Goal: Task Accomplishment & Management: Complete application form

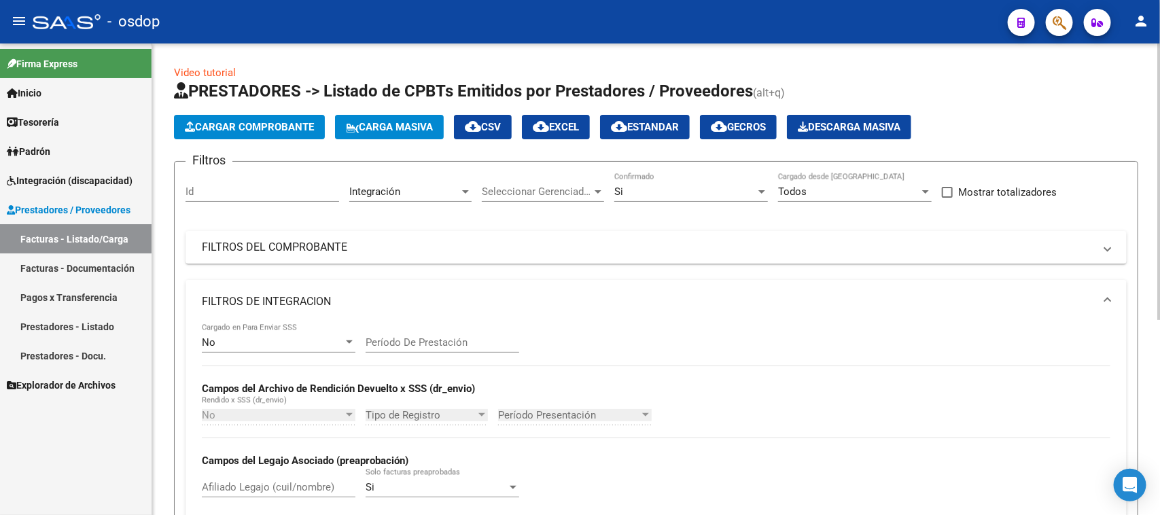
scroll to position [335, 0]
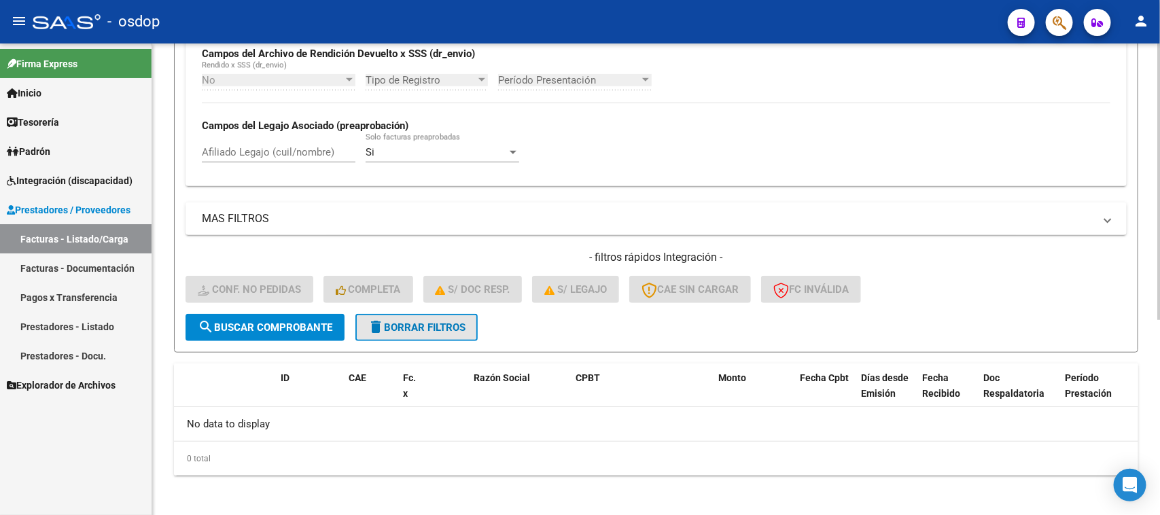
click at [395, 323] on span "delete Borrar Filtros" at bounding box center [417, 327] width 98 height 12
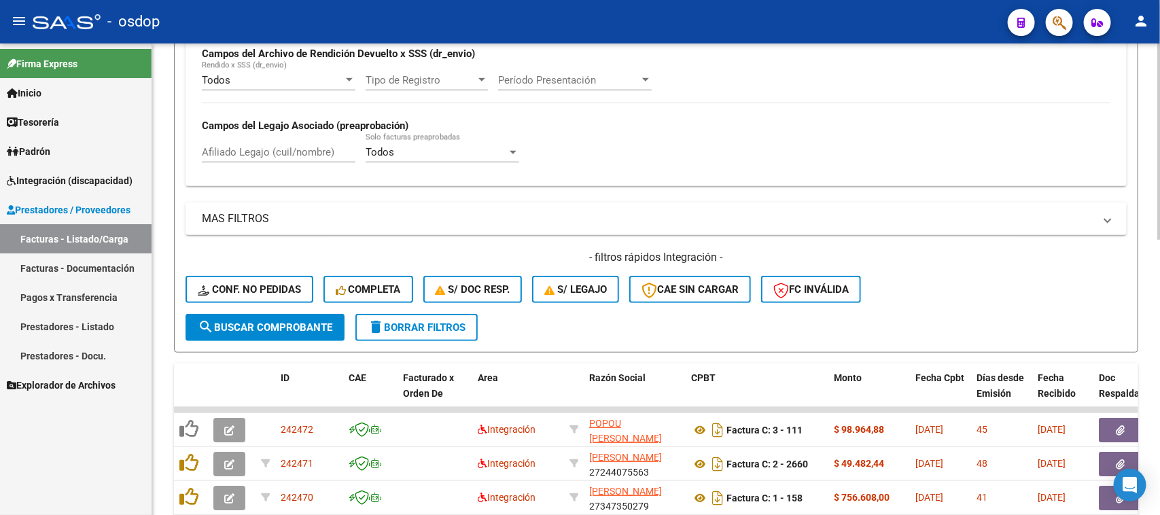
click at [253, 321] on span "search Buscar Comprobante" at bounding box center [265, 327] width 135 height 12
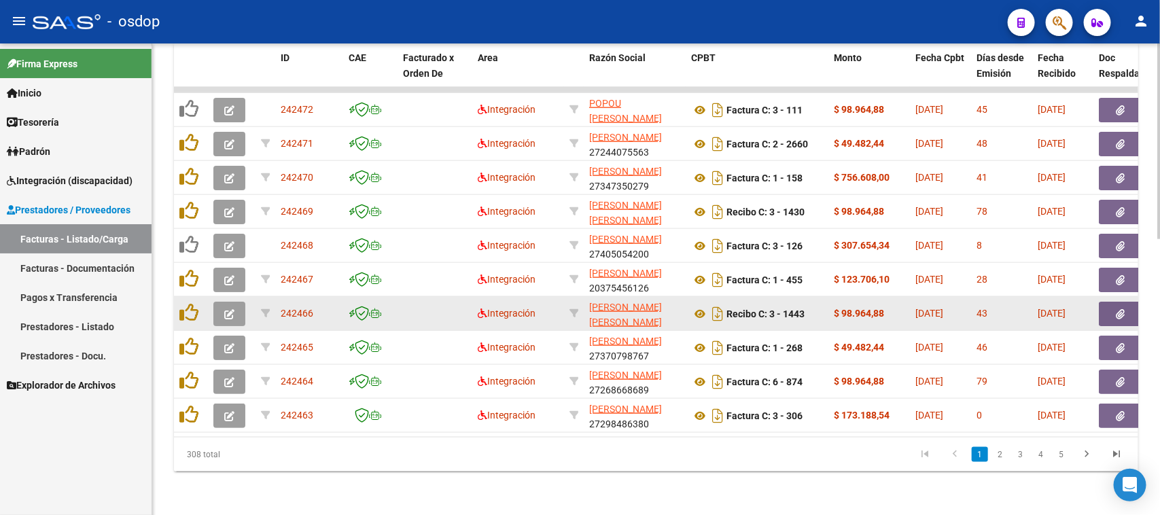
scroll to position [325, 0]
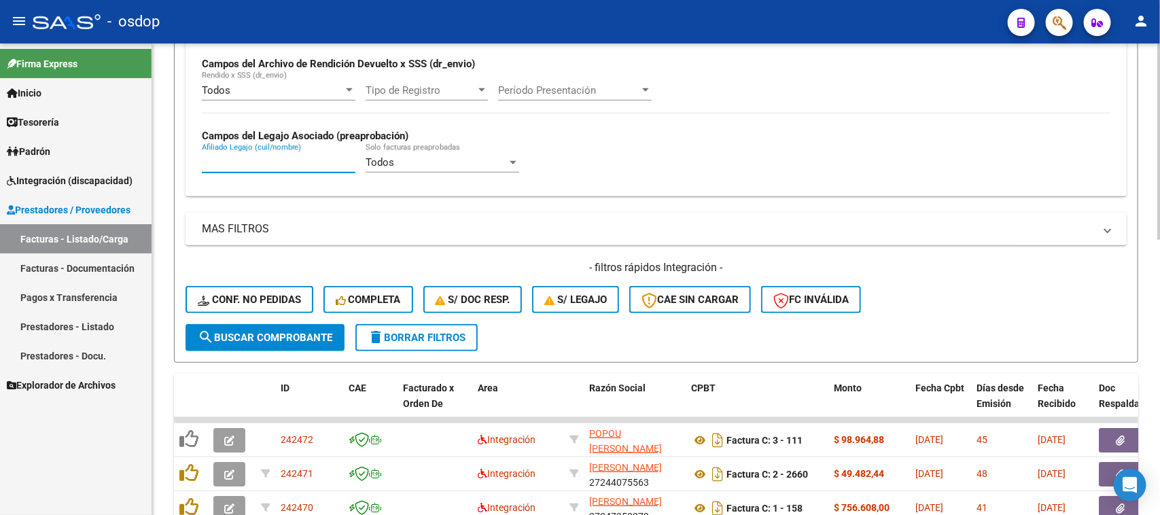
click at [299, 163] on input "Afiliado Legajo (cuil/nombre)" at bounding box center [279, 162] width 154 height 12
paste input "20510982615"
click at [273, 332] on span "search Buscar Comprobante" at bounding box center [265, 338] width 135 height 12
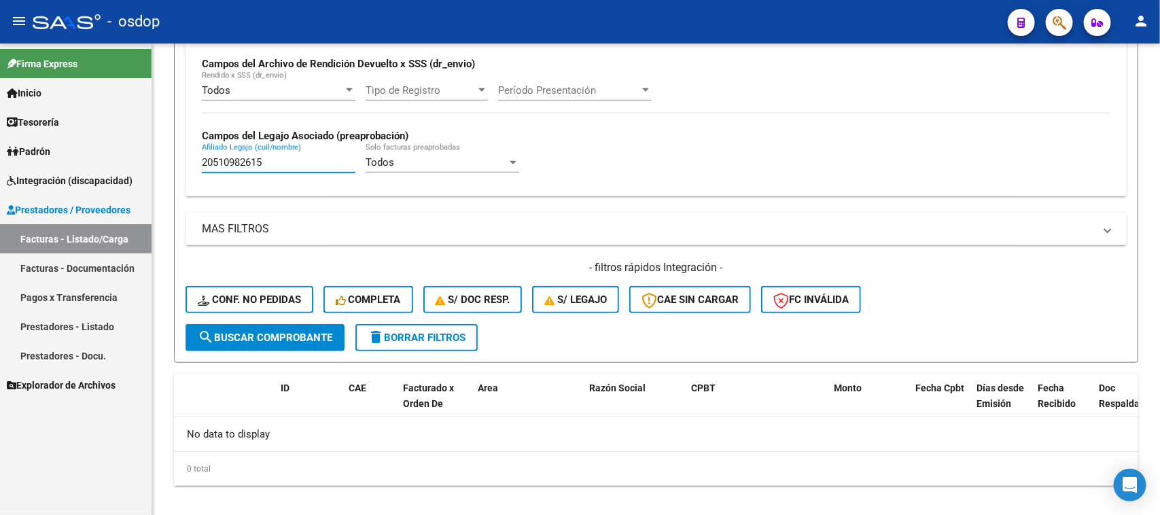
drag, startPoint x: 279, startPoint y: 156, endPoint x: 151, endPoint y: 184, distance: 131.4
click at [151, 183] on mat-sidenav-container "Firma Express Inicio Calendario SSS Instructivos Contacto OS Tesorería Extracto…" at bounding box center [580, 279] width 1160 height 472
paste input "42050919"
type input "20542050919"
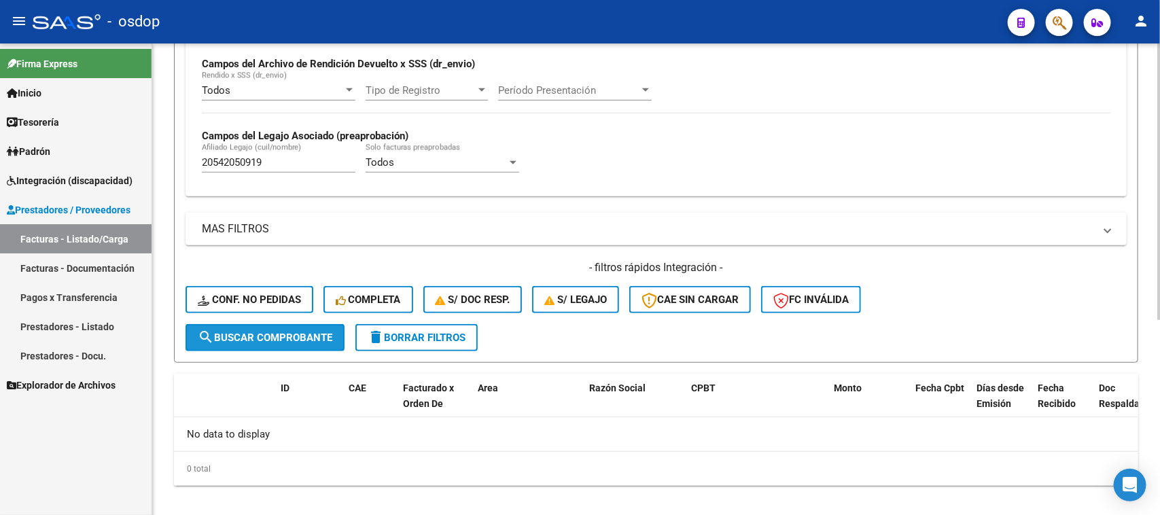
click at [276, 333] on span "search Buscar Comprobante" at bounding box center [265, 338] width 135 height 12
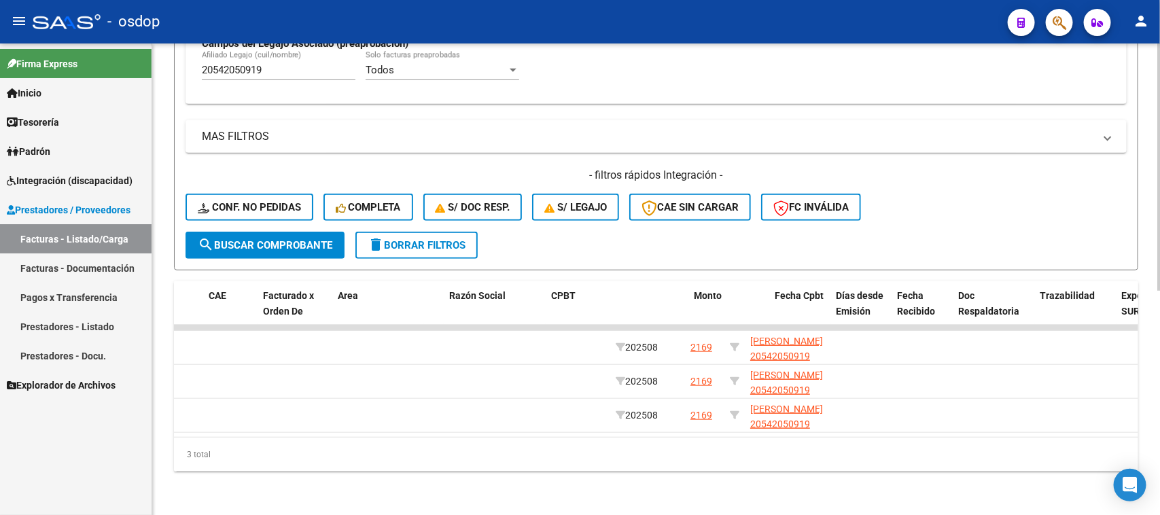
scroll to position [0, 0]
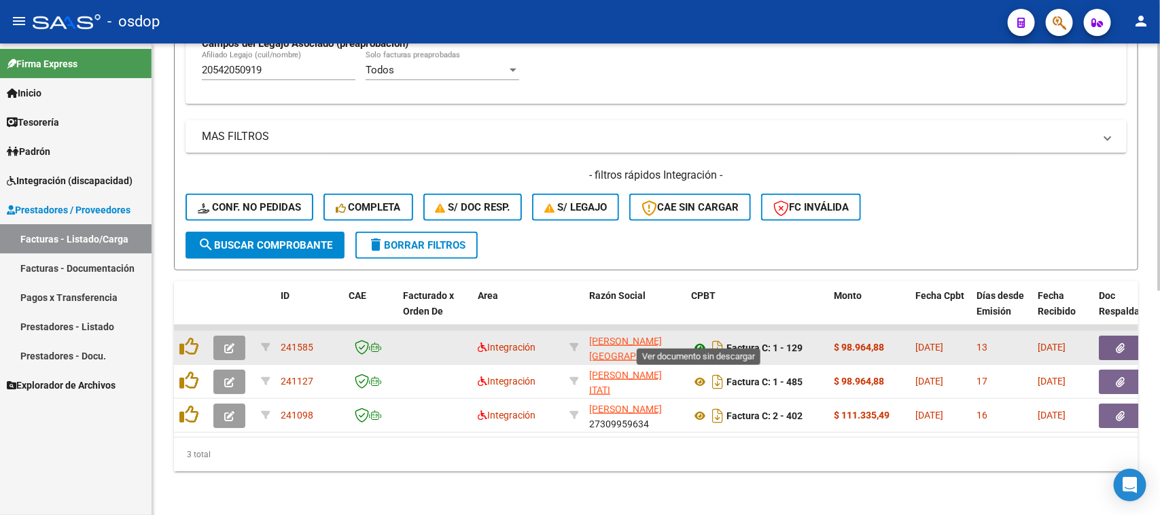
click at [697, 340] on icon at bounding box center [700, 348] width 18 height 16
click at [1118, 343] on icon "button" at bounding box center [1120, 348] width 9 height 10
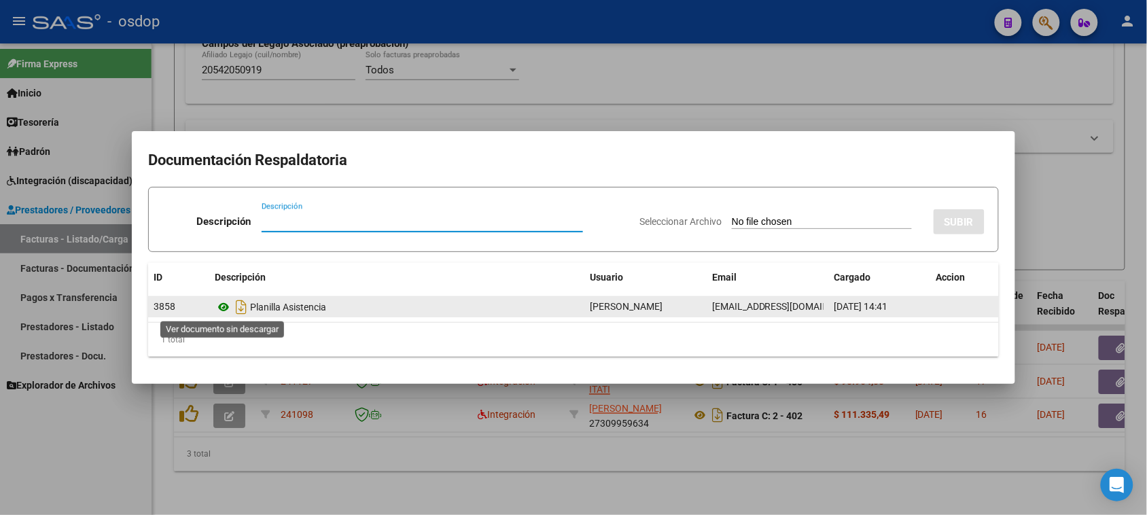
click at [222, 304] on icon at bounding box center [224, 307] width 18 height 16
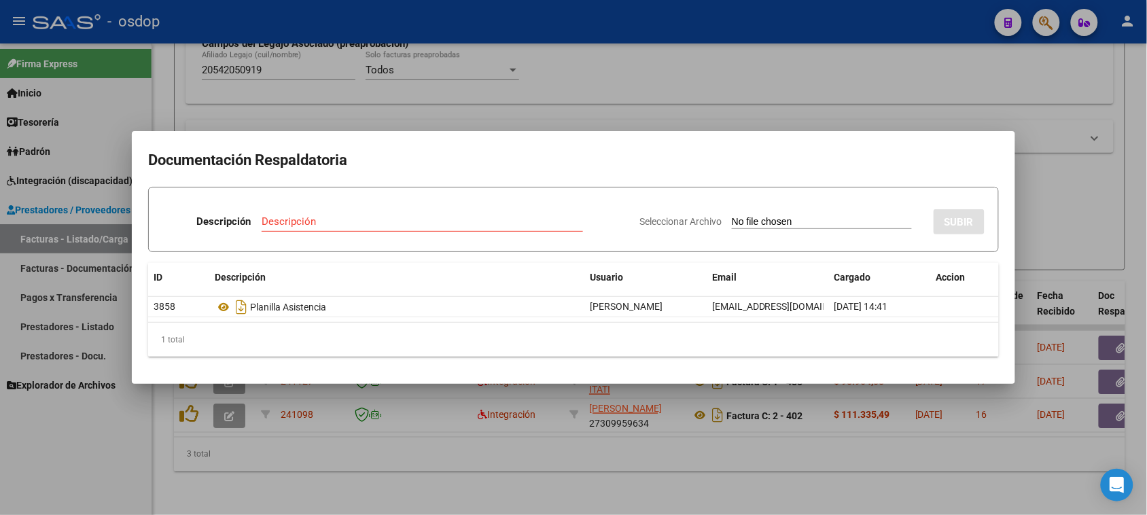
click at [429, 448] on div at bounding box center [573, 257] width 1147 height 515
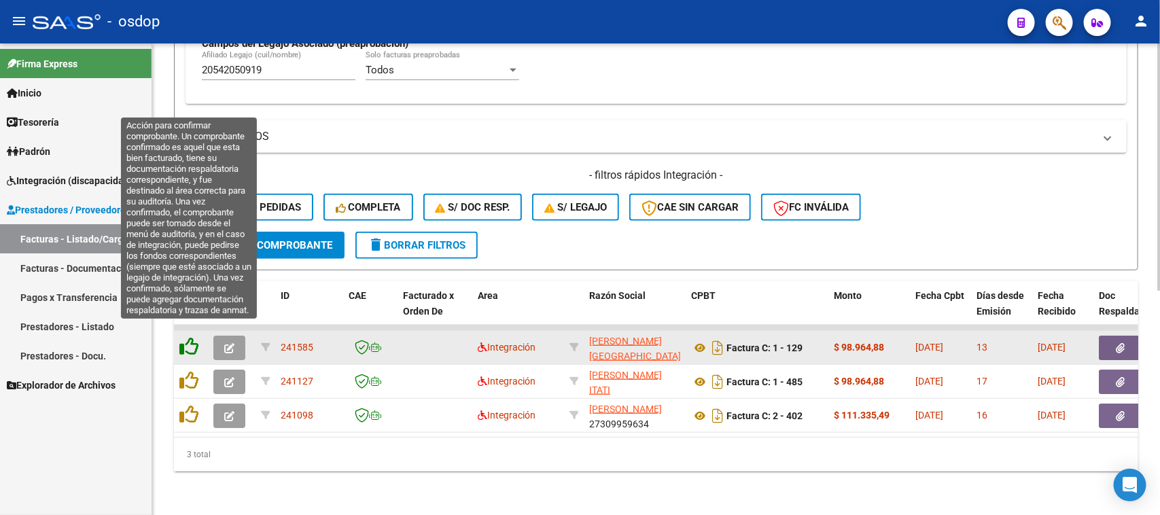
click at [188, 338] on icon at bounding box center [188, 346] width 19 height 19
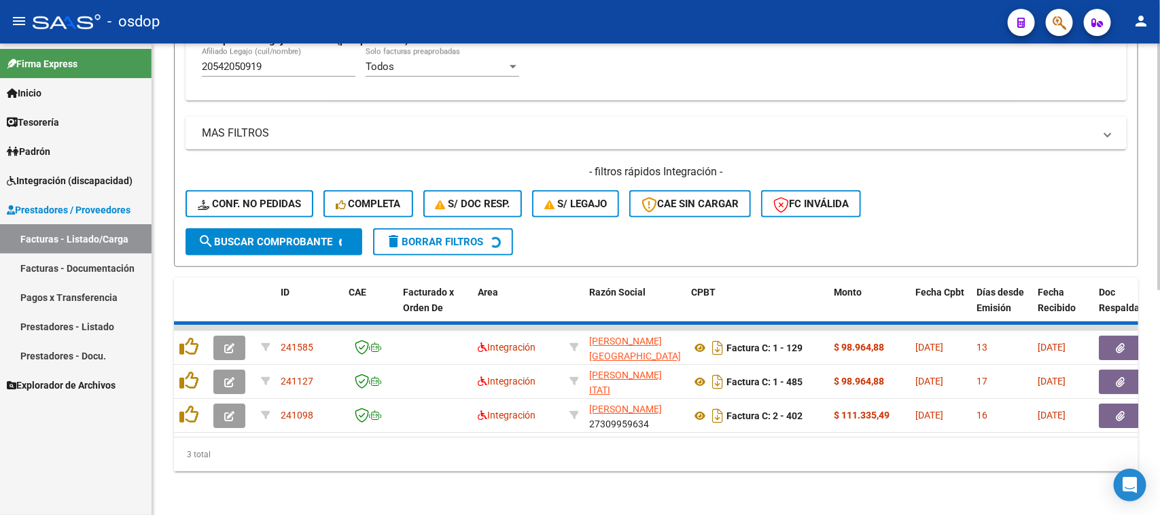
scroll to position [393, 0]
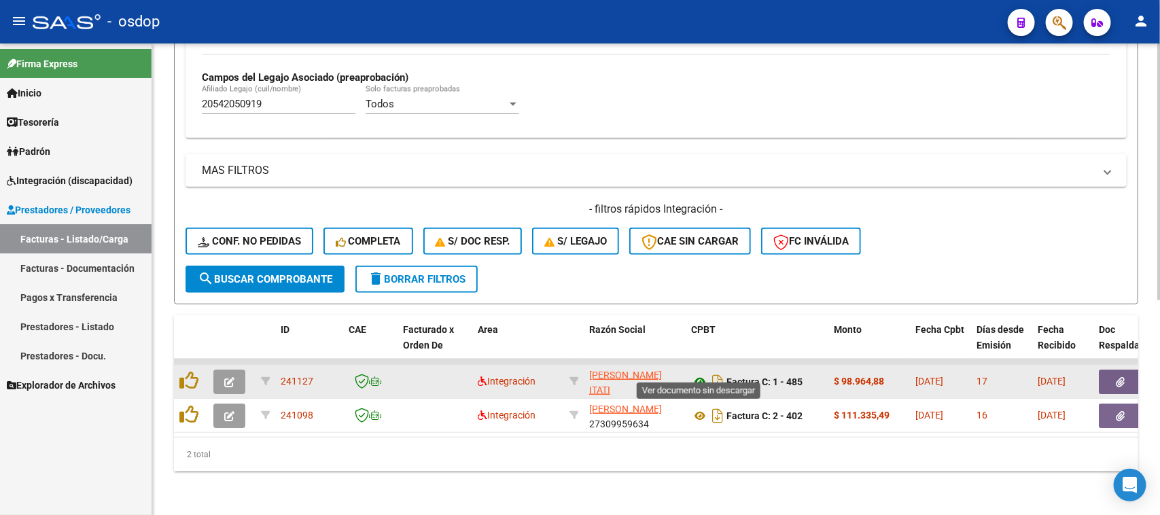
click at [694, 374] on icon at bounding box center [700, 382] width 18 height 16
click at [1118, 377] on icon "button" at bounding box center [1120, 382] width 9 height 10
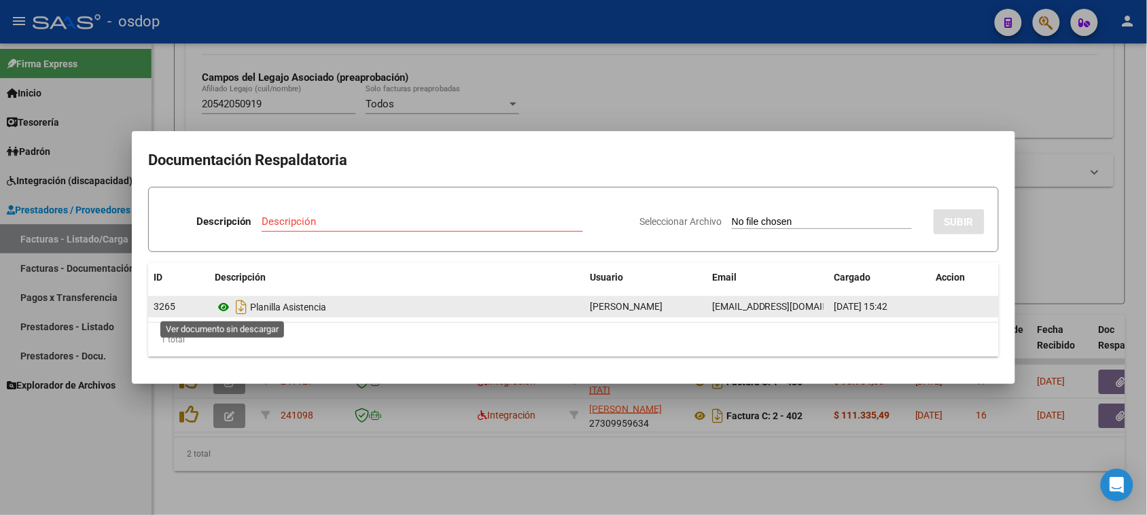
click at [222, 306] on icon at bounding box center [224, 307] width 18 height 16
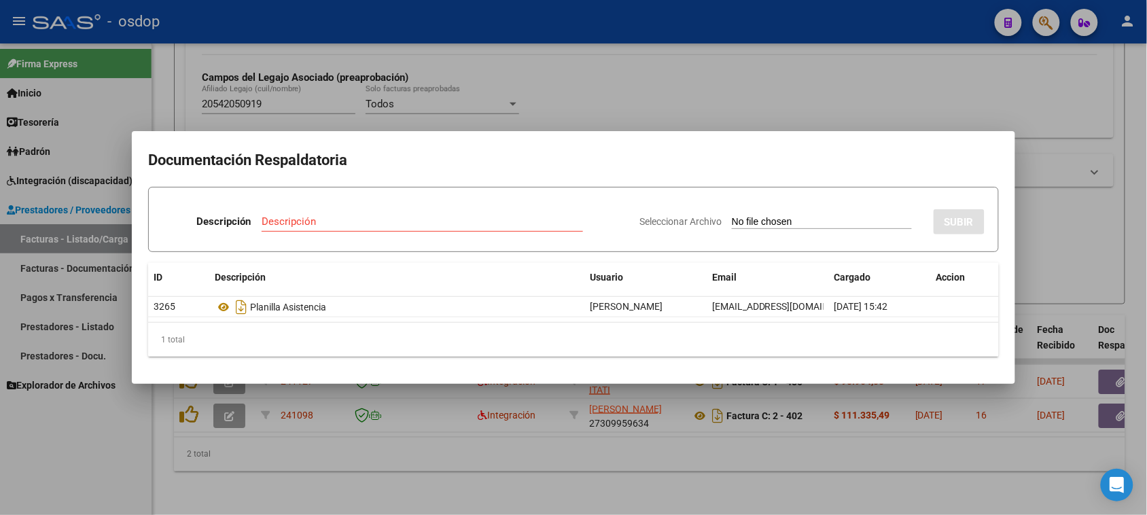
click at [405, 450] on div at bounding box center [573, 257] width 1147 height 515
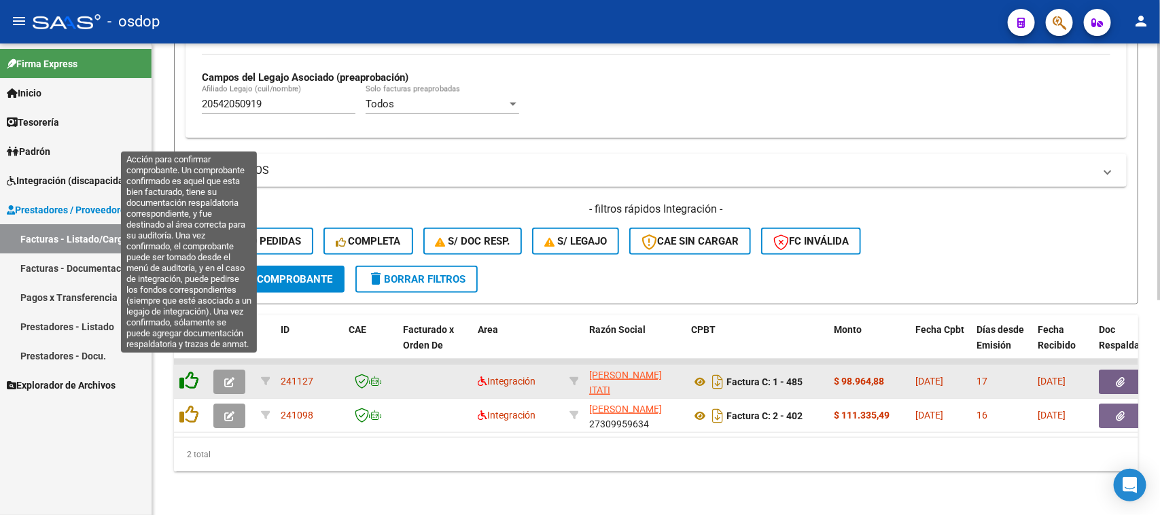
click at [190, 371] on icon at bounding box center [188, 380] width 19 height 19
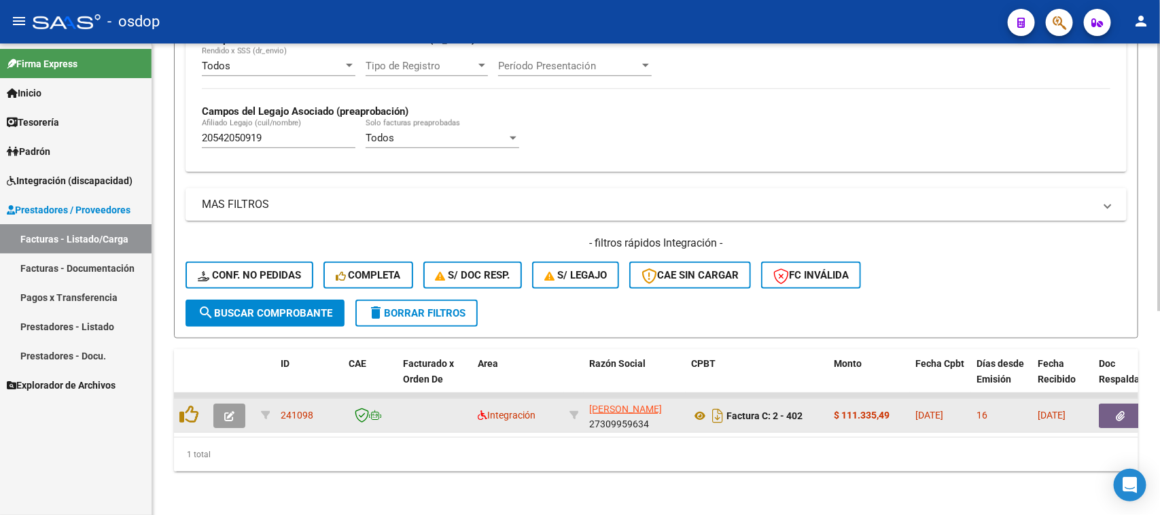
scroll to position [359, 0]
click at [700, 408] on icon at bounding box center [700, 416] width 18 height 16
click at [1129, 404] on button "button" at bounding box center [1120, 416] width 43 height 24
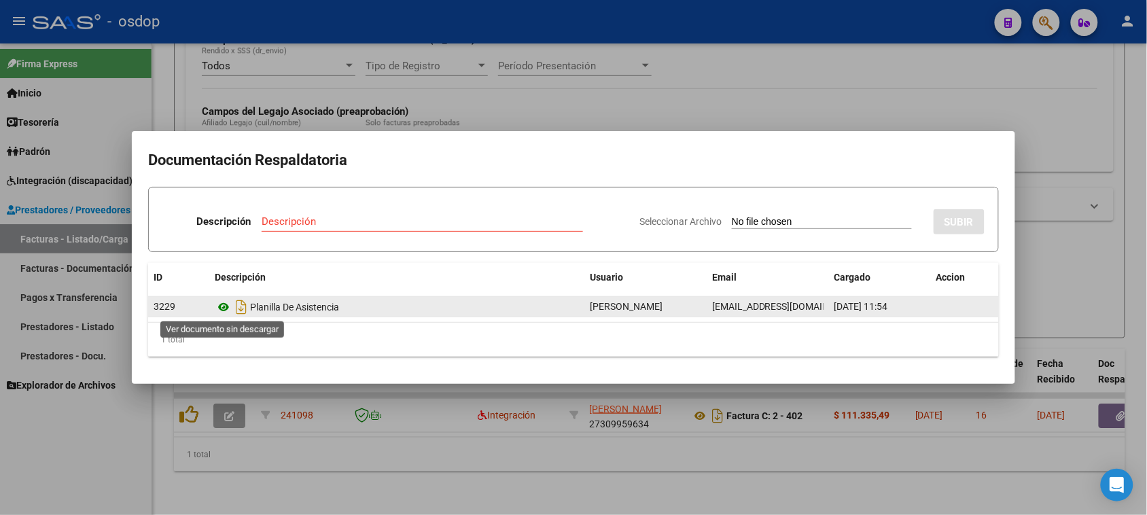
click at [225, 306] on icon at bounding box center [224, 307] width 18 height 16
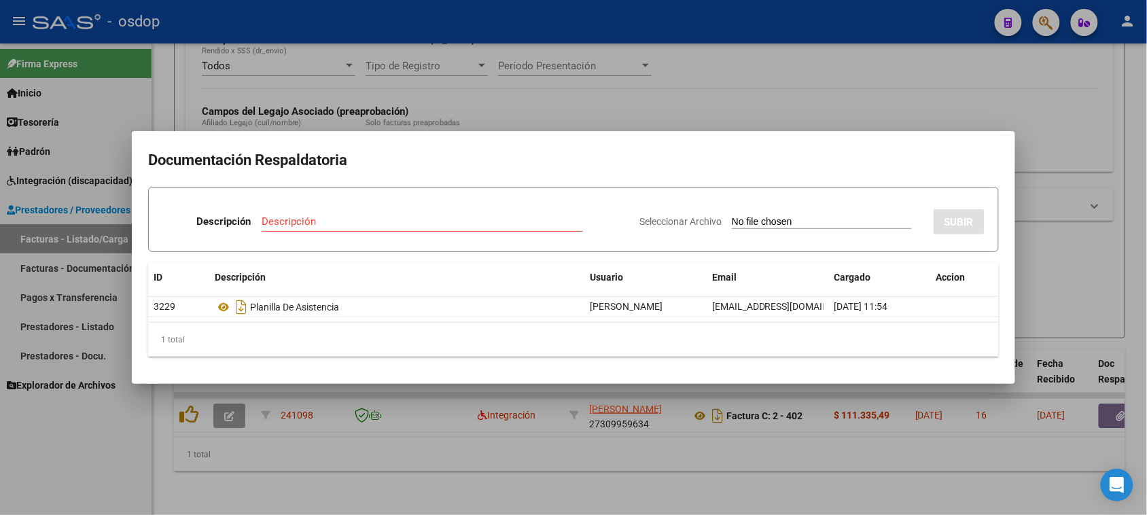
drag, startPoint x: 236, startPoint y: 461, endPoint x: 228, endPoint y: 454, distance: 10.1
click at [235, 461] on div at bounding box center [573, 257] width 1147 height 515
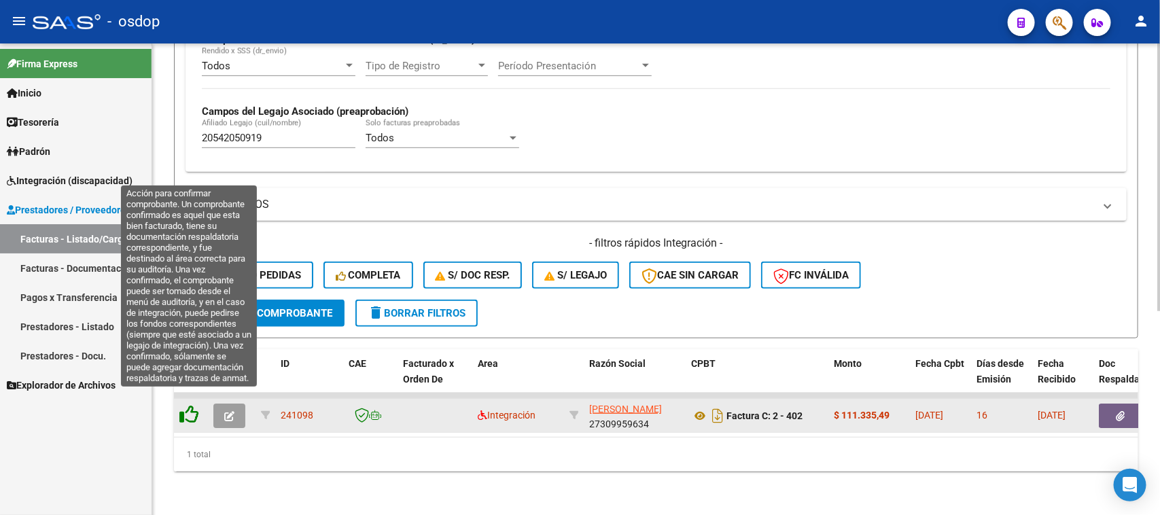
click at [190, 405] on icon at bounding box center [188, 414] width 19 height 19
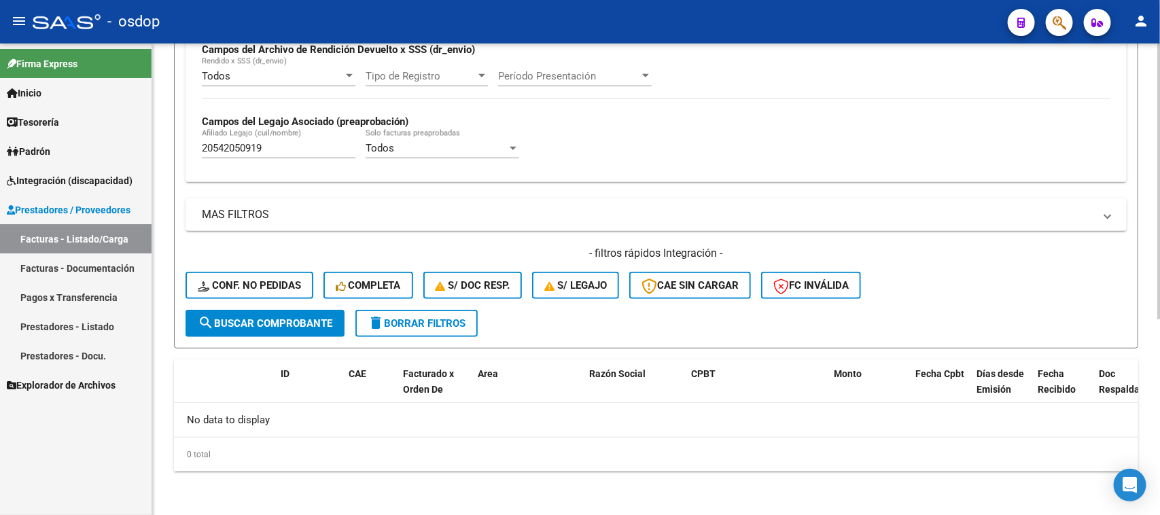
scroll to position [335, 0]
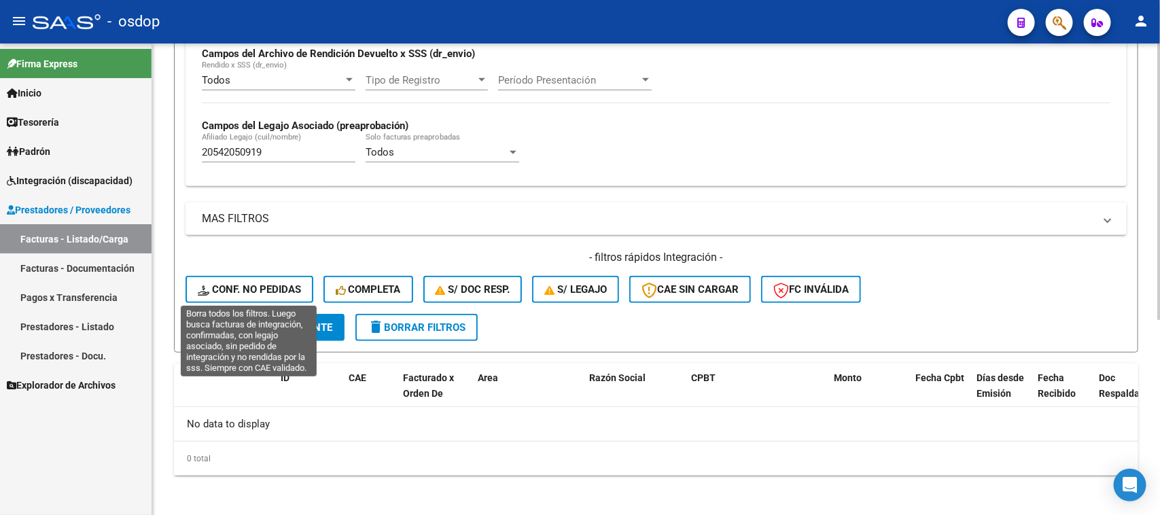
click at [262, 291] on span "Conf. no pedidas" at bounding box center [249, 289] width 103 height 12
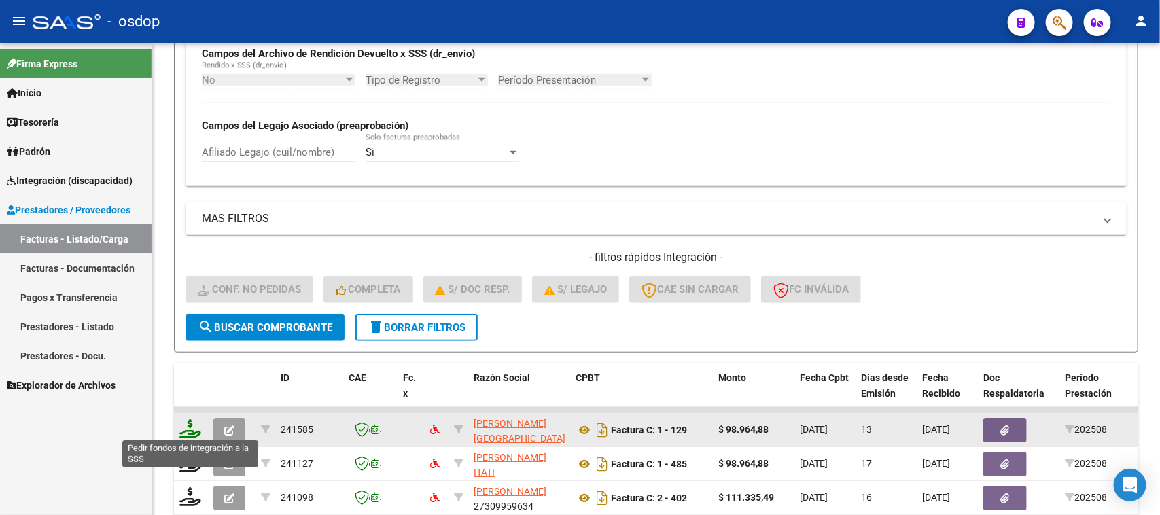
click at [188, 430] on icon at bounding box center [190, 428] width 22 height 19
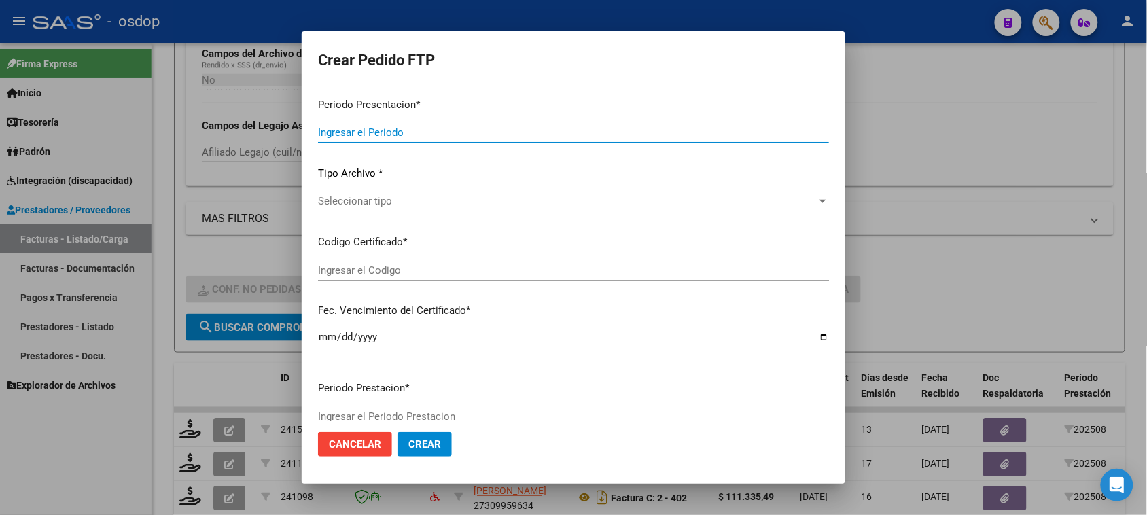
type input "202508"
type input "$ 98.964,88"
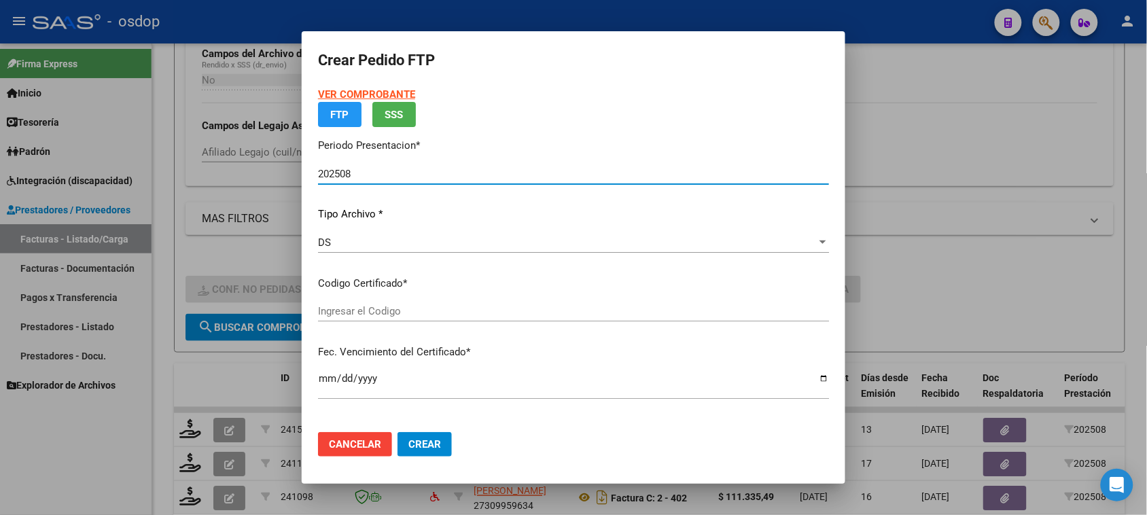
type input "1583609193"
type input "2029-12-18"
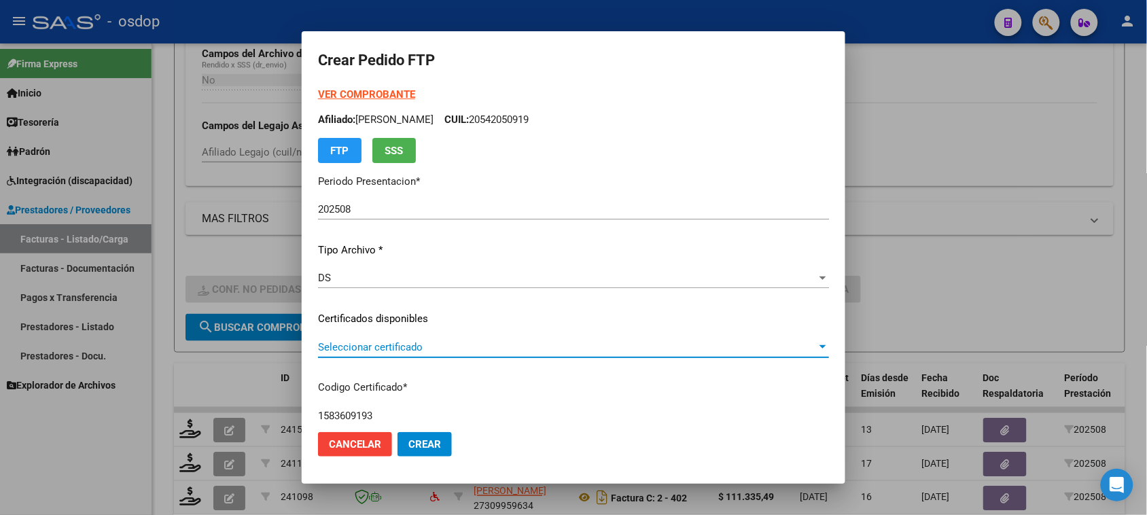
click at [527, 351] on span "Seleccionar certificado" at bounding box center [567, 347] width 499 height 12
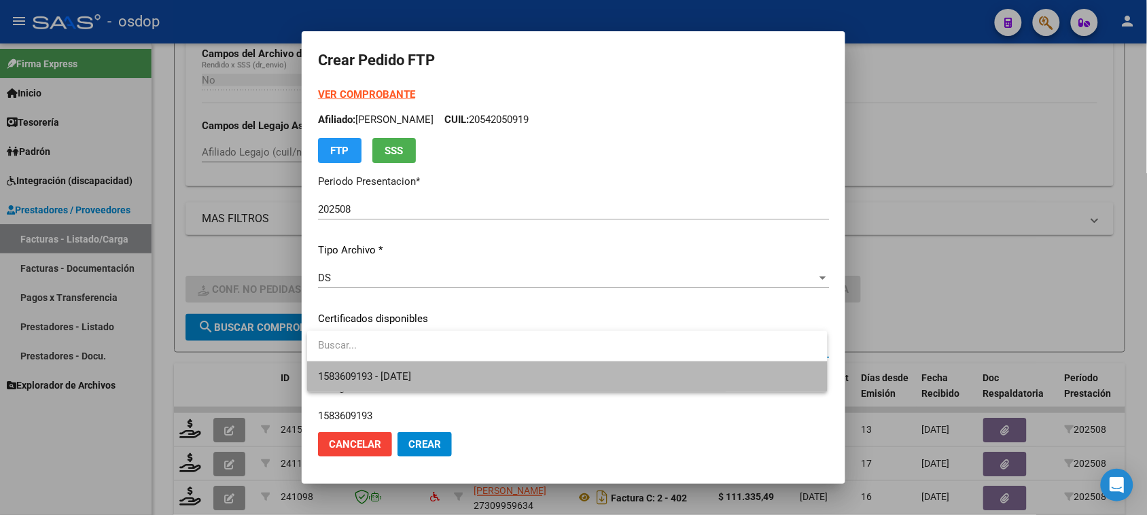
click at [518, 381] on span "1583609193 - 2029-12-18" at bounding box center [567, 376] width 498 height 31
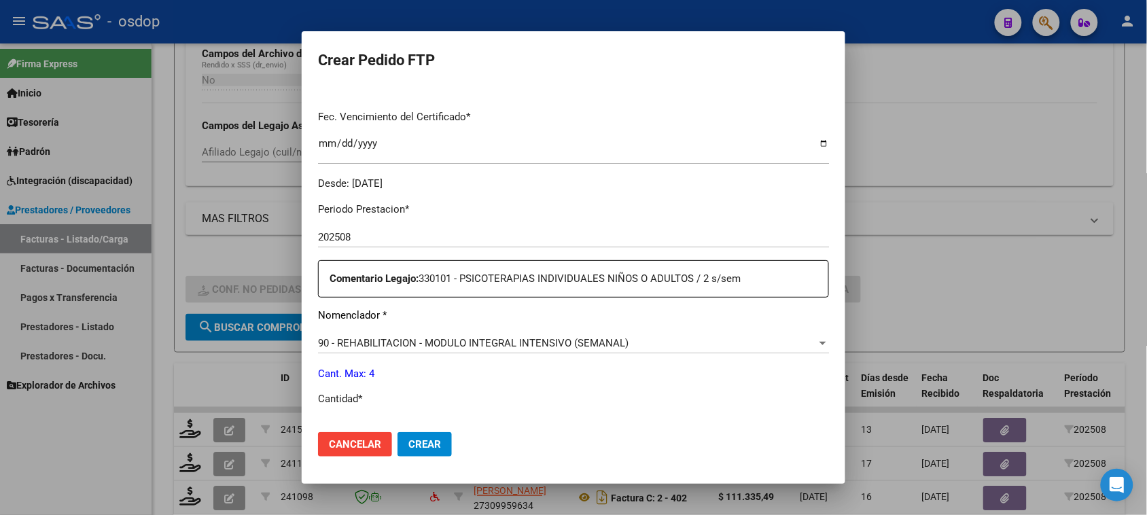
scroll to position [510, 0]
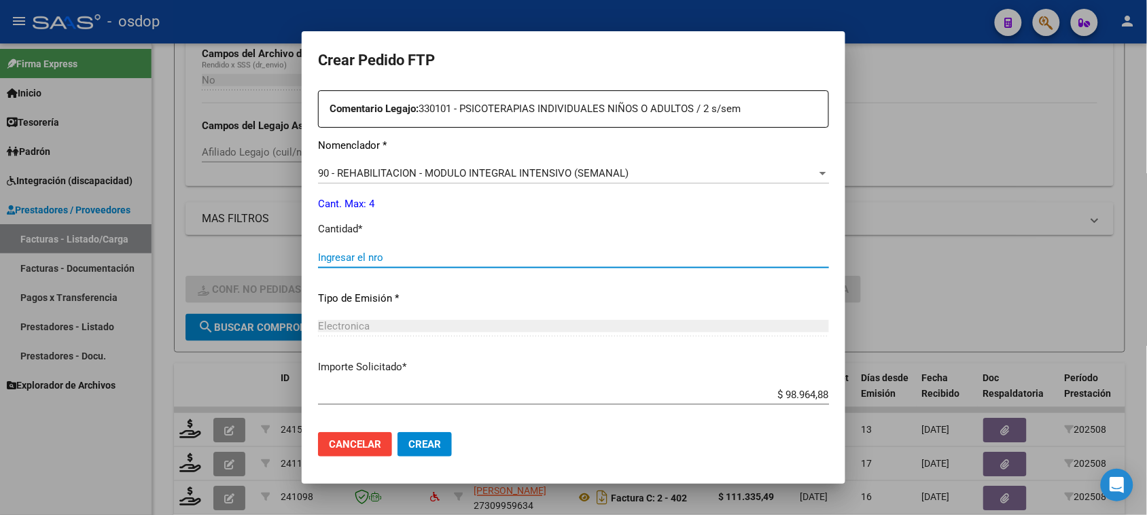
click at [413, 259] on input "Ingresar el nro" at bounding box center [573, 257] width 511 height 12
type input "4"
click at [431, 440] on span "Crear" at bounding box center [424, 444] width 33 height 12
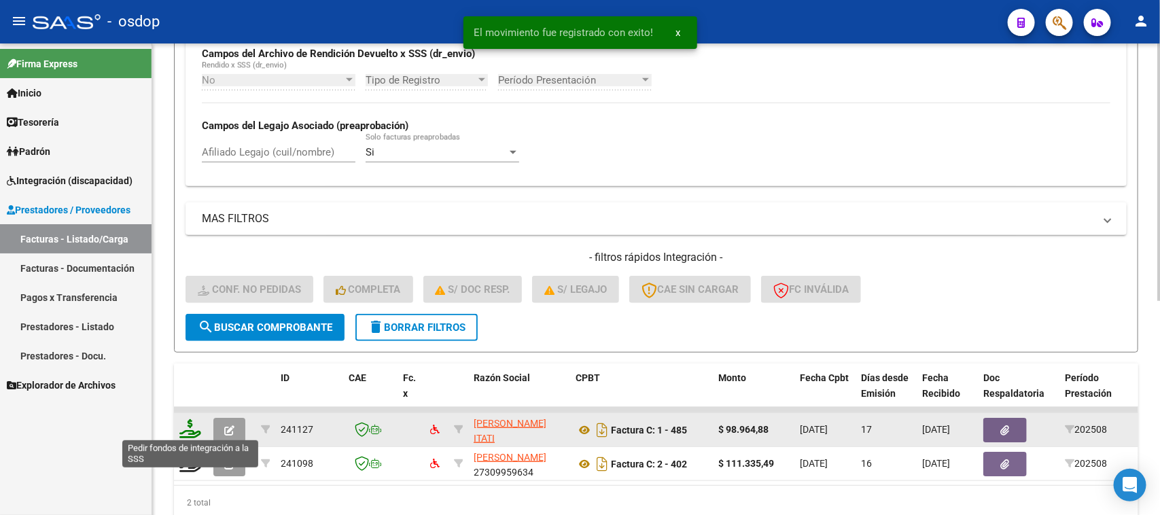
click at [188, 426] on icon at bounding box center [190, 428] width 22 height 19
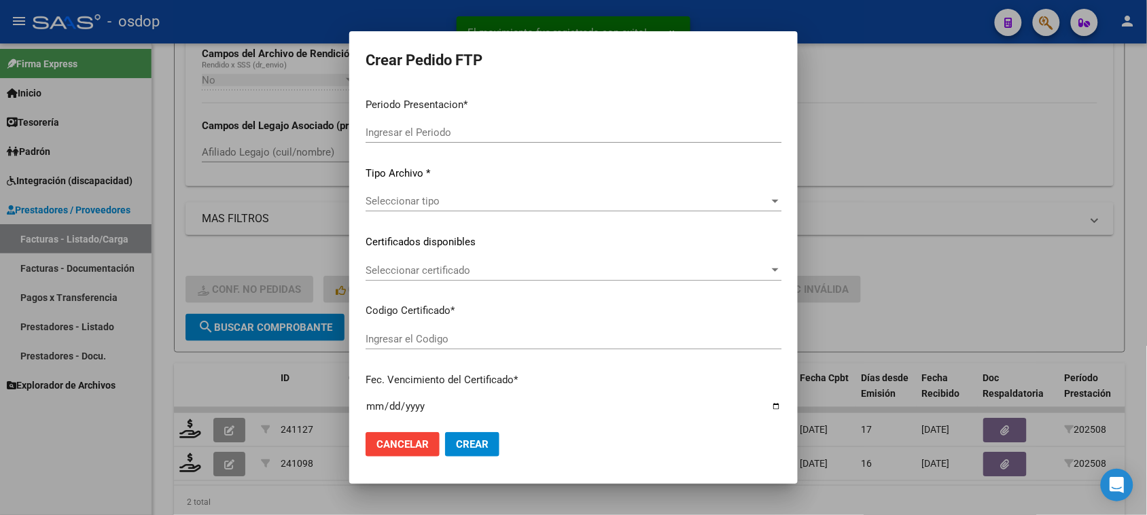
type input "202508"
type input "$ 98.964,88"
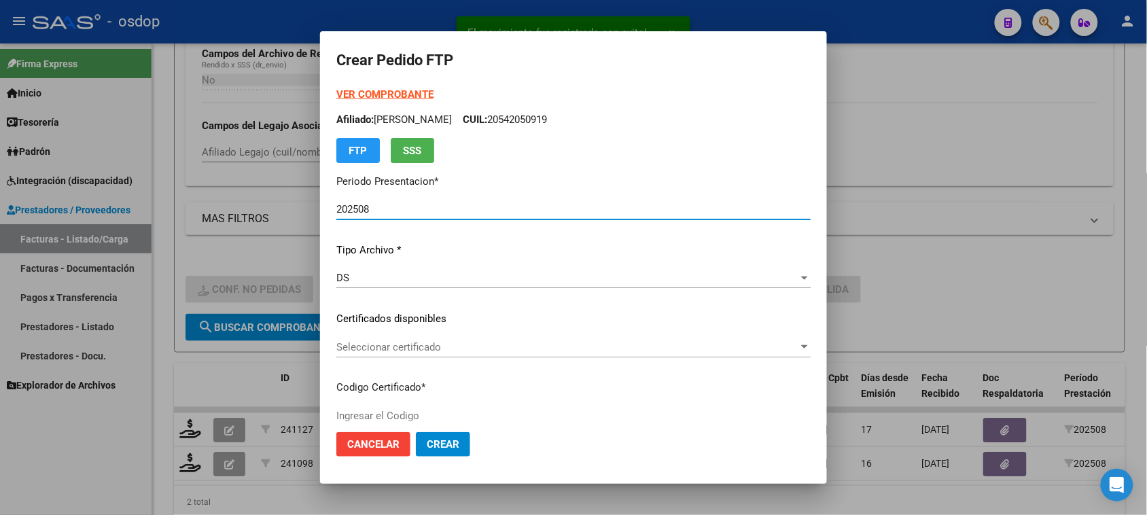
type input "1583609193"
type input "2029-12-18"
click at [681, 351] on span "Seleccionar certificado" at bounding box center [567, 347] width 462 height 12
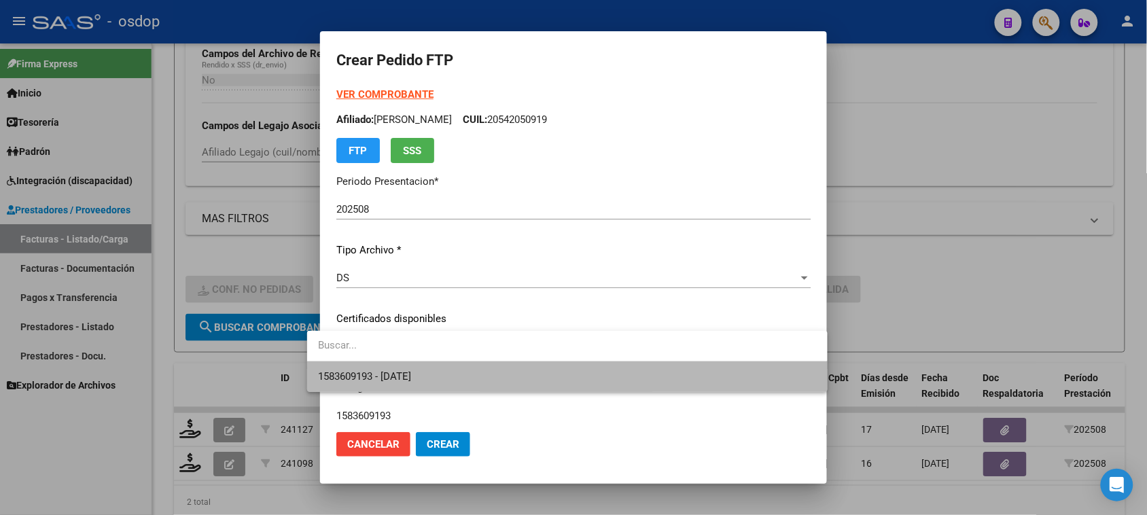
click at [665, 383] on span "1583609193 - 2029-12-18" at bounding box center [567, 376] width 498 height 31
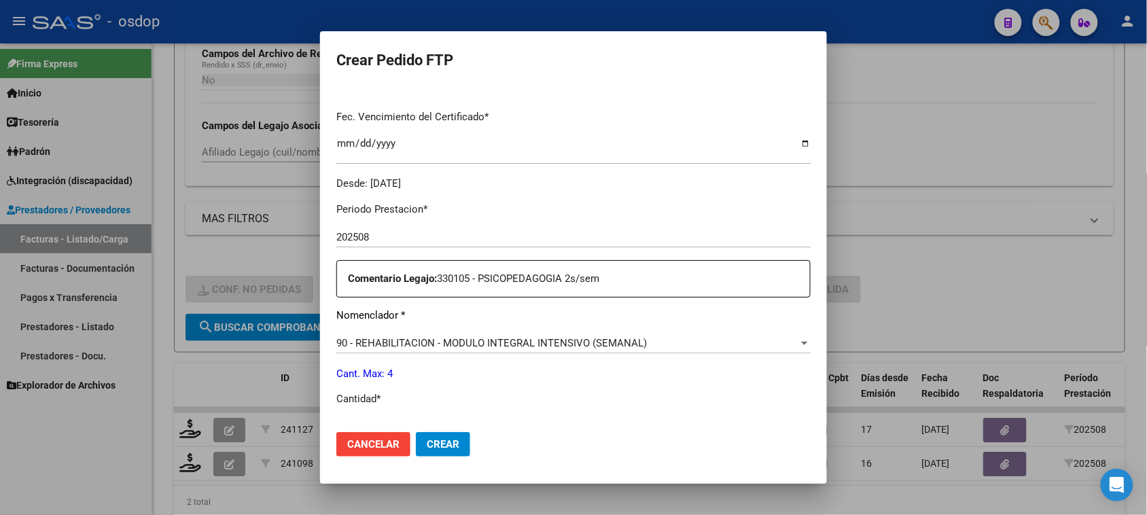
scroll to position [425, 0]
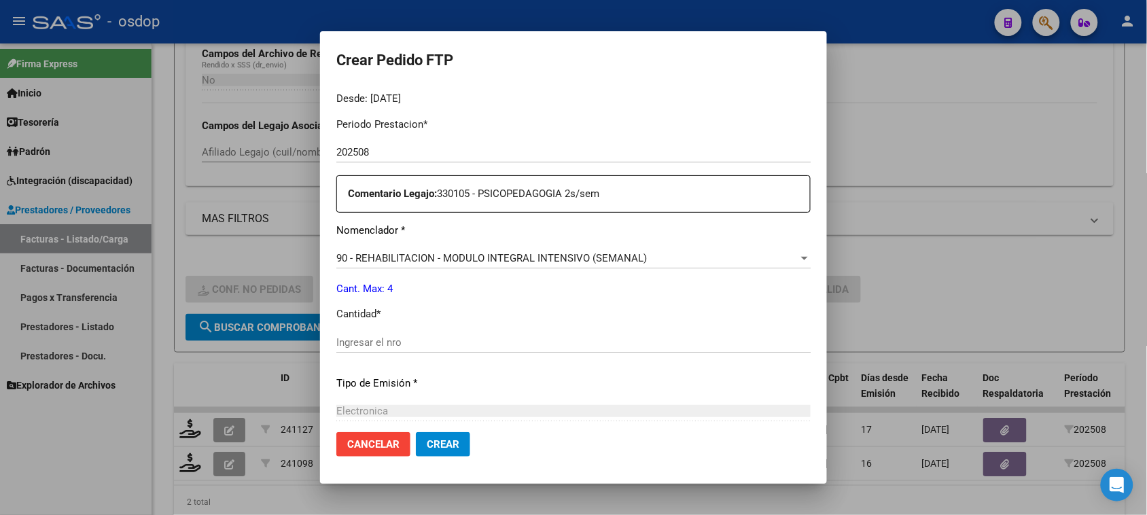
click at [442, 344] on input "Ingresar el nro" at bounding box center [573, 342] width 474 height 12
type input "4"
click at [428, 440] on span "Crear" at bounding box center [443, 444] width 33 height 12
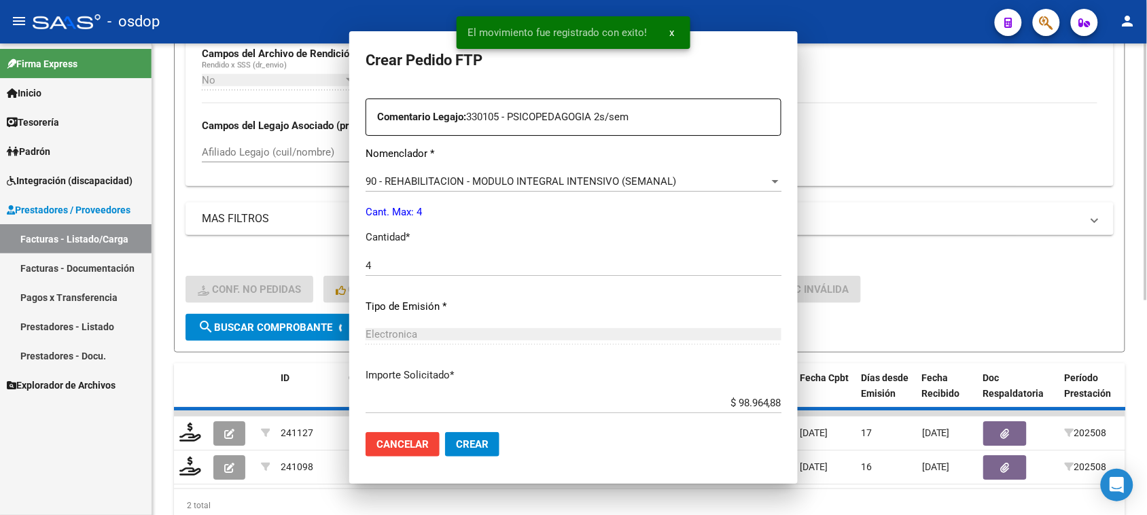
scroll to position [0, 0]
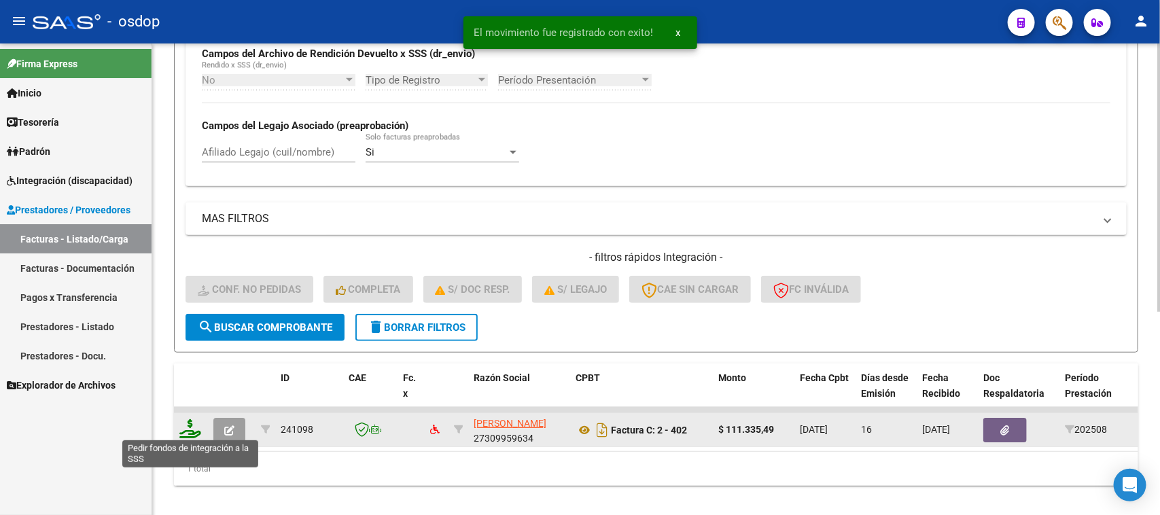
click at [181, 426] on icon at bounding box center [190, 428] width 22 height 19
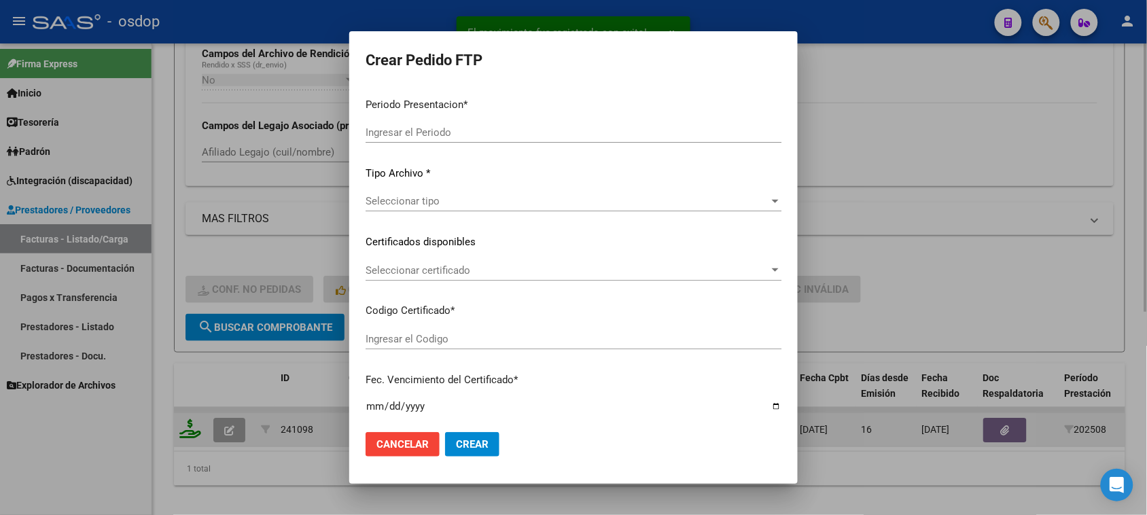
type input "202508"
type input "$ 111.335,49"
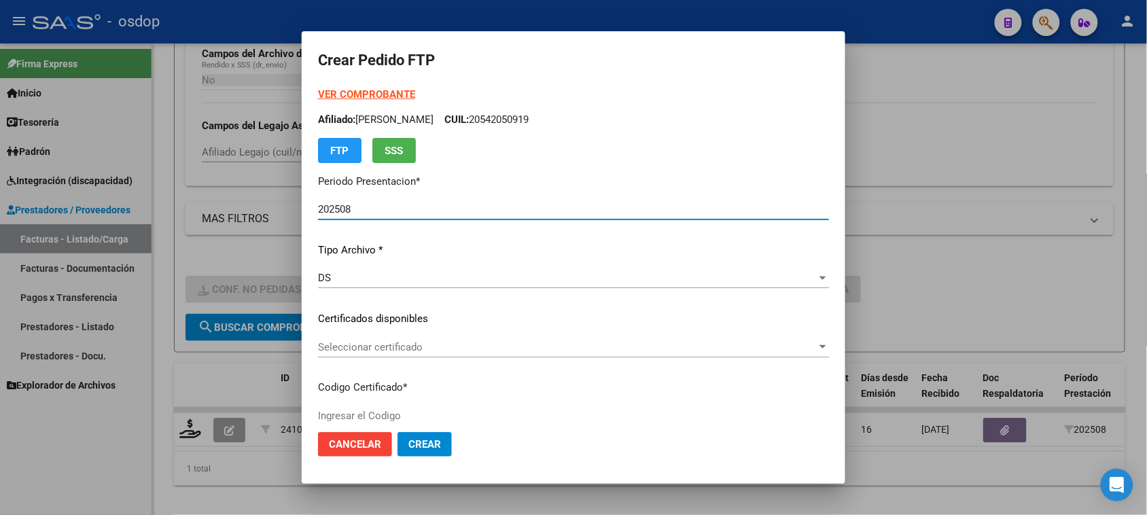
type input "1583609193"
type input "2029-12-18"
click at [462, 341] on span "Seleccionar certificado" at bounding box center [567, 347] width 499 height 12
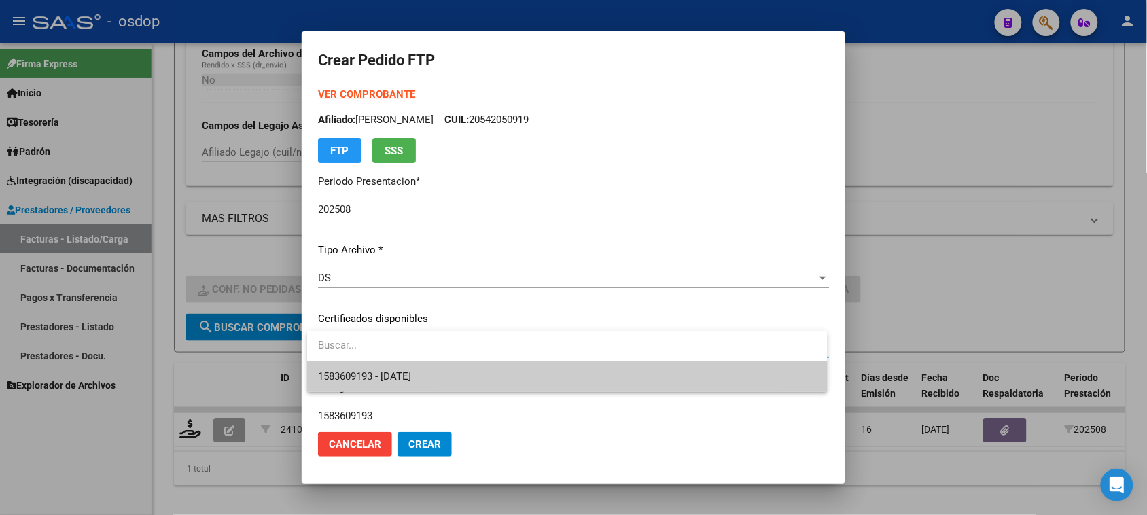
click at [445, 378] on span "1583609193 - 2029-12-18" at bounding box center [567, 376] width 498 height 31
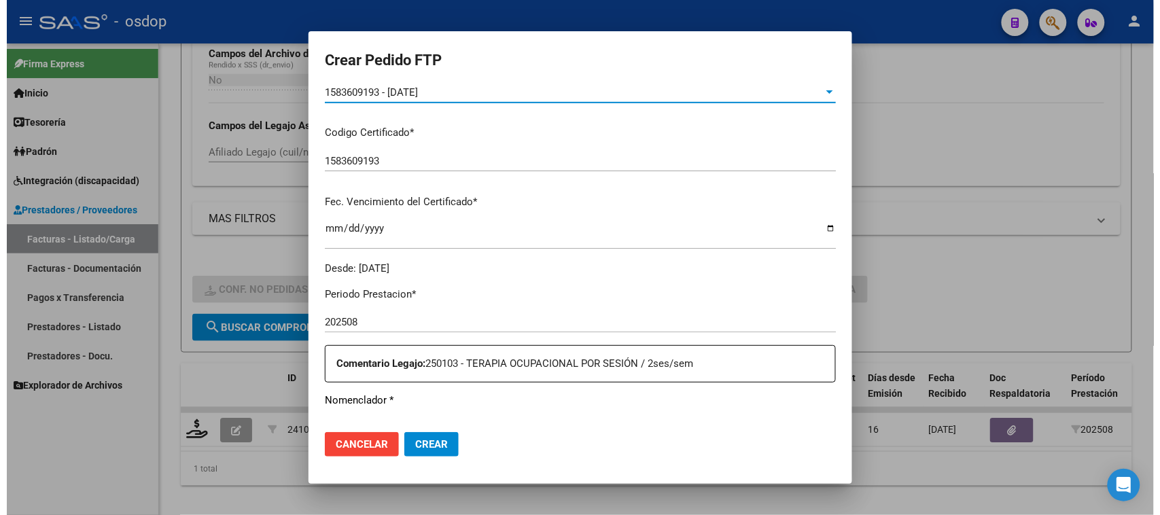
scroll to position [425, 0]
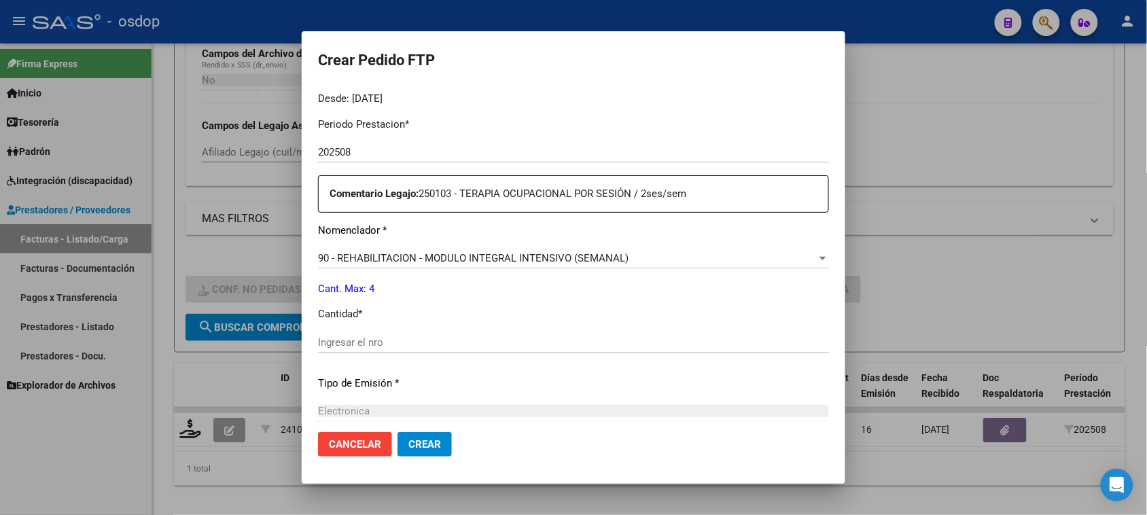
click at [372, 351] on div "Ingresar el nro" at bounding box center [573, 342] width 511 height 20
type input "4"
click at [426, 453] on button "Crear" at bounding box center [424, 444] width 54 height 24
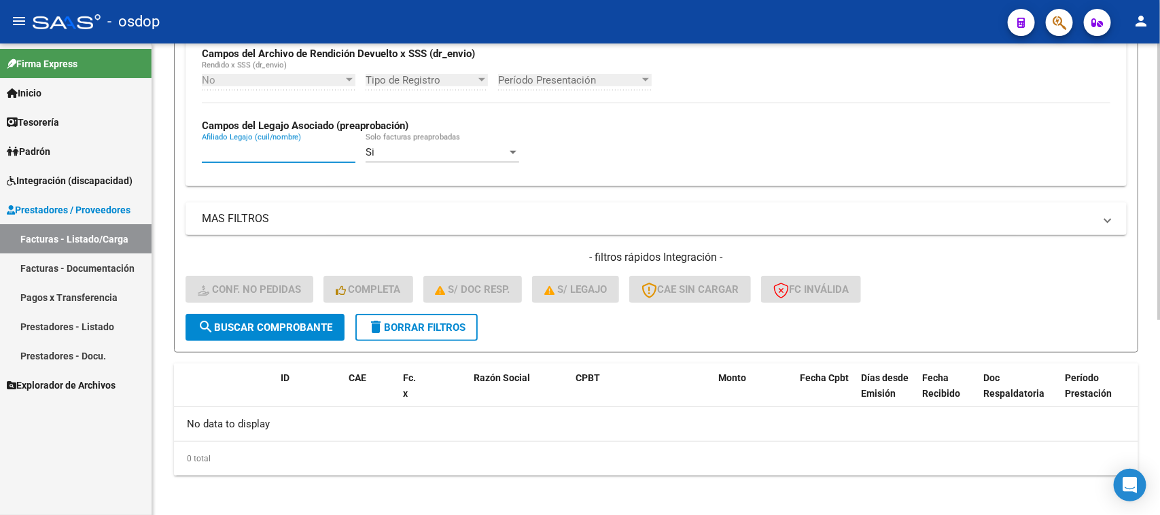
click at [280, 146] on input "Afiliado Legajo (cuil/nombre)" at bounding box center [279, 152] width 154 height 12
paste input "27534029964"
type input "27534029964"
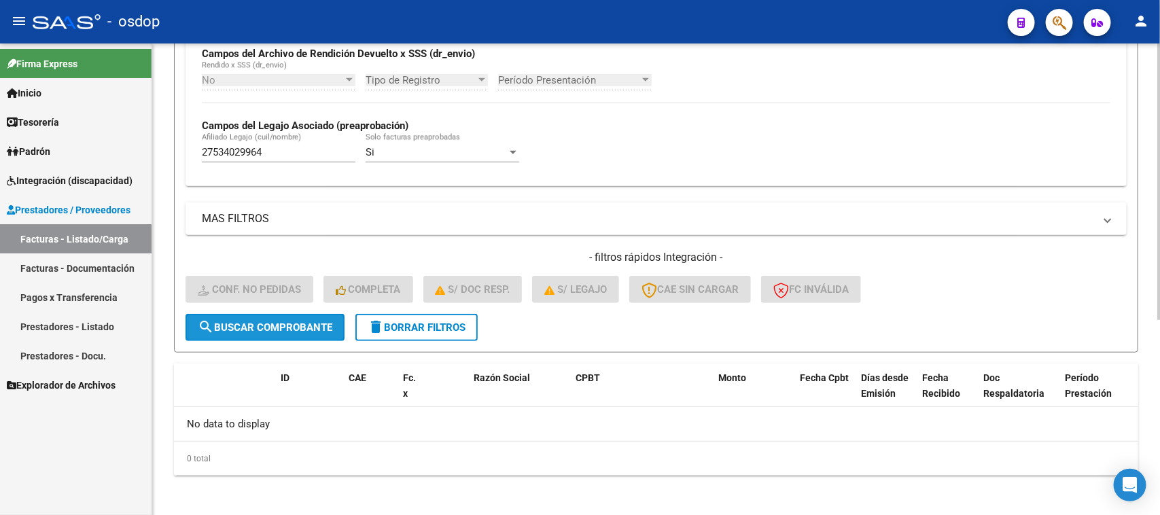
click at [304, 327] on span "search Buscar Comprobante" at bounding box center [265, 327] width 135 height 12
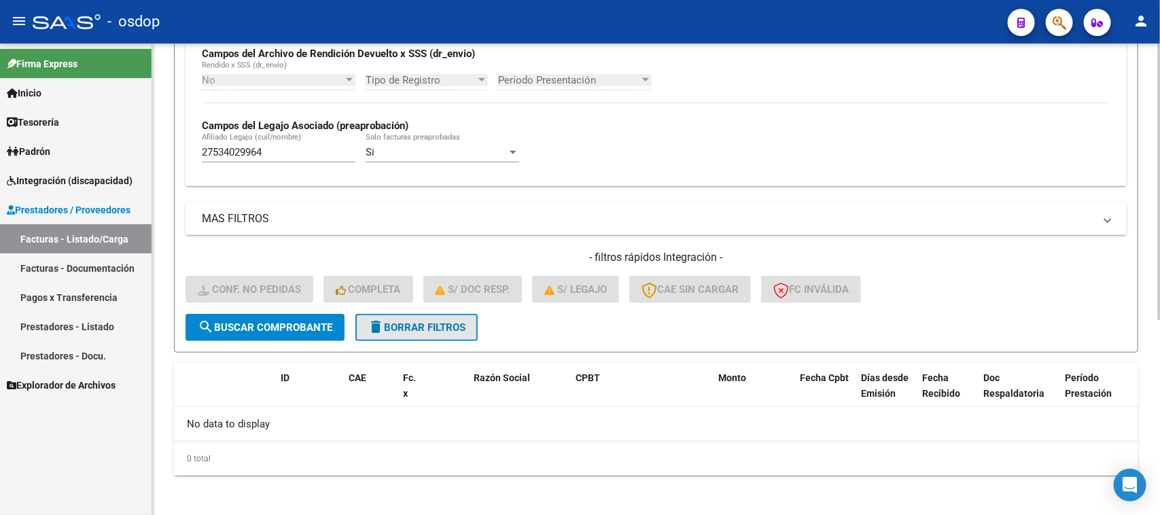
click at [433, 330] on button "delete Borrar Filtros" at bounding box center [416, 327] width 122 height 27
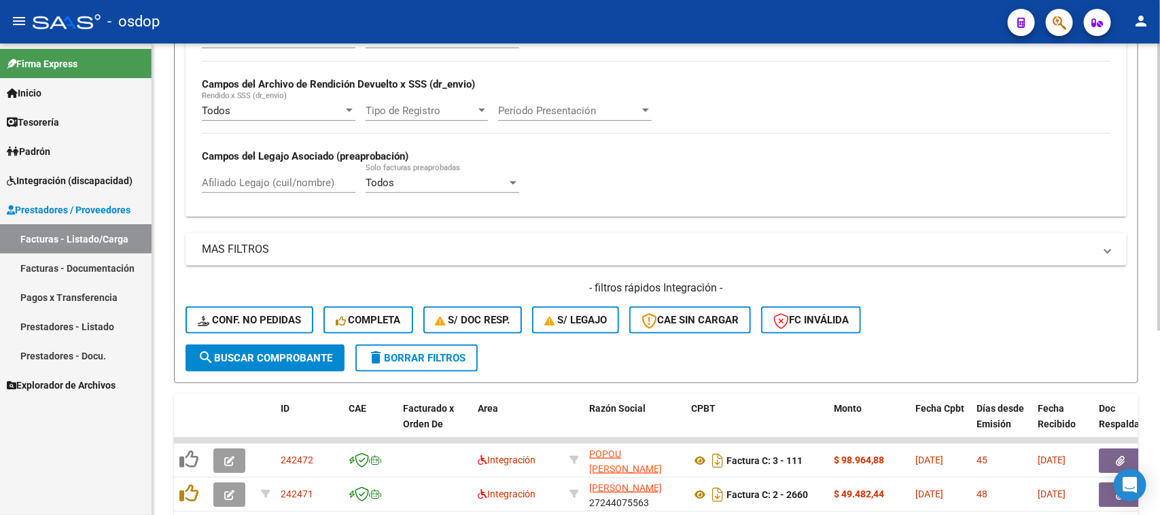
scroll to position [335, 0]
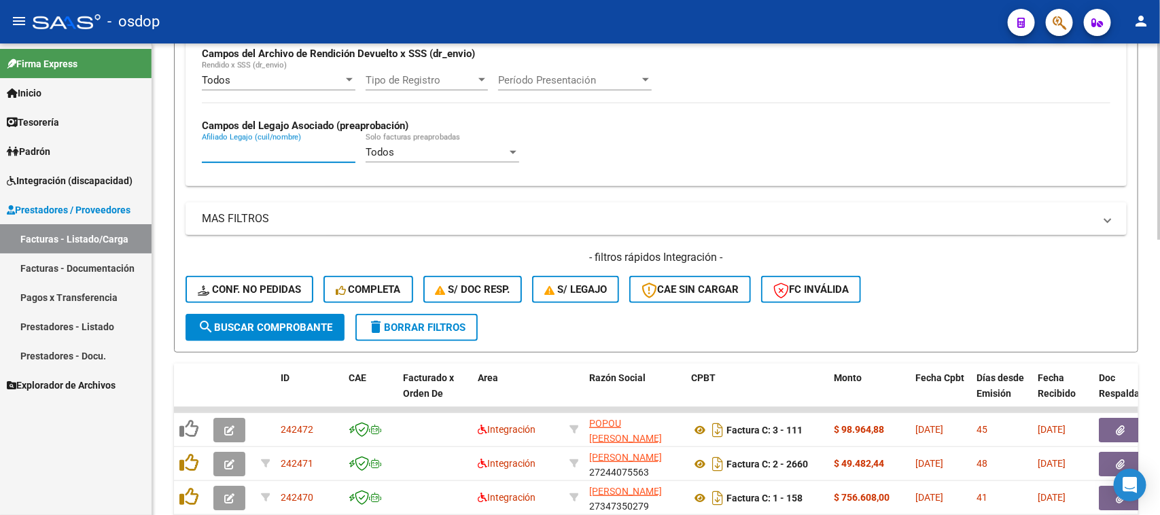
click at [235, 147] on input "Afiliado Legajo (cuil/nombre)" at bounding box center [279, 152] width 154 height 12
paste input "27534029964"
type input "27534029964"
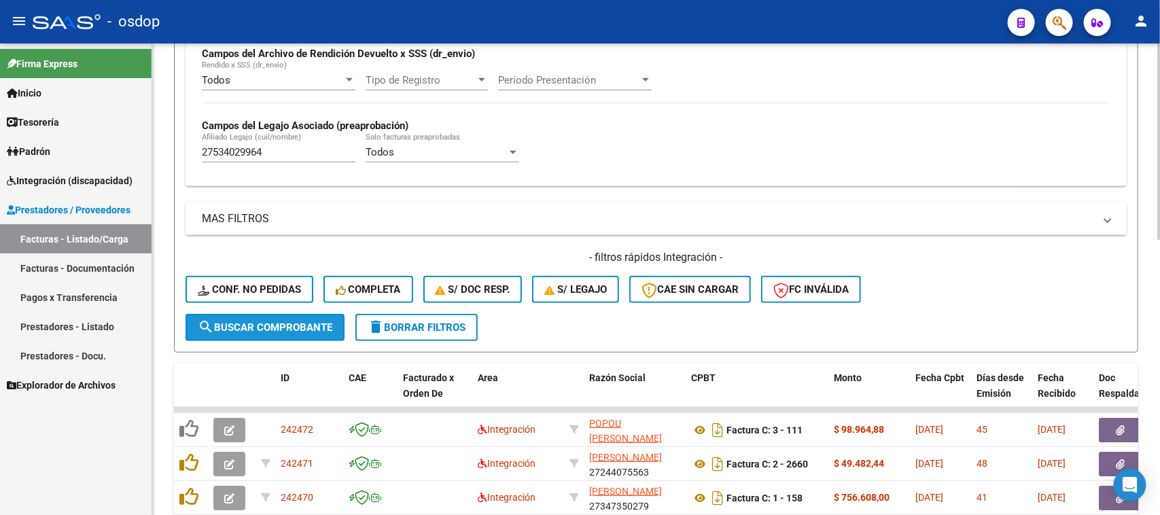
click at [287, 330] on button "search Buscar Comprobante" at bounding box center [264, 327] width 159 height 27
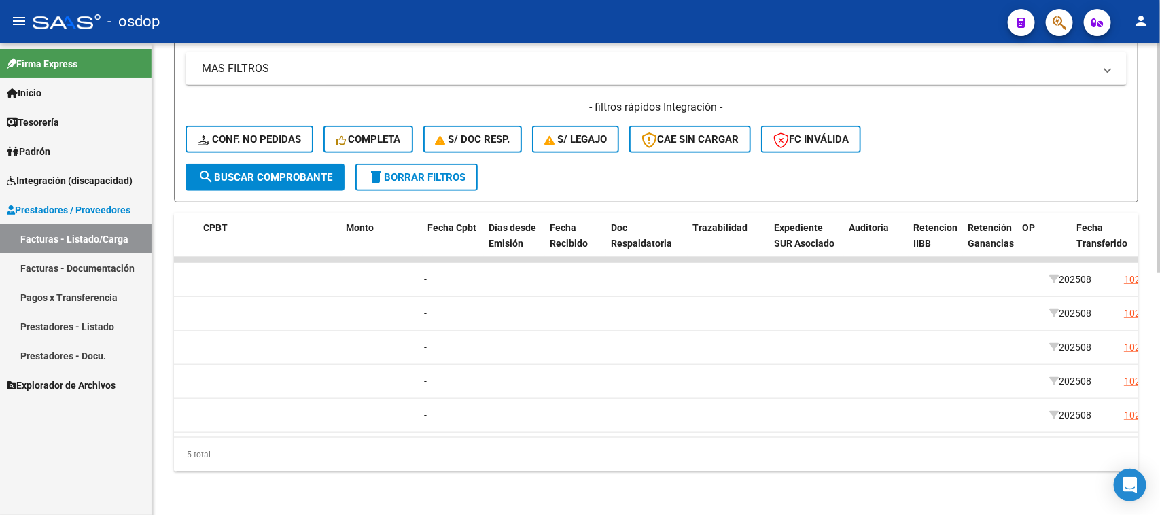
scroll to position [0, 0]
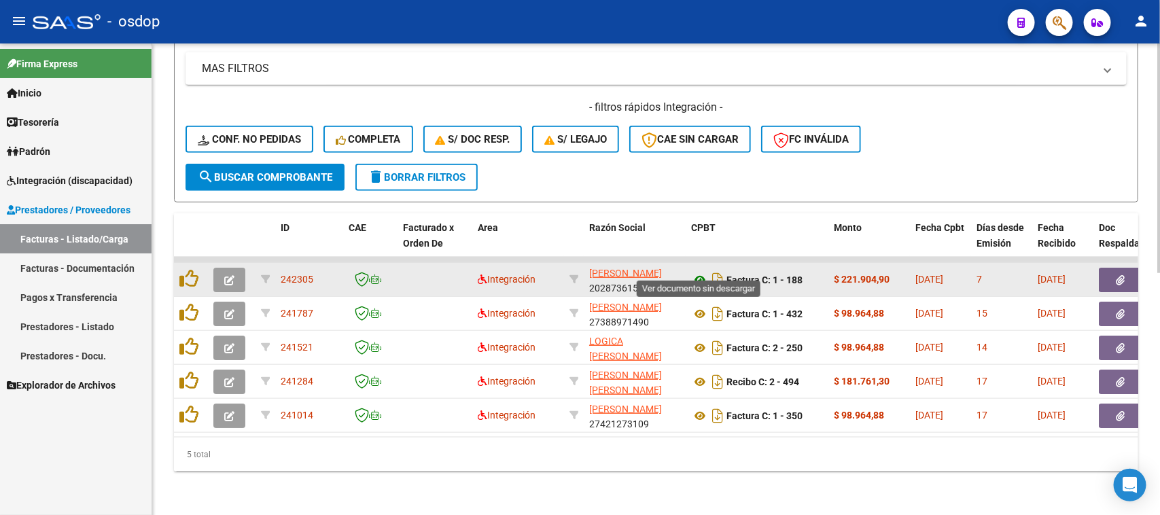
click at [698, 272] on icon at bounding box center [700, 280] width 18 height 16
click at [1123, 275] on icon "button" at bounding box center [1120, 280] width 9 height 10
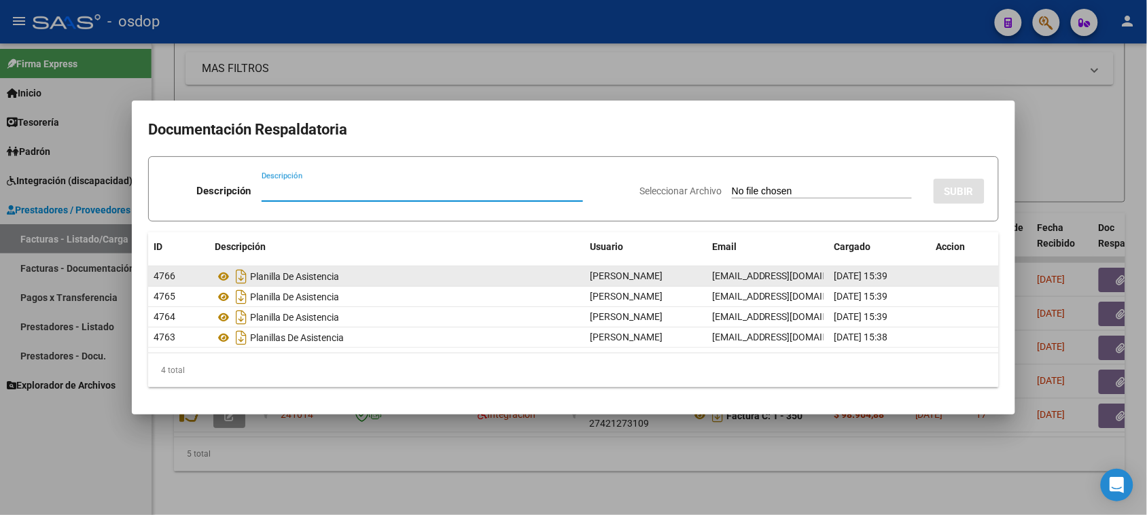
click at [306, 279] on div "Planilla De Asistencia" at bounding box center [397, 277] width 364 height 22
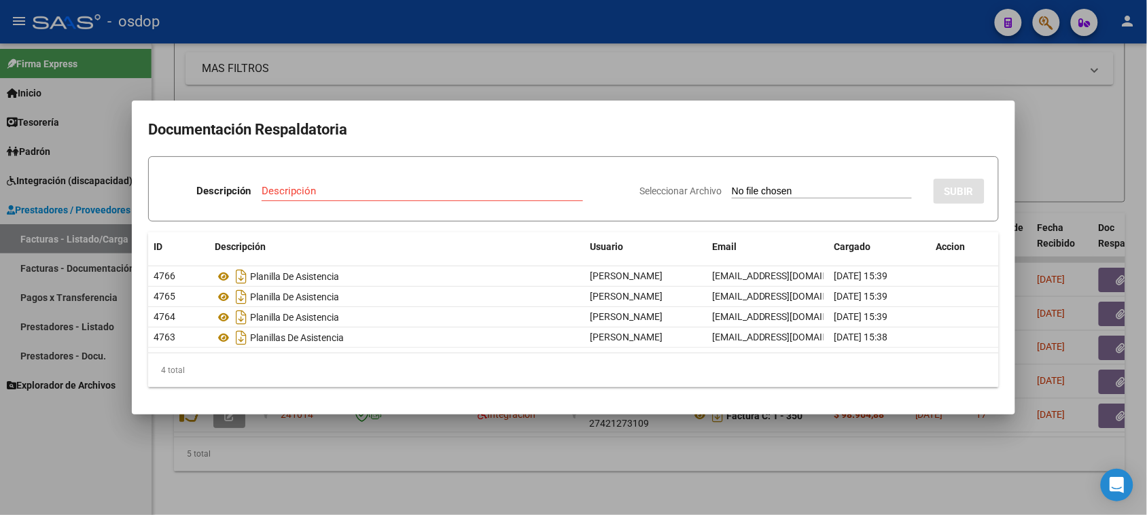
click at [467, 482] on div at bounding box center [573, 257] width 1147 height 515
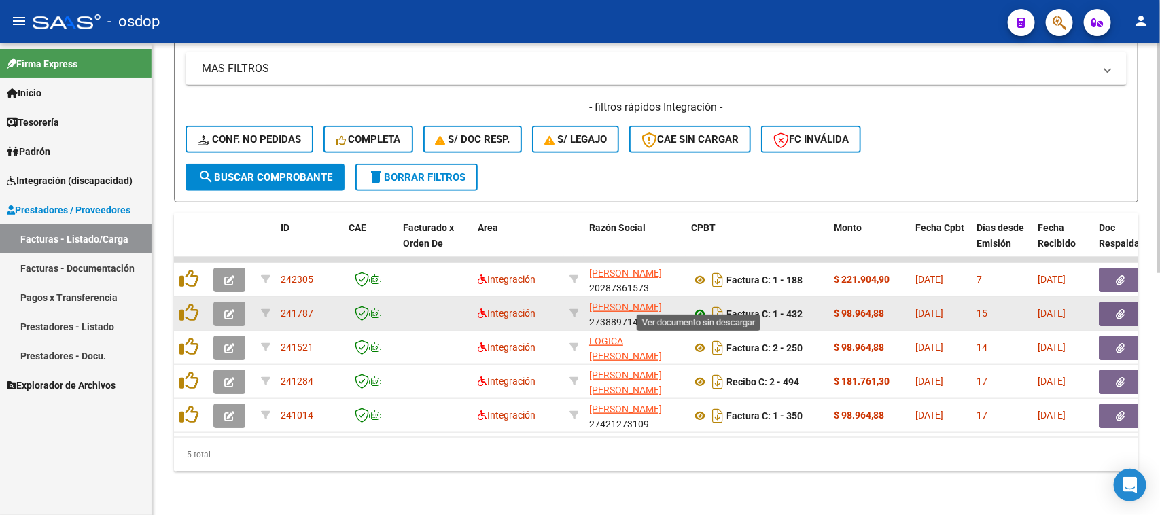
click at [702, 306] on icon at bounding box center [700, 314] width 18 height 16
click at [1127, 302] on button "button" at bounding box center [1120, 314] width 43 height 24
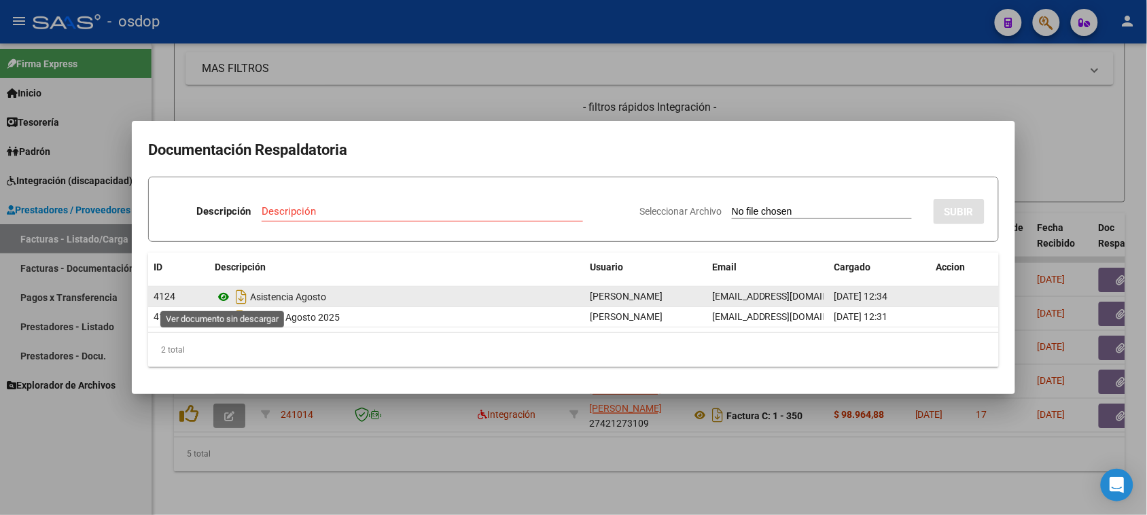
click at [228, 299] on icon at bounding box center [224, 297] width 18 height 16
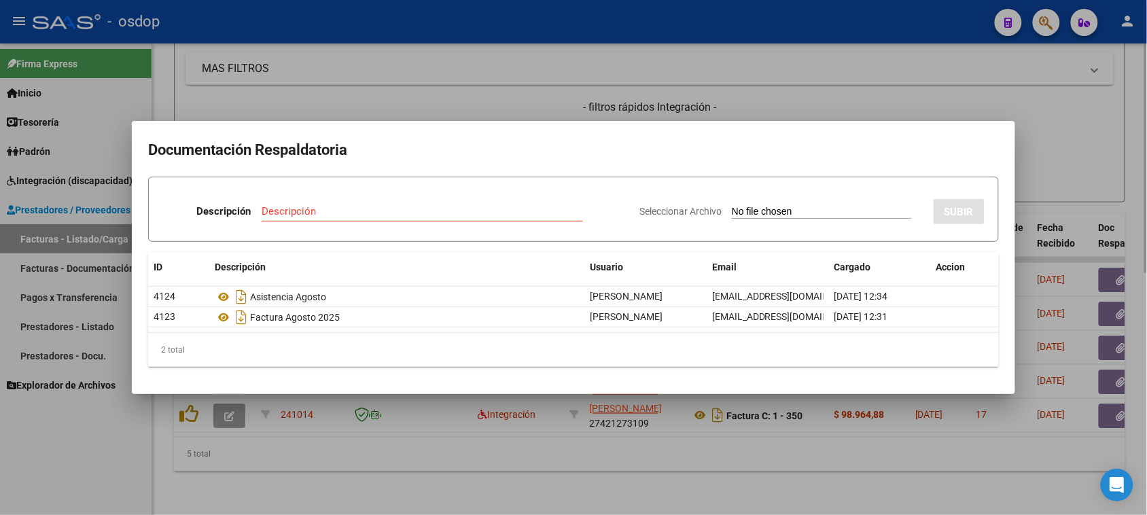
click at [525, 484] on div at bounding box center [573, 257] width 1147 height 515
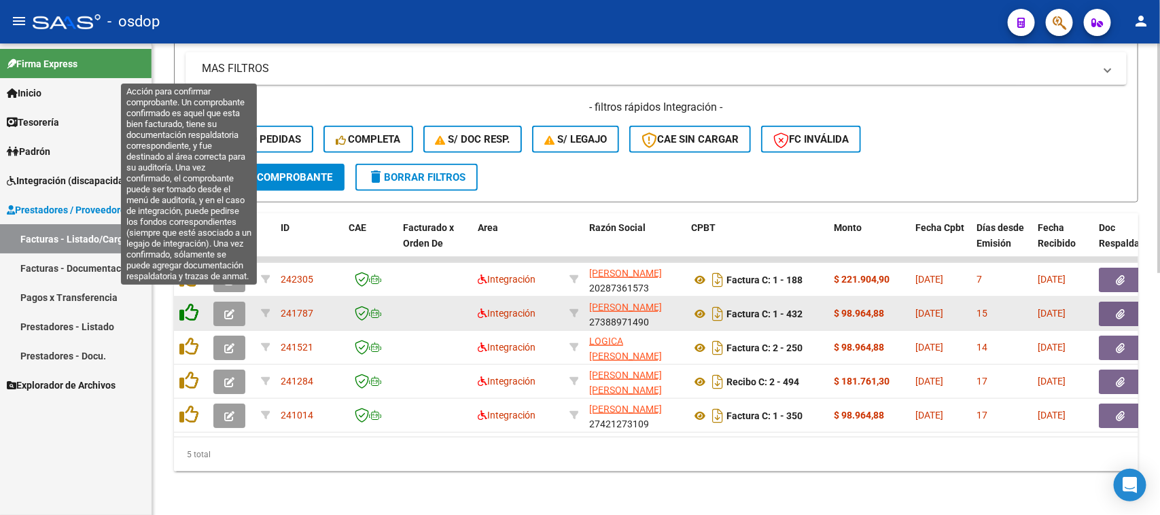
click at [183, 303] on icon at bounding box center [188, 312] width 19 height 19
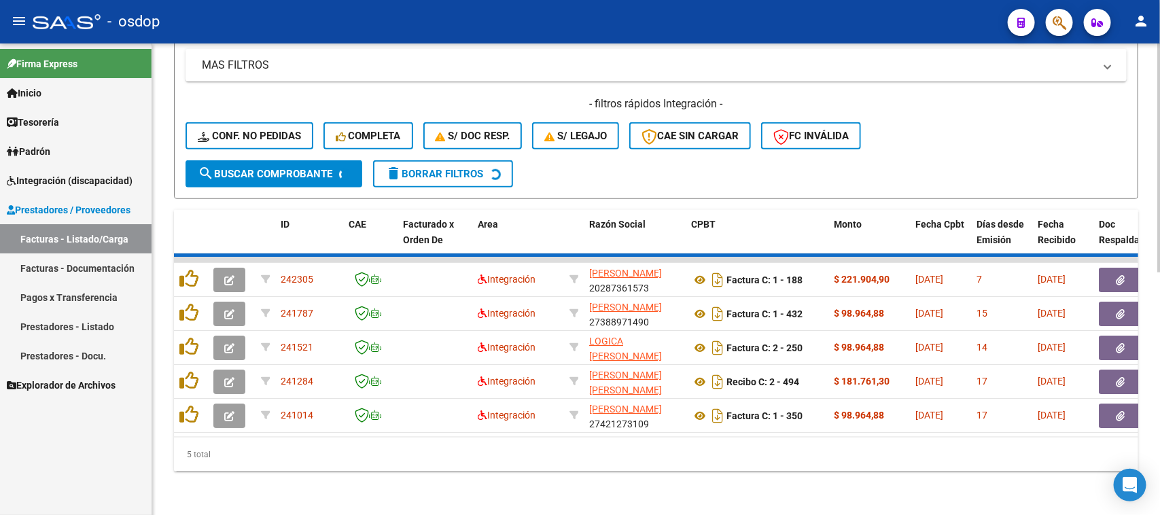
scroll to position [461, 0]
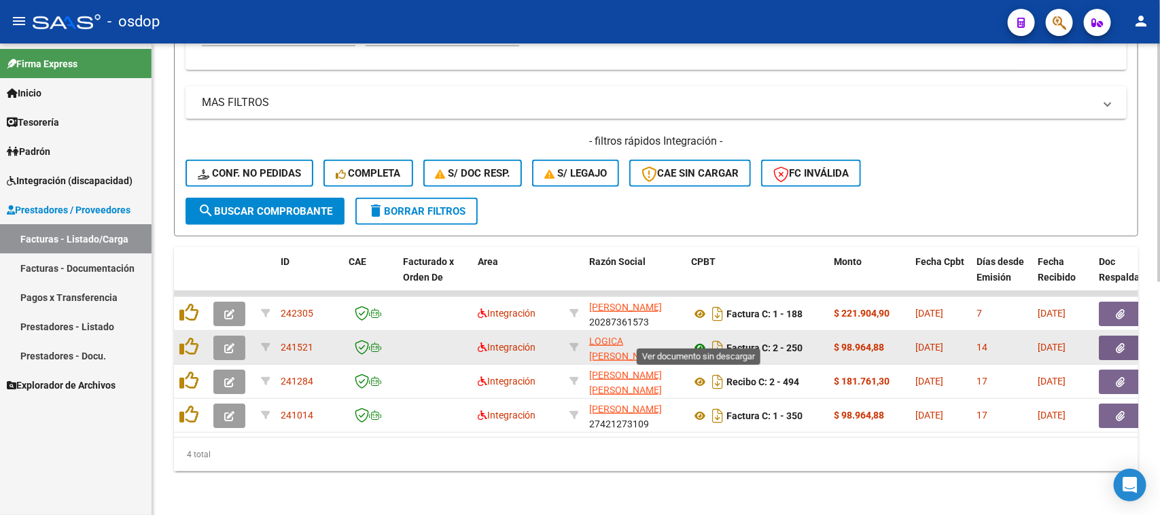
click at [701, 340] on icon at bounding box center [700, 348] width 18 height 16
click at [1119, 343] on icon "button" at bounding box center [1120, 348] width 9 height 10
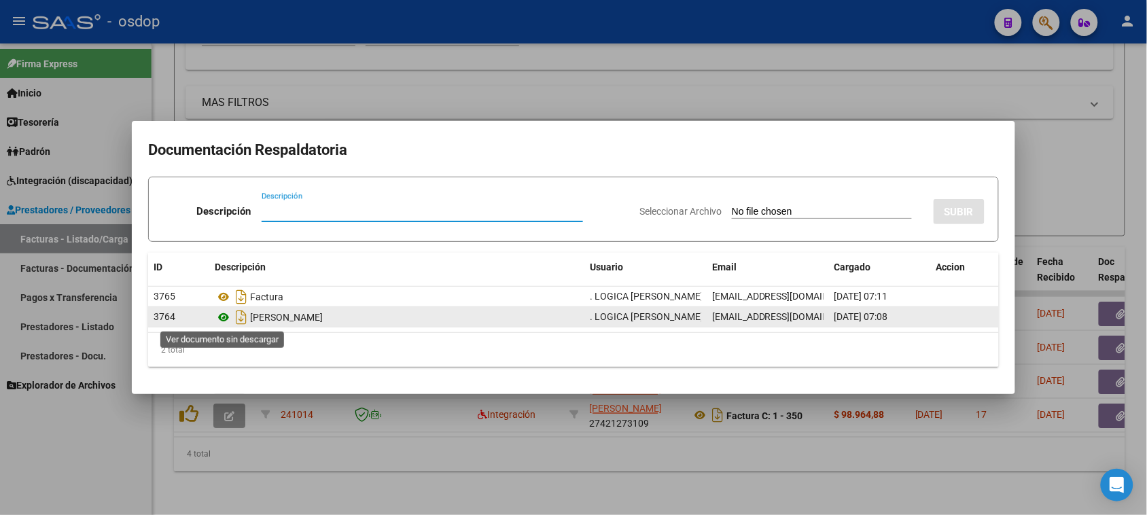
click at [228, 313] on icon at bounding box center [224, 317] width 18 height 16
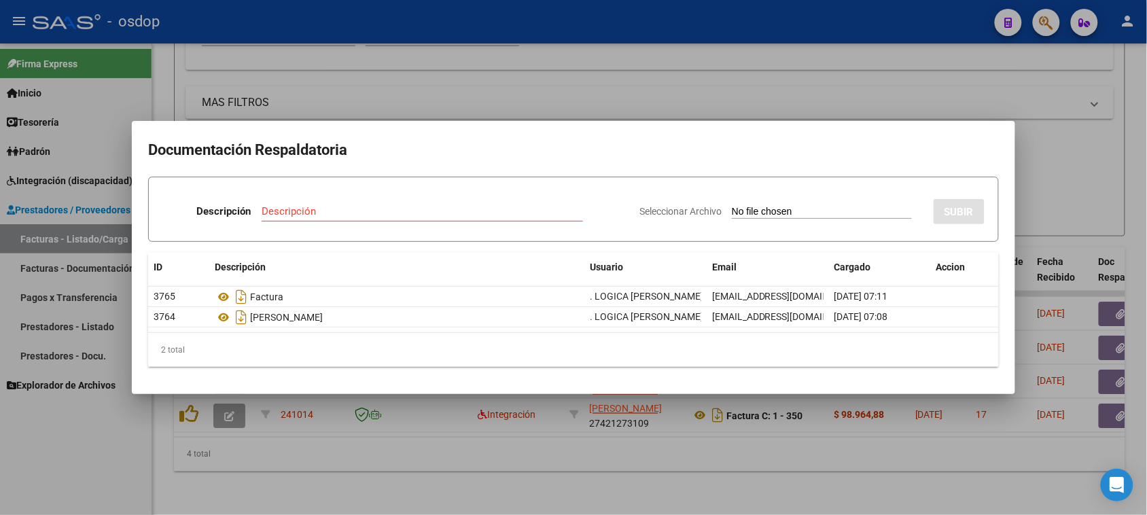
click at [350, 471] on div at bounding box center [573, 257] width 1147 height 515
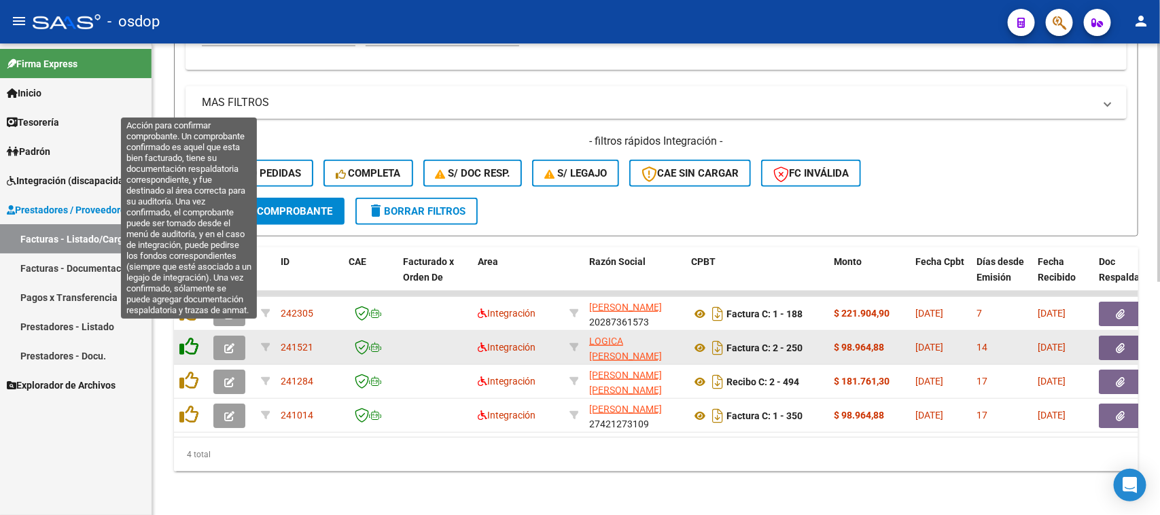
click at [185, 337] on icon at bounding box center [188, 346] width 19 height 19
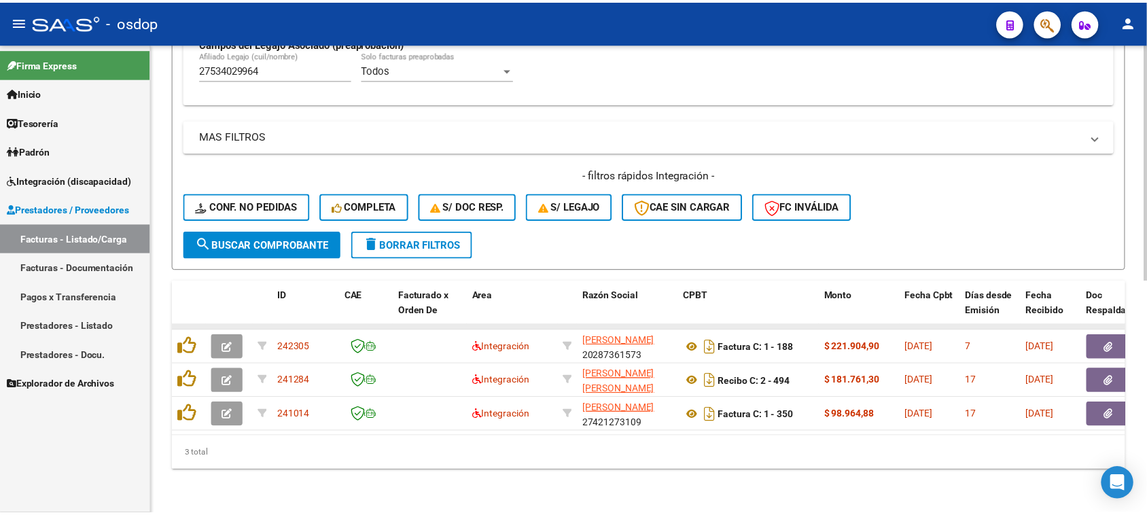
scroll to position [427, 0]
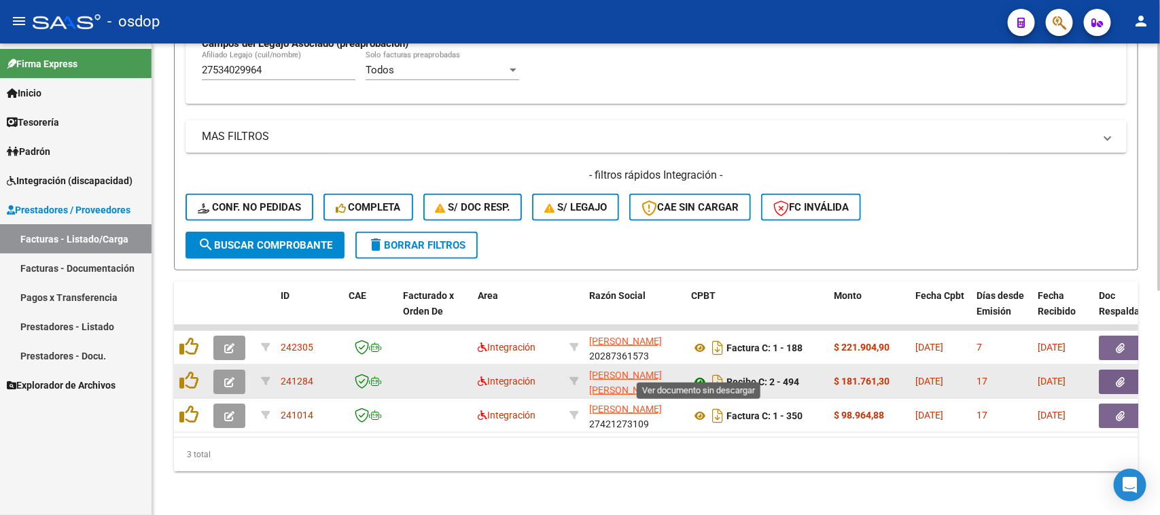
click at [698, 374] on icon at bounding box center [700, 382] width 18 height 16
click at [1131, 370] on button "button" at bounding box center [1120, 382] width 43 height 24
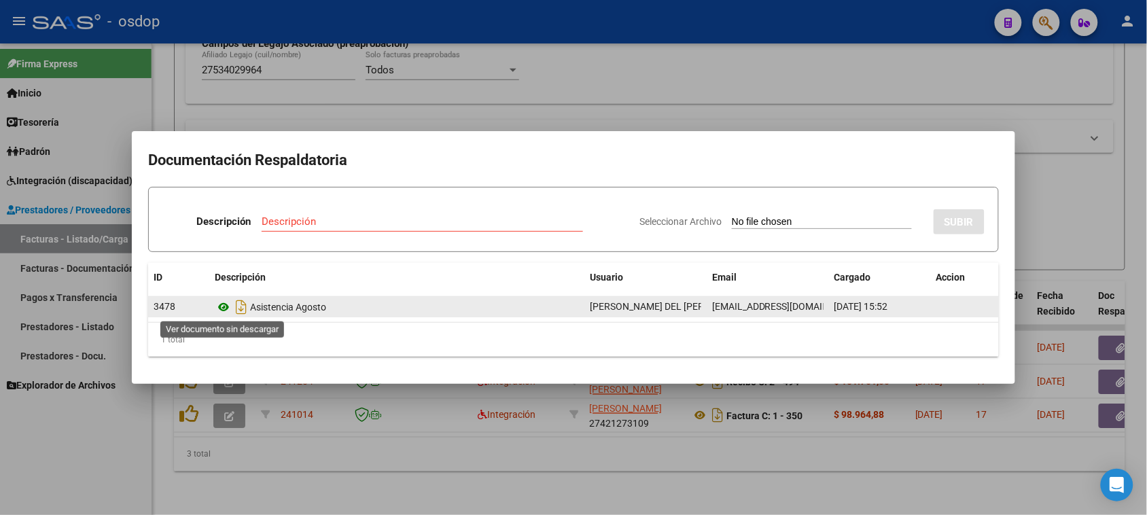
click at [225, 303] on icon at bounding box center [224, 307] width 18 height 16
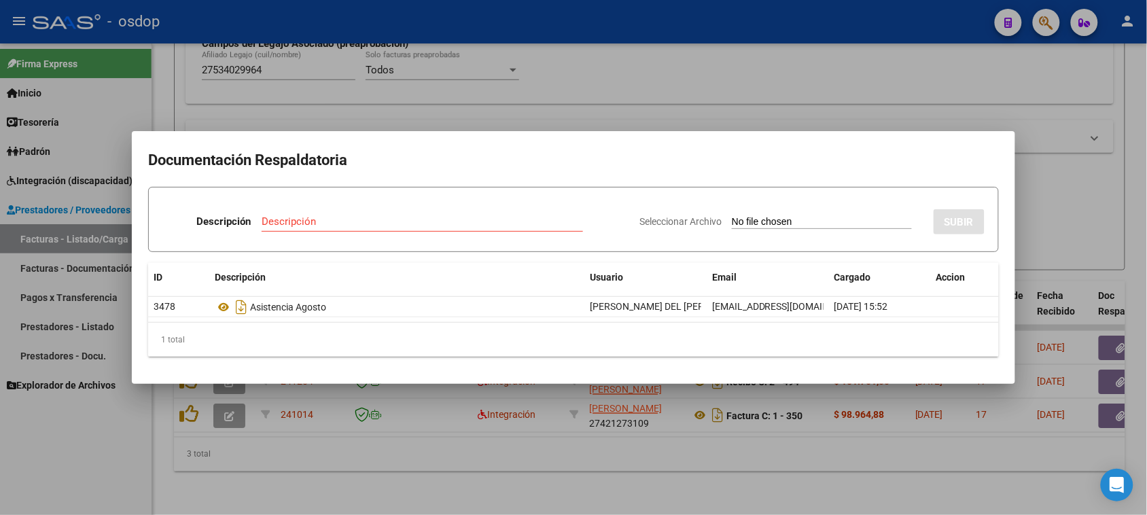
click at [443, 472] on div at bounding box center [573, 257] width 1147 height 515
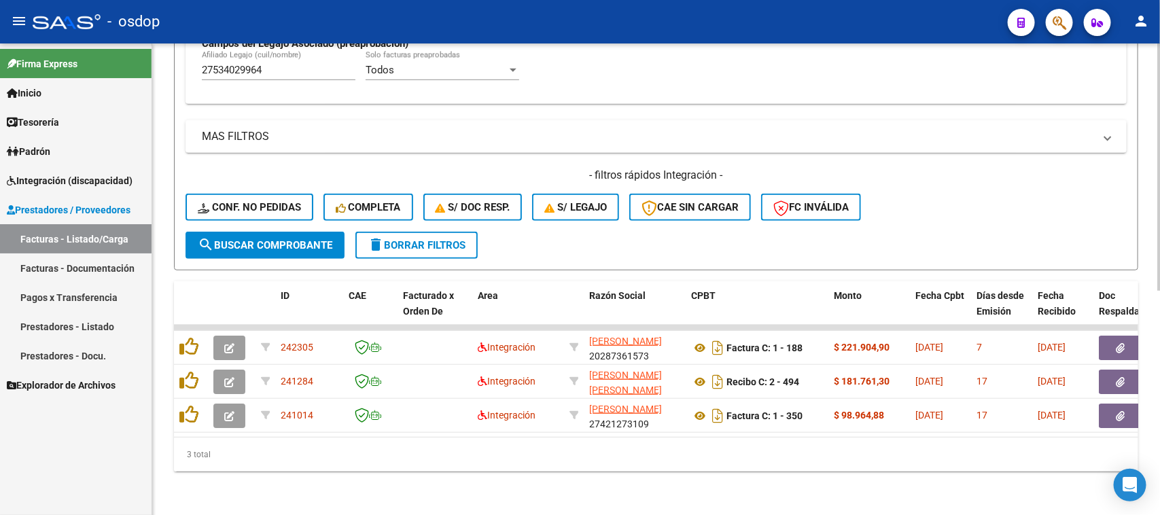
click at [408, 443] on div "3 total" at bounding box center [656, 455] width 964 height 34
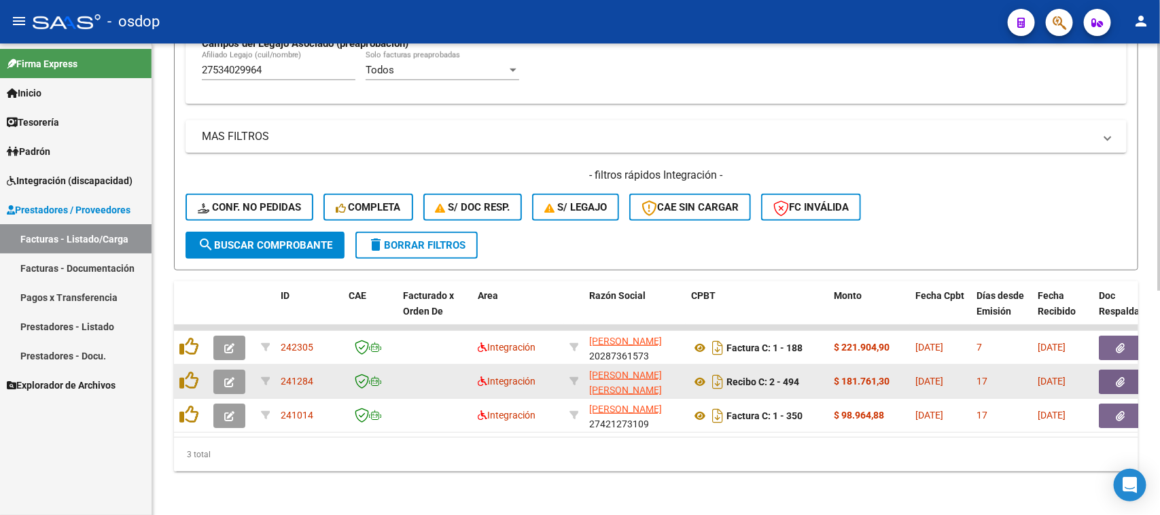
click at [228, 377] on icon "button" at bounding box center [229, 382] width 10 height 10
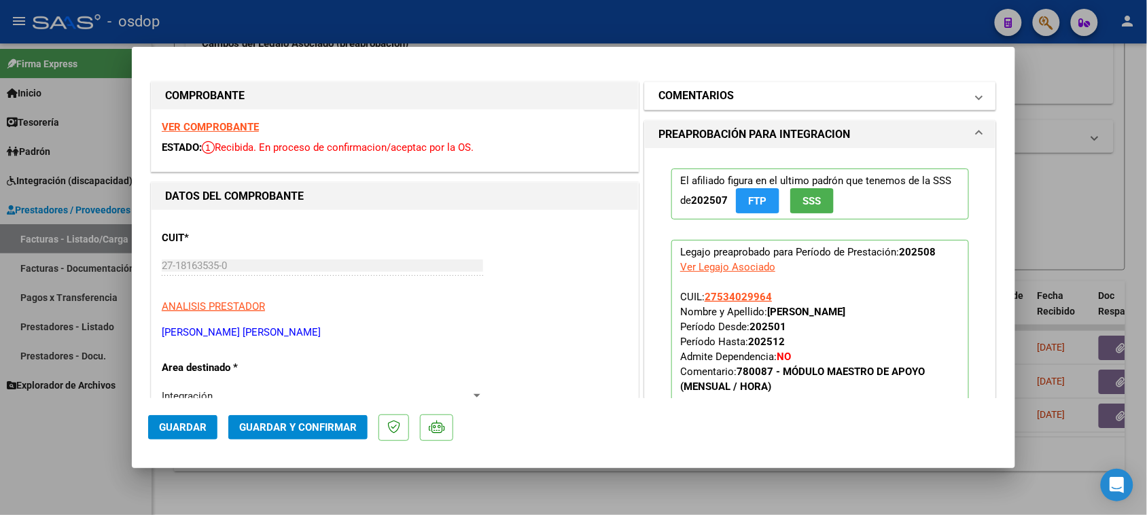
click at [756, 95] on mat-panel-title "COMENTARIOS" at bounding box center [811, 96] width 307 height 16
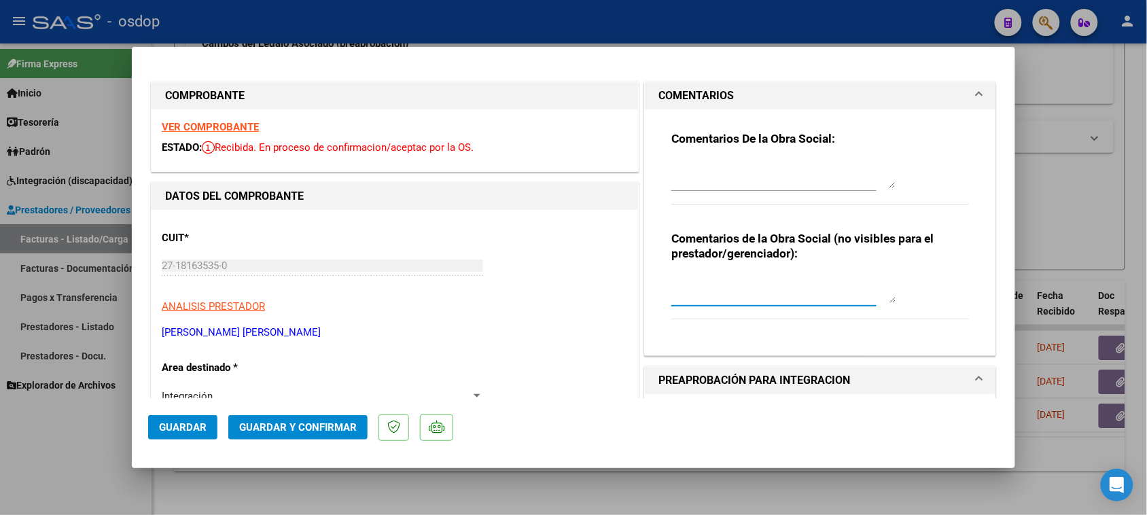
click at [749, 276] on textarea at bounding box center [783, 289] width 224 height 27
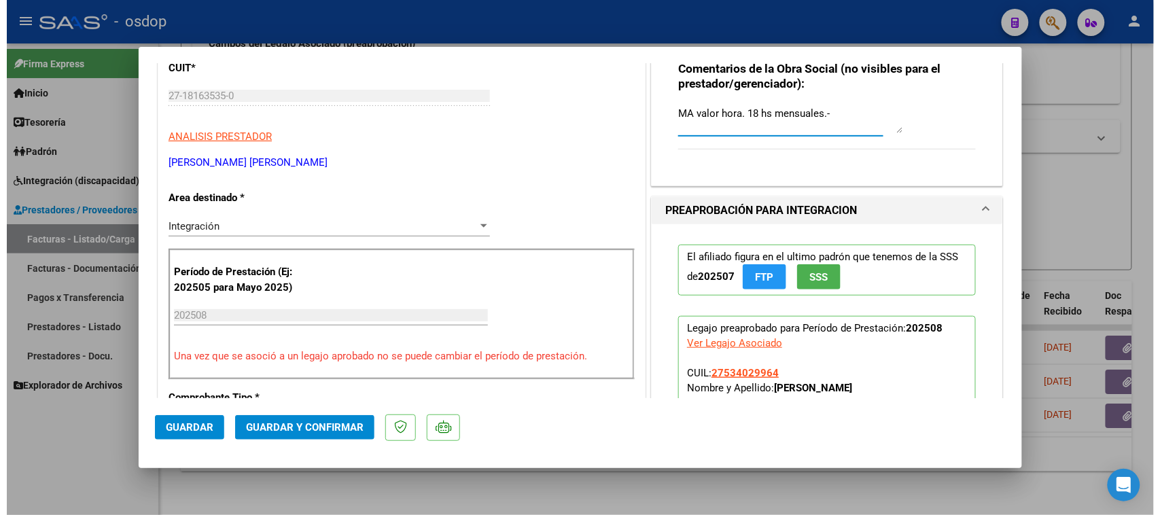
scroll to position [255, 0]
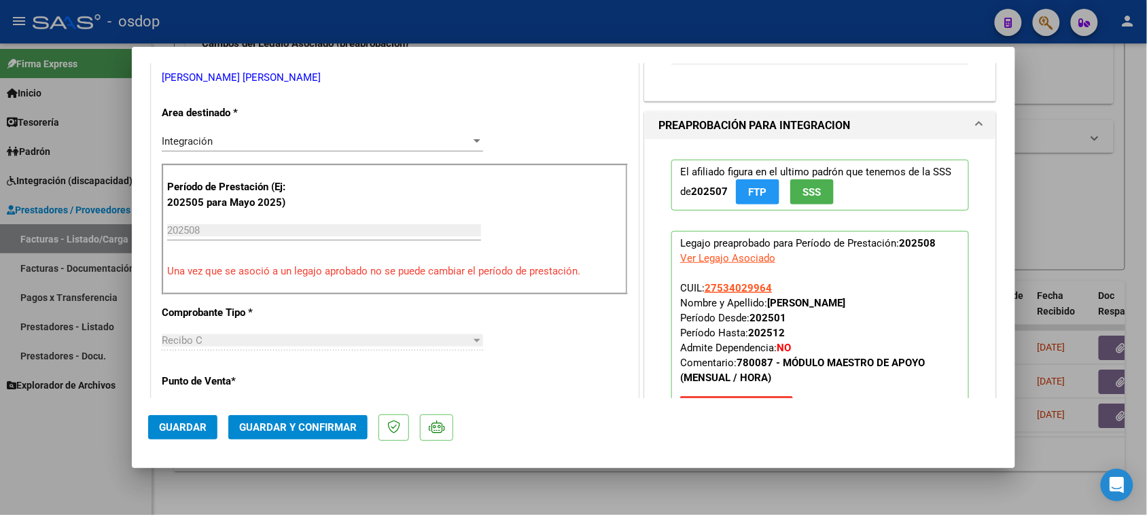
type textarea "MA valor hora. 18 hs mensuales.-"
click at [319, 430] on span "Guardar y Confirmar" at bounding box center [298, 427] width 118 height 12
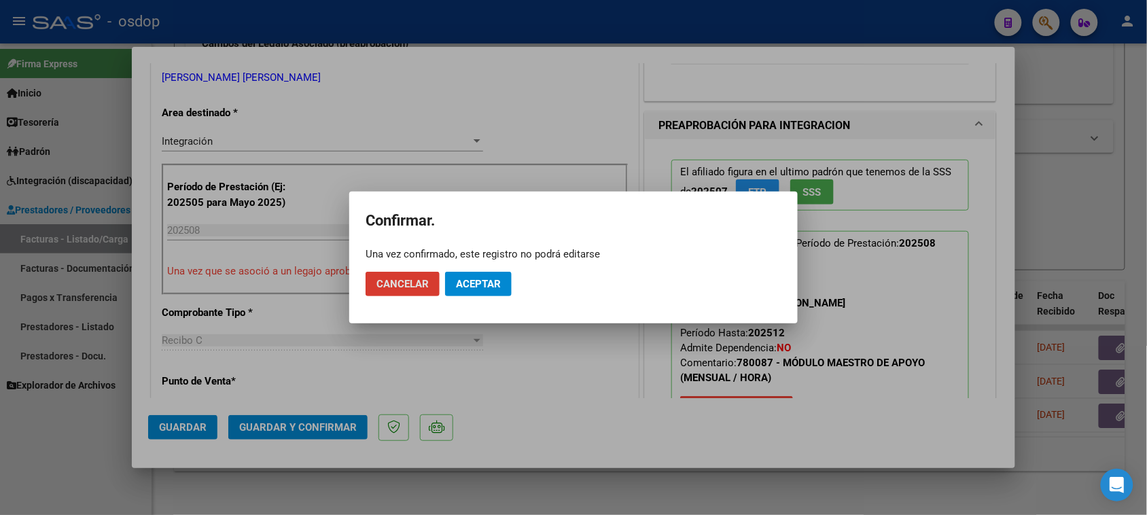
click at [477, 287] on span "Aceptar" at bounding box center [478, 284] width 45 height 12
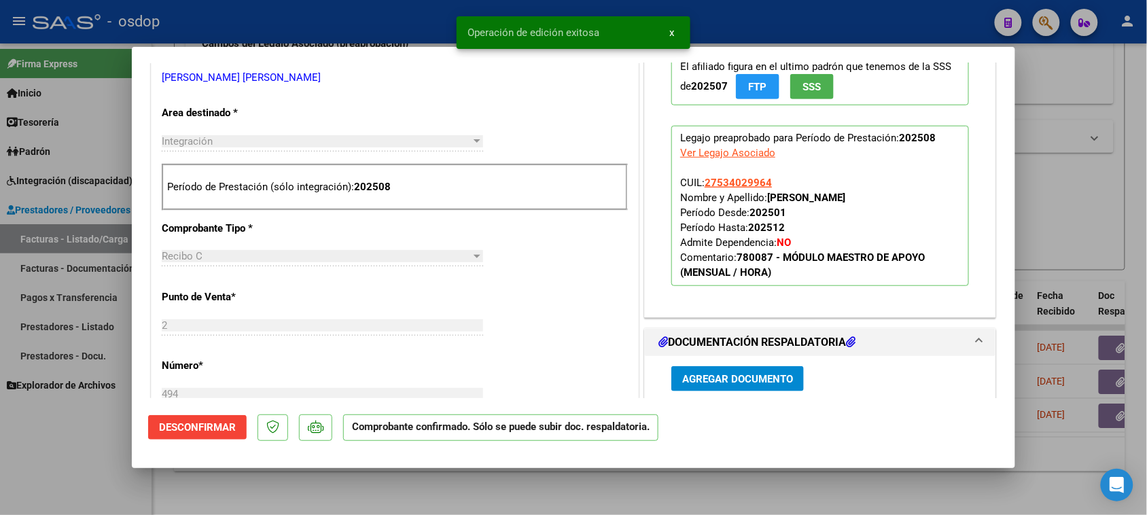
click at [562, 495] on div at bounding box center [573, 257] width 1147 height 515
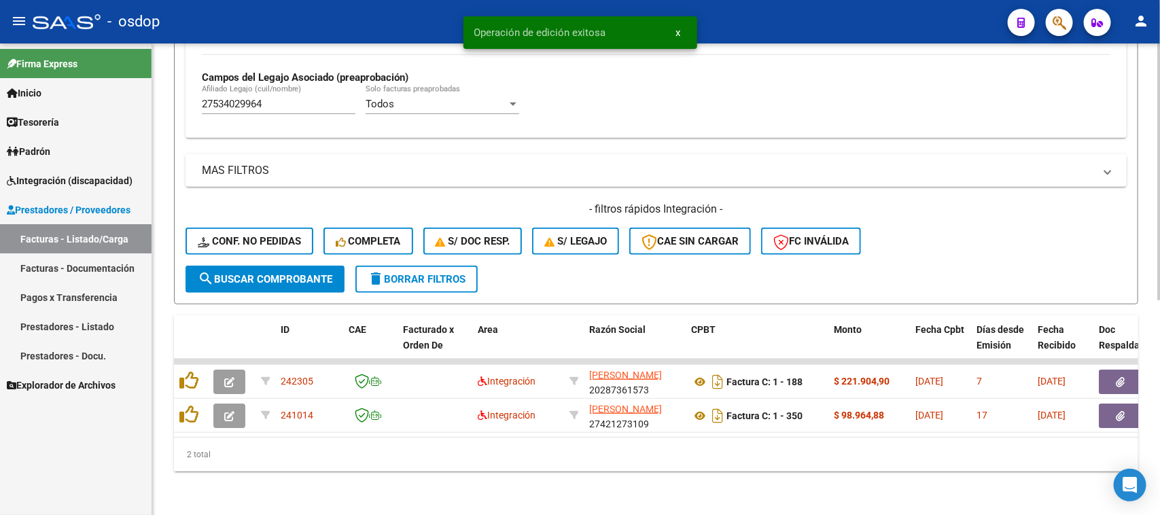
scroll to position [393, 0]
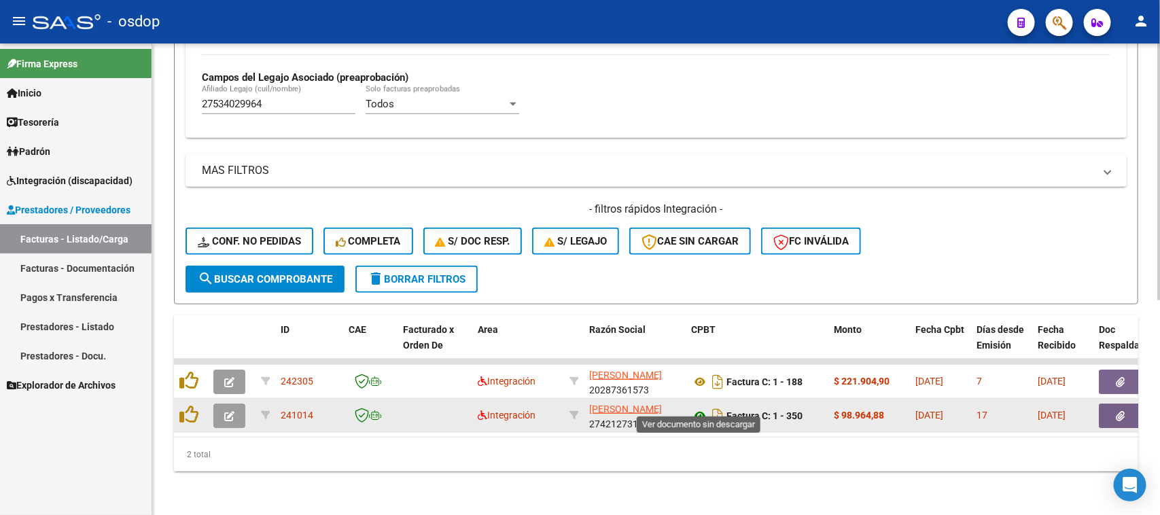
click at [701, 408] on icon at bounding box center [700, 416] width 18 height 16
click at [1116, 411] on icon "button" at bounding box center [1120, 416] width 9 height 10
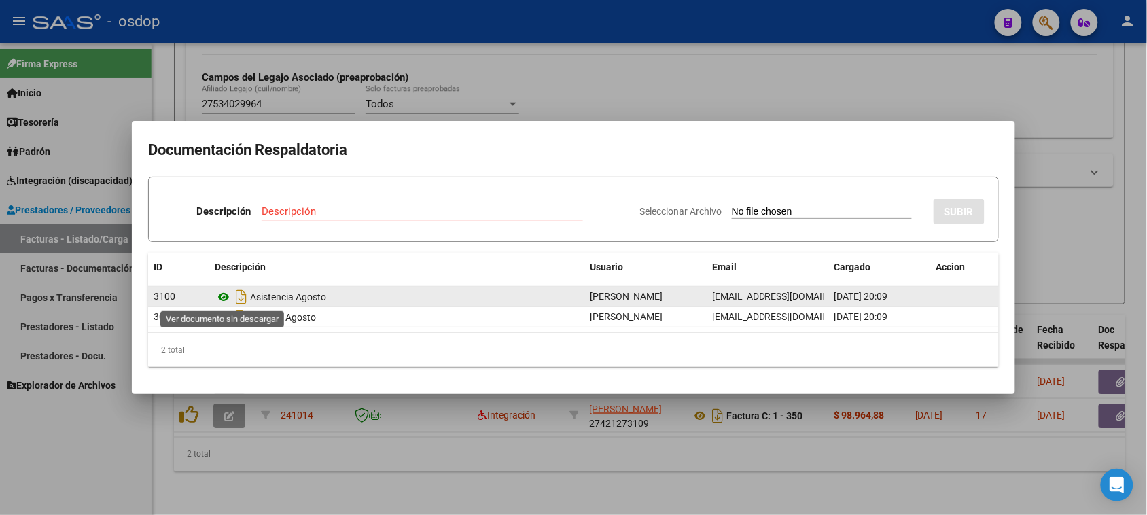
click at [225, 294] on icon at bounding box center [224, 297] width 18 height 16
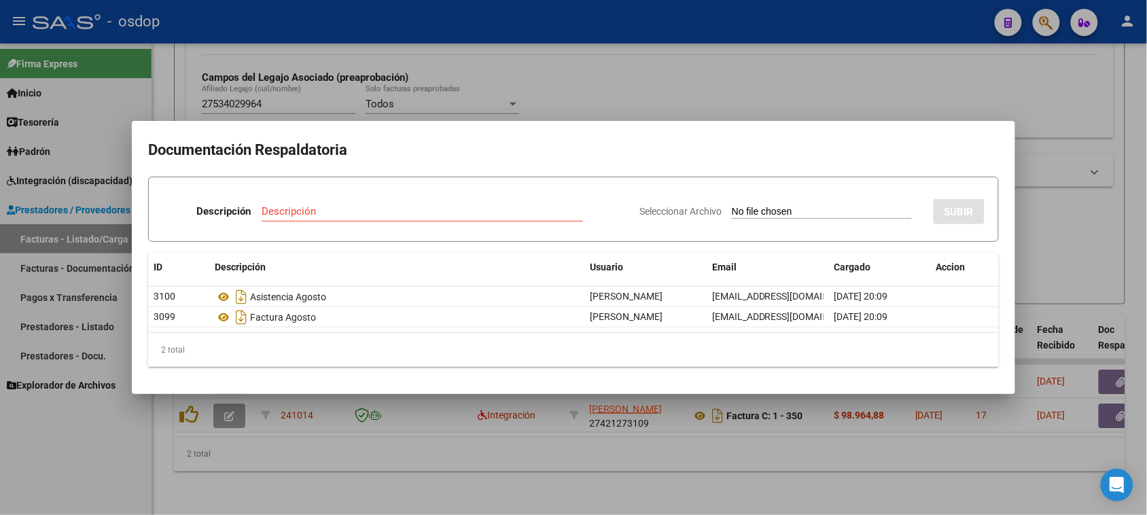
click at [583, 483] on div at bounding box center [573, 257] width 1147 height 515
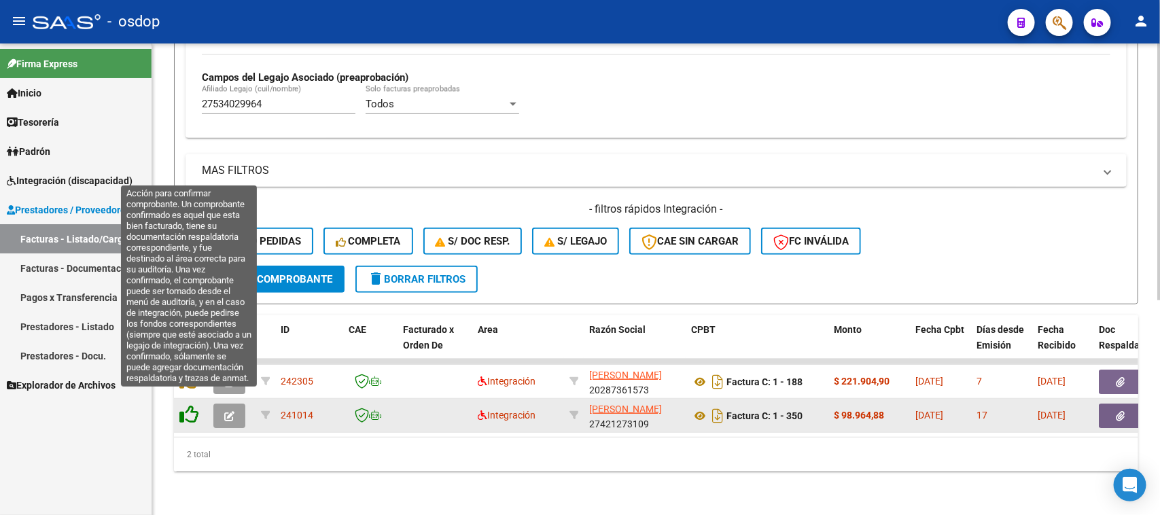
click at [188, 406] on icon at bounding box center [188, 414] width 19 height 19
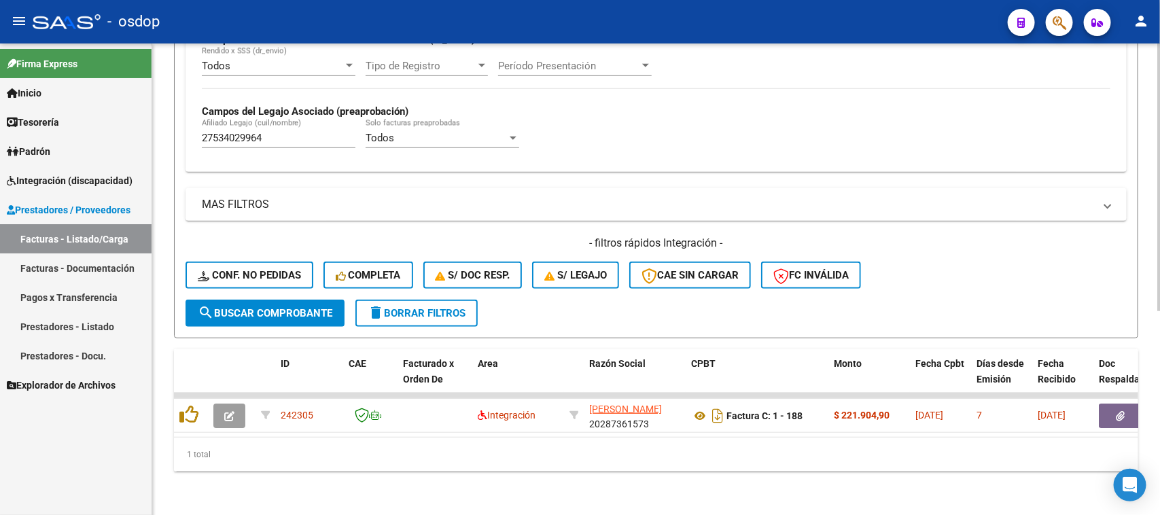
scroll to position [359, 0]
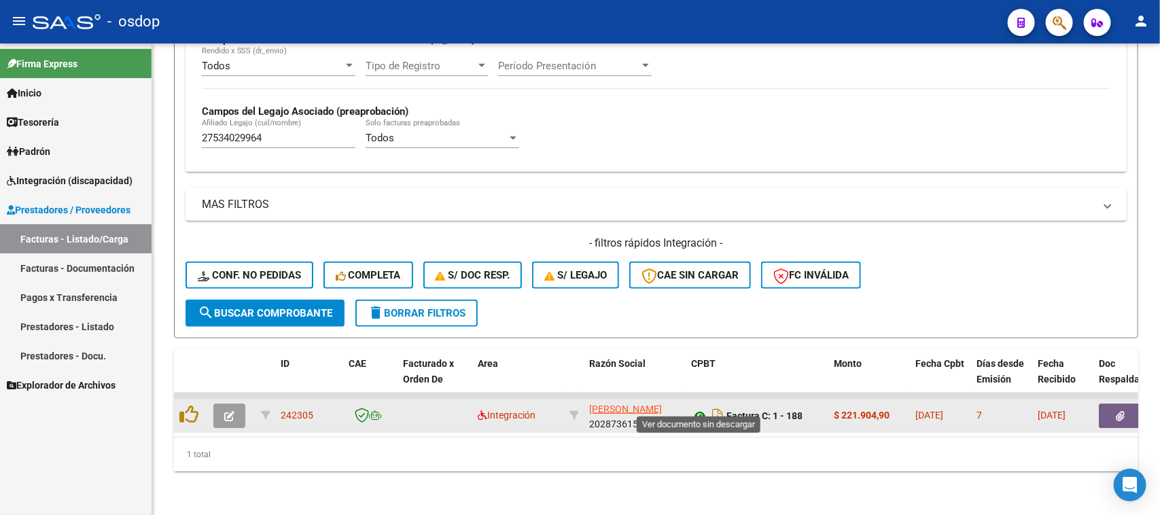
click at [701, 408] on icon at bounding box center [700, 416] width 18 height 16
click at [1122, 411] on icon "button" at bounding box center [1120, 416] width 9 height 10
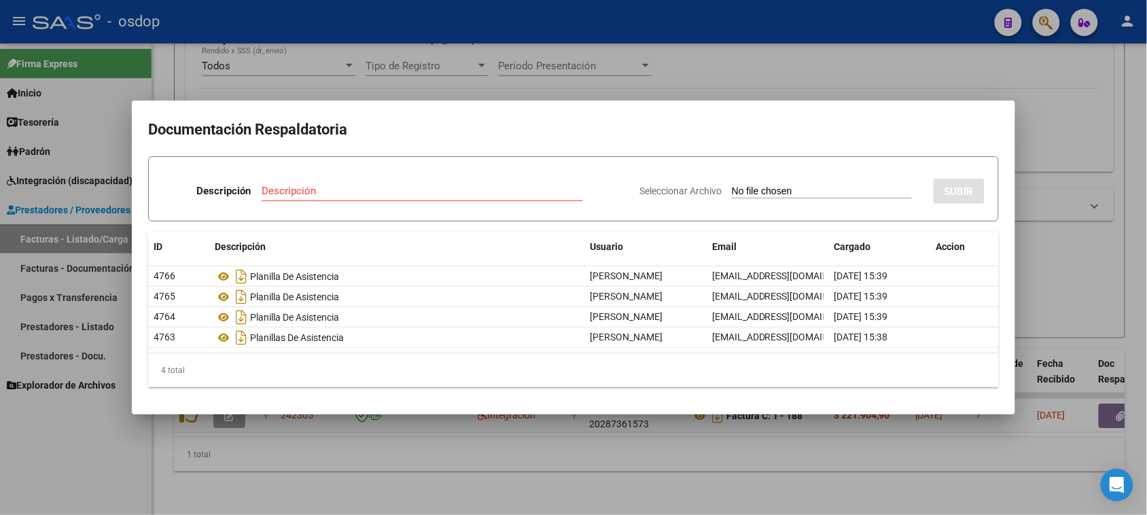
click at [476, 497] on div at bounding box center [573, 257] width 1147 height 515
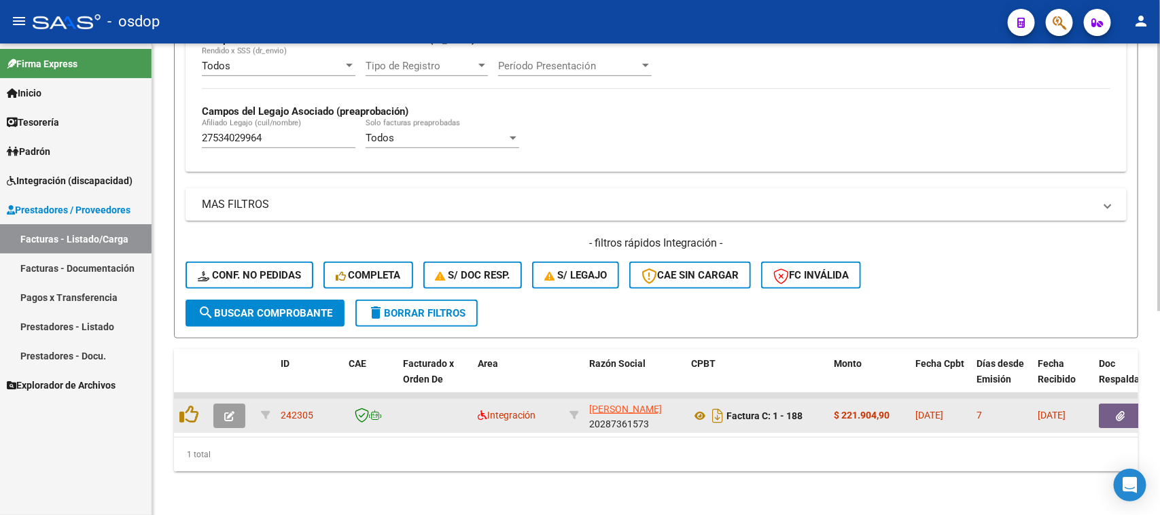
click at [226, 411] on icon "button" at bounding box center [229, 416] width 10 height 10
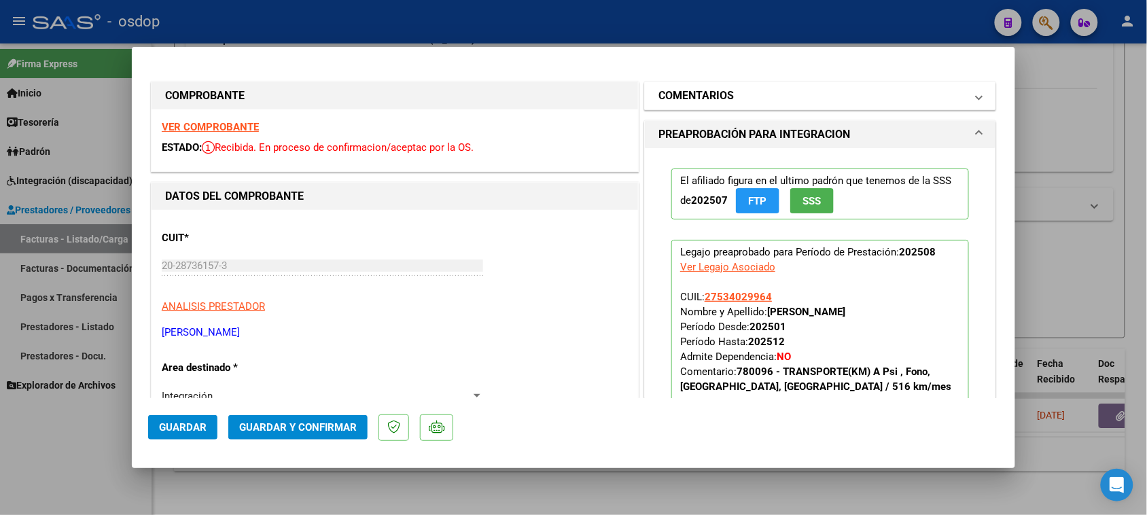
click at [764, 101] on mat-panel-title "COMENTARIOS" at bounding box center [811, 96] width 307 height 16
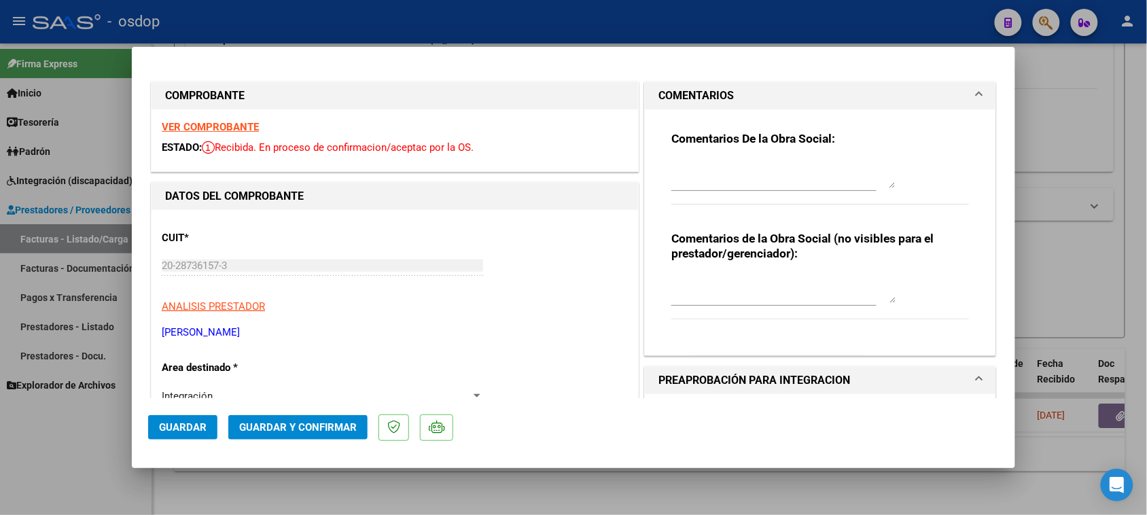
click at [735, 262] on div "Comentarios de la Obra Social (no visibles para el prestador/gerenciador):" at bounding box center [820, 282] width 298 height 103
click at [739, 270] on div "Comentarios de la Obra Social (no visibles para el prestador/gerenciador):" at bounding box center [820, 282] width 298 height 103
click at [735, 277] on textarea at bounding box center [783, 289] width 224 height 27
type textarea "Traslado a terapias 409.6 km mensuales. Valor por km $541.76 s/dep.-"
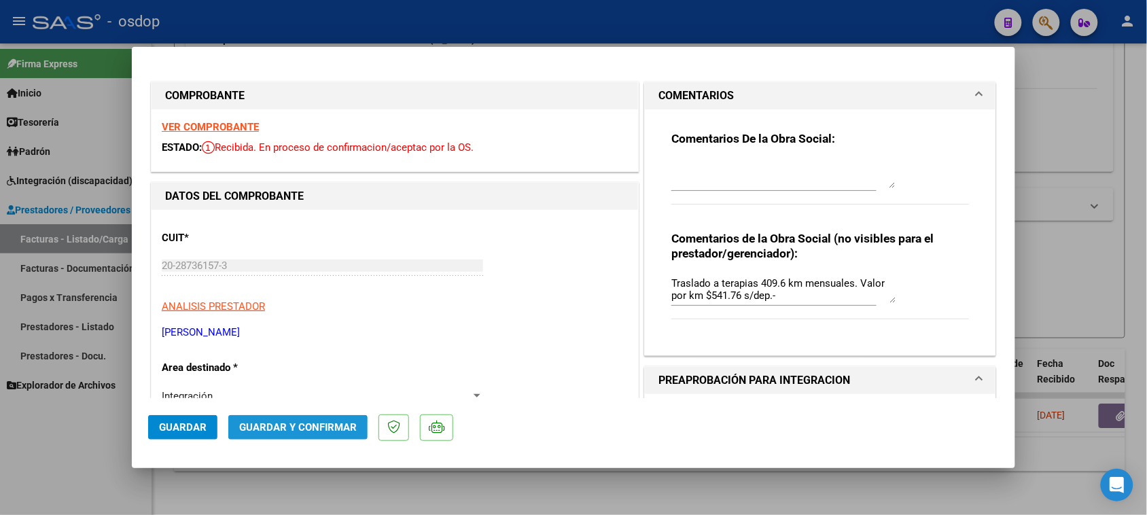
click at [279, 433] on button "Guardar y Confirmar" at bounding box center [297, 427] width 139 height 24
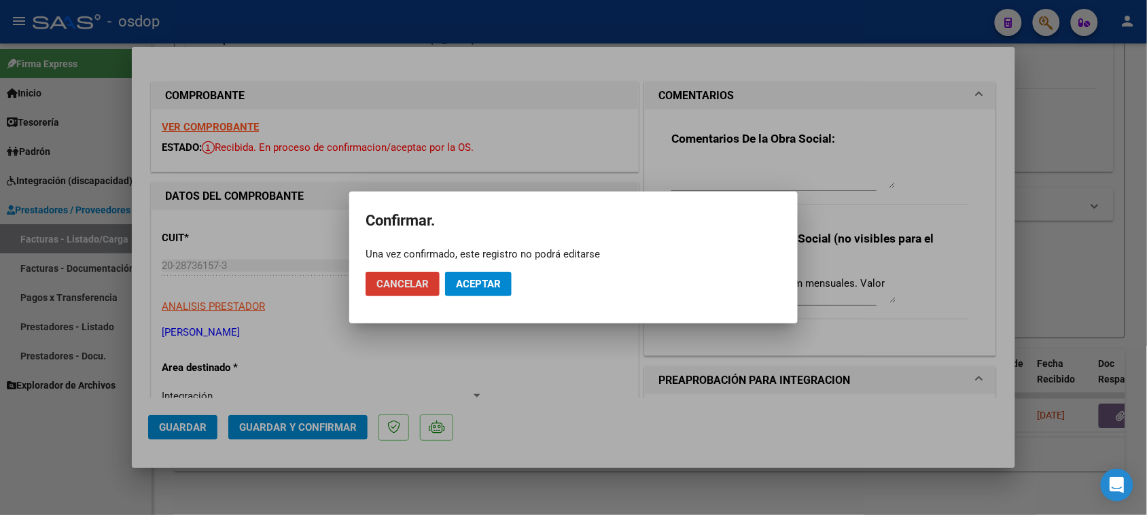
click at [476, 279] on span "Aceptar" at bounding box center [478, 284] width 45 height 12
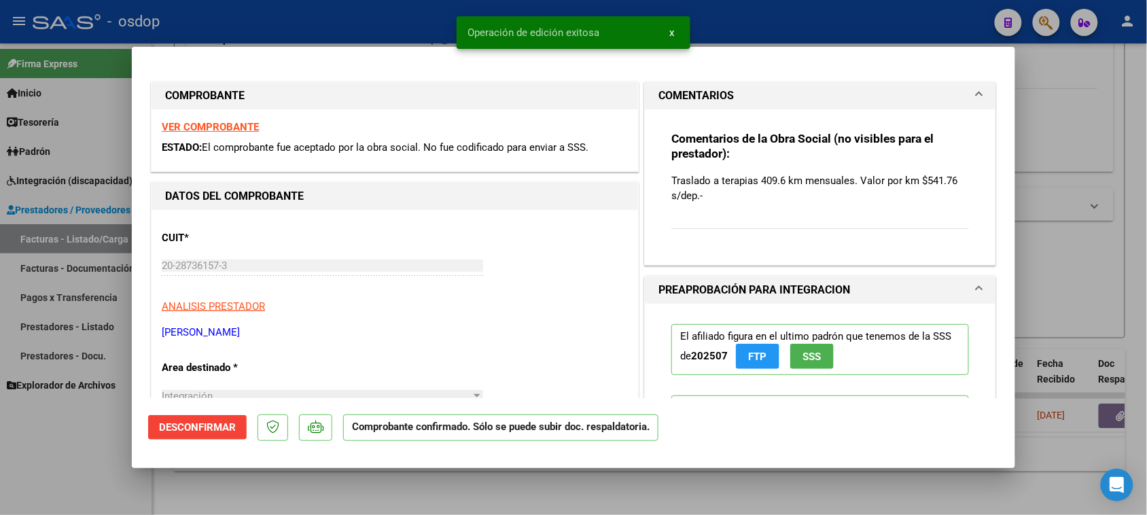
click at [77, 433] on div at bounding box center [573, 257] width 1147 height 515
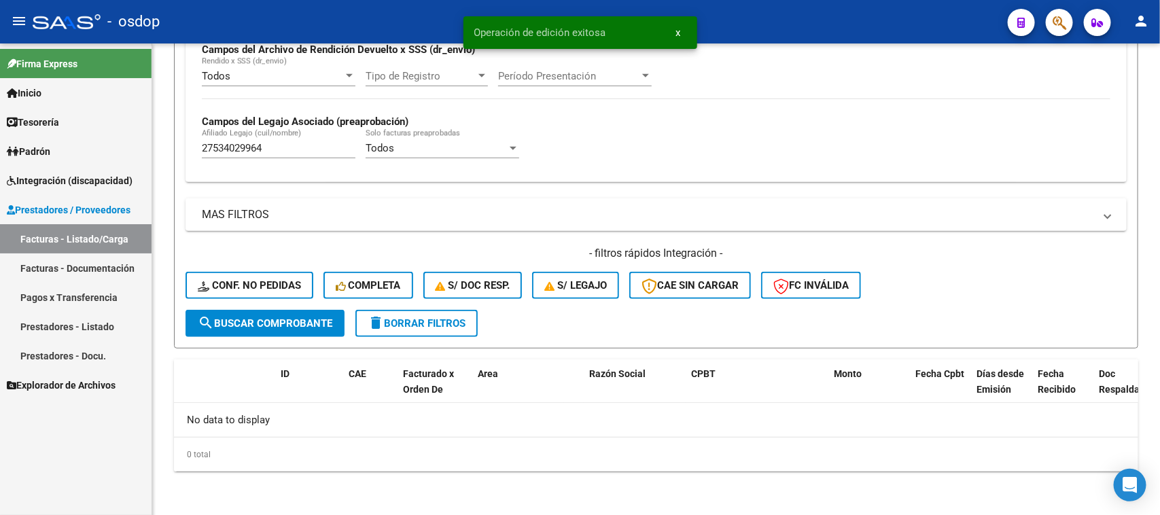
scroll to position [335, 0]
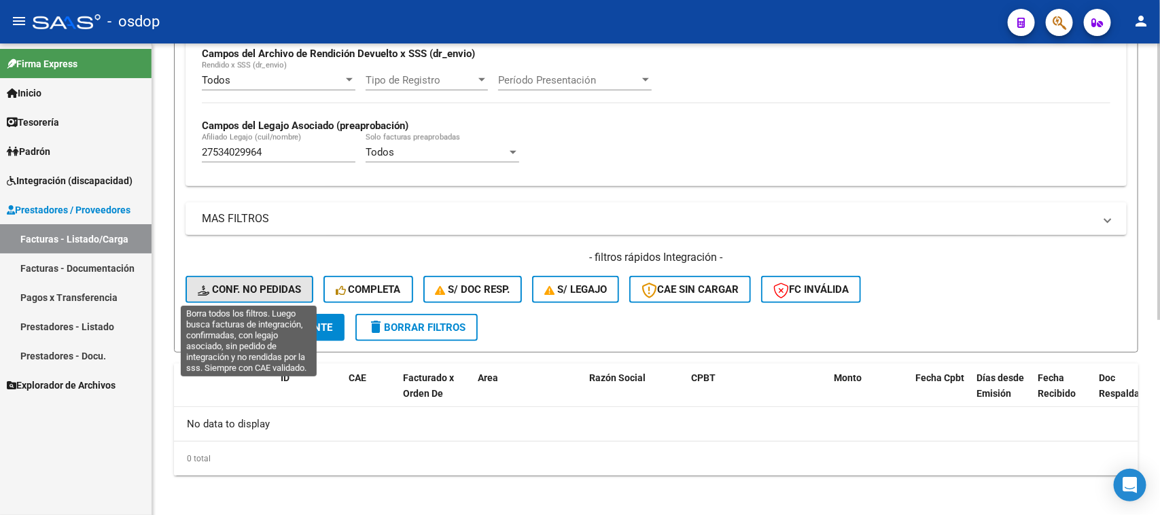
click at [257, 290] on span "Conf. no pedidas" at bounding box center [249, 289] width 103 height 12
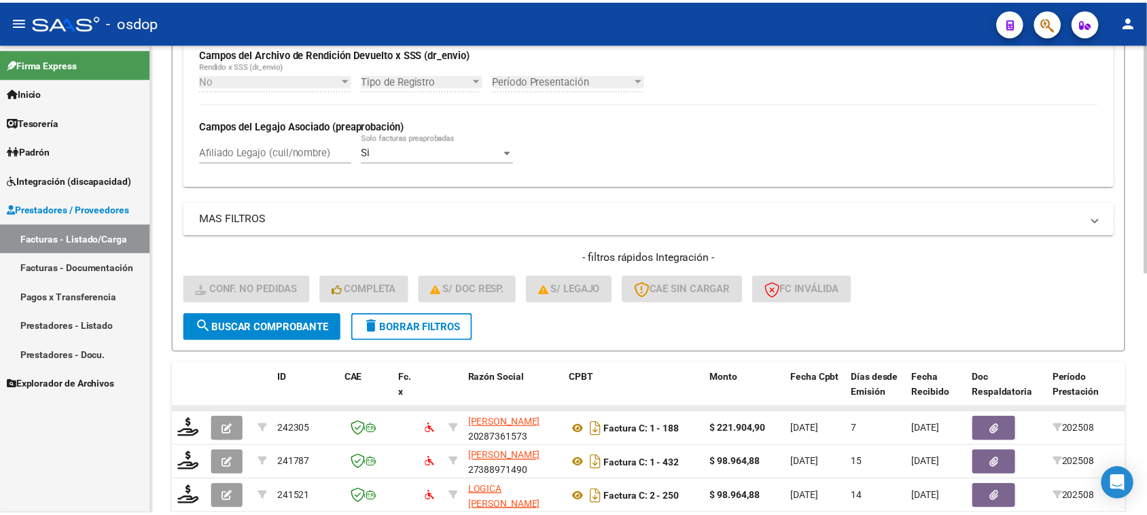
scroll to position [495, 0]
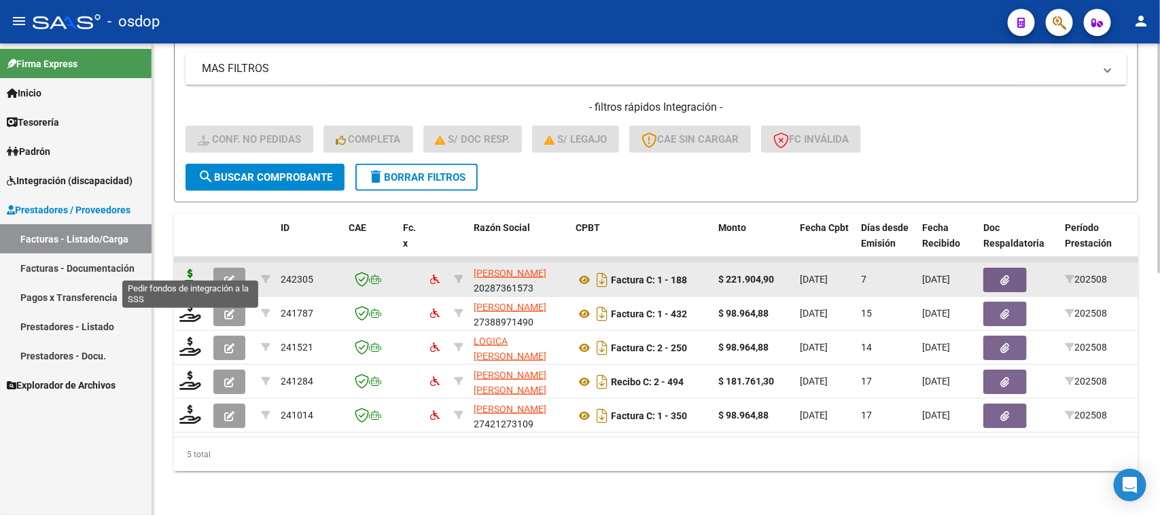
click at [187, 269] on icon at bounding box center [190, 278] width 22 height 19
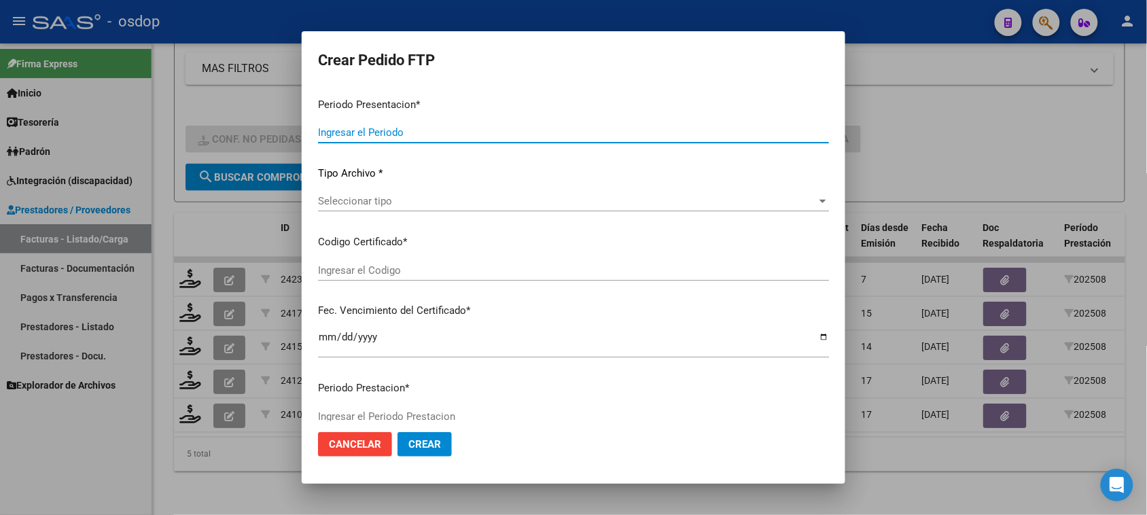
type input "202508"
type input "$ 221.904,90"
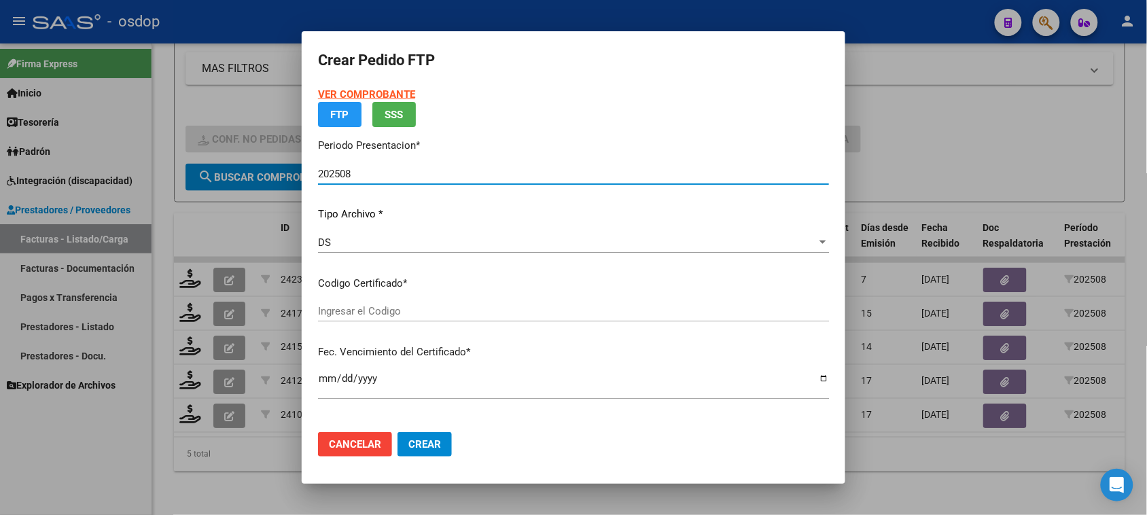
type input "2998421987"
type input "2027-01-09"
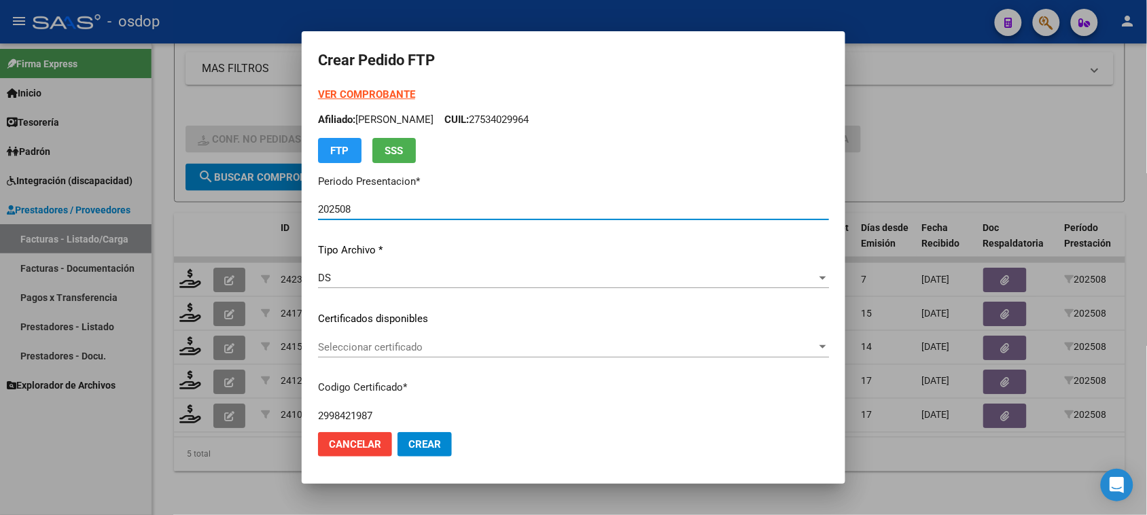
scroll to position [85, 0]
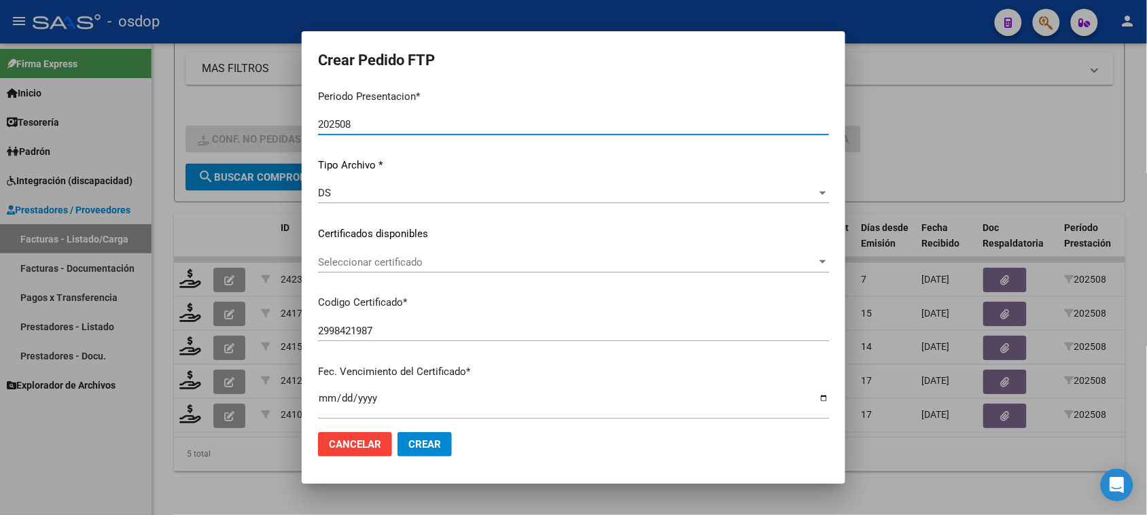
click at [479, 266] on span "Seleccionar certificado" at bounding box center [567, 262] width 499 height 12
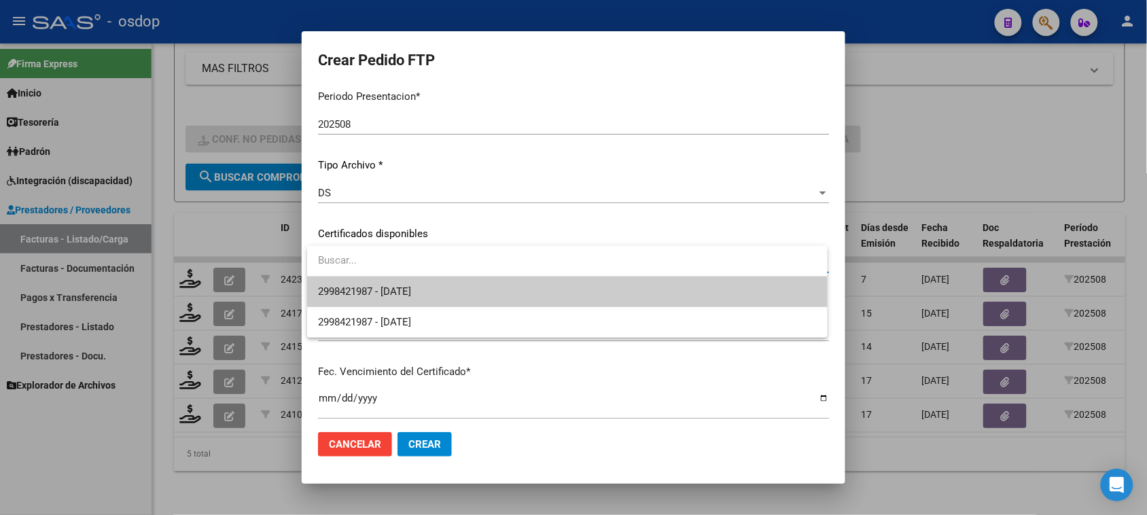
click at [461, 296] on span "2998421987 - 2027-01-09" at bounding box center [567, 292] width 498 height 31
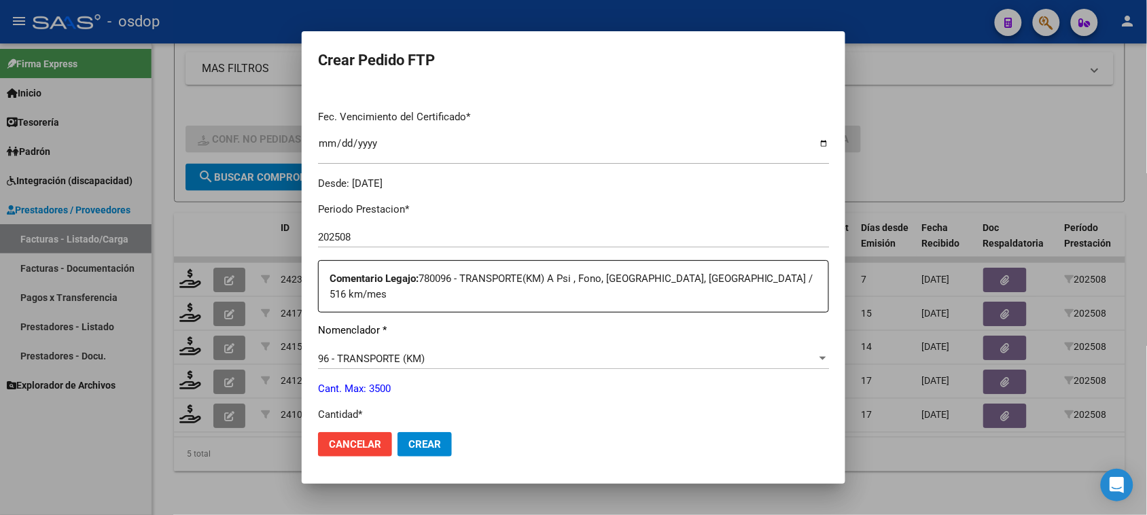
scroll to position [425, 0]
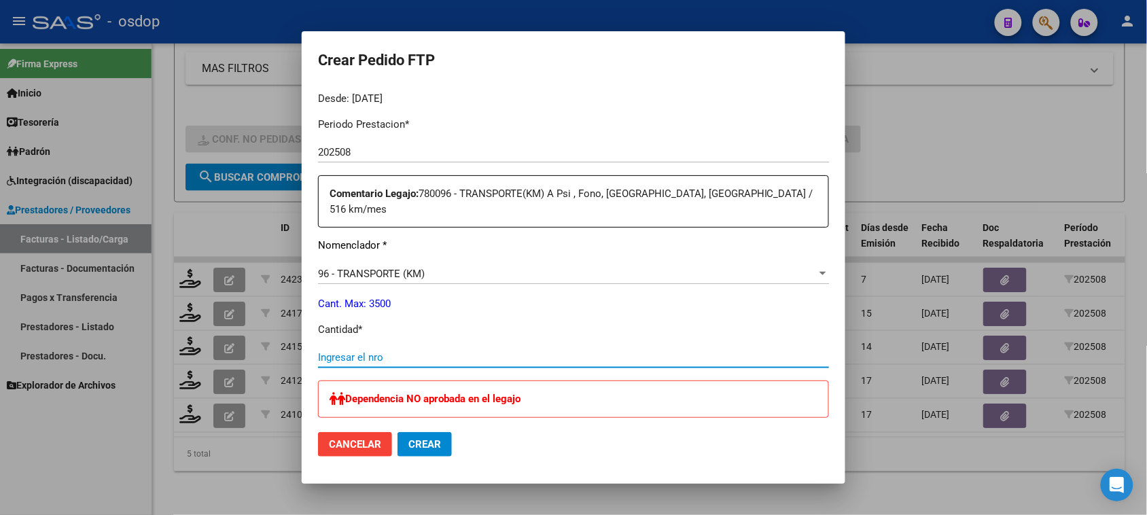
click at [413, 351] on input "Ingresar el nro" at bounding box center [573, 357] width 511 height 12
click at [375, 351] on input "Ingresar el nro" at bounding box center [573, 357] width 511 height 12
type input "410"
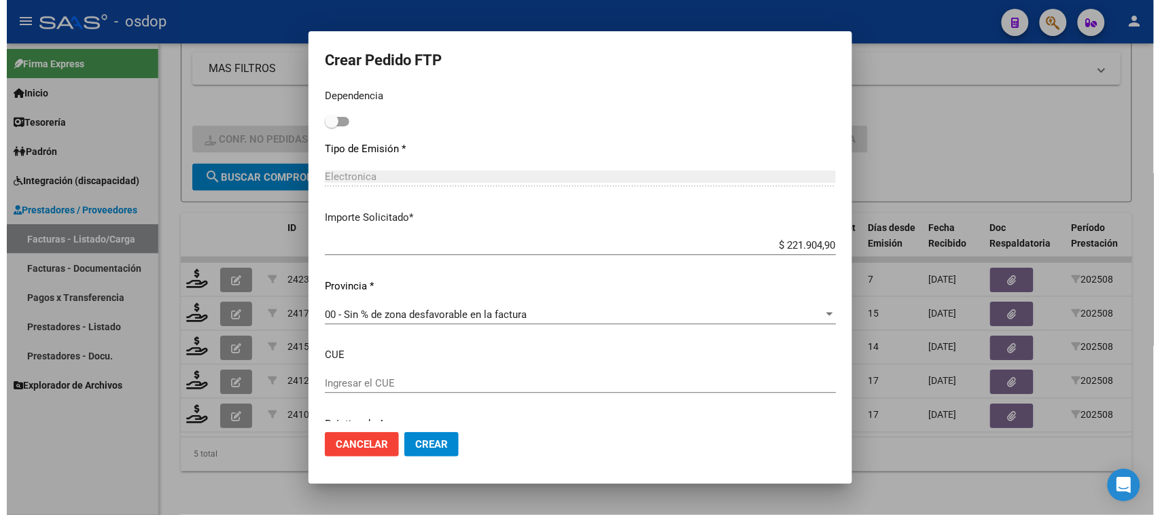
scroll to position [802, 0]
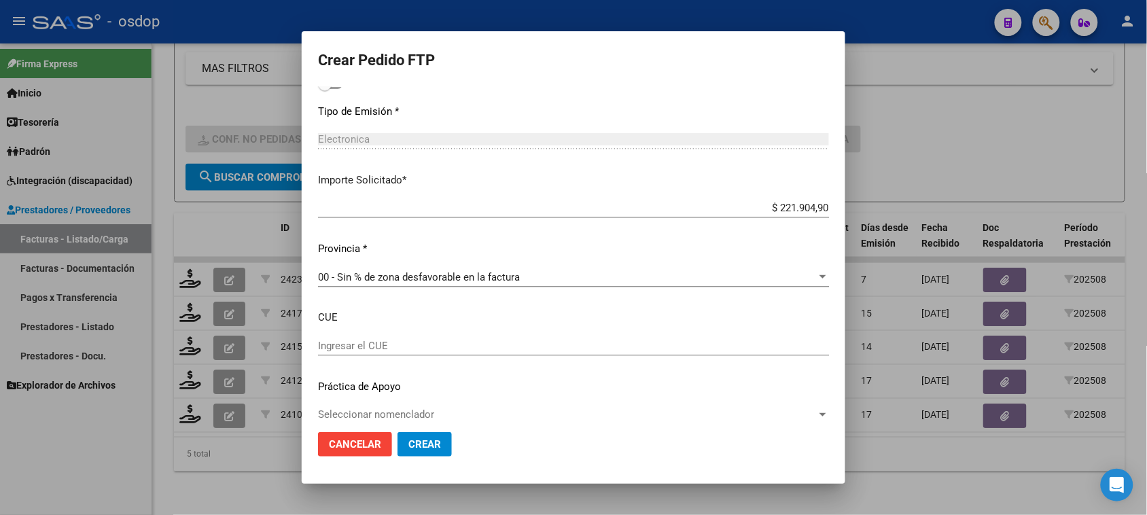
click at [412, 444] on span "Crear" at bounding box center [424, 444] width 33 height 12
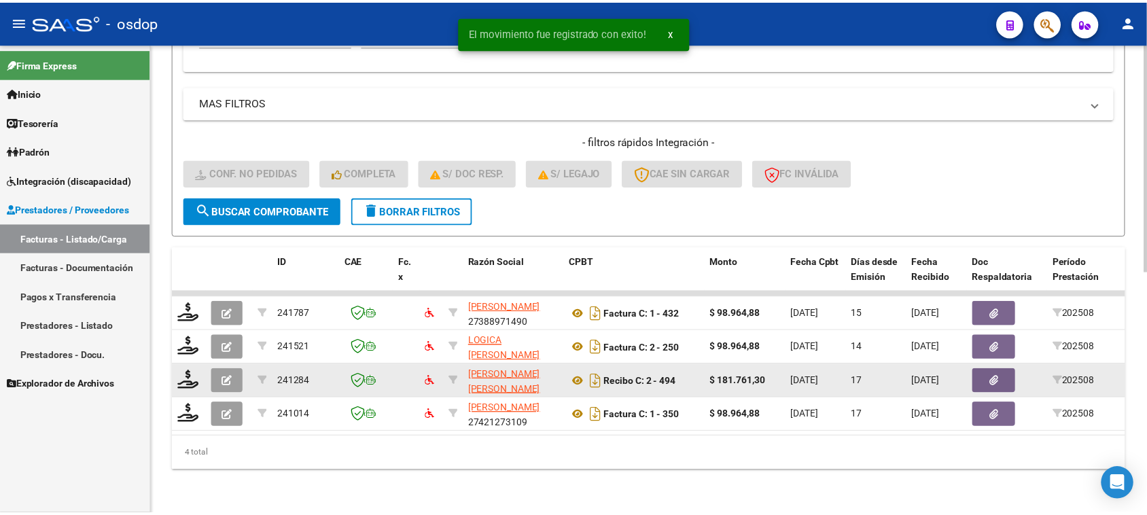
scroll to position [461, 0]
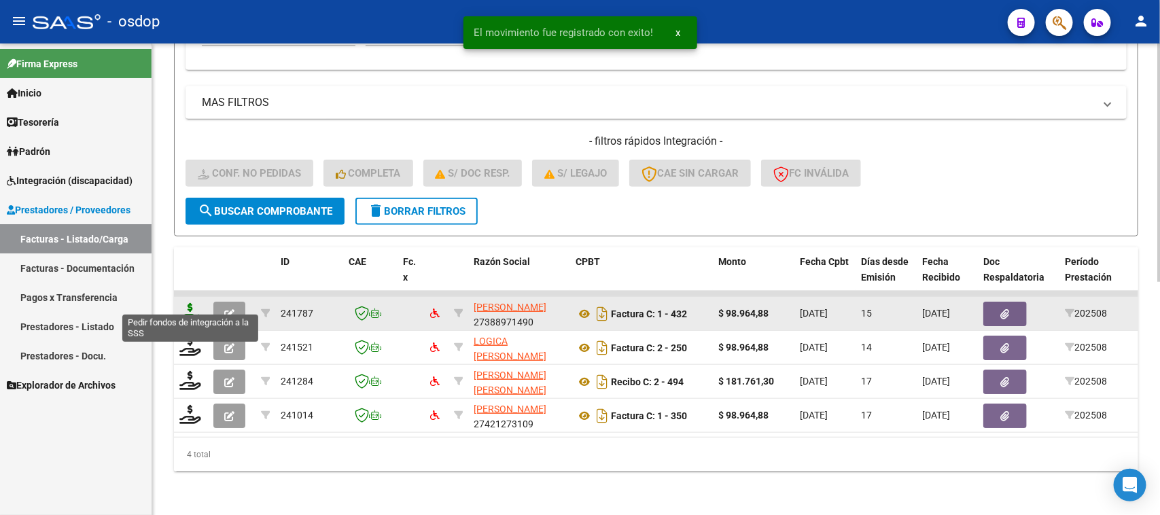
click at [194, 303] on icon at bounding box center [190, 312] width 22 height 19
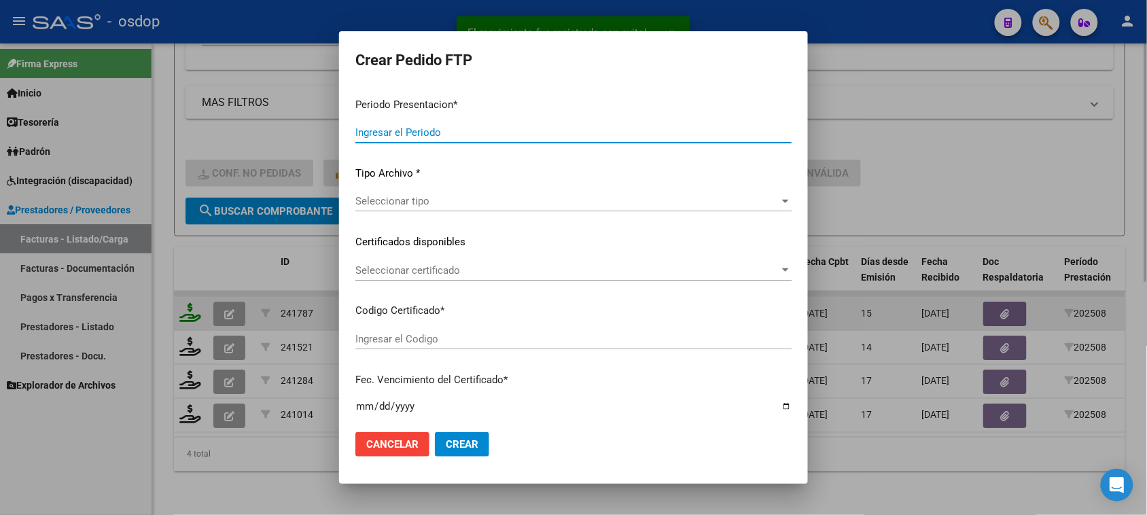
type input "202508"
type input "$ 98.964,88"
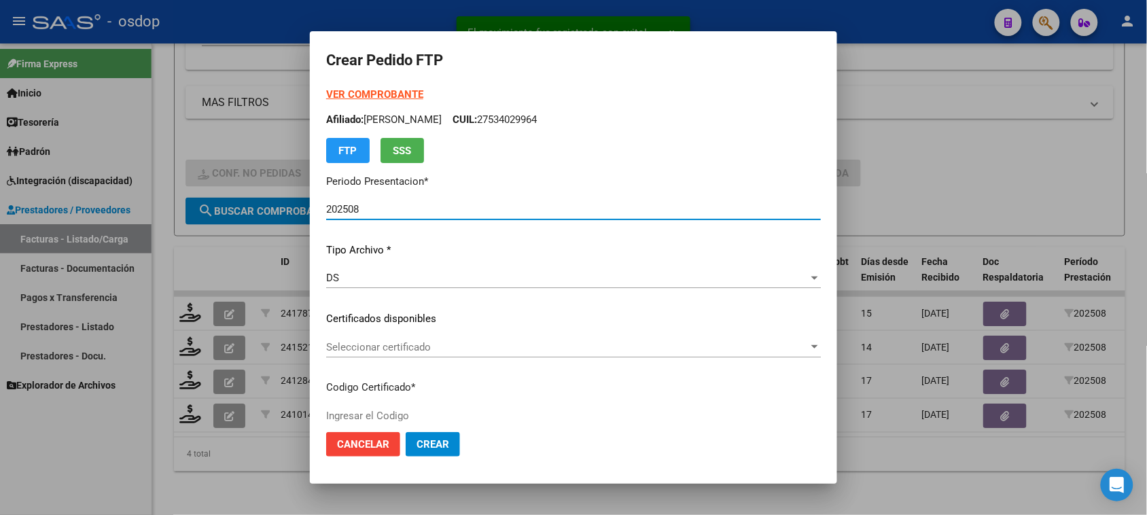
type input "2998421987"
type input "2027-01-09"
click at [466, 347] on span "Seleccionar certificado" at bounding box center [567, 347] width 482 height 12
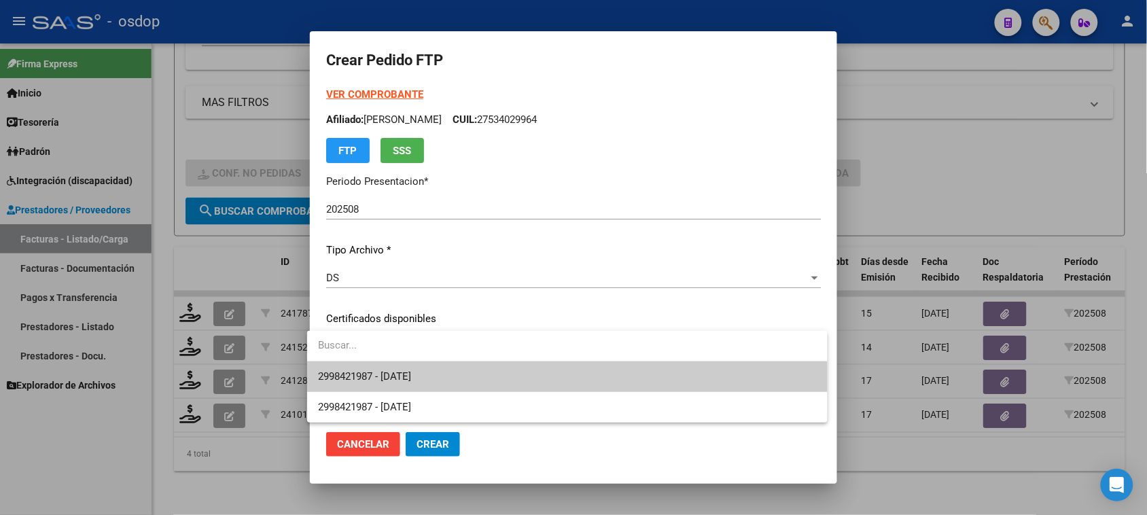
click at [462, 381] on span "2998421987 - 2027-01-09" at bounding box center [567, 376] width 498 height 31
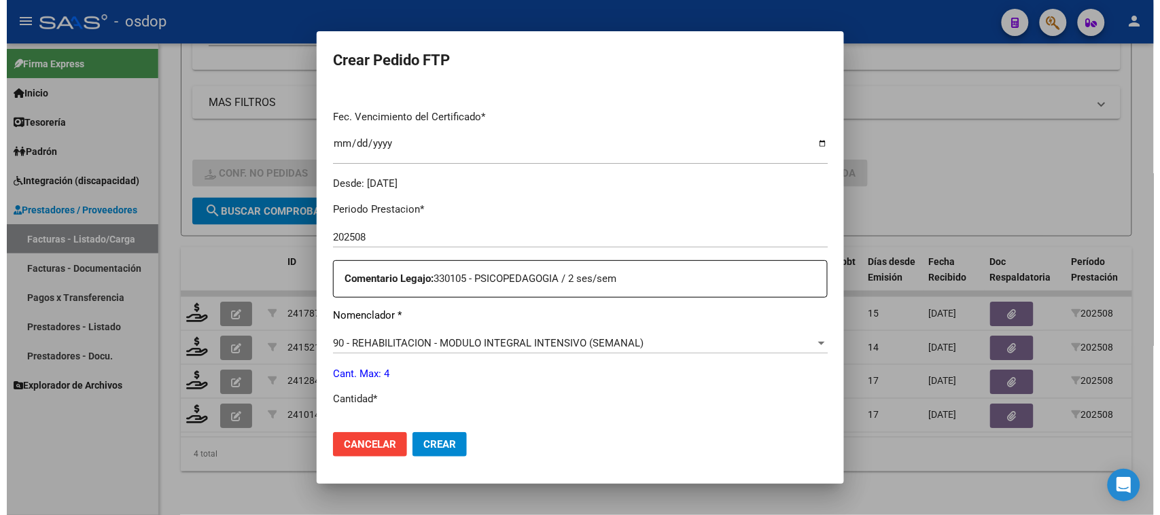
scroll to position [425, 0]
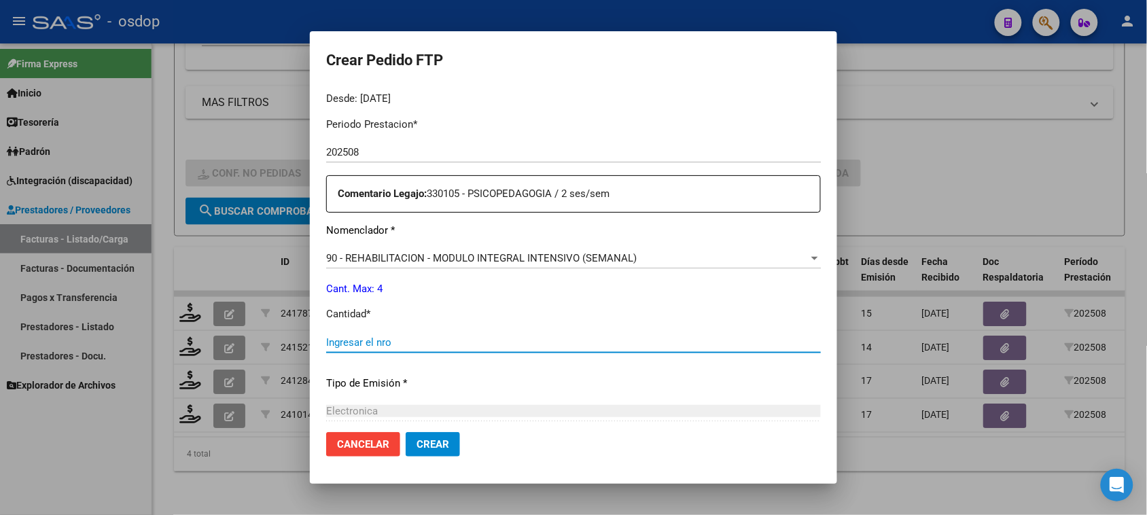
click at [387, 345] on input "Ingresar el nro" at bounding box center [573, 342] width 495 height 12
type input "4"
click at [421, 443] on span "Crear" at bounding box center [433, 444] width 33 height 12
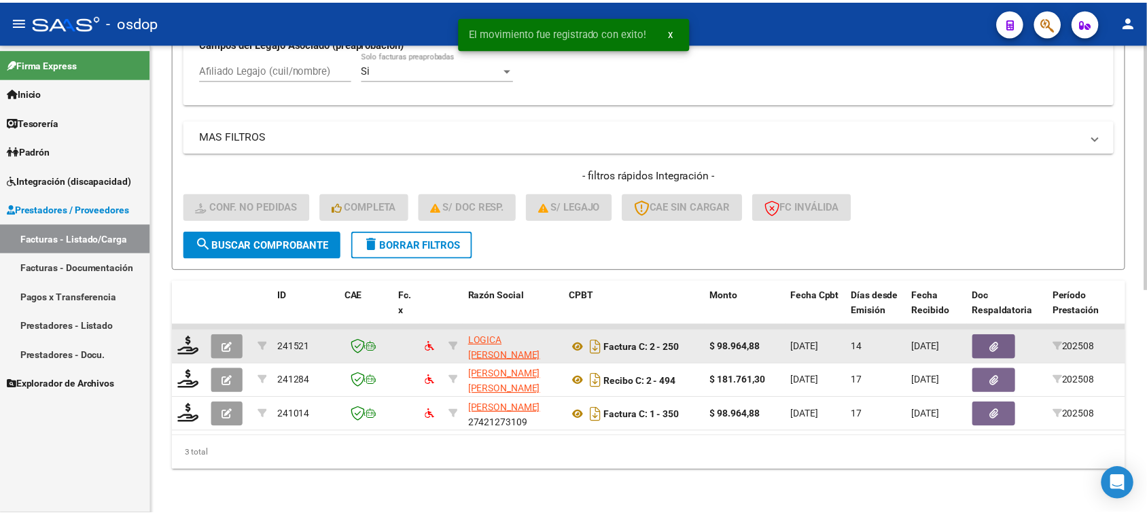
scroll to position [427, 0]
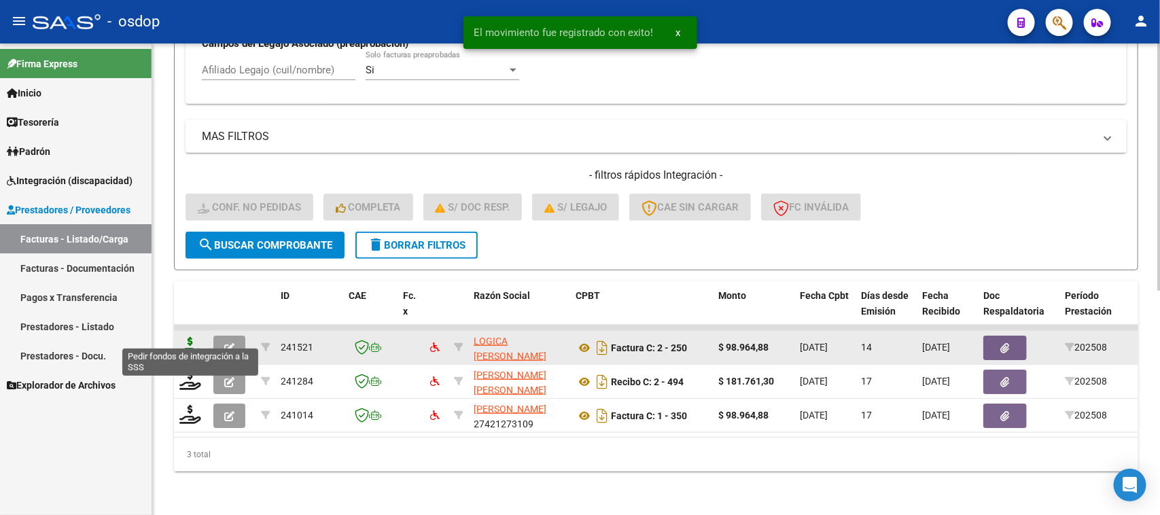
click at [188, 340] on icon at bounding box center [190, 346] width 22 height 19
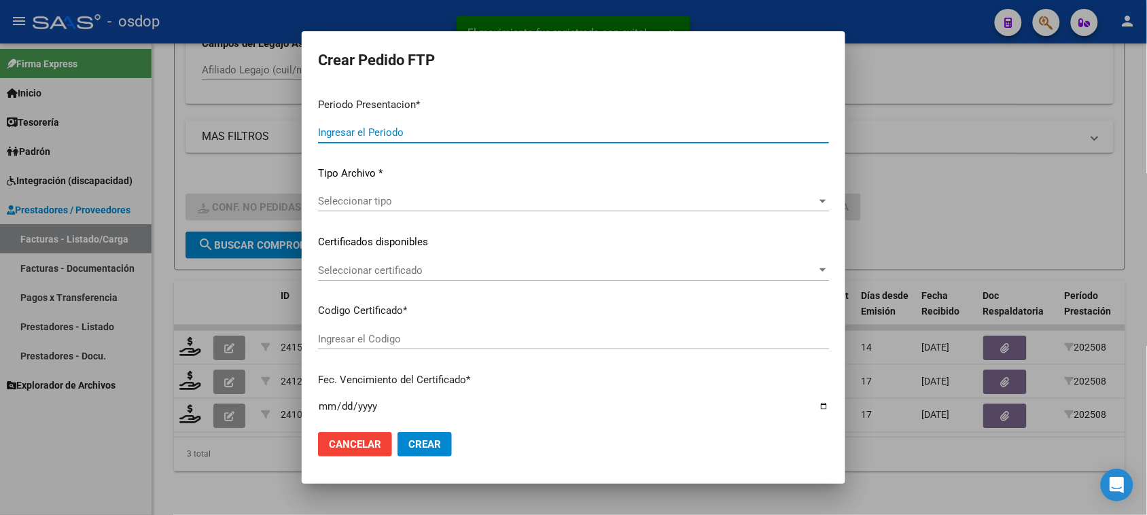
type input "202508"
type input "$ 98.964,88"
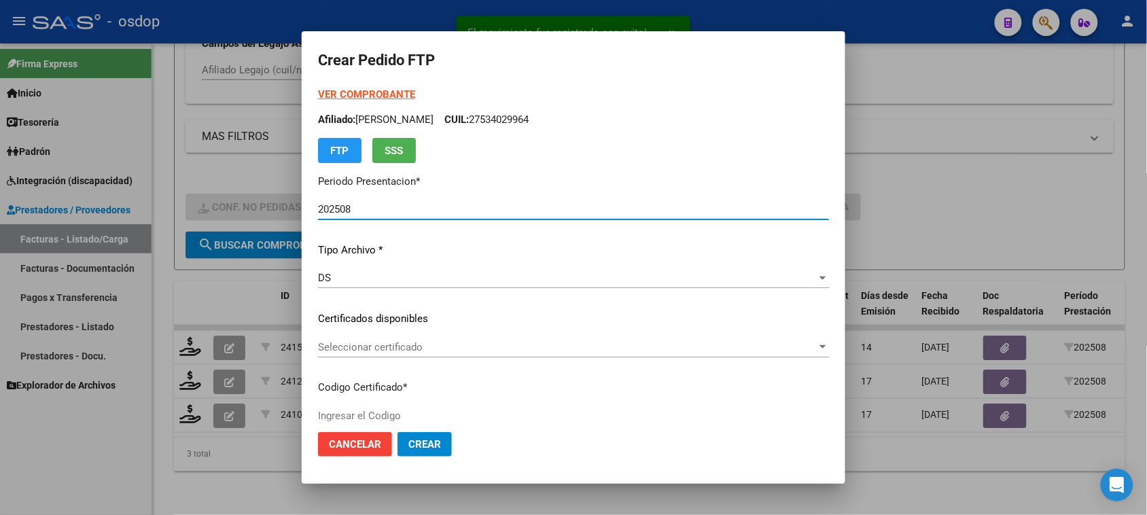
type input "2998421987"
type input "2027-01-09"
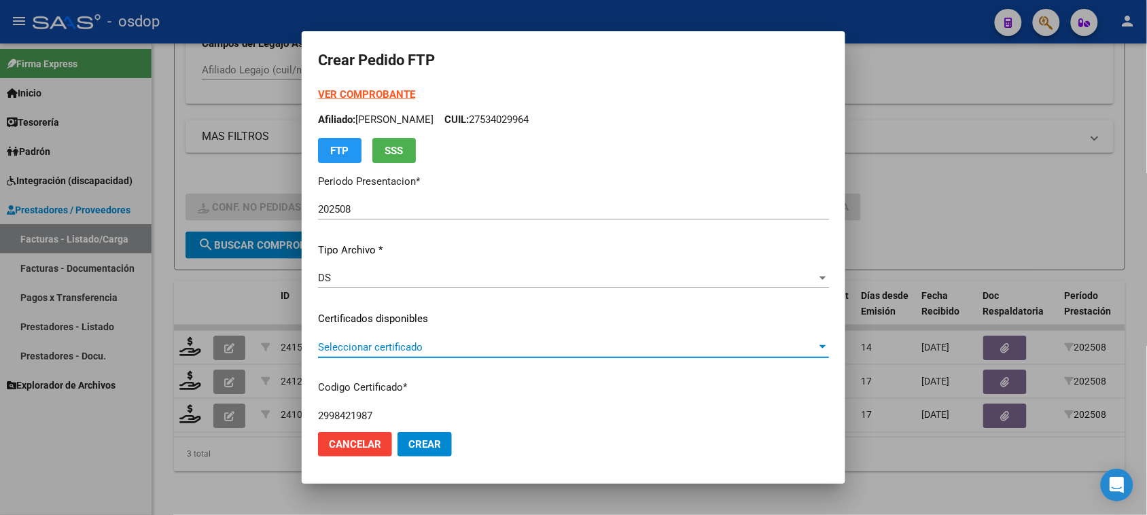
click at [453, 343] on span "Seleccionar certificado" at bounding box center [567, 347] width 499 height 12
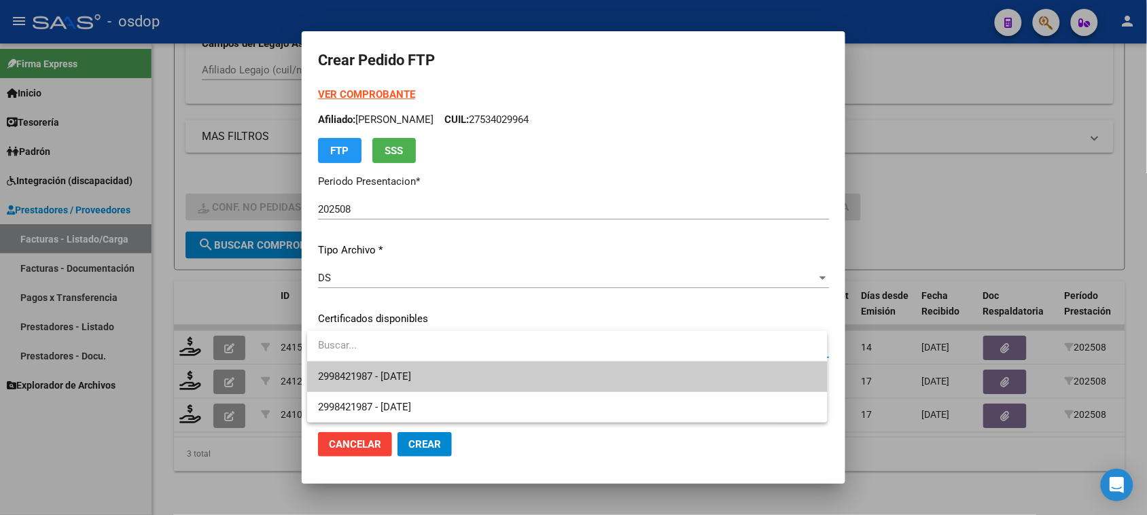
click at [442, 382] on span "2998421987 - 2027-01-09" at bounding box center [567, 376] width 498 height 31
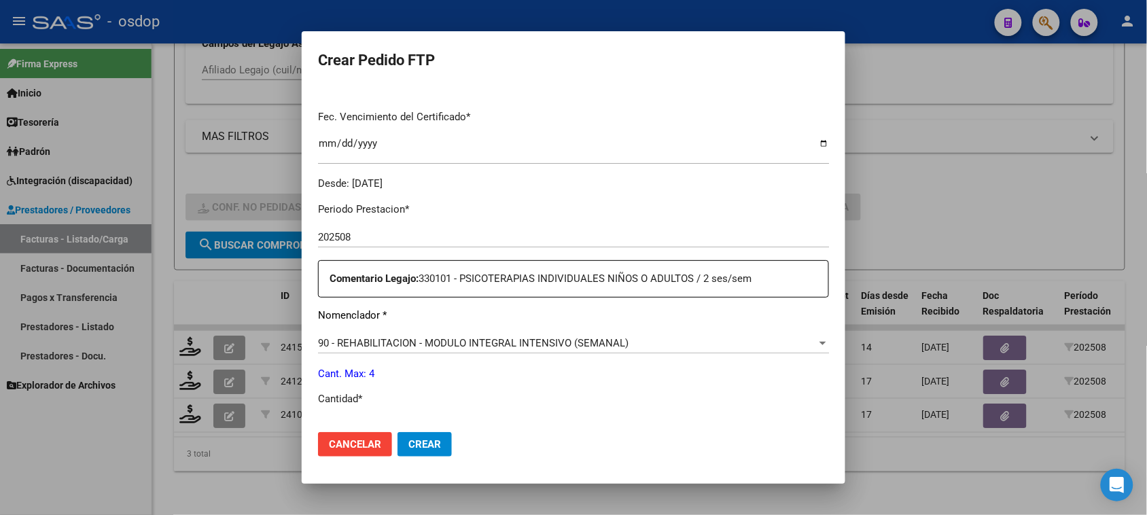
scroll to position [425, 0]
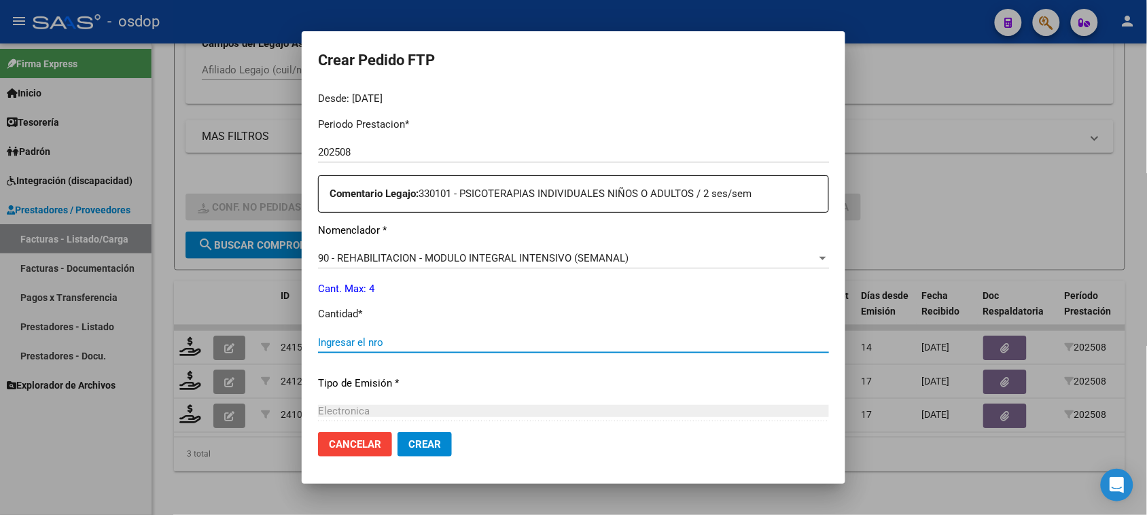
click at [359, 338] on input "Ingresar el nro" at bounding box center [573, 342] width 511 height 12
type input "4"
click at [428, 453] on button "Crear" at bounding box center [424, 444] width 54 height 24
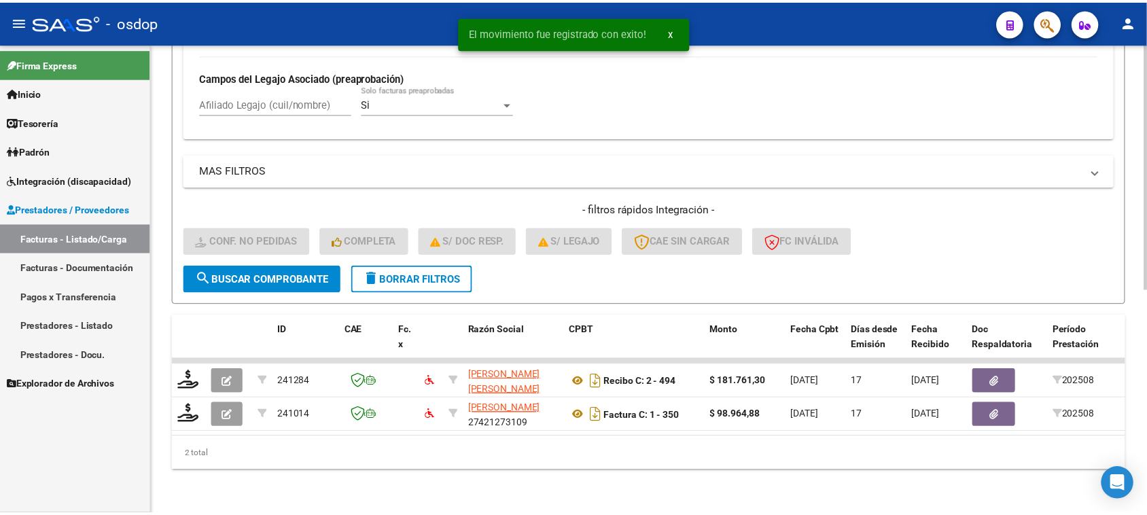
scroll to position [393, 0]
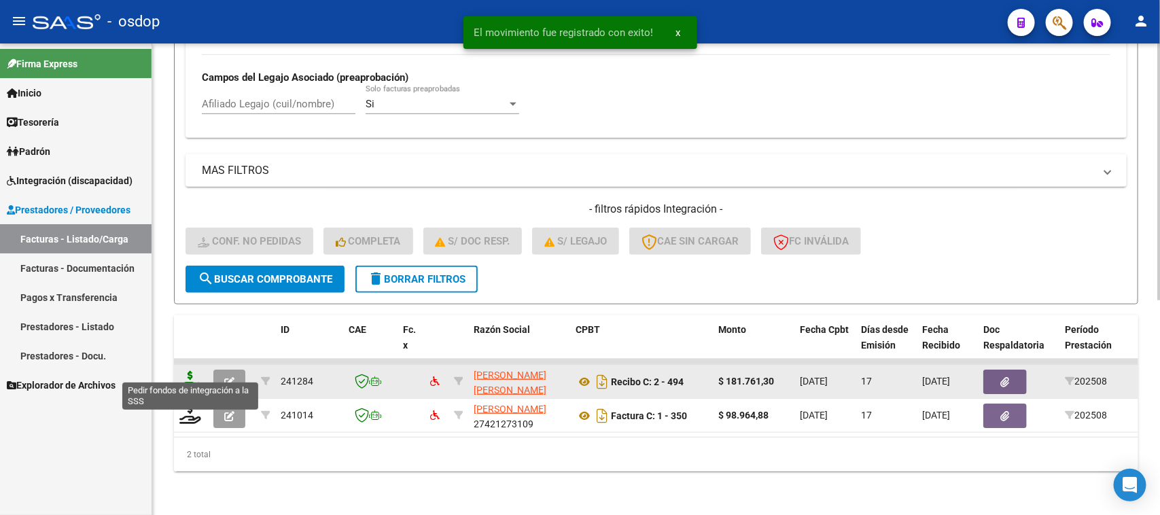
click at [187, 375] on icon at bounding box center [190, 380] width 22 height 19
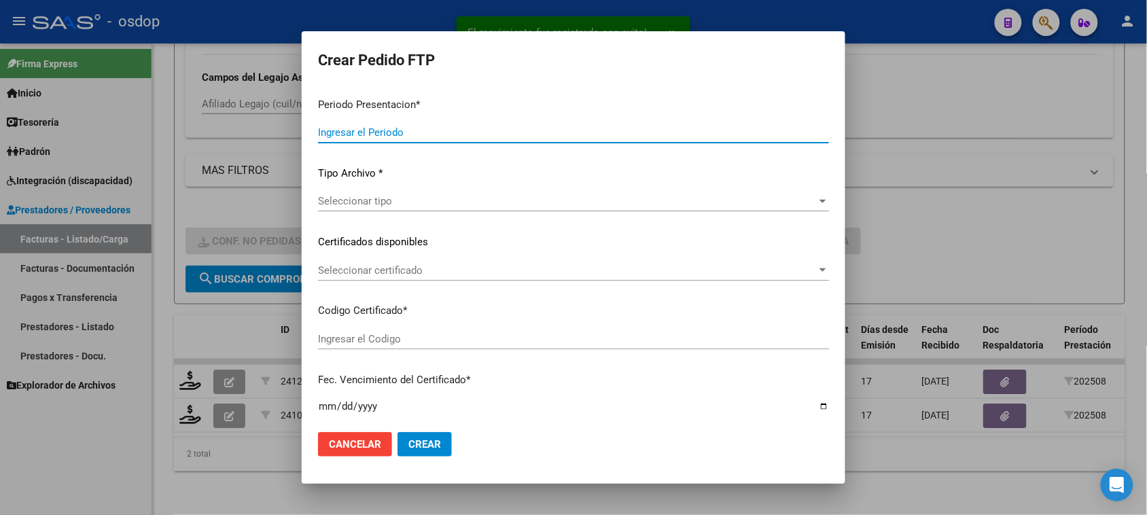
type input "202508"
type input "$ 181.761,30"
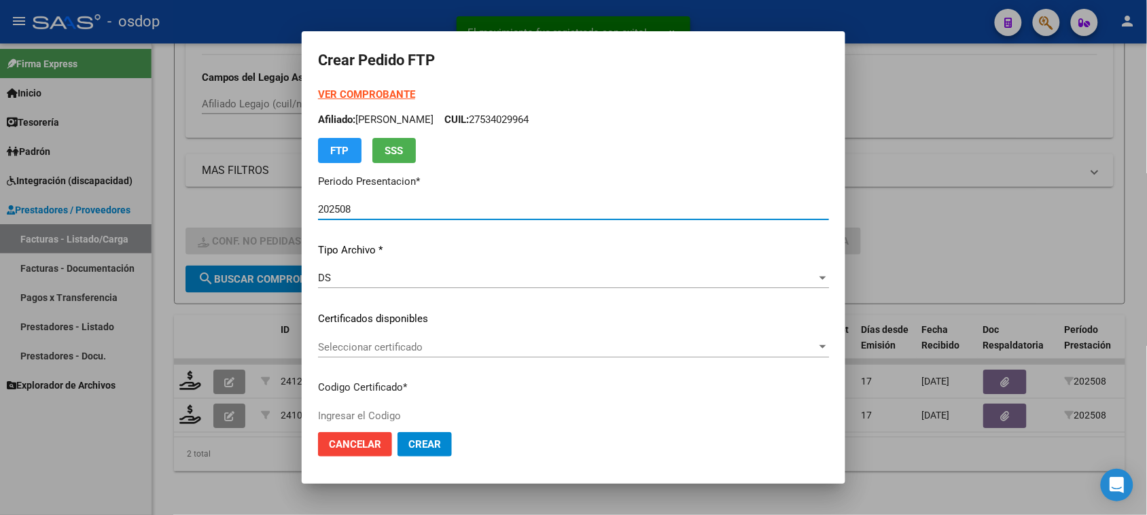
type input "2998421987"
type input "2027-01-09"
click at [497, 350] on span "Seleccionar certificado" at bounding box center [567, 347] width 499 height 12
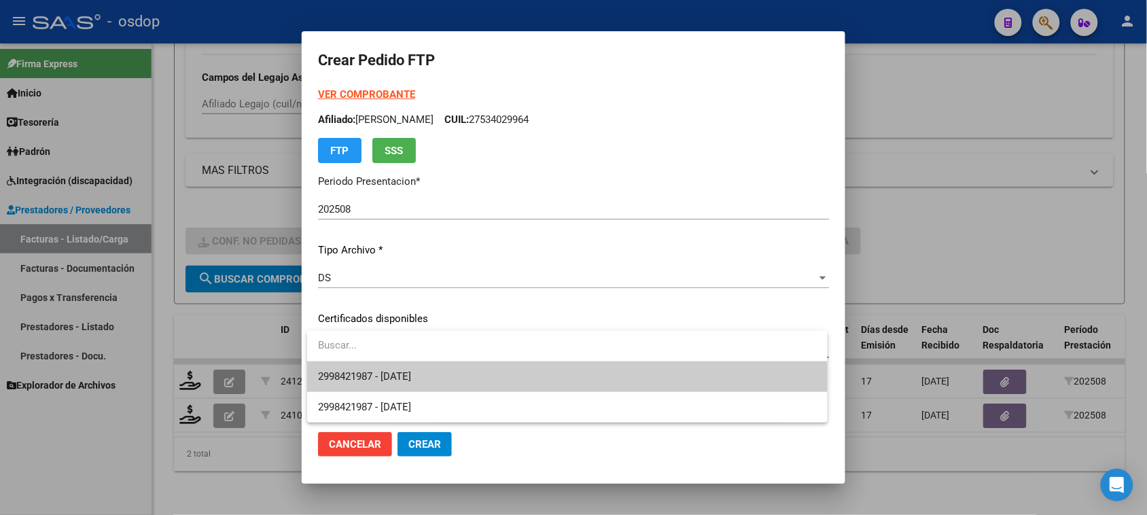
click at [495, 381] on span "2998421987 - 2027-01-09" at bounding box center [567, 376] width 498 height 31
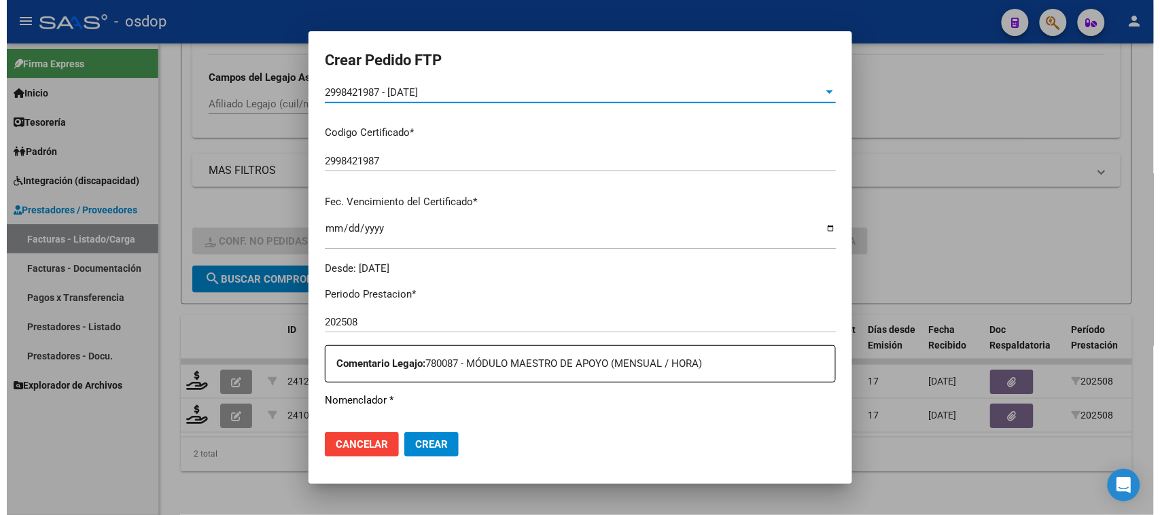
scroll to position [425, 0]
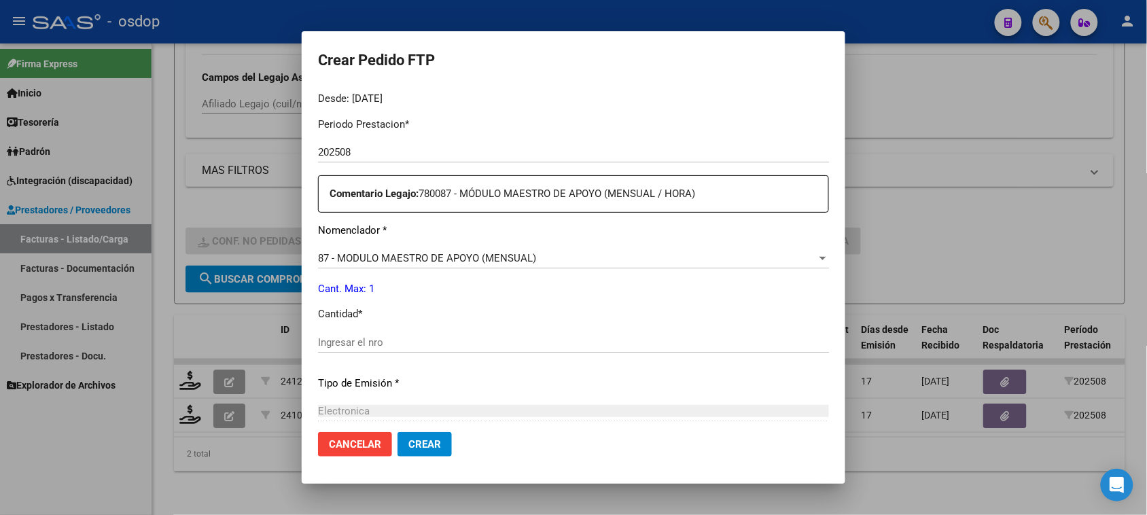
click at [352, 340] on input "Ingresar el nro" at bounding box center [573, 342] width 511 height 12
type input "1"
click at [427, 443] on span "Crear" at bounding box center [424, 444] width 33 height 12
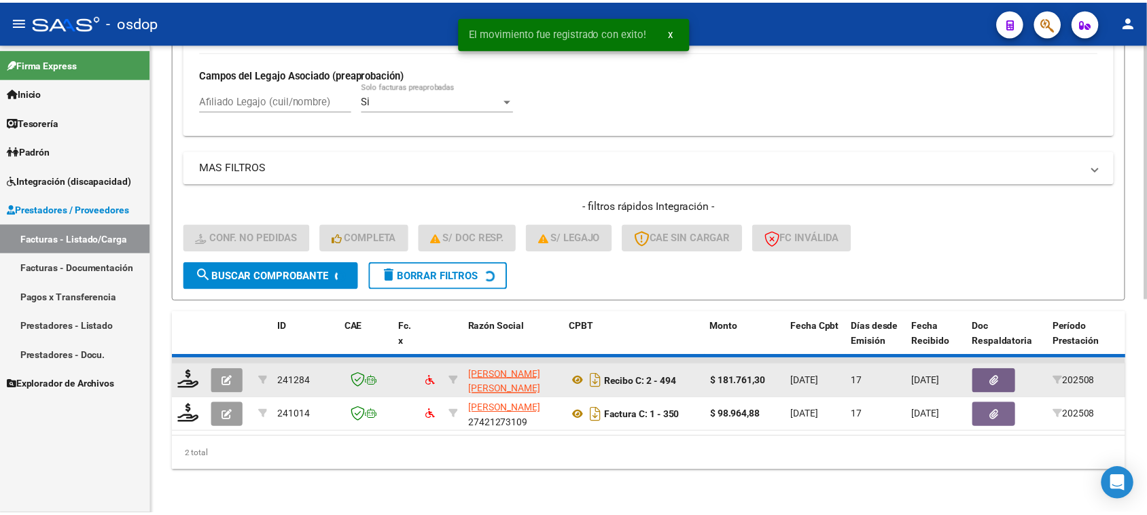
scroll to position [359, 0]
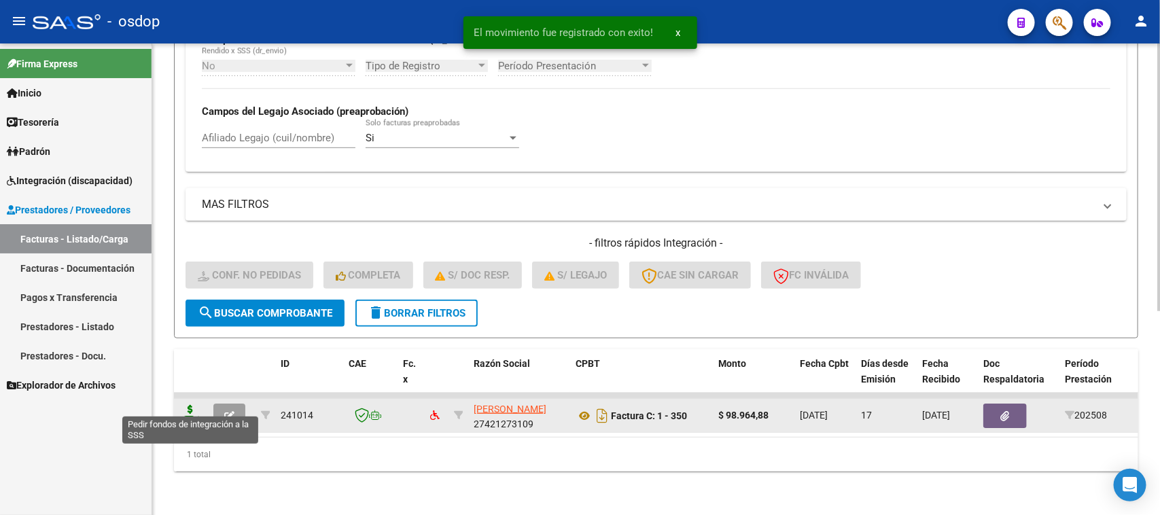
click at [190, 405] on icon at bounding box center [190, 414] width 22 height 19
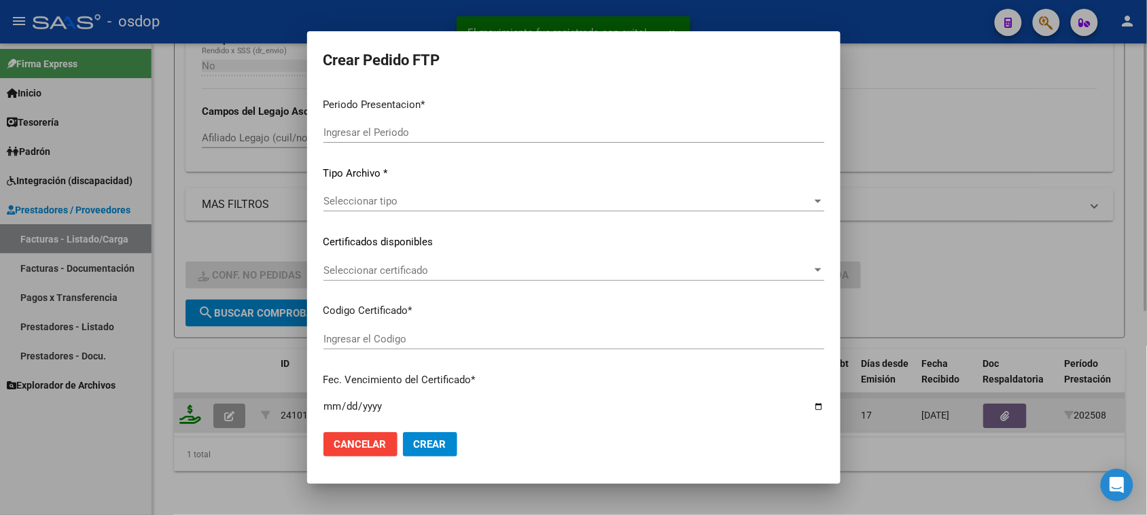
type input "202508"
type input "$ 98.964,88"
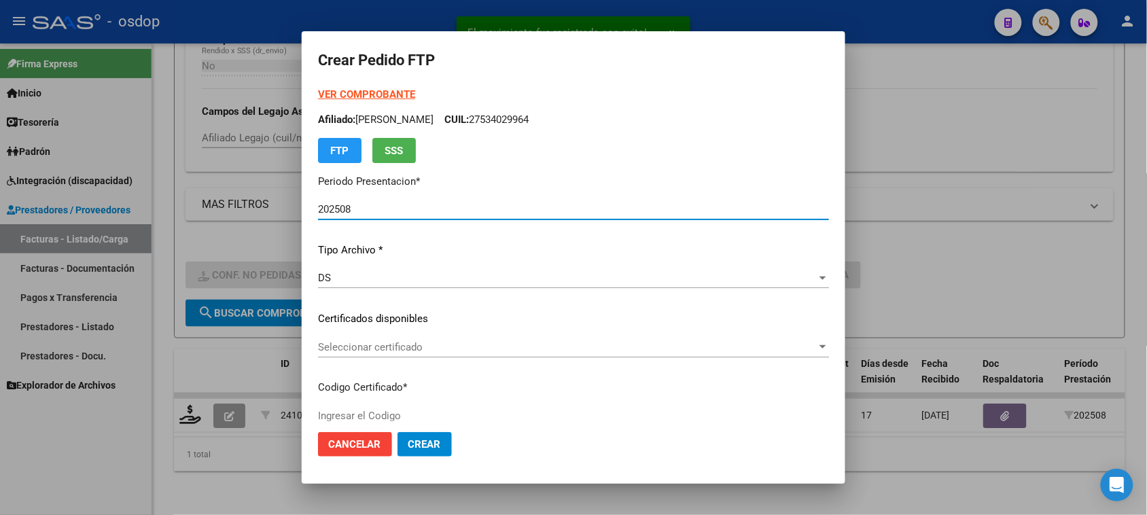
type input "2998421987"
type input "2027-01-09"
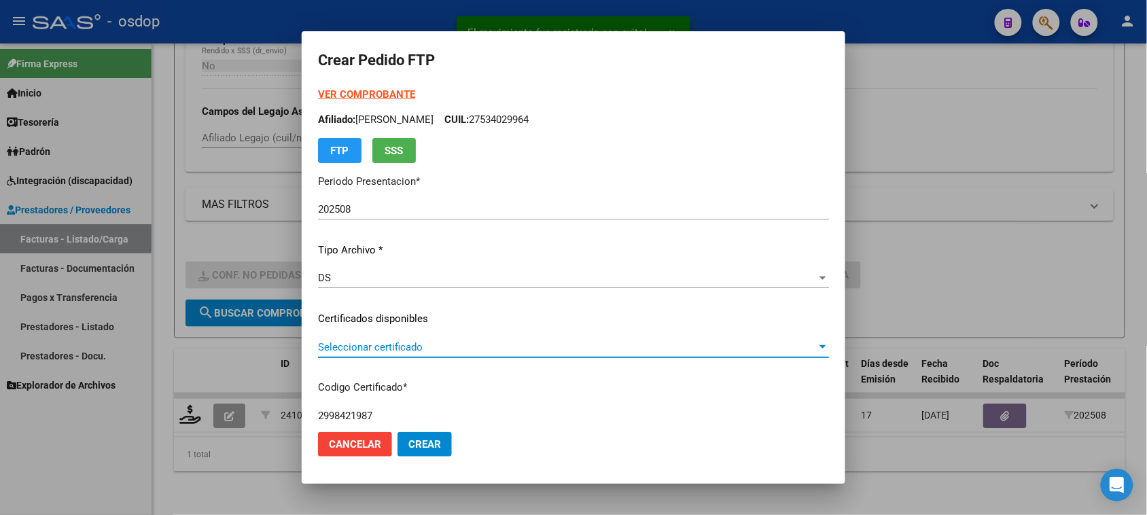
click at [476, 344] on span "Seleccionar certificado" at bounding box center [567, 347] width 499 height 12
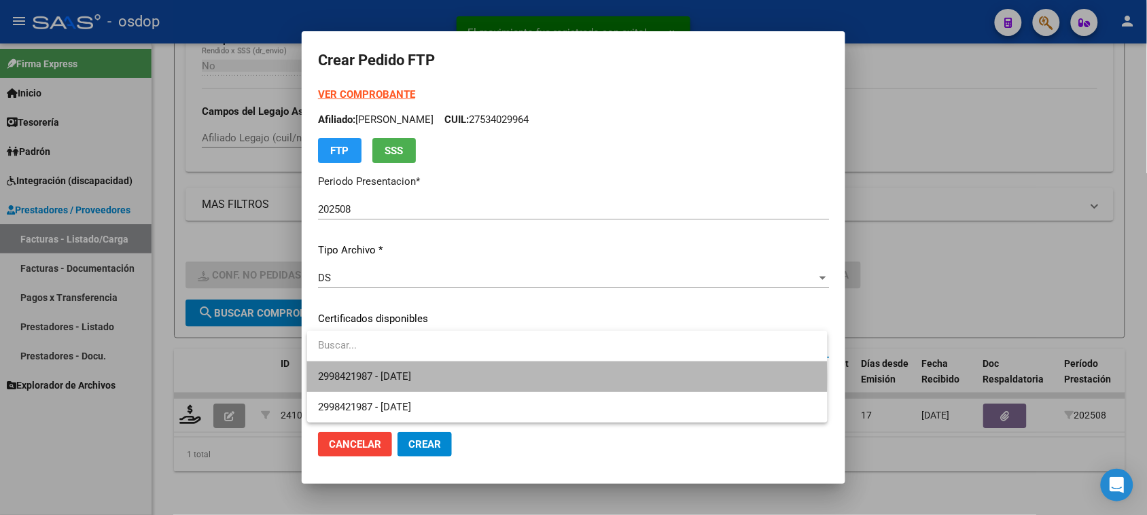
click at [476, 379] on span "2998421987 - 2027-01-09" at bounding box center [567, 376] width 498 height 31
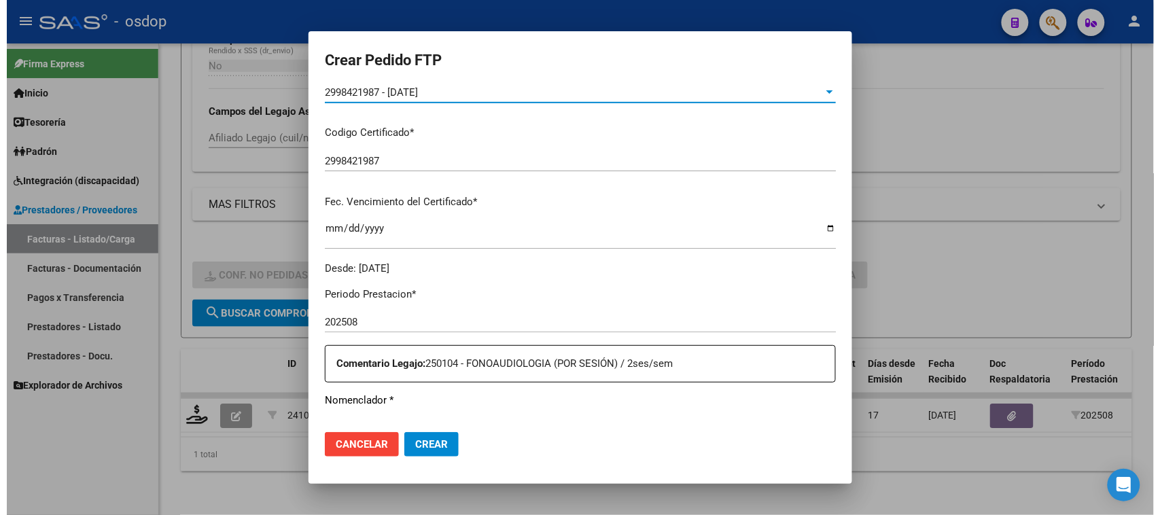
scroll to position [425, 0]
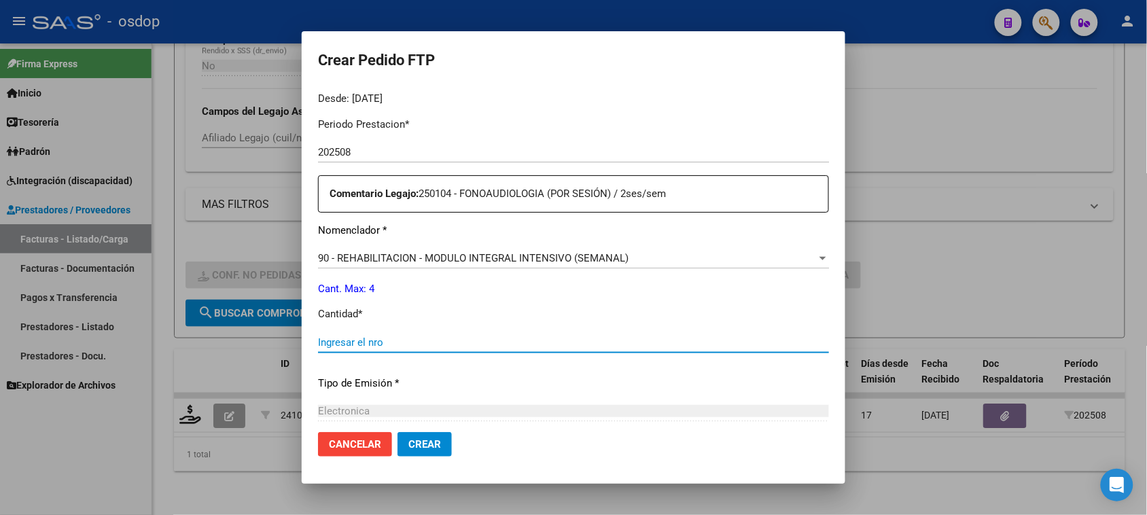
click at [409, 342] on input "Ingresar el nro" at bounding box center [573, 342] width 511 height 12
type input "4"
click at [427, 446] on span "Crear" at bounding box center [424, 444] width 33 height 12
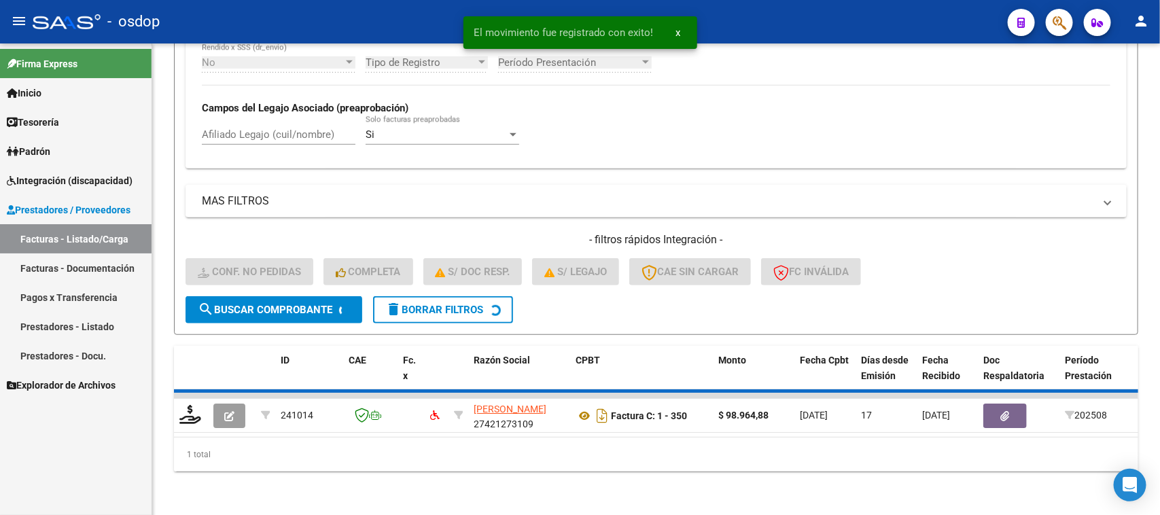
click at [67, 184] on span "Integración (discapacidad)" at bounding box center [70, 180] width 126 height 15
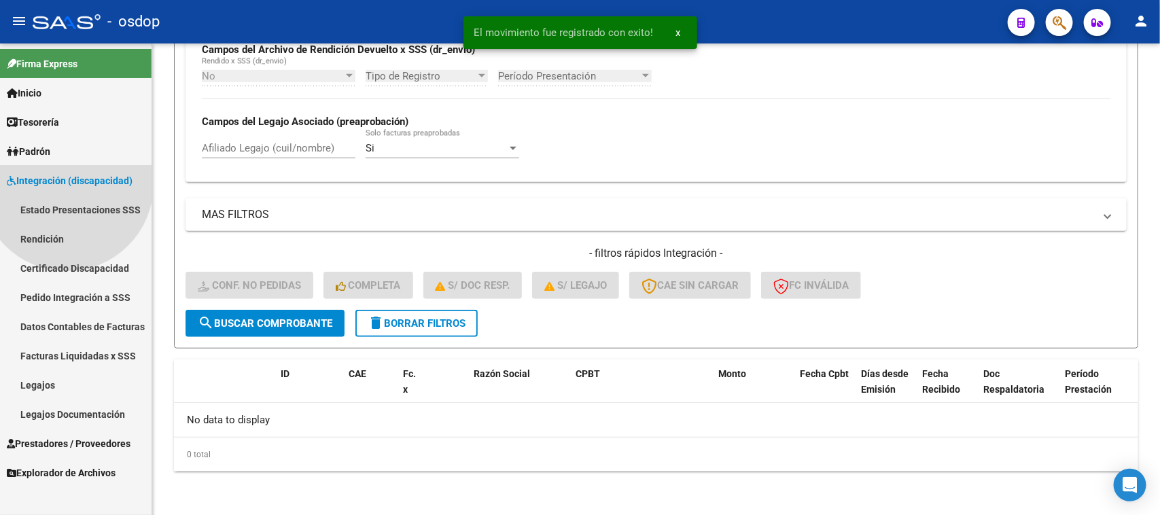
scroll to position [335, 0]
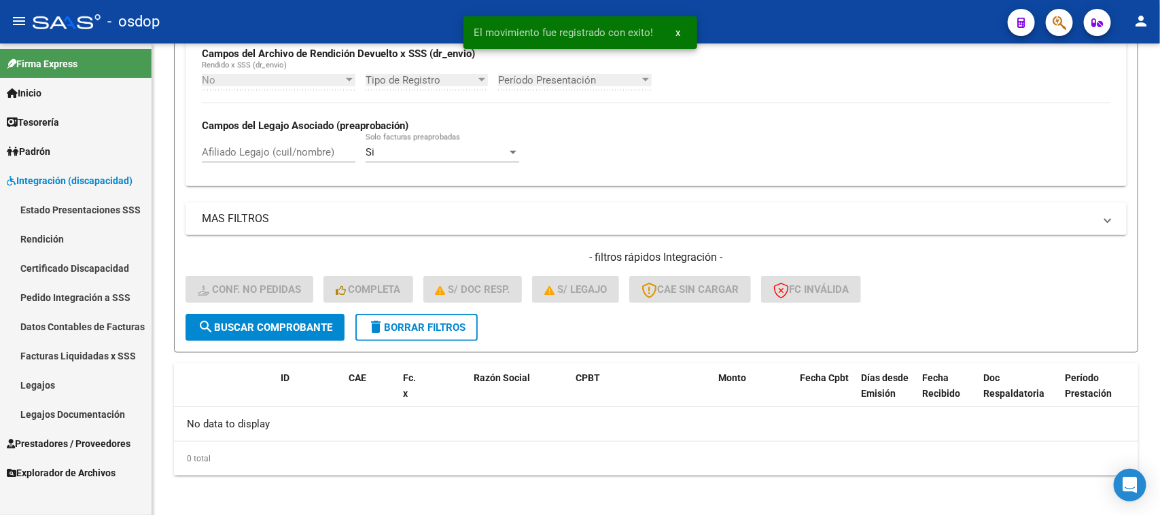
click at [102, 296] on link "Pedido Integración a SSS" at bounding box center [76, 297] width 152 height 29
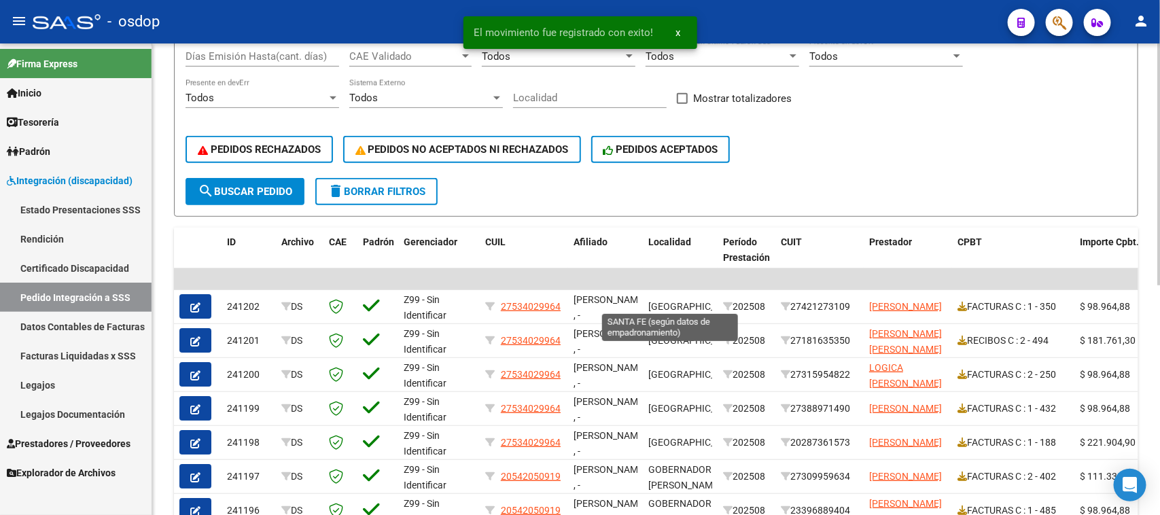
scroll to position [330, 0]
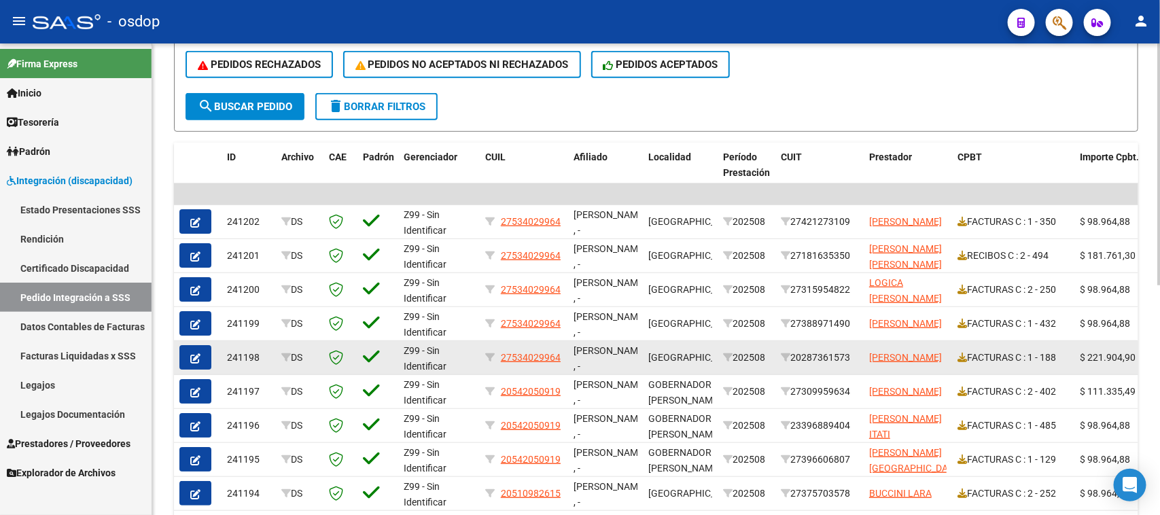
click at [192, 355] on icon "button" at bounding box center [195, 358] width 10 height 10
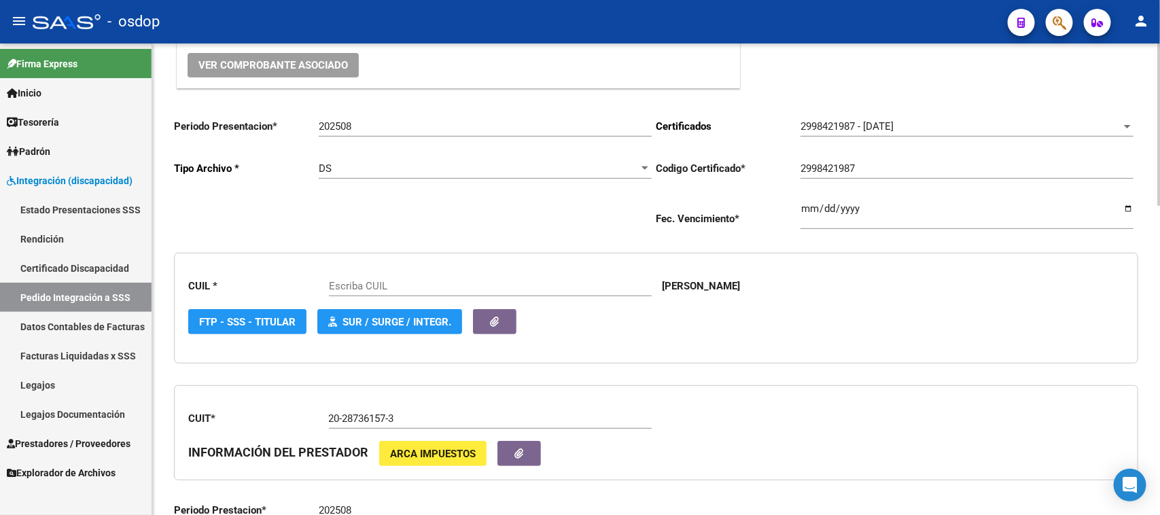
type input "27534029964"
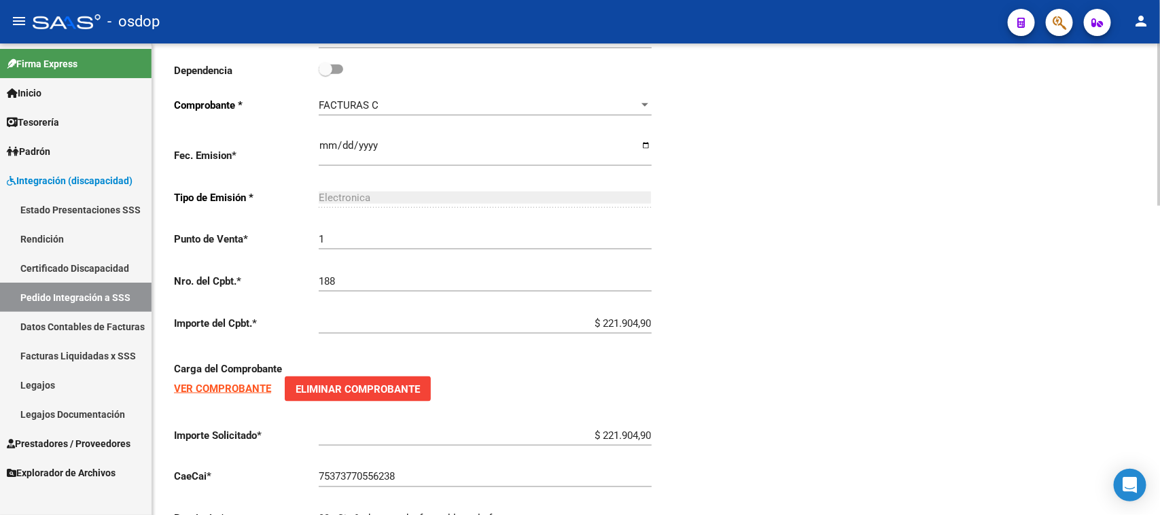
scroll to position [901, 0]
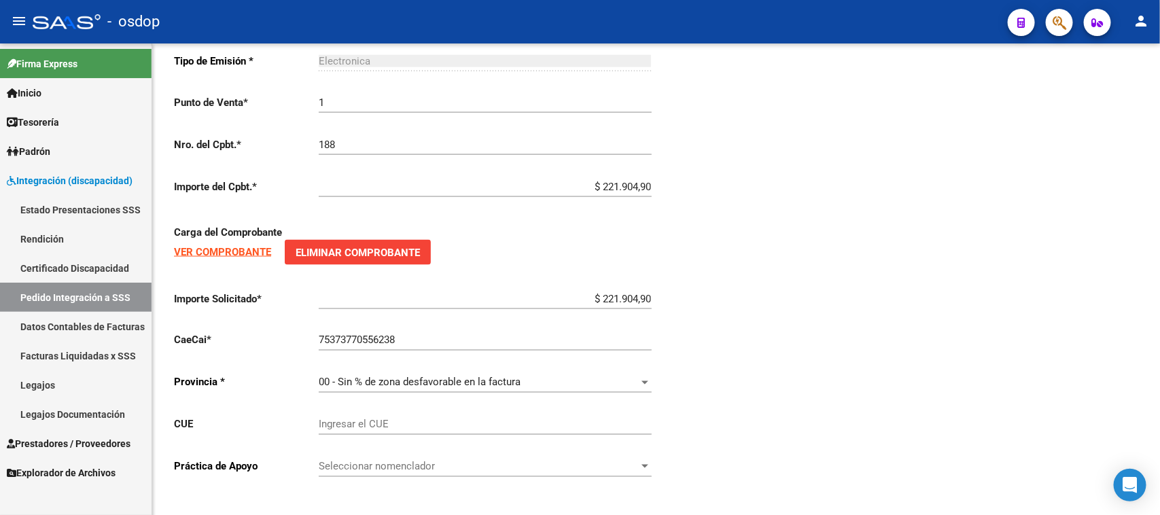
click at [75, 444] on span "Prestadores / Proveedores" at bounding box center [69, 443] width 124 height 15
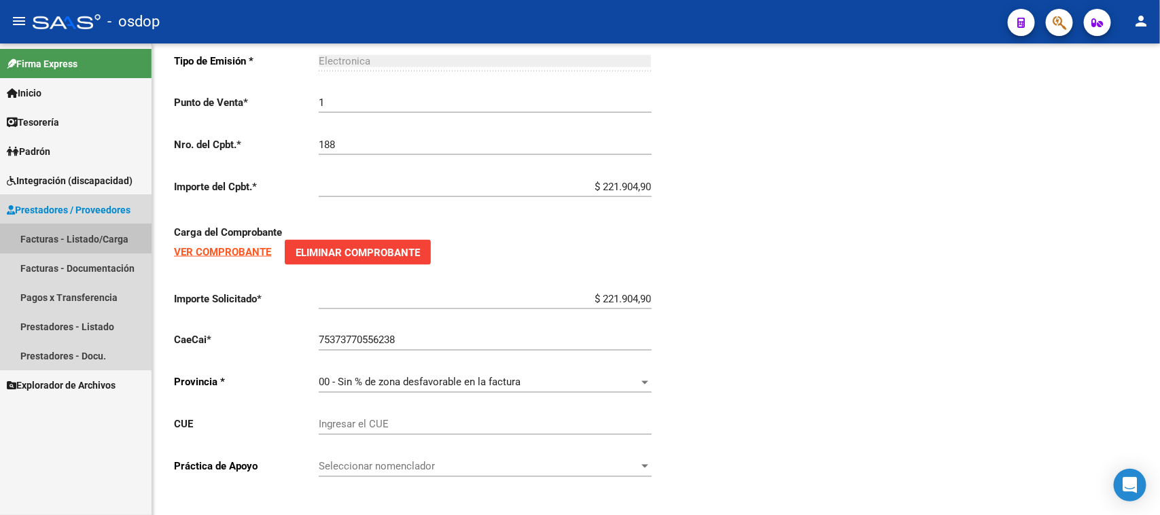
click at [82, 235] on link "Facturas - Listado/Carga" at bounding box center [76, 238] width 152 height 29
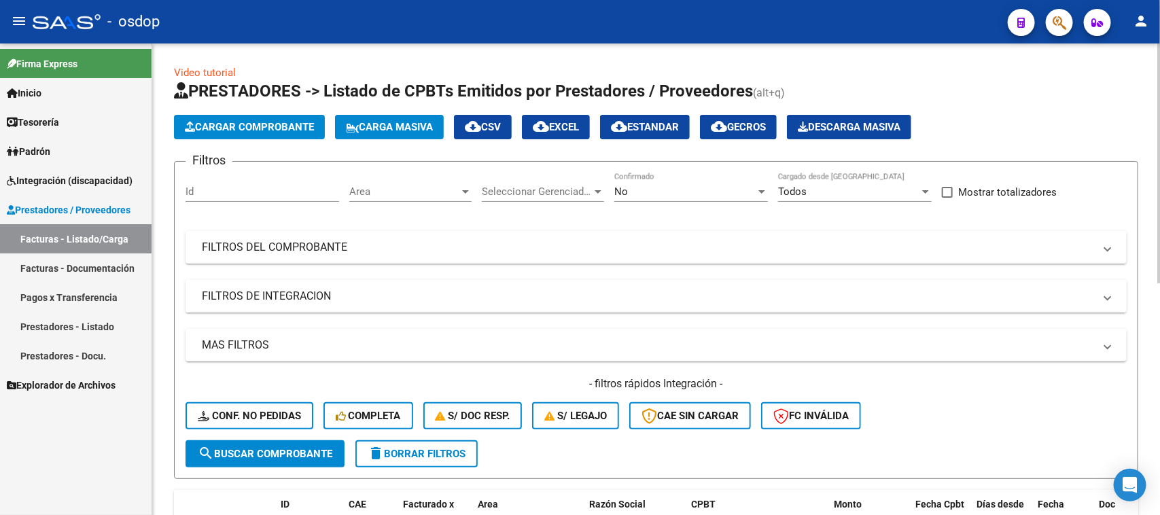
click at [269, 294] on mat-panel-title "FILTROS DE INTEGRACION" at bounding box center [648, 296] width 892 height 15
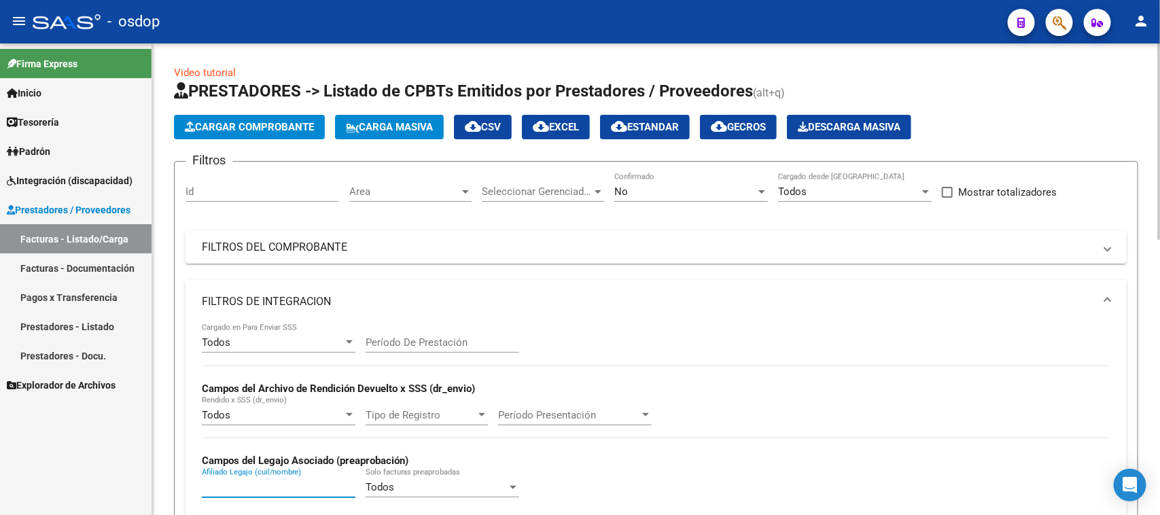
click at [268, 486] on input "Afiliado Legajo (cuil/nombre)" at bounding box center [279, 487] width 154 height 12
paste input "27581735788"
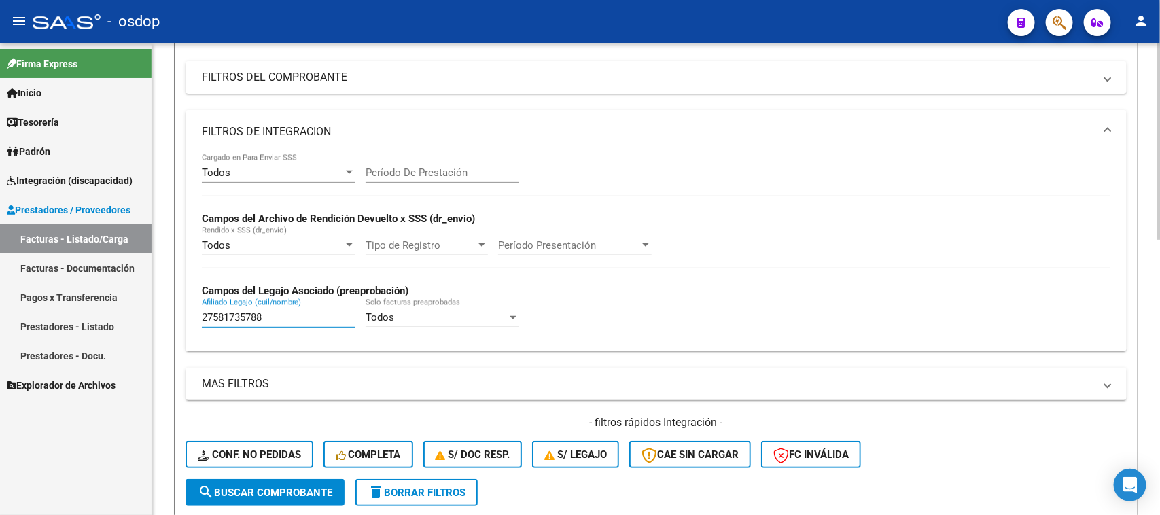
scroll to position [255, 0]
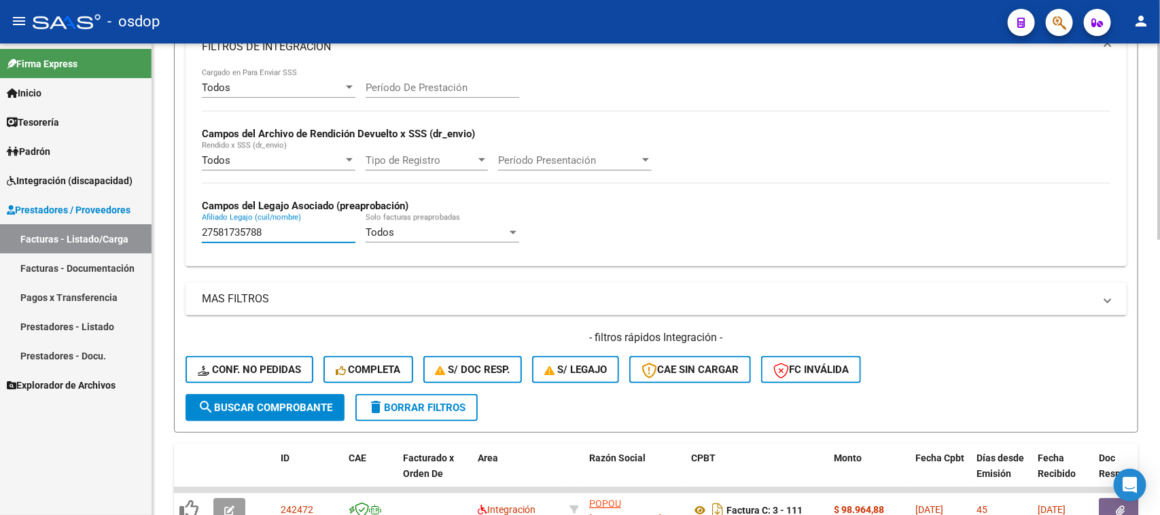
type input "27581735788"
click at [273, 410] on button "search Buscar Comprobante" at bounding box center [264, 407] width 159 height 27
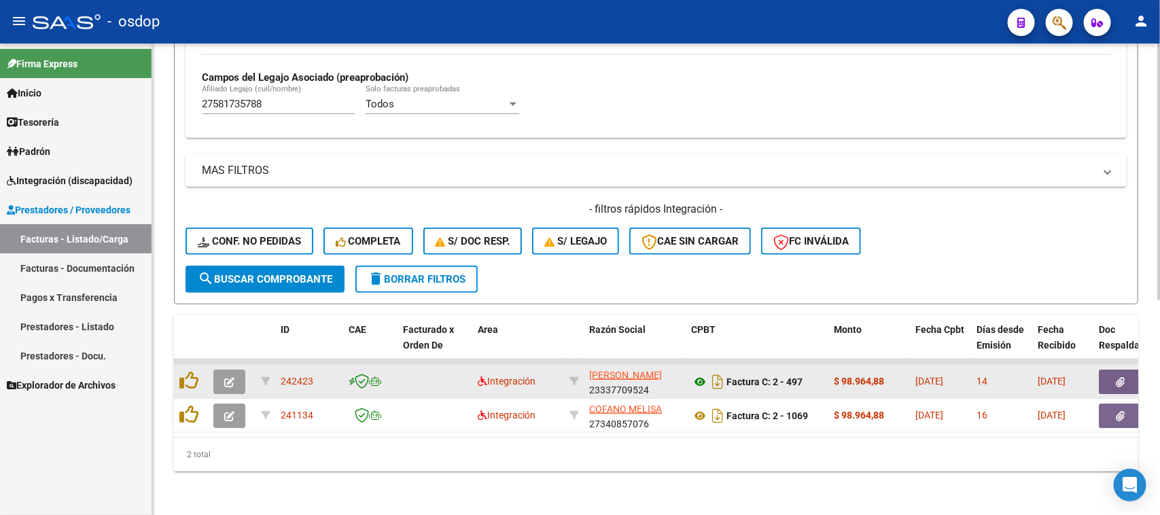
click at [697, 374] on icon at bounding box center [700, 382] width 18 height 16
click at [1116, 377] on icon "button" at bounding box center [1120, 382] width 9 height 10
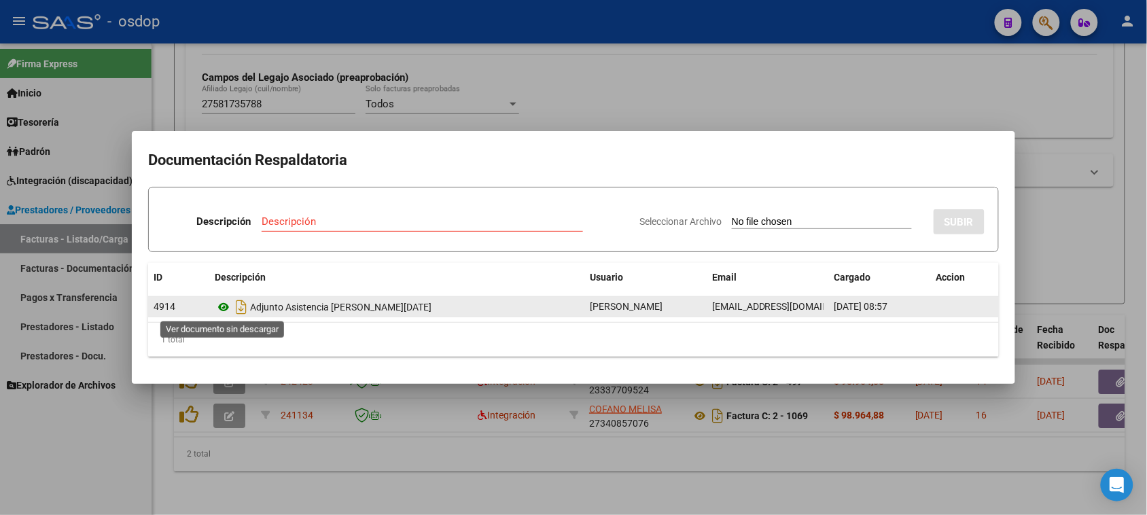
click at [222, 306] on icon at bounding box center [224, 307] width 18 height 16
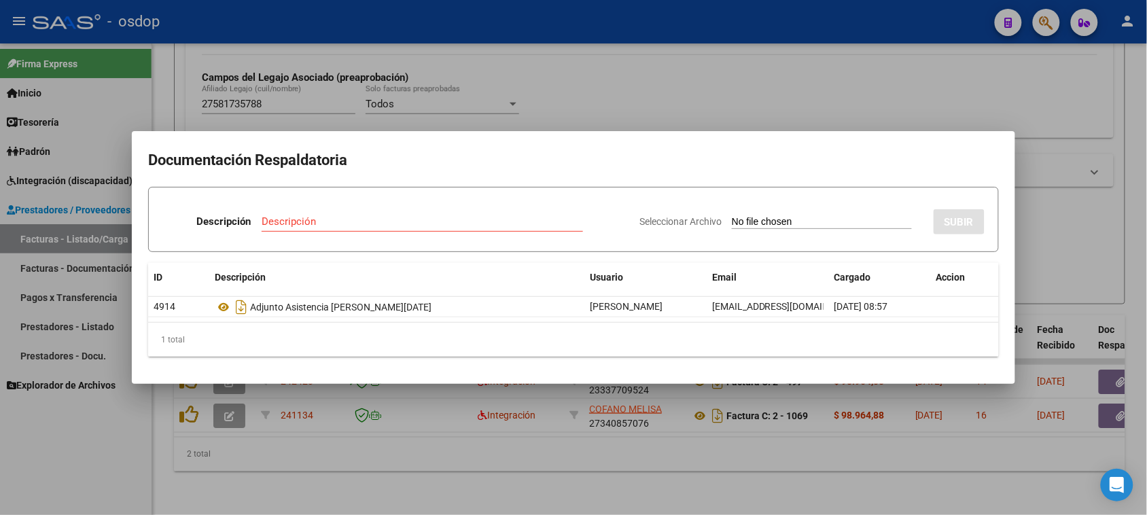
drag, startPoint x: 387, startPoint y: 460, endPoint x: 285, endPoint y: 429, distance: 106.4
click at [385, 457] on div at bounding box center [573, 257] width 1147 height 515
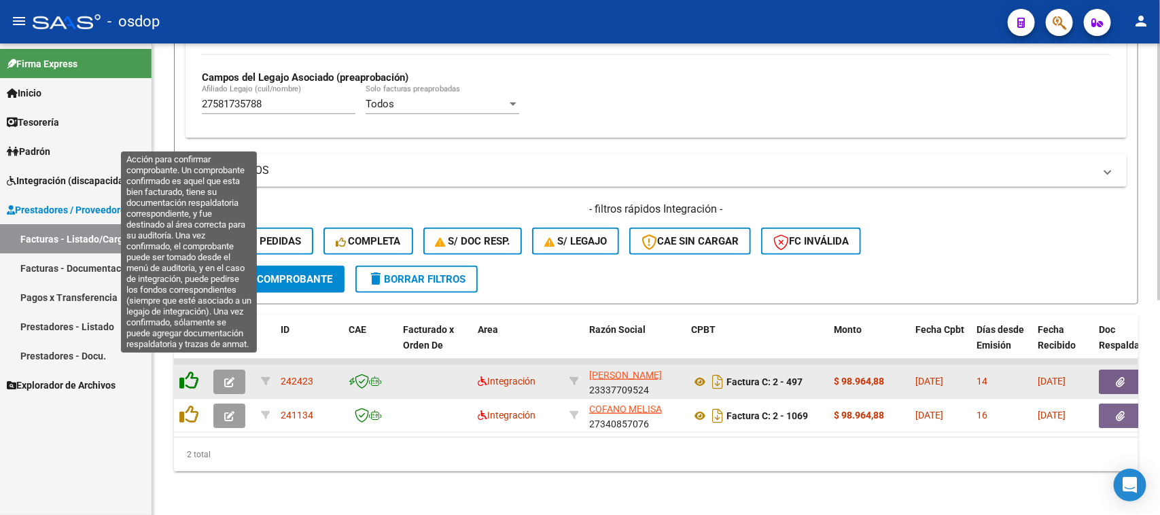
click at [181, 371] on icon at bounding box center [188, 380] width 19 height 19
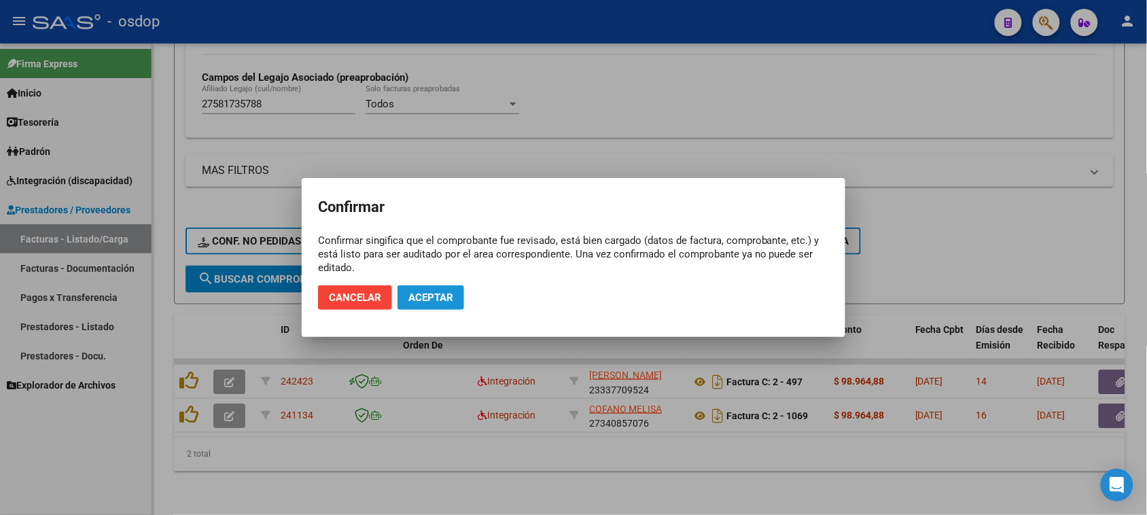
click at [432, 287] on button "Aceptar" at bounding box center [430, 297] width 67 height 24
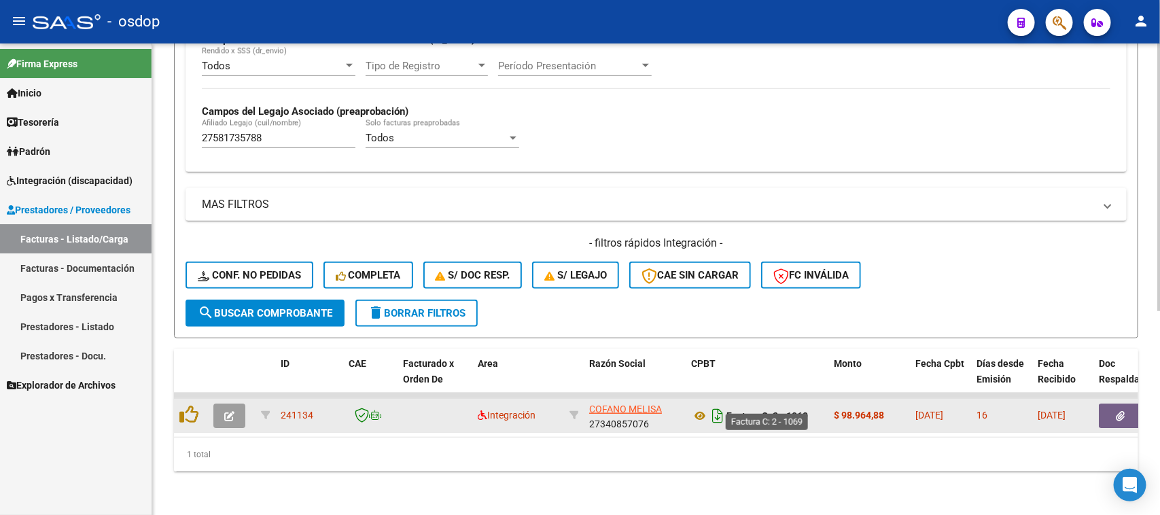
scroll to position [359, 0]
click at [701, 408] on icon at bounding box center [700, 416] width 18 height 16
click at [1116, 408] on button "button" at bounding box center [1120, 416] width 43 height 24
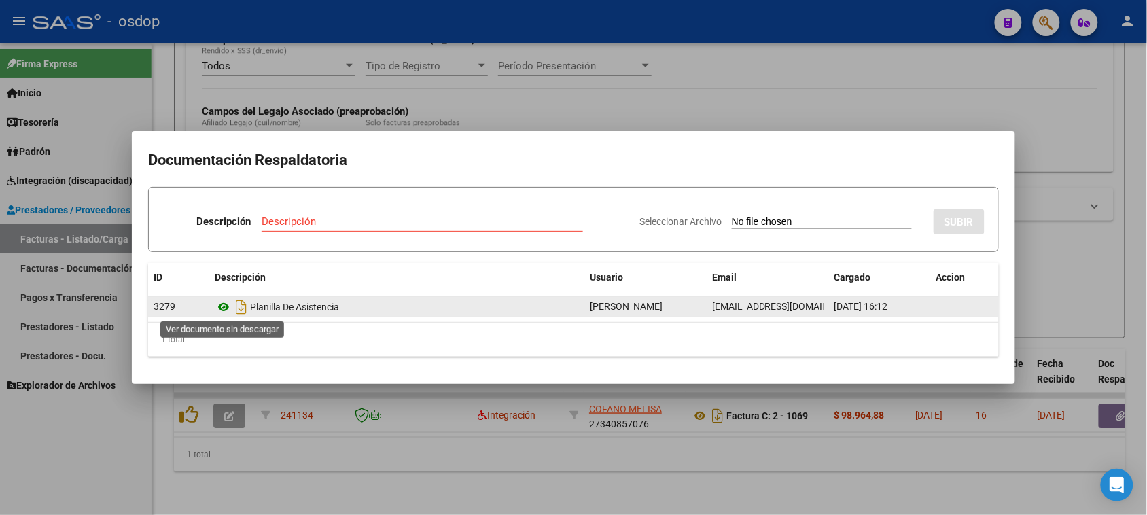
click at [225, 304] on icon at bounding box center [224, 307] width 18 height 16
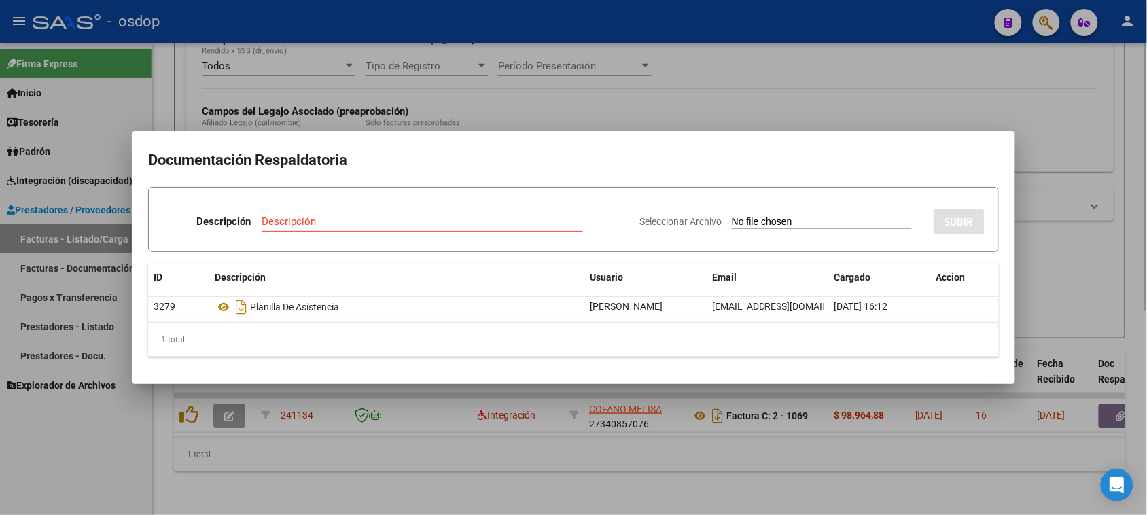
drag, startPoint x: 260, startPoint y: 443, endPoint x: 248, endPoint y: 440, distance: 12.5
click at [260, 443] on div at bounding box center [573, 257] width 1147 height 515
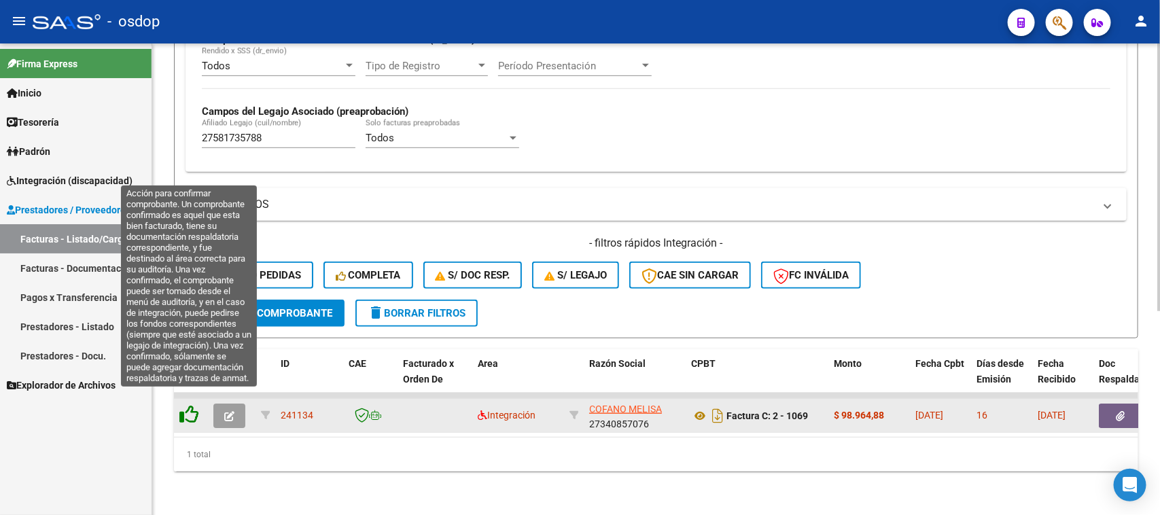
click at [194, 405] on icon at bounding box center [188, 414] width 19 height 19
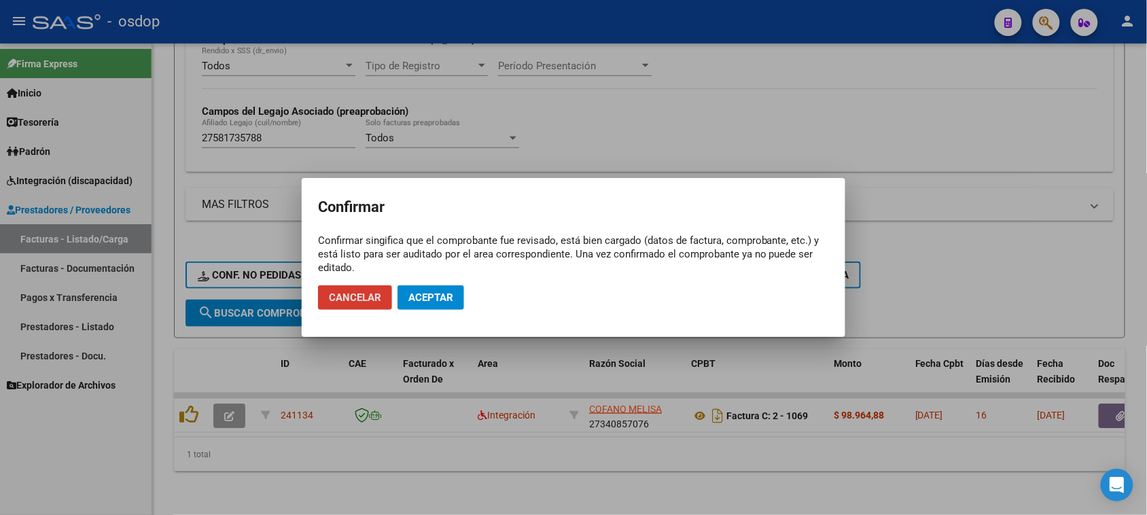
click at [439, 300] on span "Aceptar" at bounding box center [430, 297] width 45 height 12
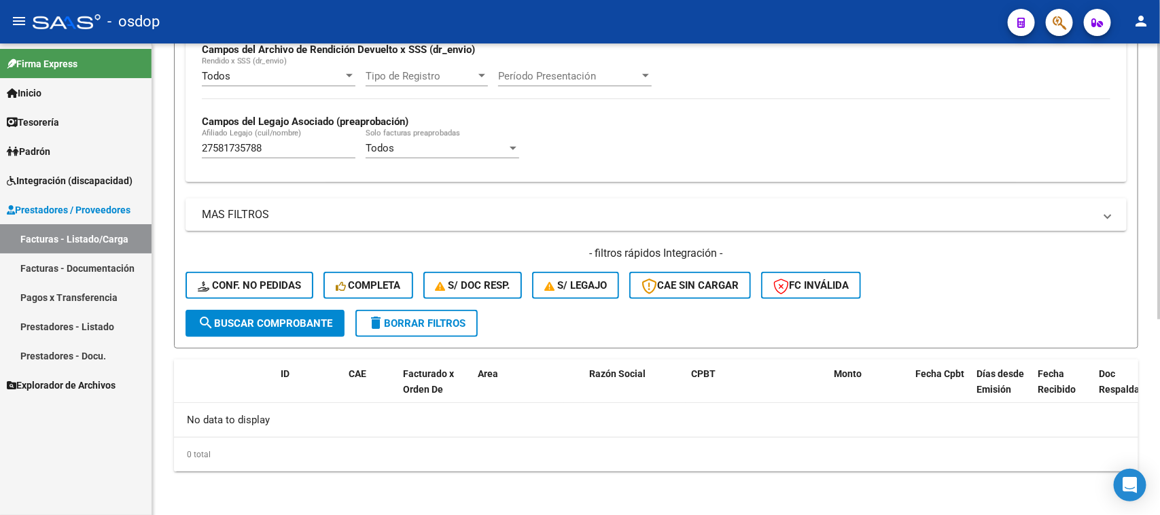
scroll to position [335, 0]
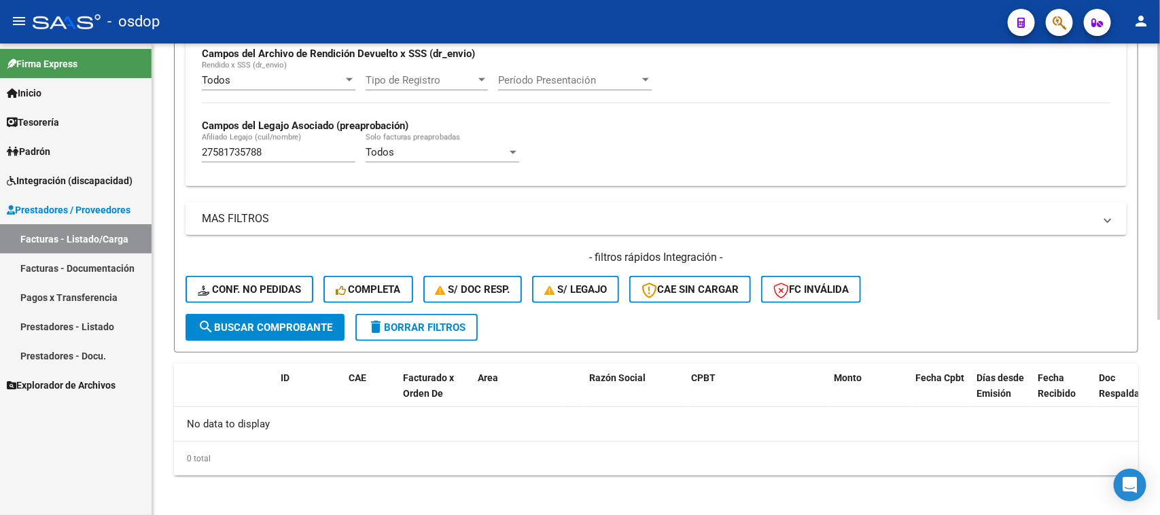
click at [266, 262] on h4 "- filtros rápidos Integración -" at bounding box center [655, 257] width 941 height 15
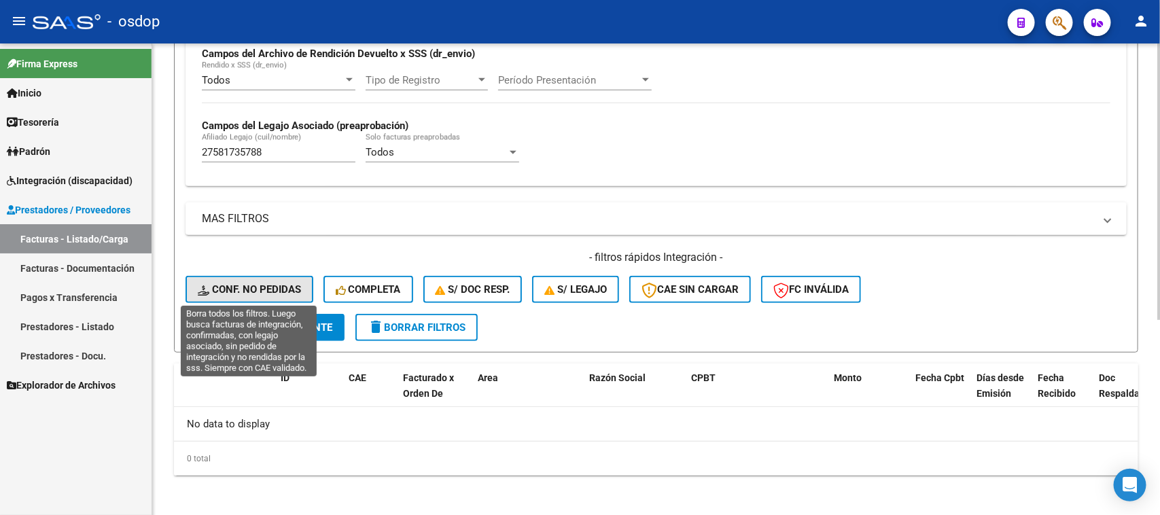
click at [266, 283] on span "Conf. no pedidas" at bounding box center [249, 289] width 103 height 12
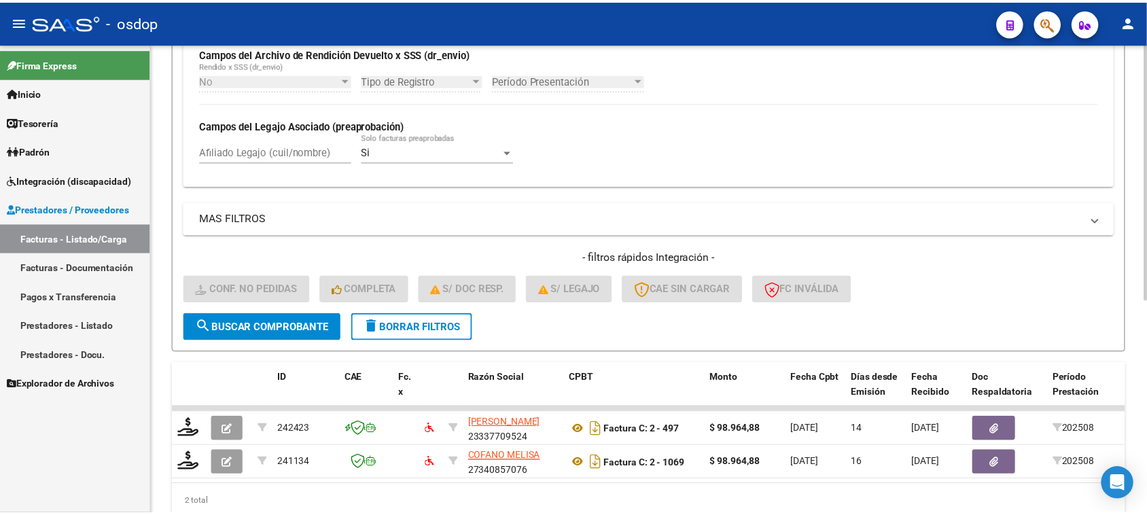
scroll to position [393, 0]
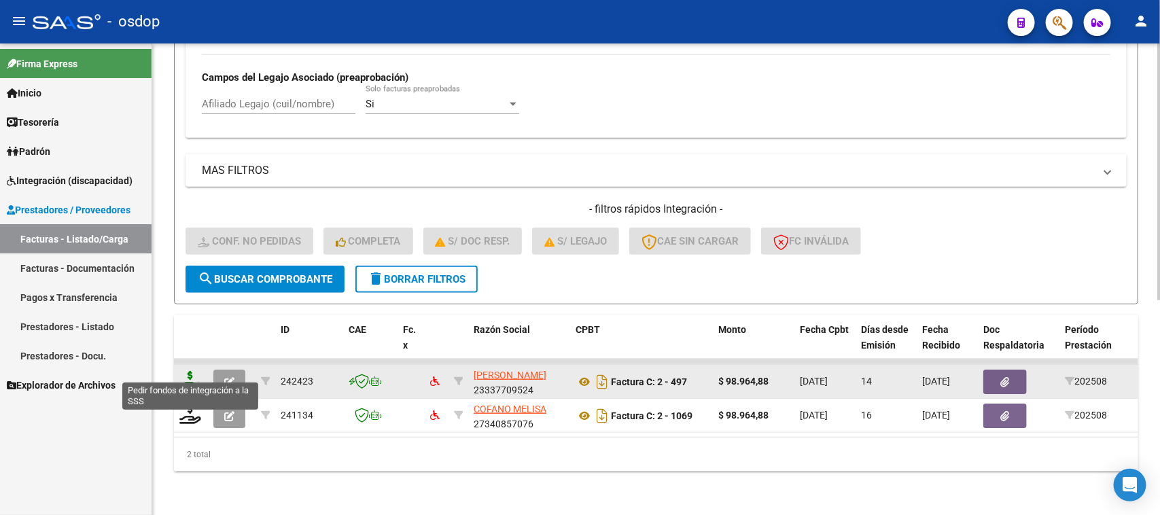
click at [188, 371] on icon at bounding box center [190, 380] width 22 height 19
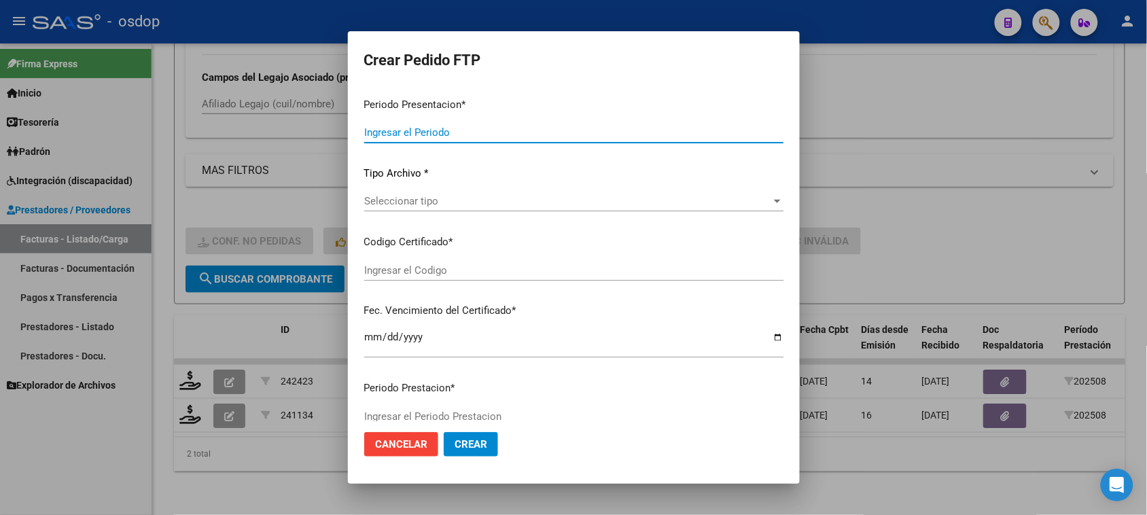
type input "202508"
type input "$ 98.964,88"
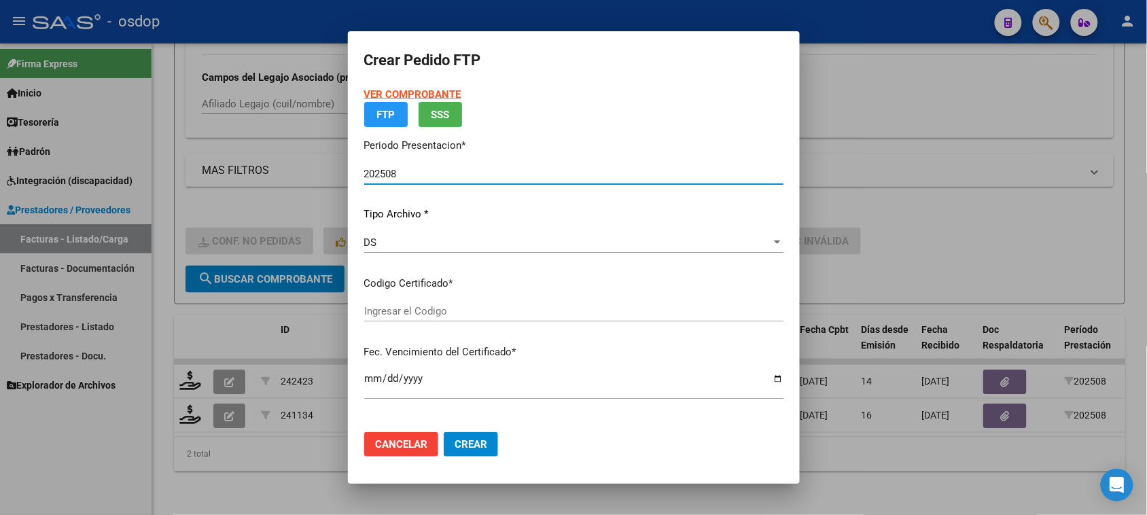
type input "156545443"
type input "2027-08-23"
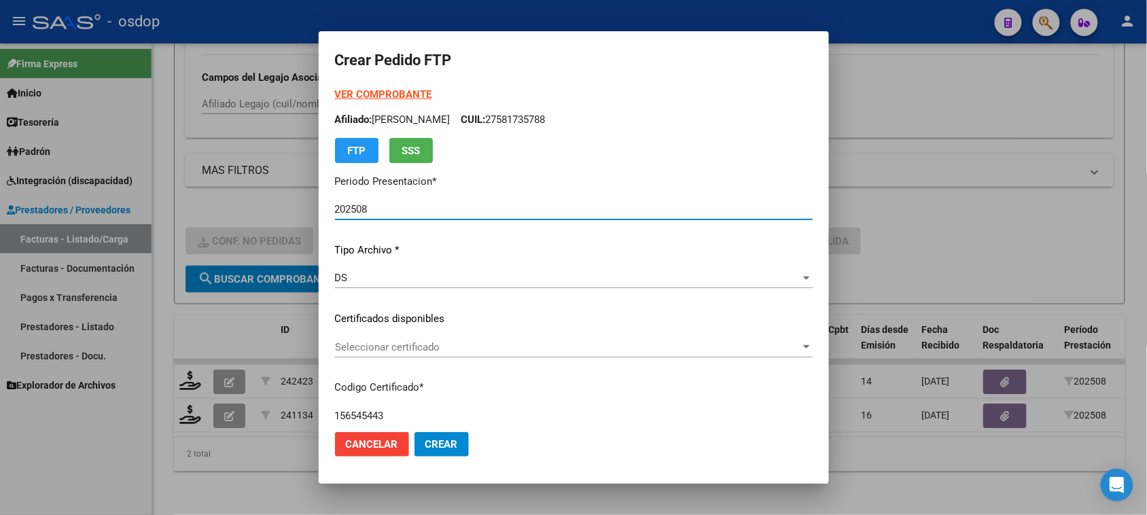
click at [476, 338] on div "Seleccionar certificado Seleccionar certificado" at bounding box center [574, 347] width 478 height 20
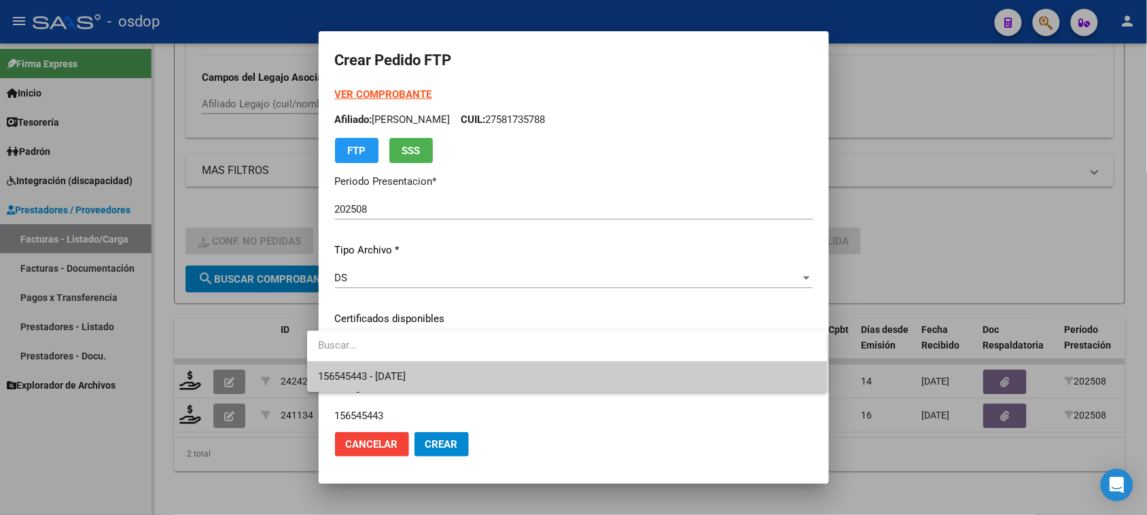
click at [467, 375] on span "156545443 - 2027-08-23" at bounding box center [567, 376] width 498 height 31
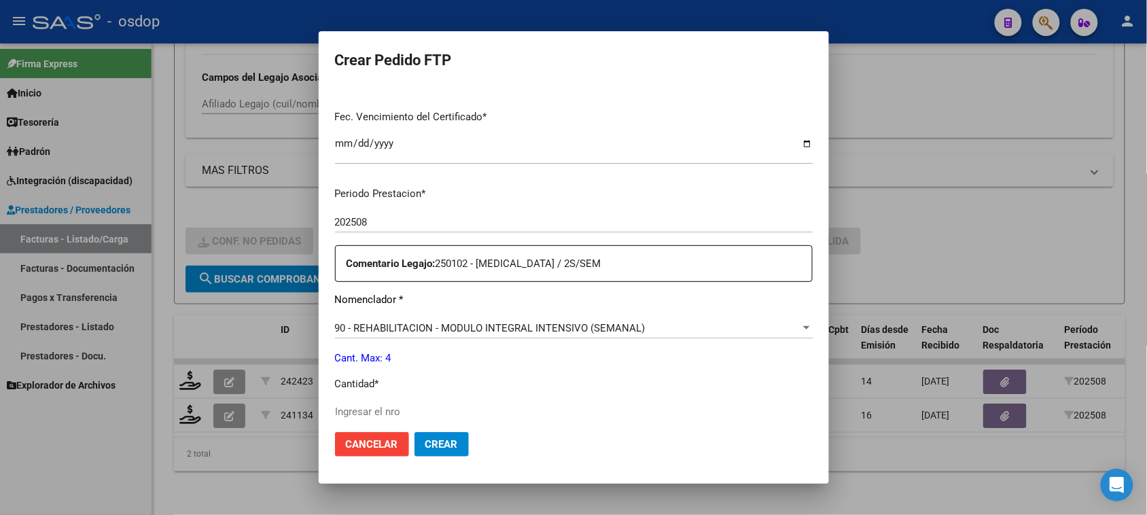
scroll to position [425, 0]
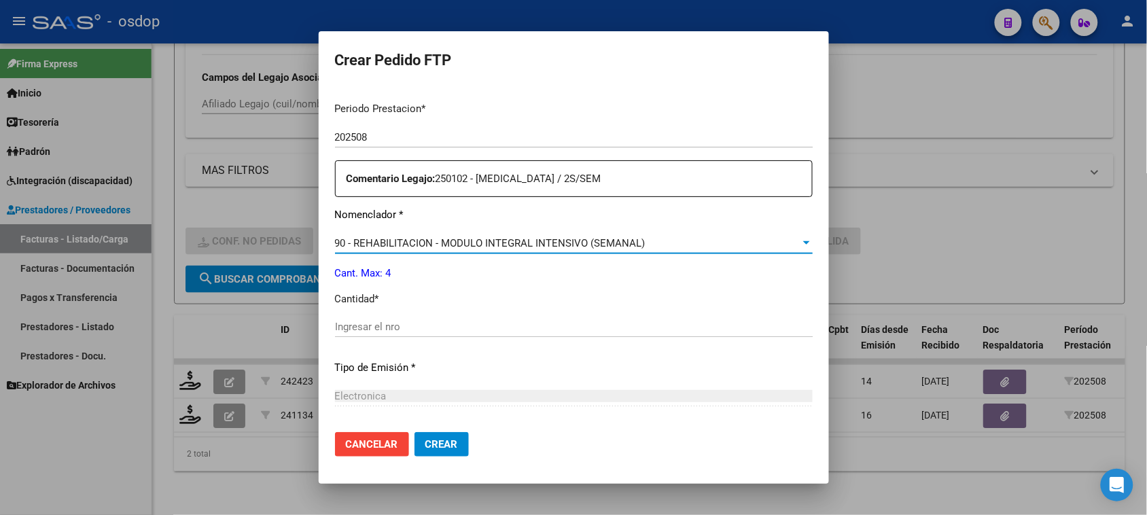
click at [524, 243] on span "90 - REHABILITACION - MODULO INTEGRAL INTENSIVO (SEMANAL)" at bounding box center [490, 243] width 311 height 12
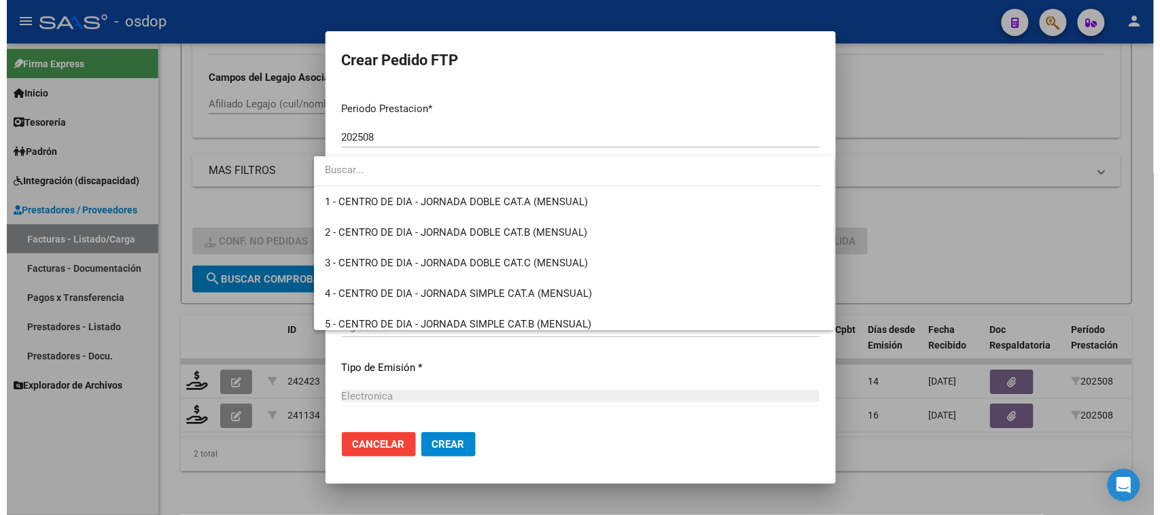
scroll to position [2680, 0]
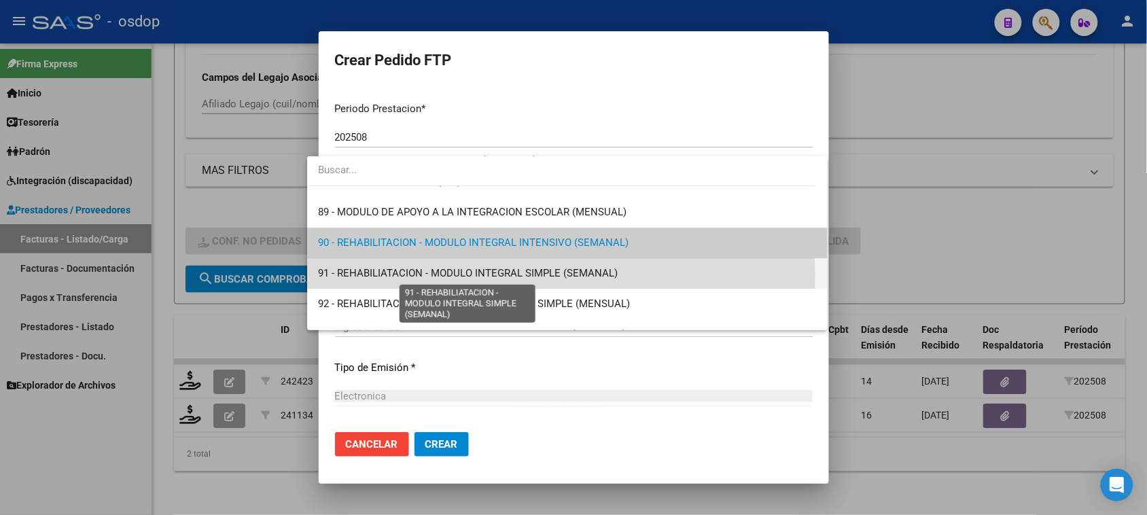
click at [528, 275] on span "91 - REHABILIATACION - MODULO INTEGRAL SIMPLE (SEMANAL)" at bounding box center [468, 273] width 300 height 12
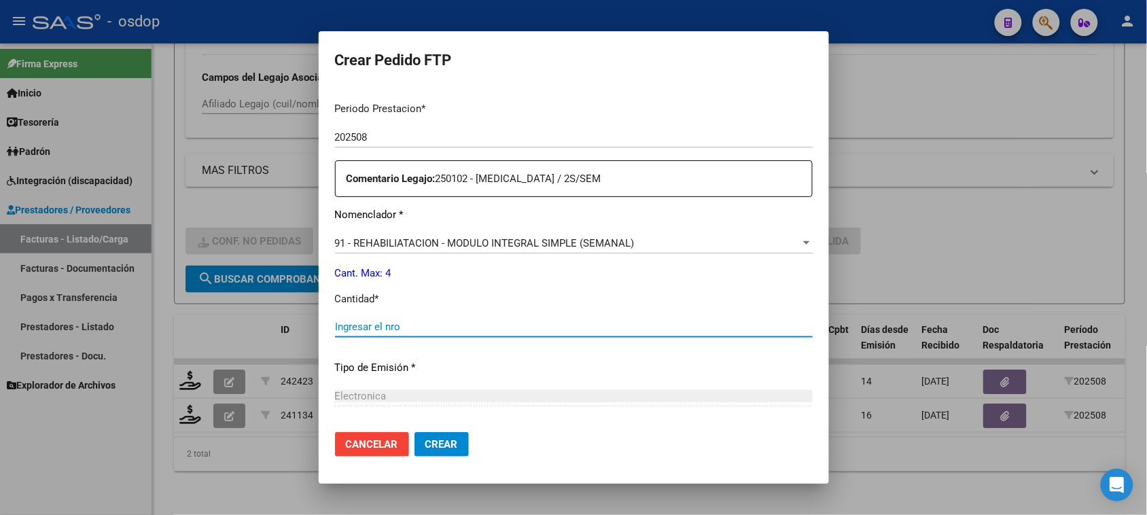
click at [491, 333] on input "Ingresar el nro" at bounding box center [574, 327] width 478 height 12
type input "4"
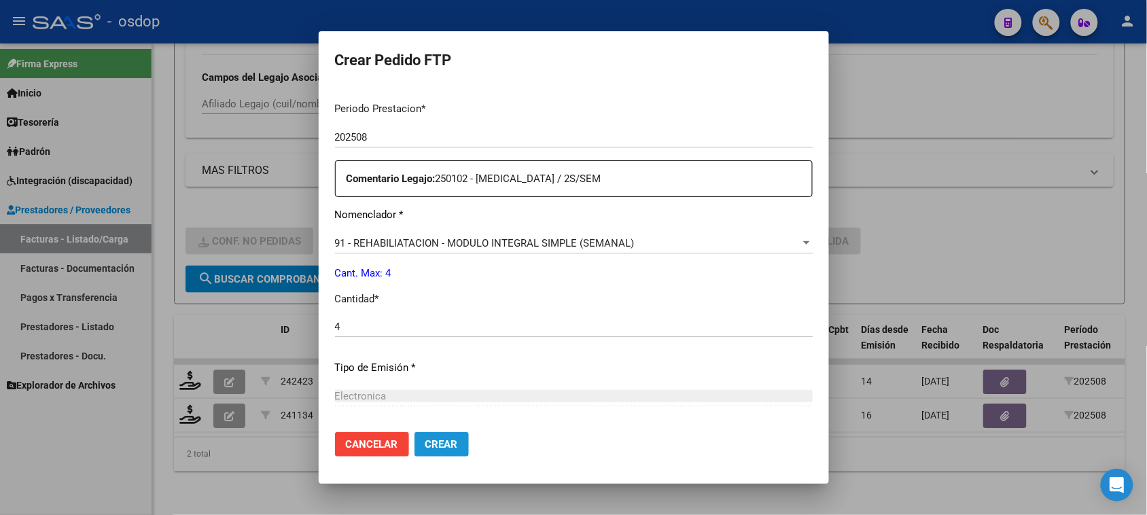
click at [442, 442] on button "Crear" at bounding box center [441, 444] width 54 height 24
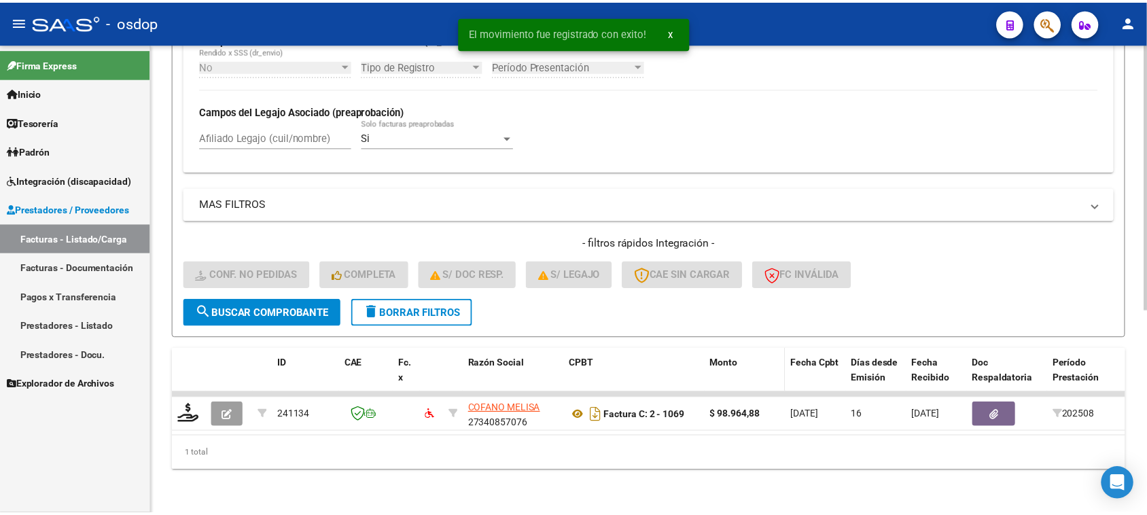
scroll to position [359, 0]
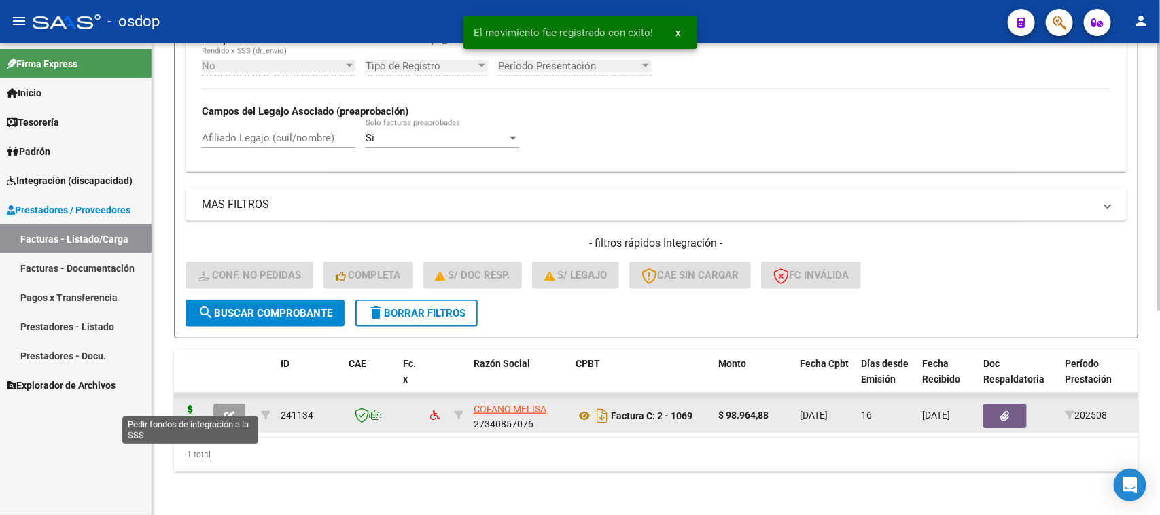
click at [194, 405] on icon at bounding box center [190, 414] width 22 height 19
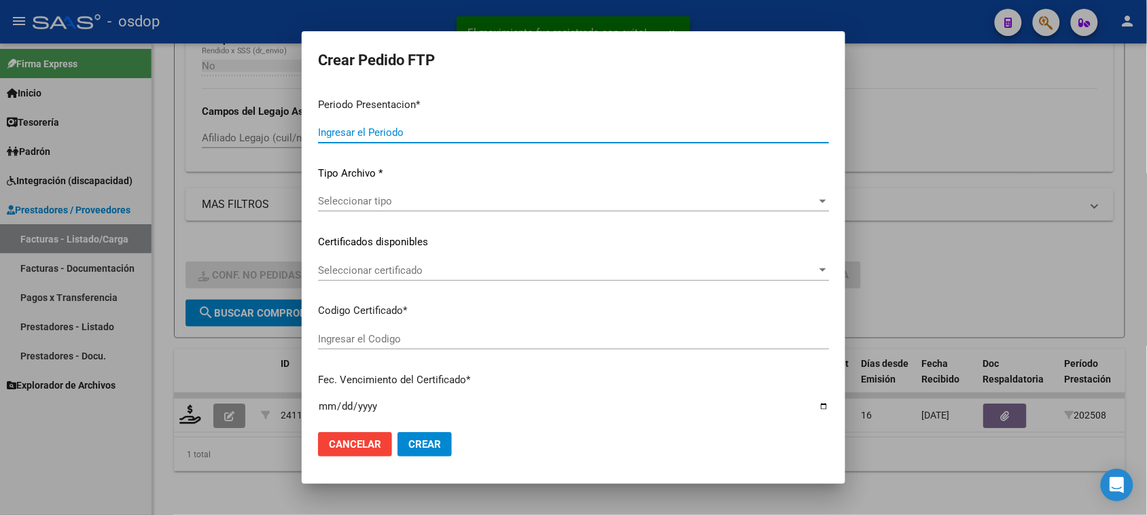
type input "202508"
type input "$ 98.964,88"
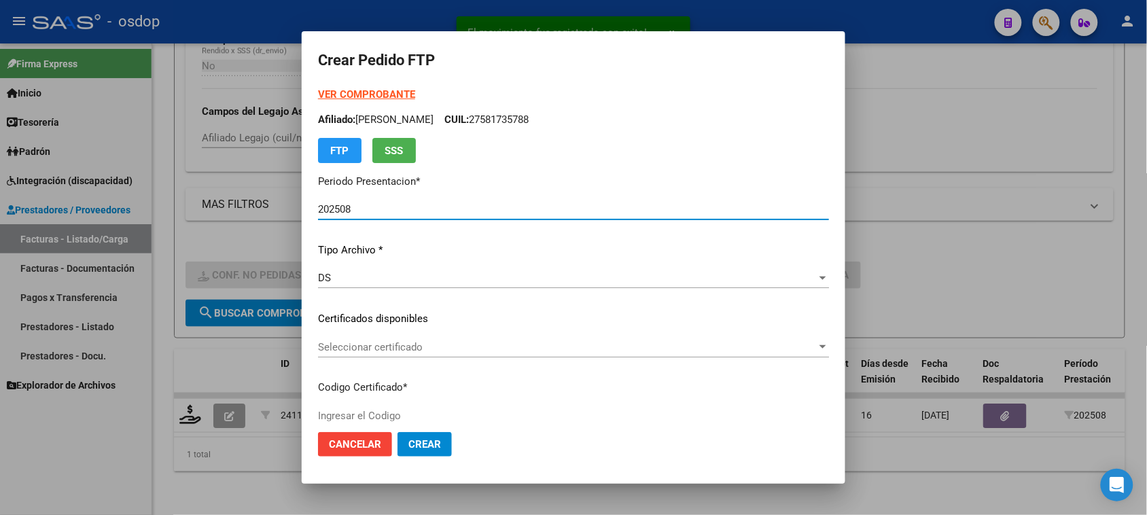
type input "156545443"
type input "2027-08-23"
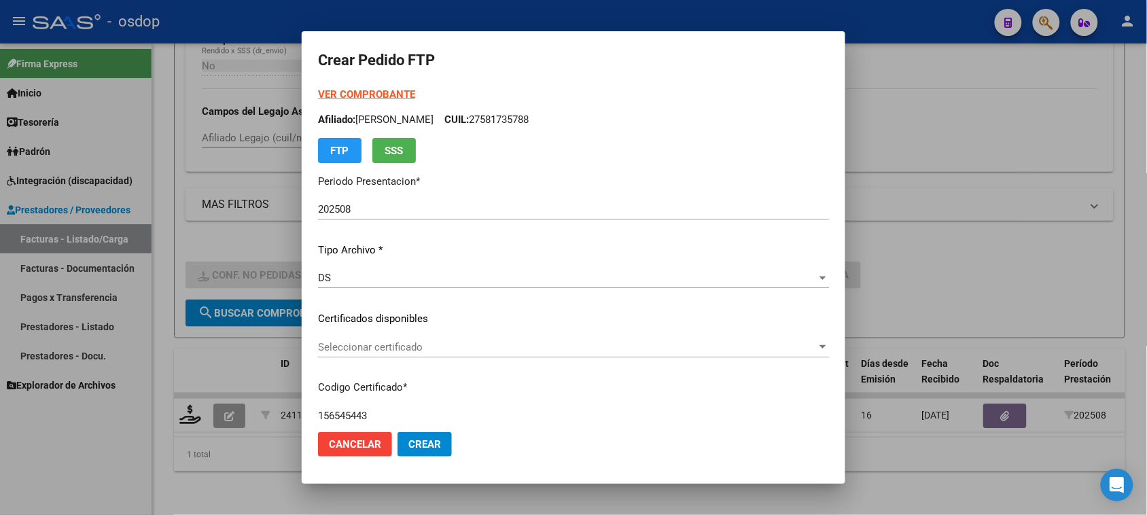
click at [495, 340] on div "Seleccionar certificado Seleccionar certificado" at bounding box center [573, 347] width 511 height 20
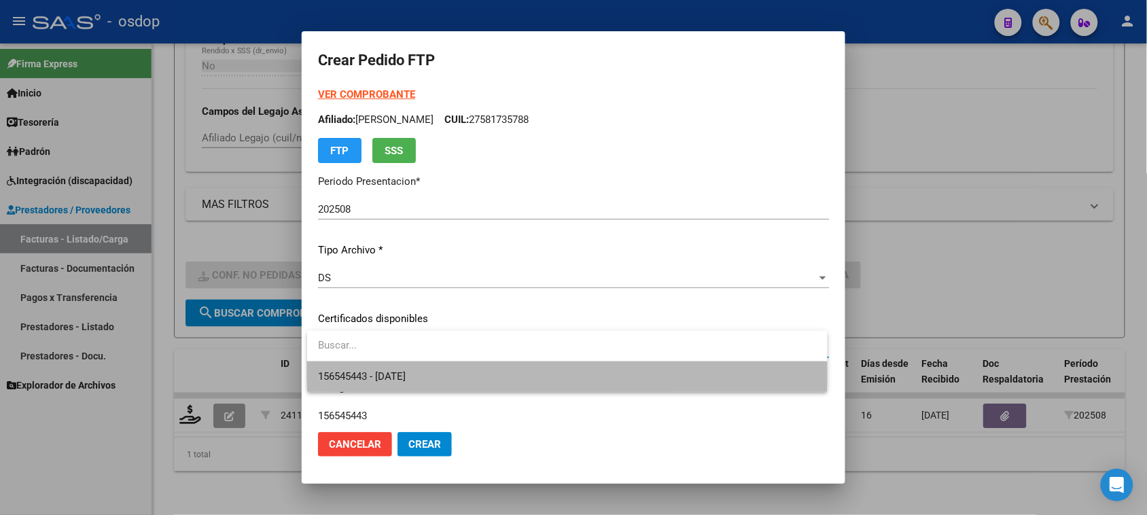
click at [490, 374] on span "156545443 - 2027-08-23" at bounding box center [567, 376] width 498 height 31
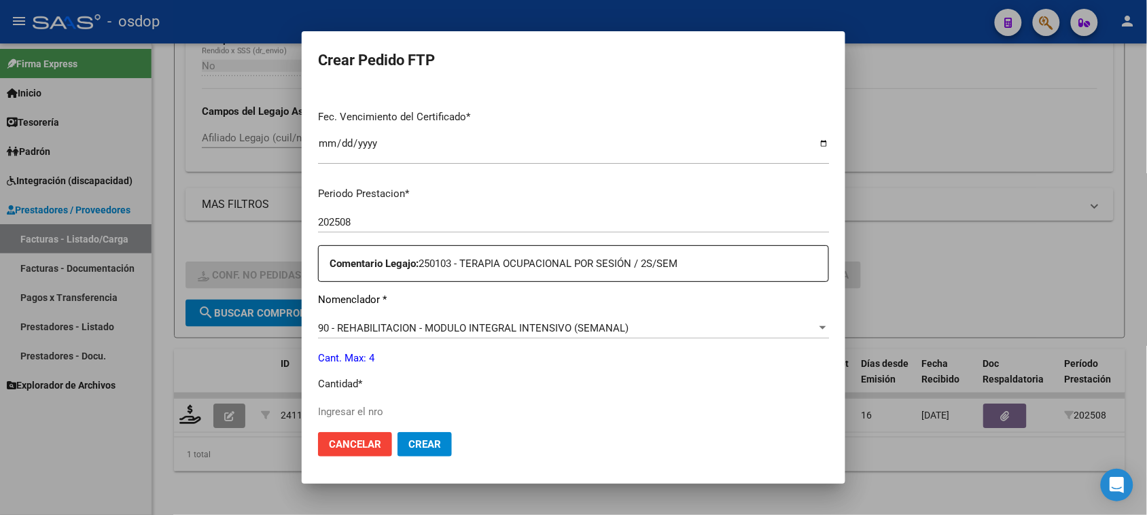
scroll to position [425, 0]
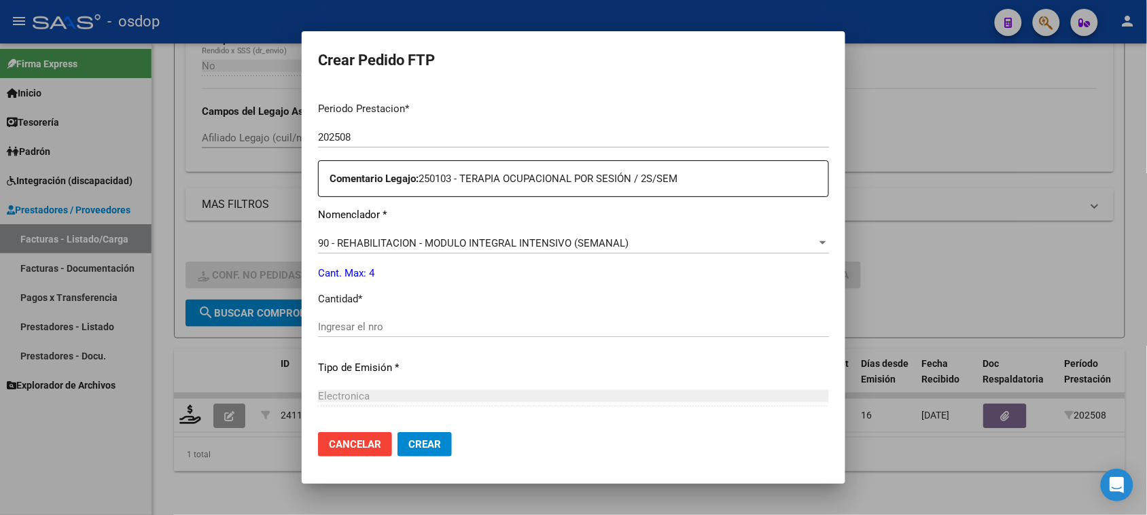
click at [534, 237] on span "90 - REHABILITACION - MODULO INTEGRAL INTENSIVO (SEMANAL)" at bounding box center [473, 243] width 311 height 12
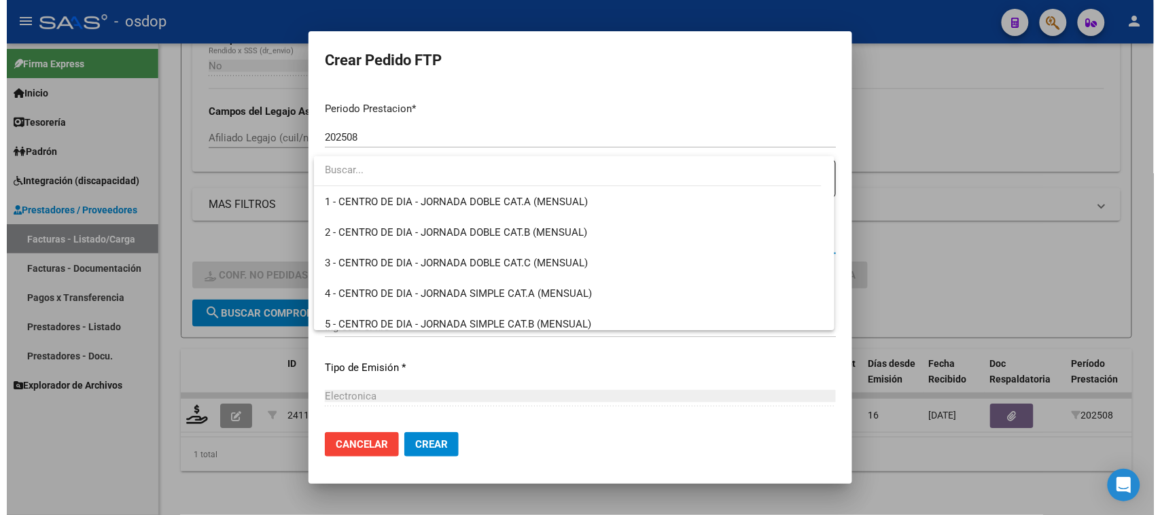
scroll to position [2680, 0]
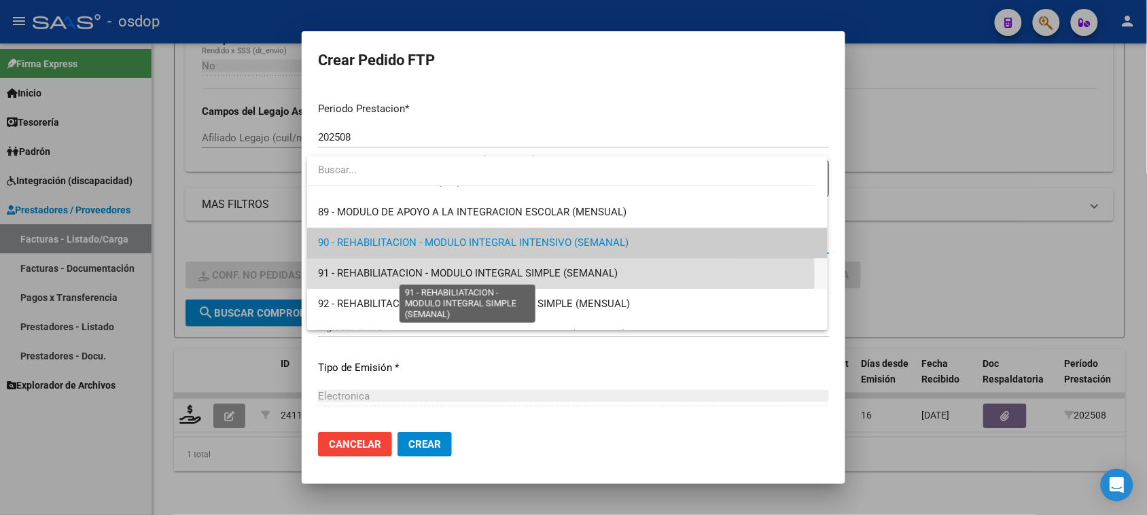
click at [517, 274] on span "91 - REHABILIATACION - MODULO INTEGRAL SIMPLE (SEMANAL)" at bounding box center [468, 273] width 300 height 12
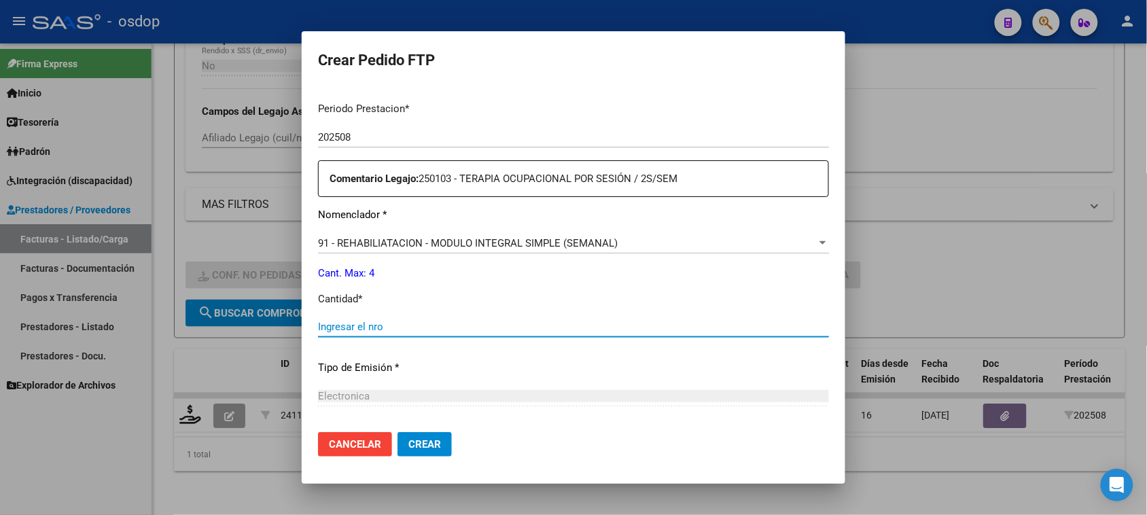
click at [383, 321] on input "Ingresar el nro" at bounding box center [573, 327] width 511 height 12
type input "4"
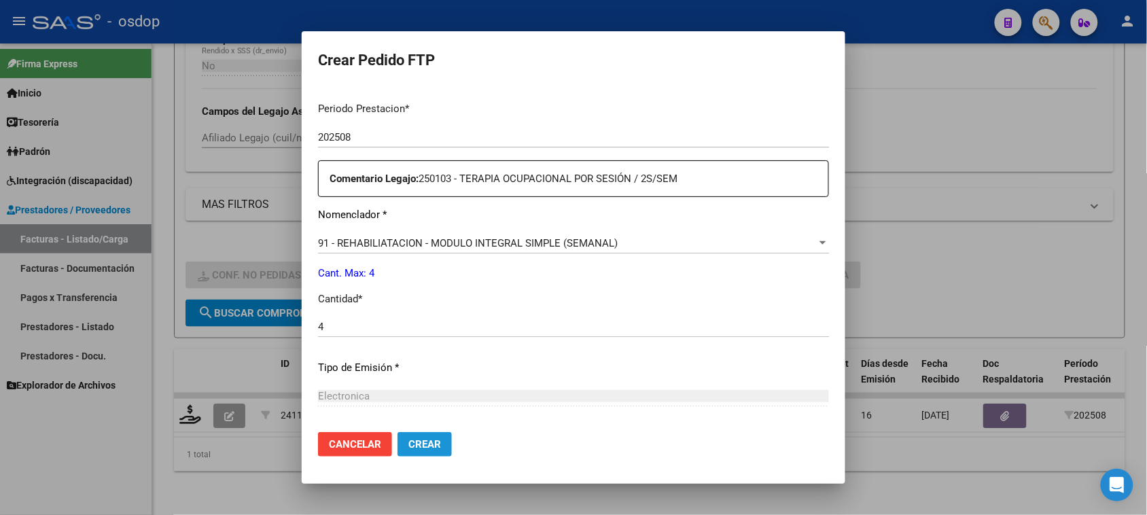
click at [440, 440] on span "Crear" at bounding box center [424, 444] width 33 height 12
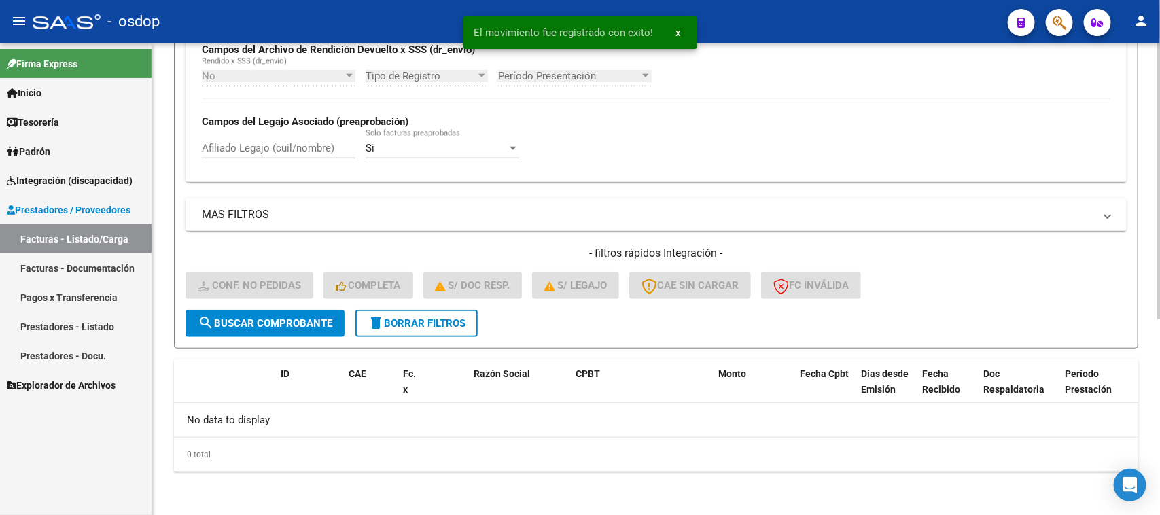
scroll to position [335, 0]
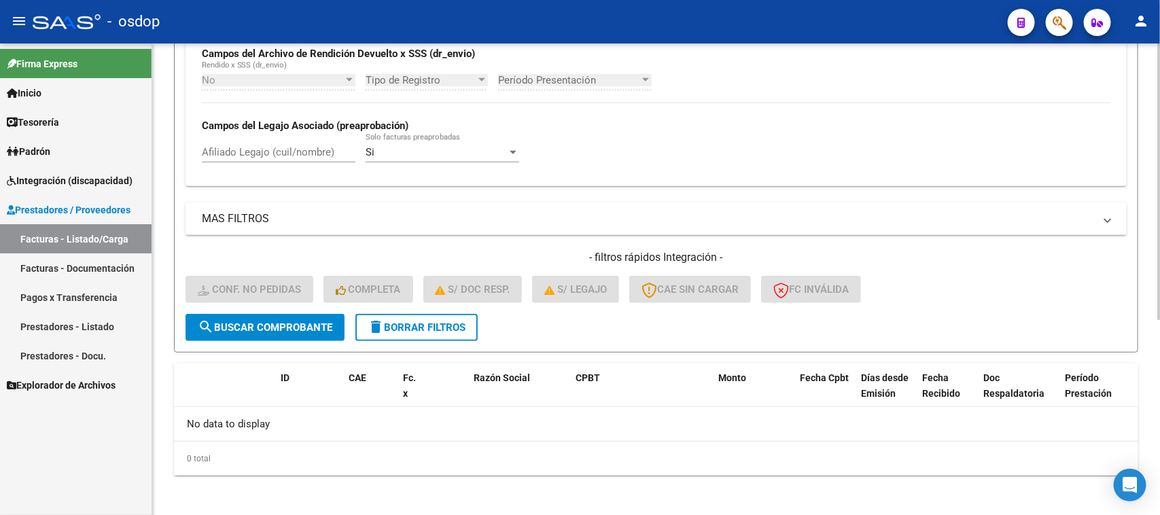
click at [442, 326] on span "delete Borrar Filtros" at bounding box center [417, 327] width 98 height 12
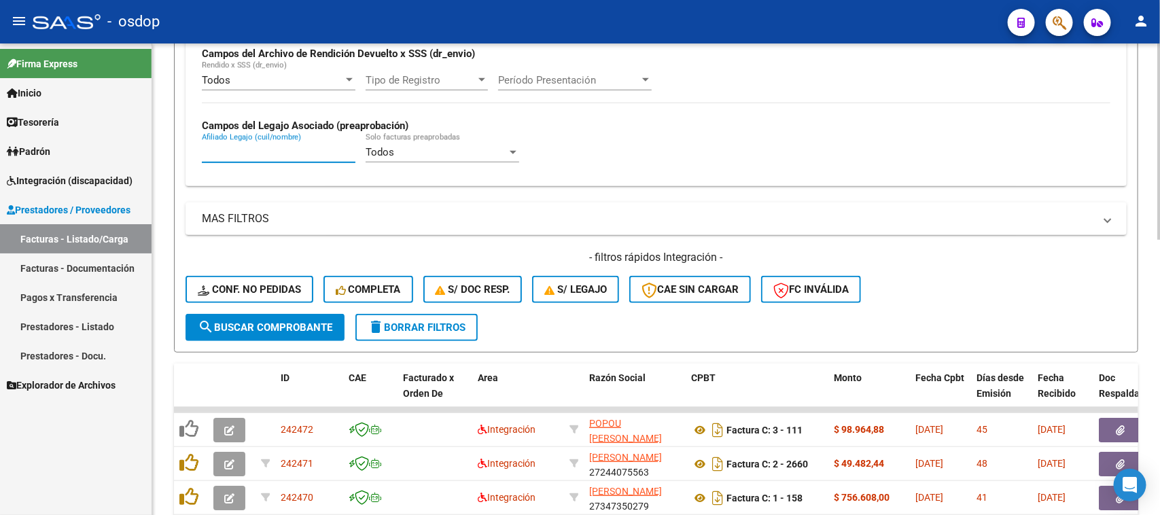
click at [264, 154] on input "Afiliado Legajo (cuil/nombre)" at bounding box center [279, 152] width 154 height 12
paste input "20551327737"
type input "20551327737"
click at [307, 323] on span "search Buscar Comprobante" at bounding box center [265, 327] width 135 height 12
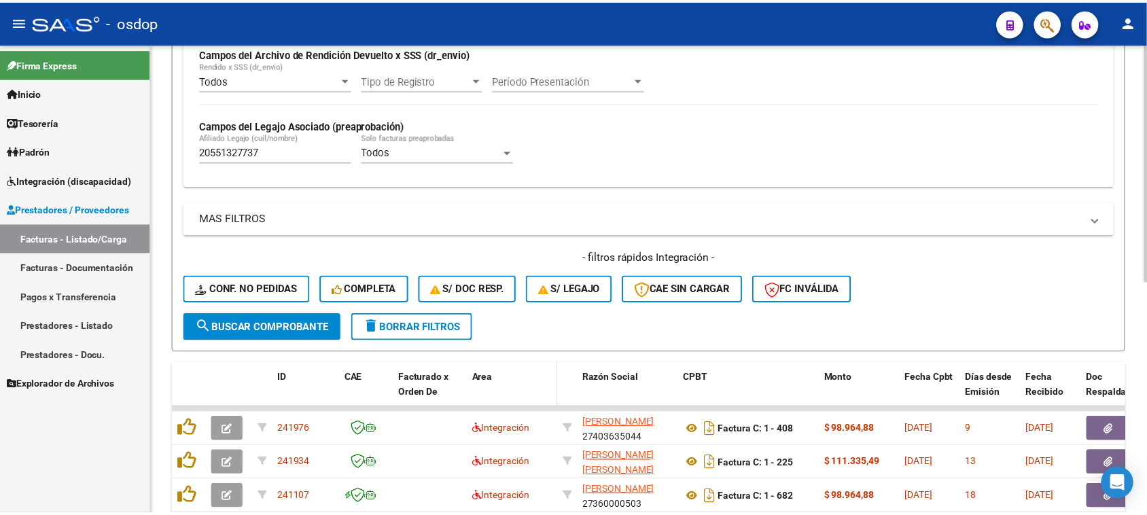
scroll to position [461, 0]
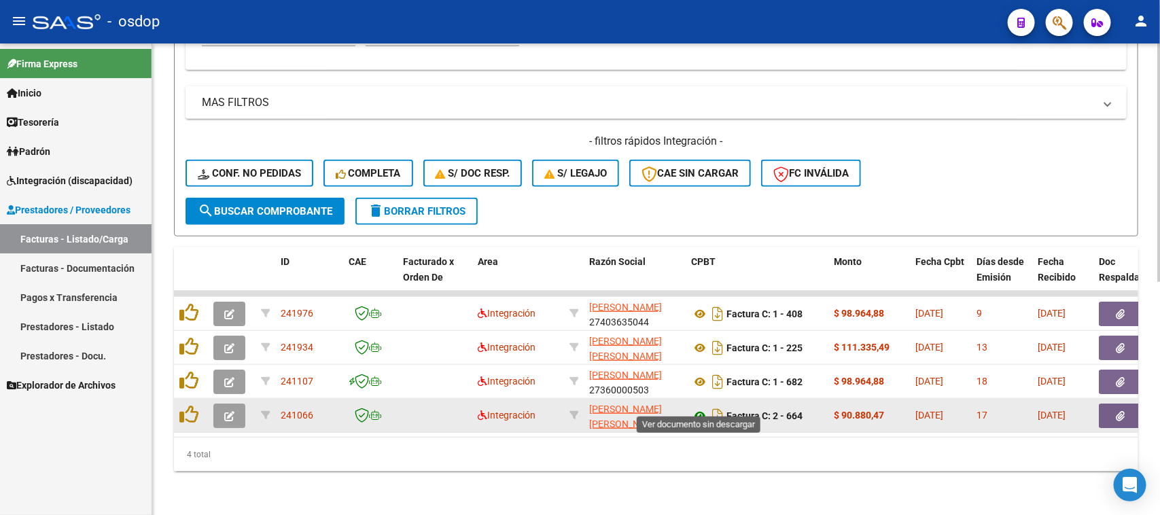
click at [697, 408] on icon at bounding box center [700, 416] width 18 height 16
click at [1116, 411] on icon "button" at bounding box center [1120, 416] width 9 height 10
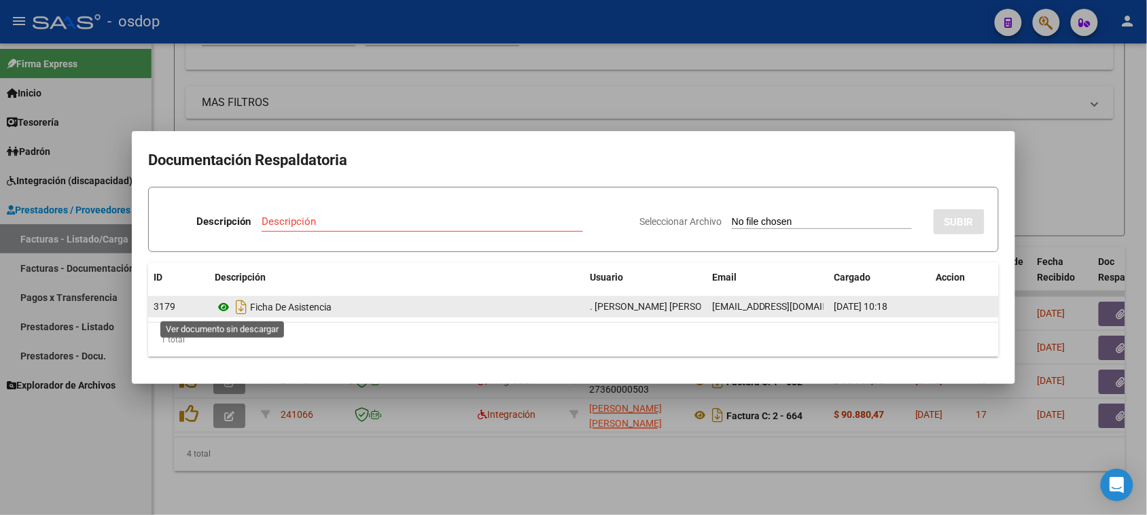
click at [226, 310] on icon at bounding box center [224, 307] width 18 height 16
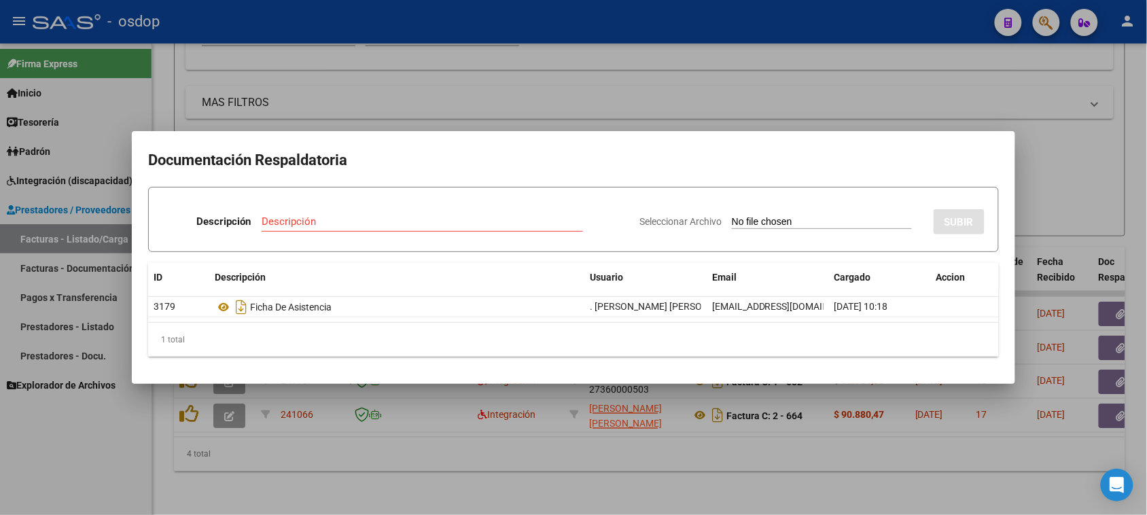
click at [341, 476] on div at bounding box center [573, 257] width 1147 height 515
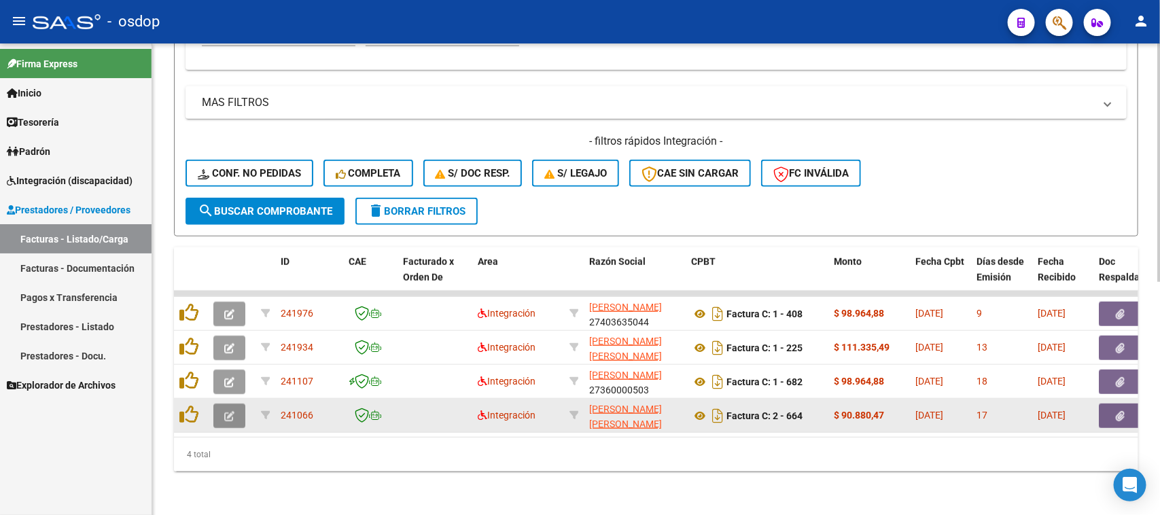
click at [228, 411] on icon "button" at bounding box center [229, 416] width 10 height 10
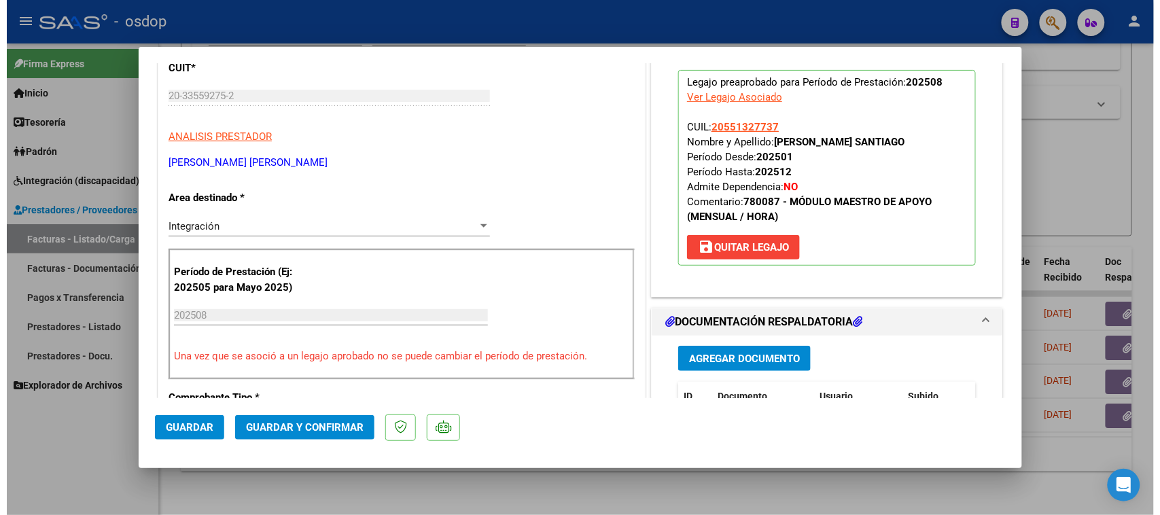
scroll to position [0, 0]
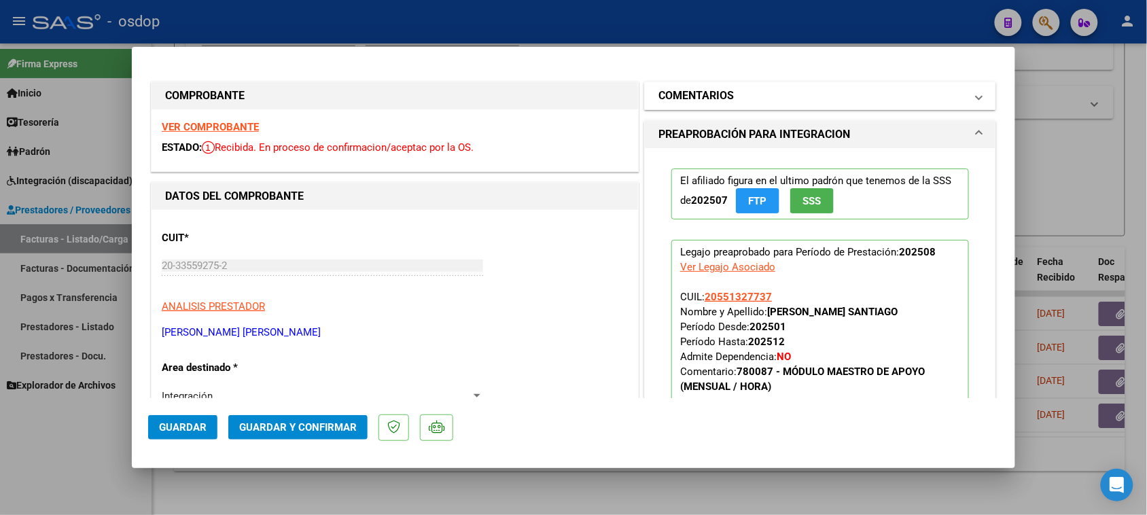
click at [731, 107] on mat-expansion-panel-header "COMENTARIOS" at bounding box center [820, 95] width 351 height 27
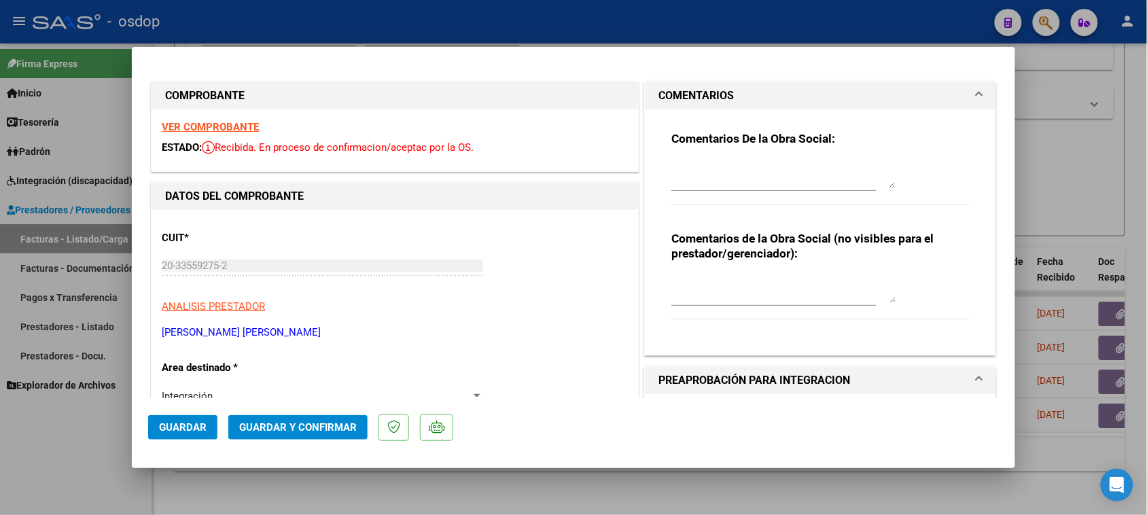
click at [720, 289] on textarea at bounding box center [783, 289] width 224 height 27
type textarea "MA valor hora. 9 hs mensuales."
click at [250, 433] on span "Guardar y Confirmar" at bounding box center [298, 427] width 118 height 12
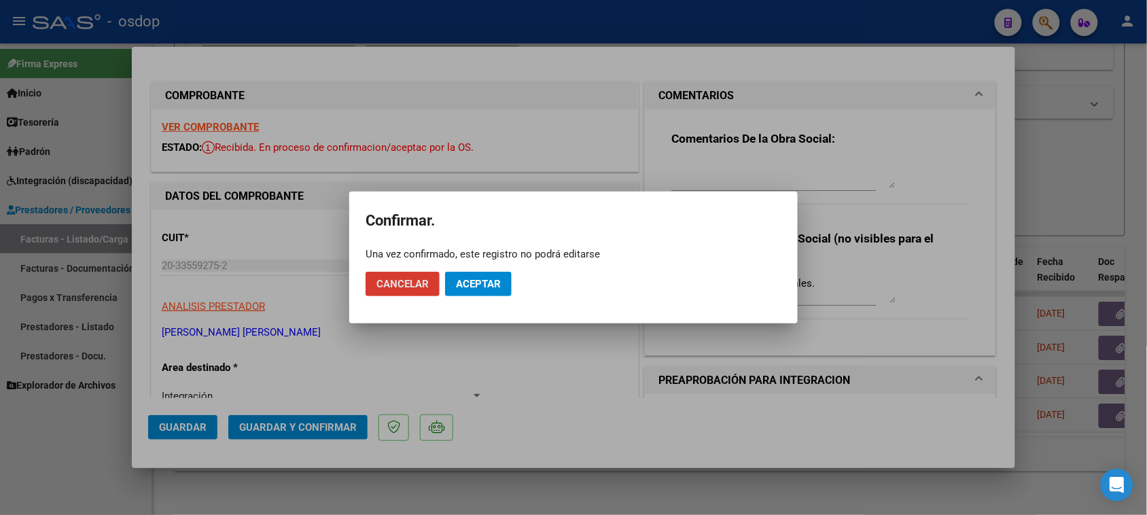
click at [480, 279] on span "Aceptar" at bounding box center [478, 284] width 45 height 12
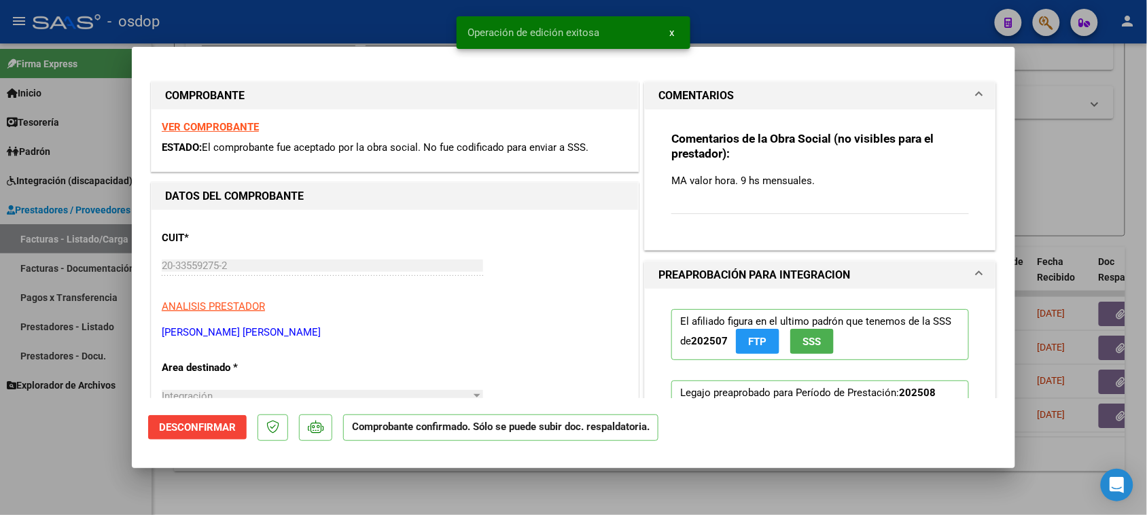
click at [506, 491] on div at bounding box center [573, 257] width 1147 height 515
type input "$ 0,00"
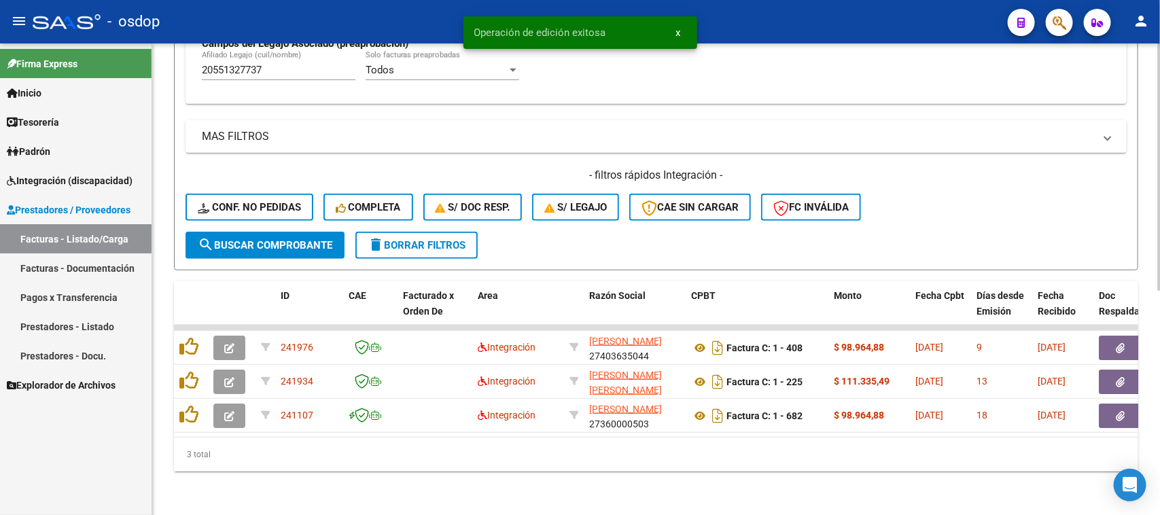
scroll to position [427, 0]
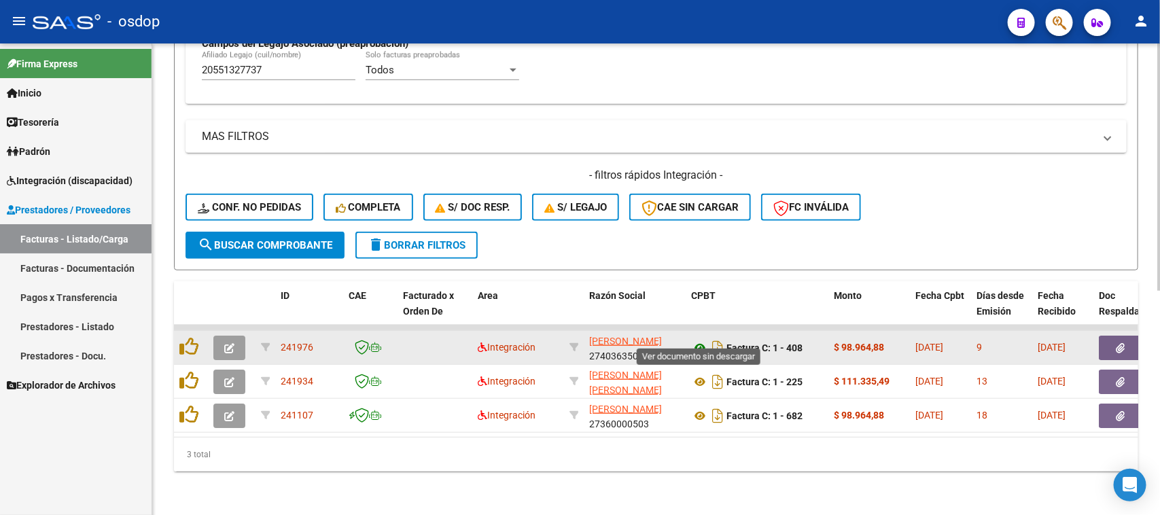
click at [698, 340] on icon at bounding box center [700, 348] width 18 height 16
click at [1122, 343] on icon "button" at bounding box center [1120, 348] width 9 height 10
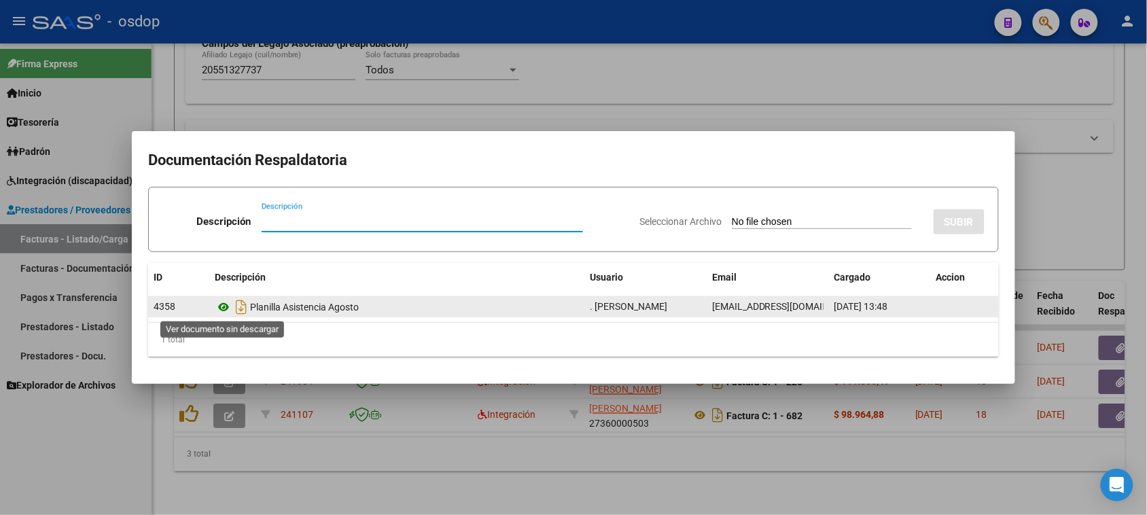
click at [221, 310] on icon at bounding box center [224, 307] width 18 height 16
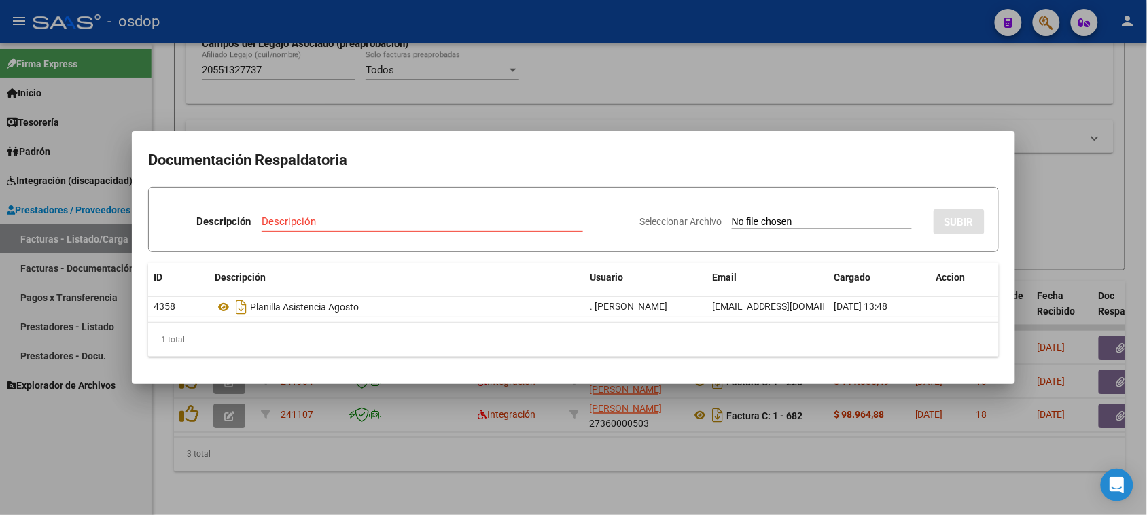
click at [661, 450] on div at bounding box center [573, 257] width 1147 height 515
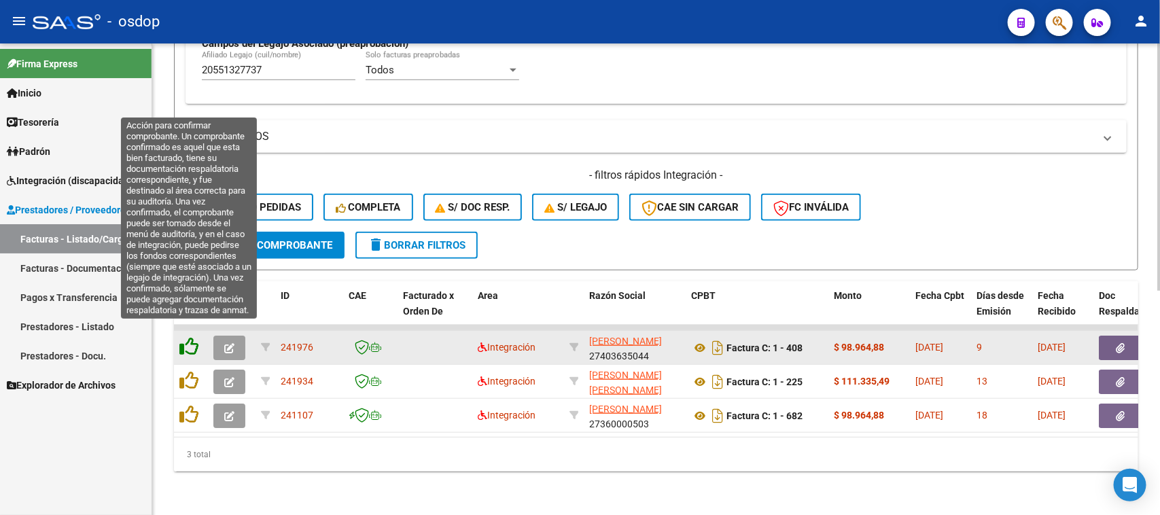
click at [190, 337] on icon at bounding box center [188, 346] width 19 height 19
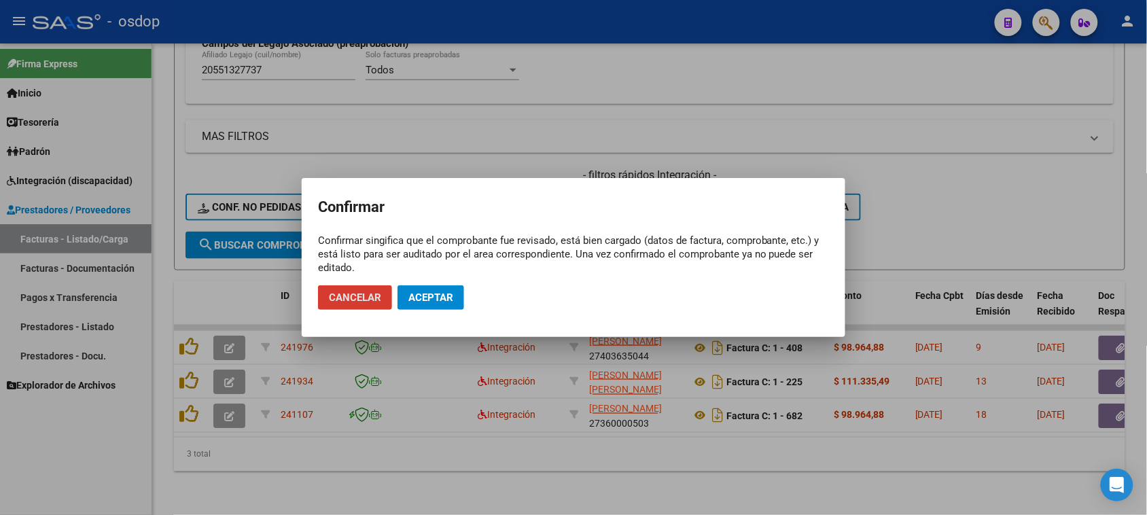
click at [429, 299] on span "Aceptar" at bounding box center [430, 297] width 45 height 12
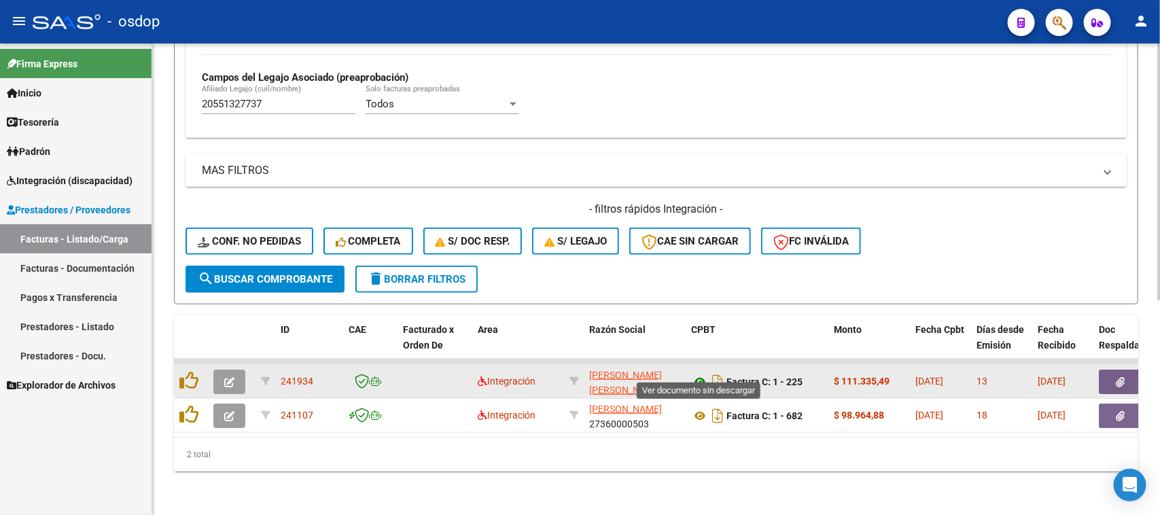
scroll to position [393, 0]
click at [701, 374] on icon at bounding box center [700, 382] width 18 height 16
click at [1111, 370] on button "button" at bounding box center [1120, 382] width 43 height 24
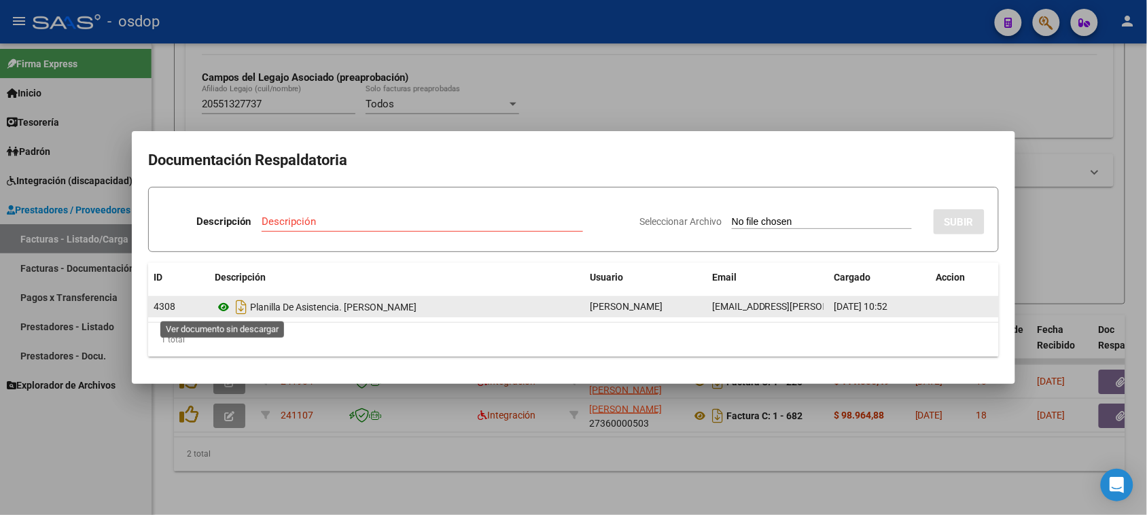
click at [224, 304] on icon at bounding box center [224, 307] width 18 height 16
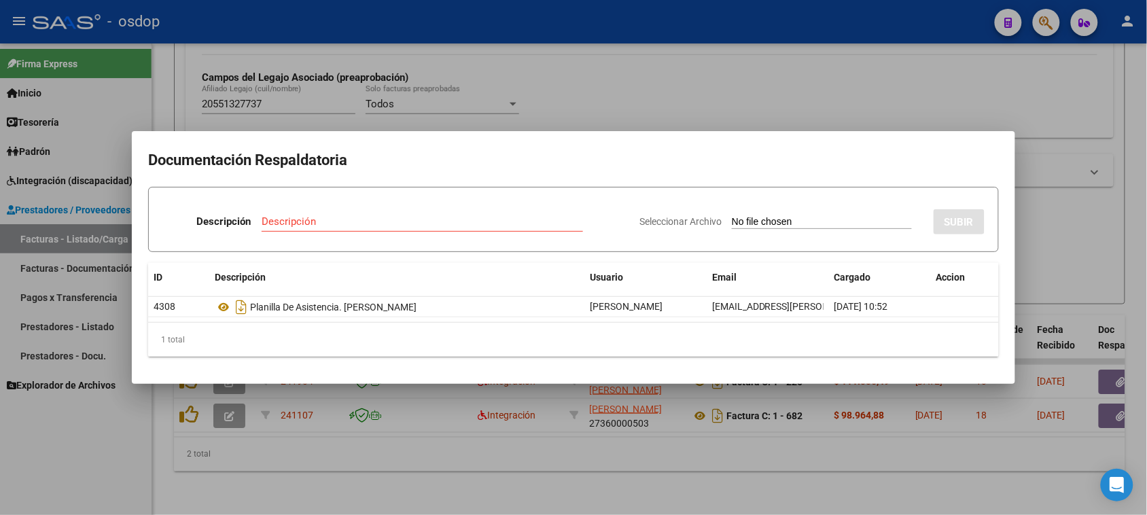
click at [369, 481] on div at bounding box center [573, 257] width 1147 height 515
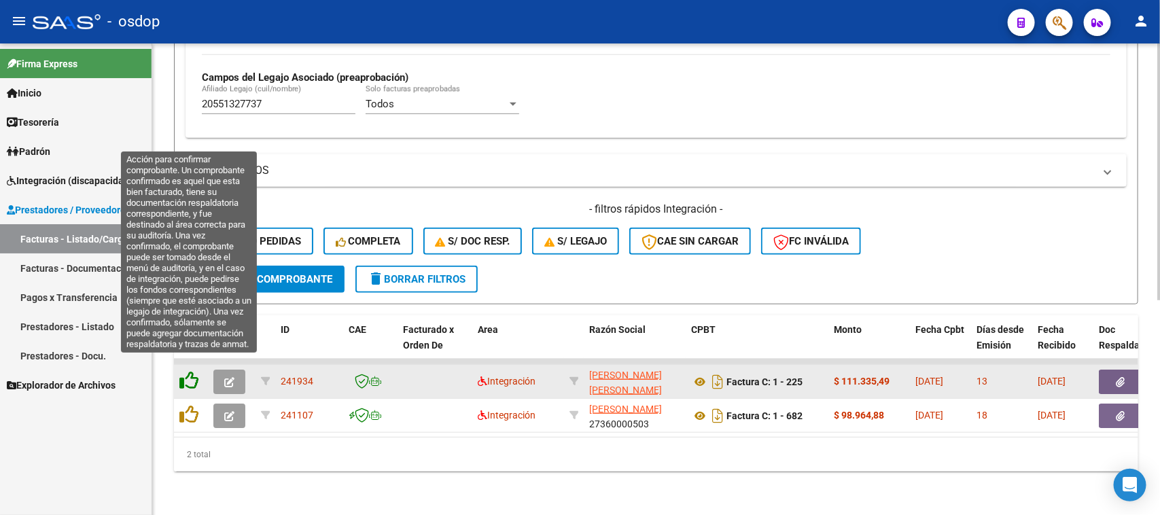
click at [194, 371] on icon at bounding box center [188, 380] width 19 height 19
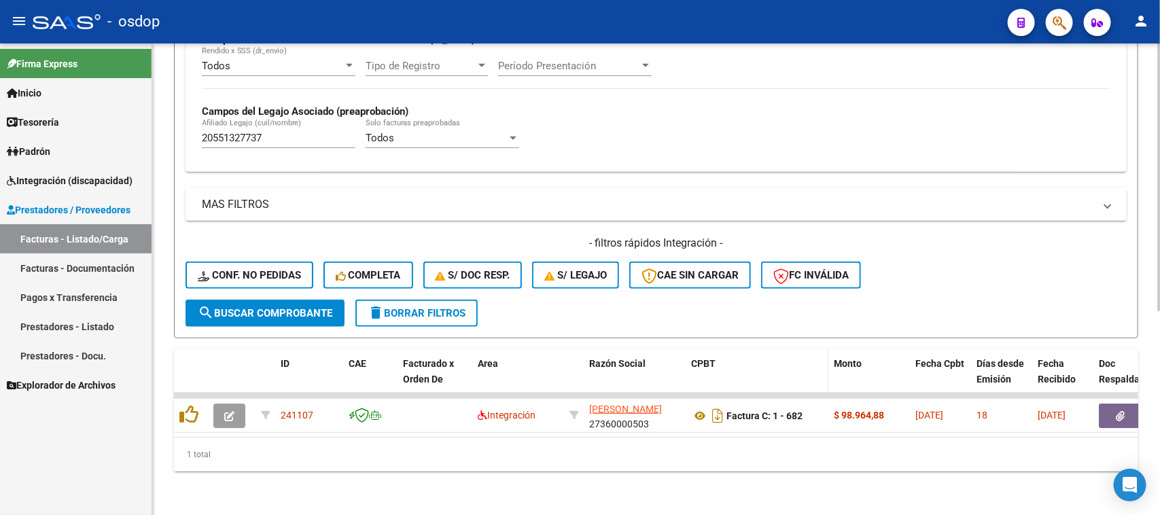
scroll to position [359, 0]
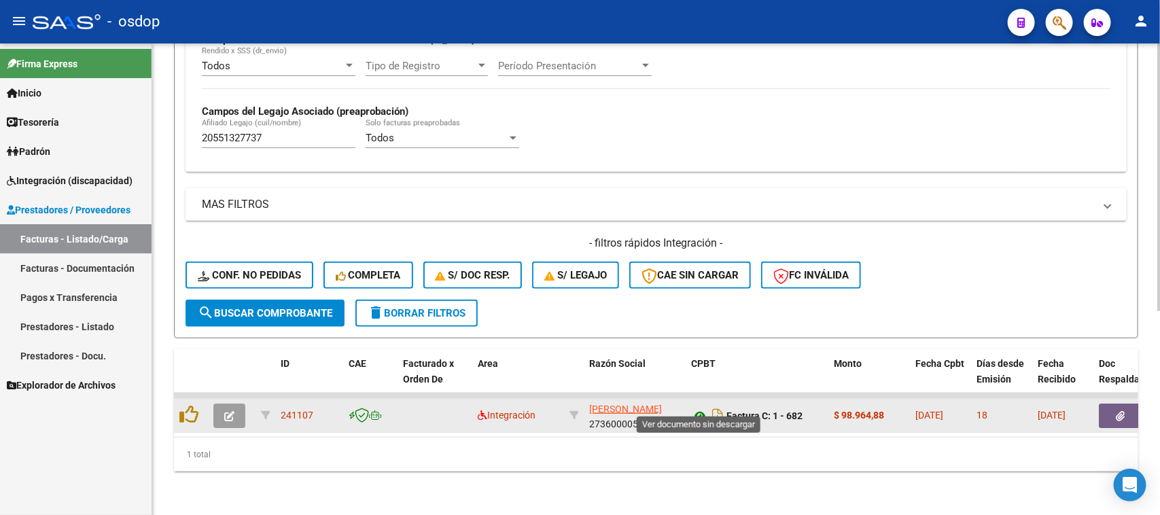
click at [695, 408] on icon at bounding box center [700, 416] width 18 height 16
click at [1127, 404] on button "button" at bounding box center [1120, 416] width 43 height 24
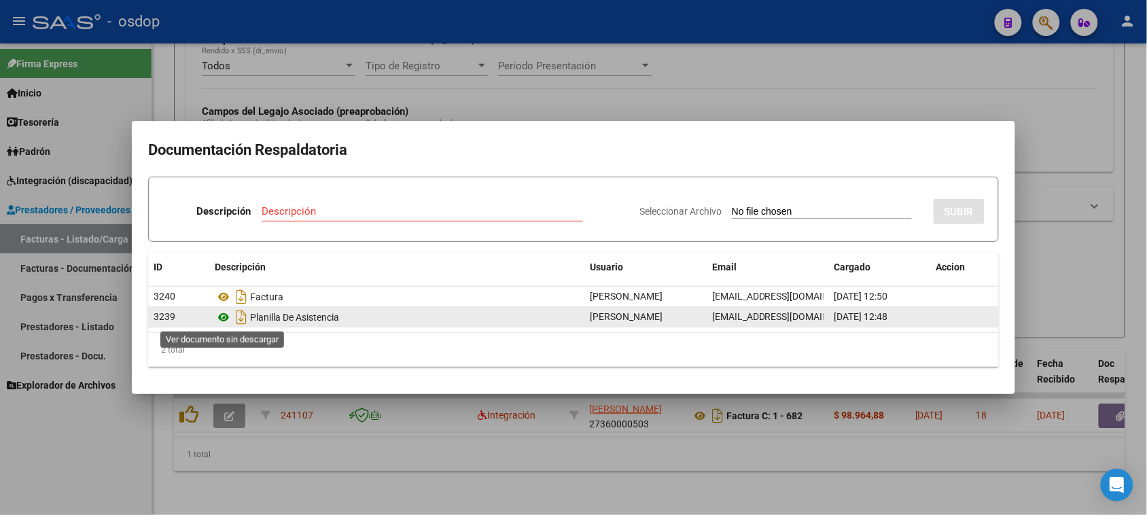
click at [222, 316] on icon at bounding box center [224, 317] width 18 height 16
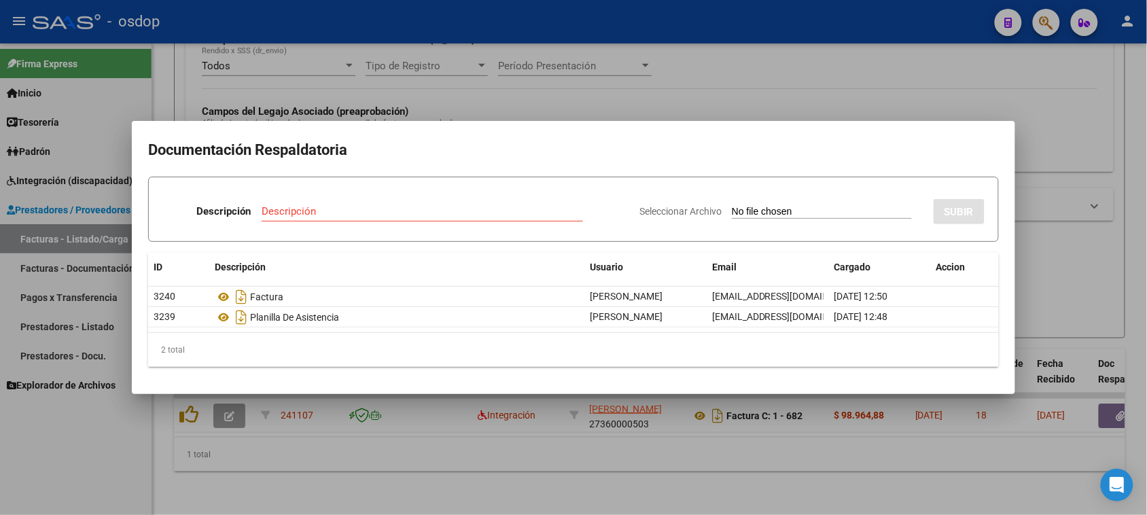
click at [446, 487] on div at bounding box center [573, 257] width 1147 height 515
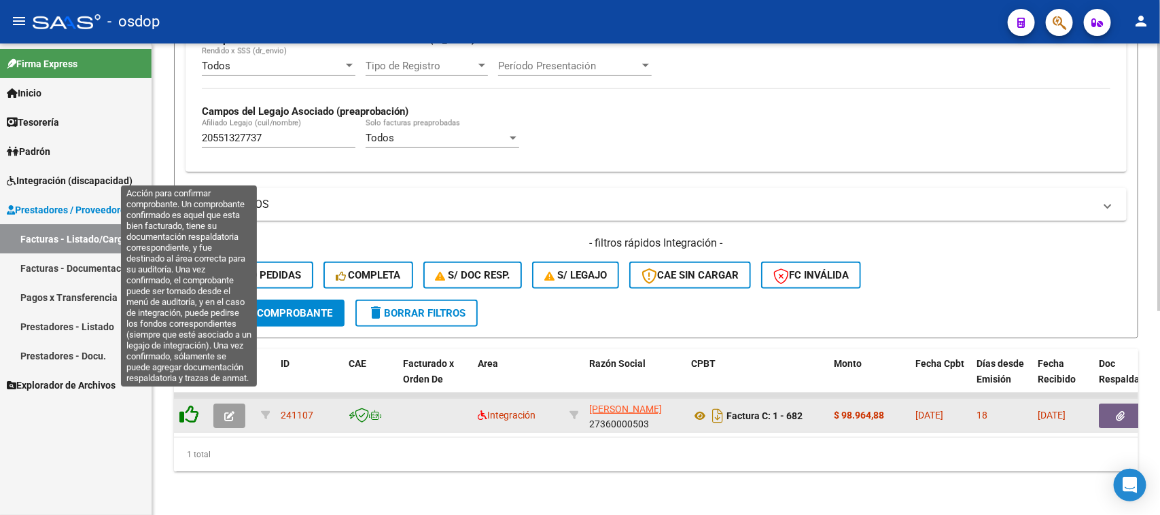
click at [187, 405] on icon at bounding box center [188, 414] width 19 height 19
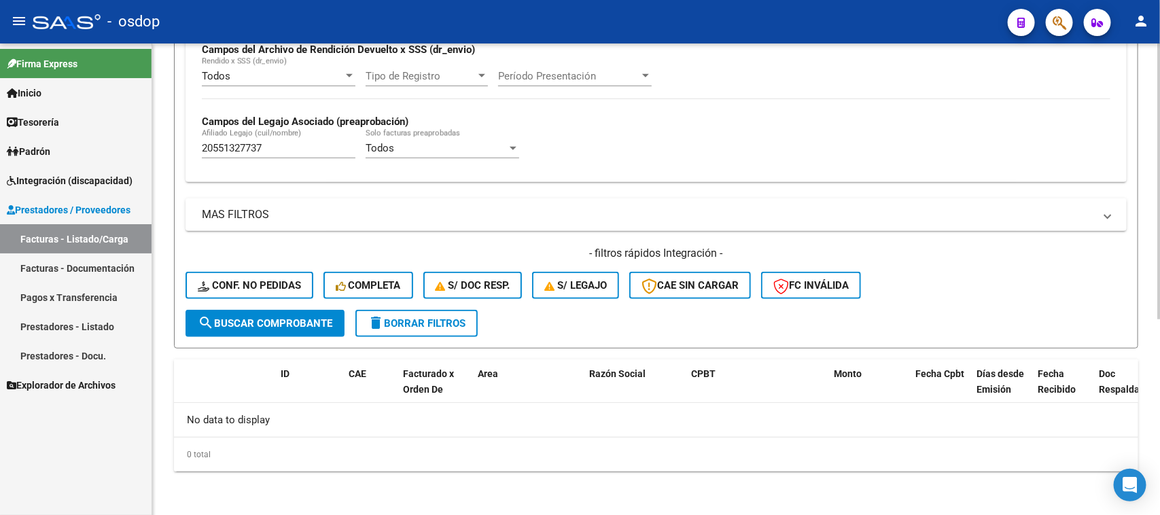
scroll to position [335, 0]
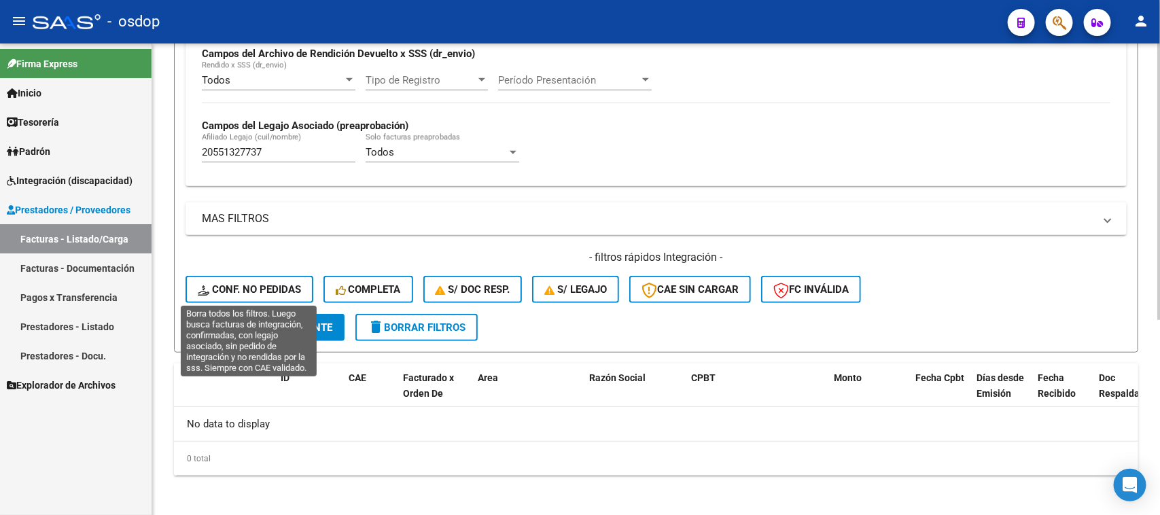
drag, startPoint x: 293, startPoint y: 284, endPoint x: 364, endPoint y: 105, distance: 192.4
click at [293, 283] on span "Conf. no pedidas" at bounding box center [249, 289] width 103 height 12
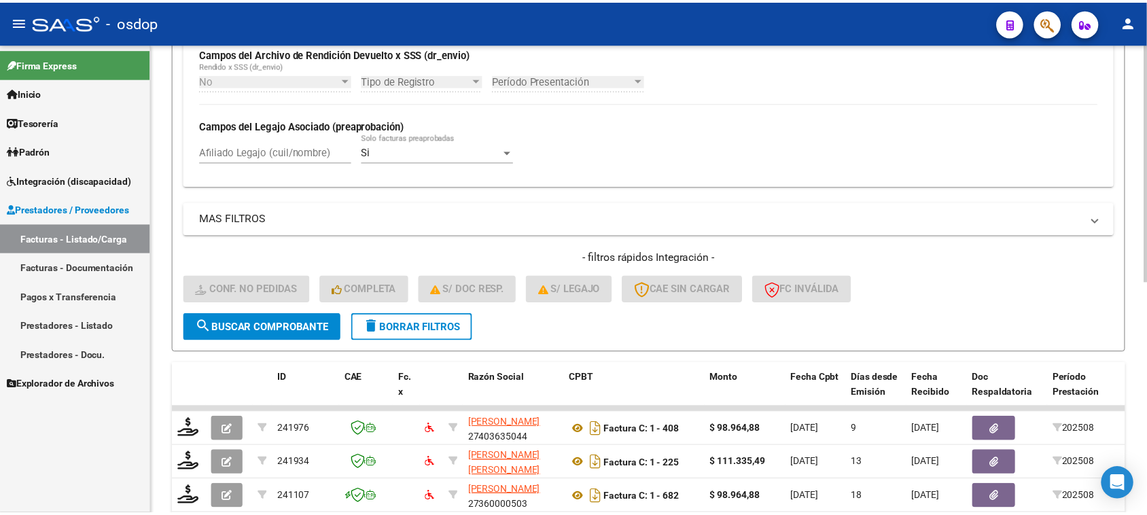
scroll to position [461, 0]
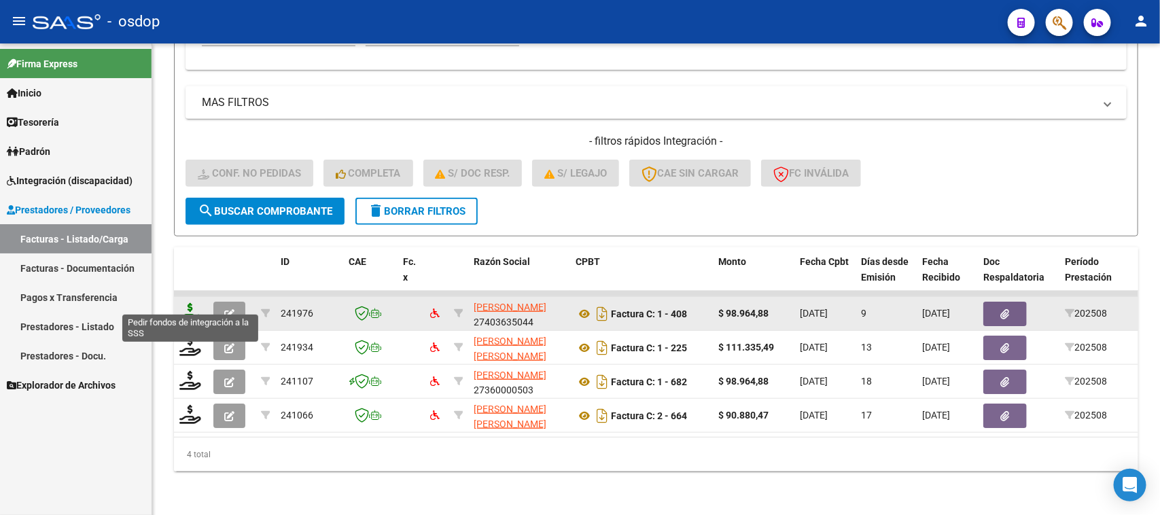
click at [183, 303] on icon at bounding box center [190, 312] width 22 height 19
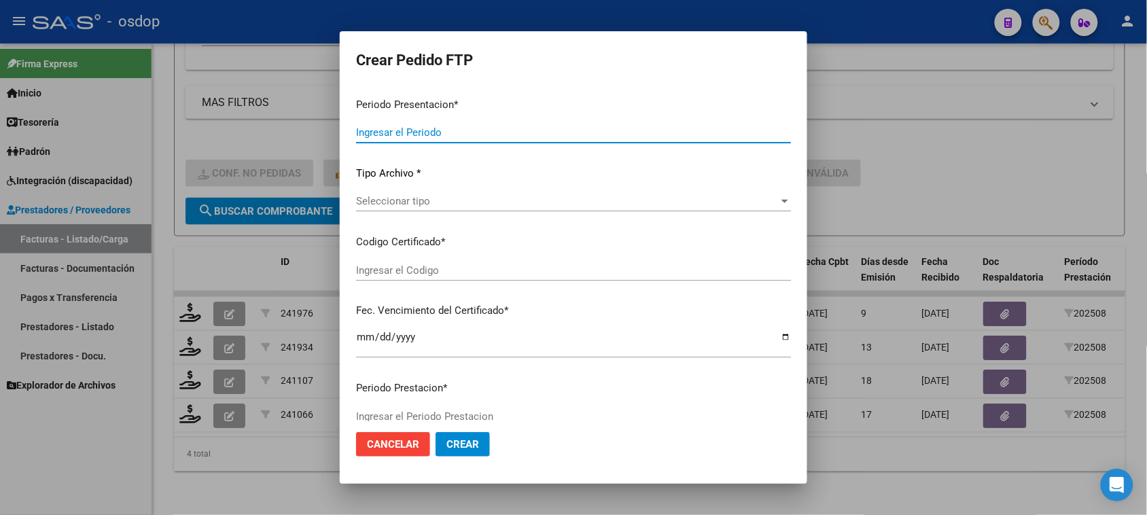
type input "202508"
type input "$ 98.964,88"
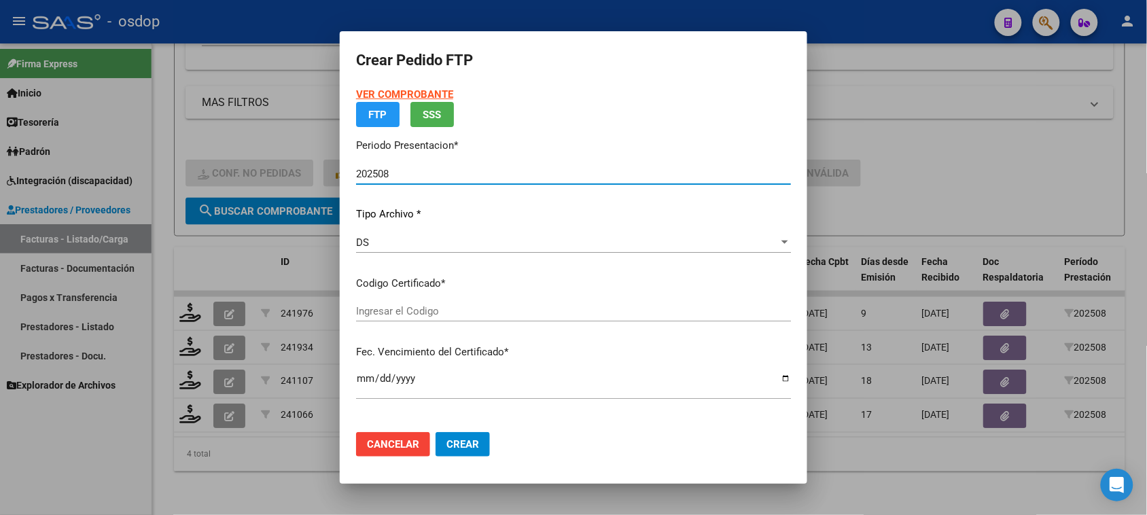
type input "1610308063"
type input "2029-01-01"
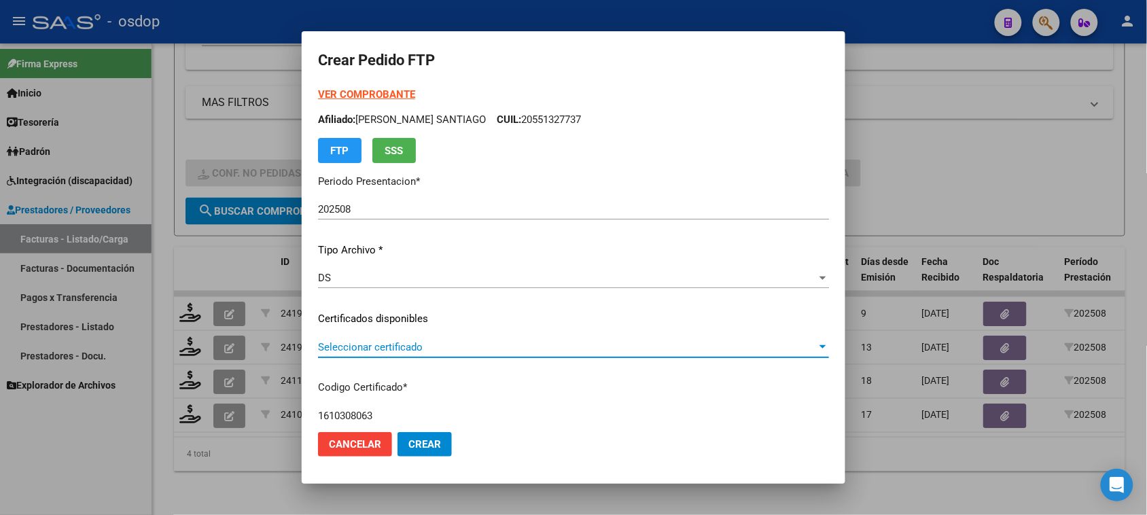
click at [535, 344] on span "Seleccionar certificado" at bounding box center [567, 347] width 499 height 12
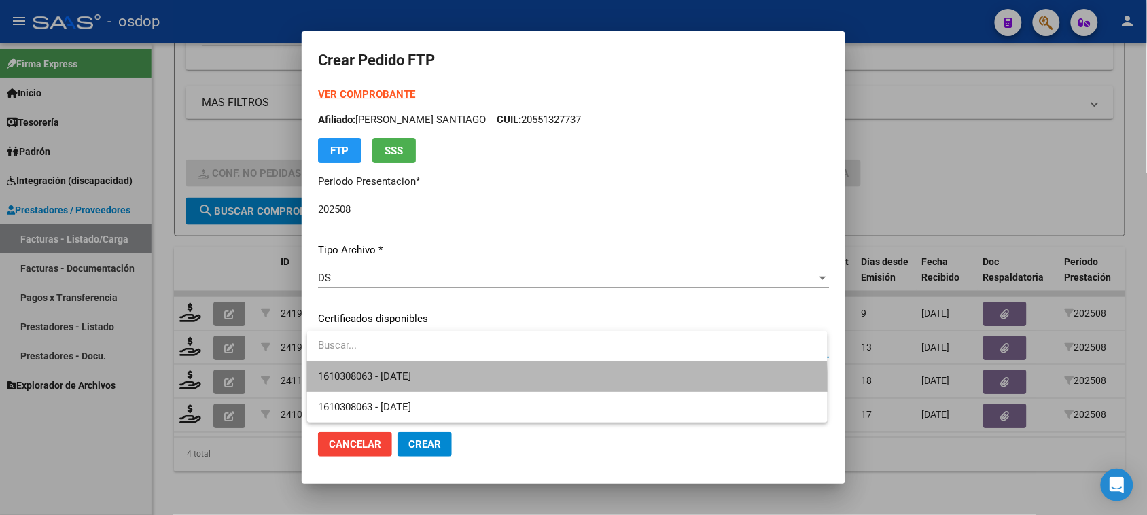
click at [537, 387] on span "1610308063 - 2029-01-01" at bounding box center [567, 376] width 498 height 31
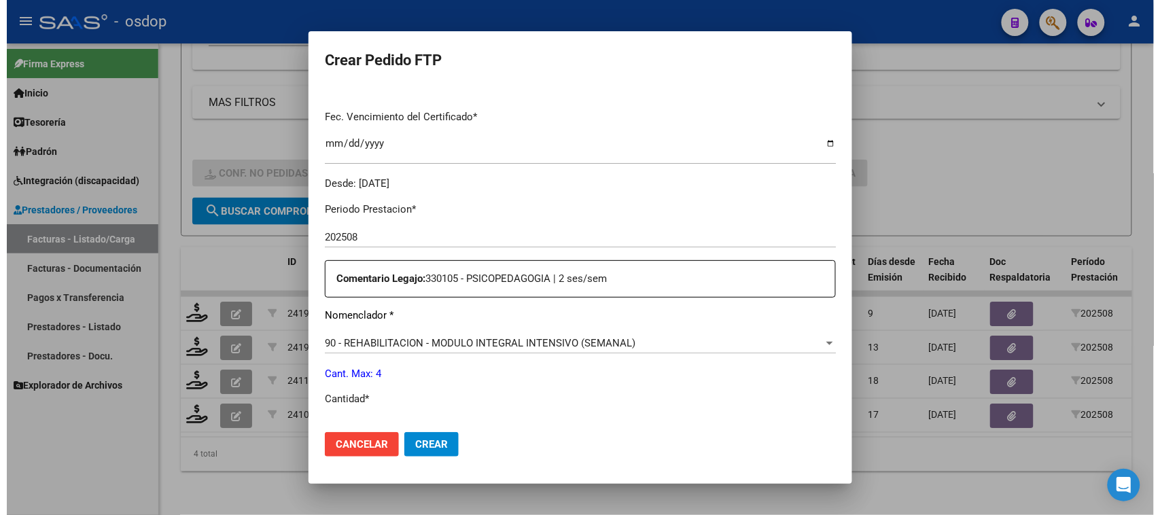
scroll to position [425, 0]
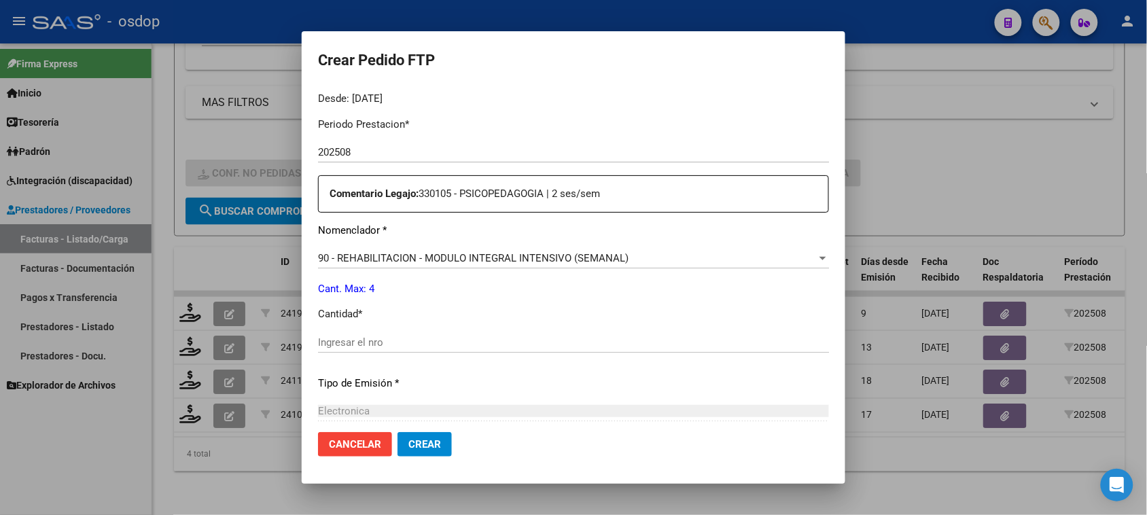
click at [394, 348] on input "Ingresar el nro" at bounding box center [573, 342] width 511 height 12
type input "4"
click at [428, 447] on span "Crear" at bounding box center [424, 444] width 33 height 12
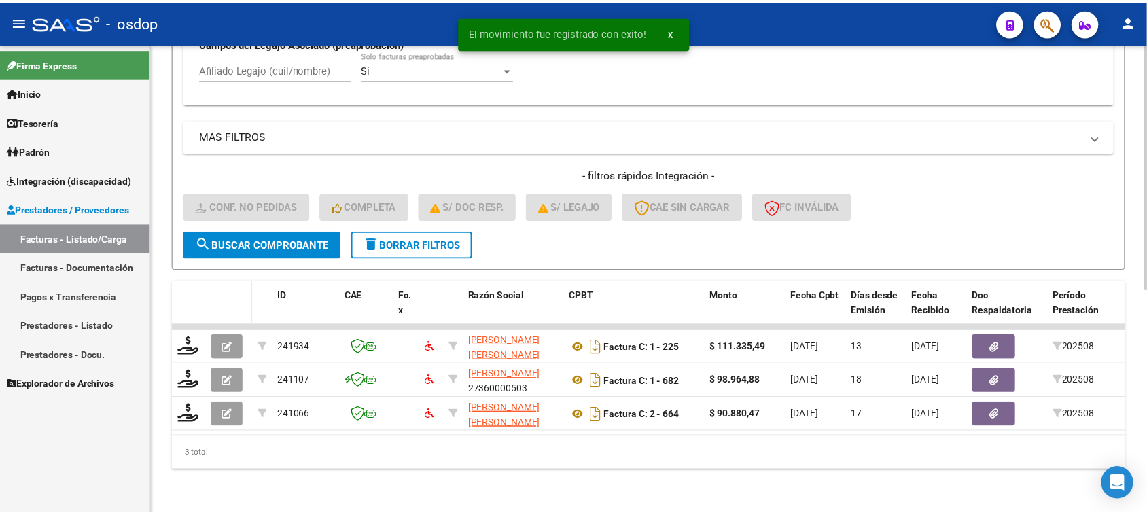
scroll to position [427, 0]
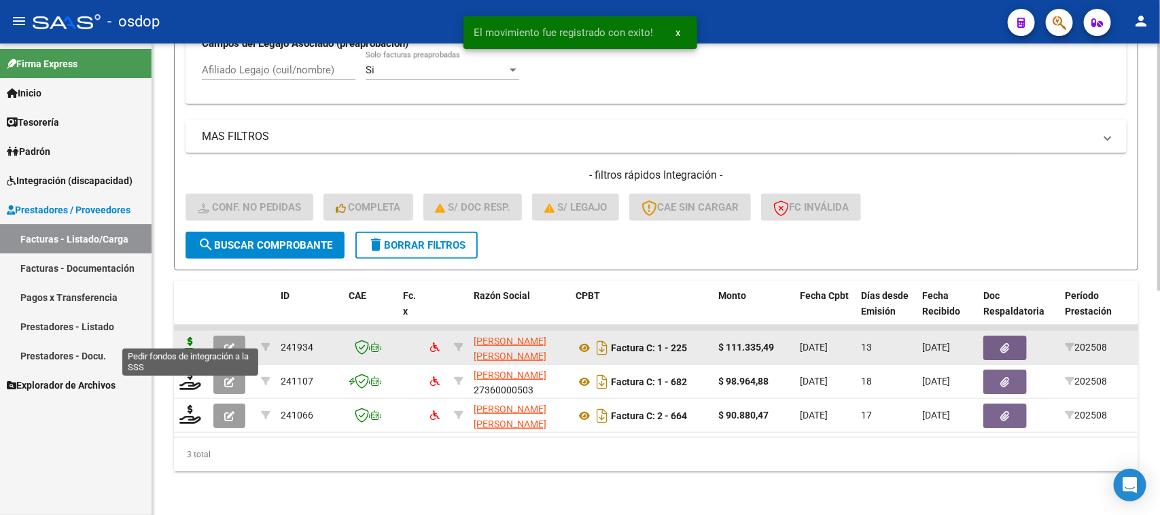
click at [192, 337] on icon at bounding box center [190, 346] width 22 height 19
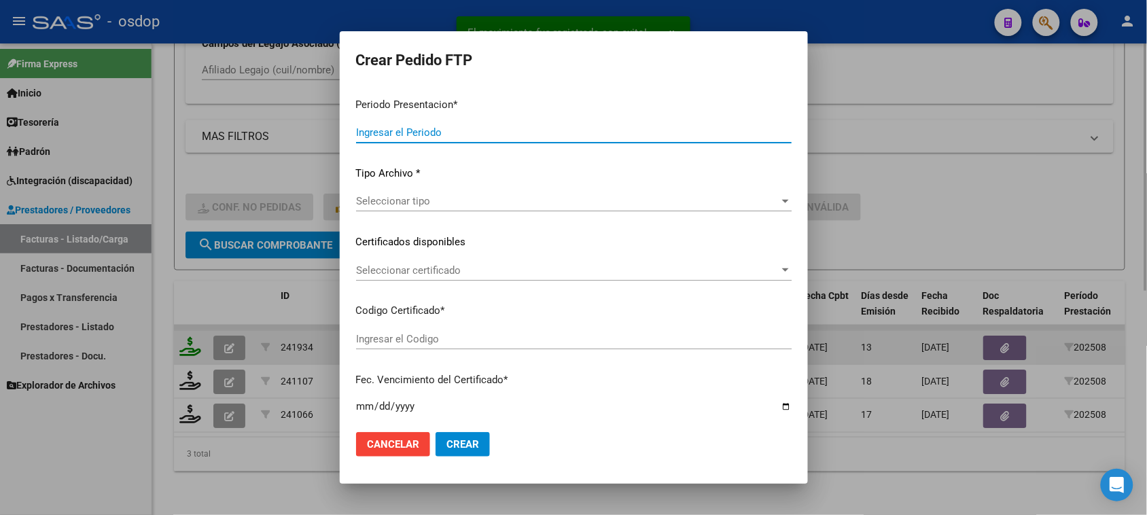
type input "202508"
type input "$ 111.335,49"
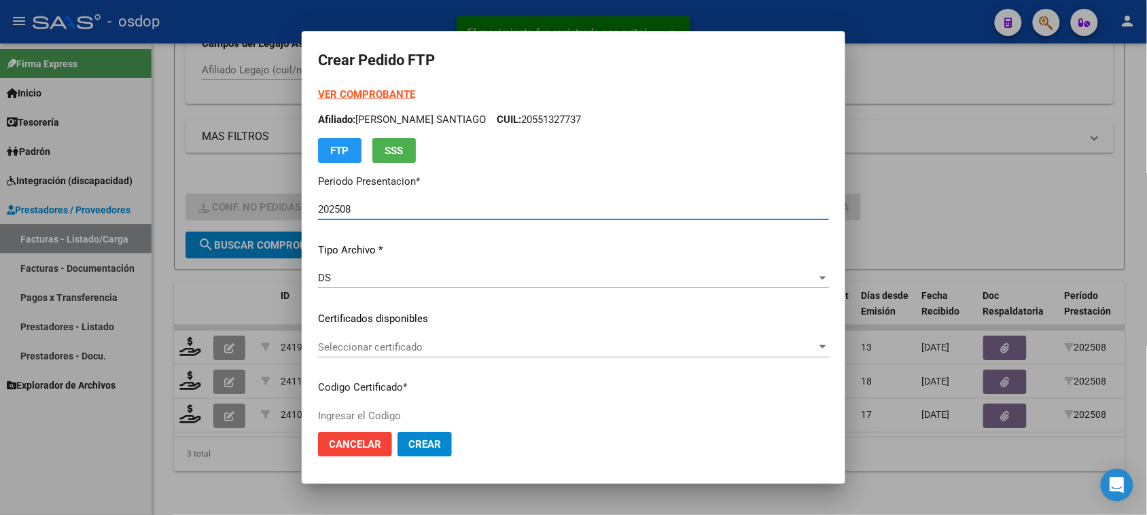
type input "1610308063"
type input "2029-01-01"
click at [537, 354] on div "Seleccionar certificado Seleccionar certificado" at bounding box center [573, 347] width 511 height 20
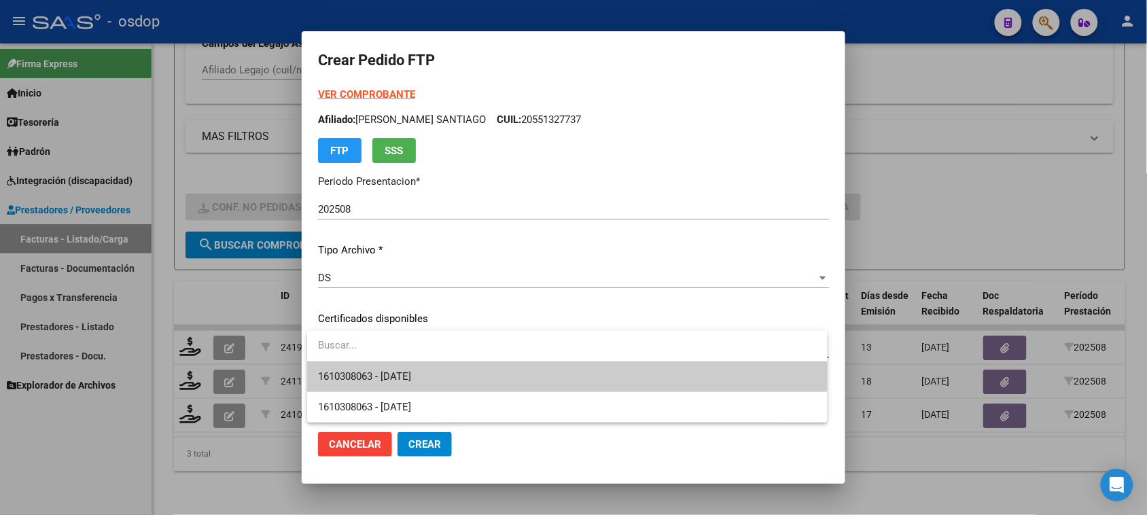
click at [535, 386] on span "1610308063 - 2029-01-01" at bounding box center [567, 376] width 498 height 31
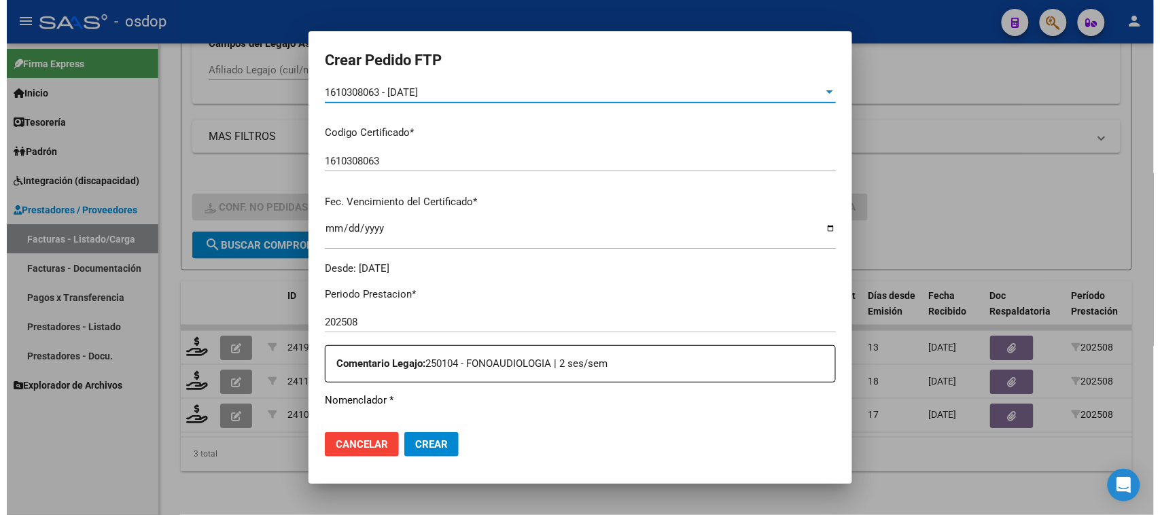
scroll to position [425, 0]
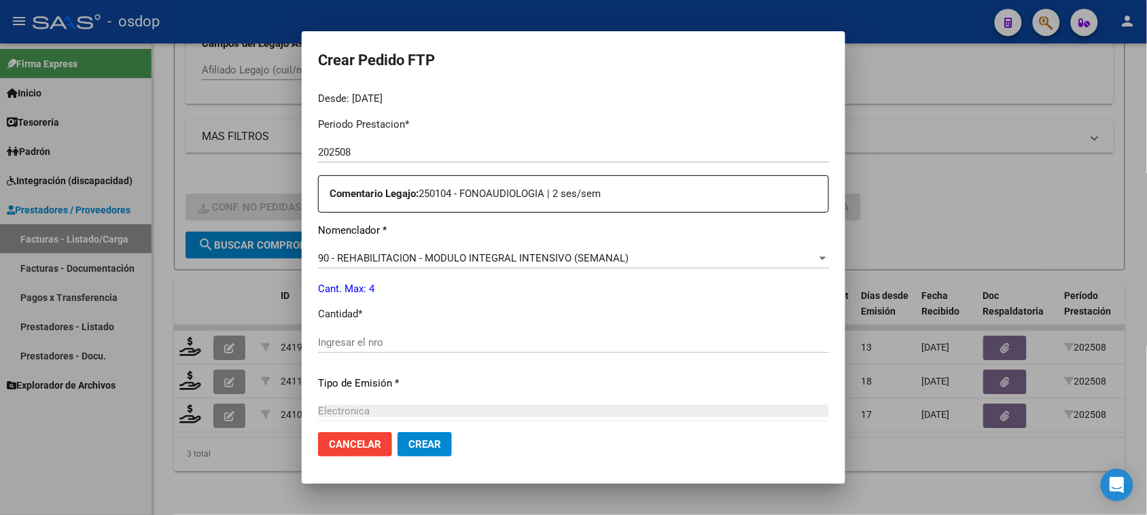
click at [395, 344] on input "Ingresar el nro" at bounding box center [573, 342] width 511 height 12
type input "4"
click at [433, 440] on span "Crear" at bounding box center [424, 444] width 33 height 12
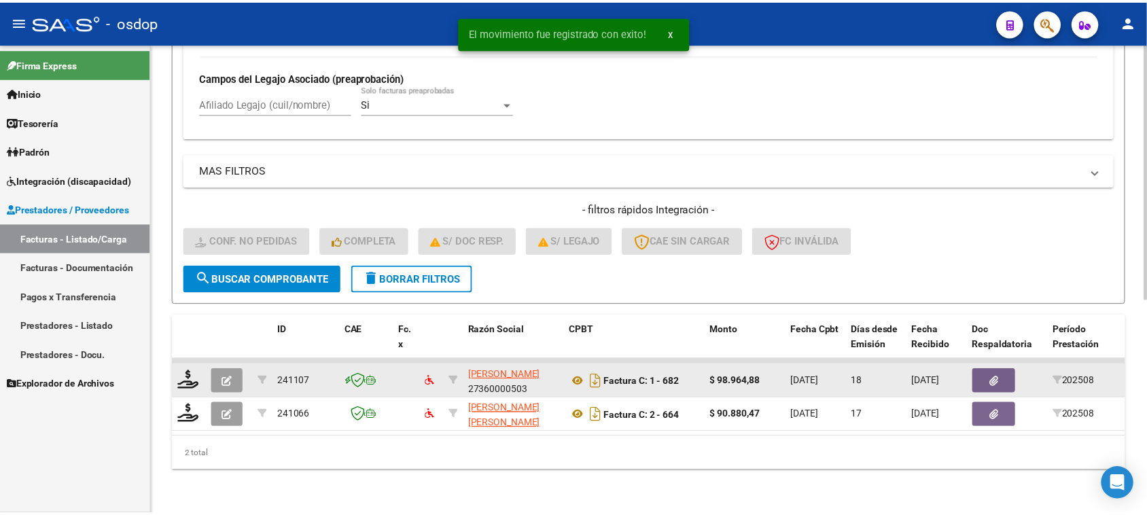
scroll to position [393, 0]
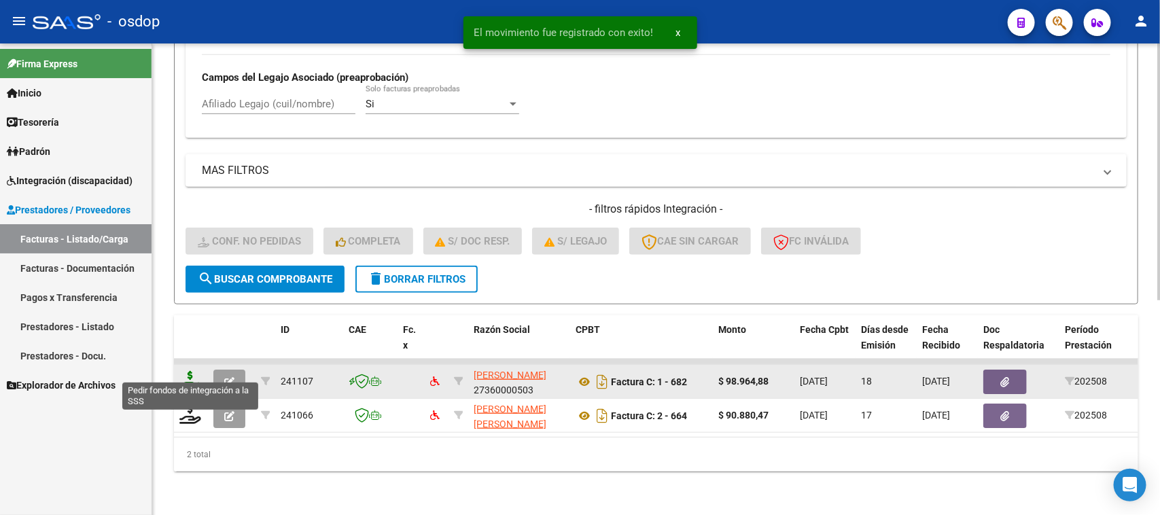
click at [190, 371] on icon at bounding box center [190, 380] width 22 height 19
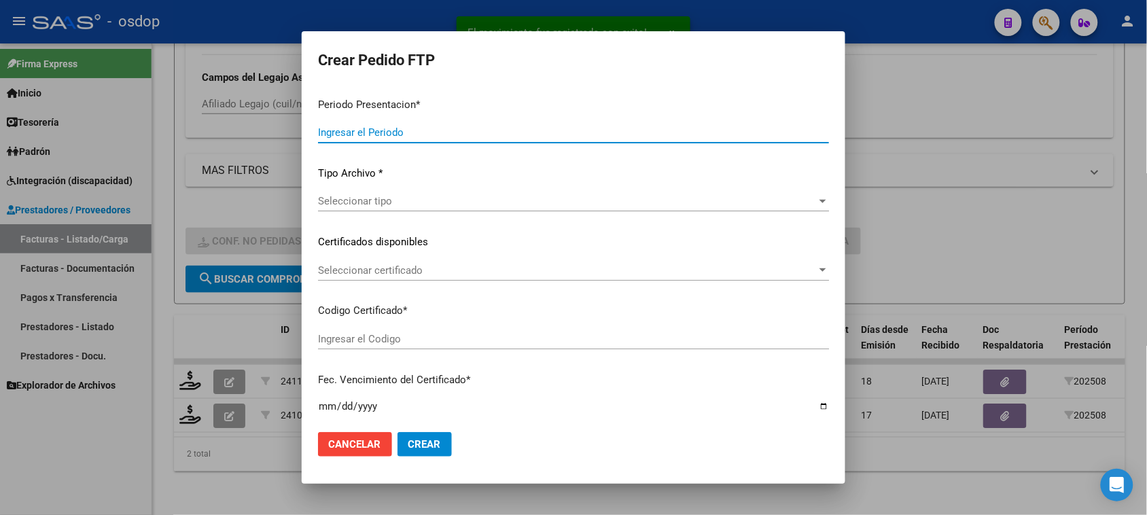
type input "202508"
type input "$ 98.964,88"
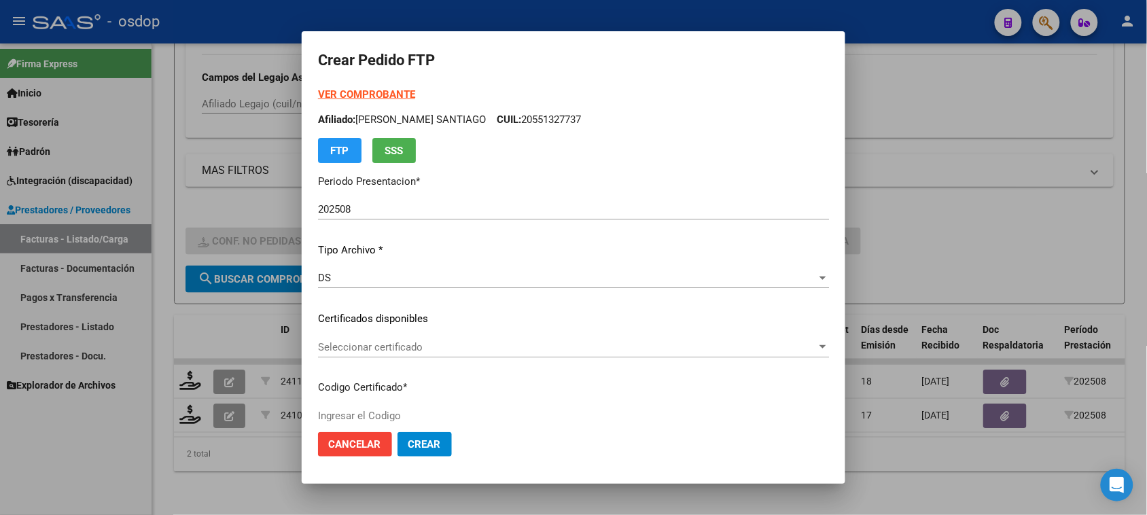
click at [561, 340] on div "Seleccionar certificado Seleccionar certificado" at bounding box center [573, 347] width 511 height 20
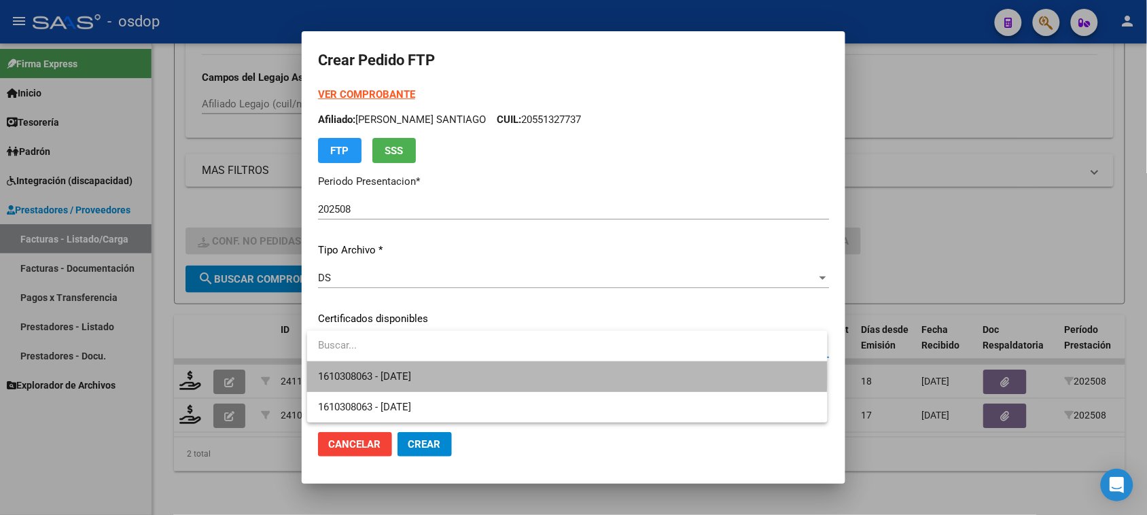
click at [540, 375] on span "1610308063 - 2029-01-01" at bounding box center [567, 376] width 498 height 31
type input "1610308063"
type input "2029-01-01"
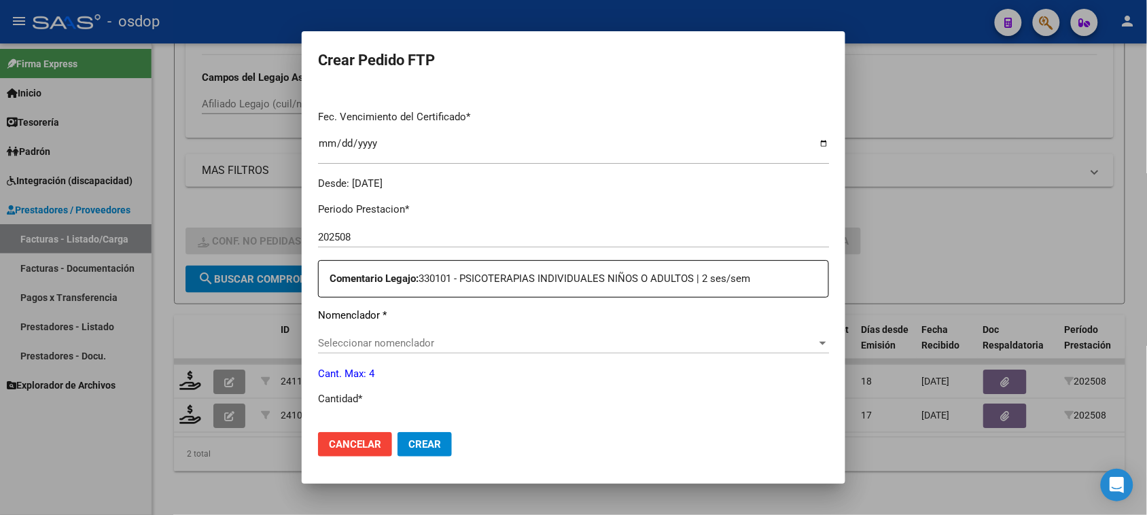
scroll to position [425, 0]
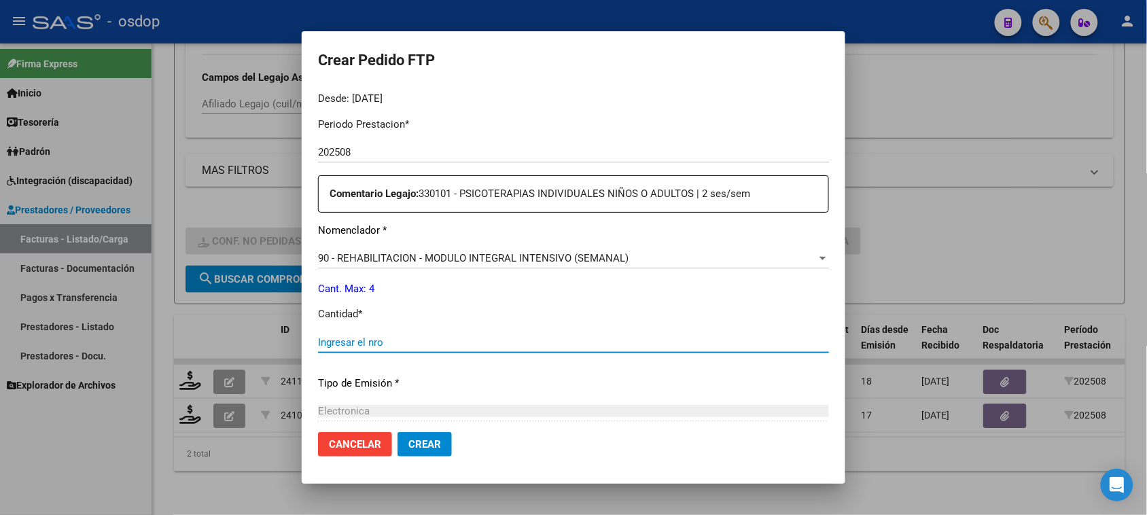
click at [389, 337] on input "Ingresar el nro" at bounding box center [573, 342] width 511 height 12
type input "4"
click at [432, 448] on span "Crear" at bounding box center [424, 444] width 33 height 12
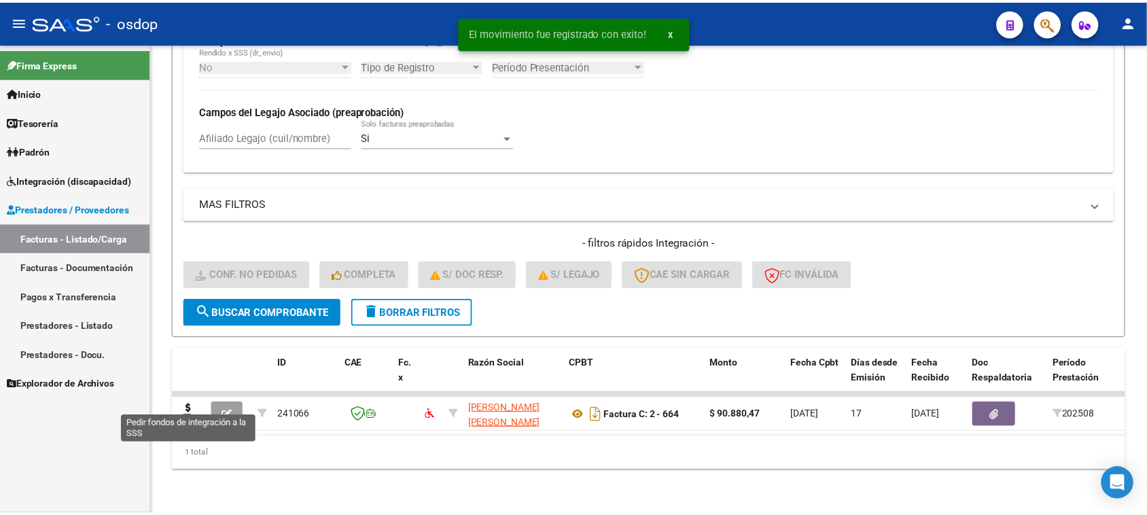
scroll to position [359, 0]
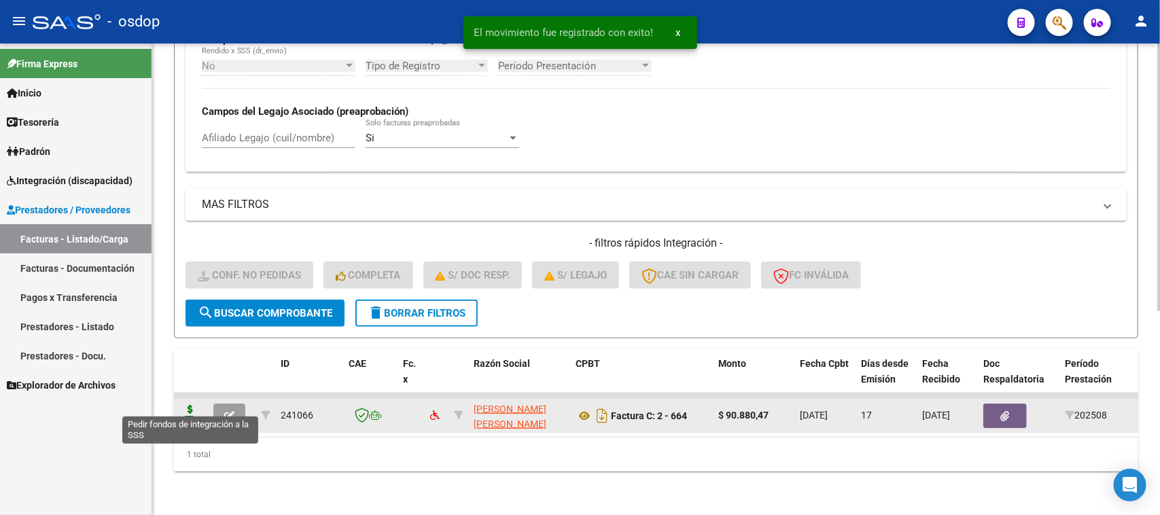
click at [192, 405] on icon at bounding box center [190, 414] width 22 height 19
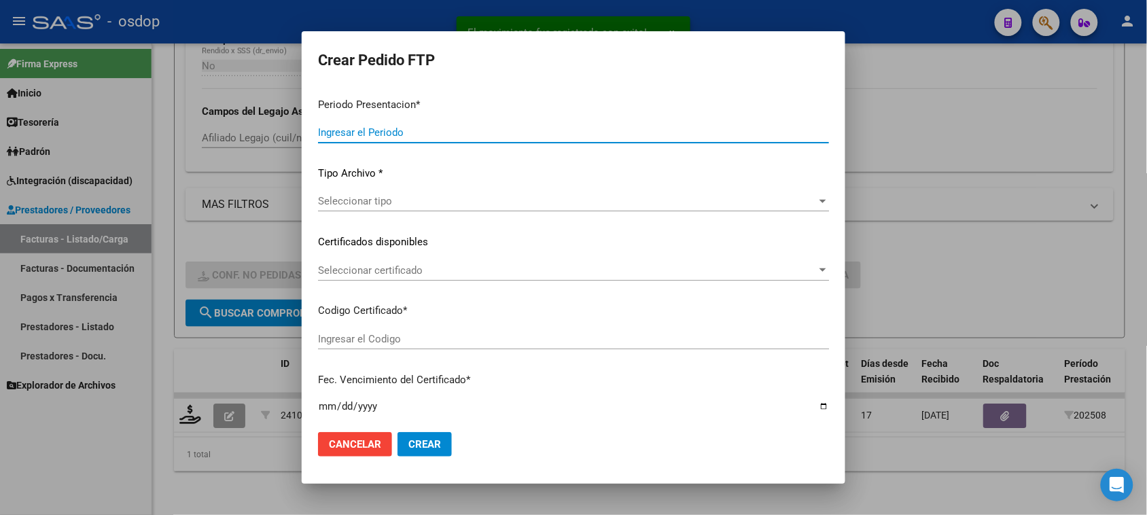
type input "202508"
type input "$ 90.880,47"
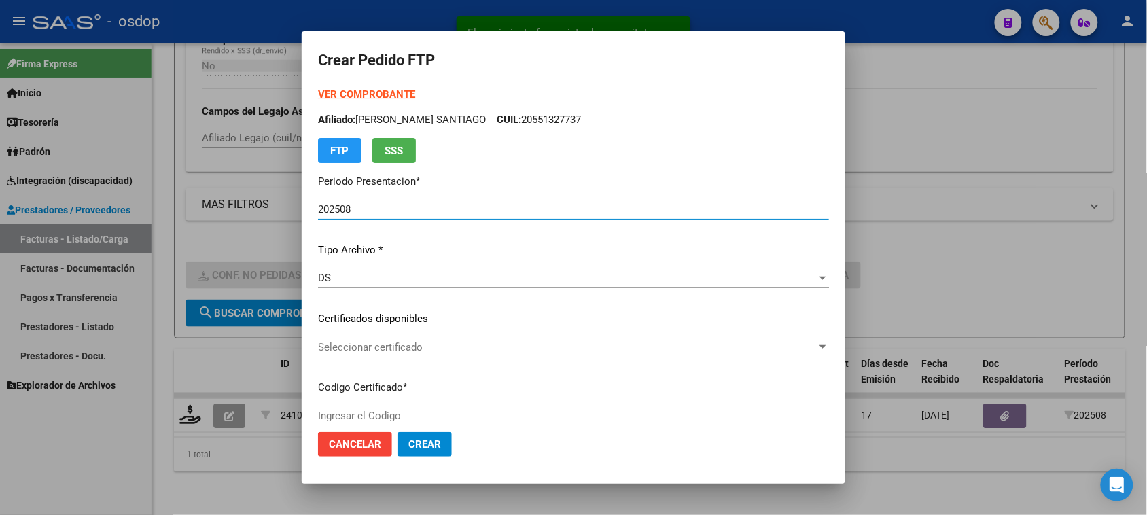
type input "1610308063"
type input "2029-01-01"
click at [493, 349] on span "Seleccionar certificado" at bounding box center [567, 347] width 499 height 12
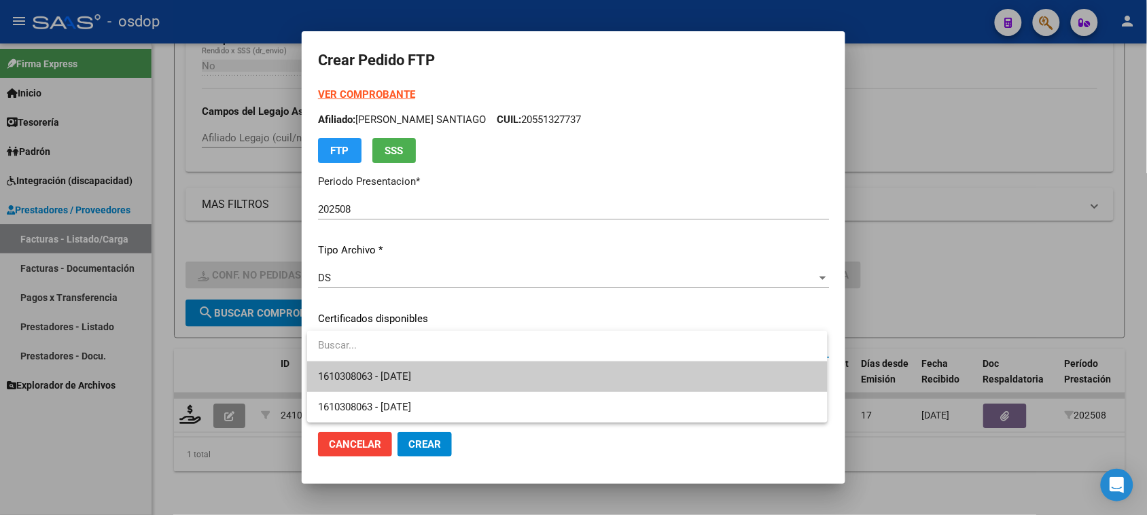
click at [486, 372] on span "1610308063 - 2029-01-01" at bounding box center [567, 376] width 498 height 31
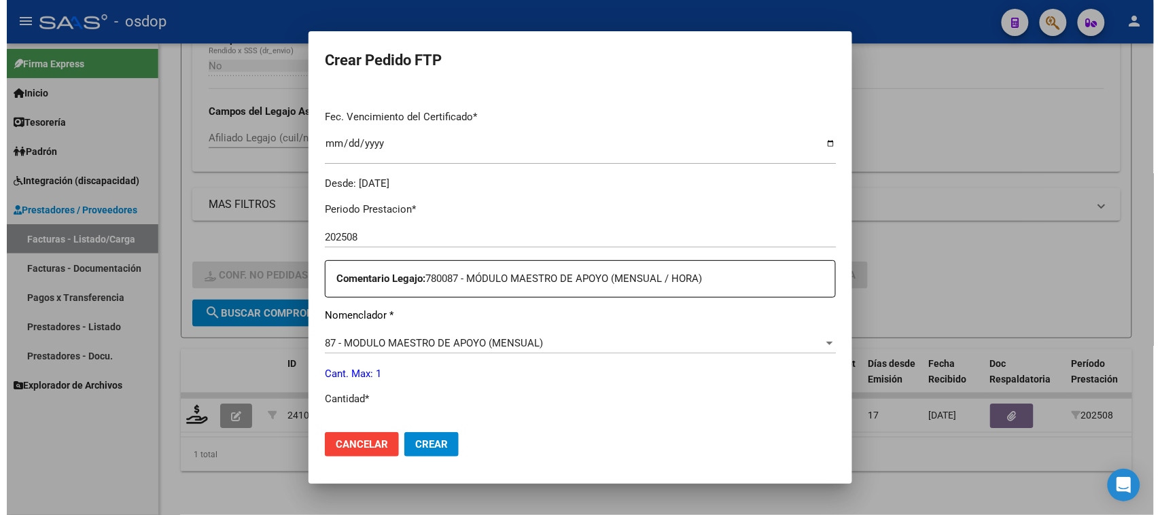
scroll to position [510, 0]
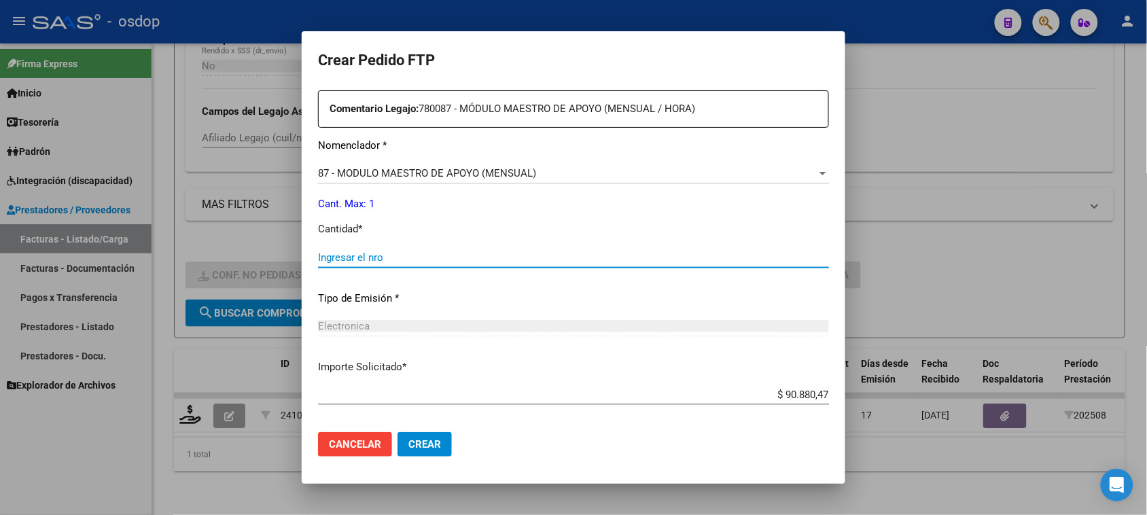
click at [344, 258] on input "Ingresar el nro" at bounding box center [573, 257] width 511 height 12
type input "1"
click at [439, 446] on span "Crear" at bounding box center [424, 444] width 33 height 12
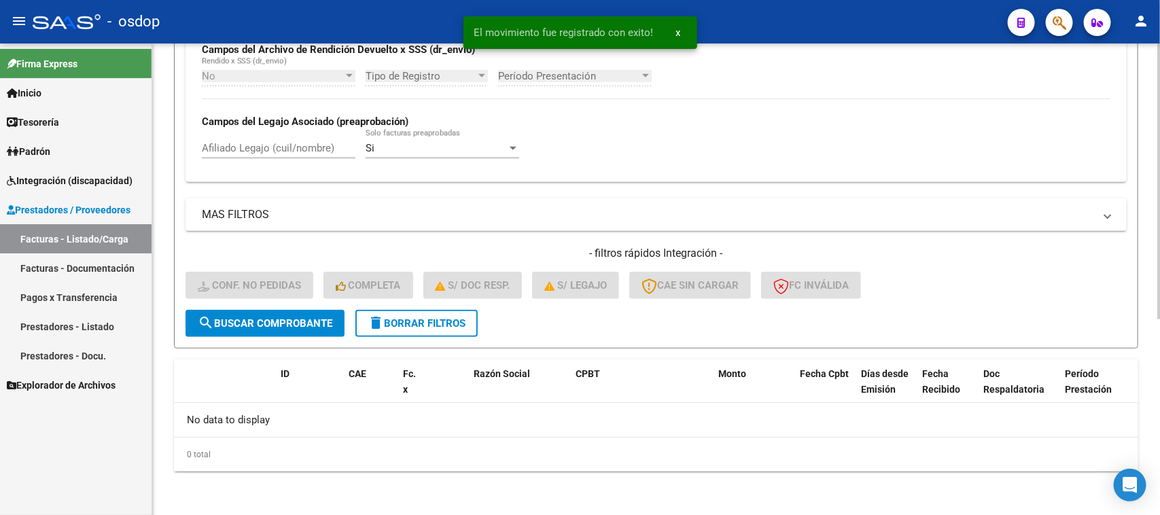
scroll to position [335, 0]
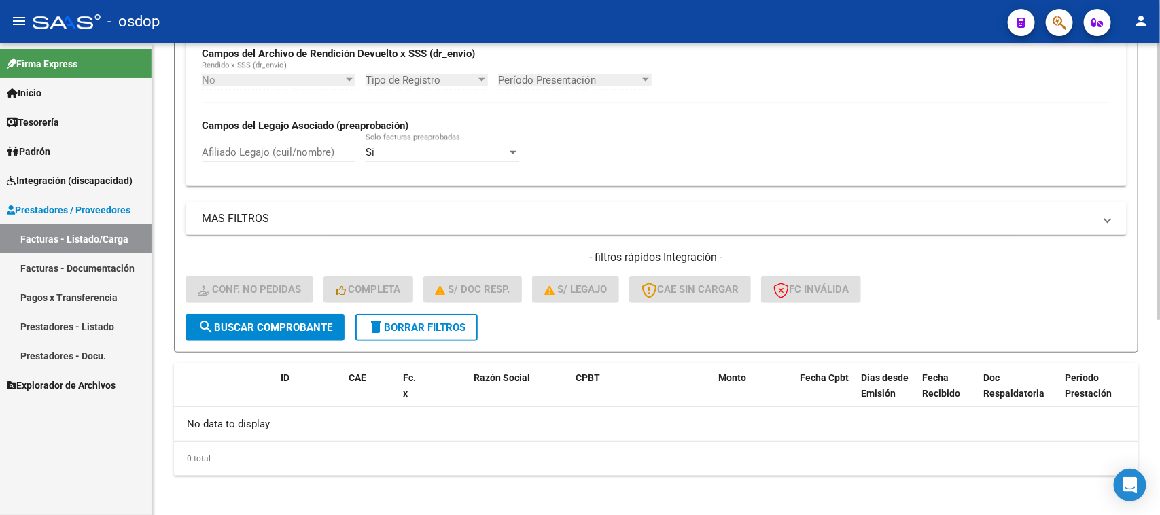
click at [445, 325] on span "delete Borrar Filtros" at bounding box center [417, 327] width 98 height 12
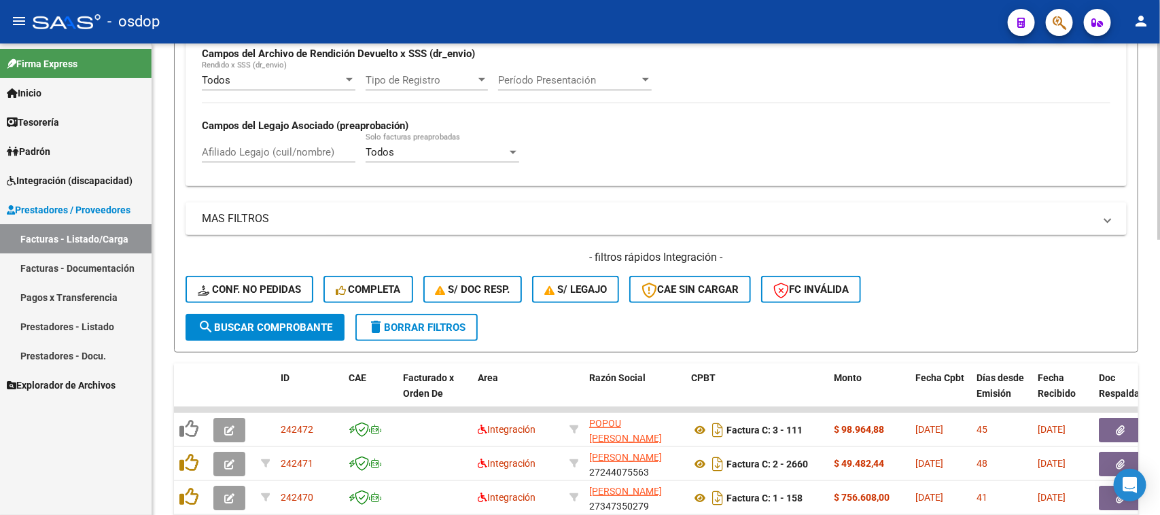
click at [262, 150] on input "Afiliado Legajo (cuil/nombre)" at bounding box center [279, 152] width 154 height 12
paste input "27556549619"
type input "27556549619"
click at [306, 321] on span "search Buscar Comprobante" at bounding box center [265, 327] width 135 height 12
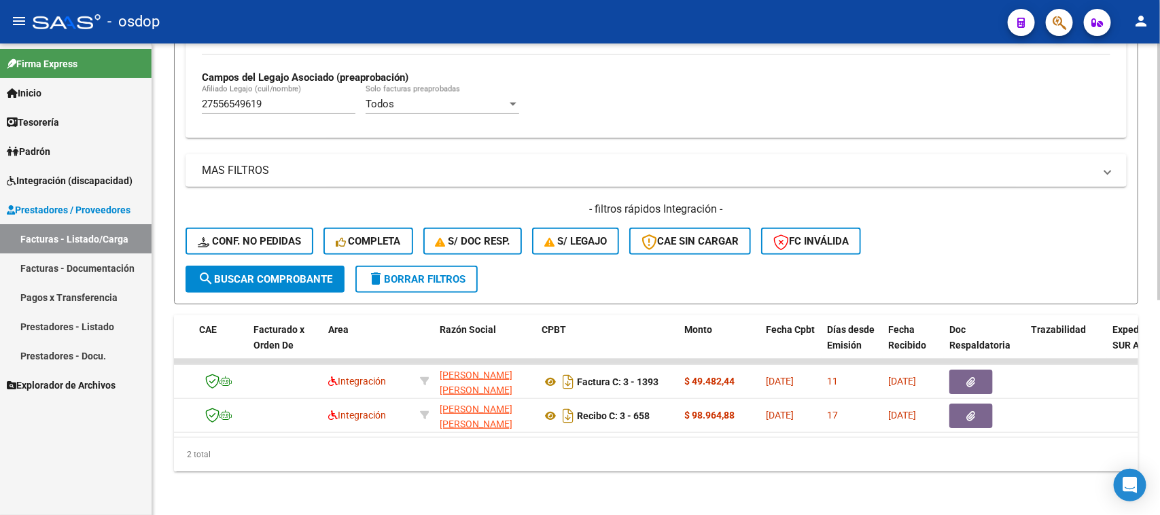
scroll to position [0, 0]
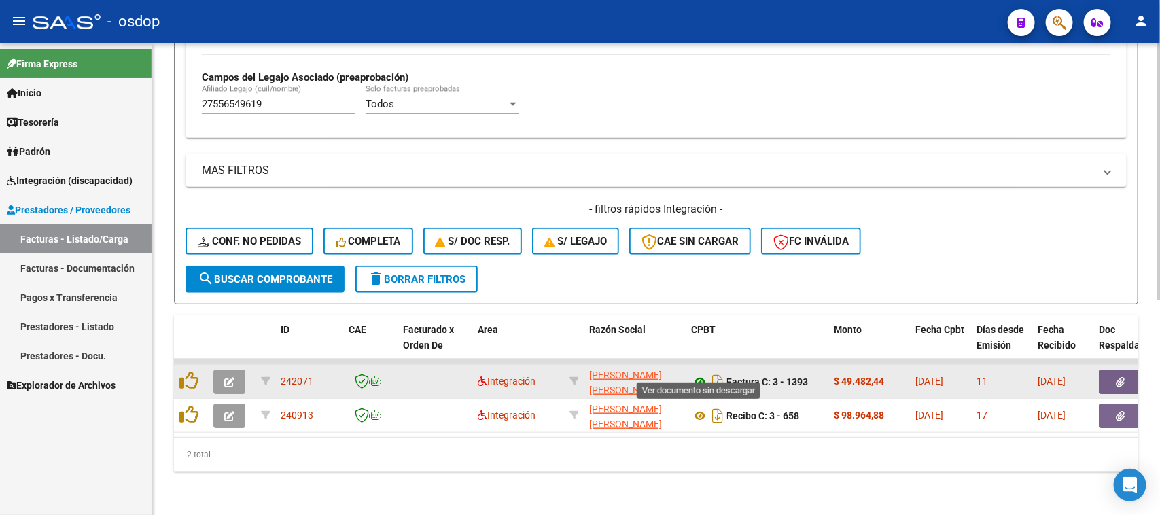
click at [698, 374] on icon at bounding box center [700, 382] width 18 height 16
click at [1121, 377] on icon "button" at bounding box center [1120, 382] width 9 height 10
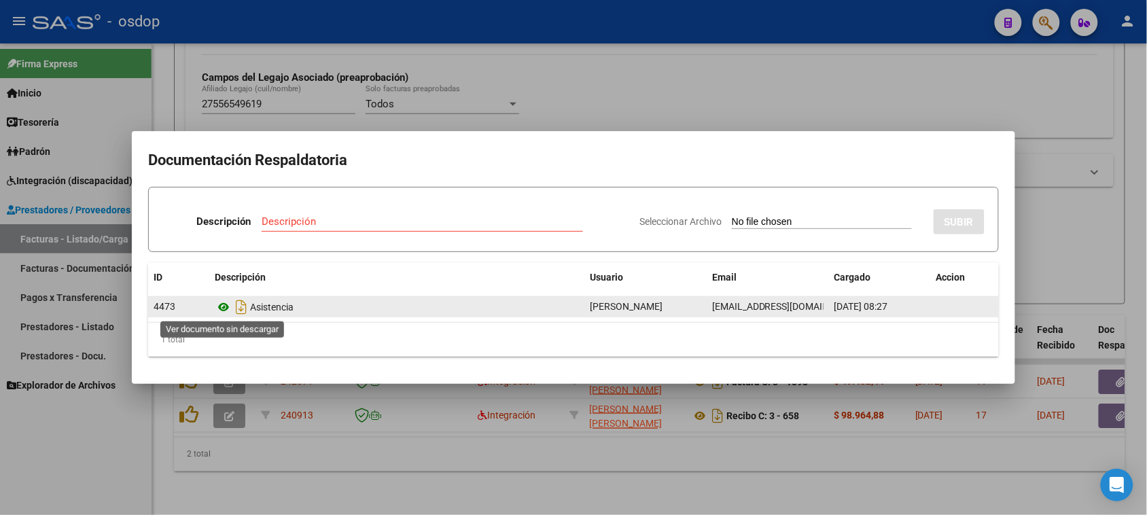
click at [224, 308] on icon at bounding box center [224, 307] width 18 height 16
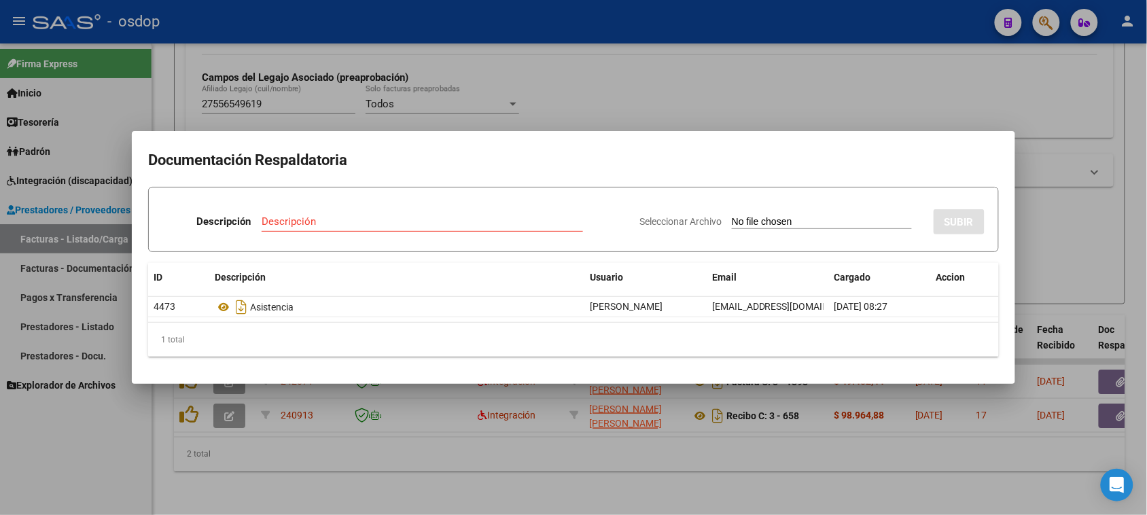
drag, startPoint x: 347, startPoint y: 479, endPoint x: 246, endPoint y: 431, distance: 111.2
click at [341, 471] on div at bounding box center [573, 257] width 1147 height 515
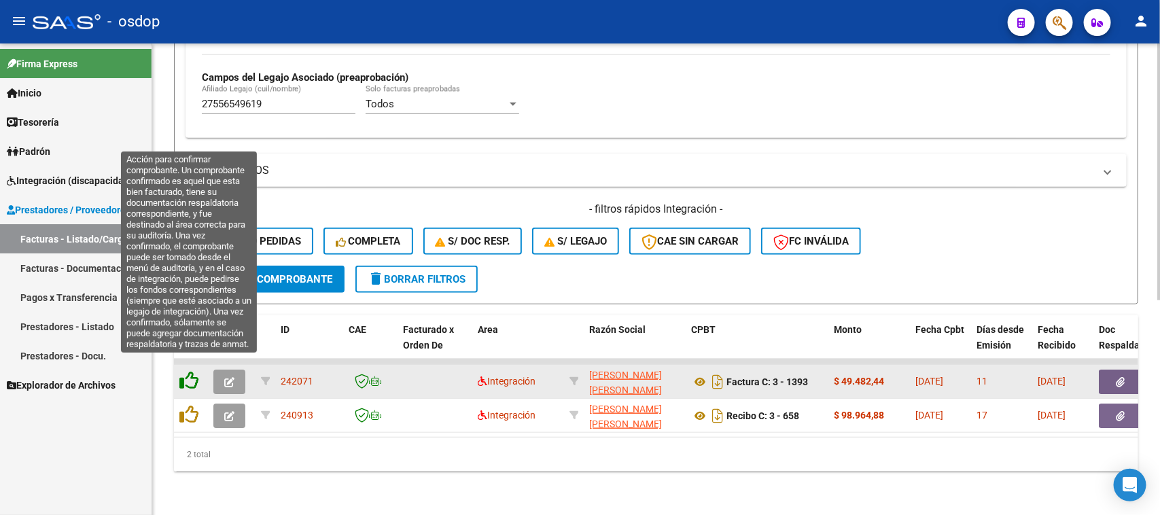
click at [189, 371] on icon at bounding box center [188, 380] width 19 height 19
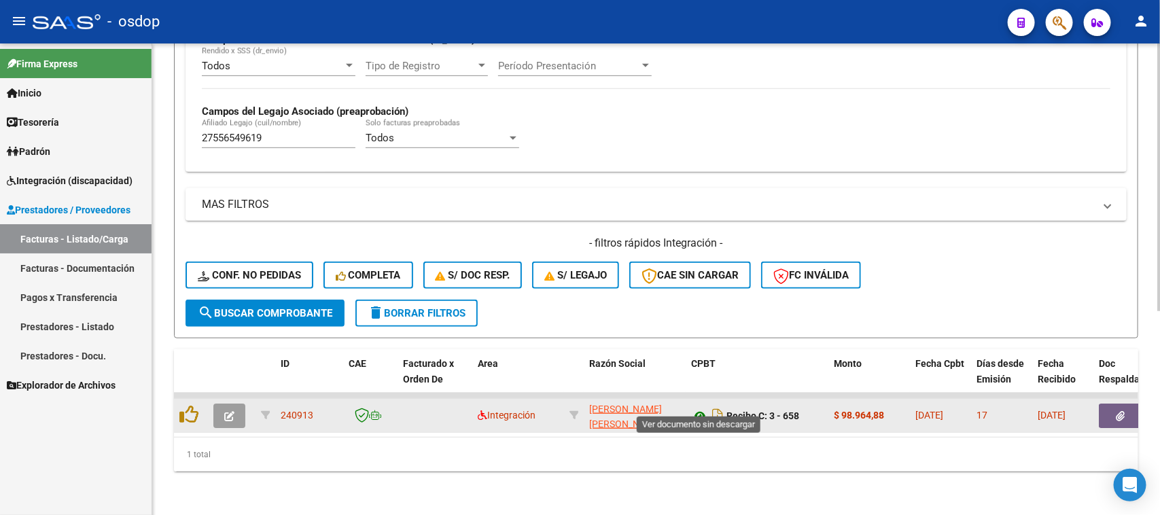
scroll to position [359, 0]
click at [698, 408] on icon at bounding box center [700, 416] width 18 height 16
click at [1121, 411] on icon "button" at bounding box center [1120, 416] width 9 height 10
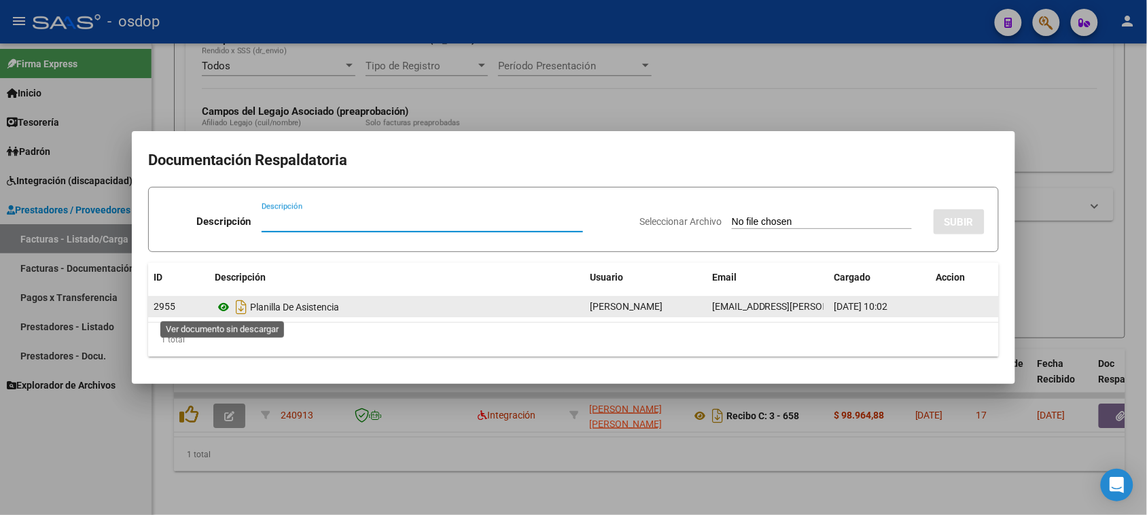
click at [223, 304] on icon at bounding box center [224, 307] width 18 height 16
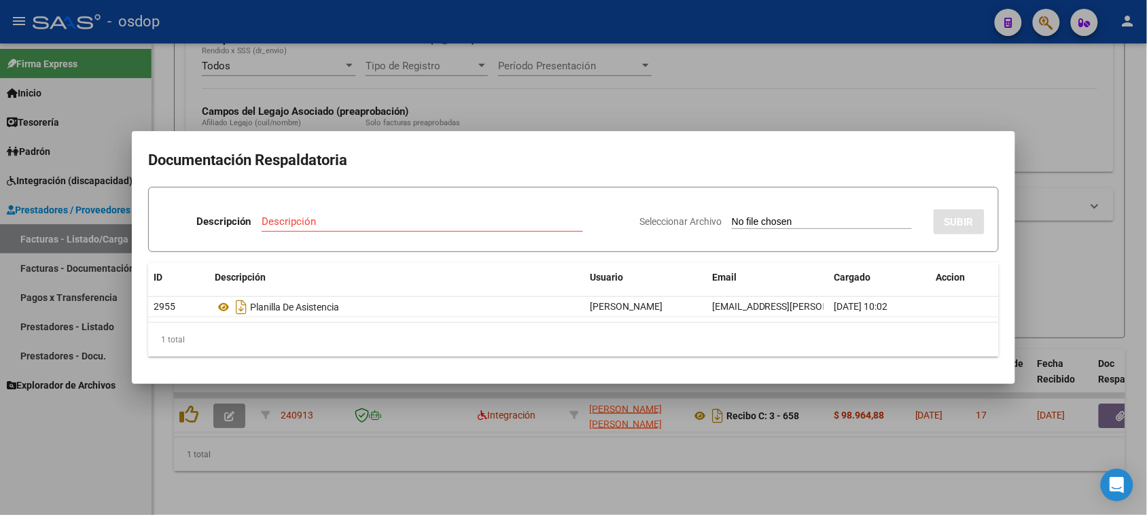
click at [185, 408] on div at bounding box center [573, 257] width 1147 height 515
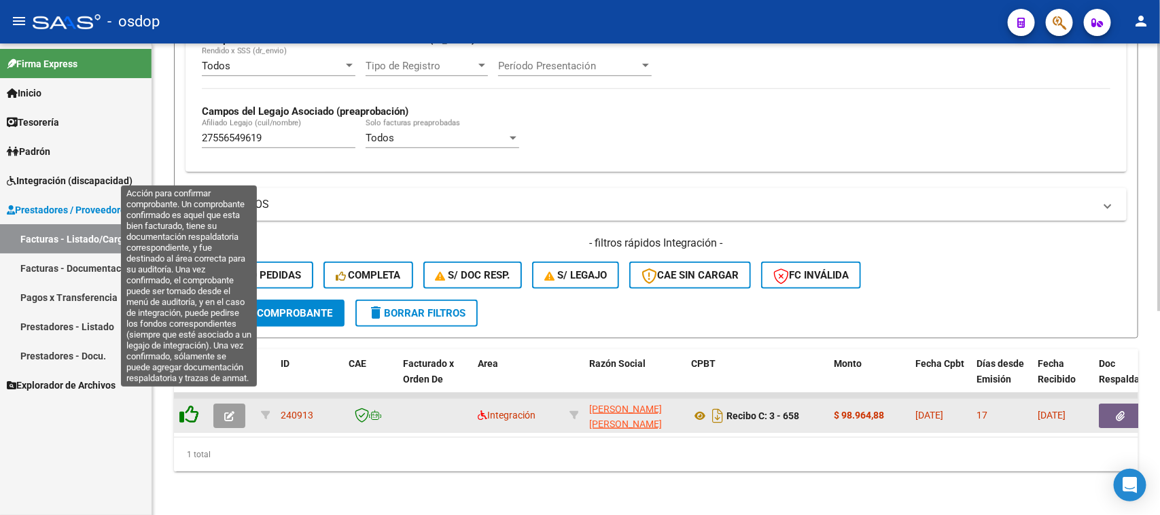
click at [185, 405] on icon at bounding box center [188, 414] width 19 height 19
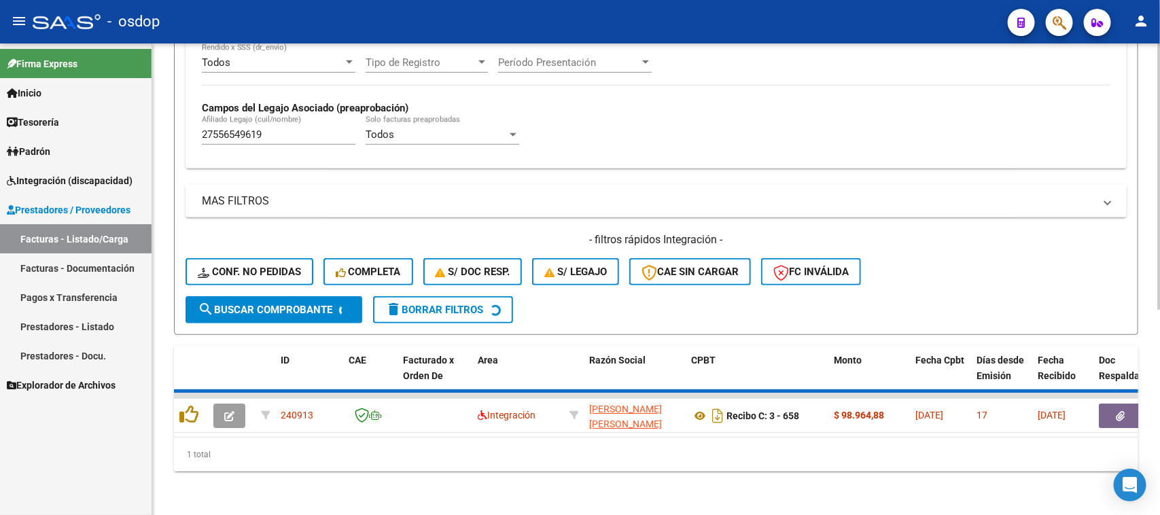
scroll to position [335, 0]
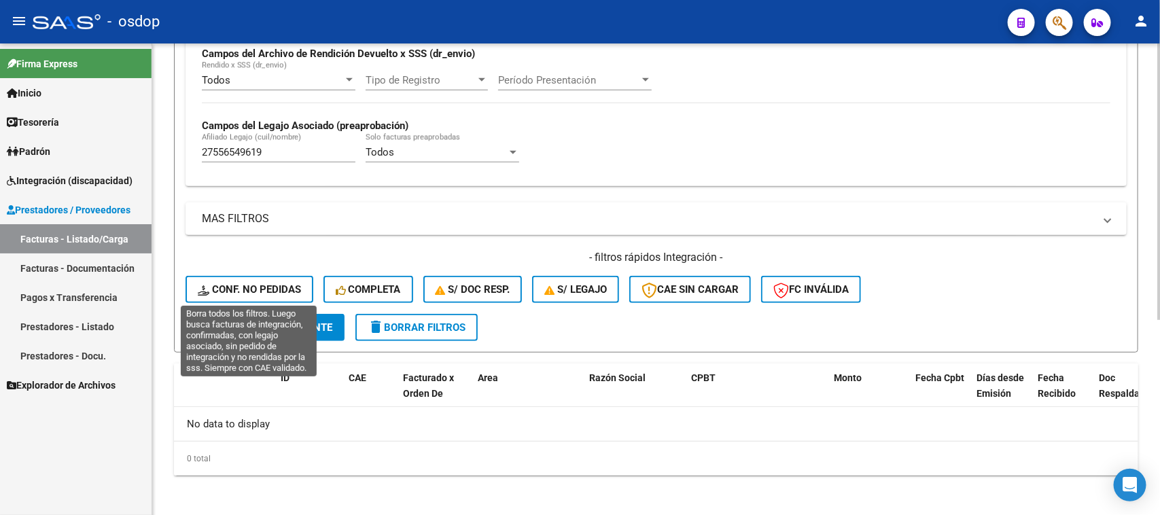
click at [253, 283] on span "Conf. no pedidas" at bounding box center [249, 289] width 103 height 12
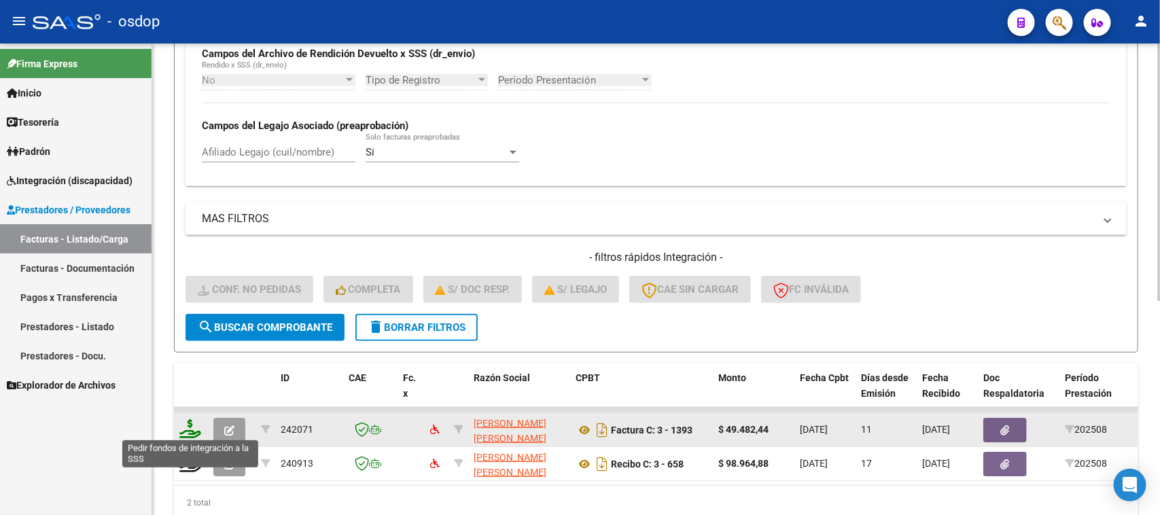
click at [192, 426] on icon at bounding box center [190, 428] width 22 height 19
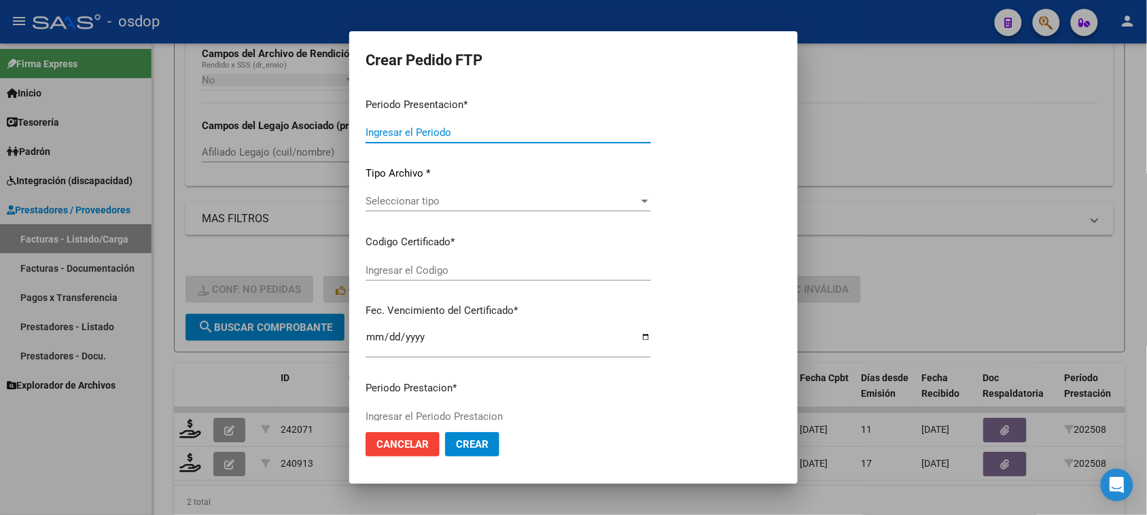
type input "202508"
type input "$ 49.482,44"
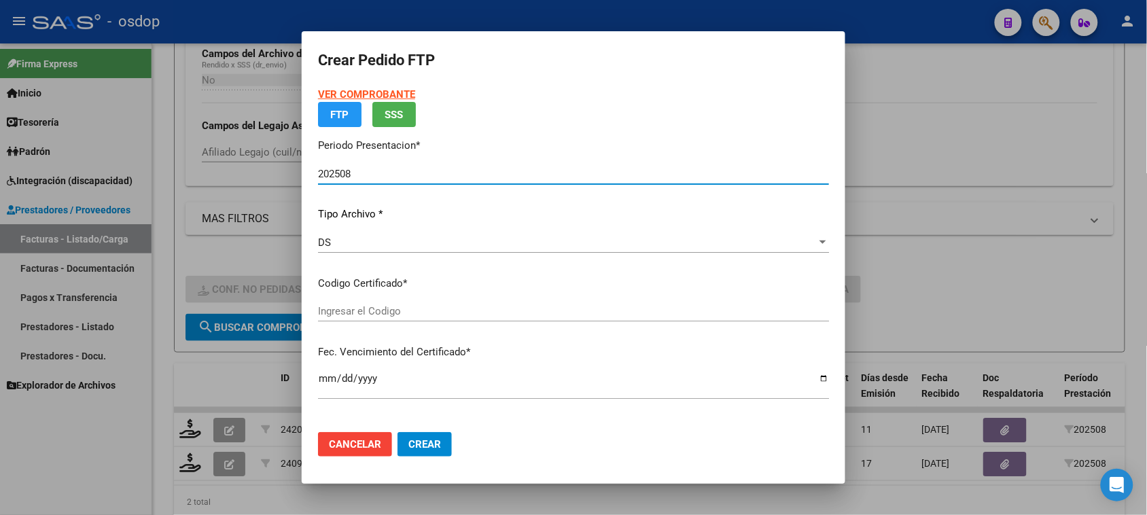
type input "3529206137"
type input "2028-06-02"
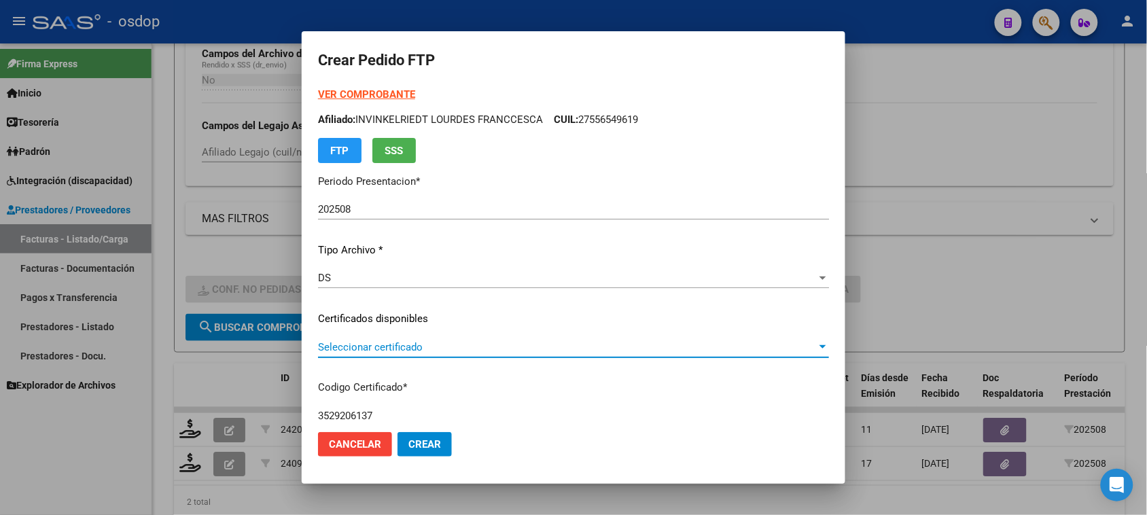
click at [444, 350] on span "Seleccionar certificado" at bounding box center [567, 347] width 499 height 12
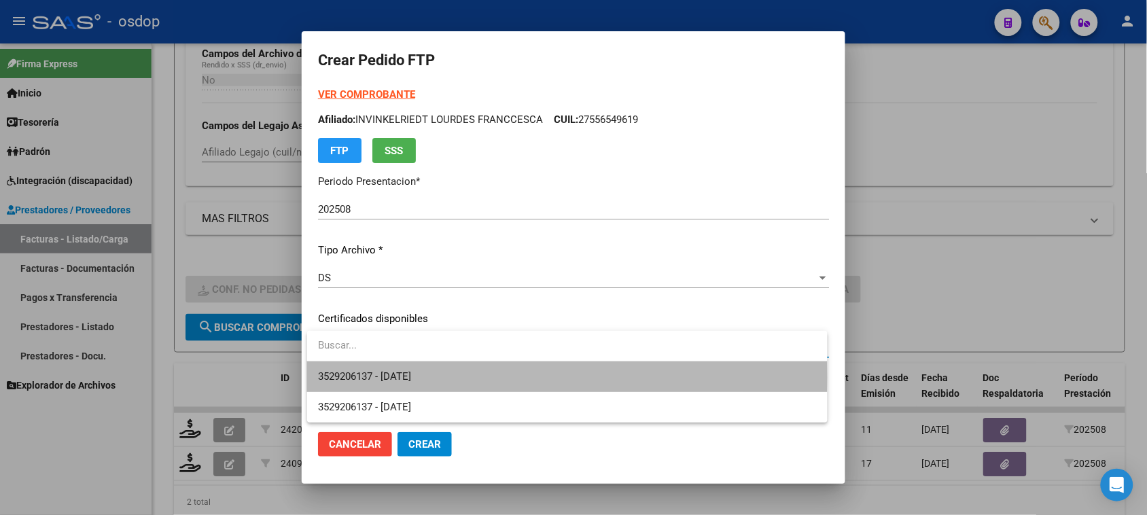
click at [440, 377] on span "3529206137 - 2028-06-02" at bounding box center [567, 376] width 498 height 31
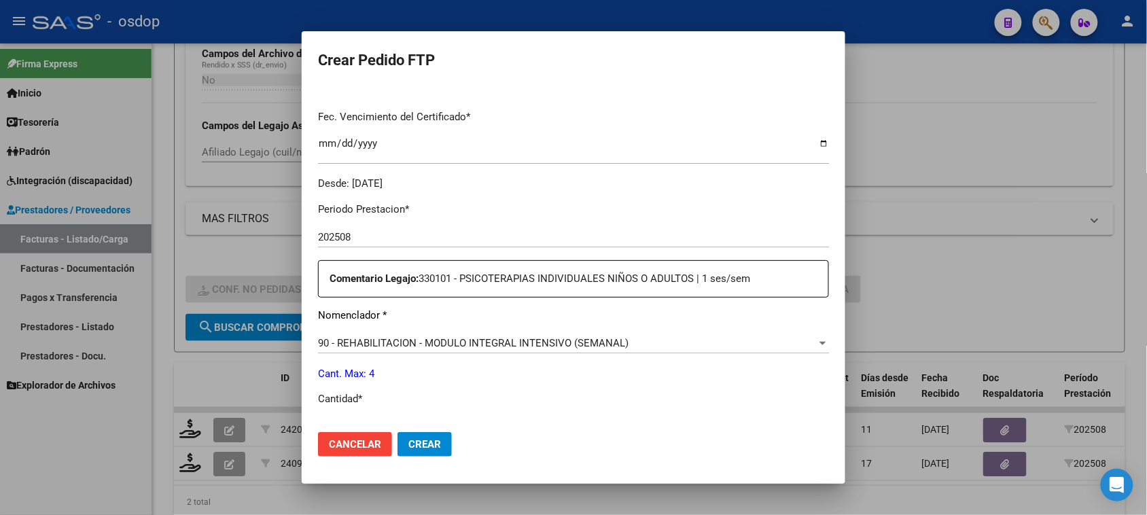
scroll to position [425, 0]
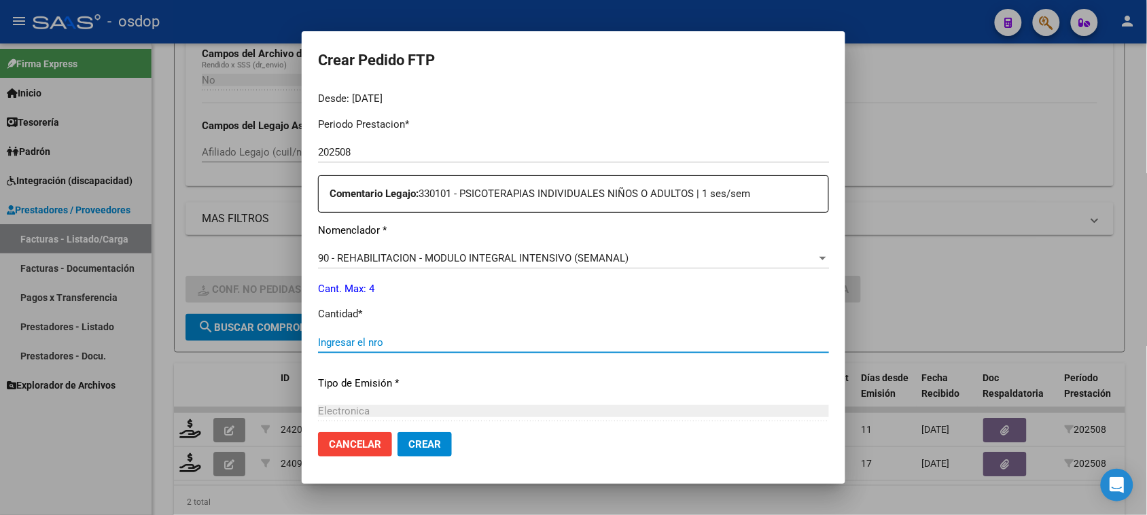
click at [367, 347] on input "Ingresar el nro" at bounding box center [573, 342] width 511 height 12
type input "4"
click at [412, 445] on span "Crear" at bounding box center [424, 444] width 33 height 12
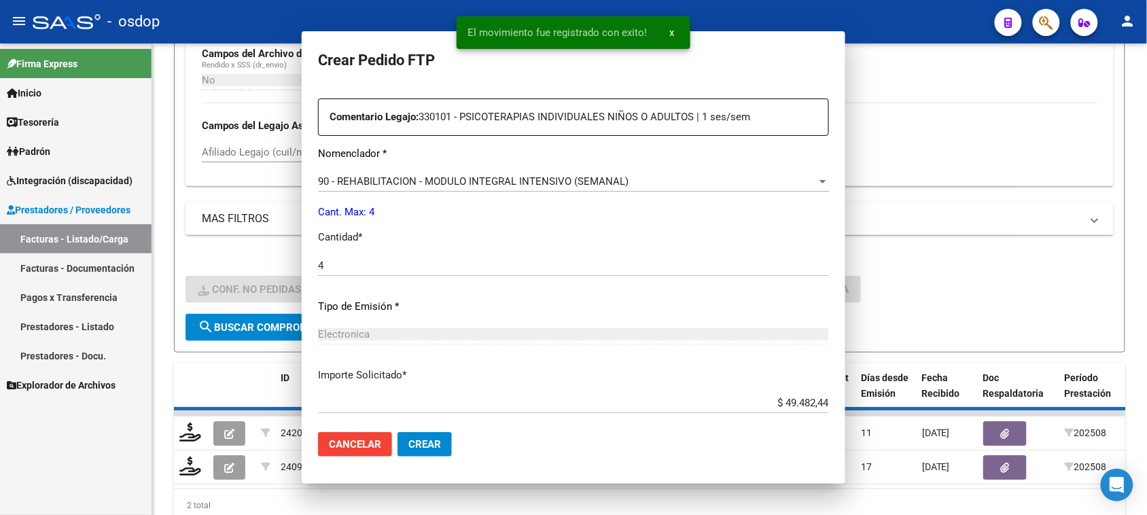
scroll to position [348, 0]
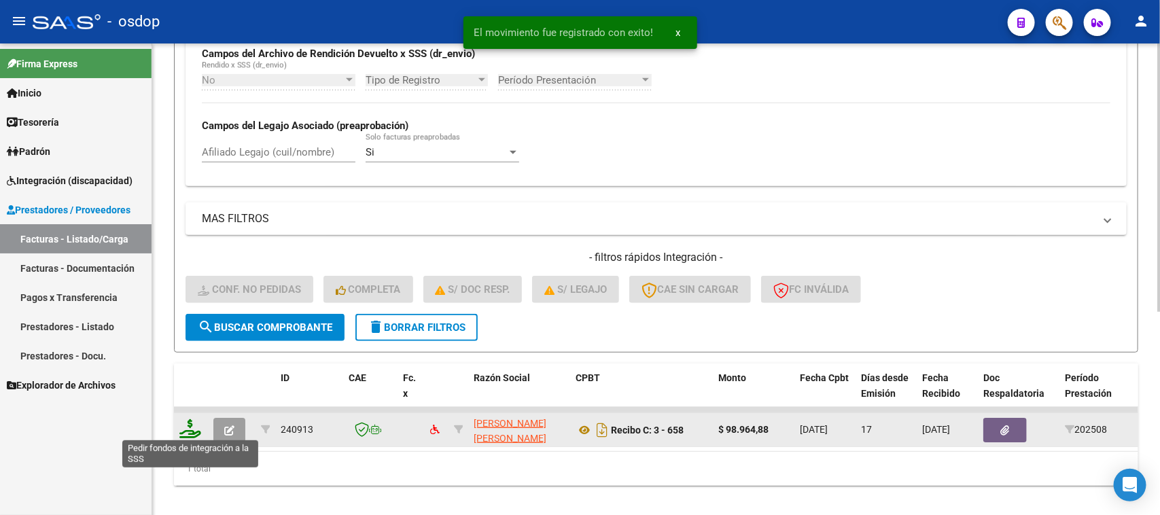
click at [191, 419] on icon at bounding box center [190, 428] width 22 height 19
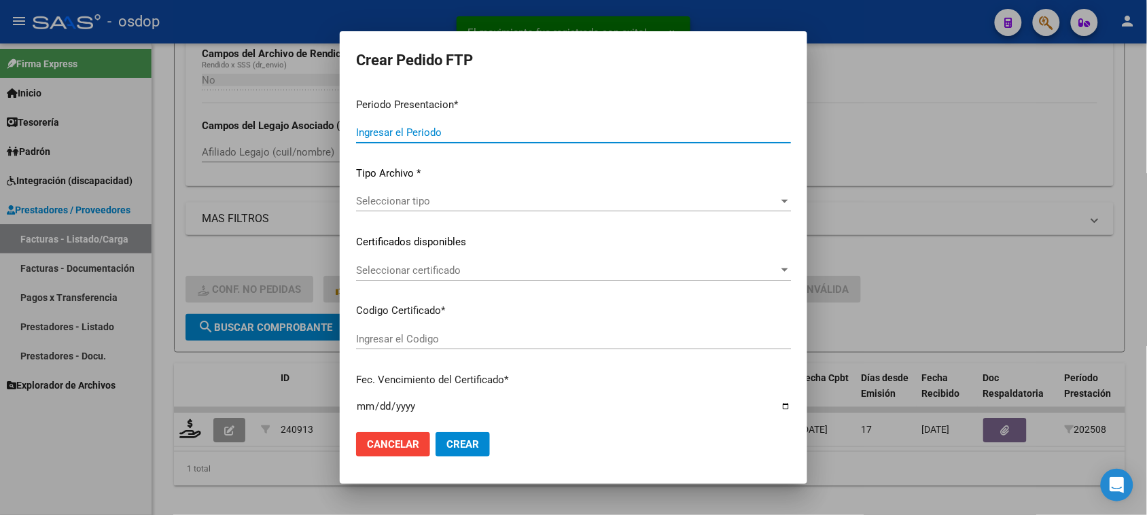
type input "202508"
type input "$ 98.964,88"
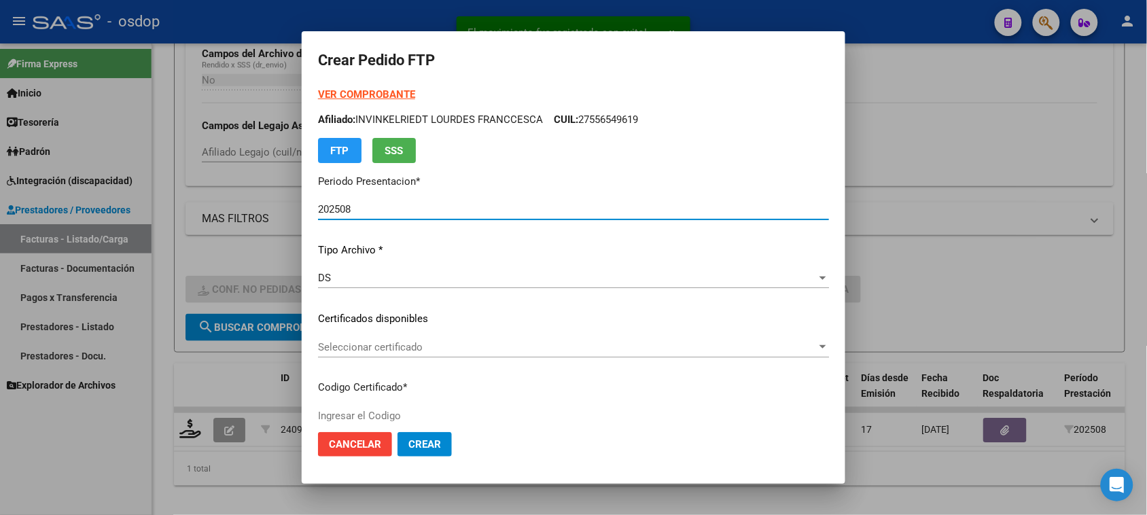
type input "3529206137"
type input "2028-06-02"
click at [461, 347] on span "Seleccionar certificado" at bounding box center [567, 347] width 499 height 12
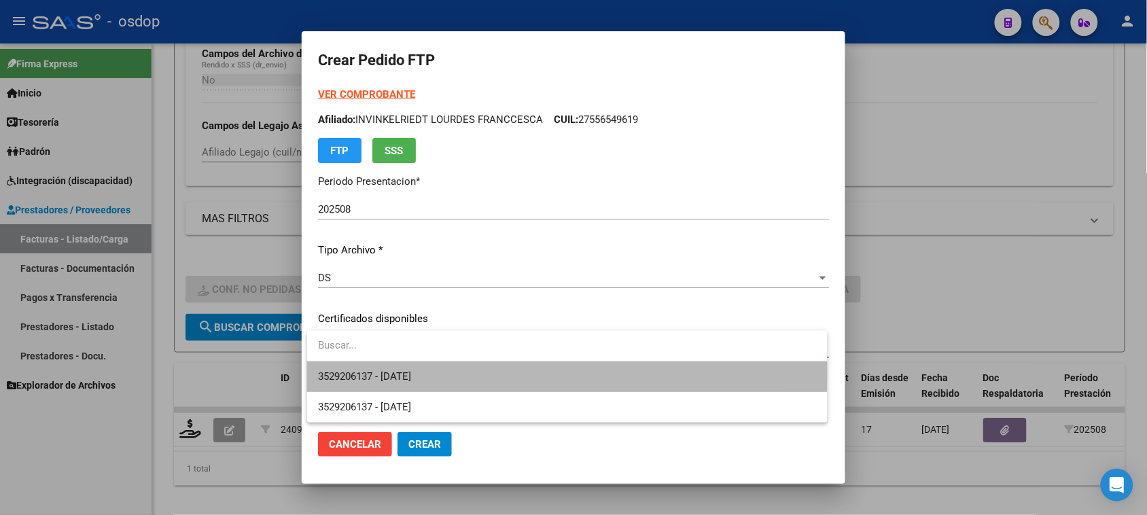
click at [460, 376] on span "3529206137 - 2028-06-02" at bounding box center [567, 376] width 498 height 31
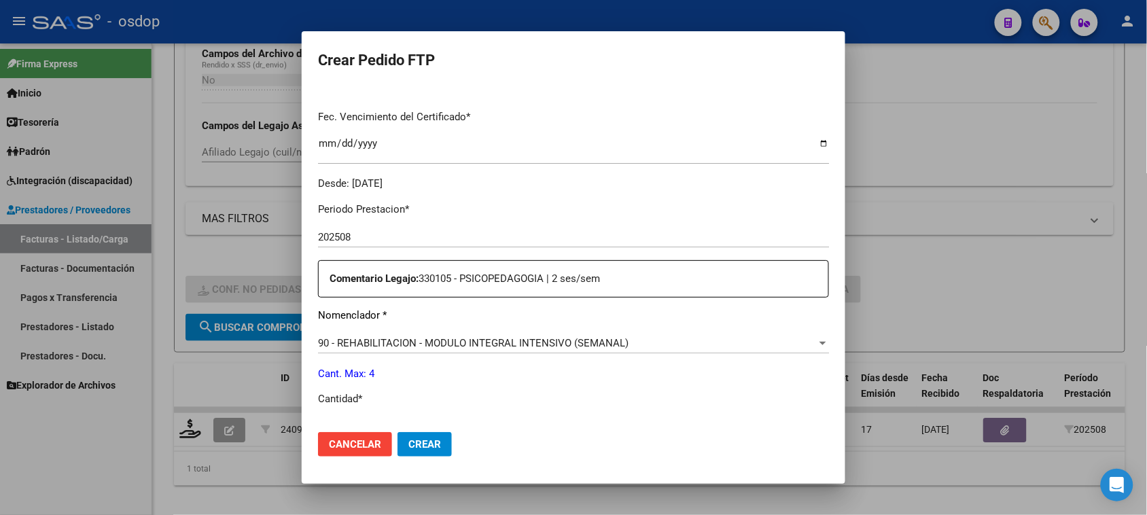
scroll to position [425, 0]
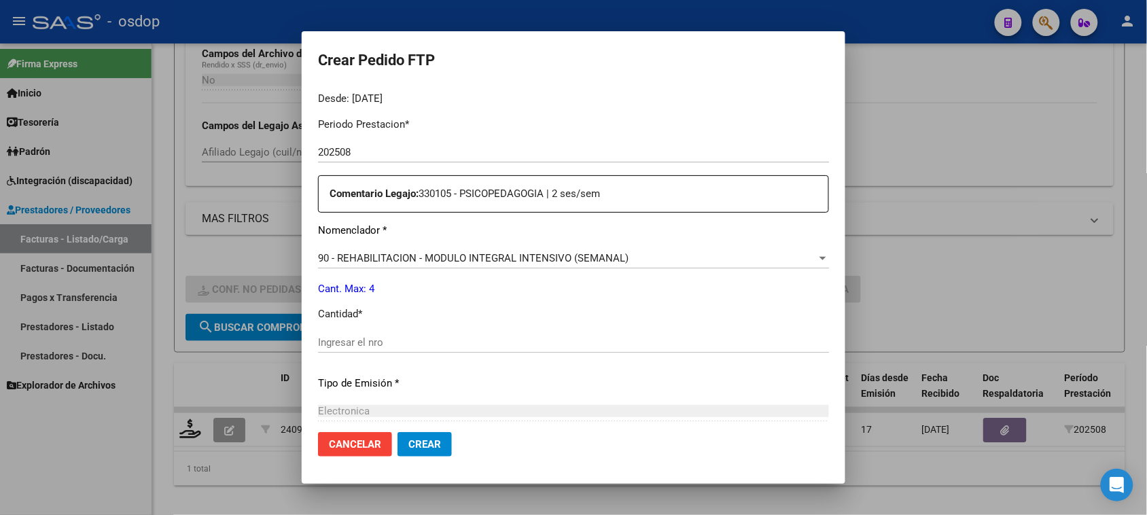
click at [349, 344] on input "Ingresar el nro" at bounding box center [573, 342] width 511 height 12
type input "4"
click at [416, 442] on span "Crear" at bounding box center [424, 444] width 33 height 12
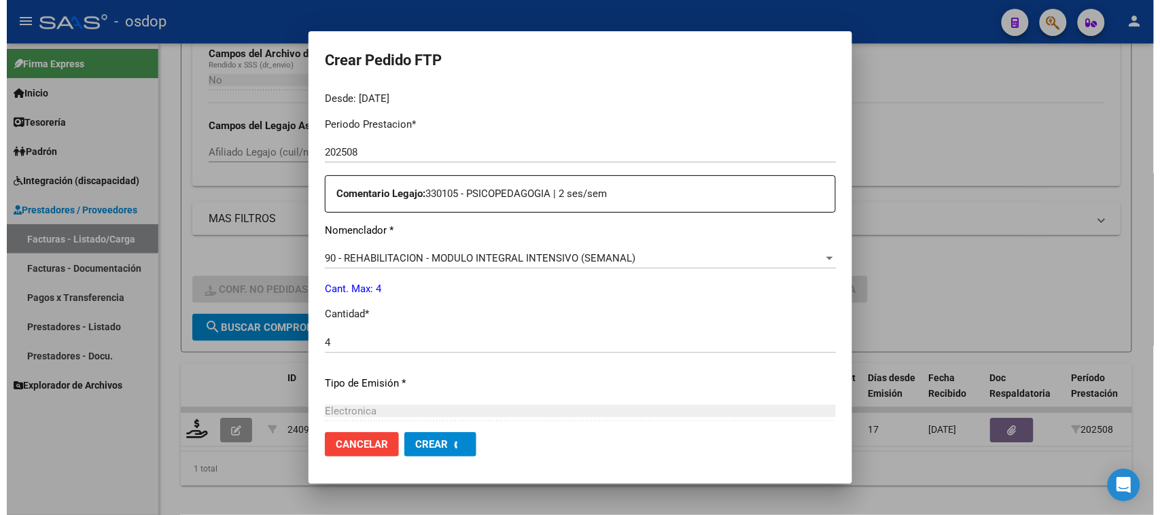
scroll to position [348, 0]
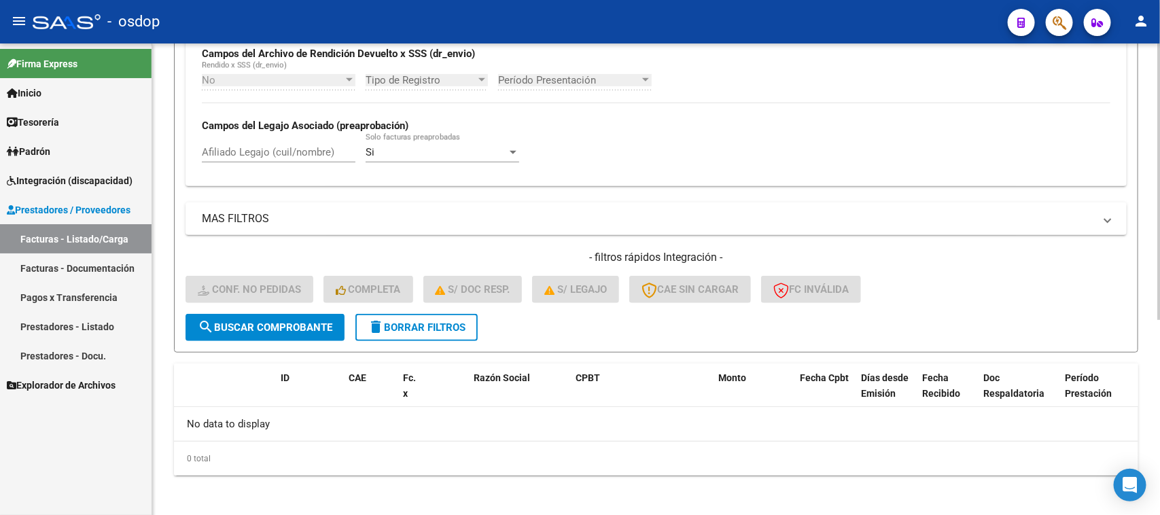
click at [400, 324] on span "delete Borrar Filtros" at bounding box center [417, 327] width 98 height 12
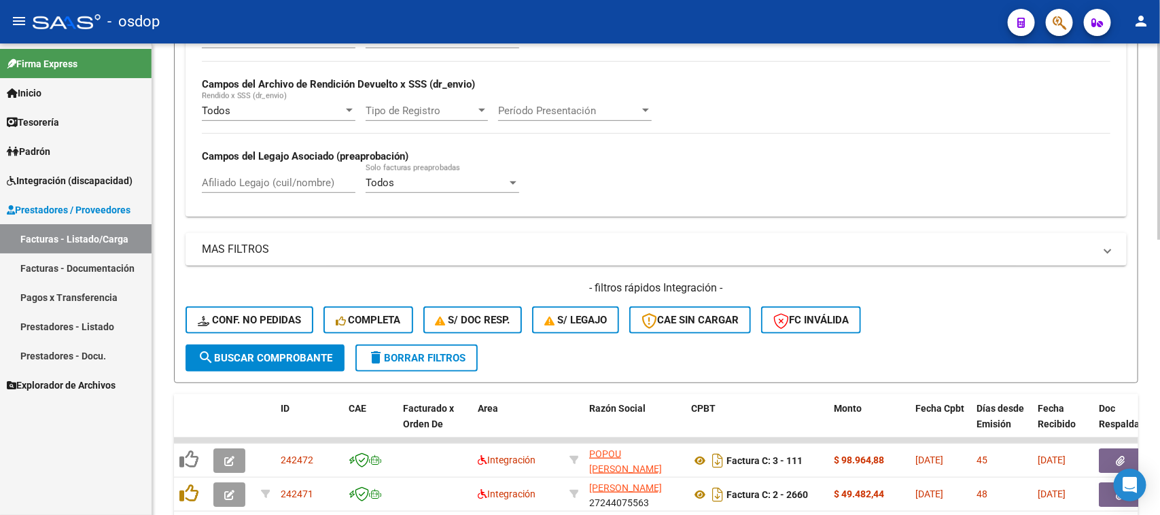
scroll to position [335, 0]
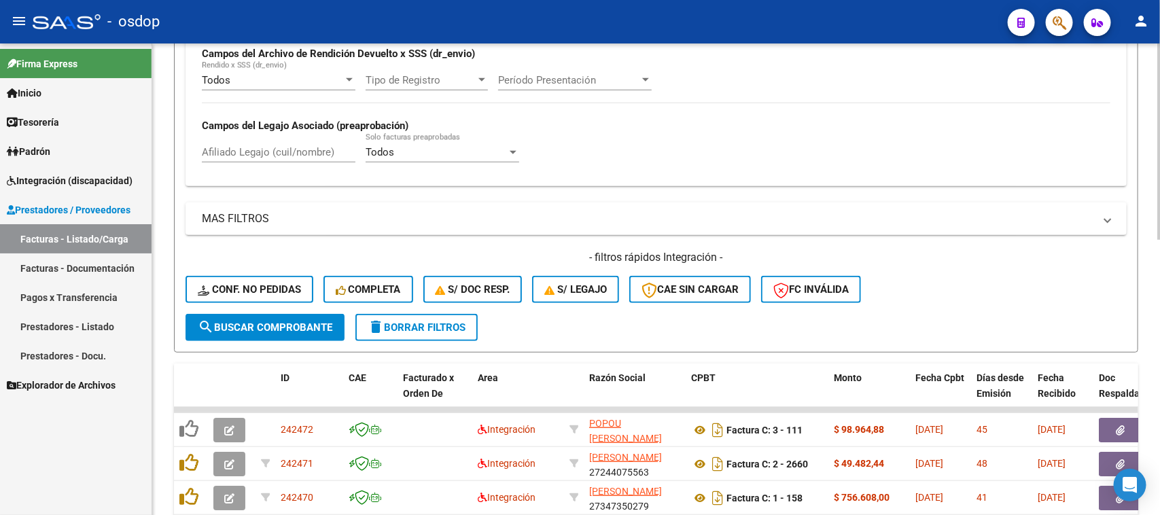
click at [273, 152] on input "Afiliado Legajo (cuil/nombre)" at bounding box center [279, 152] width 154 height 12
paste input "20555357770"
type input "20555357770"
click at [307, 325] on span "search Buscar Comprobante" at bounding box center [265, 327] width 135 height 12
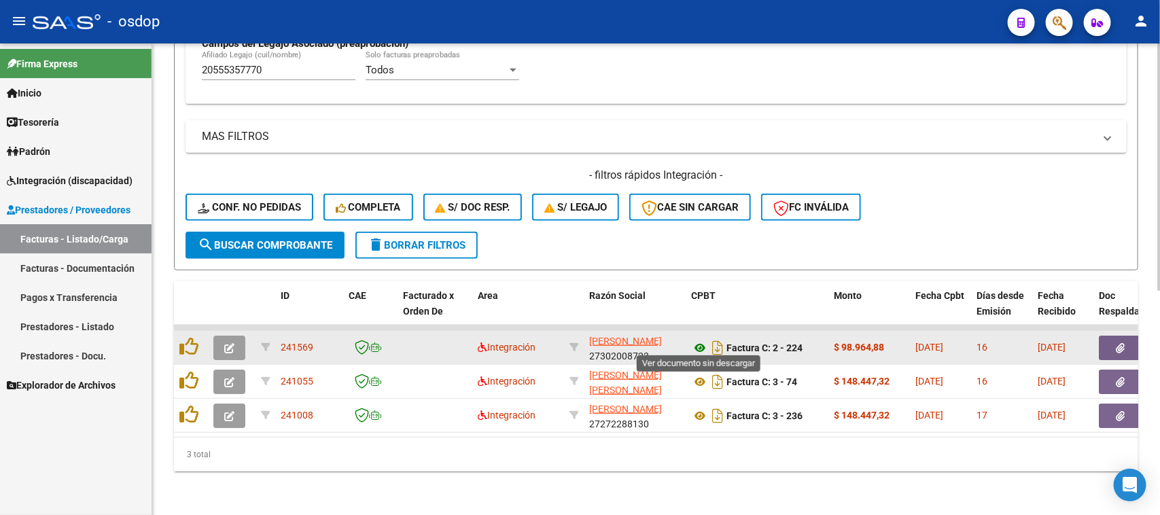
click at [703, 341] on icon at bounding box center [700, 348] width 18 height 16
click at [1118, 343] on icon "button" at bounding box center [1120, 348] width 9 height 10
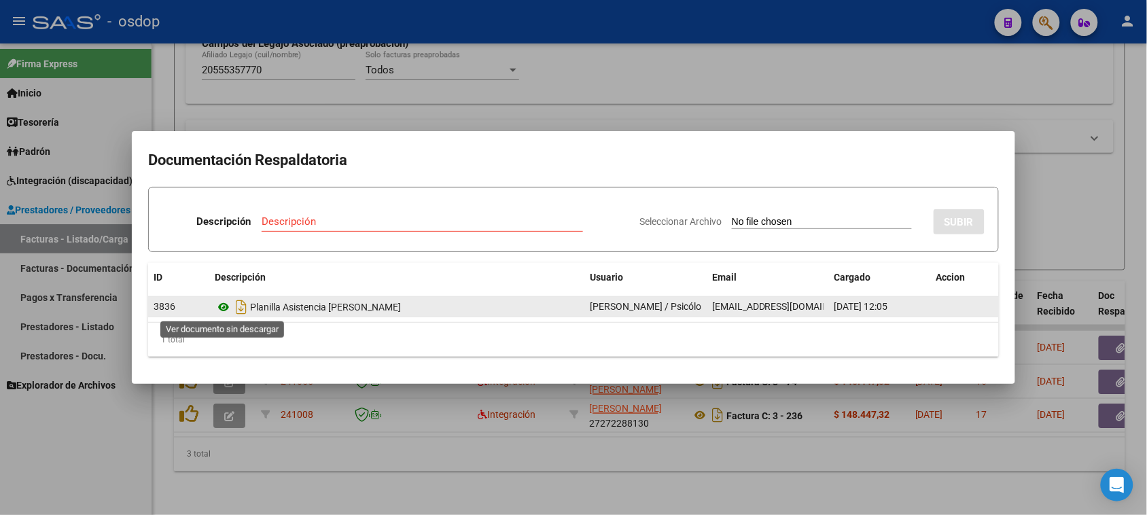
click at [223, 307] on icon at bounding box center [224, 307] width 18 height 16
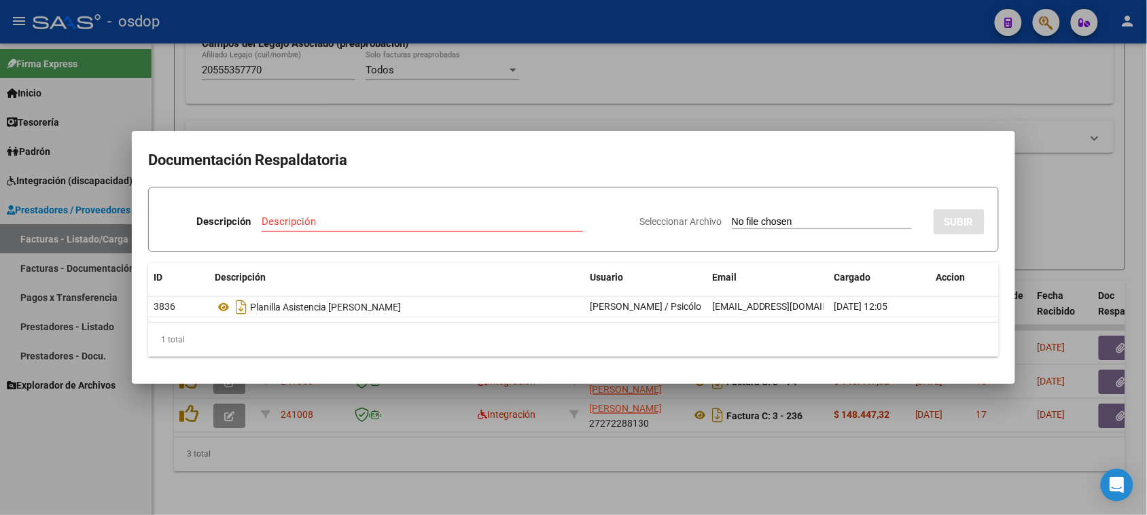
drag, startPoint x: 462, startPoint y: 474, endPoint x: 425, endPoint y: 449, distance: 45.0
click at [456, 467] on div at bounding box center [573, 257] width 1147 height 515
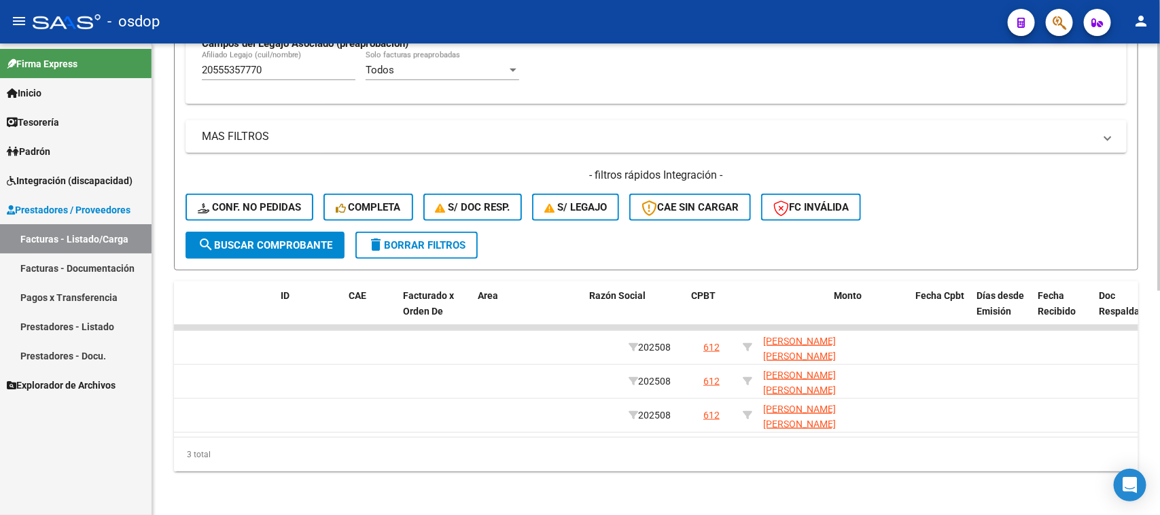
scroll to position [0, 0]
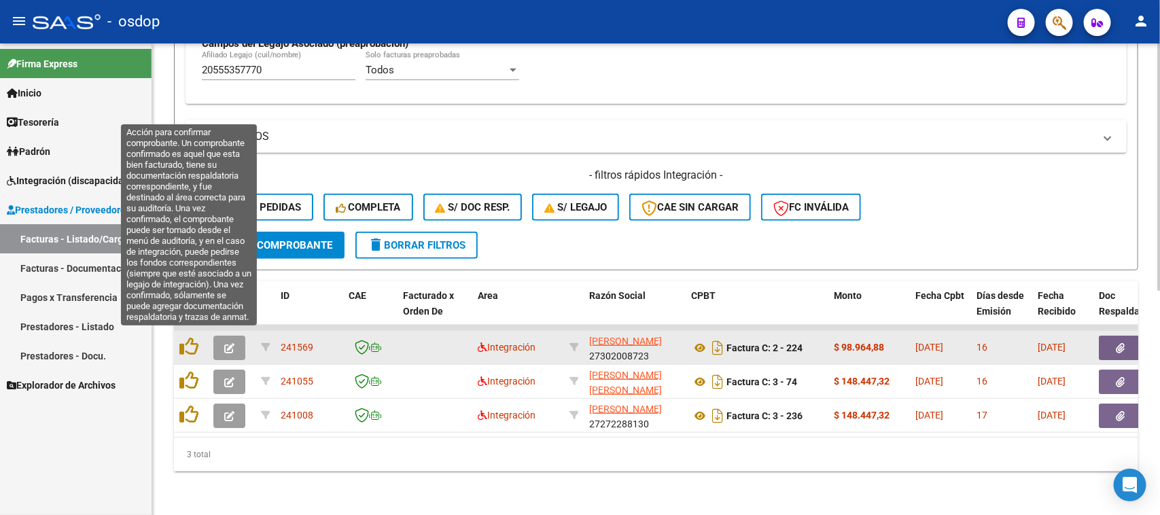
click at [191, 340] on icon at bounding box center [188, 346] width 19 height 19
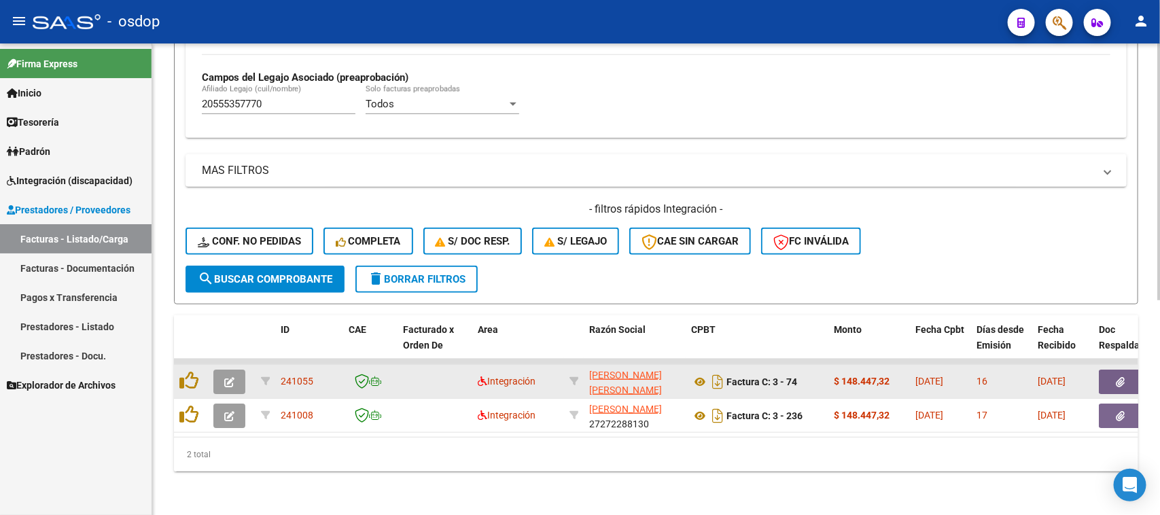
scroll to position [393, 0]
click at [698, 374] on icon at bounding box center [700, 382] width 18 height 16
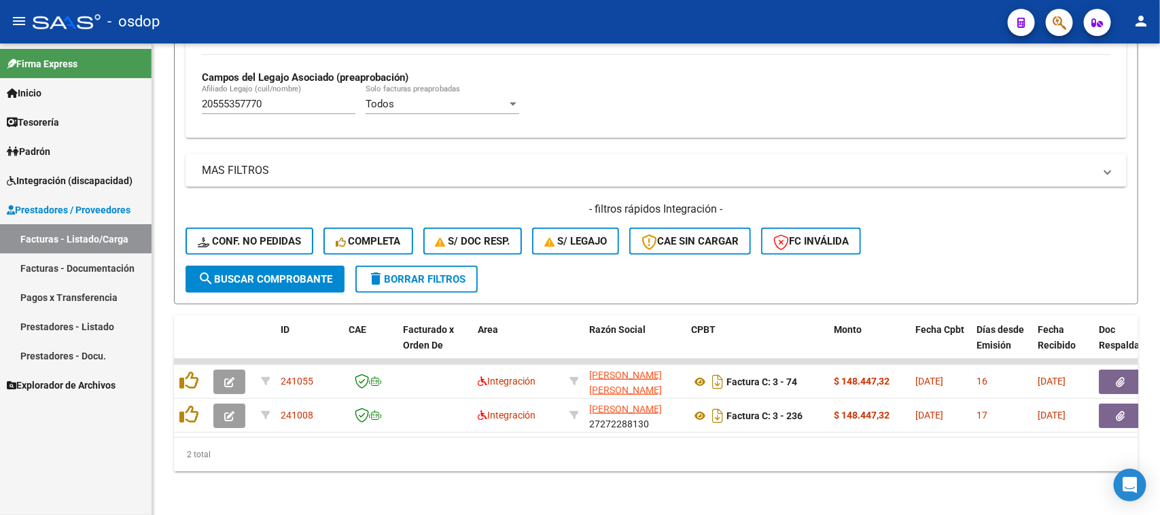
click at [1116, 377] on icon "button" at bounding box center [1120, 382] width 9 height 10
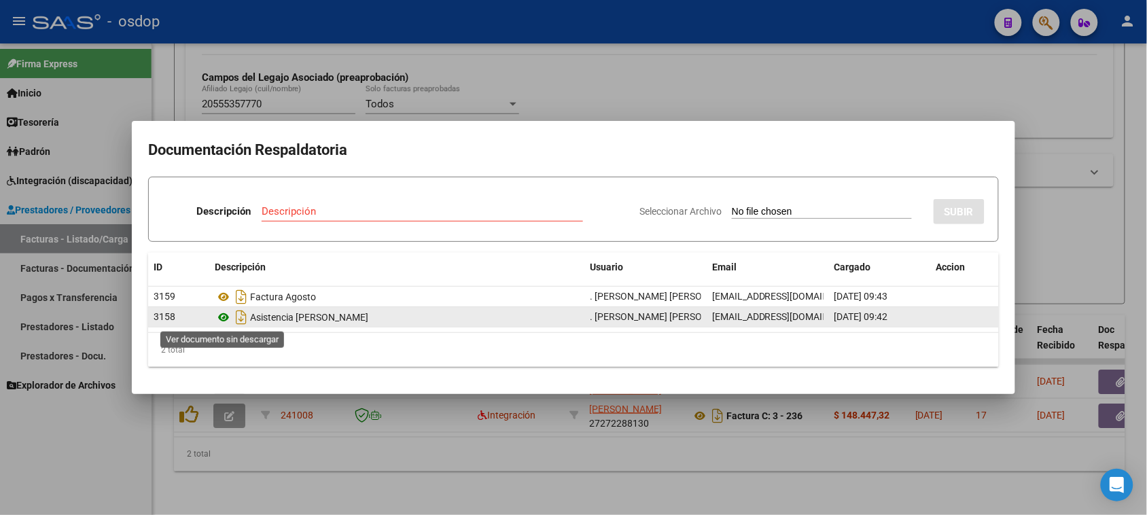
click at [226, 319] on icon at bounding box center [224, 317] width 18 height 16
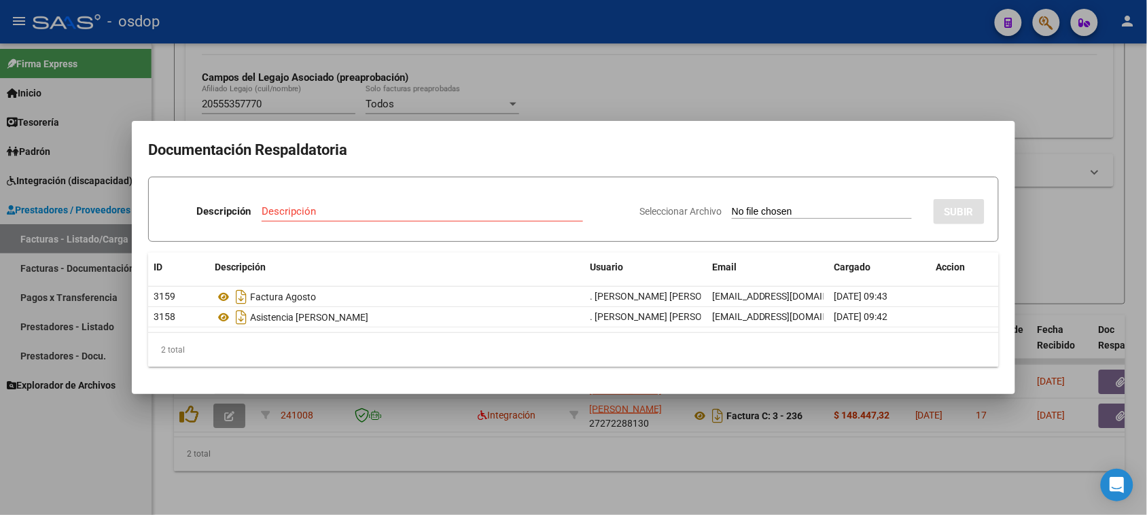
drag, startPoint x: 256, startPoint y: 488, endPoint x: 205, endPoint y: 425, distance: 81.6
click at [250, 480] on div at bounding box center [573, 257] width 1147 height 515
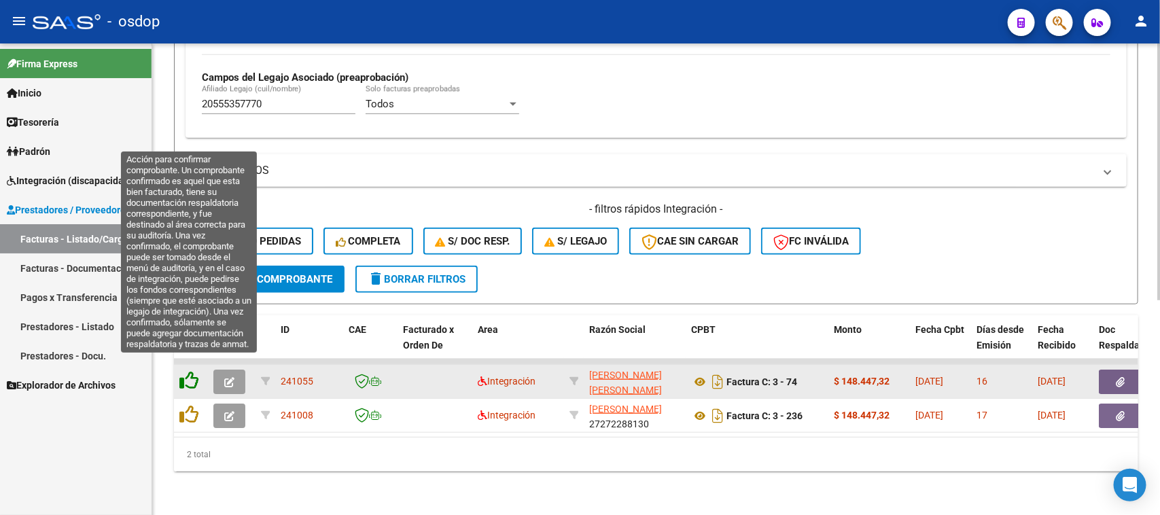
click at [192, 371] on icon at bounding box center [188, 380] width 19 height 19
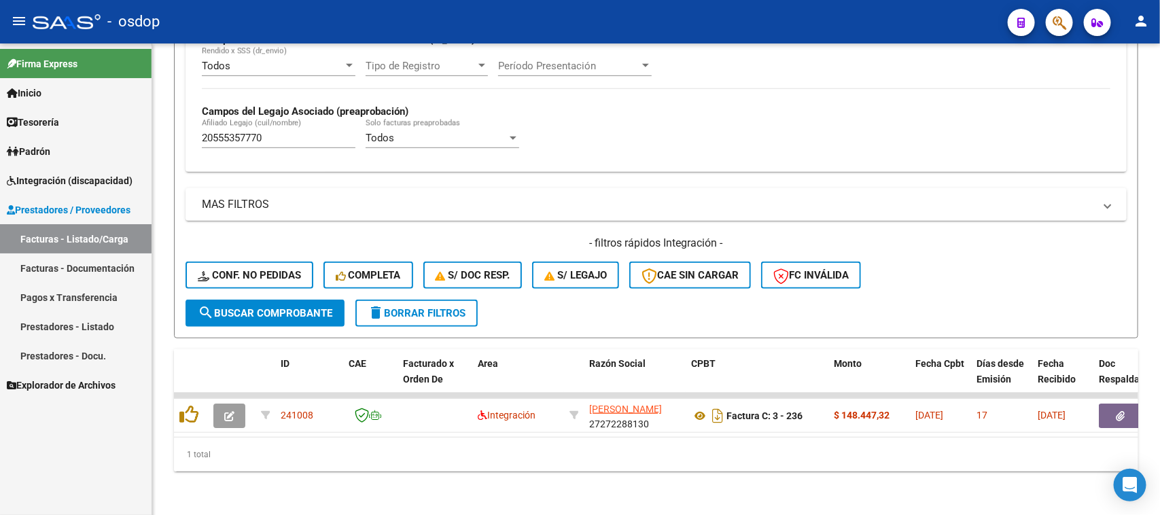
scroll to position [359, 0]
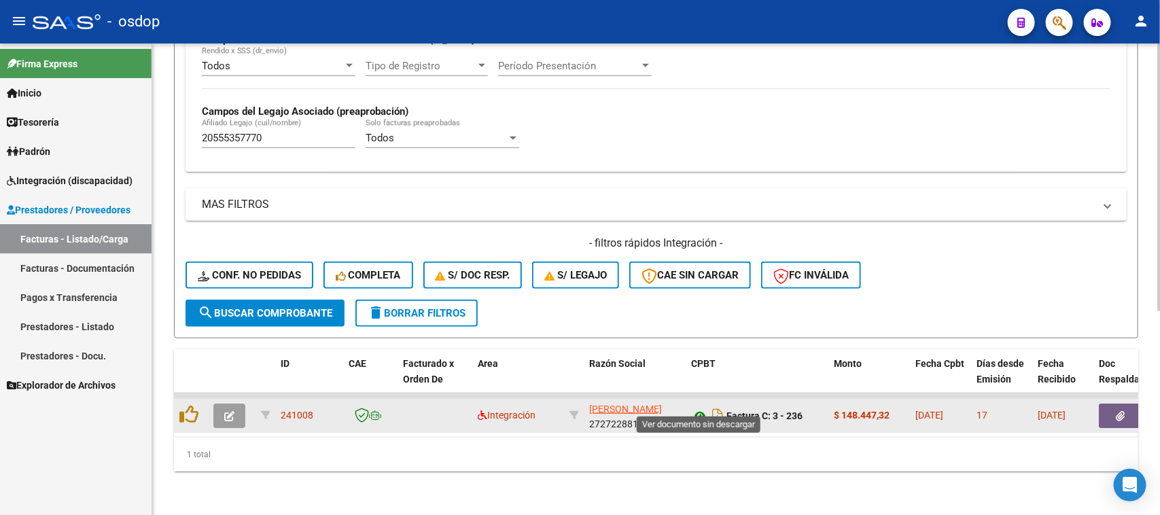
click at [698, 408] on icon at bounding box center [700, 416] width 18 height 16
click at [1120, 411] on icon "button" at bounding box center [1120, 416] width 9 height 10
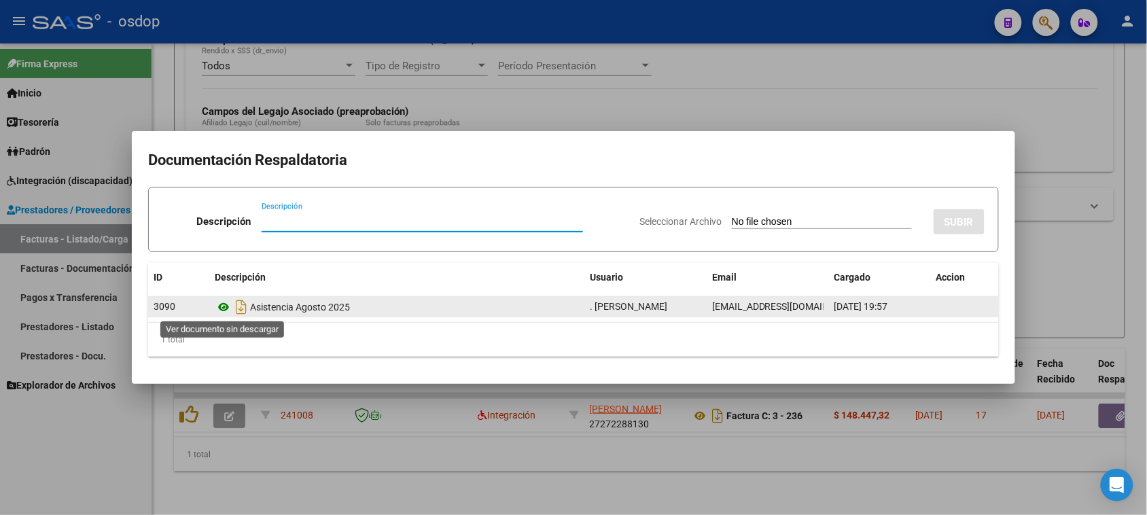
click at [225, 304] on icon at bounding box center [224, 307] width 18 height 16
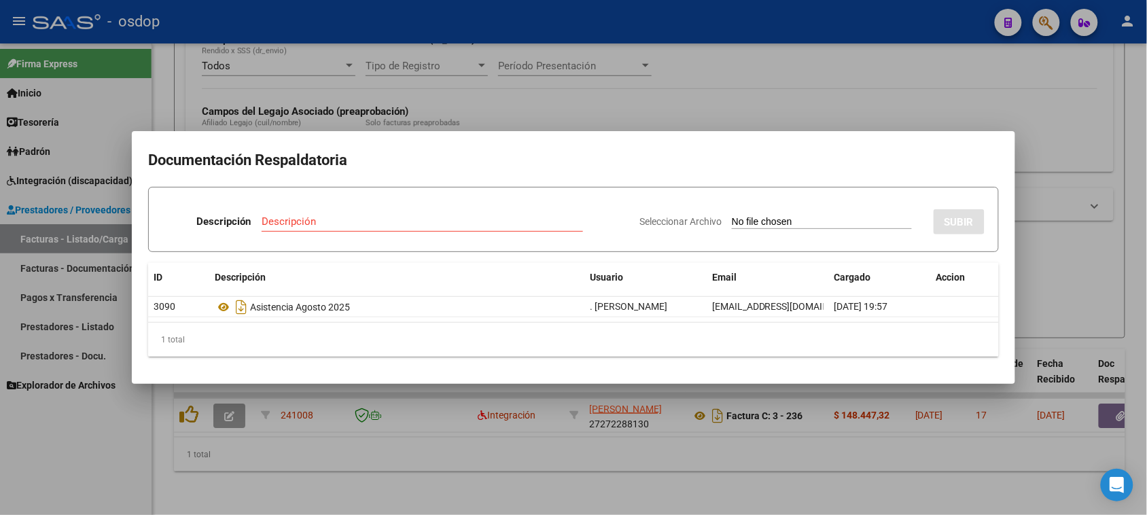
click at [387, 459] on div at bounding box center [573, 257] width 1147 height 515
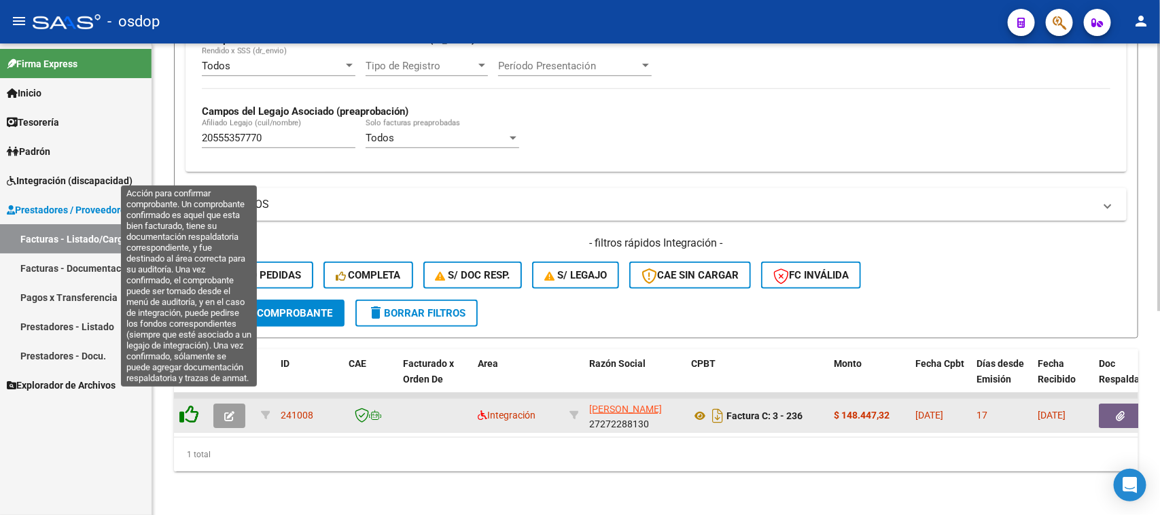
click at [179, 405] on icon at bounding box center [188, 414] width 19 height 19
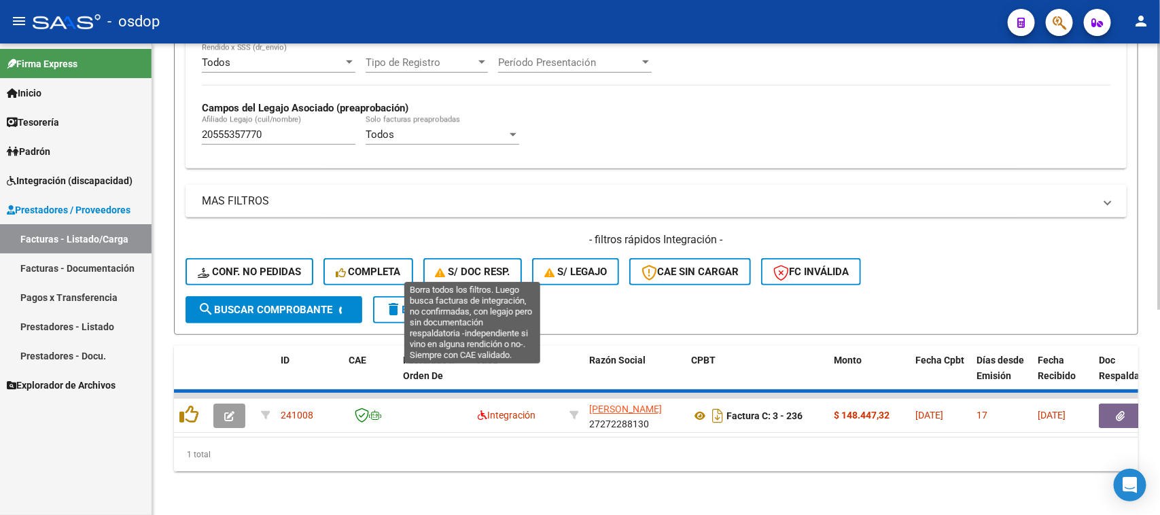
scroll to position [335, 0]
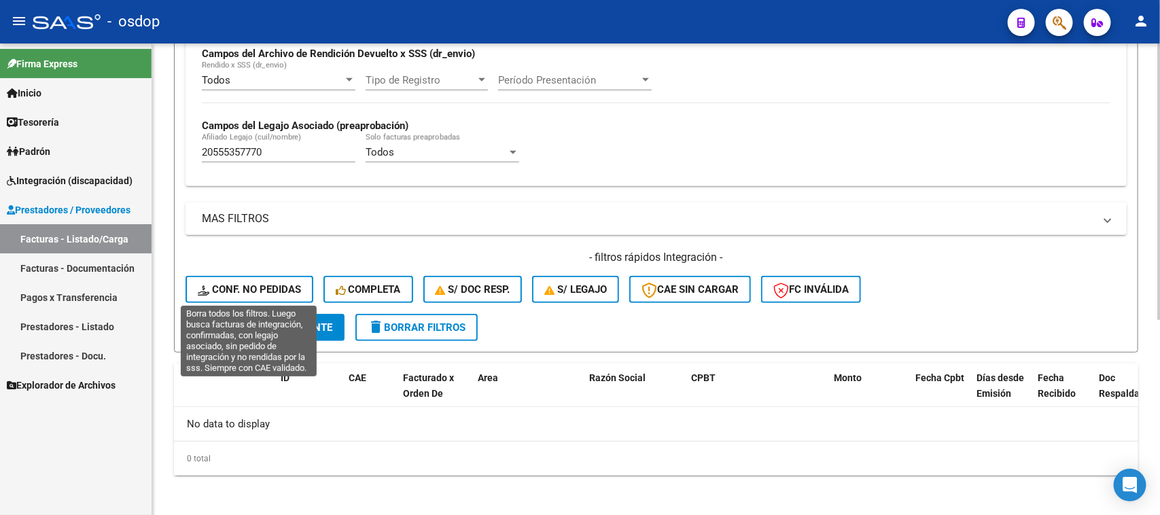
drag, startPoint x: 274, startPoint y: 281, endPoint x: 442, endPoint y: 36, distance: 297.0
click at [273, 283] on span "Conf. no pedidas" at bounding box center [249, 289] width 103 height 12
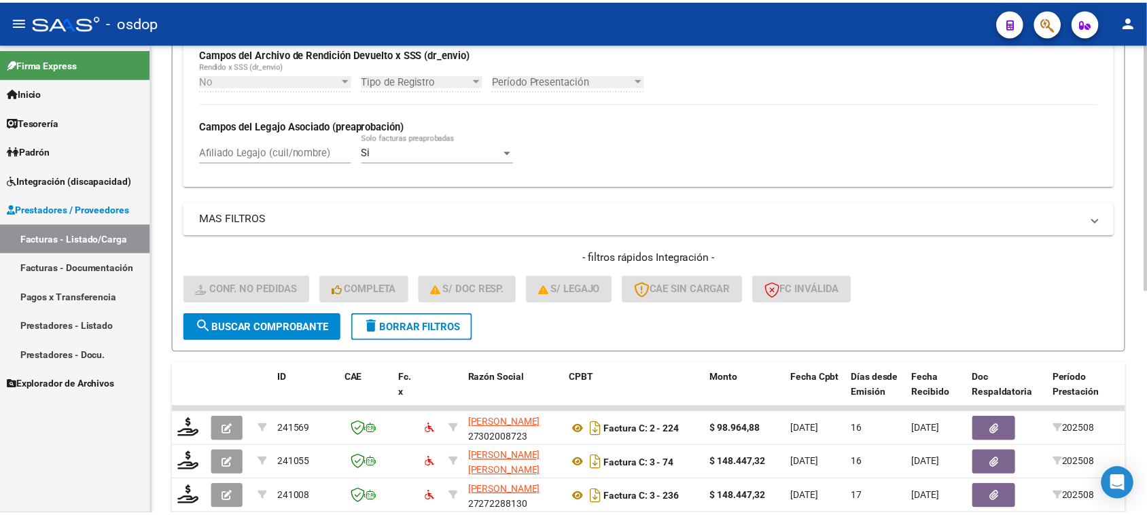
scroll to position [427, 0]
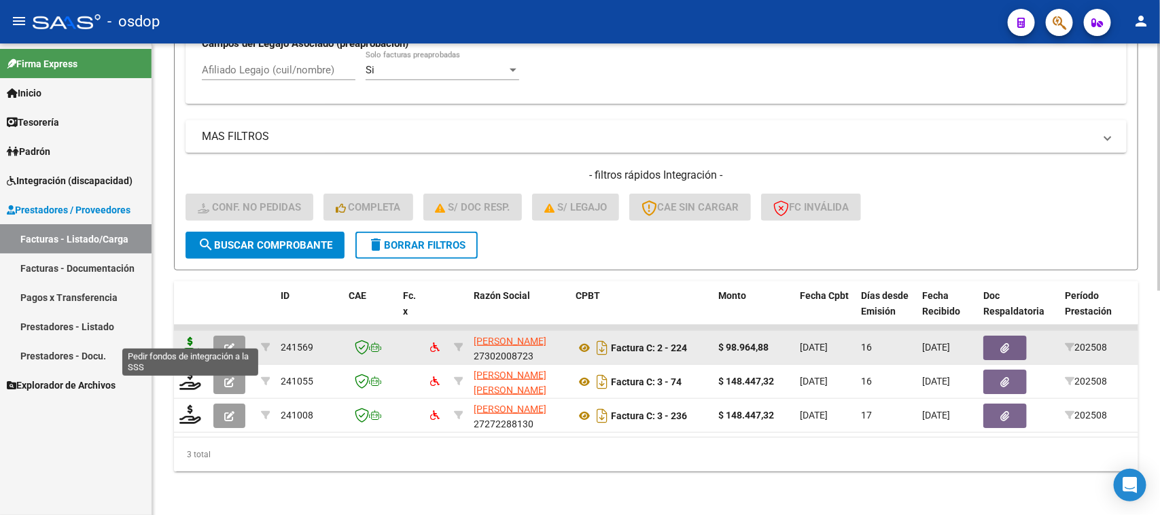
click at [185, 340] on icon at bounding box center [190, 346] width 22 height 19
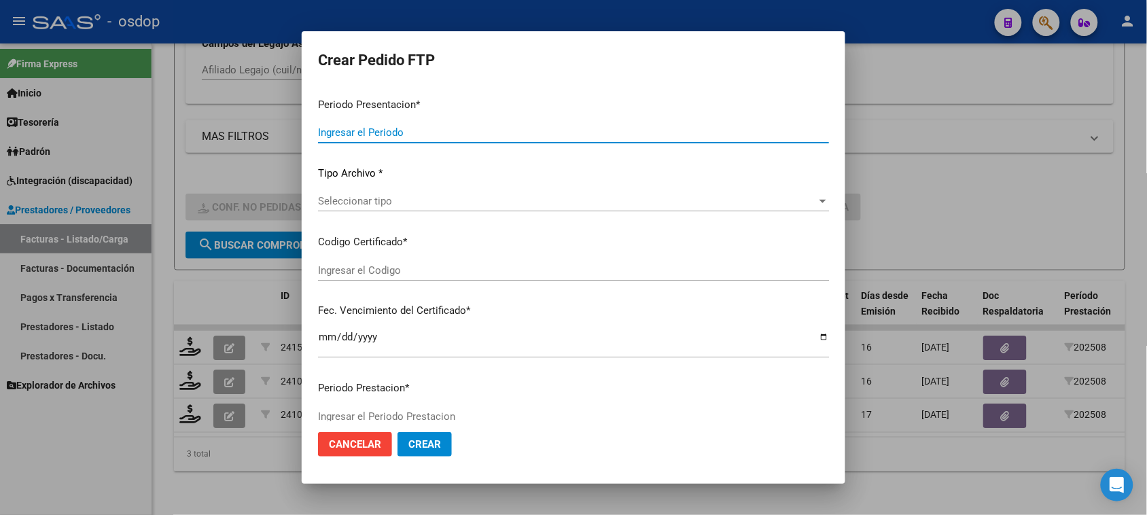
type input "202508"
type input "$ 98.964,88"
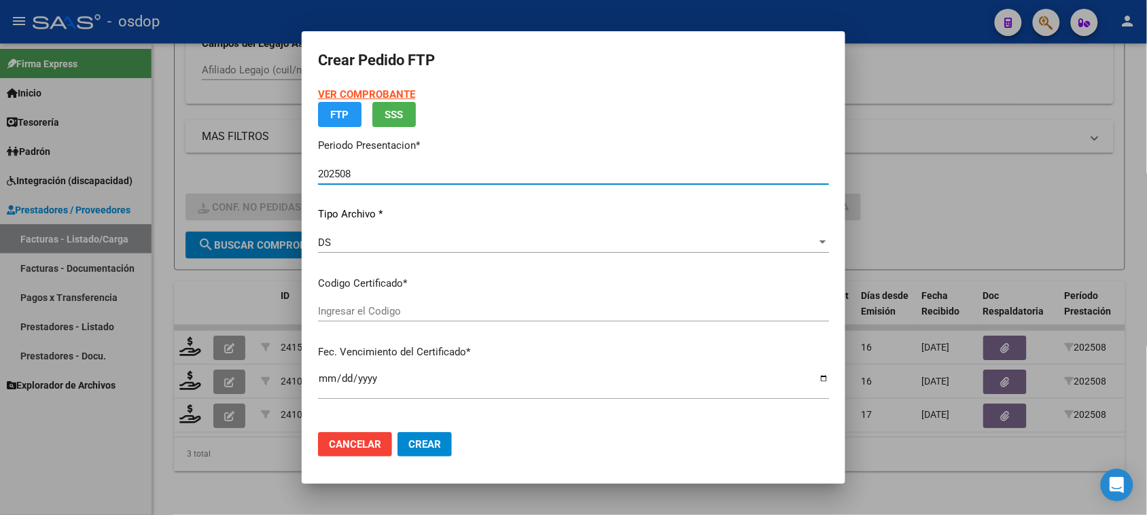
type input "4157465756"
type input "2026-06-30"
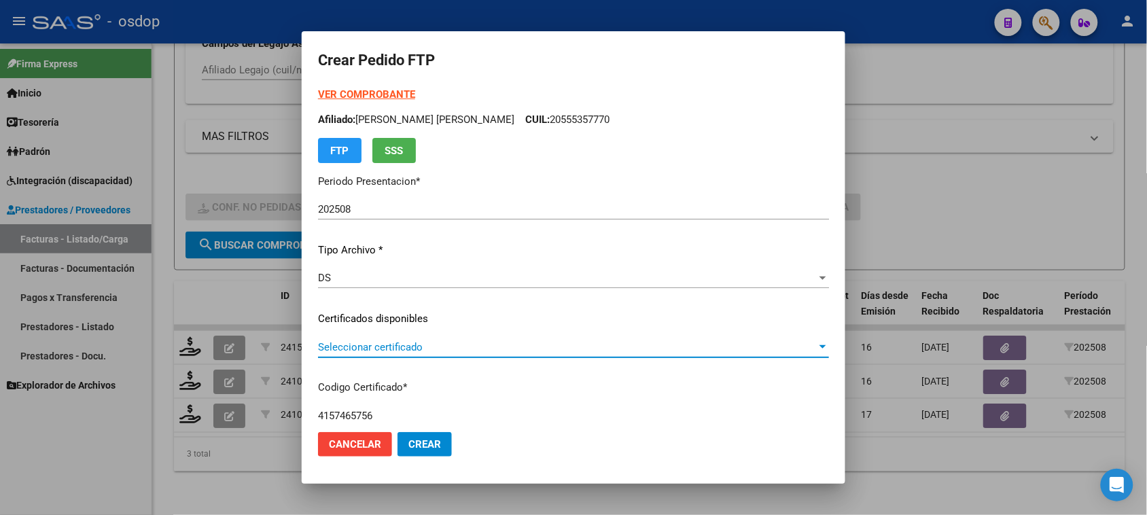
click at [531, 347] on span "Seleccionar certificado" at bounding box center [567, 347] width 499 height 12
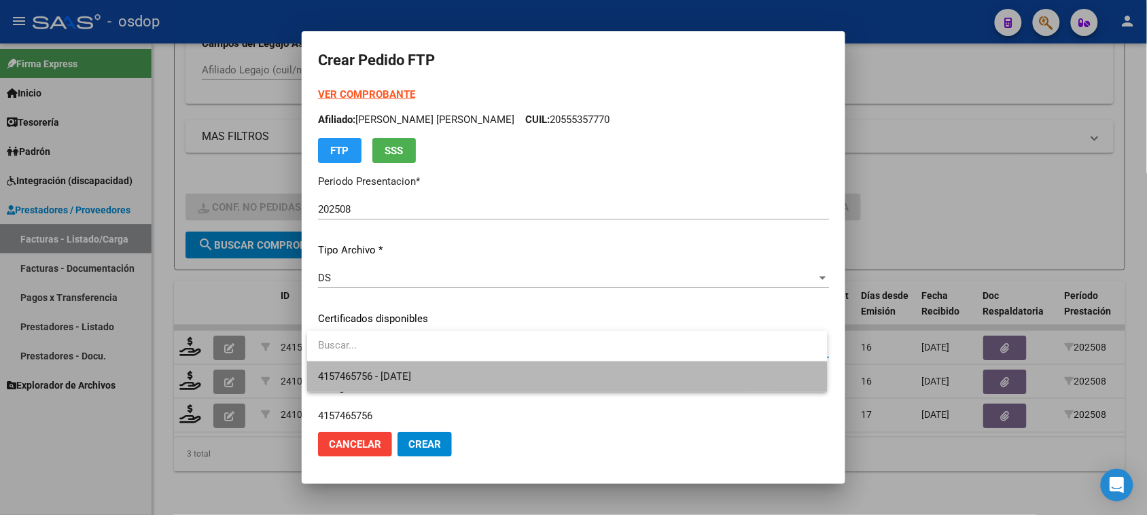
click at [527, 378] on span "4157465756 - 2026-06-30" at bounding box center [567, 376] width 498 height 31
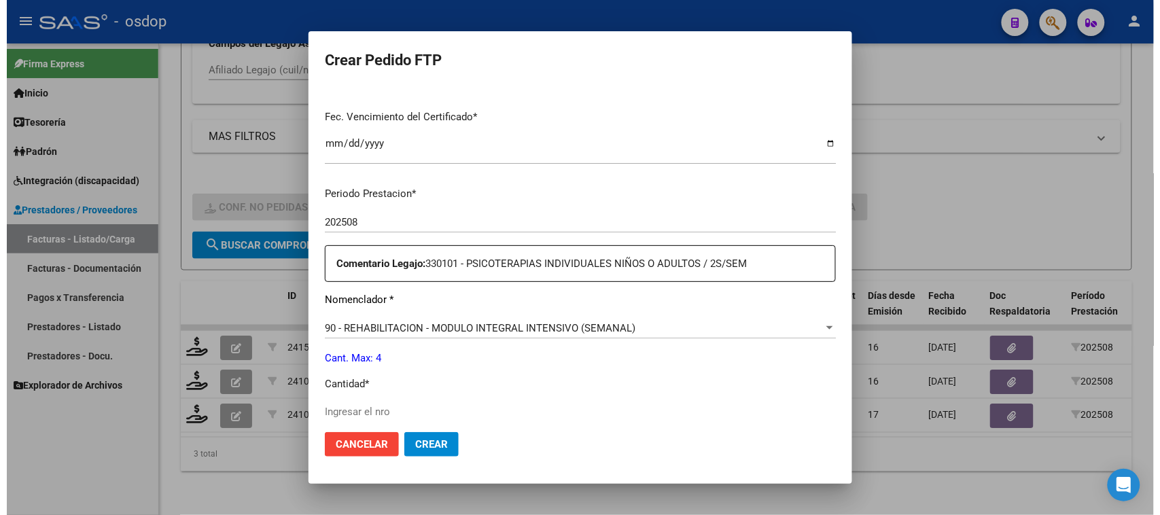
scroll to position [425, 0]
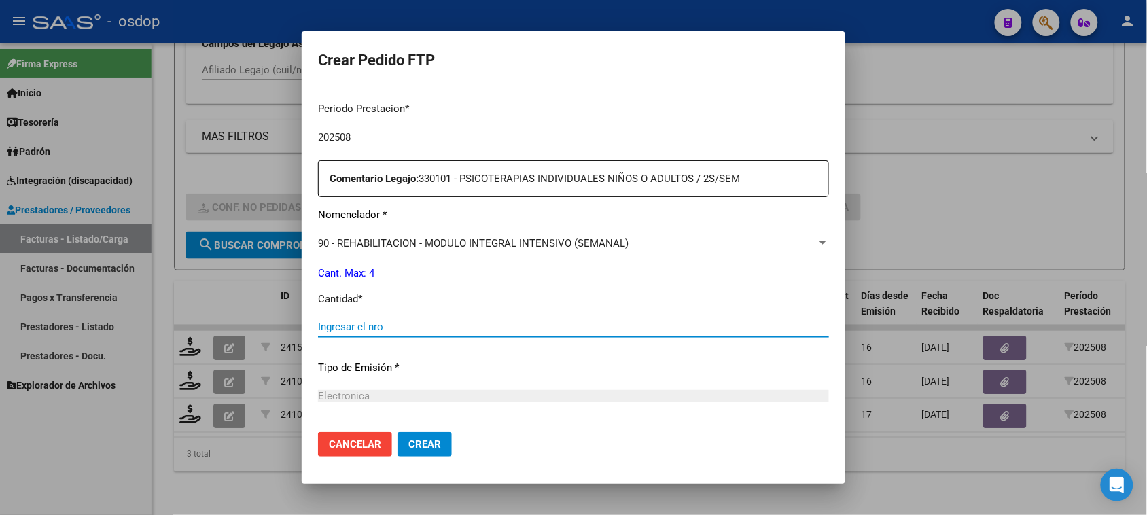
click at [400, 323] on input "Ingresar el nro" at bounding box center [573, 327] width 511 height 12
type input "4"
click at [438, 446] on span "Crear" at bounding box center [424, 444] width 33 height 12
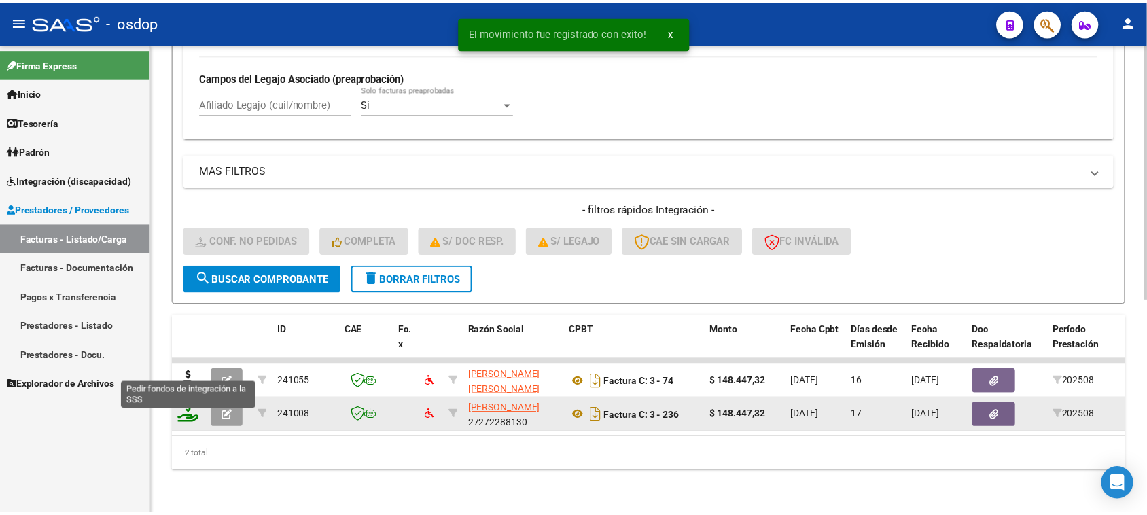
scroll to position [393, 0]
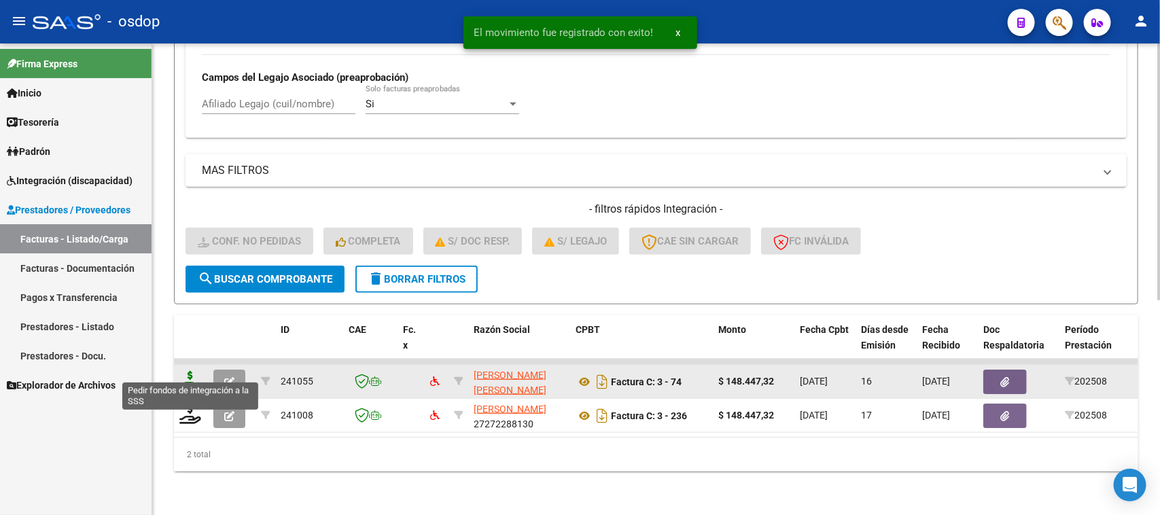
click at [185, 371] on icon at bounding box center [190, 380] width 22 height 19
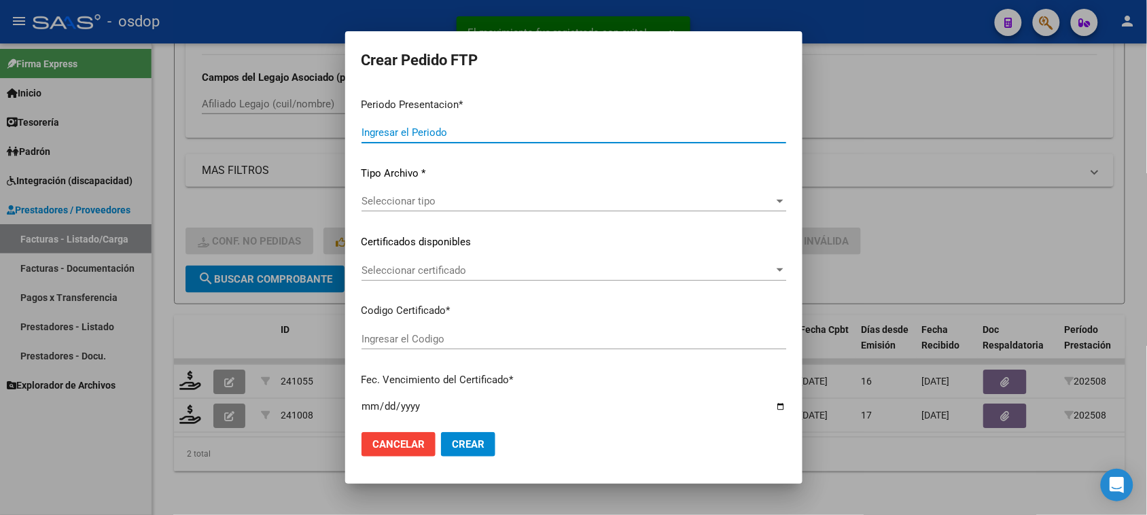
type input "202508"
type input "$ 148.447,32"
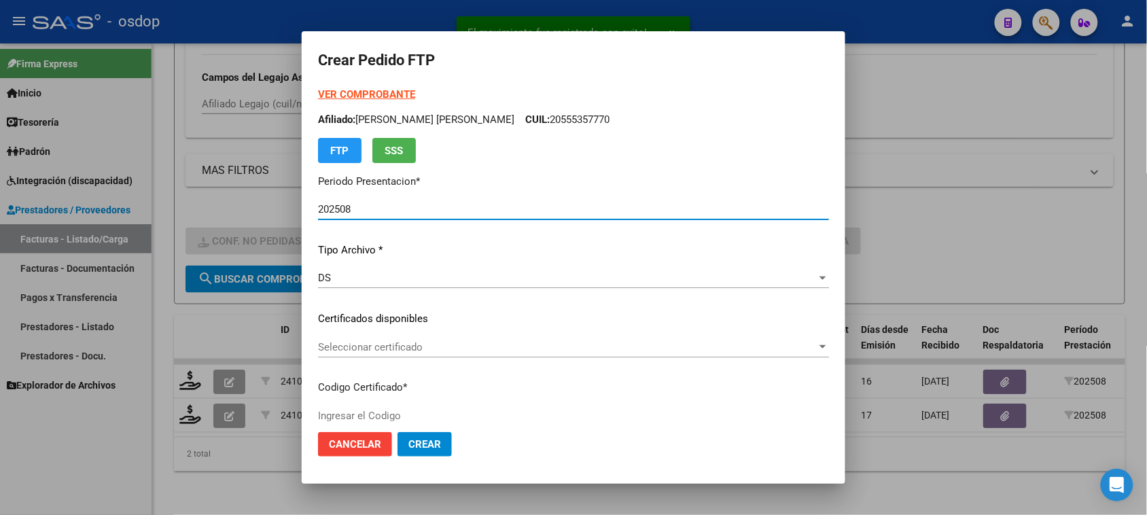
type input "4157465756"
type input "2026-06-30"
click at [511, 340] on div "Seleccionar certificado Seleccionar certificado" at bounding box center [573, 347] width 511 height 20
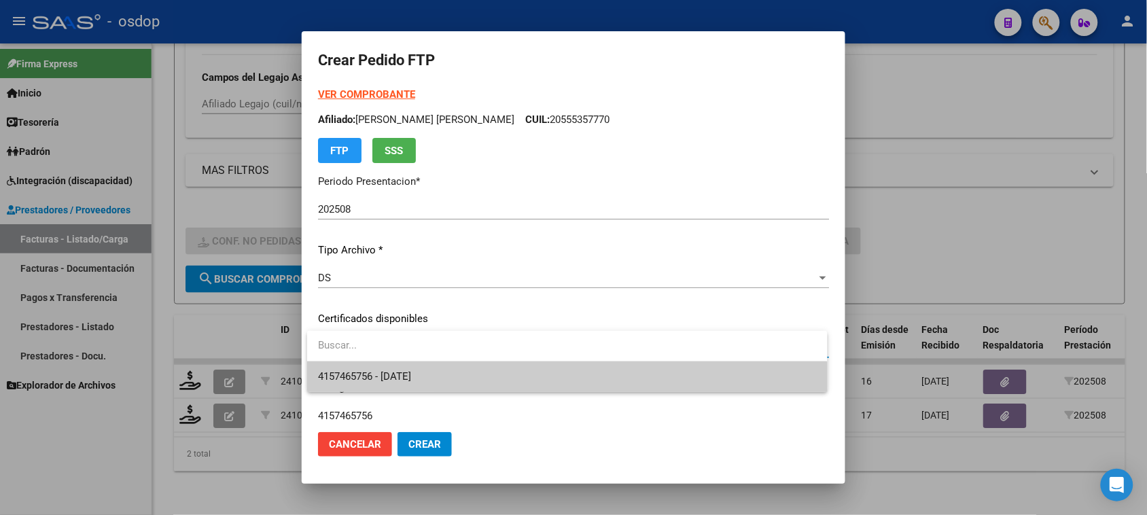
click at [508, 374] on span "4157465756 - 2026-06-30" at bounding box center [567, 376] width 498 height 31
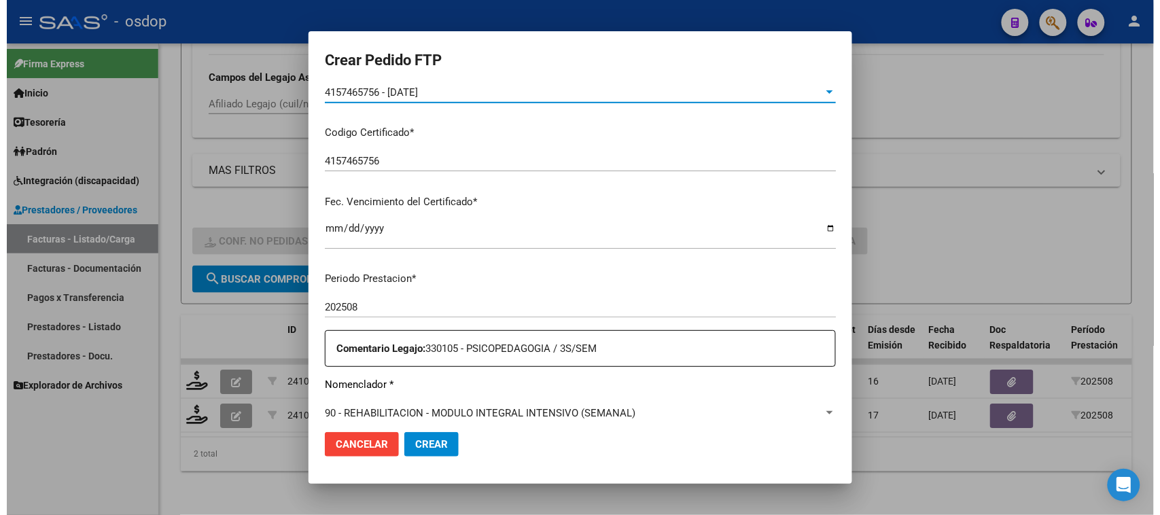
scroll to position [340, 0]
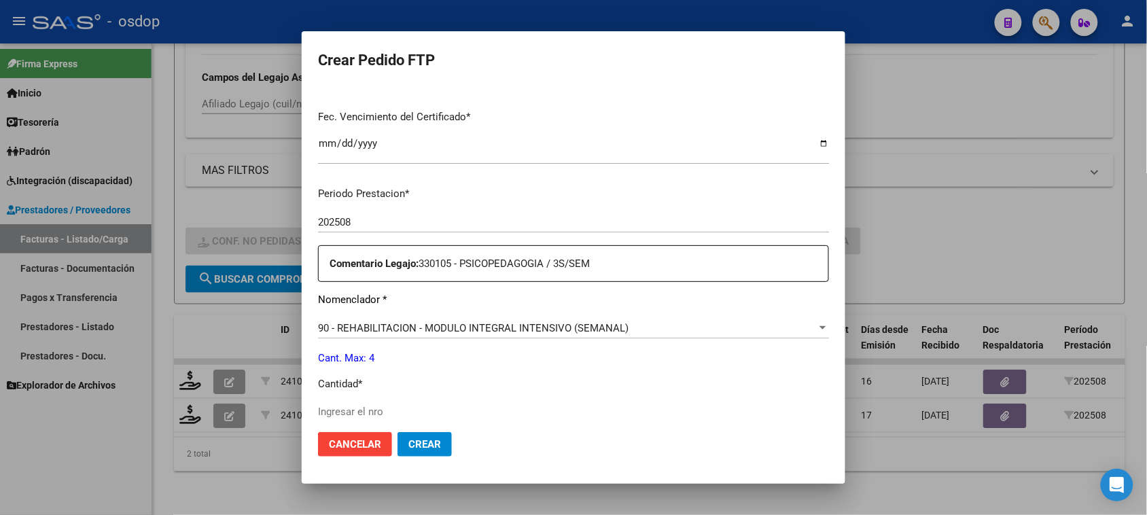
click at [400, 406] on input "Ingresar el nro" at bounding box center [573, 412] width 511 height 12
type input "4"
click at [425, 448] on span "Crear" at bounding box center [424, 444] width 33 height 12
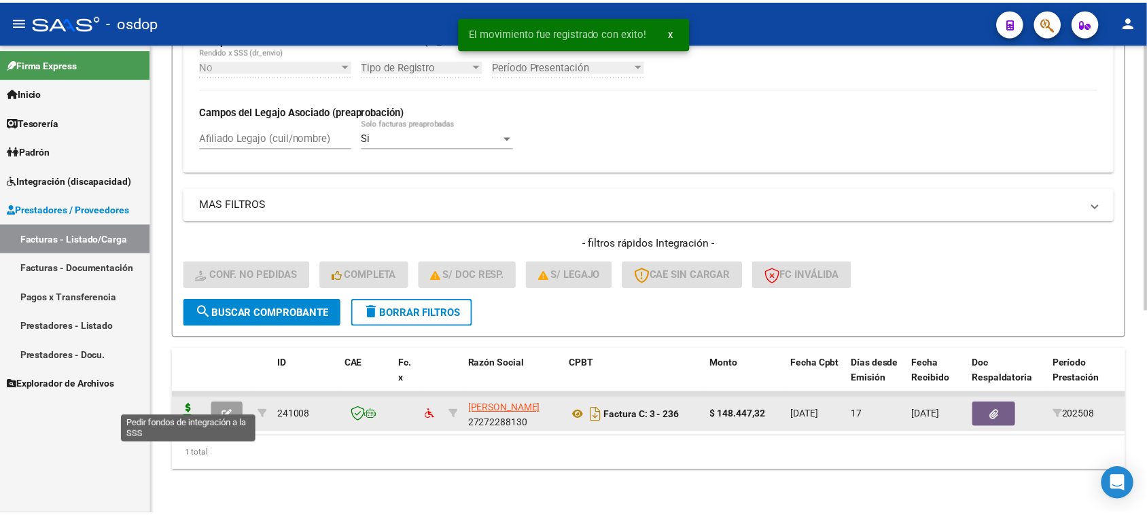
scroll to position [359, 0]
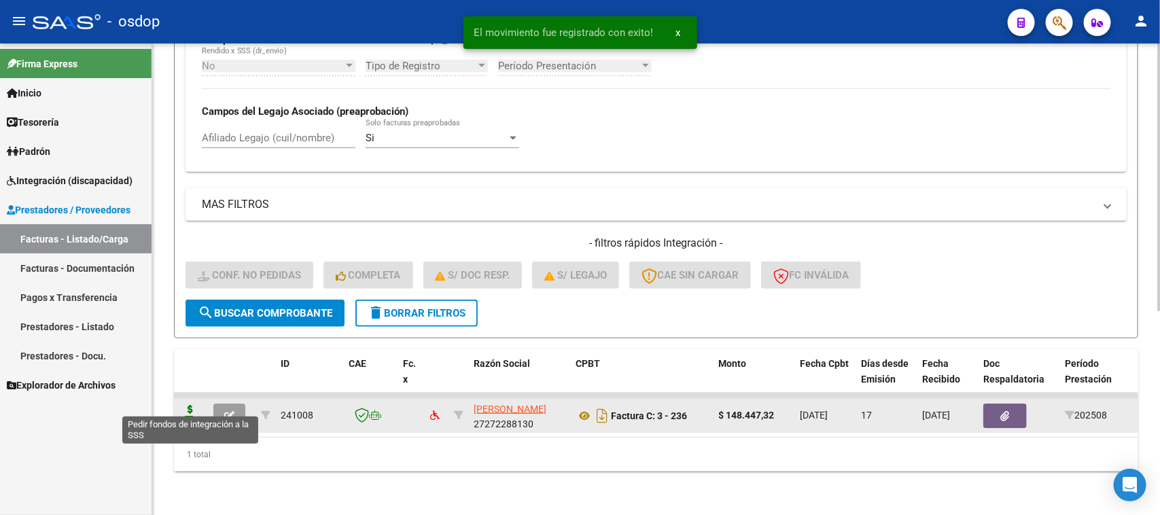
click at [194, 410] on icon at bounding box center [190, 414] width 22 height 19
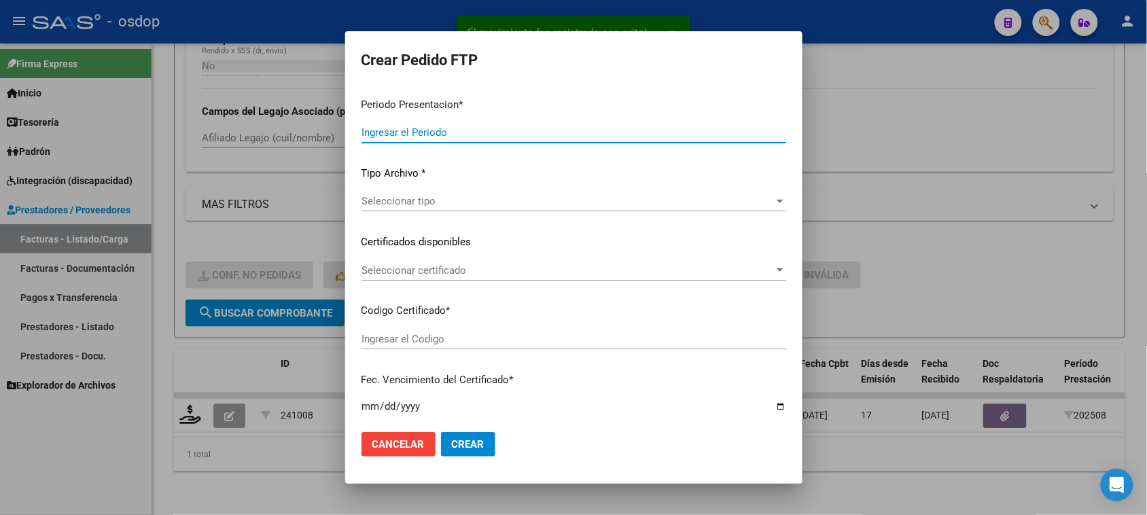
type input "202508"
type input "$ 148.447,32"
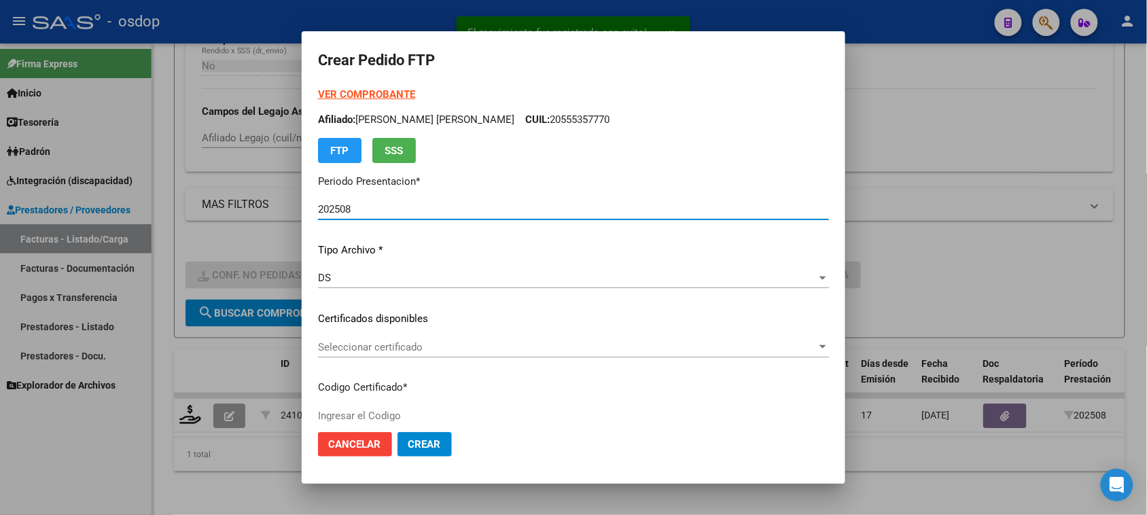
type input "4157465756"
type input "2026-06-30"
click at [588, 342] on span "Seleccionar certificado" at bounding box center [567, 347] width 499 height 12
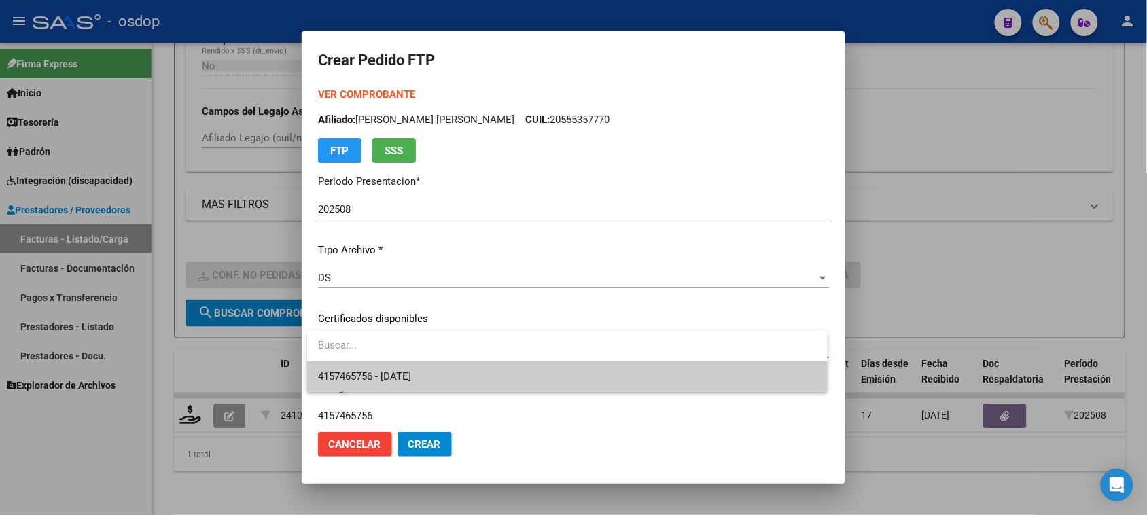
click at [581, 387] on span "4157465756 - 2026-06-30" at bounding box center [567, 376] width 498 height 31
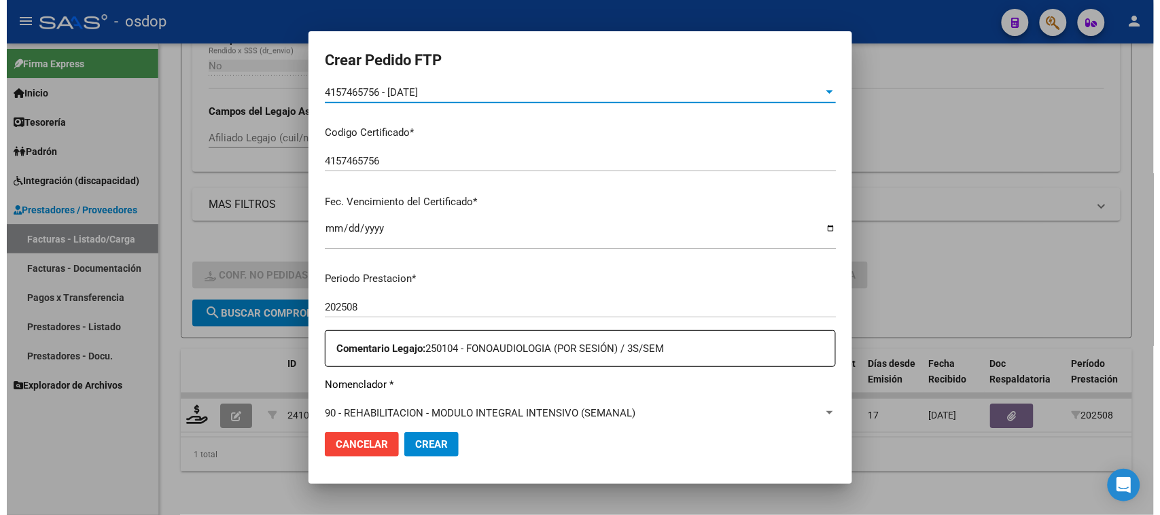
scroll to position [425, 0]
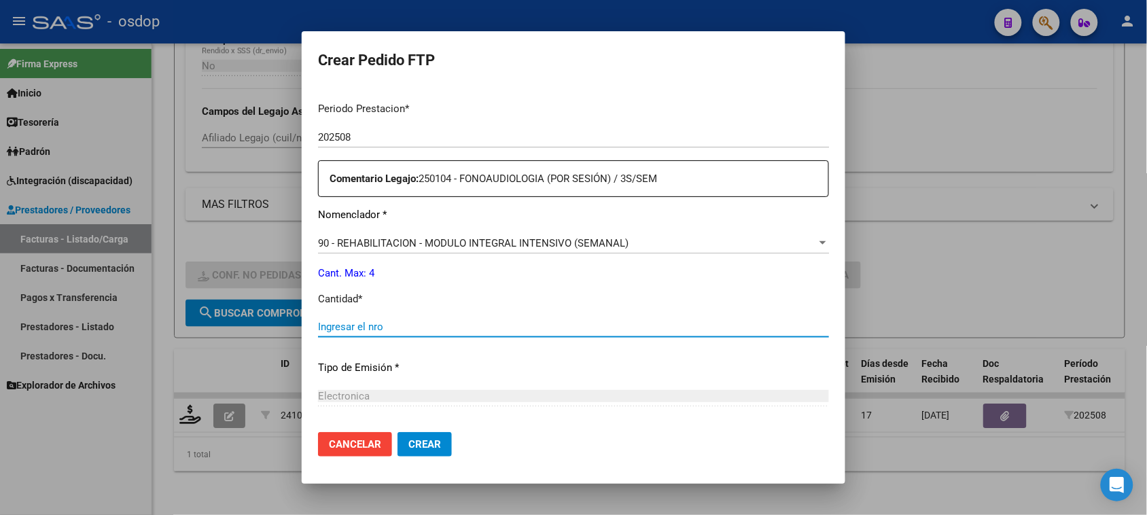
click at [428, 323] on input "Ingresar el nro" at bounding box center [573, 327] width 511 height 12
type input "4"
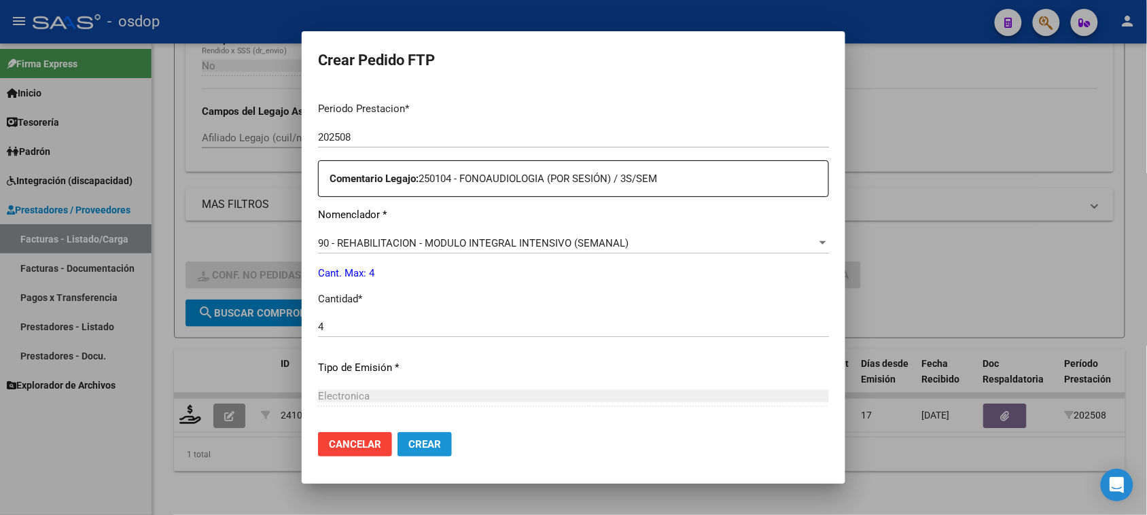
click at [445, 446] on button "Crear" at bounding box center [424, 444] width 54 height 24
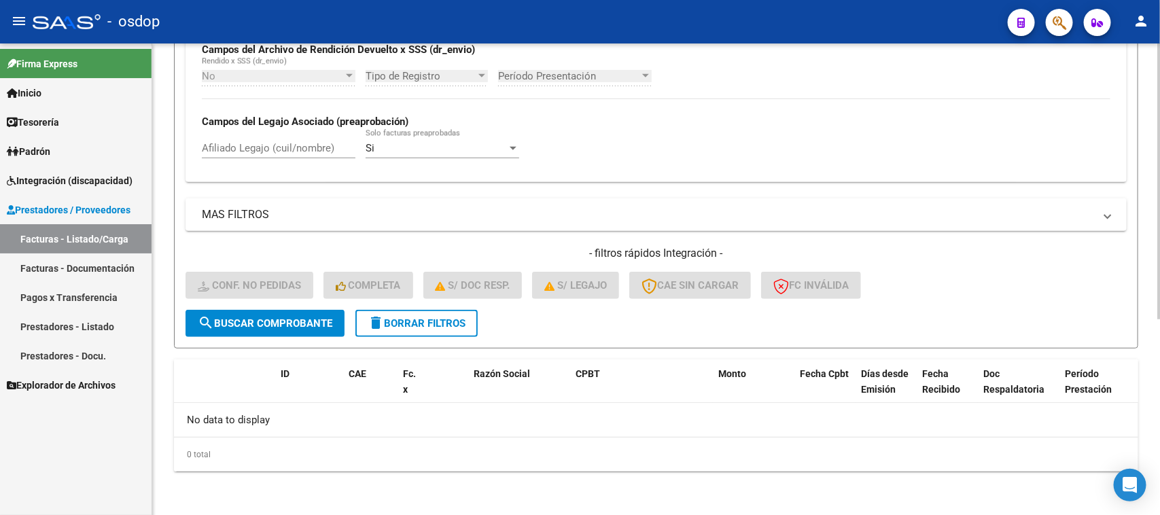
scroll to position [335, 0]
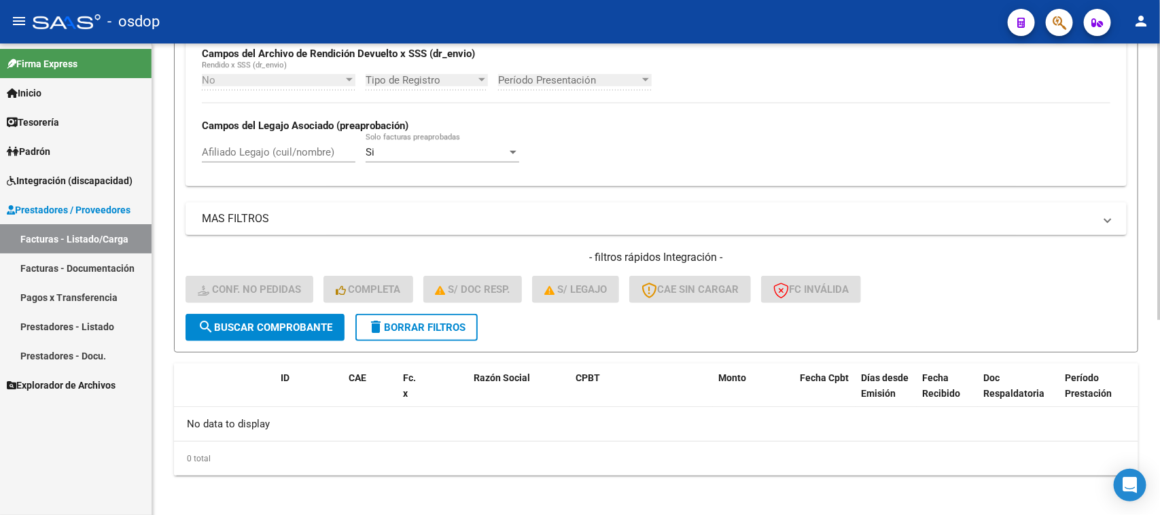
click at [445, 316] on button "delete Borrar Filtros" at bounding box center [416, 327] width 122 height 27
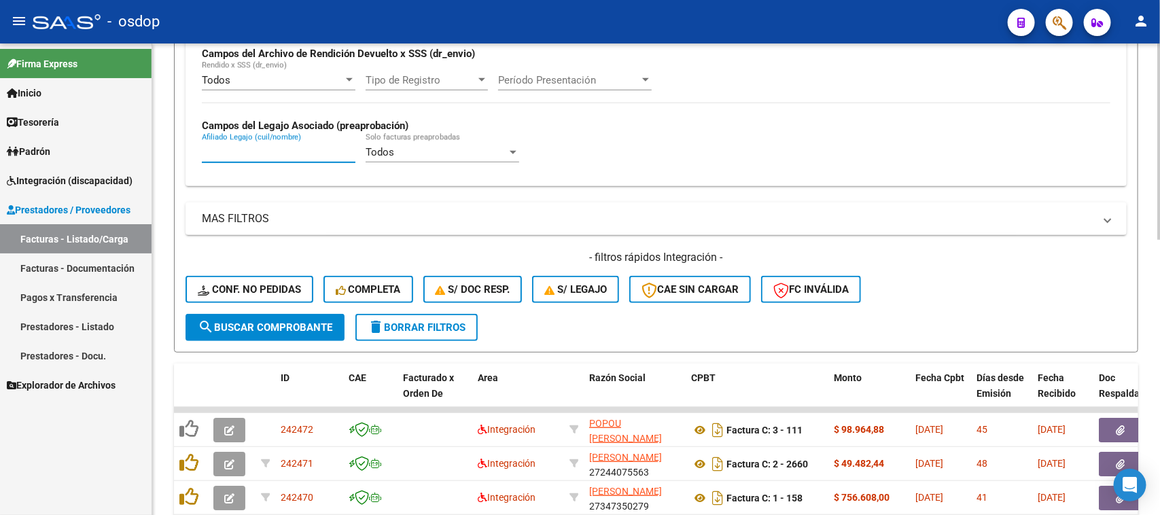
click at [270, 150] on input "Afiliado Legajo (cuil/nombre)" at bounding box center [279, 152] width 154 height 12
paste input "20565278402"
type input "20565278402"
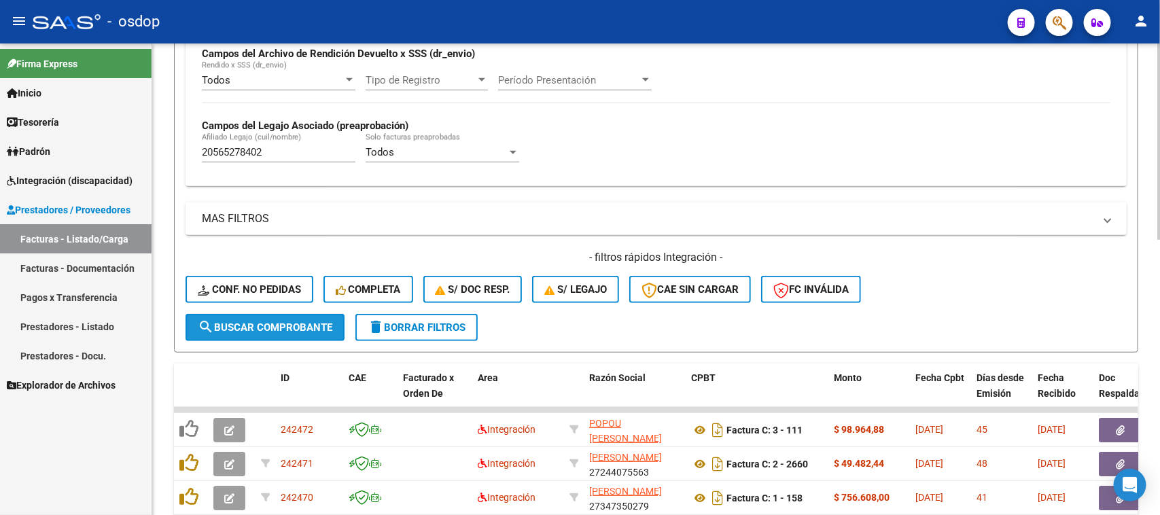
click at [319, 328] on span "search Buscar Comprobante" at bounding box center [265, 327] width 135 height 12
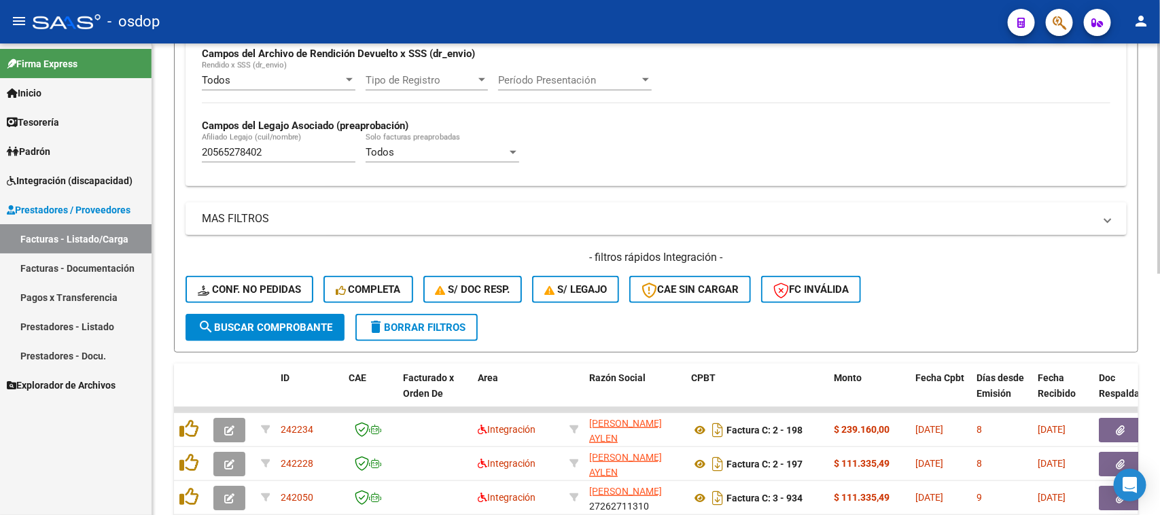
scroll to position [495, 0]
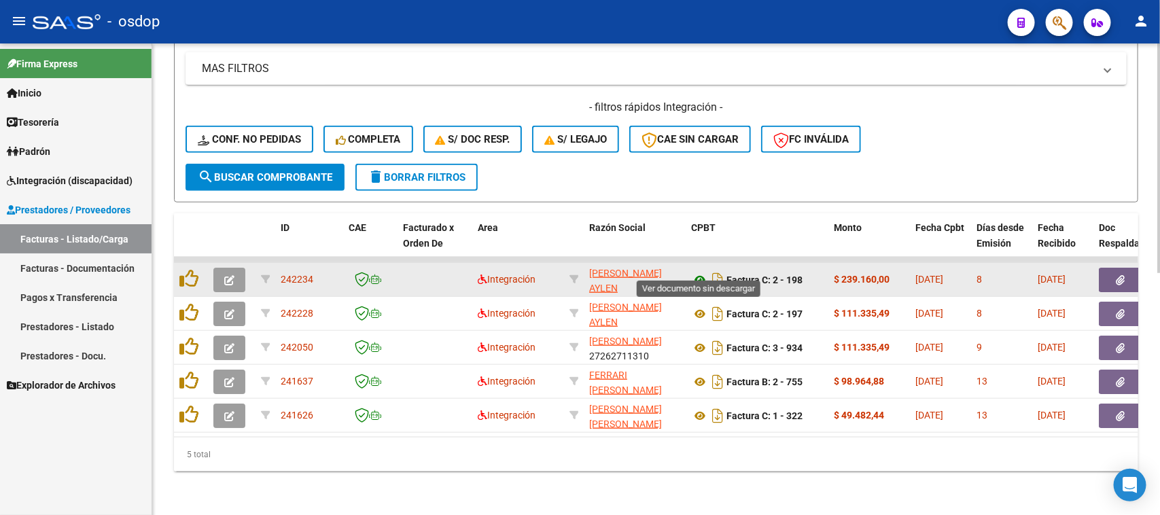
click at [702, 272] on icon at bounding box center [700, 280] width 18 height 16
click at [1116, 275] on icon "button" at bounding box center [1120, 280] width 9 height 10
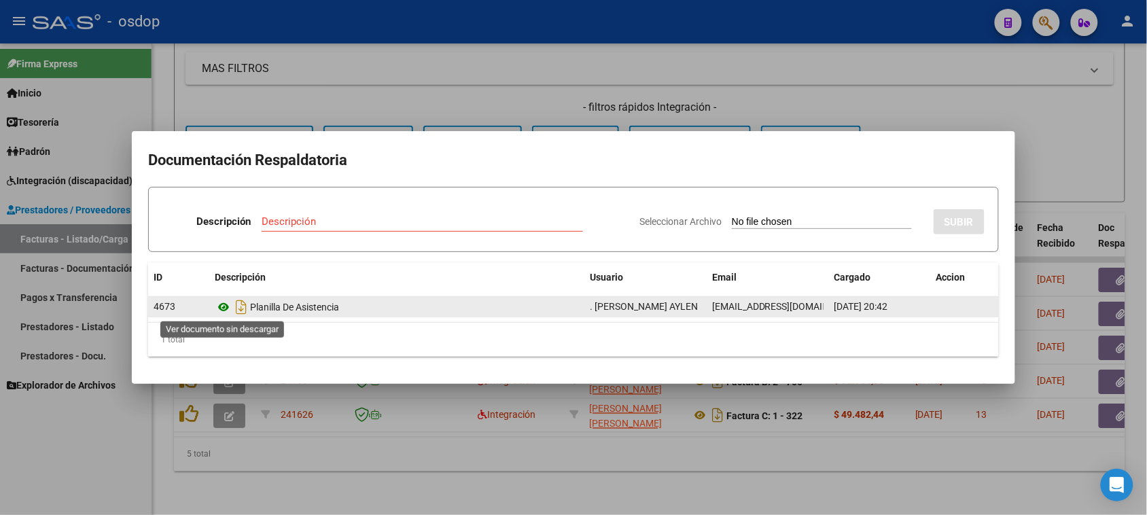
click at [224, 308] on icon at bounding box center [224, 307] width 18 height 16
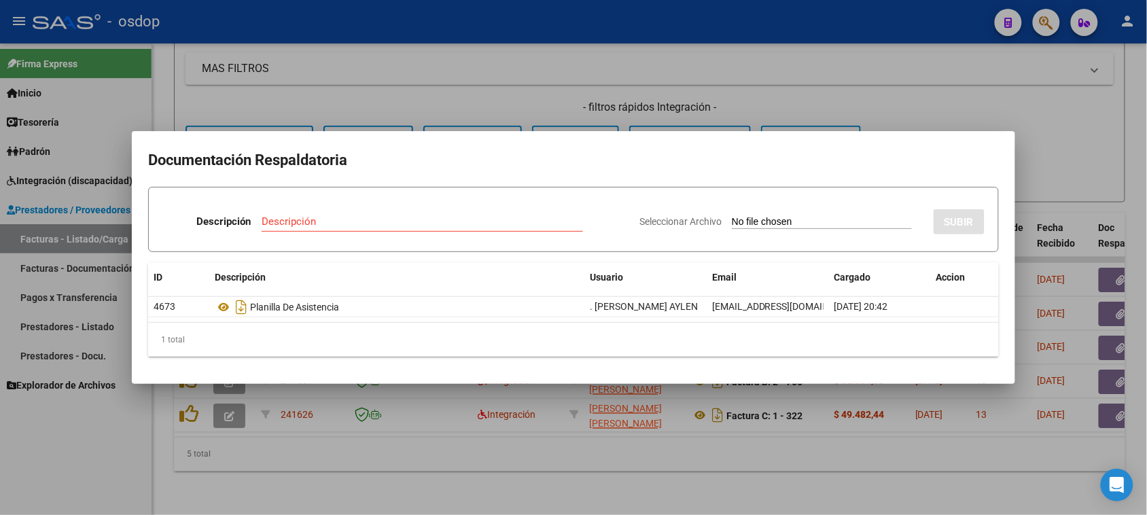
click at [375, 480] on div at bounding box center [573, 257] width 1147 height 515
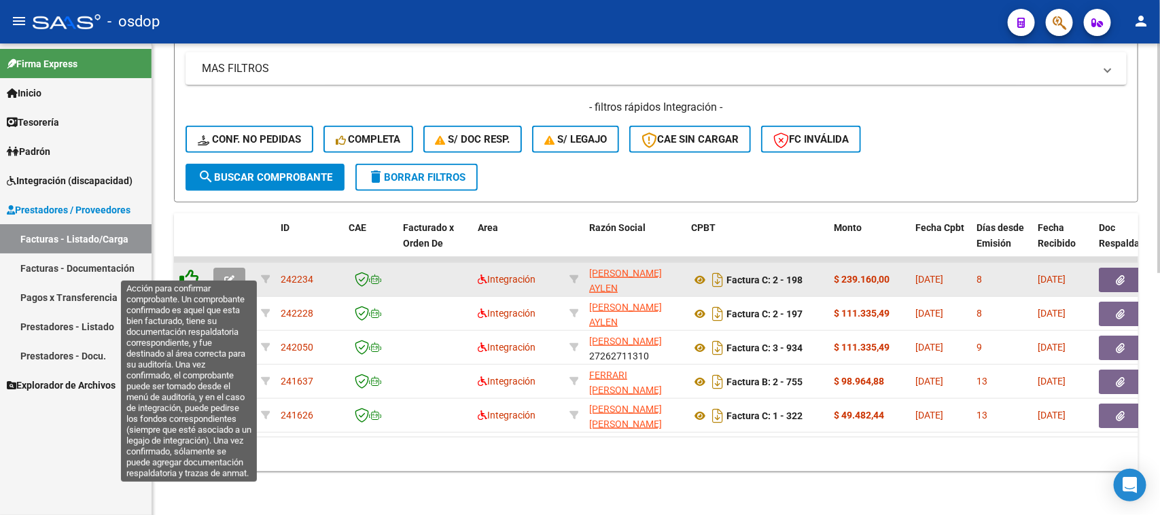
click at [187, 269] on icon at bounding box center [188, 278] width 19 height 19
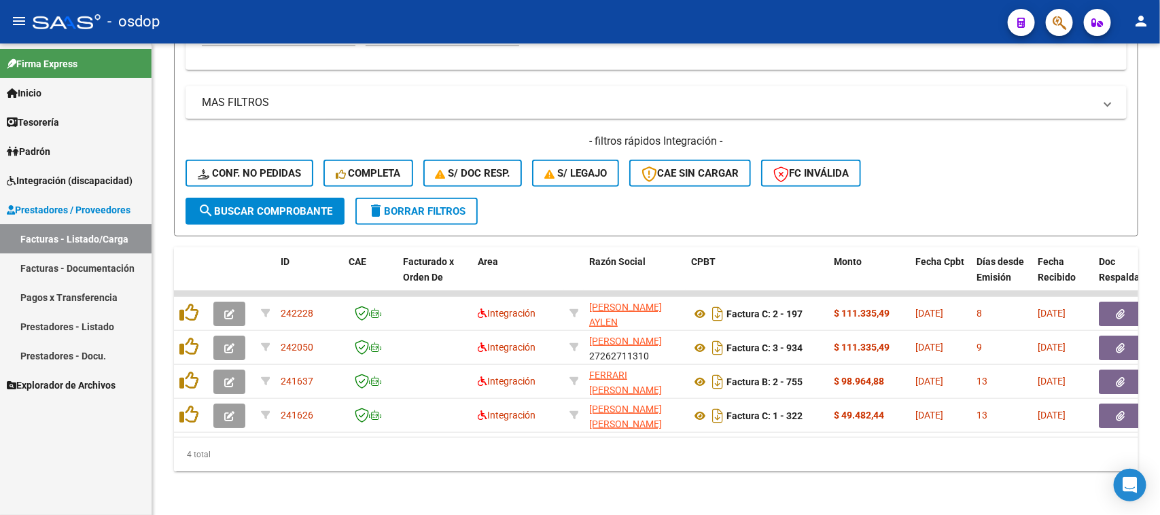
scroll to position [461, 0]
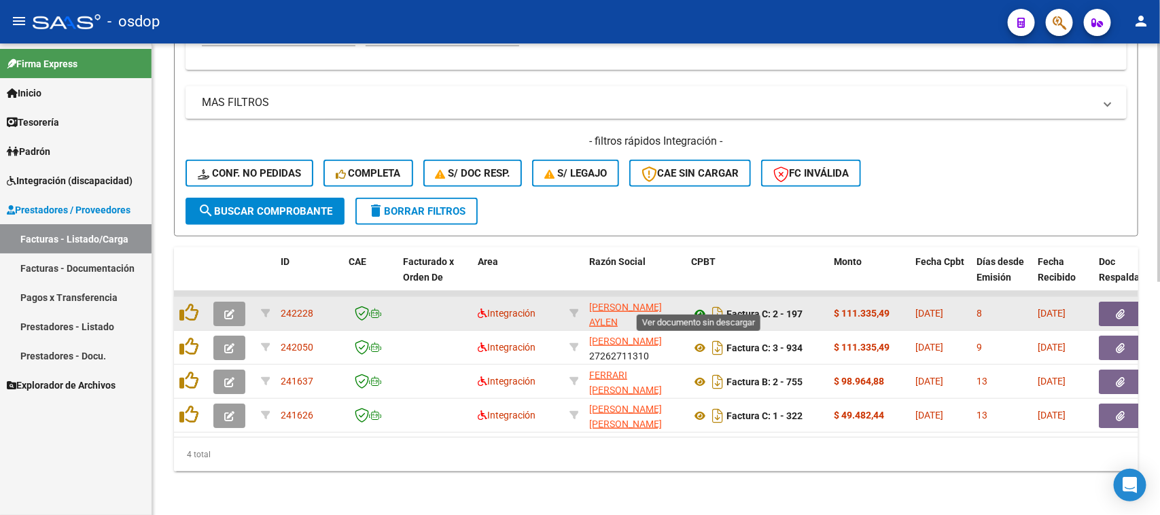
click at [696, 306] on icon at bounding box center [700, 314] width 18 height 16
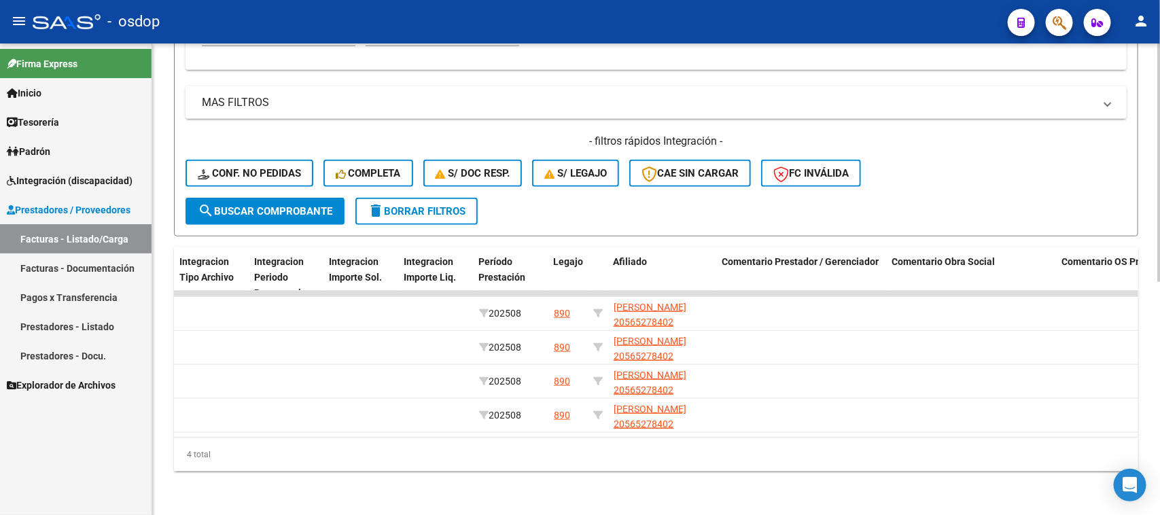
scroll to position [0, 0]
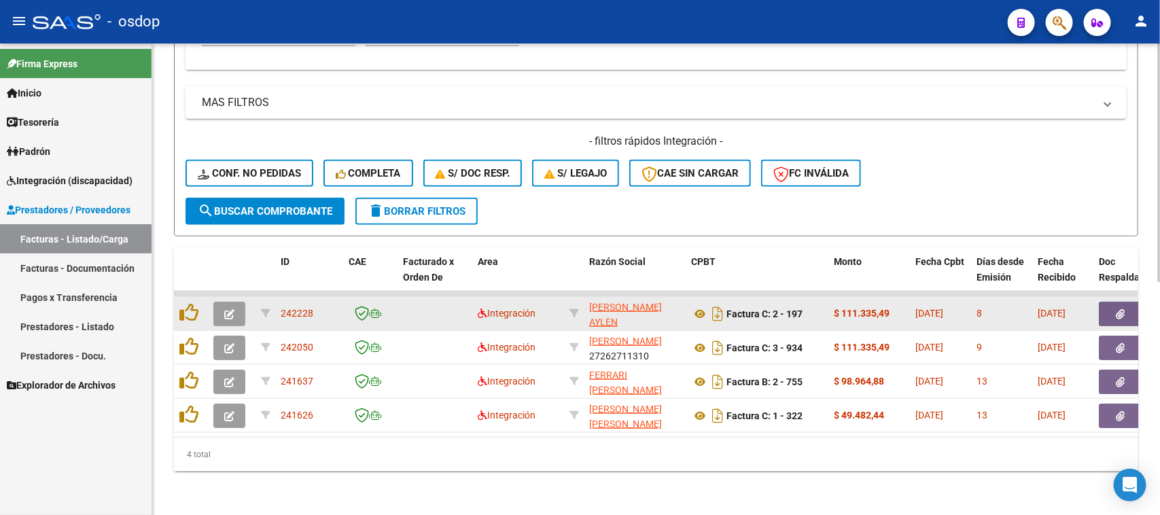
click at [1116, 309] on icon "button" at bounding box center [1120, 314] width 9 height 10
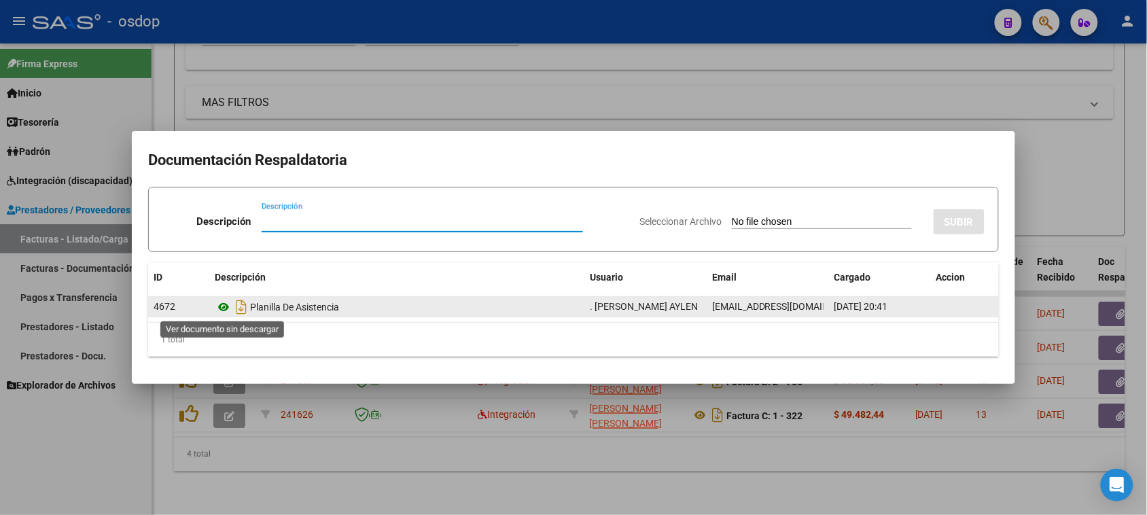
click at [224, 303] on icon at bounding box center [224, 307] width 18 height 16
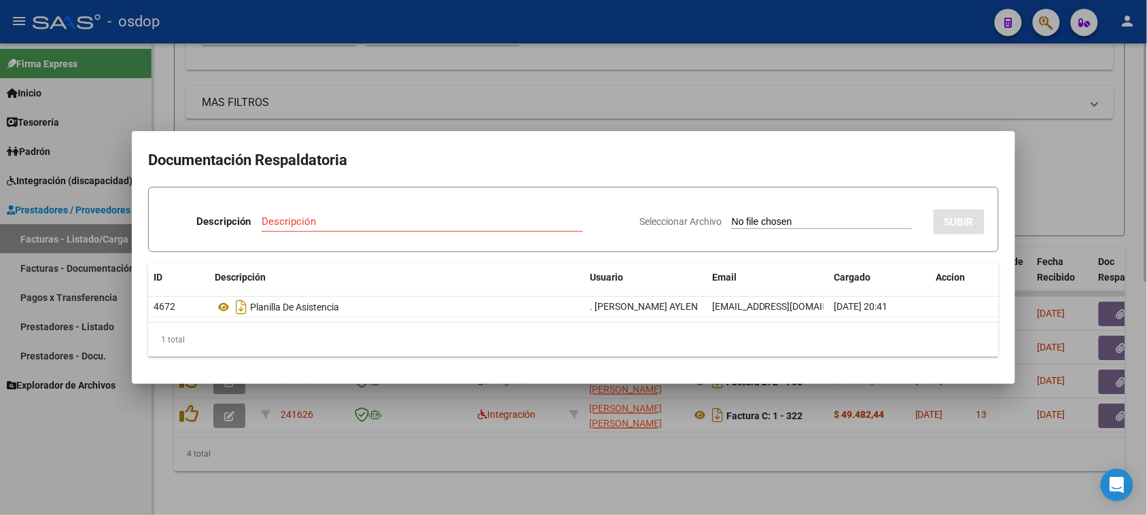
drag, startPoint x: 742, startPoint y: 488, endPoint x: 663, endPoint y: 463, distance: 82.7
click at [732, 483] on div at bounding box center [573, 257] width 1147 height 515
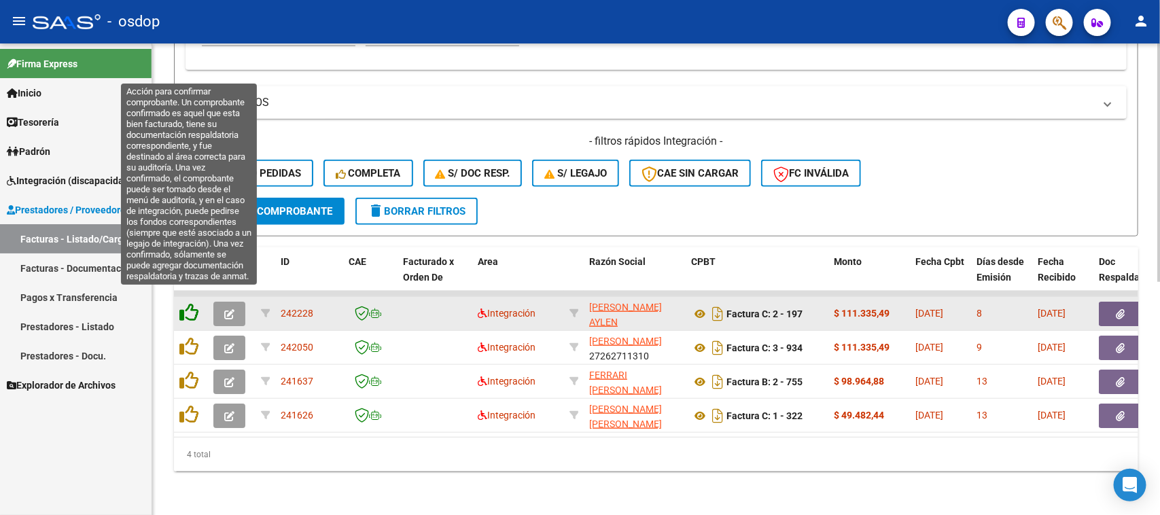
click at [189, 303] on icon at bounding box center [188, 312] width 19 height 19
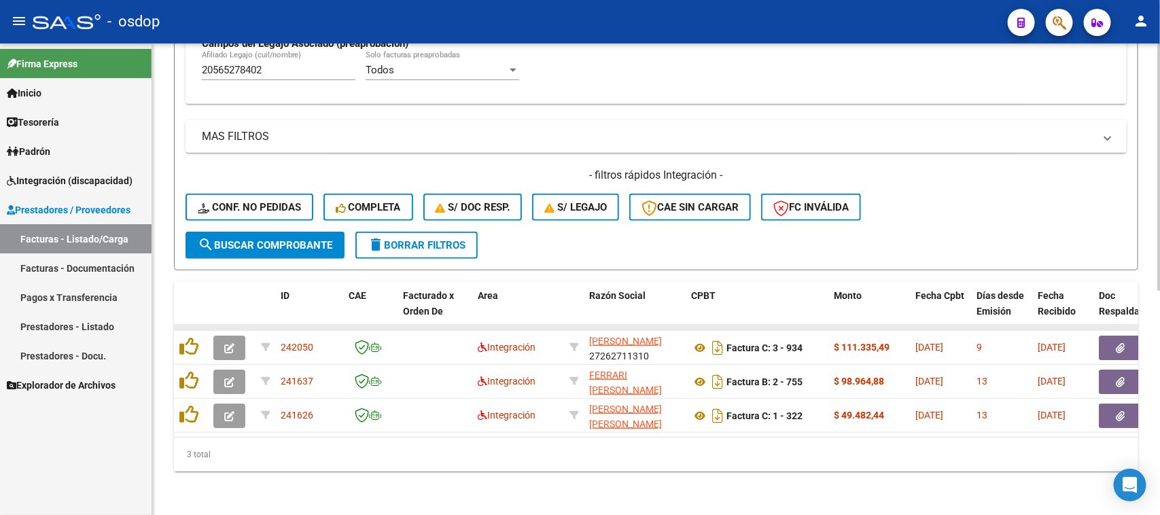
scroll to position [427, 0]
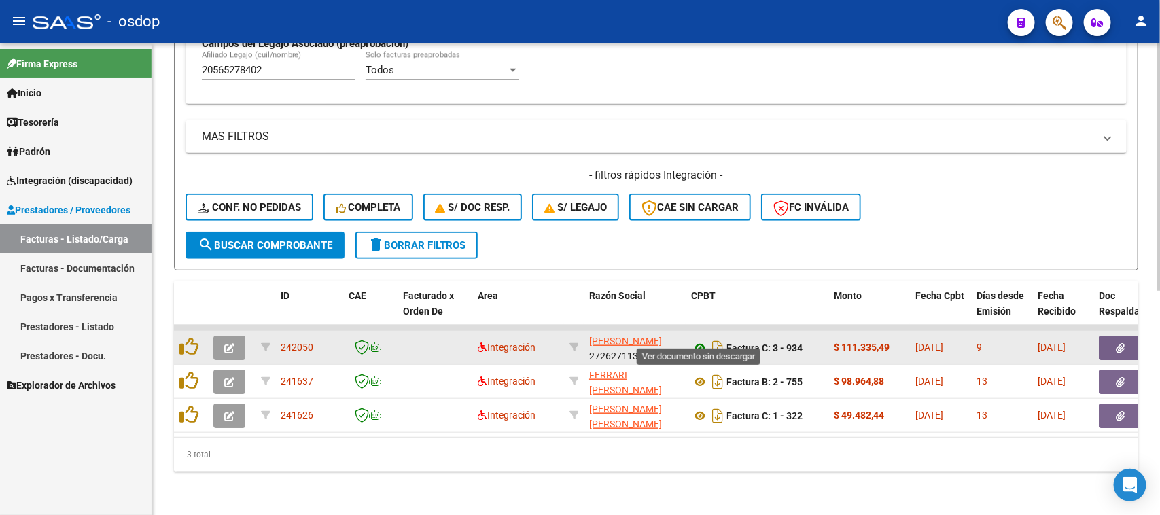
click at [701, 340] on icon at bounding box center [700, 348] width 18 height 16
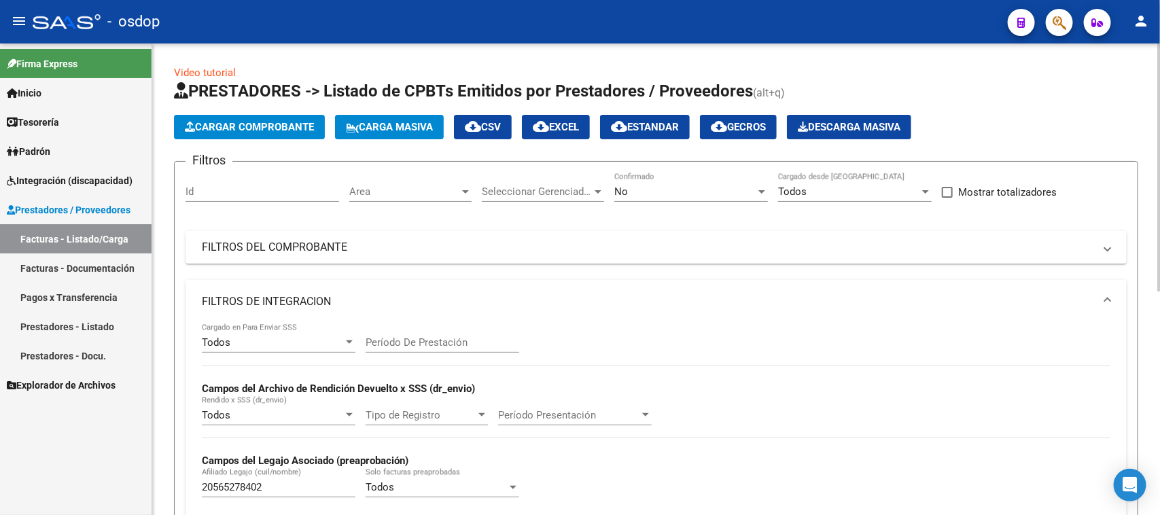
scroll to position [427, 0]
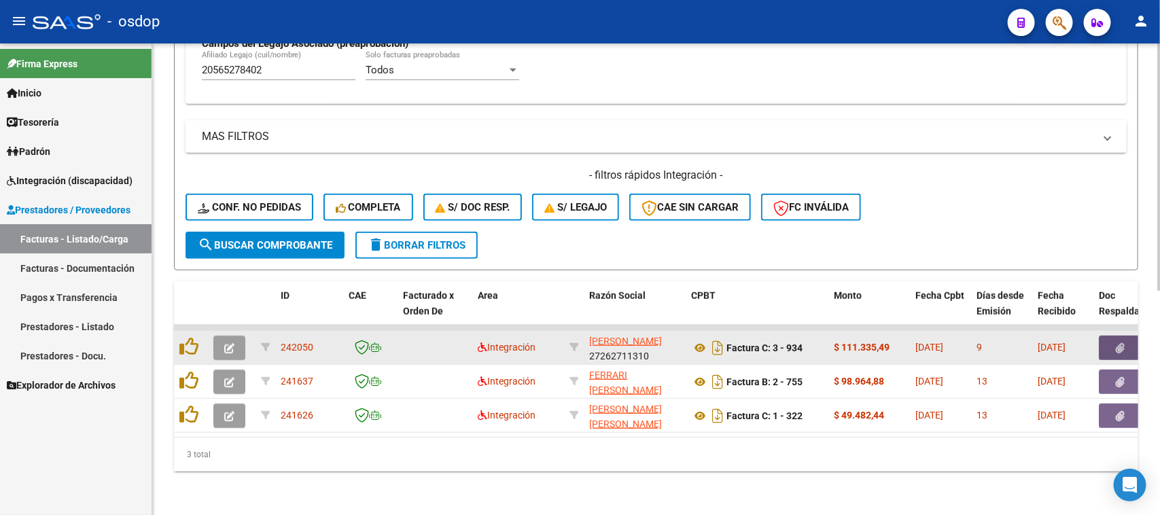
click at [1113, 336] on button "button" at bounding box center [1120, 348] width 43 height 24
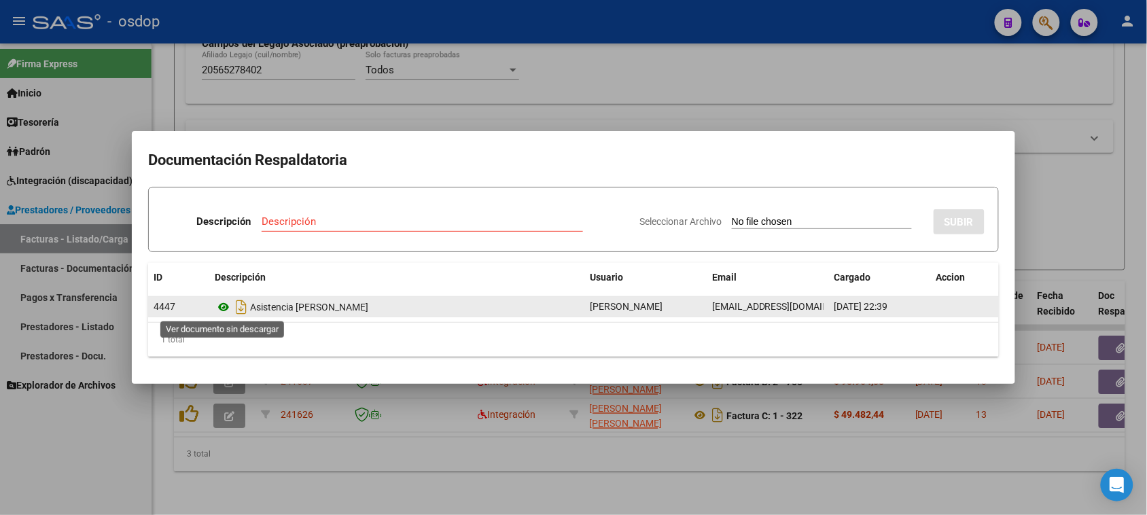
click at [223, 306] on icon at bounding box center [224, 307] width 18 height 16
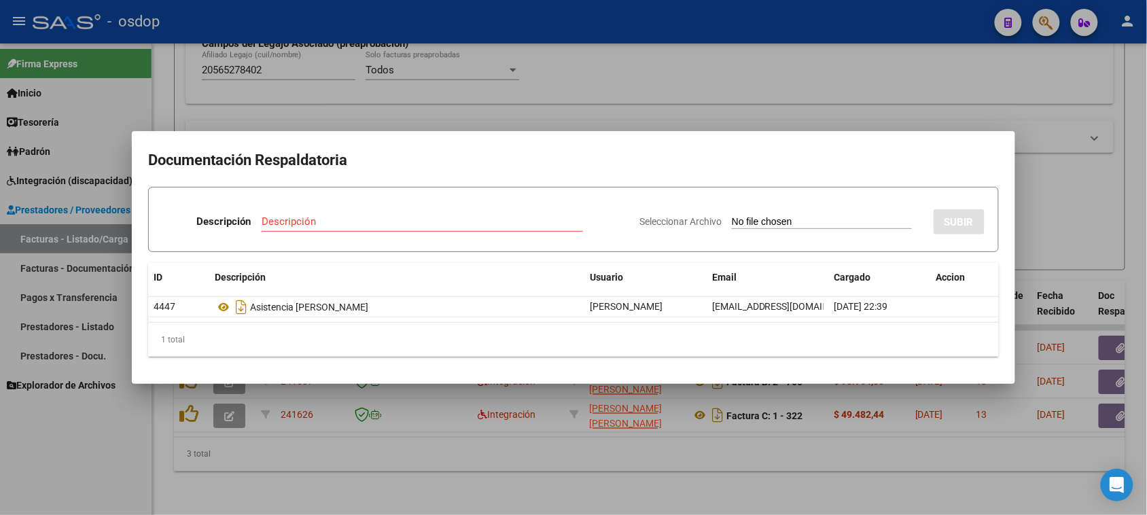
click at [508, 442] on div at bounding box center [573, 257] width 1147 height 515
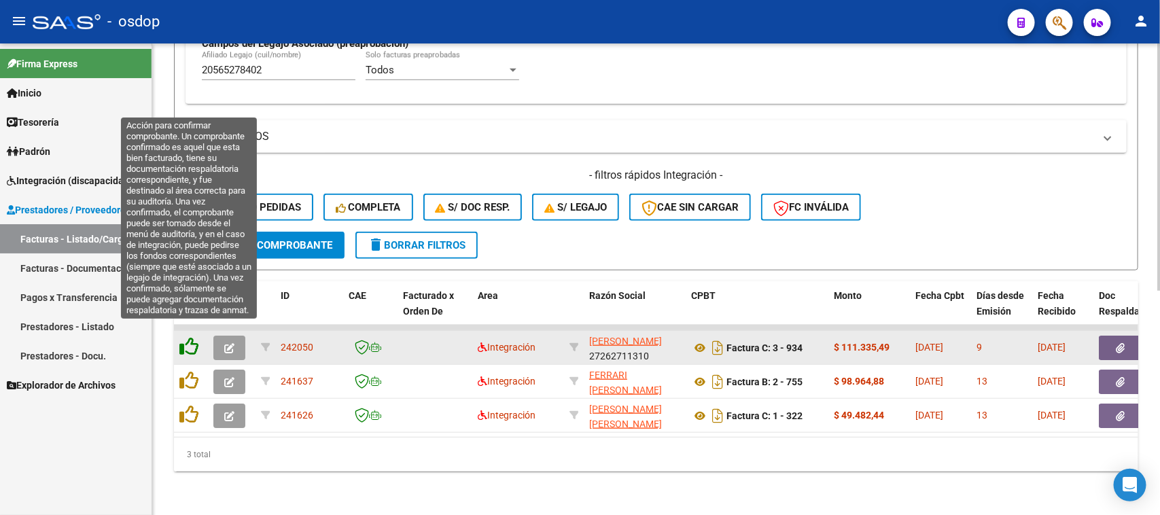
click at [192, 337] on icon at bounding box center [188, 346] width 19 height 19
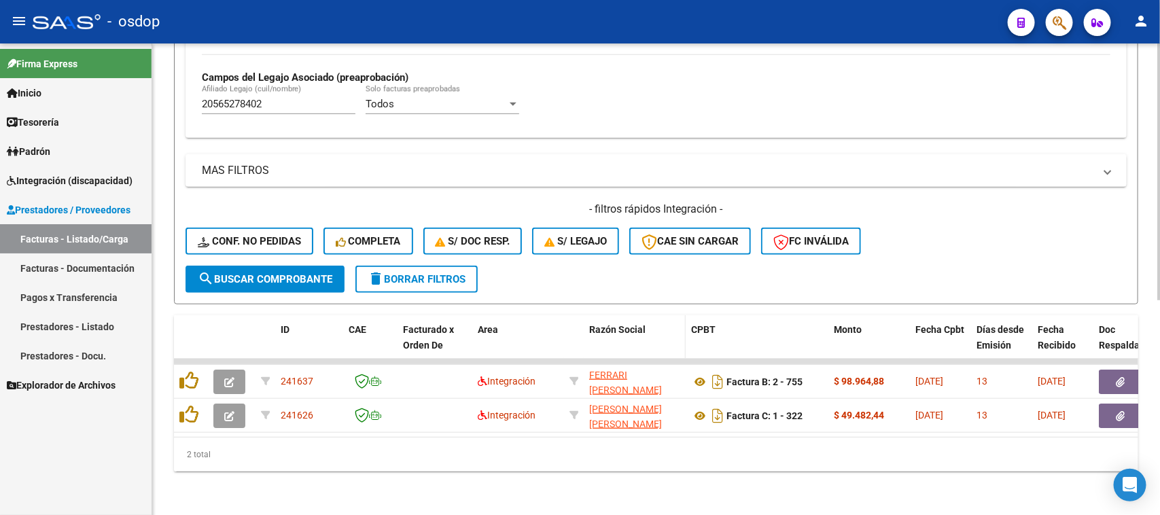
scroll to position [393, 0]
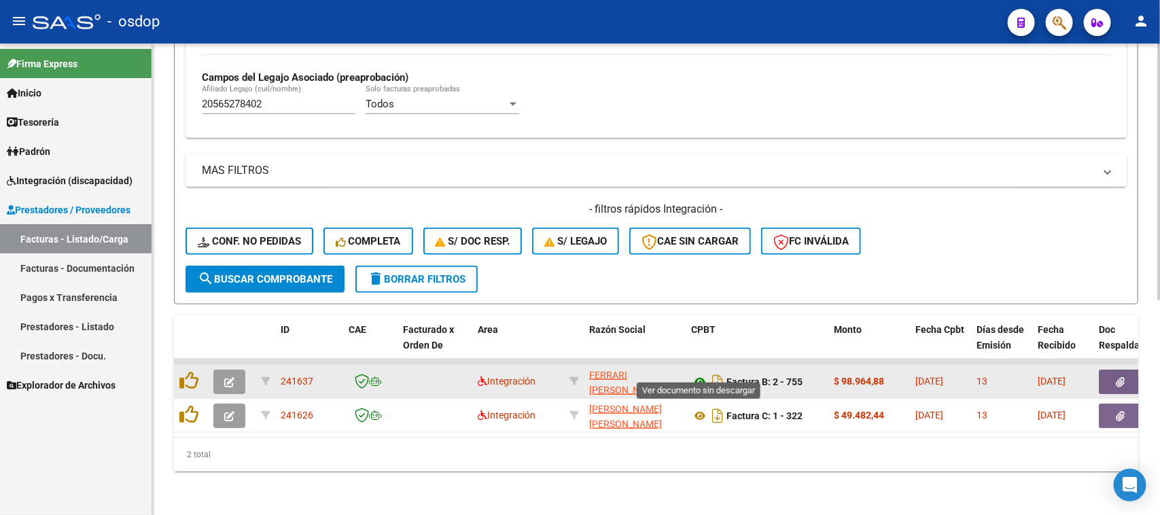
click at [701, 374] on icon at bounding box center [700, 382] width 18 height 16
click at [1129, 381] on datatable-body-cell at bounding box center [1134, 381] width 82 height 33
click at [1126, 372] on button "button" at bounding box center [1120, 382] width 43 height 24
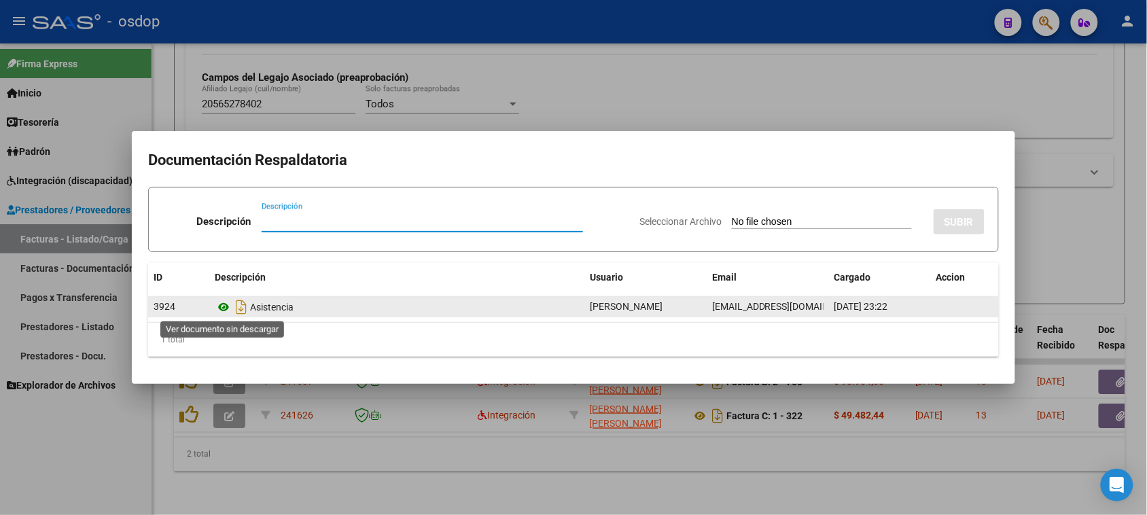
click at [222, 306] on icon at bounding box center [224, 307] width 18 height 16
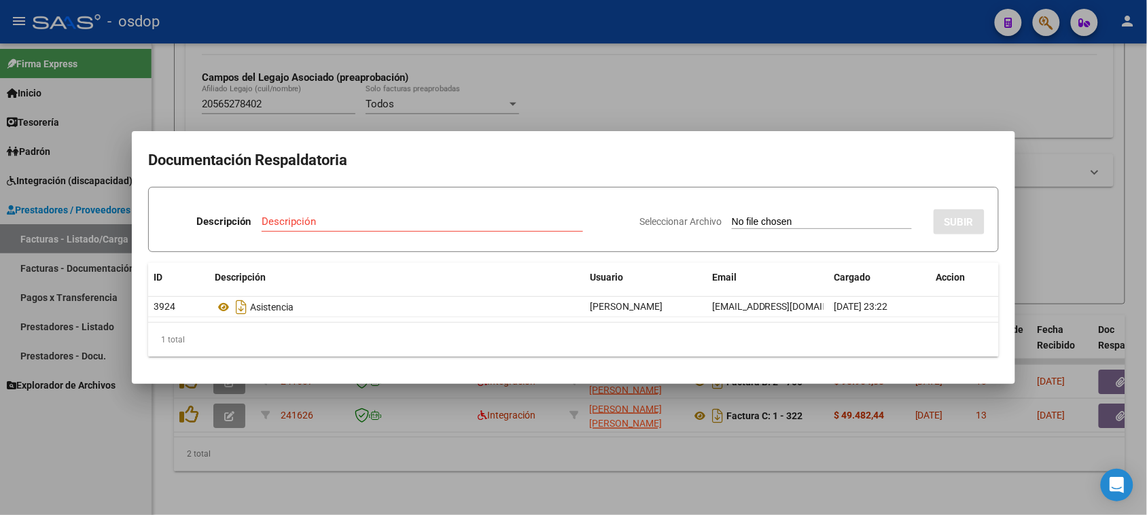
click at [266, 467] on div at bounding box center [573, 257] width 1147 height 515
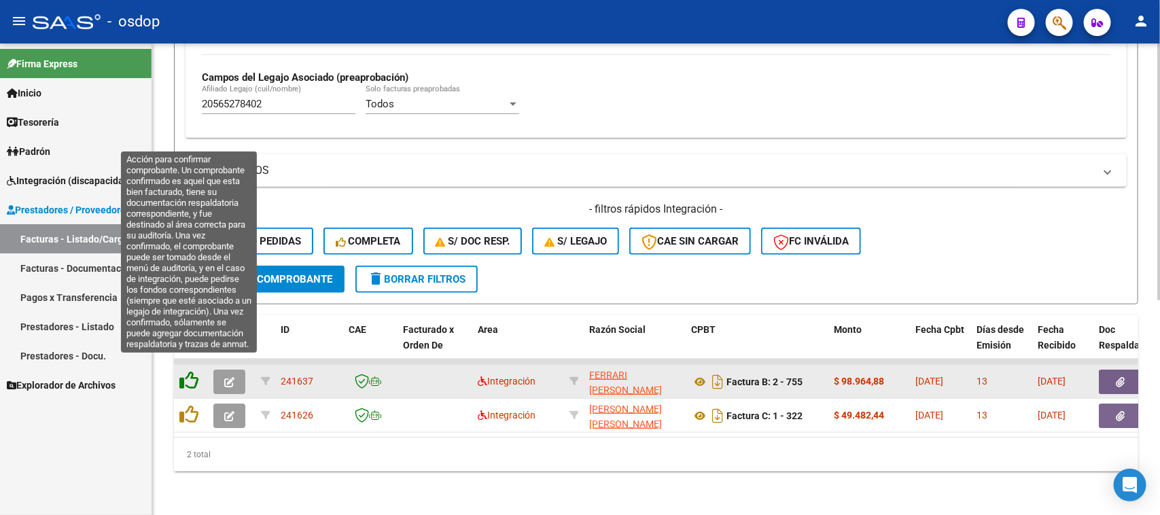
click at [181, 371] on icon at bounding box center [188, 380] width 19 height 19
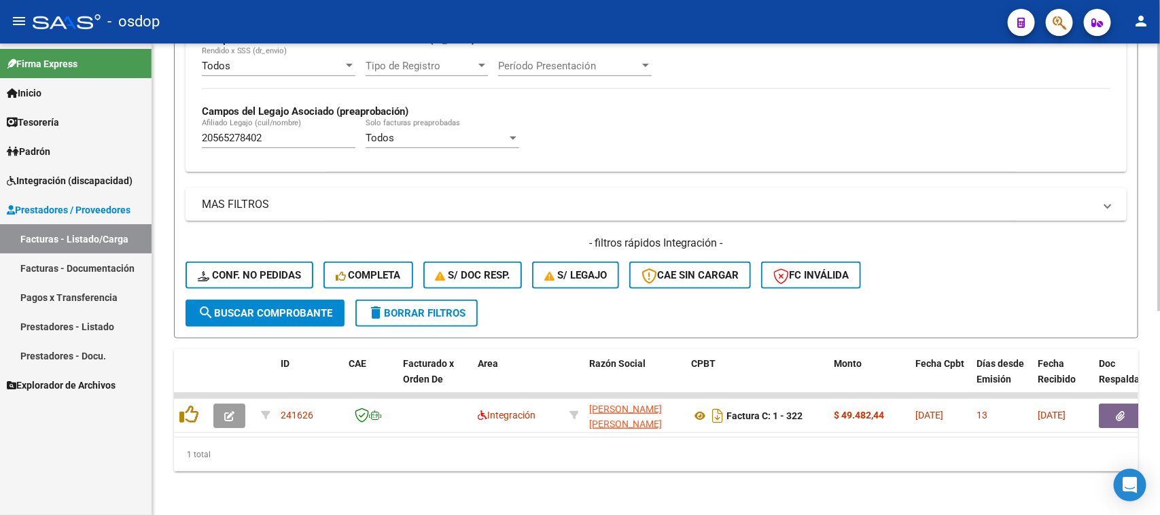
scroll to position [359, 0]
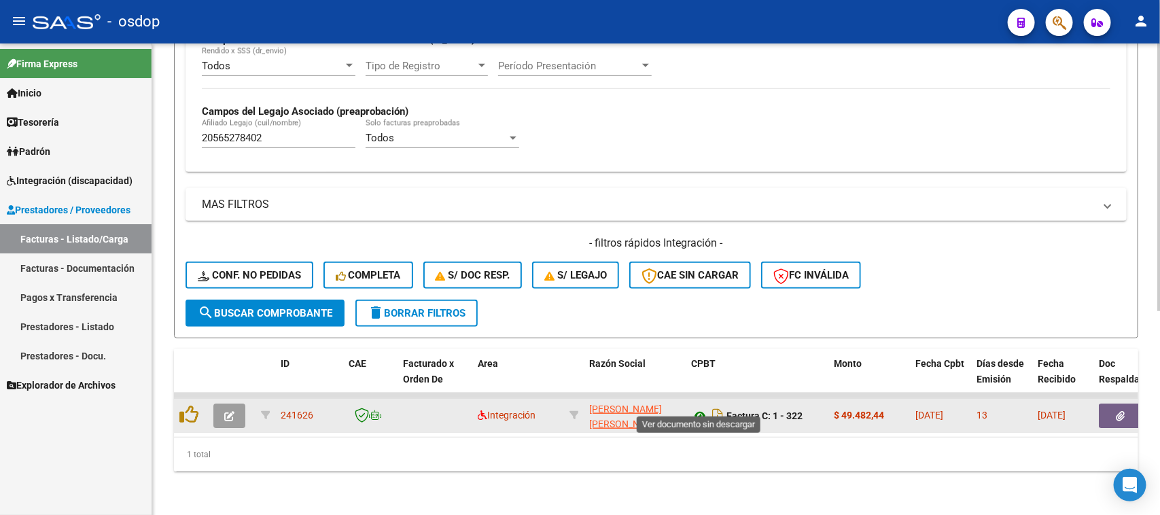
click at [700, 408] on icon at bounding box center [700, 416] width 18 height 16
click at [1118, 411] on icon "button" at bounding box center [1120, 416] width 9 height 10
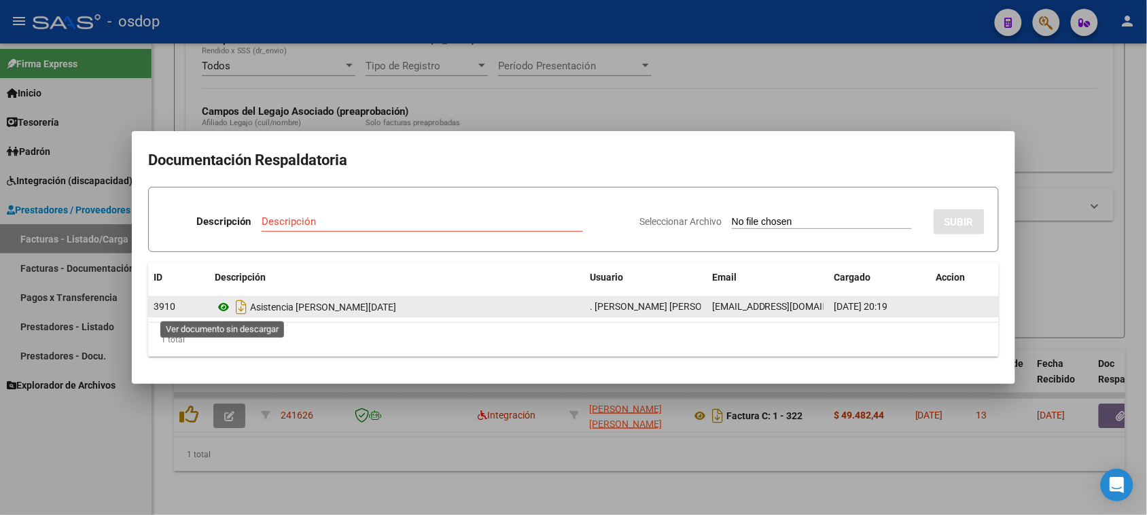
click at [226, 303] on icon at bounding box center [224, 307] width 18 height 16
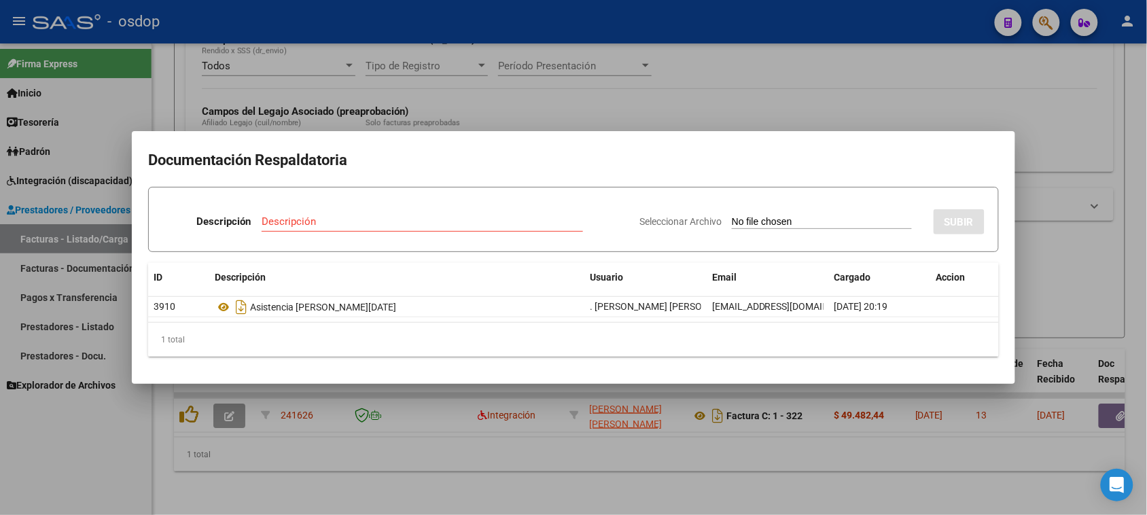
click at [317, 474] on div at bounding box center [573, 257] width 1147 height 515
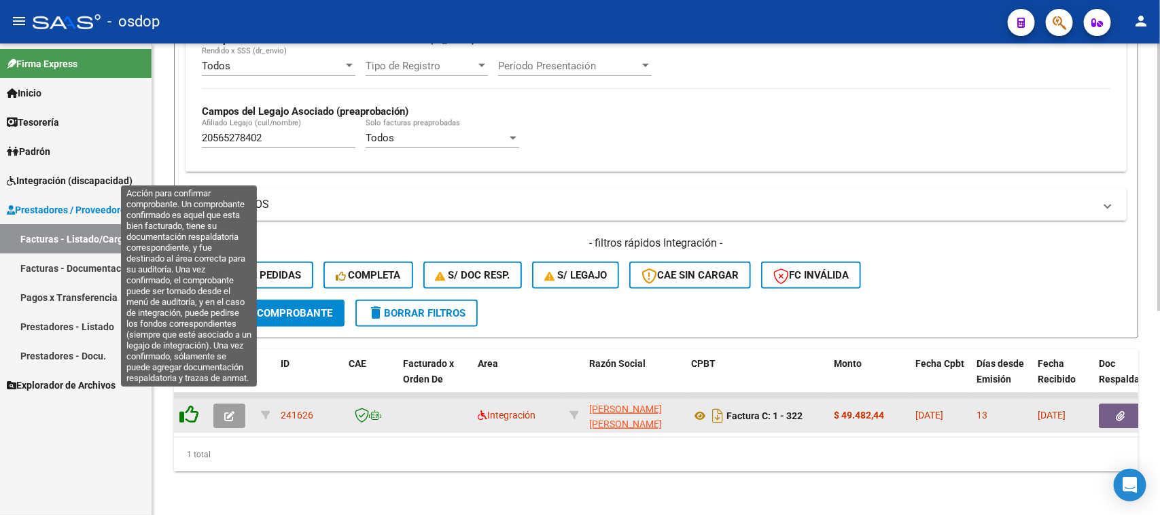
click at [185, 405] on icon at bounding box center [188, 414] width 19 height 19
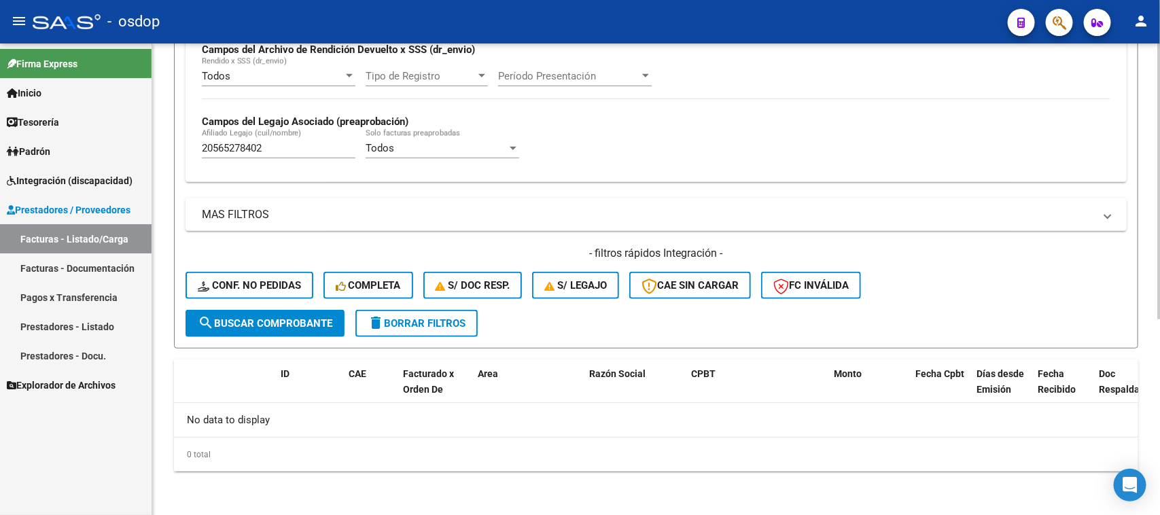
scroll to position [335, 0]
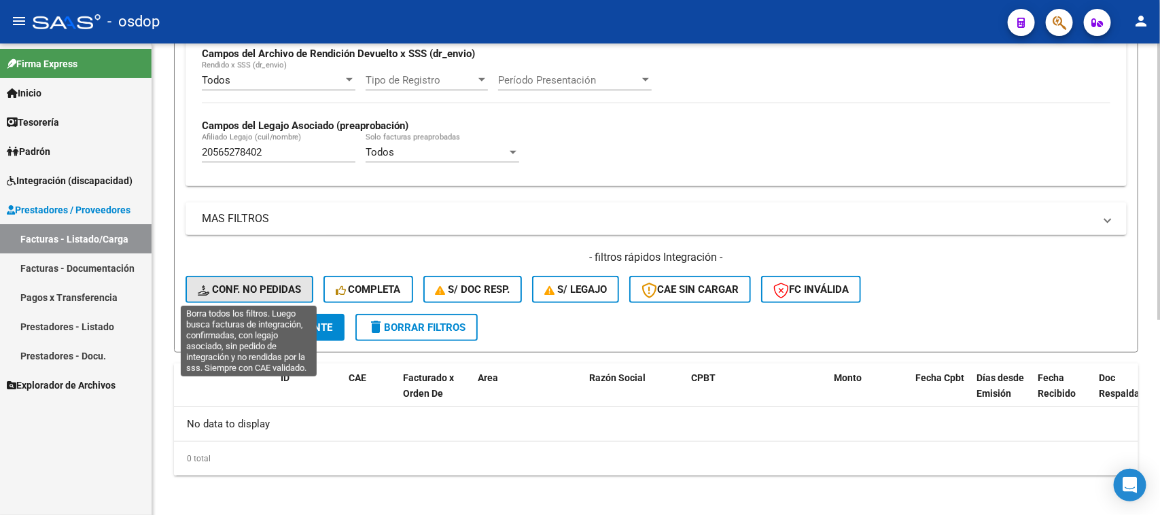
click at [253, 283] on span "Conf. no pedidas" at bounding box center [249, 289] width 103 height 12
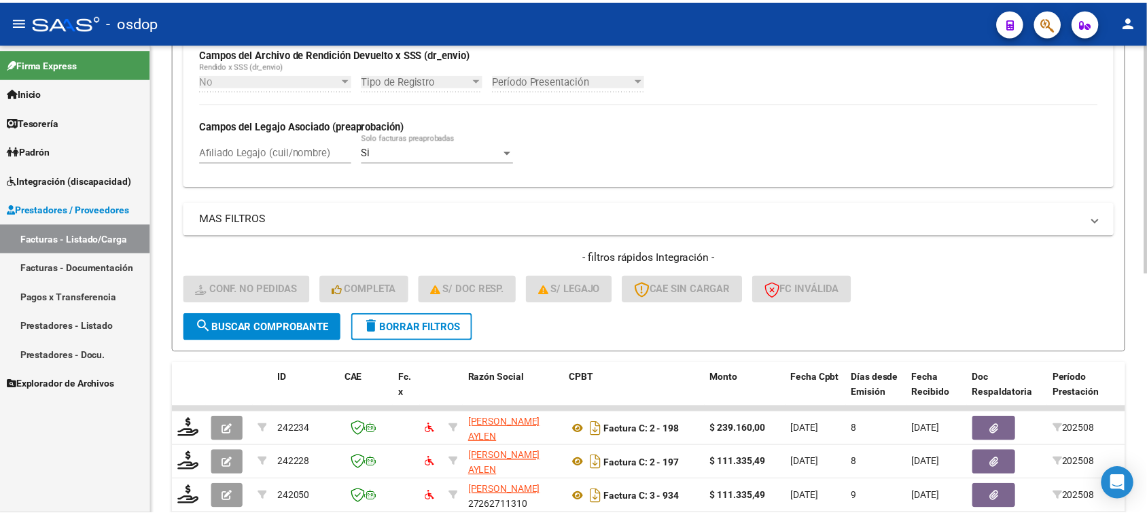
scroll to position [495, 0]
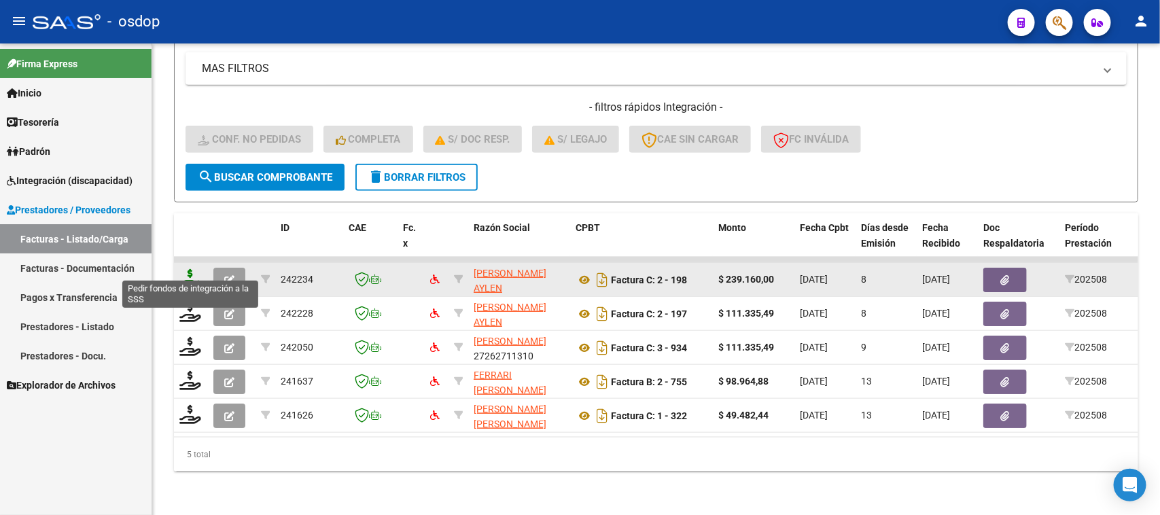
click at [191, 269] on icon at bounding box center [190, 278] width 22 height 19
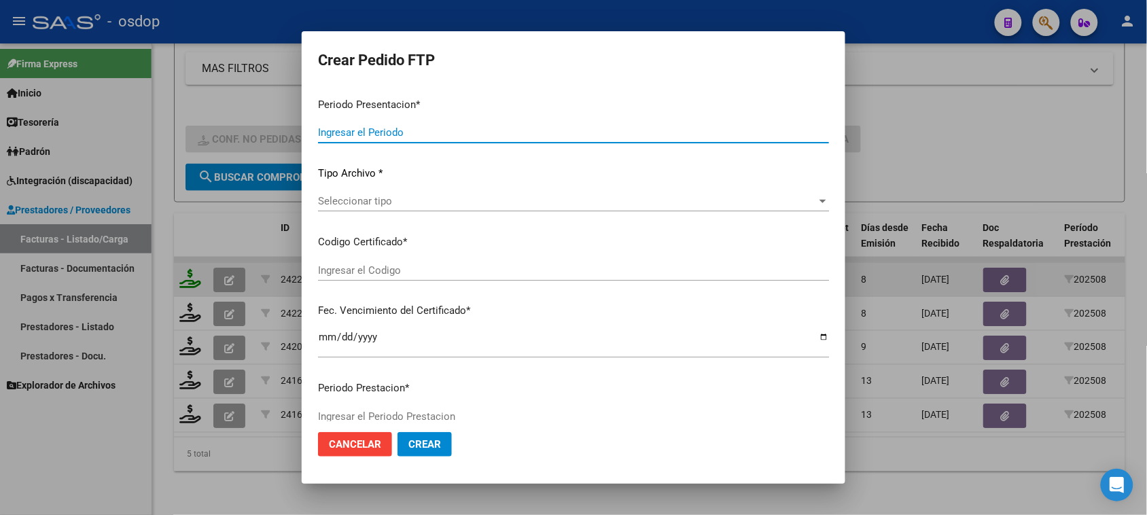
type input "202508"
type input "$ 239.160,00"
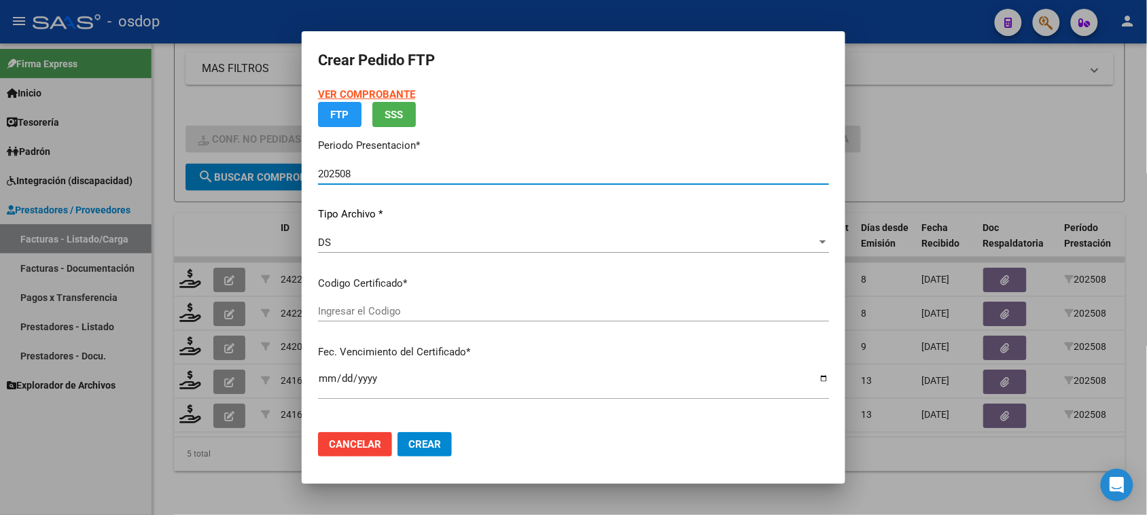
type input "6684063017"
type input "[DATE]"
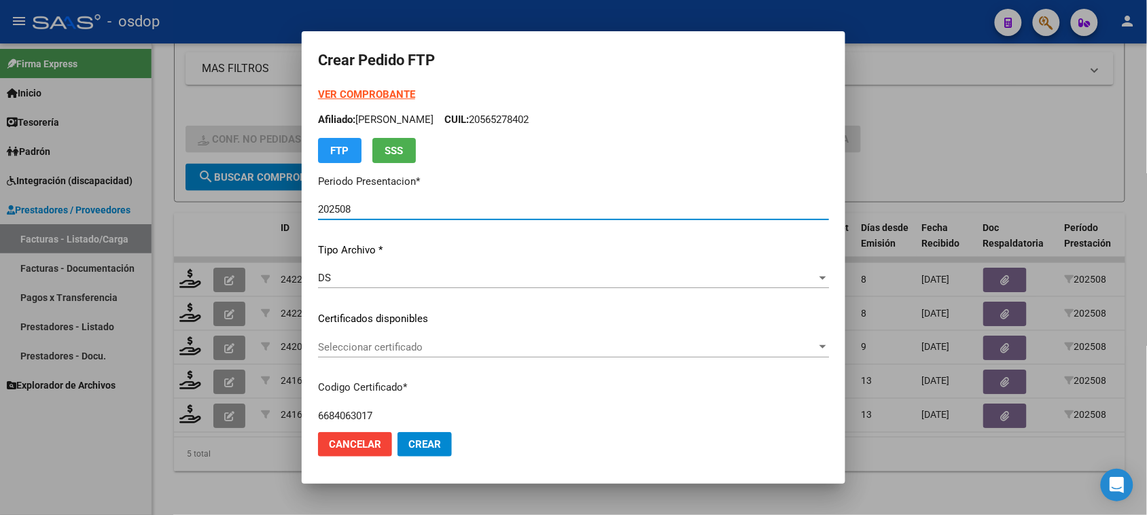
click at [535, 355] on div "Seleccionar certificado Seleccionar certificado" at bounding box center [573, 347] width 511 height 20
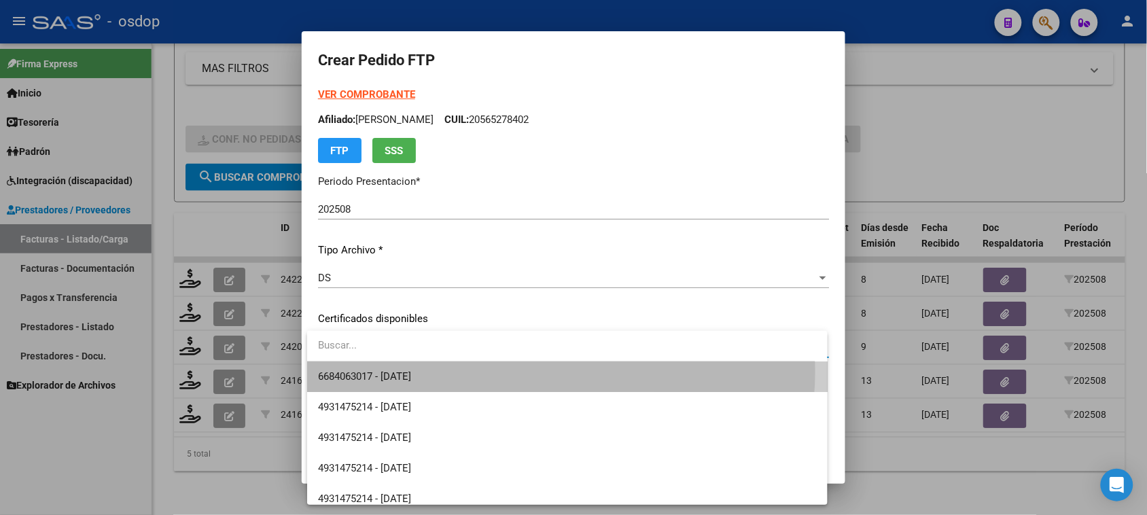
click at [527, 371] on span "6684063017 - [DATE]" at bounding box center [567, 376] width 498 height 31
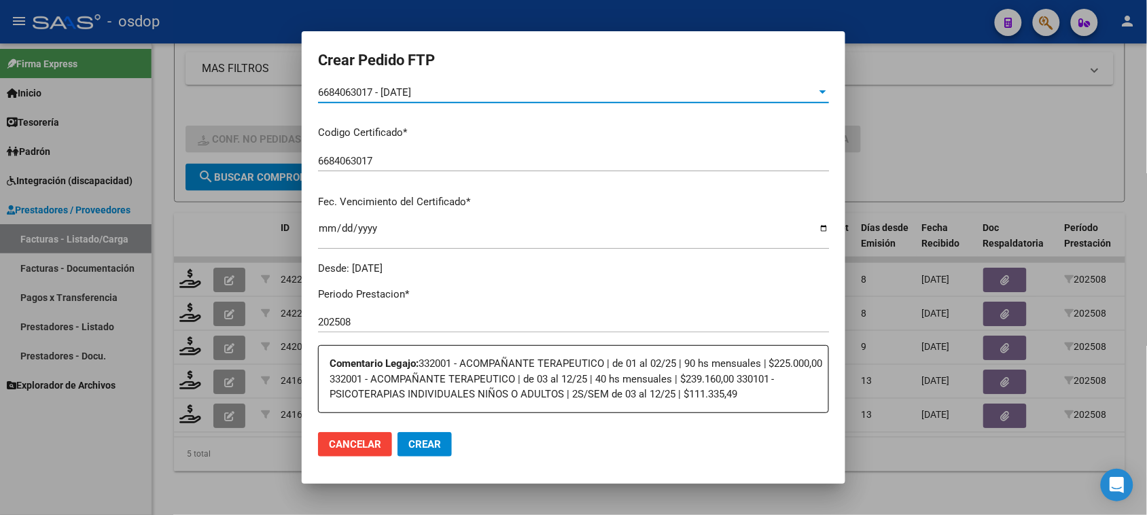
scroll to position [425, 0]
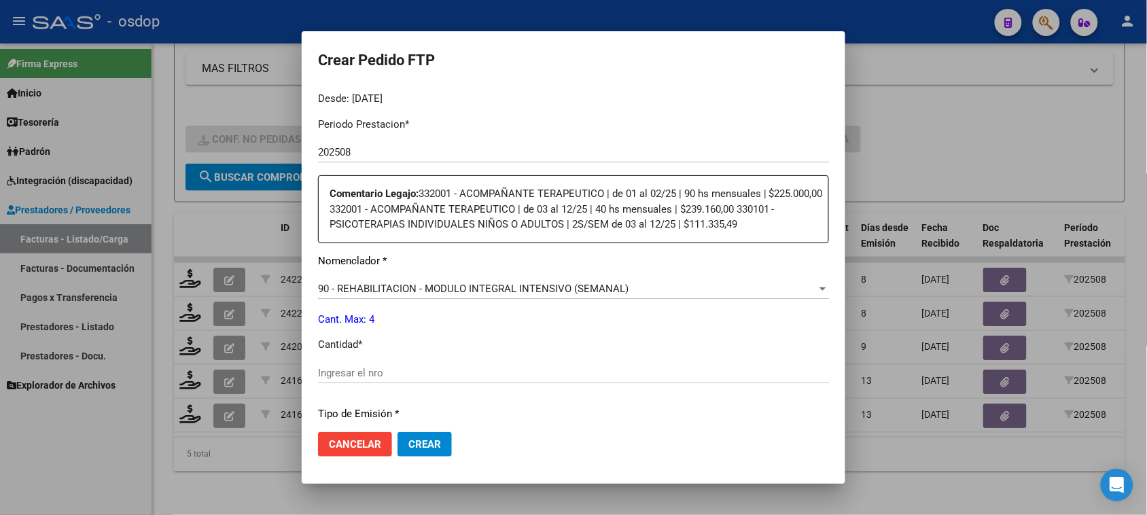
click at [567, 286] on span "90 - REHABILITACION - MODULO INTEGRAL INTENSIVO (SEMANAL)" at bounding box center [473, 289] width 311 height 12
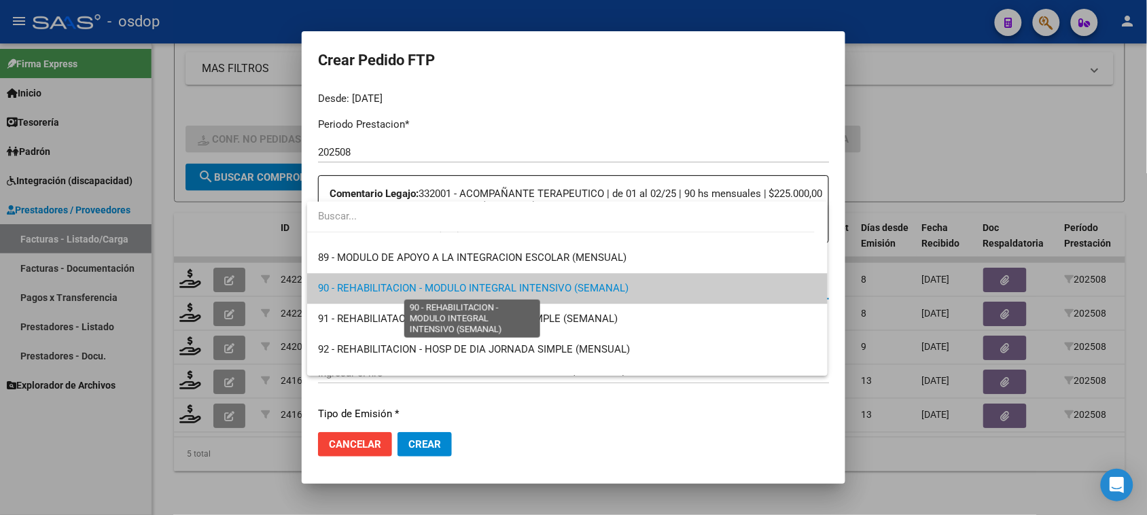
scroll to position [2596, 0]
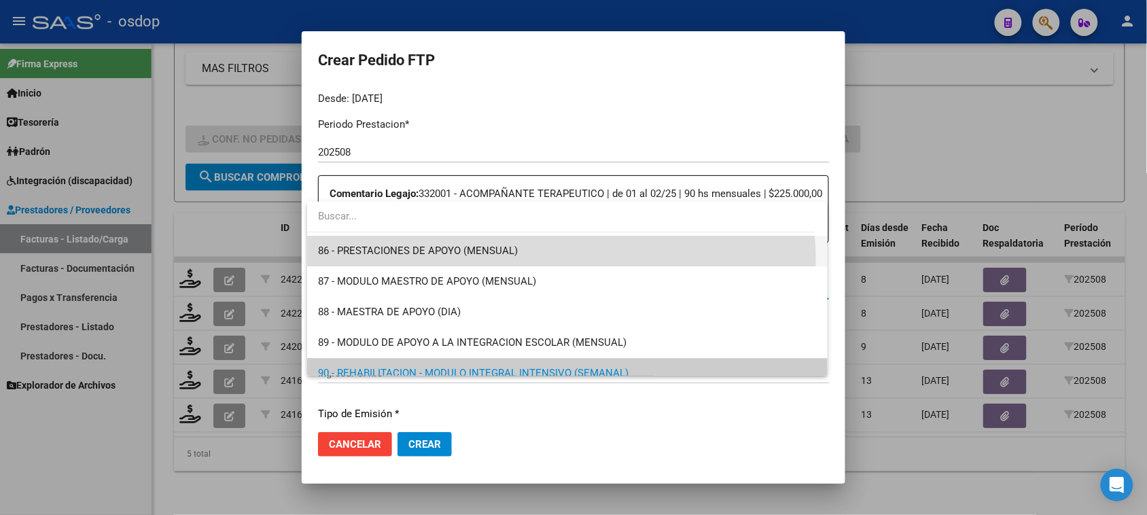
click at [549, 260] on span "86 - PRESTACIONES DE APOYO (MENSUAL)" at bounding box center [567, 251] width 498 height 31
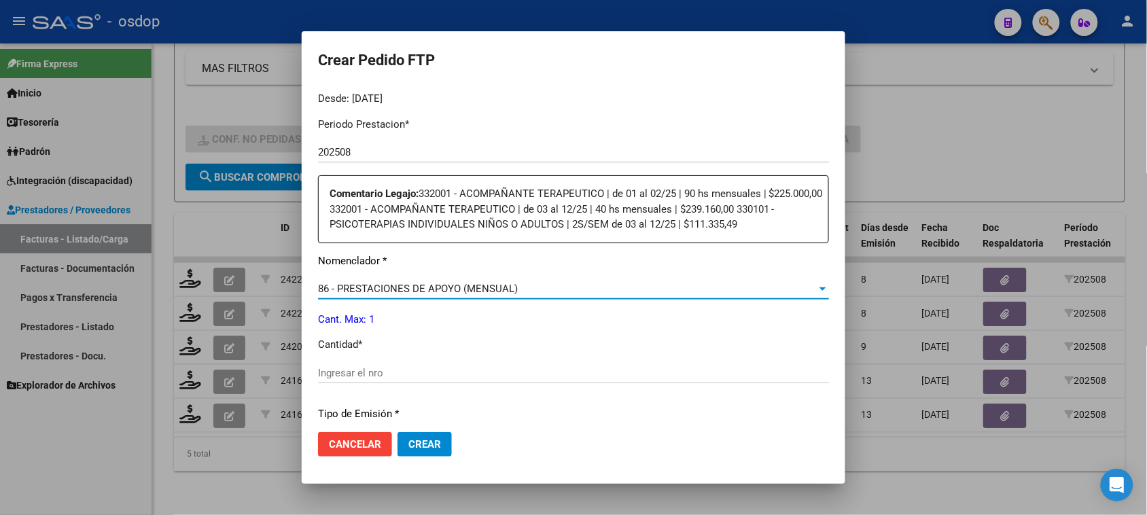
click at [402, 374] on input "Ingresar el nro" at bounding box center [573, 373] width 511 height 12
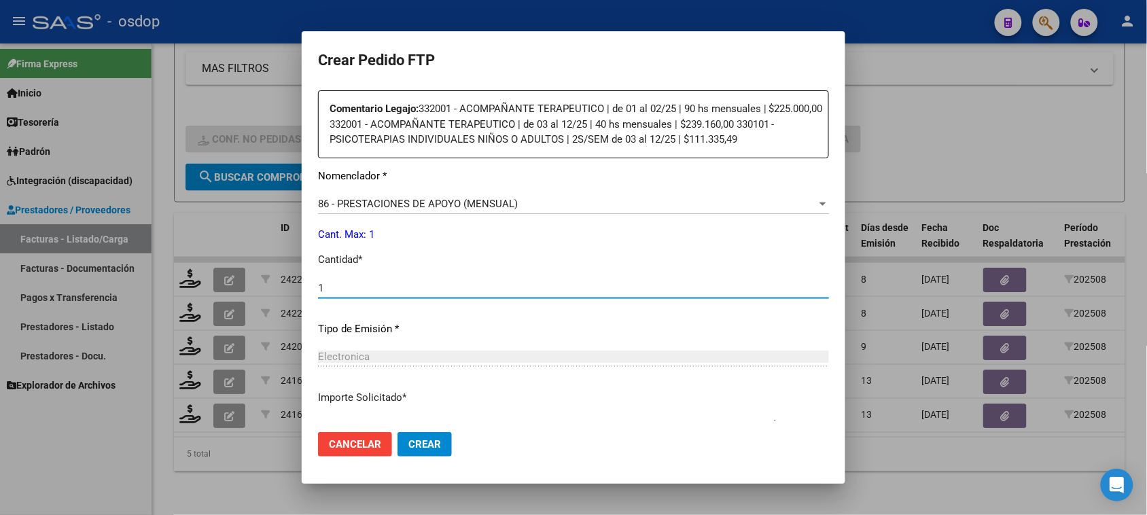
scroll to position [595, 0]
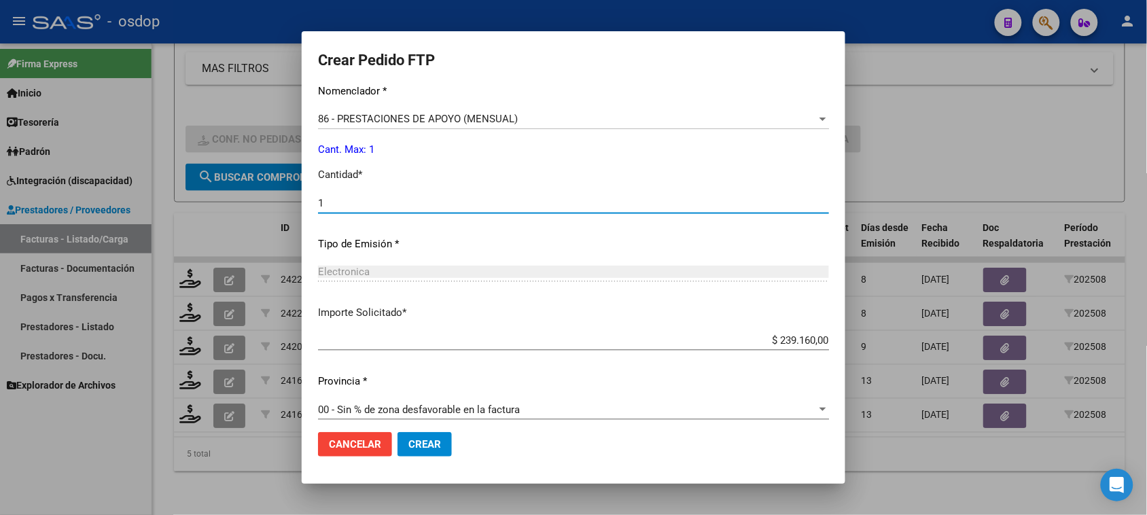
type input "1"
click at [425, 447] on span "Crear" at bounding box center [424, 444] width 33 height 12
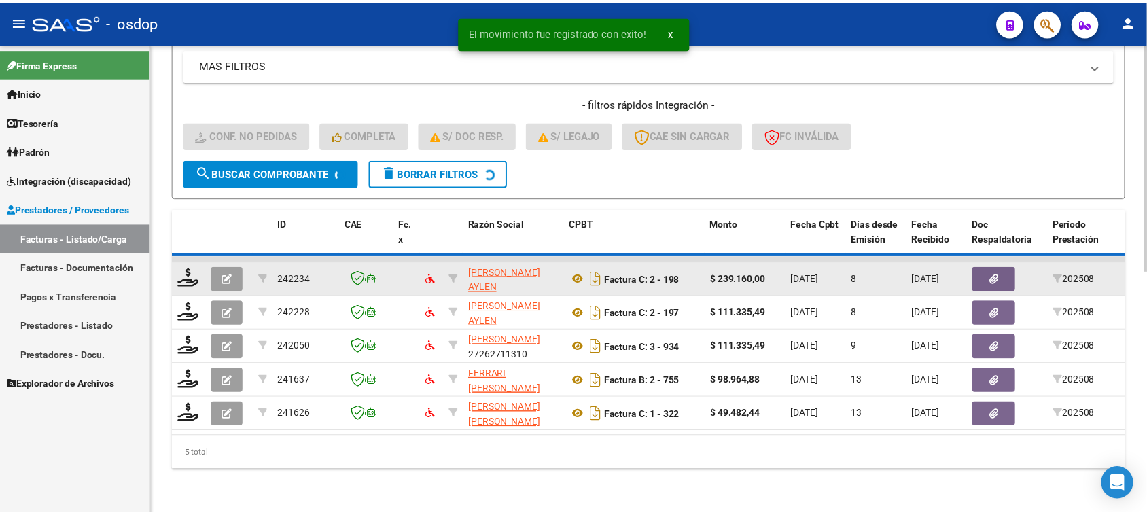
scroll to position [461, 0]
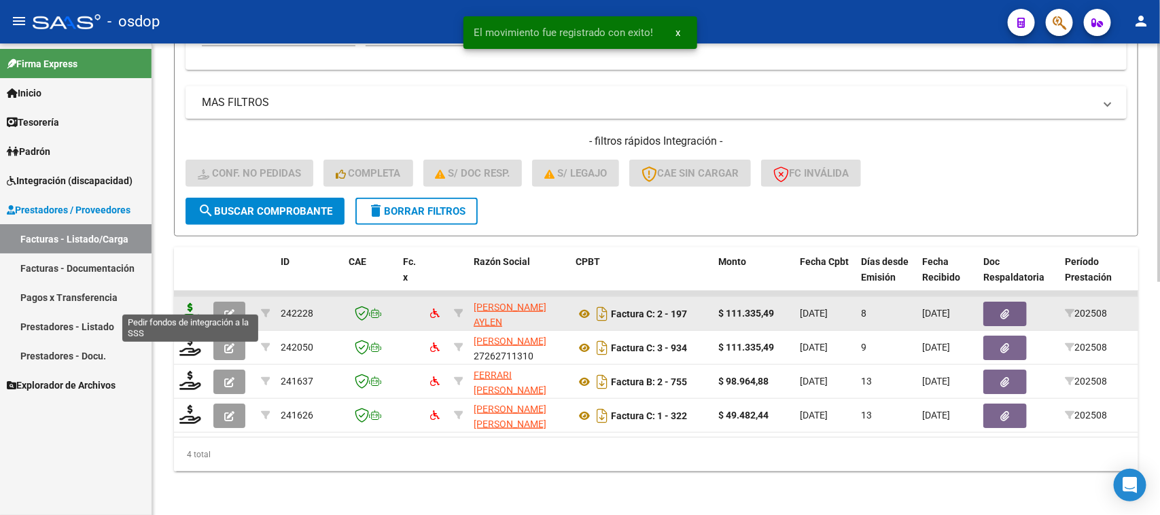
click at [185, 303] on icon at bounding box center [190, 312] width 22 height 19
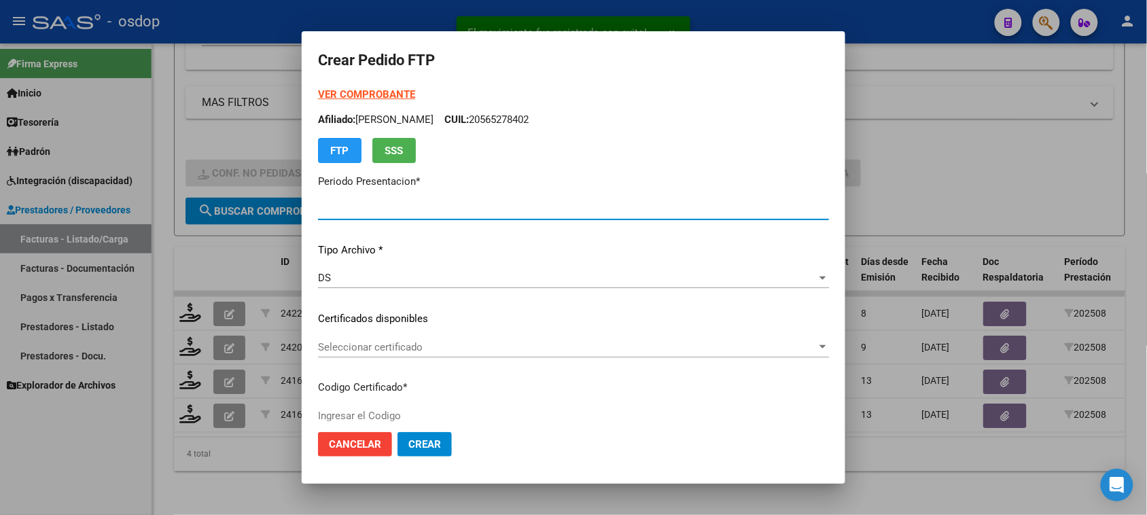
type input "202508"
type input "$ 111.335,49"
type input "6684063017"
type input "[DATE]"
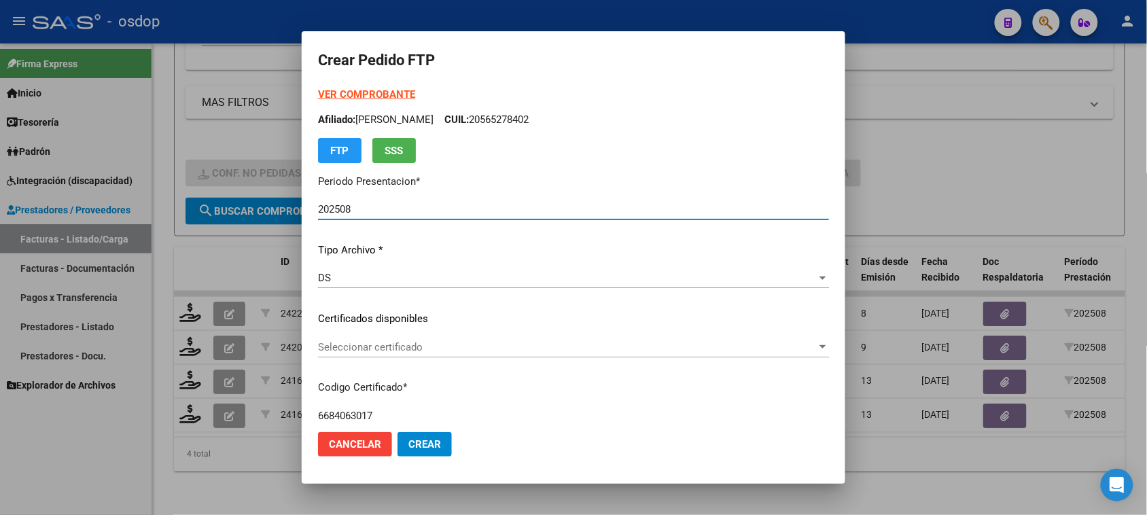
scroll to position [85, 0]
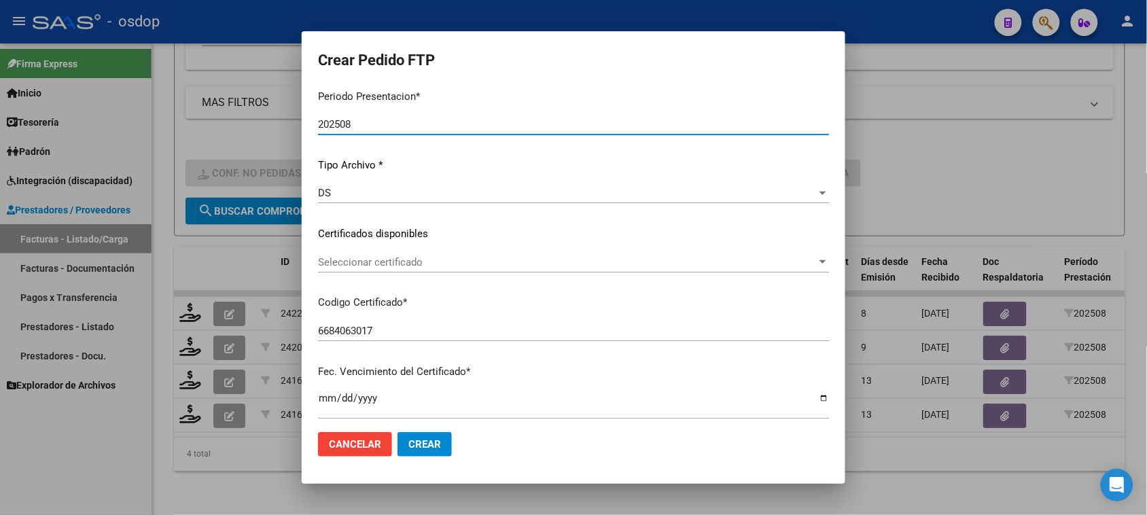
click at [497, 253] on div "Seleccionar certificado Seleccionar certificado" at bounding box center [573, 262] width 511 height 20
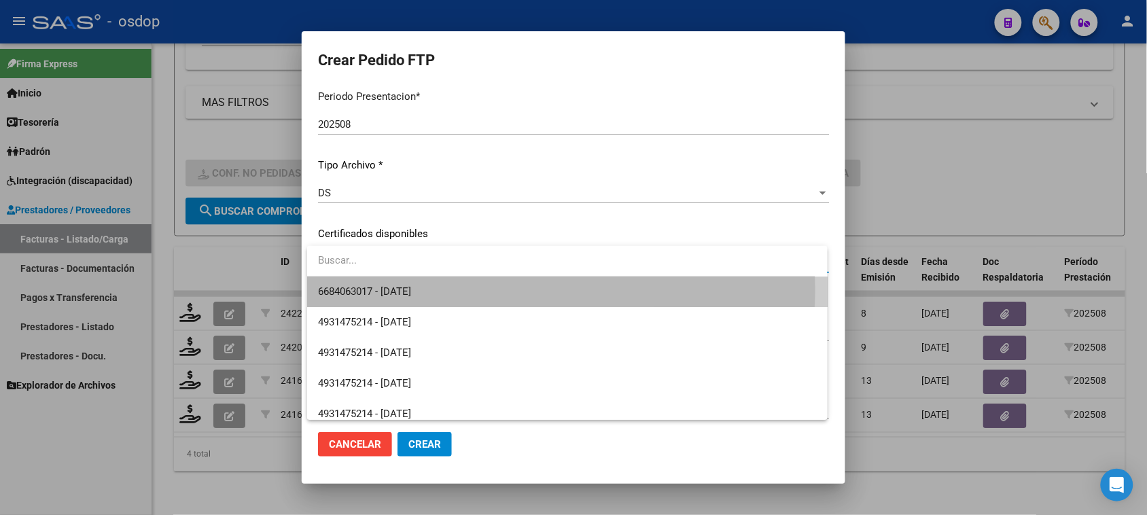
click at [486, 289] on span "6684063017 - [DATE]" at bounding box center [567, 292] width 498 height 31
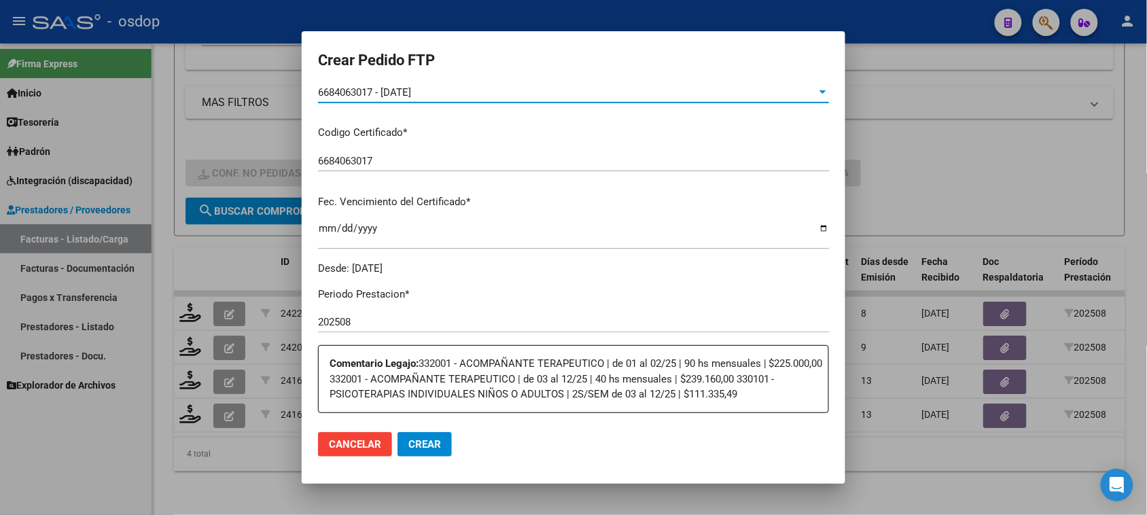
scroll to position [425, 0]
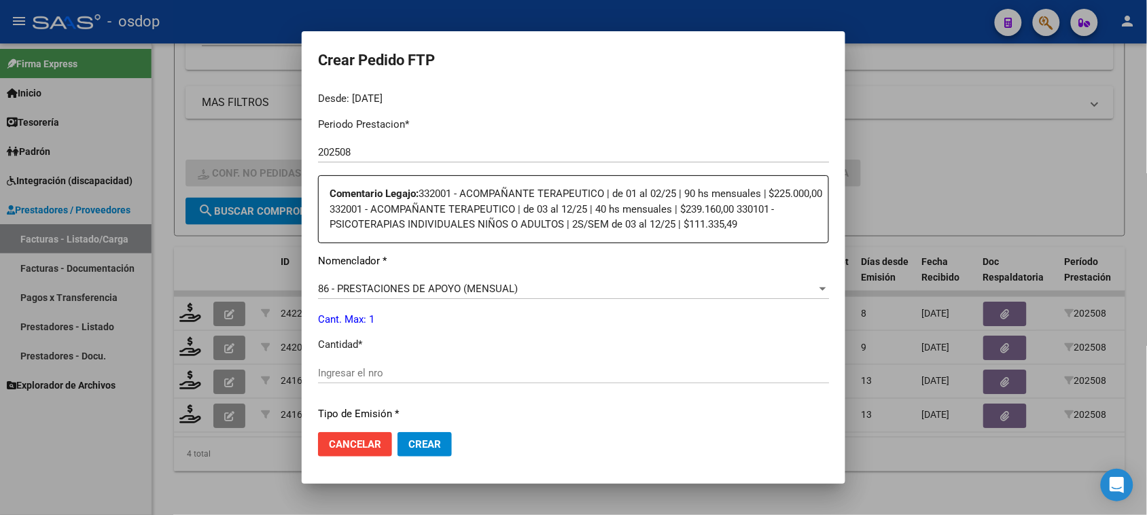
click at [535, 289] on div "86 - PRESTACIONES DE APOYO (MENSUAL)" at bounding box center [567, 289] width 499 height 12
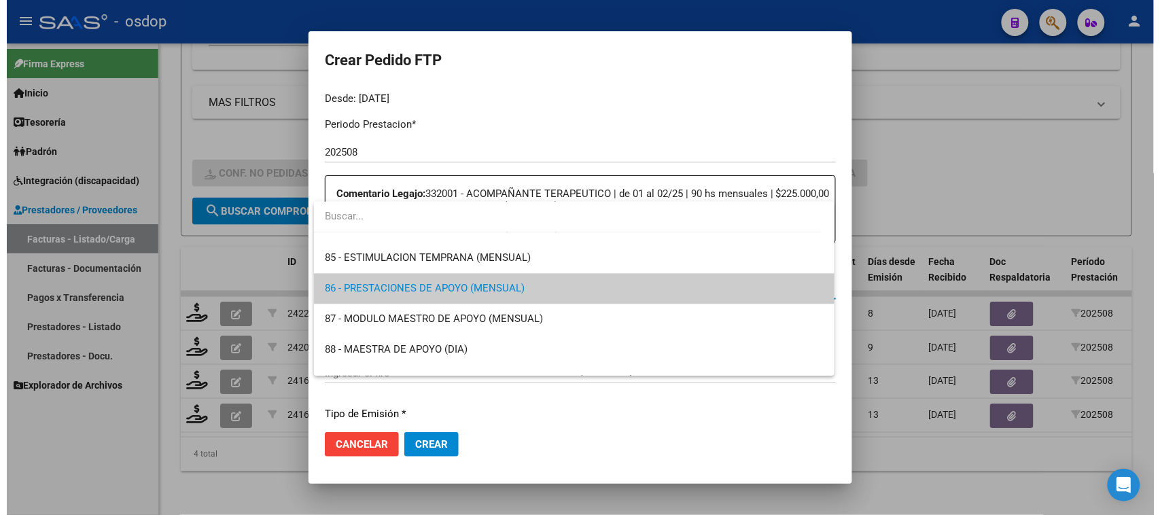
scroll to position [2643, 0]
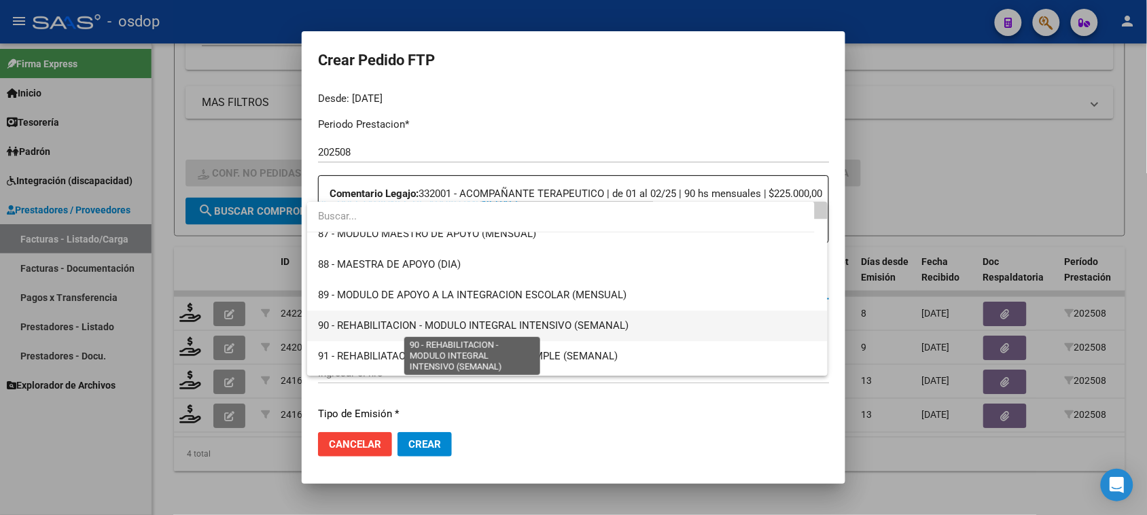
click at [537, 330] on span "90 - REHABILITACION - MODULO INTEGRAL INTENSIVO (SEMANAL)" at bounding box center [473, 325] width 311 height 12
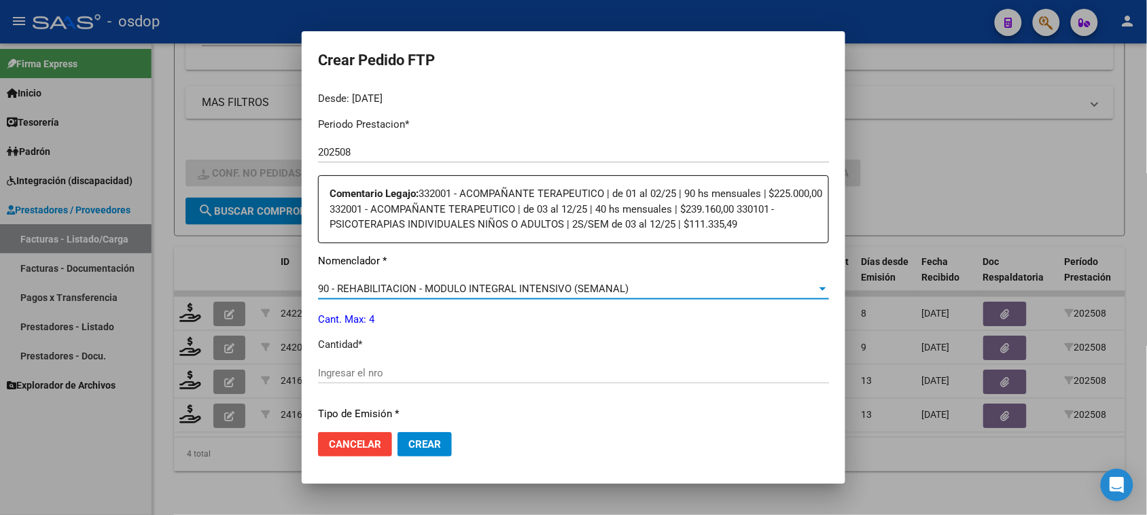
click at [412, 371] on input "Ingresar el nro" at bounding box center [573, 373] width 511 height 12
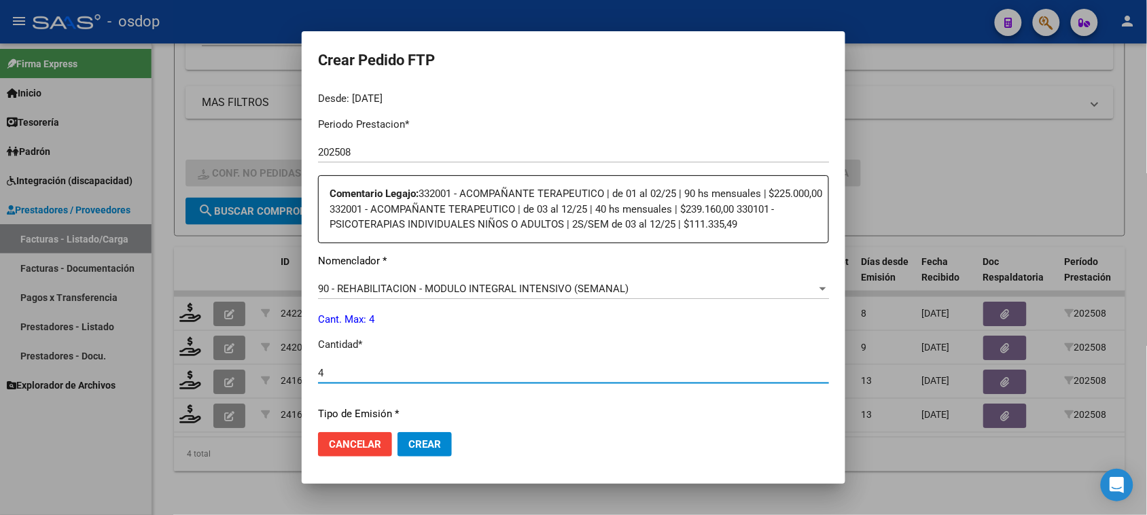
type input "4"
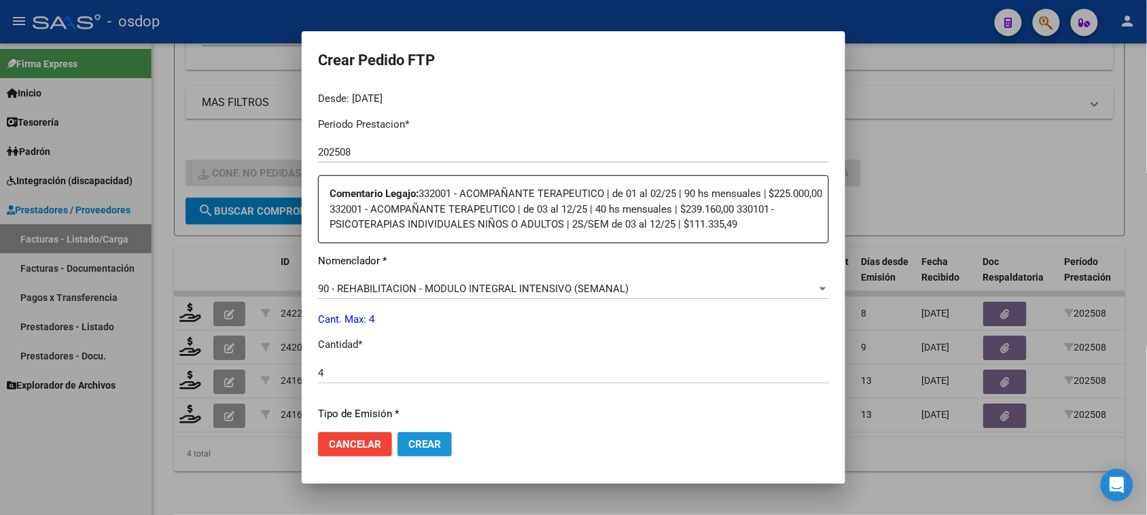
click at [433, 447] on span "Crear" at bounding box center [424, 444] width 33 height 12
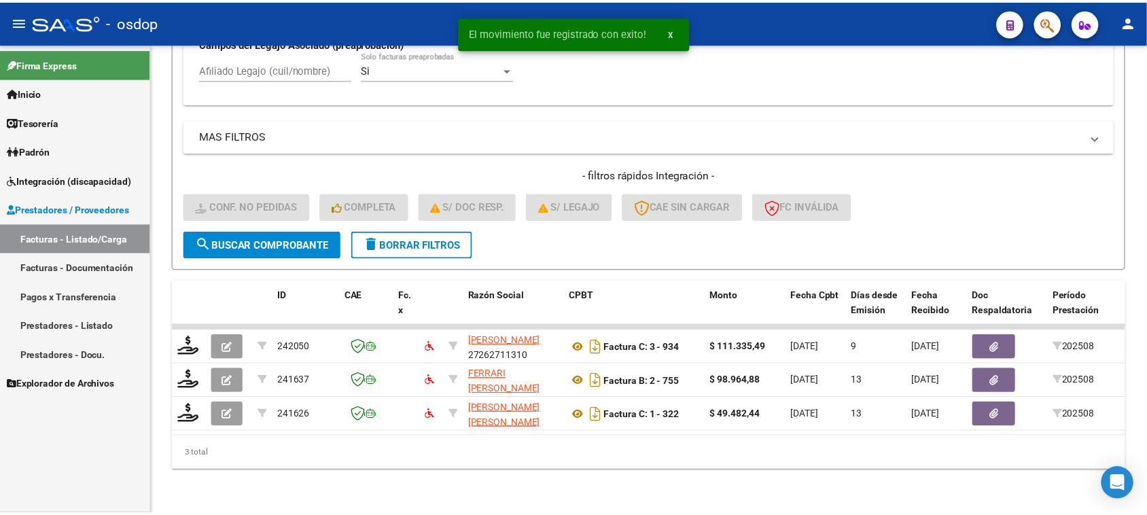
scroll to position [427, 0]
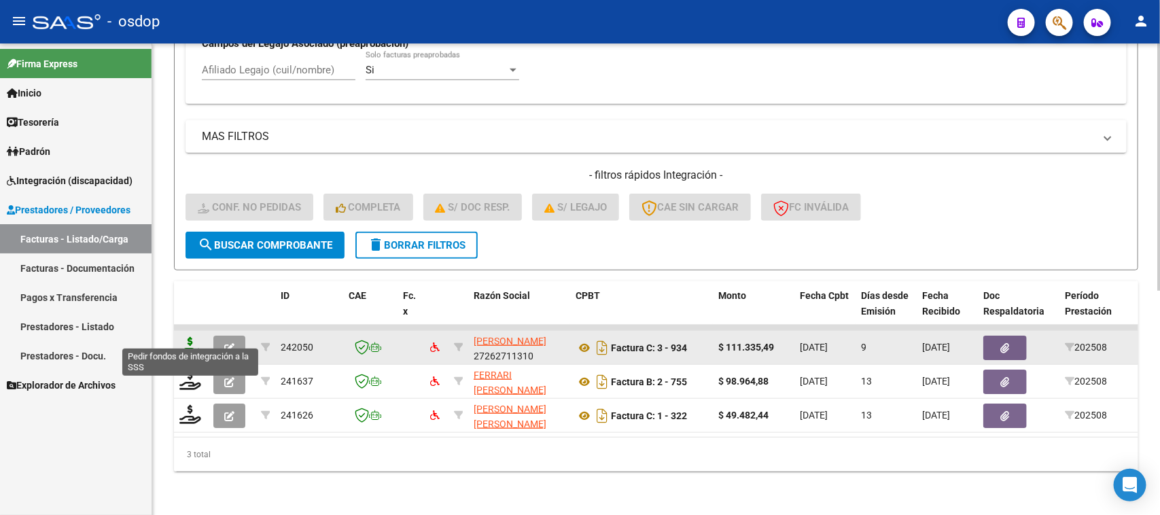
click at [182, 337] on icon at bounding box center [190, 346] width 22 height 19
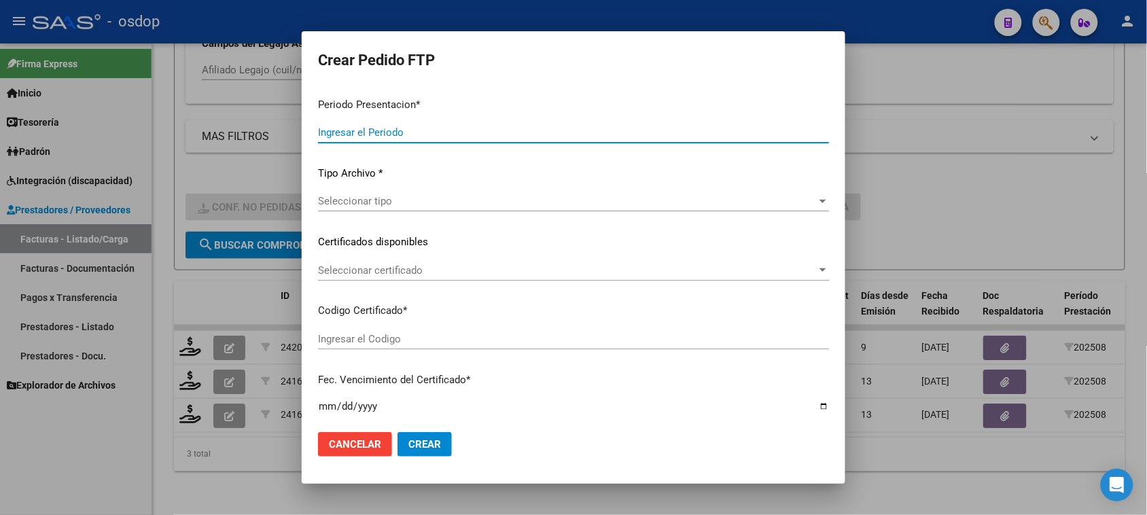
type input "202508"
type input "$ 111.335,49"
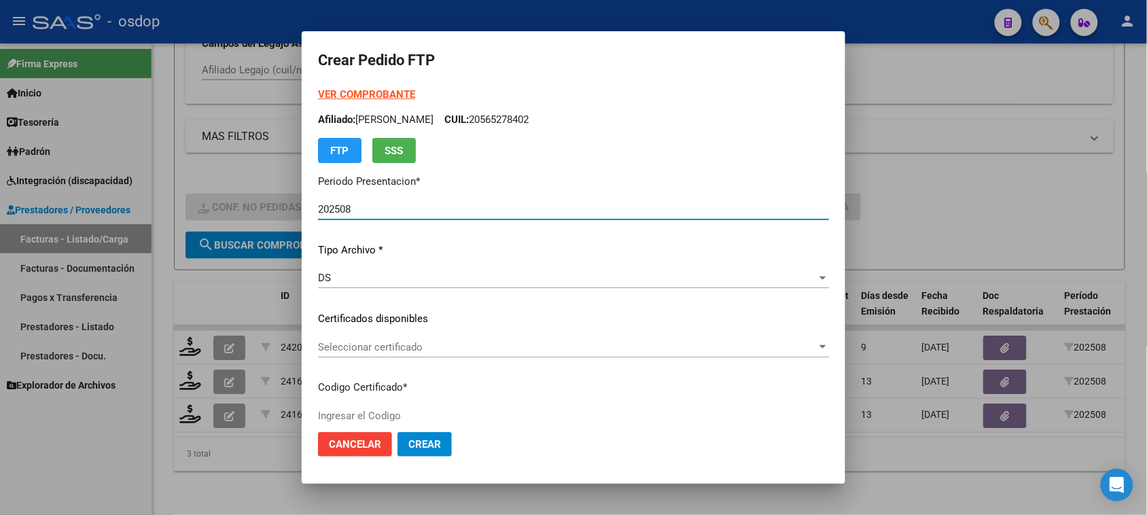
type input "6684063017"
type input "[DATE]"
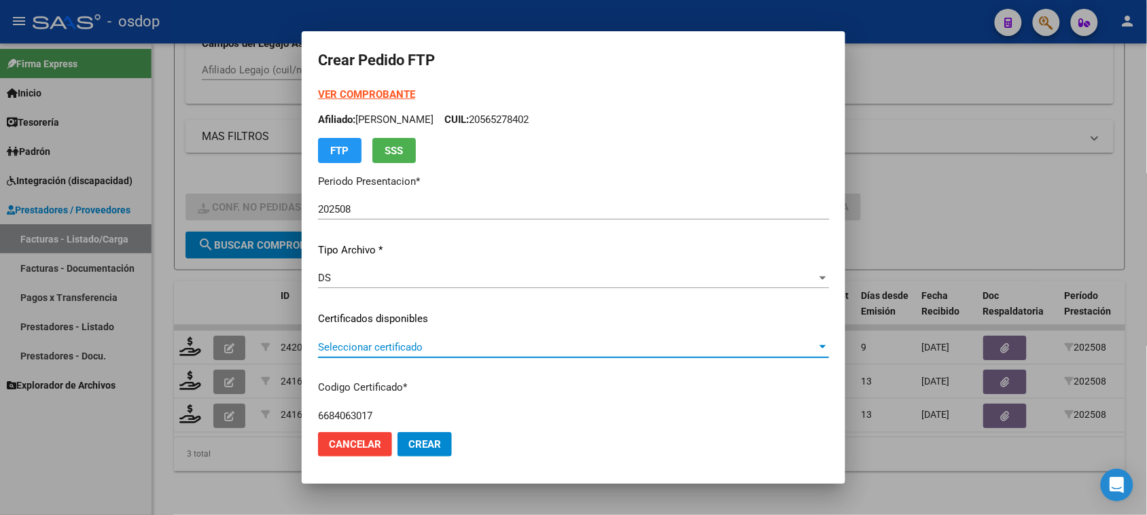
click at [533, 348] on span "Seleccionar certificado" at bounding box center [567, 347] width 499 height 12
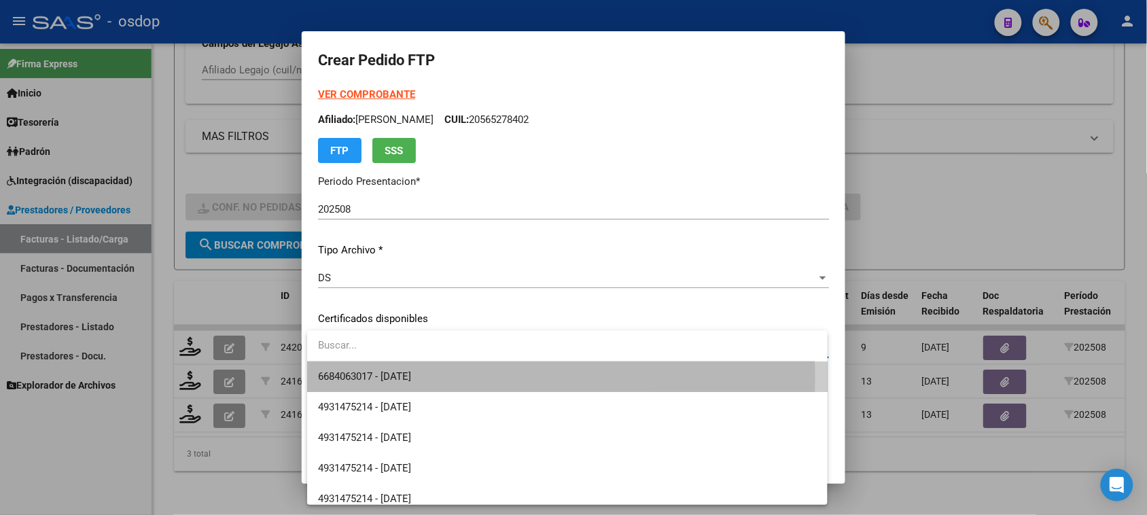
click at [531, 378] on span "6684063017 - [DATE]" at bounding box center [567, 376] width 498 height 31
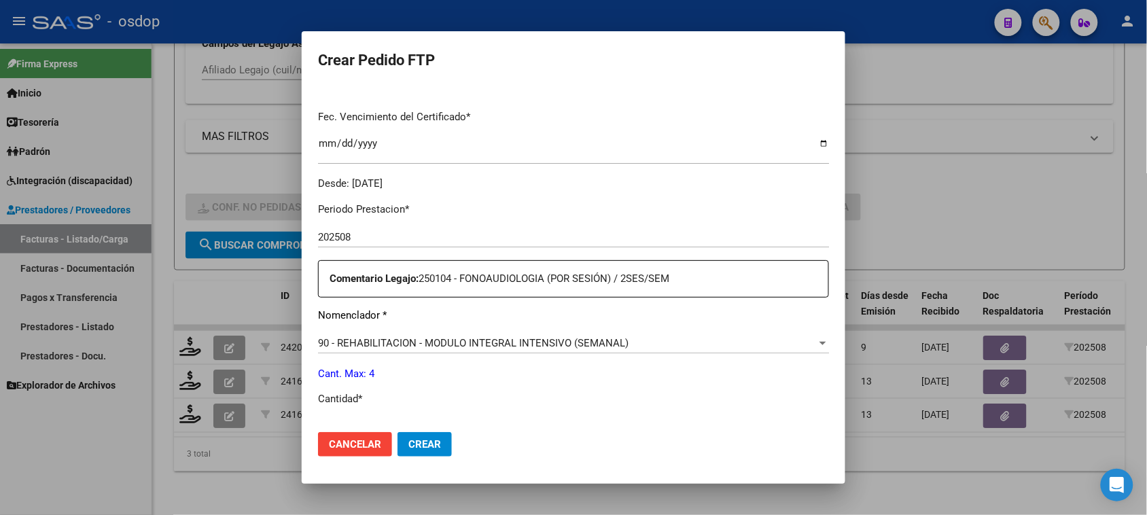
scroll to position [425, 0]
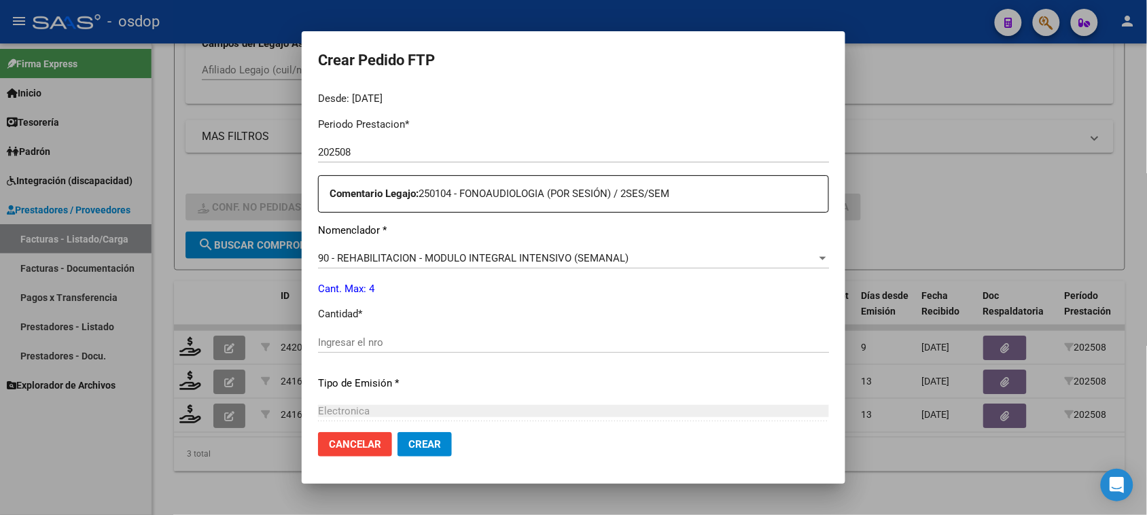
click at [474, 347] on input "Ingresar el nro" at bounding box center [573, 342] width 511 height 12
type input "4"
click at [429, 452] on button "Crear" at bounding box center [424, 444] width 54 height 24
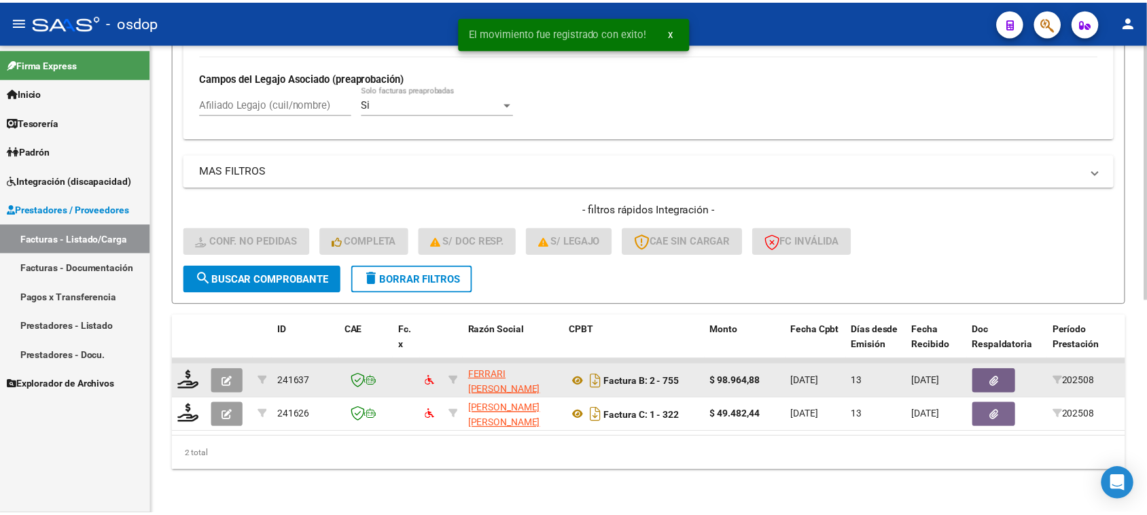
scroll to position [393, 0]
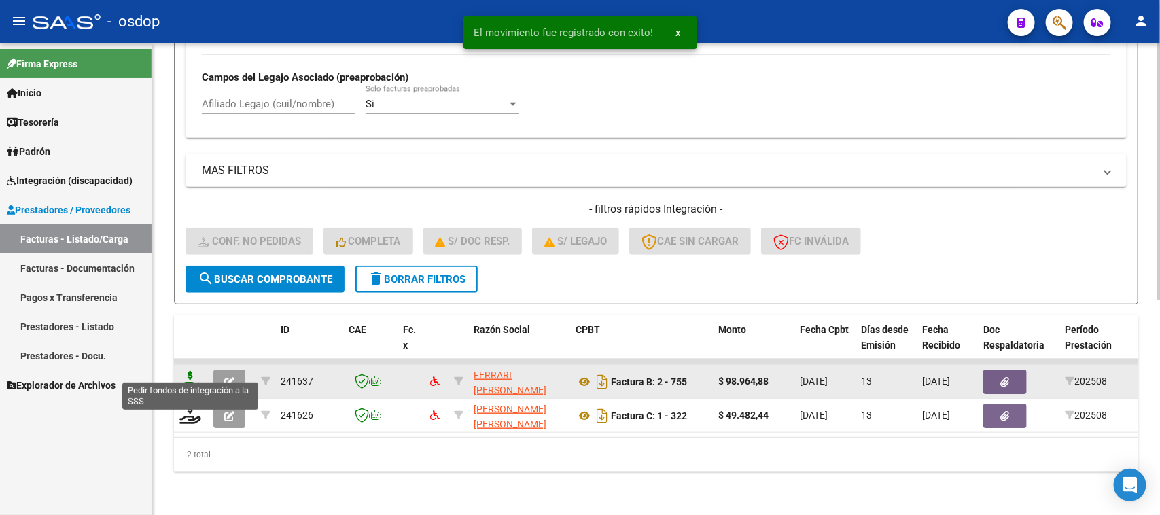
click at [185, 371] on icon at bounding box center [190, 380] width 22 height 19
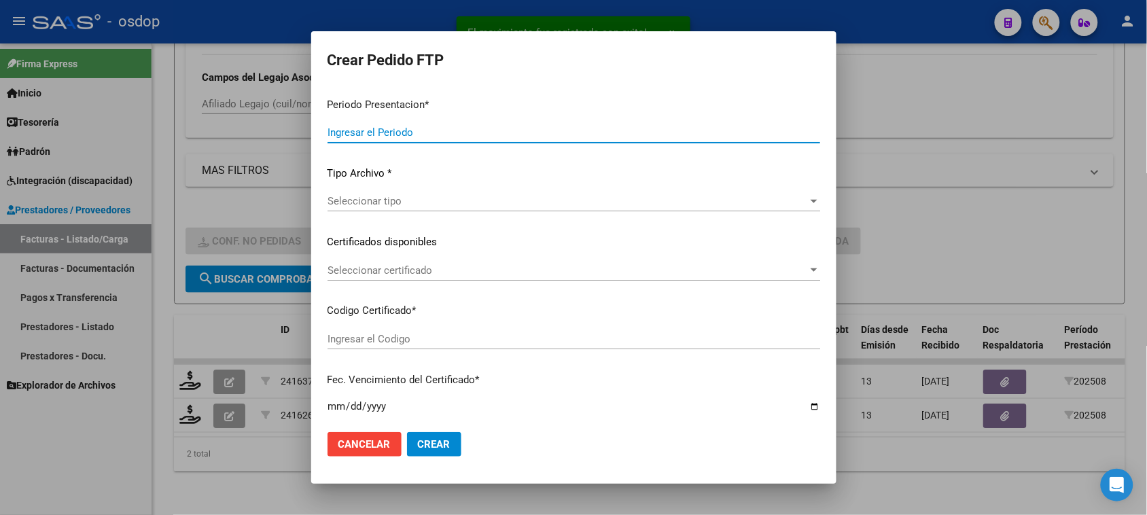
type input "202508"
type input "$ 98.964,88"
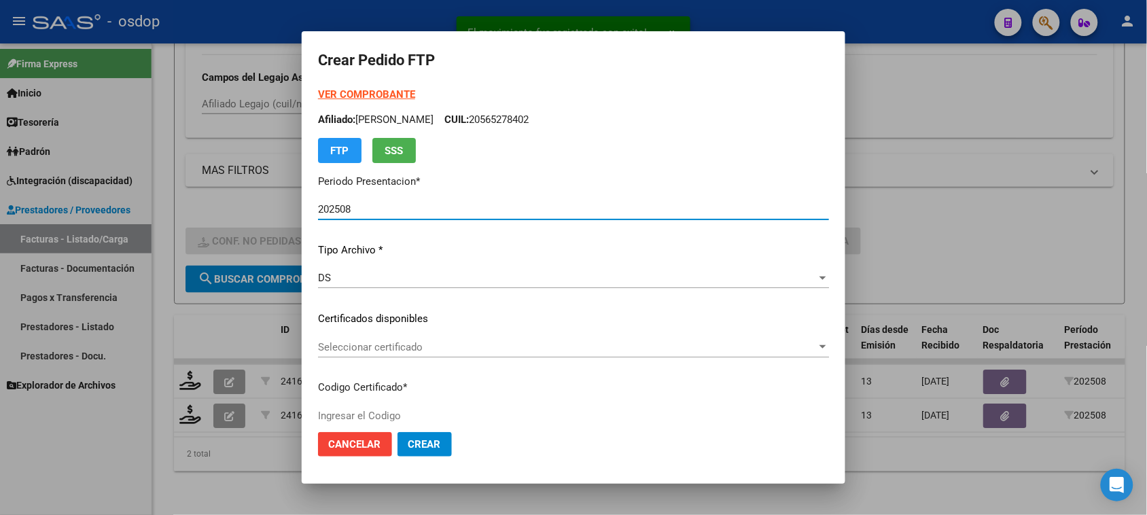
type input "6684063017"
type input "[DATE]"
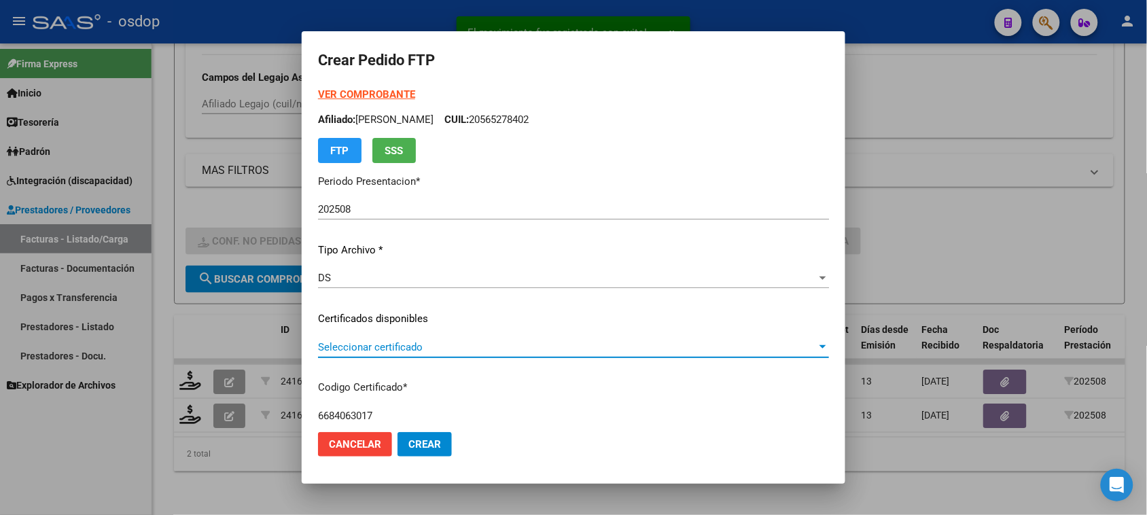
click at [595, 343] on span "Seleccionar certificado" at bounding box center [567, 347] width 499 height 12
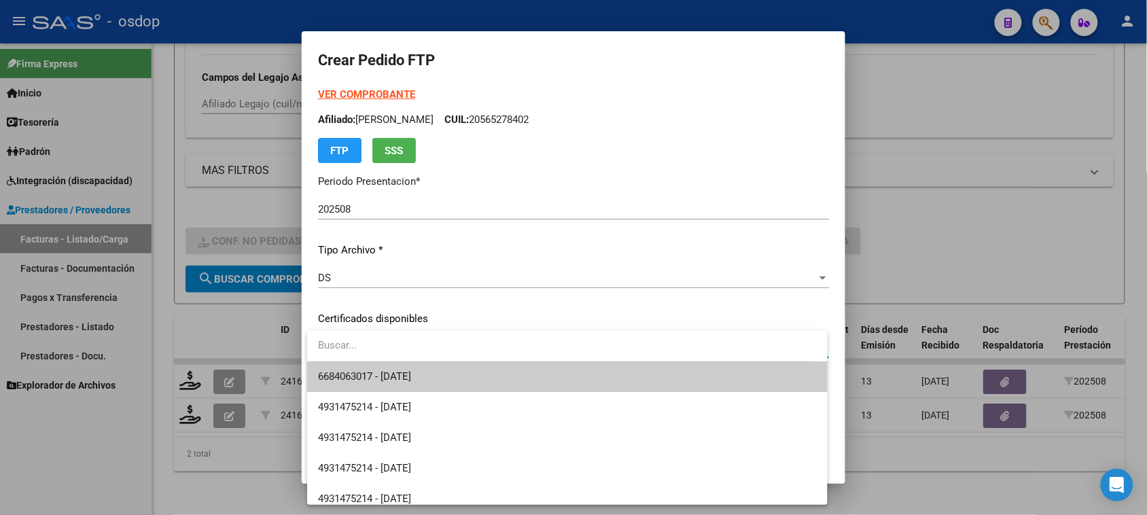
click at [588, 379] on span "6684063017 - [DATE]" at bounding box center [567, 376] width 498 height 31
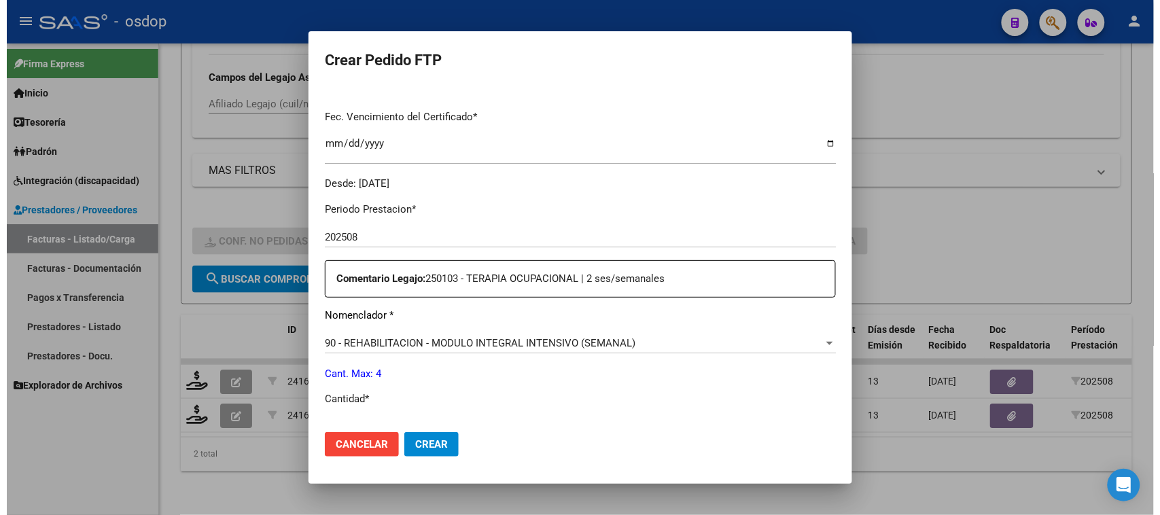
scroll to position [425, 0]
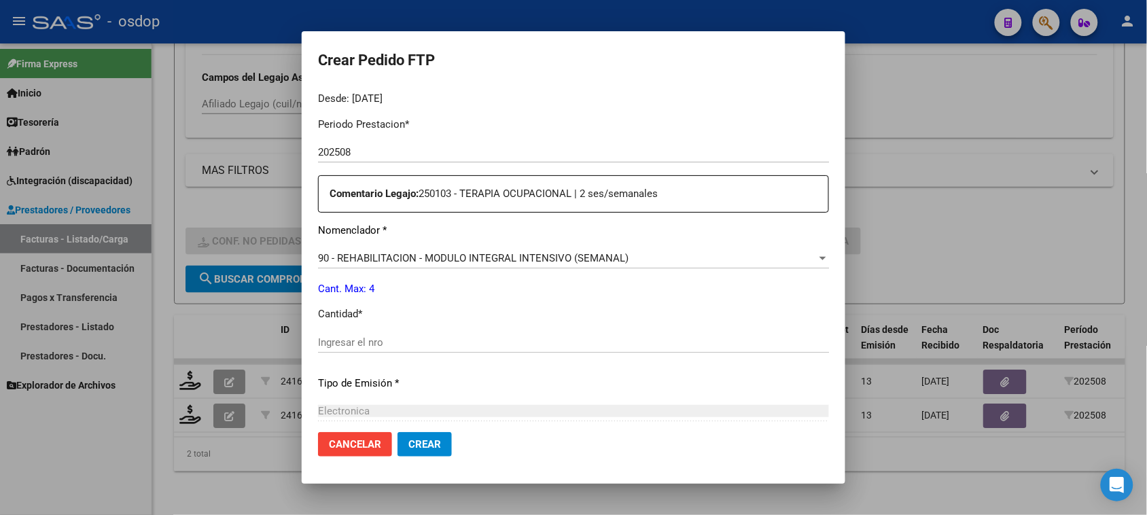
click at [493, 344] on input "Ingresar el nro" at bounding box center [573, 342] width 511 height 12
type input "4"
click at [430, 443] on span "Crear" at bounding box center [424, 444] width 33 height 12
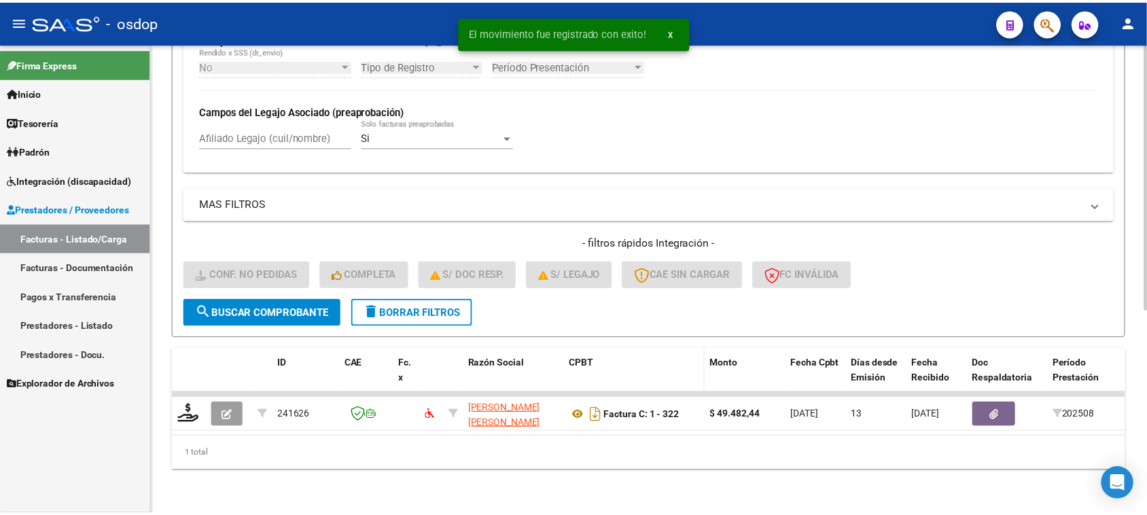
scroll to position [359, 0]
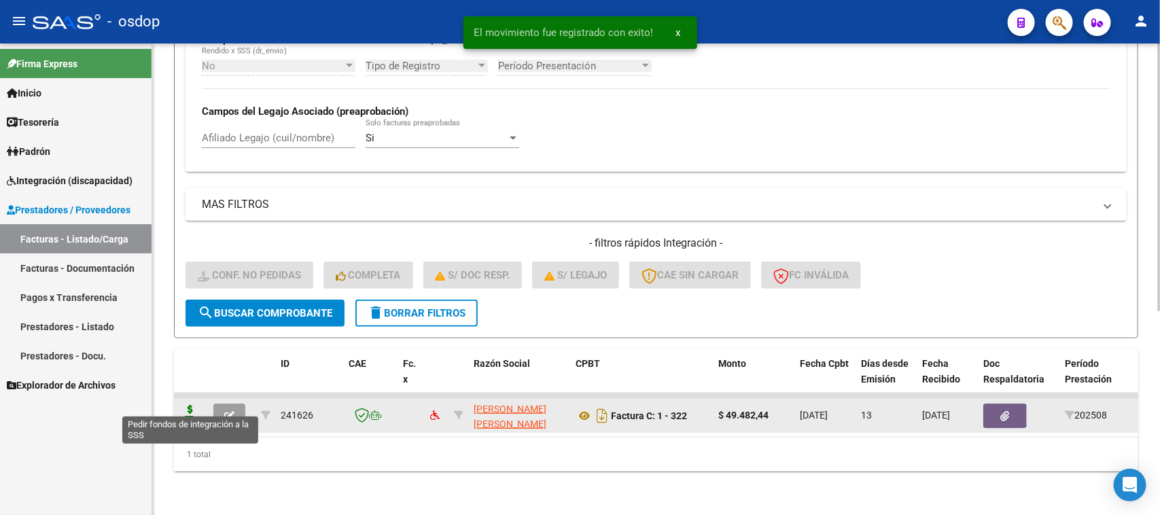
click at [187, 410] on icon at bounding box center [190, 414] width 22 height 19
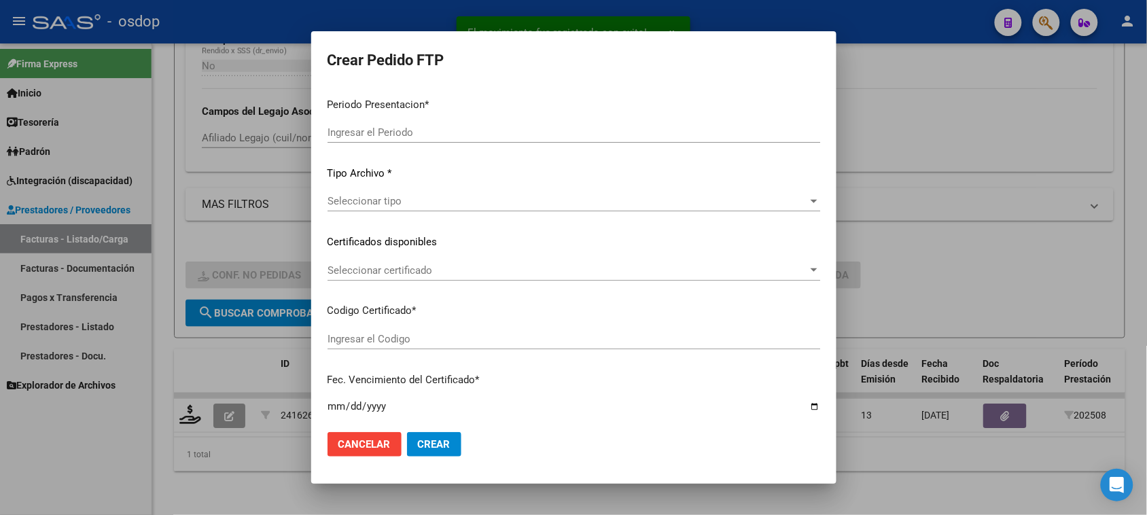
type input "202508"
type input "$ 49.482,44"
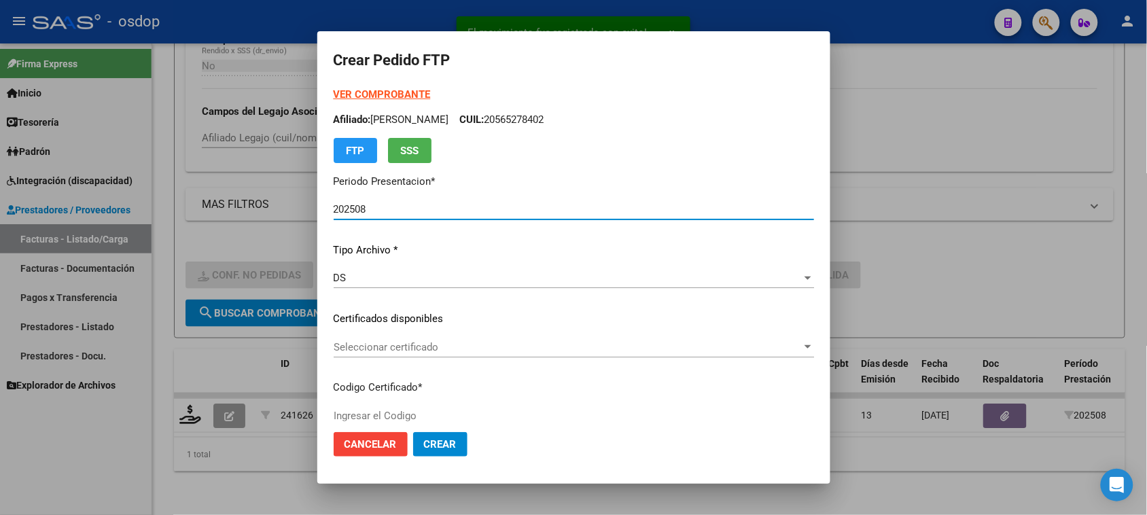
type input "6684063017"
type input "[DATE]"
click at [537, 350] on span "Seleccionar certificado" at bounding box center [568, 347] width 468 height 12
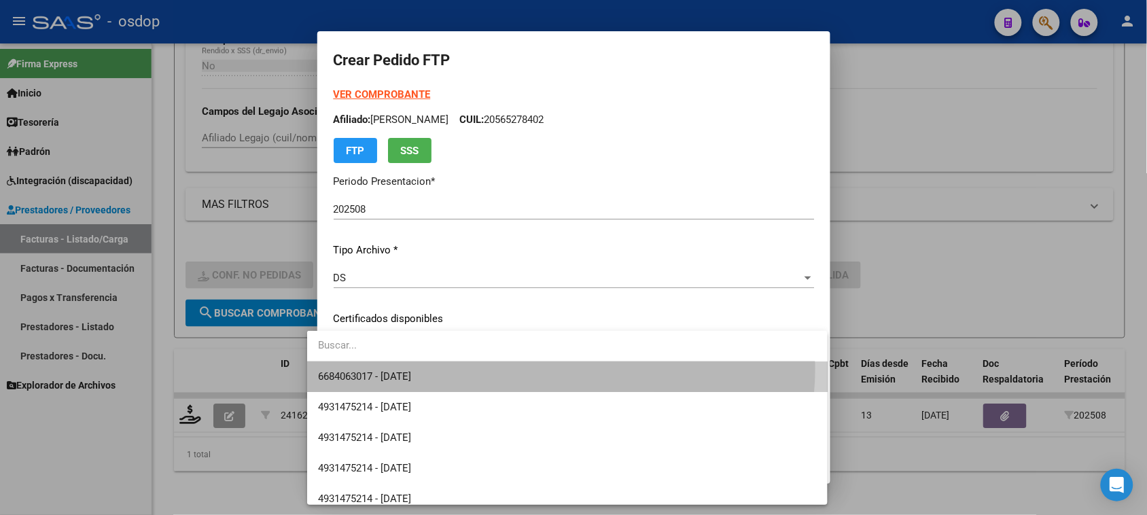
click at [537, 368] on span "6684063017 - [DATE]" at bounding box center [567, 376] width 498 height 31
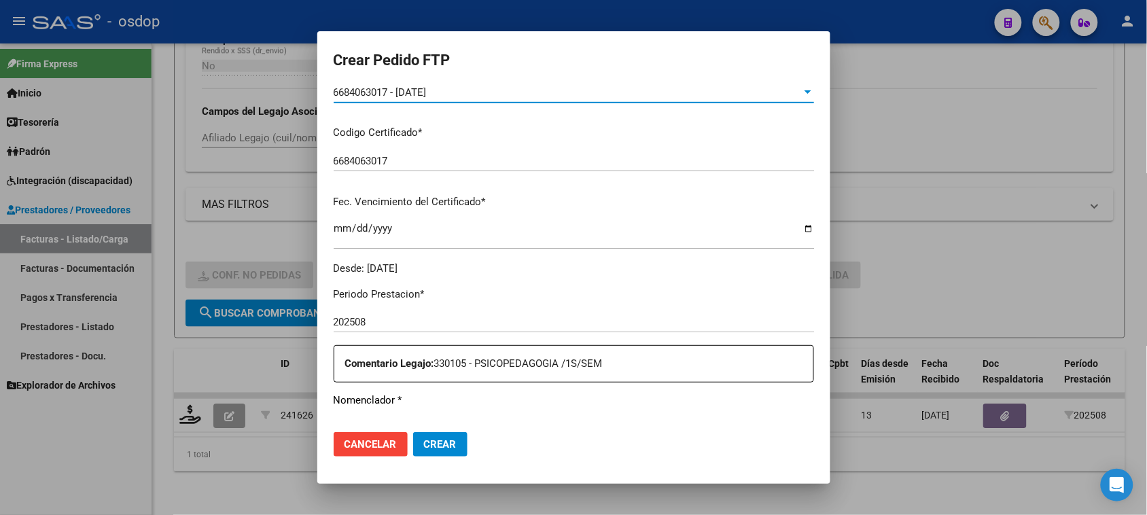
scroll to position [425, 0]
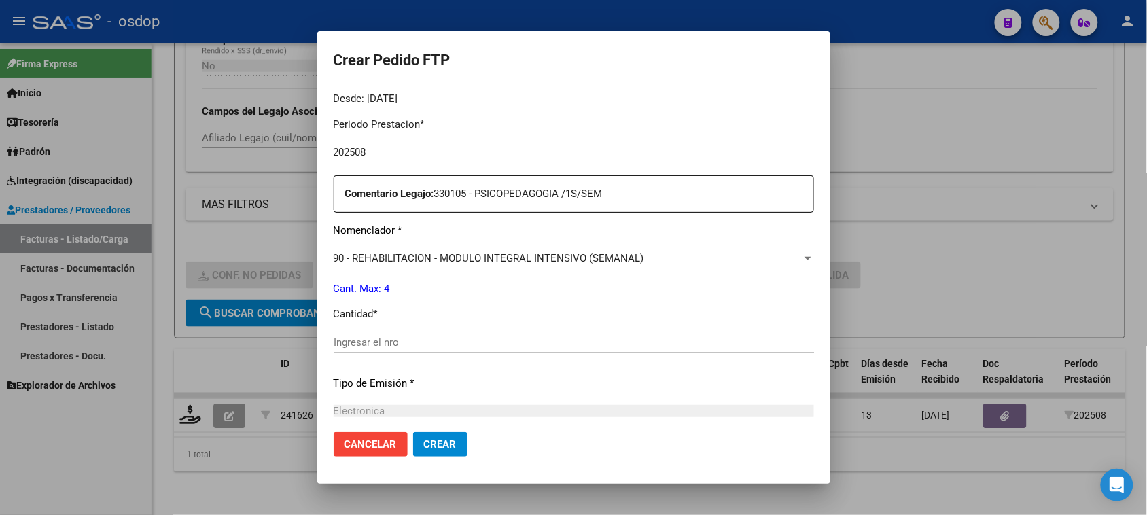
click at [420, 340] on input "Ingresar el nro" at bounding box center [574, 342] width 480 height 12
type input "4"
click at [445, 453] on button "Crear" at bounding box center [440, 444] width 54 height 24
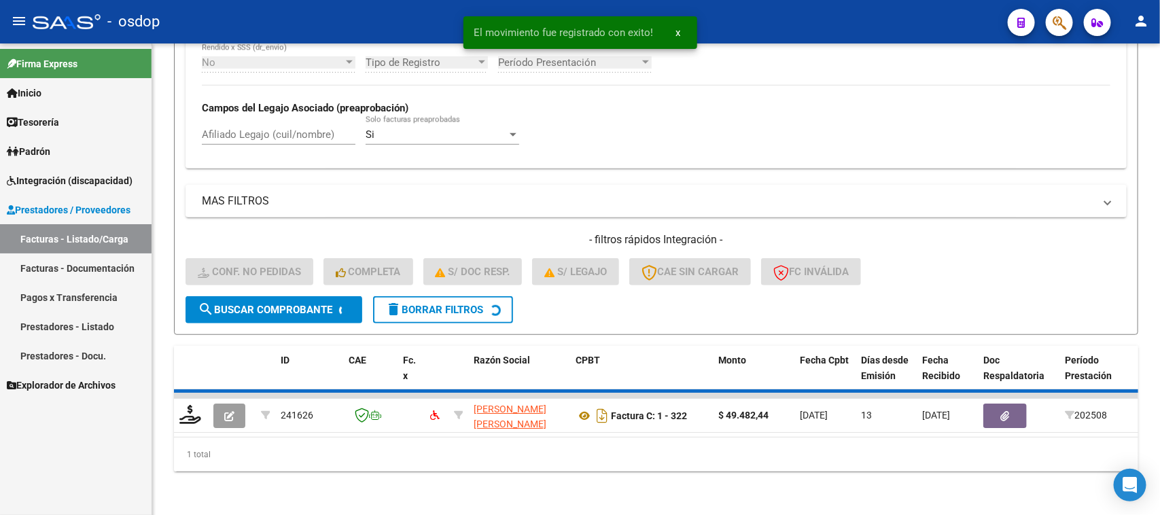
scroll to position [335, 0]
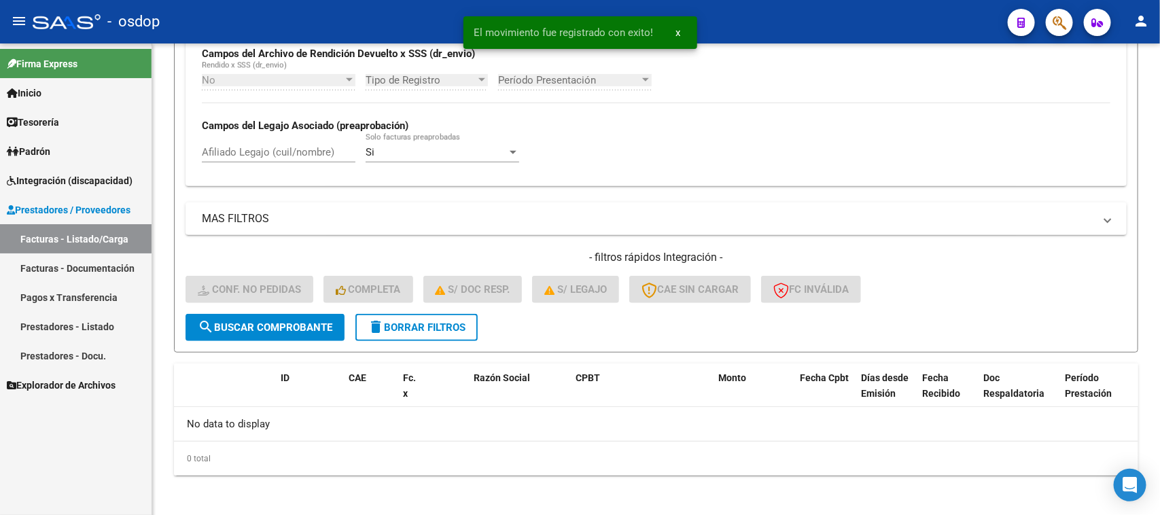
click at [87, 177] on span "Integración (discapacidad)" at bounding box center [70, 180] width 126 height 15
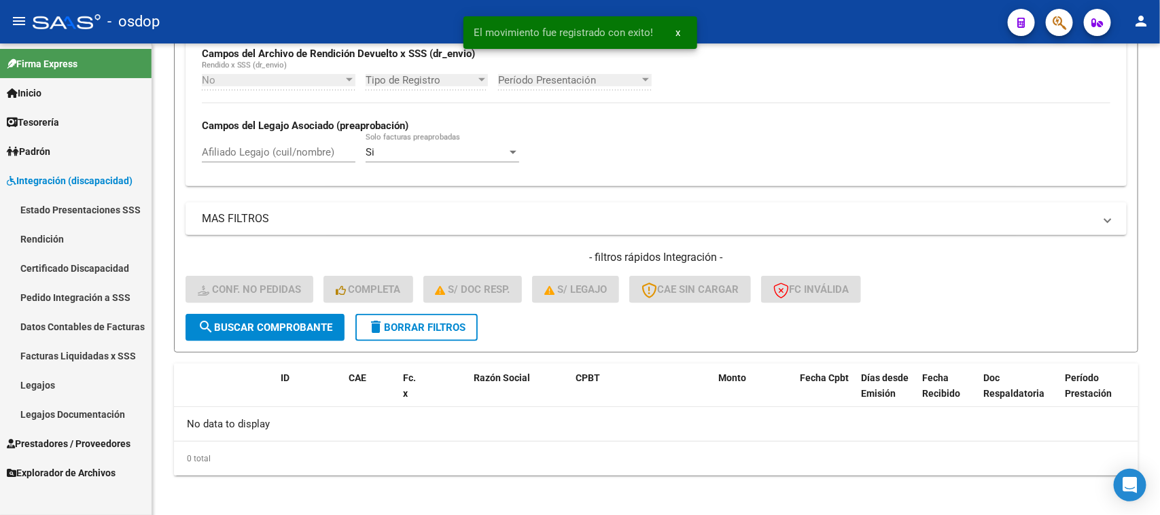
click at [107, 296] on link "Pedido Integración a SSS" at bounding box center [76, 297] width 152 height 29
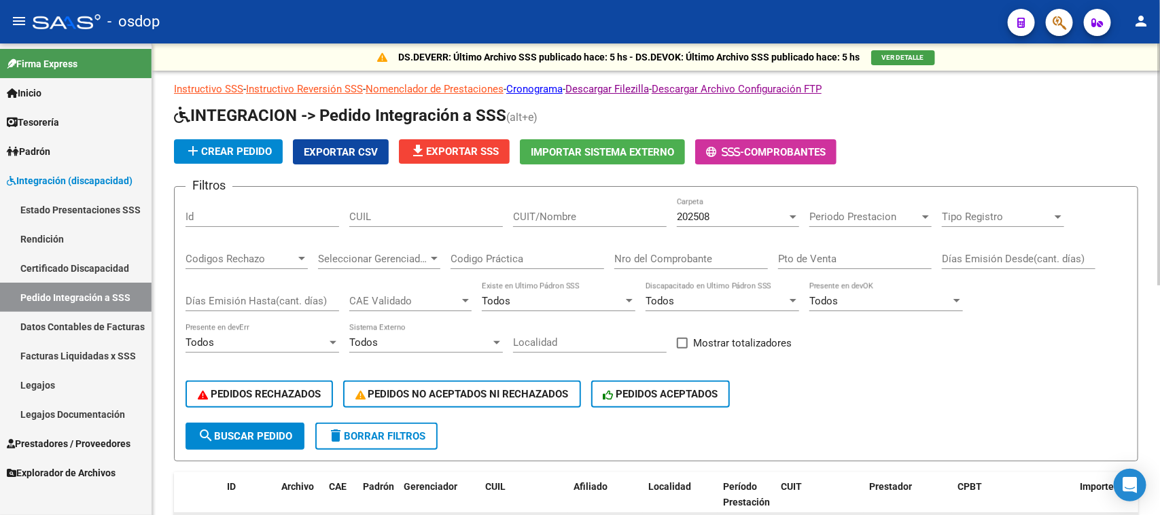
scroll to position [340, 0]
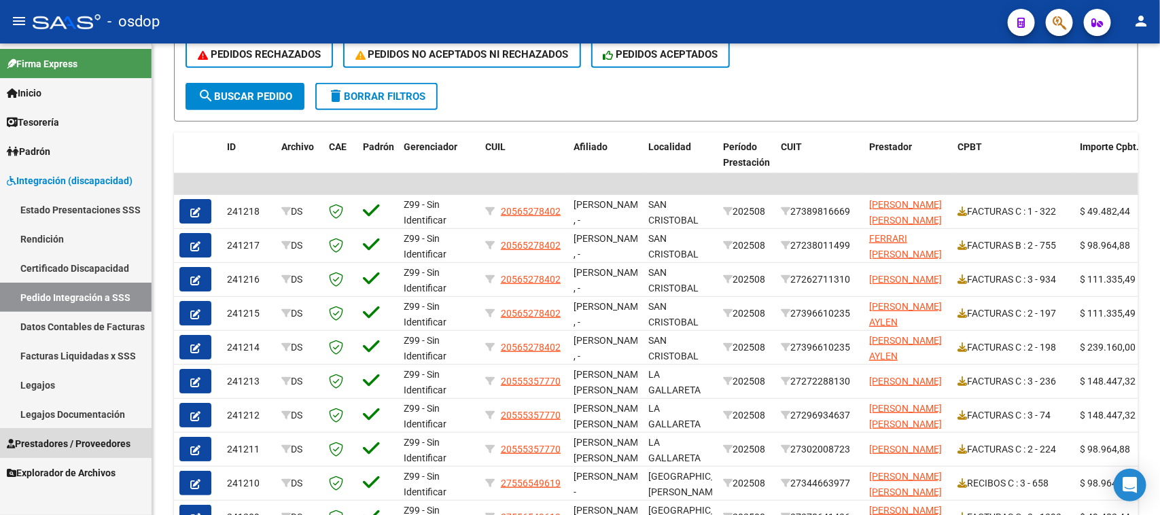
click at [77, 446] on span "Prestadores / Proveedores" at bounding box center [69, 443] width 124 height 15
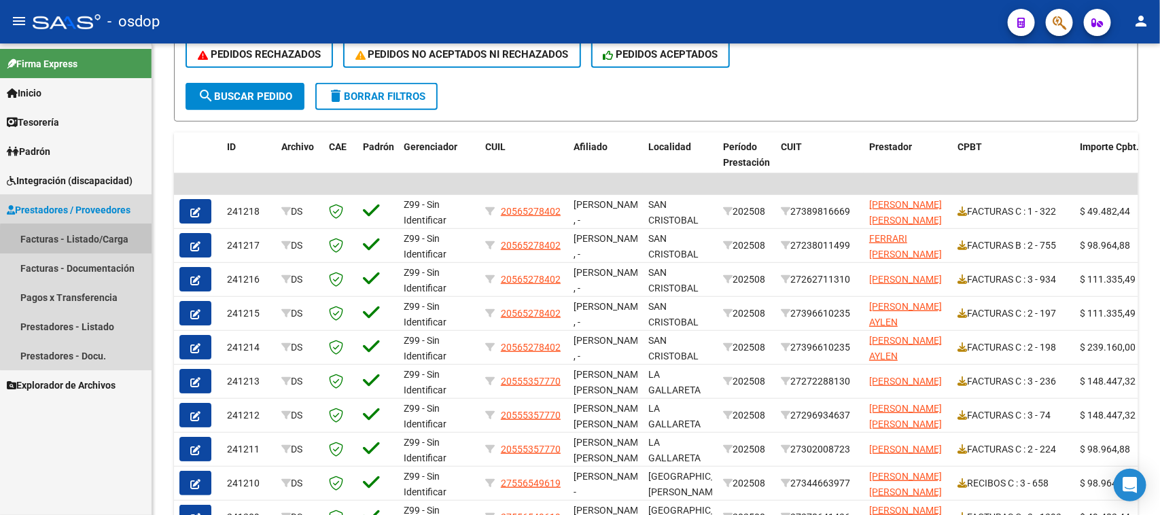
click at [116, 242] on link "Facturas - Listado/Carga" at bounding box center [76, 238] width 152 height 29
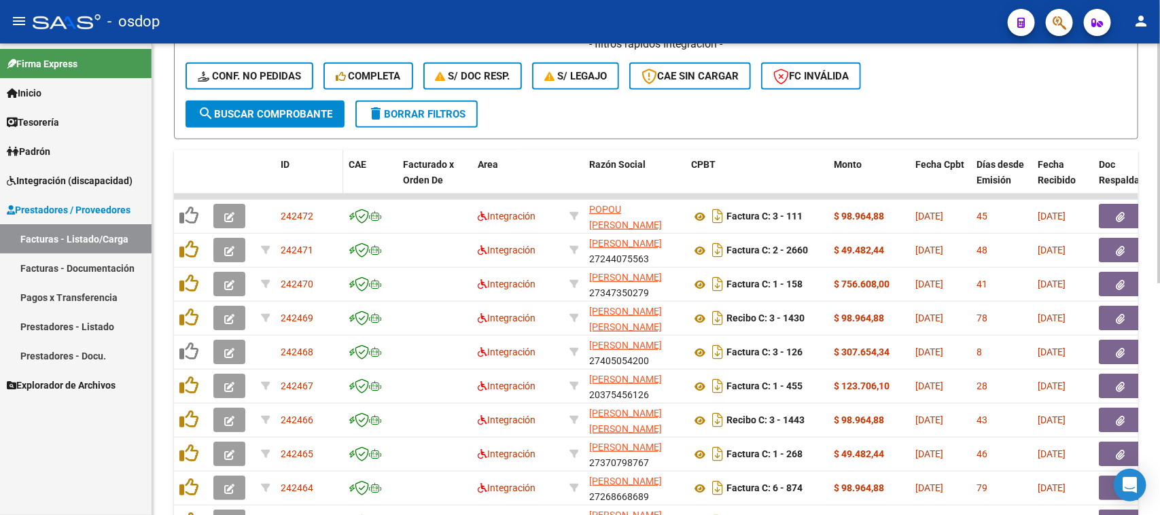
scroll to position [170, 0]
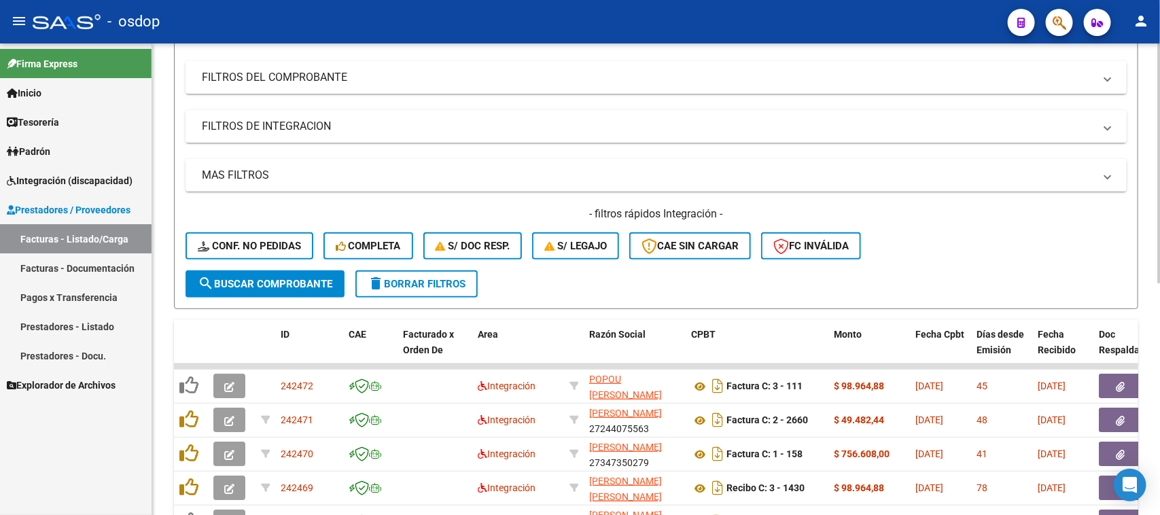
click at [270, 126] on mat-panel-title "FILTROS DE INTEGRACION" at bounding box center [648, 126] width 892 height 15
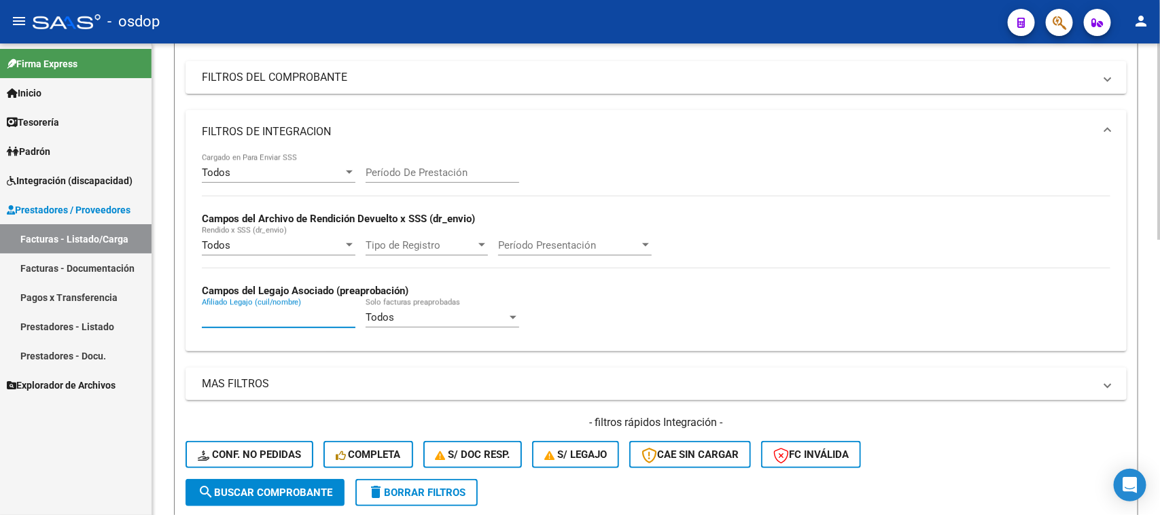
click at [251, 316] on input "Afiliado Legajo (cuil/nombre)" at bounding box center [279, 317] width 154 height 12
paste input "27566860282"
type input "27566860282"
click at [282, 491] on span "search Buscar Comprobante" at bounding box center [265, 492] width 135 height 12
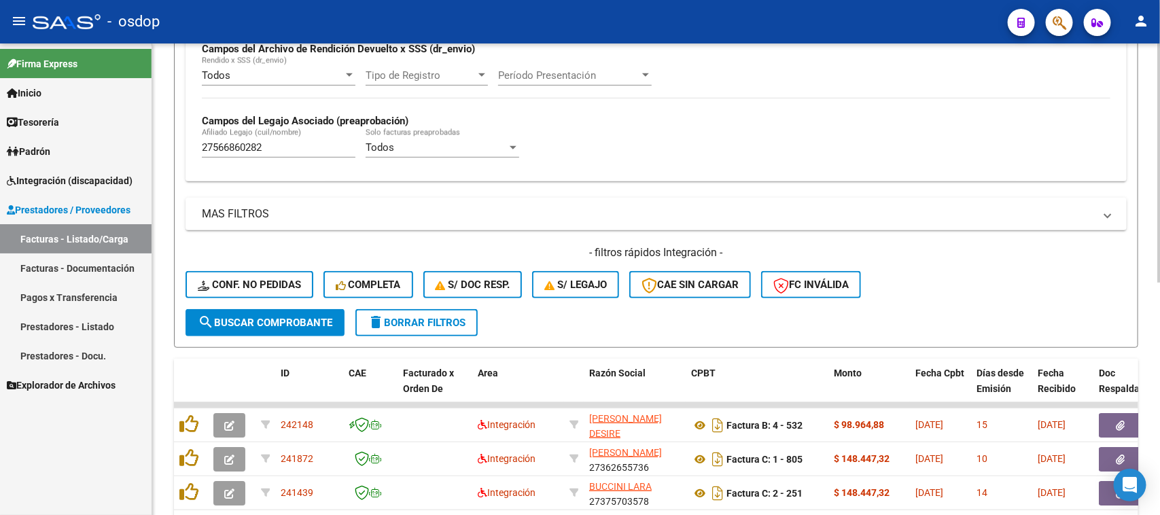
scroll to position [425, 0]
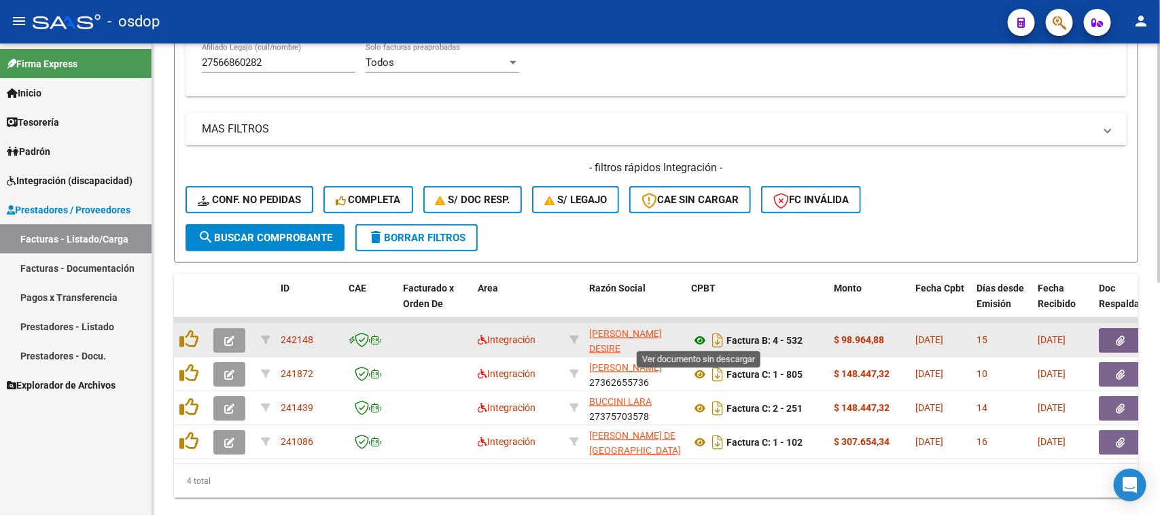
click at [697, 334] on icon at bounding box center [700, 340] width 18 height 16
click at [1128, 337] on button "button" at bounding box center [1120, 340] width 43 height 24
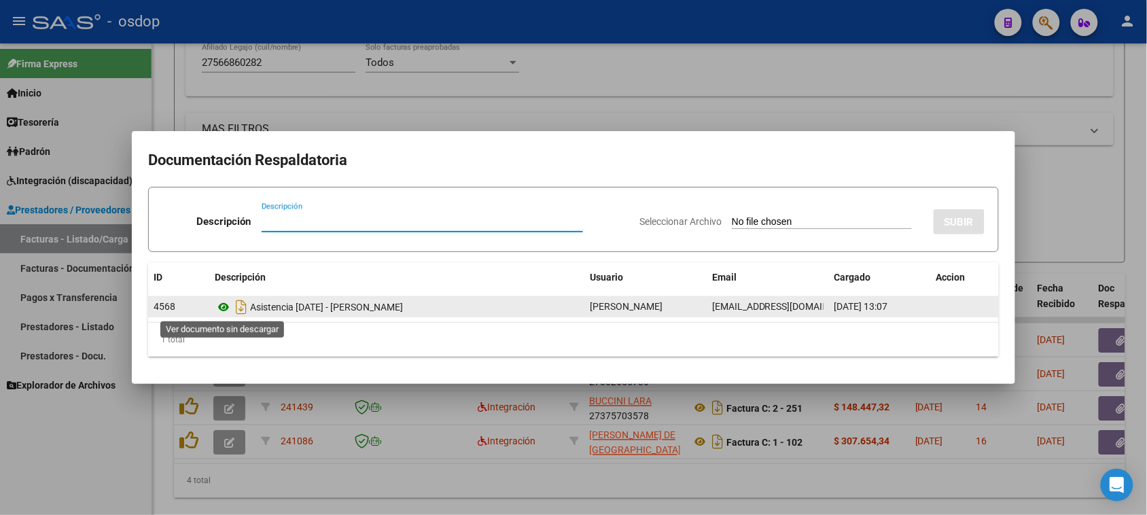
click at [221, 306] on icon at bounding box center [224, 307] width 18 height 16
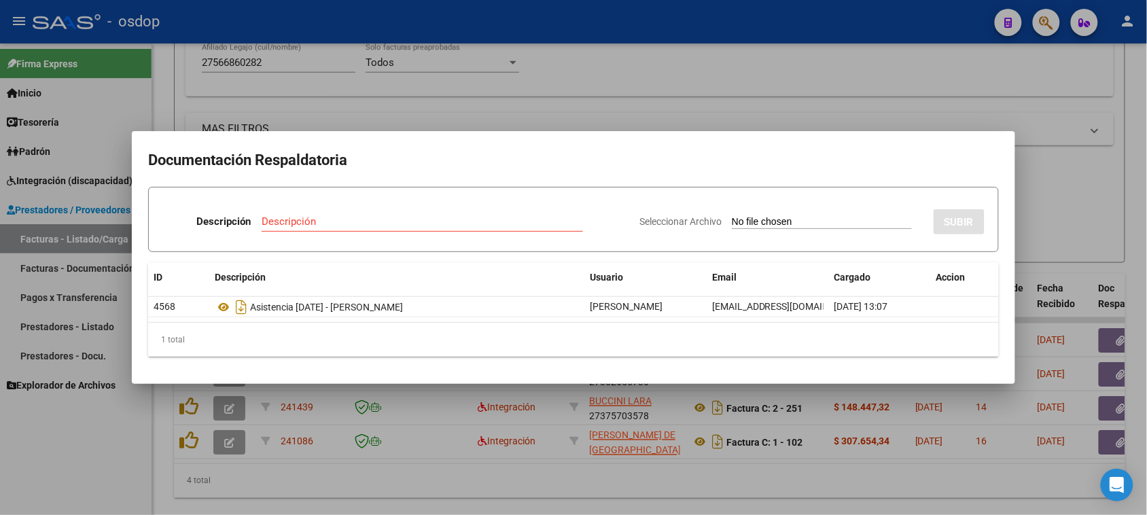
click at [465, 414] on div at bounding box center [573, 257] width 1147 height 515
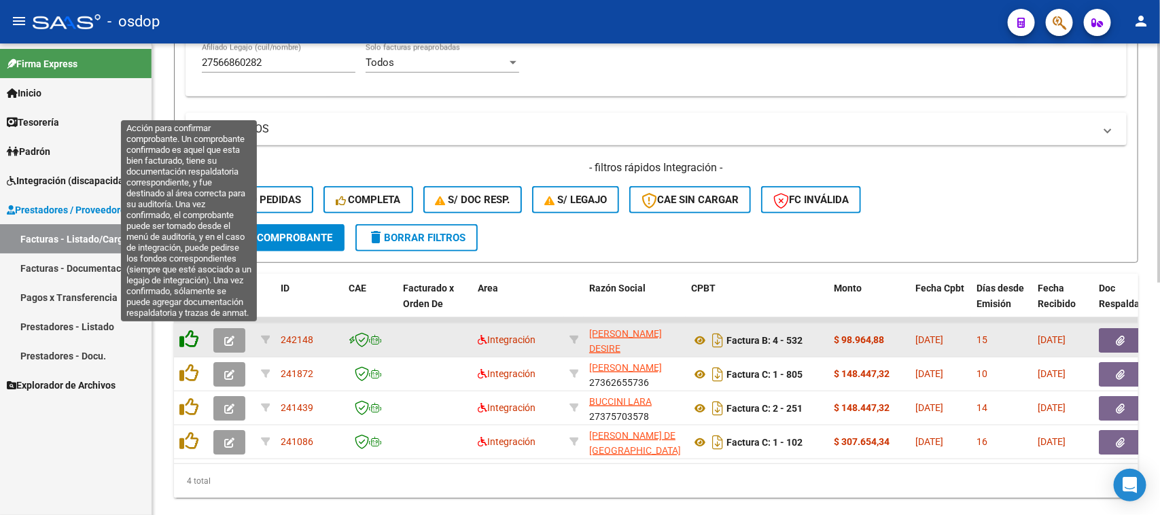
click at [194, 334] on icon at bounding box center [188, 339] width 19 height 19
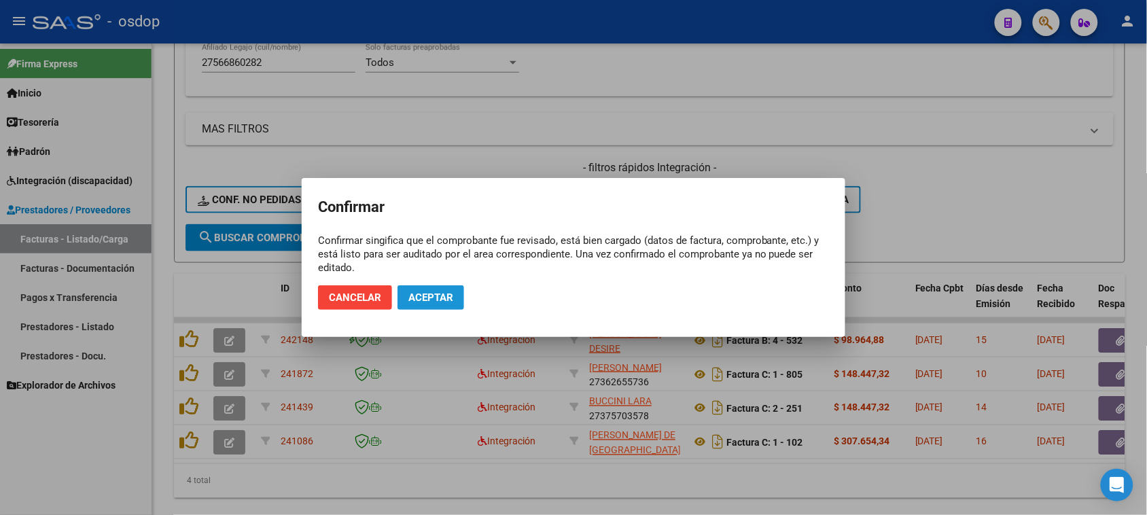
click at [428, 304] on button "Aceptar" at bounding box center [430, 297] width 67 height 24
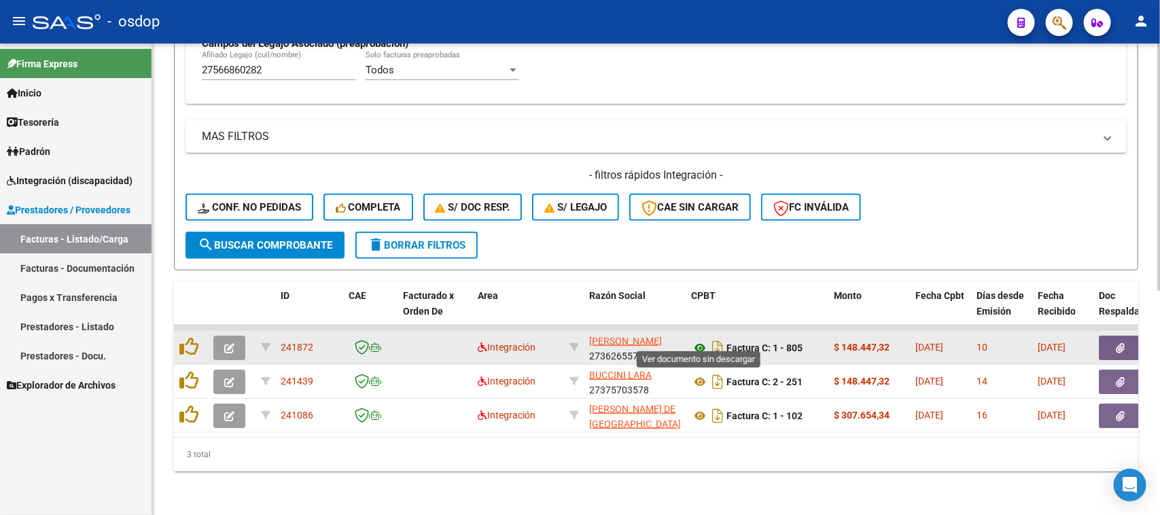
click at [703, 340] on icon at bounding box center [700, 348] width 18 height 16
click at [1118, 343] on icon "button" at bounding box center [1120, 348] width 9 height 10
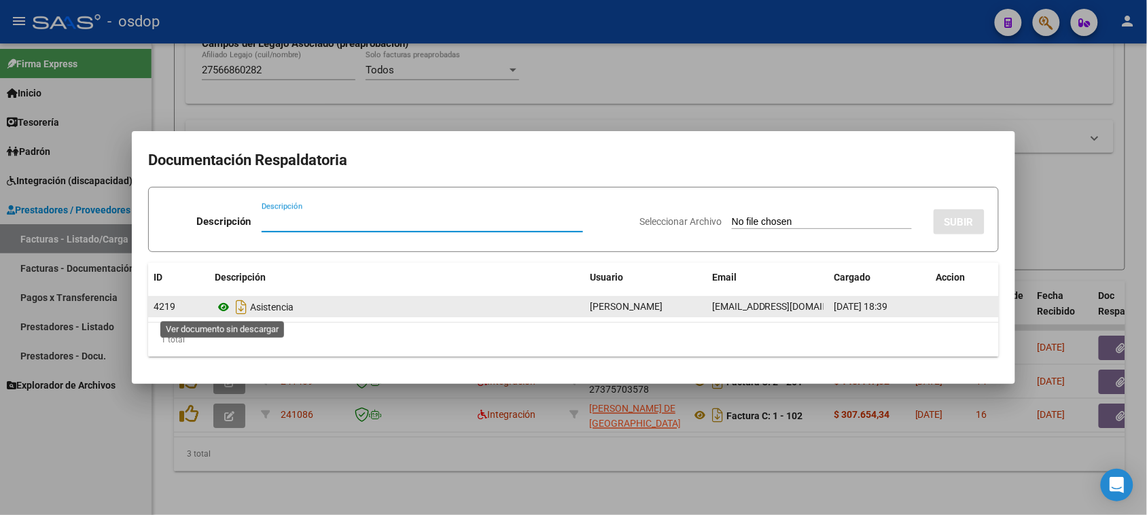
click at [224, 302] on icon at bounding box center [224, 307] width 18 height 16
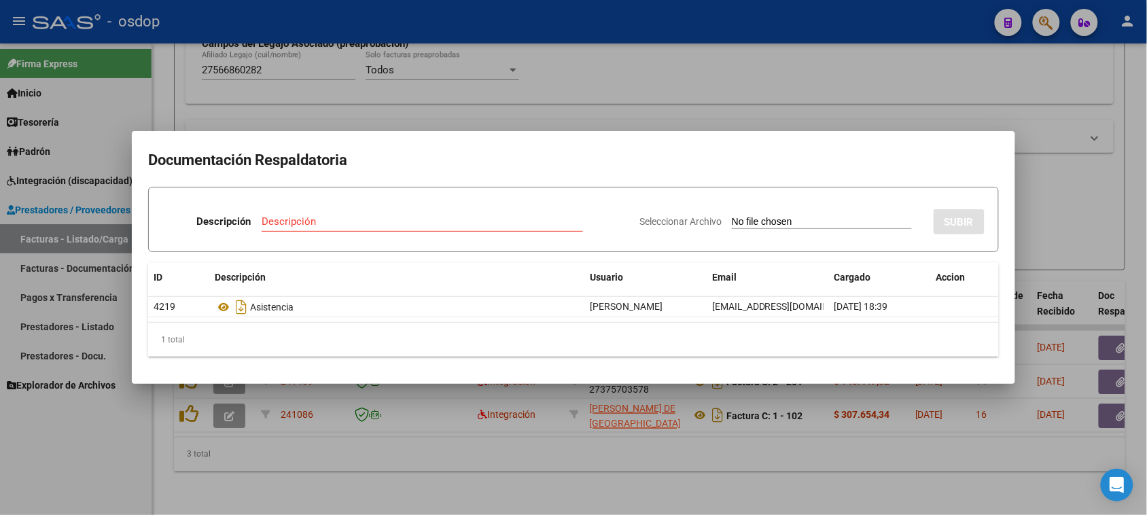
click at [457, 455] on div at bounding box center [573, 257] width 1147 height 515
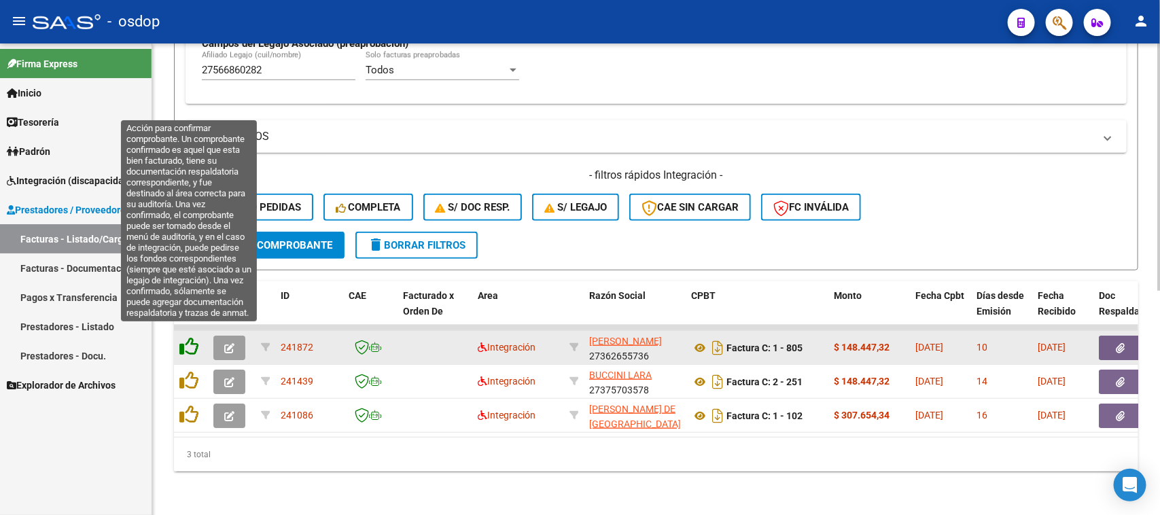
click at [188, 337] on icon at bounding box center [188, 346] width 19 height 19
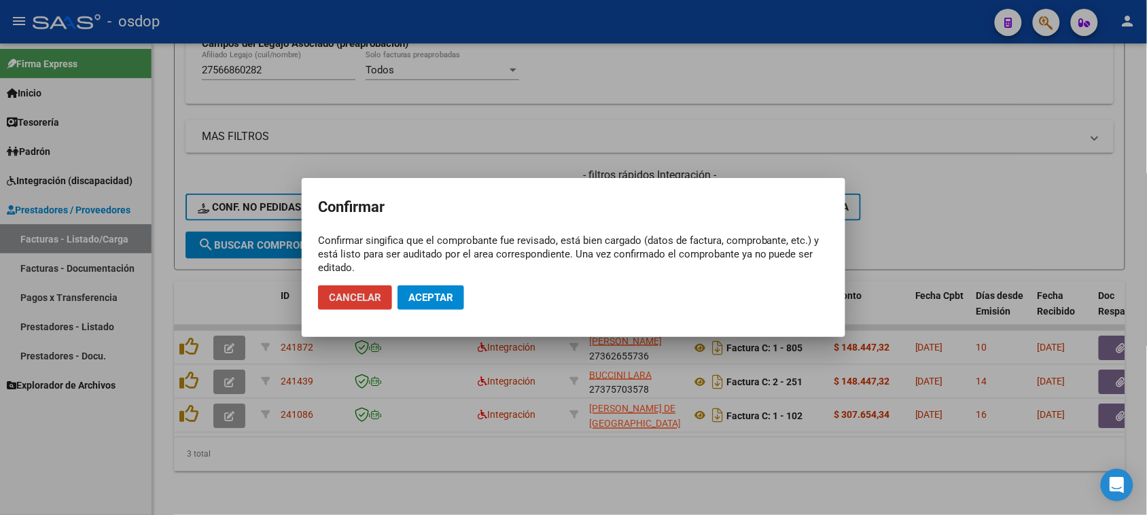
click at [456, 294] on button "Aceptar" at bounding box center [430, 297] width 67 height 24
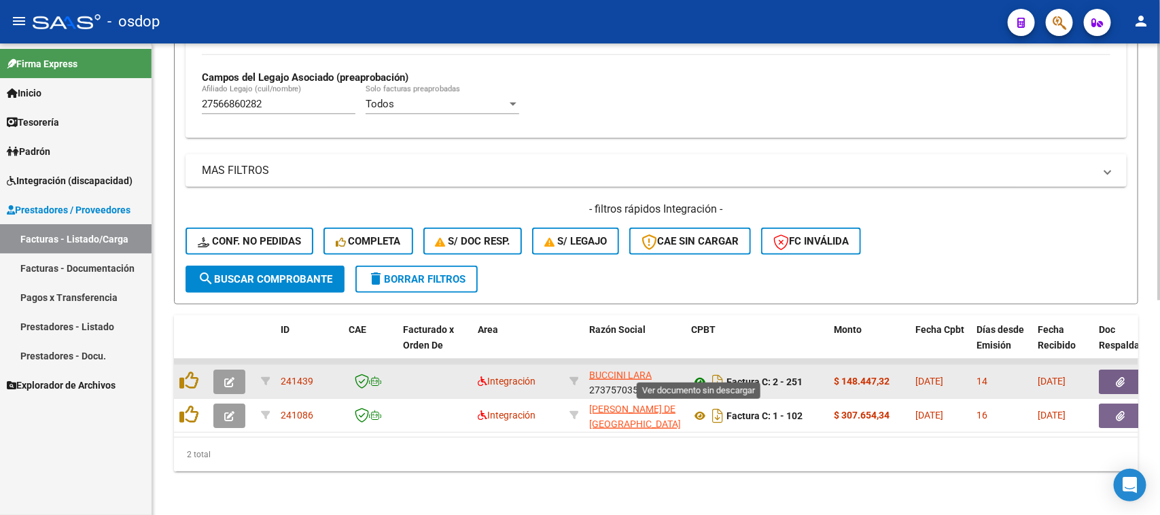
scroll to position [393, 0]
click at [698, 374] on icon at bounding box center [700, 382] width 18 height 16
click at [1122, 377] on icon "button" at bounding box center [1120, 382] width 9 height 10
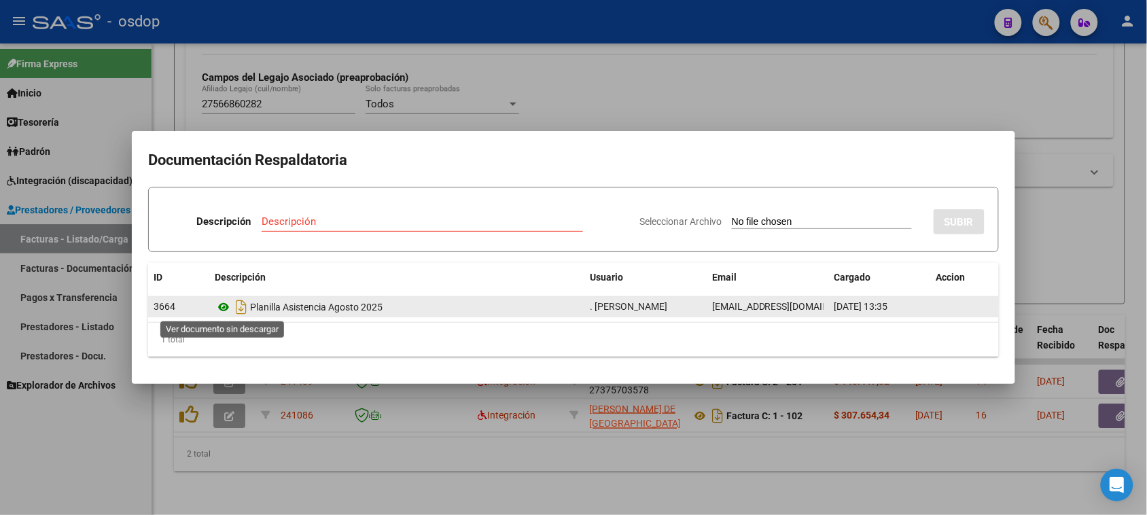
click at [225, 311] on icon at bounding box center [224, 307] width 18 height 16
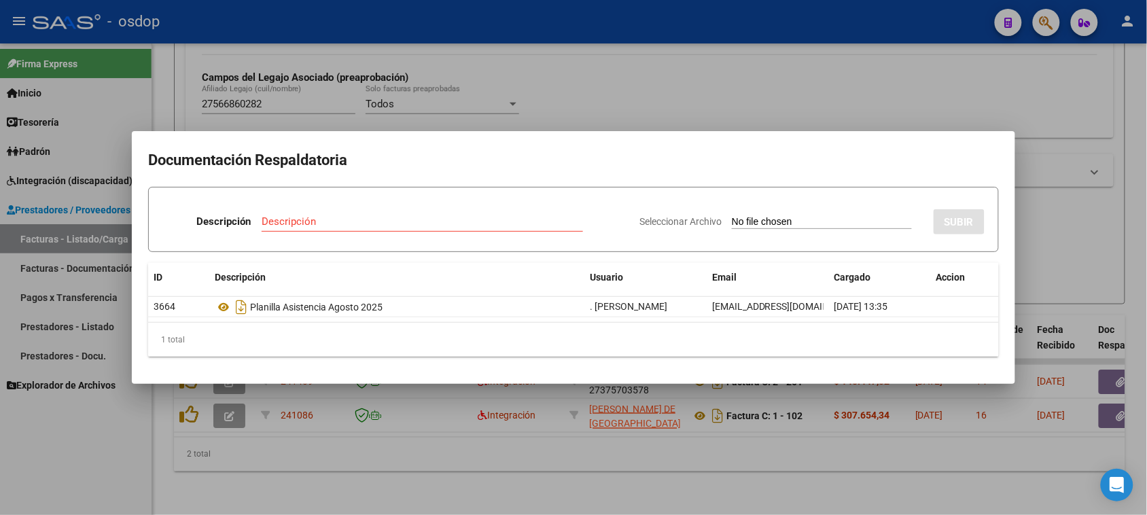
click at [335, 463] on div at bounding box center [573, 257] width 1147 height 515
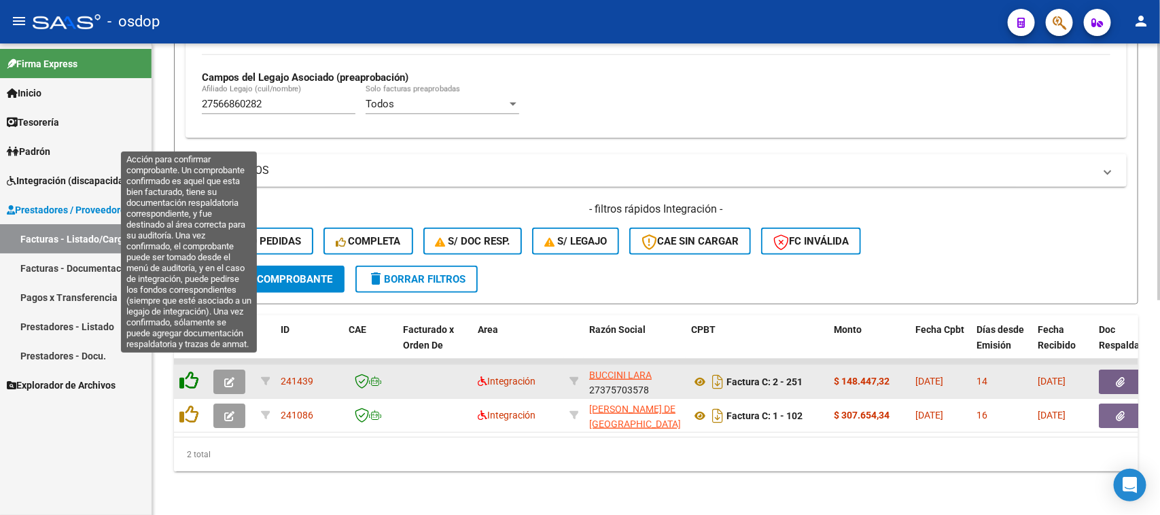
click at [182, 371] on icon at bounding box center [188, 380] width 19 height 19
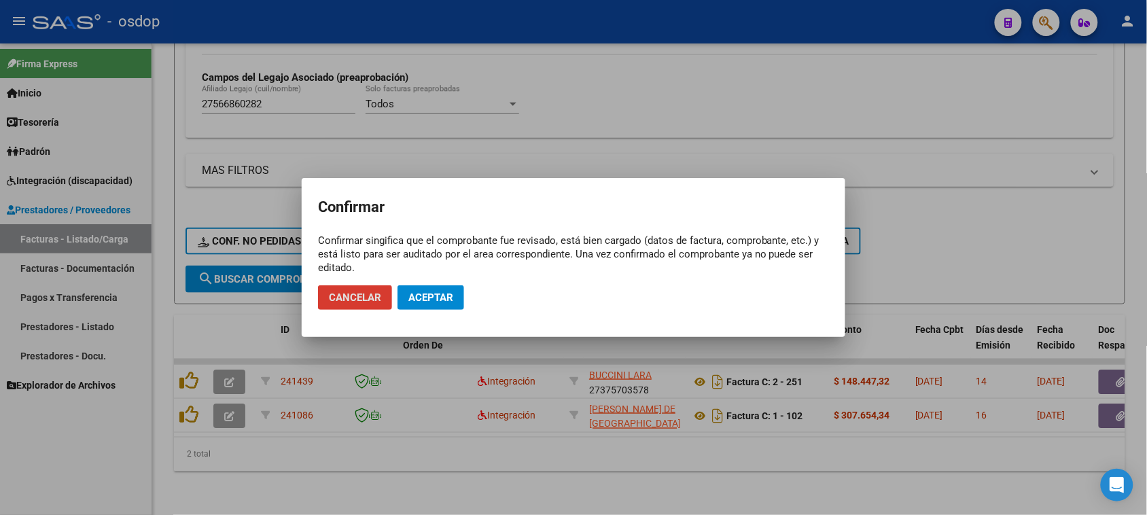
click at [447, 301] on span "Aceptar" at bounding box center [430, 297] width 45 height 12
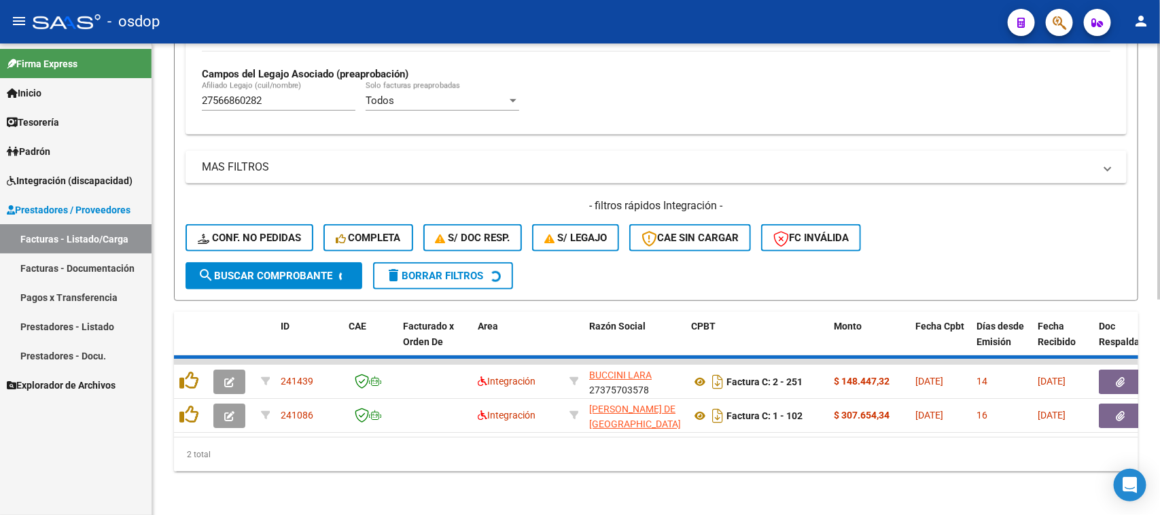
scroll to position [359, 0]
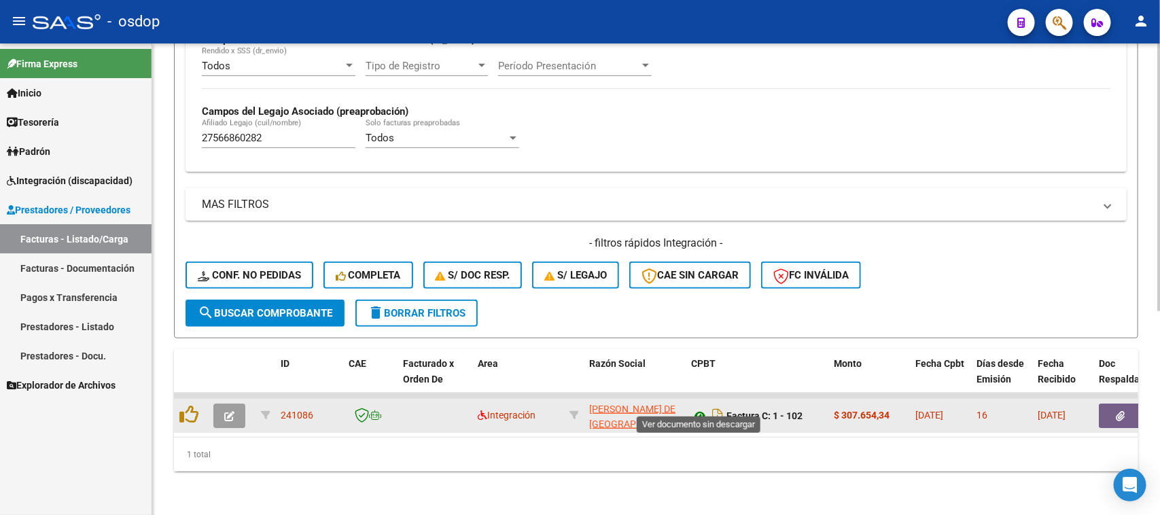
click at [701, 408] on icon at bounding box center [700, 416] width 18 height 16
click at [1119, 411] on icon "button" at bounding box center [1120, 416] width 9 height 10
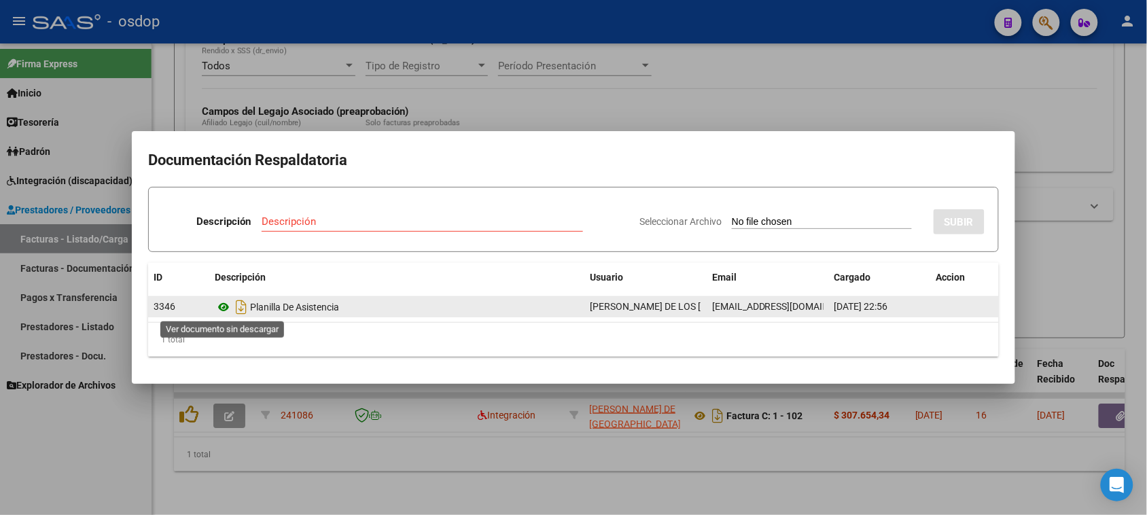
click at [224, 306] on icon at bounding box center [224, 307] width 18 height 16
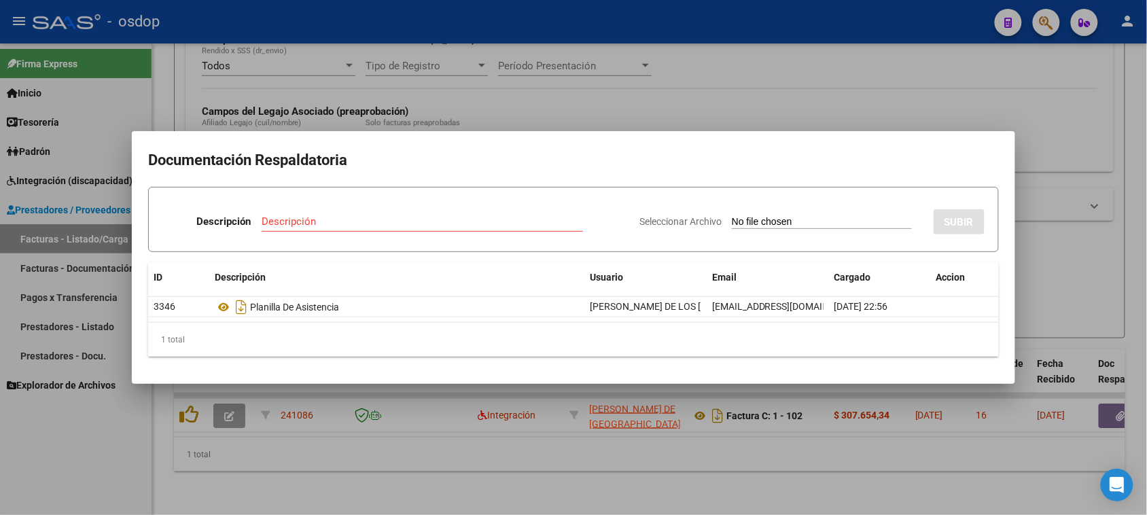
click at [786, 456] on div at bounding box center [573, 257] width 1147 height 515
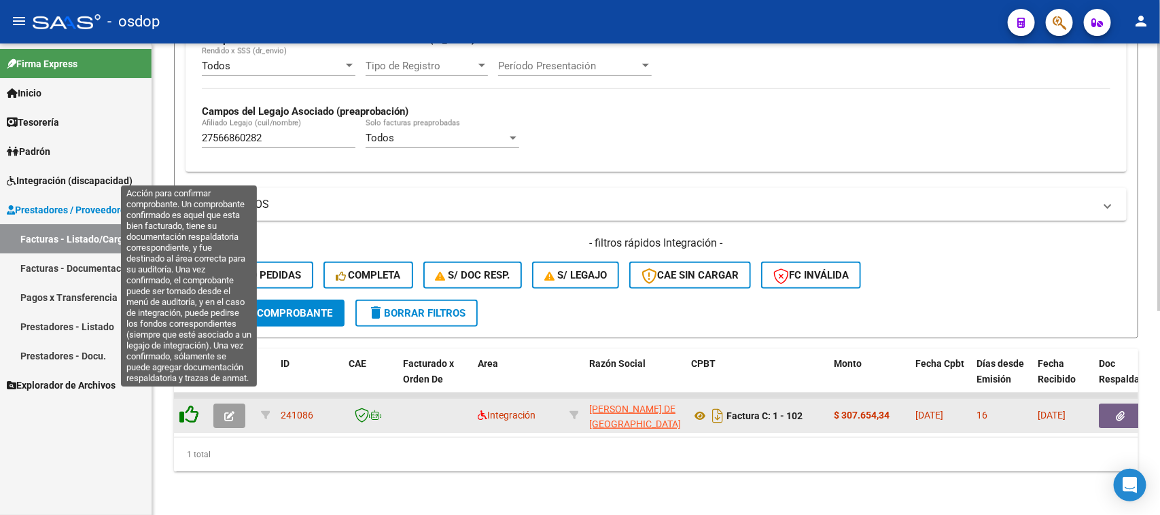
click at [184, 405] on icon at bounding box center [188, 414] width 19 height 19
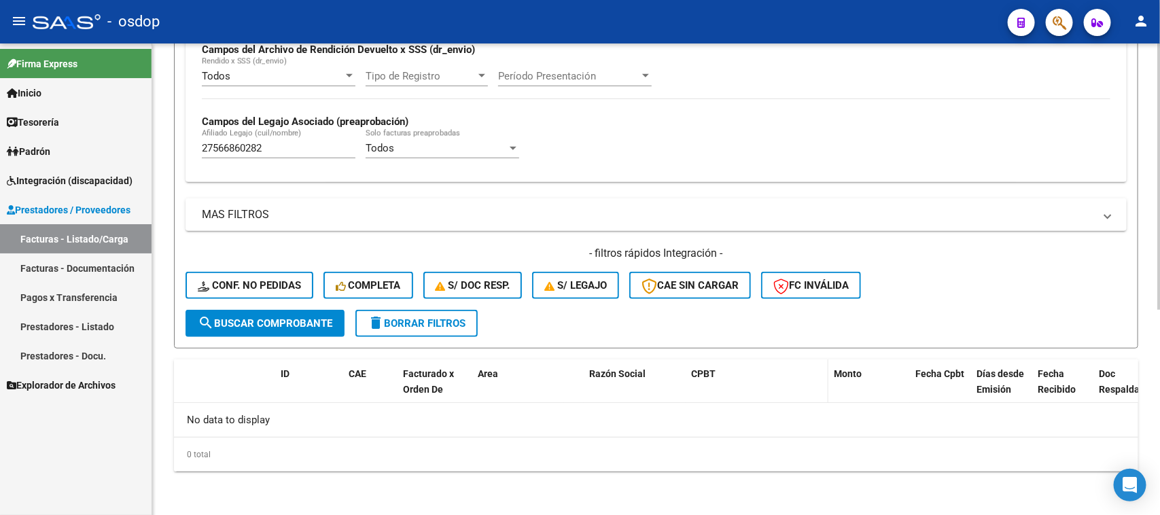
scroll to position [335, 0]
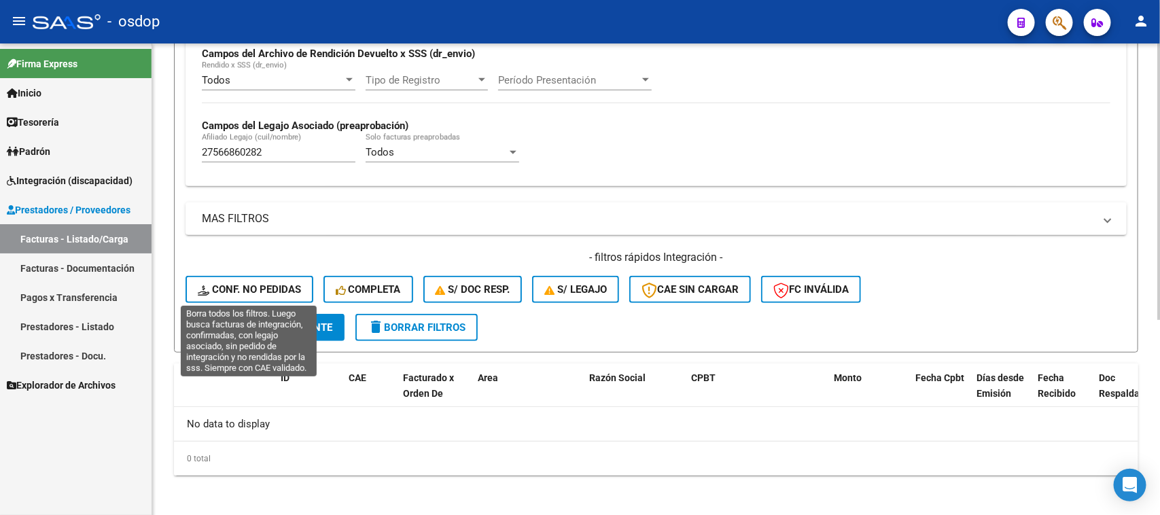
click at [256, 284] on span "Conf. no pedidas" at bounding box center [249, 289] width 103 height 12
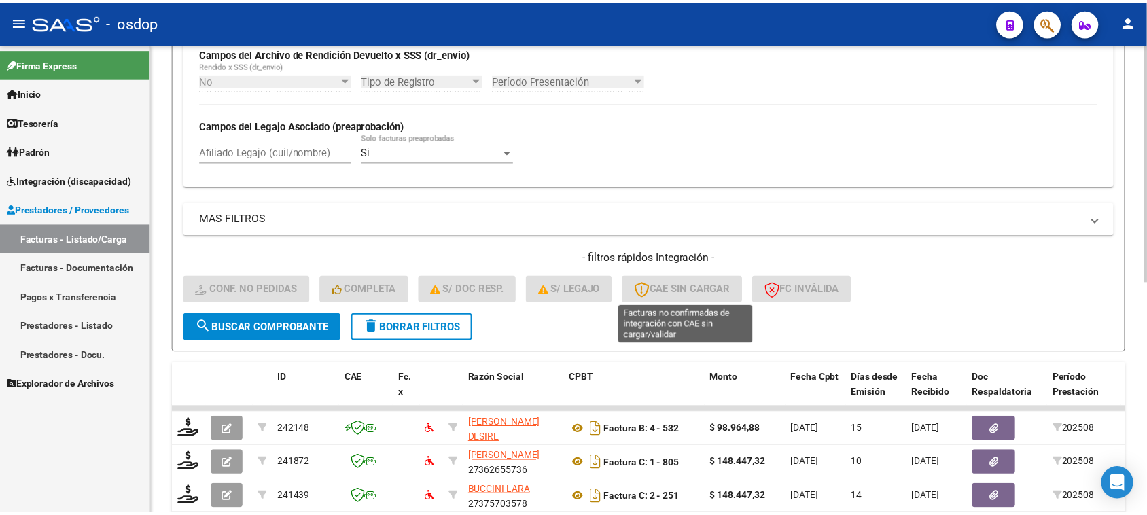
scroll to position [461, 0]
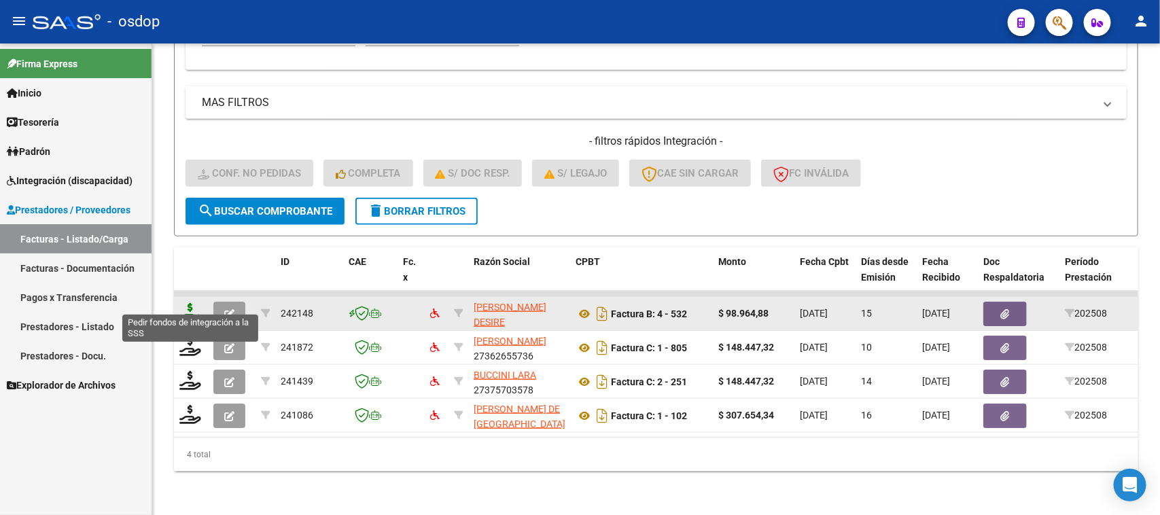
click at [190, 303] on icon at bounding box center [190, 312] width 22 height 19
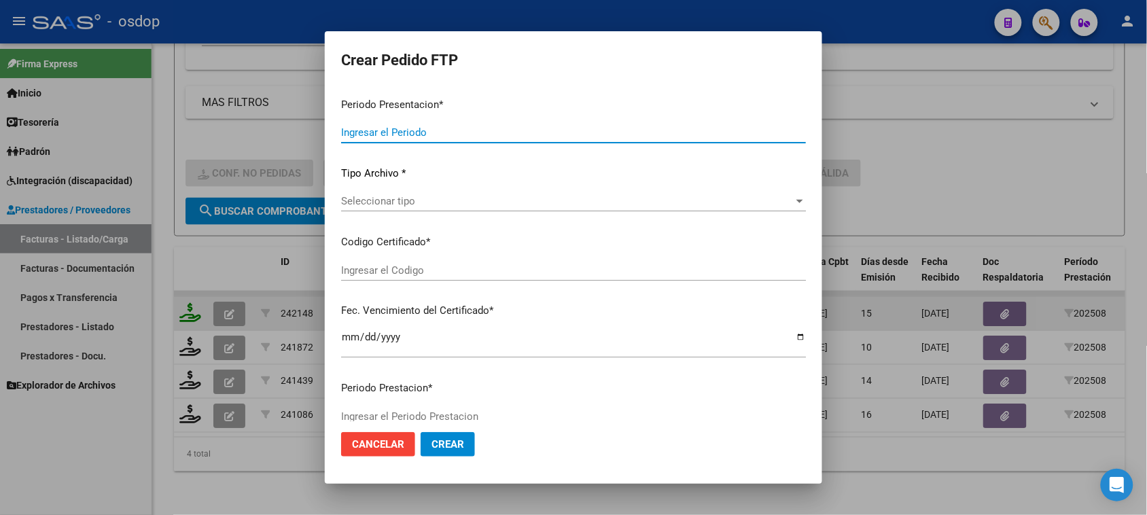
type input "202508"
type input "$ 98.964,88"
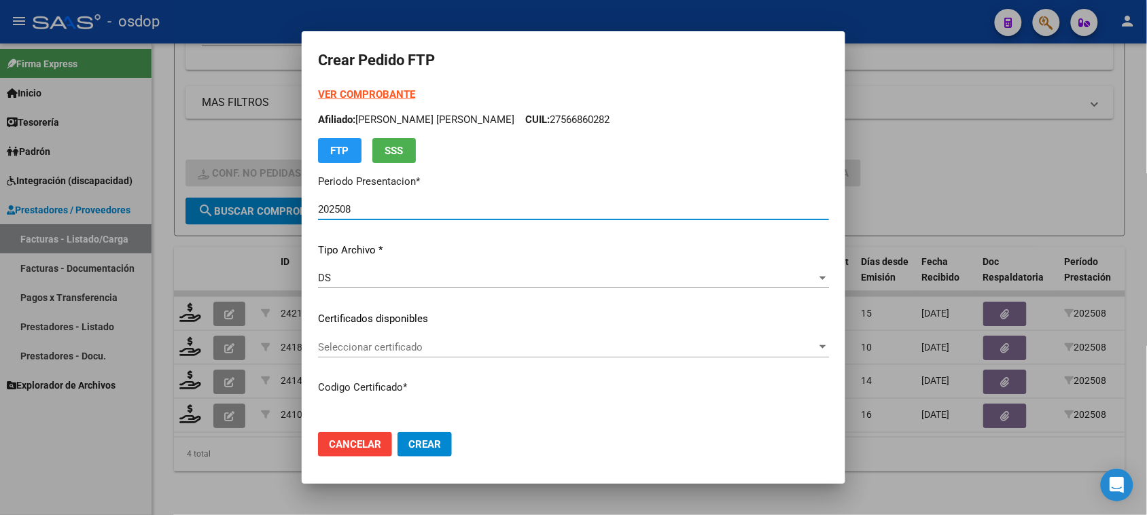
type input "6905437146"
type input "[DATE]"
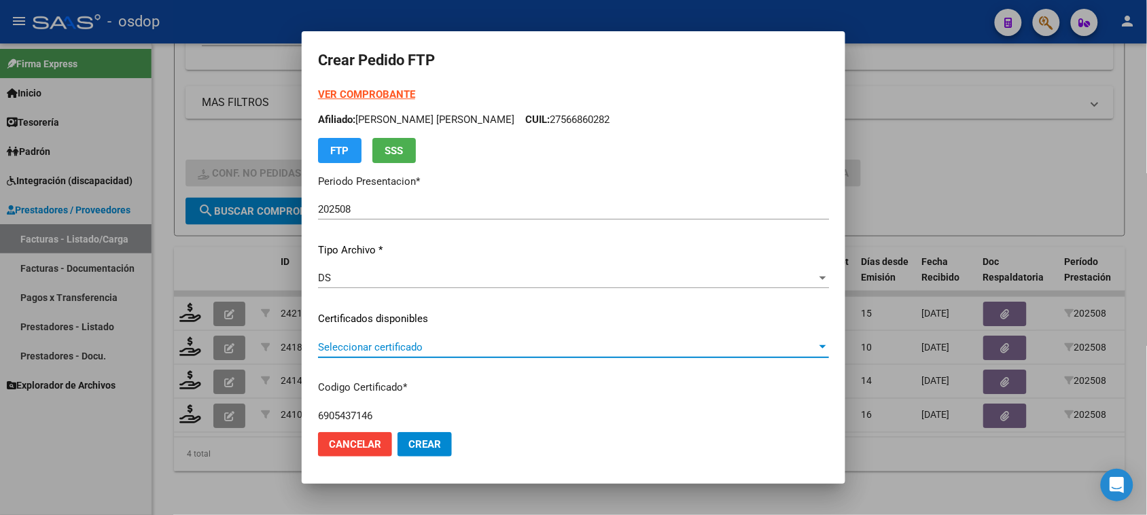
click at [436, 344] on span "Seleccionar certificado" at bounding box center [567, 347] width 499 height 12
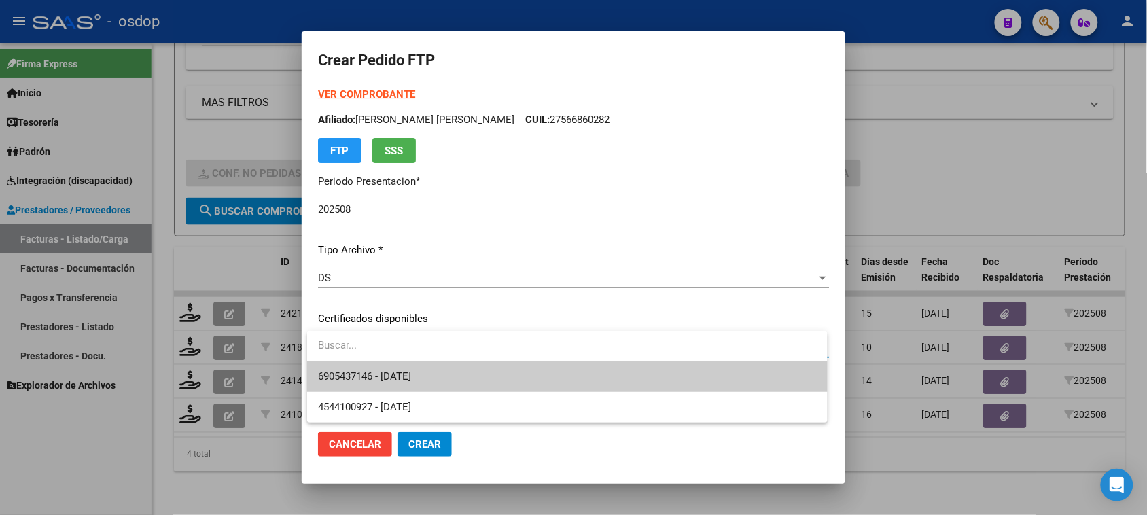
click at [433, 368] on span "6905437146 - [DATE]" at bounding box center [567, 376] width 498 height 31
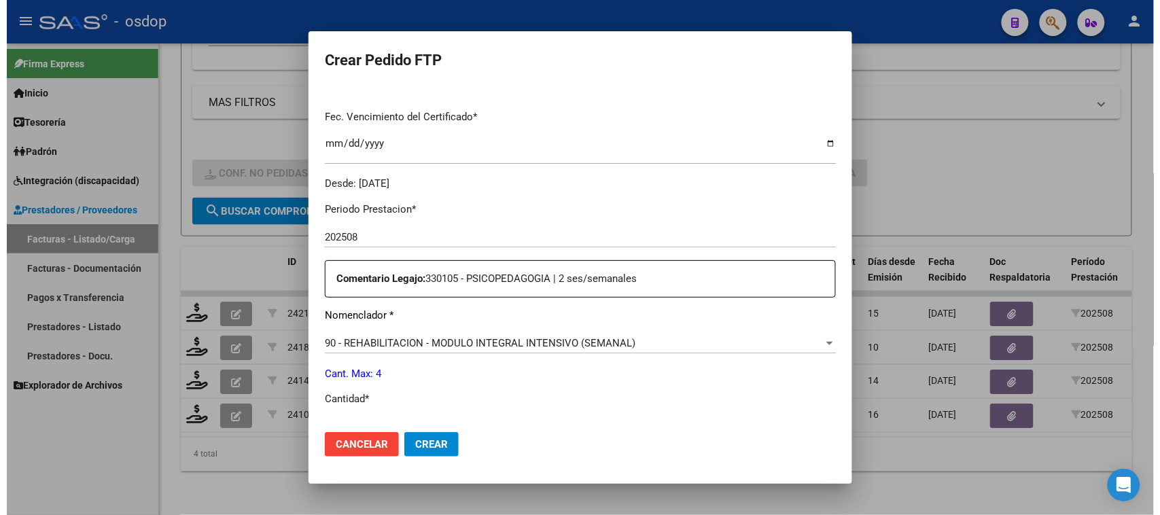
scroll to position [510, 0]
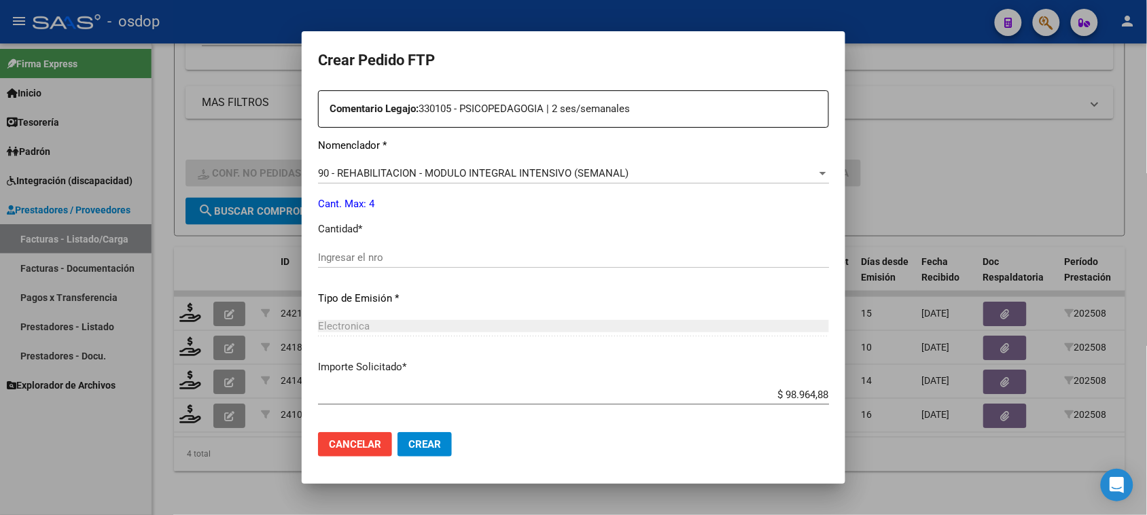
click at [349, 255] on input "Ingresar el nro" at bounding box center [573, 257] width 511 height 12
type input "4"
click at [418, 440] on span "Crear" at bounding box center [424, 444] width 33 height 12
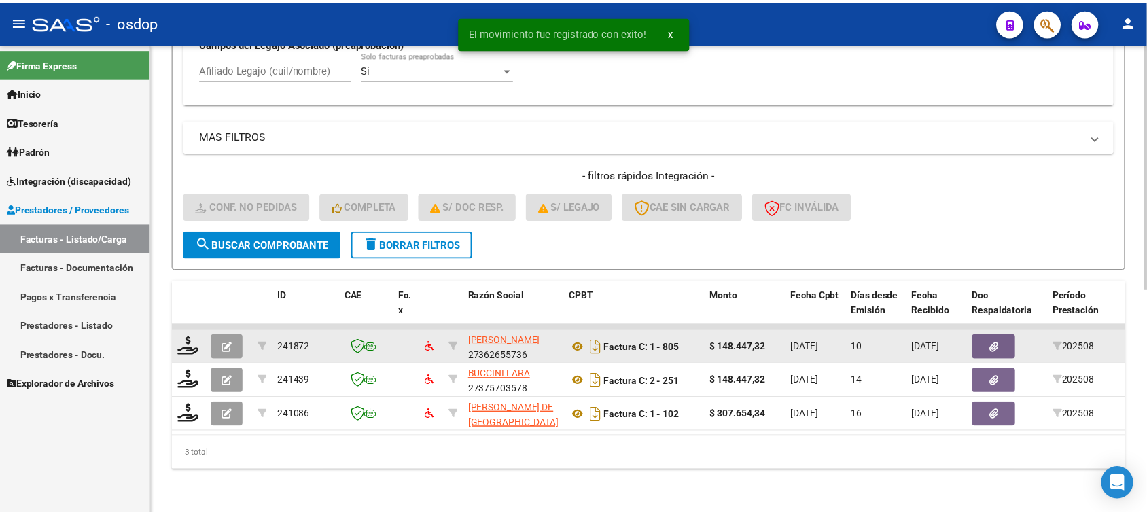
scroll to position [427, 0]
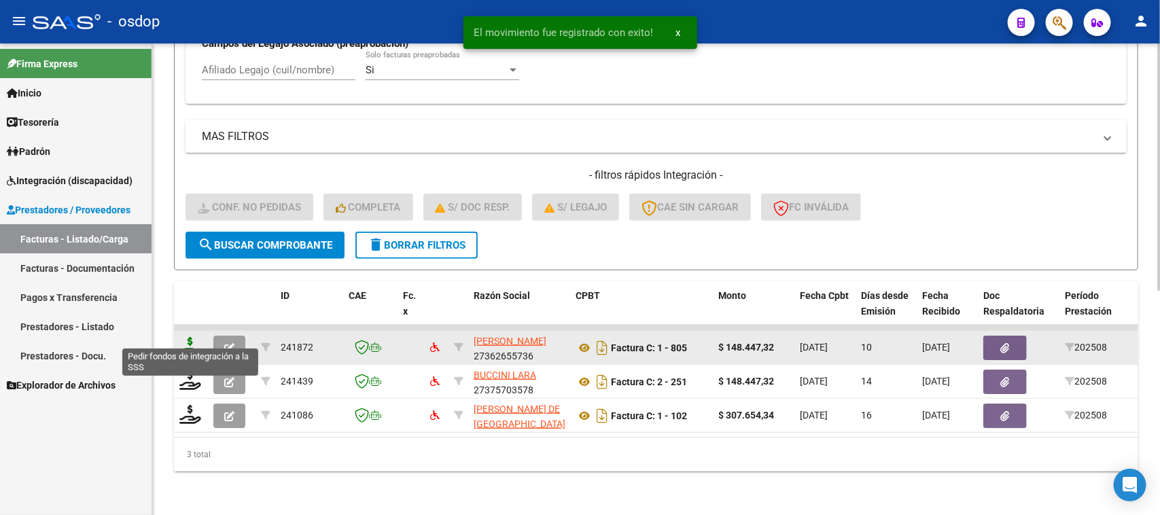
click at [194, 337] on icon at bounding box center [190, 346] width 22 height 19
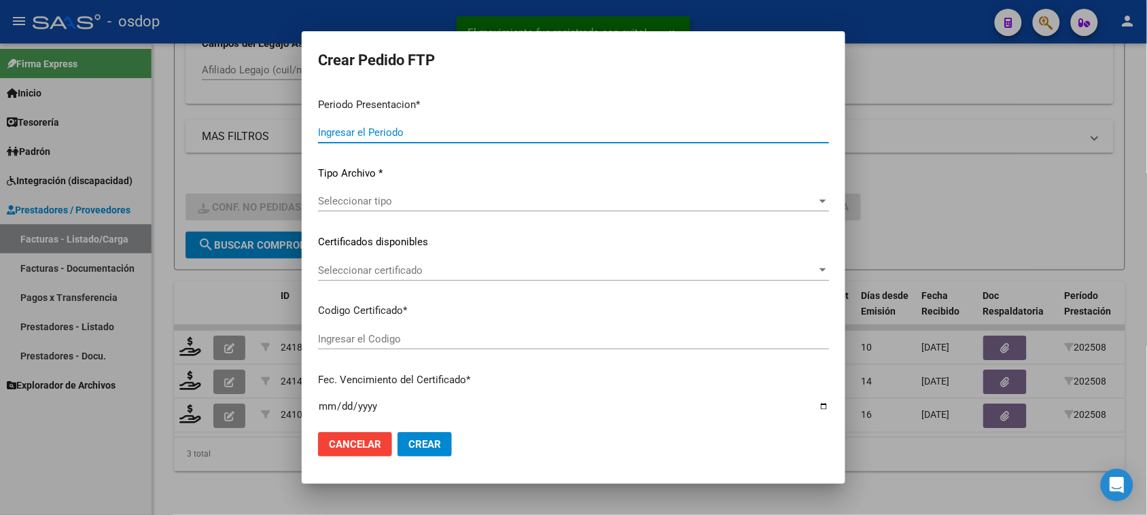
type input "202508"
type input "$ 148.447,32"
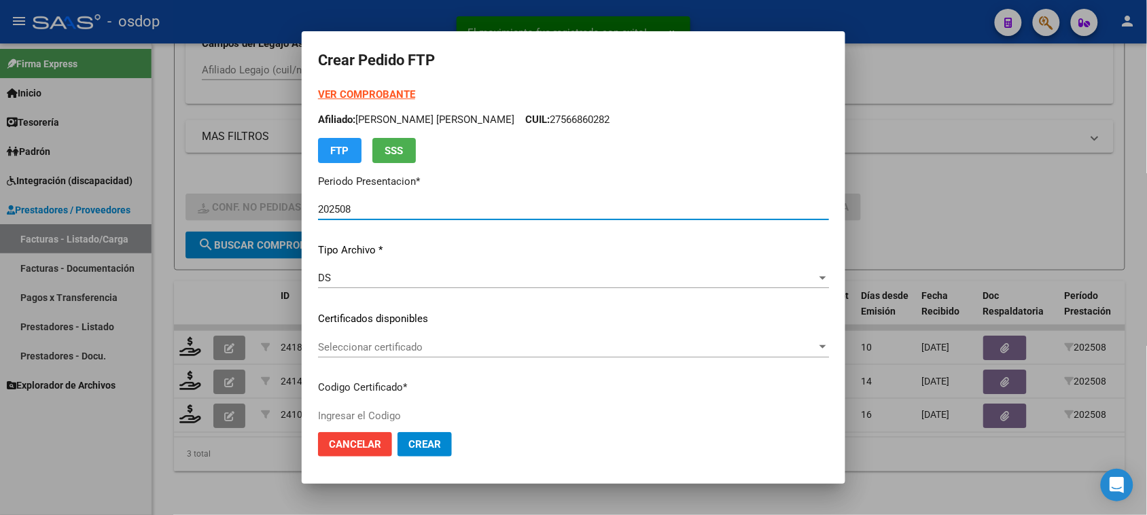
type input "6905437146"
type input "[DATE]"
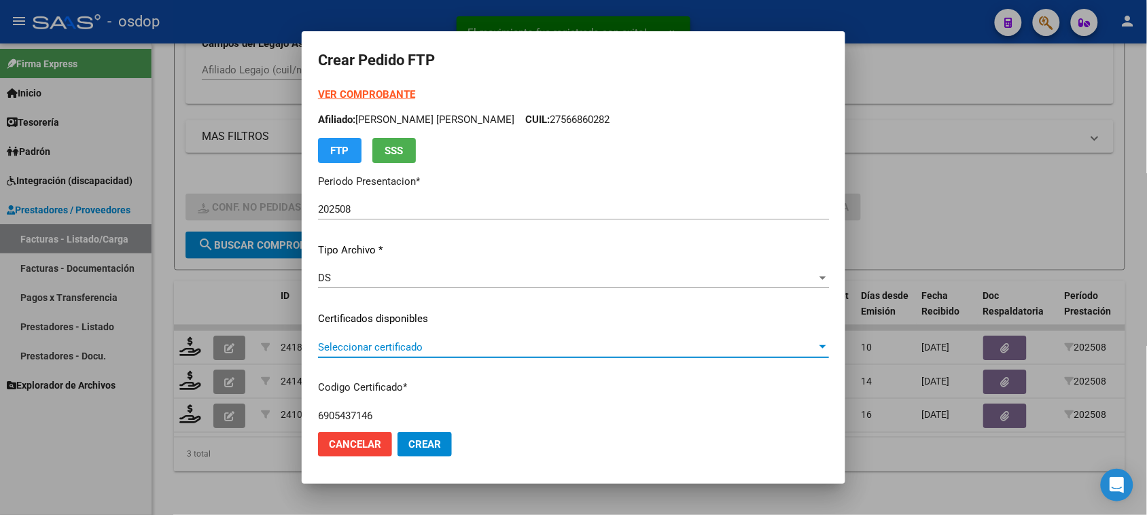
click at [481, 342] on span "Seleccionar certificado" at bounding box center [567, 347] width 499 height 12
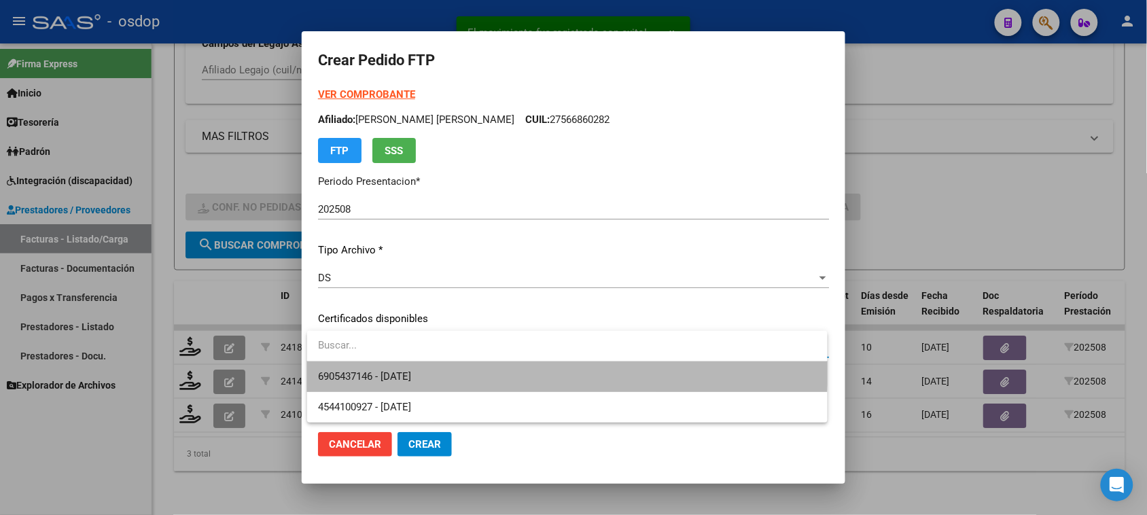
click at [483, 368] on span "6905437146 - [DATE]" at bounding box center [567, 376] width 498 height 31
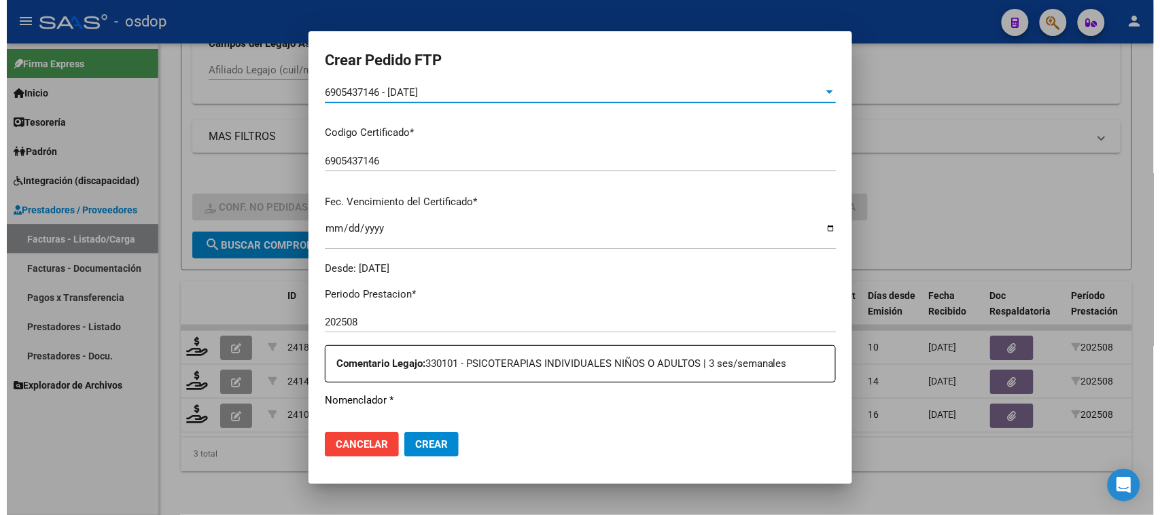
scroll to position [425, 0]
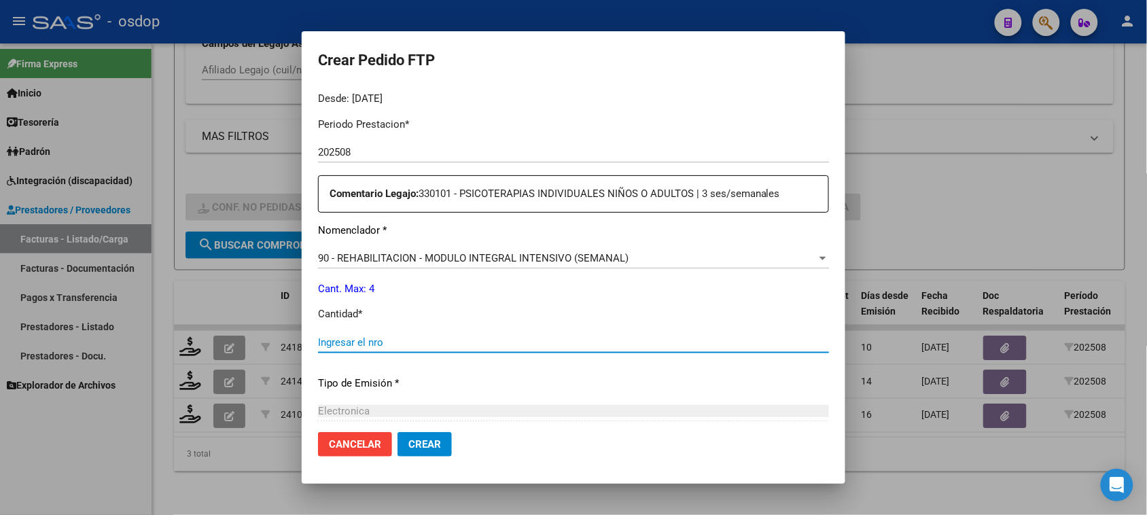
click at [440, 343] on input "Ingresar el nro" at bounding box center [573, 342] width 511 height 12
type input "4"
click at [453, 446] on mat-dialog-actions "Cancelar Crear" at bounding box center [573, 444] width 511 height 46
click at [446, 450] on button "Crear" at bounding box center [424, 444] width 54 height 24
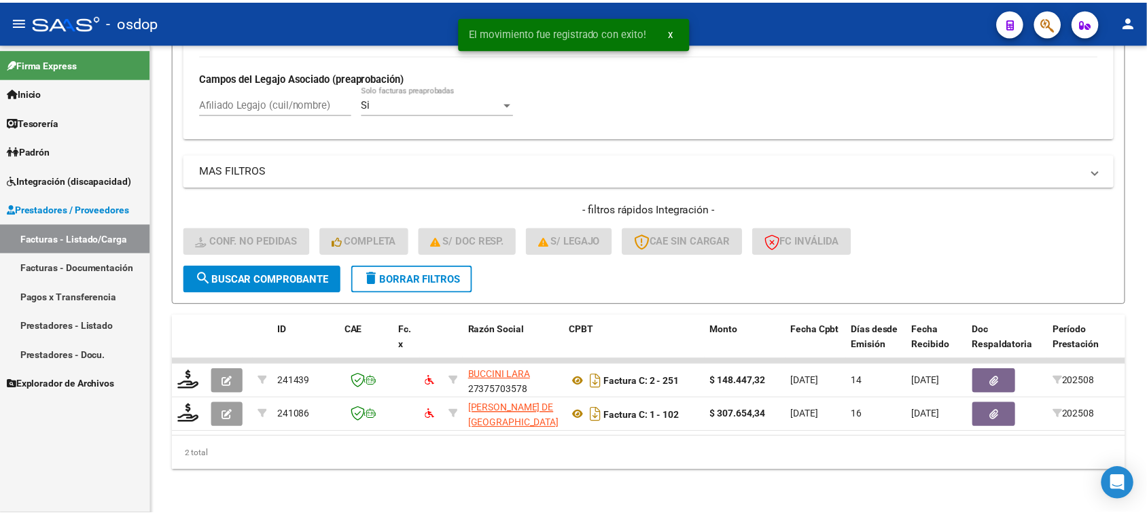
scroll to position [393, 0]
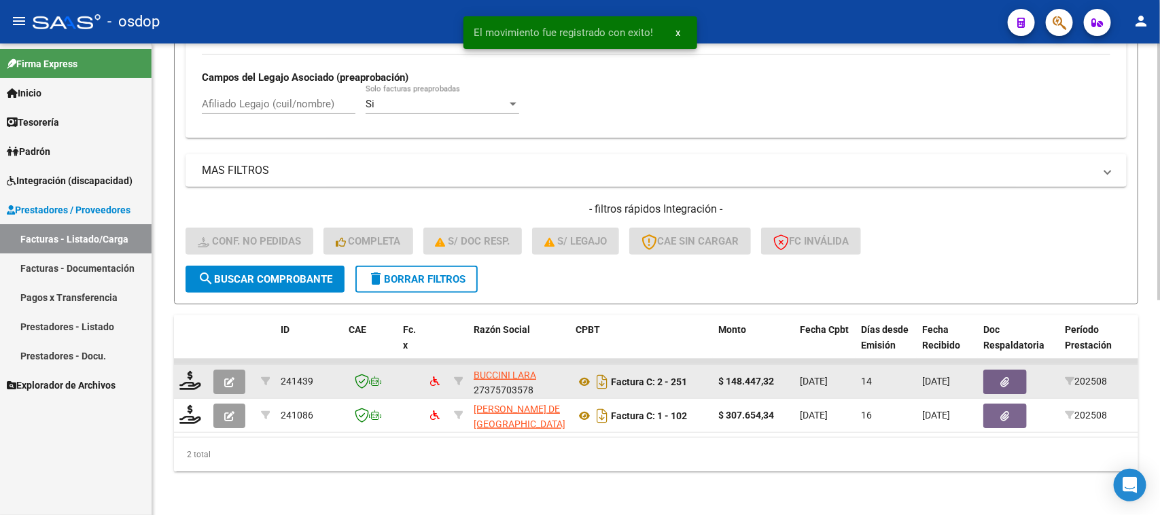
click at [188, 377] on div at bounding box center [190, 381] width 23 height 21
click at [188, 371] on icon at bounding box center [190, 380] width 22 height 19
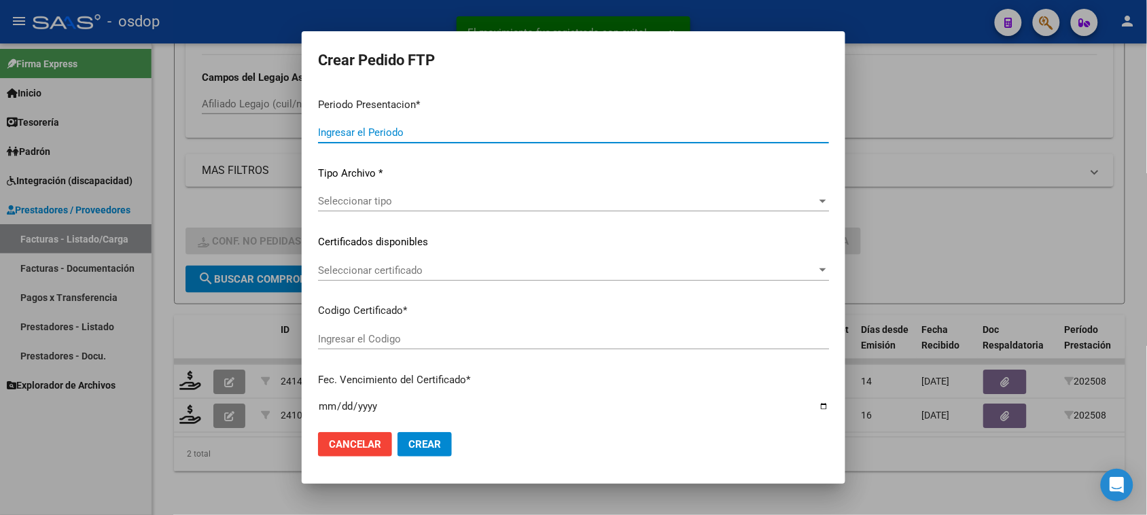
type input "202508"
type input "$ 148.447,32"
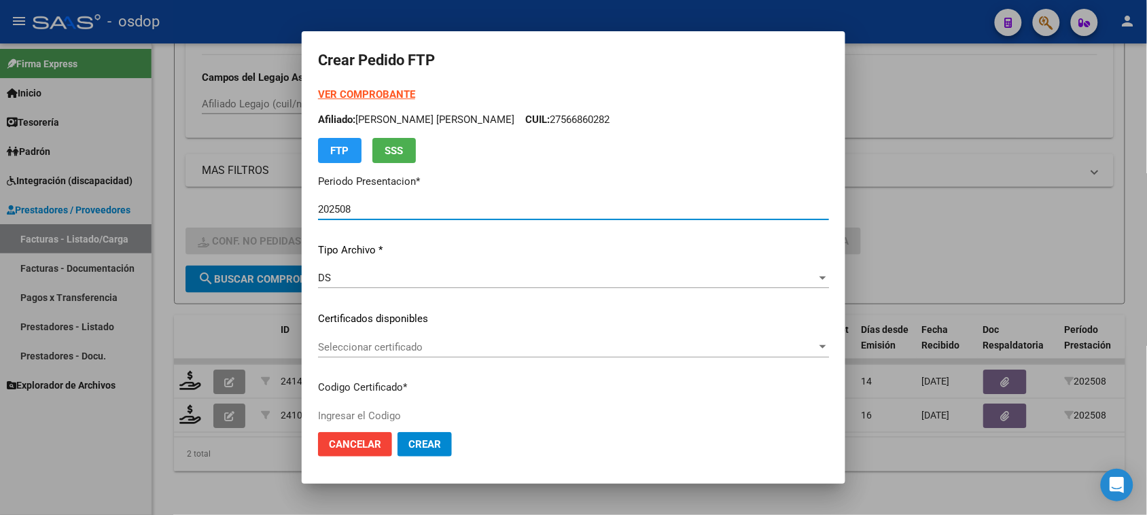
type input "6905437146"
type input "[DATE]"
click at [554, 341] on span "Seleccionar certificado" at bounding box center [567, 347] width 499 height 12
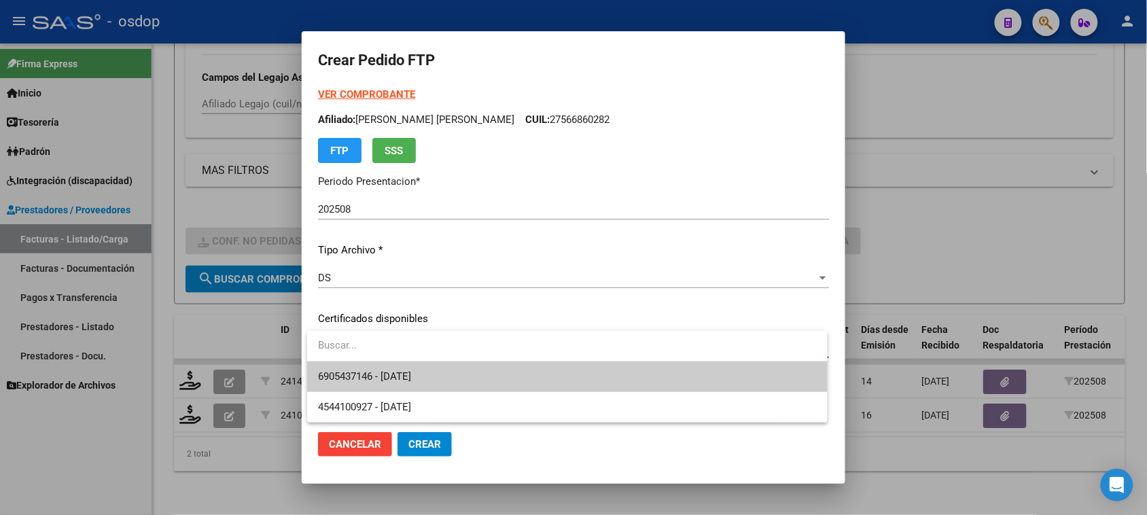
click at [532, 376] on span "6905437146 - [DATE]" at bounding box center [567, 376] width 498 height 31
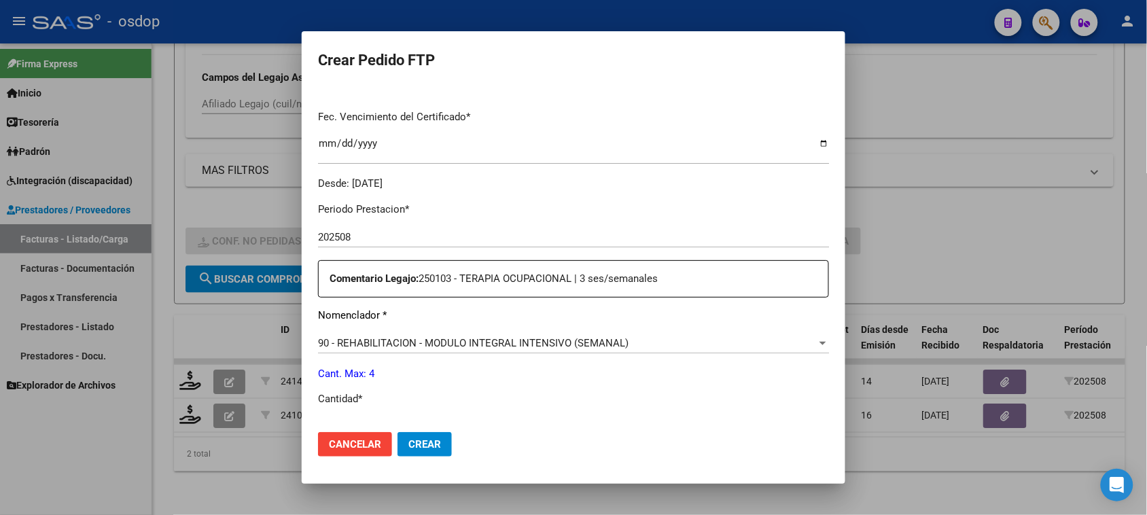
scroll to position [425, 0]
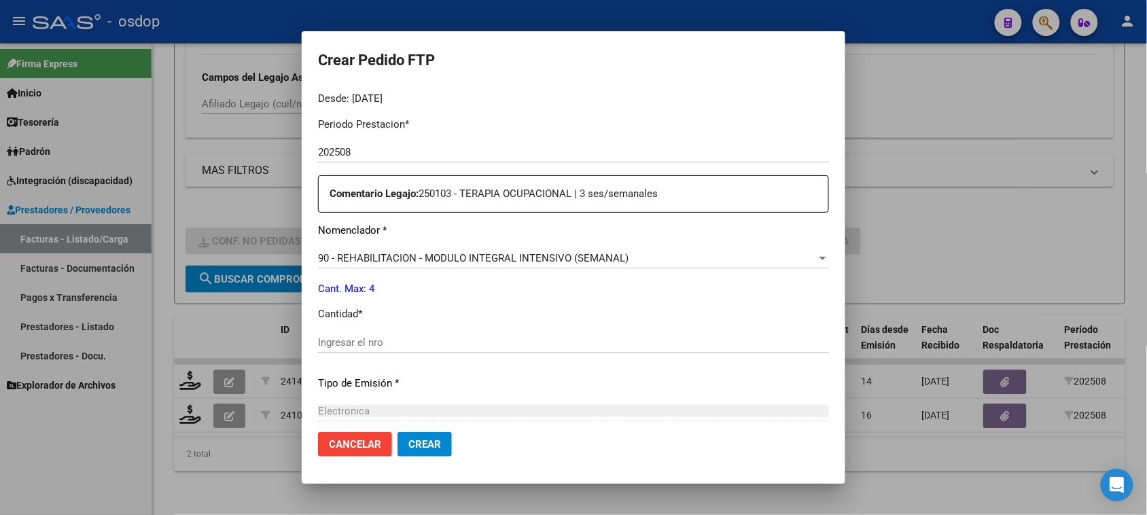
click at [478, 345] on input "Ingresar el nro" at bounding box center [573, 342] width 511 height 12
type input "4"
click at [436, 443] on span "Crear" at bounding box center [424, 444] width 33 height 12
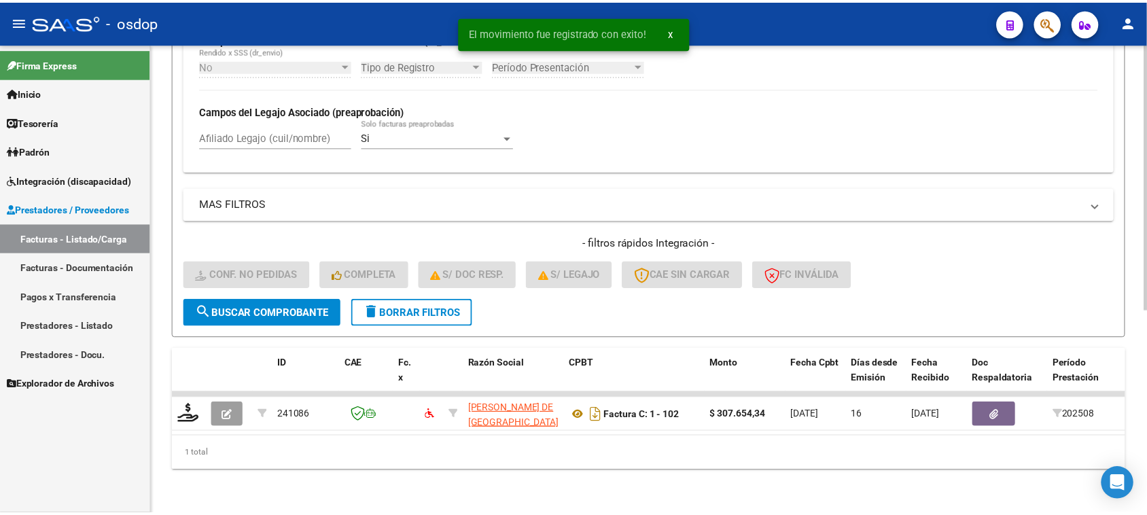
scroll to position [359, 0]
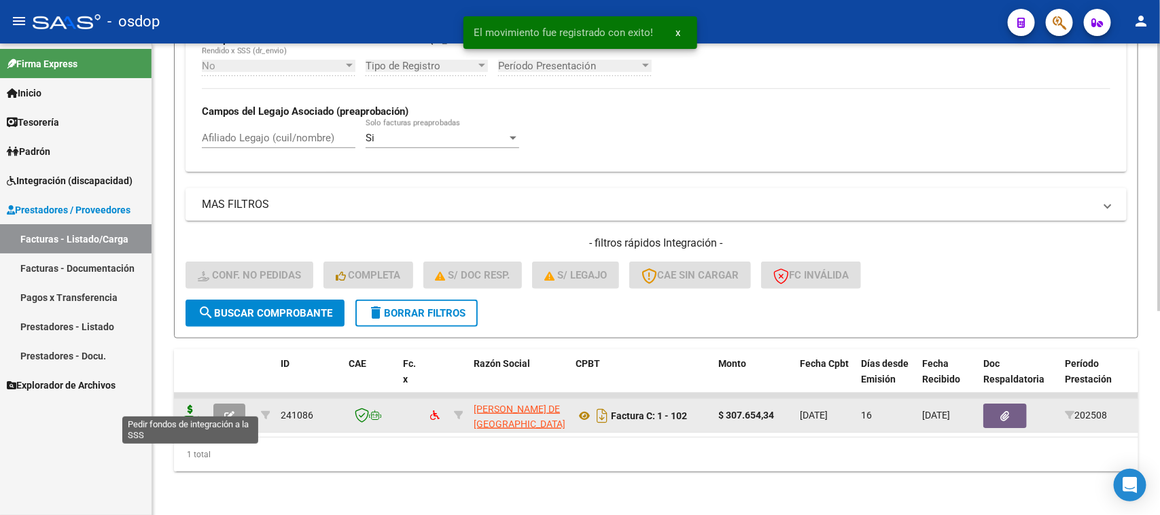
click at [188, 405] on icon at bounding box center [190, 414] width 22 height 19
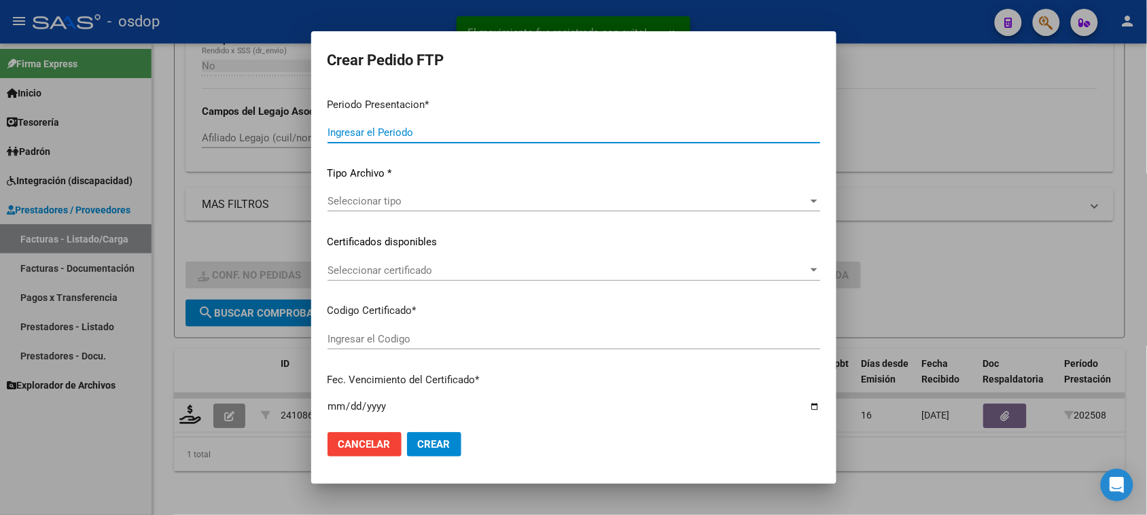
type input "202508"
type input "$ 307.654,34"
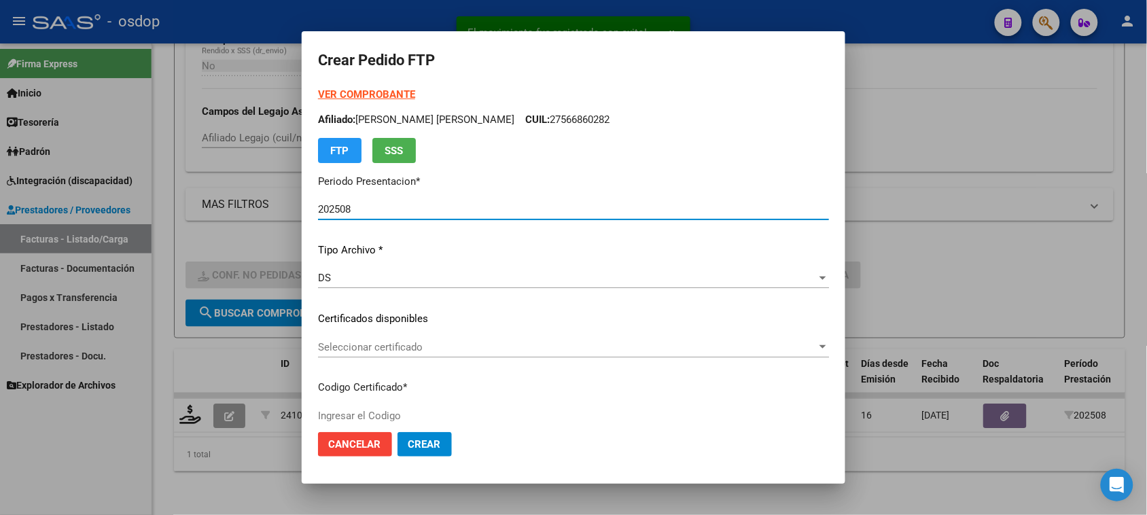
type input "6905437146"
type input "[DATE]"
click at [489, 337] on div "Seleccionar certificado Seleccionar certificado" at bounding box center [573, 347] width 511 height 20
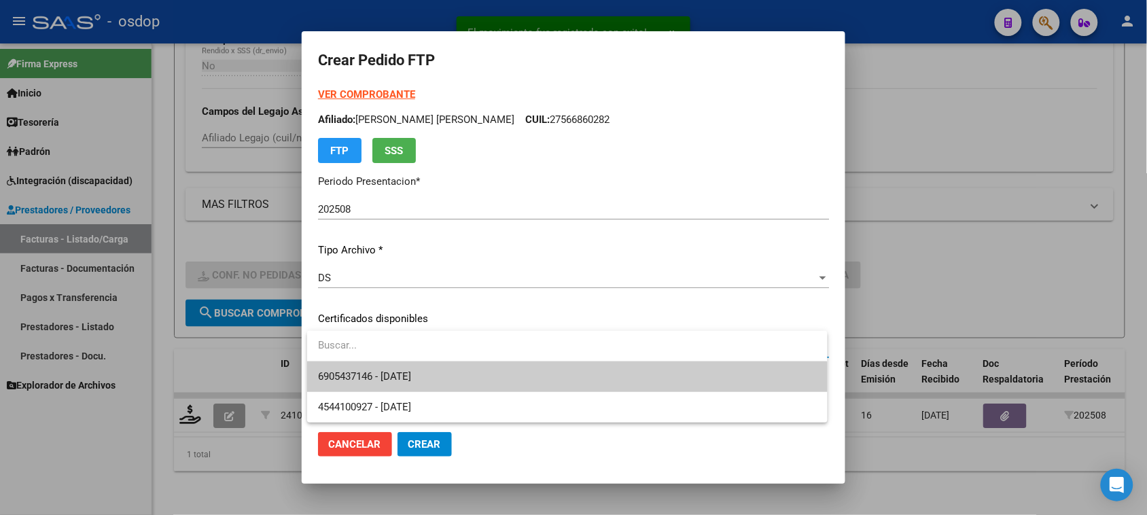
click at [486, 374] on span "6905437146 - [DATE]" at bounding box center [567, 376] width 498 height 31
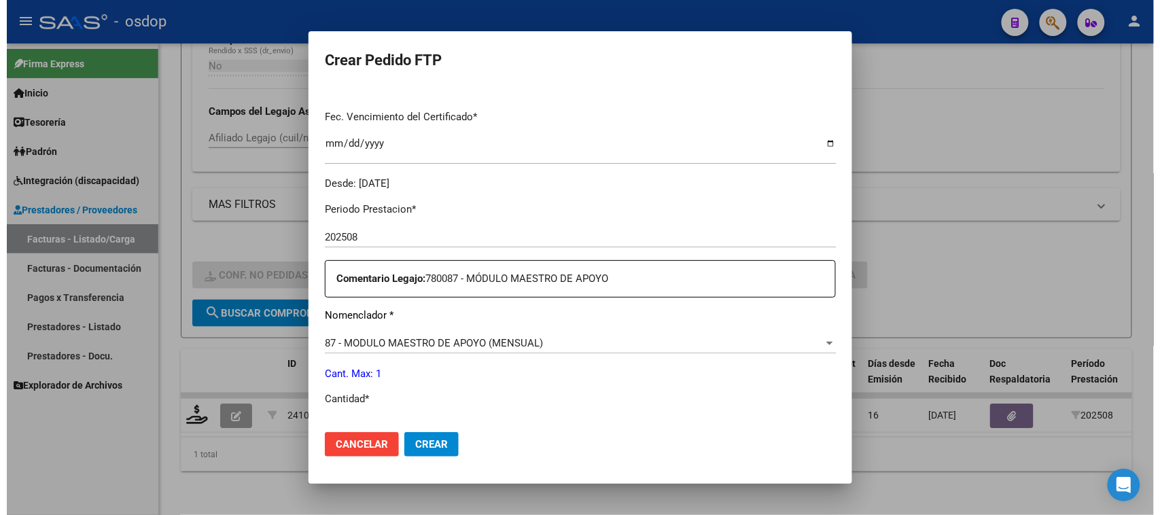
scroll to position [425, 0]
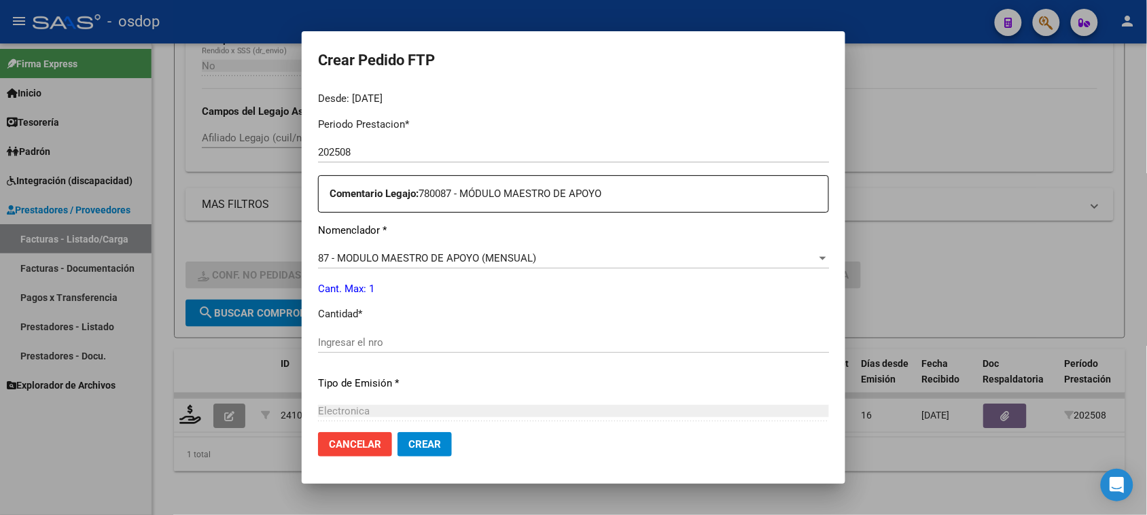
click at [352, 341] on input "Ingresar el nro" at bounding box center [573, 342] width 511 height 12
type input "4"
type input "1"
click at [435, 437] on button "Crear" at bounding box center [424, 444] width 54 height 24
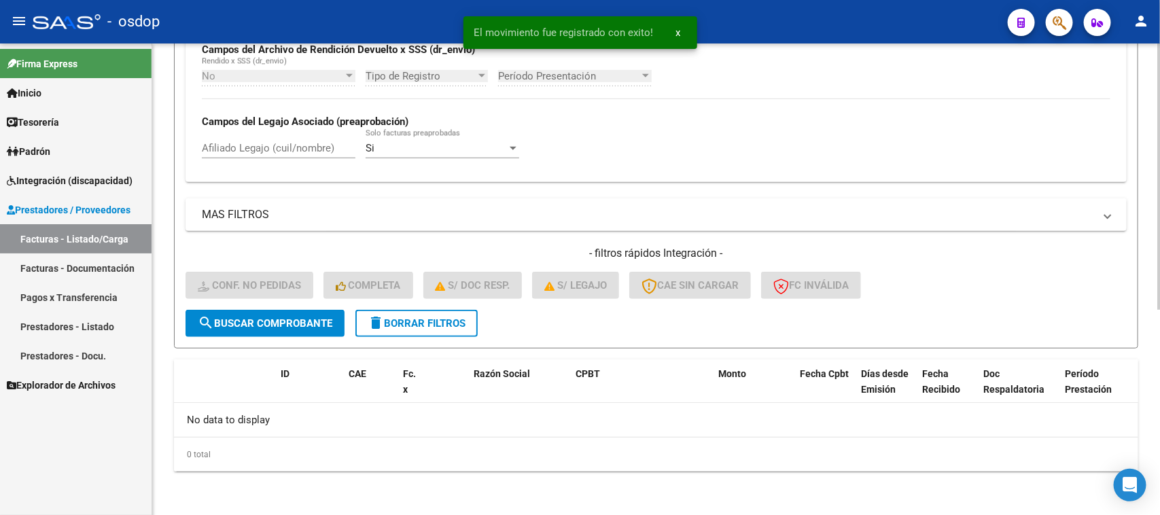
scroll to position [335, 0]
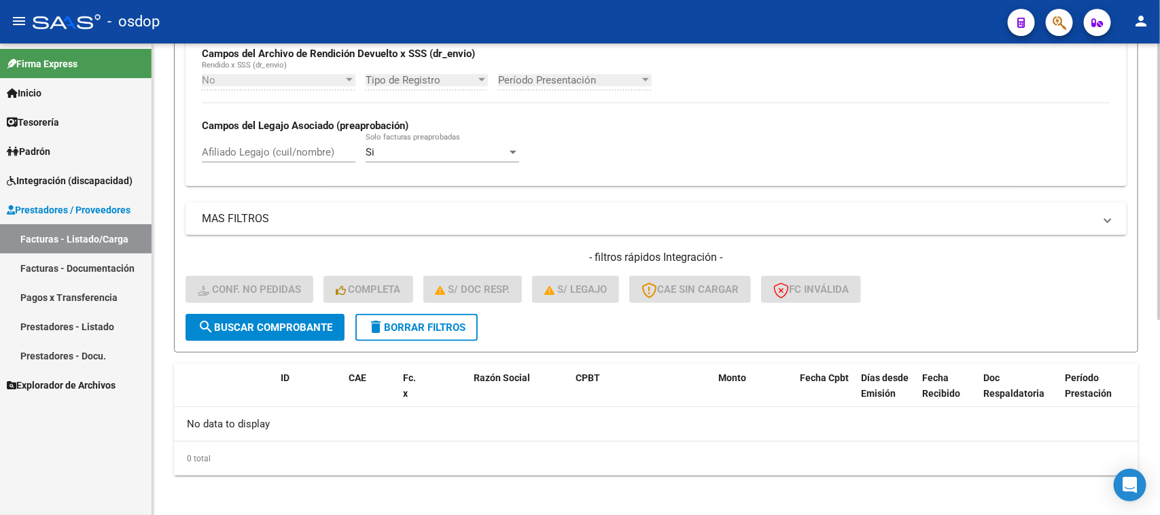
click at [428, 321] on span "delete Borrar Filtros" at bounding box center [417, 327] width 98 height 12
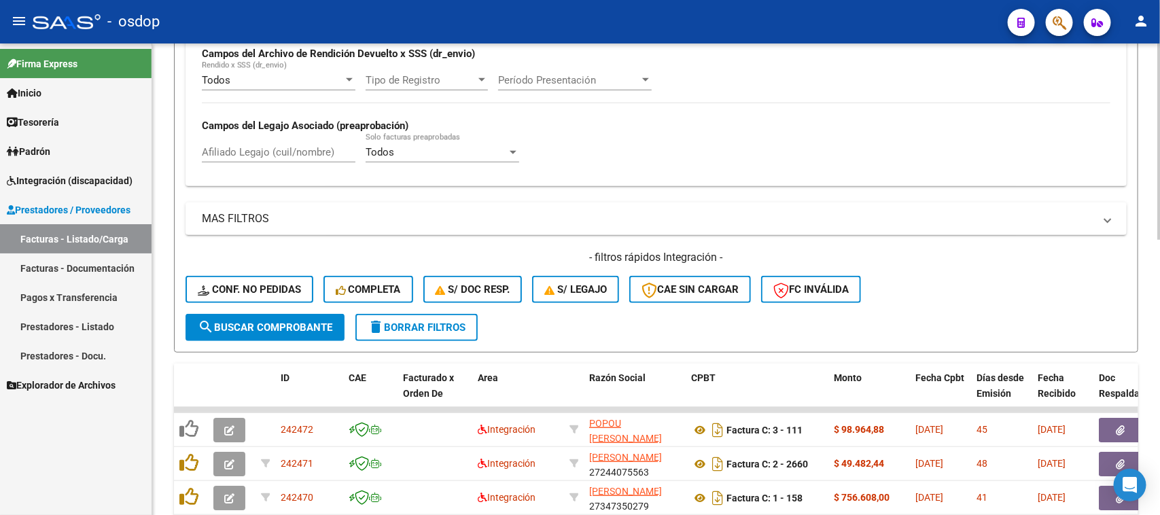
paste input "27388150837"
click at [234, 154] on input "Afiliado Legajo (cuil/nombre)" at bounding box center [279, 152] width 154 height 12
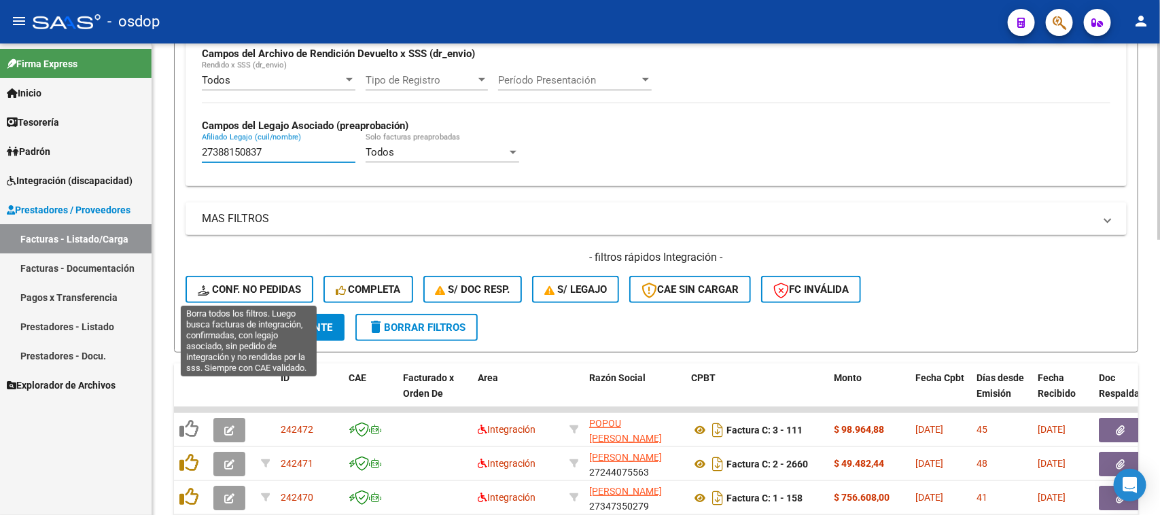
click at [272, 303] on div "- filtros rápidos Integración - Conf. no pedidas Completa S/ Doc Resp. S/ legaj…" at bounding box center [655, 282] width 941 height 64
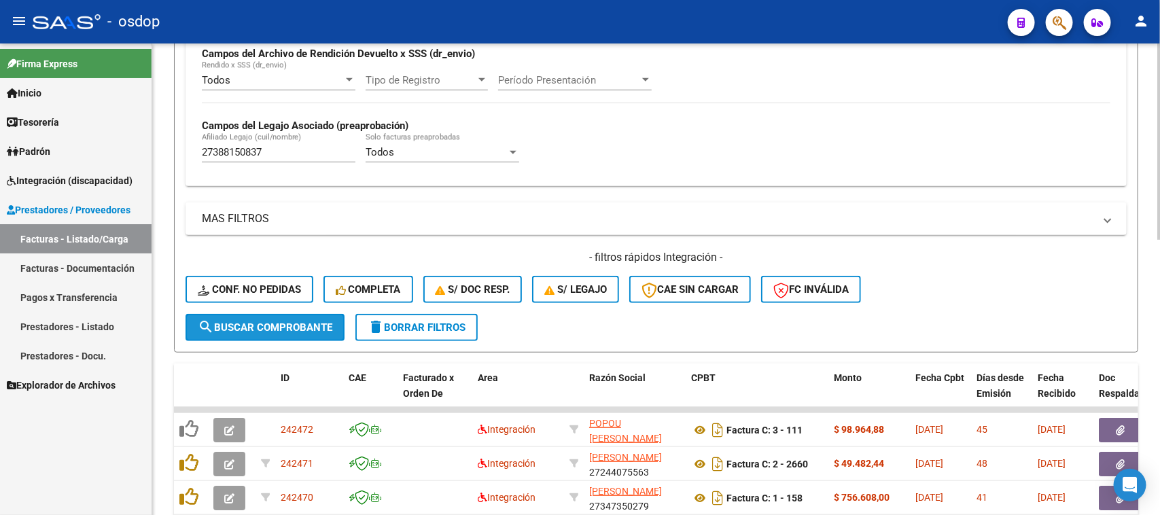
click at [274, 328] on span "search Buscar Comprobante" at bounding box center [265, 327] width 135 height 12
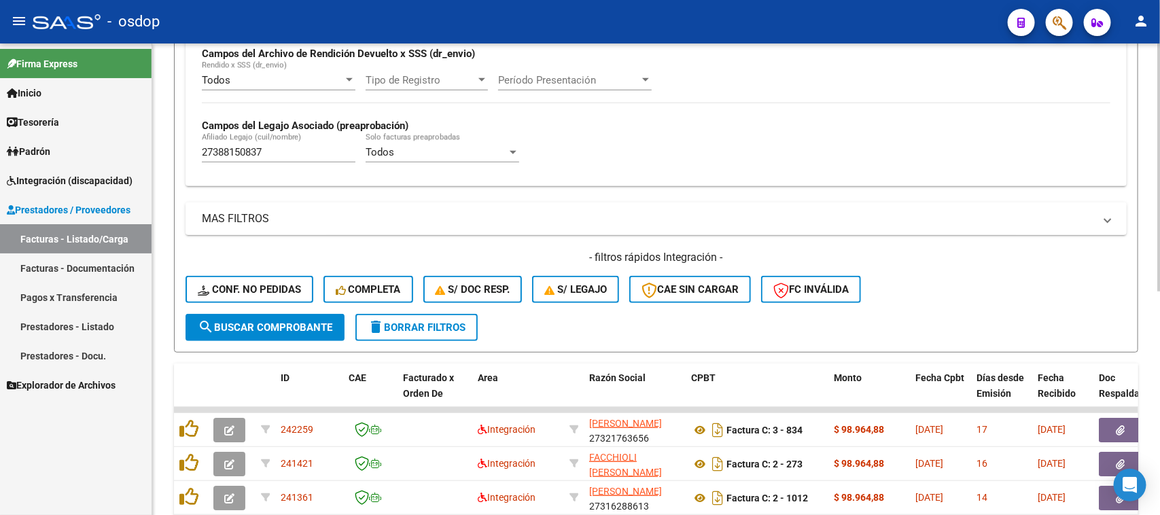
scroll to position [427, 0]
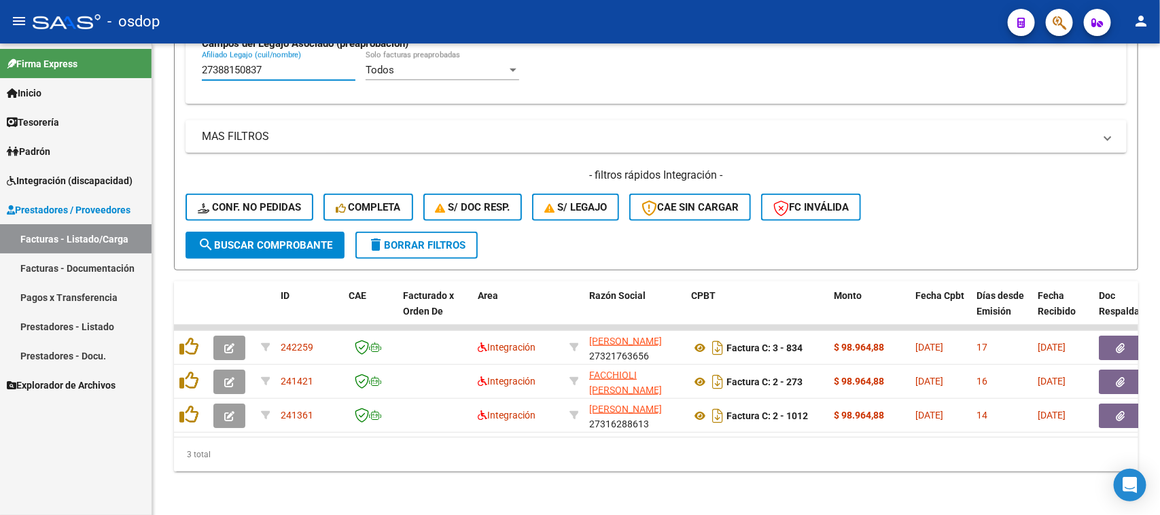
drag, startPoint x: 289, startPoint y: 60, endPoint x: 124, endPoint y: 79, distance: 166.2
click at [124, 79] on mat-sidenav-container "Firma Express Inicio Calendario SSS Instructivos Contacto OS Tesorería Extracto…" at bounding box center [580, 279] width 1160 height 472
paste input "566259139"
drag, startPoint x: 293, startPoint y: 58, endPoint x: 147, endPoint y: 96, distance: 151.0
click at [147, 96] on mat-sidenav-container "Firma Express Inicio Calendario SSS Instructivos Contacto OS Tesorería Extracto…" at bounding box center [580, 279] width 1160 height 472
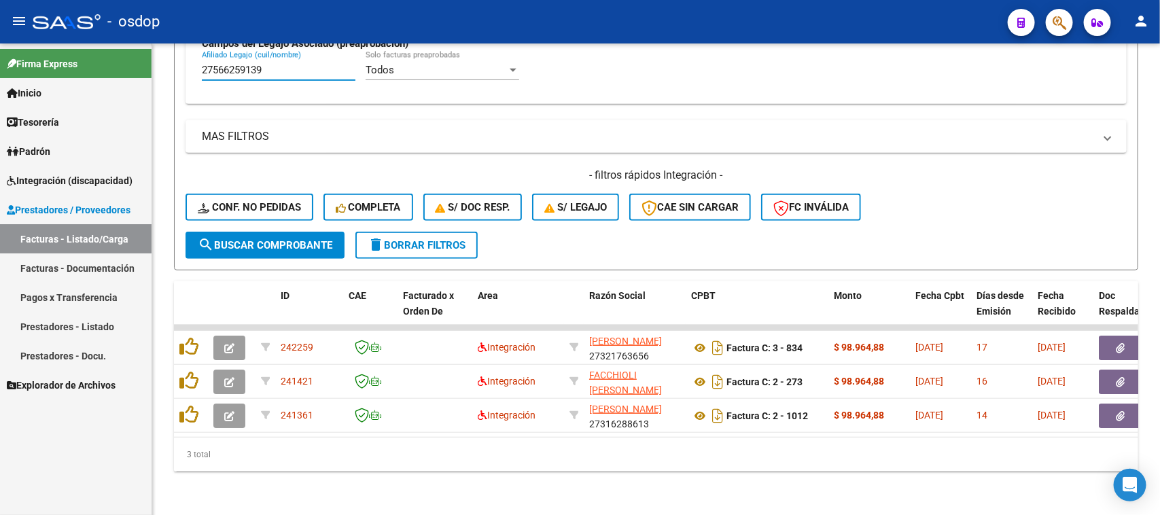
paste input "388150837"
type input "27388150837"
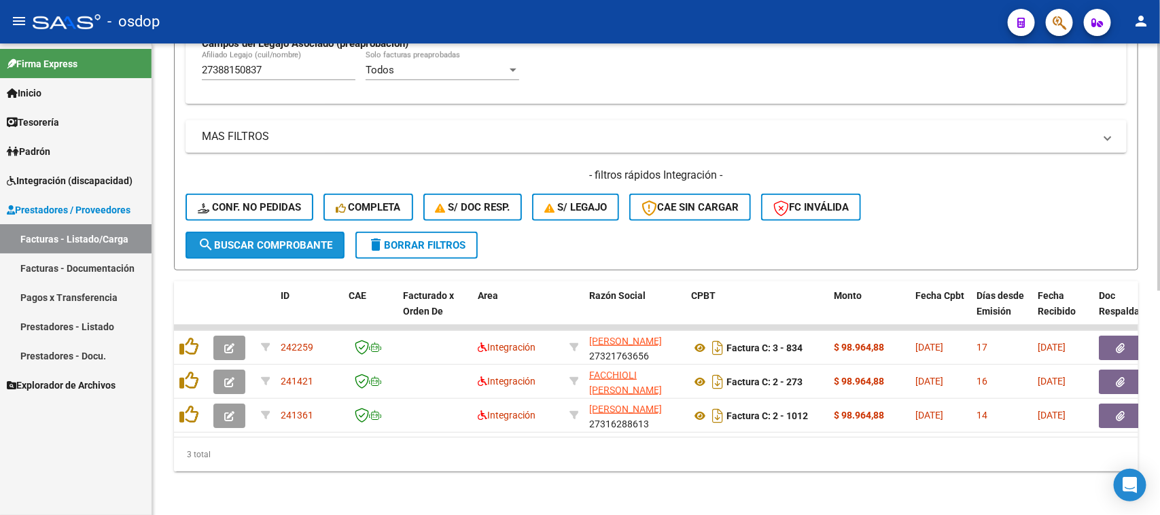
click at [298, 243] on button "search Buscar Comprobante" at bounding box center [264, 245] width 159 height 27
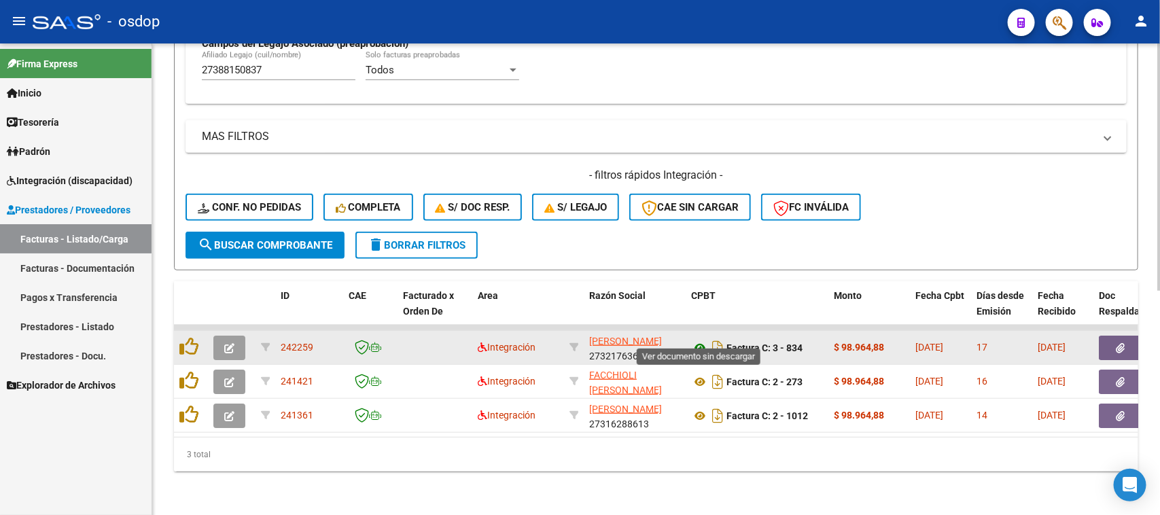
click at [698, 340] on icon at bounding box center [700, 348] width 18 height 16
click at [1122, 342] on span "button" at bounding box center [1120, 348] width 9 height 12
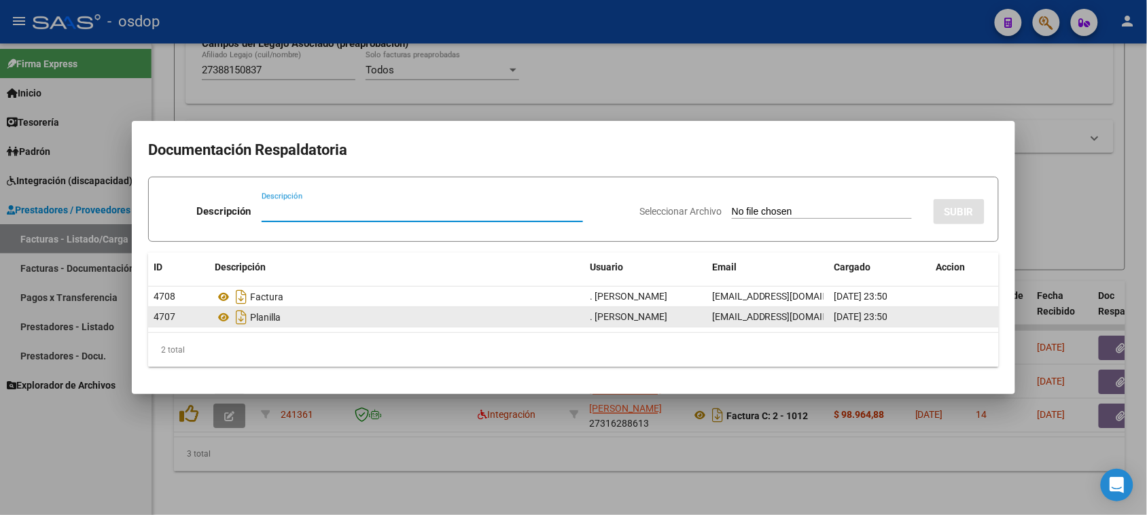
click at [223, 309] on div "Planilla" at bounding box center [397, 317] width 364 height 22
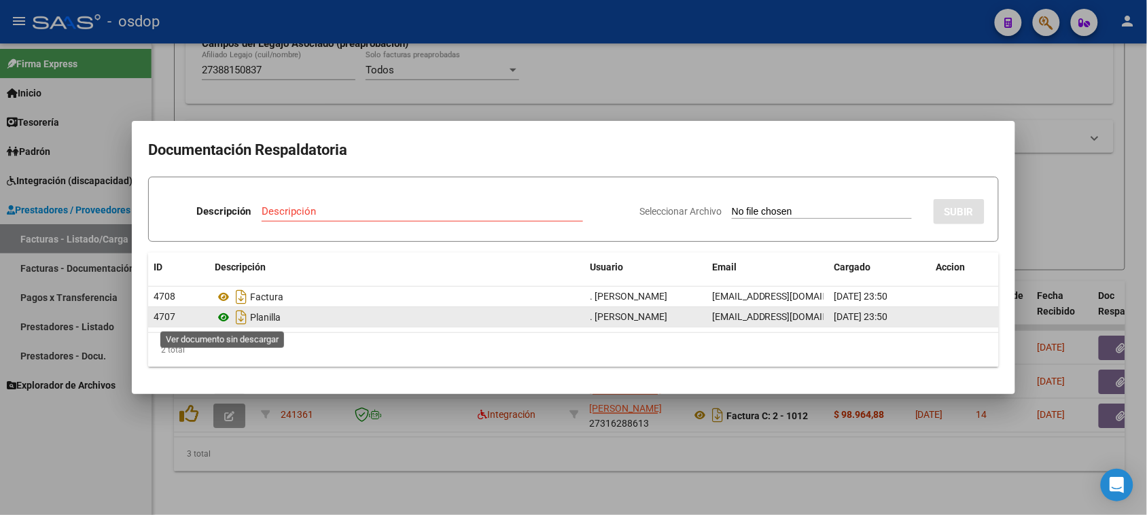
click at [228, 318] on icon at bounding box center [224, 317] width 18 height 16
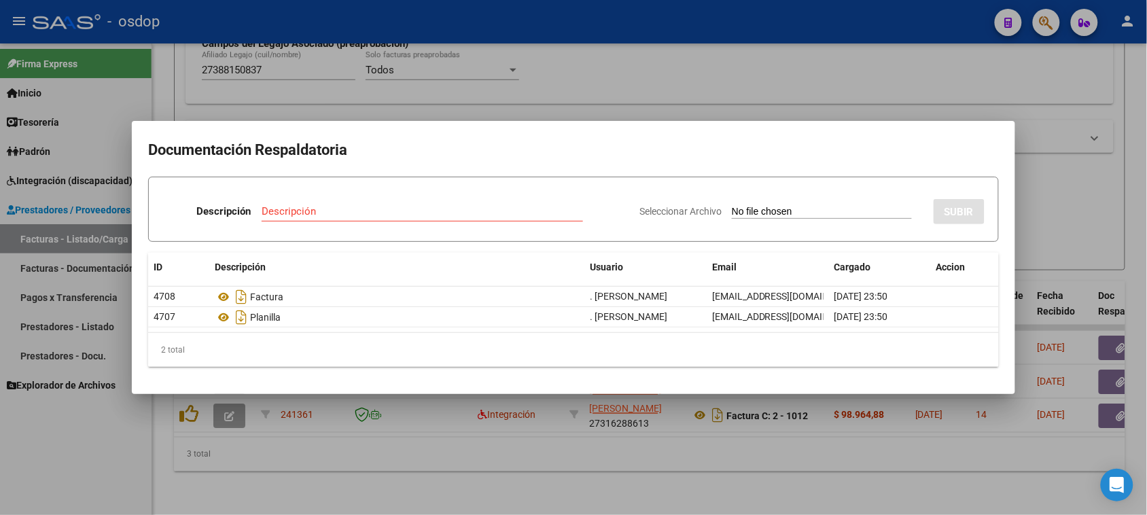
click at [523, 499] on div at bounding box center [573, 257] width 1147 height 515
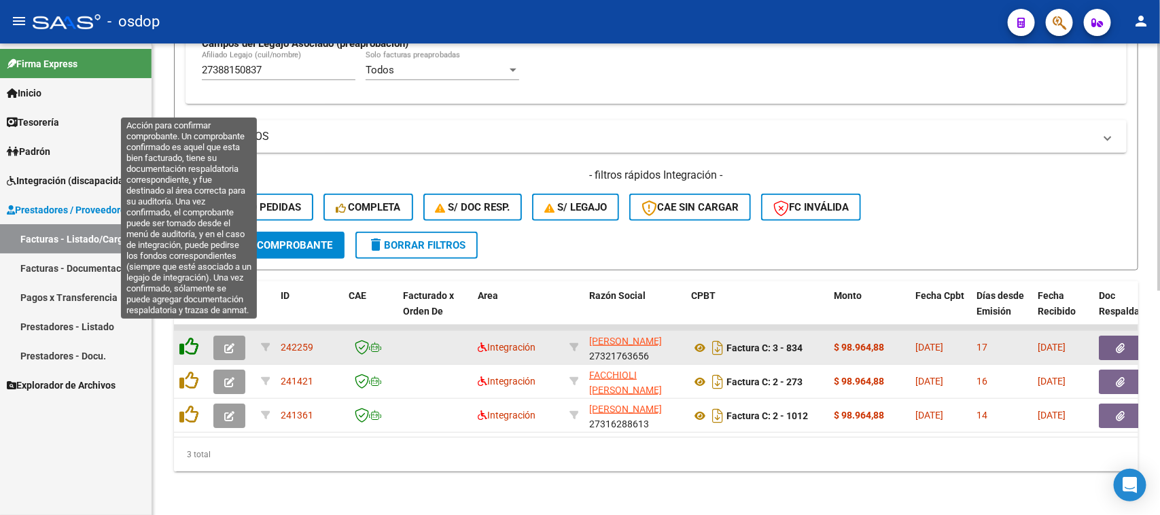
click at [187, 337] on icon at bounding box center [188, 346] width 19 height 19
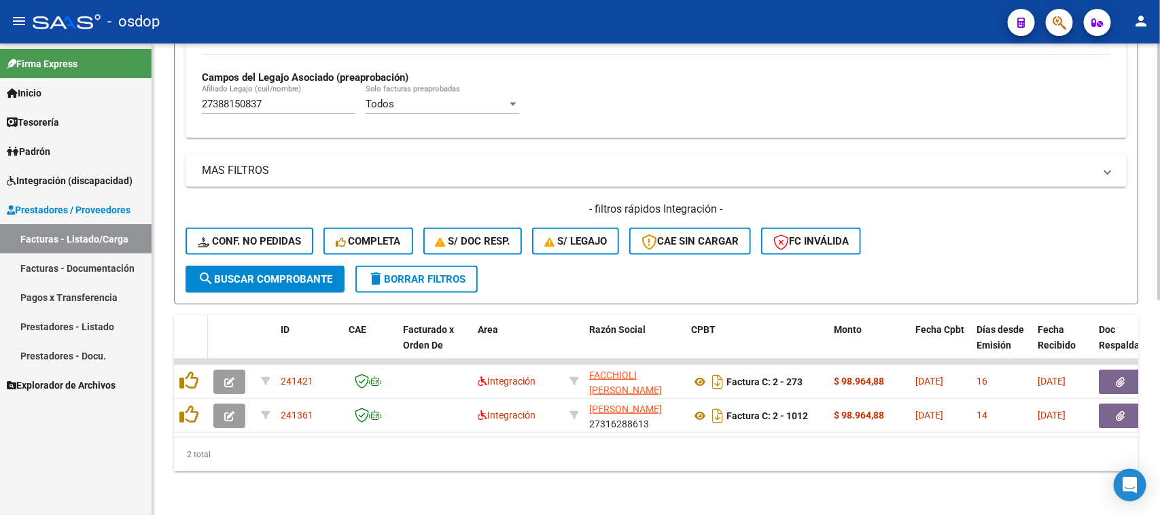
scroll to position [393, 0]
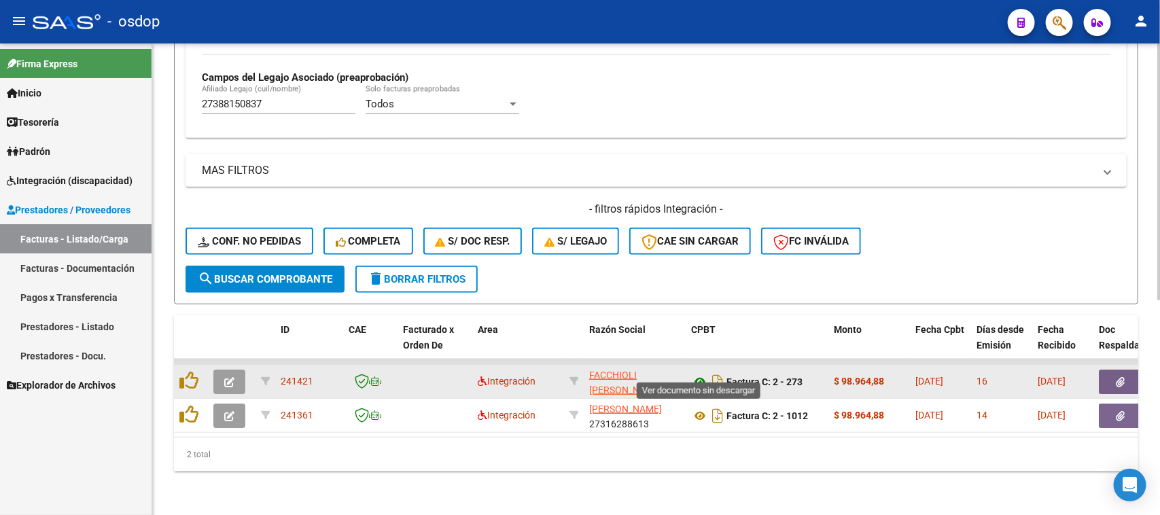
click at [694, 374] on icon at bounding box center [700, 382] width 18 height 16
click at [1122, 377] on icon "button" at bounding box center [1120, 382] width 9 height 10
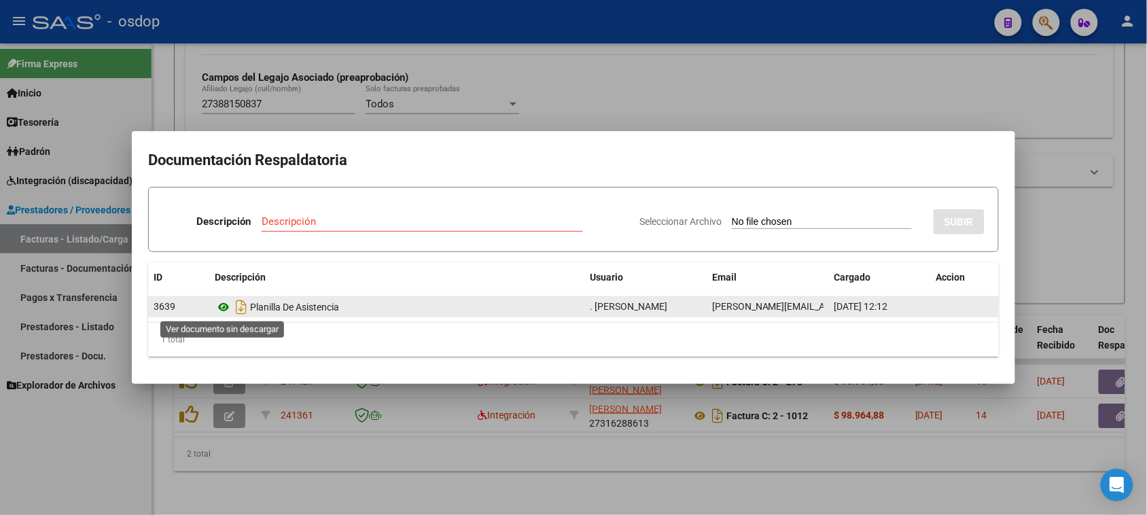
click at [224, 306] on icon at bounding box center [224, 307] width 18 height 16
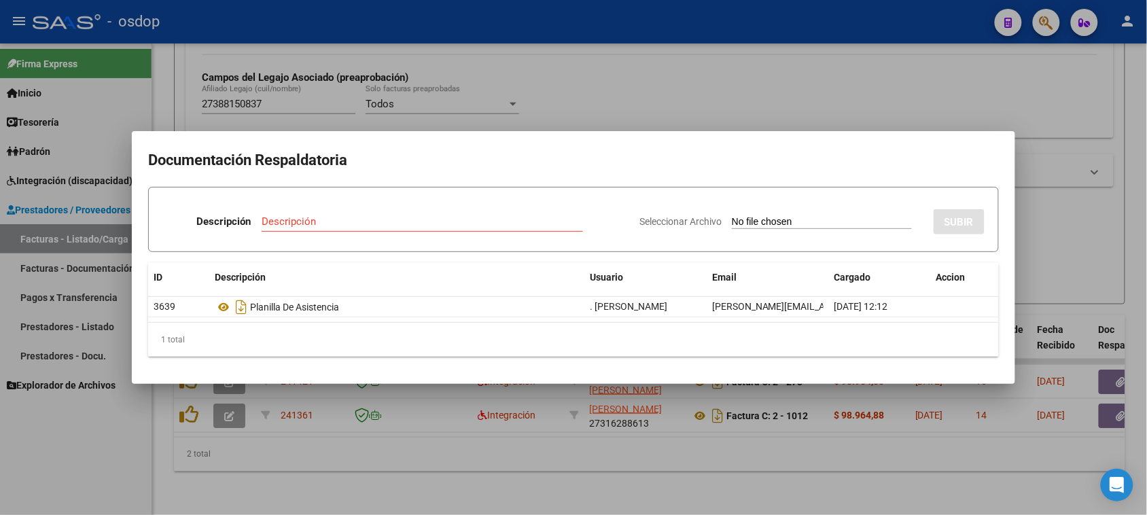
click at [324, 466] on div at bounding box center [573, 257] width 1147 height 515
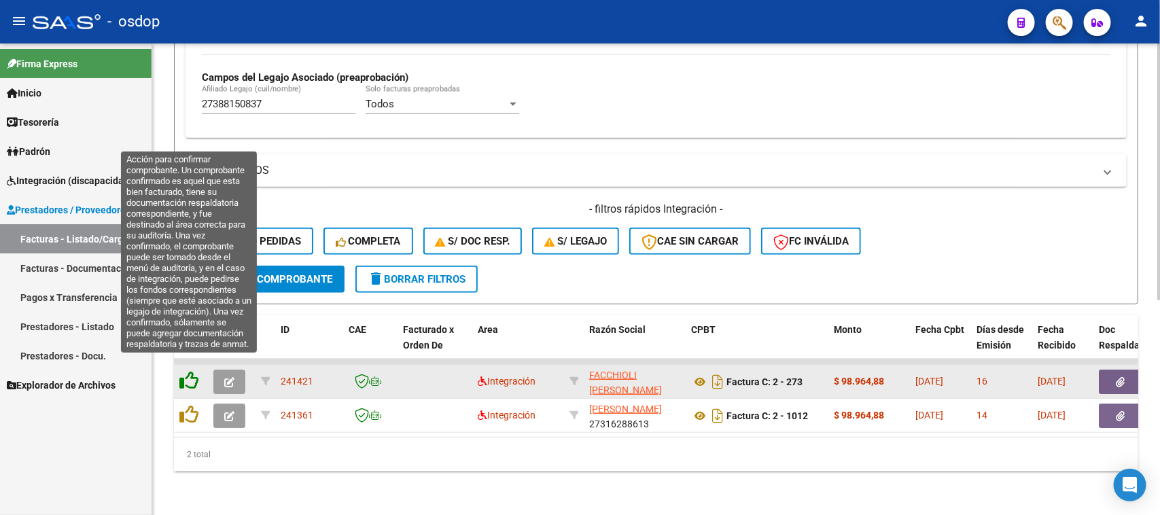
click at [192, 371] on icon at bounding box center [188, 380] width 19 height 19
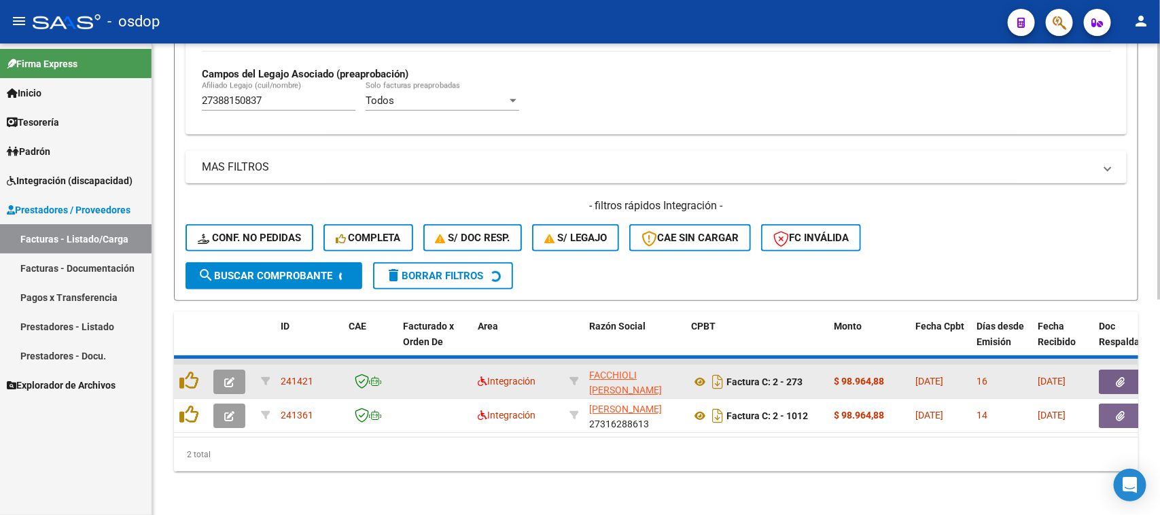
scroll to position [359, 0]
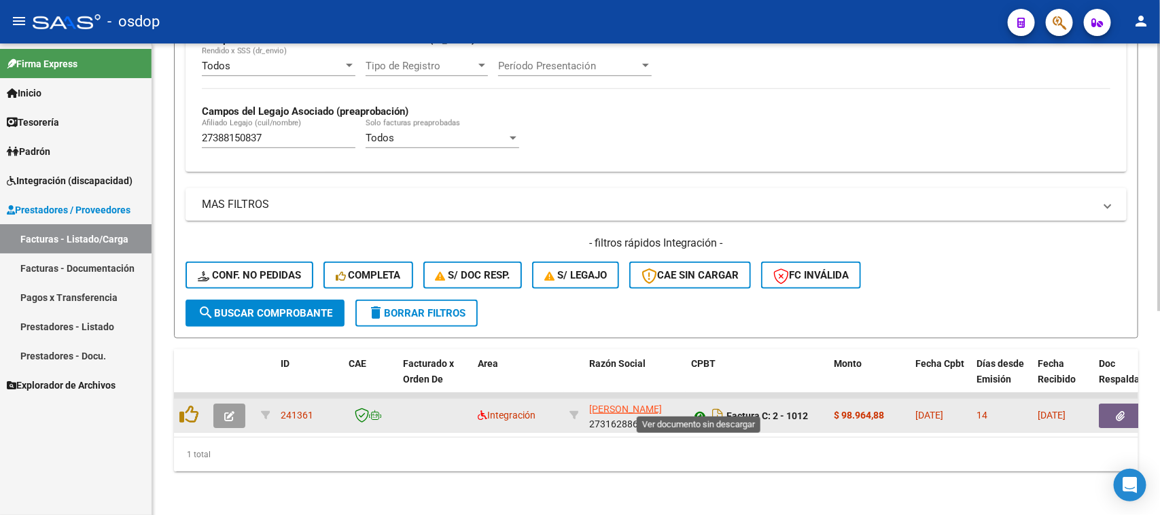
click at [700, 408] on icon at bounding box center [700, 416] width 18 height 16
click at [1125, 411] on icon "button" at bounding box center [1120, 416] width 9 height 10
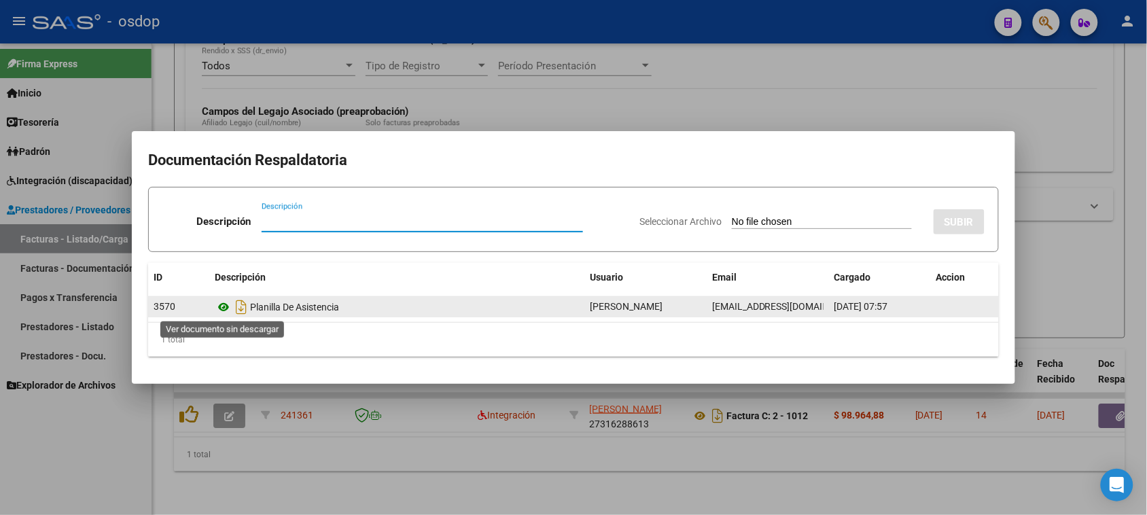
click at [226, 309] on icon at bounding box center [224, 307] width 18 height 16
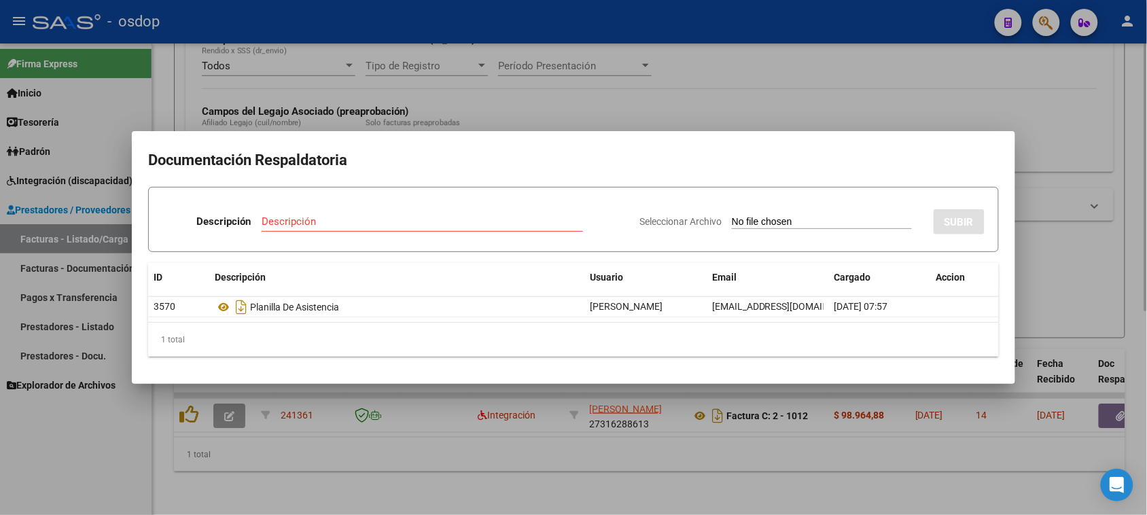
drag, startPoint x: 466, startPoint y: 465, endPoint x: 436, endPoint y: 467, distance: 30.6
click at [459, 467] on div at bounding box center [573, 257] width 1147 height 515
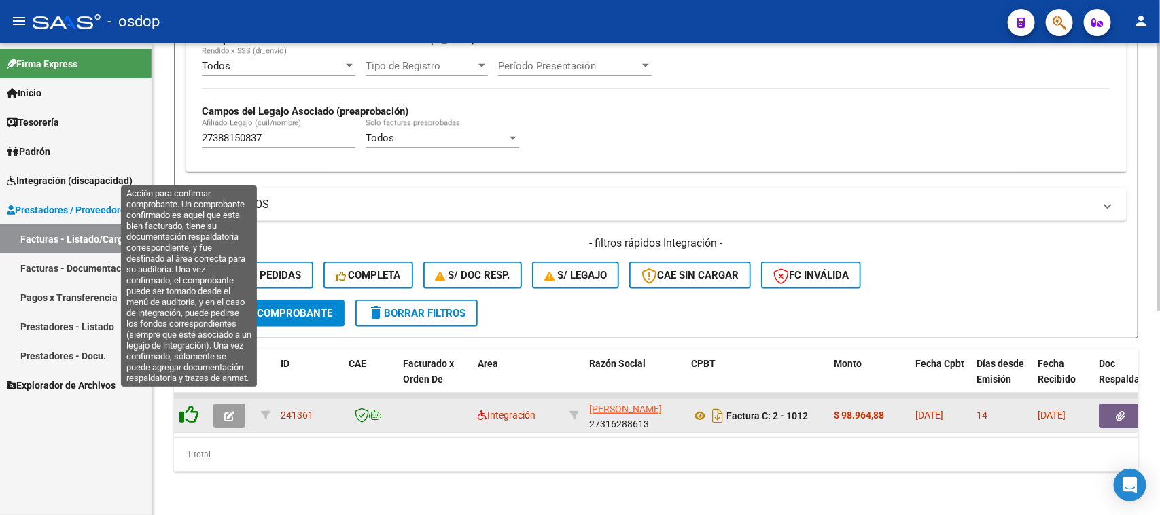
click at [181, 405] on icon at bounding box center [188, 414] width 19 height 19
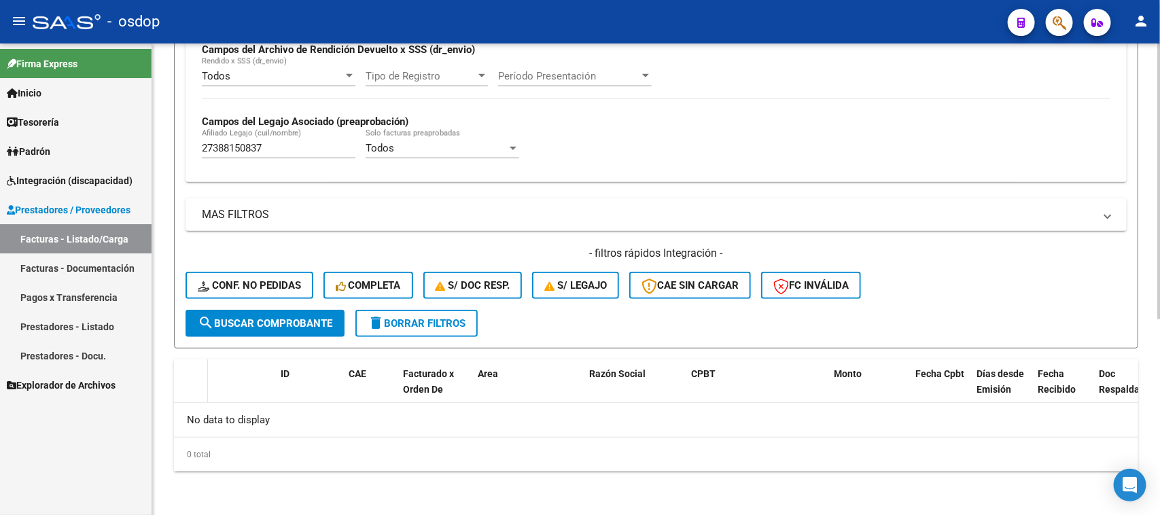
scroll to position [335, 0]
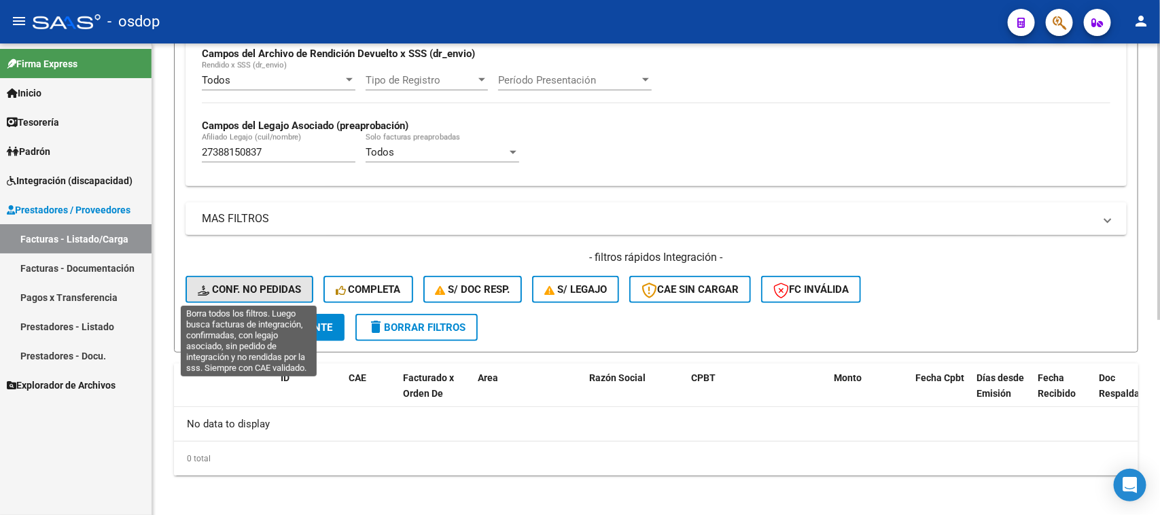
click at [269, 283] on span "Conf. no pedidas" at bounding box center [249, 289] width 103 height 12
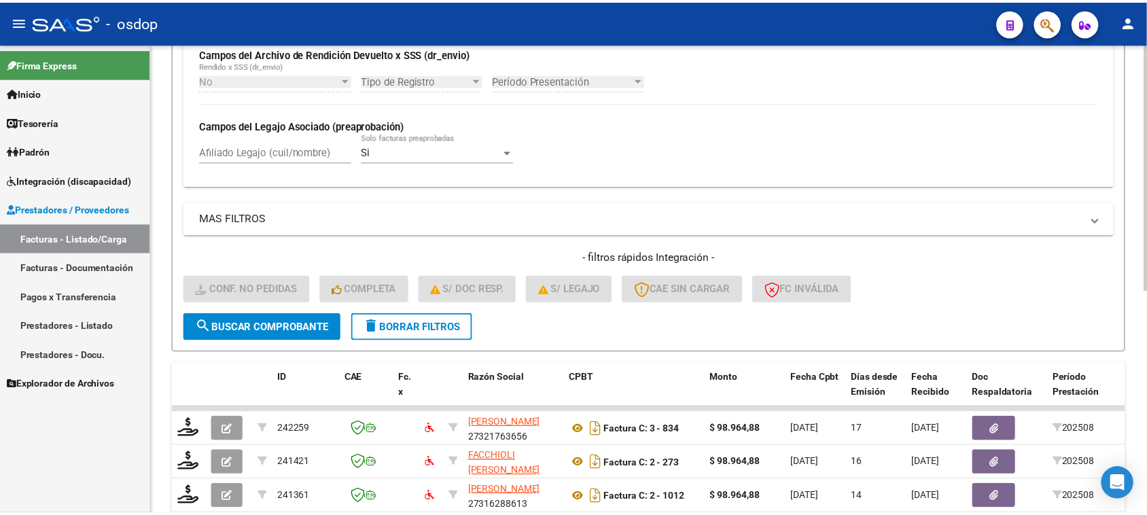
scroll to position [427, 0]
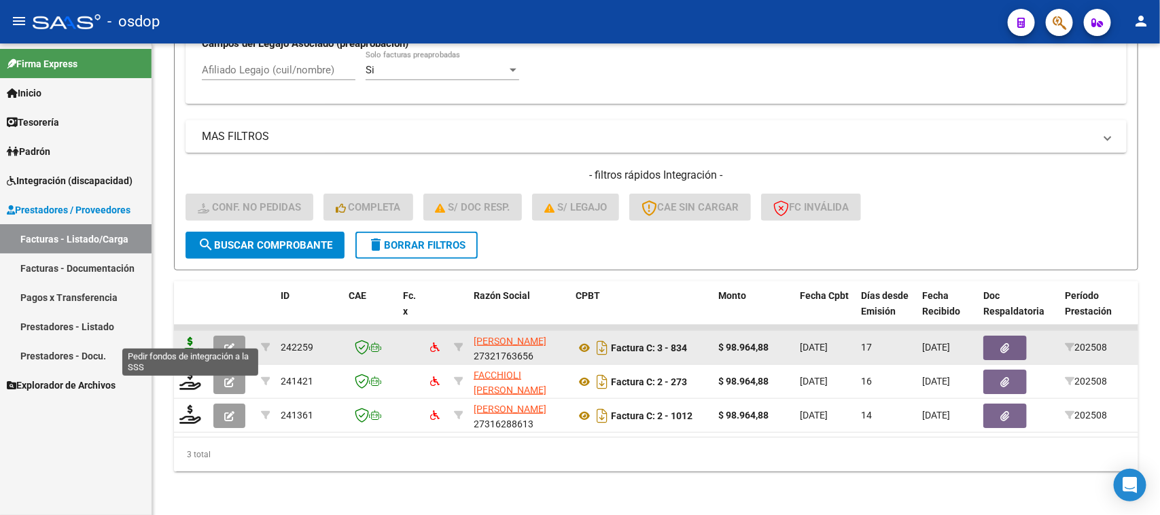
click at [181, 338] on icon at bounding box center [190, 346] width 22 height 19
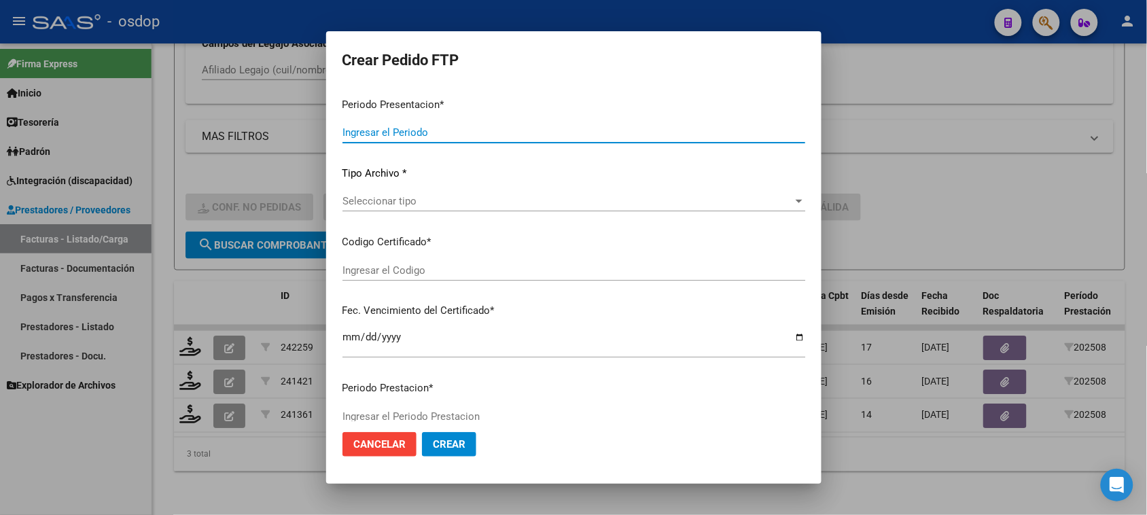
type input "202508"
type input "$ 98.964,88"
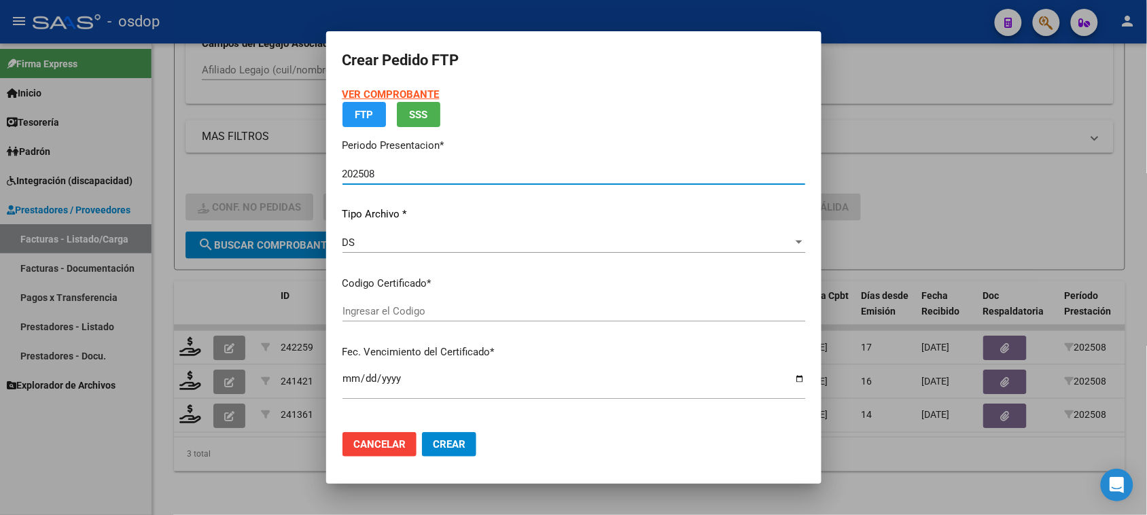
type input "4695780804"
type input "[DATE]"
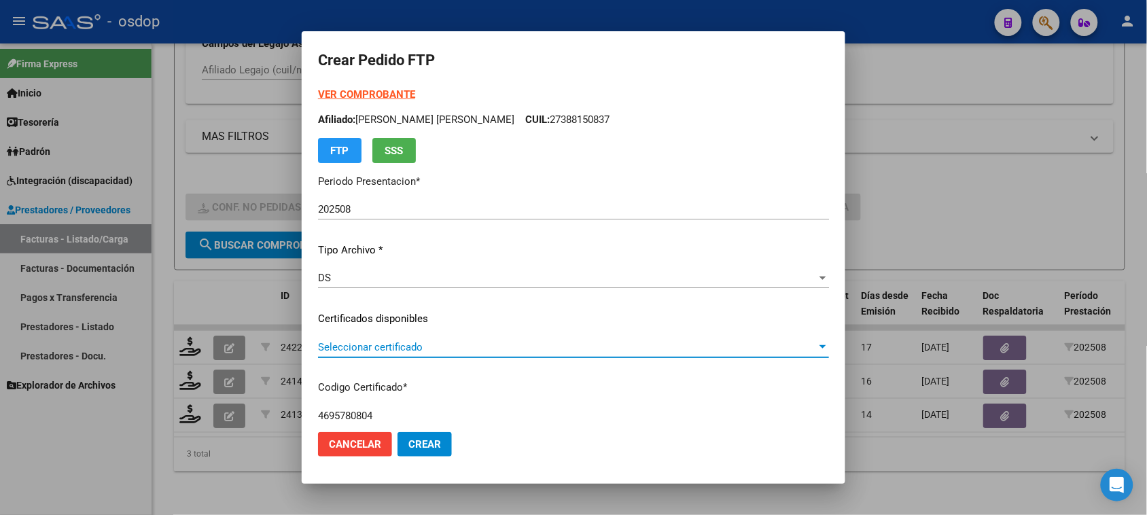
click at [453, 341] on span "Seleccionar certificado" at bounding box center [567, 347] width 499 height 12
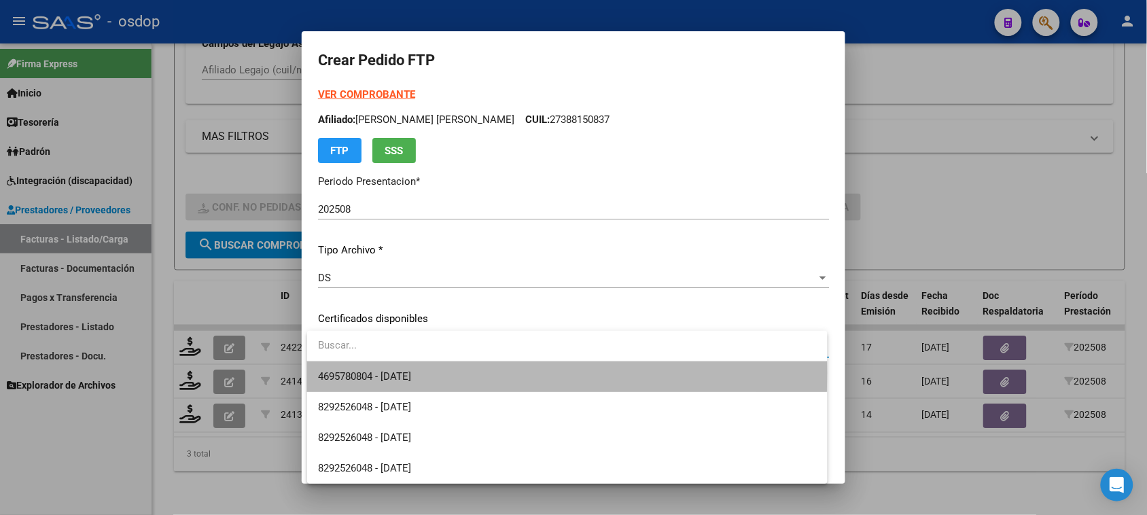
click at [446, 372] on span "4695780804 - [DATE]" at bounding box center [567, 376] width 498 height 31
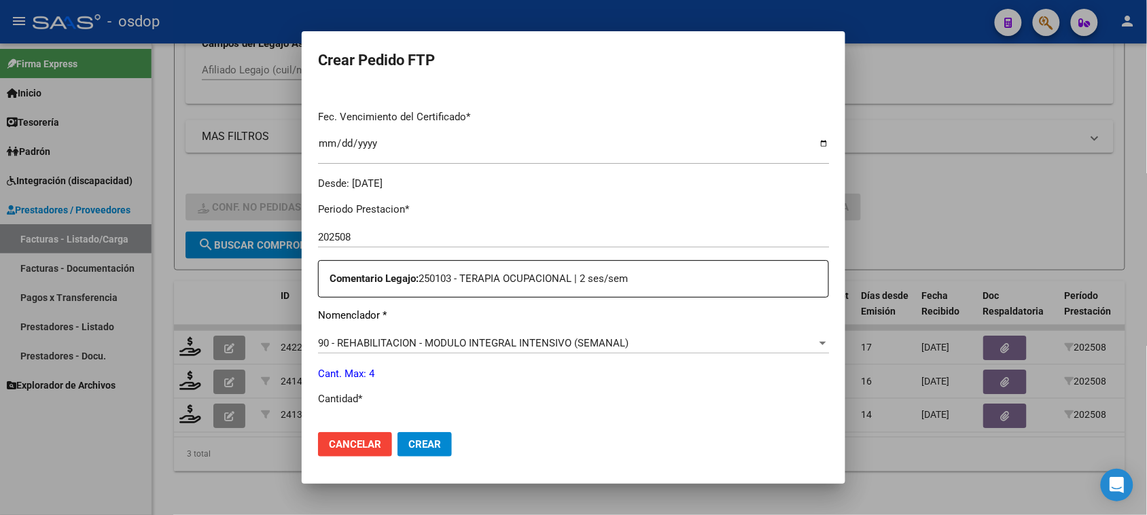
scroll to position [425, 0]
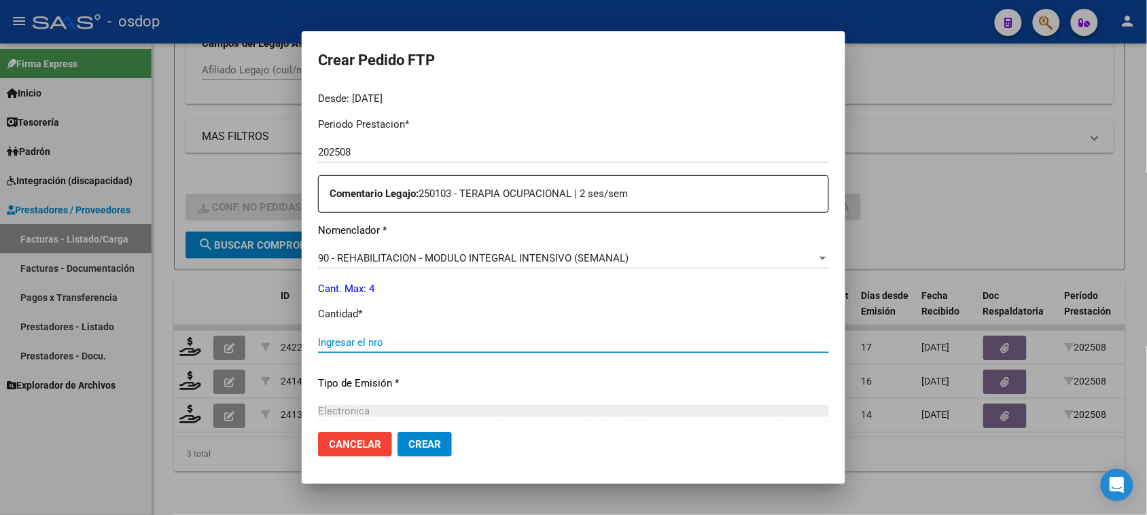
click at [365, 343] on input "Ingresar el nro" at bounding box center [573, 342] width 511 height 12
type input "4"
click at [422, 447] on span "Crear" at bounding box center [424, 444] width 33 height 12
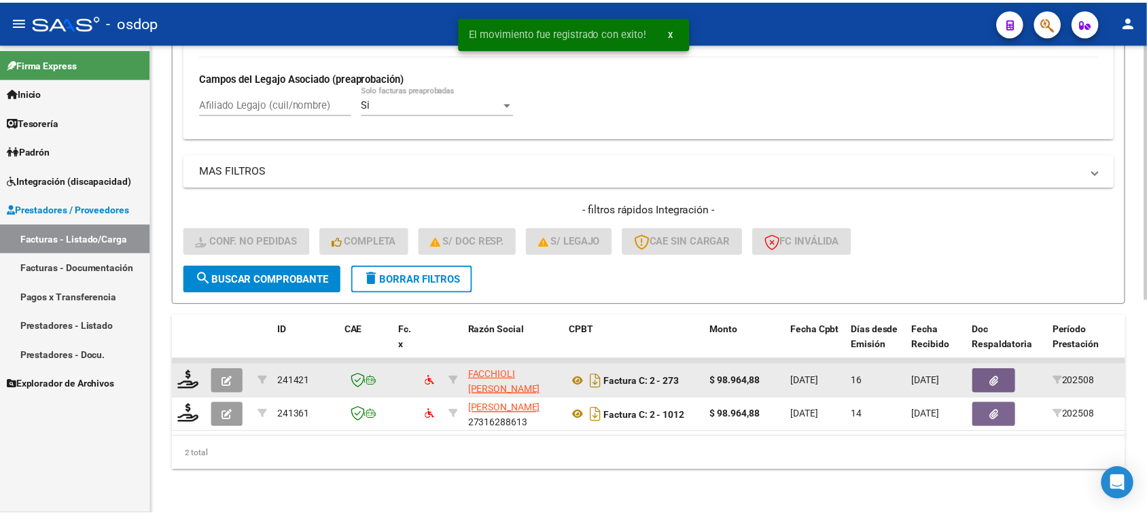
scroll to position [393, 0]
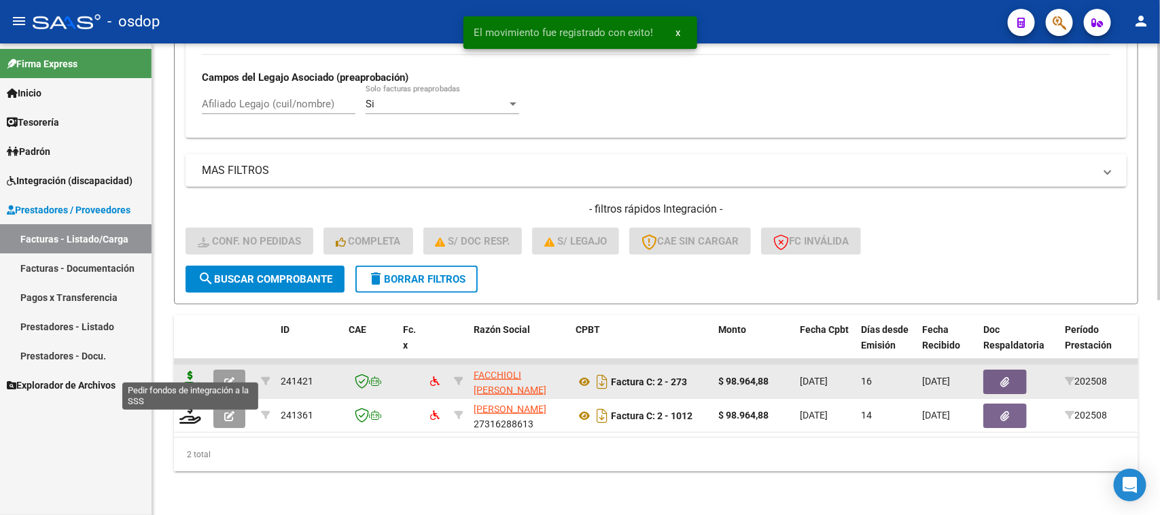
click at [184, 371] on icon at bounding box center [190, 380] width 22 height 19
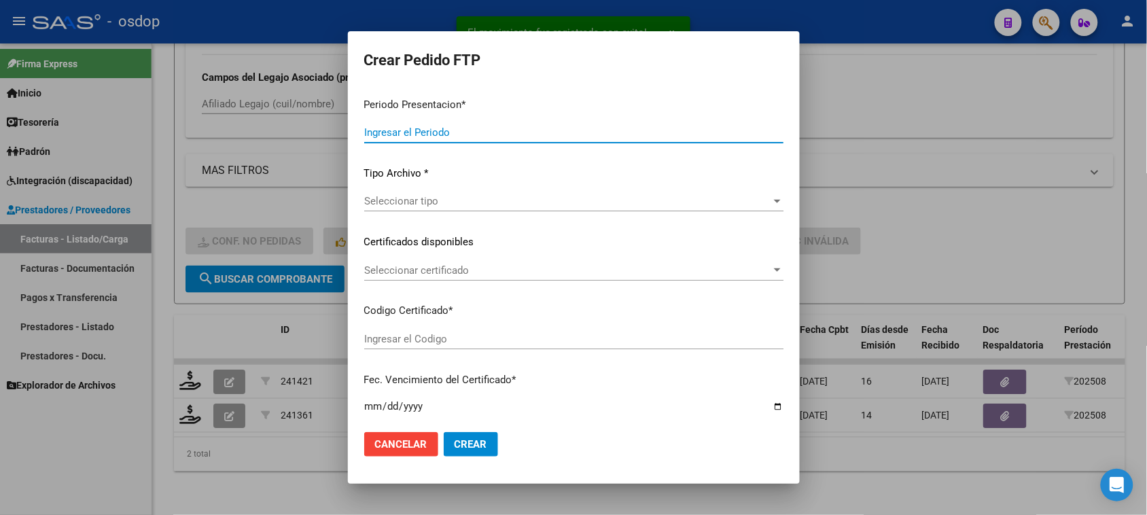
type input "202508"
type input "$ 98.964,88"
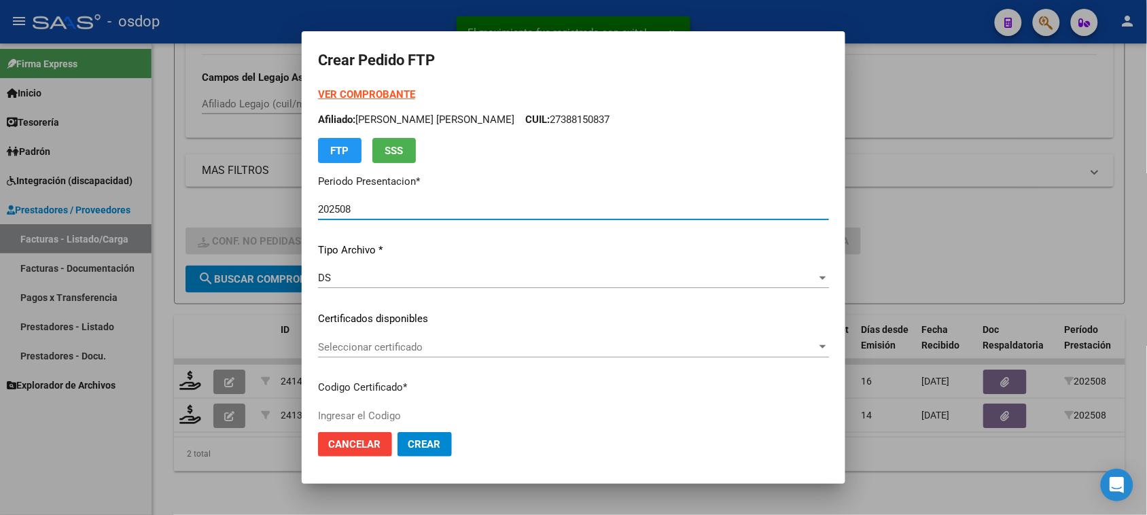
type input "4695780804"
type input "[DATE]"
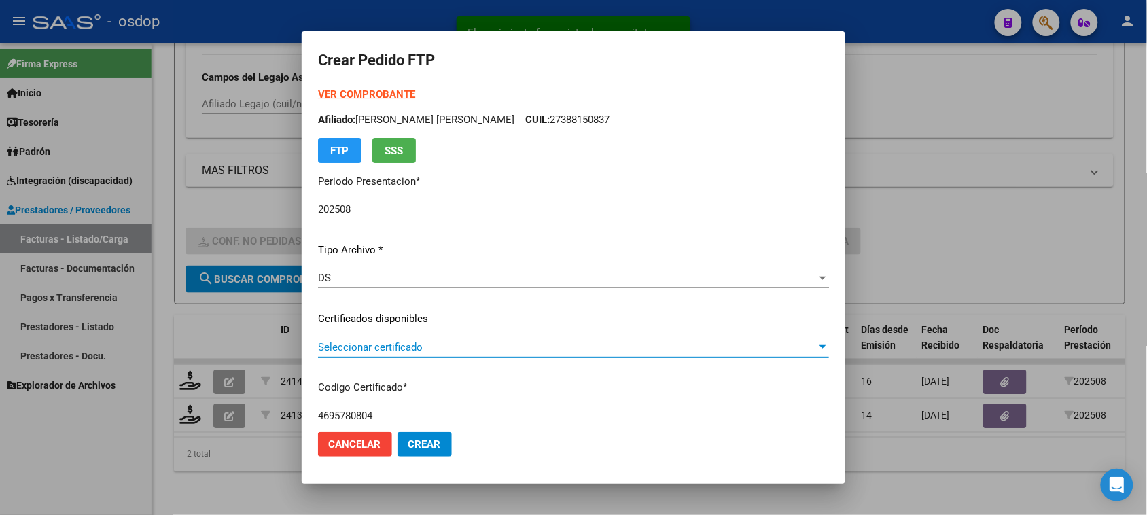
click at [459, 342] on span "Seleccionar certificado" at bounding box center [567, 347] width 499 height 12
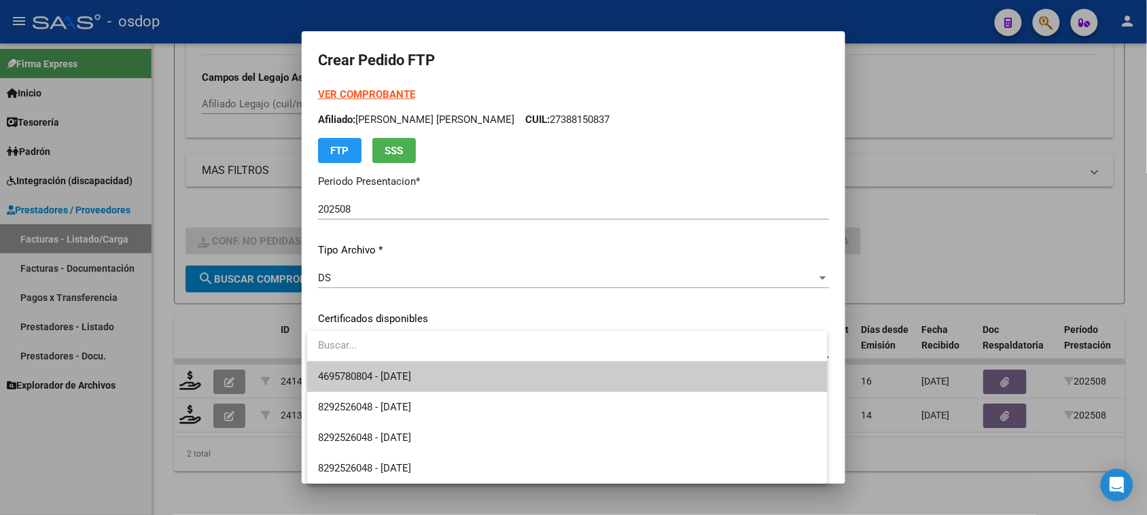
click at [450, 376] on span "4695780804 - [DATE]" at bounding box center [567, 376] width 498 height 31
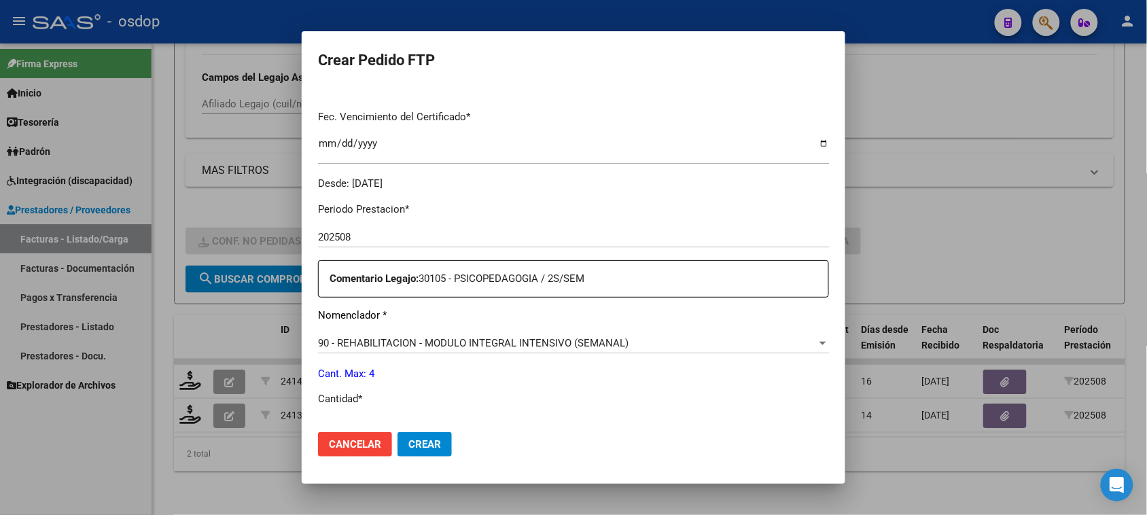
scroll to position [510, 0]
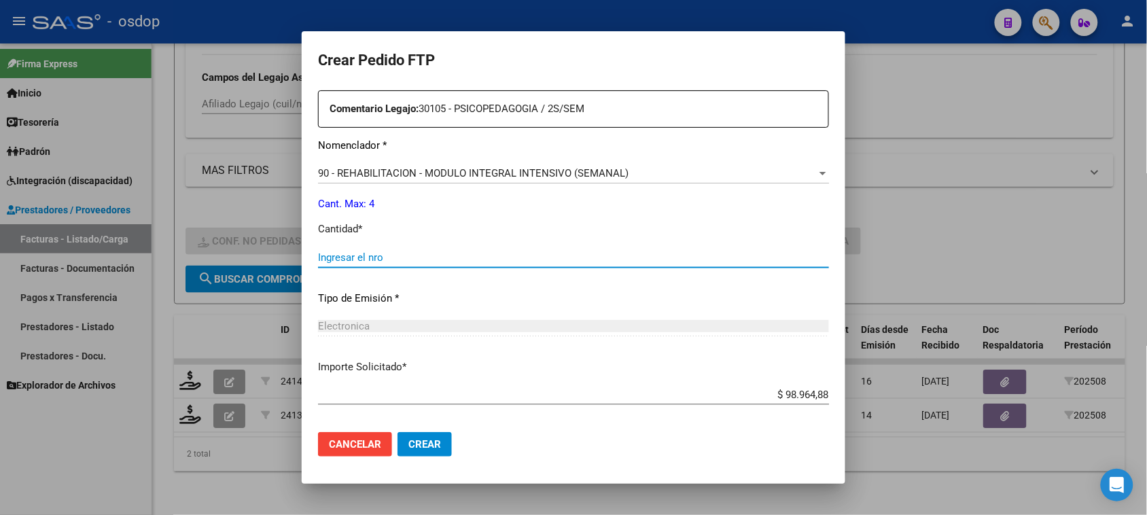
click at [337, 253] on input "Ingresar el nro" at bounding box center [573, 257] width 511 height 12
type input "4"
click at [437, 447] on span "Crear" at bounding box center [424, 444] width 33 height 12
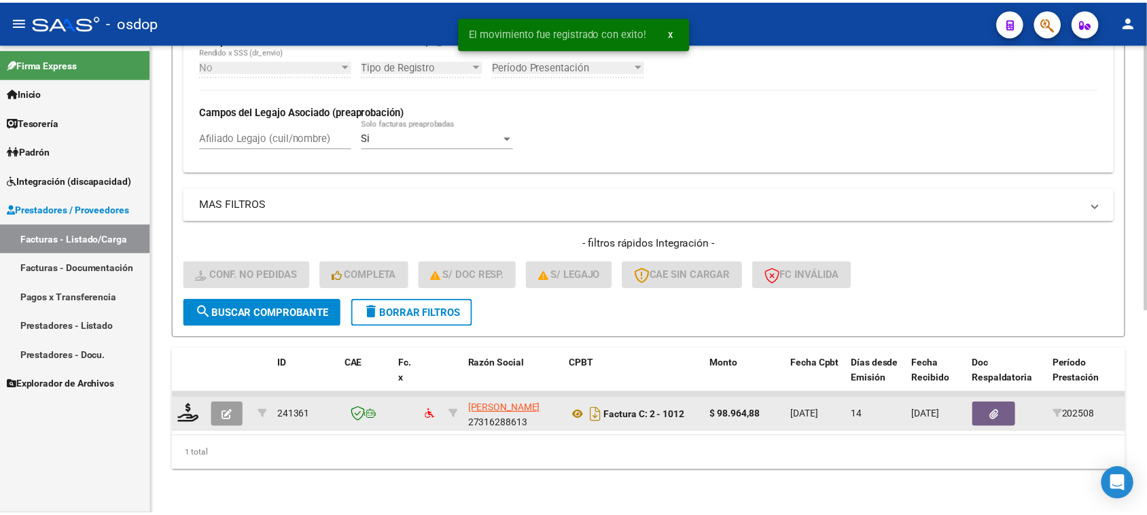
scroll to position [359, 0]
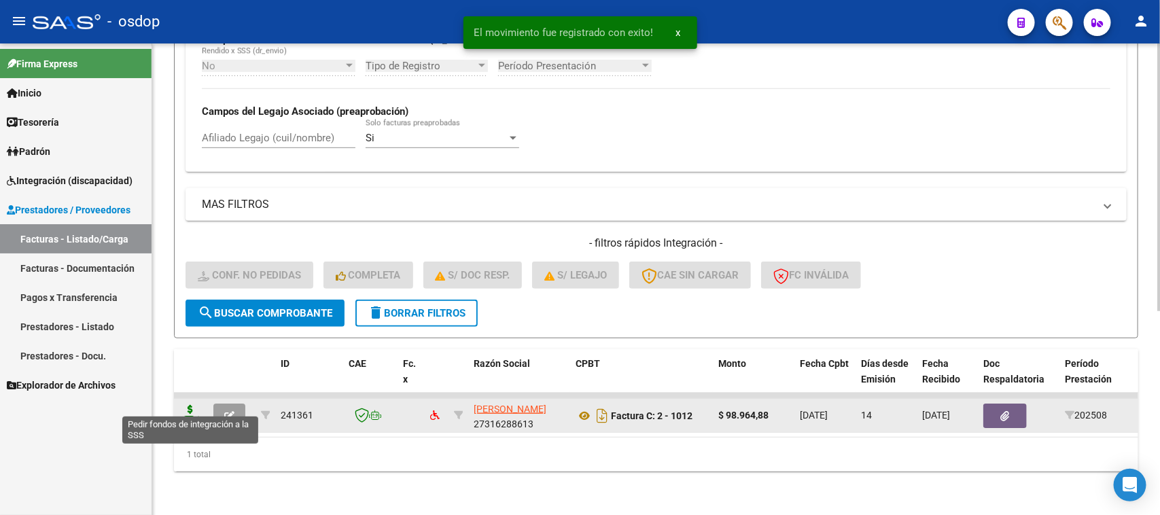
click at [188, 405] on icon at bounding box center [190, 414] width 22 height 19
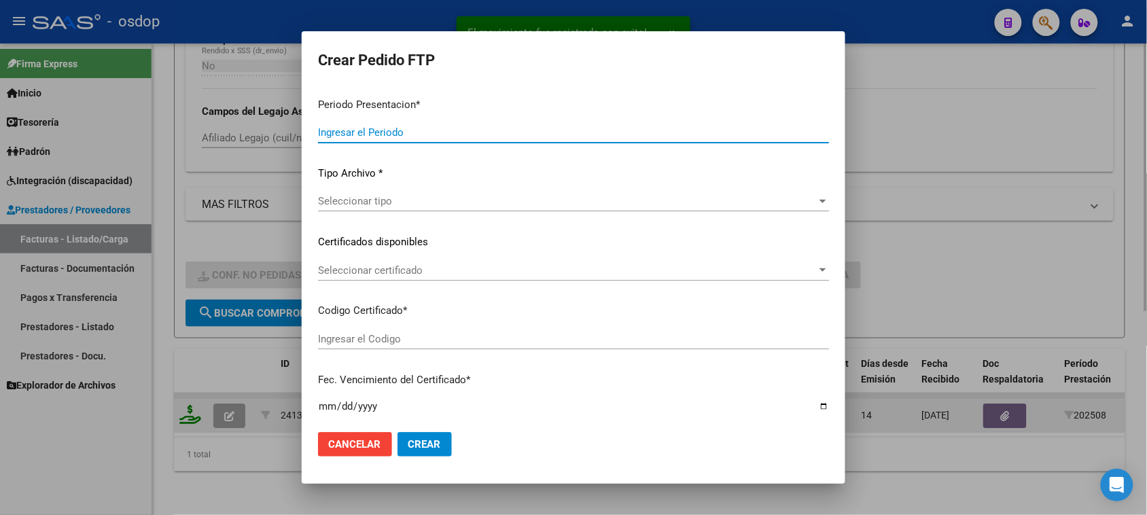
type input "202508"
type input "$ 98.964,88"
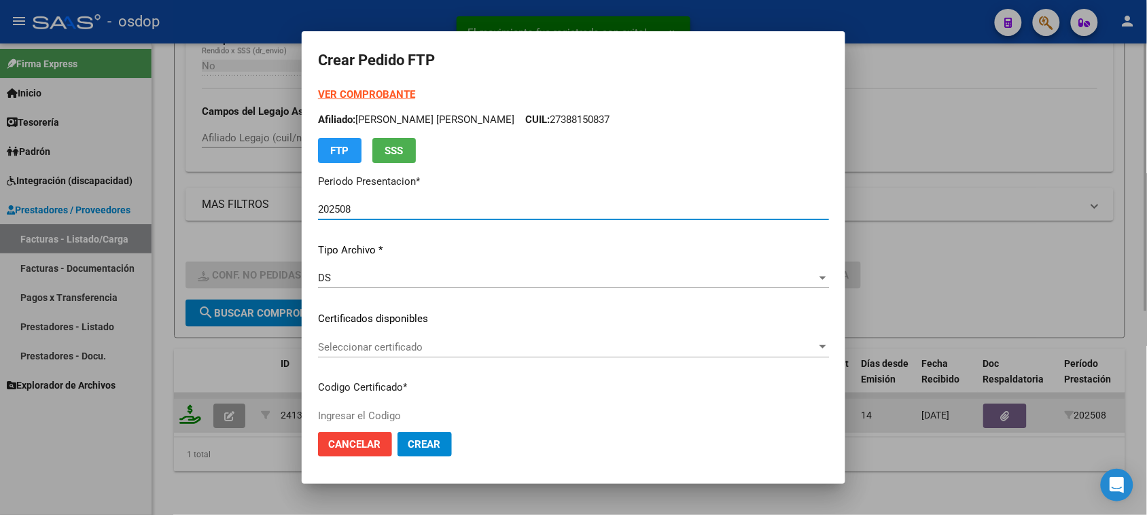
type input "4695780804"
type input "[DATE]"
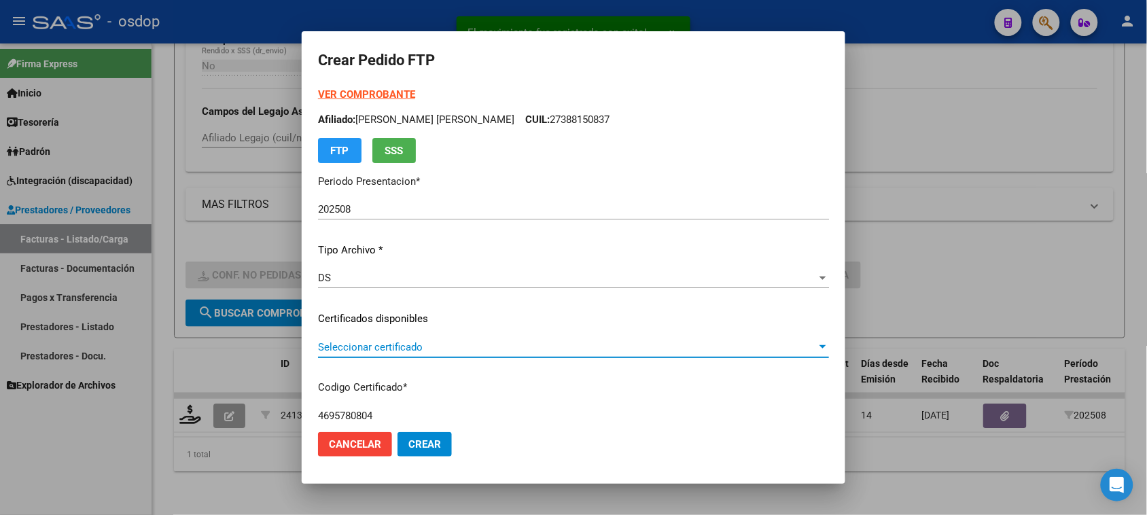
click at [442, 344] on span "Seleccionar certificado" at bounding box center [567, 347] width 499 height 12
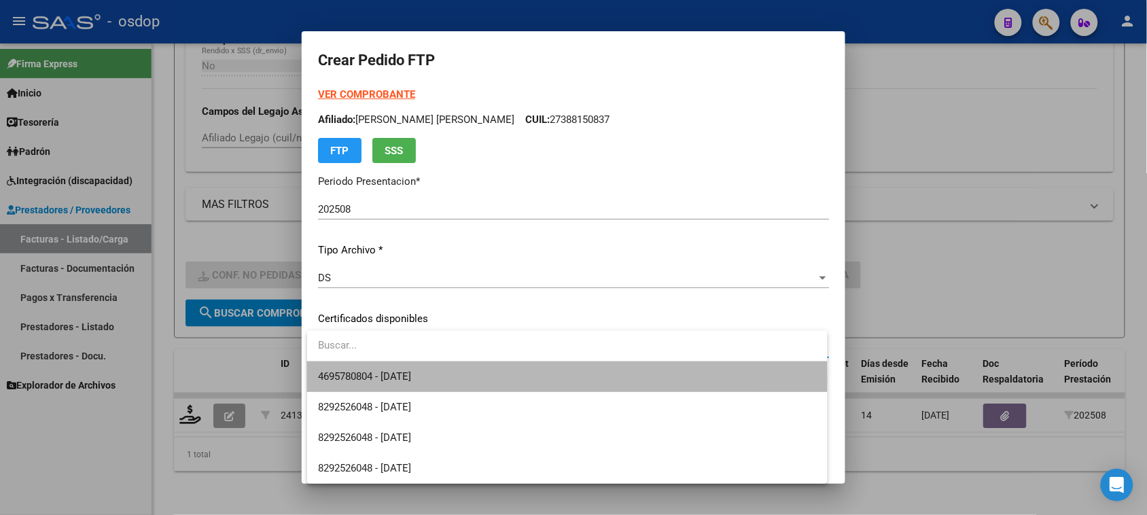
click at [446, 379] on span "4695780804 - [DATE]" at bounding box center [567, 376] width 498 height 31
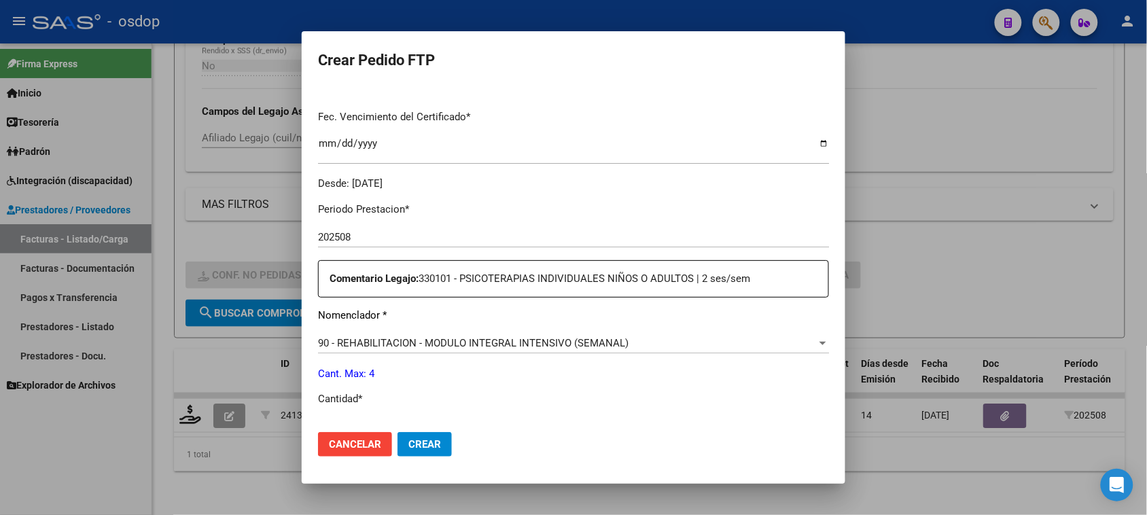
scroll to position [425, 0]
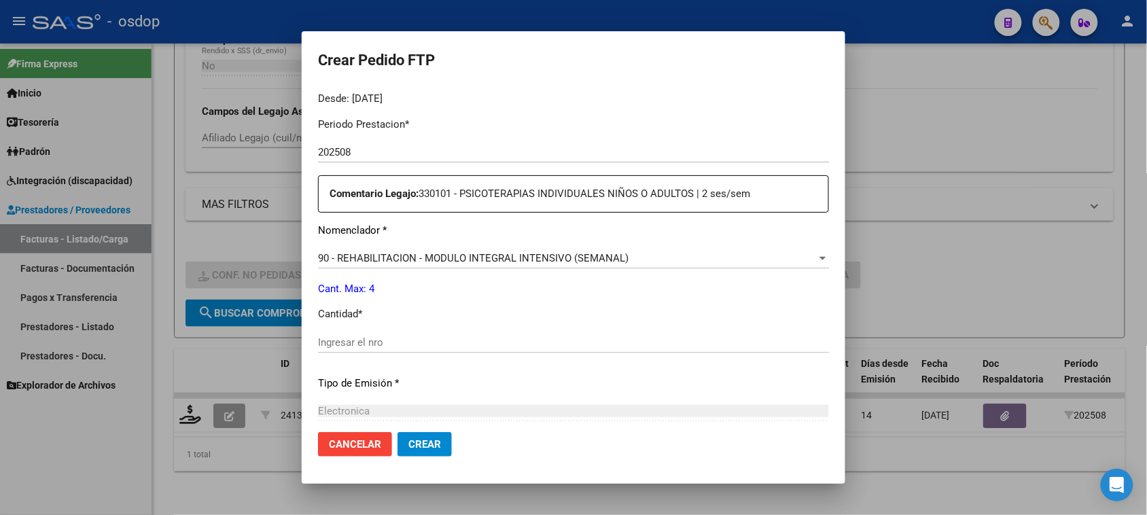
click at [362, 344] on input "Ingresar el nro" at bounding box center [573, 342] width 511 height 12
type input "4"
click at [414, 446] on span "Crear" at bounding box center [424, 444] width 33 height 12
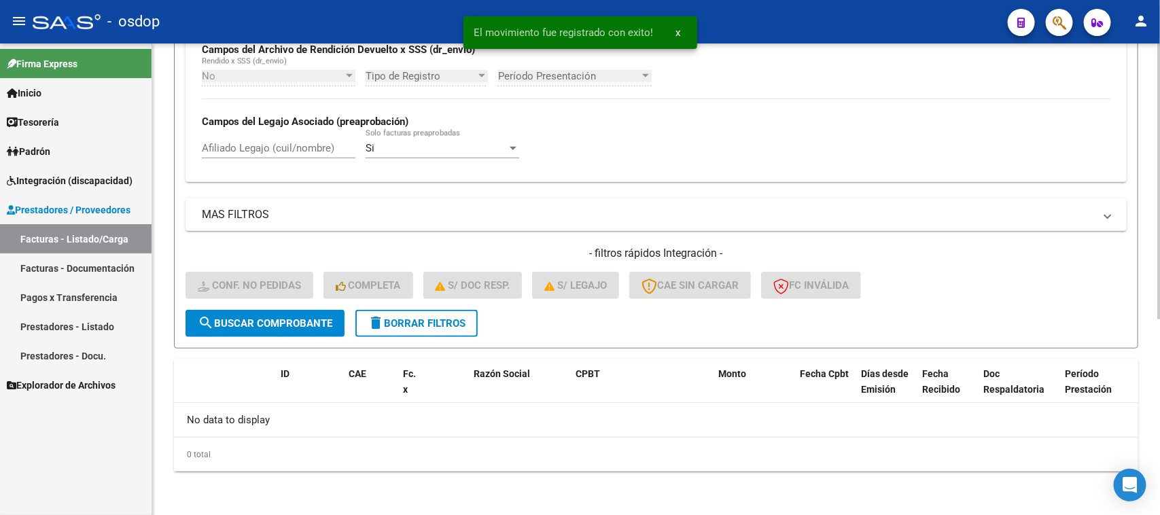
scroll to position [335, 0]
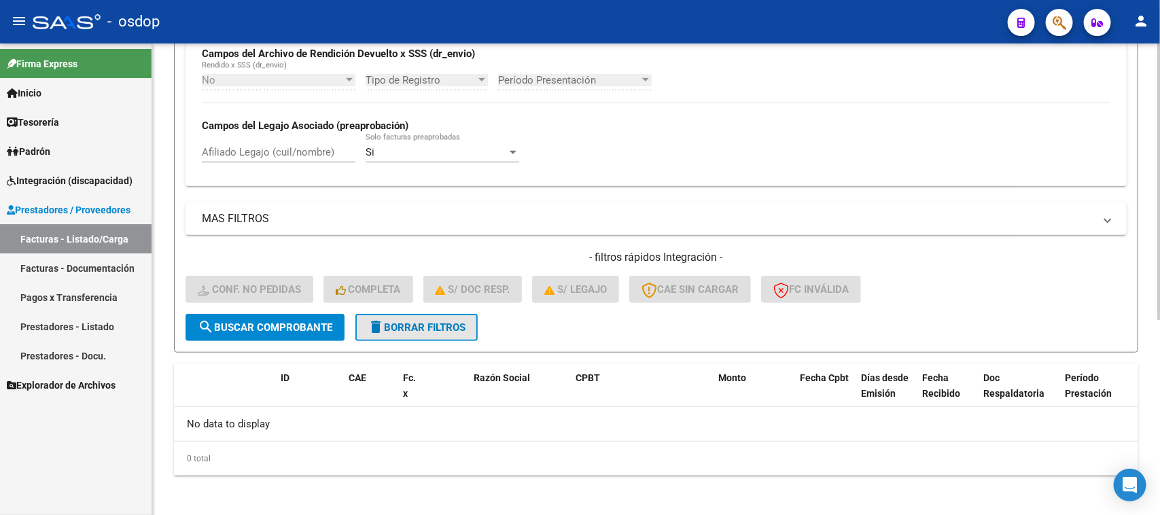
click at [416, 328] on span "delete Borrar Filtros" at bounding box center [417, 327] width 98 height 12
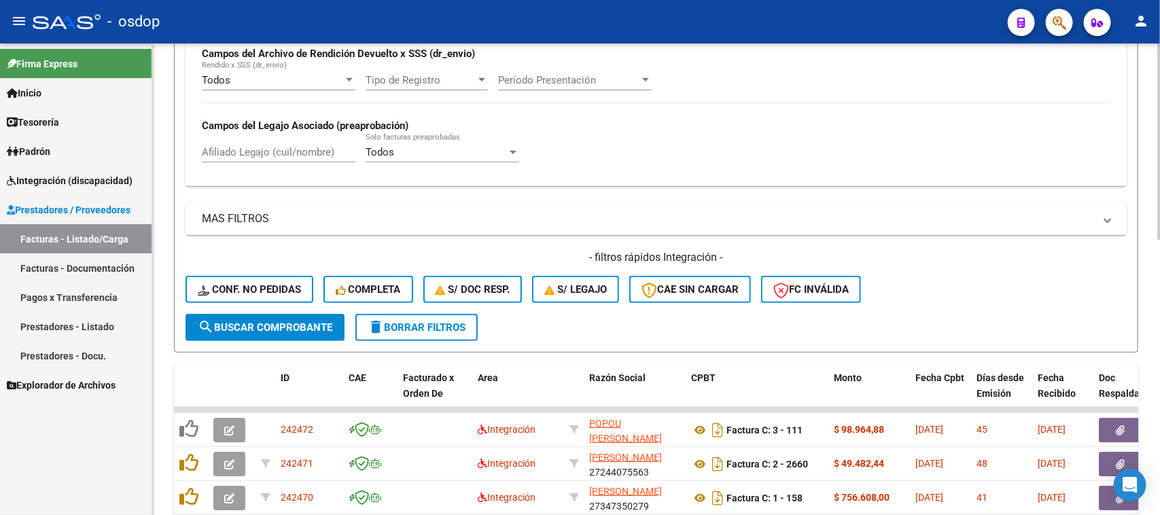
click at [252, 150] on input "Afiliado Legajo (cuil/nombre)" at bounding box center [279, 152] width 154 height 12
paste input "27566259139"
type input "27566259139"
click at [306, 323] on span "search Buscar Comprobante" at bounding box center [265, 327] width 135 height 12
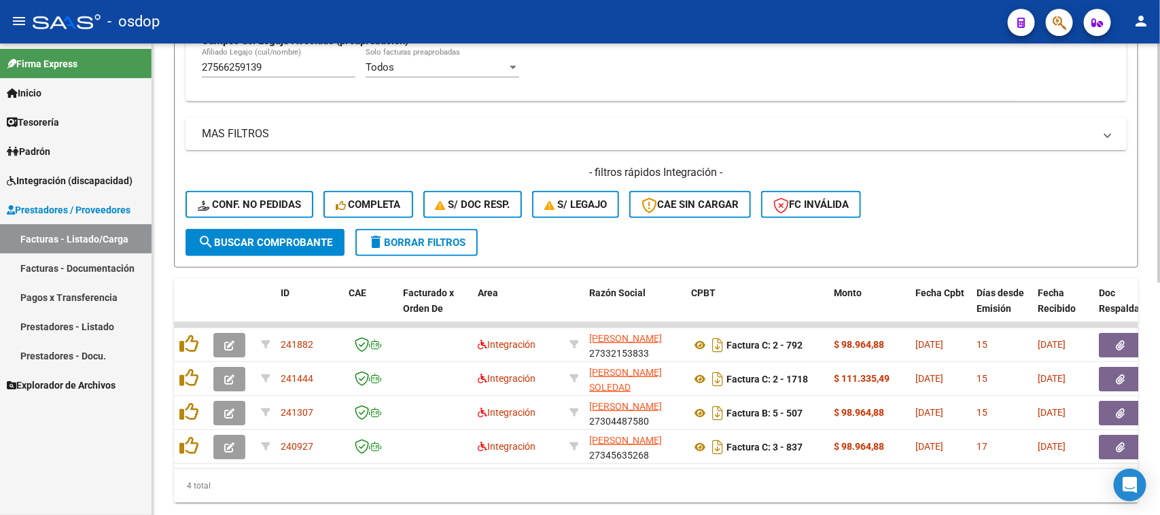
scroll to position [461, 0]
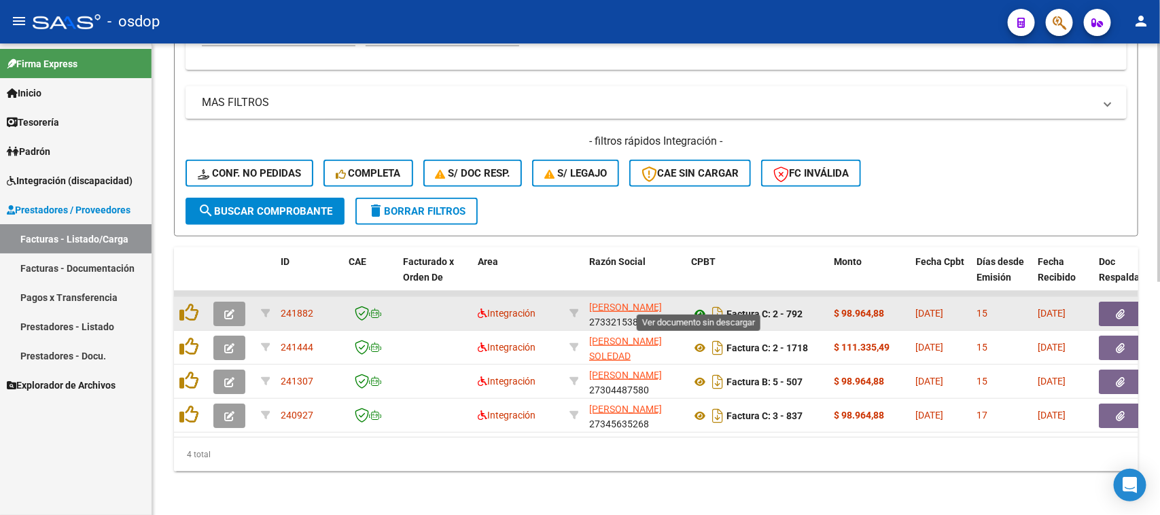
click at [696, 306] on icon at bounding box center [700, 314] width 18 height 16
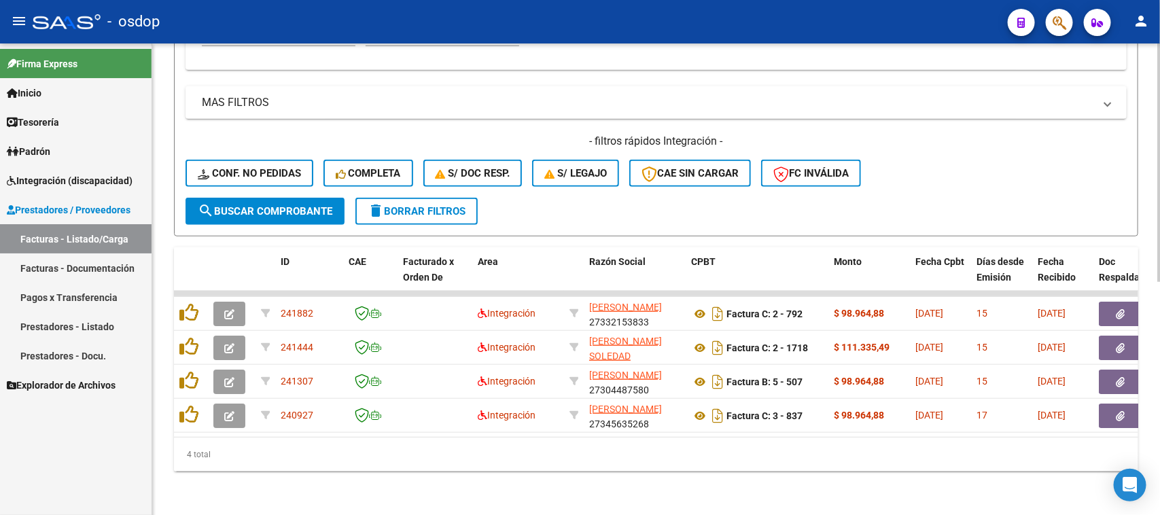
drag, startPoint x: 423, startPoint y: 423, endPoint x: 496, endPoint y: 428, distance: 73.5
click at [496, 428] on datatable-body "241882 Integración [PERSON_NAME] 27332153833 Factura C: 2 - 792 $ 98.964,88 [DA…" at bounding box center [656, 364] width 964 height 146
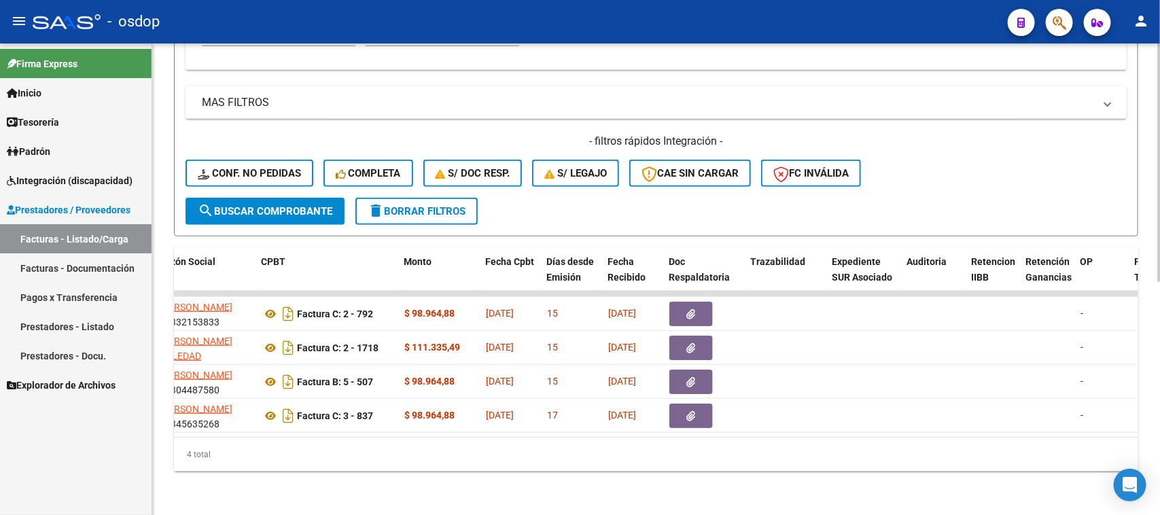
scroll to position [0, 0]
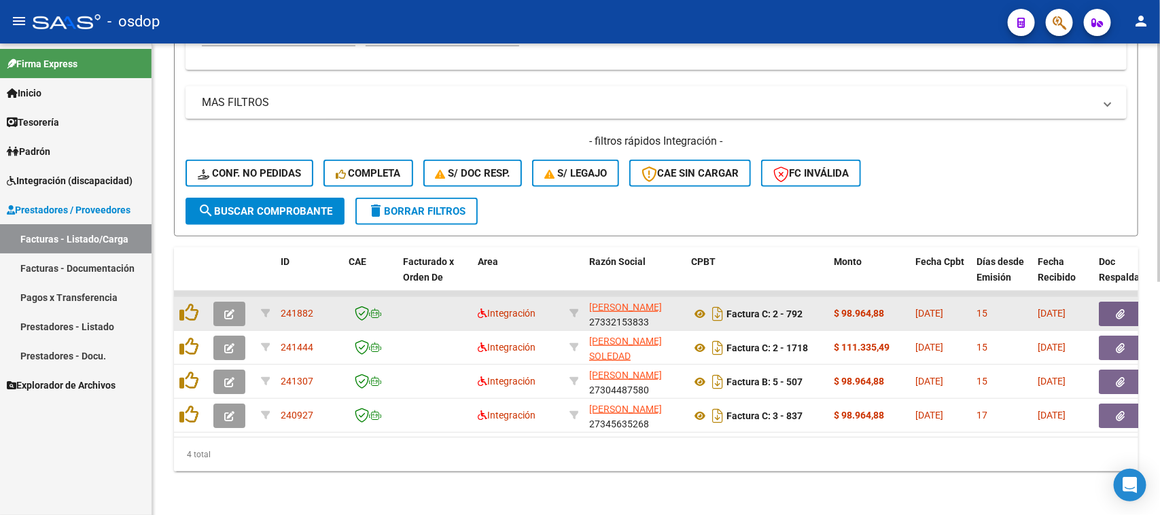
click at [1128, 302] on button "button" at bounding box center [1120, 314] width 43 height 24
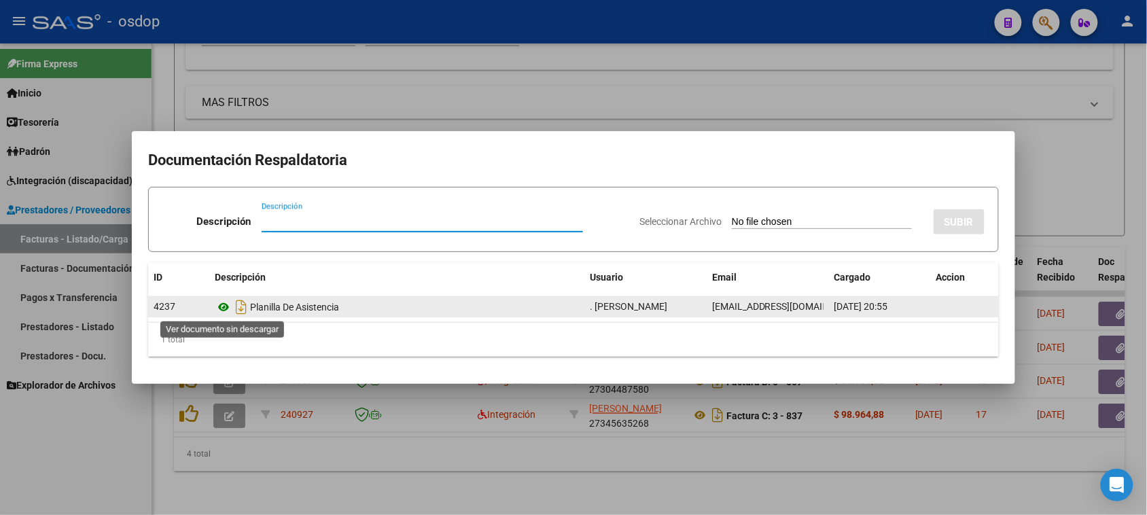
click at [226, 307] on icon at bounding box center [224, 307] width 18 height 16
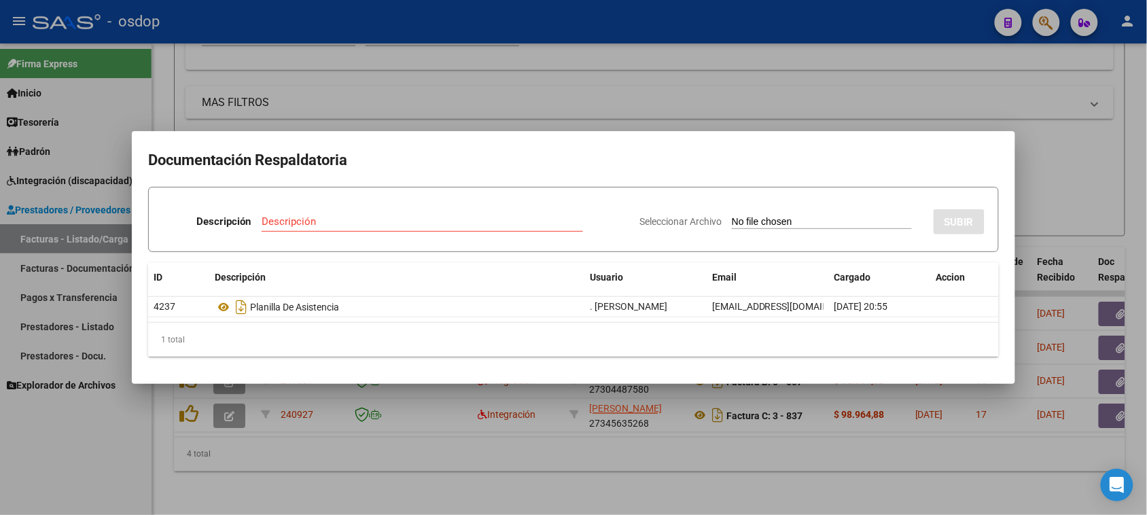
click at [457, 480] on div at bounding box center [573, 257] width 1147 height 515
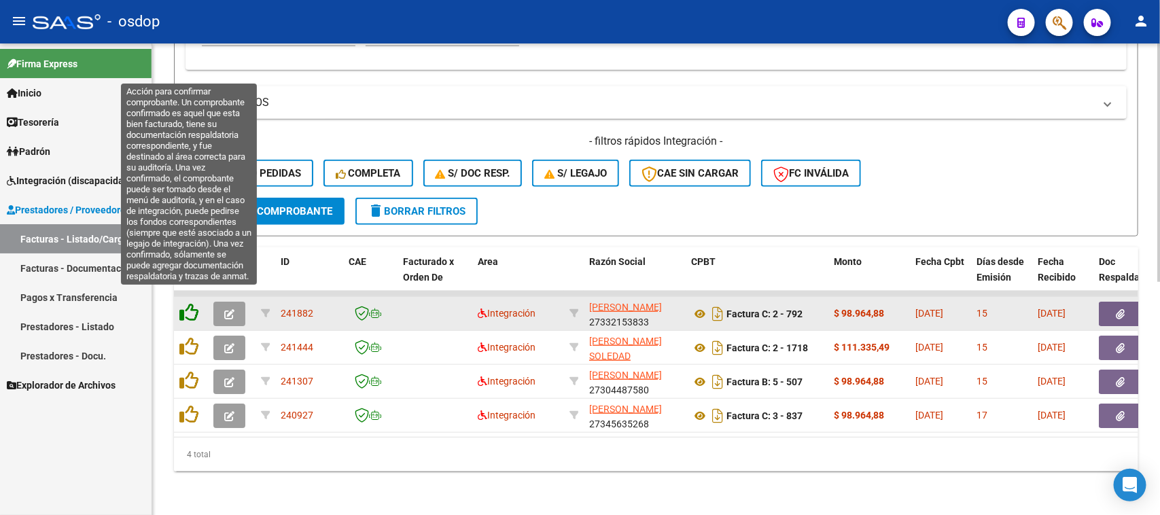
click at [190, 303] on icon at bounding box center [188, 312] width 19 height 19
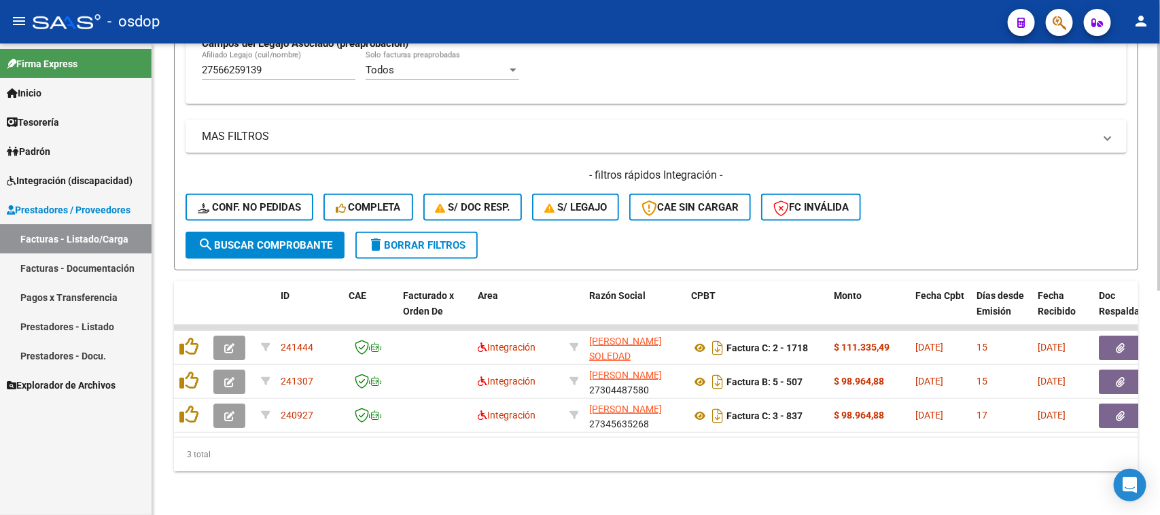
scroll to position [427, 0]
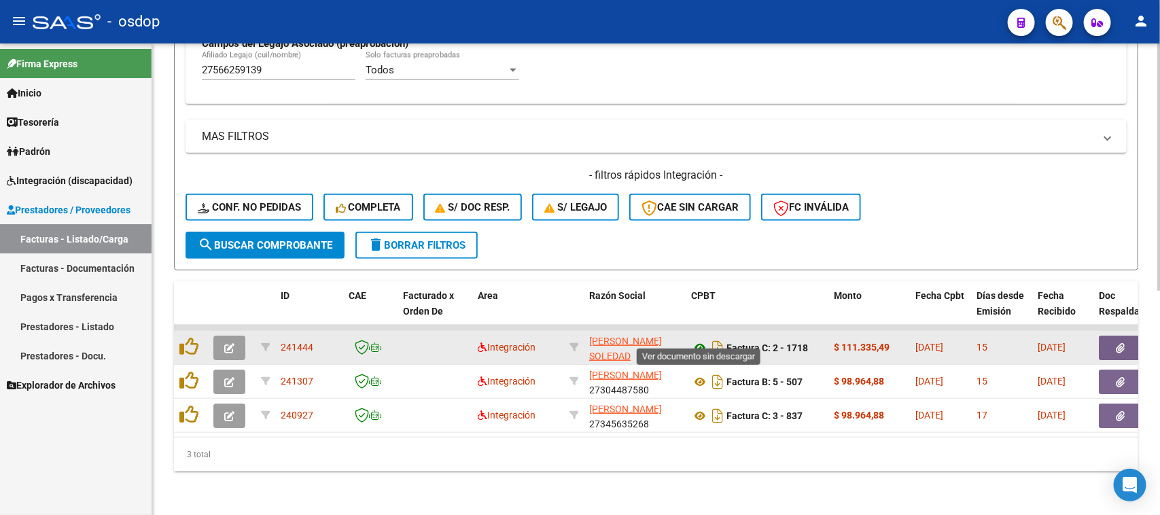
click at [702, 340] on icon at bounding box center [700, 348] width 18 height 16
click at [1118, 343] on icon "button" at bounding box center [1120, 348] width 9 height 10
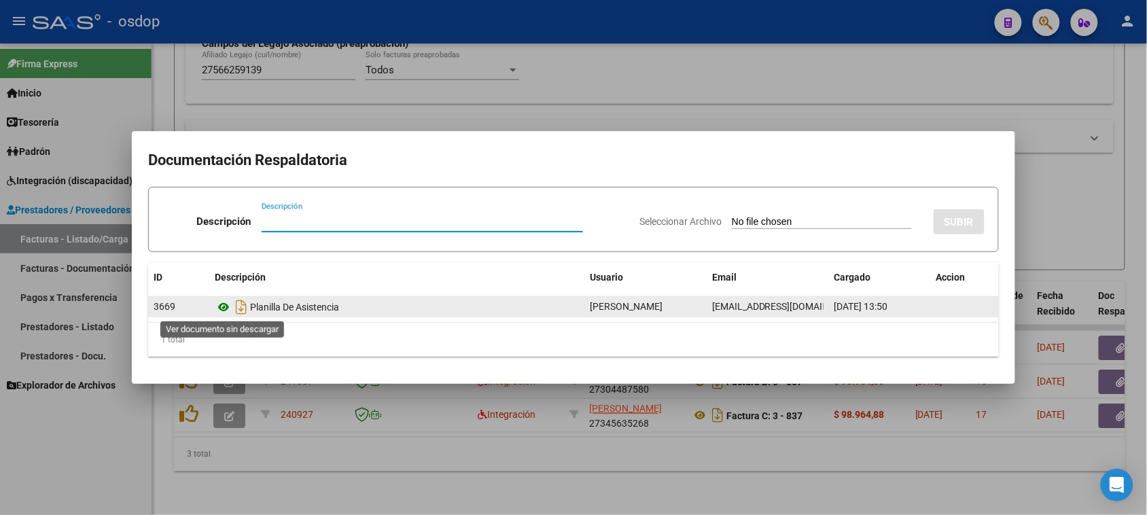
click at [228, 309] on icon at bounding box center [224, 307] width 18 height 16
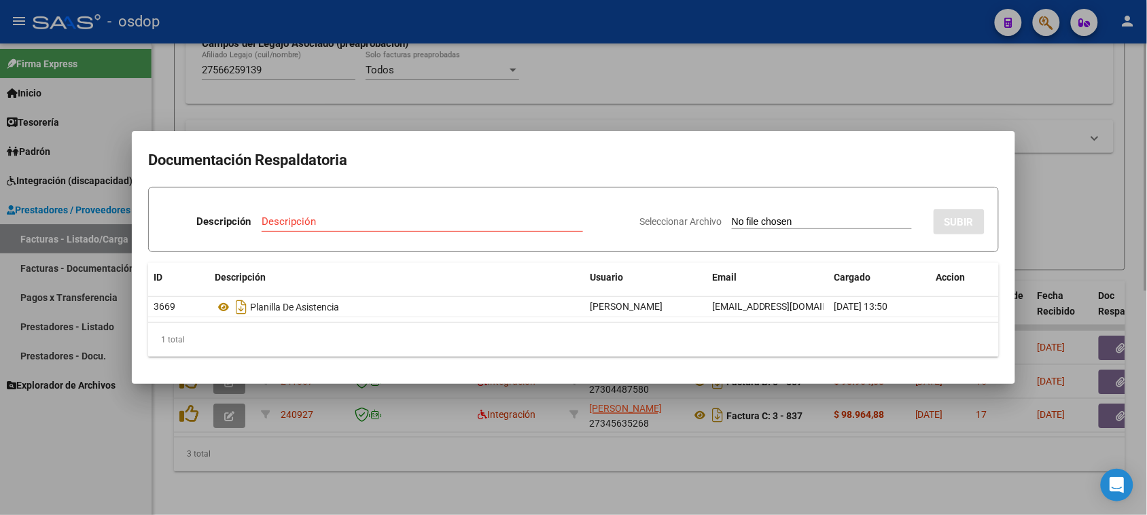
drag, startPoint x: 389, startPoint y: 447, endPoint x: 378, endPoint y: 445, distance: 11.7
click at [389, 447] on div at bounding box center [573, 257] width 1147 height 515
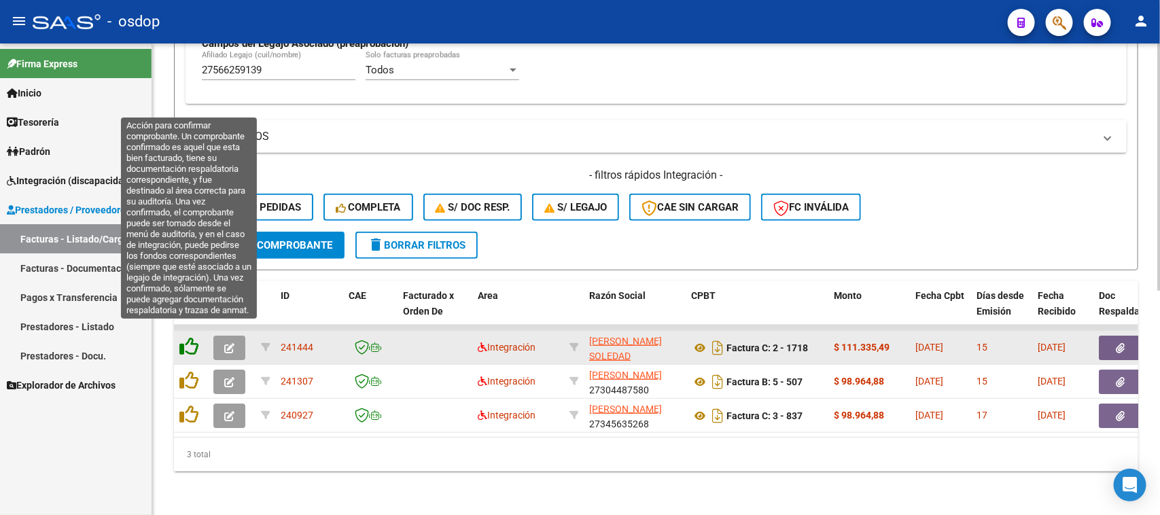
click at [183, 337] on icon at bounding box center [188, 346] width 19 height 19
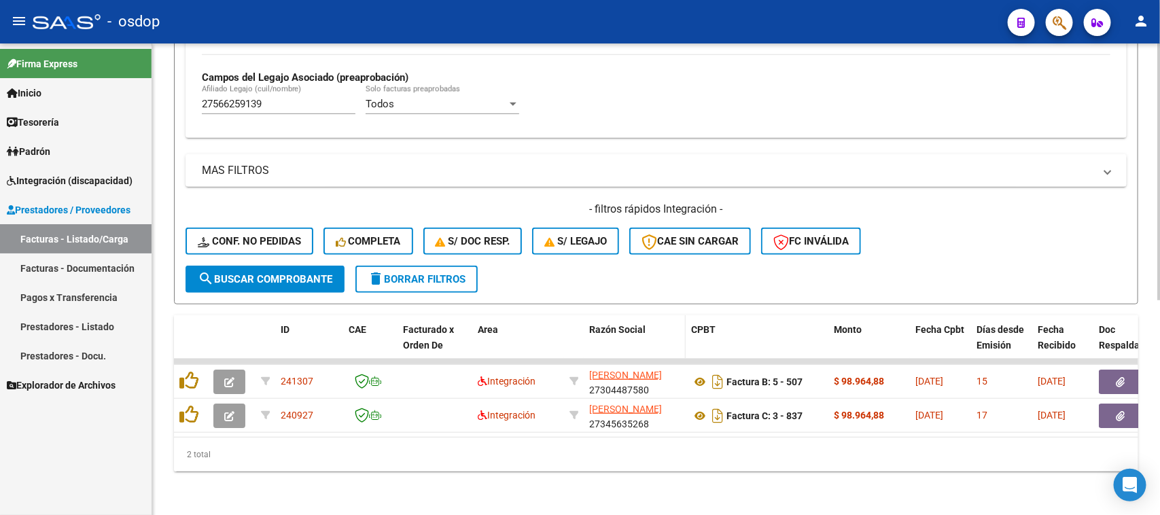
scroll to position [393, 0]
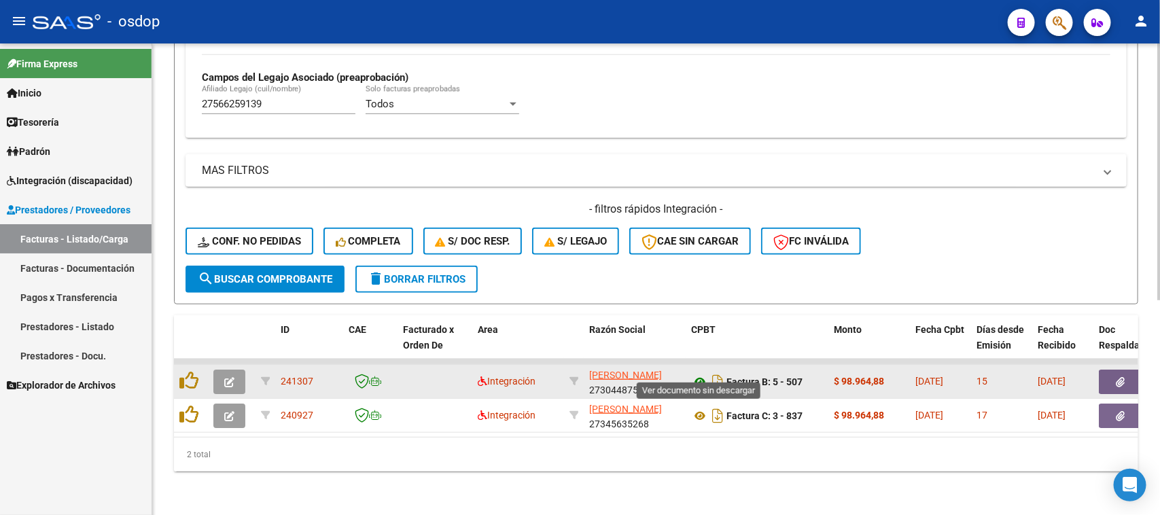
click at [701, 374] on icon at bounding box center [700, 382] width 18 height 16
click at [1126, 370] on button "button" at bounding box center [1120, 382] width 43 height 24
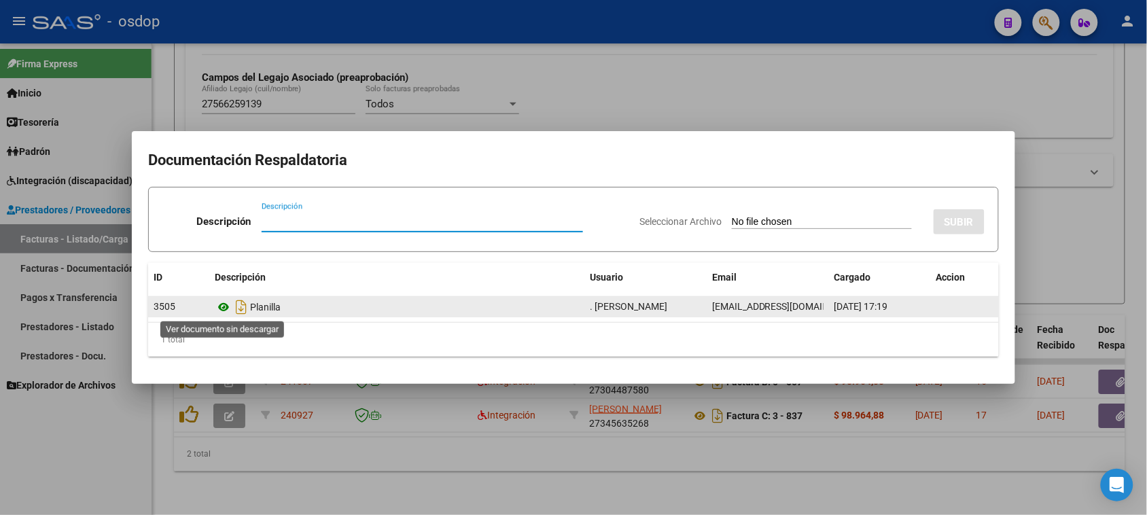
click at [221, 303] on icon at bounding box center [224, 307] width 18 height 16
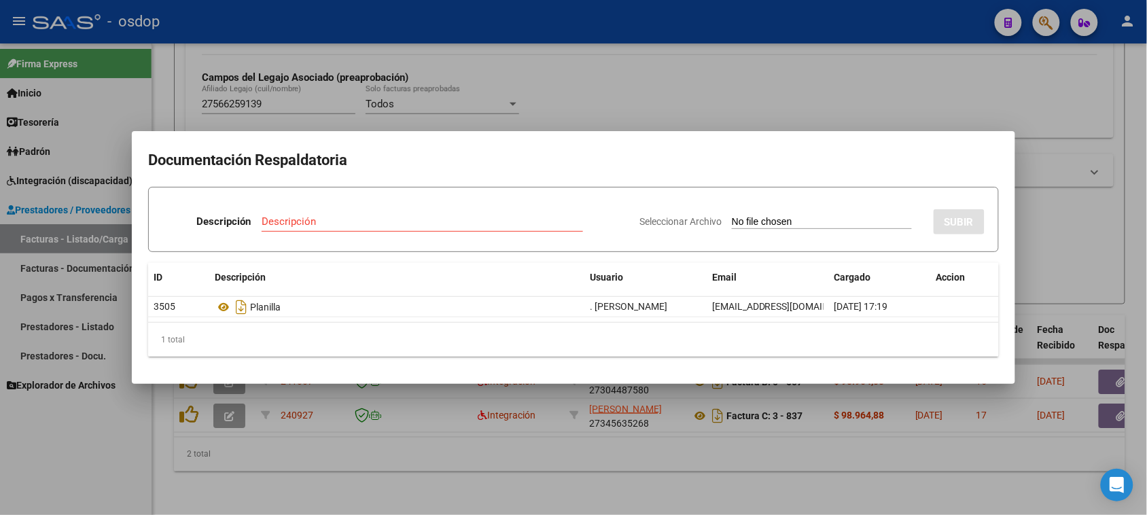
click at [512, 497] on div at bounding box center [573, 257] width 1147 height 515
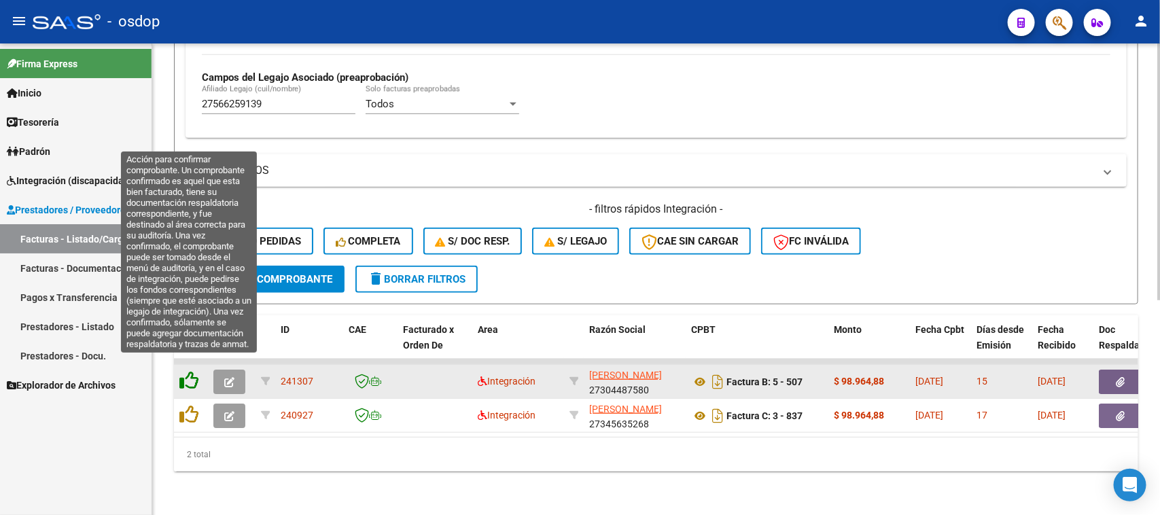
click at [183, 371] on icon at bounding box center [188, 380] width 19 height 19
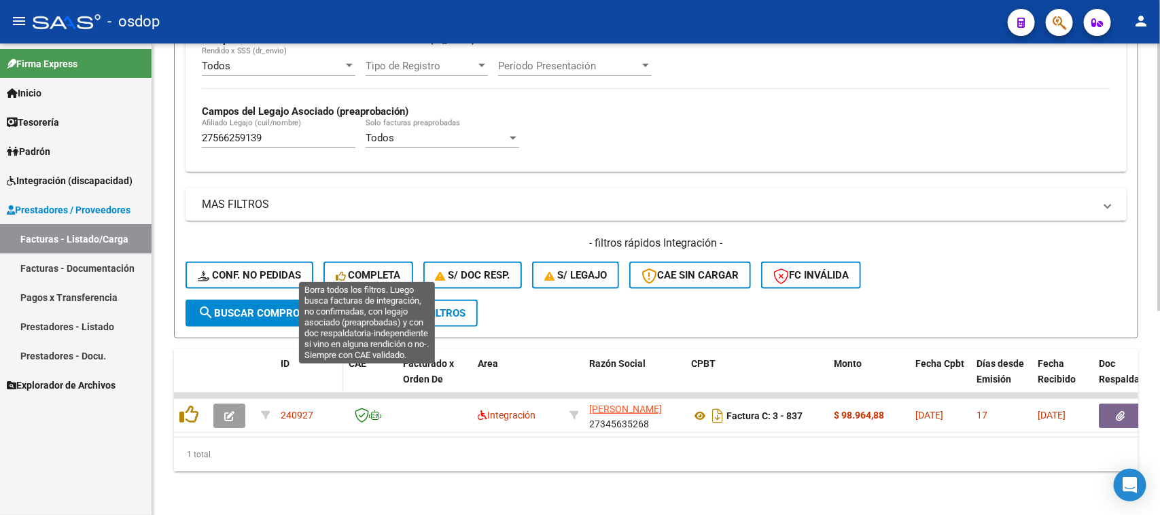
scroll to position [359, 0]
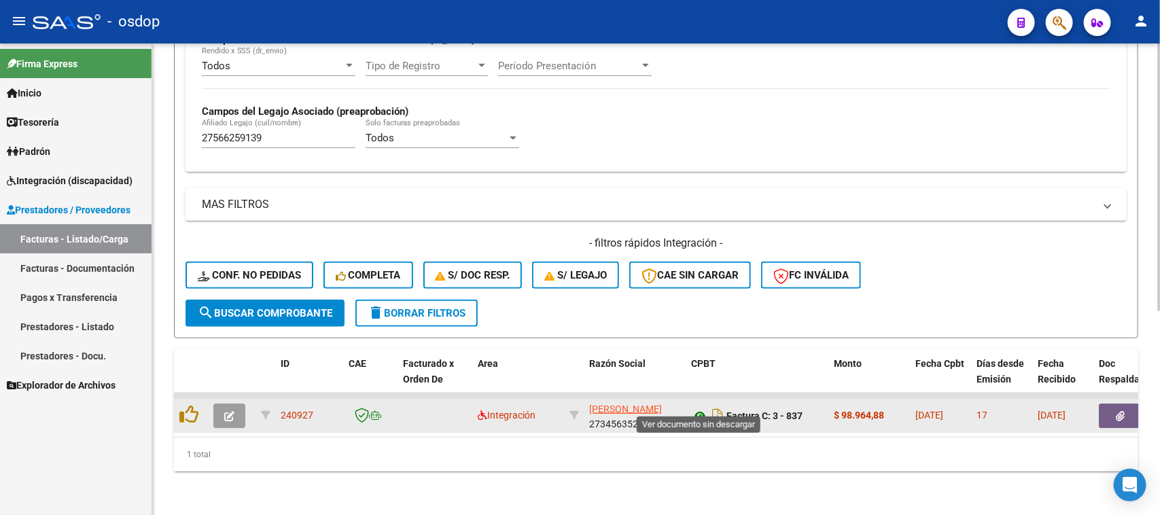
click at [696, 408] on icon at bounding box center [700, 416] width 18 height 16
click at [1112, 408] on button "button" at bounding box center [1120, 416] width 43 height 24
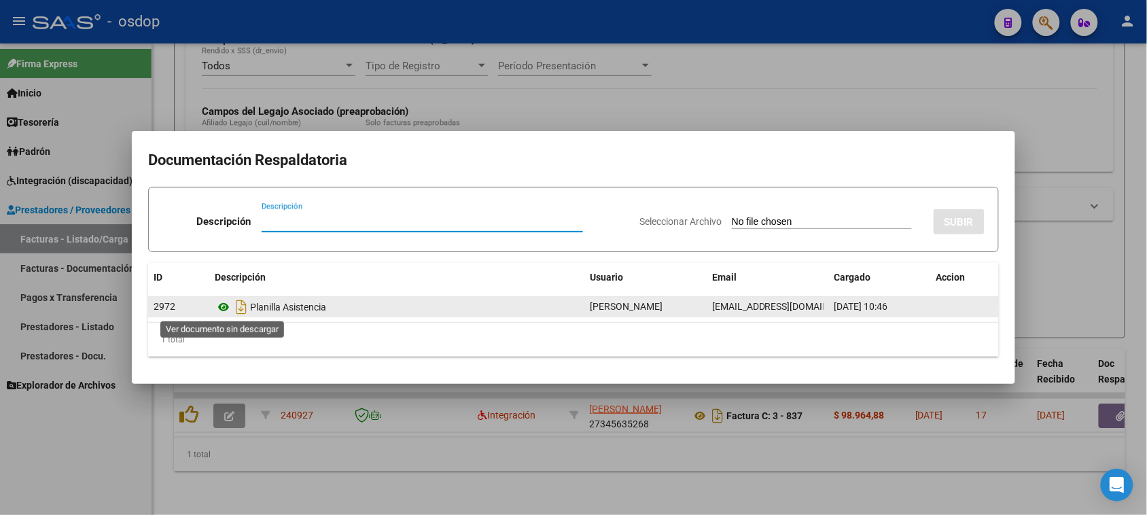
click at [225, 303] on icon at bounding box center [224, 307] width 18 height 16
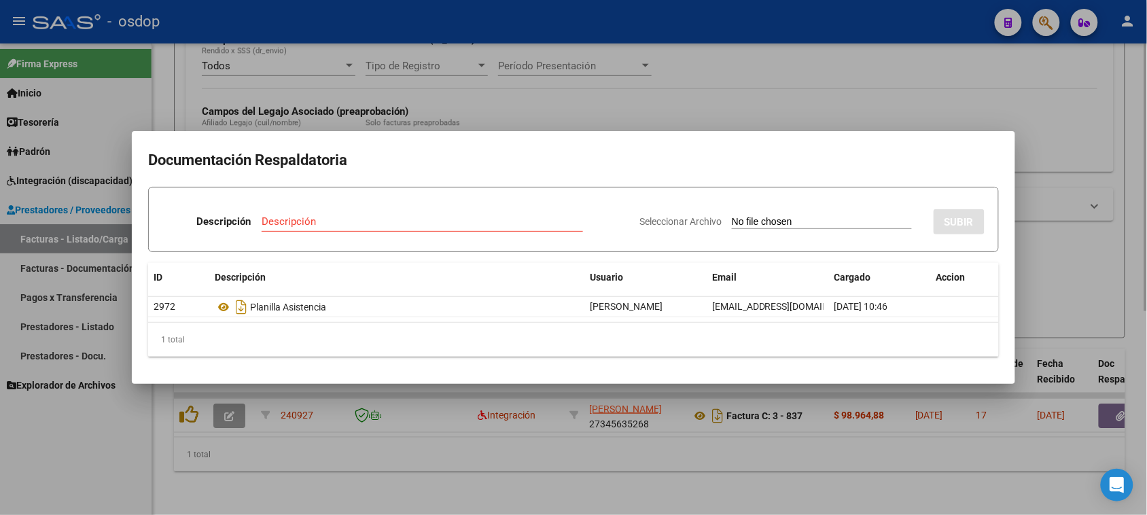
drag, startPoint x: 498, startPoint y: 453, endPoint x: 393, endPoint y: 462, distance: 105.7
click at [498, 453] on div at bounding box center [573, 257] width 1147 height 515
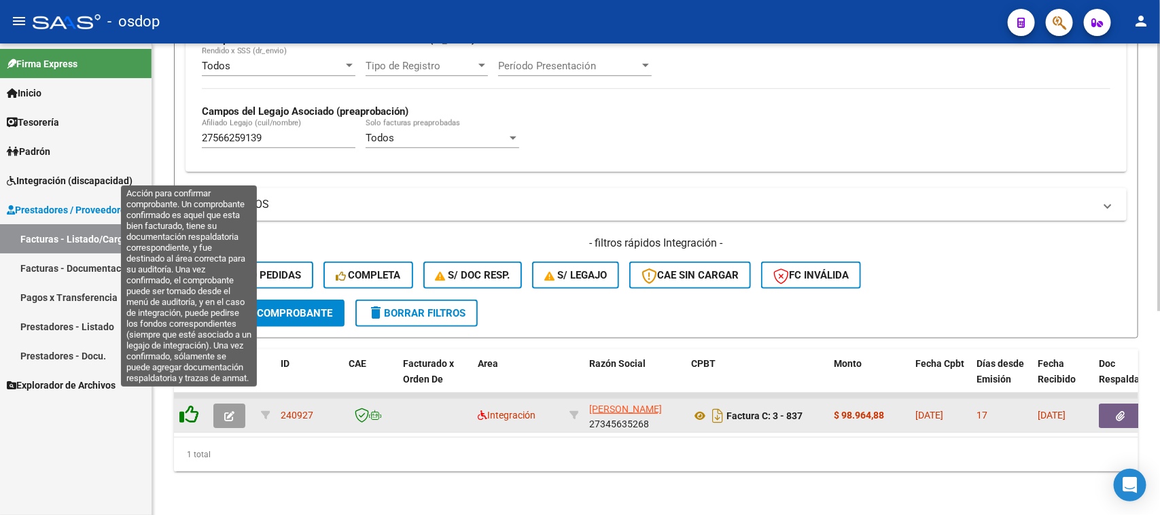
click at [190, 405] on icon at bounding box center [188, 414] width 19 height 19
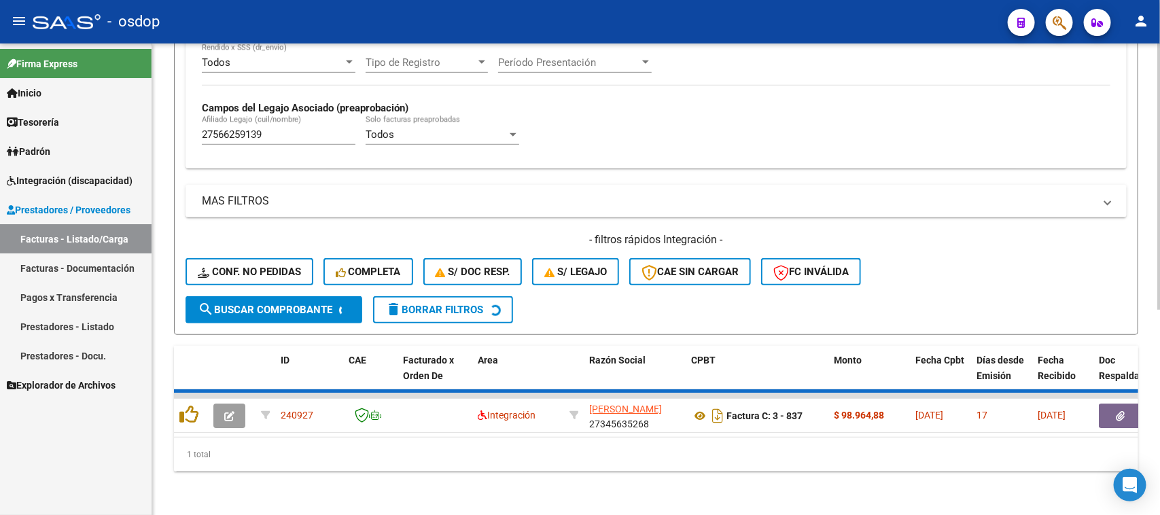
scroll to position [335, 0]
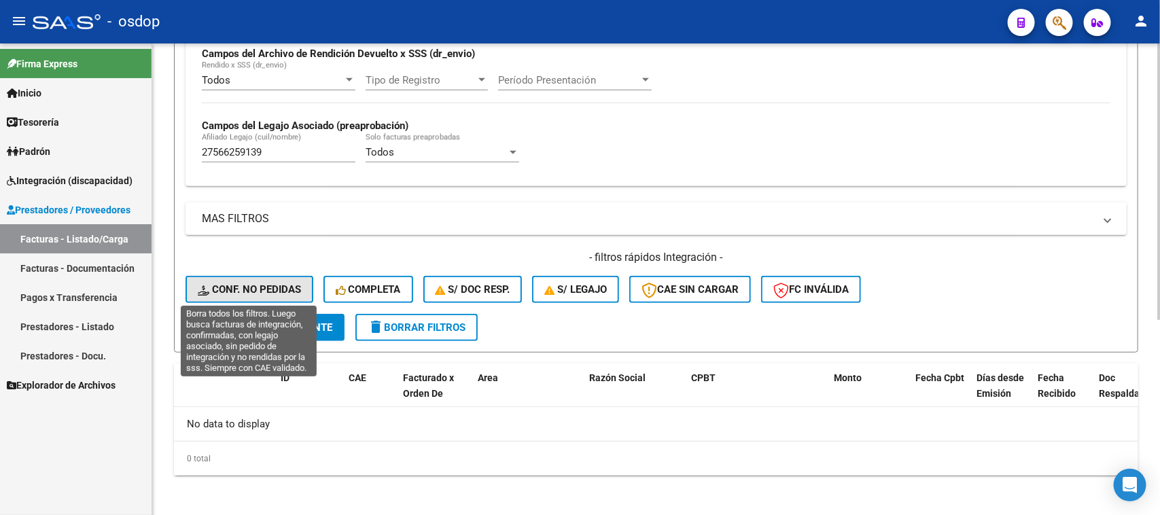
click at [272, 279] on button "Conf. no pedidas" at bounding box center [249, 289] width 128 height 27
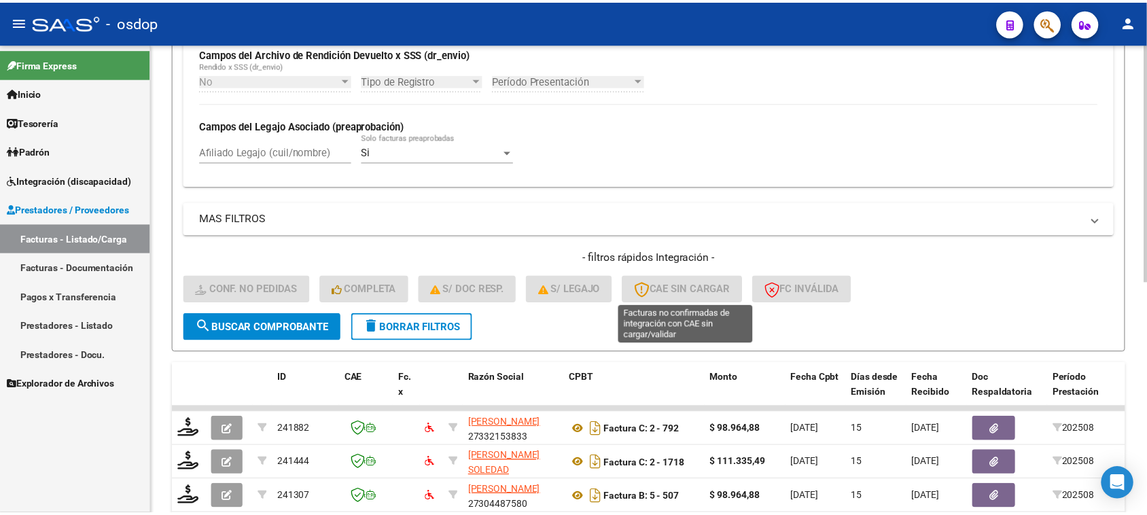
scroll to position [461, 0]
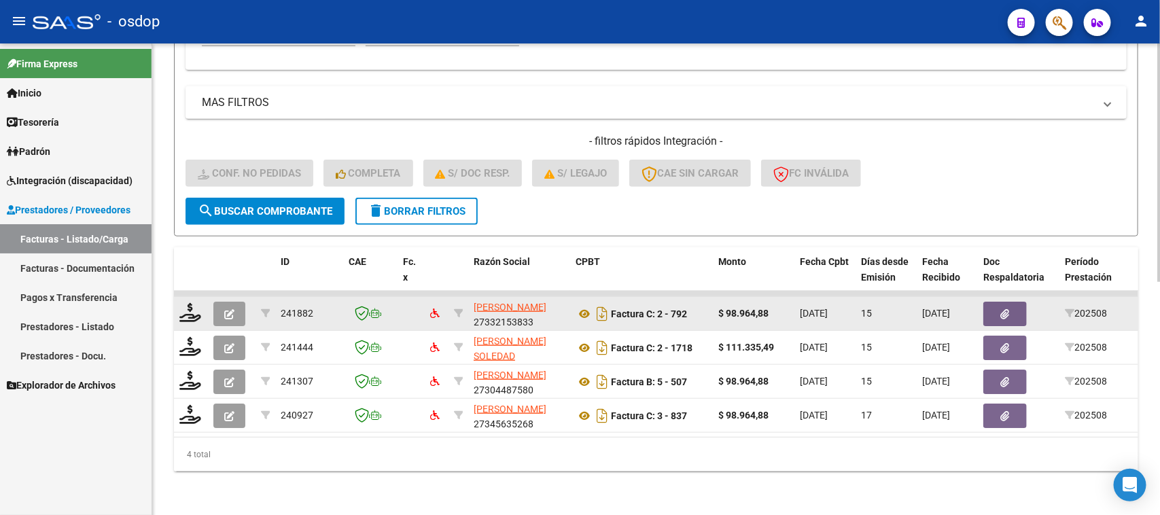
click at [179, 309] on div at bounding box center [190, 313] width 23 height 21
click at [188, 303] on icon at bounding box center [190, 312] width 22 height 19
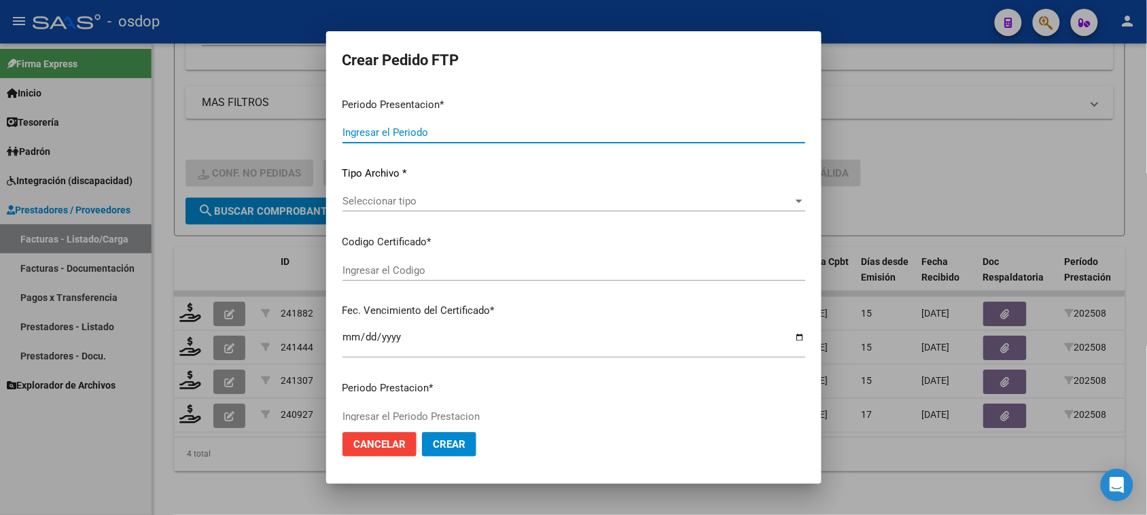
type input "202508"
type input "$ 98.964,88"
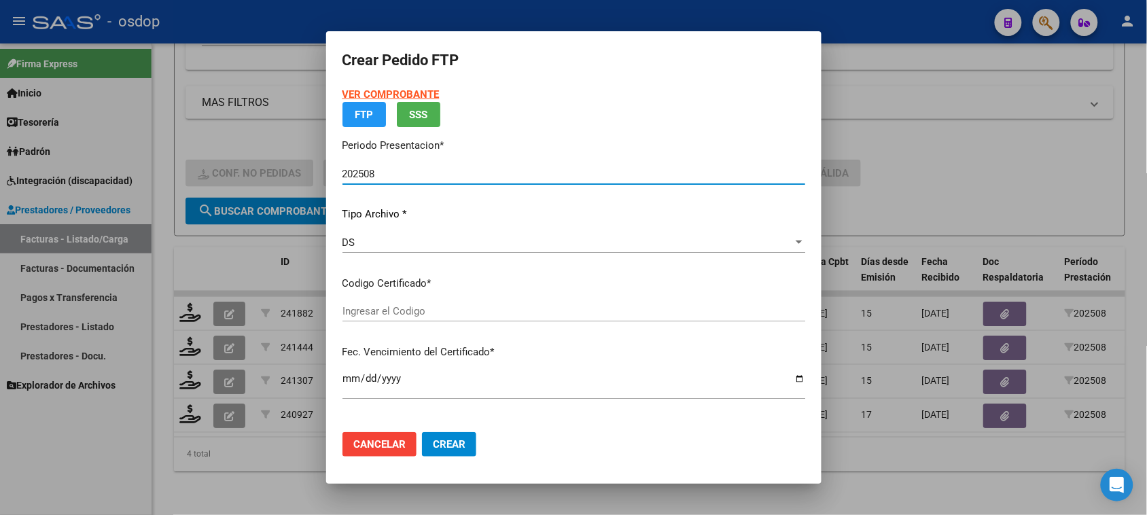
type input "3020104217"
type input "[DATE]"
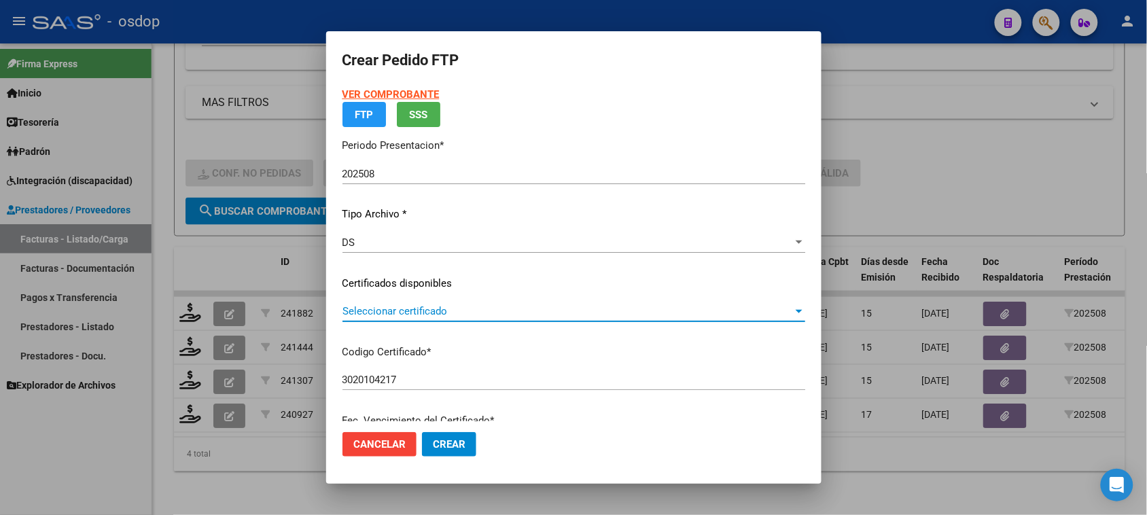
click at [508, 313] on app-drop-down-list "Certificados disponibles Seleccionar certificado Seleccionar certificado" at bounding box center [579, 297] width 474 height 42
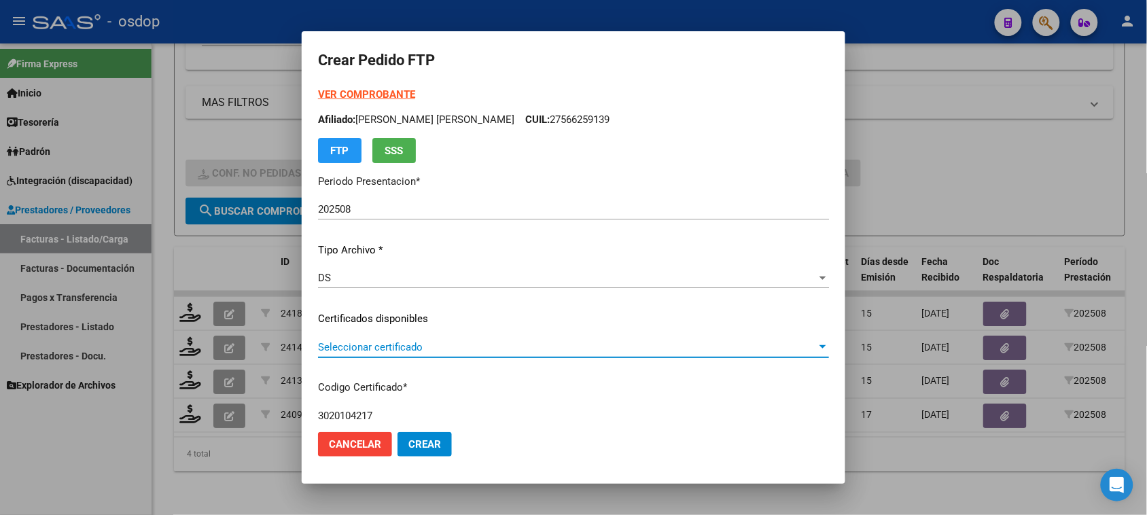
click at [497, 344] on span "Seleccionar certificado" at bounding box center [567, 347] width 499 height 12
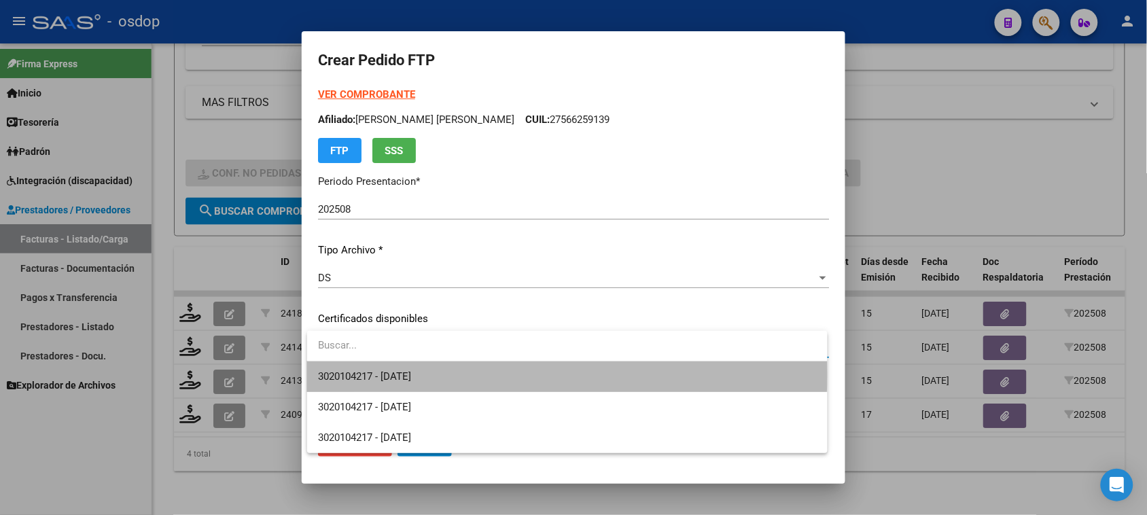
click at [504, 374] on span "3020104217 - [DATE]" at bounding box center [567, 376] width 498 height 31
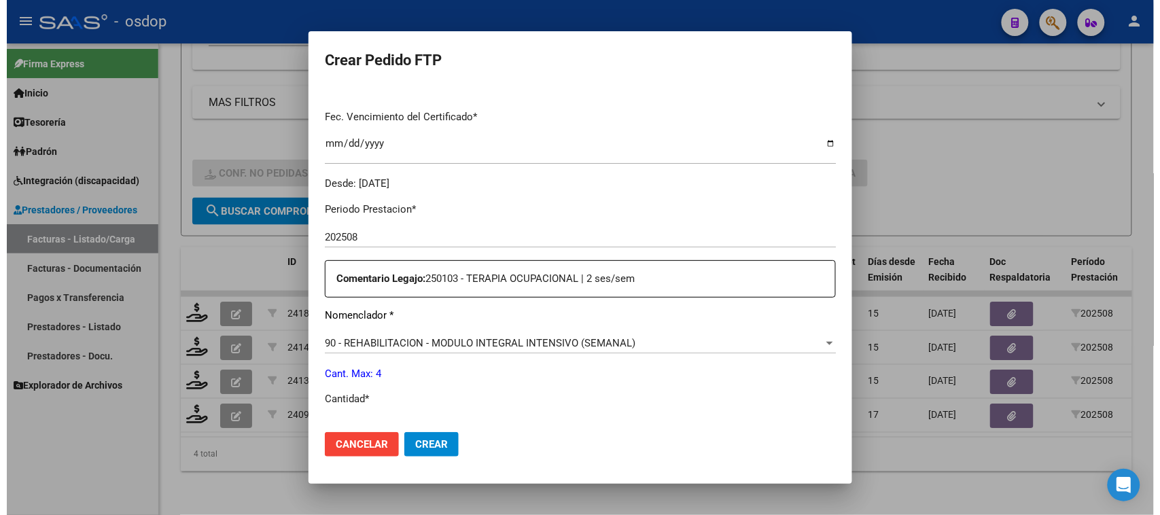
scroll to position [425, 0]
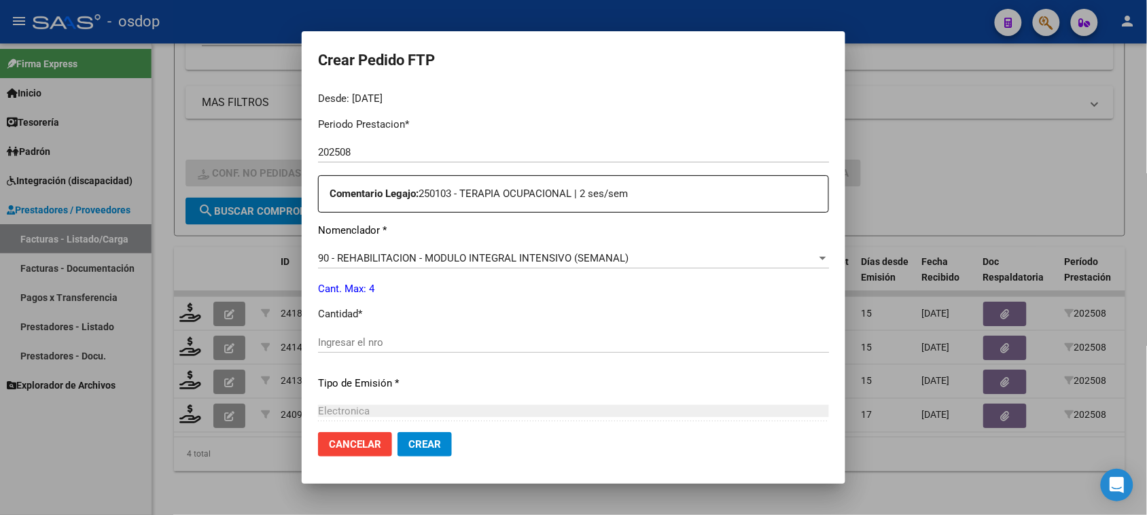
click at [410, 344] on input "Ingresar el nro" at bounding box center [573, 342] width 511 height 12
type input "4"
click at [442, 446] on button "Crear" at bounding box center [424, 444] width 54 height 24
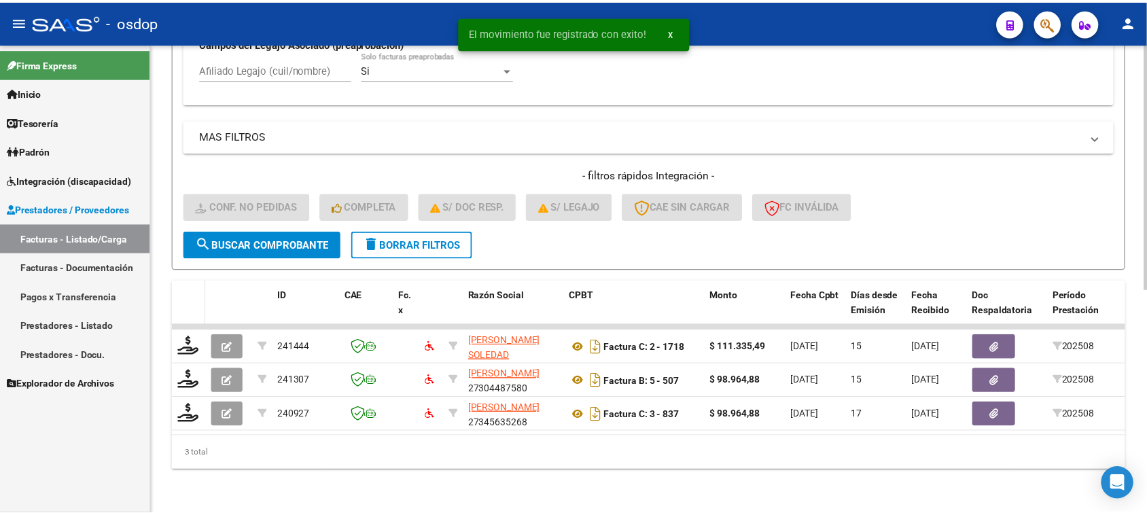
scroll to position [427, 0]
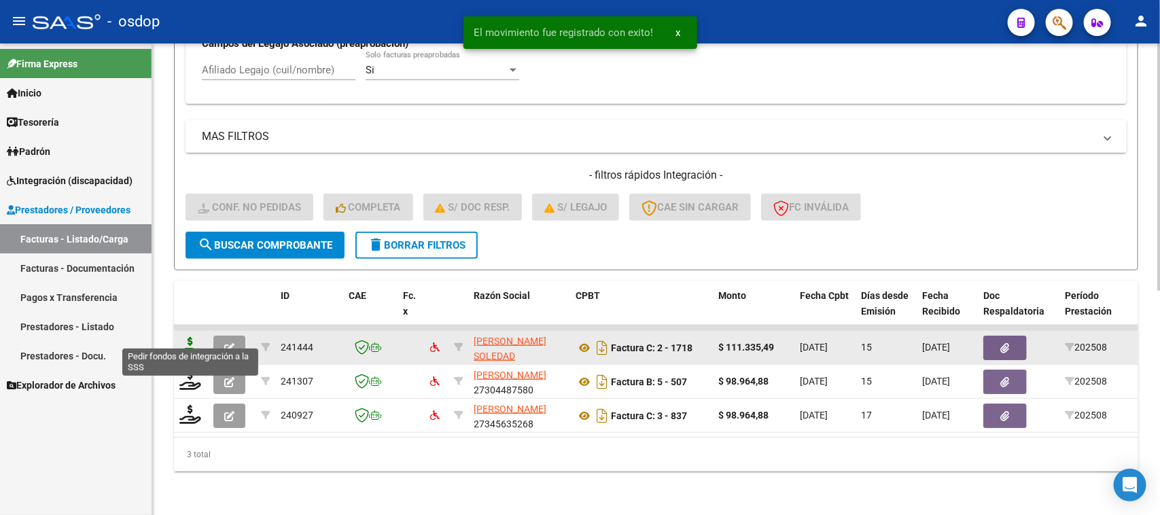
click at [188, 337] on icon at bounding box center [190, 346] width 22 height 19
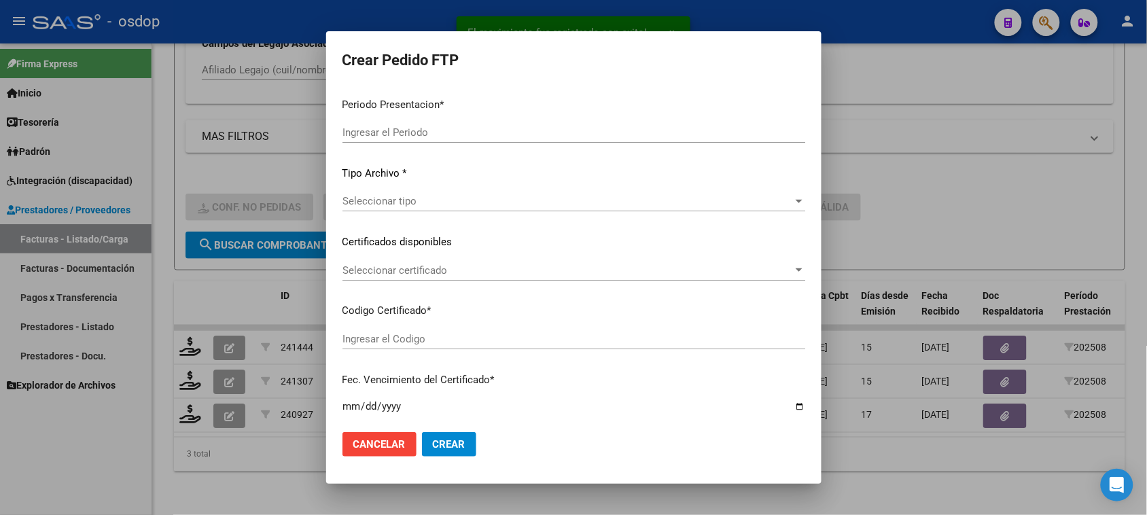
type input "202508"
type input "$ 111.335,49"
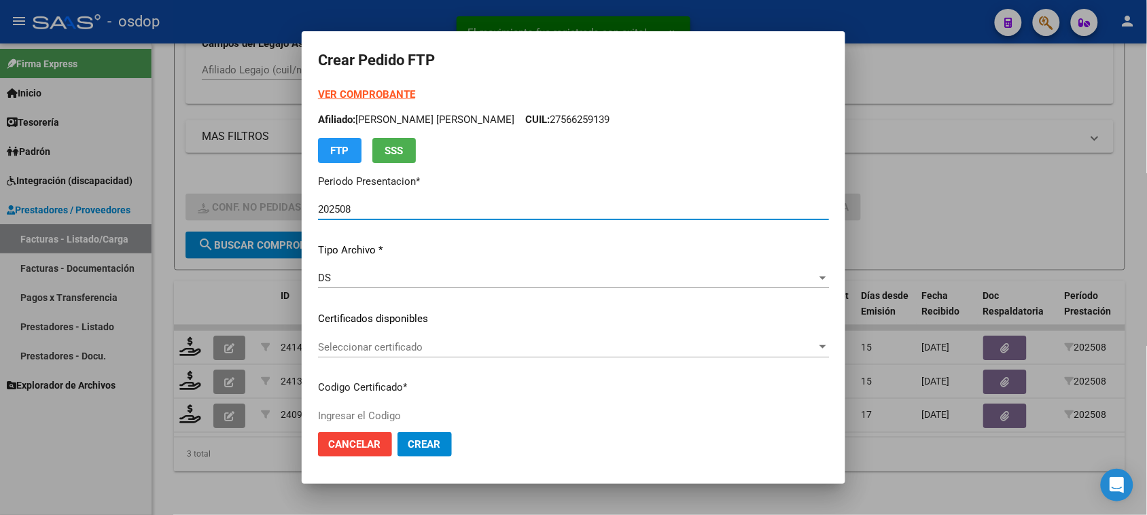
type input "3020104217"
type input "[DATE]"
click at [503, 352] on span "Seleccionar certificado" at bounding box center [567, 347] width 499 height 12
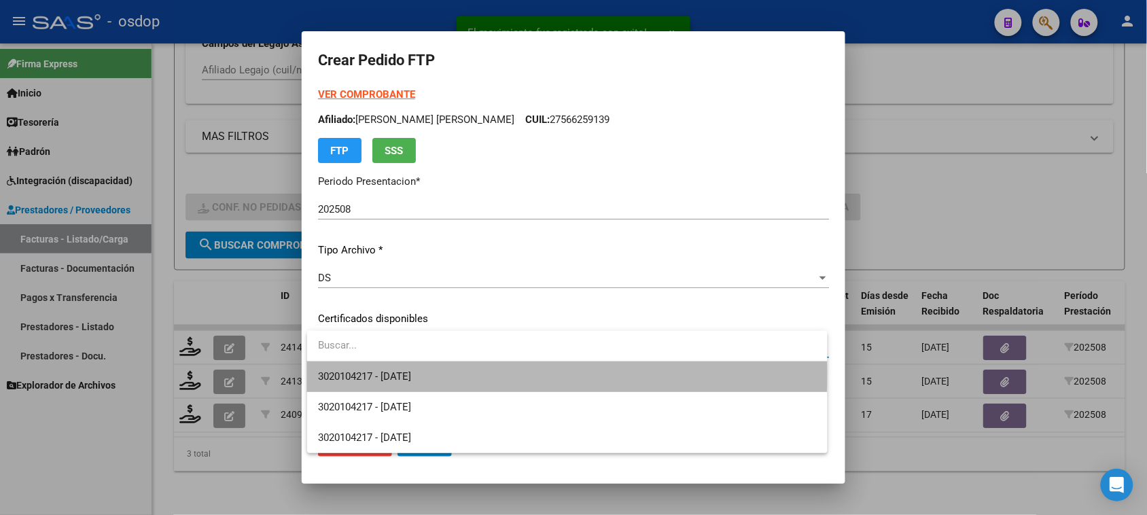
click at [500, 374] on span "3020104217 - [DATE]" at bounding box center [567, 376] width 498 height 31
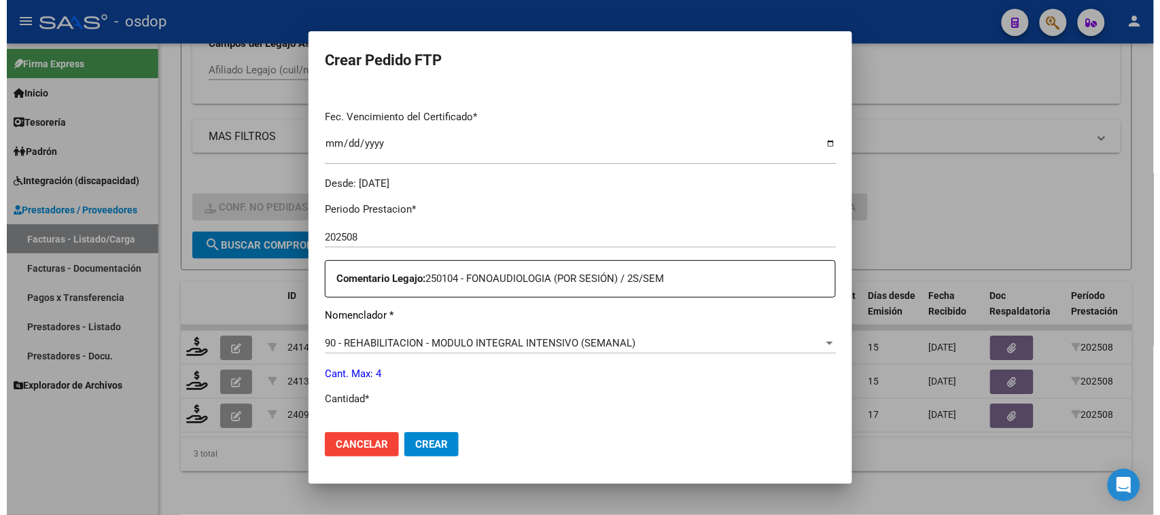
scroll to position [425, 0]
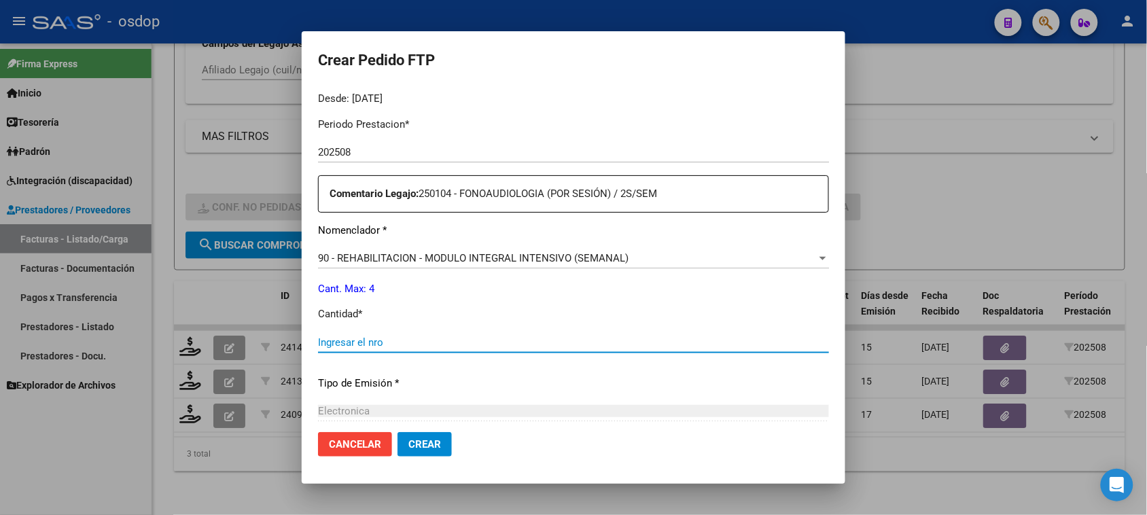
click at [374, 342] on input "Ingresar el nro" at bounding box center [573, 342] width 511 height 12
type input "4"
click at [421, 461] on mat-dialog-actions "Cancelar Crear" at bounding box center [573, 444] width 511 height 46
click at [425, 449] on span "Crear" at bounding box center [424, 444] width 33 height 12
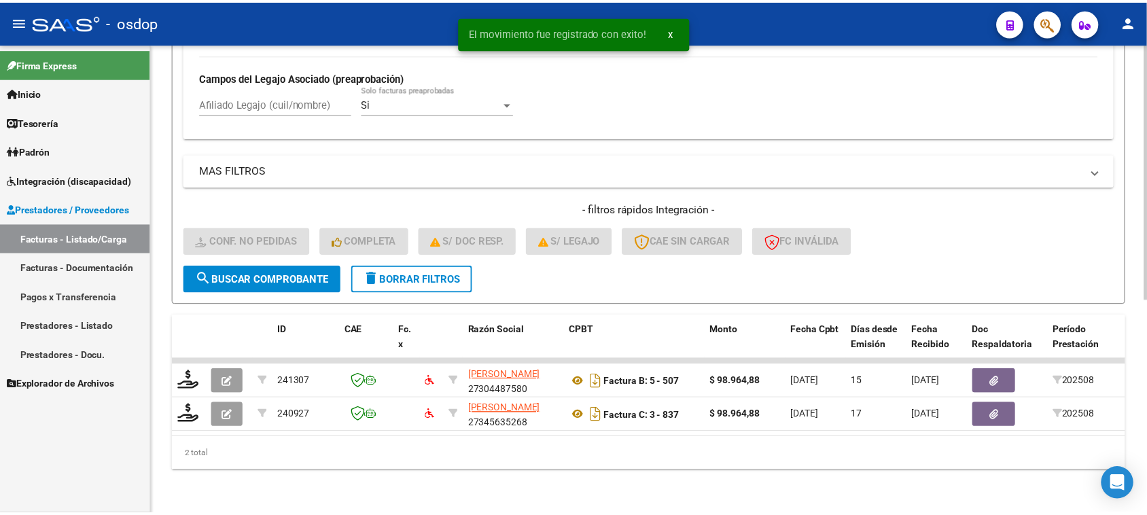
scroll to position [393, 0]
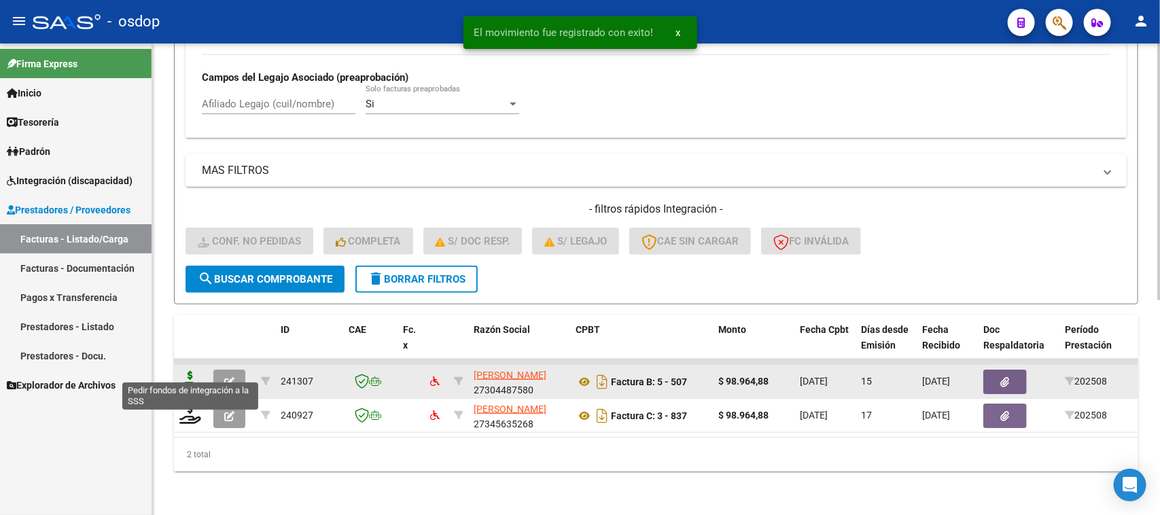
click at [196, 371] on icon at bounding box center [190, 380] width 22 height 19
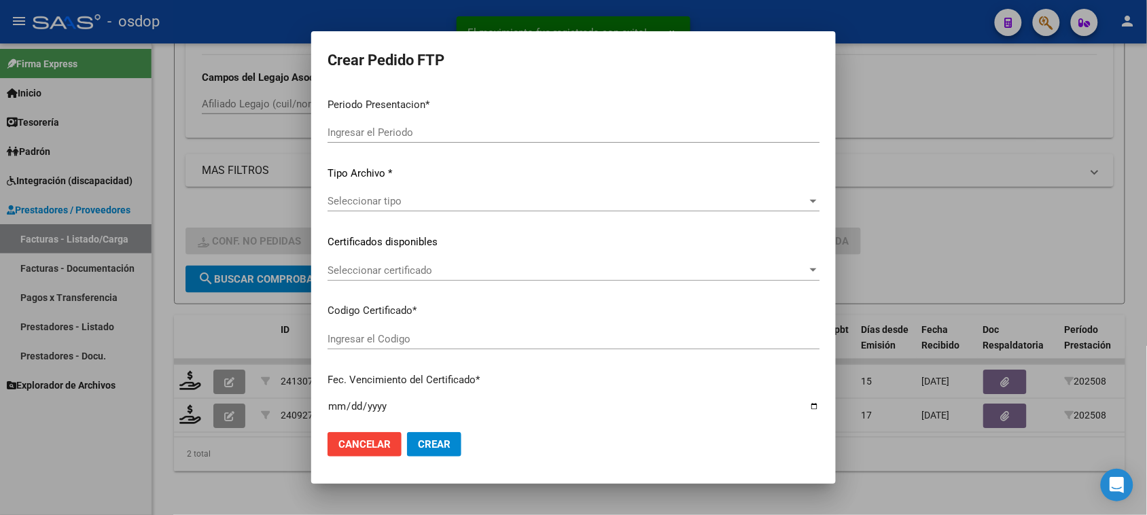
type input "202508"
type input "$ 98.964,88"
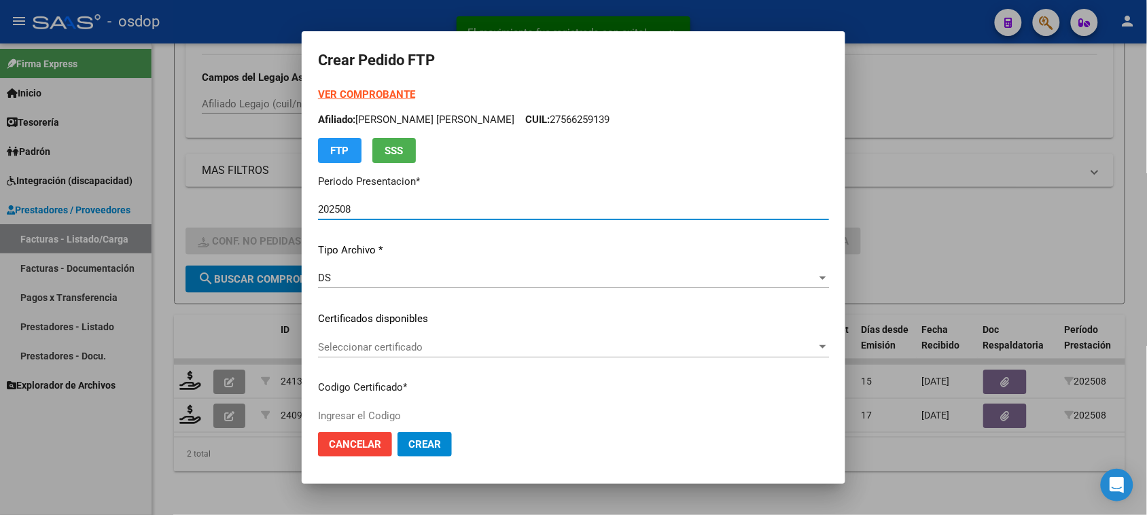
type input "3020104217"
type input "[DATE]"
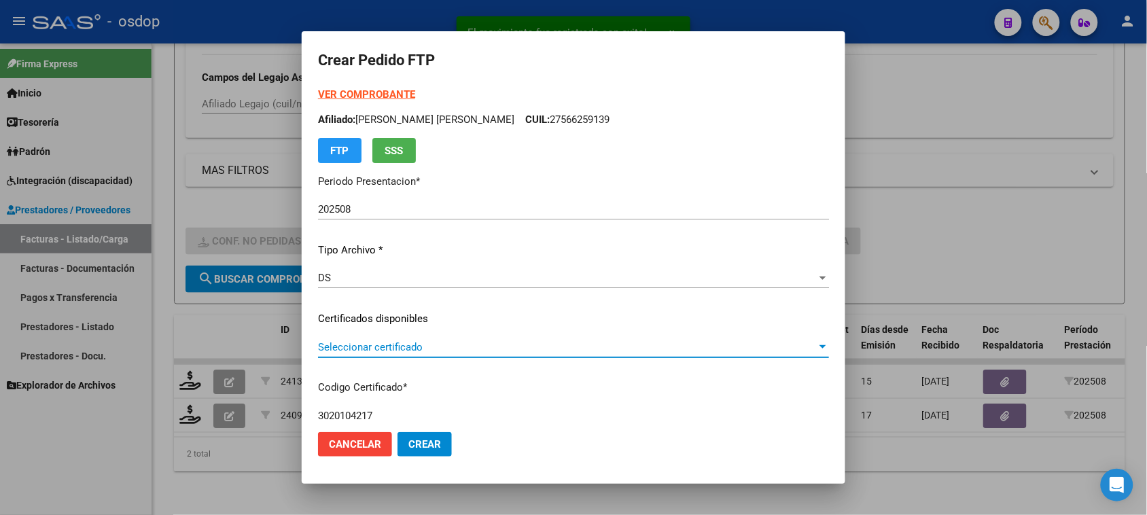
click at [488, 344] on span "Seleccionar certificado" at bounding box center [567, 347] width 499 height 12
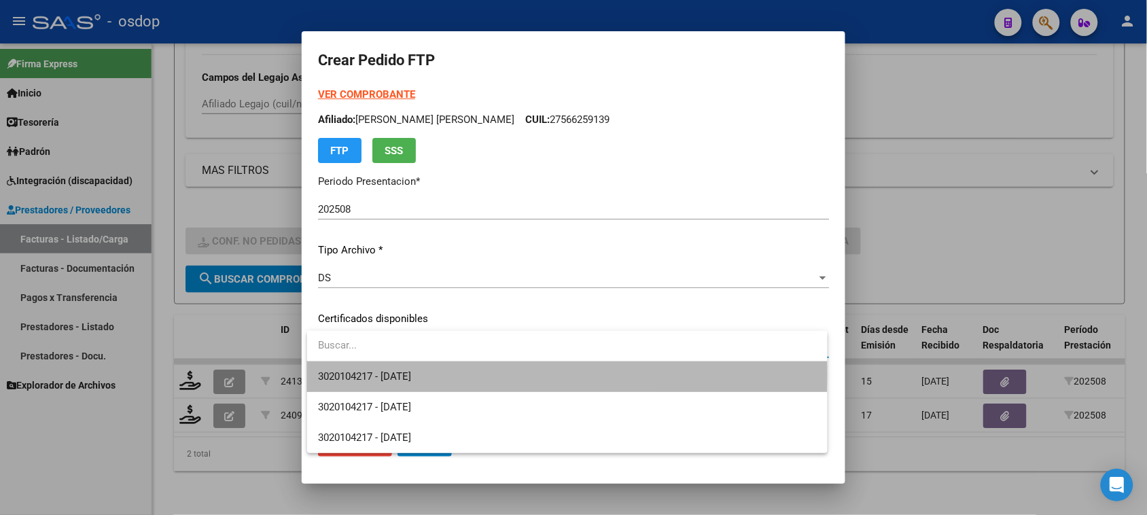
click at [484, 374] on span "3020104217 - [DATE]" at bounding box center [567, 376] width 498 height 31
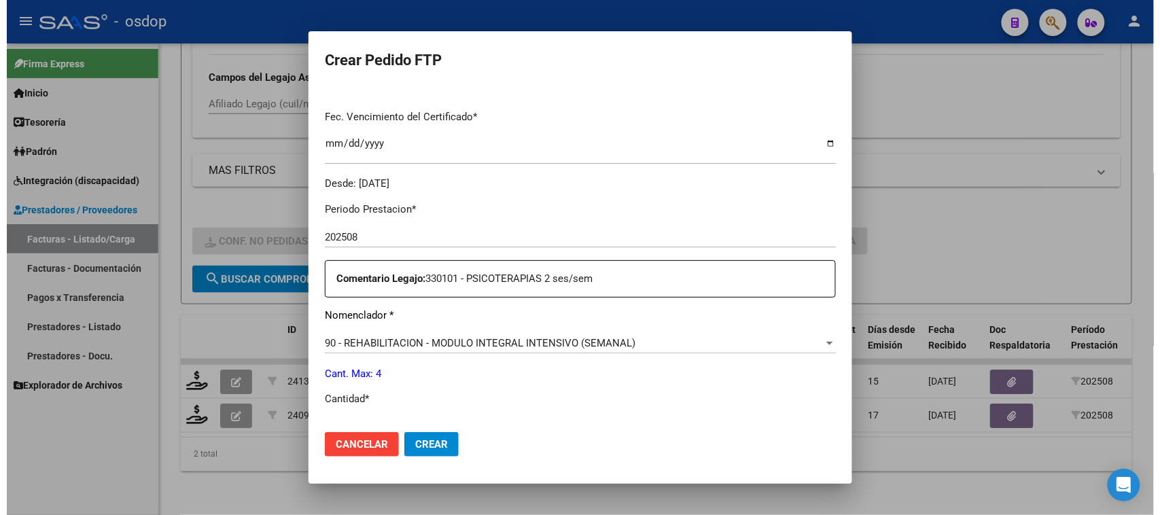
scroll to position [425, 0]
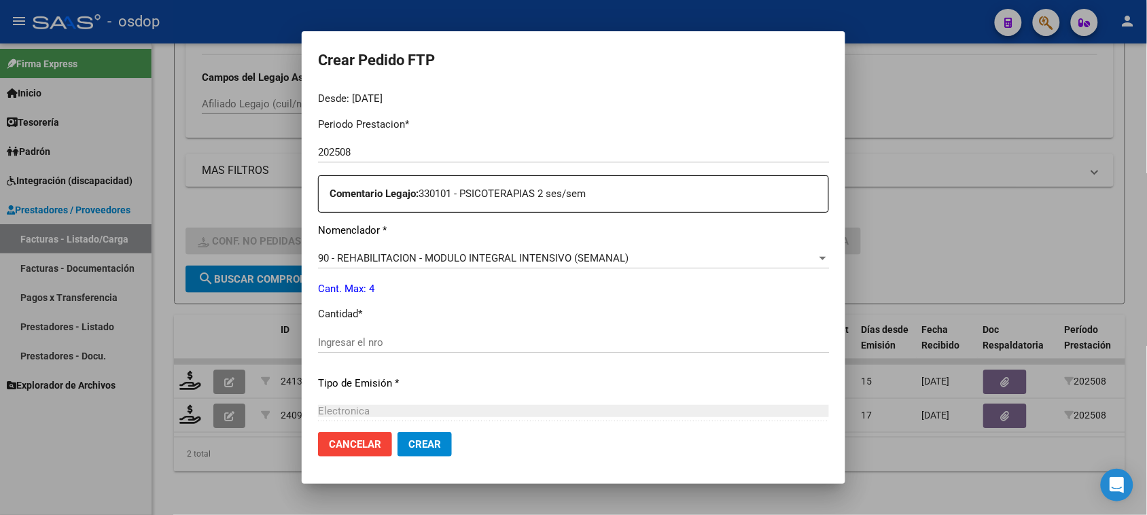
click at [391, 347] on input "Ingresar el nro" at bounding box center [573, 342] width 511 height 12
type input "4"
click at [437, 450] on button "Crear" at bounding box center [424, 444] width 54 height 24
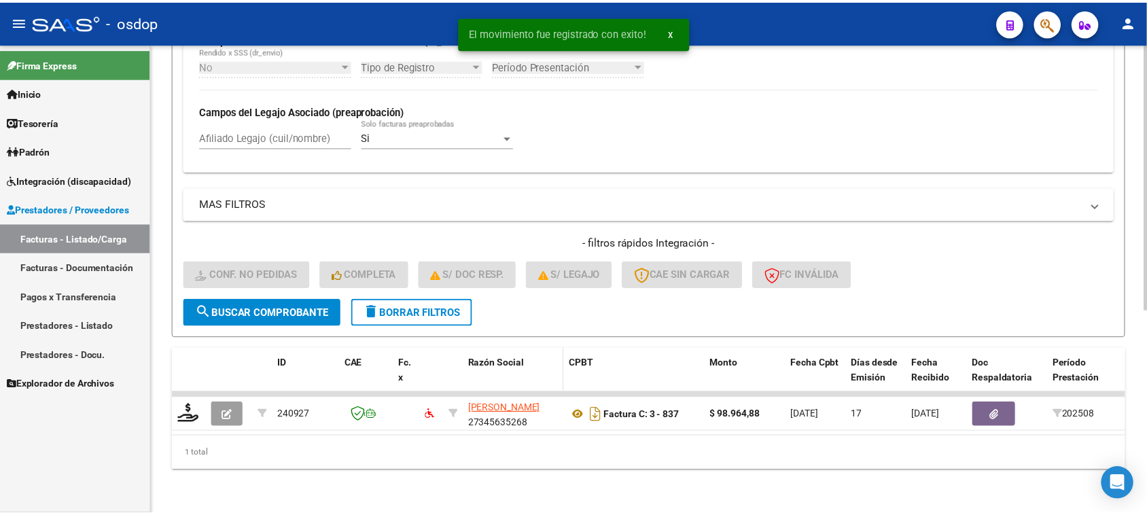
scroll to position [359, 0]
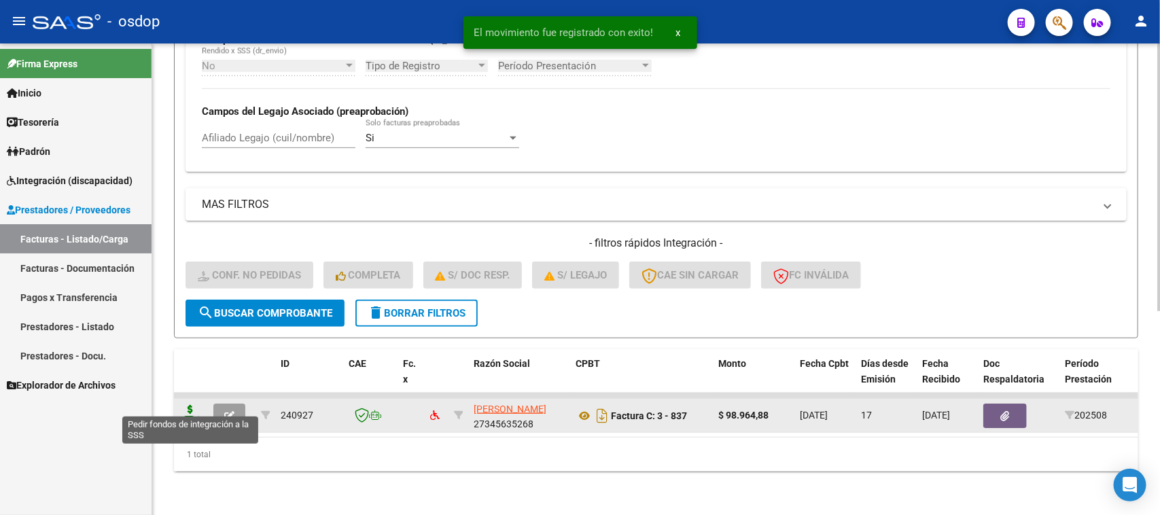
click at [182, 405] on icon at bounding box center [190, 414] width 22 height 19
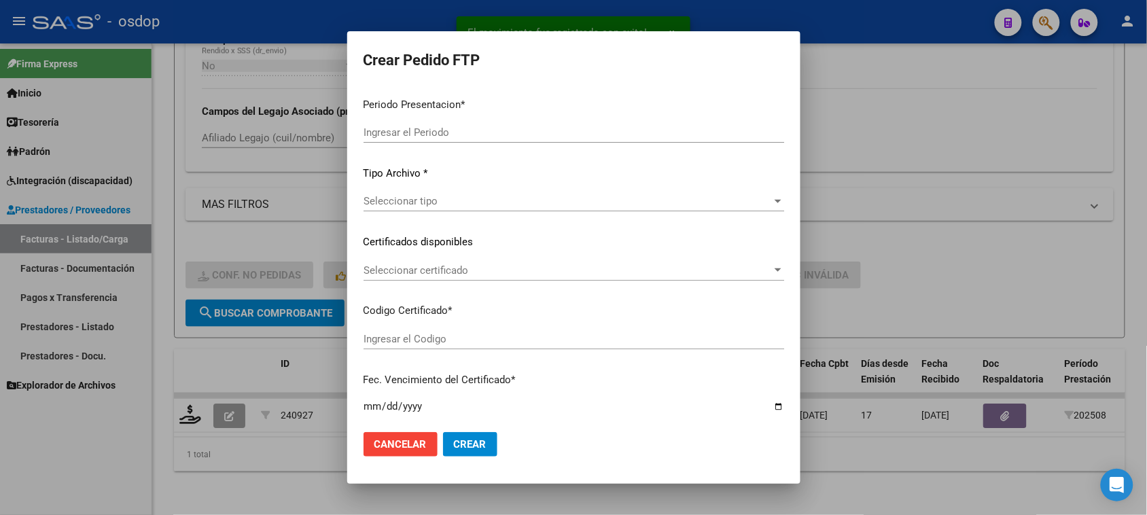
type input "202508"
type input "$ 98.964,88"
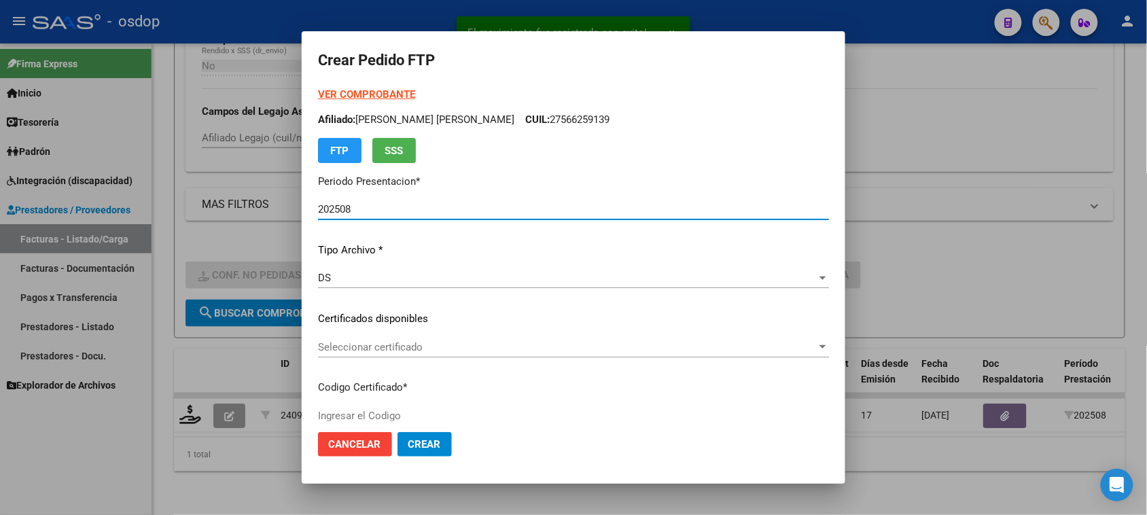
type input "3020104217"
type input "[DATE]"
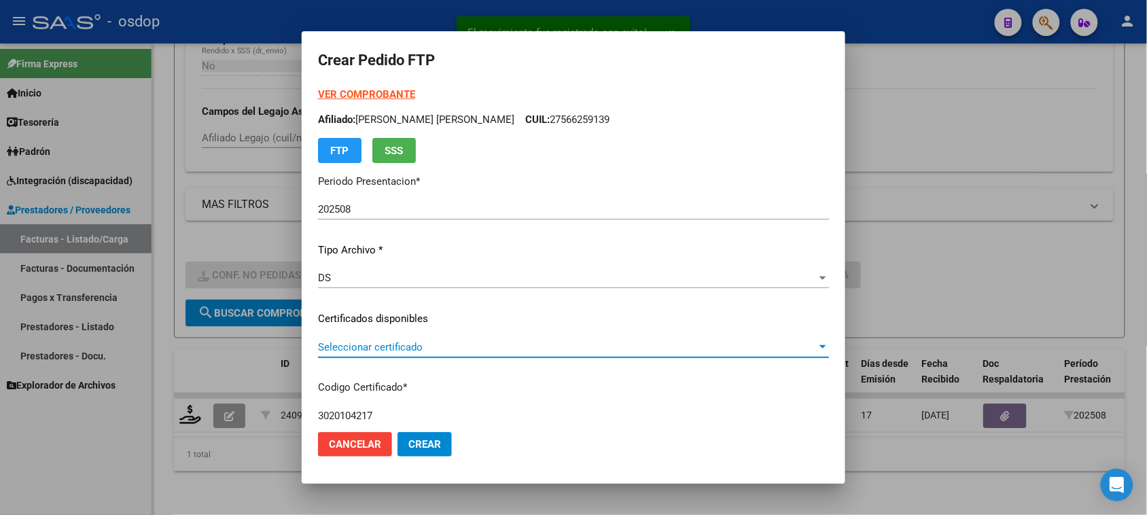
click at [513, 343] on span "Seleccionar certificado" at bounding box center [567, 347] width 499 height 12
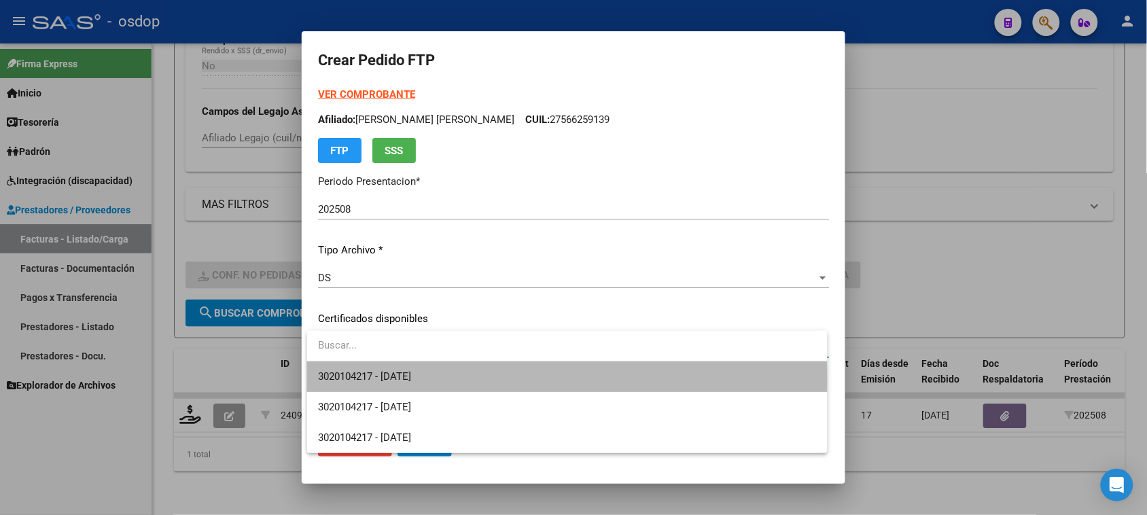
click at [520, 379] on span "3020104217 - [DATE]" at bounding box center [567, 376] width 498 height 31
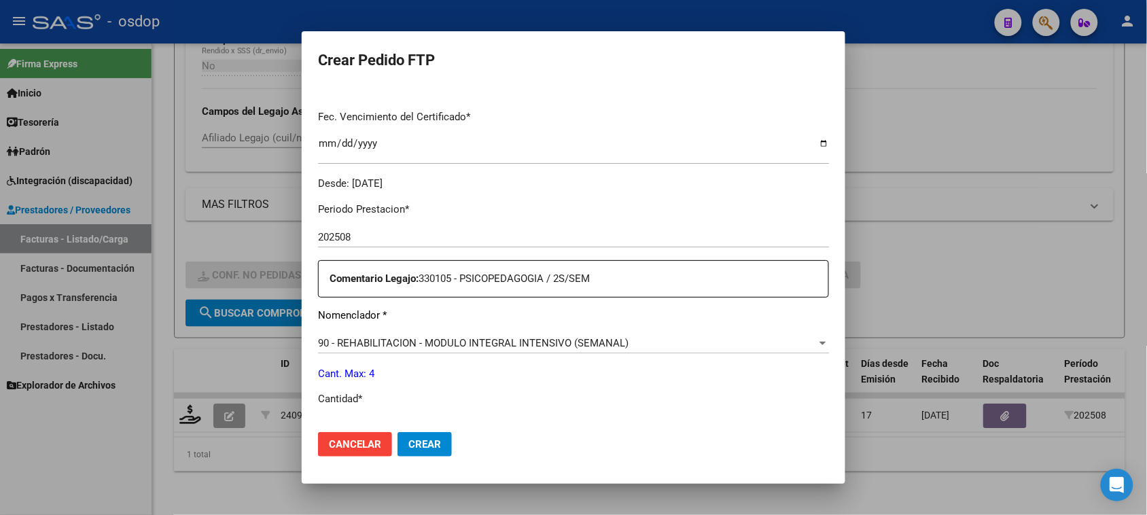
scroll to position [425, 0]
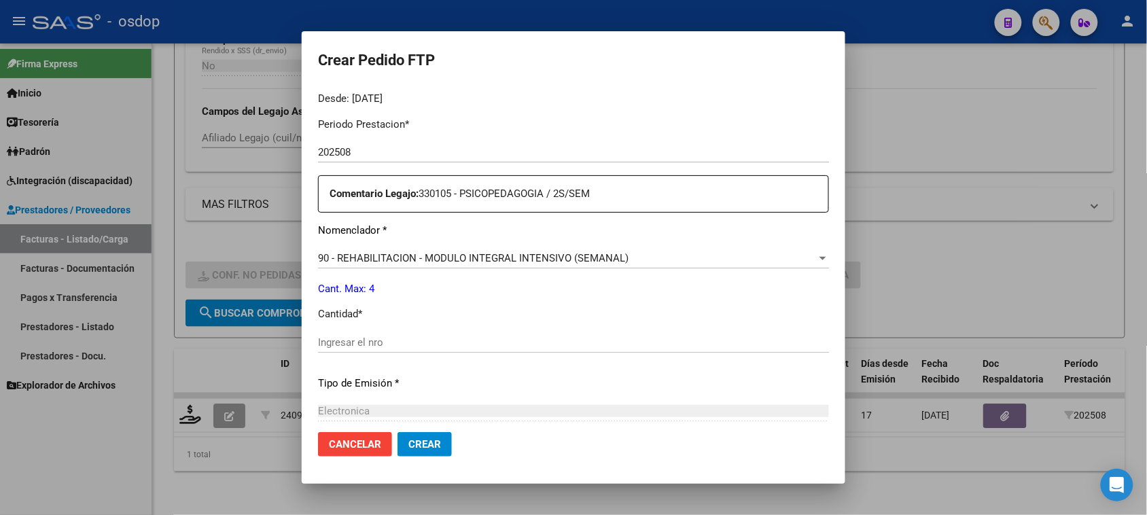
click at [384, 345] on input "Ingresar el nro" at bounding box center [573, 342] width 511 height 12
type input "4"
click at [438, 448] on span "Crear" at bounding box center [424, 444] width 33 height 12
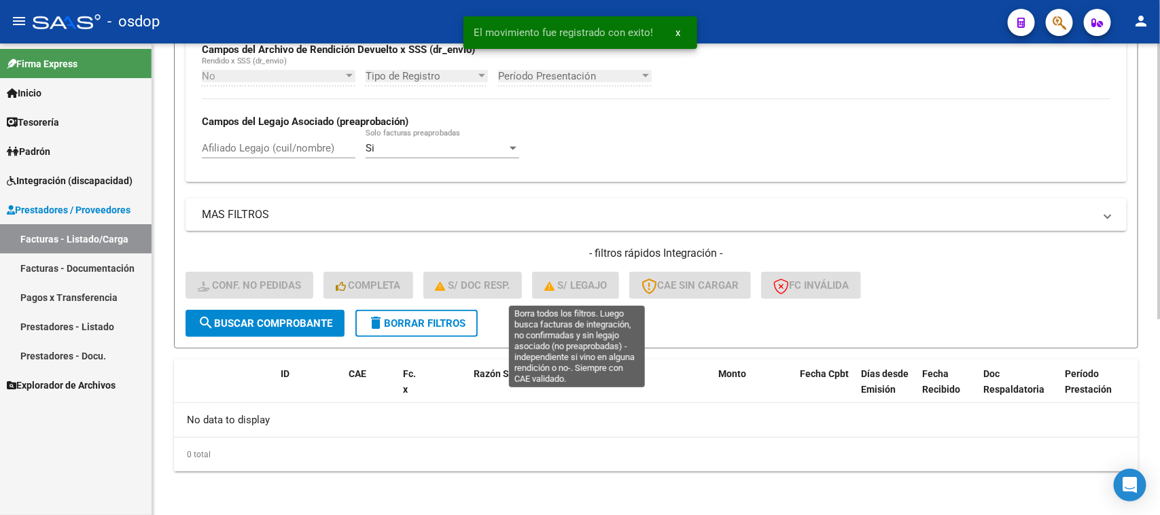
scroll to position [335, 0]
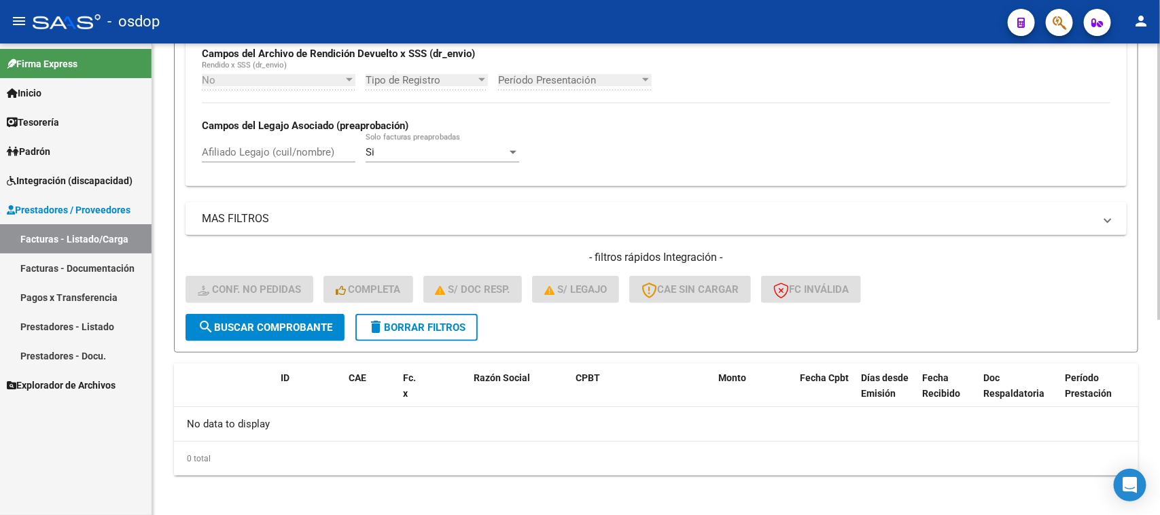
click at [420, 328] on span "delete Borrar Filtros" at bounding box center [417, 327] width 98 height 12
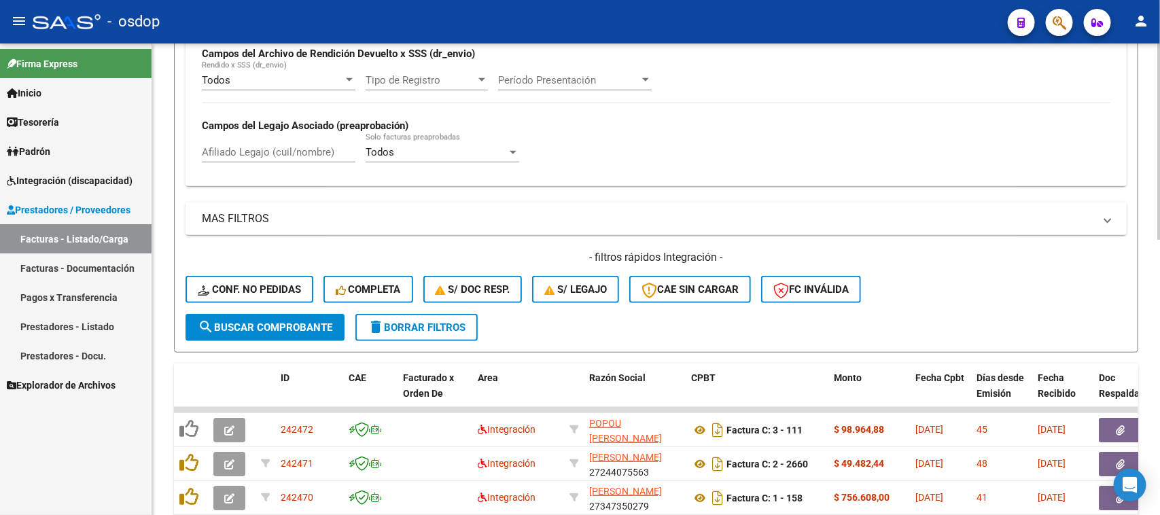
click at [303, 150] on input "Afiliado Legajo (cuil/nombre)" at bounding box center [279, 152] width 154 height 12
paste input "20110617357"
type input "20110617357"
click at [311, 328] on span "search Buscar Comprobante" at bounding box center [265, 327] width 135 height 12
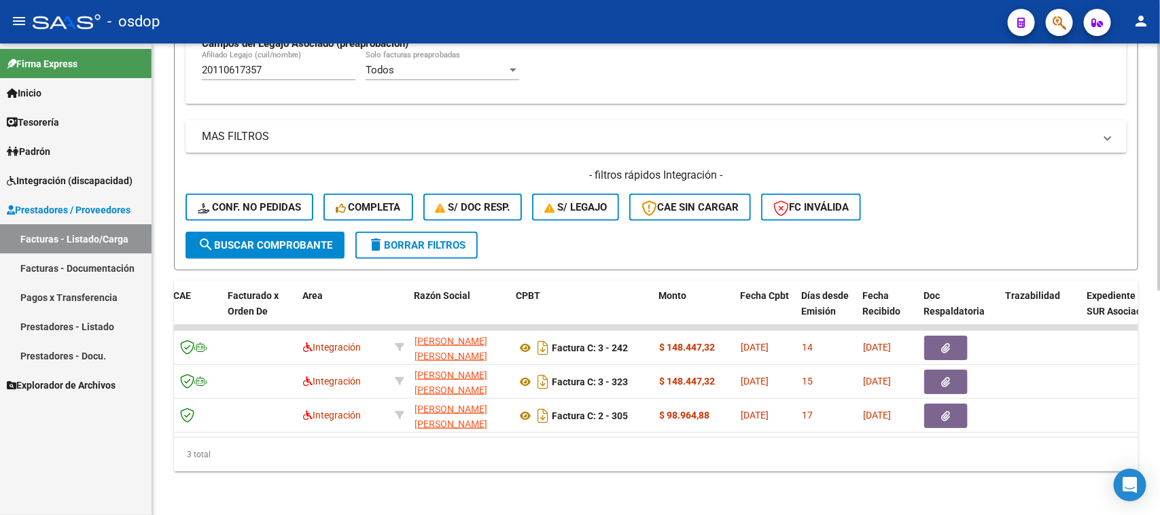
scroll to position [0, 172]
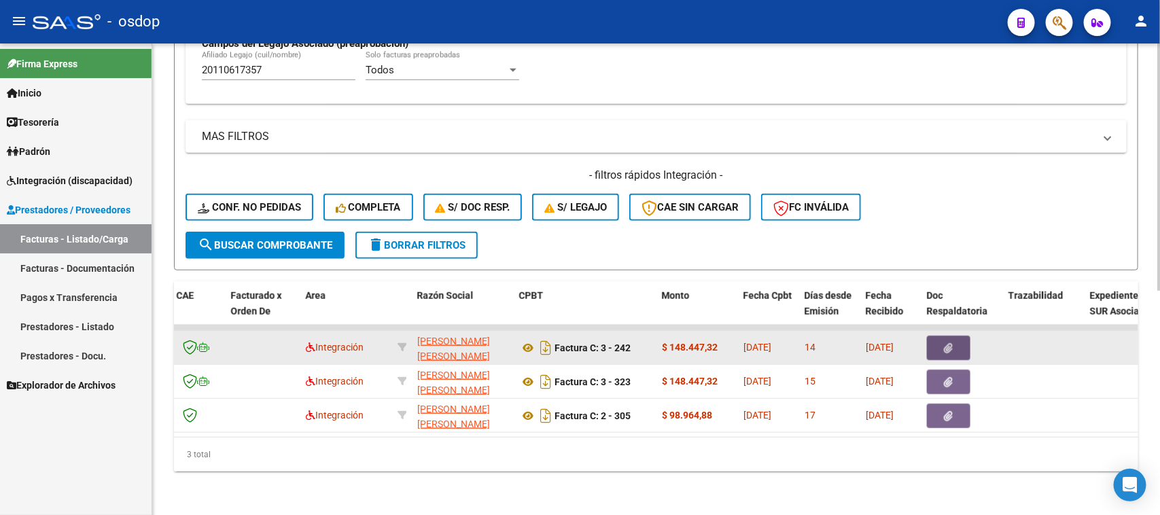
click at [966, 336] on button "button" at bounding box center [948, 348] width 43 height 24
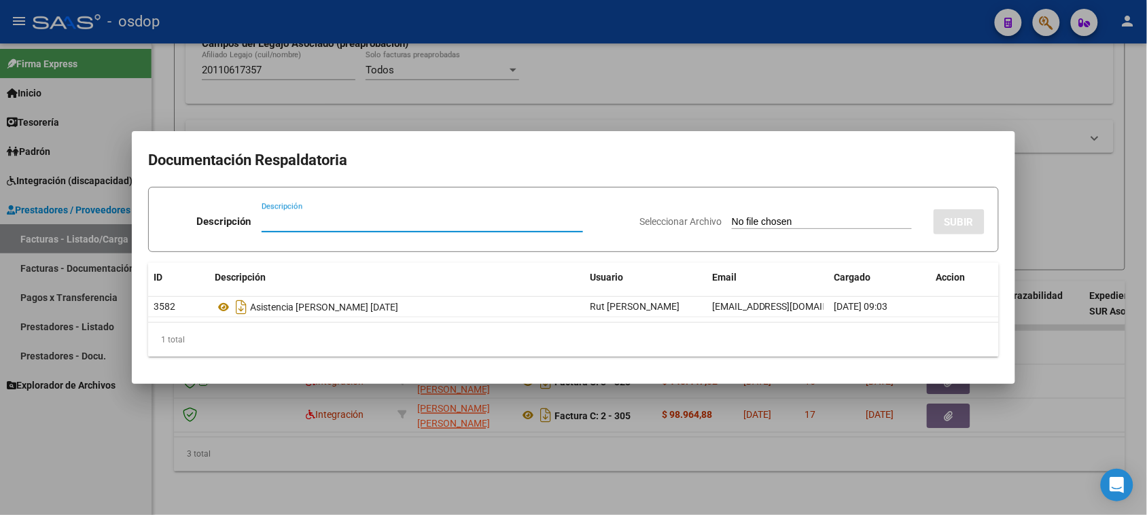
click at [696, 476] on div at bounding box center [573, 257] width 1147 height 515
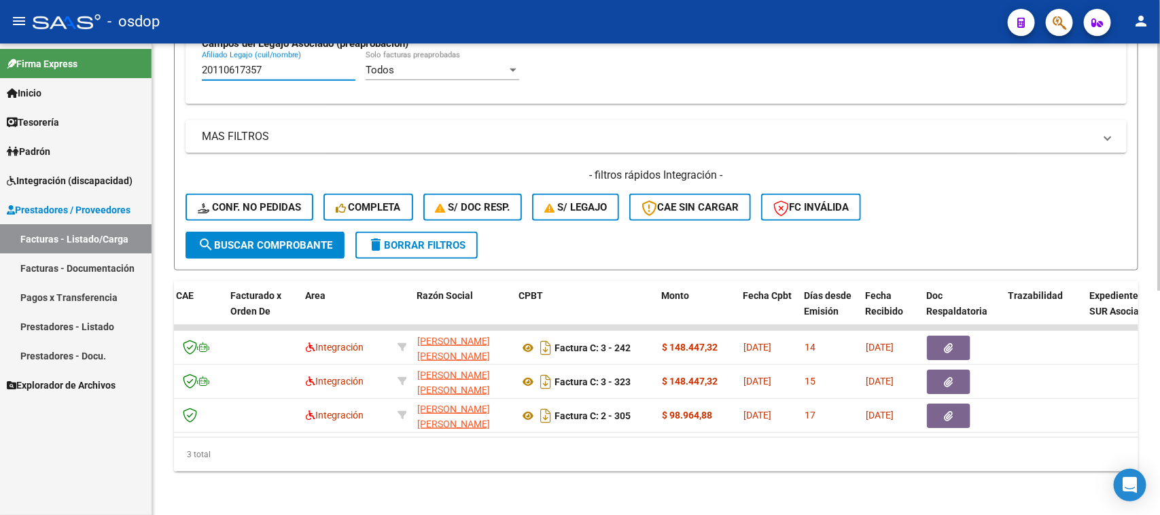
scroll to position [422, 0]
drag, startPoint x: 265, startPoint y: 56, endPoint x: 150, endPoint y: 61, distance: 115.0
click at [150, 61] on mat-sidenav-container "Firma Express Inicio Calendario SSS Instructivos Contacto OS Tesorería Extracto…" at bounding box center [580, 279] width 1160 height 472
paste input "61438813"
click at [274, 243] on button "search Buscar Comprobante" at bounding box center [264, 245] width 159 height 27
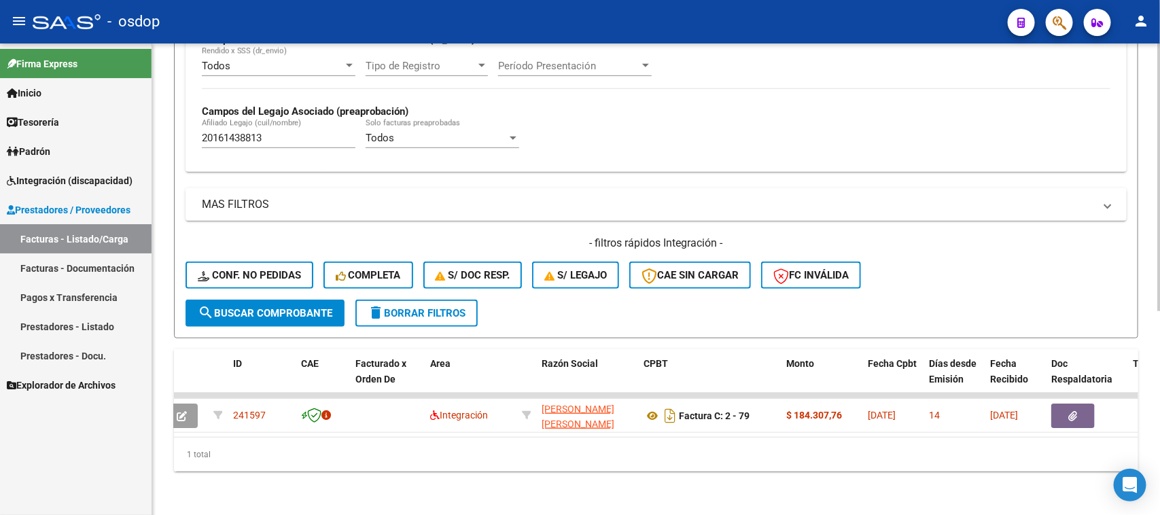
scroll to position [0, 0]
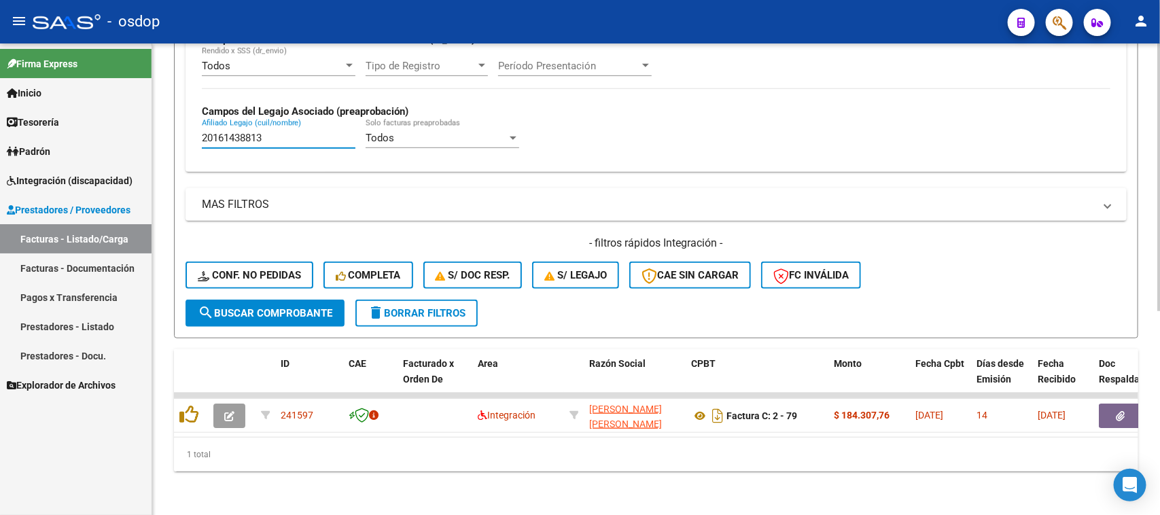
drag, startPoint x: 273, startPoint y: 131, endPoint x: 161, endPoint y: 116, distance: 113.2
click at [161, 116] on div "Video tutorial PRESTADORES -> Listado de CPBTs Emitidos por Prestadores / Prove…" at bounding box center [656, 104] width 1008 height 821
paste input "70248326"
click at [247, 308] on button "search Buscar Comprobante" at bounding box center [264, 313] width 159 height 27
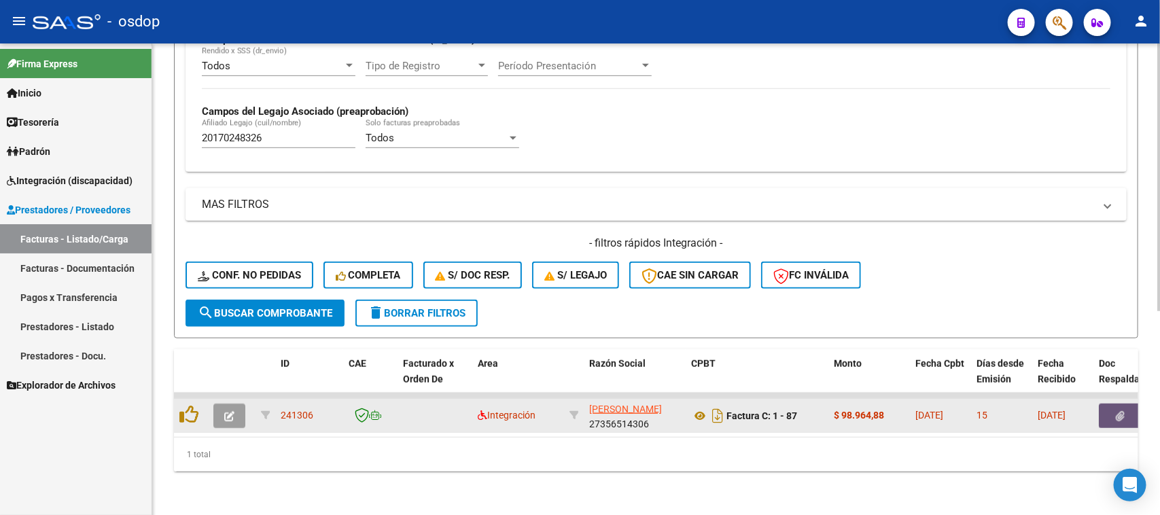
click at [1119, 410] on span "button" at bounding box center [1120, 416] width 9 height 12
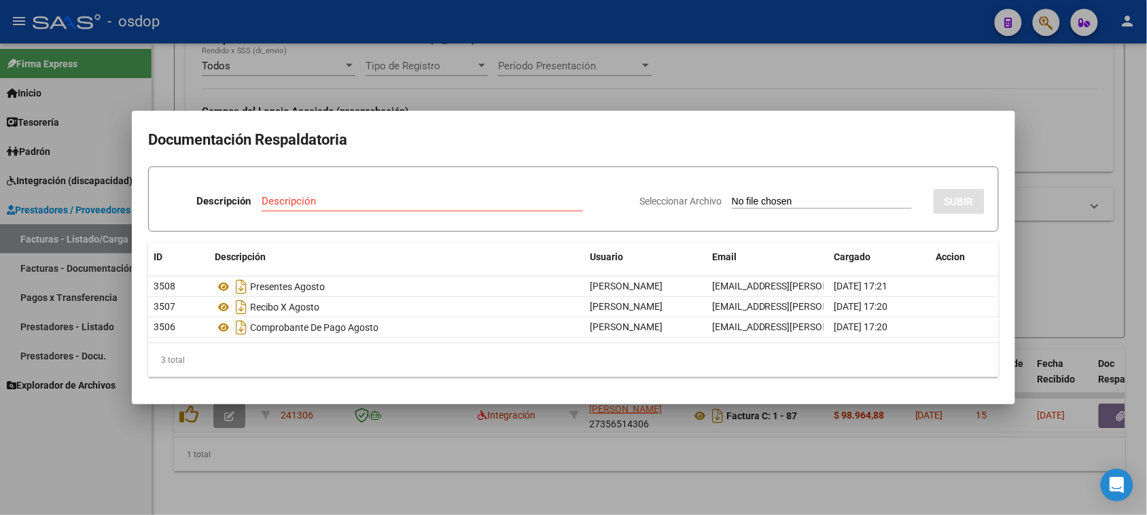
click at [520, 482] on div at bounding box center [573, 257] width 1147 height 515
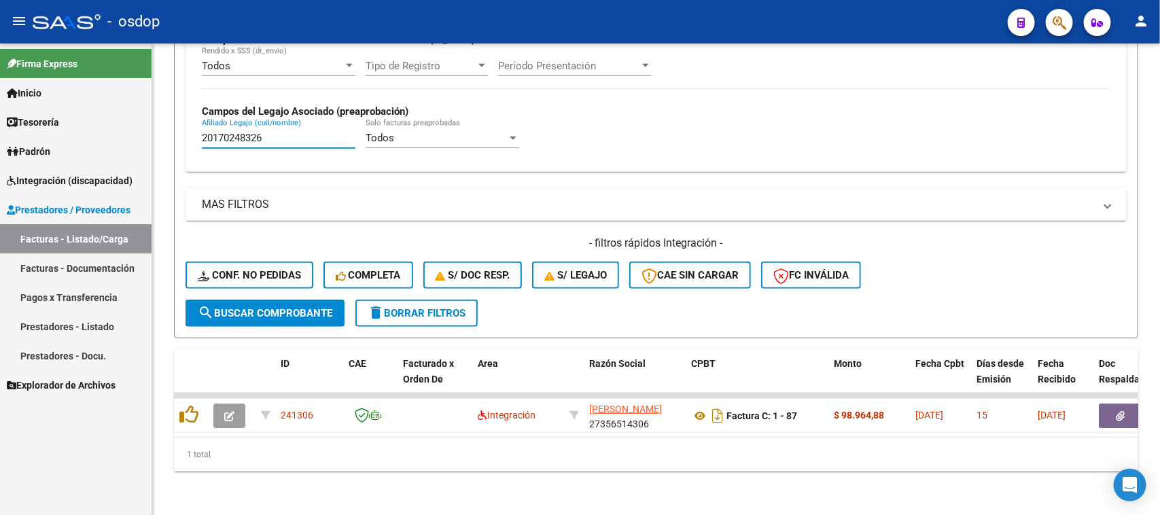
drag, startPoint x: 283, startPoint y: 126, endPoint x: 137, endPoint y: 124, distance: 145.4
click at [140, 124] on mat-sidenav-container "Firma Express Inicio Calendario SSS Instructivos Contacto OS Tesorería Extracto…" at bounding box center [580, 279] width 1160 height 472
paste input "7165734675"
click at [289, 307] on span "search Buscar Comprobante" at bounding box center [265, 313] width 135 height 12
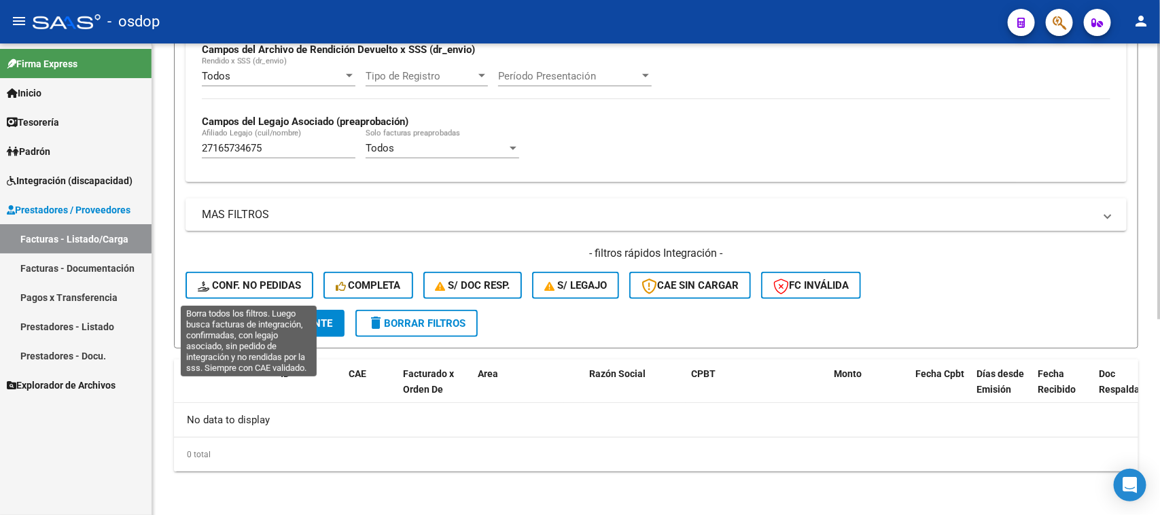
scroll to position [335, 0]
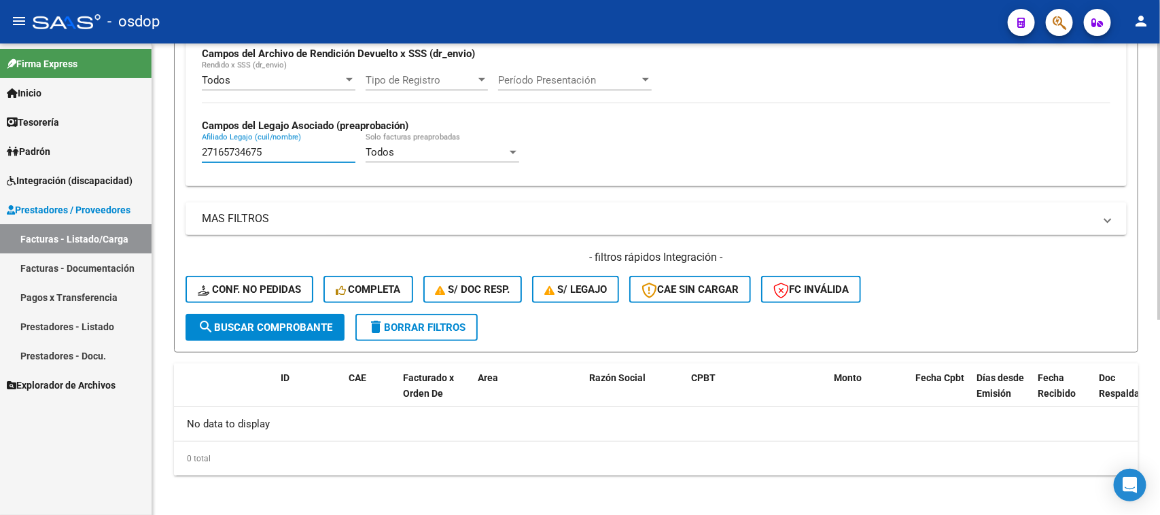
drag, startPoint x: 279, startPoint y: 150, endPoint x: 160, endPoint y: 137, distance: 120.3
click at [160, 137] on div "Video tutorial PRESTADORES -> Listado de CPBTs Emitidos por Prestadores / Prove…" at bounding box center [656, 114] width 1008 height 811
paste input "427707518"
click at [279, 321] on span "search Buscar Comprobante" at bounding box center [265, 327] width 135 height 12
drag, startPoint x: 283, startPoint y: 156, endPoint x: 130, endPoint y: 173, distance: 153.1
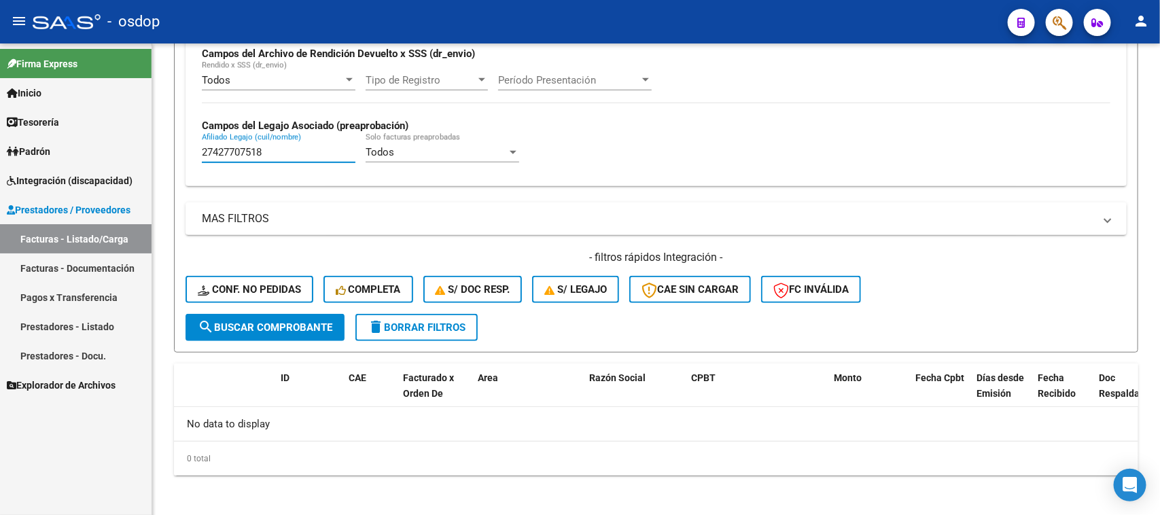
click at [136, 174] on mat-sidenav-container "Firma Express Inicio Calendario SSS Instructivos Contacto OS Tesorería Extracto…" at bounding box center [580, 279] width 1160 height 472
paste input "0484702153"
type input "20484702153"
click at [279, 335] on button "search Buscar Comprobante" at bounding box center [264, 327] width 159 height 27
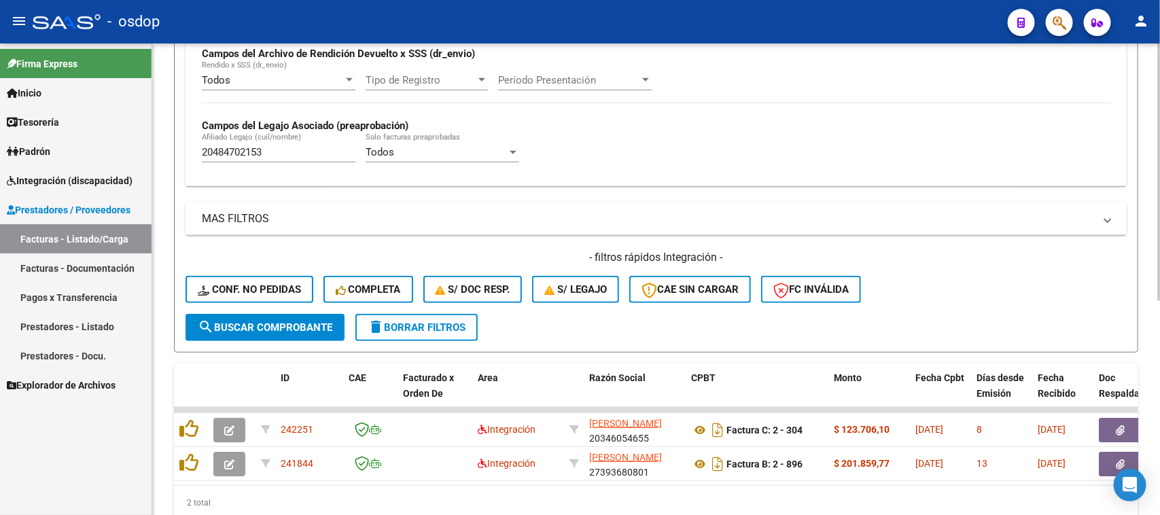
scroll to position [393, 0]
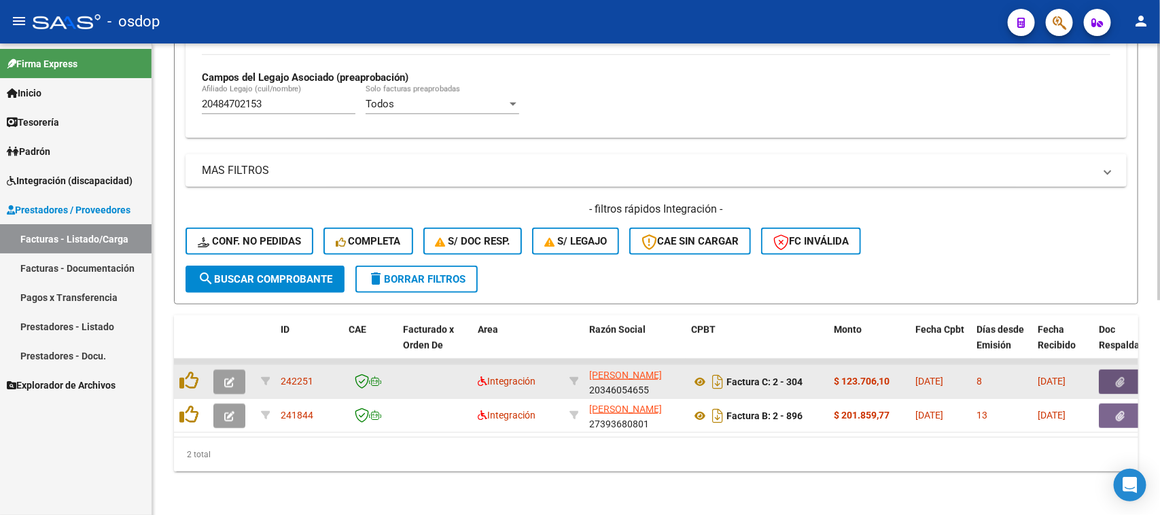
click at [1114, 370] on button "button" at bounding box center [1120, 382] width 43 height 24
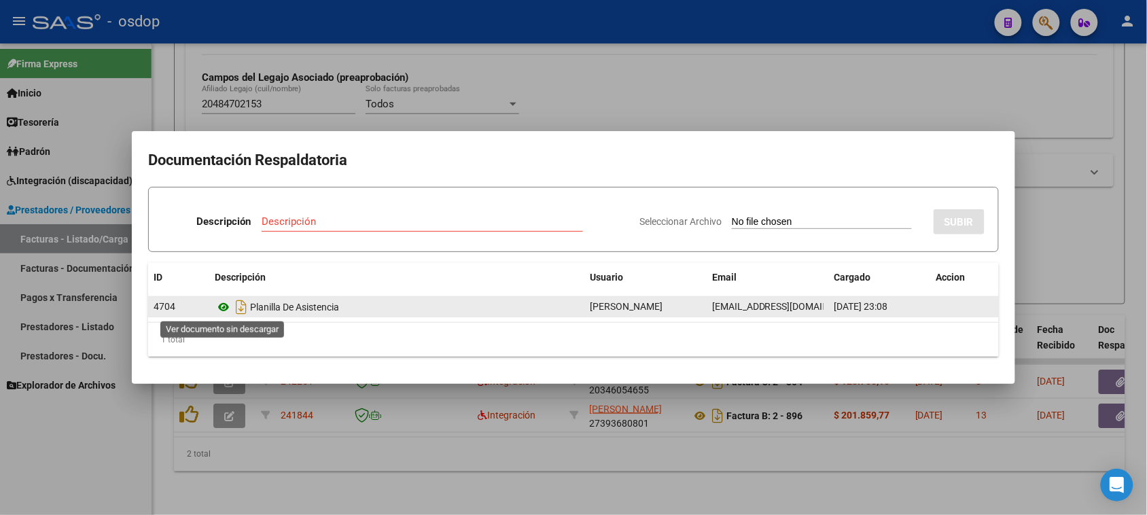
click at [224, 304] on icon at bounding box center [224, 307] width 18 height 16
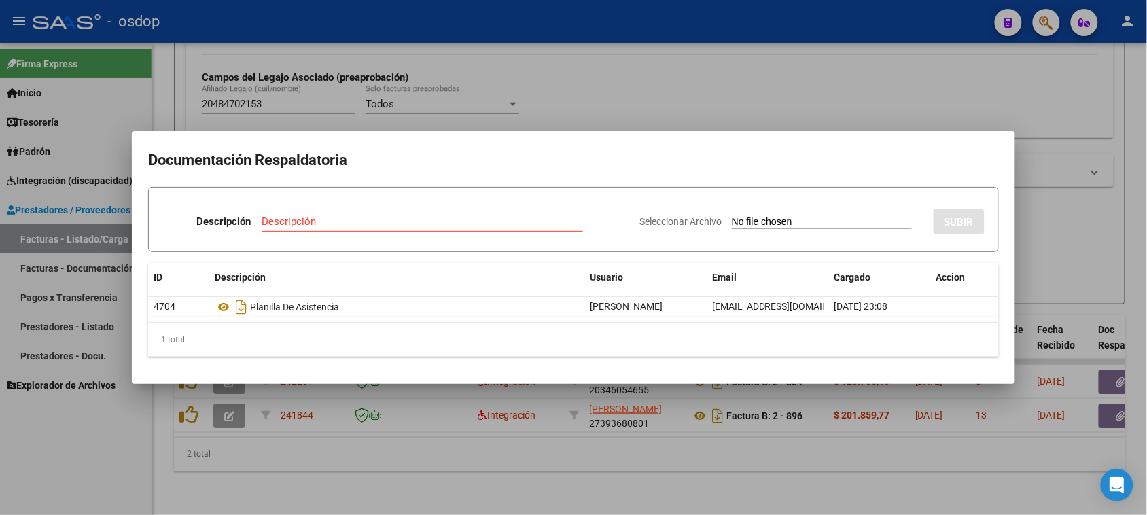
click at [671, 473] on div at bounding box center [573, 257] width 1147 height 515
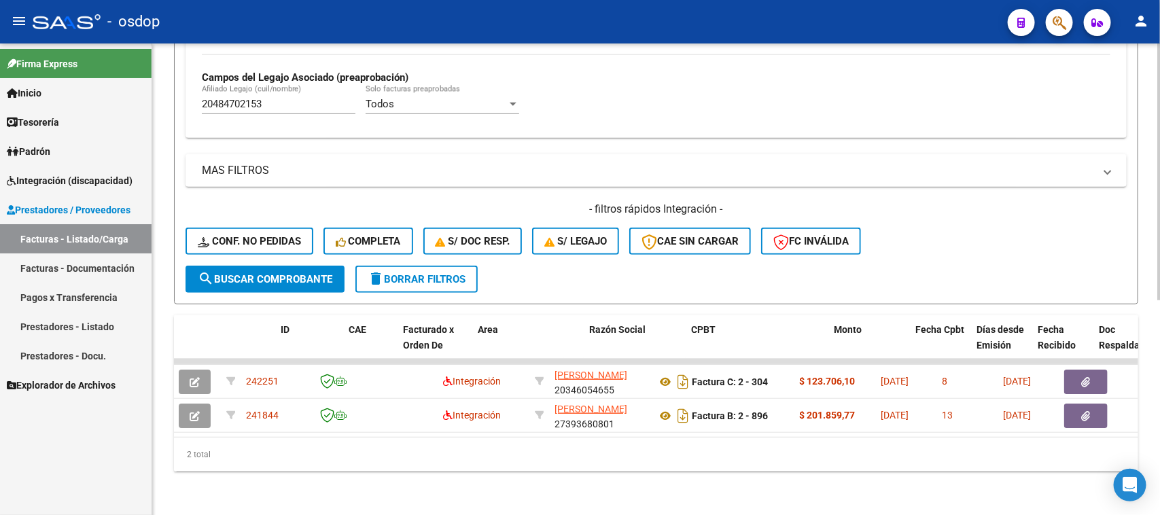
scroll to position [0, 0]
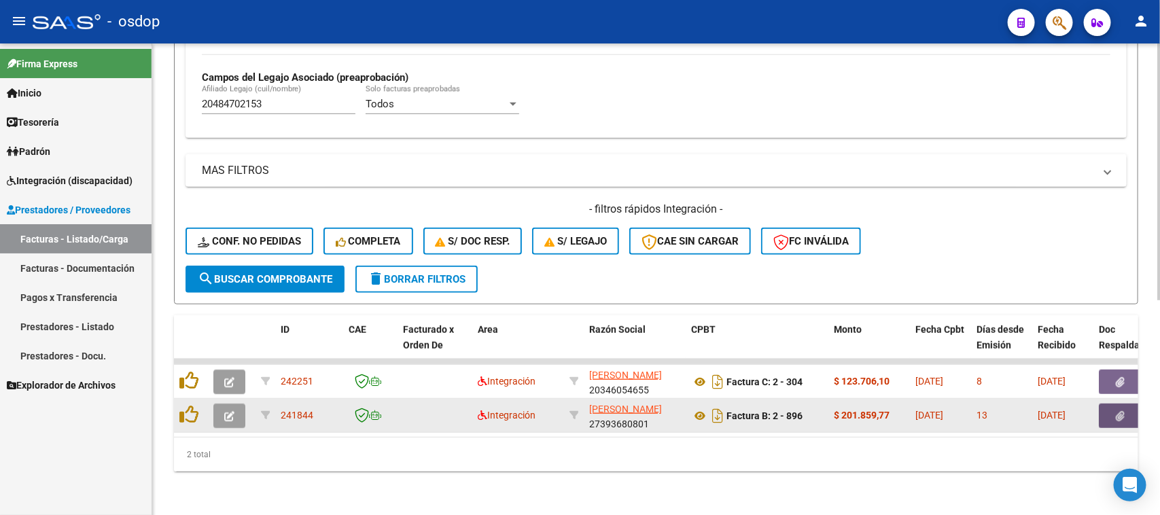
click at [1121, 411] on icon "button" at bounding box center [1120, 416] width 9 height 10
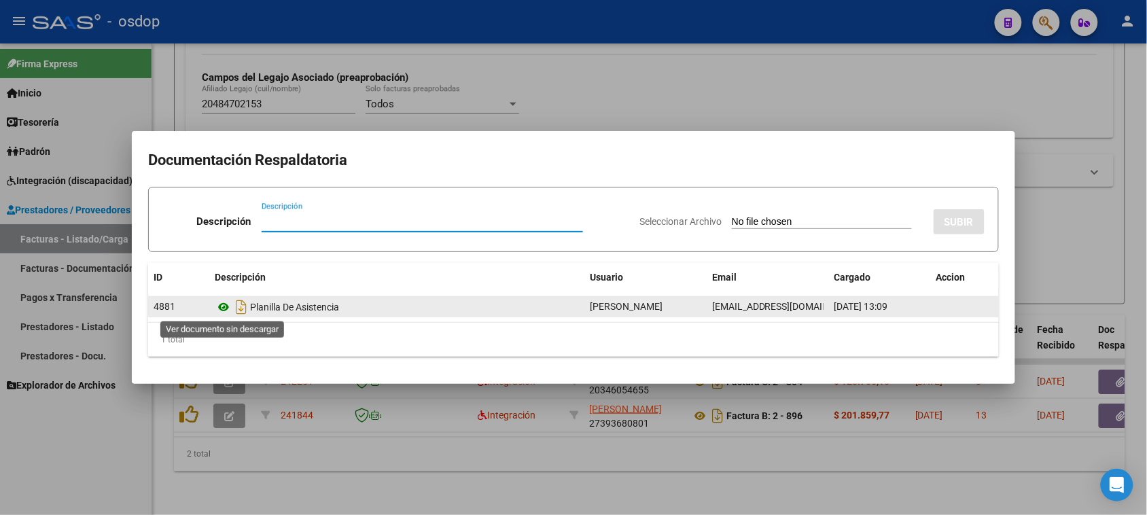
click at [219, 309] on icon at bounding box center [224, 307] width 18 height 16
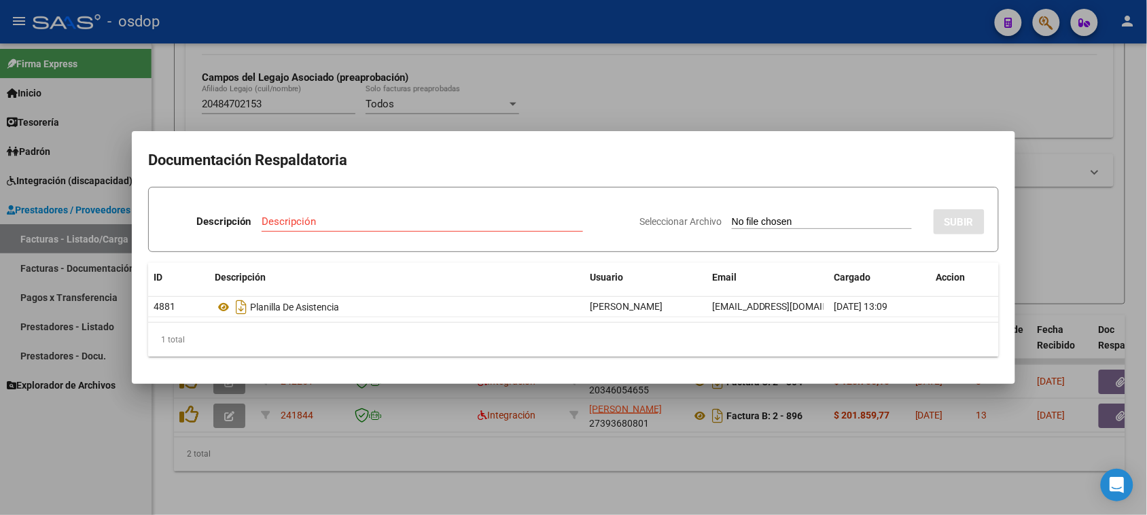
click at [661, 453] on div at bounding box center [573, 257] width 1147 height 515
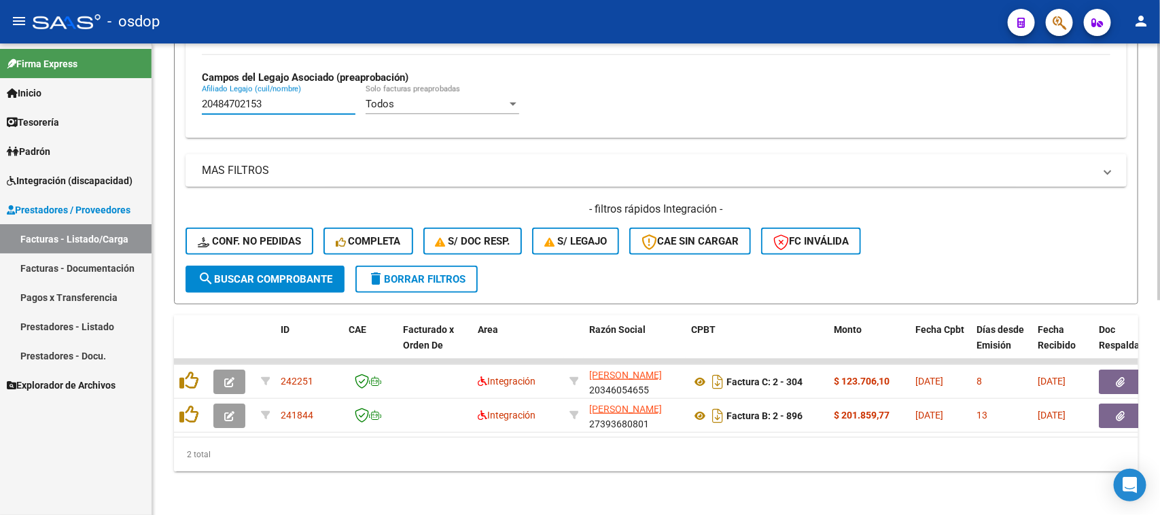
drag, startPoint x: 282, startPoint y: 92, endPoint x: 162, endPoint y: 105, distance: 121.0
click at [162, 105] on div "Video tutorial PRESTADORES -> Listado de CPBTs Emitidos por Prestadores / Prove…" at bounding box center [656, 87] width 1008 height 855
paste input "[PERSON_NAME]"
click at [284, 277] on button "search Buscar Comprobante" at bounding box center [264, 279] width 159 height 27
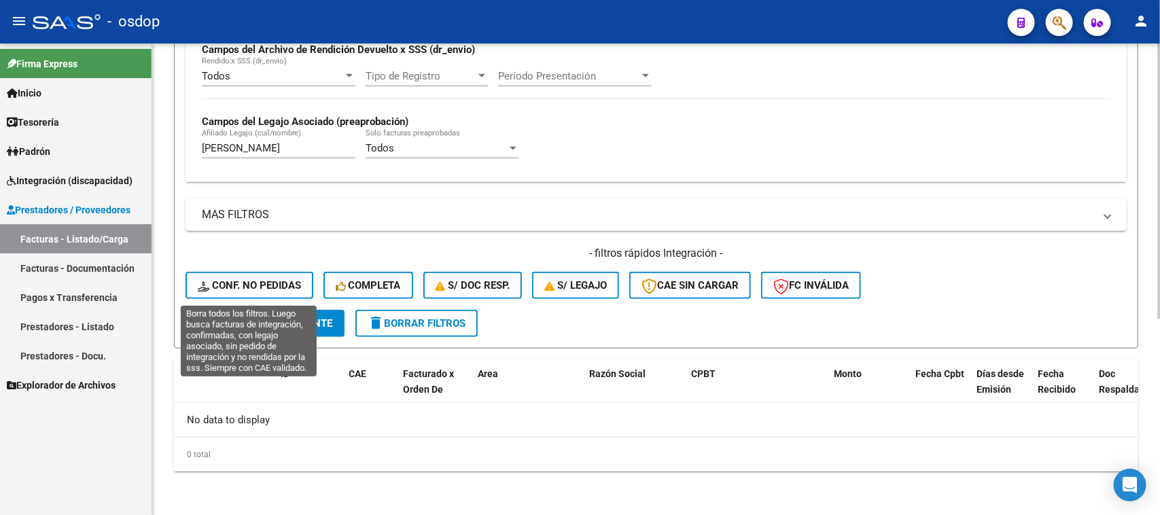
scroll to position [335, 0]
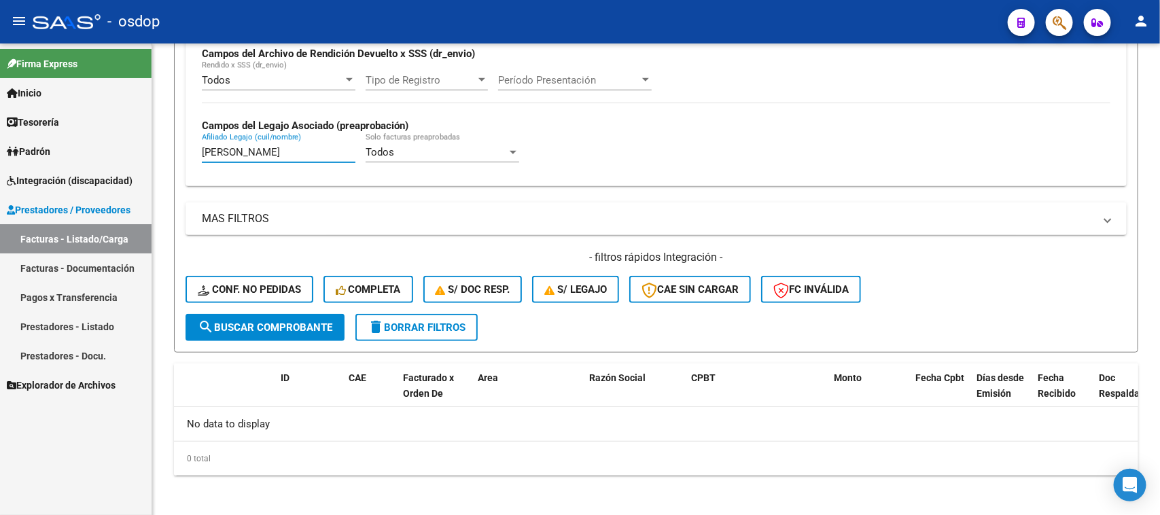
drag, startPoint x: 313, startPoint y: 153, endPoint x: 143, endPoint y: 167, distance: 169.8
click at [143, 167] on mat-sidenav-container "Firma Express Inicio Calendario SSS Instructivos Contacto OS Tesorería Extracto…" at bounding box center [580, 279] width 1160 height 472
paste input "27449170542"
click at [277, 323] on span "search Buscar Comprobante" at bounding box center [265, 327] width 135 height 12
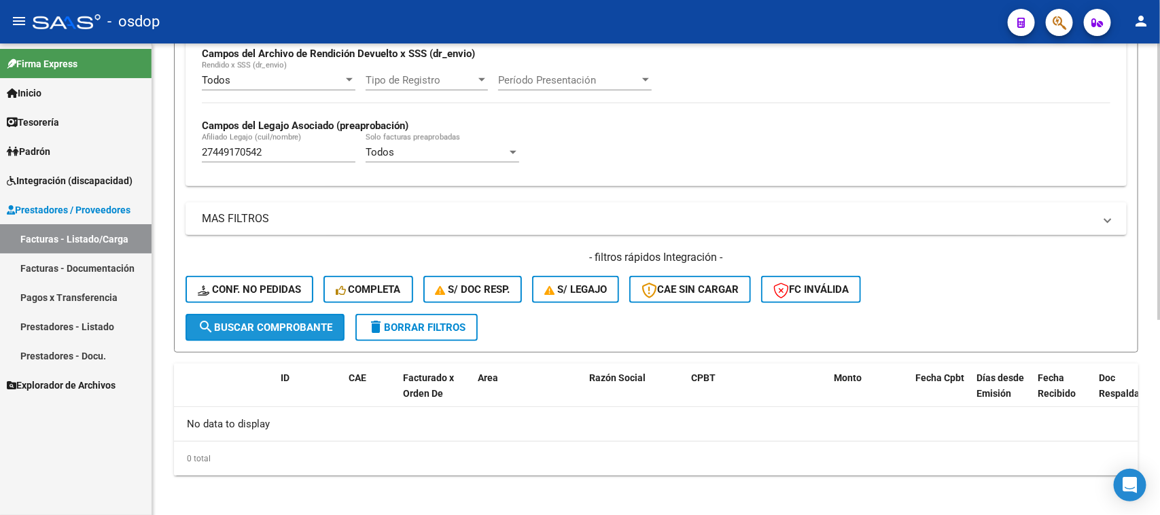
click at [283, 332] on button "search Buscar Comprobante" at bounding box center [264, 327] width 159 height 27
drag, startPoint x: 260, startPoint y: 145, endPoint x: 169, endPoint y: 157, distance: 91.9
click at [169, 157] on div "Video tutorial PRESTADORES -> Listado de CPBTs Emitidos por Prestadores / Prove…" at bounding box center [656, 114] width 1008 height 811
paste input "4341634780"
click at [300, 321] on span "search Buscar Comprobante" at bounding box center [265, 327] width 135 height 12
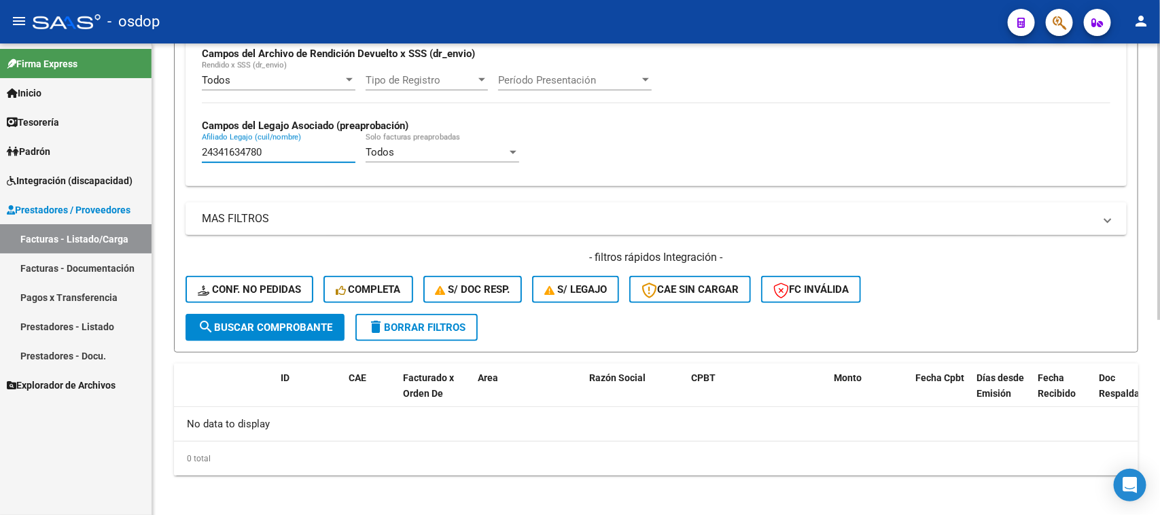
drag, startPoint x: 270, startPoint y: 153, endPoint x: 165, endPoint y: 140, distance: 106.1
click at [167, 140] on div "Video tutorial PRESTADORES -> Listado de CPBTs Emitidos por Prestadores / Prove…" at bounding box center [656, 114] width 1008 height 811
paste input "03950058"
click at [276, 328] on span "search Buscar Comprobante" at bounding box center [265, 327] width 135 height 12
drag, startPoint x: 273, startPoint y: 148, endPoint x: 86, endPoint y: 169, distance: 188.0
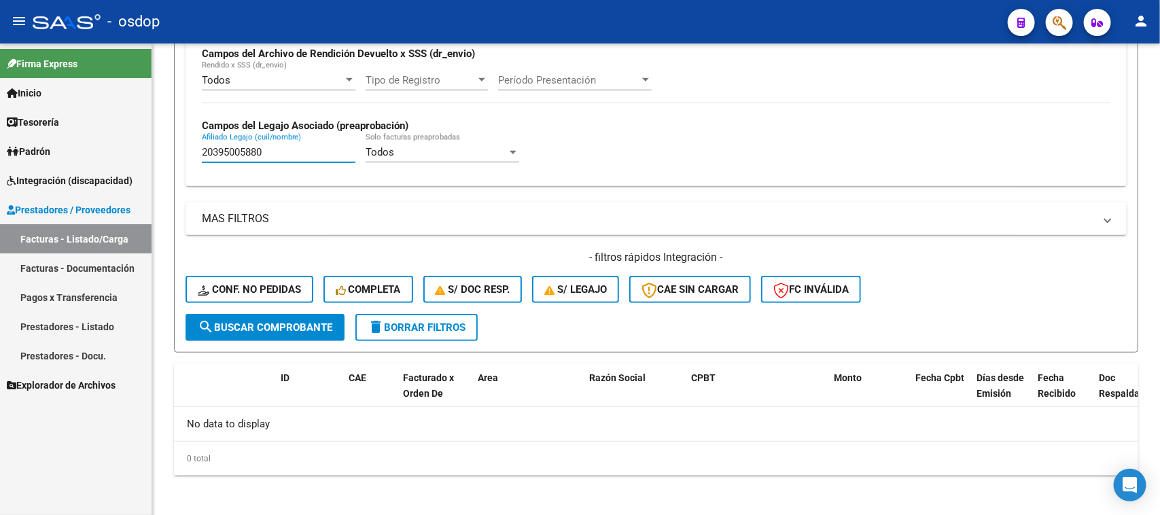
click at [86, 169] on mat-sidenav-container "Firma Express Inicio Calendario SSS Instructivos Contacto OS Tesorería Extracto…" at bounding box center [580, 279] width 1160 height 472
paste input "486814056"
click at [272, 321] on span "search Buscar Comprobante" at bounding box center [265, 327] width 135 height 12
drag, startPoint x: 284, startPoint y: 148, endPoint x: 92, endPoint y: 154, distance: 192.4
click at [92, 154] on mat-sidenav-container "Firma Express Inicio Calendario SSS Instructivos Contacto OS Tesorería Extracto…" at bounding box center [580, 279] width 1160 height 472
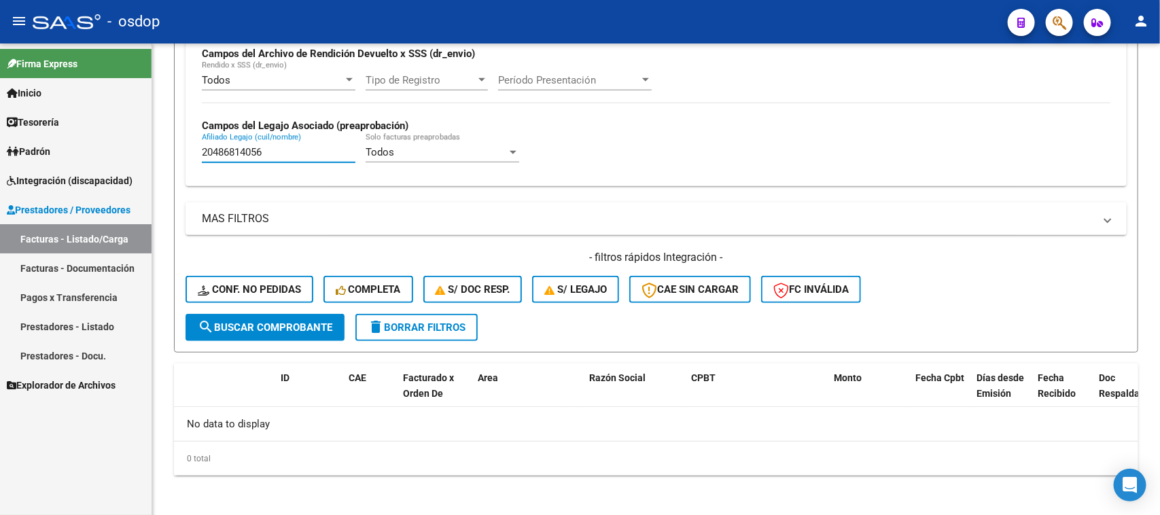
paste input "7441799727"
type input "27441799727"
click at [277, 321] on span "search Buscar Comprobante" at bounding box center [265, 327] width 135 height 12
click at [100, 181] on span "Integración (discapacidad)" at bounding box center [70, 180] width 126 height 15
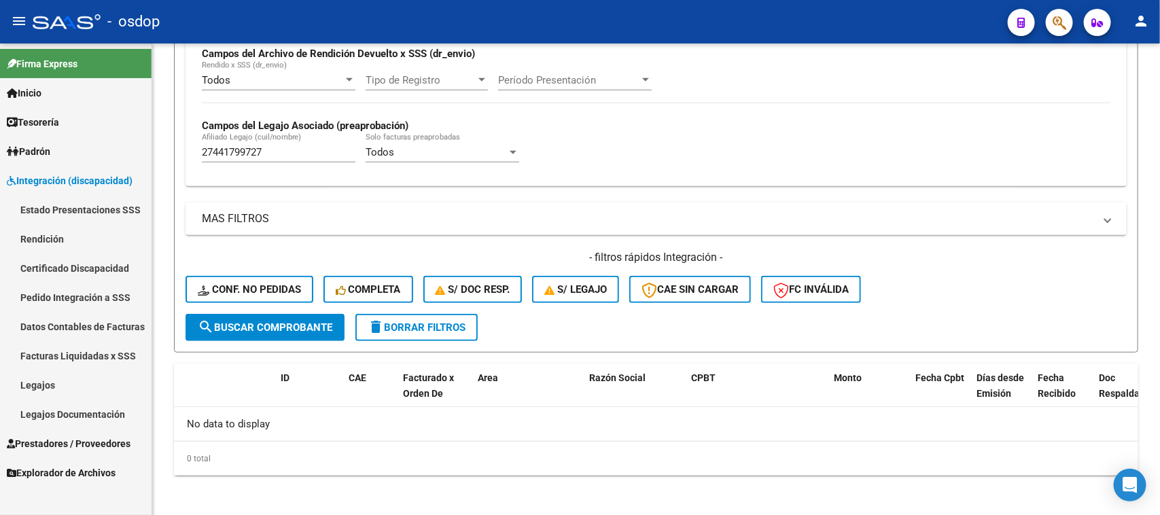
click at [129, 297] on link "Pedido Integración a SSS" at bounding box center [76, 297] width 152 height 29
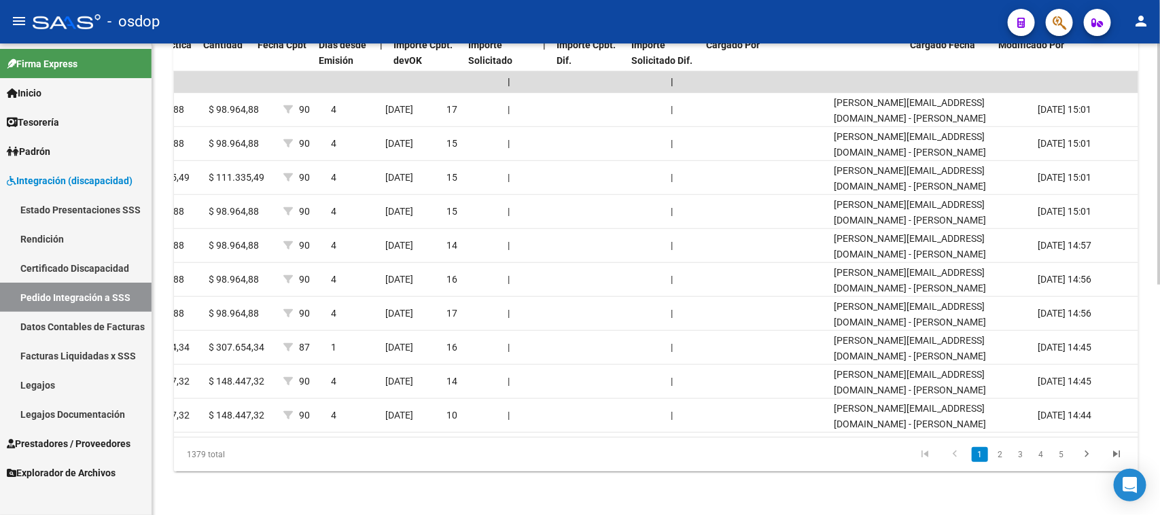
scroll to position [0, 1138]
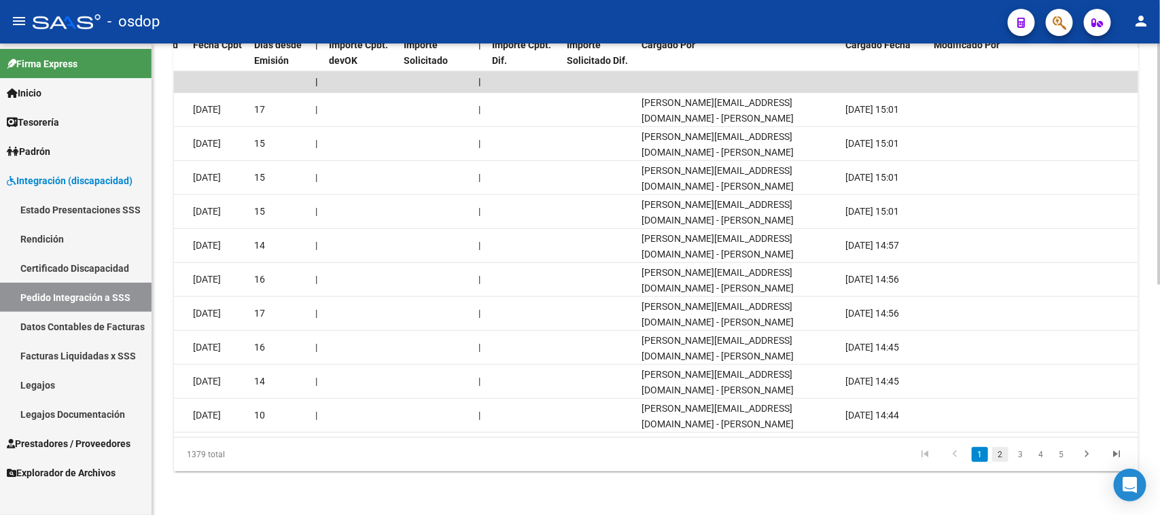
click at [996, 454] on link "2" at bounding box center [1000, 454] width 16 height 15
click at [1023, 450] on link "3" at bounding box center [1020, 454] width 16 height 15
click at [1040, 454] on link "4" at bounding box center [1041, 454] width 16 height 15
click at [1040, 454] on link "5" at bounding box center [1041, 454] width 16 height 15
click at [1040, 454] on link "6" at bounding box center [1041, 454] width 16 height 15
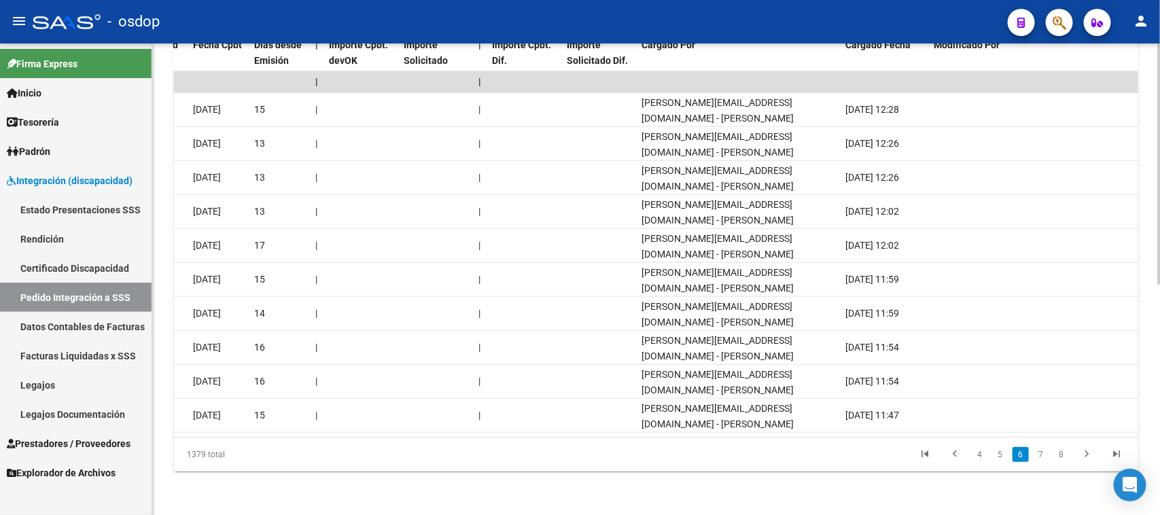
click at [1040, 454] on link "7" at bounding box center [1041, 454] width 16 height 15
click at [1040, 454] on link "8" at bounding box center [1041, 454] width 16 height 15
click at [1040, 454] on link "9" at bounding box center [1039, 454] width 16 height 15
click at [1040, 454] on link "10" at bounding box center [1039, 454] width 18 height 15
click at [1040, 454] on link "11" at bounding box center [1039, 454] width 18 height 15
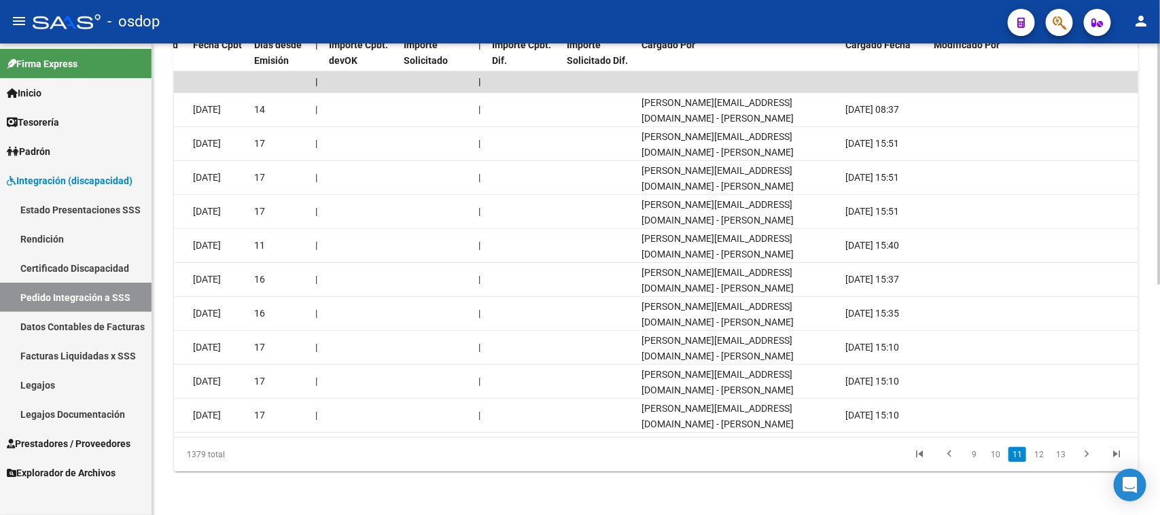
click at [1040, 454] on link "12" at bounding box center [1039, 454] width 18 height 15
click at [1040, 454] on link "13" at bounding box center [1039, 454] width 18 height 15
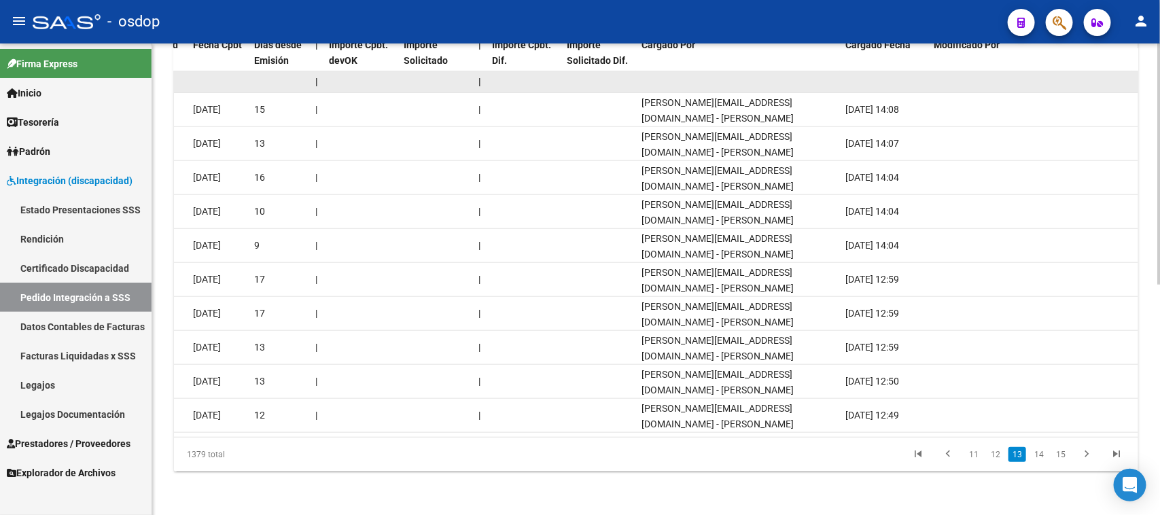
scroll to position [365, 0]
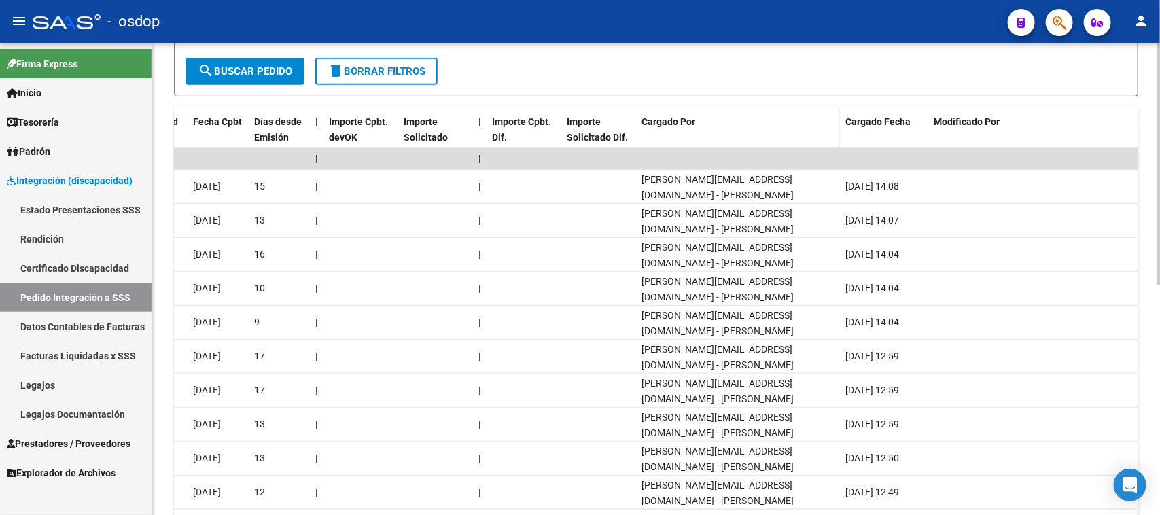
click at [695, 129] on datatable-header-cell "Cargado Por" at bounding box center [738, 137] width 204 height 60
click at [692, 116] on span "Cargado Por" at bounding box center [668, 121] width 54 height 11
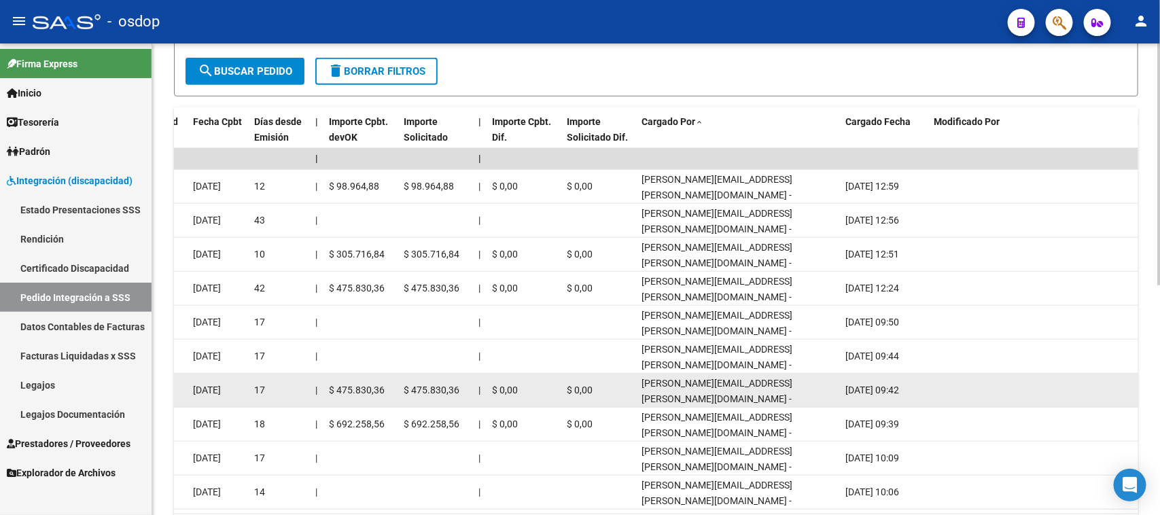
scroll to position [450, 0]
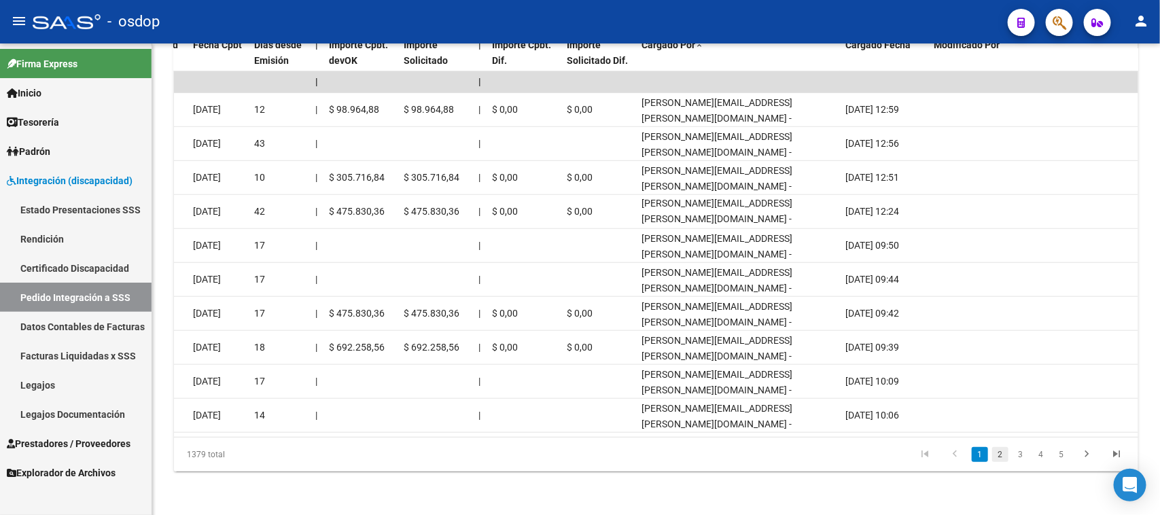
click at [999, 450] on link "2" at bounding box center [1000, 454] width 16 height 15
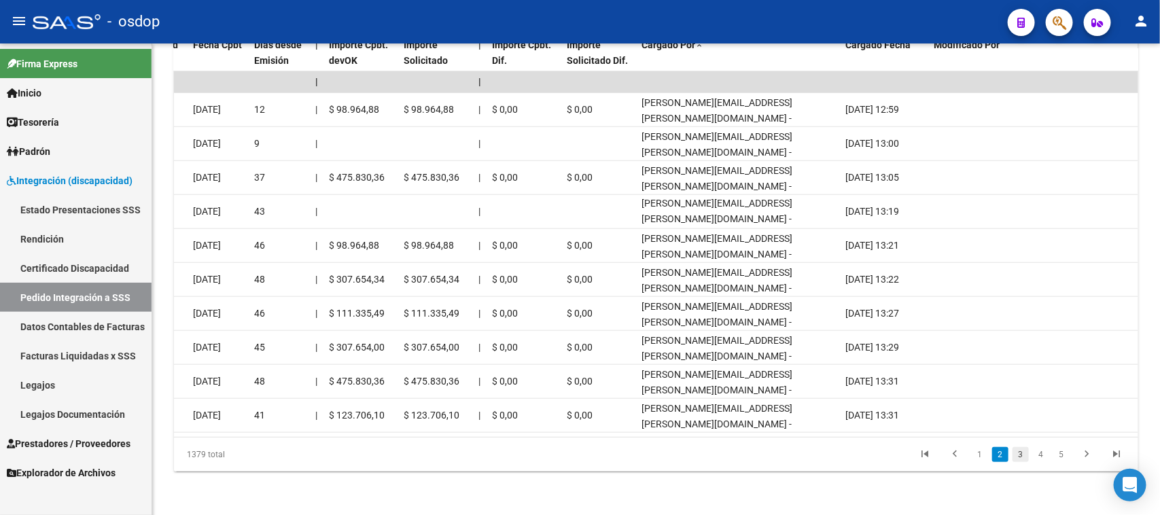
click at [1021, 456] on link "3" at bounding box center [1020, 454] width 16 height 15
click at [1040, 459] on link "4" at bounding box center [1041, 454] width 16 height 15
click at [1040, 459] on link "5" at bounding box center [1041, 454] width 16 height 15
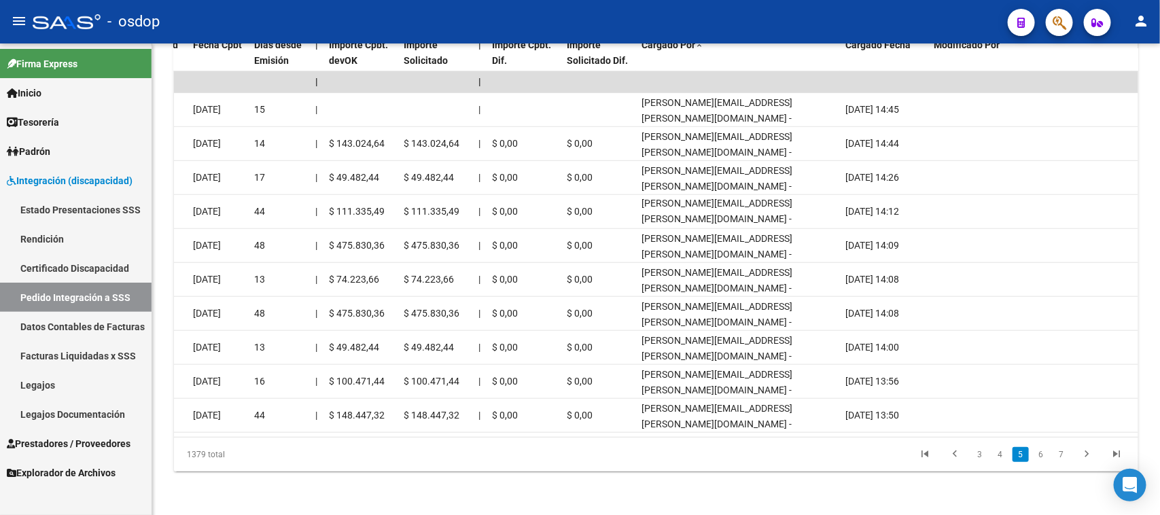
click at [1040, 459] on link "6" at bounding box center [1041, 454] width 16 height 15
click at [1040, 459] on link "7" at bounding box center [1041, 454] width 16 height 15
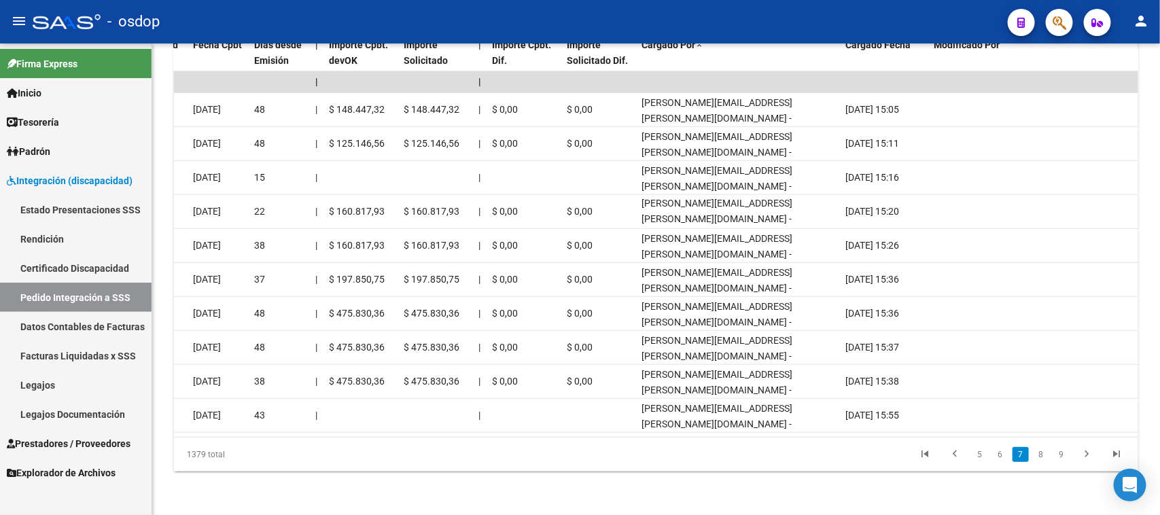
click at [1040, 459] on link "8" at bounding box center [1041, 454] width 16 height 15
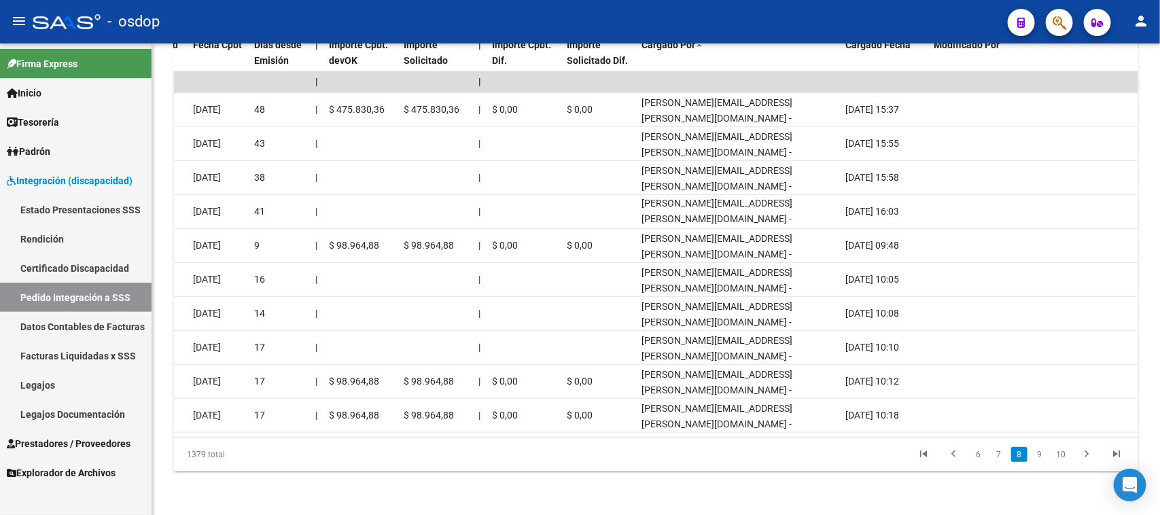
click at [1040, 459] on link "9" at bounding box center [1039, 454] width 16 height 15
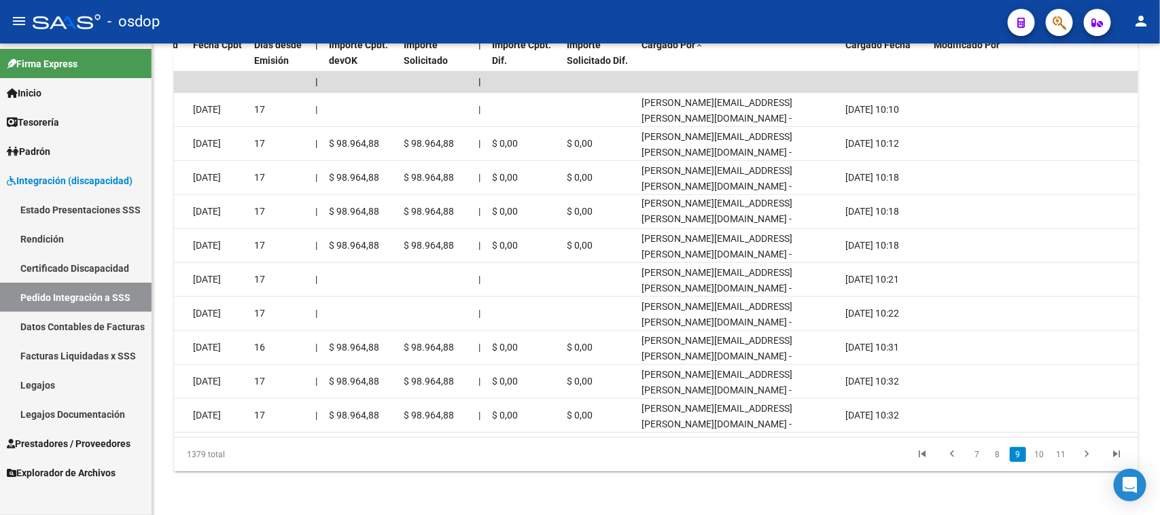
click at [1040, 459] on link "10" at bounding box center [1039, 454] width 18 height 15
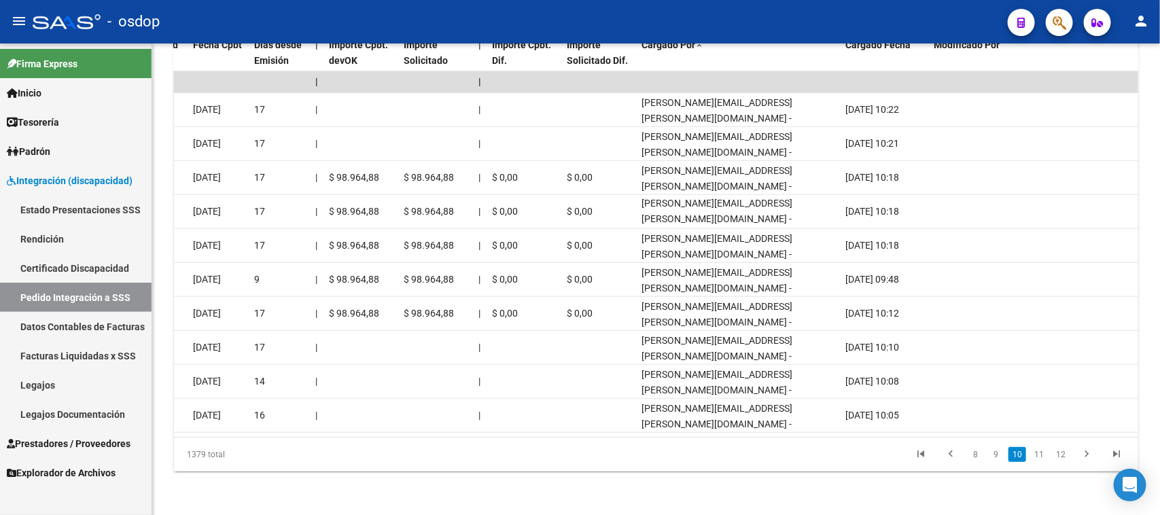
click at [1040, 459] on link "11" at bounding box center [1039, 454] width 18 height 15
click at [1040, 459] on link "12" at bounding box center [1039, 454] width 18 height 15
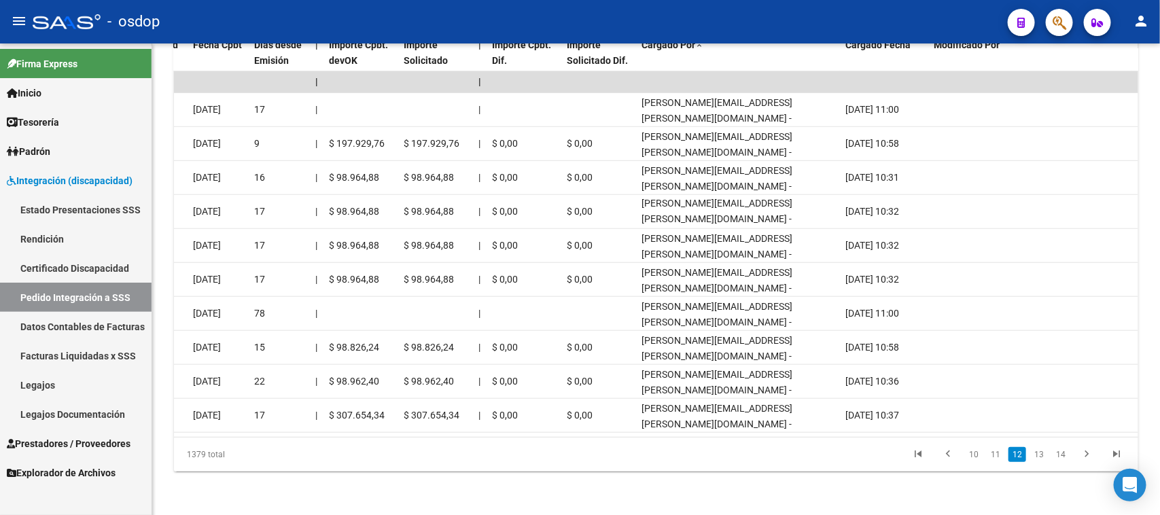
click at [1040, 459] on link "13" at bounding box center [1039, 454] width 18 height 15
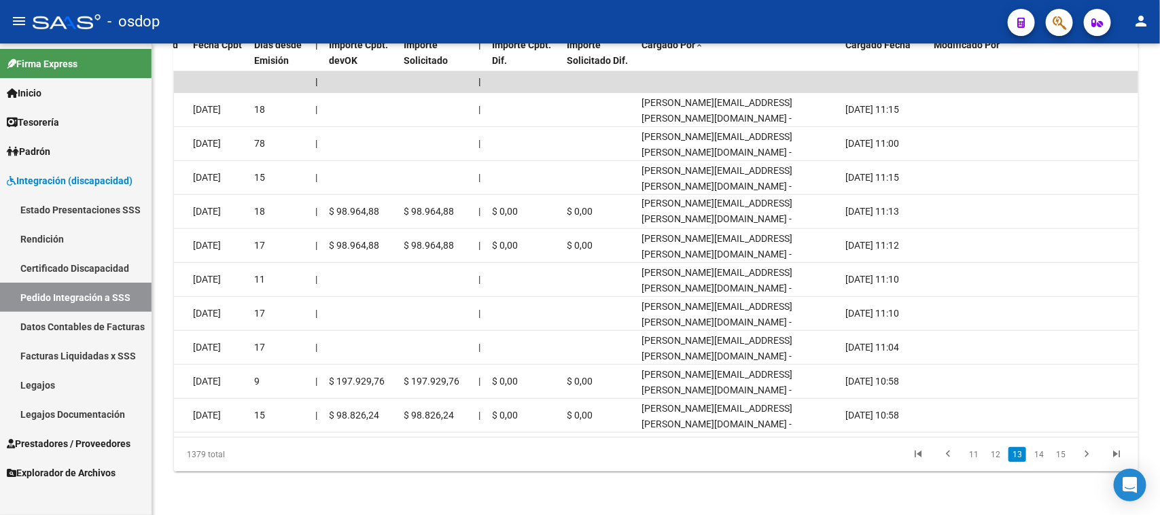
click at [1040, 459] on link "14" at bounding box center [1039, 454] width 18 height 15
click at [1040, 459] on link "15" at bounding box center [1039, 454] width 18 height 15
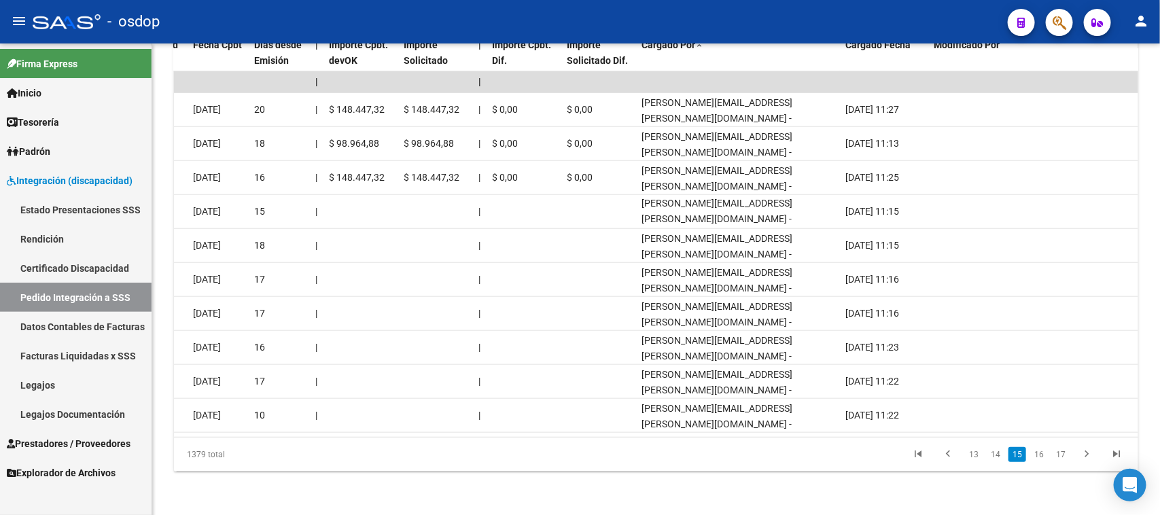
click at [1040, 459] on link "16" at bounding box center [1039, 454] width 18 height 15
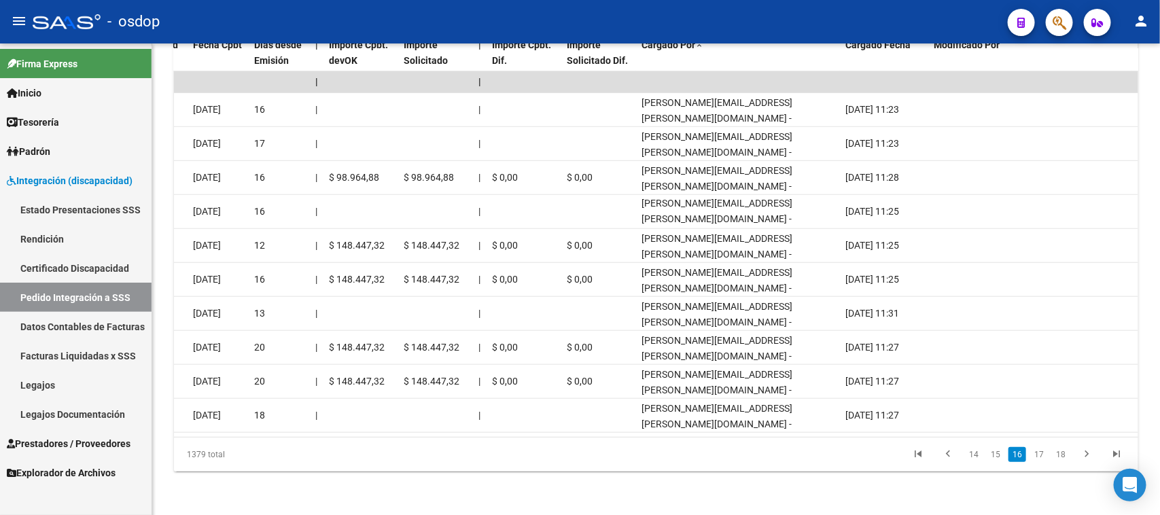
click at [1040, 459] on link "17" at bounding box center [1039, 454] width 18 height 15
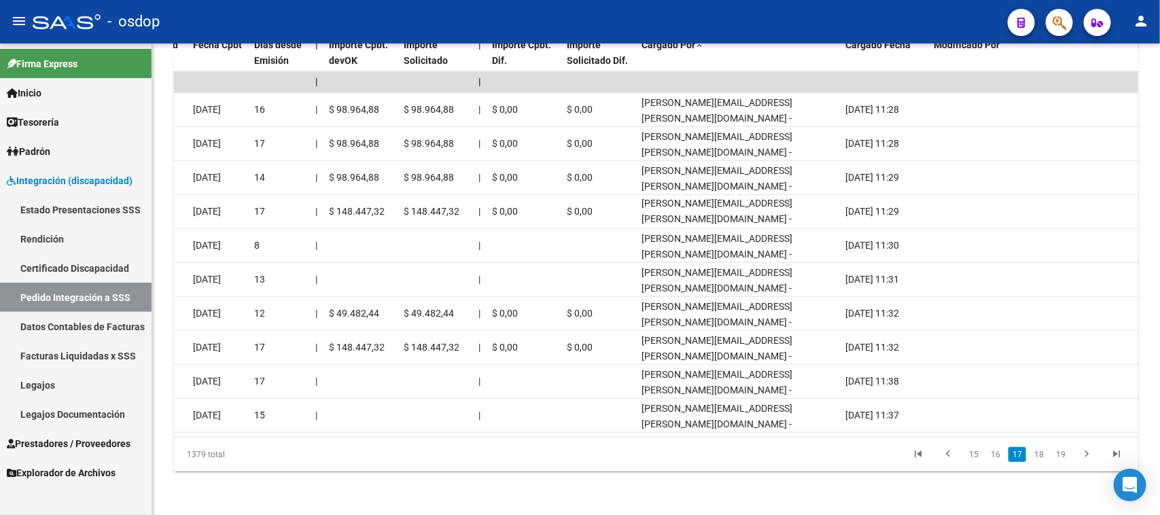
click at [1040, 459] on link "18" at bounding box center [1039, 454] width 18 height 15
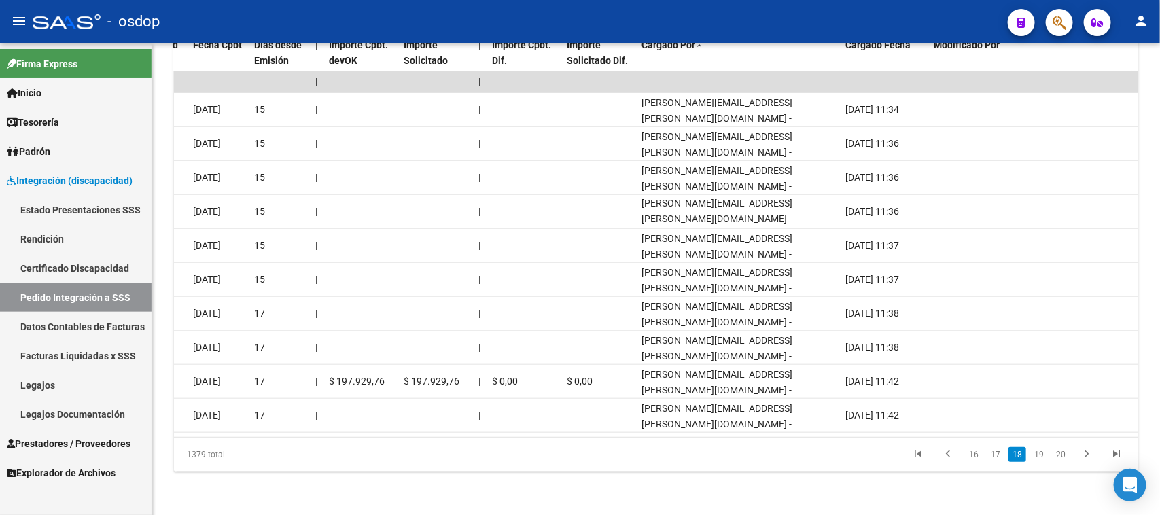
click at [1040, 459] on link "19" at bounding box center [1039, 454] width 18 height 15
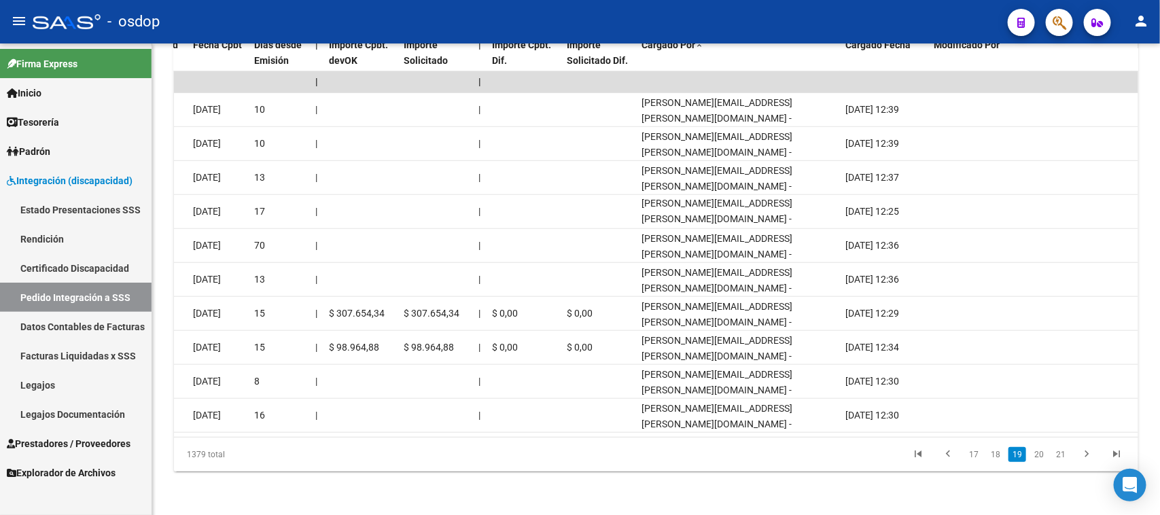
click at [1040, 459] on link "20" at bounding box center [1039, 454] width 18 height 15
click at [1040, 459] on link "21" at bounding box center [1039, 454] width 18 height 15
click at [1040, 459] on link "22" at bounding box center [1039, 454] width 18 height 15
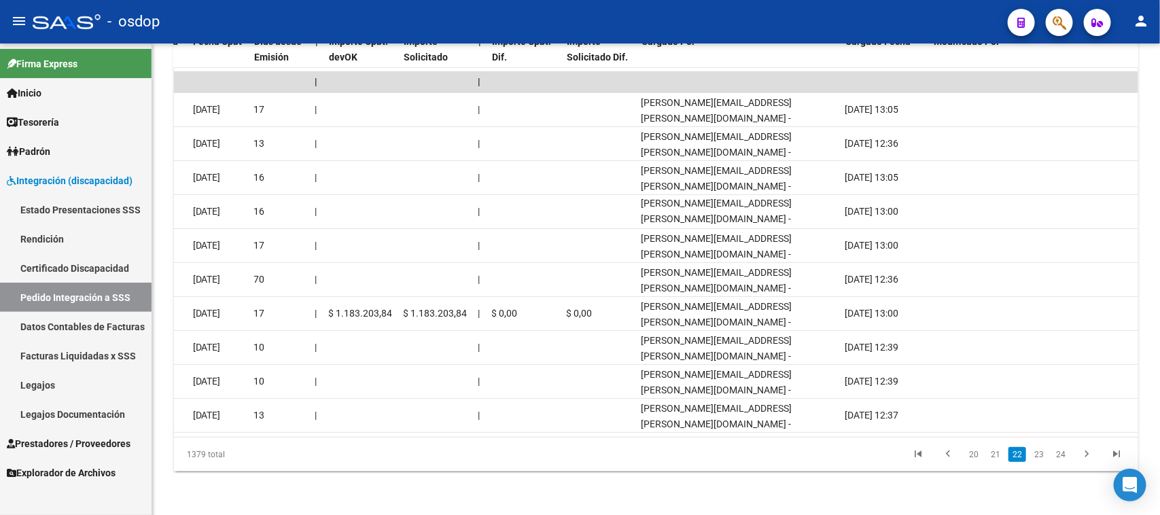
click at [1040, 459] on div "1379 total 20 21 22 23 24" at bounding box center [656, 455] width 964 height 34
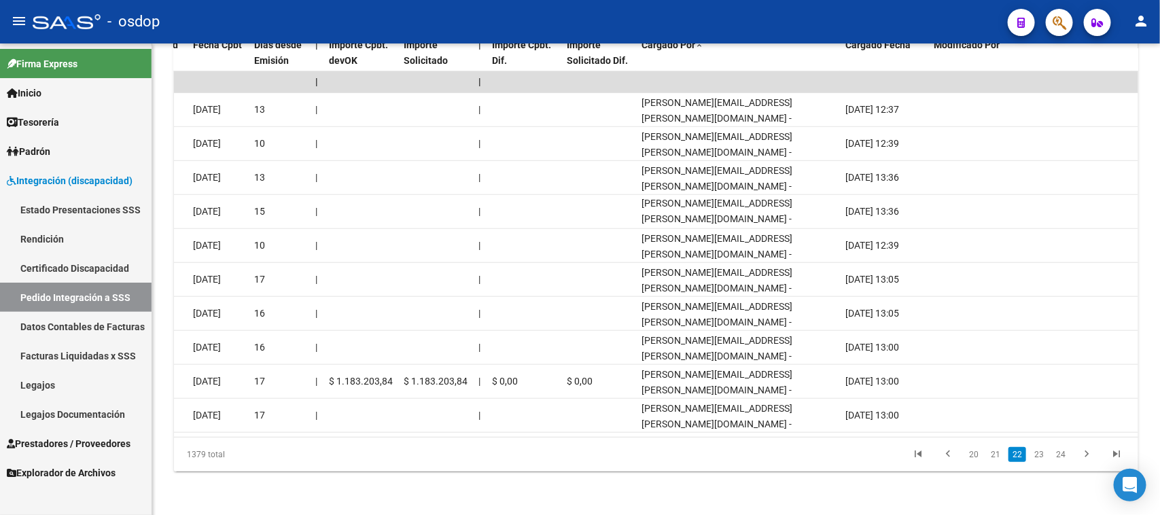
click at [1040, 459] on link "23" at bounding box center [1039, 454] width 18 height 15
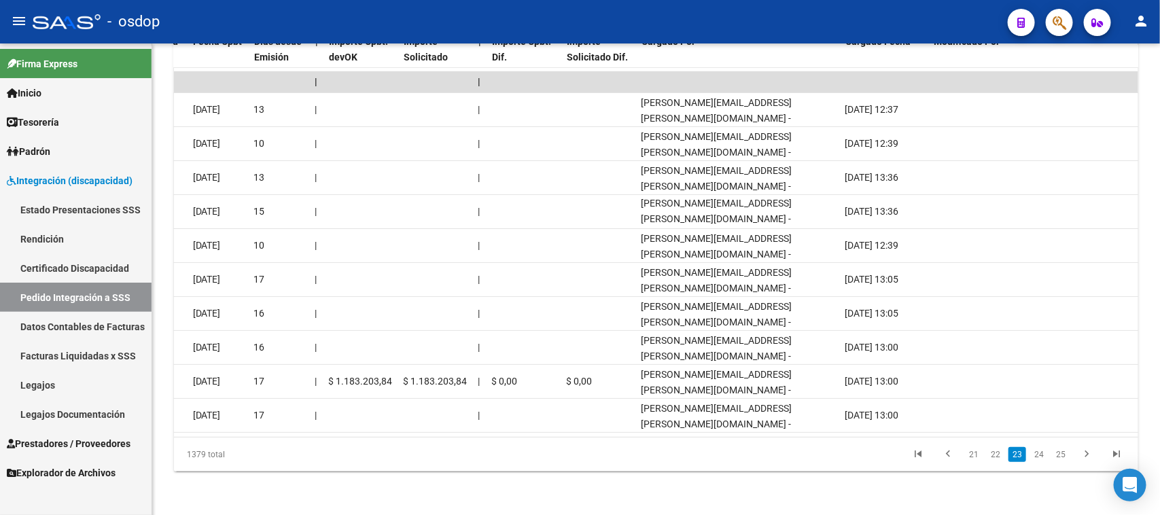
click at [1040, 459] on div "1379 total 21 22 23 24 25" at bounding box center [656, 455] width 964 height 34
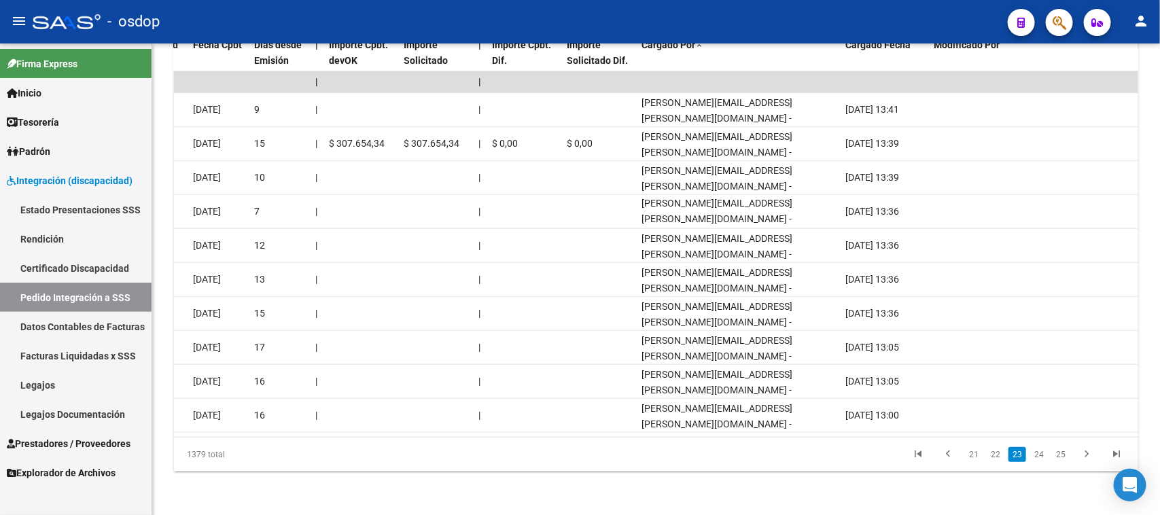
click at [514, 508] on div "DS.DEVERR: Último Archivo SSS publicado hace: 6 hs - DS.DEVOK: Último Archivo S…" at bounding box center [656, 58] width 1008 height 913
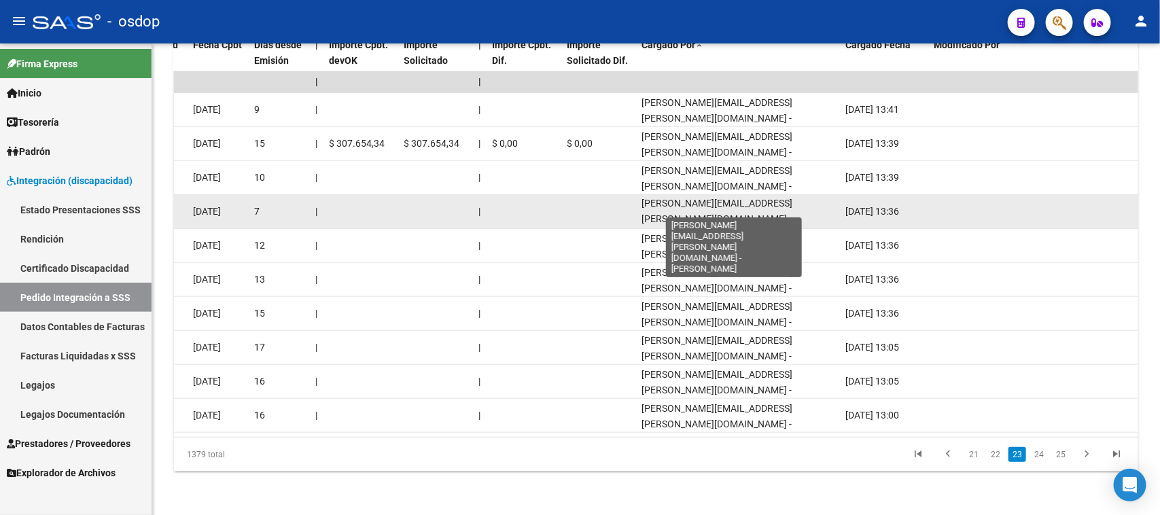
scroll to position [0, 0]
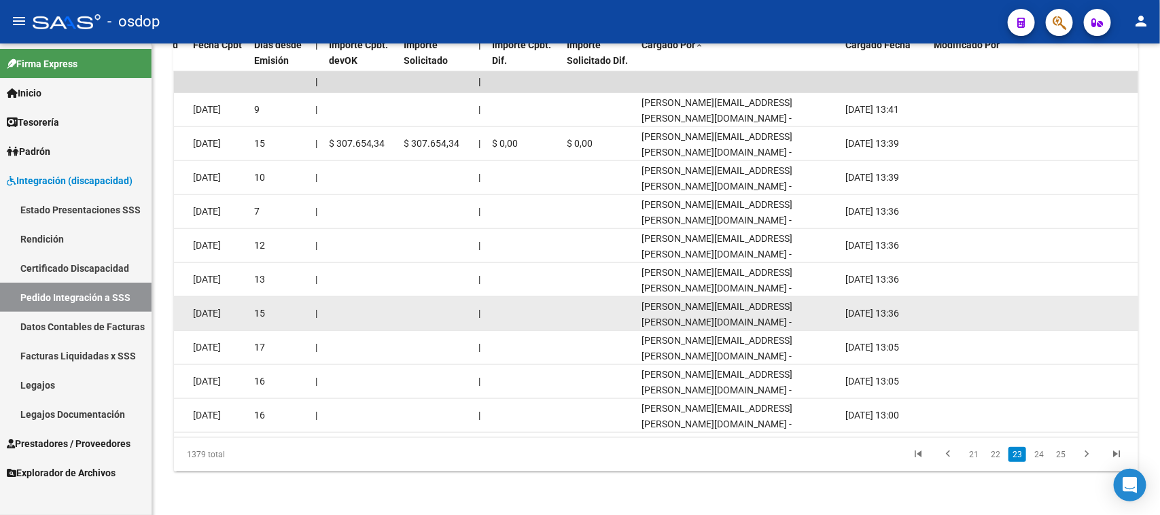
click at [1074, 303] on datatable-body-cell at bounding box center [1030, 313] width 204 height 33
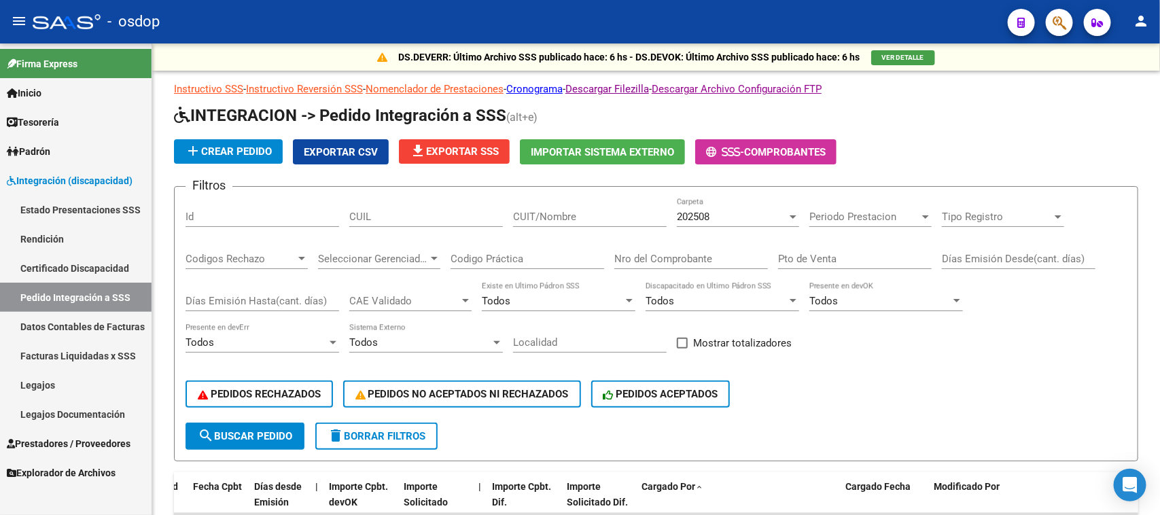
scroll to position [170, 0]
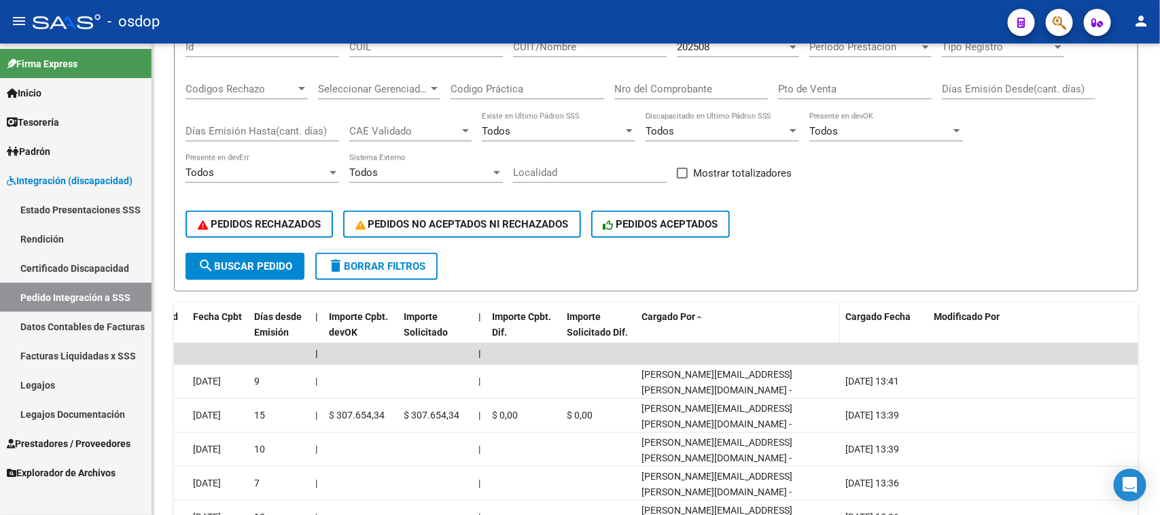
click at [692, 317] on span "Cargado Por" at bounding box center [668, 316] width 54 height 11
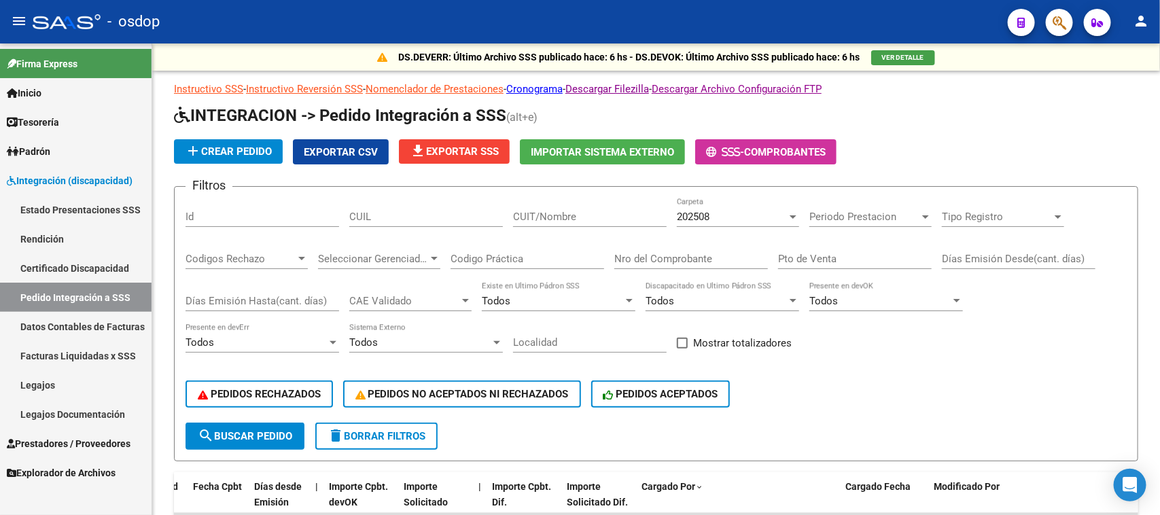
click at [896, 219] on span "Periodo Prestacion" at bounding box center [864, 217] width 110 height 12
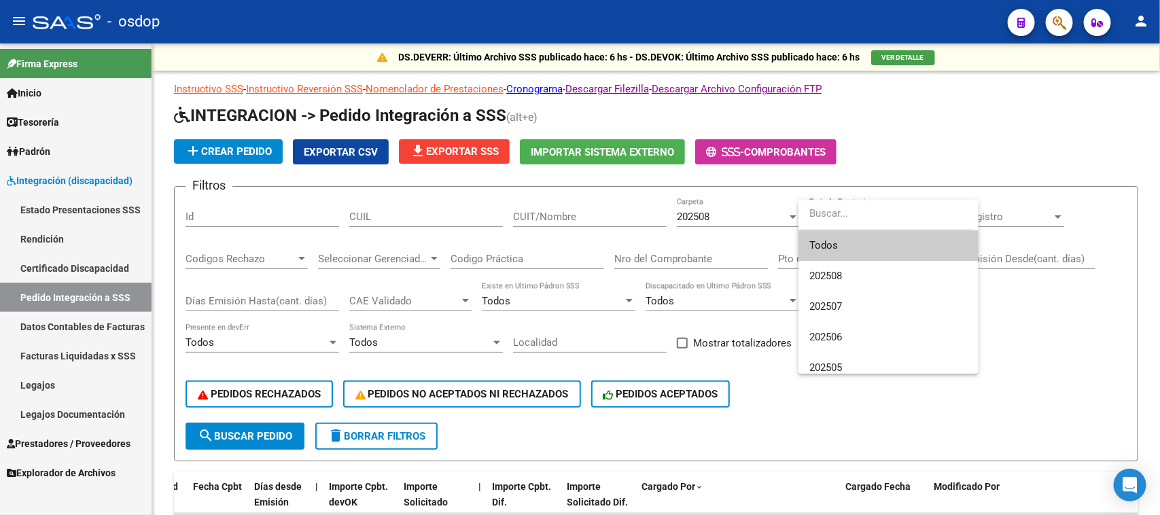
click at [896, 219] on input "dropdown search" at bounding box center [885, 213] width 175 height 31
click at [1033, 429] on div at bounding box center [580, 257] width 1160 height 515
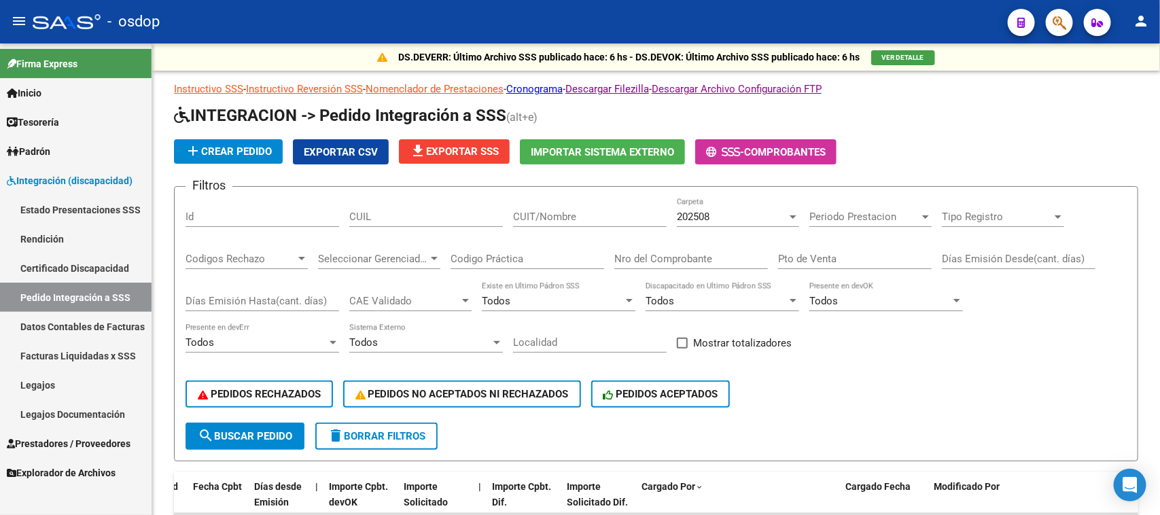
click at [76, 442] on span "Prestadores / Proveedores" at bounding box center [69, 443] width 124 height 15
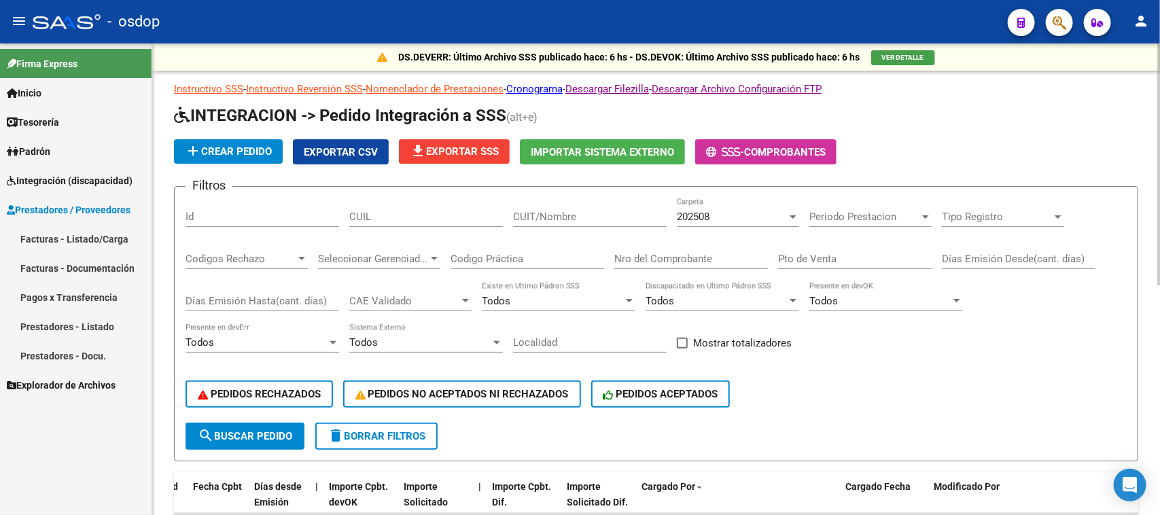
scroll to position [340, 0]
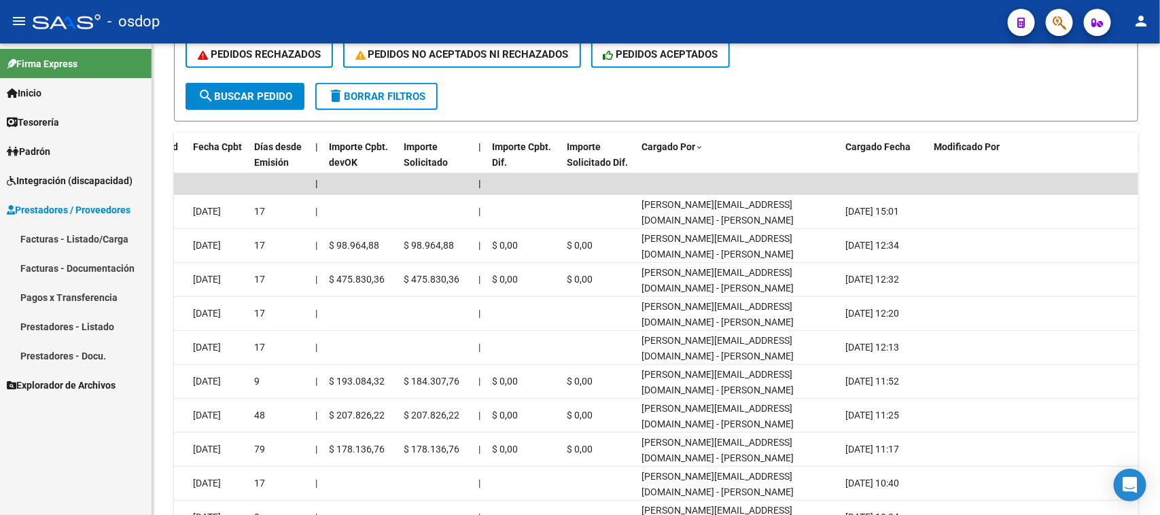
click at [92, 233] on link "Facturas - Listado/Carga" at bounding box center [76, 238] width 152 height 29
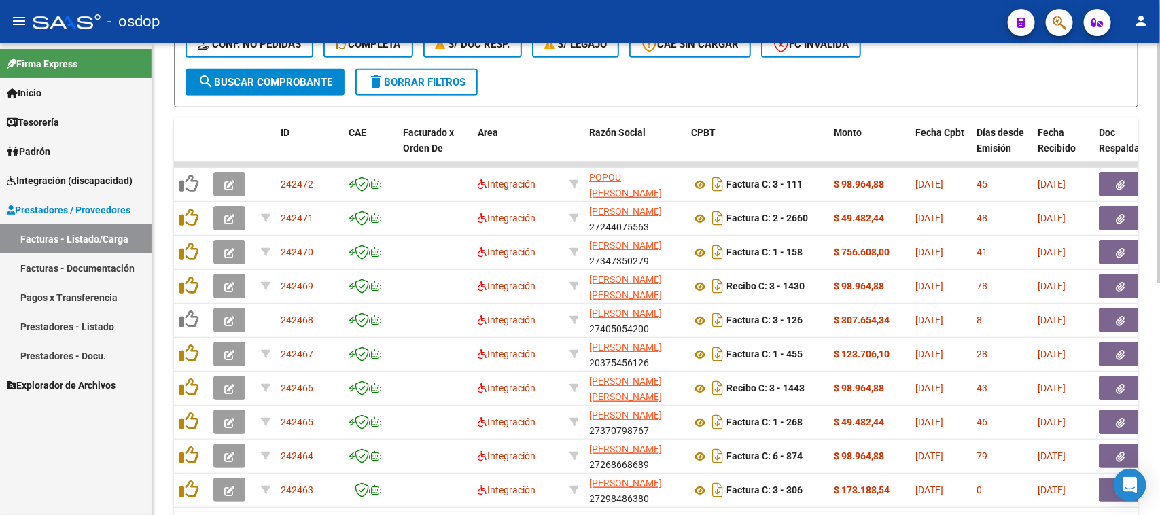
scroll to position [202, 0]
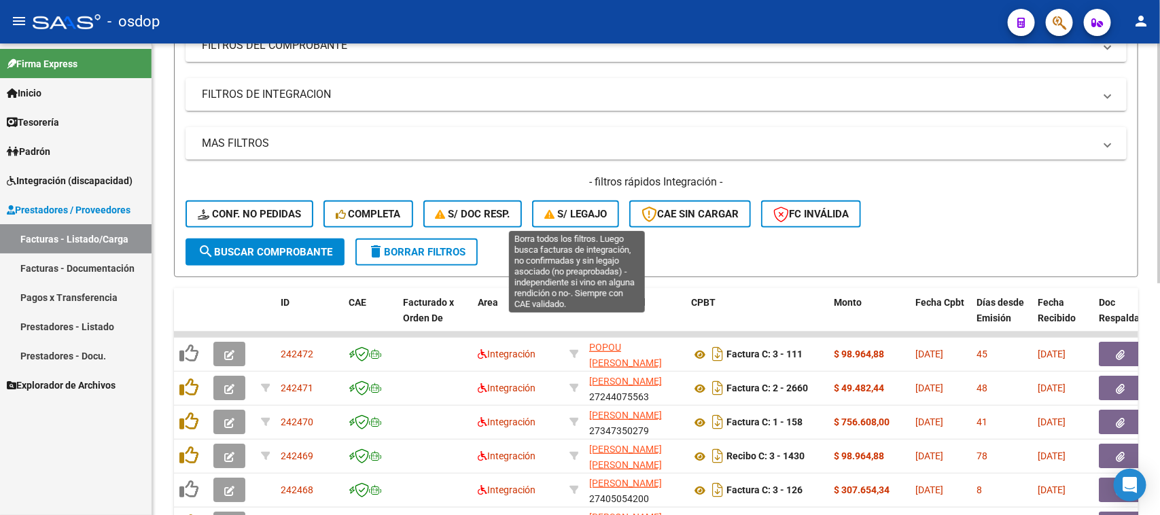
click at [581, 216] on span "S/ legajo" at bounding box center [575, 214] width 63 height 12
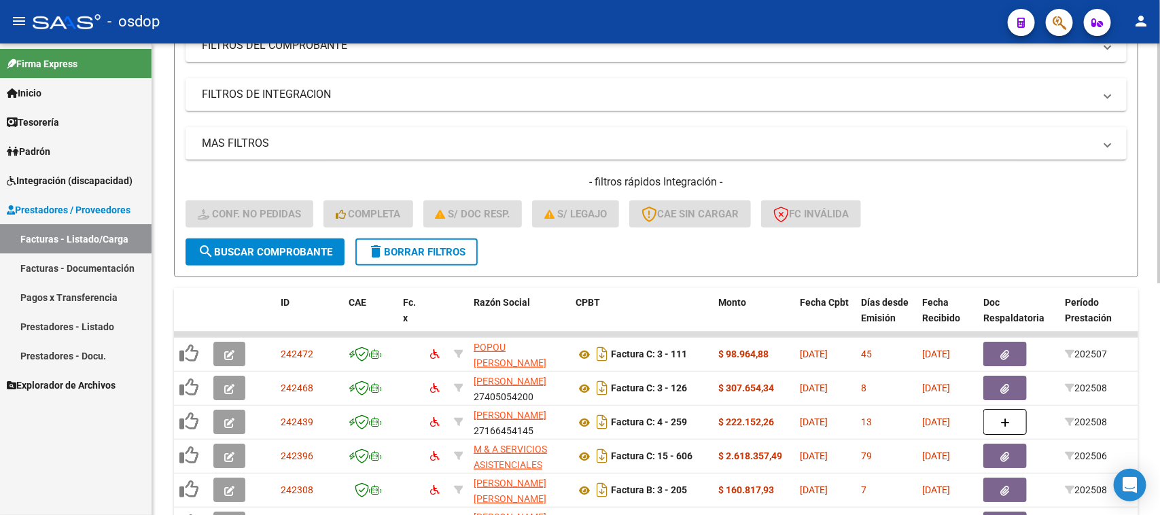
click at [402, 246] on span "delete Borrar Filtros" at bounding box center [417, 252] width 98 height 12
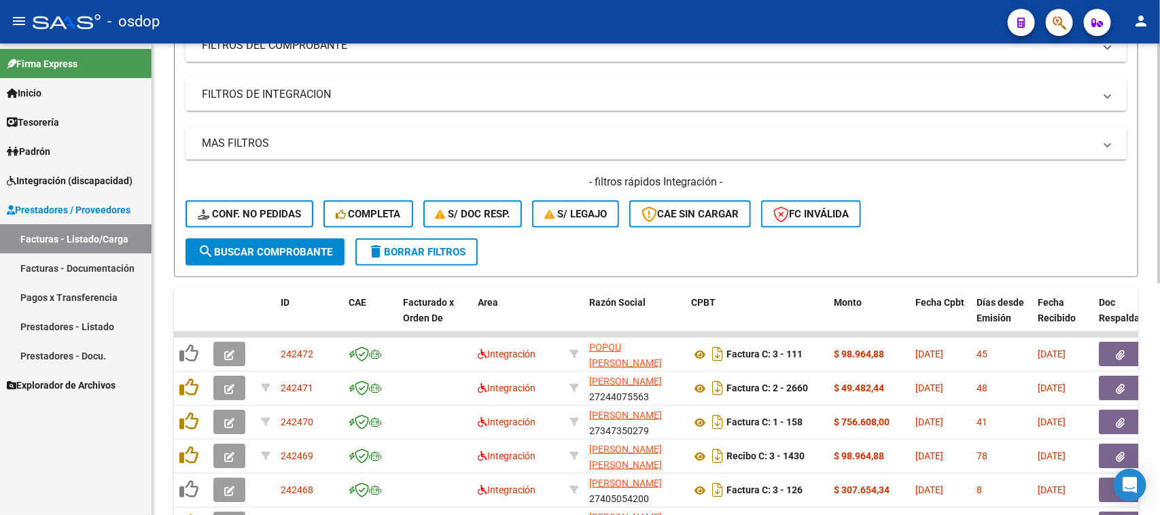
click at [253, 88] on mat-panel-title "FILTROS DE INTEGRACION" at bounding box center [648, 94] width 892 height 15
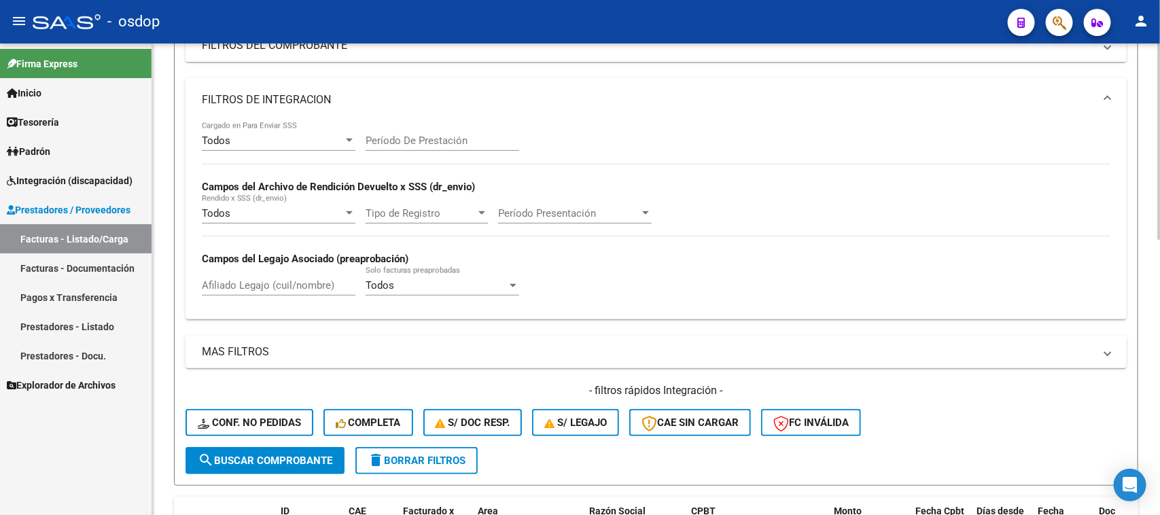
click at [300, 289] on input "Afiliado Legajo (cuil/nombre)" at bounding box center [279, 285] width 154 height 12
paste input "27420252973"
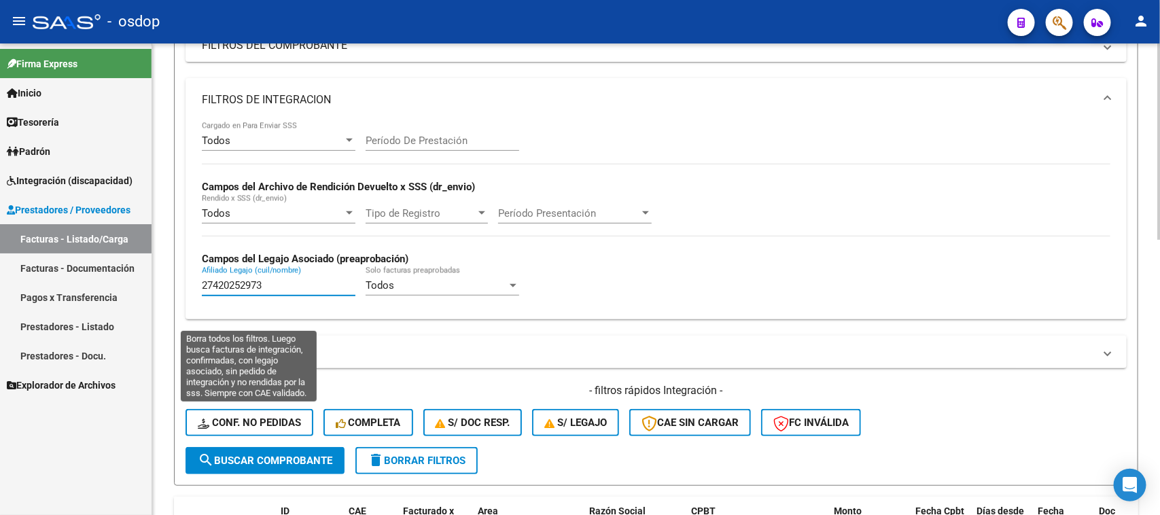
click at [301, 471] on form "Filtros Id Area Area Seleccionar Gerenciador Seleccionar Gerenciador No Confirm…" at bounding box center [656, 222] width 964 height 527
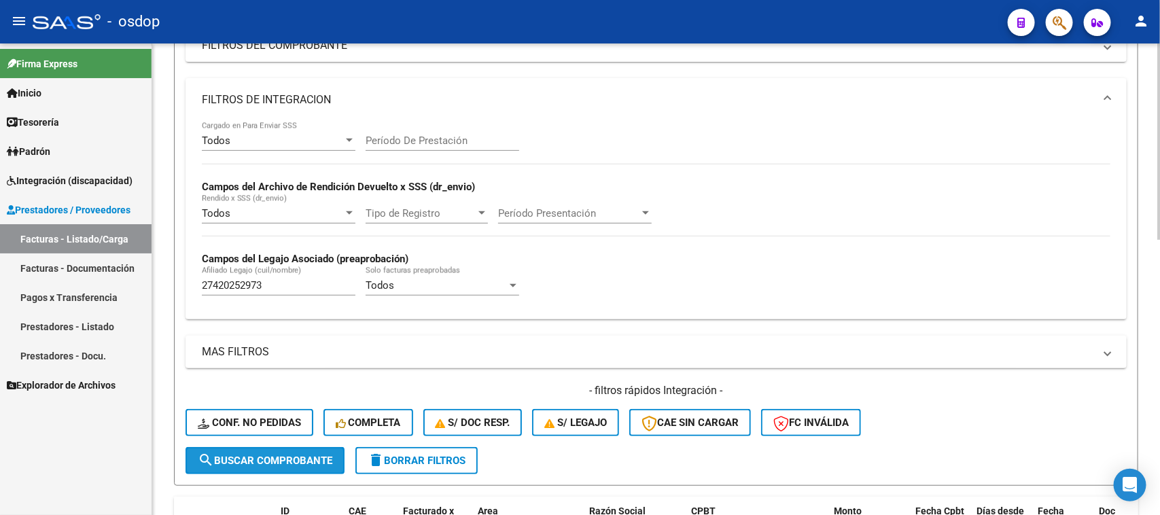
click at [300, 459] on span "search Buscar Comprobante" at bounding box center [265, 461] width 135 height 12
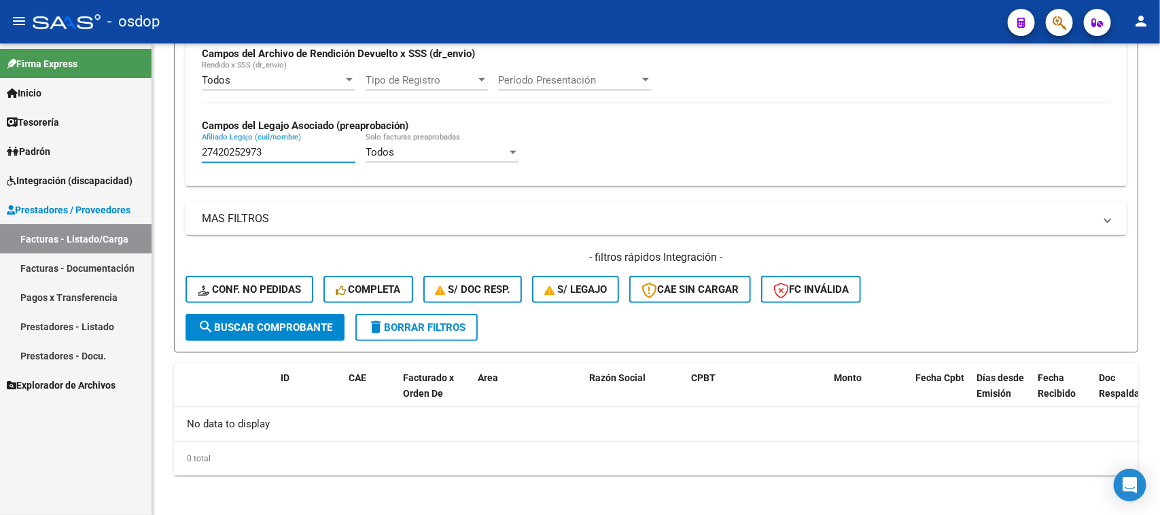
drag, startPoint x: 283, startPoint y: 154, endPoint x: 111, endPoint y: 151, distance: 171.9
click at [111, 151] on mat-sidenav-container "Firma Express Inicio Calendario SSS Instructivos Contacto OS Tesorería Extracto…" at bounding box center [580, 279] width 1160 height 472
paste input "238348590"
click at [291, 323] on span "search Buscar Comprobante" at bounding box center [265, 327] width 135 height 12
drag, startPoint x: 285, startPoint y: 151, endPoint x: 141, endPoint y: 143, distance: 144.9
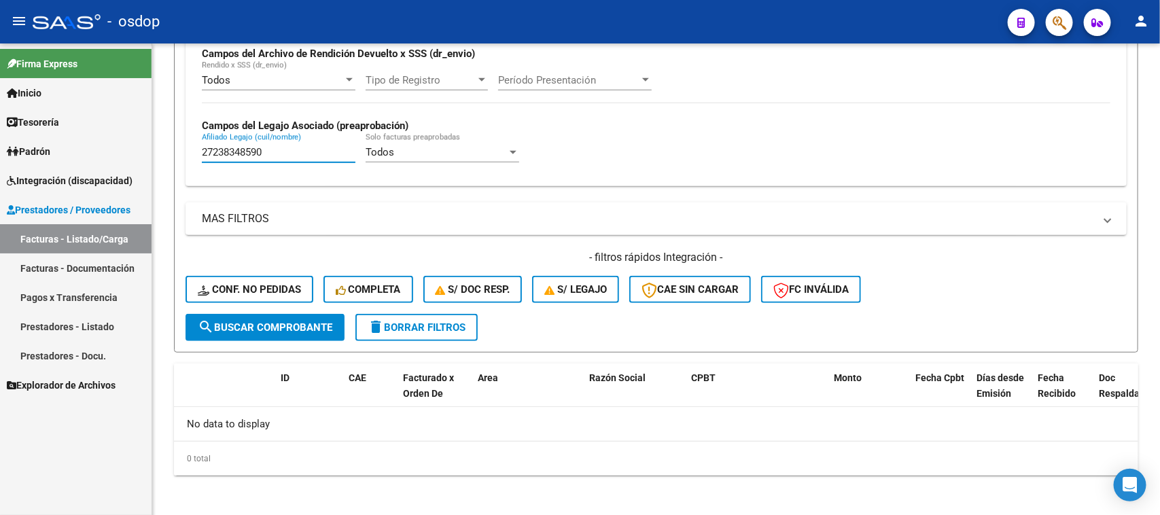
click at [141, 143] on mat-sidenav-container "Firma Express Inicio Calendario SSS Instructivos Contacto OS Tesorería Extracto…" at bounding box center [580, 279] width 1160 height 472
paste input "0421361151"
type input "20421361151"
click at [304, 328] on span "search Buscar Comprobante" at bounding box center [265, 327] width 135 height 12
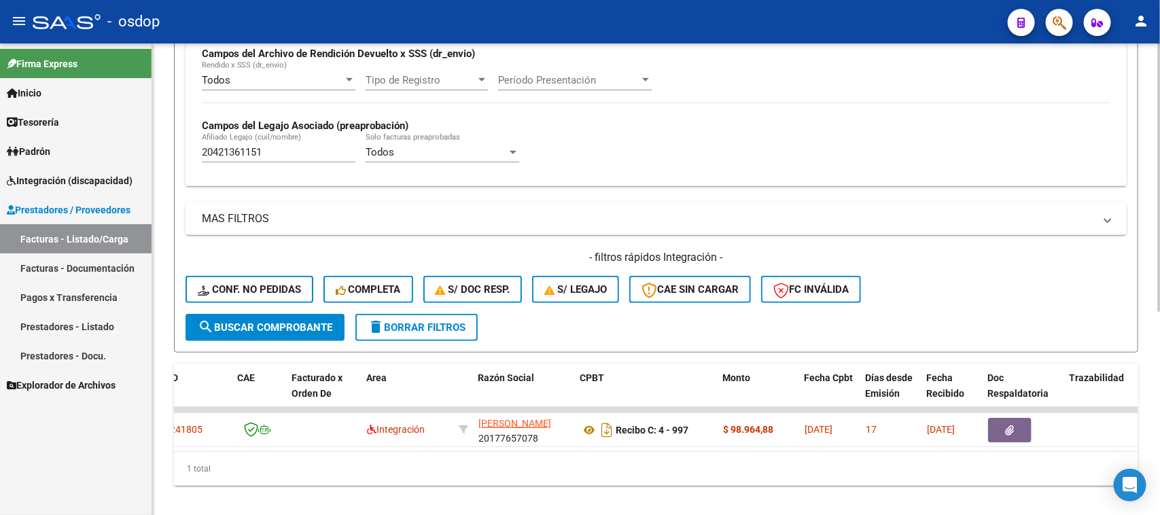
scroll to position [0, 0]
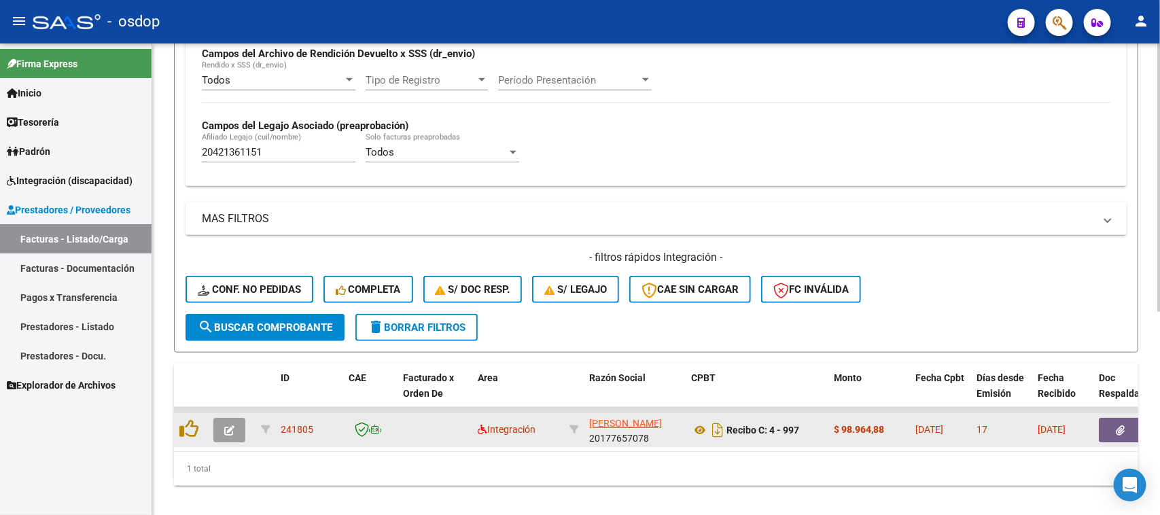
click at [637, 436] on div "[PERSON_NAME] 20177657078" at bounding box center [634, 430] width 91 height 29
copy div "20177657078"
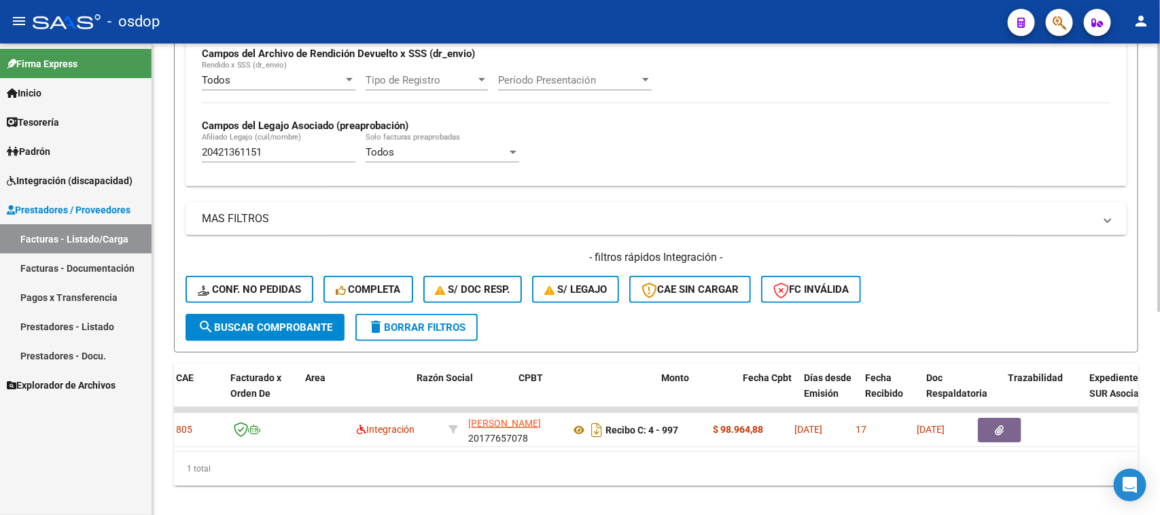
scroll to position [0, 185]
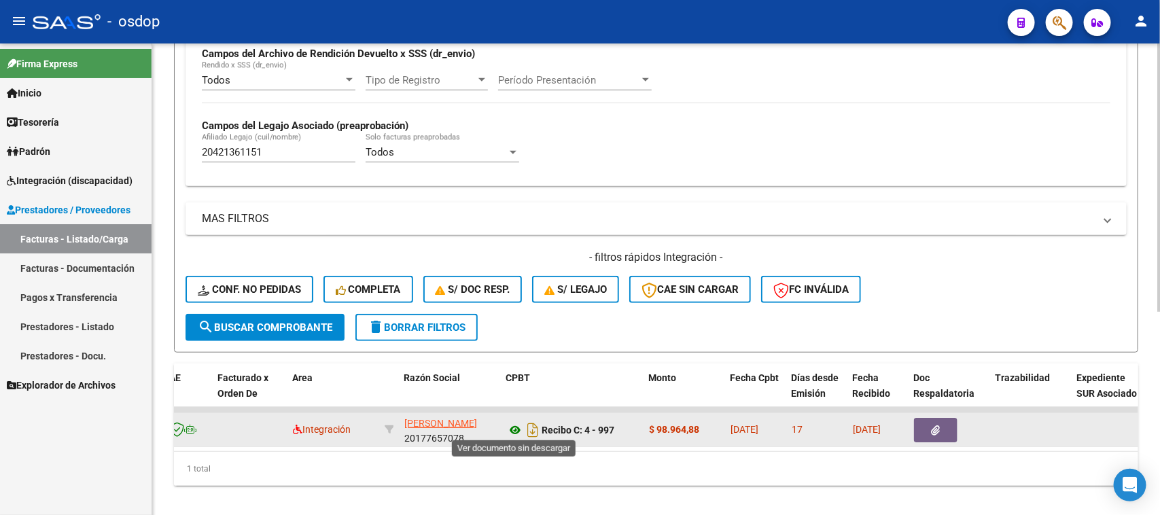
click at [516, 427] on icon at bounding box center [515, 430] width 18 height 16
click at [949, 429] on button "button" at bounding box center [935, 430] width 43 height 24
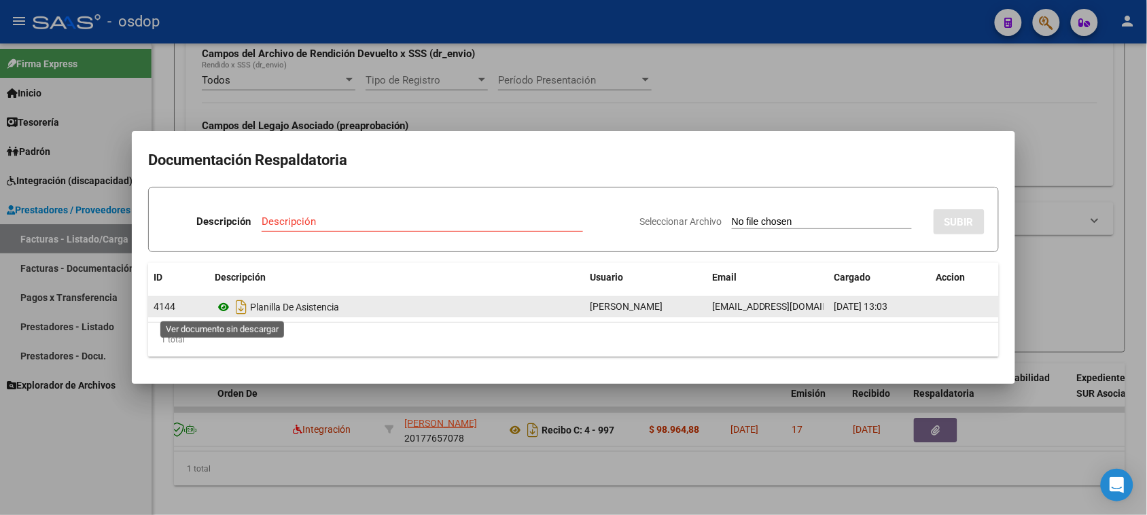
click at [223, 306] on icon at bounding box center [224, 307] width 18 height 16
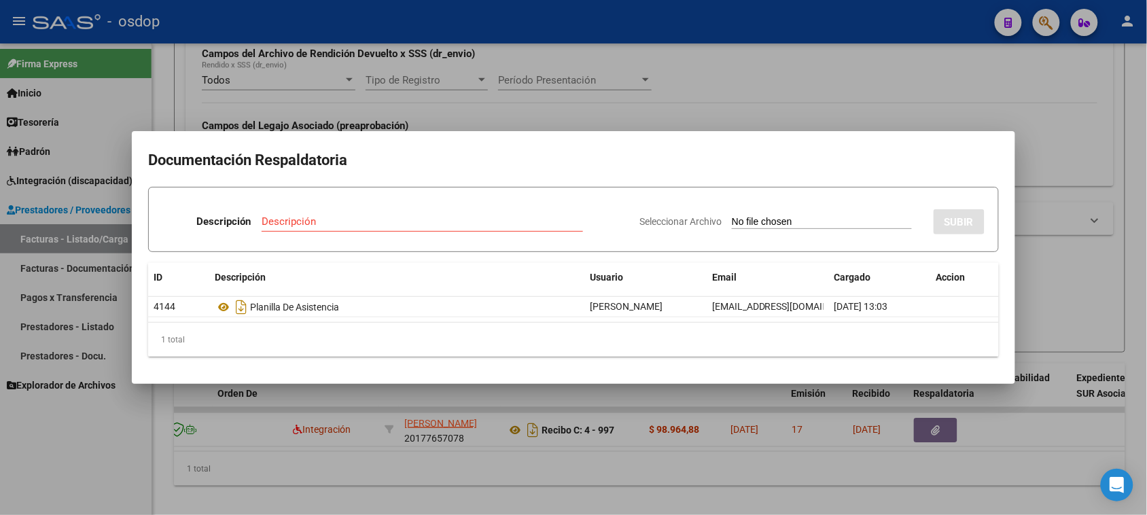
click at [446, 474] on div at bounding box center [573, 257] width 1147 height 515
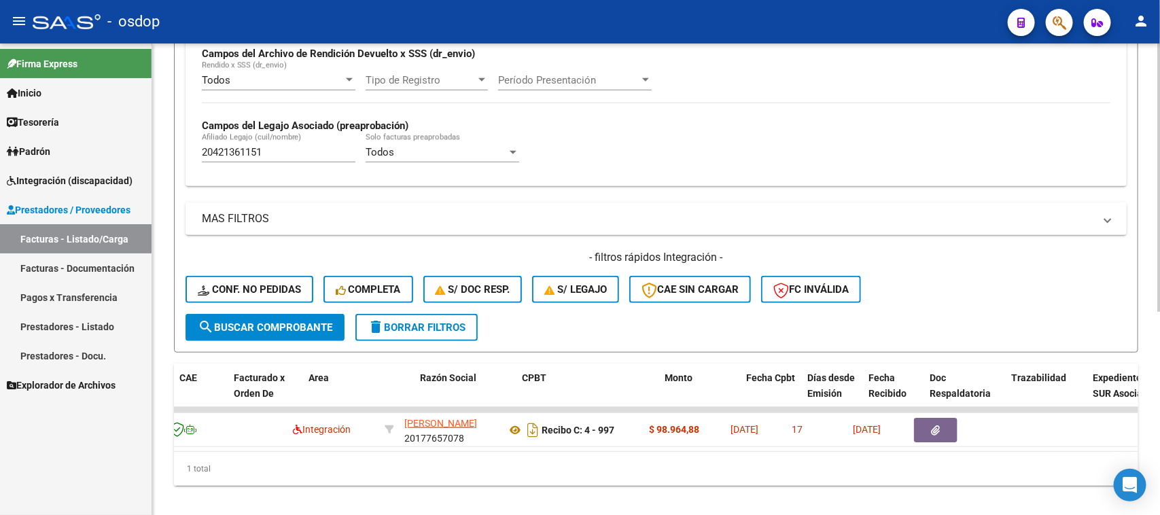
scroll to position [0, 0]
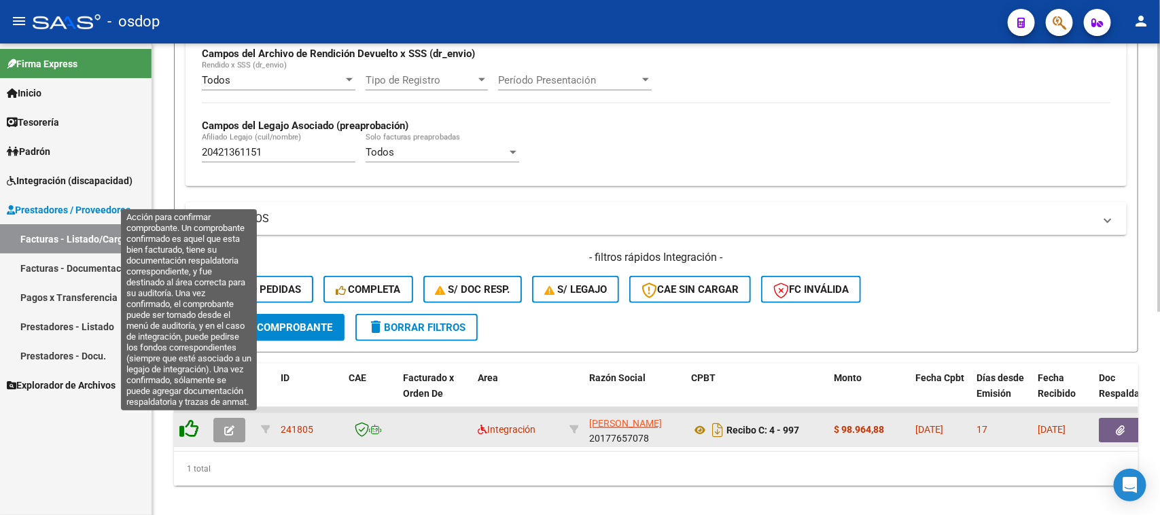
click at [194, 427] on icon at bounding box center [188, 428] width 19 height 19
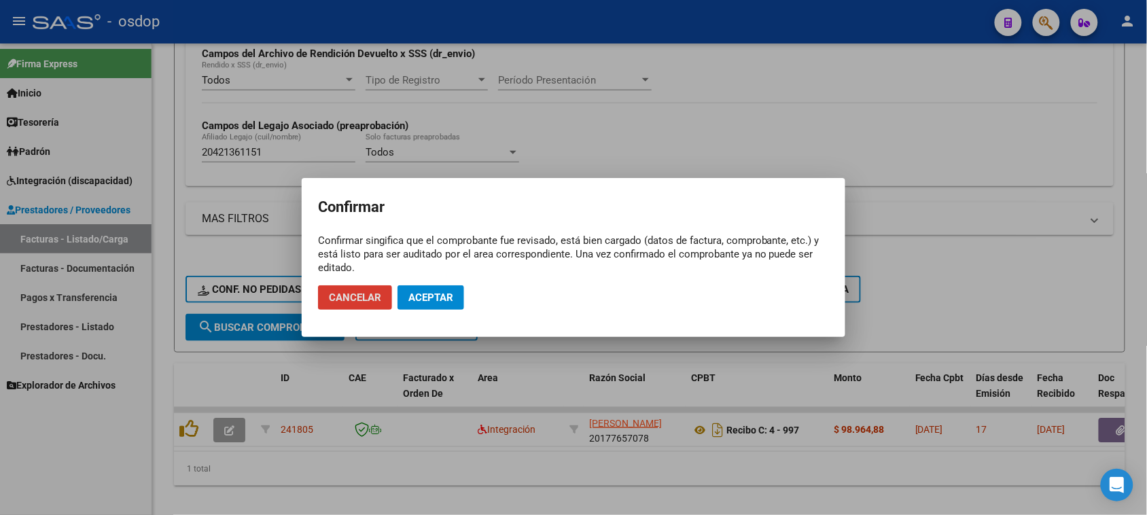
click at [447, 297] on span "Aceptar" at bounding box center [430, 297] width 45 height 12
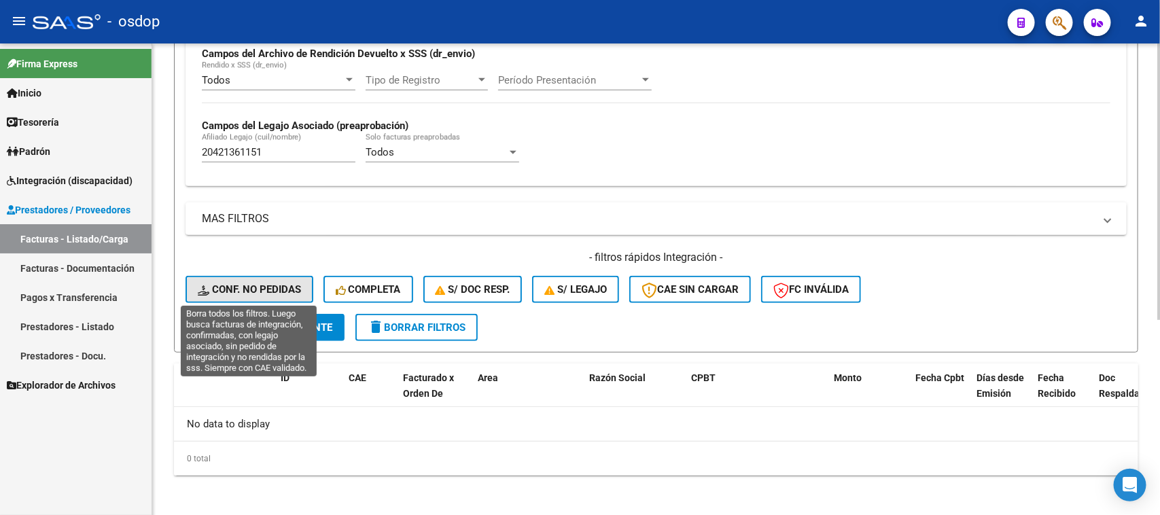
click at [246, 287] on span "Conf. no pedidas" at bounding box center [249, 289] width 103 height 12
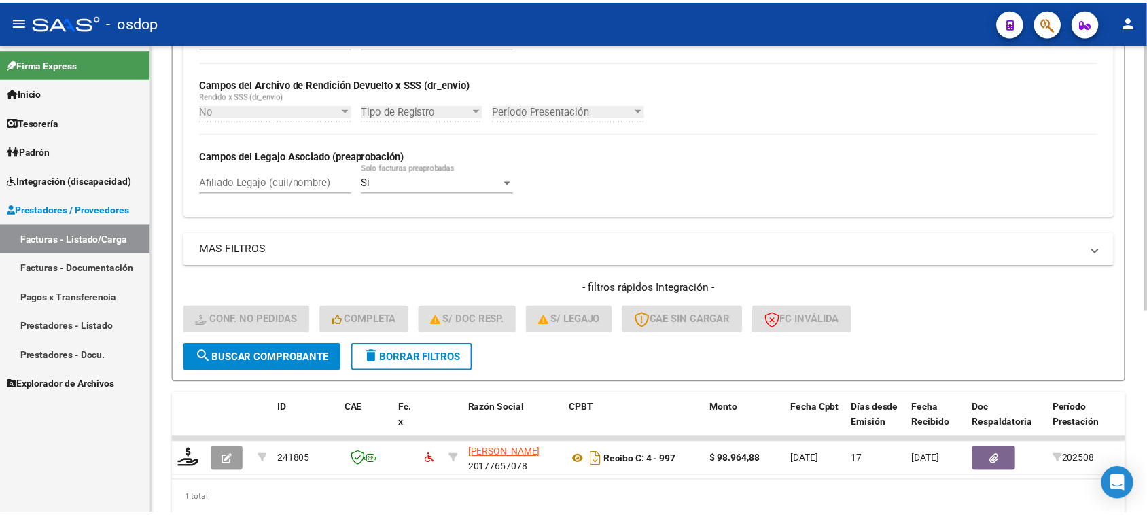
scroll to position [335, 0]
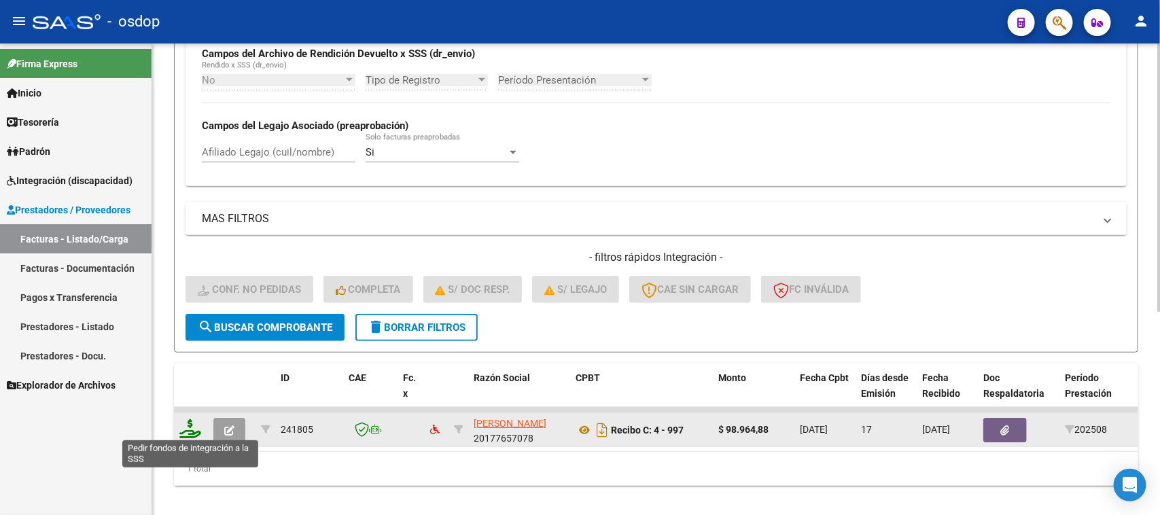
click at [188, 422] on icon at bounding box center [190, 428] width 22 height 19
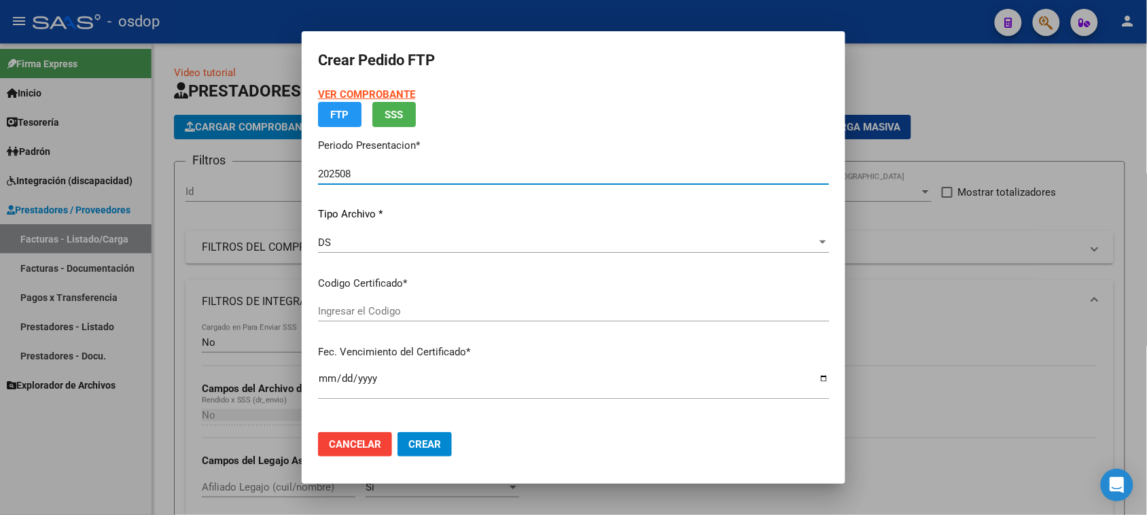
scroll to position [335, 0]
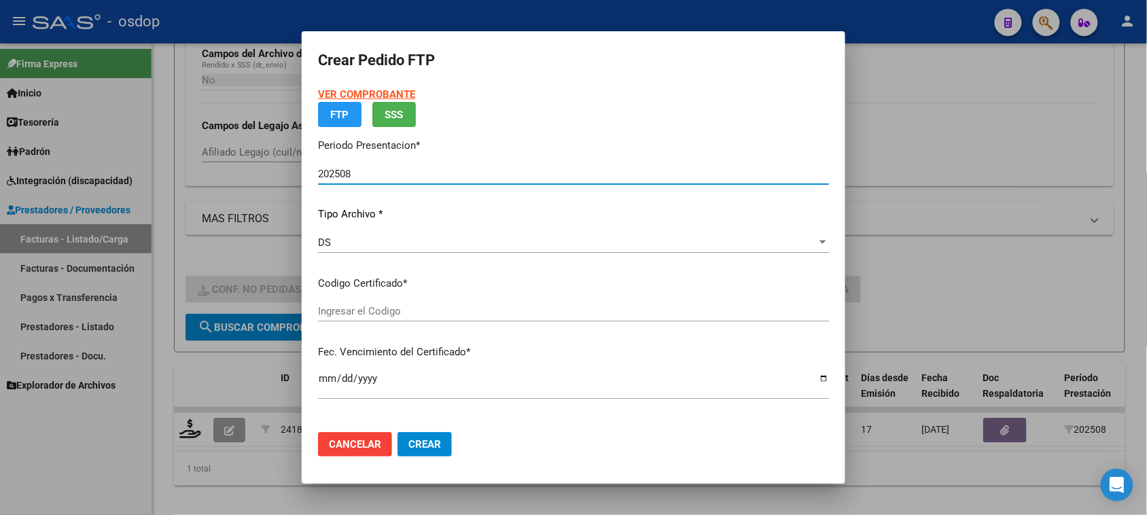
type input "1762991595"
type input "2035-01-10"
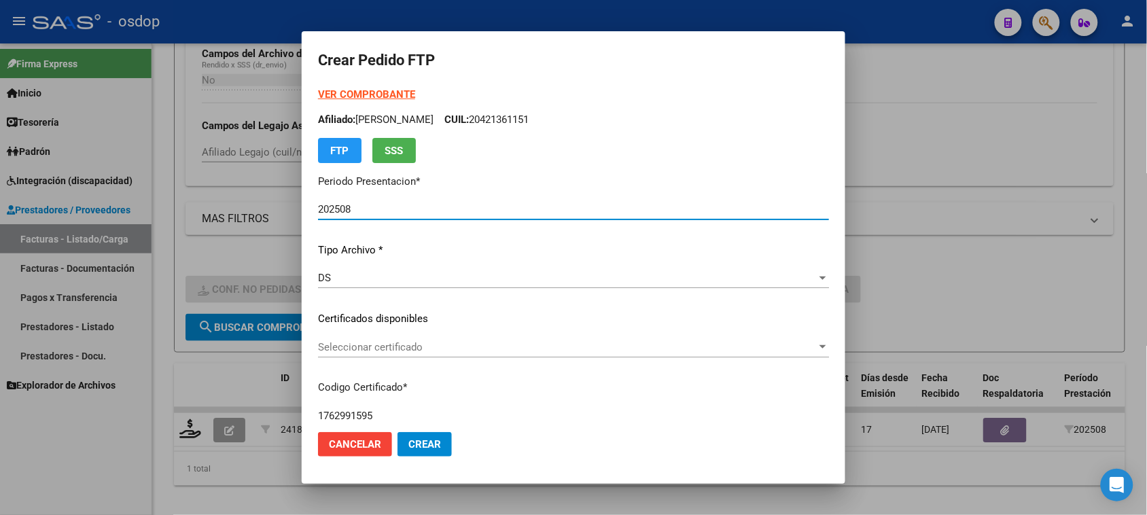
click at [512, 349] on span "Seleccionar certificado" at bounding box center [567, 347] width 499 height 12
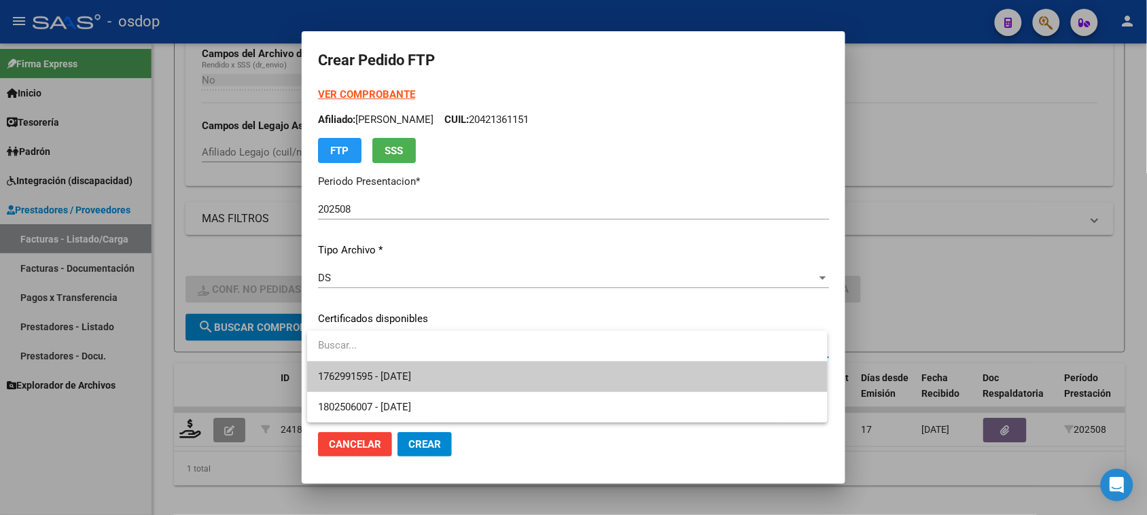
click at [507, 374] on span "1762991595 - 2035-01-10" at bounding box center [567, 376] width 498 height 31
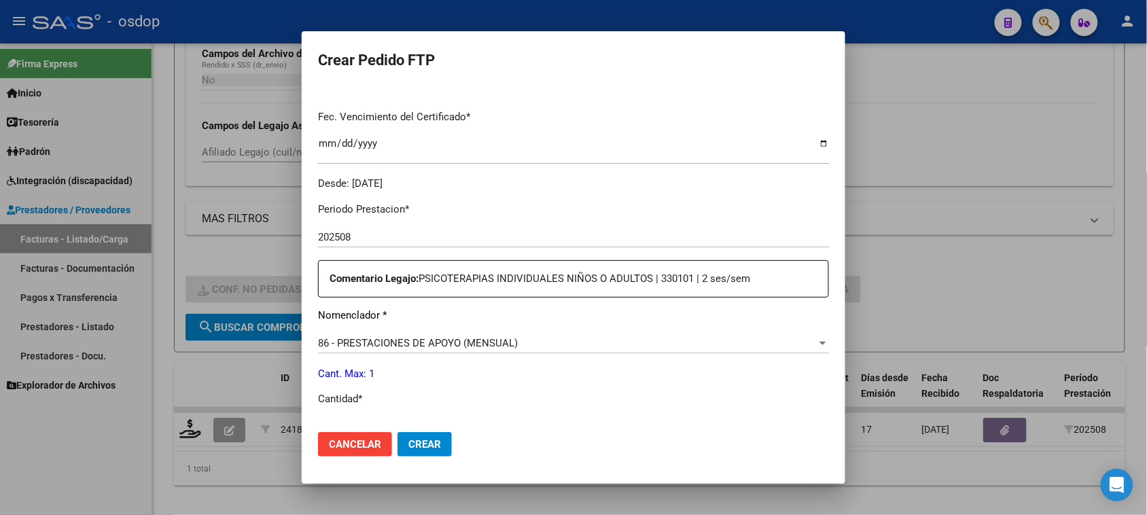
scroll to position [425, 0]
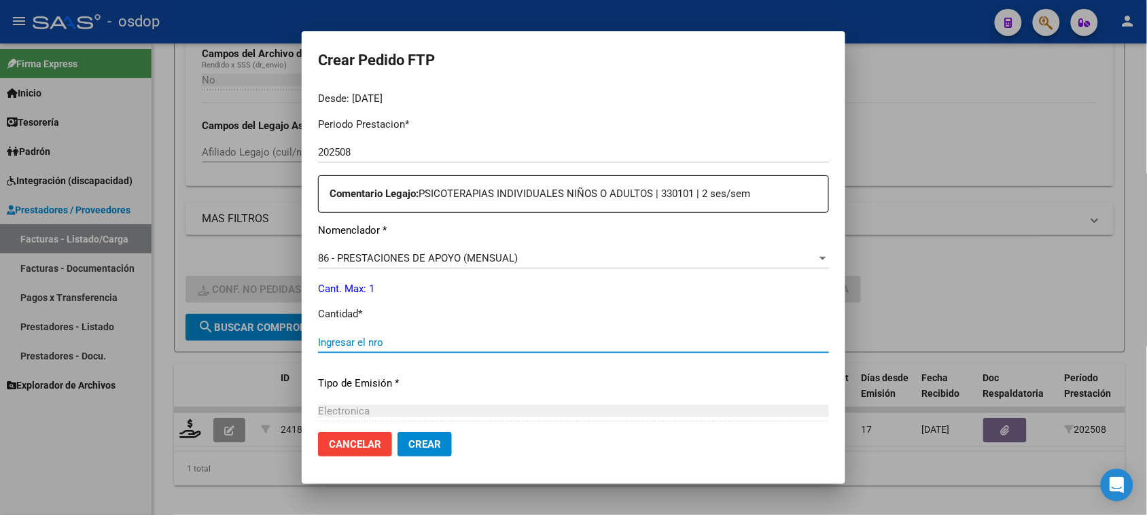
click at [427, 344] on input "Ingresar el nro" at bounding box center [573, 342] width 511 height 12
type input "1"
click at [433, 455] on button "Crear" at bounding box center [424, 444] width 54 height 24
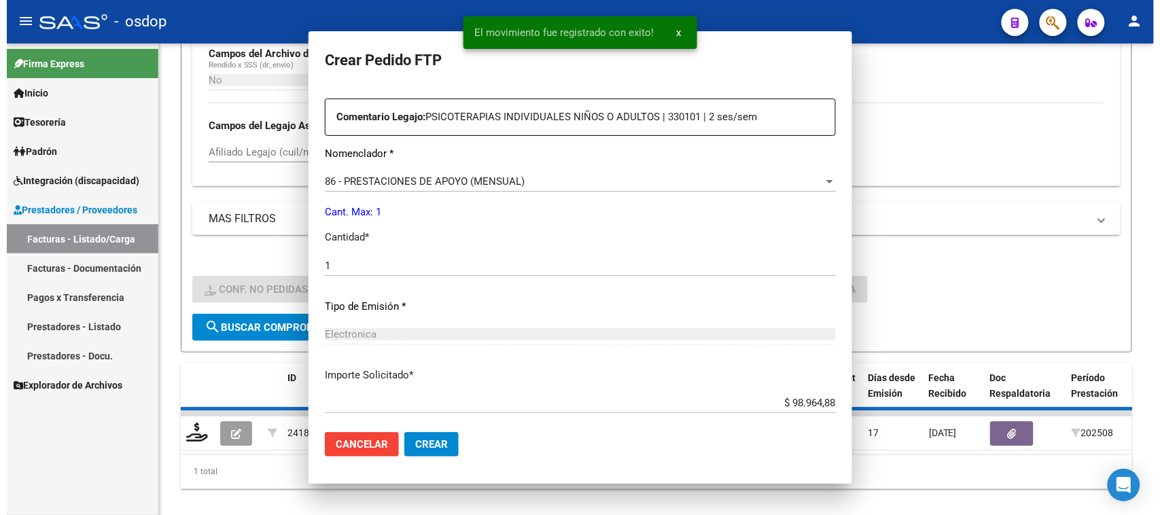
scroll to position [348, 0]
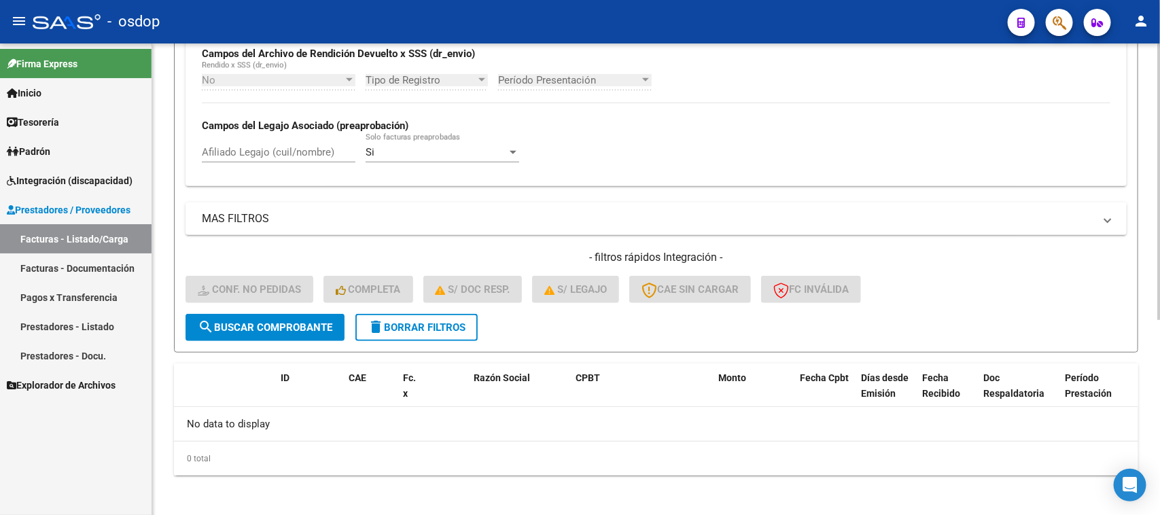
click at [391, 314] on button "delete Borrar Filtros" at bounding box center [416, 327] width 122 height 27
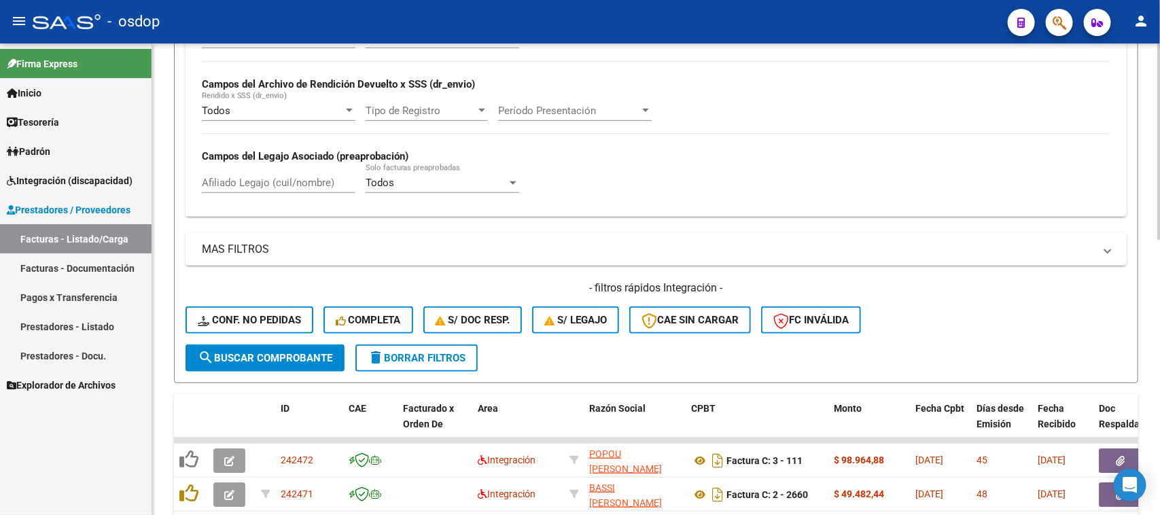
scroll to position [335, 0]
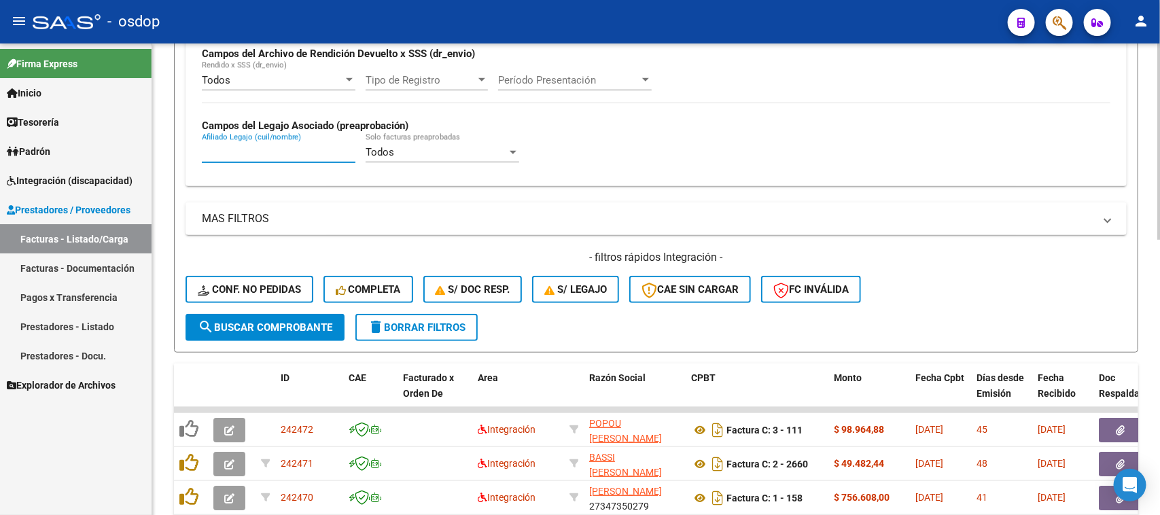
click at [277, 154] on input "Afiliado Legajo (cuil/nombre)" at bounding box center [279, 152] width 154 height 12
paste input "23501592269"
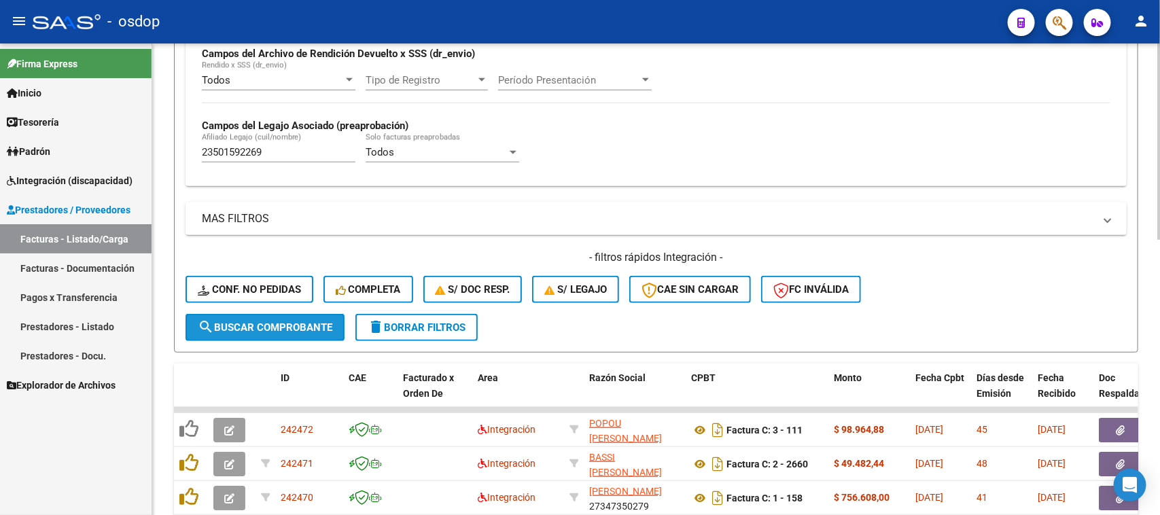
click at [318, 323] on span "search Buscar Comprobante" at bounding box center [265, 327] width 135 height 12
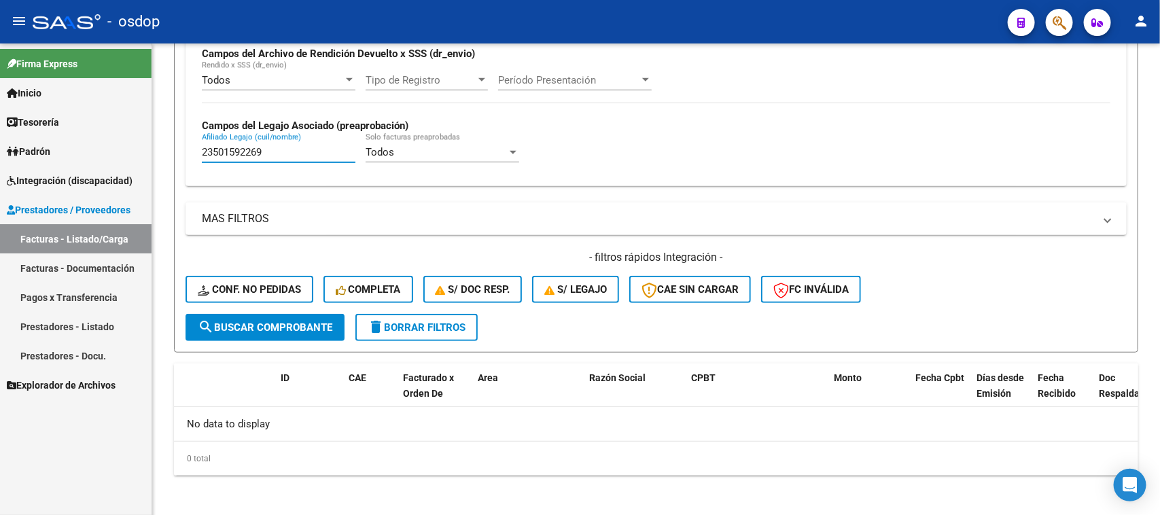
drag, startPoint x: 283, startPoint y: 155, endPoint x: 61, endPoint y: 162, distance: 221.6
click at [61, 162] on mat-sidenav-container "Firma Express Inicio Calendario SSS Instructivos Contacto OS Tesorería Extracto…" at bounding box center [580, 279] width 1160 height 472
paste input "507293"
click at [277, 333] on button "search Buscar Comprobante" at bounding box center [264, 327] width 159 height 27
paste input "3578639"
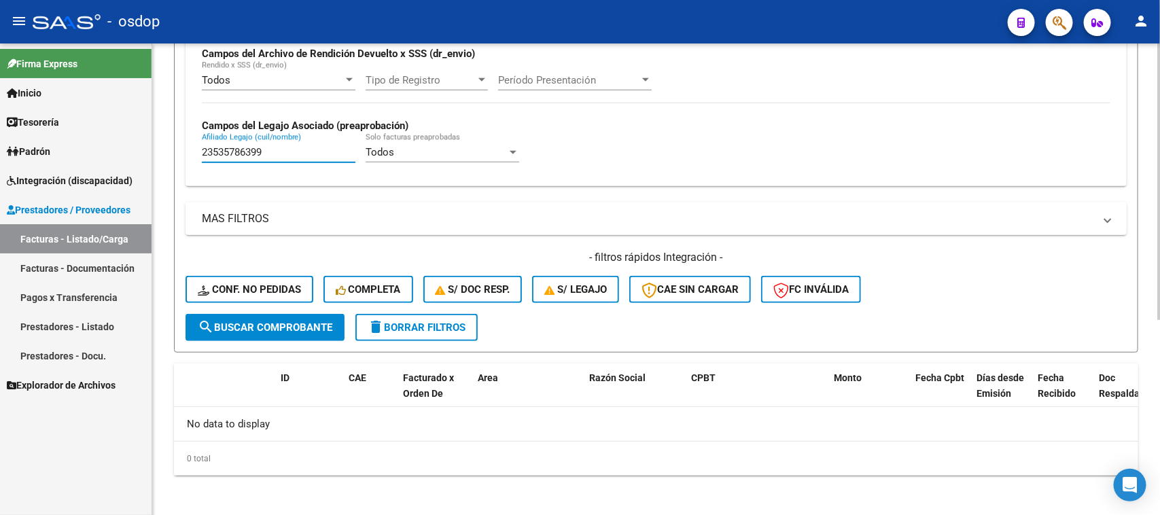
drag, startPoint x: 296, startPoint y: 152, endPoint x: 204, endPoint y: 229, distance: 120.6
click at [151, 160] on mat-sidenav-container "Firma Express Inicio Calendario SSS Instructivos Contacto OS Tesorería Extracto…" at bounding box center [580, 279] width 1160 height 472
click at [281, 321] on span "search Buscar Comprobante" at bounding box center [265, 327] width 135 height 12
paste input "0954892043"
drag, startPoint x: 246, startPoint y: 150, endPoint x: 194, endPoint y: 232, distance: 96.5
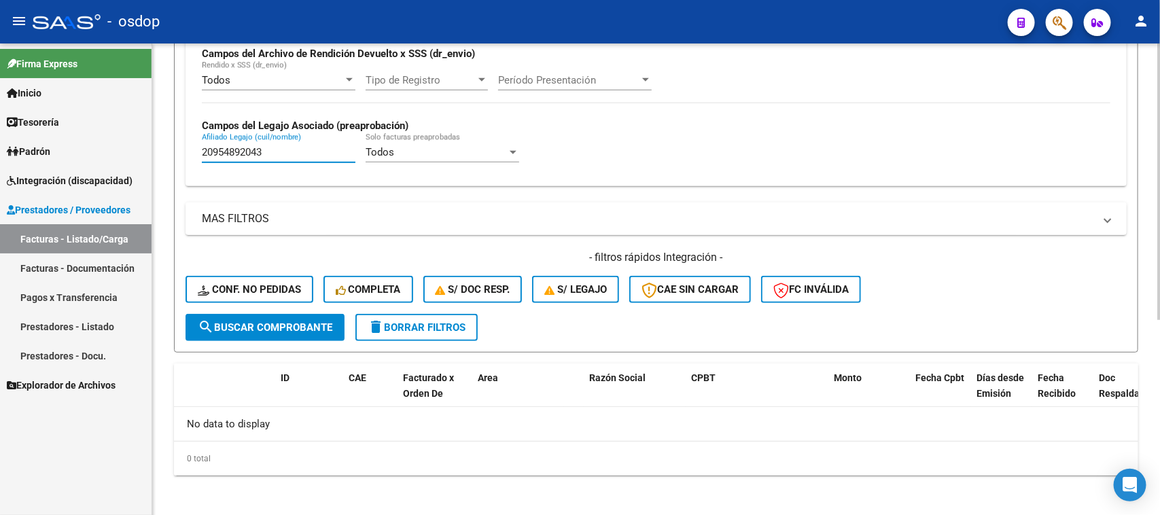
click at [94, 153] on mat-sidenav-container "Firma Express Inicio Calendario SSS Instructivos Contacto OS Tesorería Extracto…" at bounding box center [580, 279] width 1160 height 472
click at [258, 321] on span "search Buscar Comprobante" at bounding box center [265, 327] width 135 height 12
drag, startPoint x: 282, startPoint y: 151, endPoint x: 103, endPoint y: 167, distance: 180.1
click at [103, 167] on mat-sidenav-container "Firma Express Inicio Calendario SSS Instructivos Contacto OS Tesorería Extracto…" at bounding box center [580, 279] width 1160 height 472
paste input "539316827"
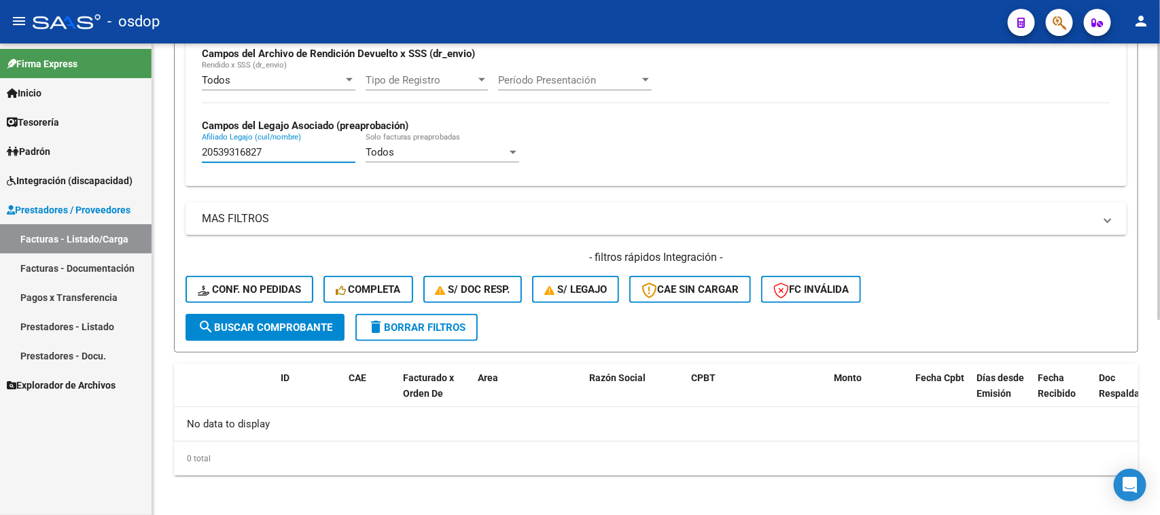
type input "20539316827"
click at [277, 326] on span "search Buscar Comprobante" at bounding box center [265, 327] width 135 height 12
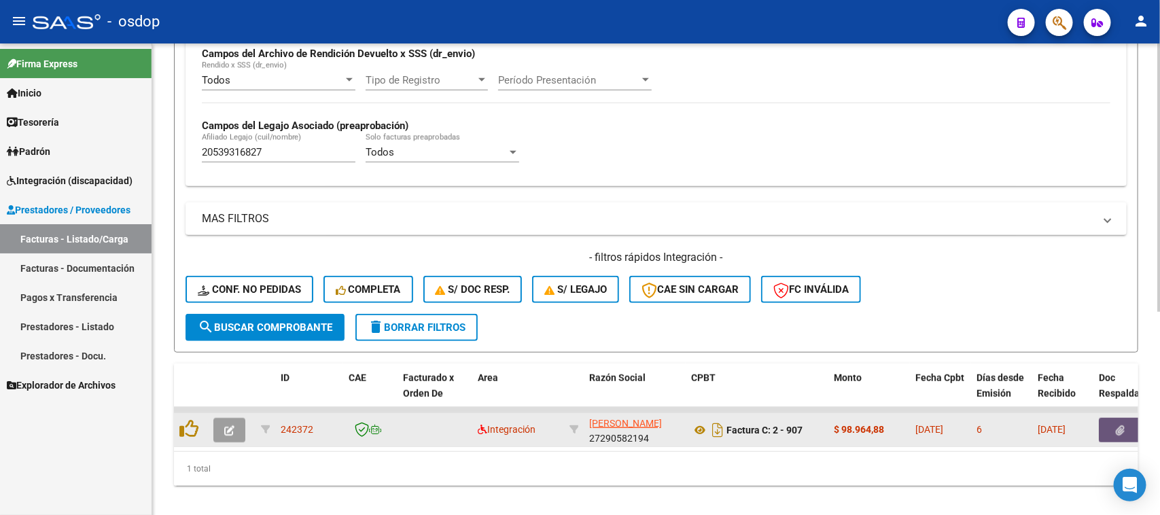
click at [1131, 431] on button "button" at bounding box center [1120, 430] width 43 height 24
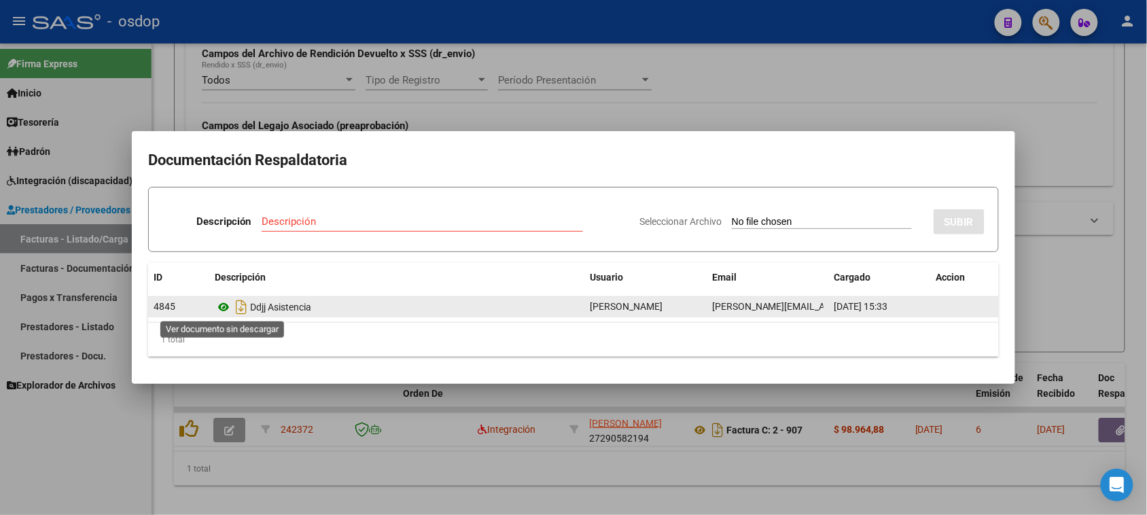
click at [225, 306] on icon at bounding box center [224, 307] width 18 height 16
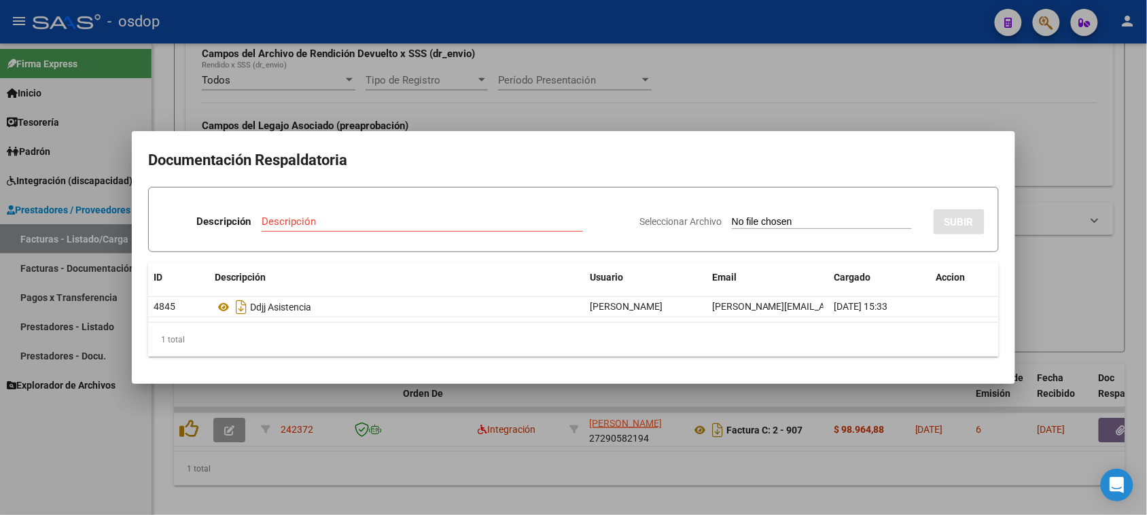
click at [476, 469] on div at bounding box center [573, 257] width 1147 height 515
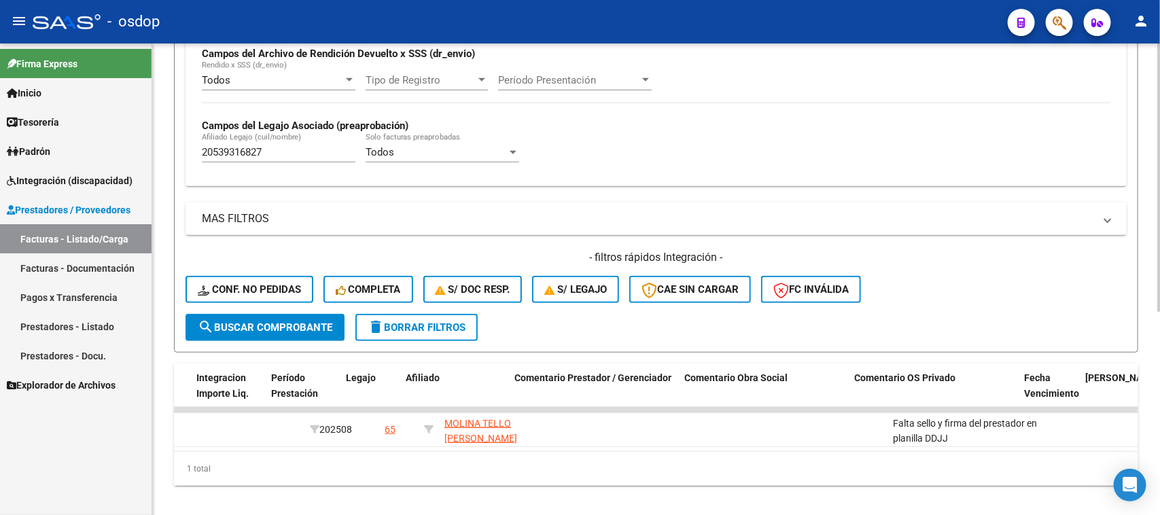
scroll to position [0, 1869]
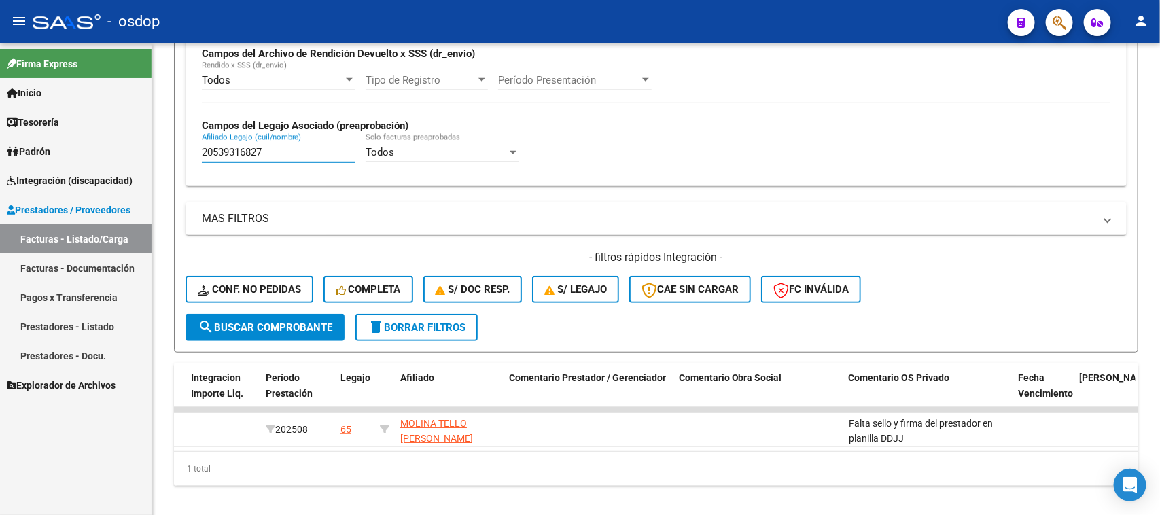
drag, startPoint x: 306, startPoint y: 145, endPoint x: 112, endPoint y: 171, distance: 195.5
click at [112, 171] on mat-sidenav-container "Firma Express Inicio Calendario SSS Instructivos Contacto OS Tesorería Extracto…" at bounding box center [580, 279] width 1160 height 472
paste input "01883590"
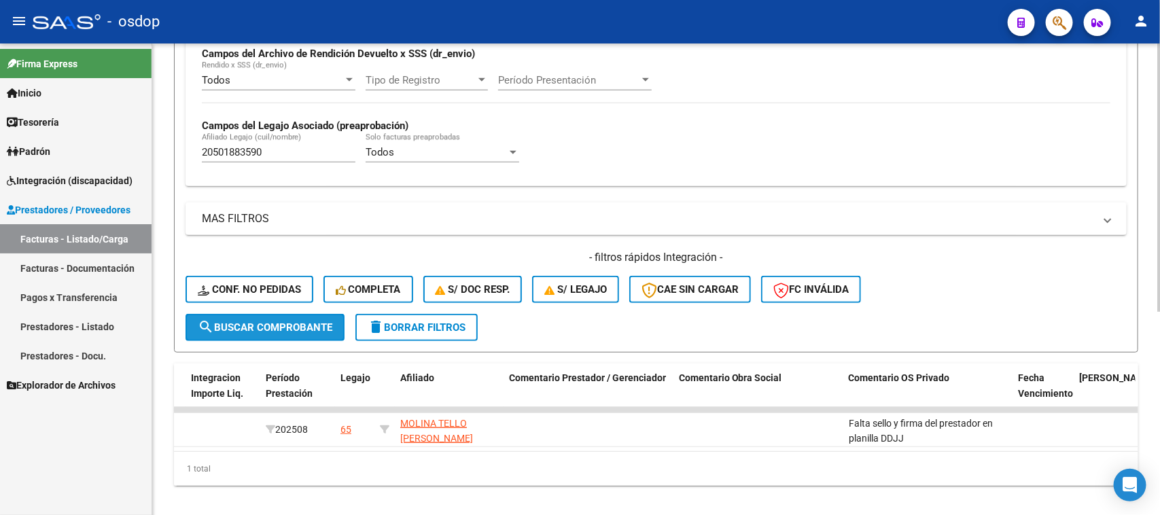
click at [311, 323] on span "search Buscar Comprobante" at bounding box center [265, 327] width 135 height 12
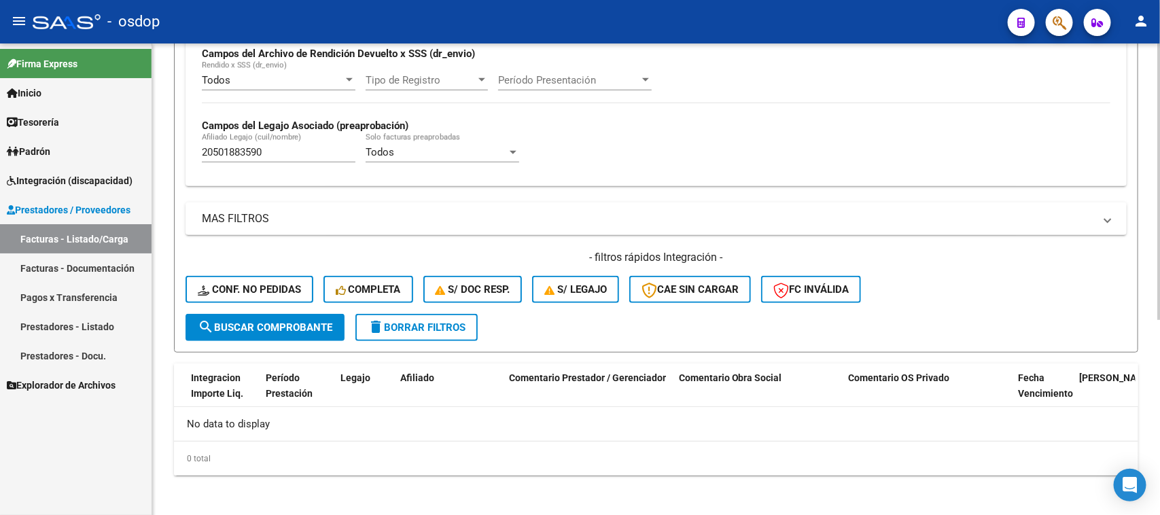
scroll to position [0, 0]
paste input "71276195"
drag, startPoint x: 269, startPoint y: 151, endPoint x: 135, endPoint y: 155, distance: 134.6
click at [135, 155] on mat-sidenav-container "Firma Express Inicio Calendario SSS Instructivos Contacto OS Tesorería Extracto…" at bounding box center [580, 279] width 1160 height 472
click at [301, 330] on button "search Buscar Comprobante" at bounding box center [264, 327] width 159 height 27
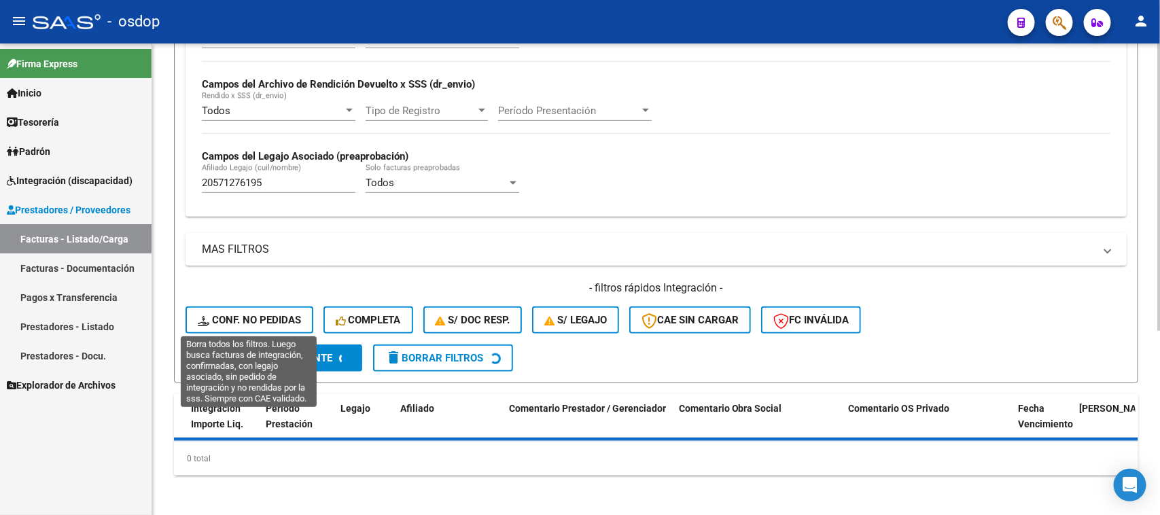
scroll to position [335, 0]
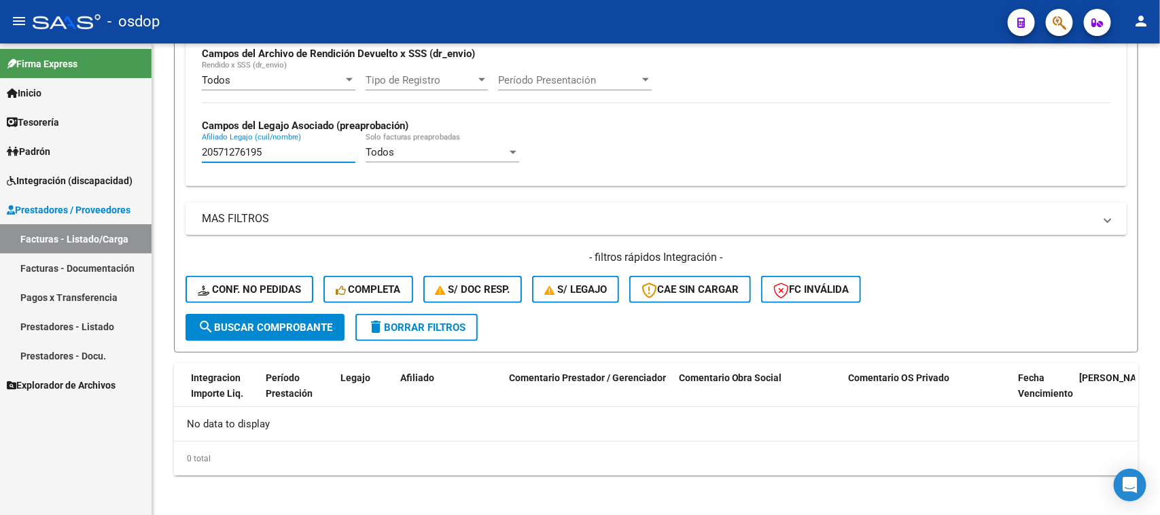
drag, startPoint x: 282, startPoint y: 153, endPoint x: 143, endPoint y: 175, distance: 141.1
click at [143, 175] on mat-sidenav-container "Firma Express Inicio Calendario SSS Instructivos Contacto OS Tesorería Extracto…" at bounding box center [580, 279] width 1160 height 472
paste input "82888"
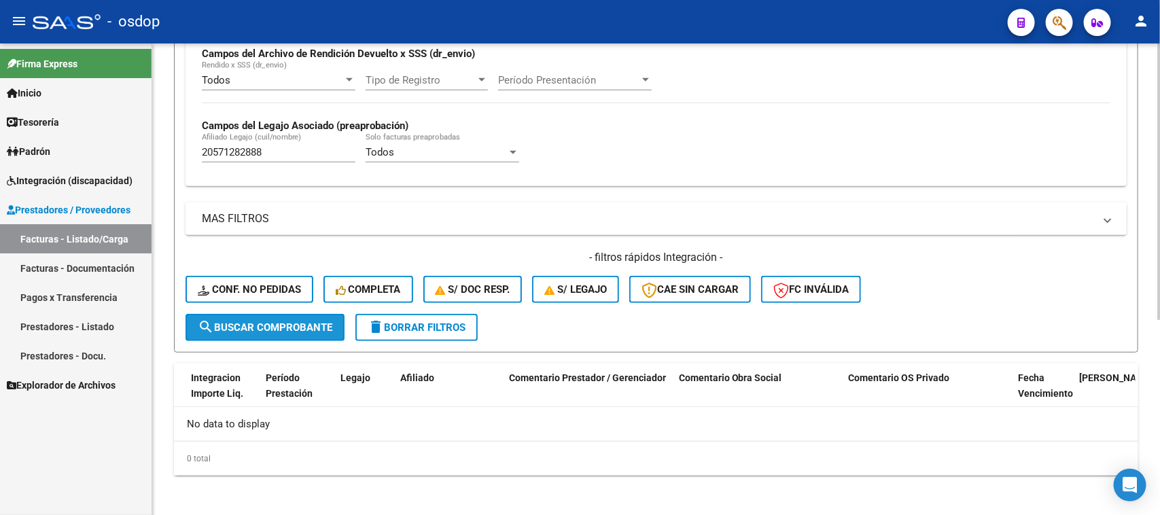
click at [294, 333] on button "search Buscar Comprobante" at bounding box center [264, 327] width 159 height 27
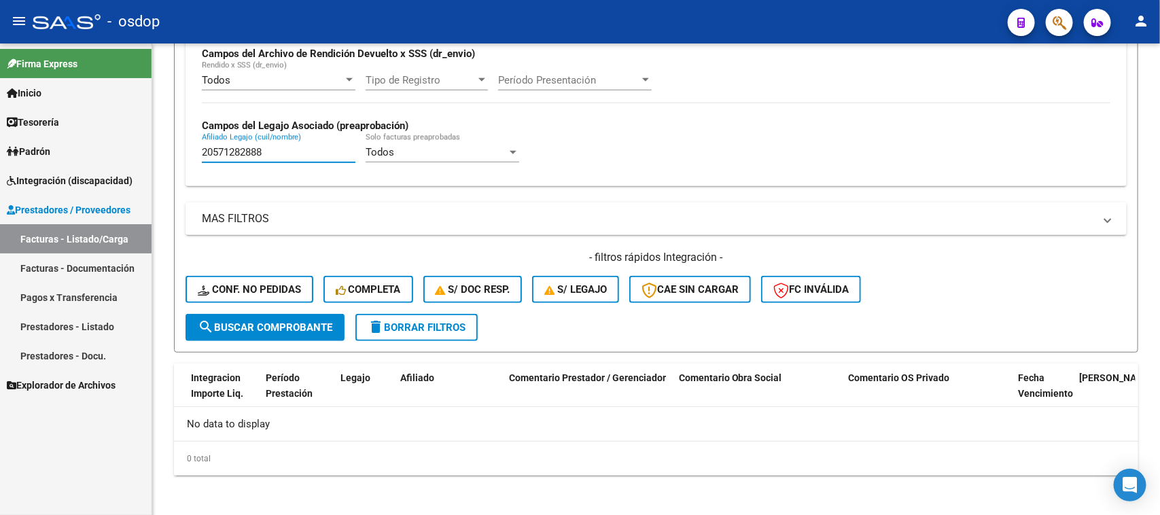
drag, startPoint x: 284, startPoint y: 153, endPoint x: 133, endPoint y: 171, distance: 151.9
click at [131, 164] on mat-sidenav-container "Firma Express Inicio Calendario SSS Instructivos Contacto OS Tesorería Extracto…" at bounding box center [580, 279] width 1160 height 472
paste input "34621370"
type input "20534621370"
click at [272, 323] on span "search Buscar Comprobante" at bounding box center [265, 327] width 135 height 12
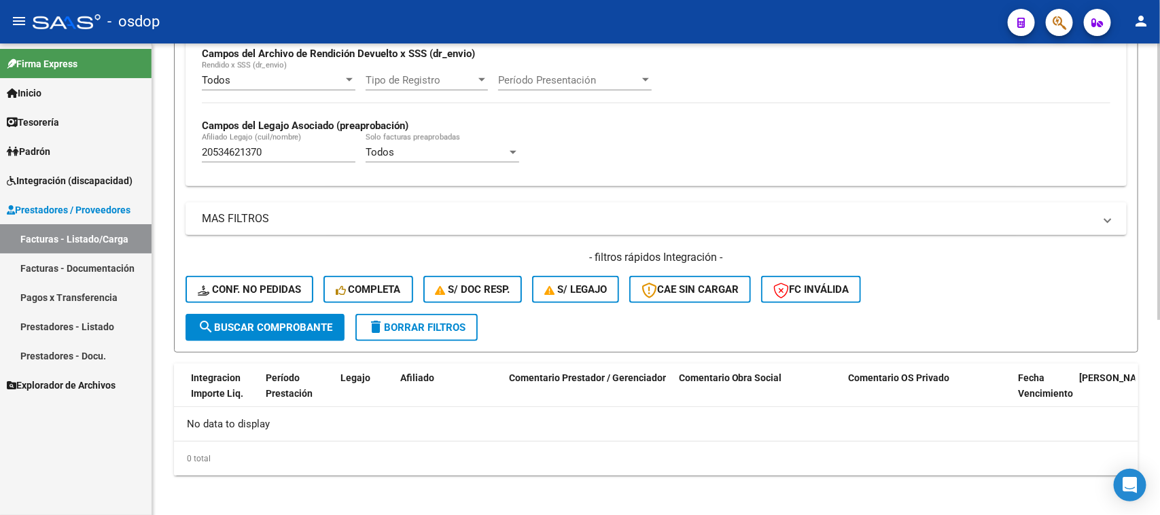
click at [429, 325] on span "delete Borrar Filtros" at bounding box center [417, 327] width 98 height 12
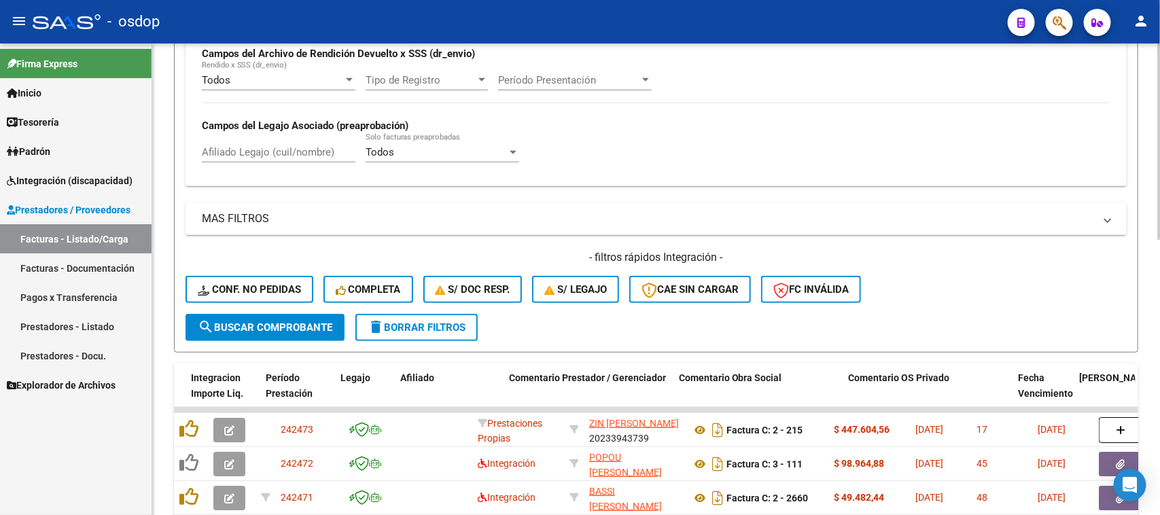
click at [250, 146] on input "Afiliado Legajo (cuil/nombre)" at bounding box center [279, 152] width 154 height 12
paste input "20534621370"
click at [296, 326] on span "search Buscar Comprobante" at bounding box center [265, 327] width 135 height 12
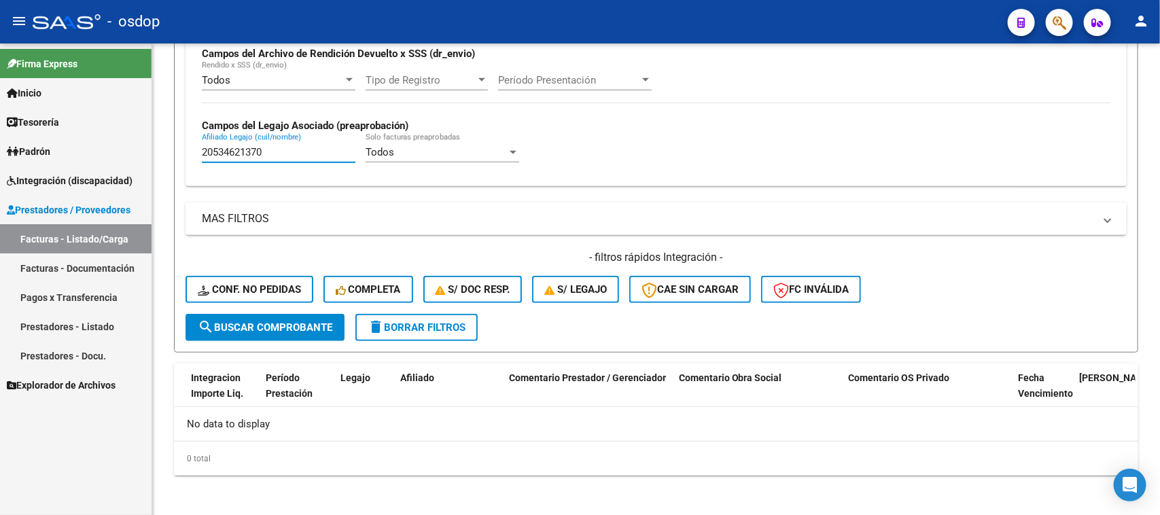
drag, startPoint x: 266, startPoint y: 147, endPoint x: 110, endPoint y: 171, distance: 158.0
click at [110, 171] on mat-sidenav-container "Firma Express Inicio Calendario SSS Instructivos Contacto OS Tesorería Extracto…" at bounding box center [580, 279] width 1160 height 472
paste input "43958981"
click at [276, 330] on button "search Buscar Comprobante" at bounding box center [264, 327] width 159 height 27
drag, startPoint x: 296, startPoint y: 147, endPoint x: 155, endPoint y: 209, distance: 154.0
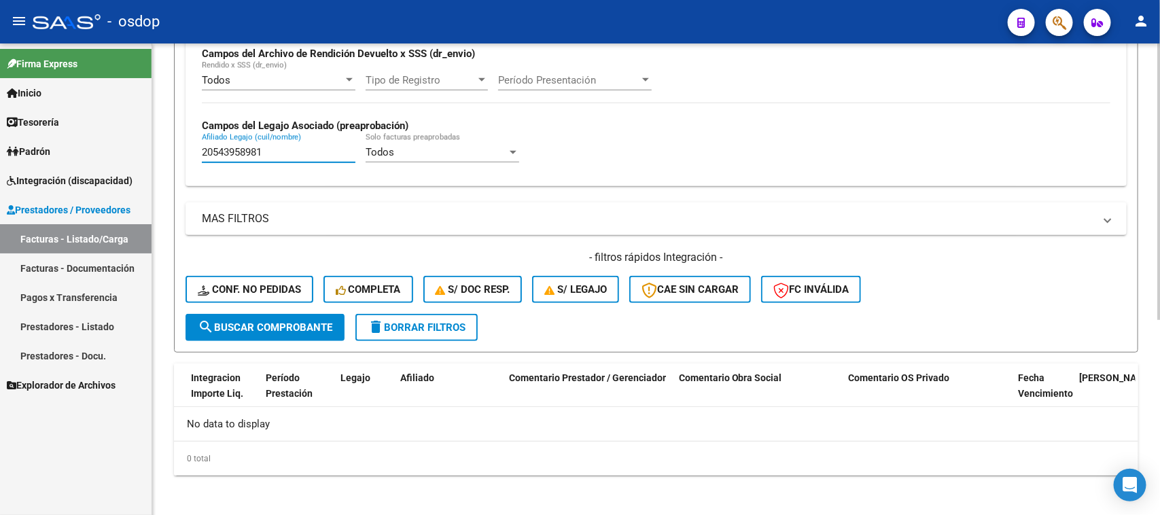
click at [128, 185] on mat-sidenav-container "Firma Express Inicio Calendario SSS Instructivos Contacto OS Tesorería Extracto…" at bounding box center [580, 279] width 1160 height 472
paste input "7564514808"
click at [272, 321] on span "search Buscar Comprobante" at bounding box center [265, 327] width 135 height 12
drag, startPoint x: 268, startPoint y: 154, endPoint x: 89, endPoint y: 202, distance: 185.8
click at [89, 202] on mat-sidenav-container "Firma Express Inicio Calendario SSS Instructivos Contacto OS Tesorería Extracto…" at bounding box center [580, 279] width 1160 height 472
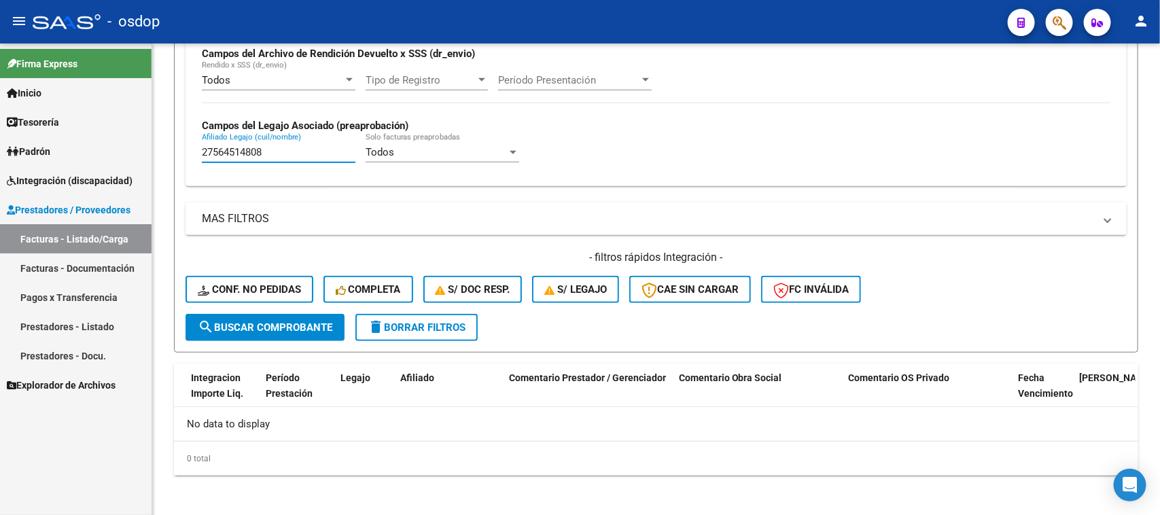
paste input "7679395"
click at [260, 336] on button "search Buscar Comprobante" at bounding box center [264, 327] width 159 height 27
drag, startPoint x: 269, startPoint y: 148, endPoint x: 126, endPoint y: 169, distance: 144.8
click at [126, 169] on mat-sidenav-container "Firma Express Inicio Calendario SSS Instructivos Contacto OS Tesorería Extracto…" at bounding box center [580, 279] width 1160 height 472
paste input "50594787"
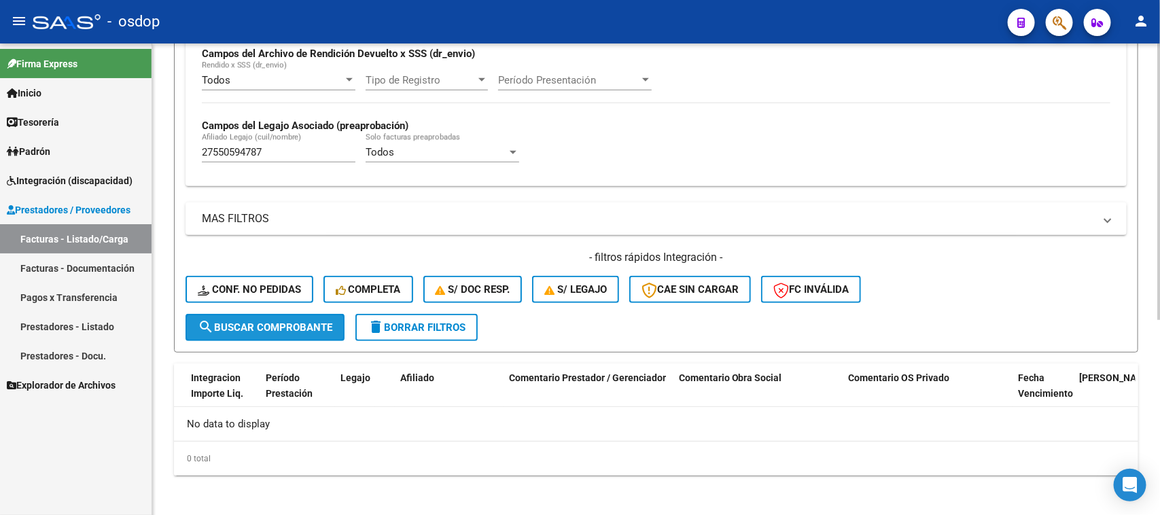
click at [299, 327] on span "search Buscar Comprobante" at bounding box center [265, 327] width 135 height 12
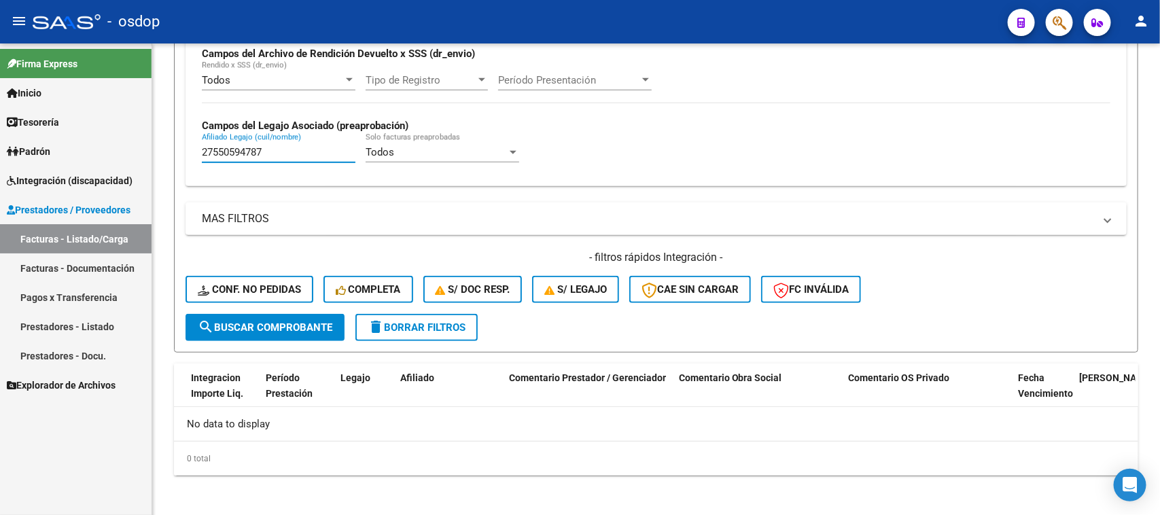
drag, startPoint x: 289, startPoint y: 149, endPoint x: 116, endPoint y: 143, distance: 174.1
click at [116, 143] on mat-sidenav-container "Firma Express Inicio Calendario SSS Instructivos Contacto OS Tesorería Extracto…" at bounding box center [580, 279] width 1160 height 472
paste input "0541585231"
type input "20541585231"
click at [253, 323] on span "search Buscar Comprobante" at bounding box center [265, 327] width 135 height 12
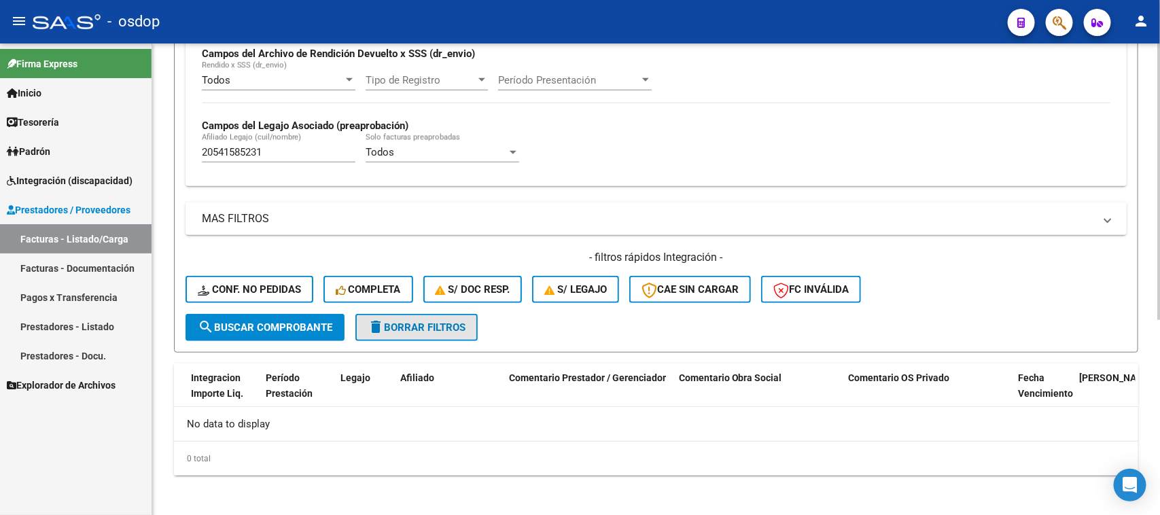
click at [410, 321] on span "delete Borrar Filtros" at bounding box center [417, 327] width 98 height 12
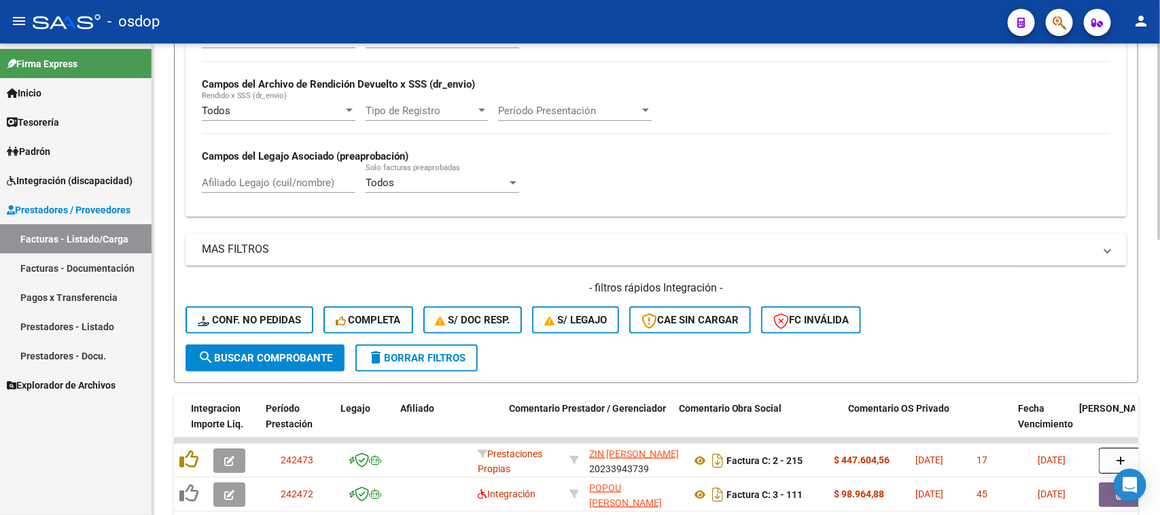
click at [249, 177] on div "Todos Cargado en Para Enviar SSS Período De Prestación Campos del Archivo de Re…" at bounding box center [655, 118] width 941 height 198
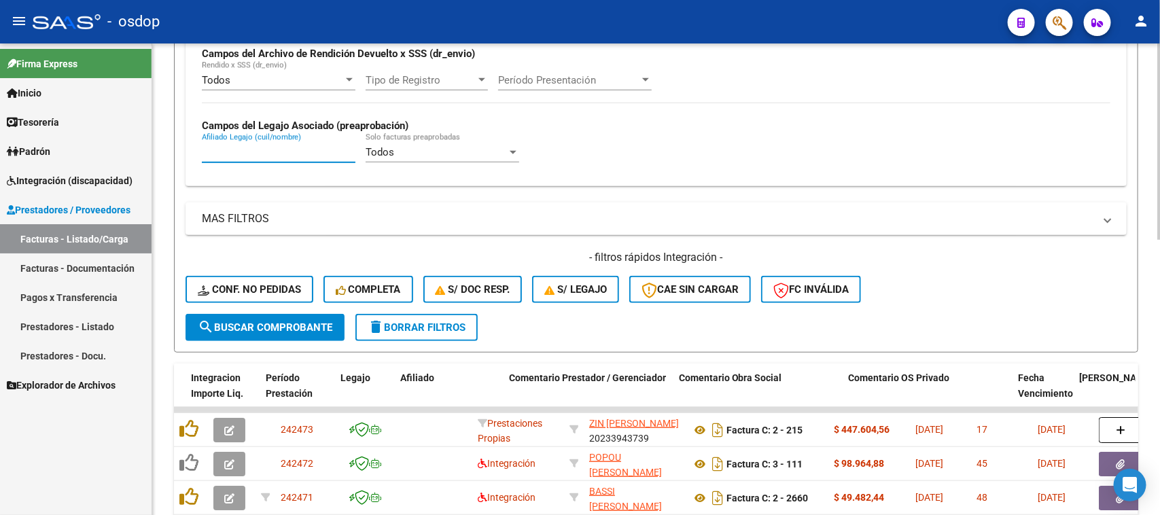
click at [249, 146] on input "Afiliado Legajo (cuil/nombre)" at bounding box center [279, 152] width 154 height 12
paste input "20541585231"
click at [311, 331] on button "search Buscar Comprobante" at bounding box center [264, 327] width 159 height 27
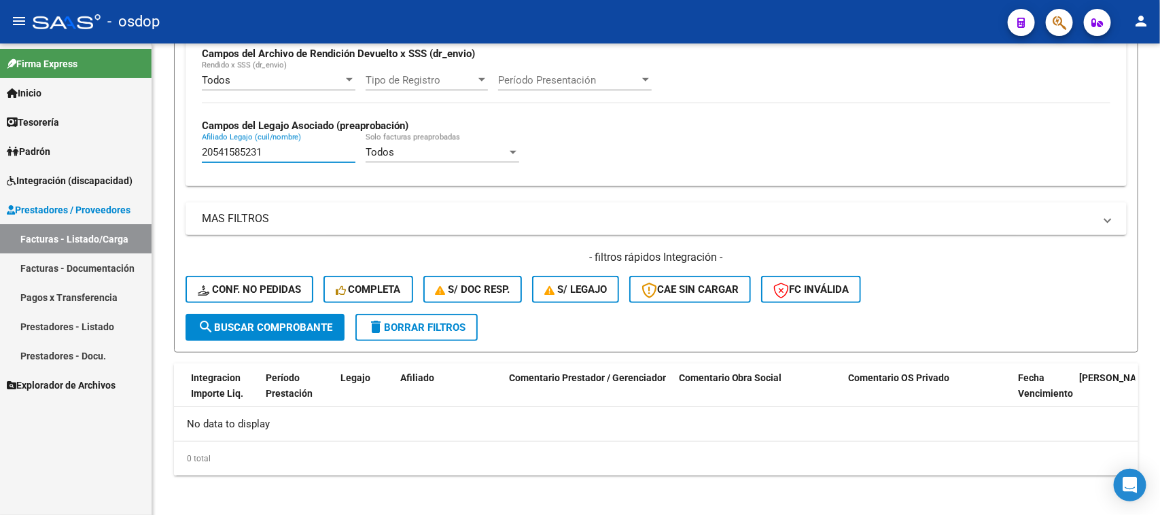
drag, startPoint x: 269, startPoint y: 153, endPoint x: 97, endPoint y: 158, distance: 172.0
click at [97, 158] on mat-sidenav-container "Firma Express Inicio Calendario SSS Instructivos Contacto OS Tesorería Extracto…" at bounding box center [580, 279] width 1160 height 472
paste input "7221761427"
click at [269, 324] on span "search Buscar Comprobante" at bounding box center [265, 327] width 135 height 12
drag, startPoint x: 281, startPoint y: 152, endPoint x: 96, endPoint y: 181, distance: 187.2
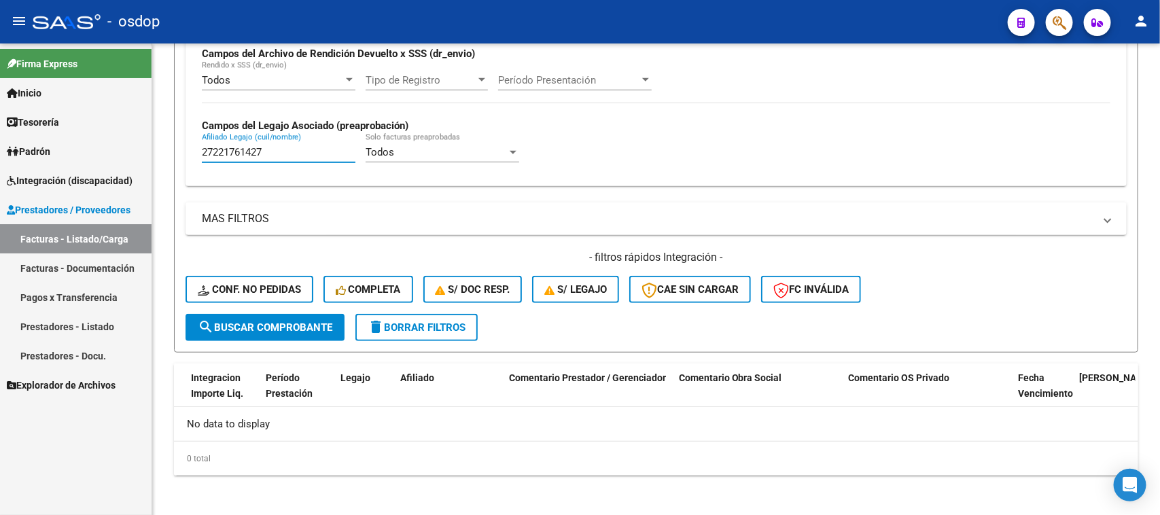
click at [96, 181] on mat-sidenav-container "Firma Express Inicio Calendario SSS Instructivos Contacto OS Tesorería Extracto…" at bounding box center [580, 279] width 1160 height 472
paste input "0498735399"
type input "20498735399"
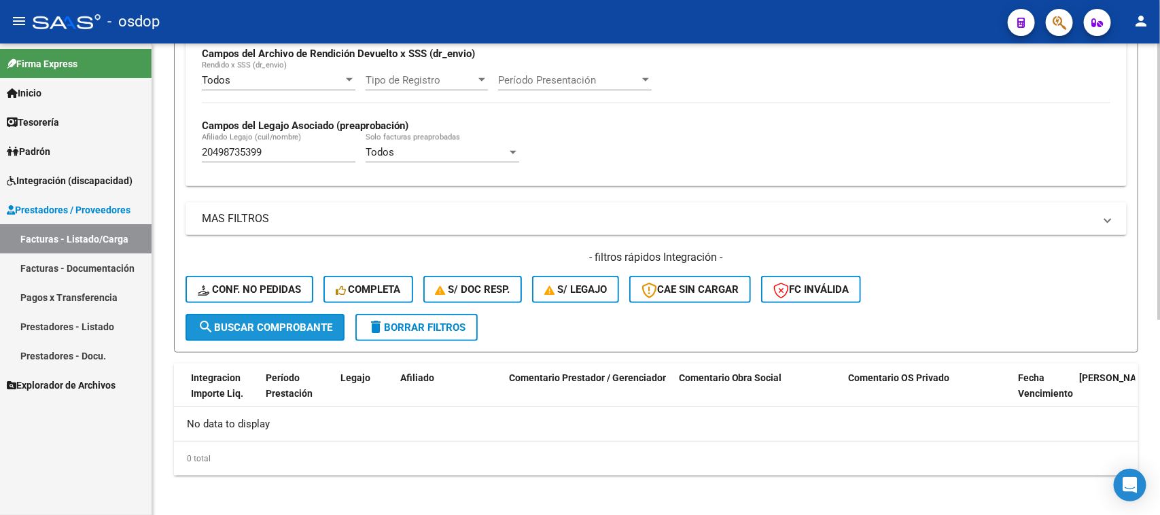
click at [274, 326] on span "search Buscar Comprobante" at bounding box center [265, 327] width 135 height 12
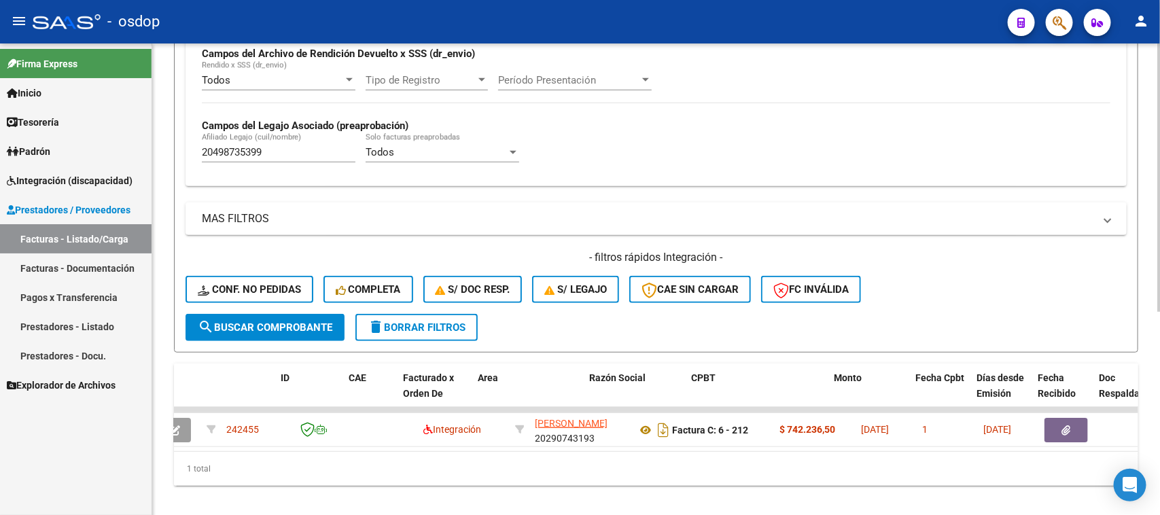
scroll to position [0, 0]
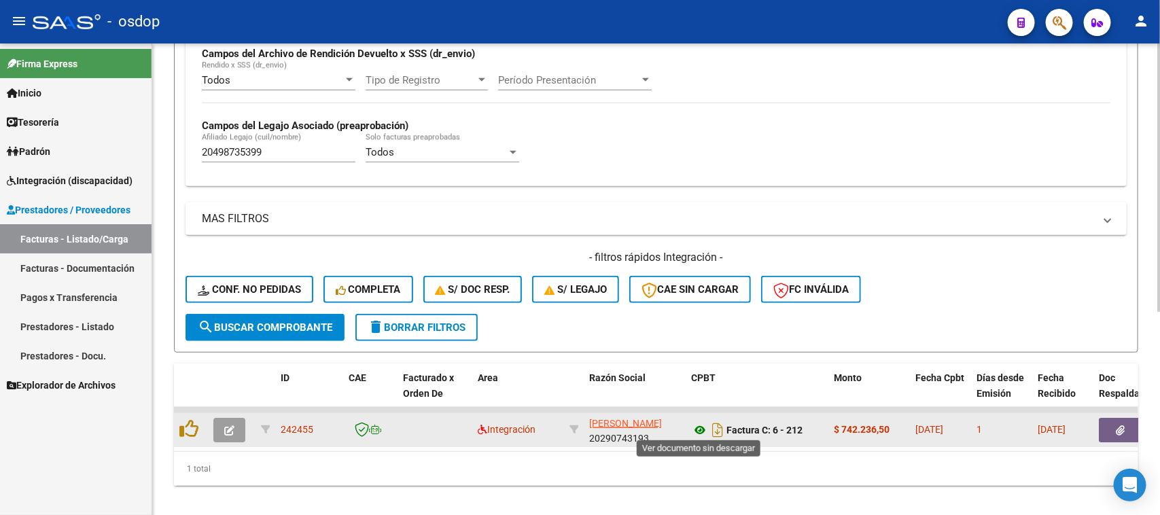
click at [700, 425] on icon at bounding box center [700, 430] width 18 height 16
click at [1112, 423] on button "button" at bounding box center [1120, 430] width 43 height 24
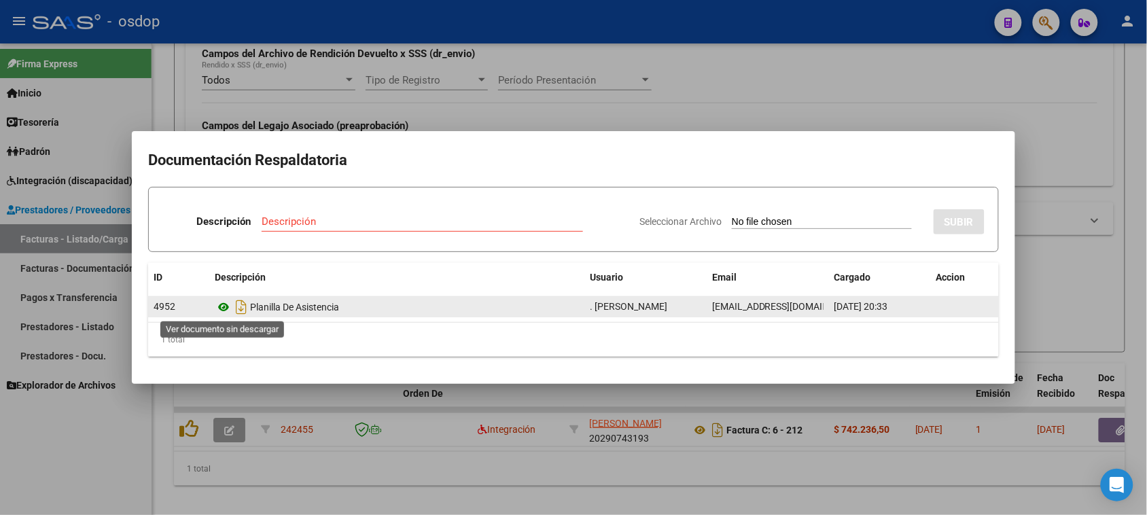
click at [226, 306] on icon at bounding box center [224, 307] width 18 height 16
click at [225, 307] on icon at bounding box center [224, 307] width 18 height 16
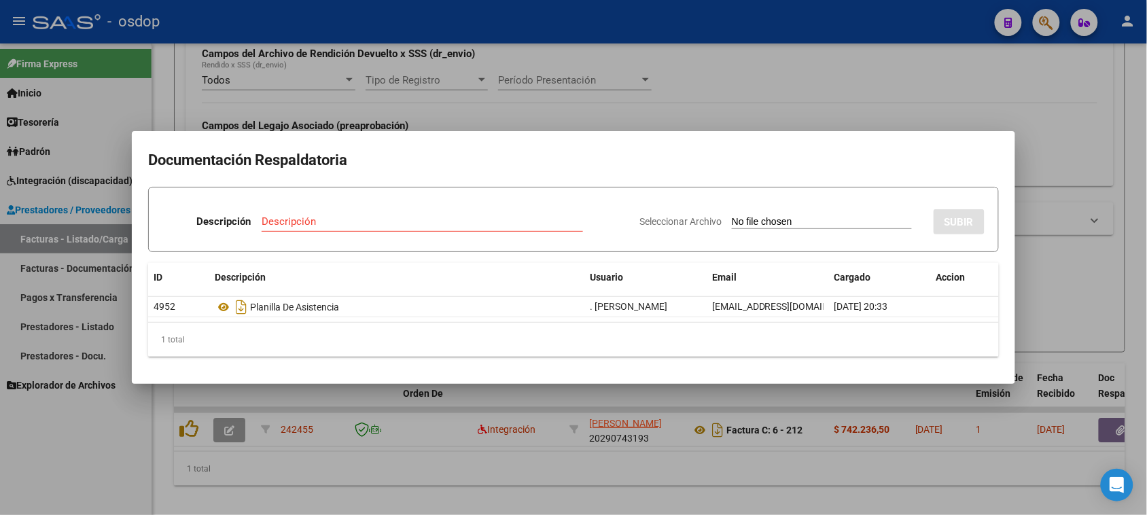
click at [455, 483] on div at bounding box center [573, 257] width 1147 height 515
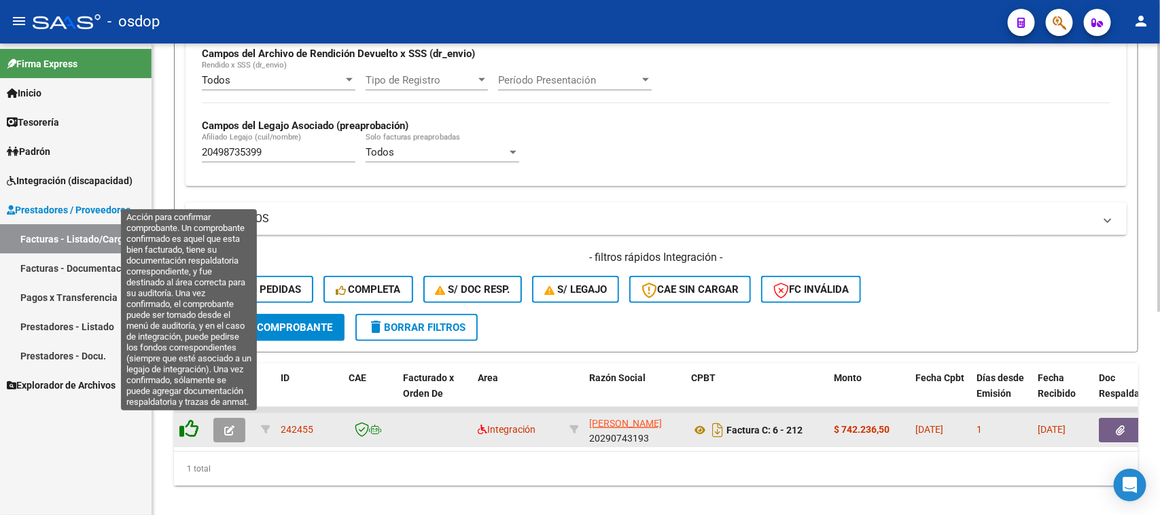
click at [188, 425] on icon at bounding box center [188, 428] width 19 height 19
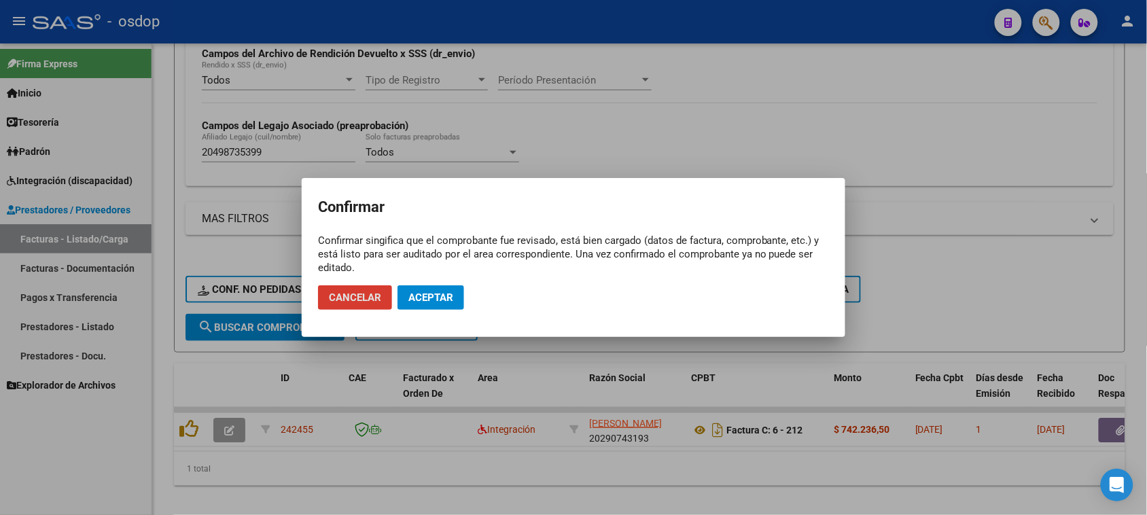
click at [449, 297] on span "Aceptar" at bounding box center [430, 297] width 45 height 12
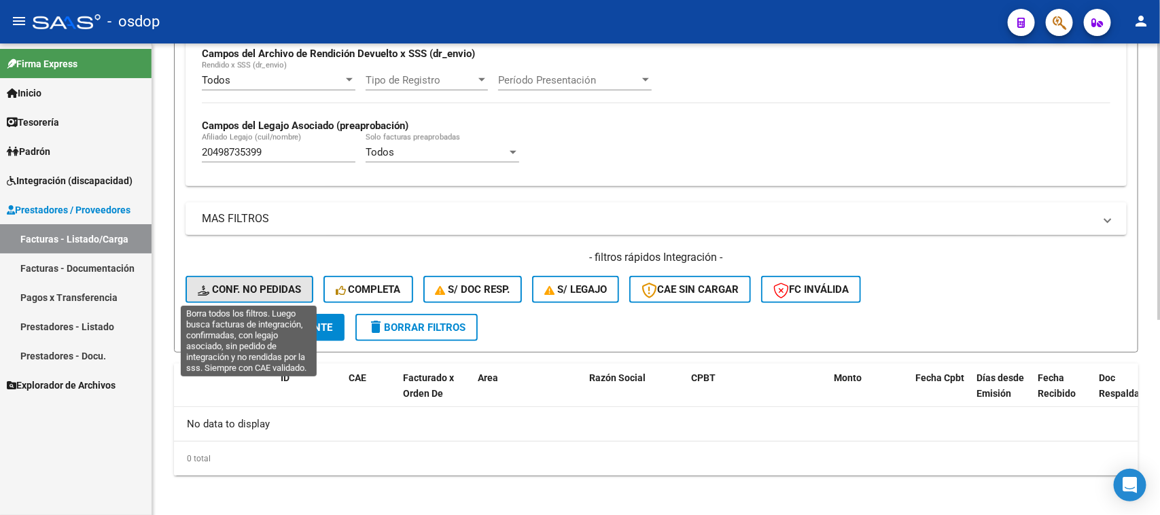
click at [250, 286] on span "Conf. no pedidas" at bounding box center [249, 289] width 103 height 12
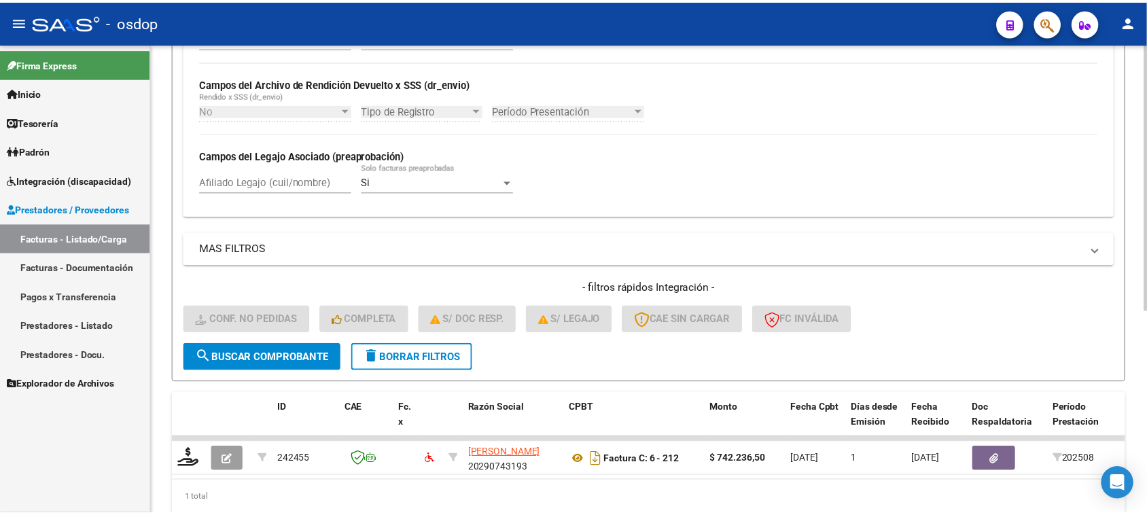
scroll to position [335, 0]
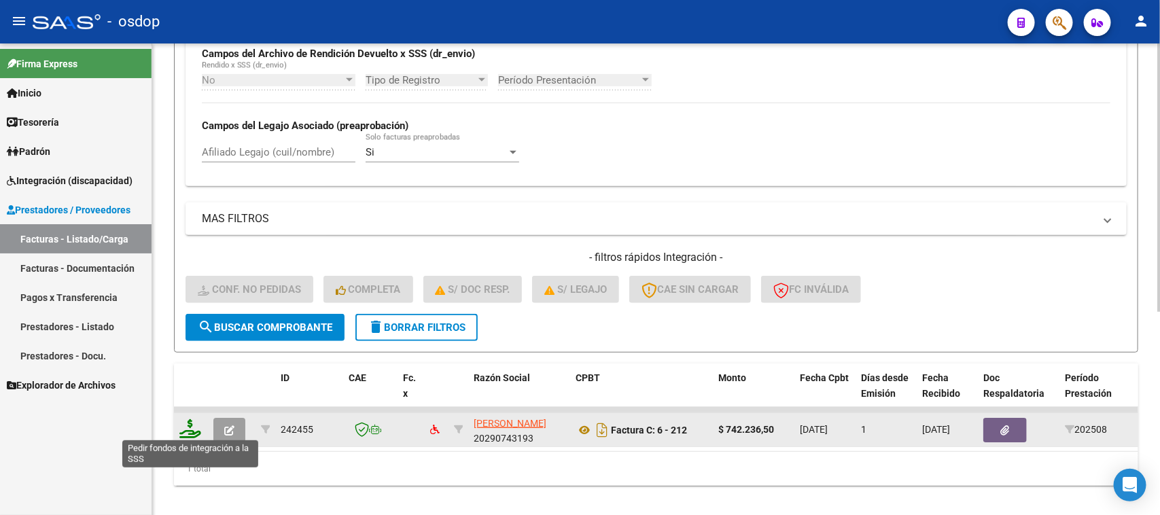
click at [192, 425] on icon at bounding box center [190, 428] width 22 height 19
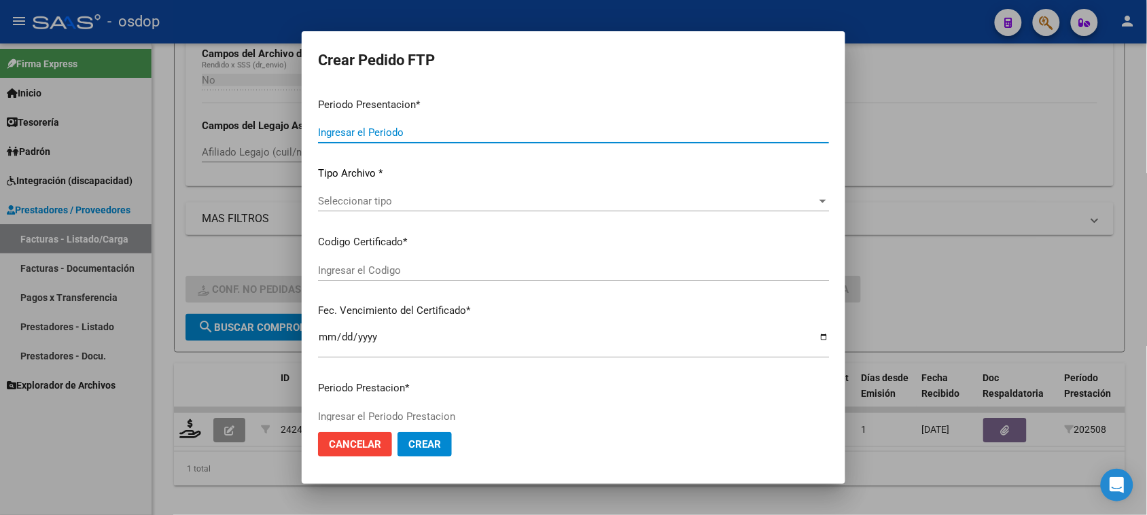
type input "202508"
type input "$ 742.236,50"
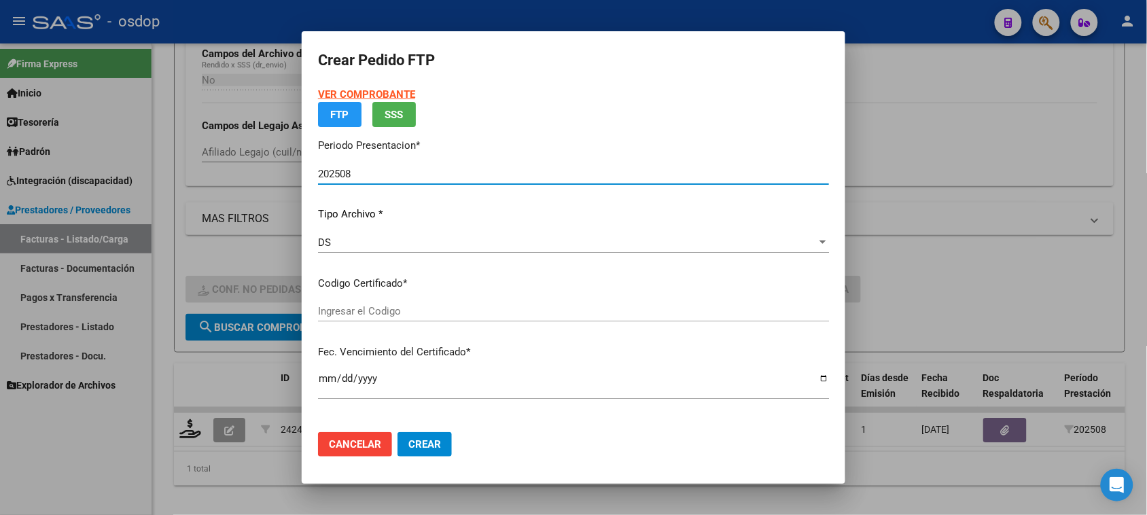
type input "290573378"
type input "2027-11-08"
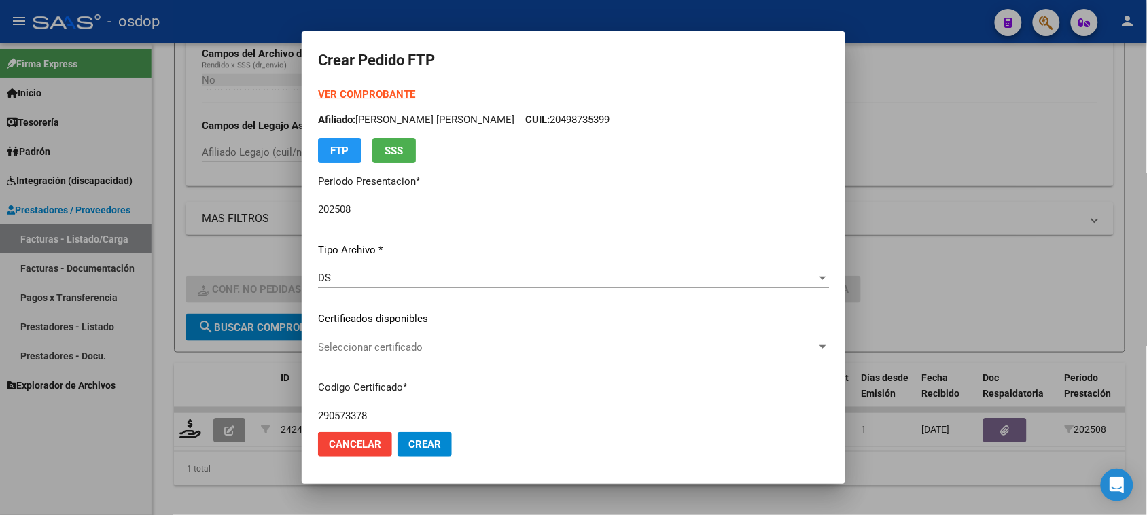
click at [482, 301] on div "VER COMPROBANTE ARCA Padrón Afiliado: MORENO MARCHISIO ANGEL EZEQUIEL CUIL: 204…" at bounding box center [573, 309] width 511 height 444
click at [476, 337] on div "Seleccionar certificado Seleccionar certificado" at bounding box center [573, 347] width 511 height 20
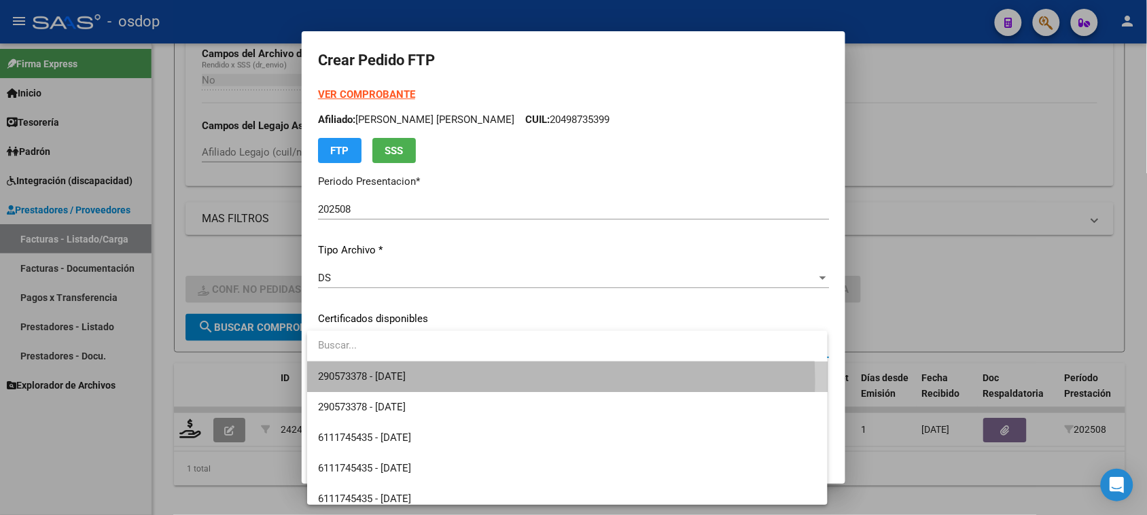
click at [469, 381] on span "290573378 - 2027-11-08" at bounding box center [567, 376] width 498 height 31
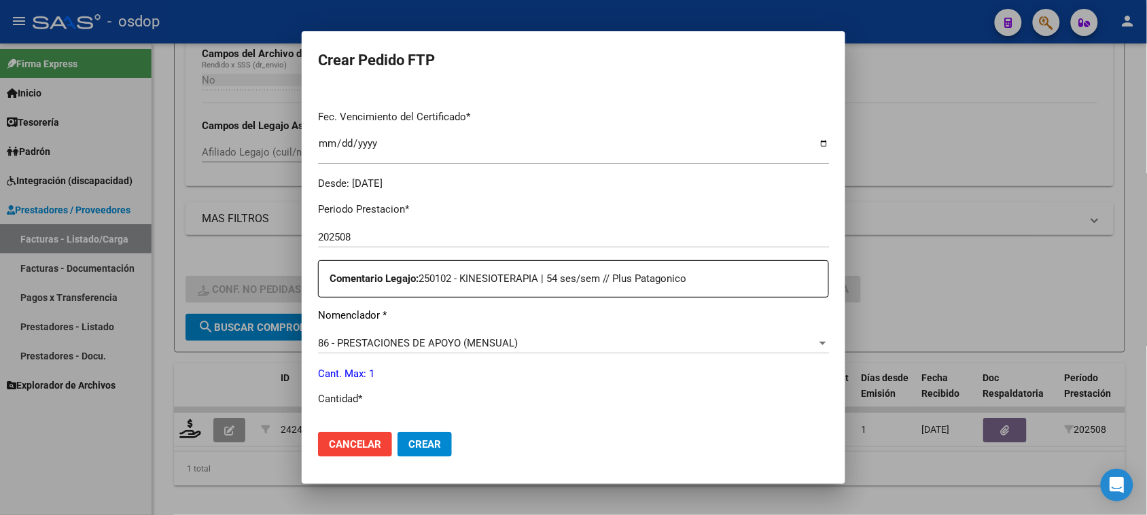
scroll to position [425, 0]
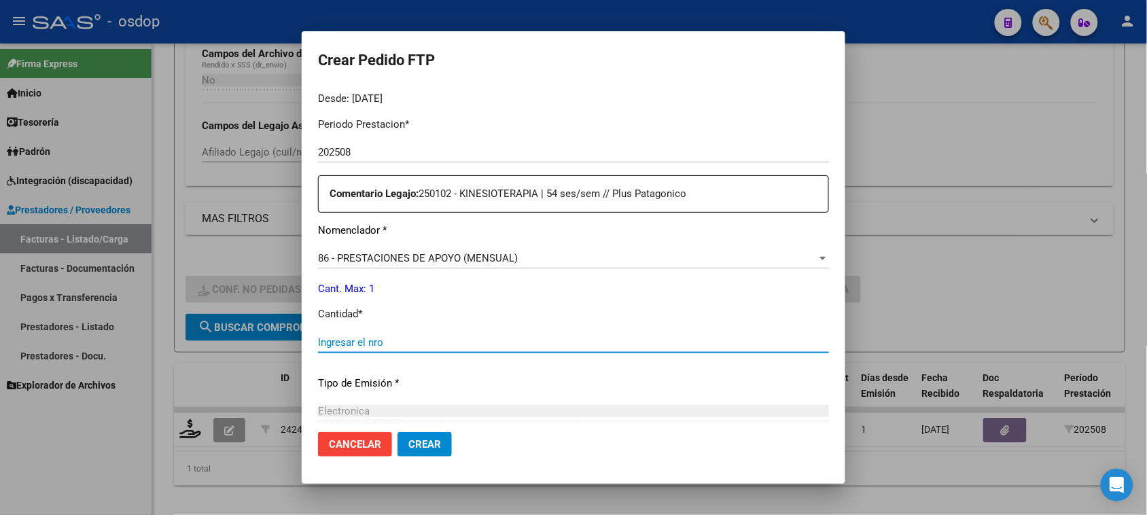
click at [388, 344] on input "Ingresar el nro" at bounding box center [573, 342] width 511 height 12
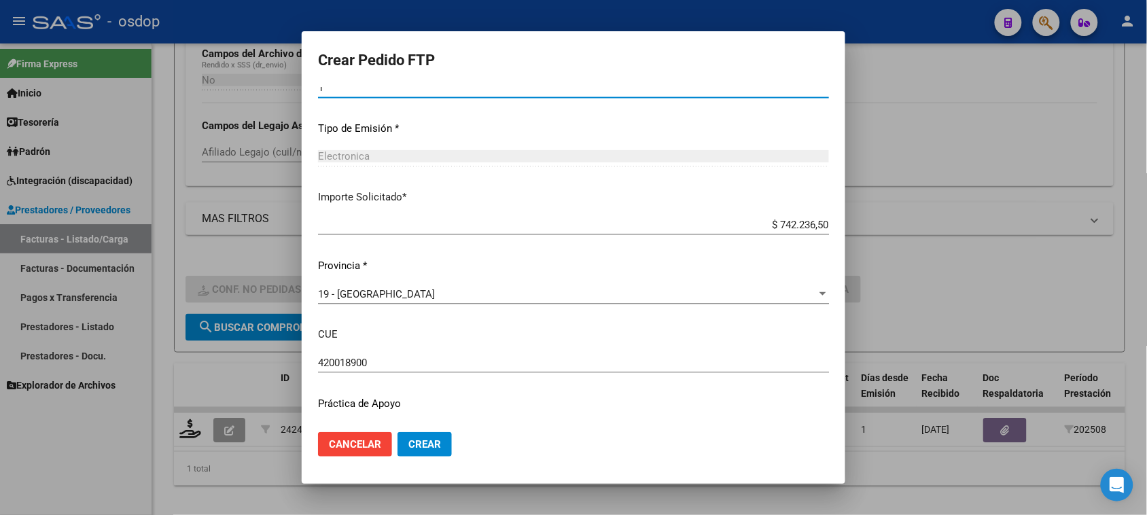
scroll to position [711, 0]
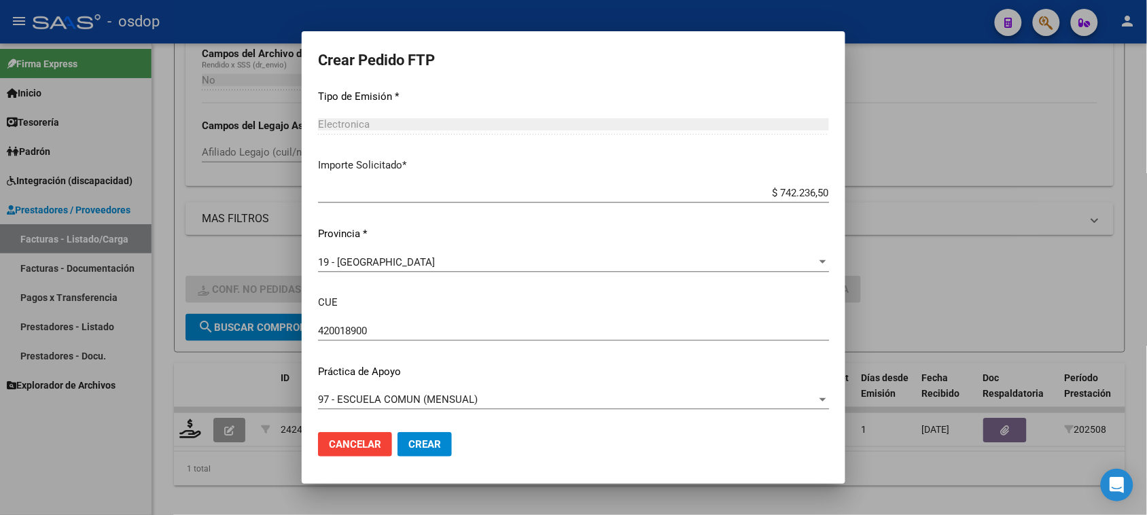
type input "1"
click at [423, 446] on span "Crear" at bounding box center [424, 444] width 33 height 12
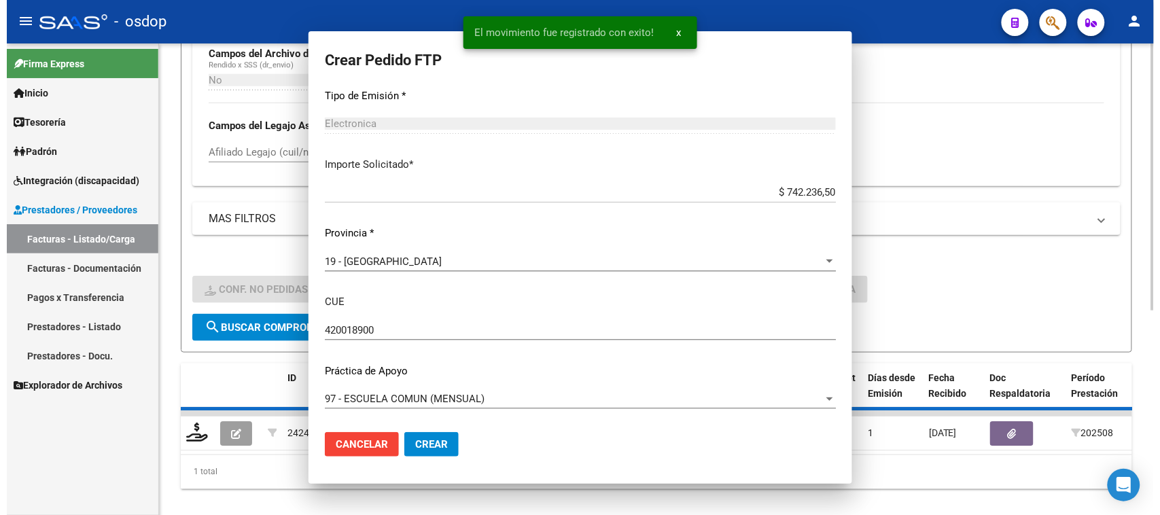
scroll to position [0, 0]
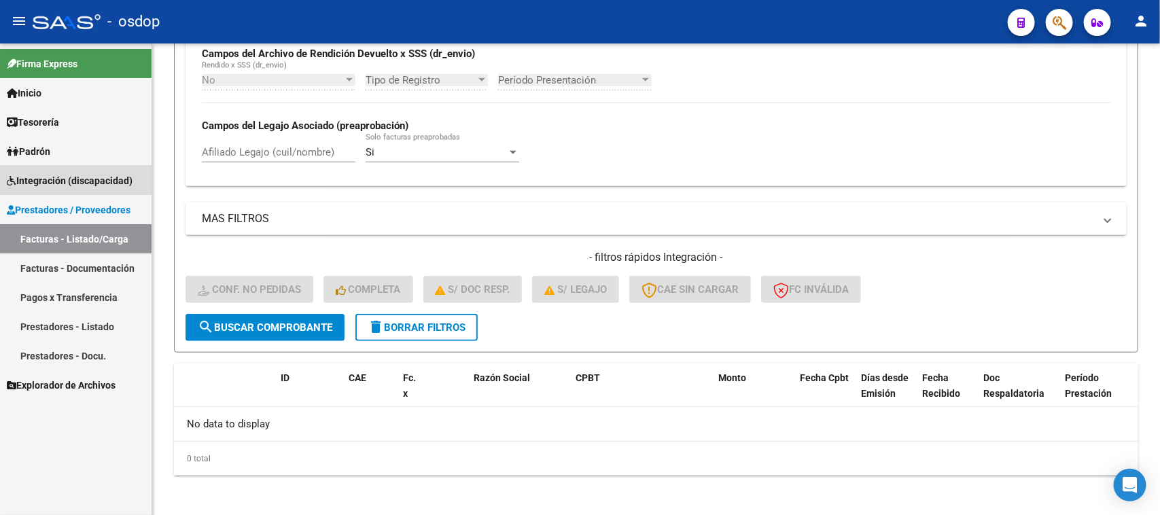
click at [92, 184] on span "Integración (discapacidad)" at bounding box center [70, 180] width 126 height 15
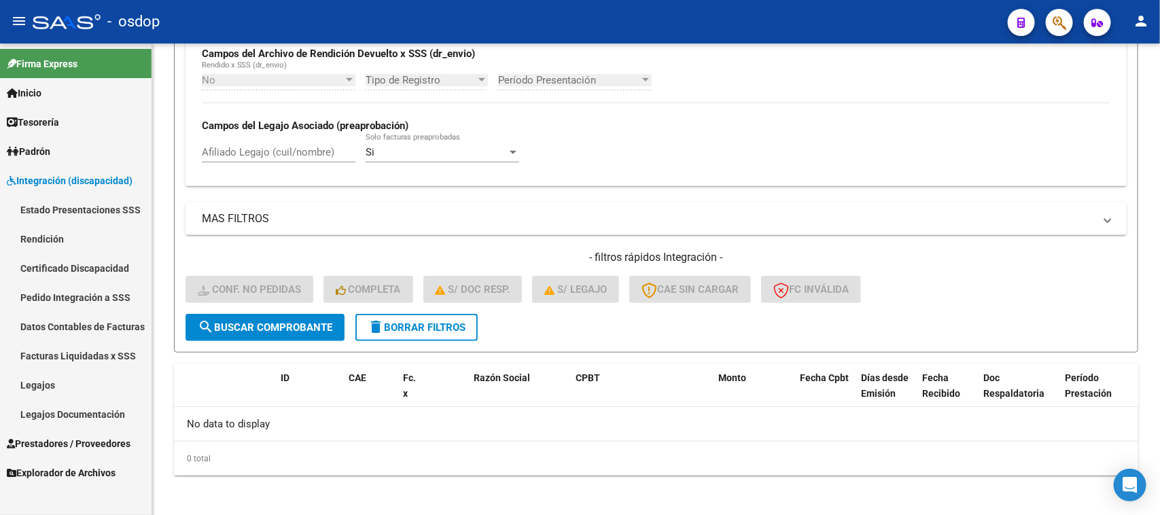
click at [86, 301] on link "Pedido Integración a SSS" at bounding box center [76, 297] width 152 height 29
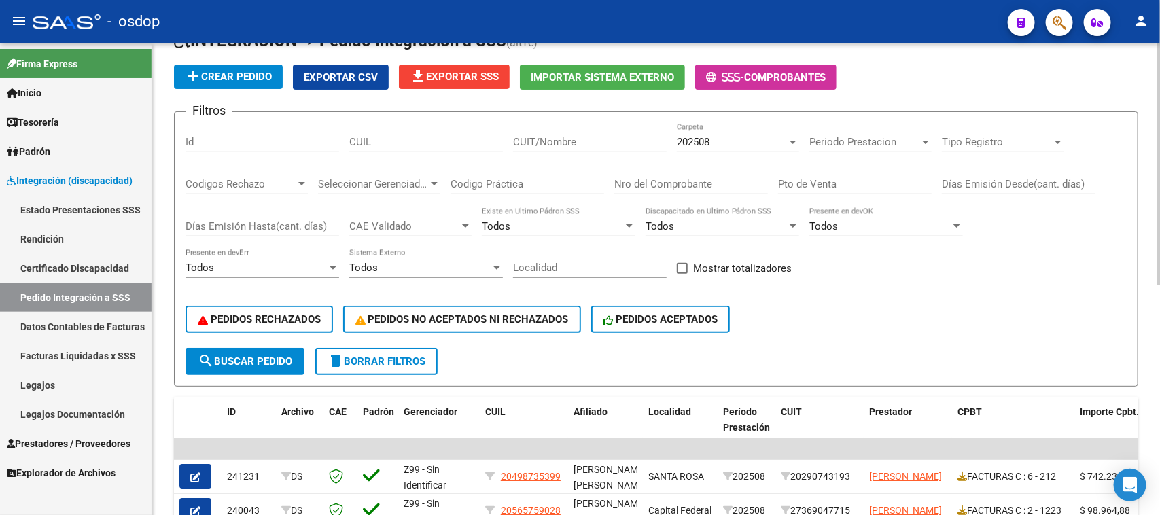
scroll to position [245, 0]
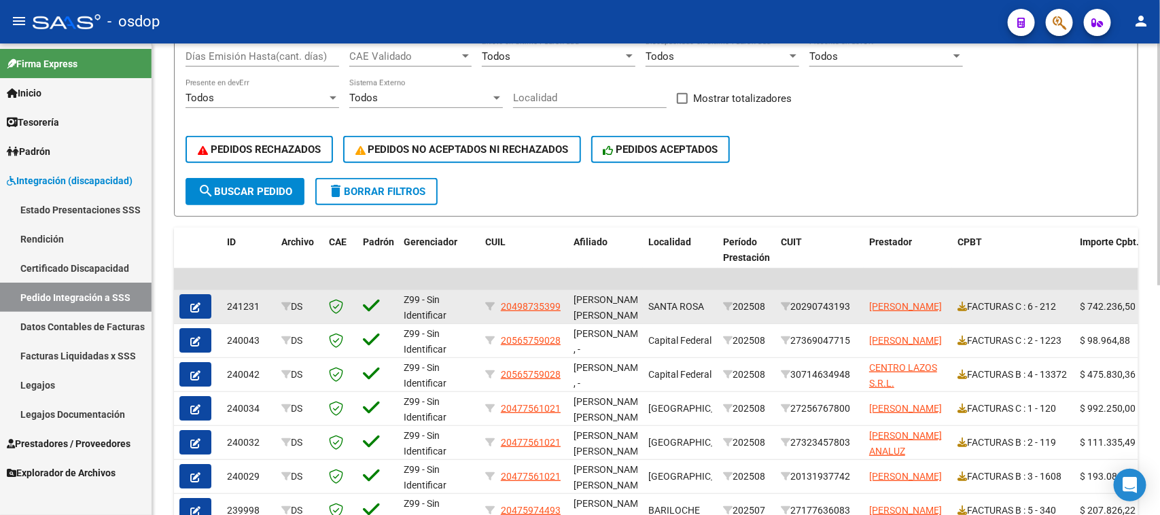
click at [200, 302] on button "button" at bounding box center [195, 306] width 32 height 24
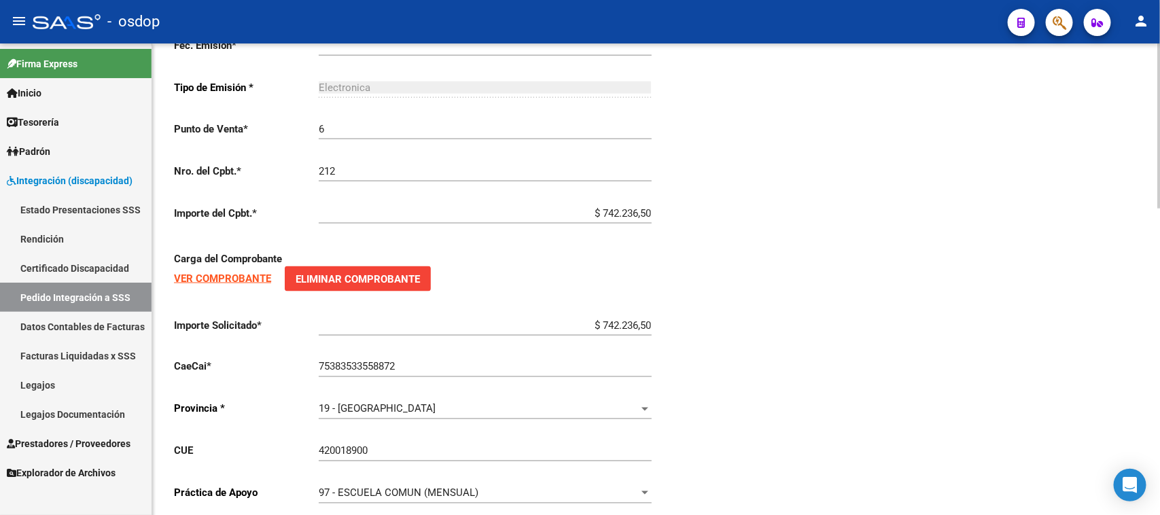
type input "20498735399"
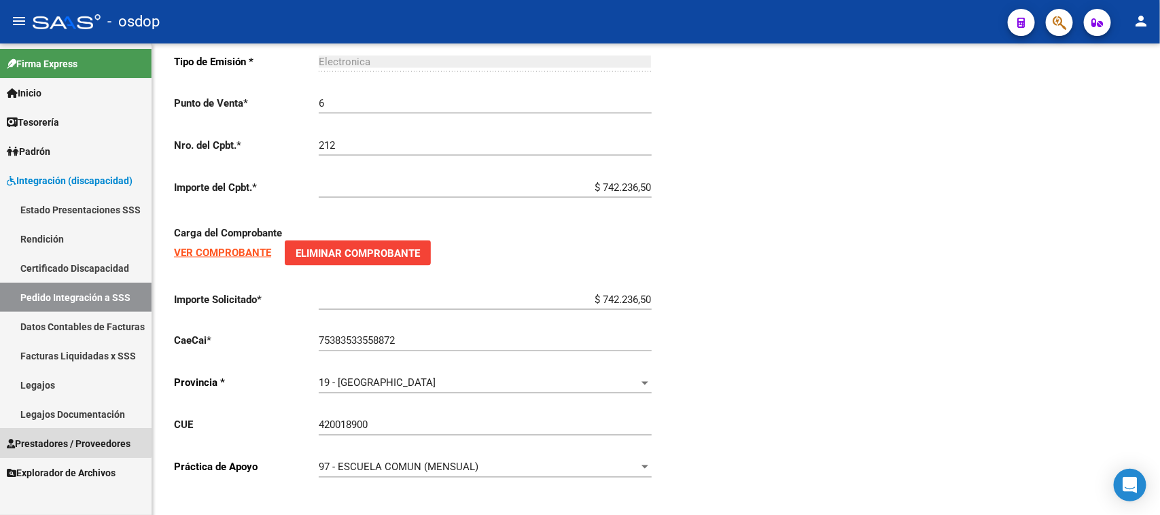
click at [66, 438] on span "Prestadores / Proveedores" at bounding box center [69, 443] width 124 height 15
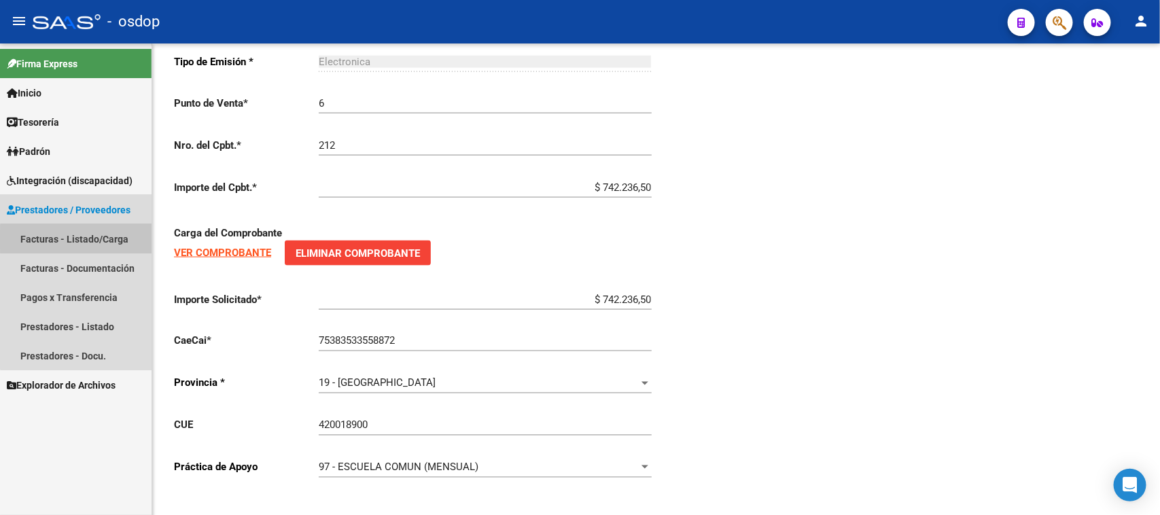
click at [89, 240] on link "Facturas - Listado/Carga" at bounding box center [76, 238] width 152 height 29
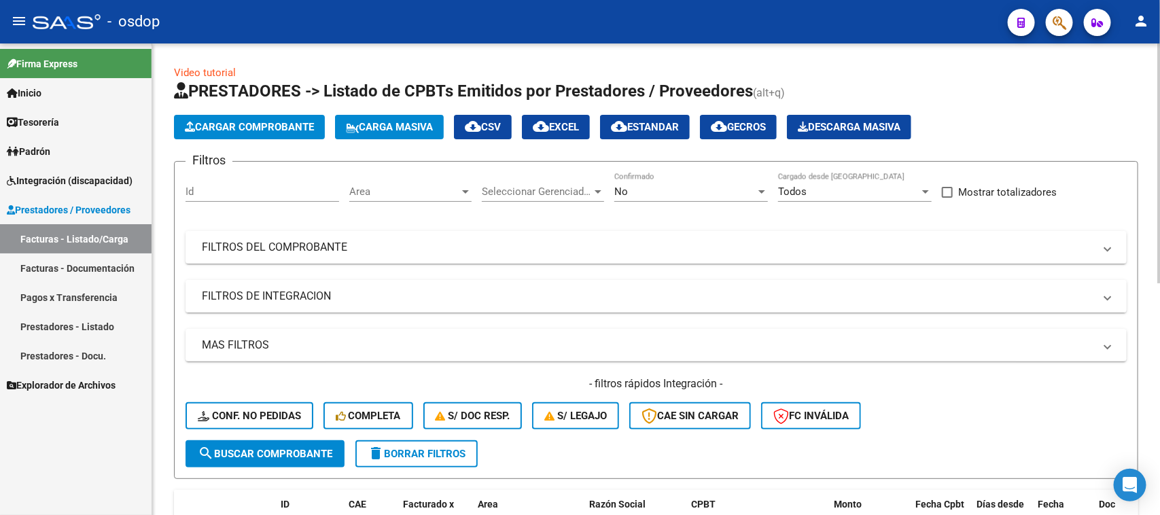
click at [287, 293] on mat-panel-title "FILTROS DE INTEGRACION" at bounding box center [648, 296] width 892 height 15
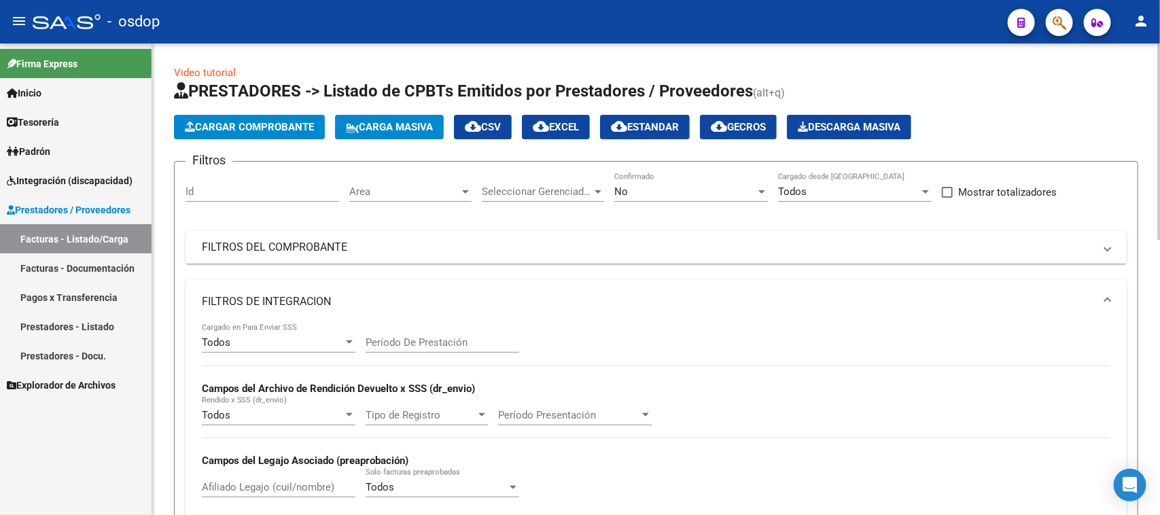
scroll to position [85, 0]
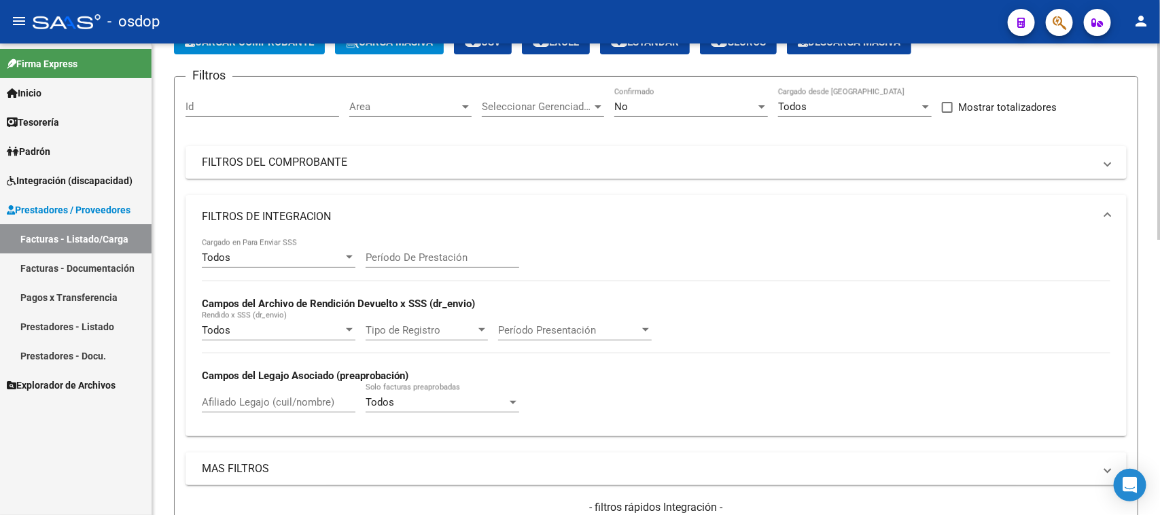
click at [253, 399] on input "Afiliado Legajo (cuil/nombre)" at bounding box center [279, 402] width 154 height 12
paste input "20503727987"
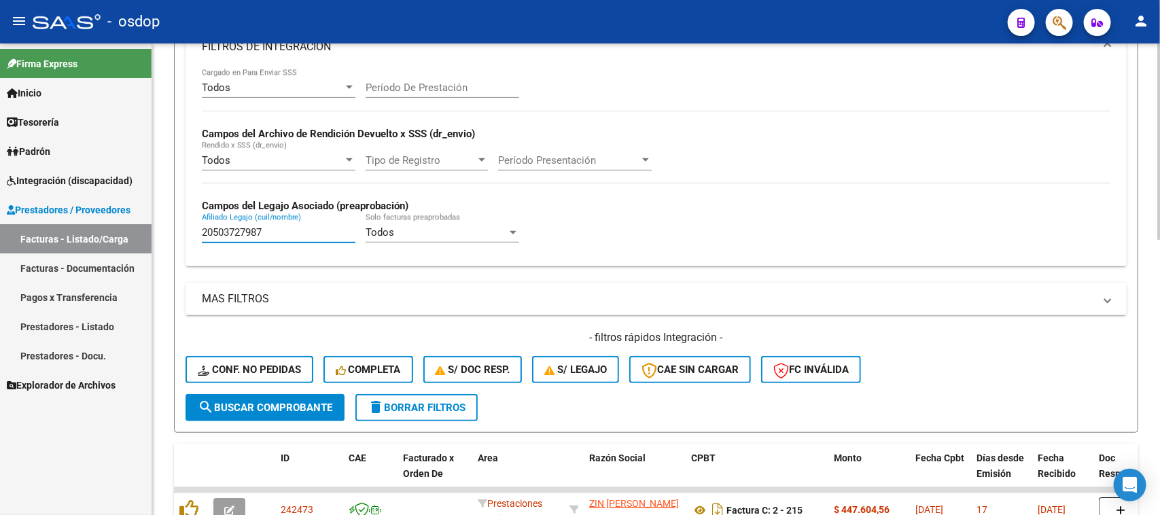
type input "20503727987"
click at [296, 412] on button "search Buscar Comprobante" at bounding box center [264, 407] width 159 height 27
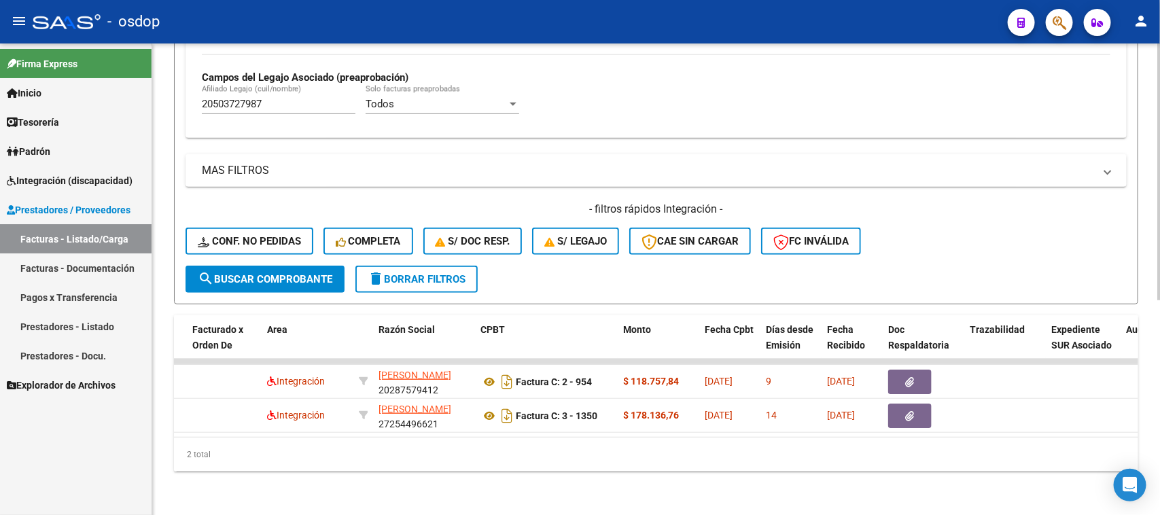
scroll to position [0, 0]
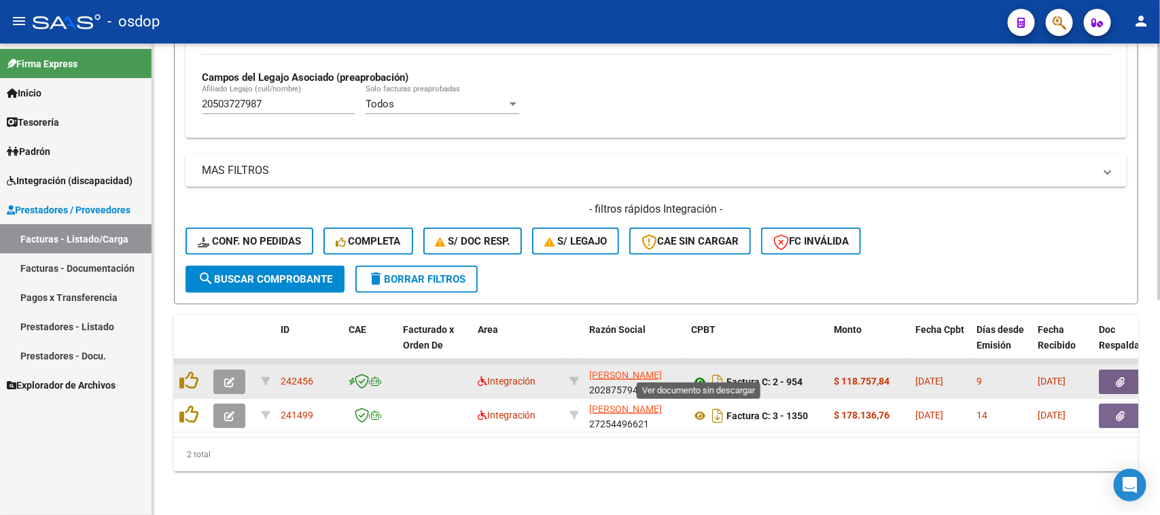
click at [697, 374] on icon at bounding box center [700, 382] width 18 height 16
click at [1113, 370] on button "button" at bounding box center [1120, 382] width 43 height 24
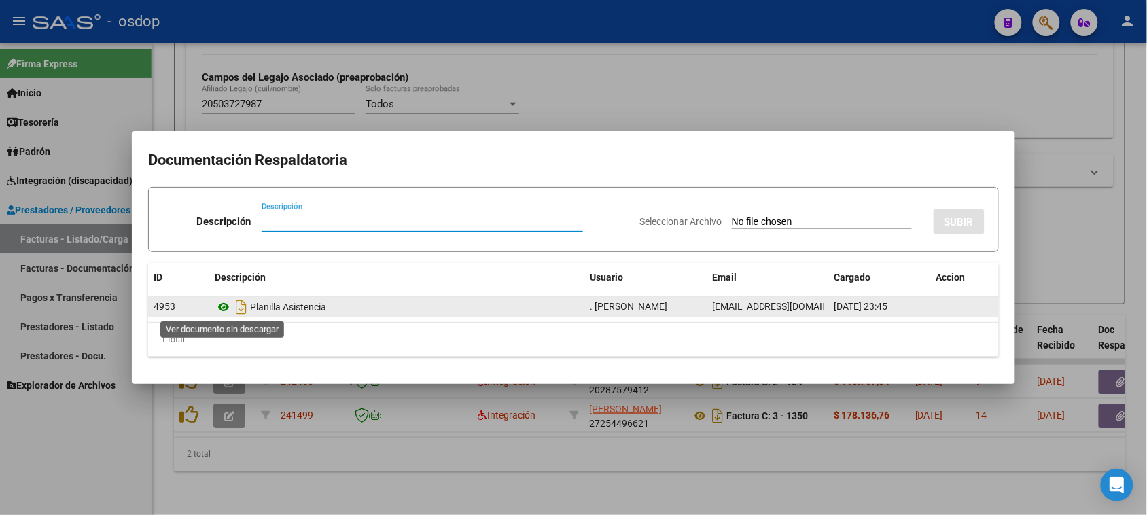
click at [228, 307] on icon at bounding box center [224, 307] width 18 height 16
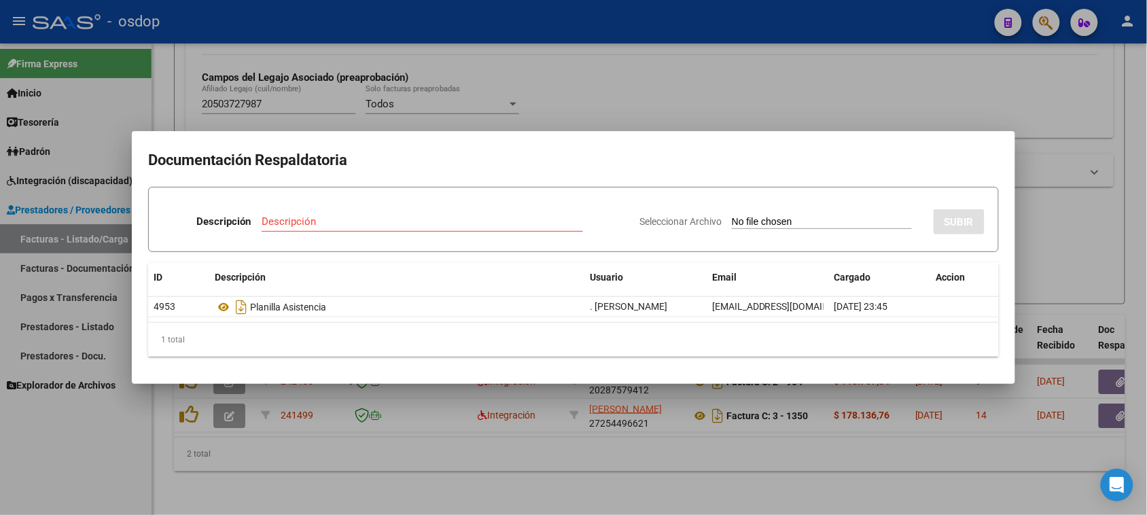
click at [422, 472] on div at bounding box center [573, 257] width 1147 height 515
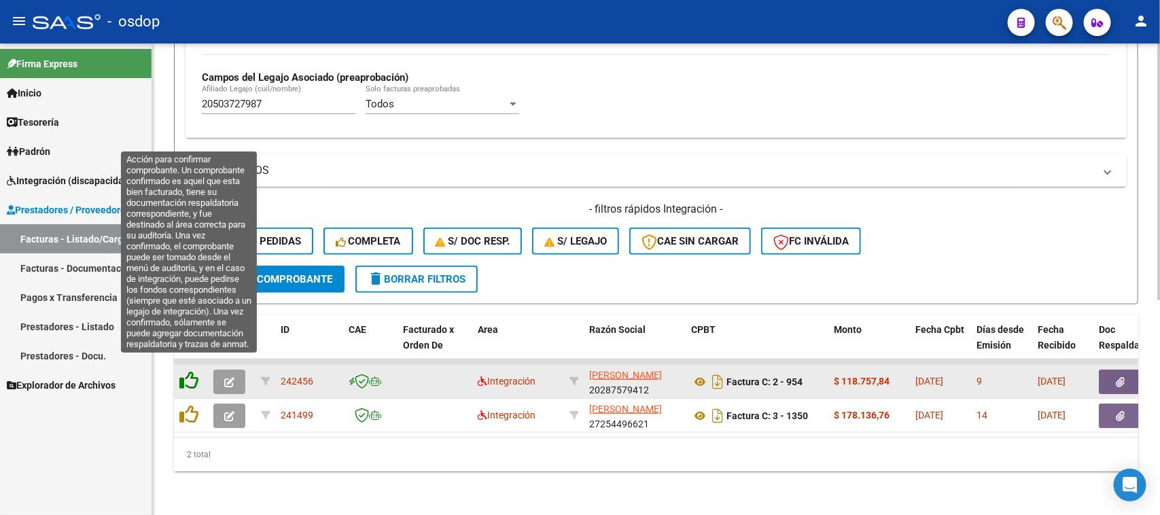
click at [190, 371] on icon at bounding box center [188, 380] width 19 height 19
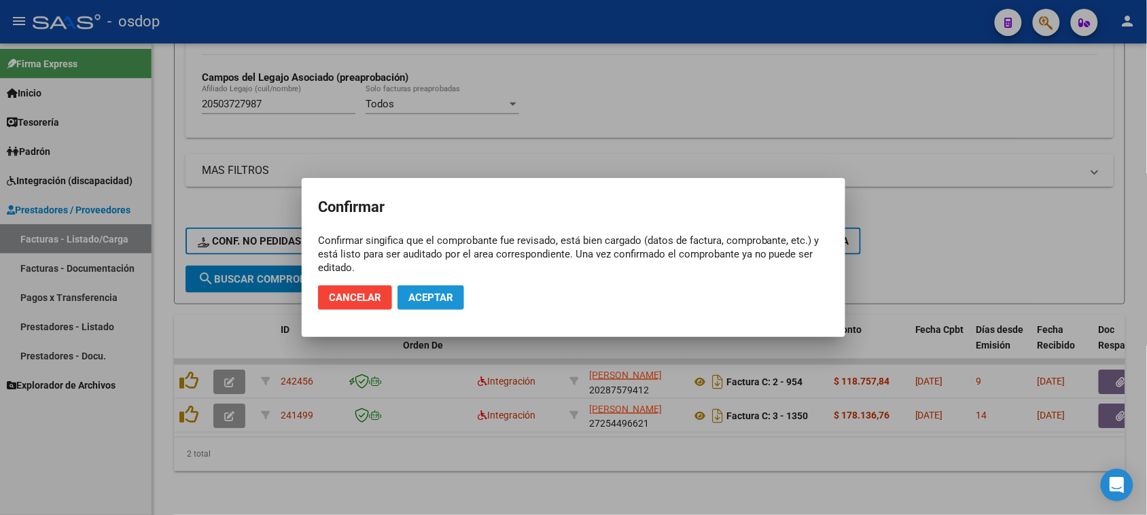
click at [433, 296] on span "Aceptar" at bounding box center [430, 297] width 45 height 12
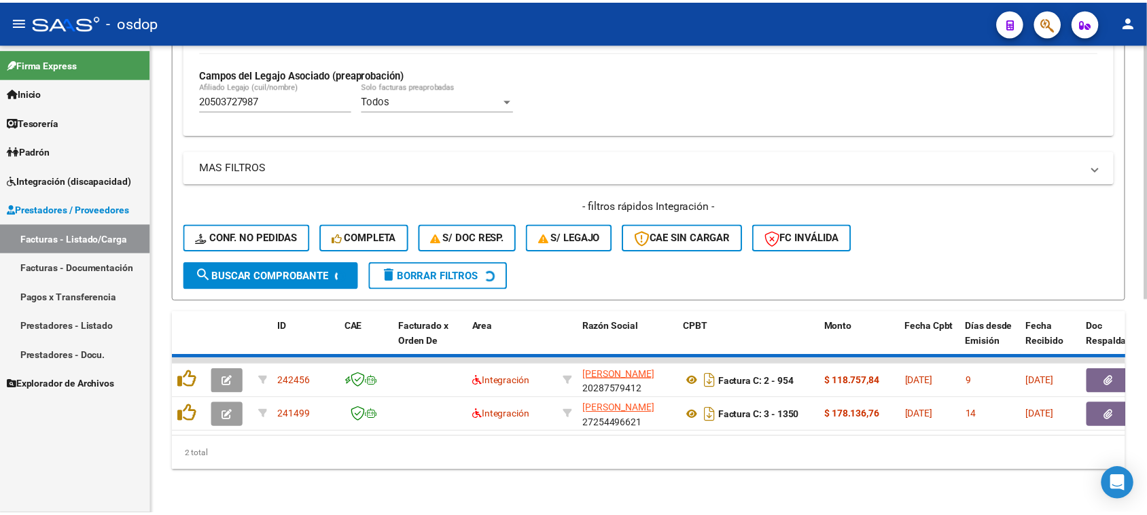
scroll to position [359, 0]
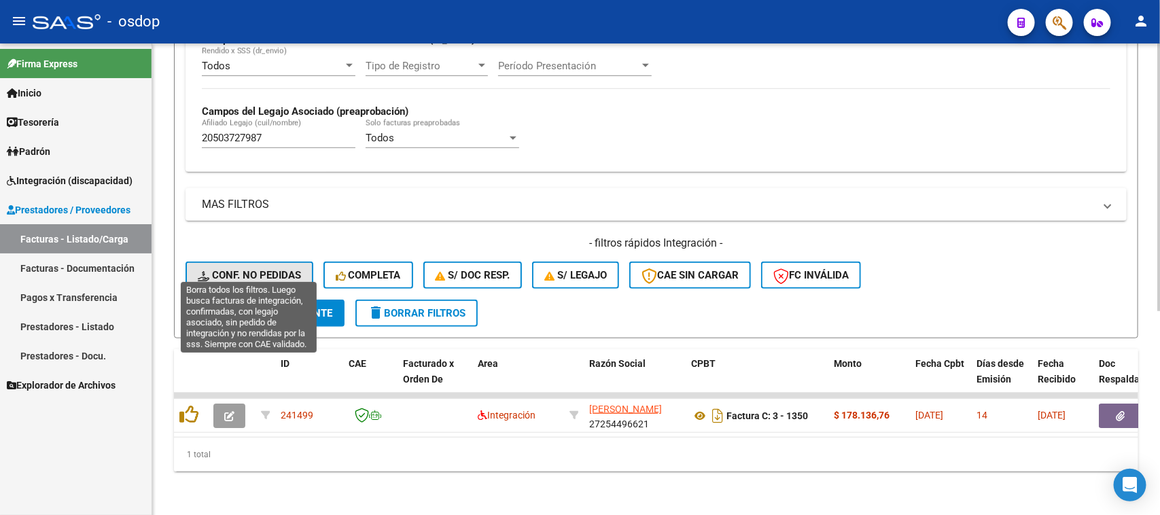
click at [272, 269] on span "Conf. no pedidas" at bounding box center [249, 275] width 103 height 12
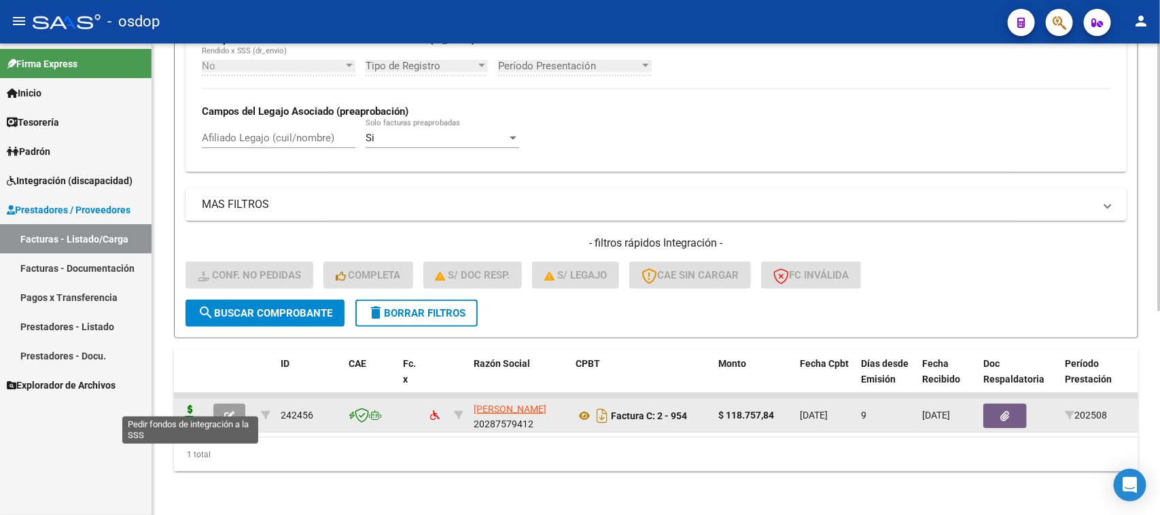
click at [194, 405] on icon at bounding box center [190, 414] width 22 height 19
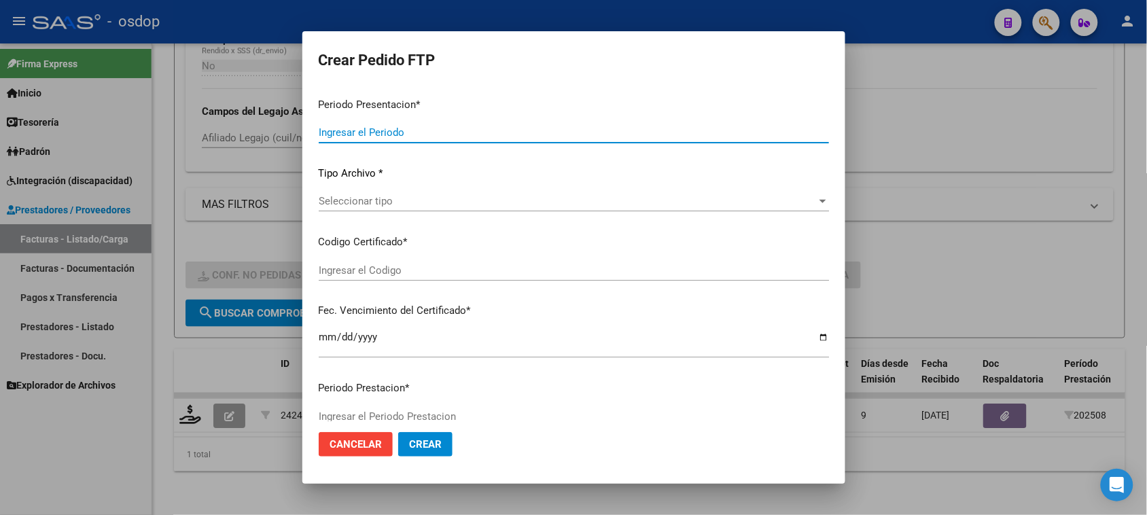
type input "202508"
type input "$ 118.757,84"
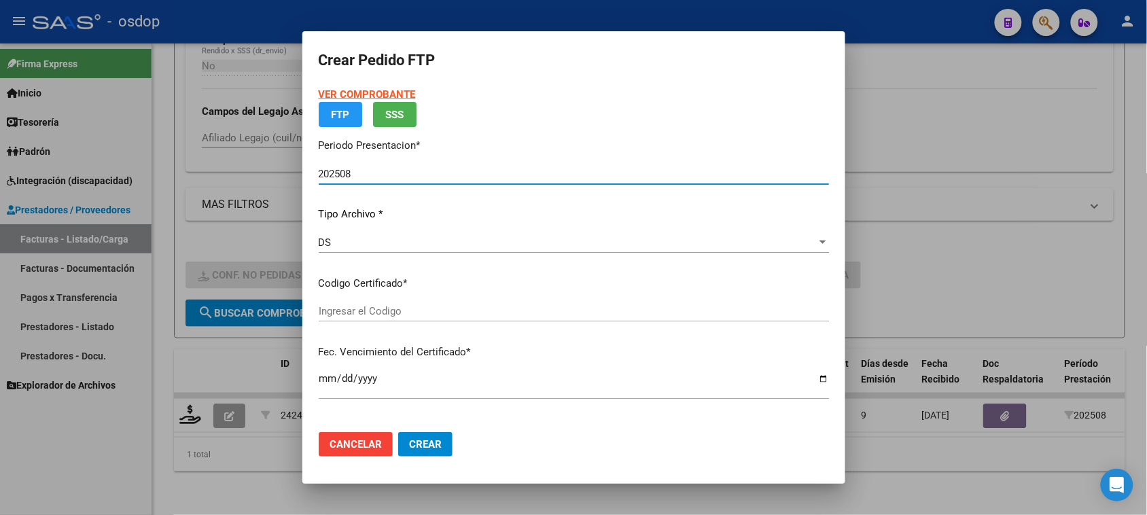
type input "1536696223"
type input "2032-12-27"
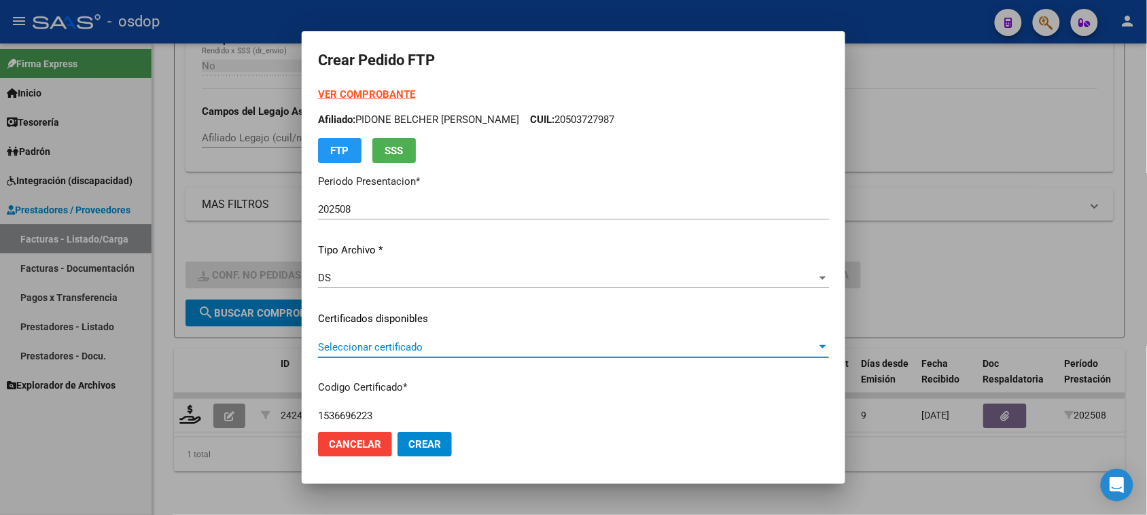
click at [506, 350] on span "Seleccionar certificado" at bounding box center [567, 347] width 499 height 12
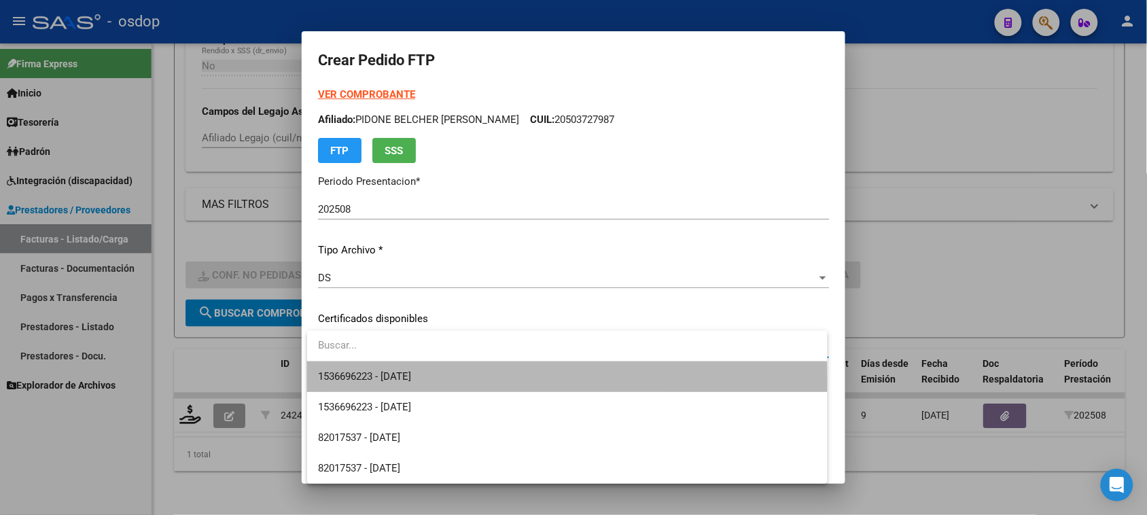
click at [489, 381] on span "1536696223 - 2032-12-27" at bounding box center [567, 376] width 498 height 31
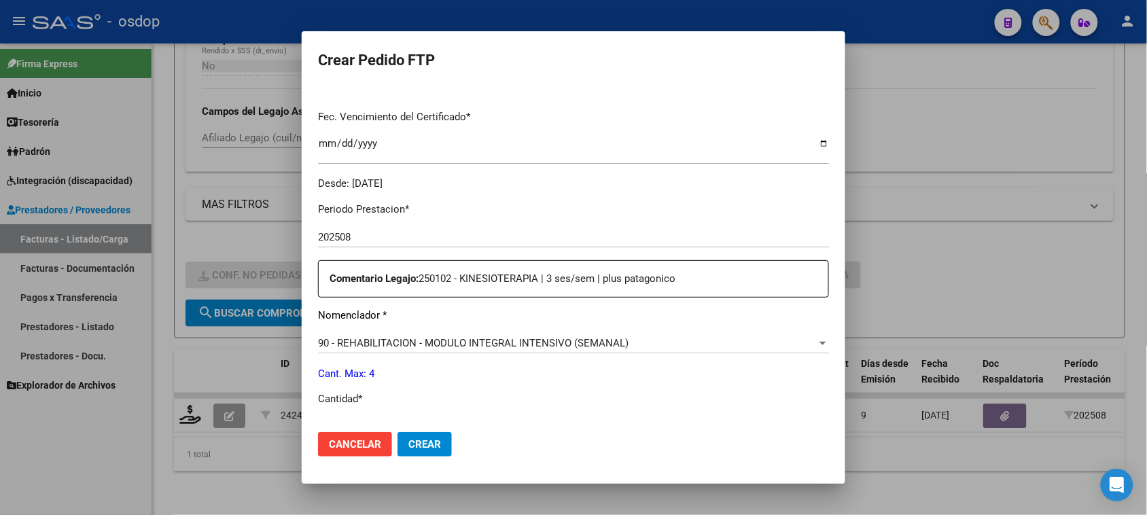
scroll to position [425, 0]
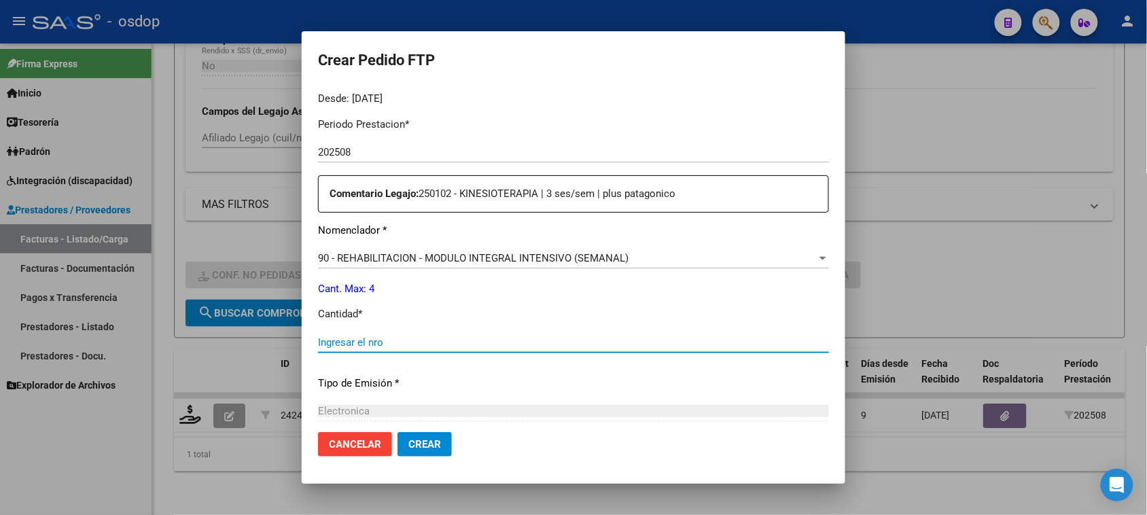
click at [388, 345] on input "Ingresar el nro" at bounding box center [573, 342] width 511 height 12
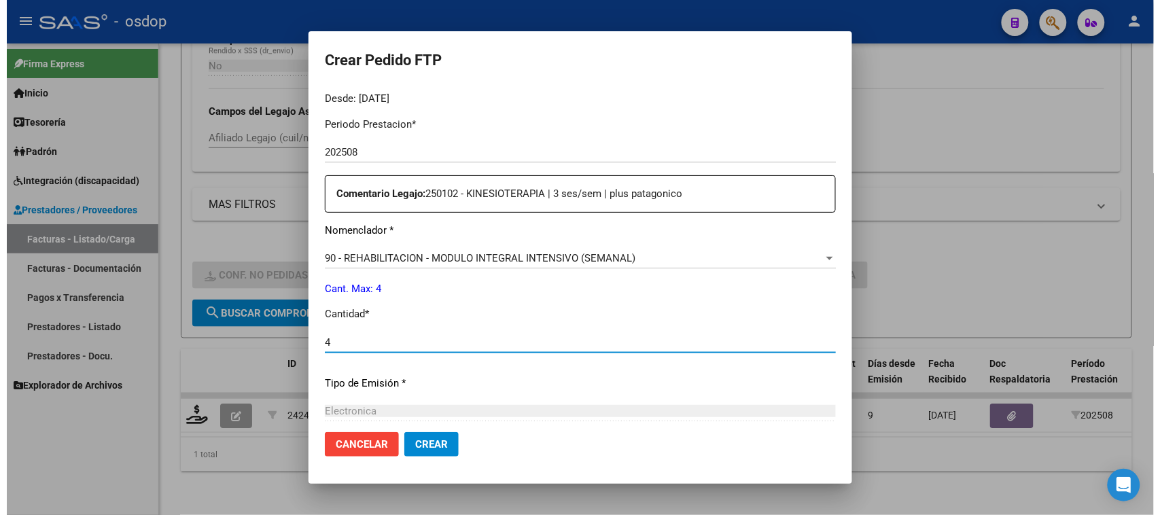
scroll to position [574, 0]
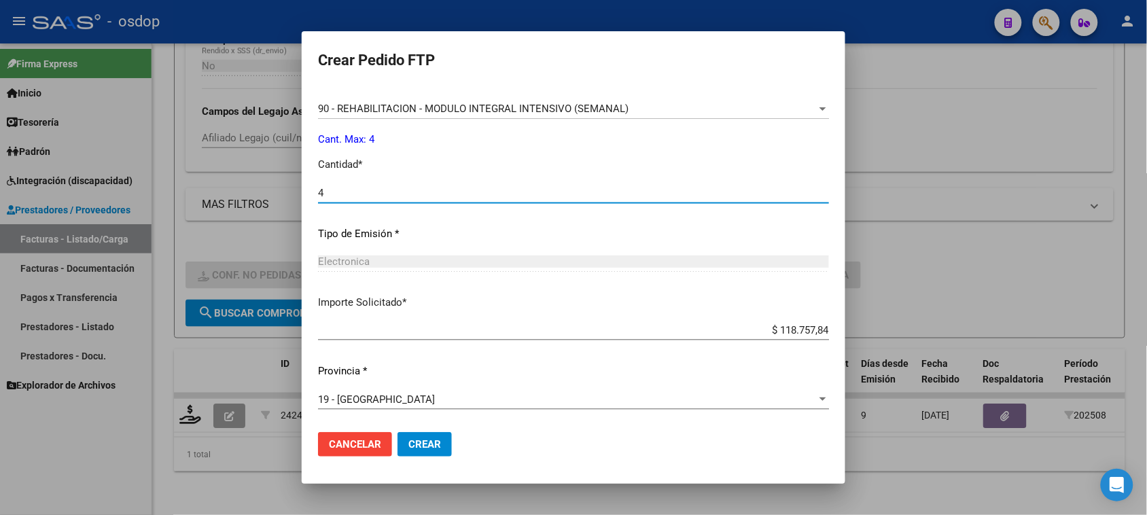
type input "4"
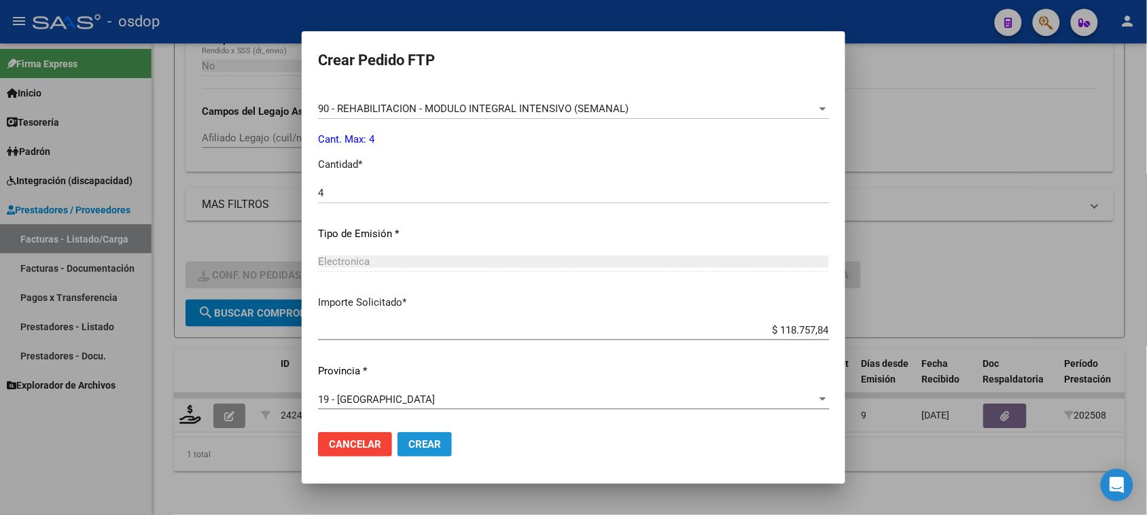
click at [422, 447] on span "Crear" at bounding box center [424, 444] width 33 height 12
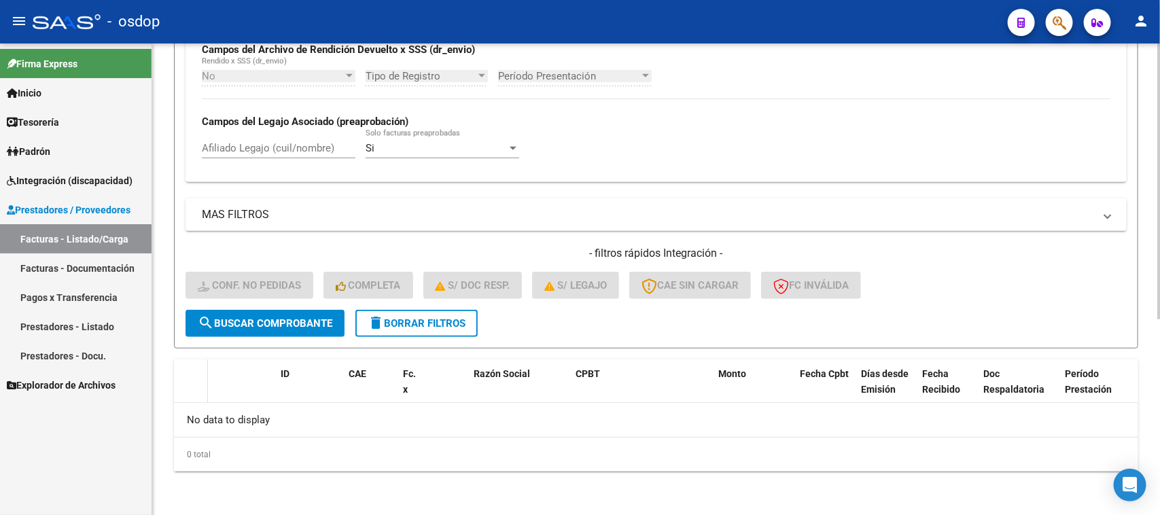
scroll to position [335, 0]
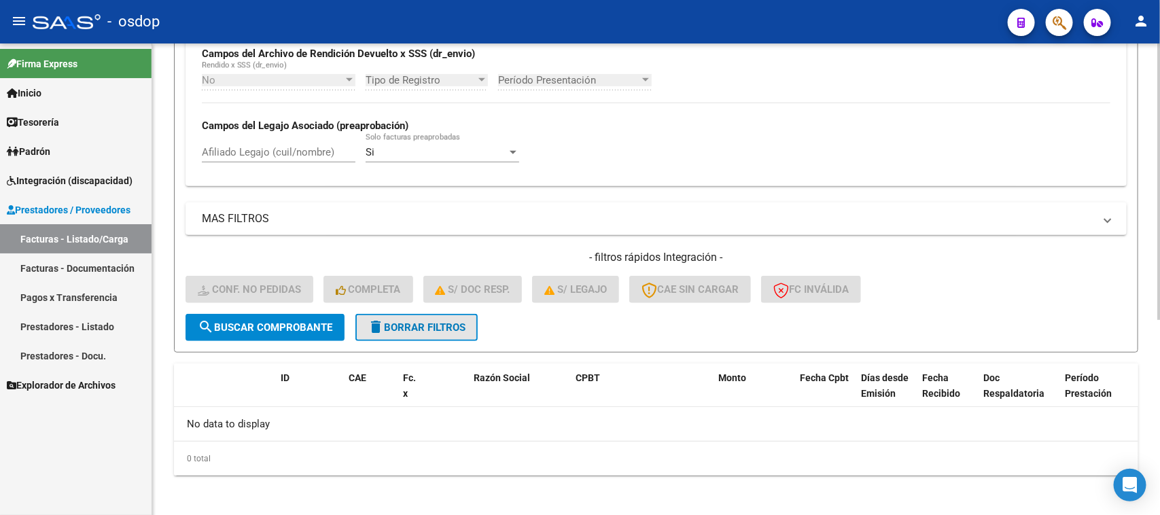
click at [408, 323] on span "delete Borrar Filtros" at bounding box center [417, 327] width 98 height 12
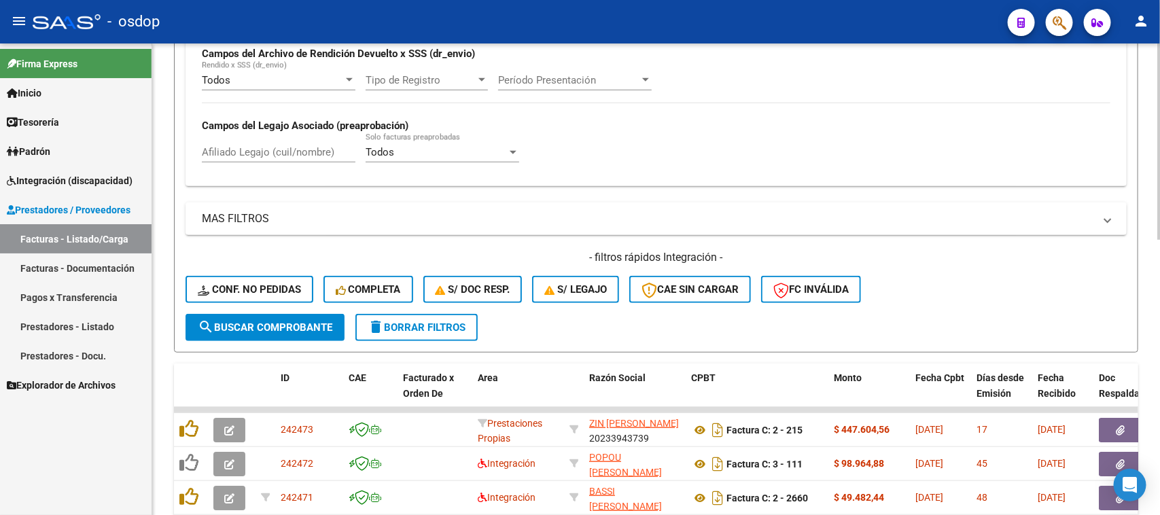
click at [267, 150] on input "Afiliado Legajo (cuil/nombre)" at bounding box center [279, 152] width 154 height 12
paste input "20569842795"
click at [284, 323] on span "search Buscar Comprobante" at bounding box center [265, 327] width 135 height 12
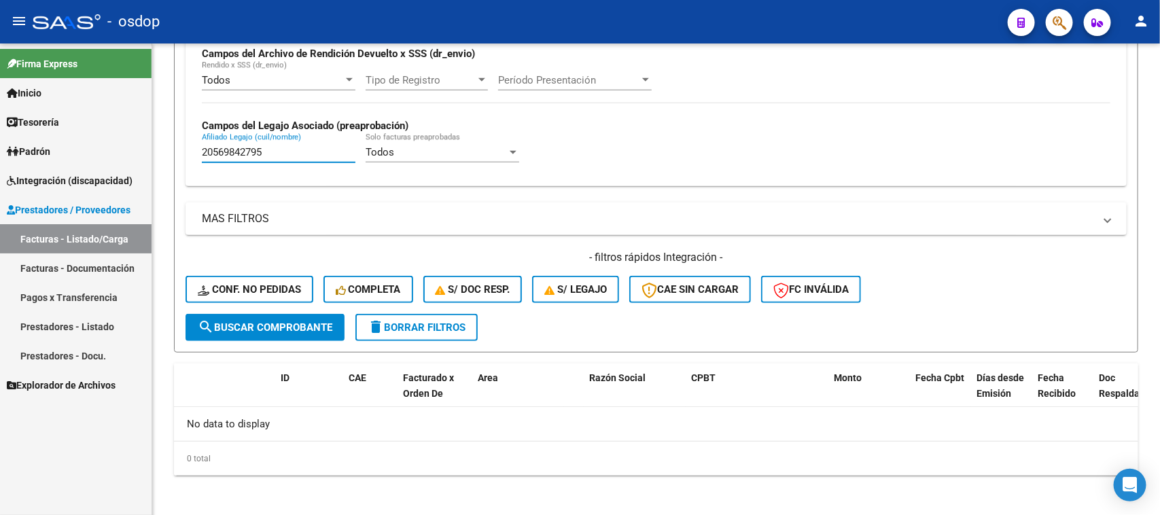
paste input "475974493"
drag, startPoint x: 202, startPoint y: 154, endPoint x: 49, endPoint y: 157, distance: 152.9
click at [49, 157] on mat-sidenav-container "Firma Express Inicio Calendario SSS Instructivos Contacto OS Tesorería Extracto…" at bounding box center [580, 279] width 1160 height 472
type input "20475974493"
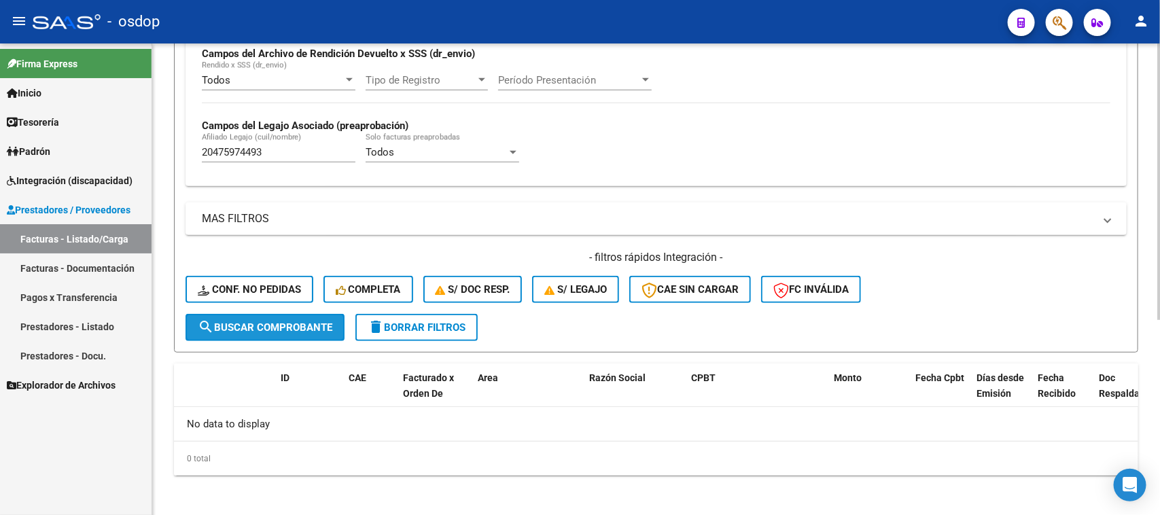
click at [298, 321] on span "search Buscar Comprobante" at bounding box center [265, 327] width 135 height 12
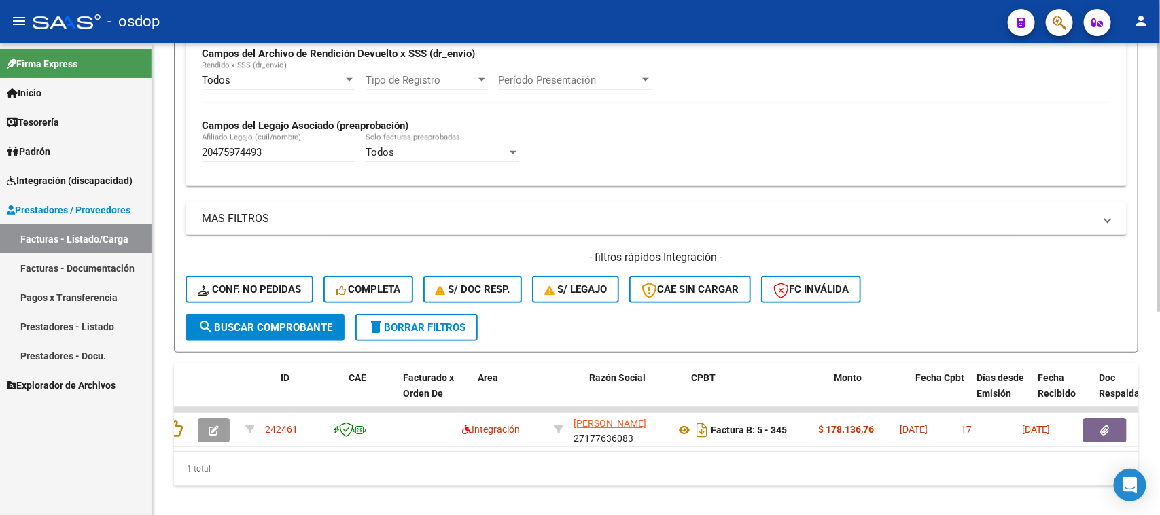
scroll to position [0, 0]
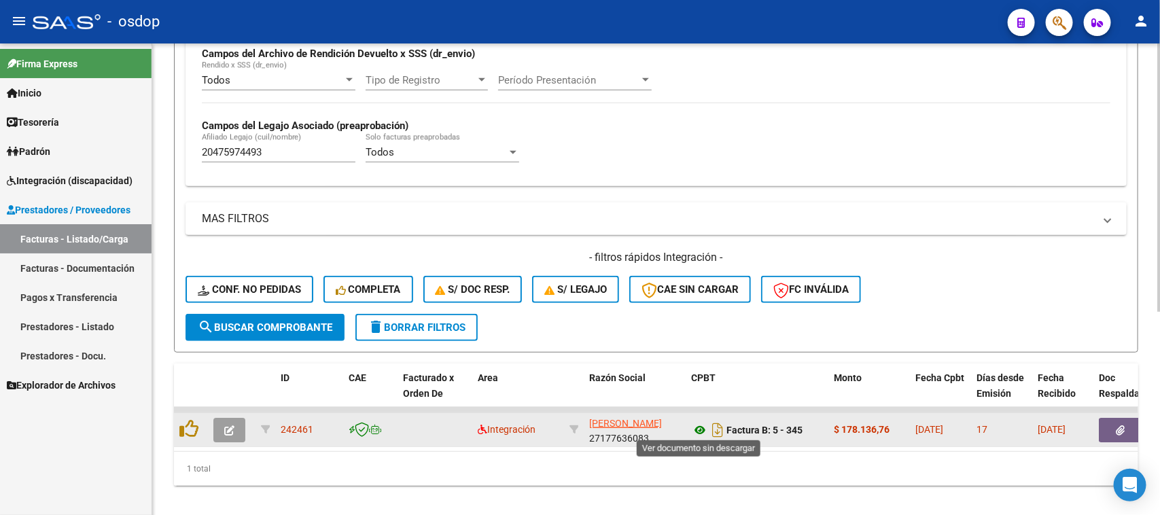
click at [698, 429] on icon at bounding box center [700, 430] width 18 height 16
click at [1114, 425] on button "button" at bounding box center [1120, 430] width 43 height 24
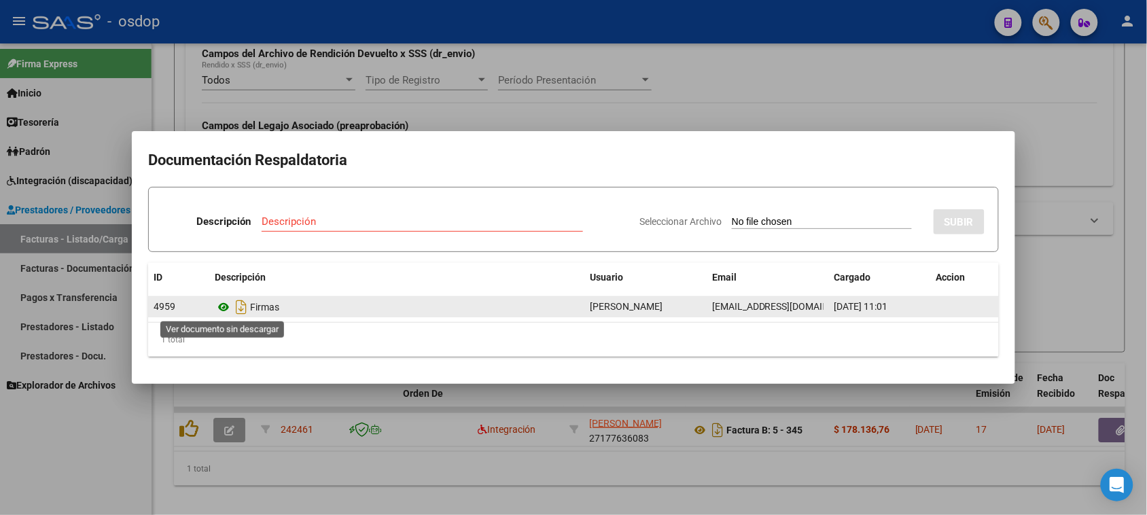
click at [219, 304] on icon at bounding box center [224, 307] width 18 height 16
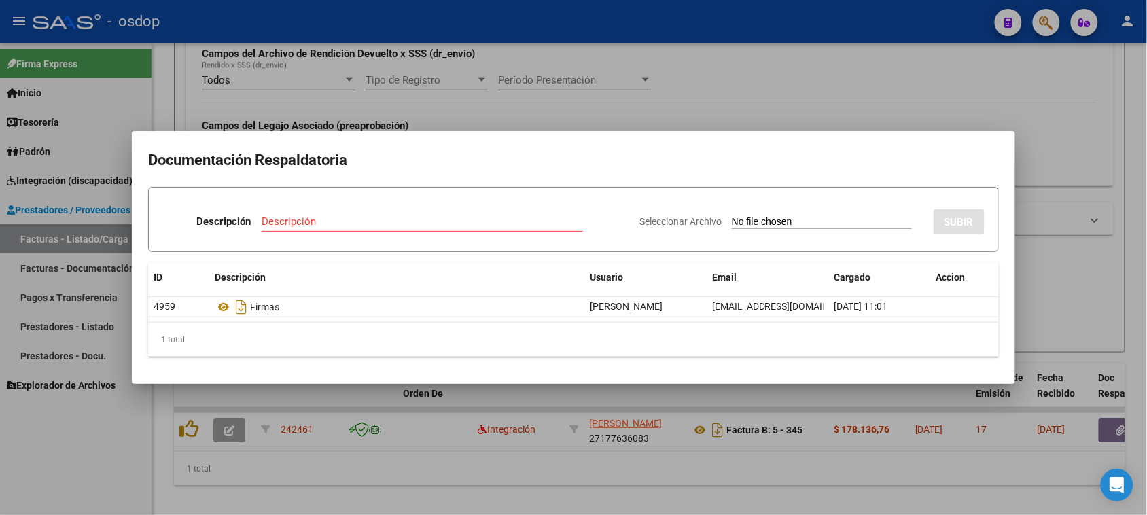
click at [453, 446] on div at bounding box center [573, 257] width 1147 height 515
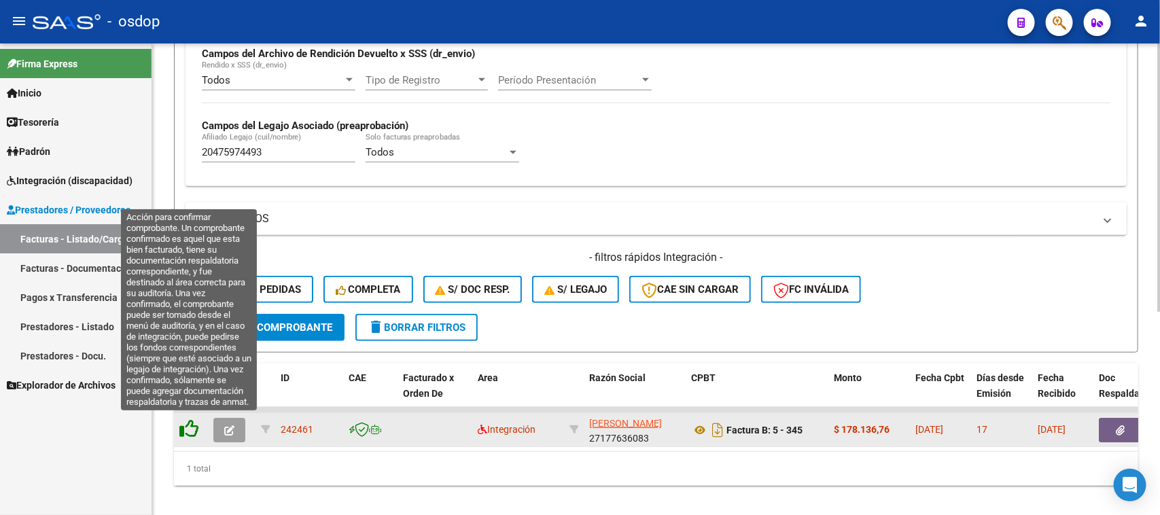
click at [188, 427] on icon at bounding box center [188, 428] width 19 height 19
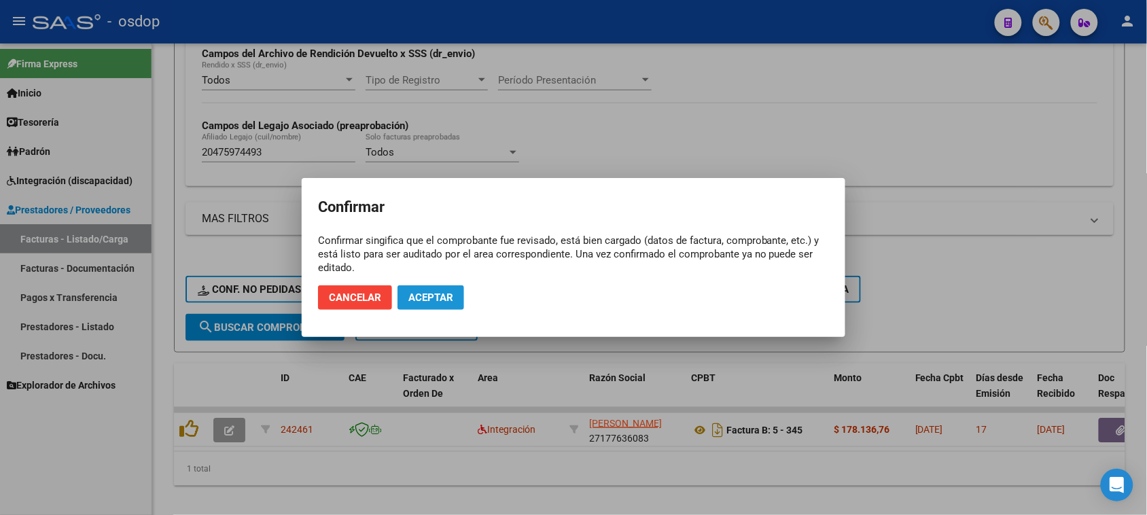
click at [427, 301] on span "Aceptar" at bounding box center [430, 297] width 45 height 12
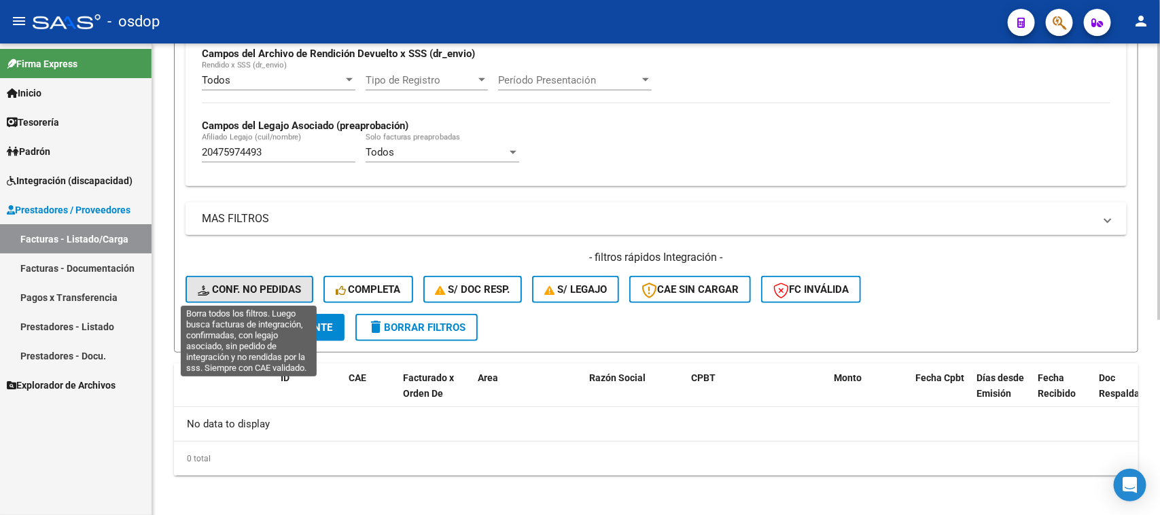
click at [256, 290] on span "Conf. no pedidas" at bounding box center [249, 289] width 103 height 12
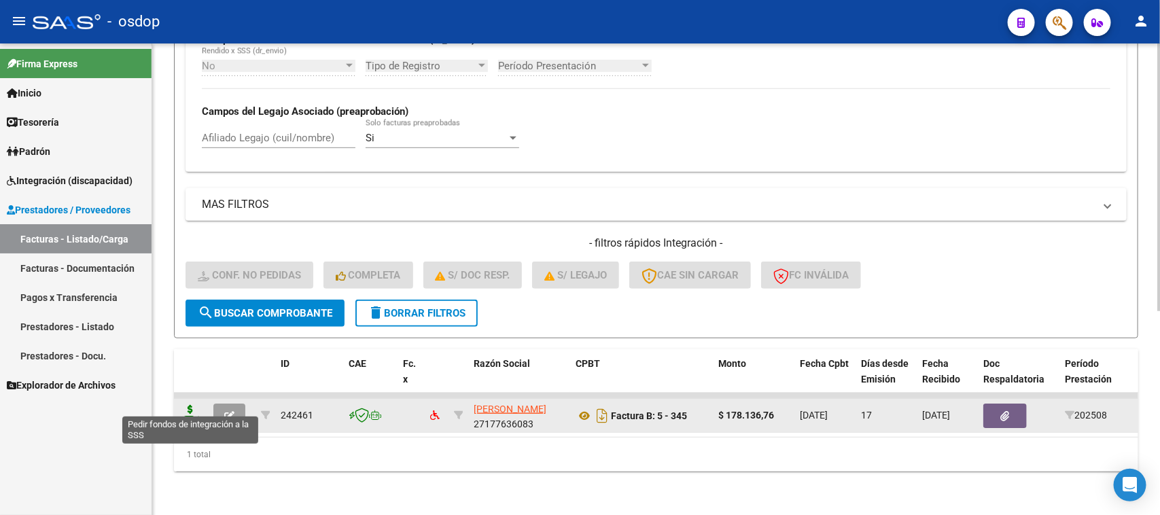
click at [192, 406] on icon at bounding box center [190, 414] width 22 height 19
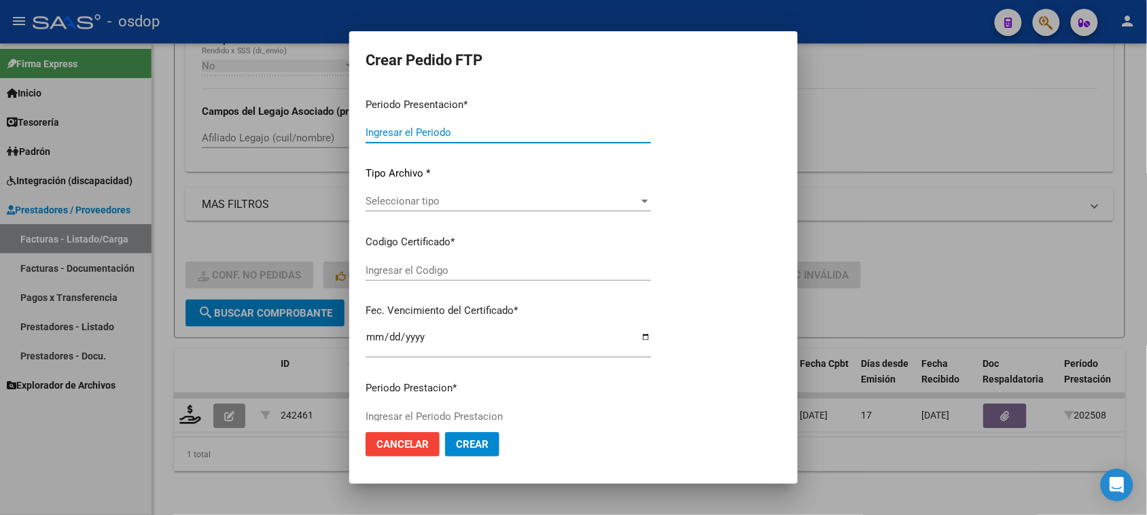
type input "202508"
type input "$ 178.136,76"
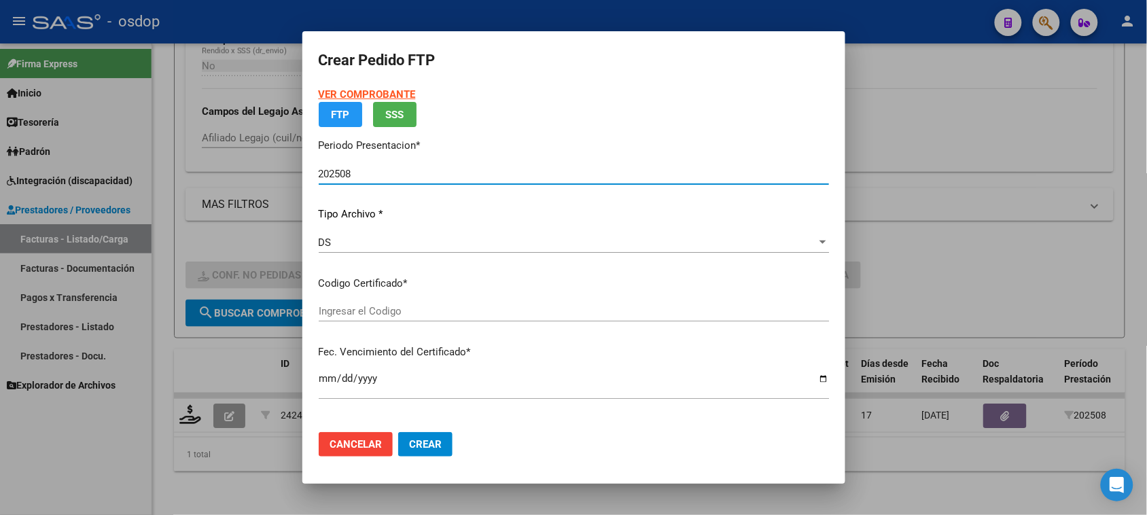
type input "5748949502"
type input "2026-10-26"
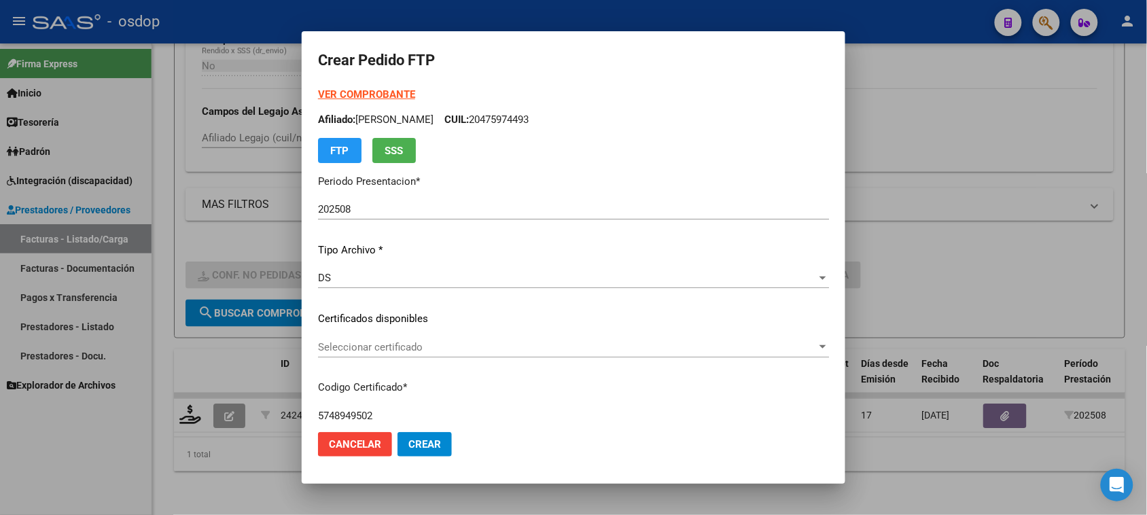
click at [435, 335] on div "VER COMPROBANTE ARCA Padrón Afiliado: OSORES SOLER IGNACIO CUIL: 20475974493 FT…" at bounding box center [573, 301] width 511 height 429
click at [440, 347] on span "Seleccionar certificado" at bounding box center [567, 347] width 499 height 12
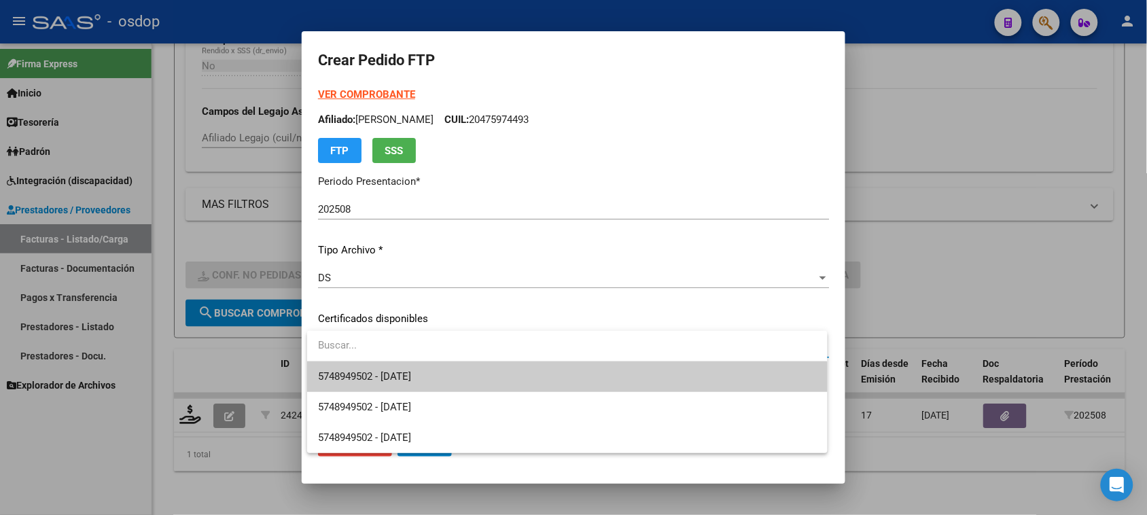
click at [447, 377] on span "5748949502 - 2026-10-26" at bounding box center [567, 376] width 498 height 31
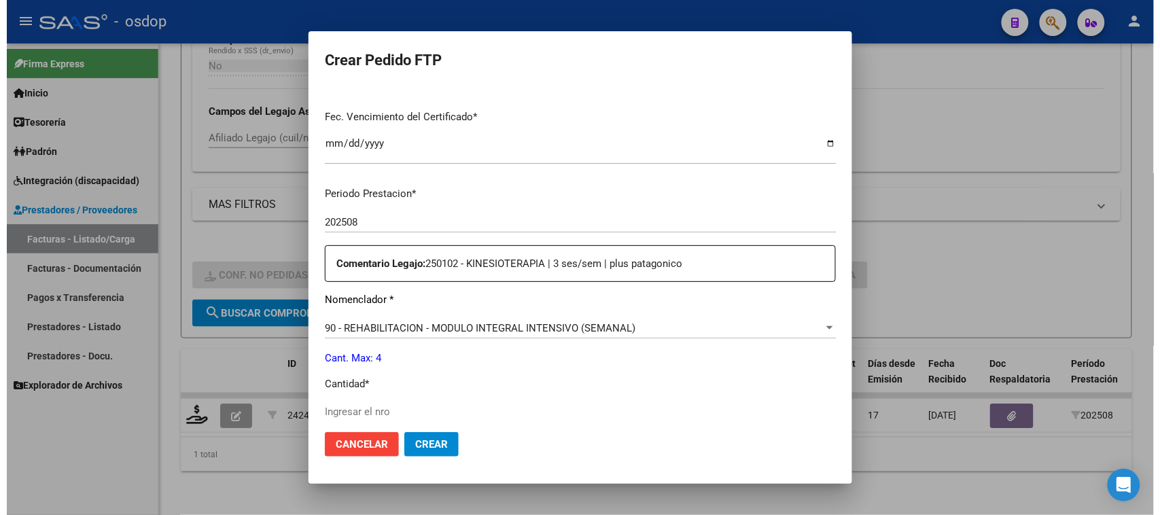
scroll to position [425, 0]
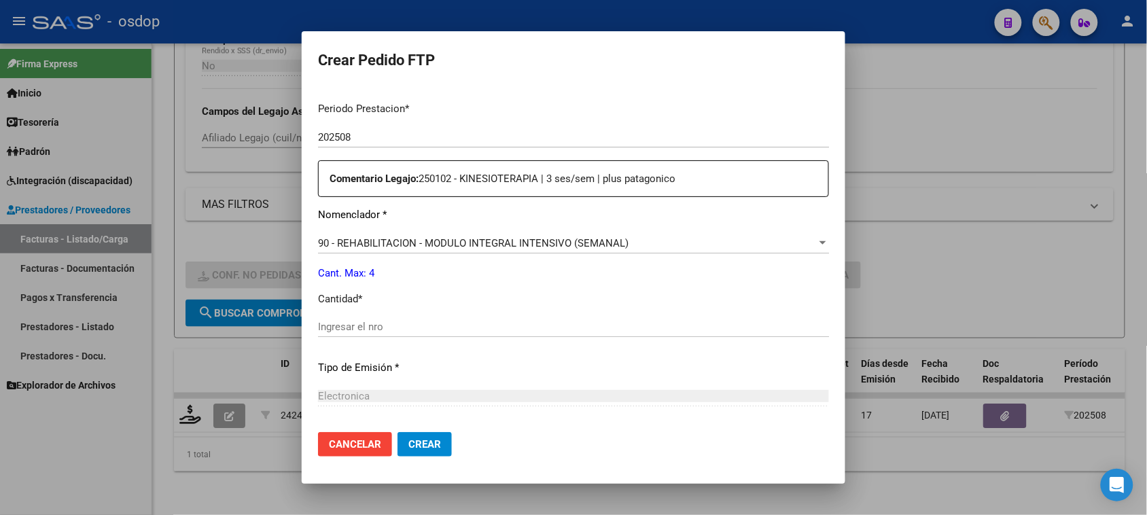
click at [417, 324] on input "Ingresar el nro" at bounding box center [573, 327] width 511 height 12
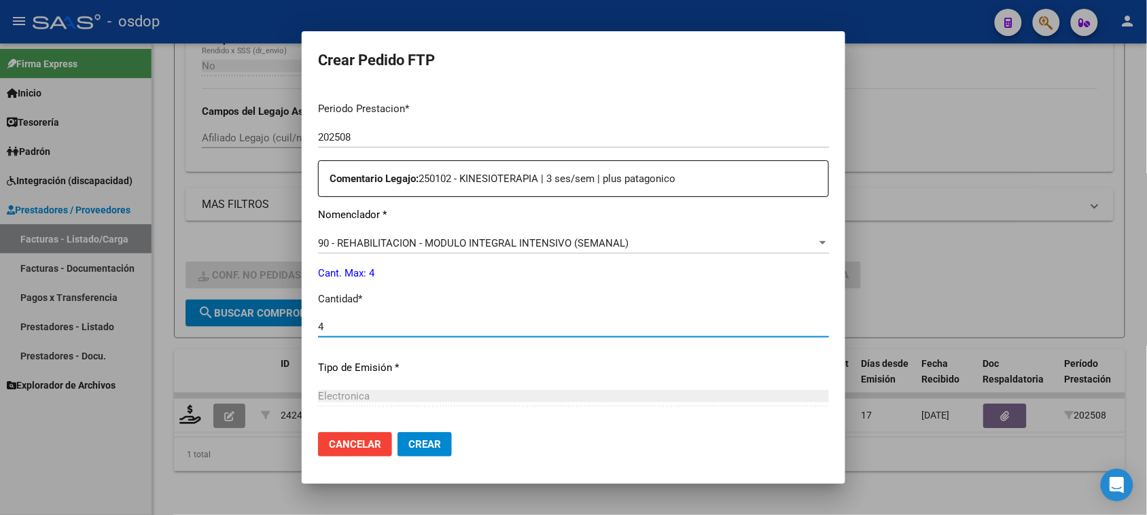
type input "4"
click at [423, 445] on span "Crear" at bounding box center [424, 444] width 33 height 12
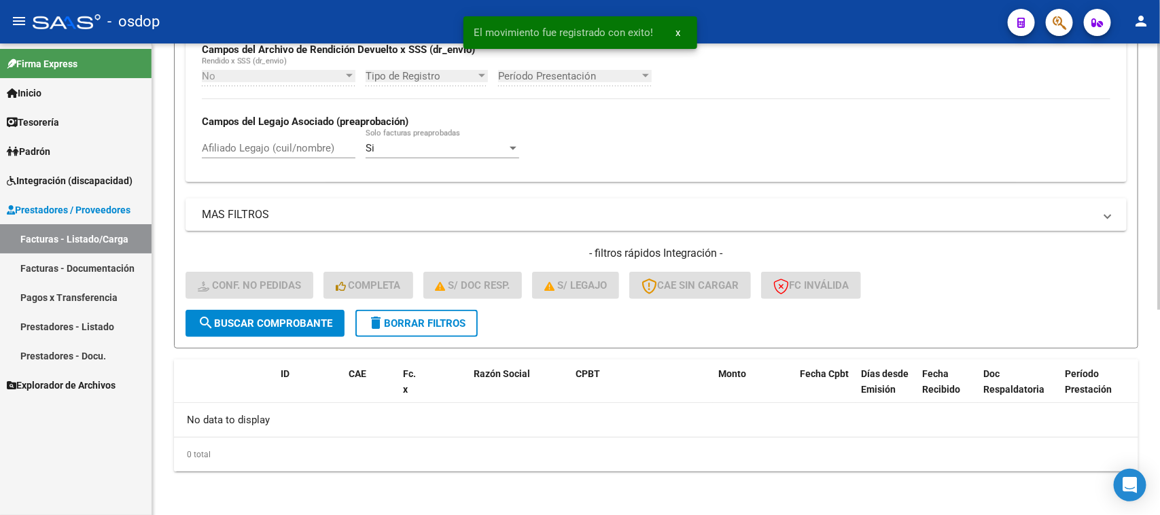
scroll to position [335, 0]
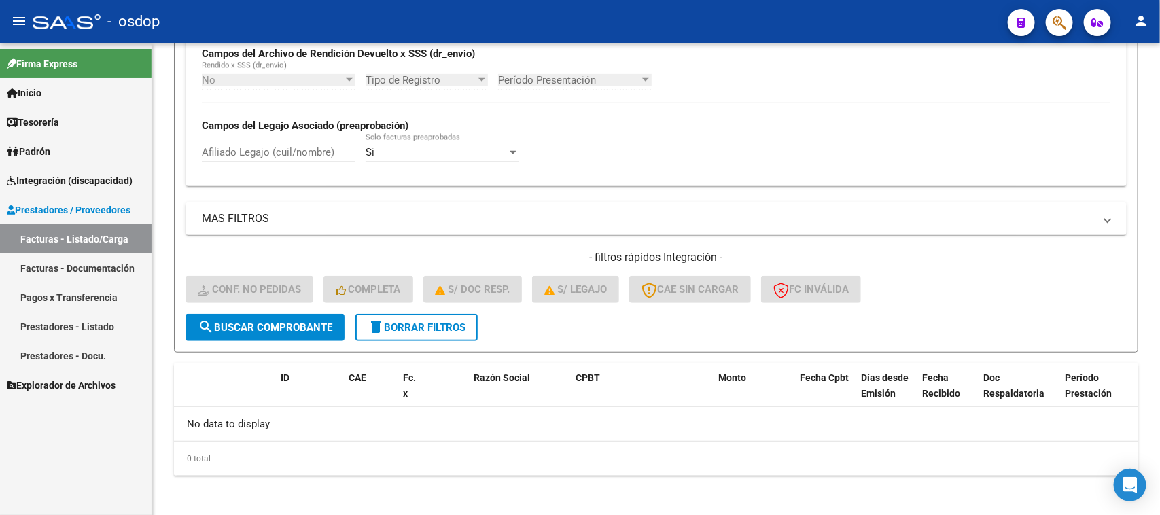
click at [75, 181] on span "Integración (discapacidad)" at bounding box center [70, 180] width 126 height 15
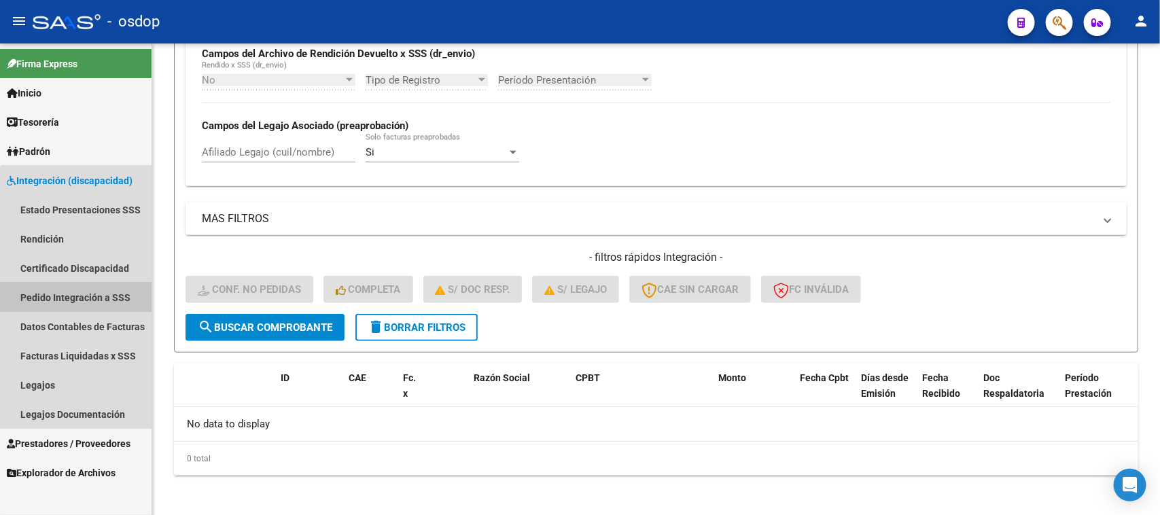
click at [105, 300] on link "Pedido Integración a SSS" at bounding box center [76, 297] width 152 height 29
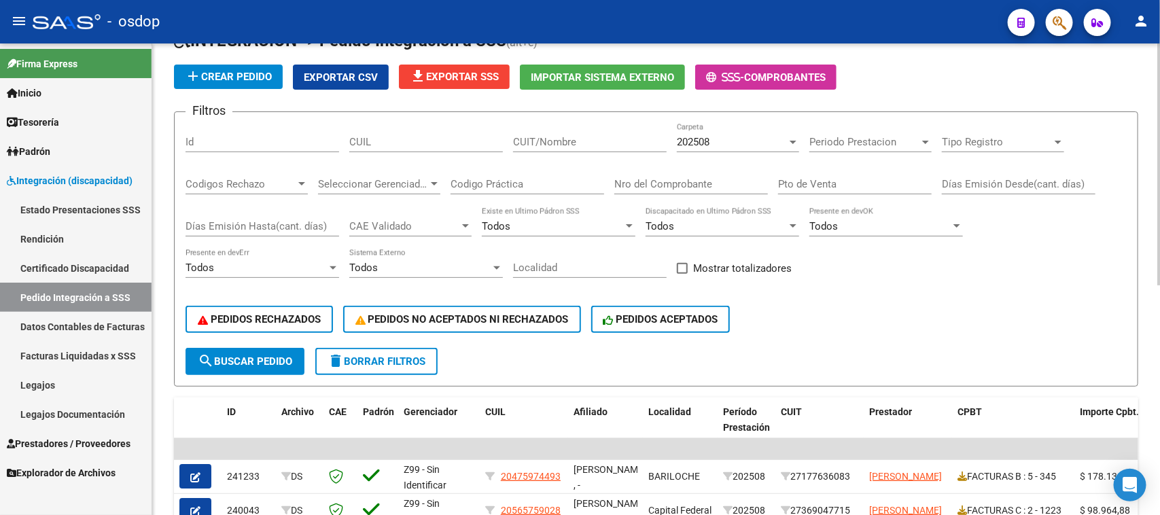
scroll to position [245, 0]
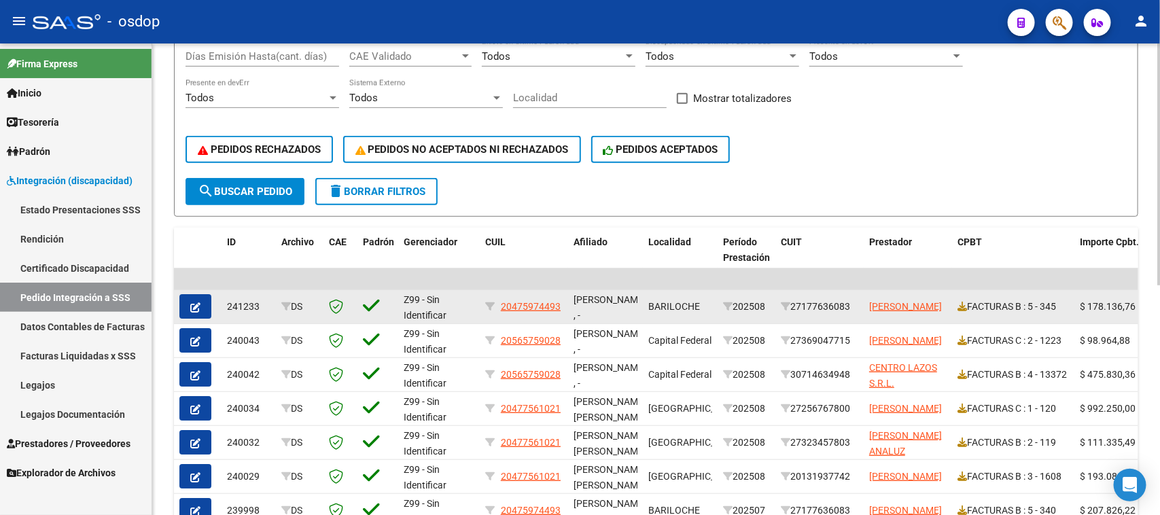
click at [198, 302] on icon "button" at bounding box center [195, 307] width 10 height 10
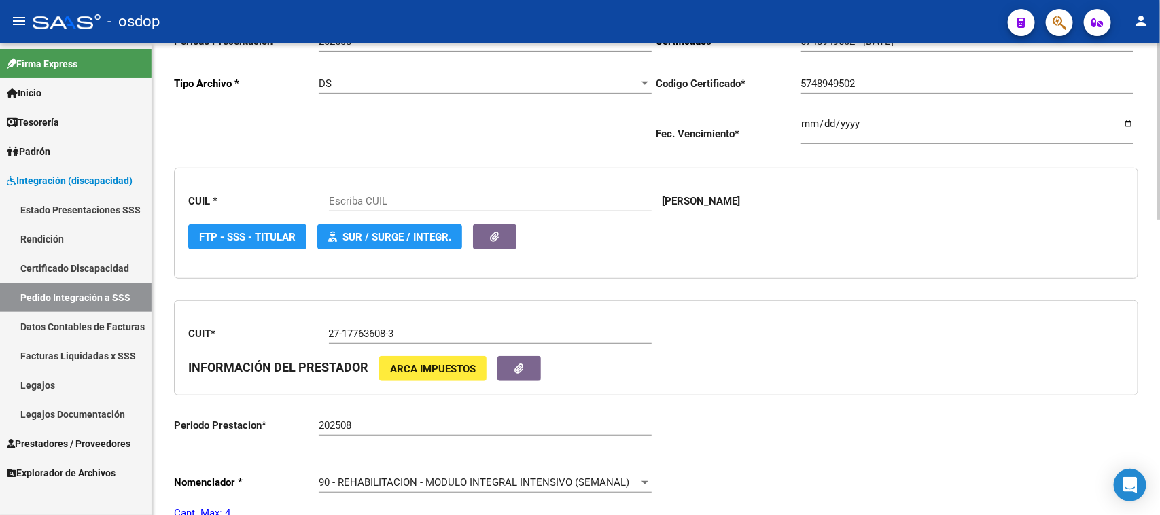
type input "20475974493"
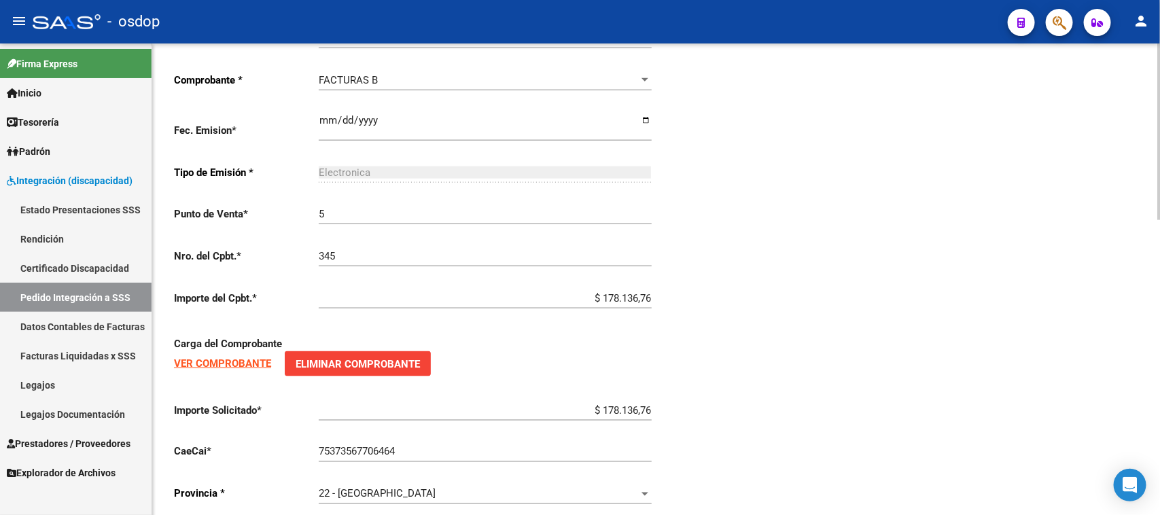
scroll to position [792, 0]
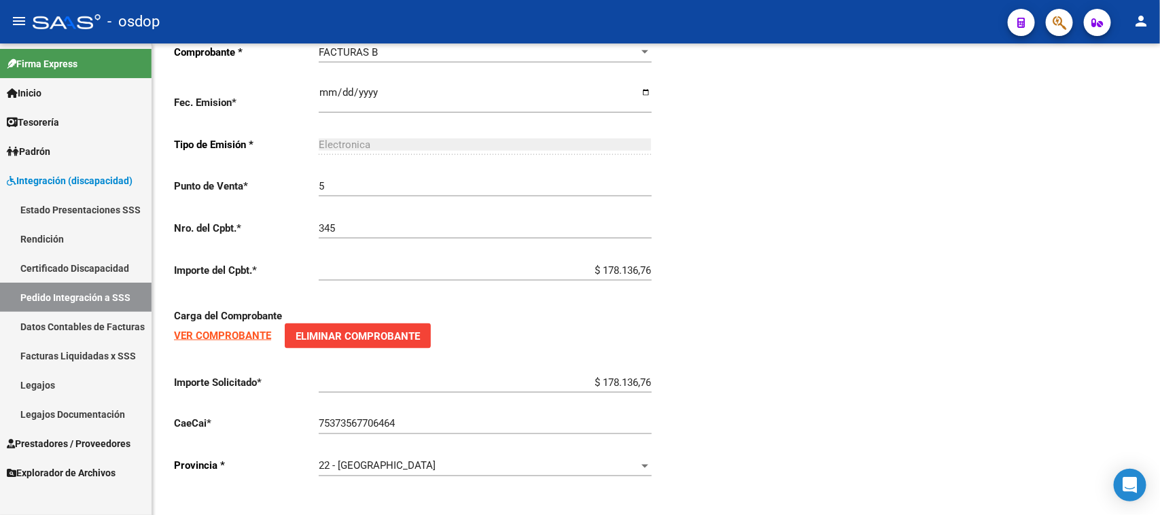
click at [92, 439] on span "Prestadores / Proveedores" at bounding box center [69, 443] width 124 height 15
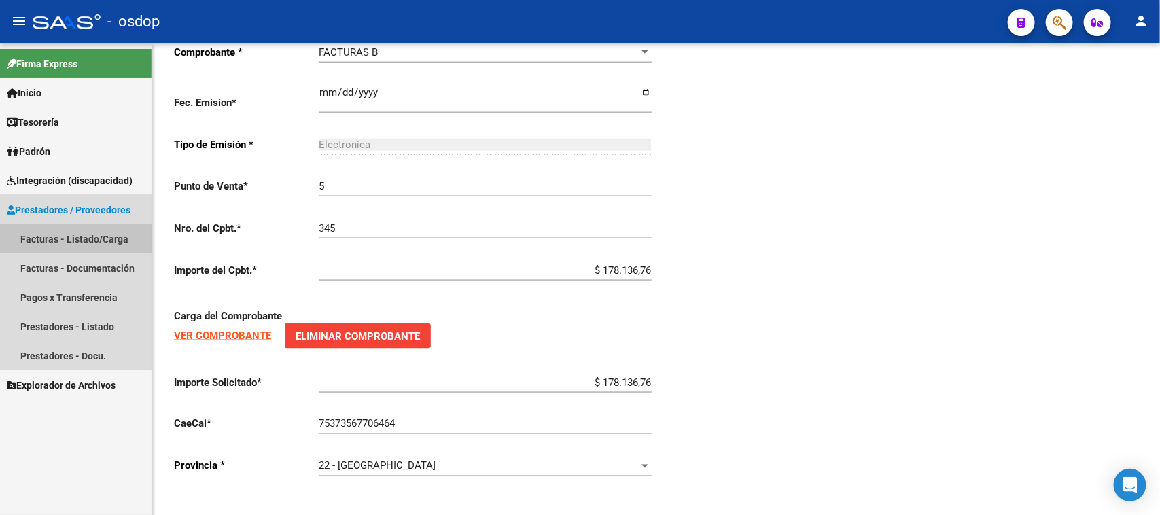
click at [103, 238] on link "Facturas - Listado/Carga" at bounding box center [76, 238] width 152 height 29
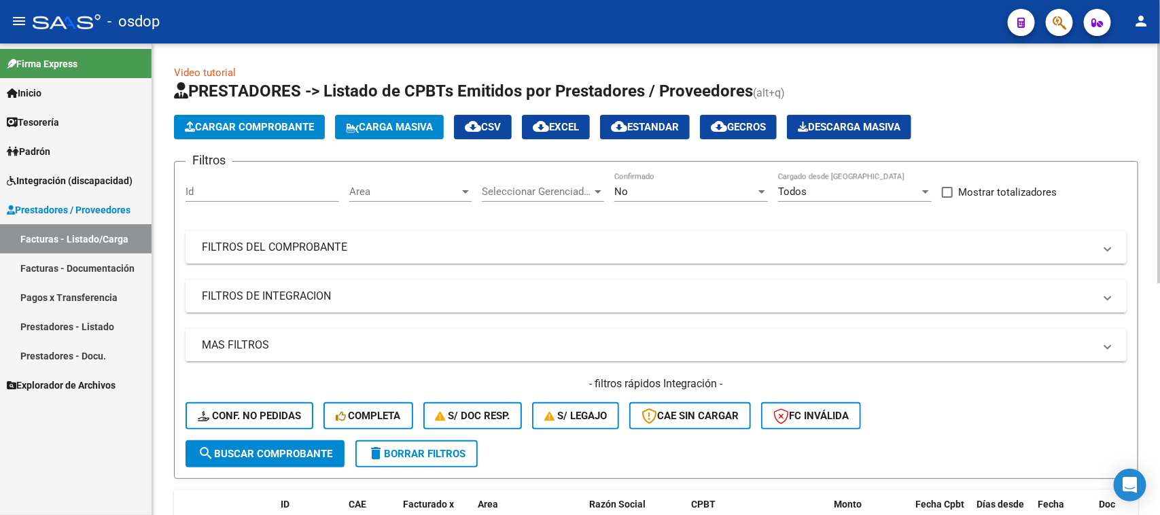
click at [300, 296] on mat-panel-title "FILTROS DE INTEGRACION" at bounding box center [648, 296] width 892 height 15
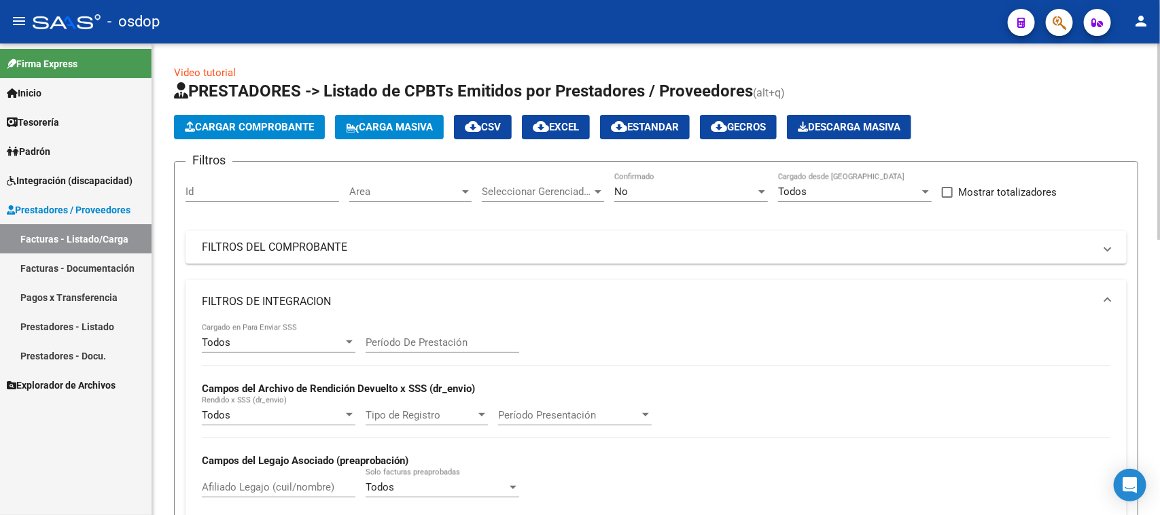
click at [260, 488] on input "Afiliado Legajo (cuil/nombre)" at bounding box center [279, 487] width 154 height 12
paste input "27352760884"
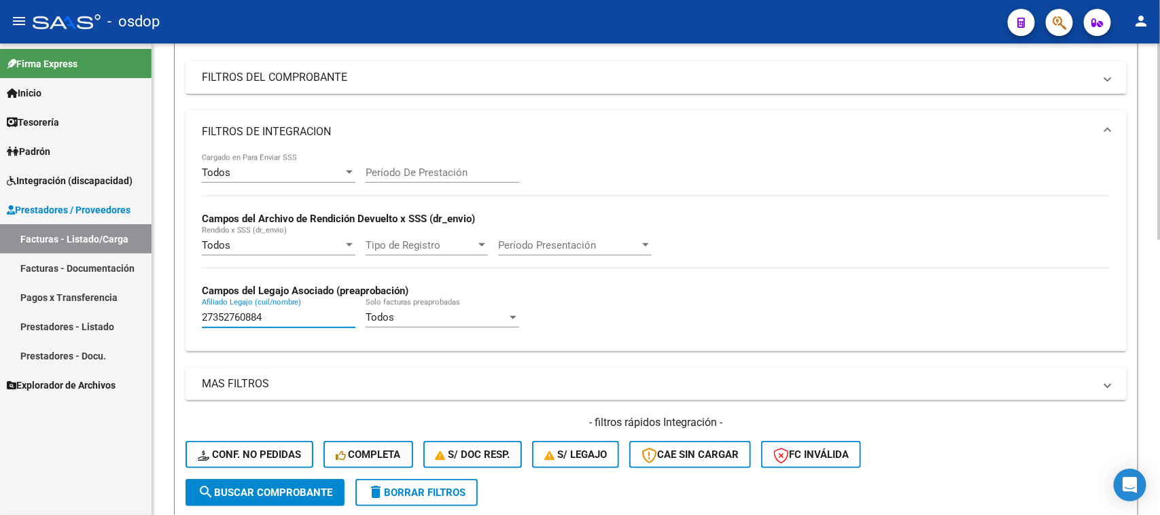
type input "27352760884"
click at [256, 496] on button "search Buscar Comprobante" at bounding box center [264, 492] width 159 height 27
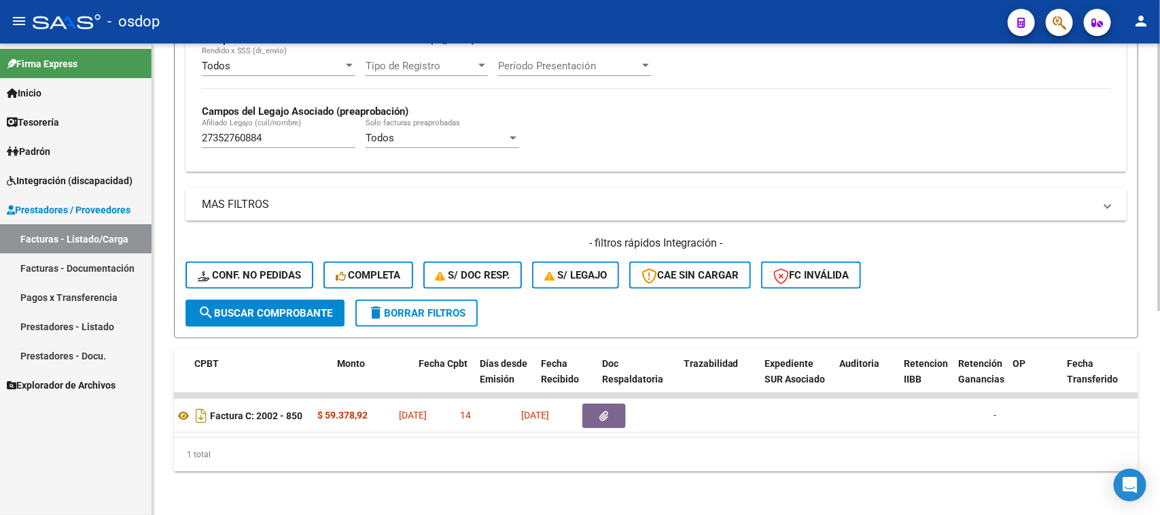
scroll to position [0, 467]
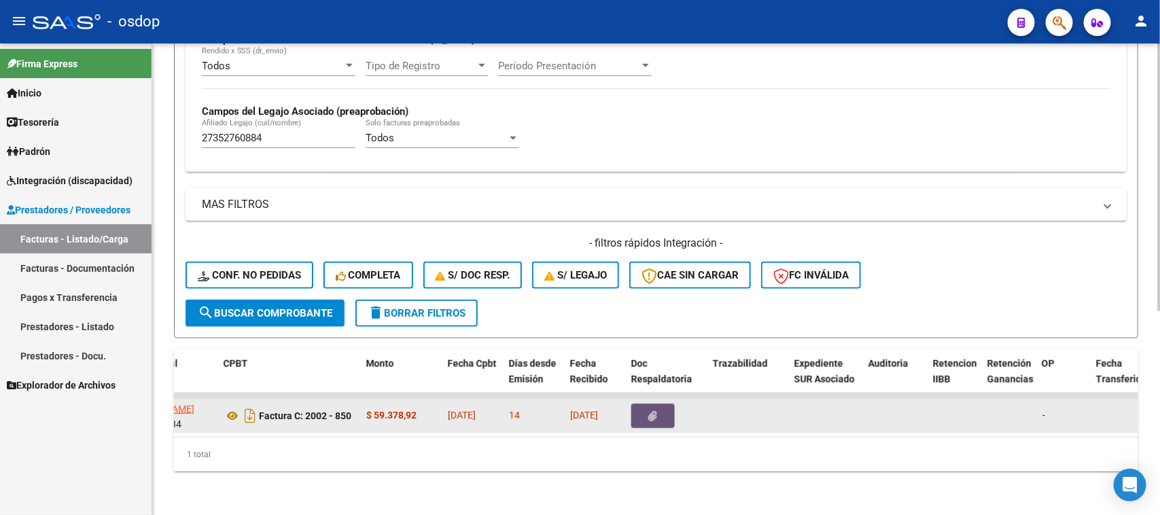
click at [643, 405] on button "button" at bounding box center [652, 416] width 43 height 24
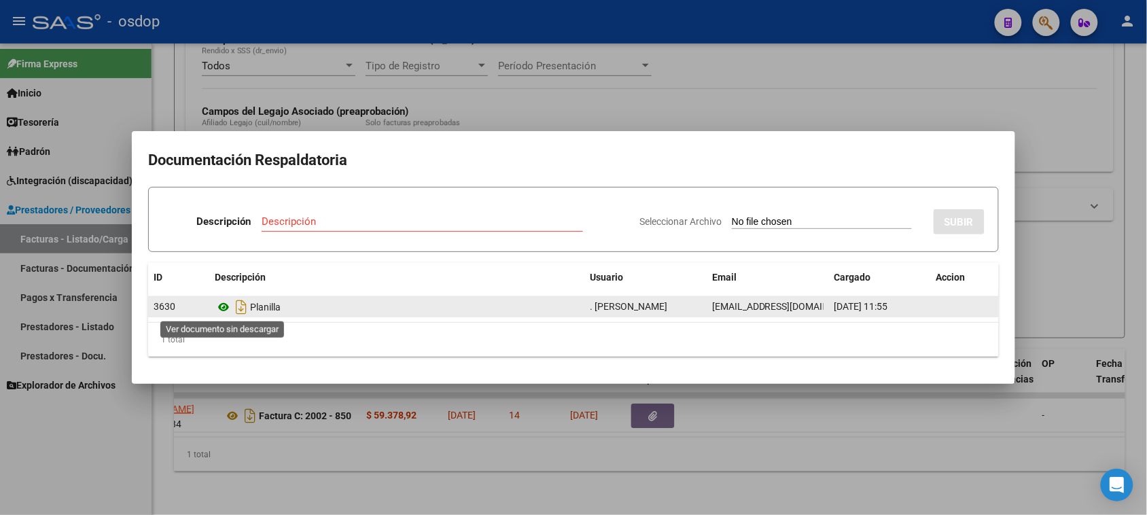
click at [219, 309] on icon at bounding box center [224, 307] width 18 height 16
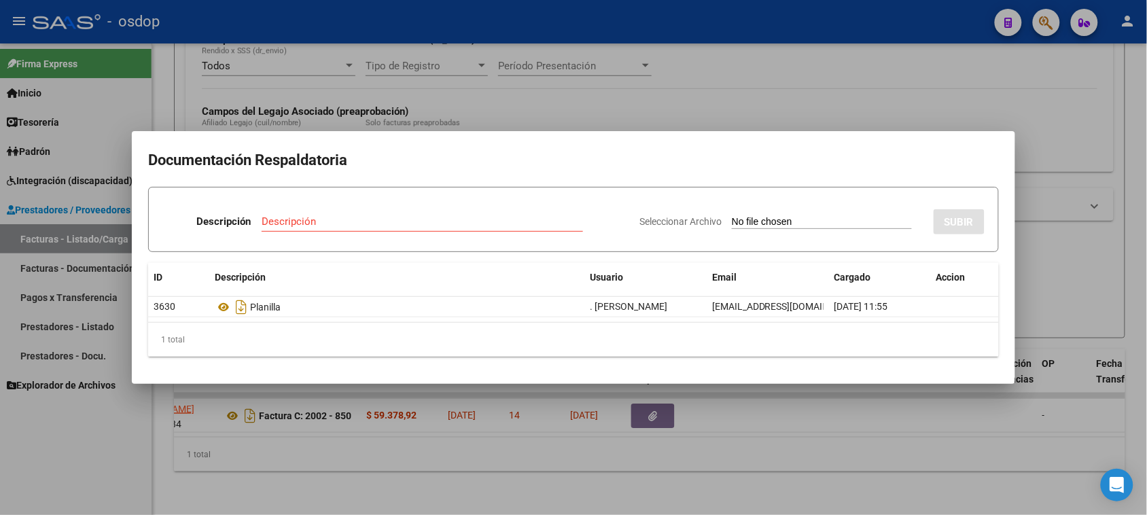
click at [647, 465] on div at bounding box center [573, 257] width 1147 height 515
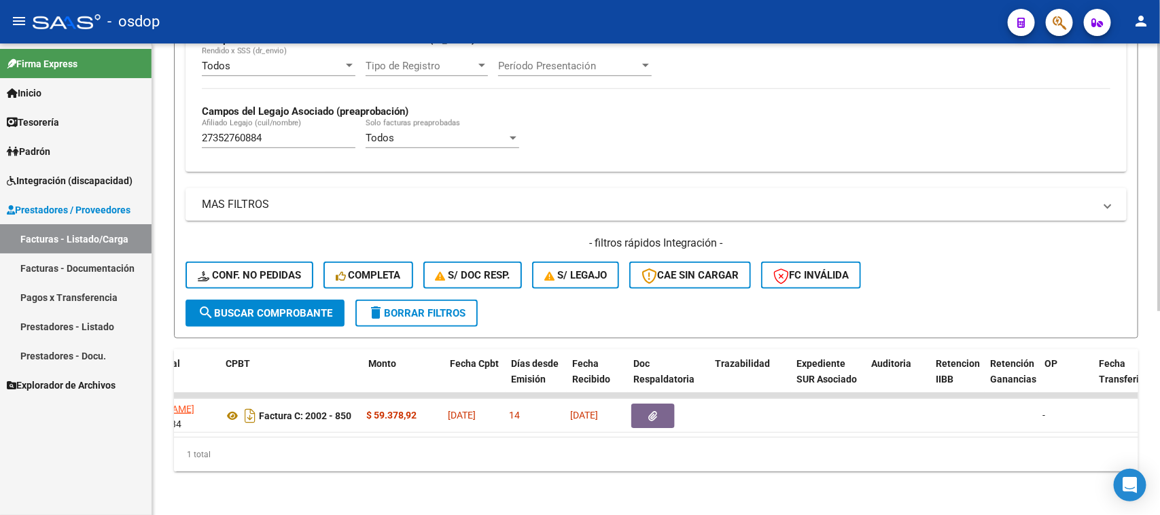
scroll to position [0, 0]
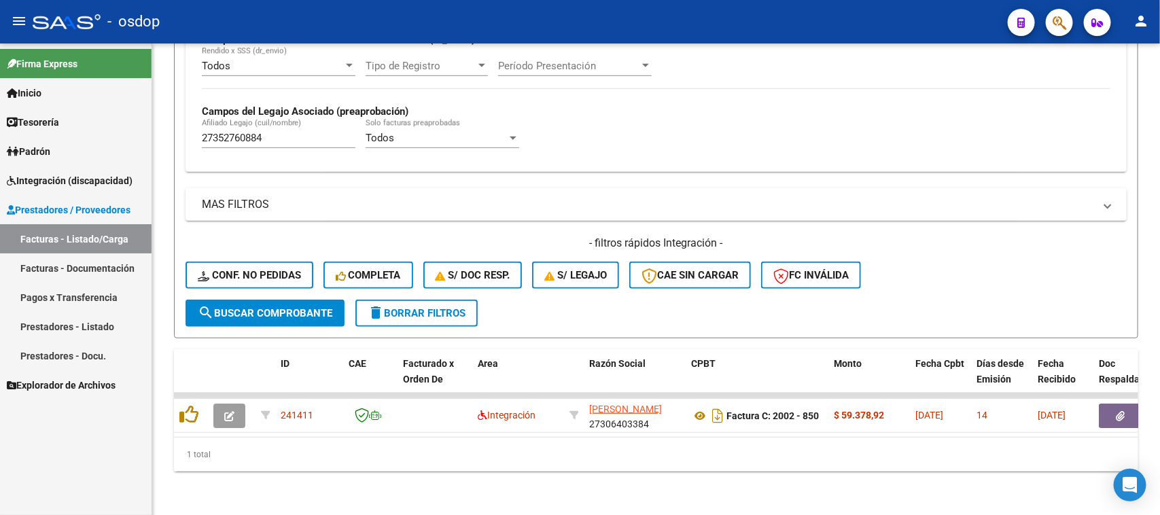
click at [76, 180] on span "Integración (discapacidad)" at bounding box center [70, 180] width 126 height 15
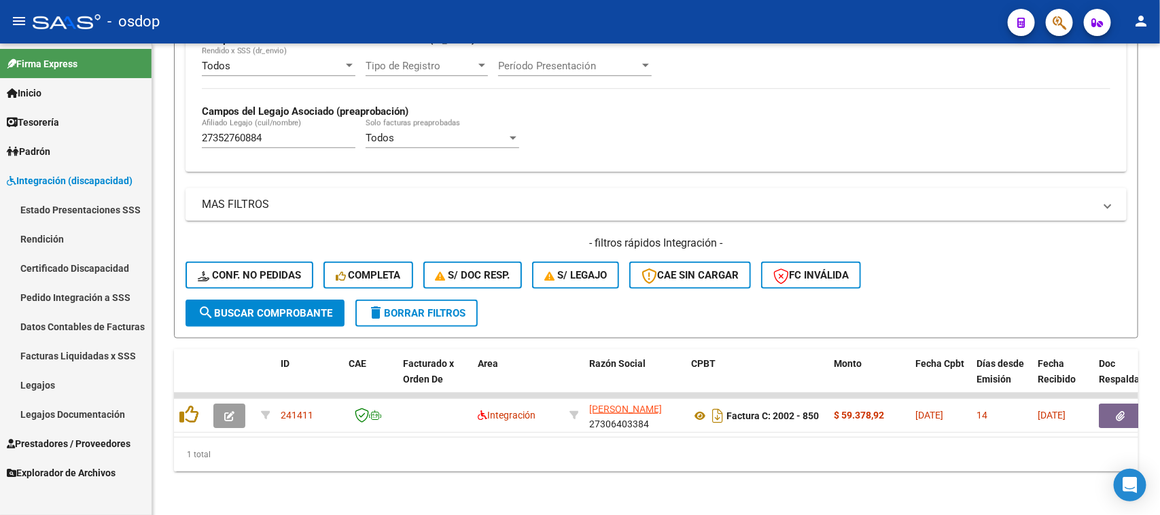
click at [48, 389] on link "Legajos" at bounding box center [76, 384] width 152 height 29
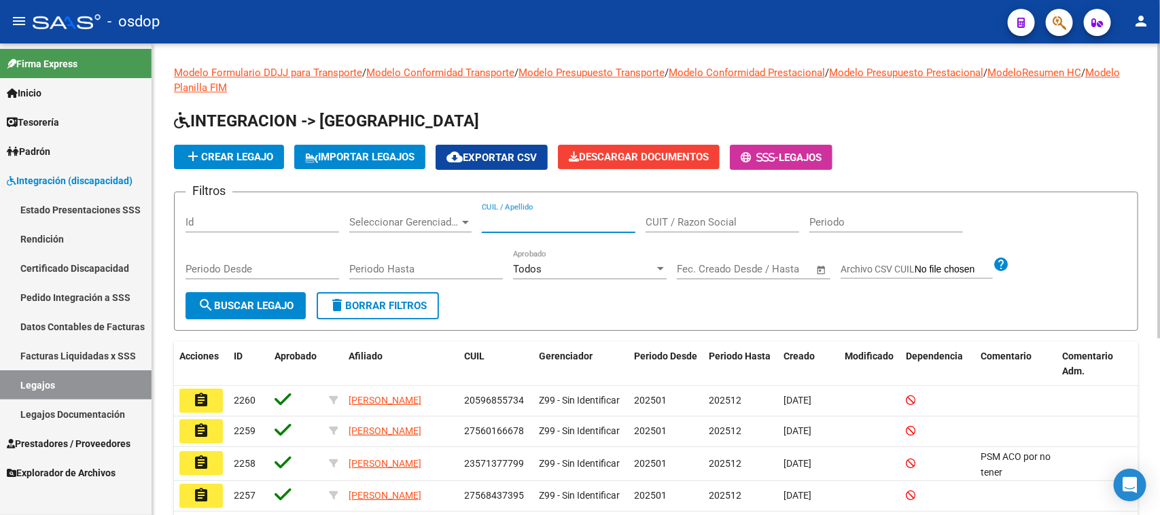
click at [515, 222] on input "CUIL / Apellido" at bounding box center [559, 222] width 154 height 12
paste input "20481469342"
type input "20481469342"
click at [252, 310] on button "search Buscar Legajo" at bounding box center [245, 305] width 120 height 27
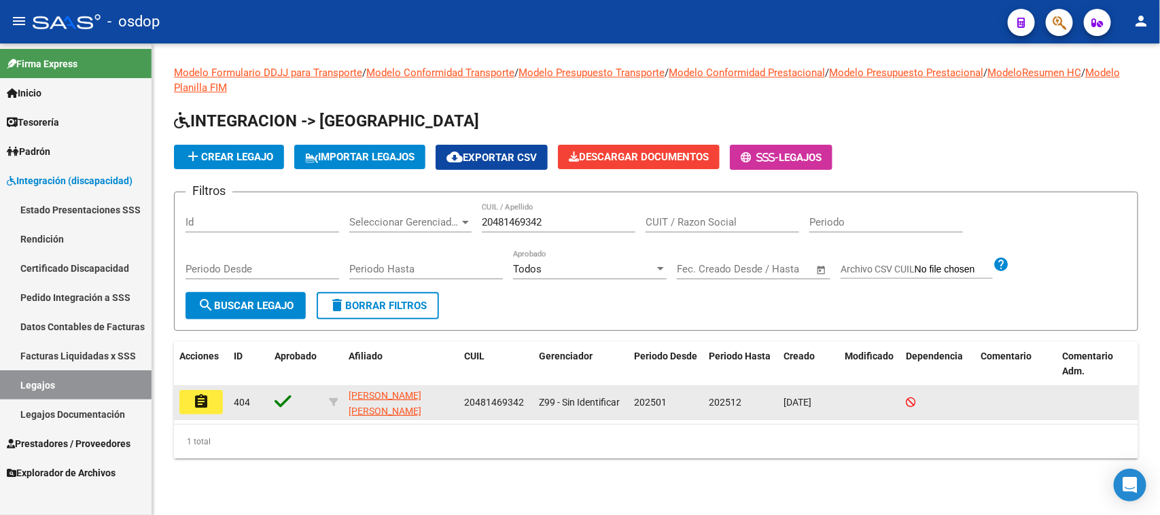
click at [200, 405] on mat-icon "assignment" at bounding box center [201, 401] width 16 height 16
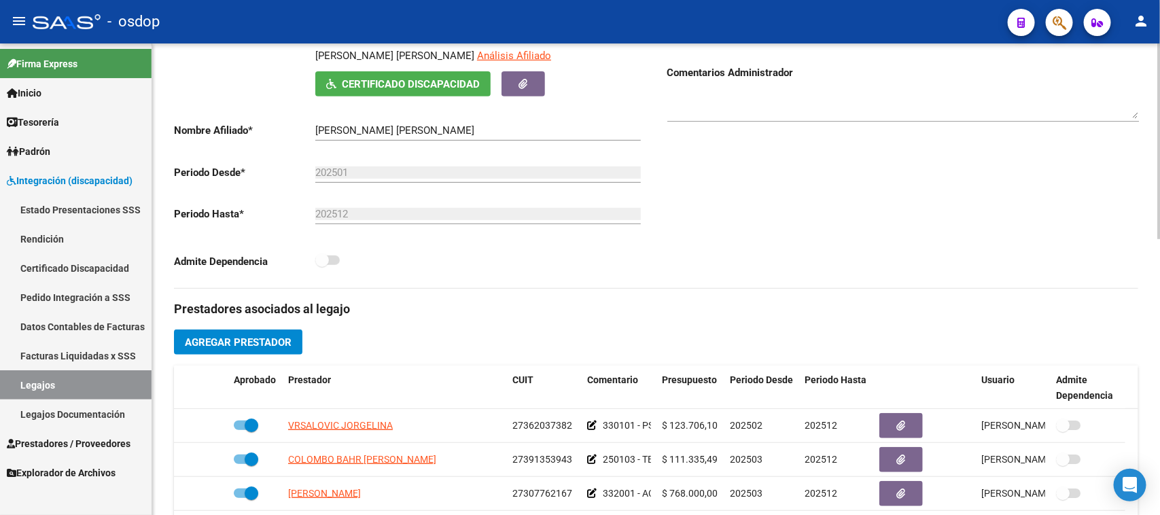
scroll to position [425, 0]
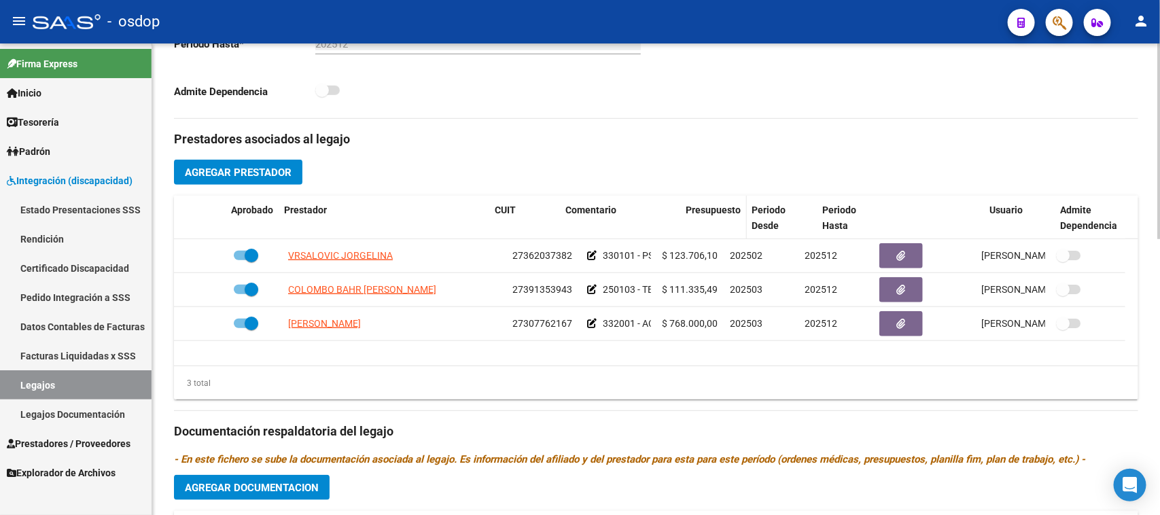
drag, startPoint x: 653, startPoint y: 216, endPoint x: 720, endPoint y: 205, distance: 68.3
click at [720, 205] on div "Aprobado Prestador CUIT Comentario Presupuesto Periodo Desde Periodo Hasta Usua…" at bounding box center [649, 218] width 951 height 45
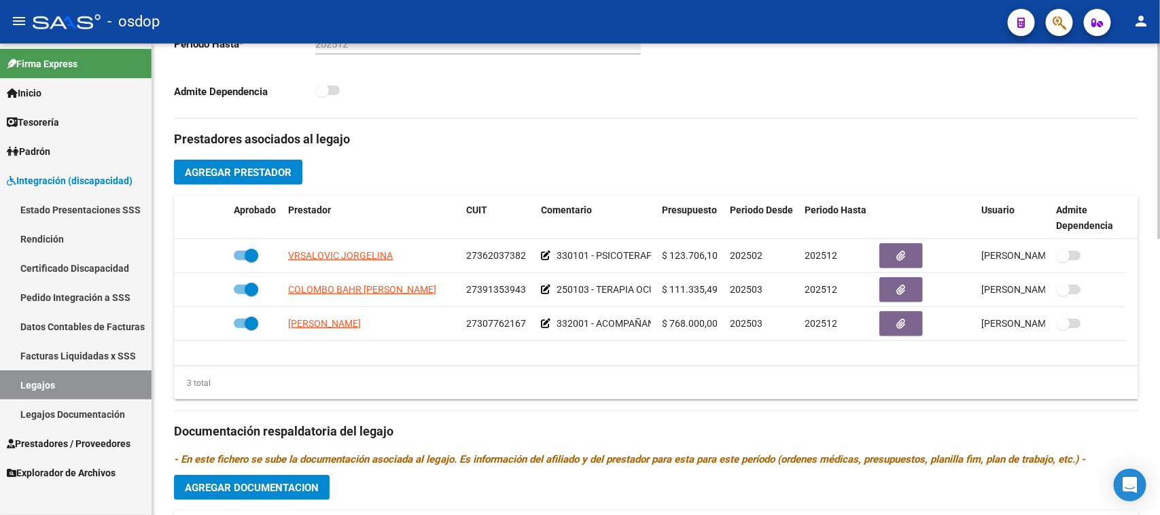
click at [751, 364] on datatable-body "VRSALOVIC JORGELINA 27362037382 330101 - PSICOTERAPIAS INDIVIDUALES NIÑOS O ADU…" at bounding box center [656, 302] width 964 height 126
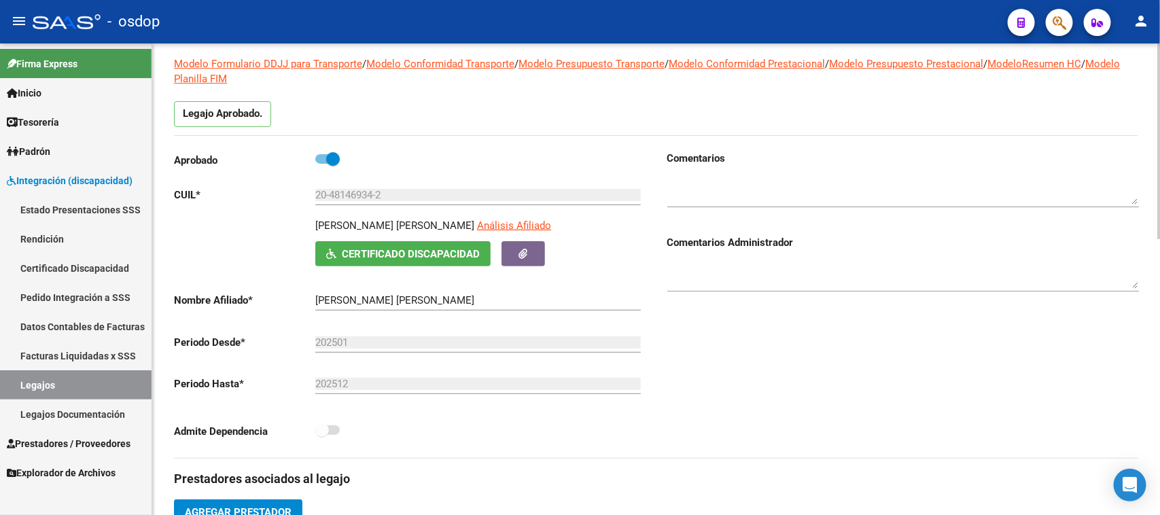
scroll to position [0, 0]
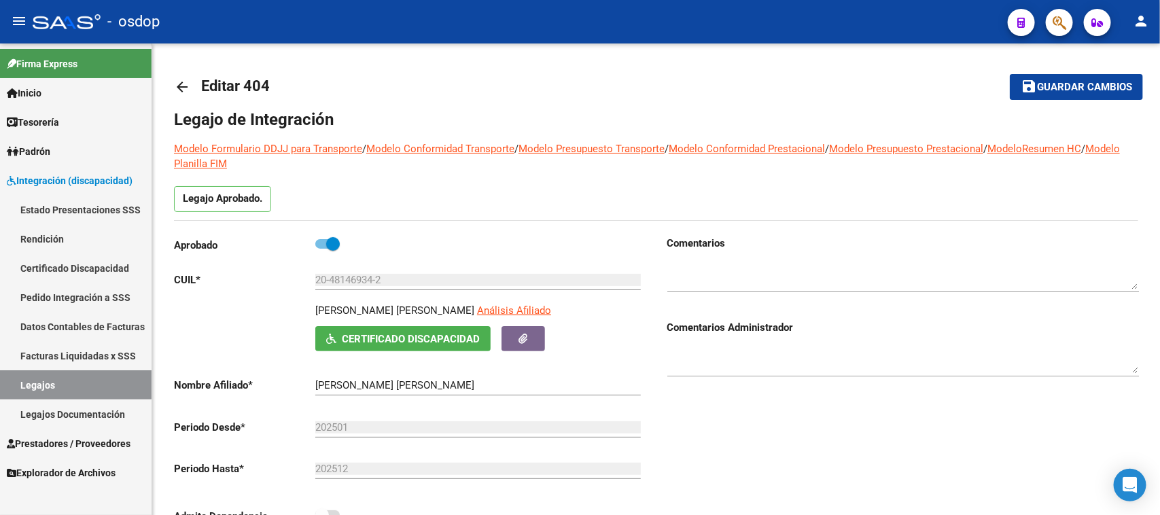
click at [69, 439] on span "Prestadores / Proveedores" at bounding box center [69, 443] width 124 height 15
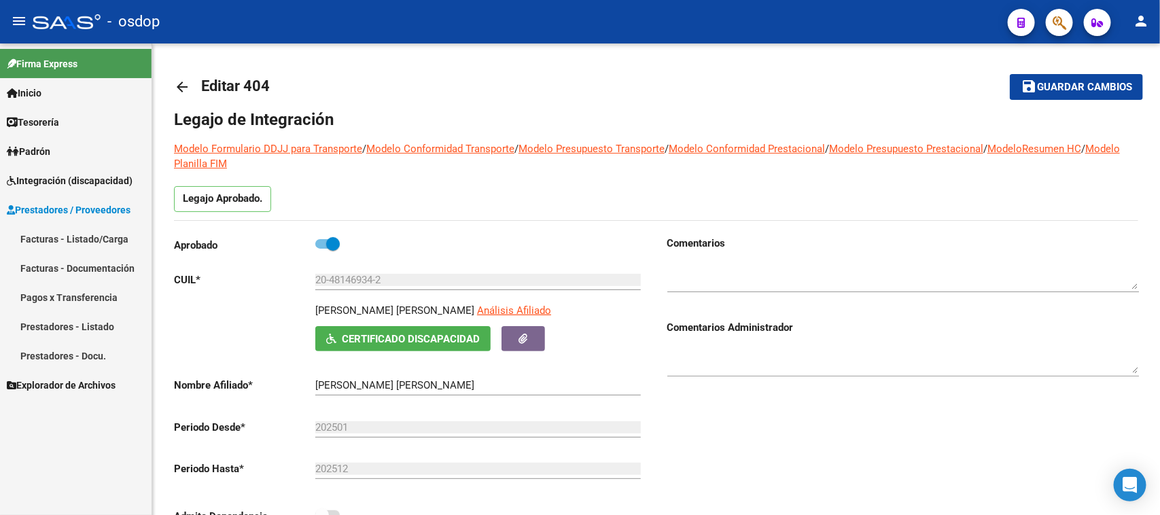
click at [101, 238] on link "Facturas - Listado/Carga" at bounding box center [76, 238] width 152 height 29
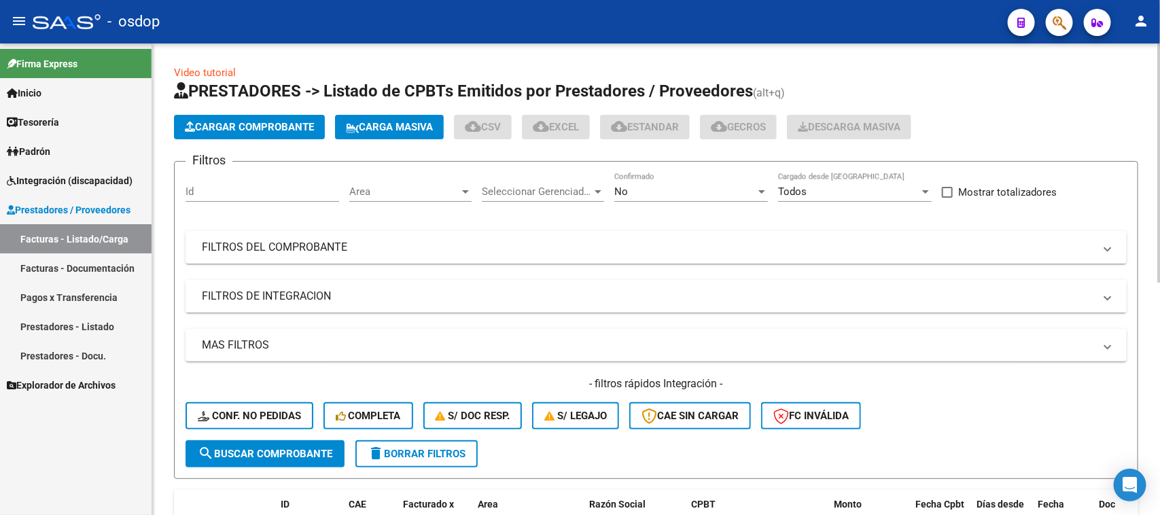
click at [321, 296] on mat-panel-title "FILTROS DE INTEGRACION" at bounding box center [648, 296] width 892 height 15
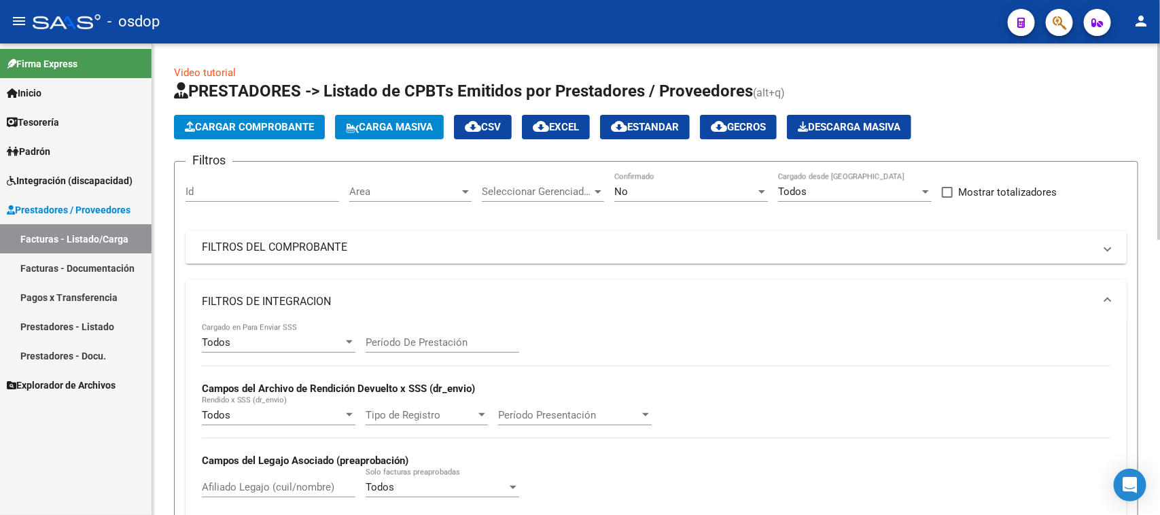
scroll to position [85, 0]
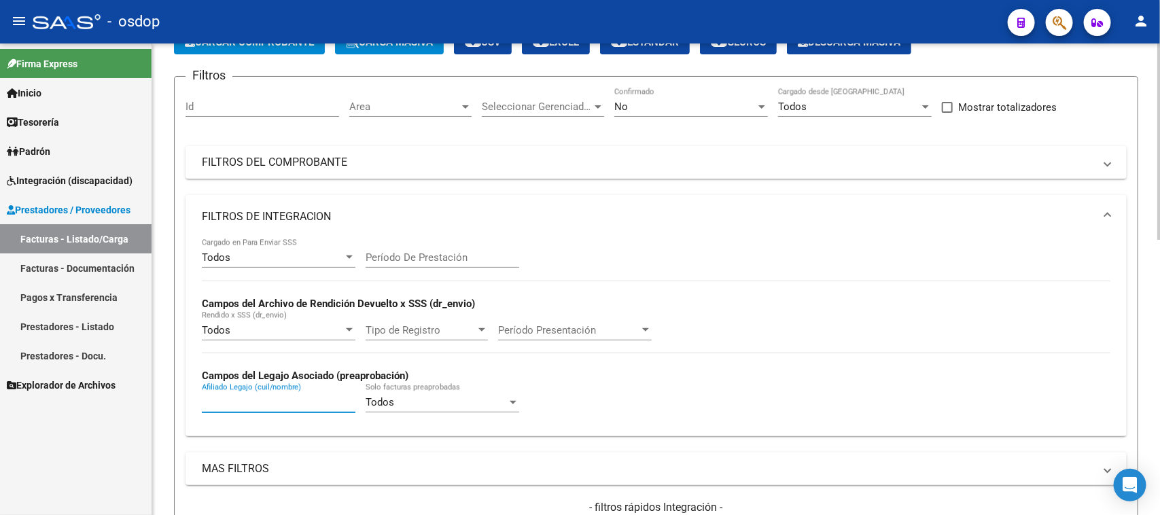
click at [270, 403] on input "Afiliado Legajo (cuil/nombre)" at bounding box center [279, 402] width 154 height 12
paste input "20481469342"
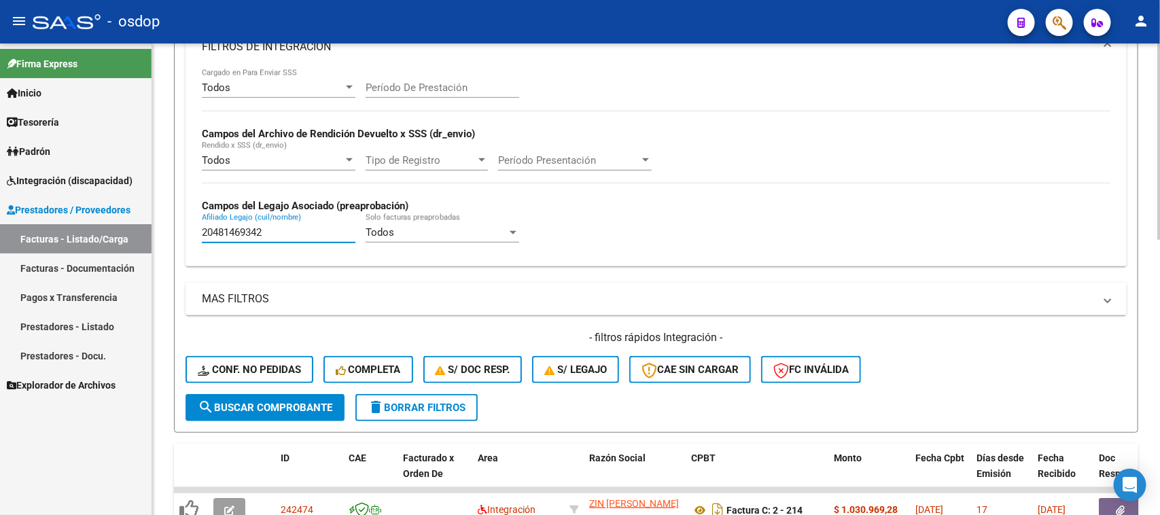
type input "20481469342"
click at [274, 412] on button "search Buscar Comprobante" at bounding box center [264, 407] width 159 height 27
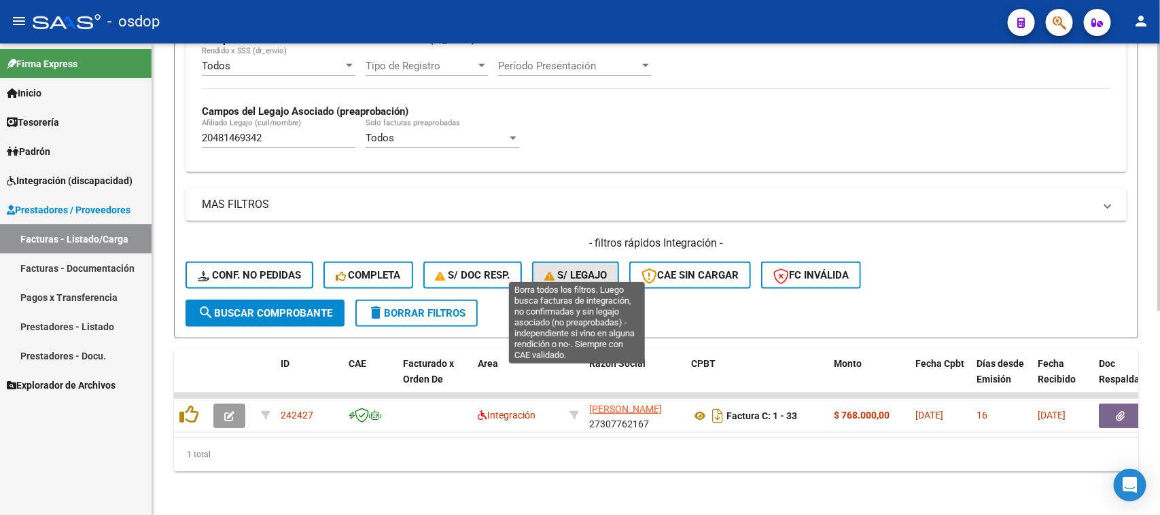
click at [579, 269] on span "S/ legajo" at bounding box center [575, 275] width 63 height 12
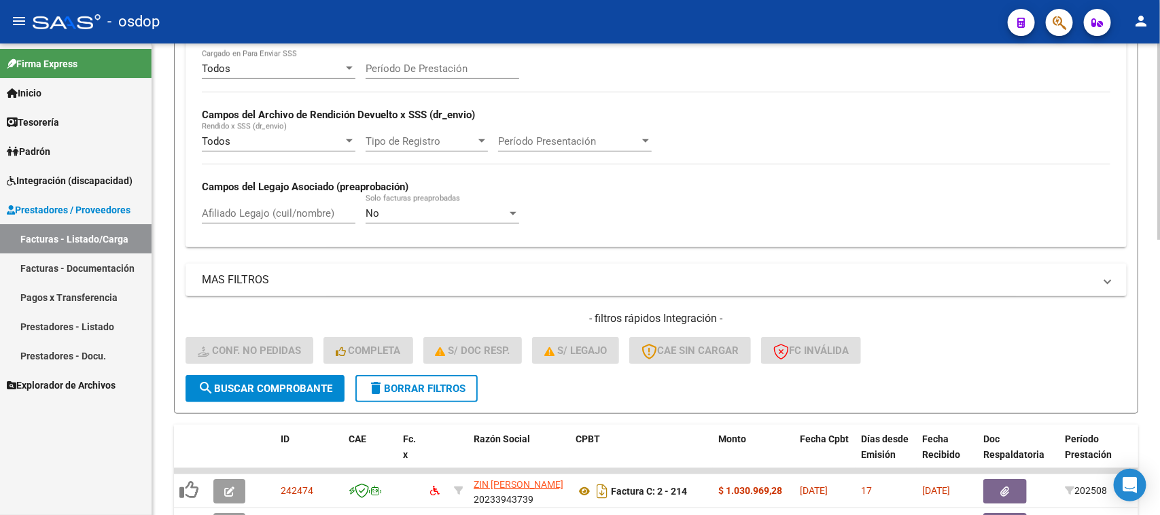
scroll to position [104, 0]
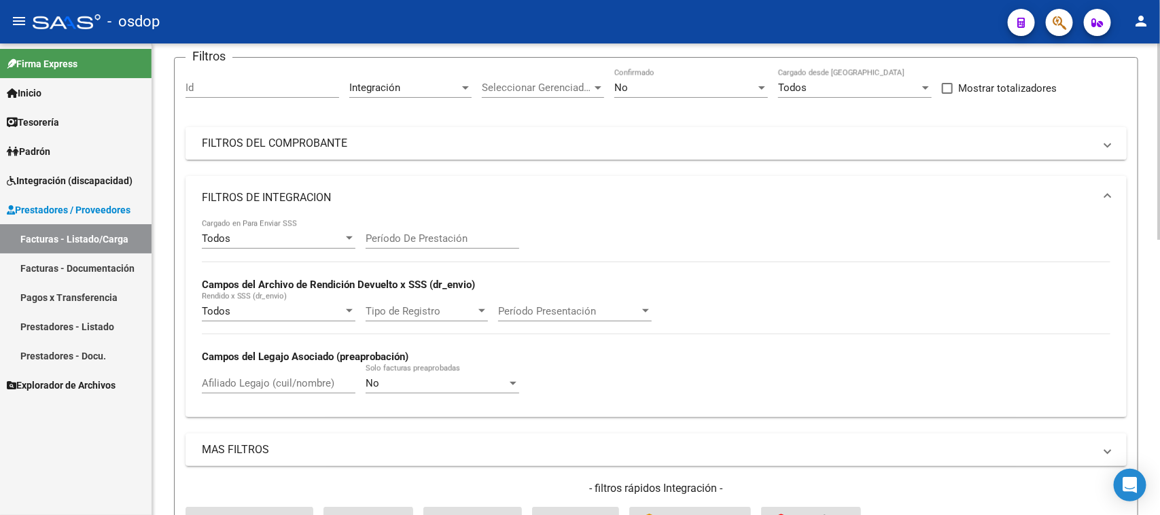
click at [388, 143] on mat-panel-title "FILTROS DEL COMPROBANTE" at bounding box center [648, 143] width 892 height 15
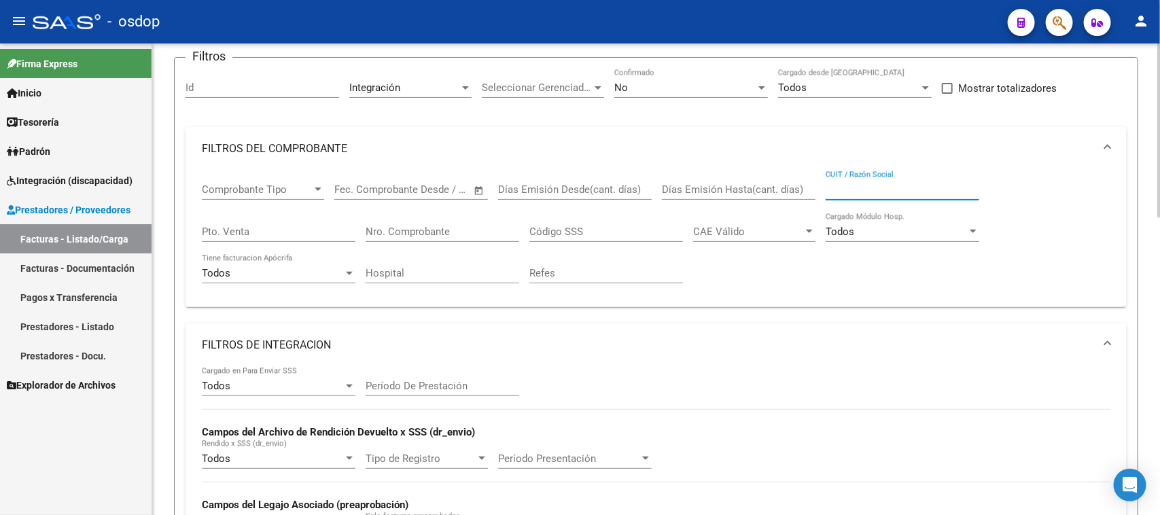
click at [854, 187] on input "CUIT / Razón Social" at bounding box center [903, 189] width 154 height 12
paste input "27391353943"
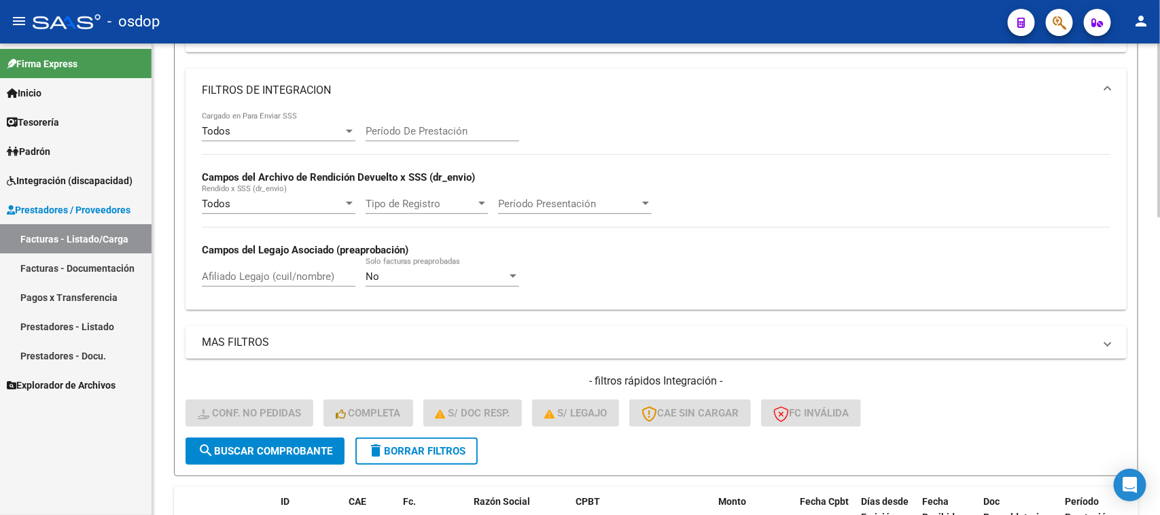
scroll to position [444, 0]
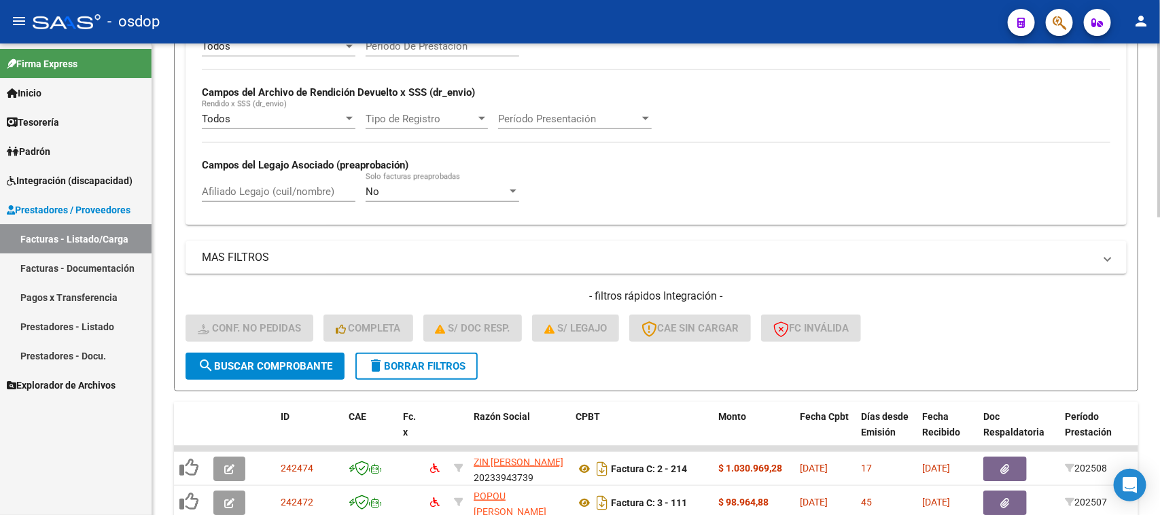
type input "27391353943"
click at [299, 360] on span "search Buscar Comprobante" at bounding box center [265, 366] width 135 height 12
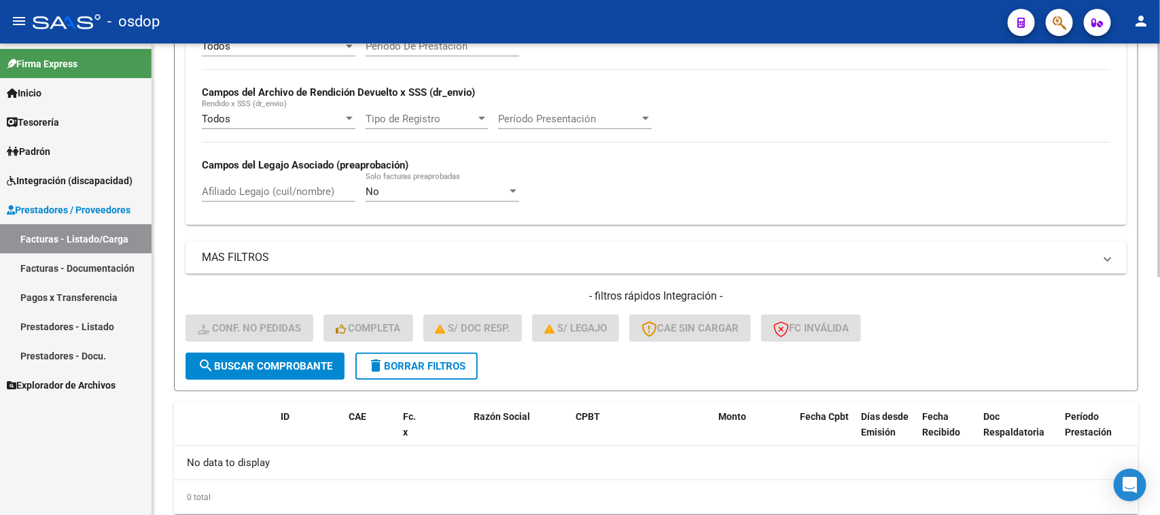
scroll to position [481, 0]
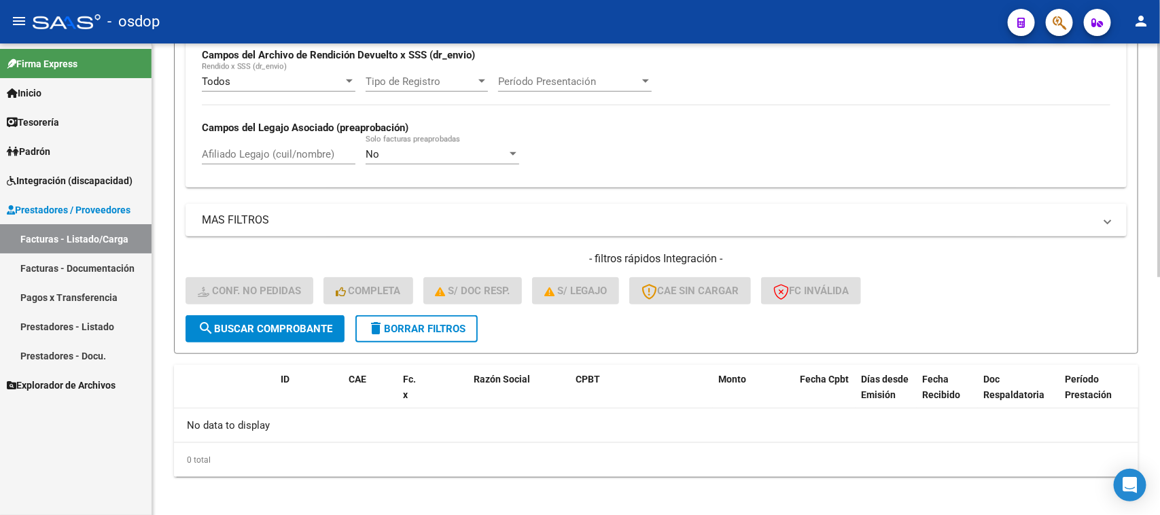
click at [422, 325] on span "delete Borrar Filtros" at bounding box center [417, 329] width 98 height 12
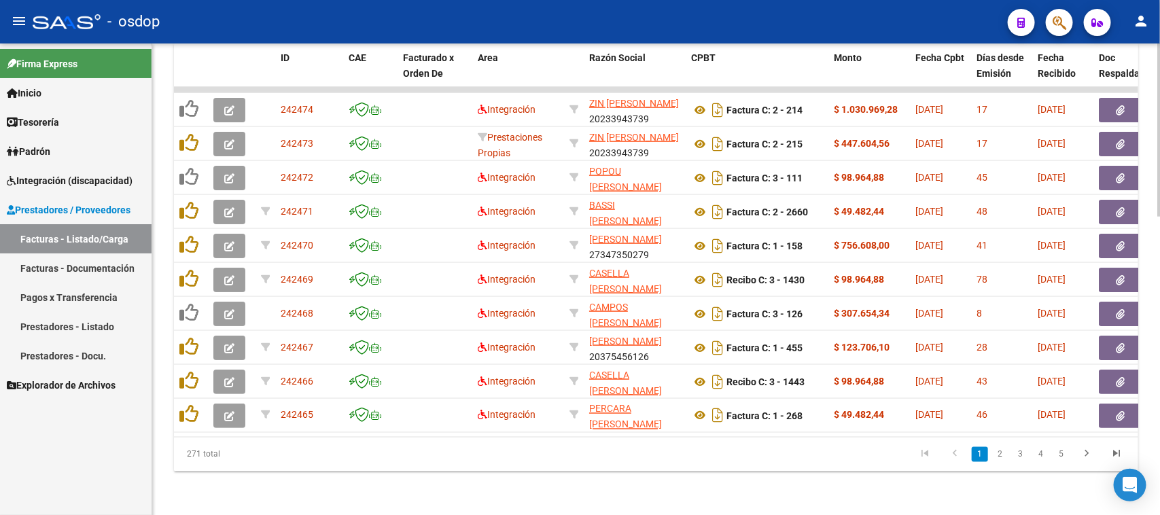
scroll to position [471, 0]
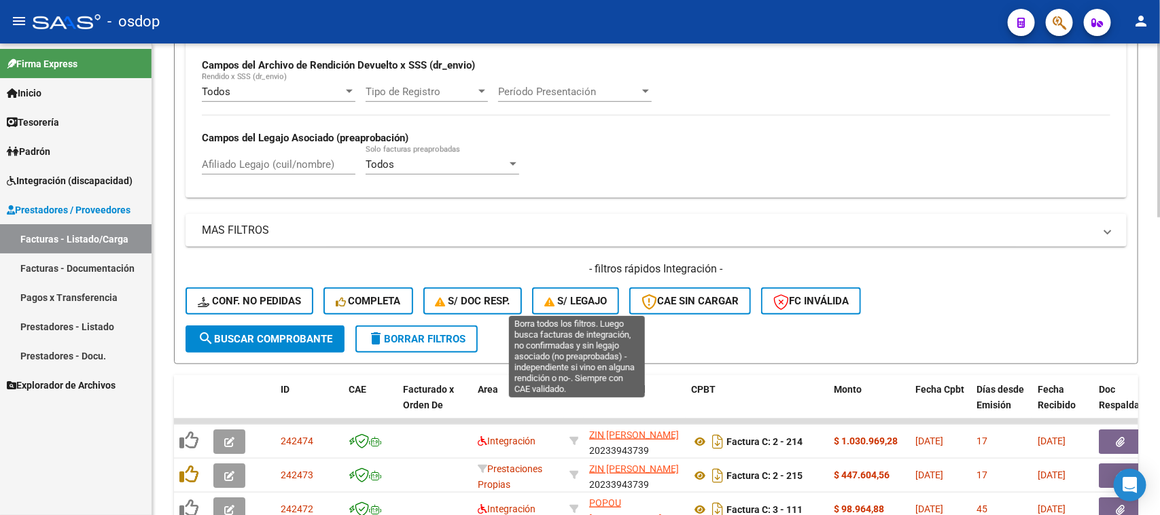
click at [592, 300] on span "S/ legajo" at bounding box center [575, 301] width 63 height 12
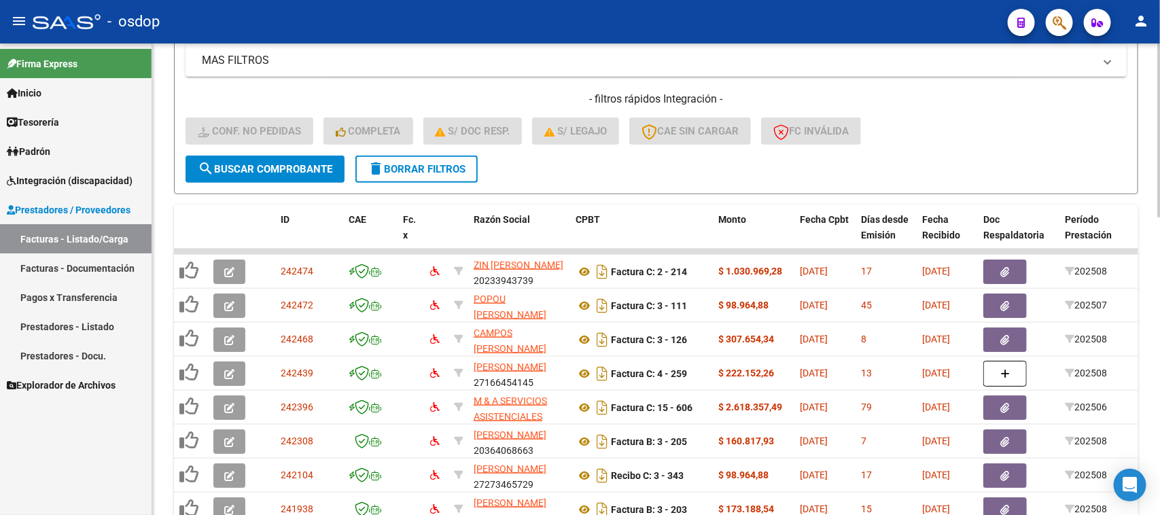
scroll to position [811, 0]
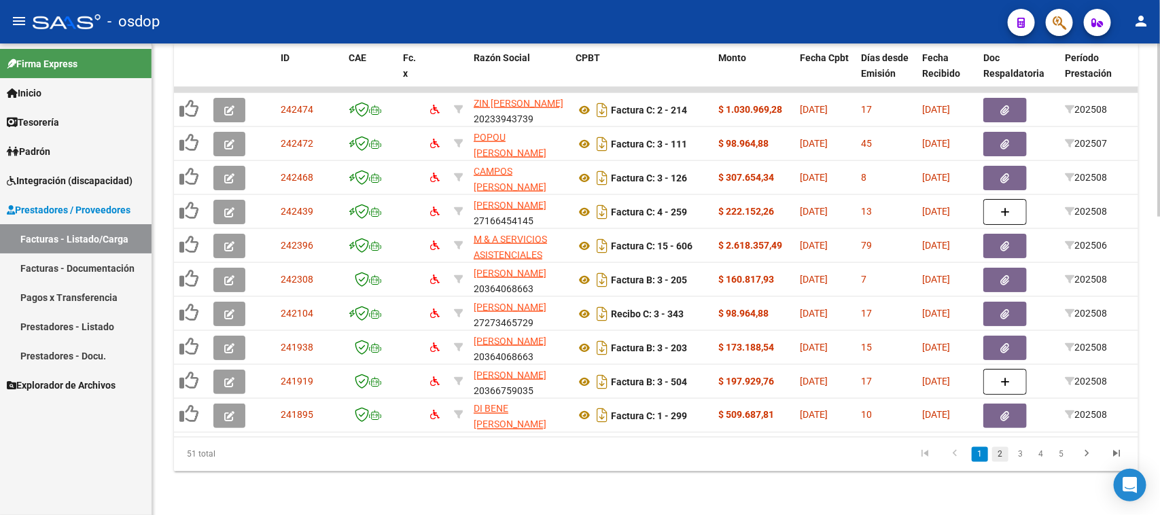
click at [1000, 453] on link "2" at bounding box center [1000, 454] width 16 height 15
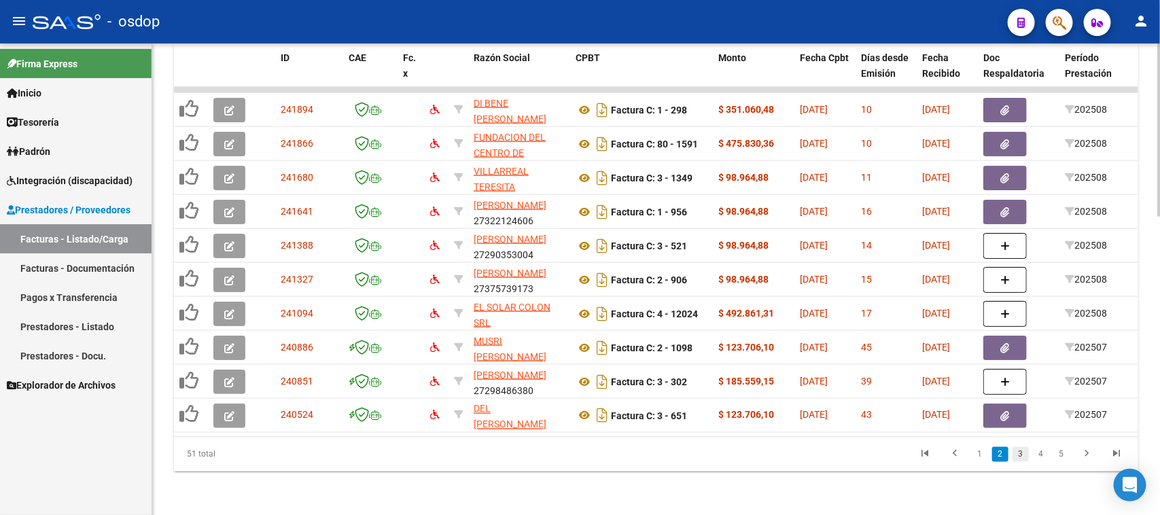
click at [1021, 454] on link "3" at bounding box center [1020, 454] width 16 height 15
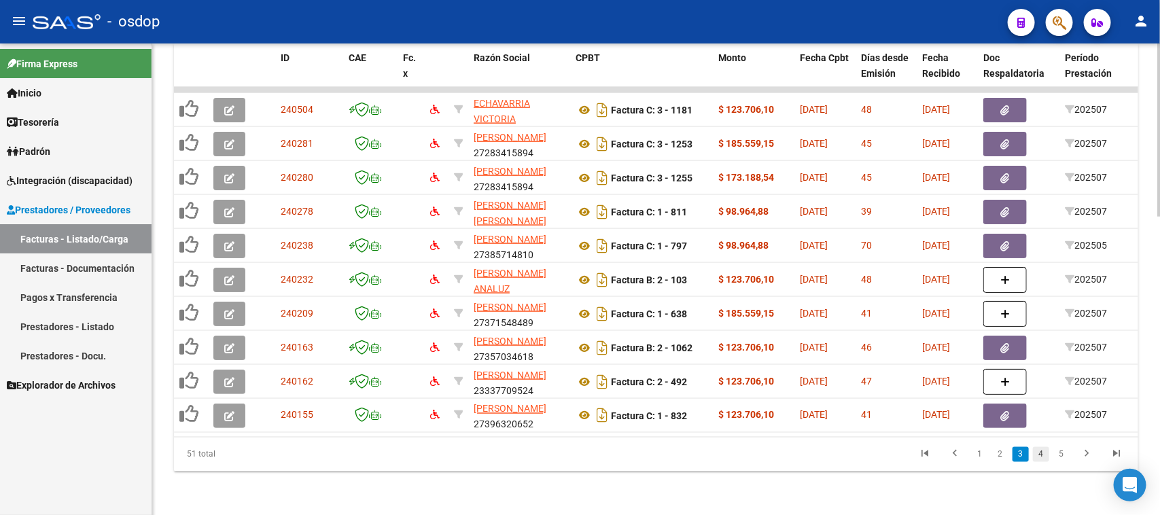
click at [1043, 457] on link "4" at bounding box center [1041, 454] width 16 height 15
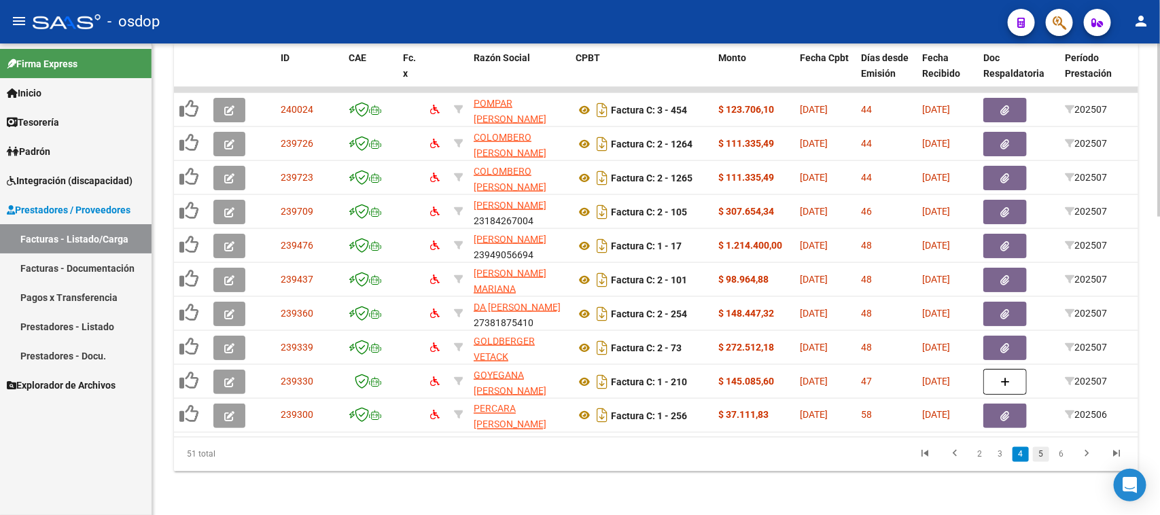
click at [1041, 461] on link "5" at bounding box center [1041, 454] width 16 height 15
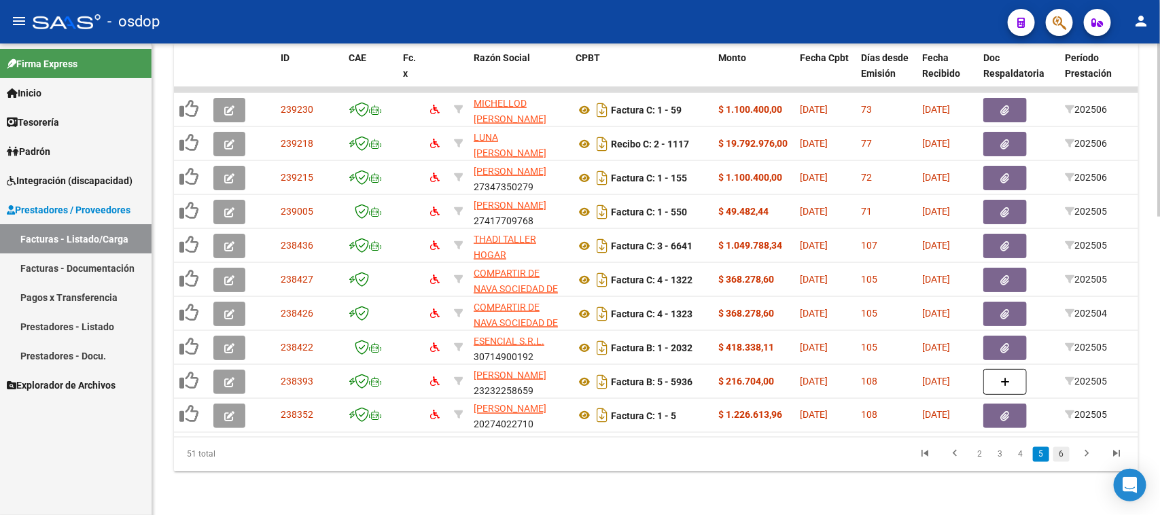
click at [1061, 456] on link "6" at bounding box center [1061, 454] width 16 height 15
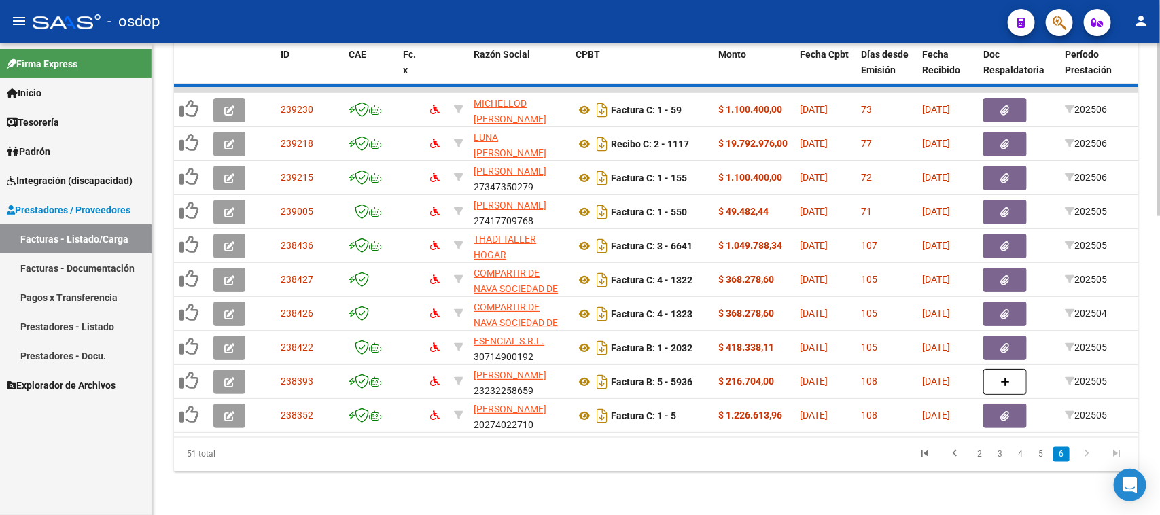
scroll to position [505, 0]
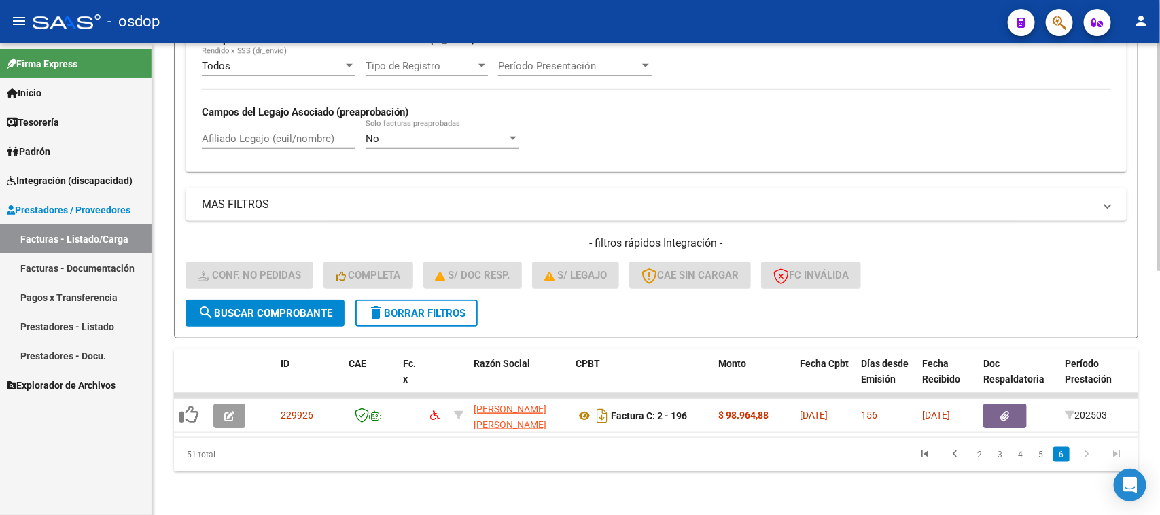
click at [69, 177] on span "Integración (discapacidad)" at bounding box center [70, 180] width 126 height 15
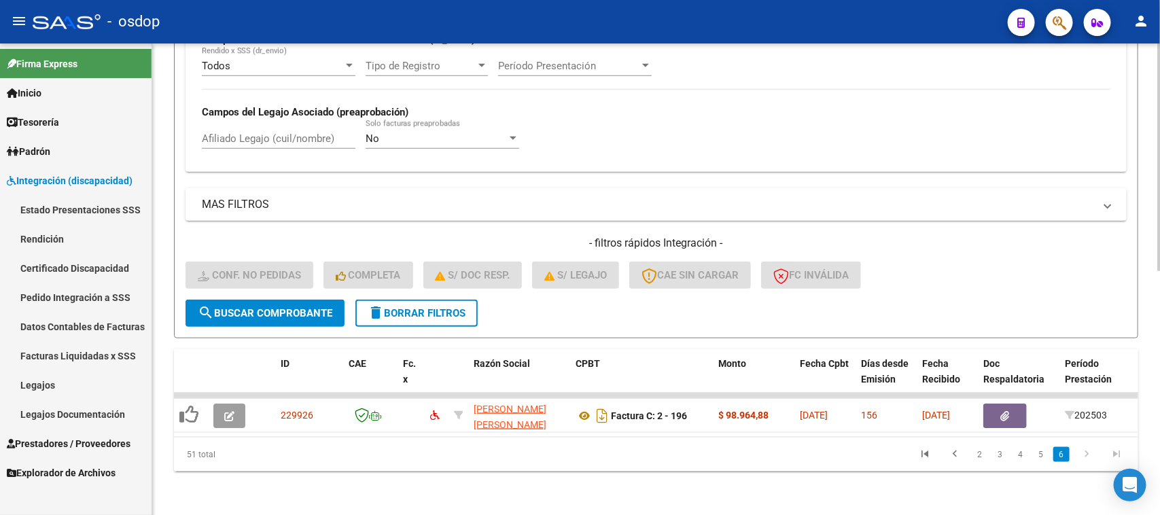
click at [95, 297] on link "Pedido Integración a SSS" at bounding box center [76, 297] width 152 height 29
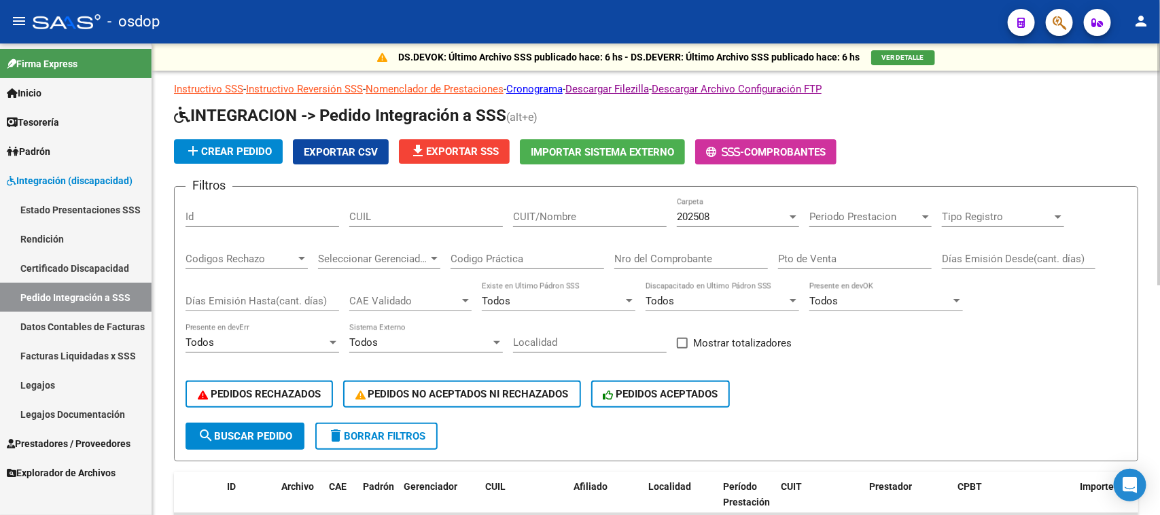
click at [436, 219] on input "CUIL" at bounding box center [426, 217] width 154 height 12
paste input "20481469342"
type input "20481469342"
click at [250, 431] on span "search Buscar Pedido" at bounding box center [245, 436] width 94 height 12
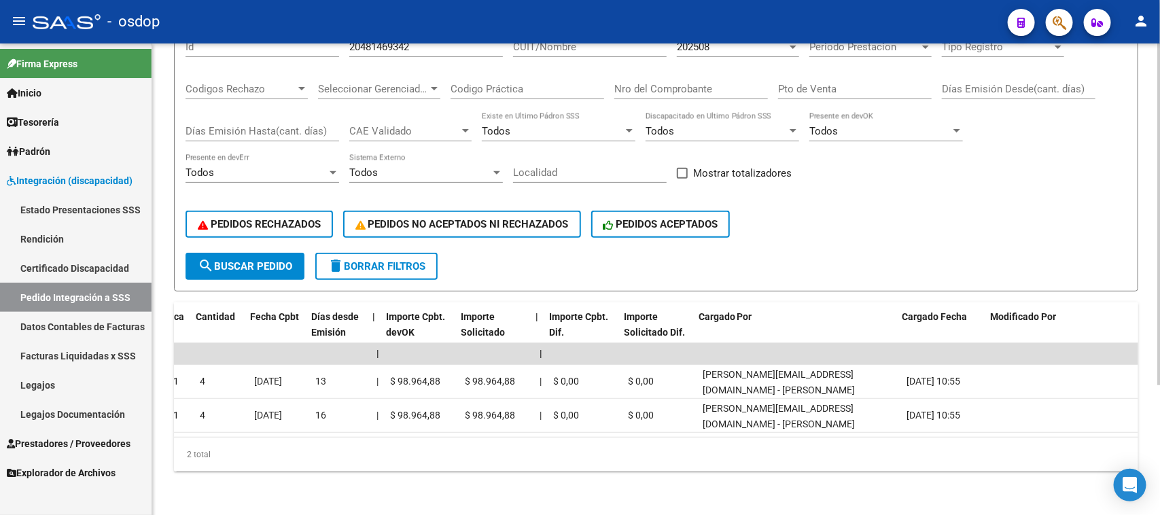
scroll to position [0, 1081]
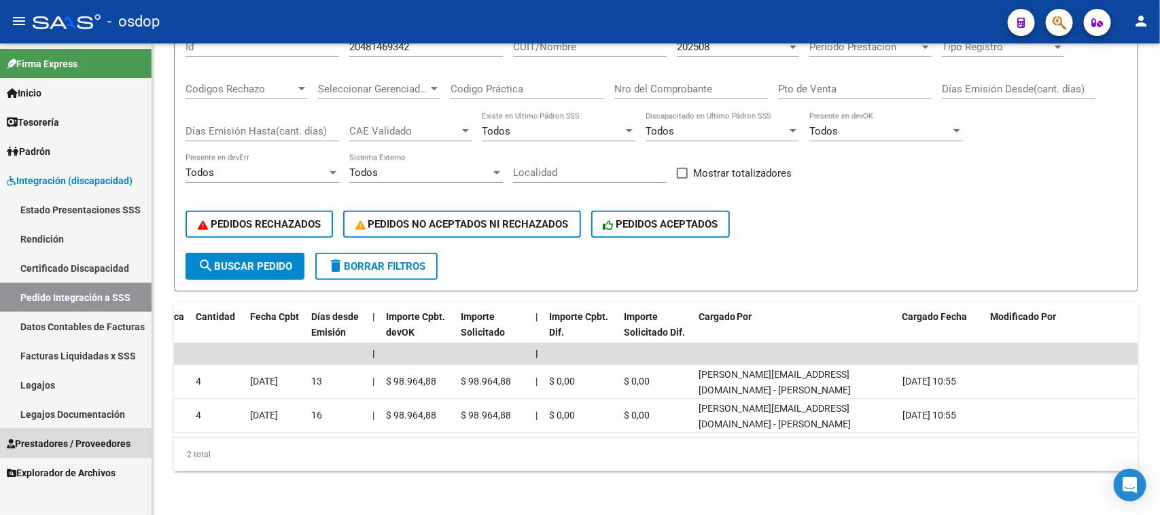
click at [73, 433] on link "Prestadores / Proveedores" at bounding box center [76, 443] width 152 height 29
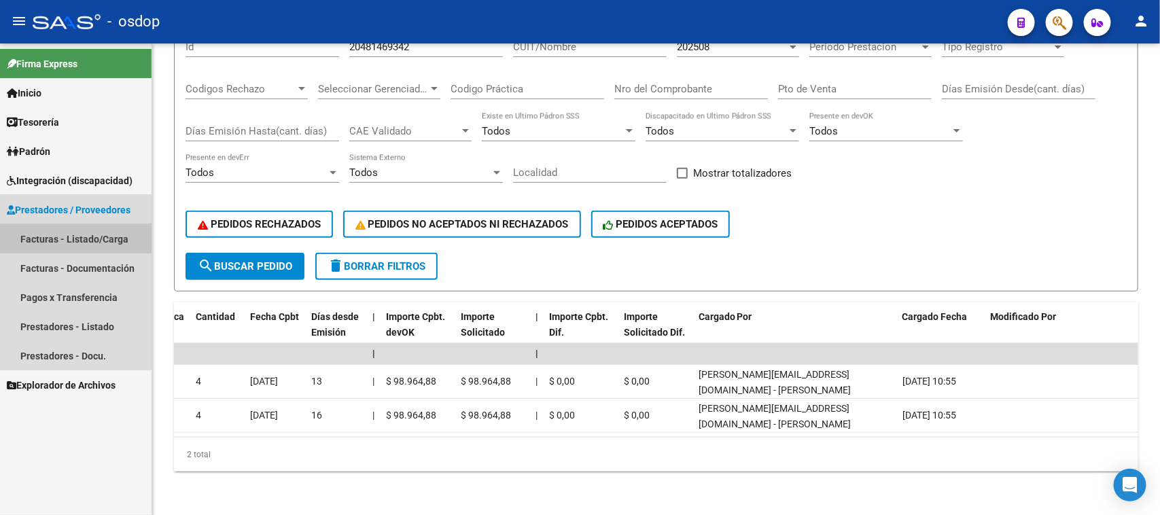
click at [89, 242] on link "Facturas - Listado/Carga" at bounding box center [76, 238] width 152 height 29
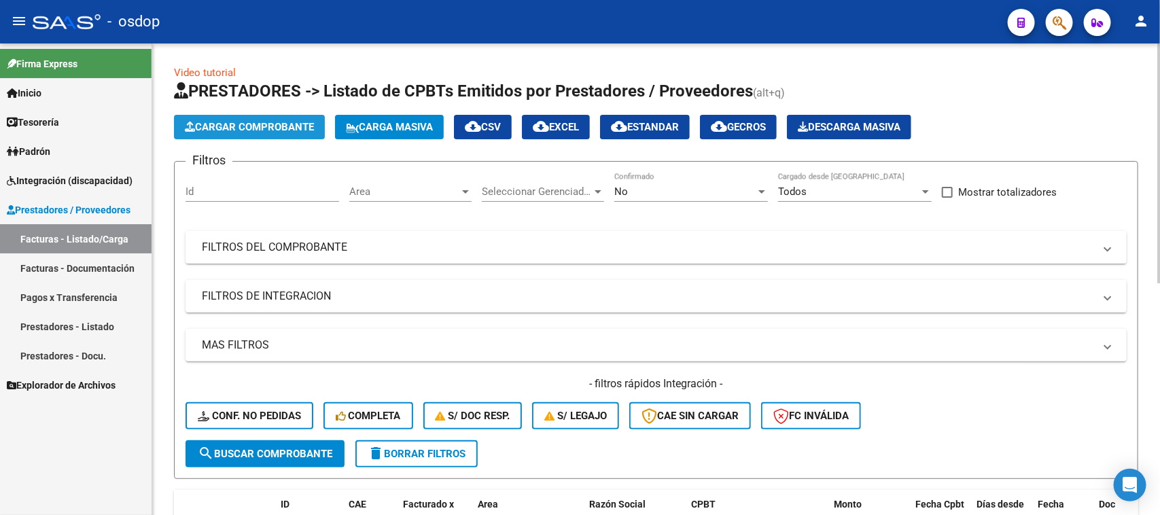
click at [270, 123] on span "Cargar Comprobante" at bounding box center [249, 127] width 129 height 12
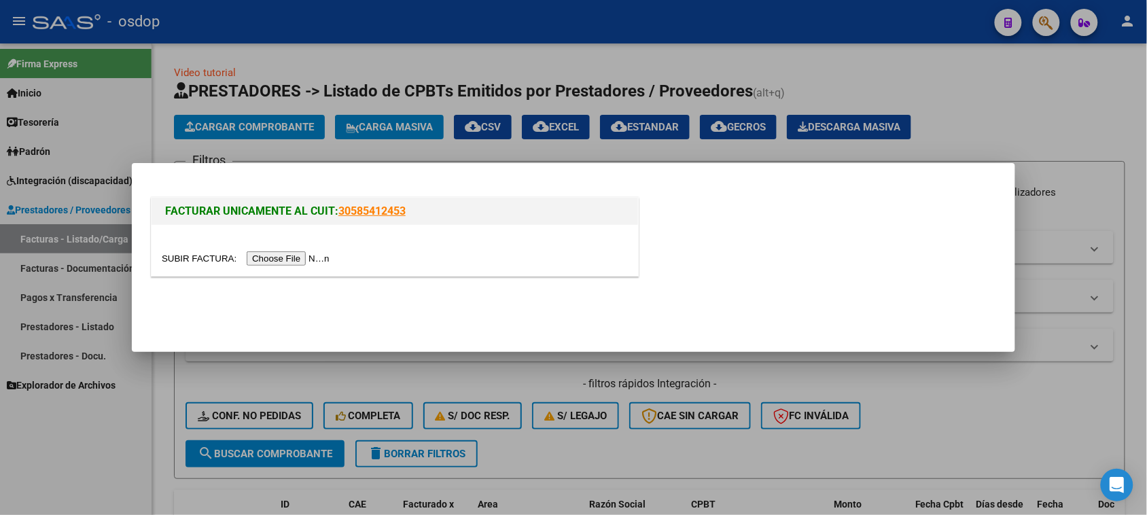
click at [105, 457] on div at bounding box center [573, 257] width 1147 height 515
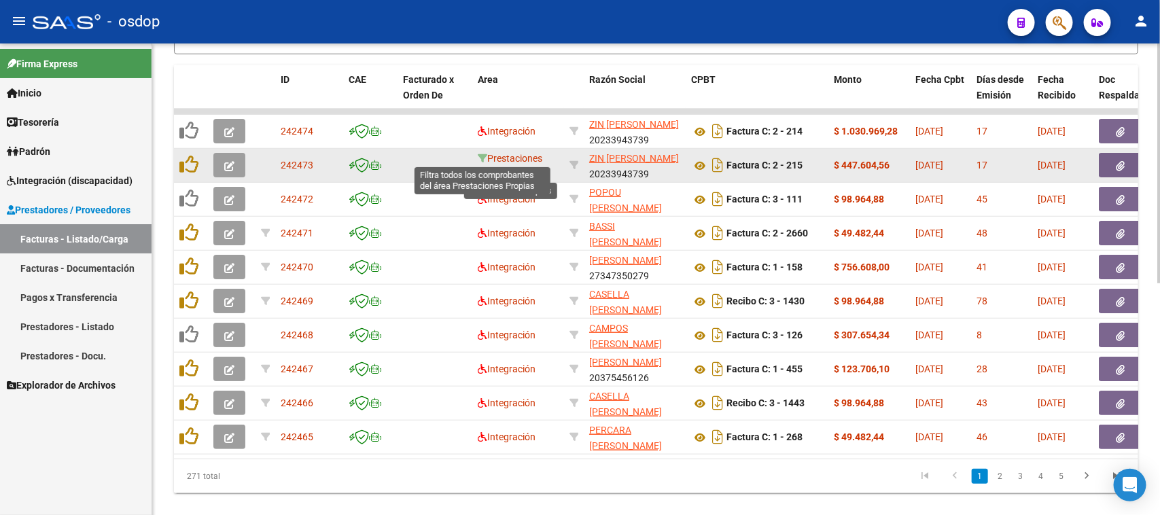
click at [480, 154] on icon at bounding box center [483, 159] width 10 height 10
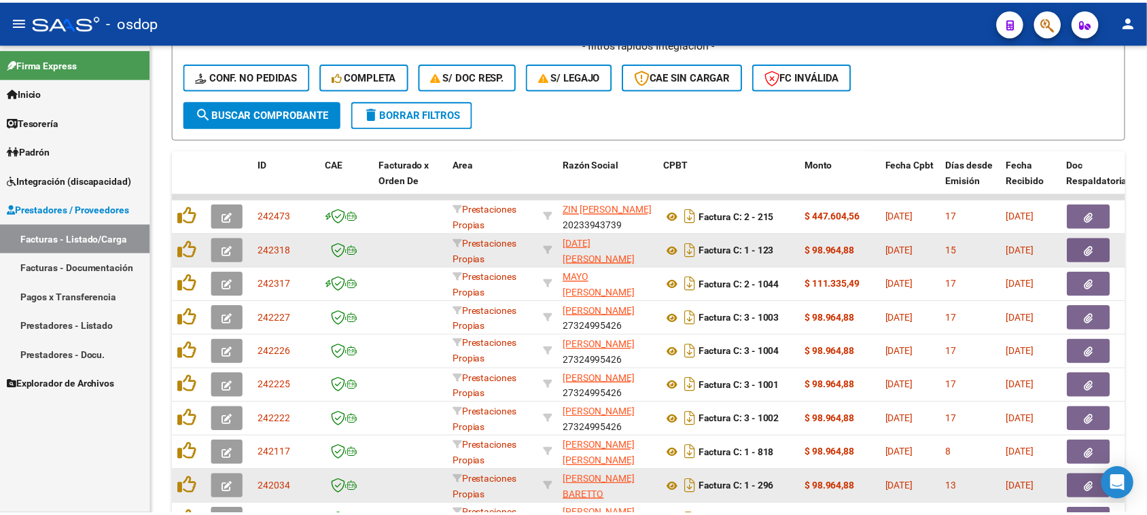
scroll to position [457, 0]
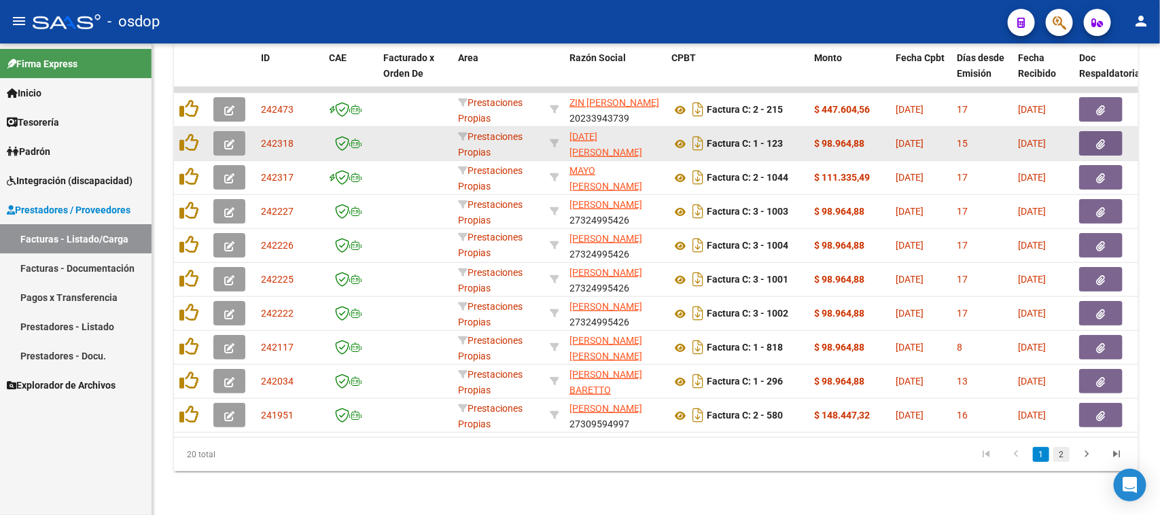
click at [1060, 450] on link "2" at bounding box center [1061, 454] width 16 height 15
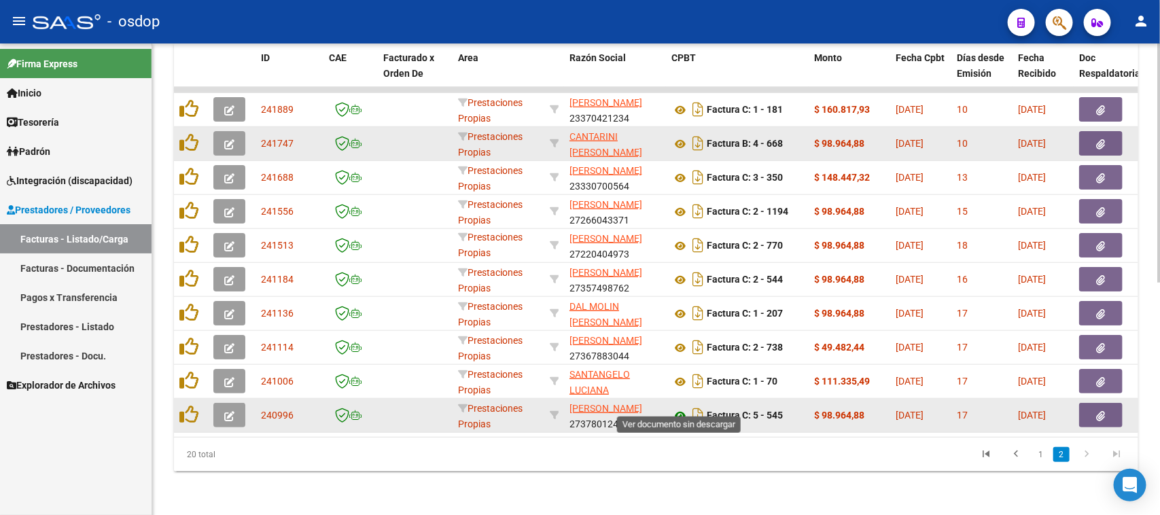
click at [678, 408] on icon at bounding box center [680, 416] width 18 height 16
click at [1101, 408] on button "button" at bounding box center [1100, 415] width 43 height 24
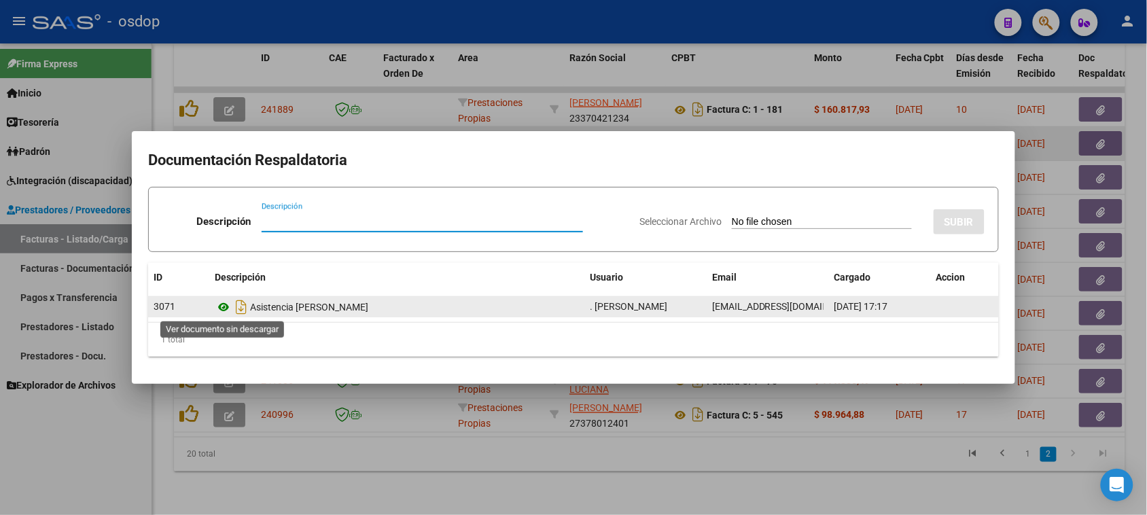
click at [219, 306] on icon at bounding box center [224, 307] width 18 height 16
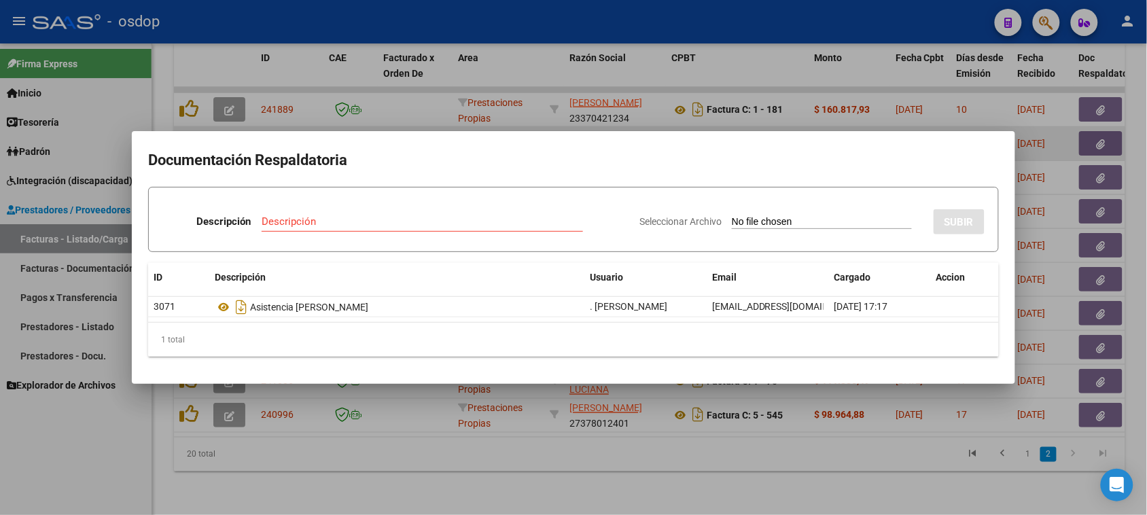
click at [480, 493] on div at bounding box center [573, 257] width 1147 height 515
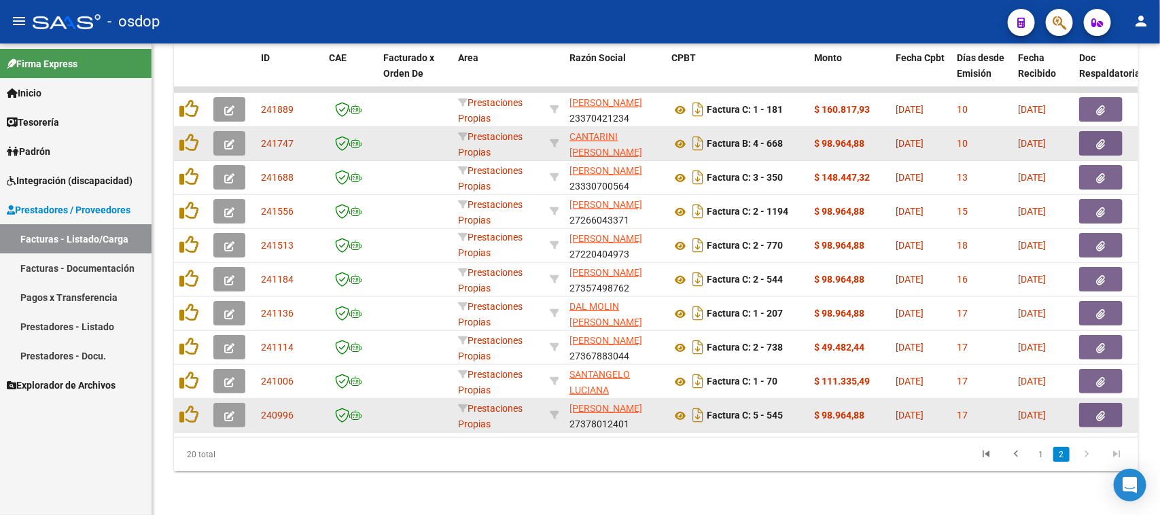
click at [228, 409] on span "button" at bounding box center [229, 415] width 10 height 12
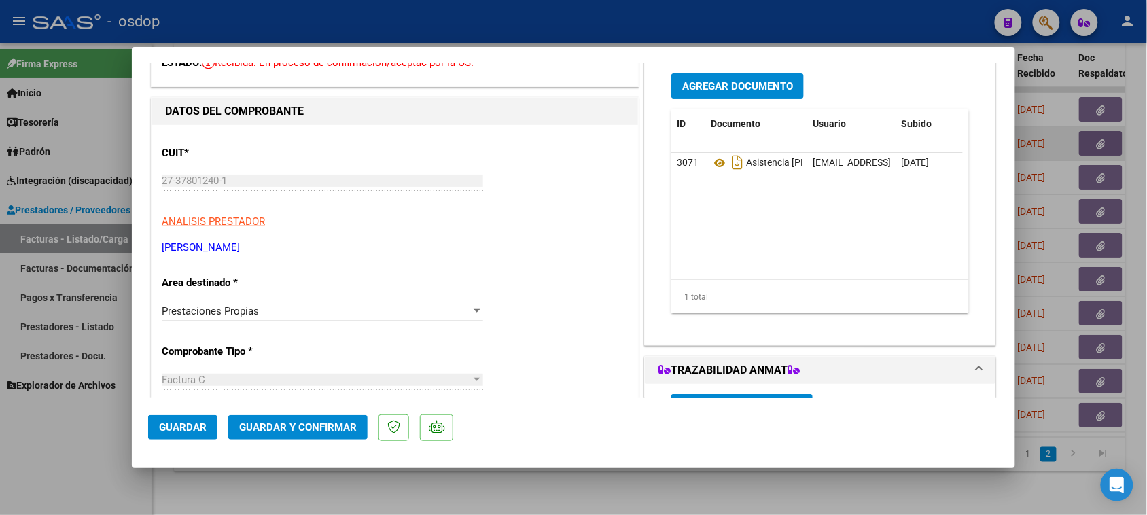
scroll to position [170, 0]
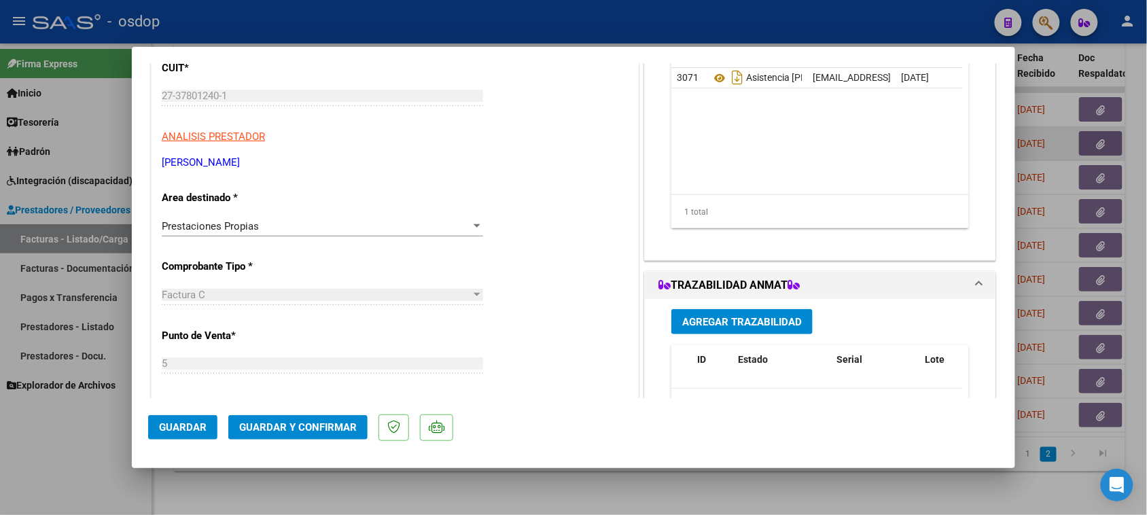
click at [341, 229] on div "Prestaciones Propias" at bounding box center [316, 226] width 309 height 12
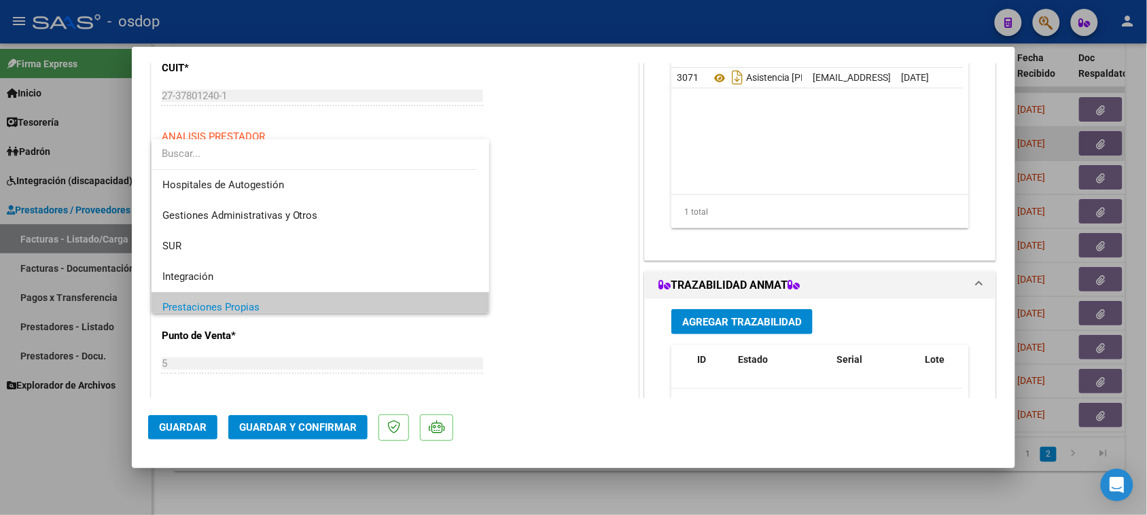
scroll to position [82, 0]
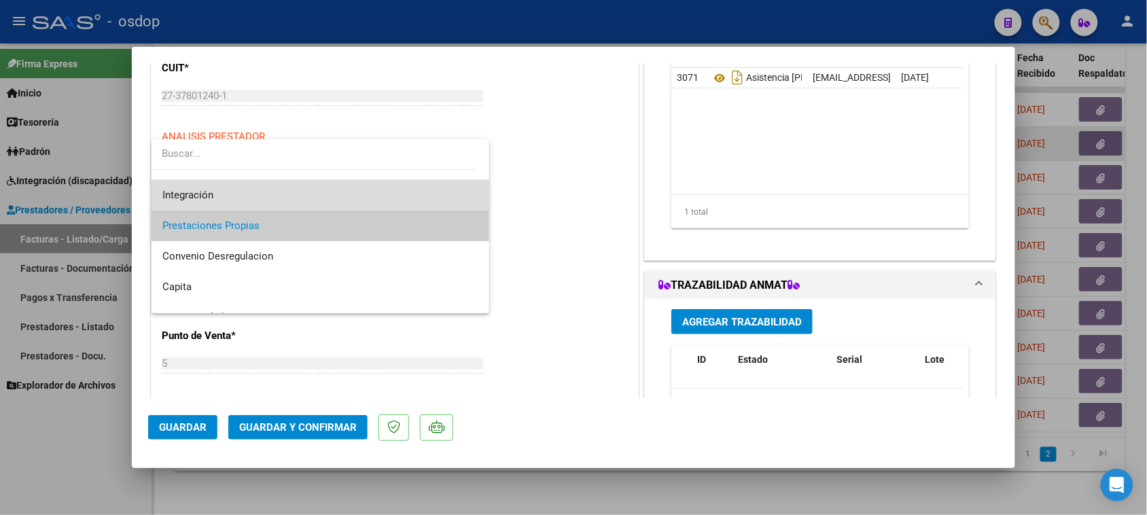
click at [333, 198] on span "Integración" at bounding box center [320, 195] width 317 height 31
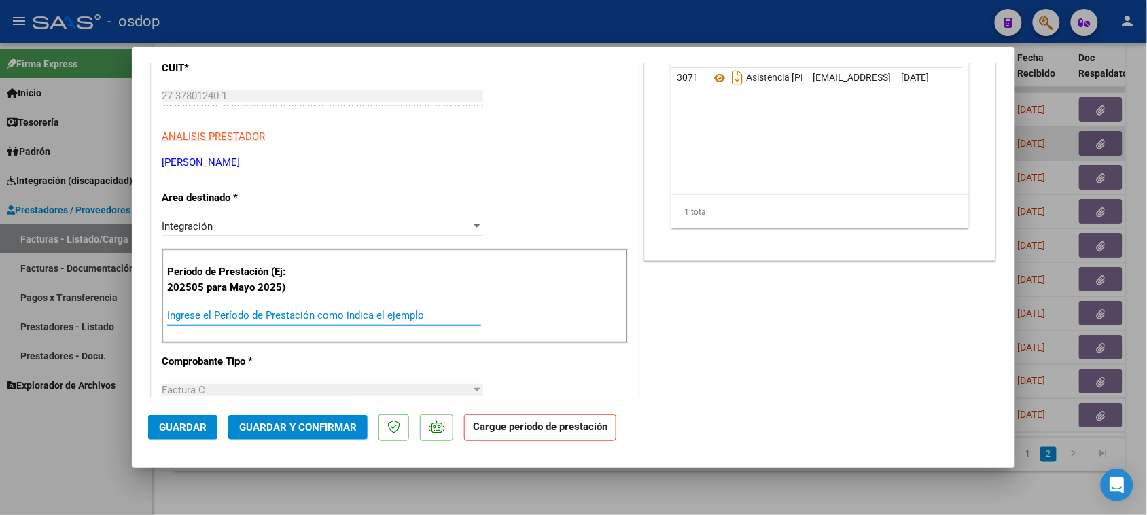
click at [420, 321] on input "Ingrese el Período de Prestación como indica el ejemplo" at bounding box center [324, 315] width 314 height 12
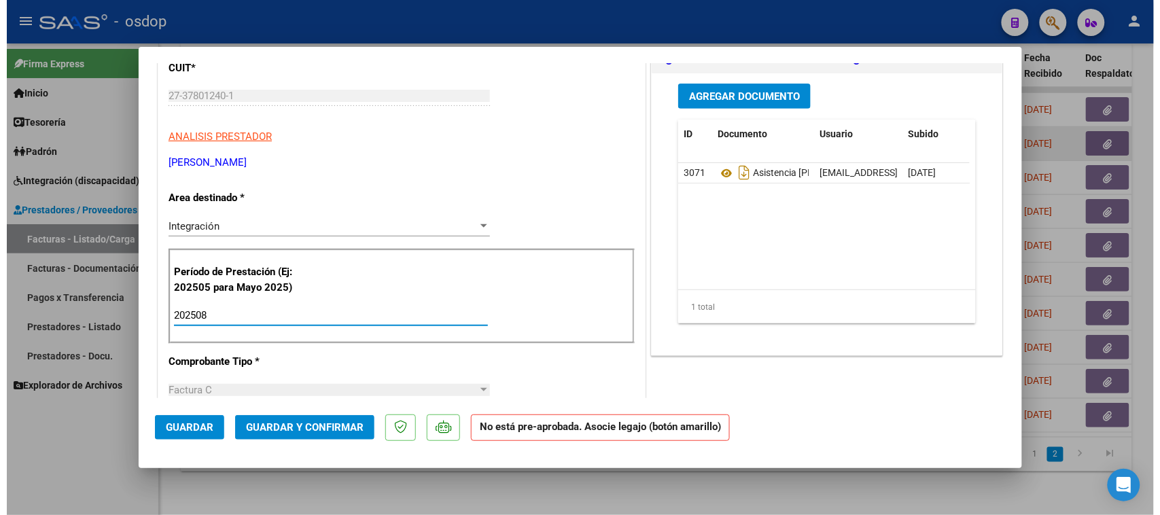
scroll to position [0, 0]
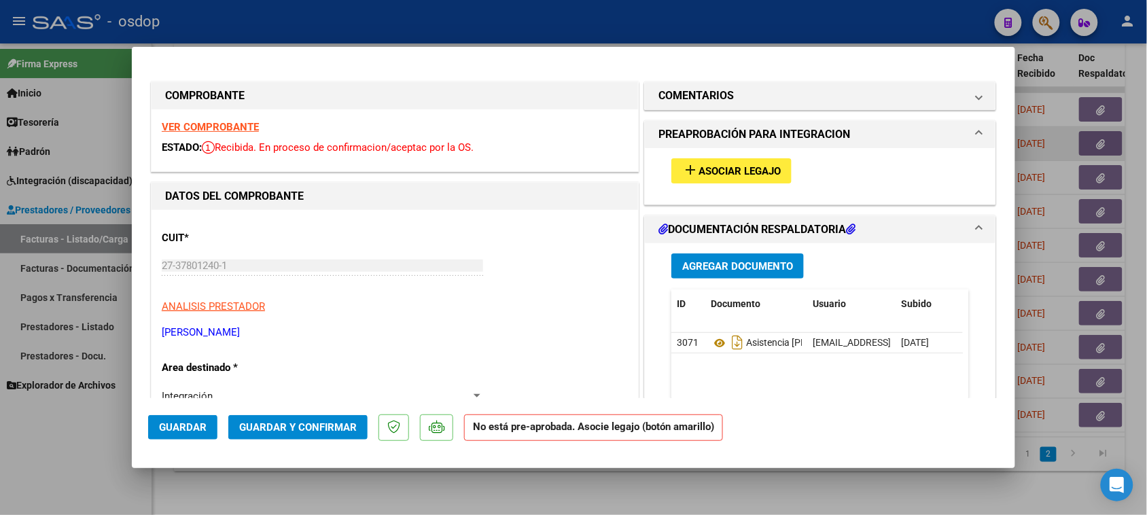
type input "202508"
click at [717, 172] on span "Asociar Legajo" at bounding box center [739, 171] width 82 height 12
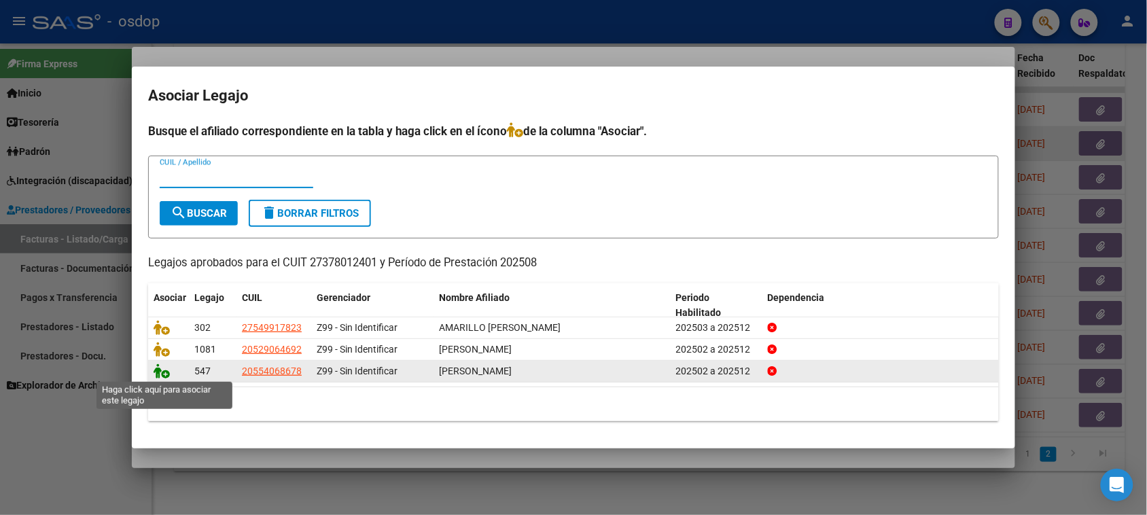
click at [158, 377] on icon at bounding box center [162, 371] width 16 height 15
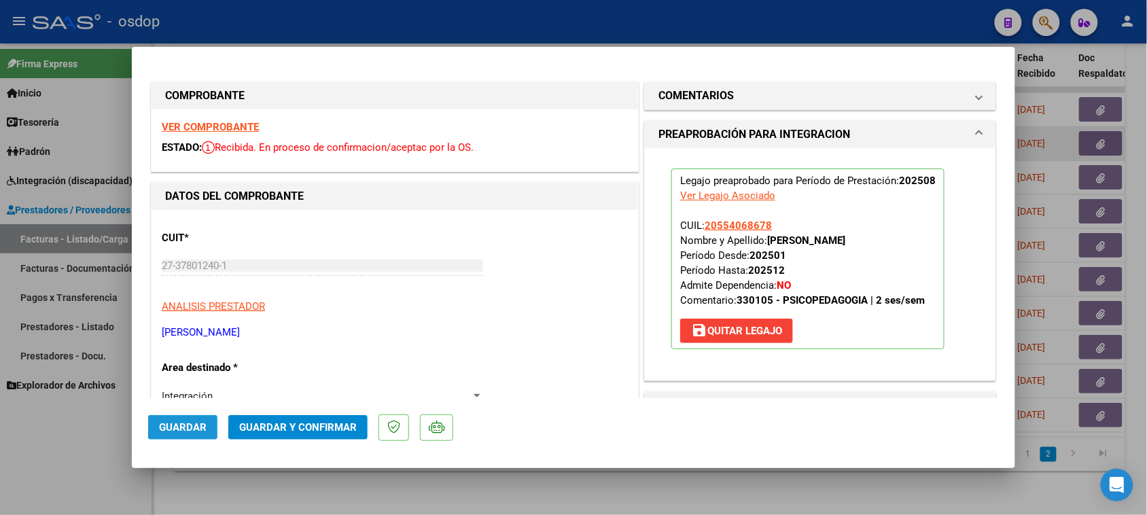
click at [201, 423] on span "Guardar" at bounding box center [183, 427] width 48 height 12
click at [439, 501] on div at bounding box center [573, 257] width 1147 height 515
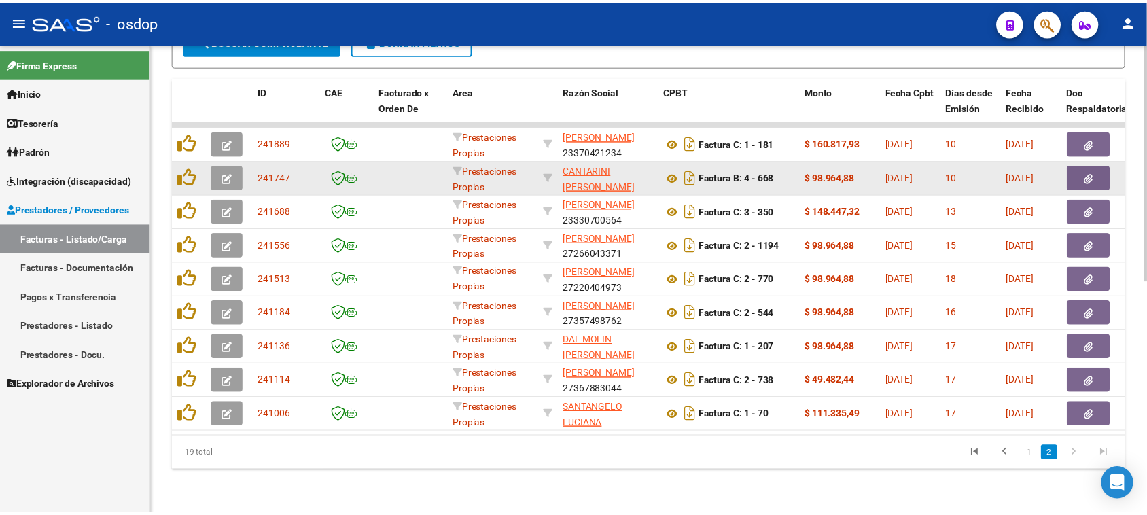
scroll to position [423, 0]
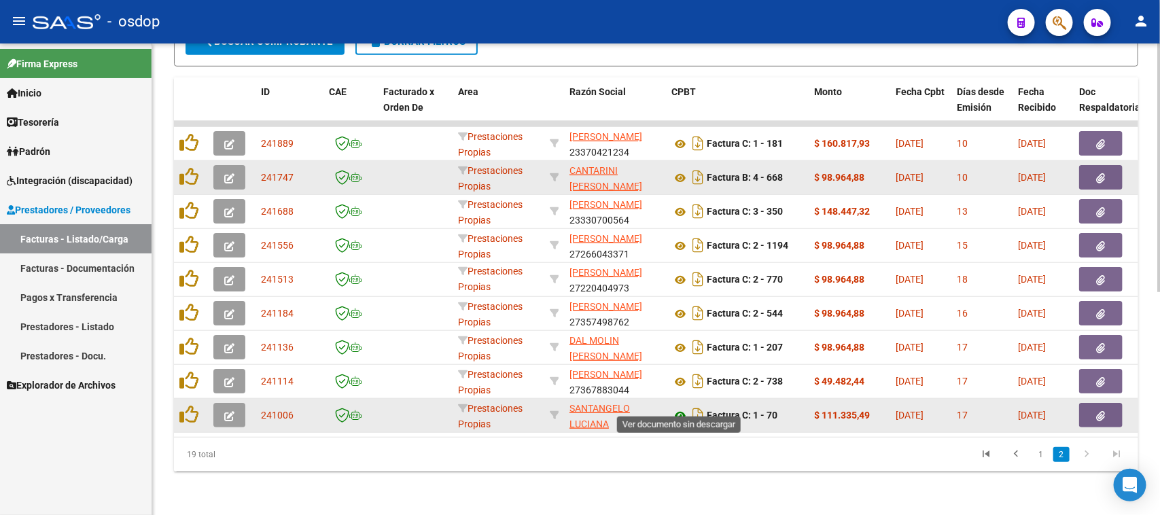
click at [677, 408] on icon at bounding box center [680, 416] width 18 height 16
click at [696, 404] on icon "Descargar documento" at bounding box center [698, 415] width 18 height 22
click at [1101, 411] on icon "button" at bounding box center [1101, 416] width 9 height 10
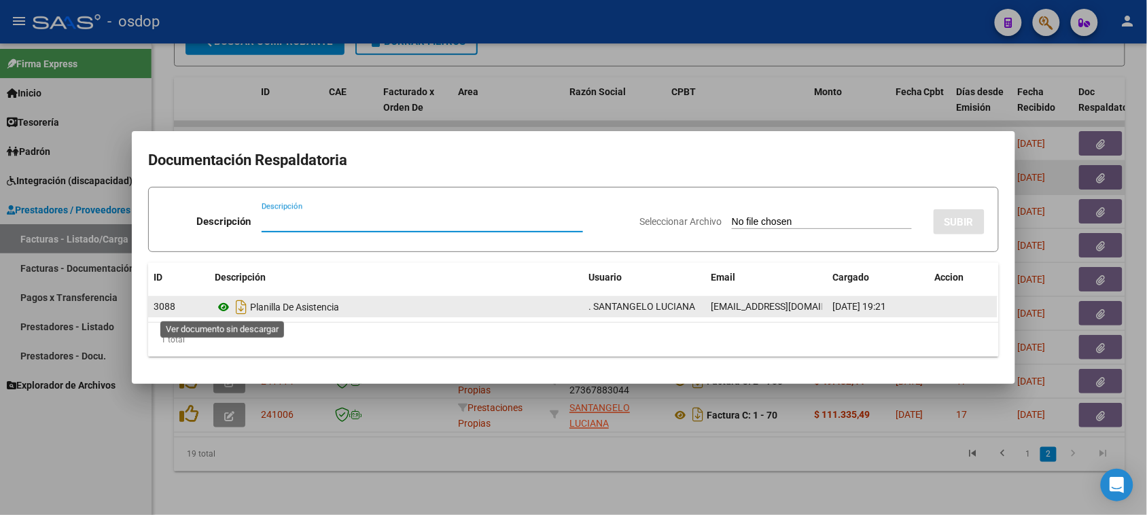
click at [223, 307] on icon at bounding box center [224, 307] width 18 height 16
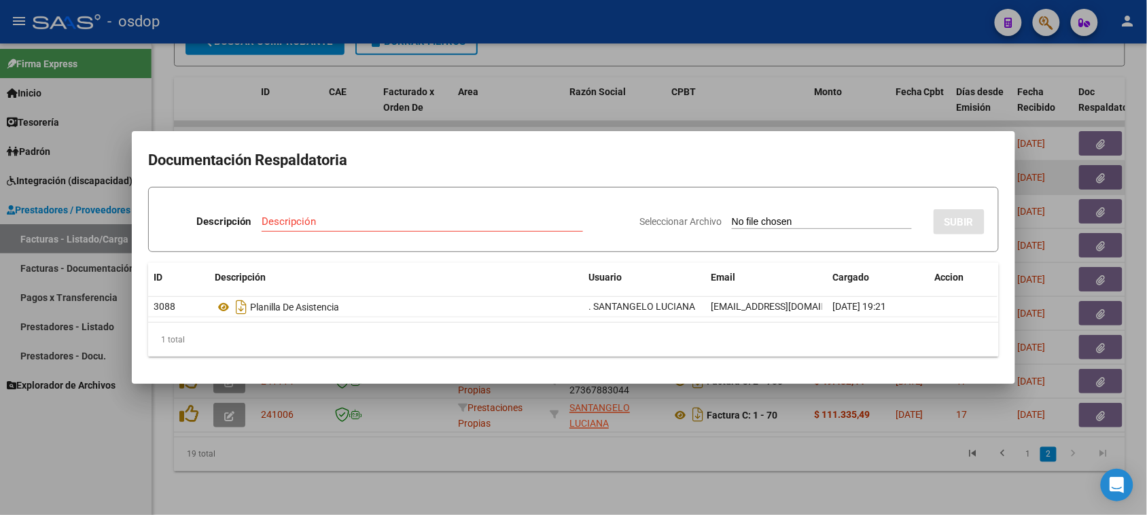
click at [467, 467] on div at bounding box center [573, 257] width 1147 height 515
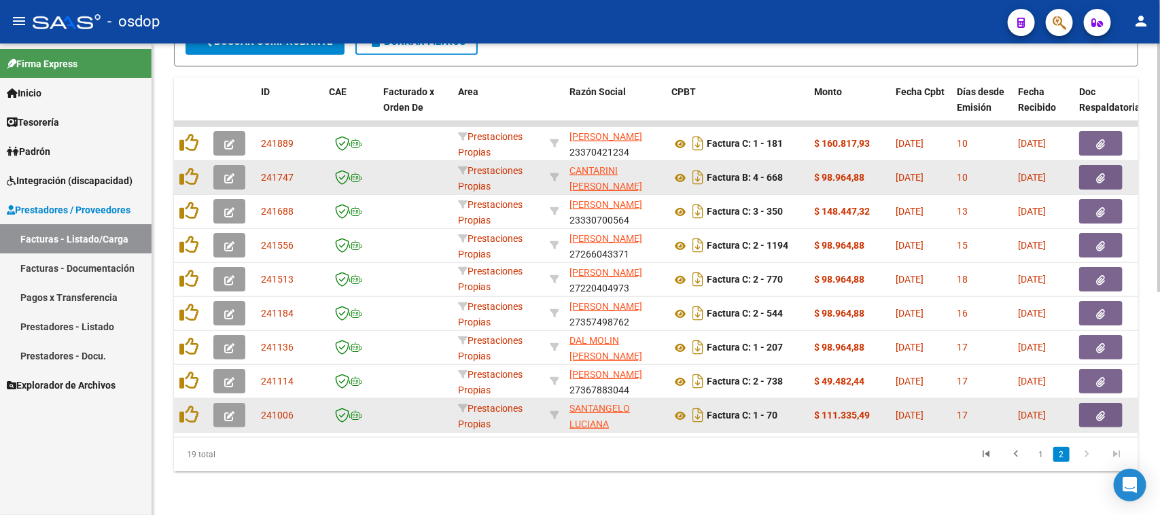
click at [224, 411] on icon "button" at bounding box center [229, 416] width 10 height 10
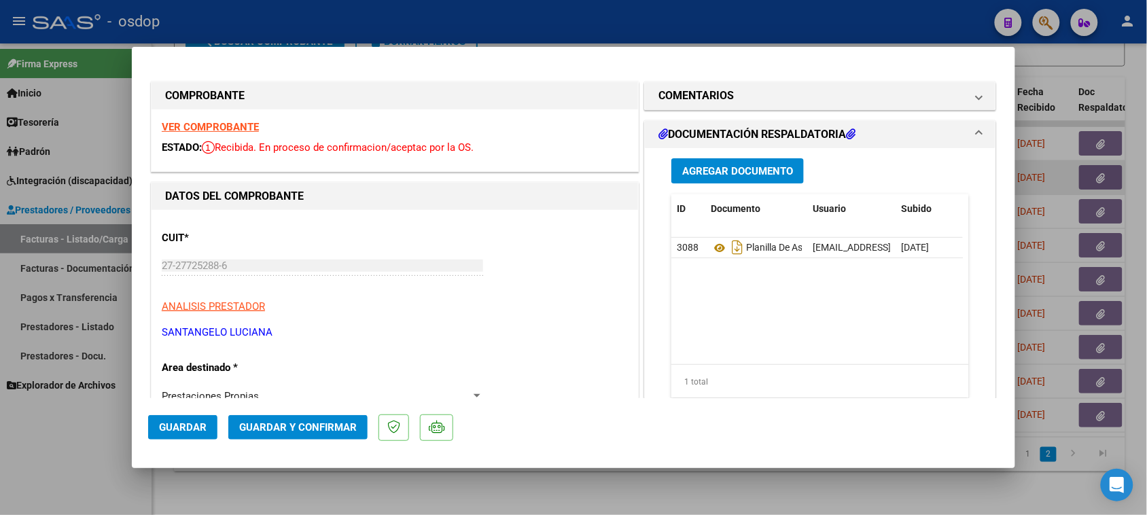
scroll to position [170, 0]
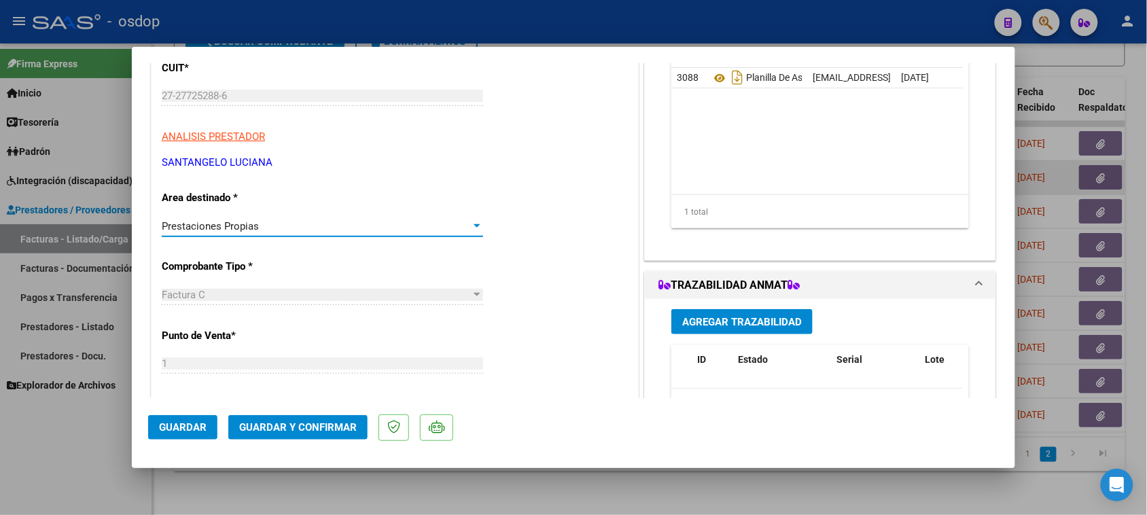
click at [297, 223] on div "Prestaciones Propias" at bounding box center [316, 226] width 309 height 12
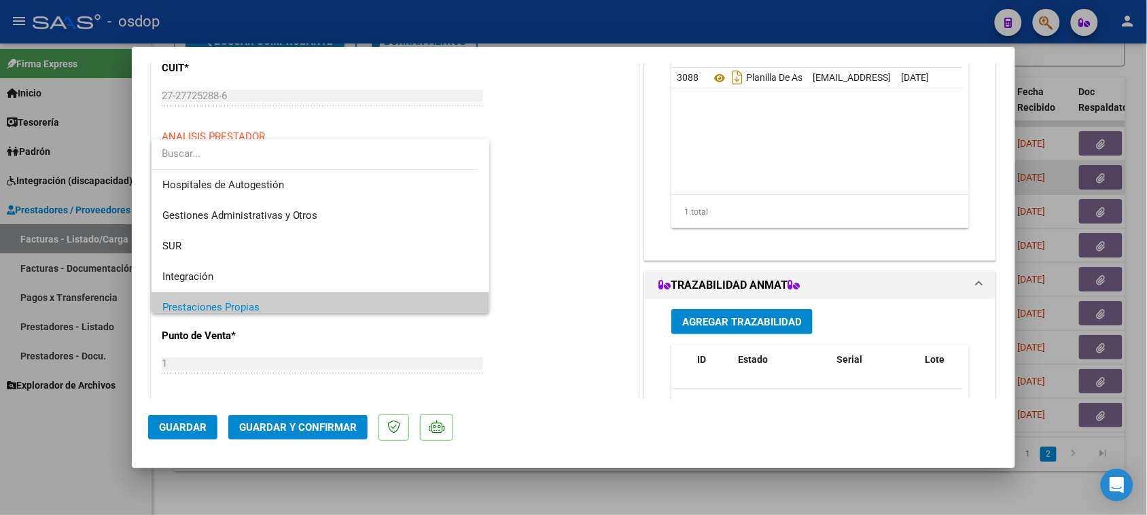
scroll to position [82, 0]
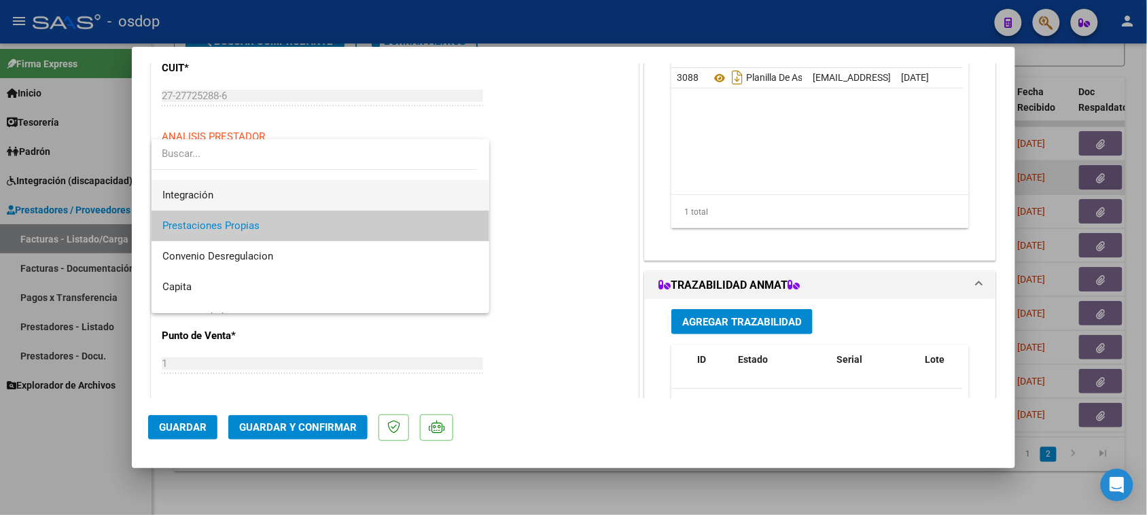
click at [313, 194] on span "Integración" at bounding box center [320, 195] width 317 height 31
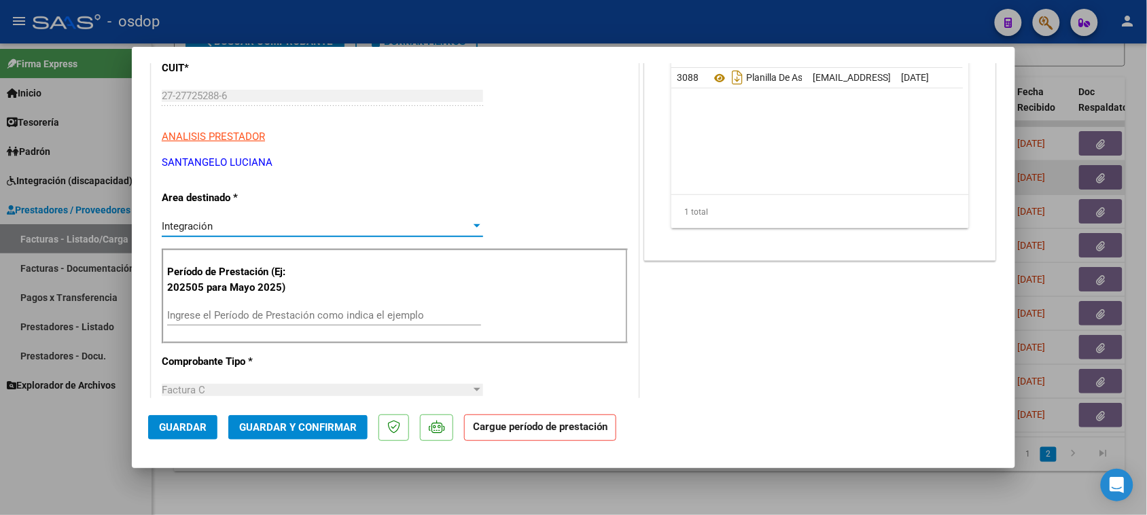
click at [334, 321] on input "Ingrese el Período de Prestación como indica el ejemplo" at bounding box center [324, 315] width 314 height 12
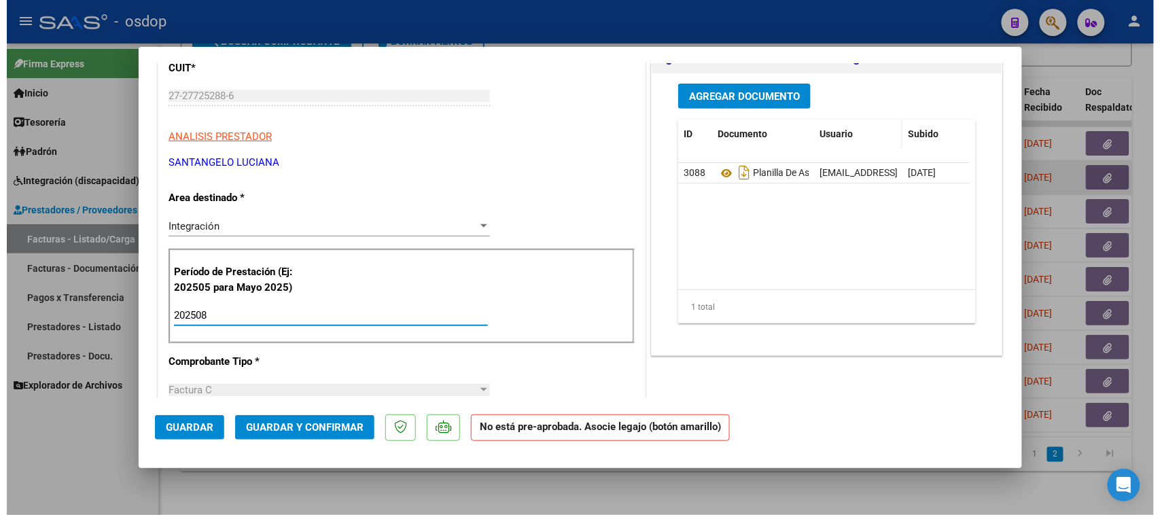
scroll to position [0, 0]
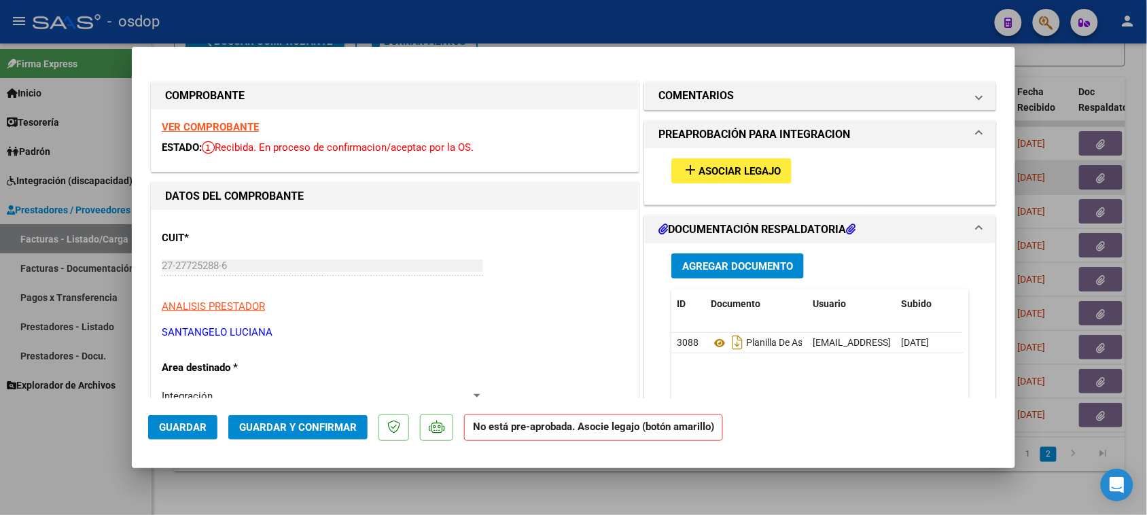
type input "202508"
click at [741, 168] on span "Asociar Legajo" at bounding box center [739, 171] width 82 height 12
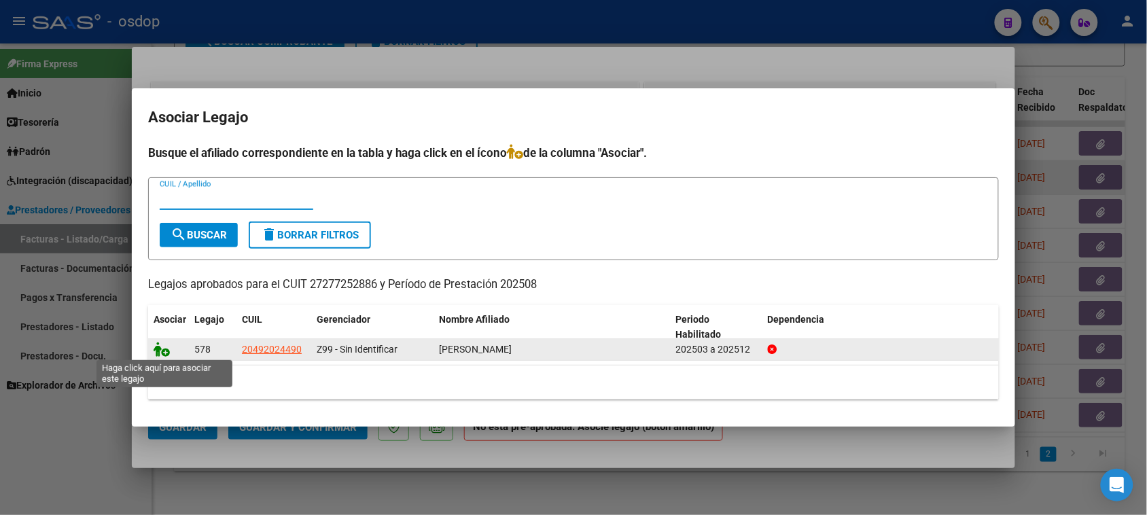
click at [156, 350] on icon at bounding box center [162, 349] width 16 height 15
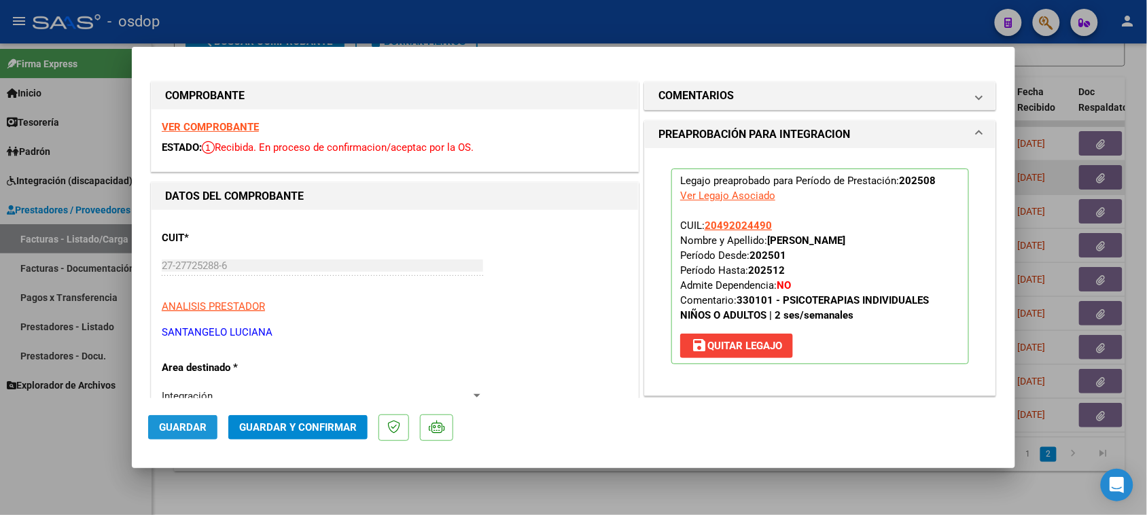
click at [197, 432] on span "Guardar" at bounding box center [183, 427] width 48 height 12
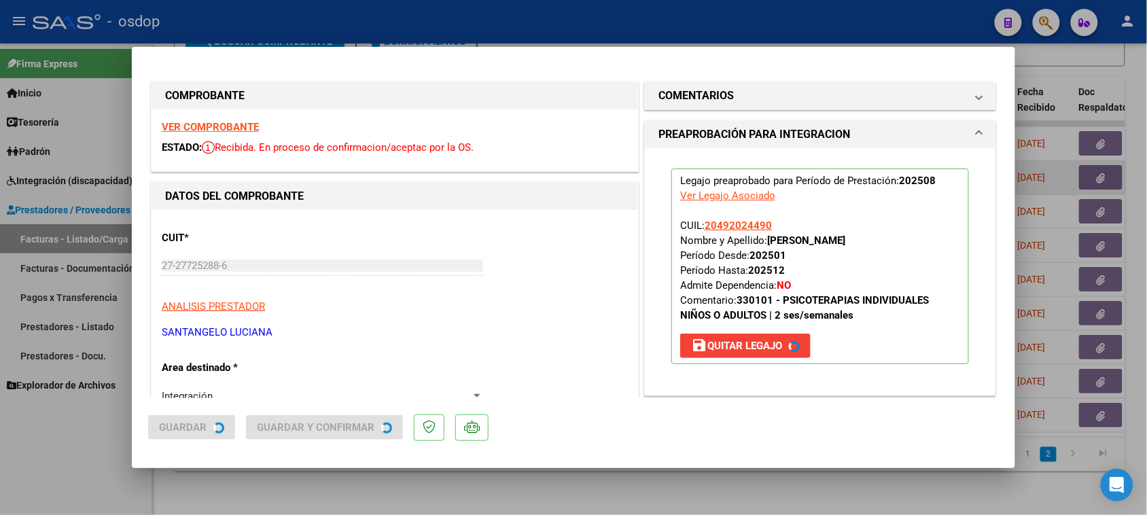
click at [503, 501] on div at bounding box center [573, 257] width 1147 height 515
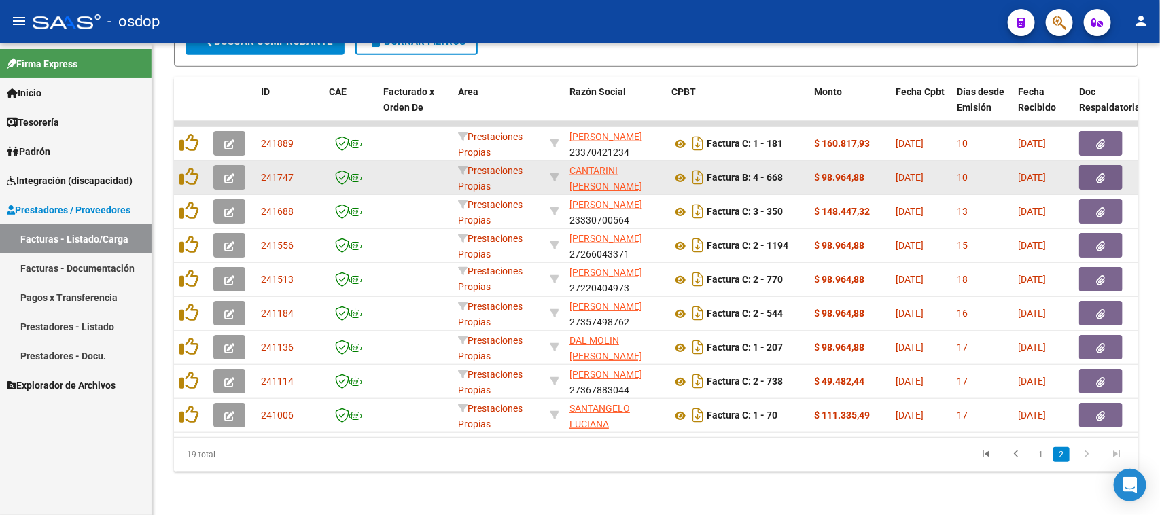
click at [1067, 461] on link "2" at bounding box center [1061, 454] width 16 height 15
click at [680, 408] on icon at bounding box center [680, 416] width 18 height 16
click at [1116, 403] on button "button" at bounding box center [1100, 415] width 43 height 24
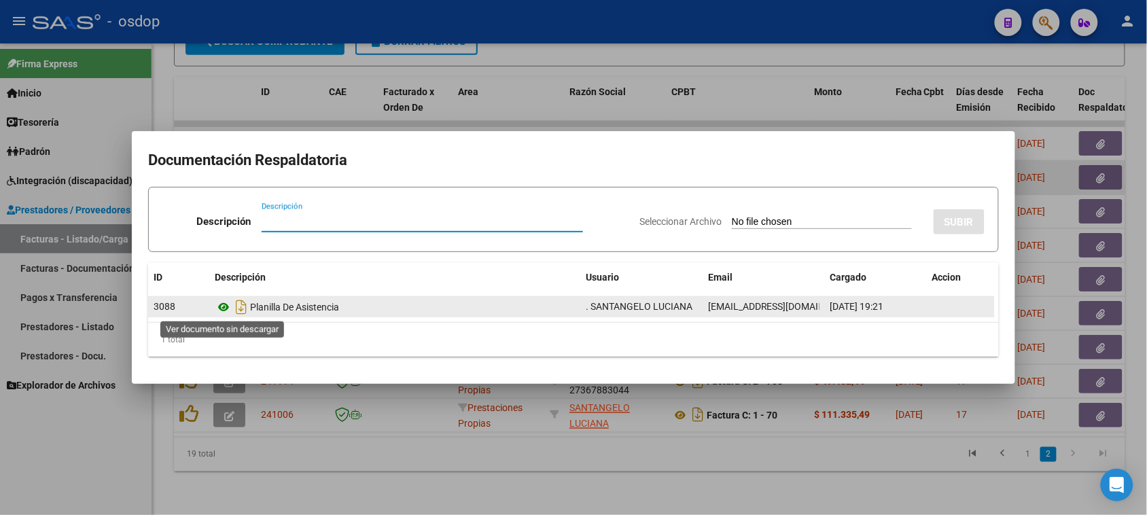
click at [228, 304] on icon at bounding box center [224, 307] width 18 height 16
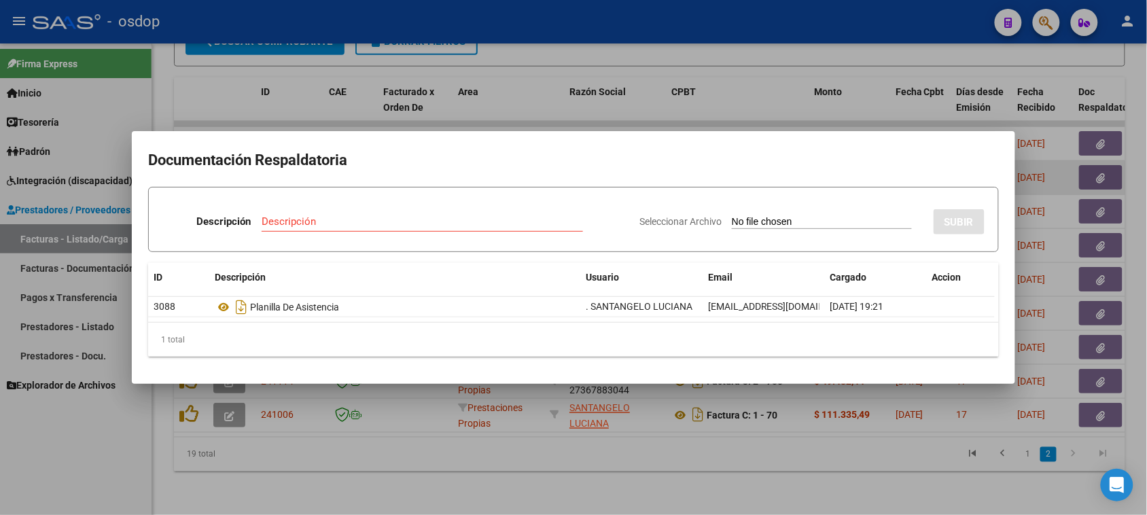
click at [535, 472] on div at bounding box center [573, 257] width 1147 height 515
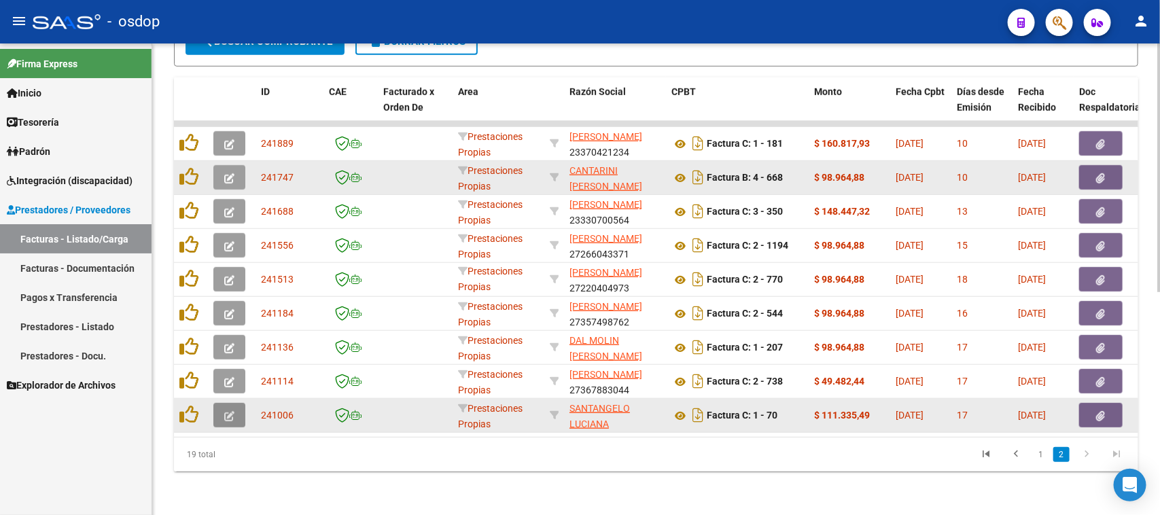
click at [225, 411] on icon "button" at bounding box center [229, 416] width 10 height 10
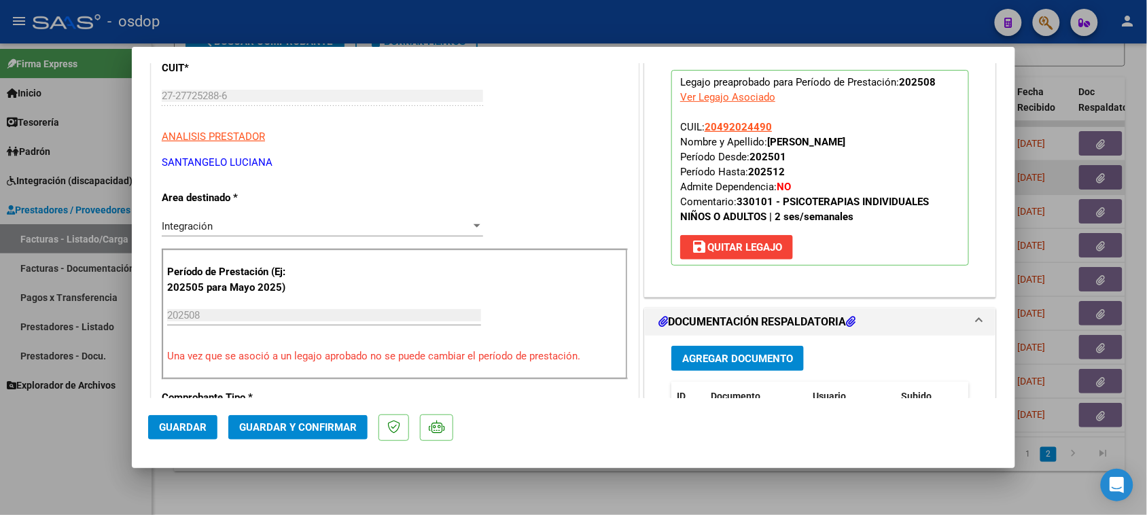
scroll to position [255, 0]
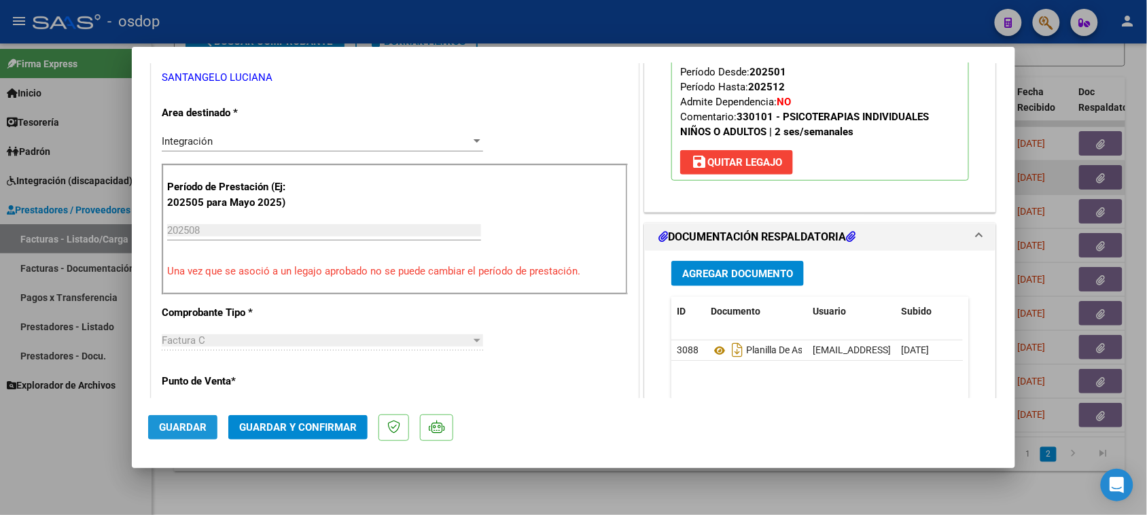
click at [192, 433] on span "Guardar" at bounding box center [183, 427] width 48 height 12
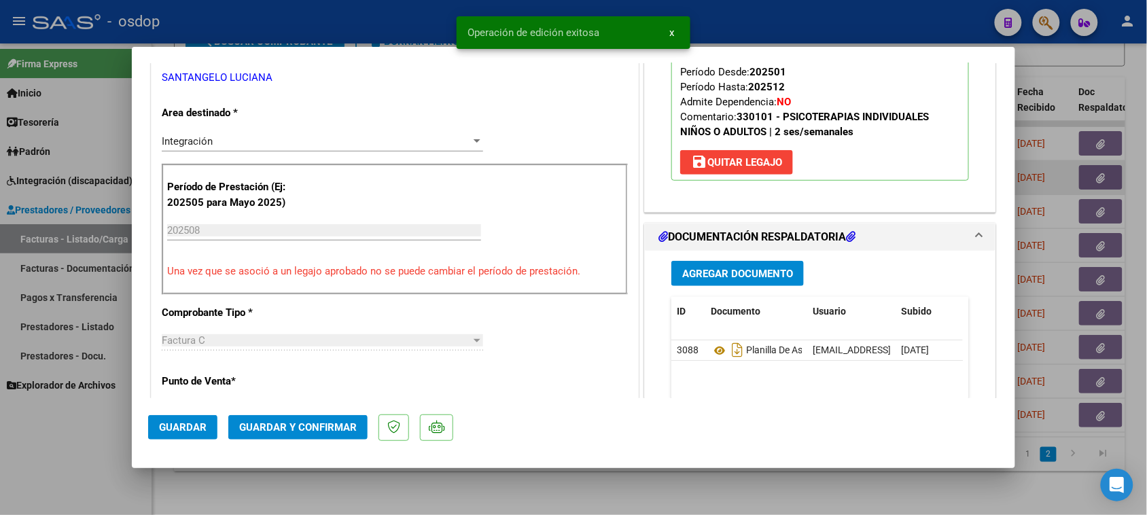
click at [334, 508] on div at bounding box center [573, 257] width 1147 height 515
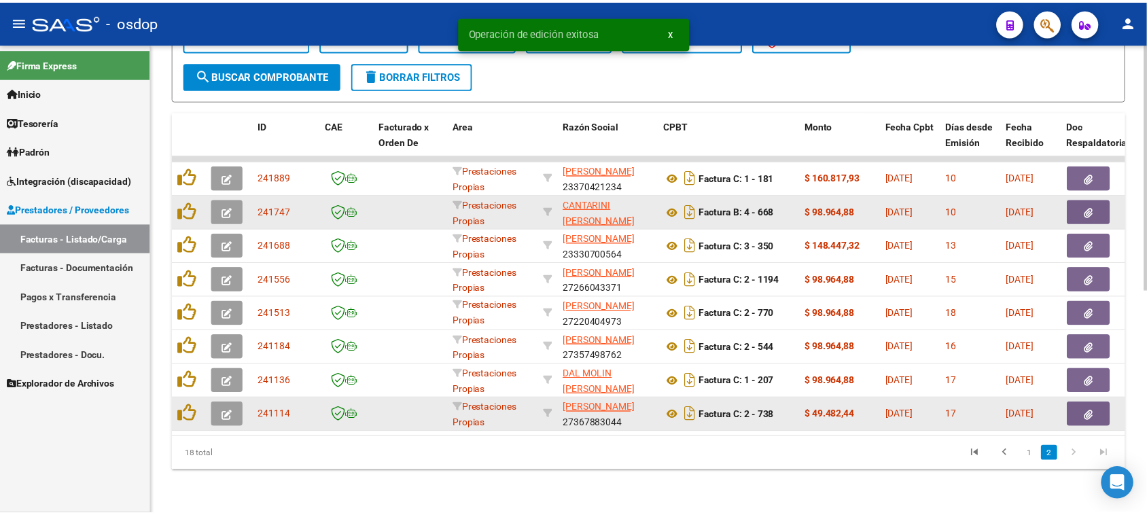
scroll to position [389, 0]
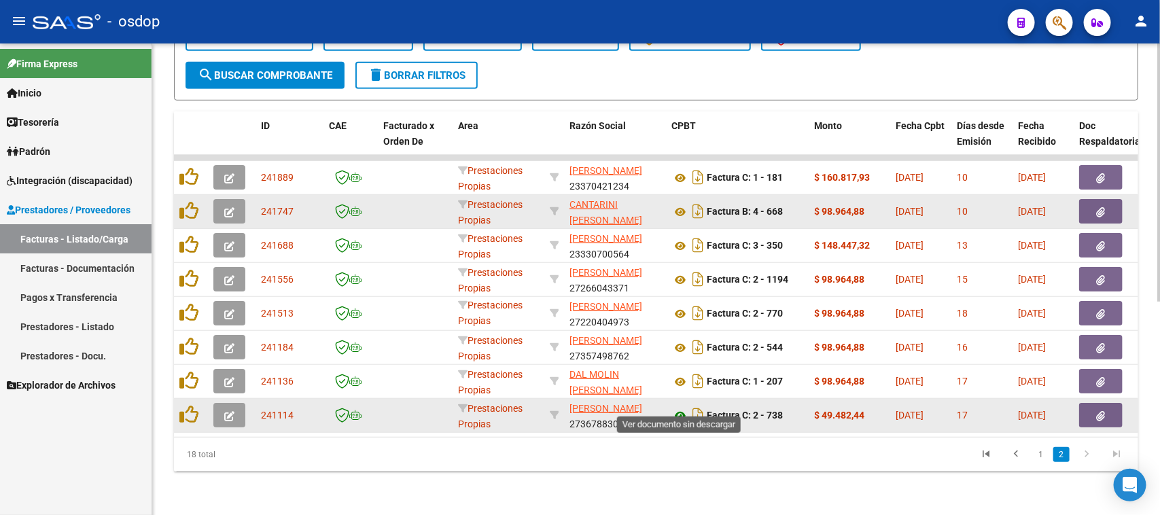
click at [679, 408] on icon at bounding box center [680, 416] width 18 height 16
click at [1099, 411] on icon "button" at bounding box center [1101, 416] width 9 height 10
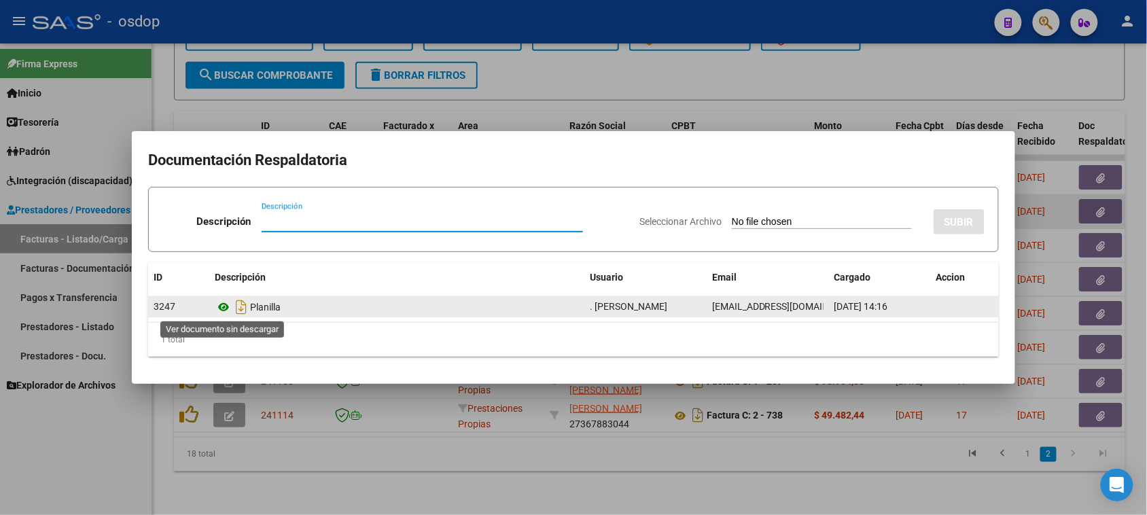
click at [222, 311] on icon at bounding box center [224, 307] width 18 height 16
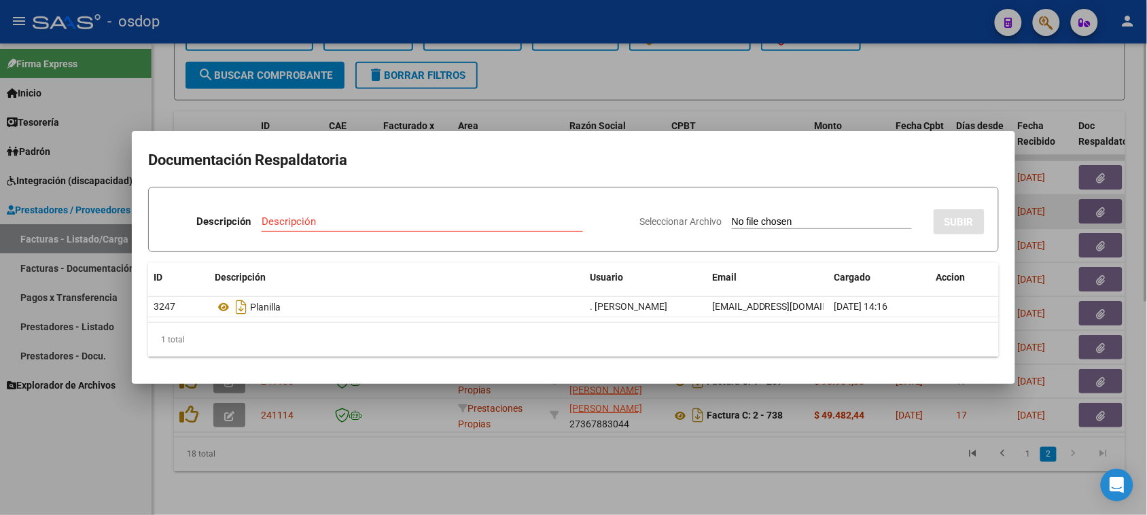
drag, startPoint x: 354, startPoint y: 503, endPoint x: 325, endPoint y: 484, distance: 34.9
click at [351, 500] on div at bounding box center [573, 257] width 1147 height 515
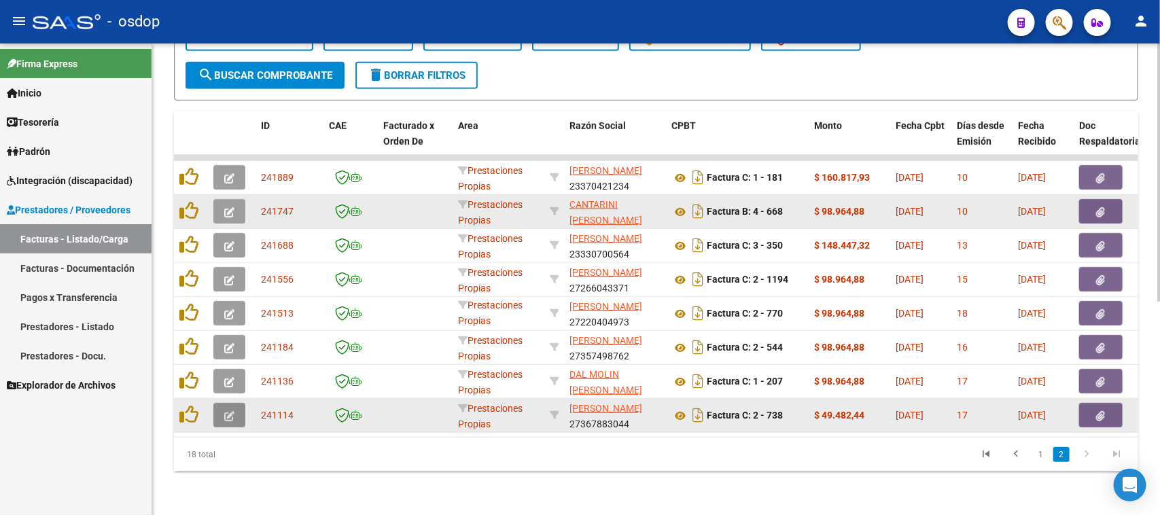
click at [229, 411] on icon "button" at bounding box center [229, 416] width 10 height 10
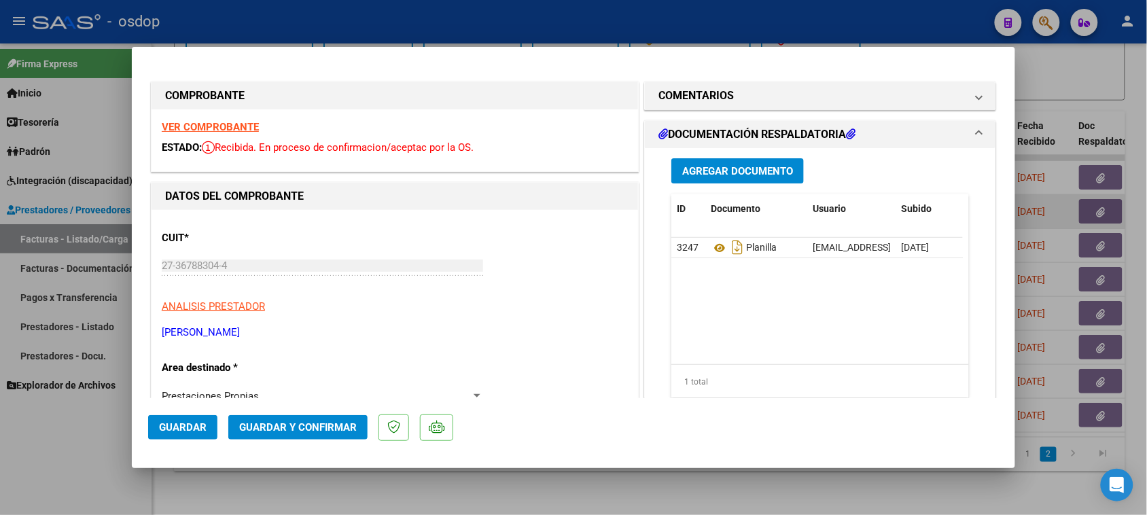
scroll to position [170, 0]
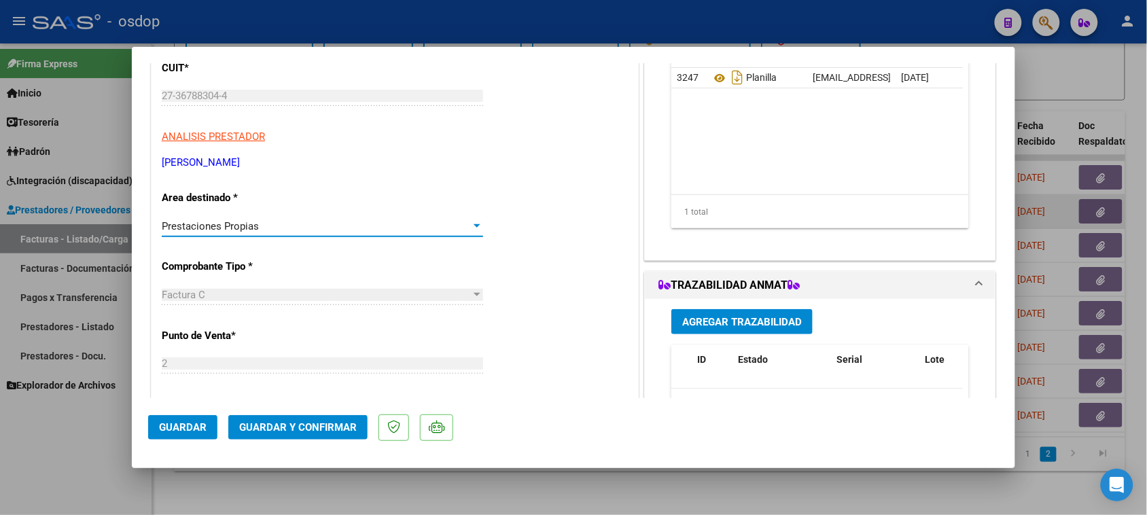
click at [319, 228] on div "Prestaciones Propias" at bounding box center [316, 226] width 309 height 12
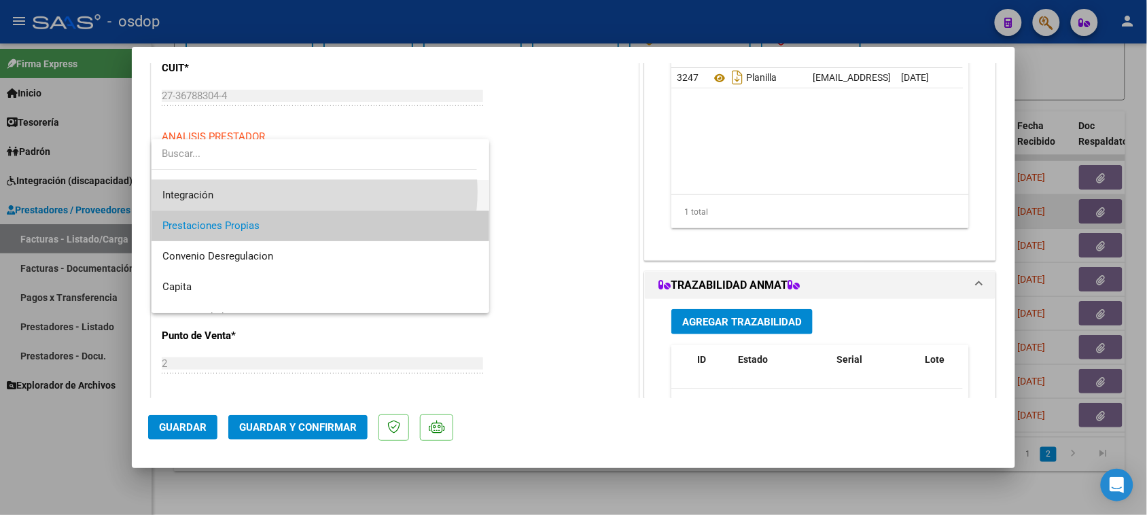
click at [313, 192] on span "Integración" at bounding box center [320, 195] width 317 height 31
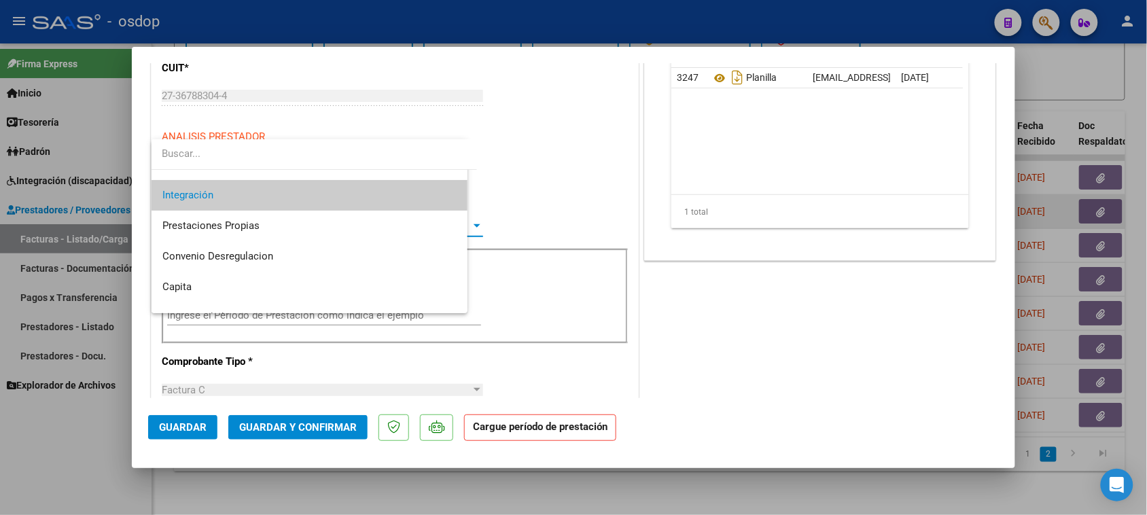
scroll to position [92, 0]
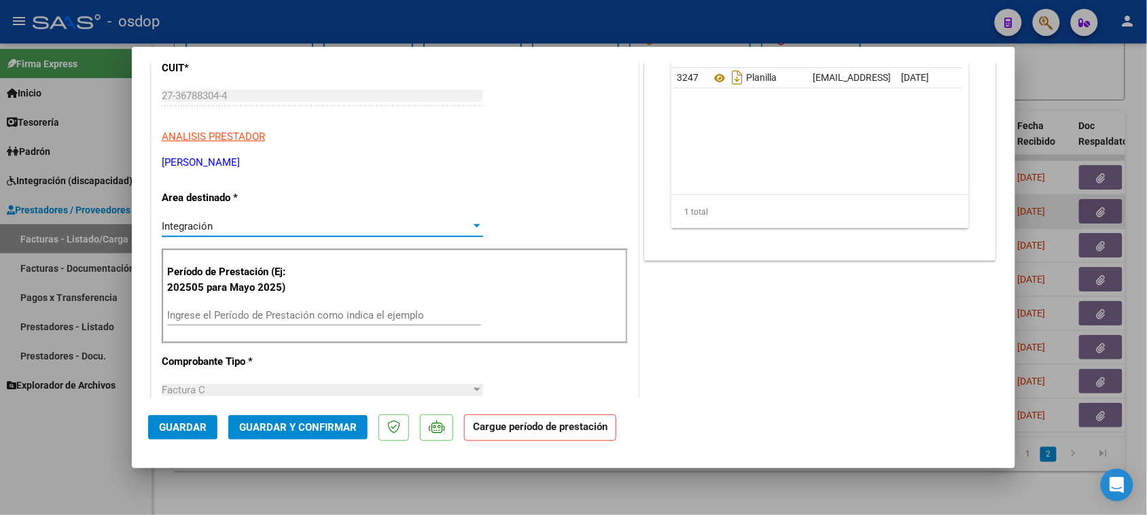
click at [321, 308] on div "Ingrese el Período de Prestación como indica el ejemplo" at bounding box center [324, 315] width 314 height 20
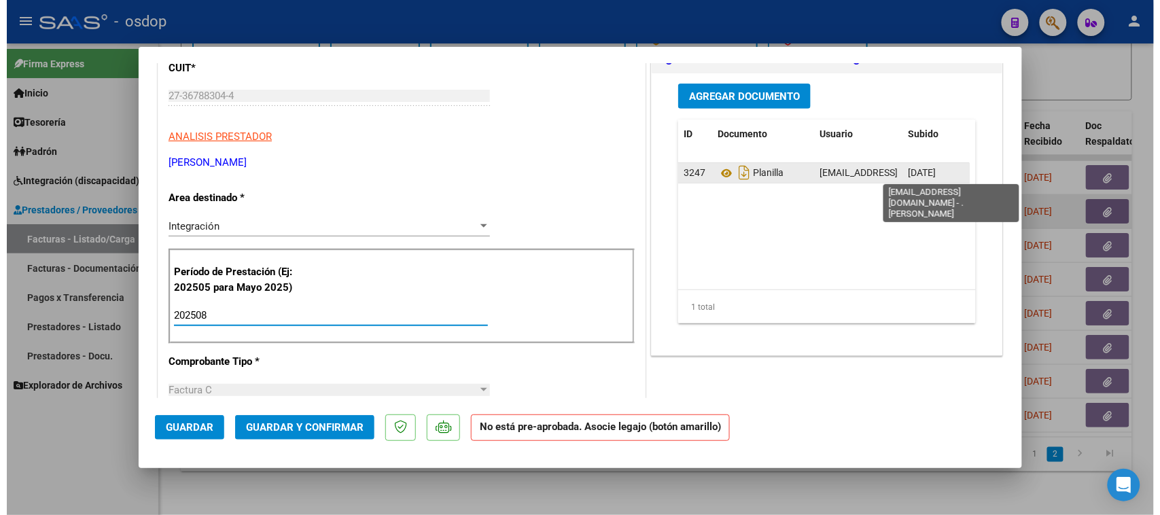
scroll to position [85, 0]
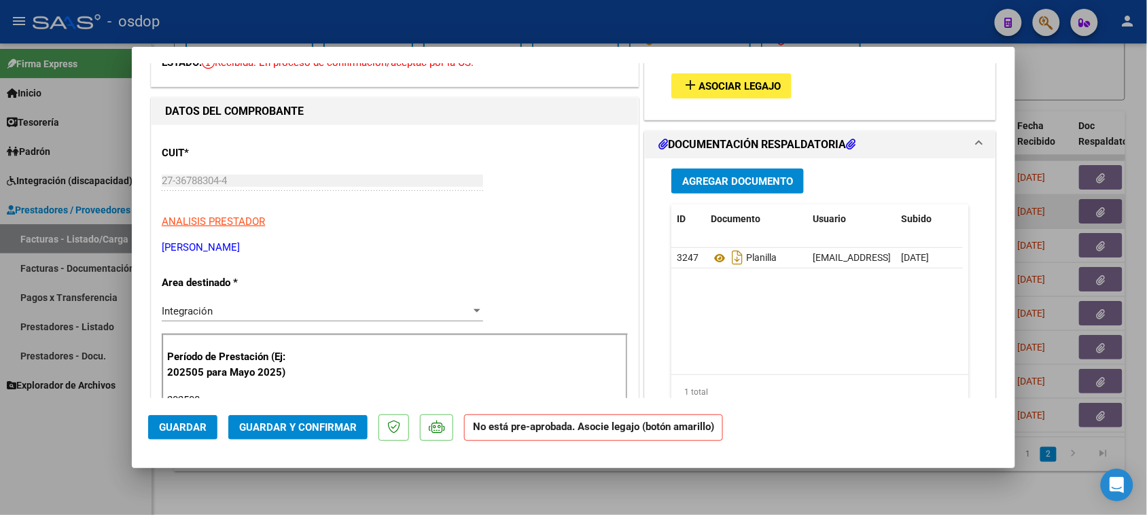
type input "202508"
click at [749, 80] on span "Asociar Legajo" at bounding box center [739, 86] width 82 height 12
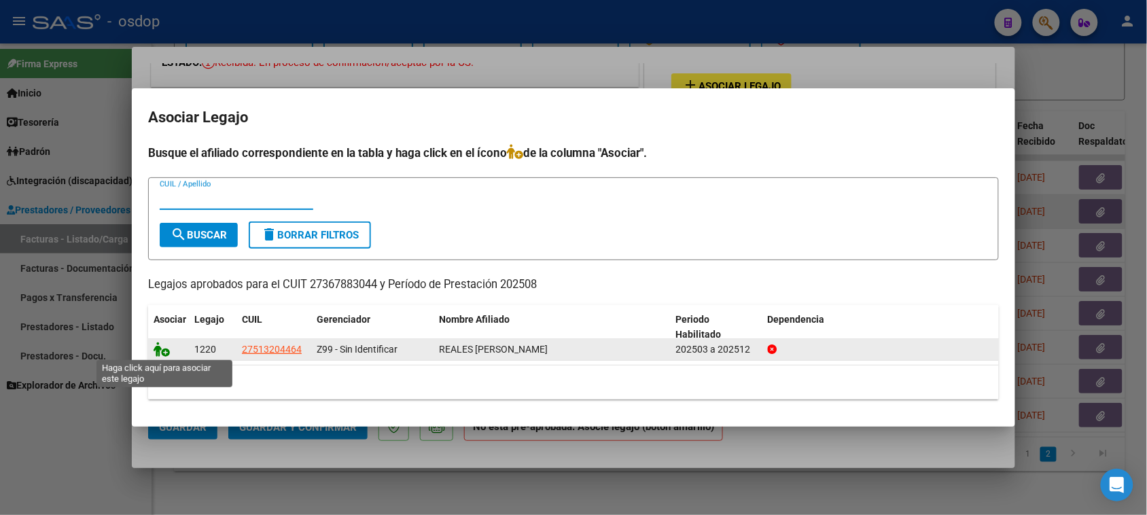
click at [164, 349] on icon at bounding box center [162, 349] width 16 height 15
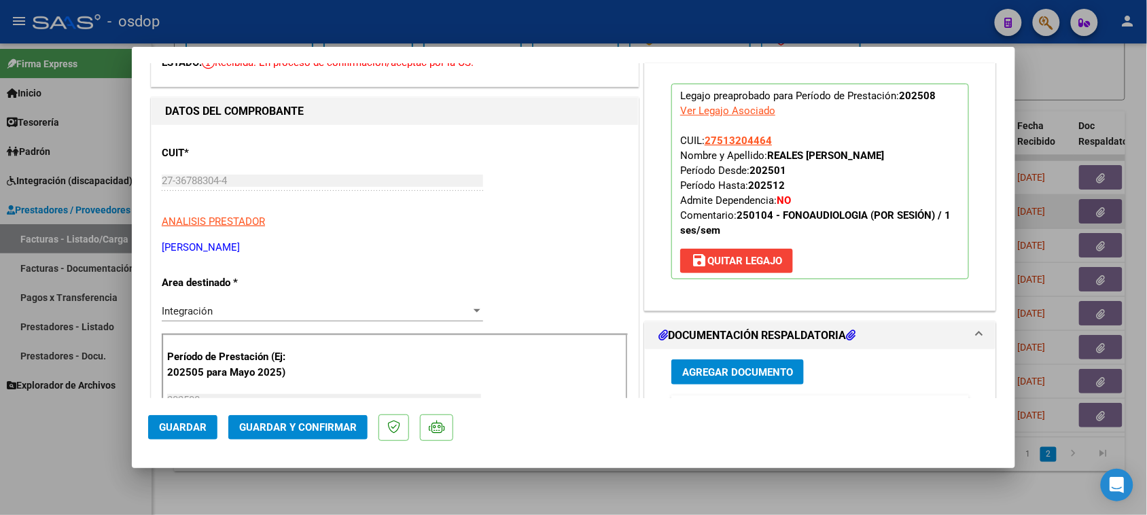
click at [188, 428] on span "Guardar" at bounding box center [183, 427] width 48 height 12
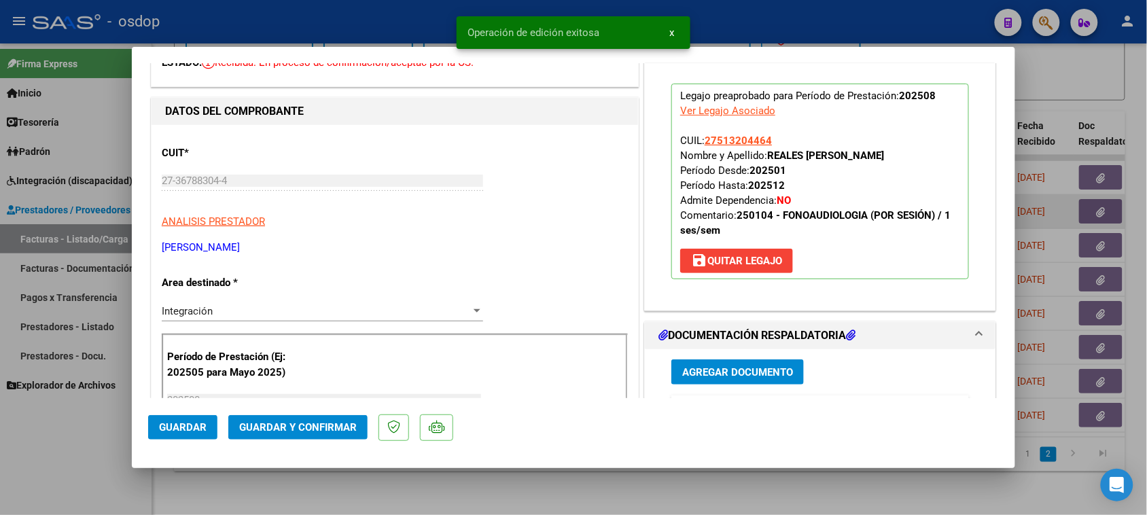
click at [708, 495] on div at bounding box center [573, 257] width 1147 height 515
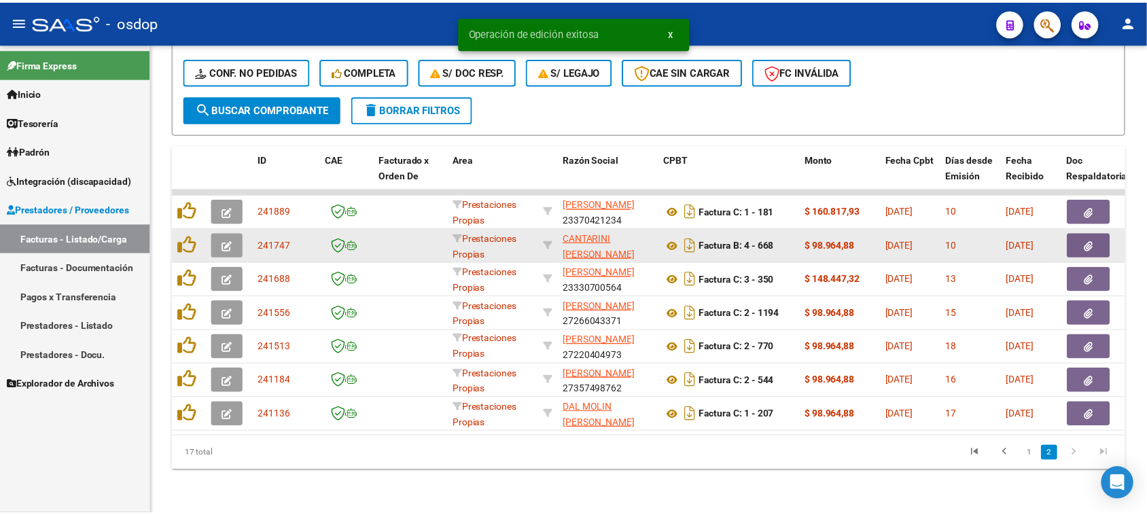
scroll to position [355, 0]
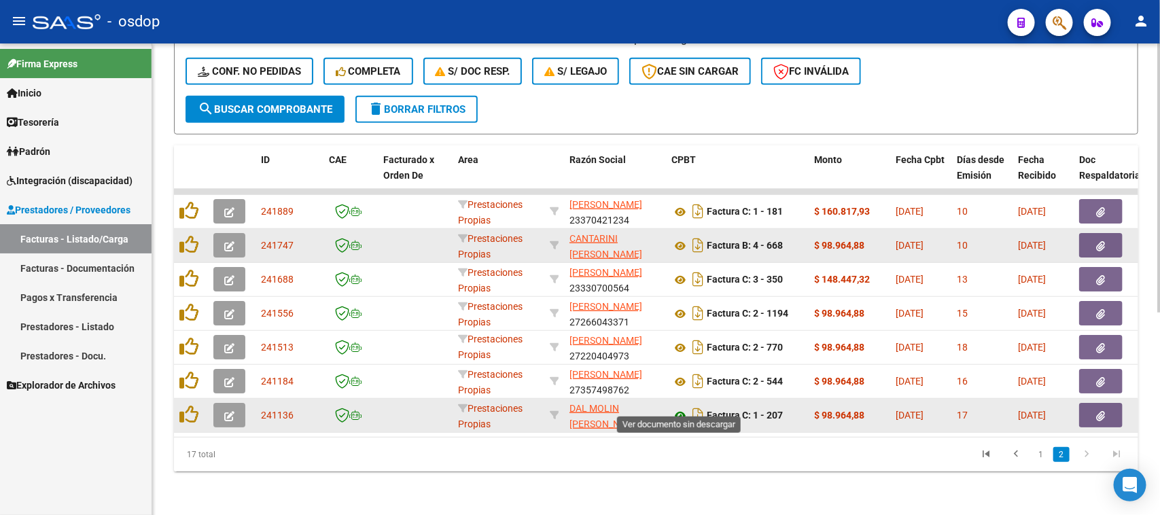
click at [684, 408] on icon at bounding box center [680, 416] width 18 height 16
click at [1113, 408] on button "button" at bounding box center [1100, 415] width 43 height 24
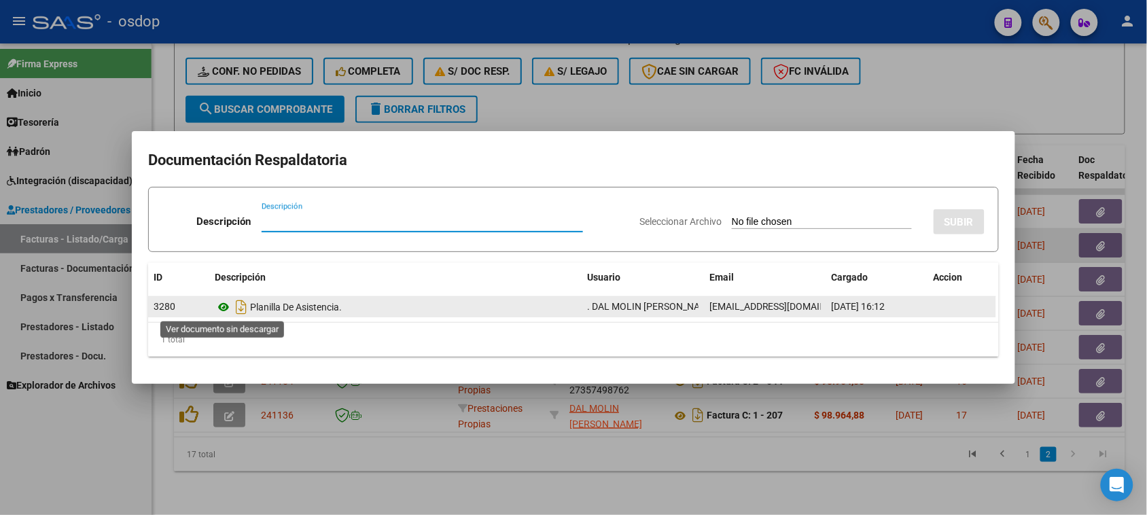
click at [225, 311] on icon at bounding box center [224, 307] width 18 height 16
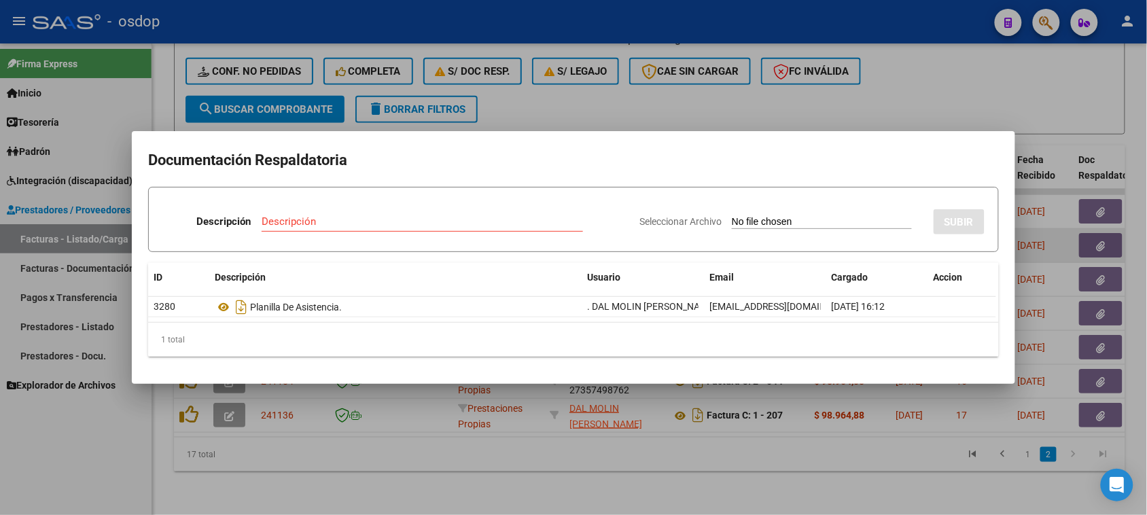
click at [520, 495] on div at bounding box center [573, 257] width 1147 height 515
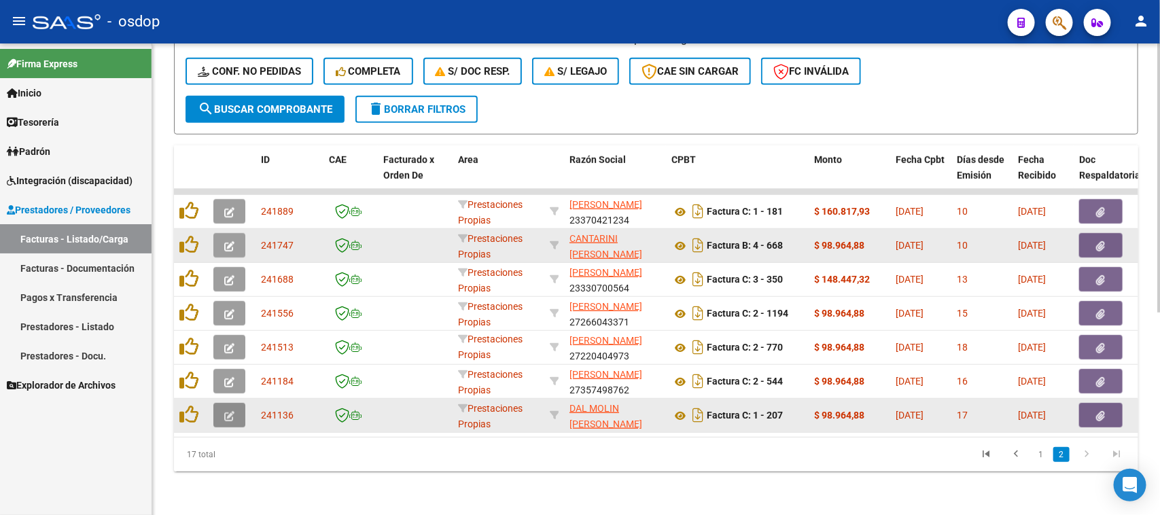
click at [222, 403] on button "button" at bounding box center [229, 415] width 32 height 24
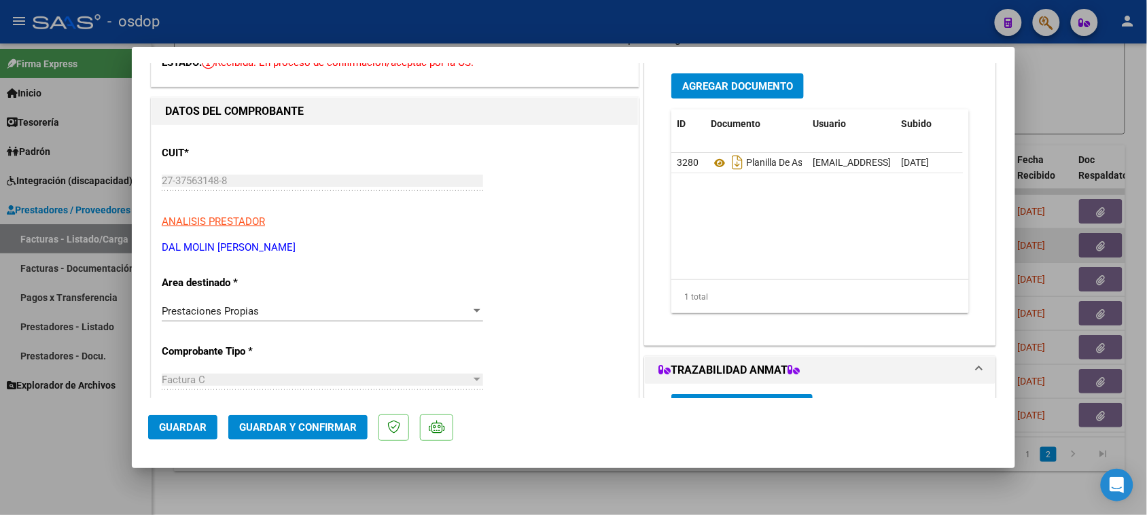
scroll to position [170, 0]
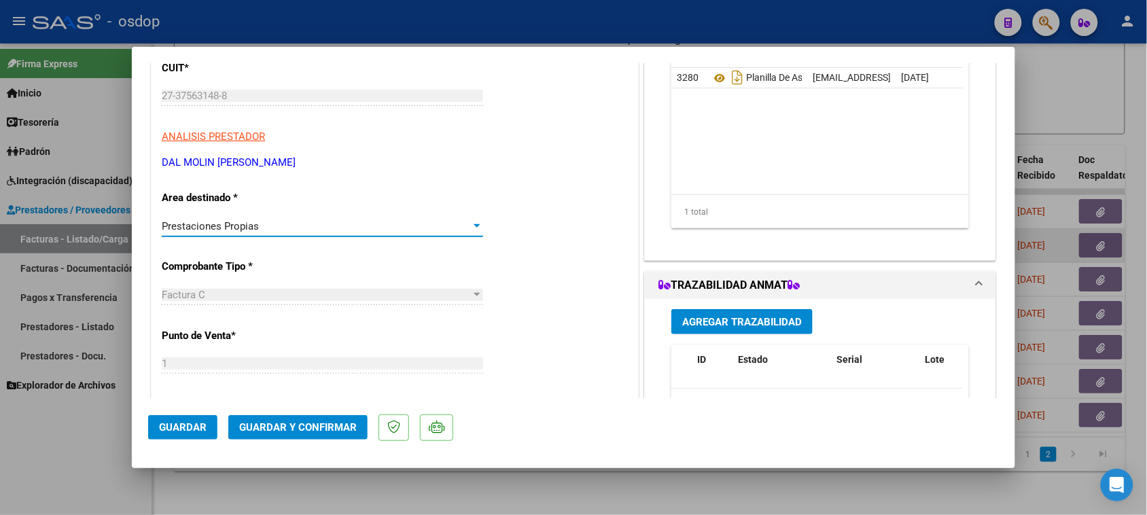
click at [301, 226] on div "Prestaciones Propias" at bounding box center [316, 226] width 309 height 12
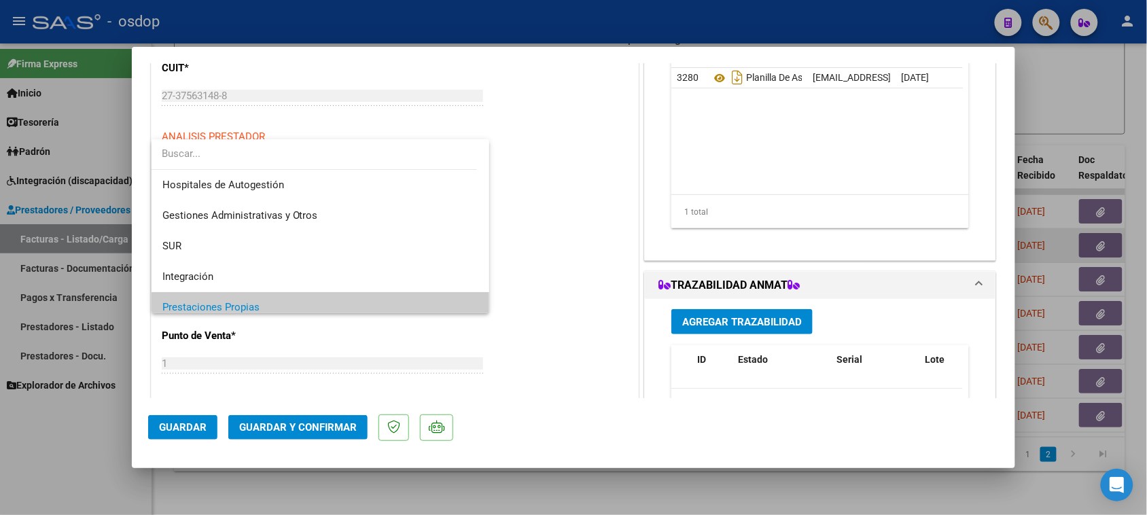
scroll to position [82, 0]
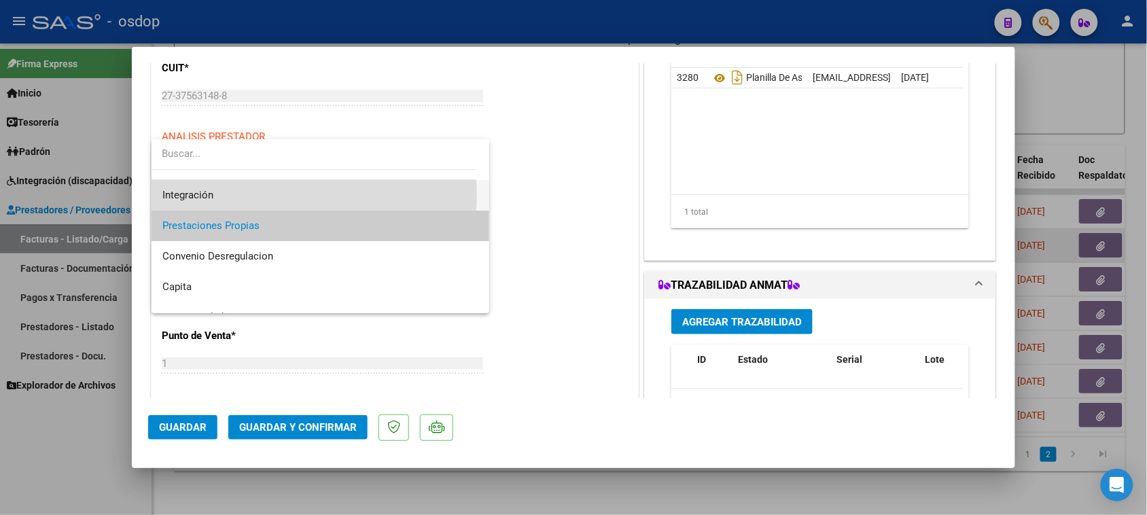
click at [300, 196] on span "Integración" at bounding box center [320, 195] width 317 height 31
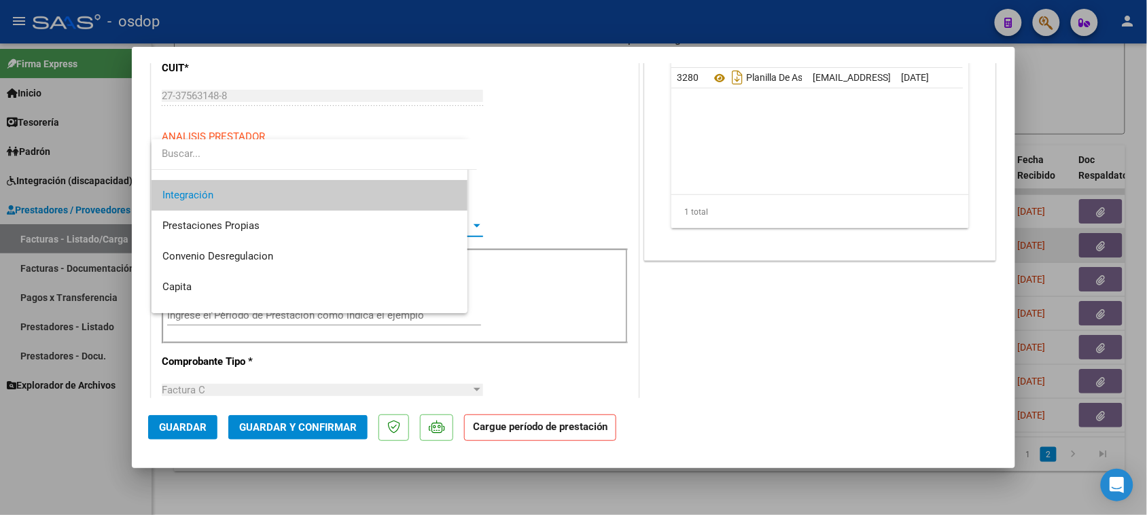
scroll to position [0, 0]
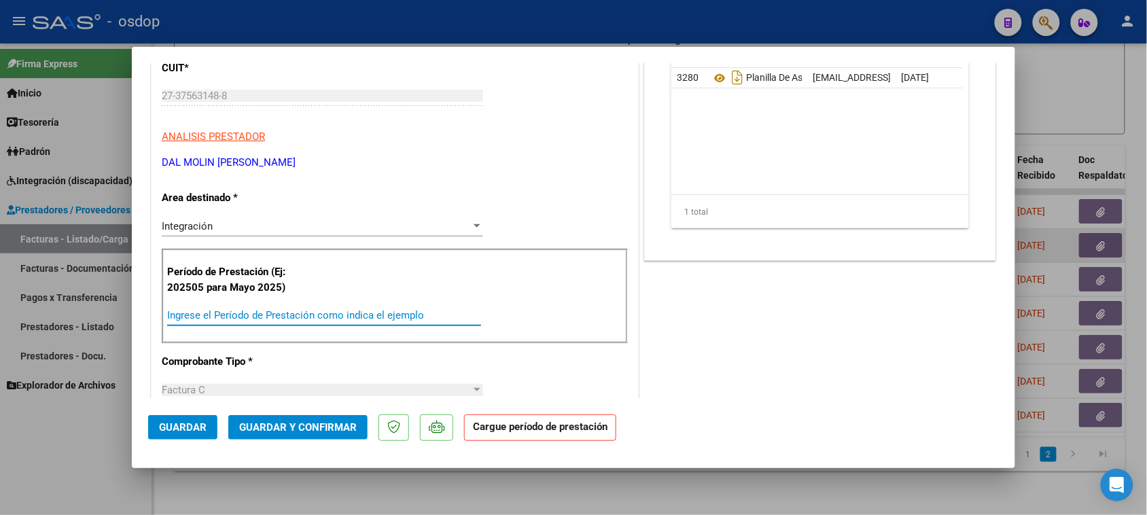
click at [431, 310] on input "Ingrese el Período de Prestación como indica el ejemplo" at bounding box center [324, 315] width 314 height 12
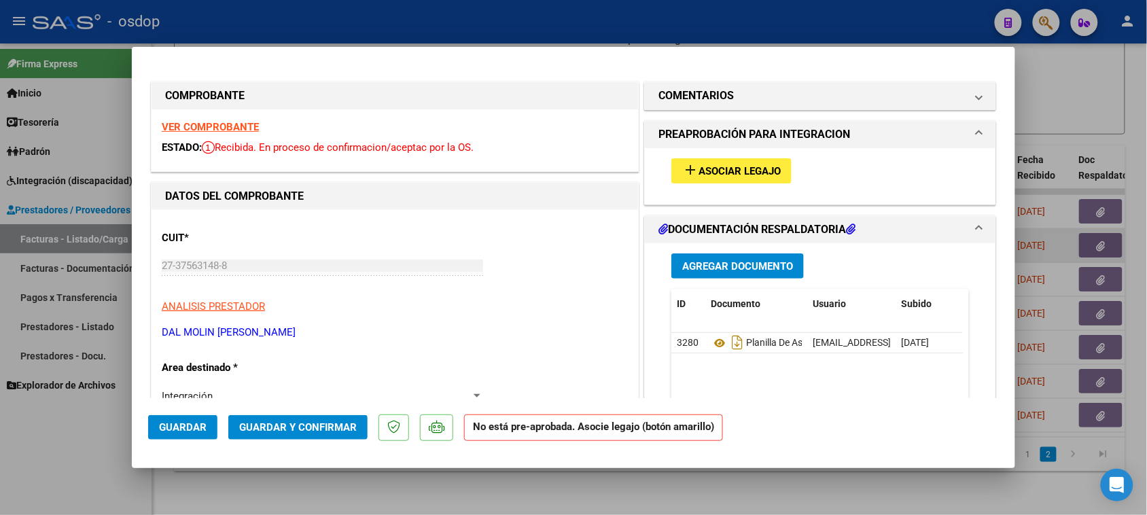
type input "202508"
click at [744, 179] on button "add Asociar Legajo" at bounding box center [731, 170] width 120 height 25
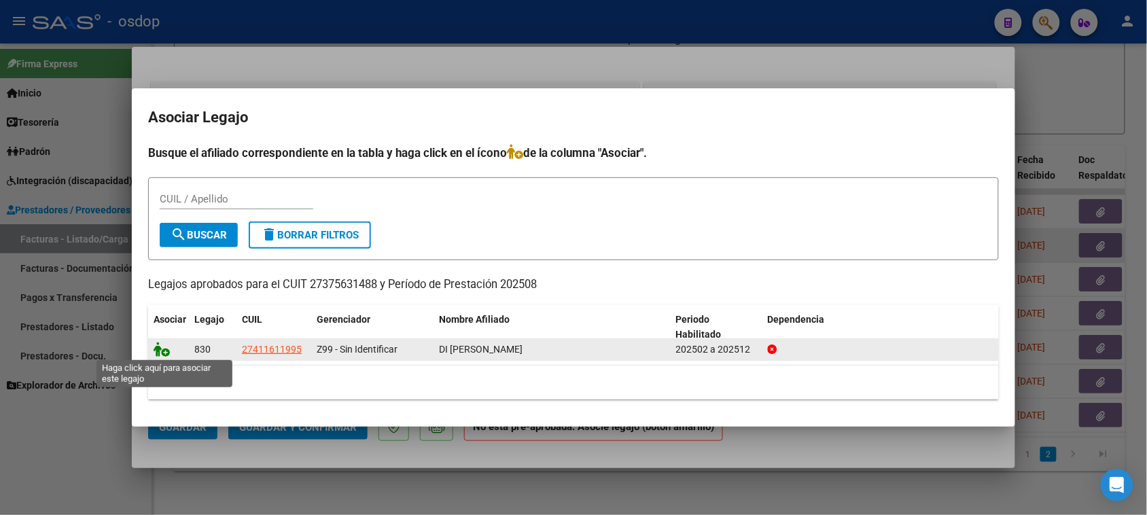
click at [164, 349] on icon at bounding box center [162, 349] width 16 height 15
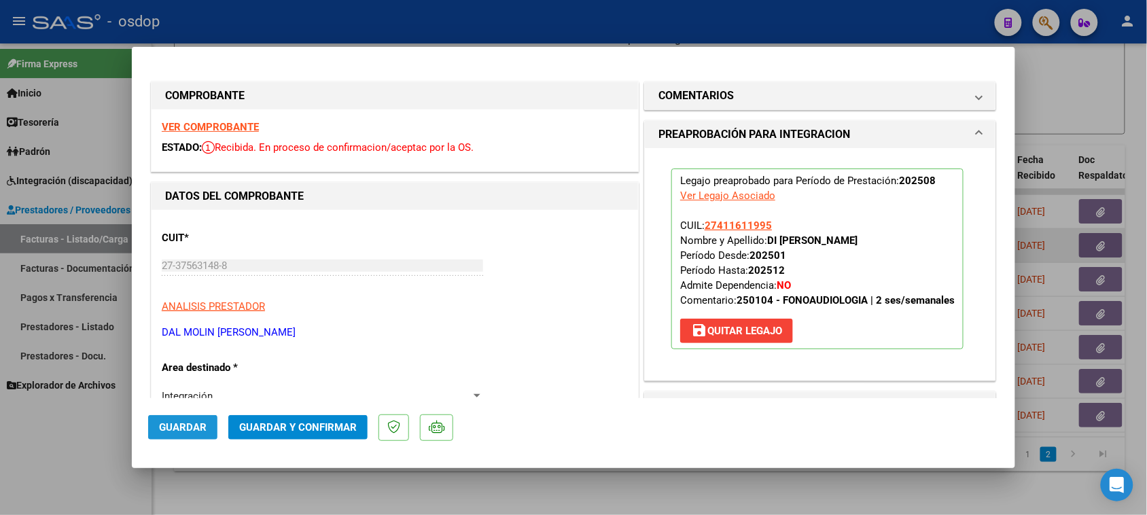
click at [187, 436] on button "Guardar" at bounding box center [182, 427] width 69 height 24
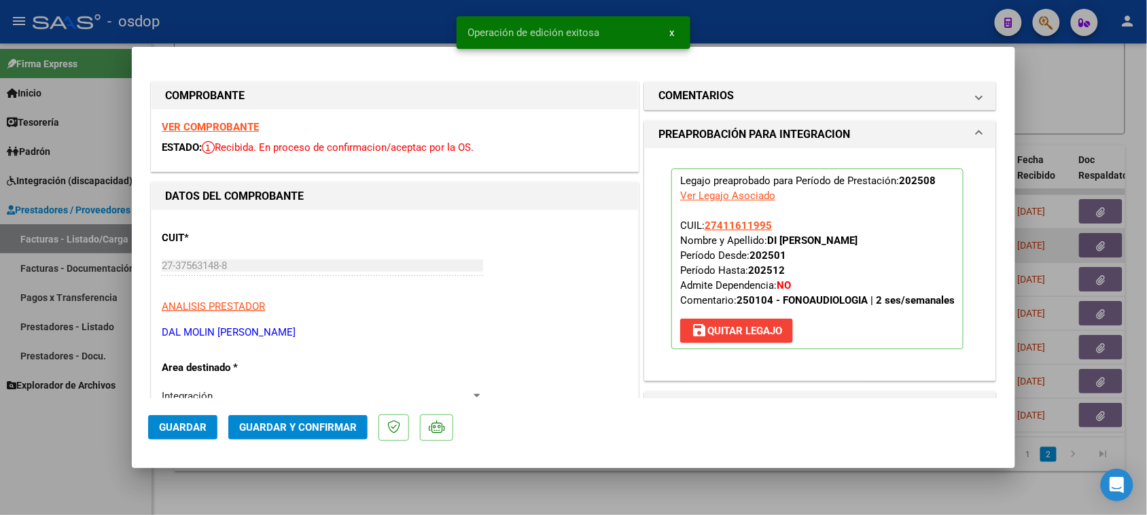
click at [718, 508] on div at bounding box center [573, 257] width 1147 height 515
type input "$ 0,00"
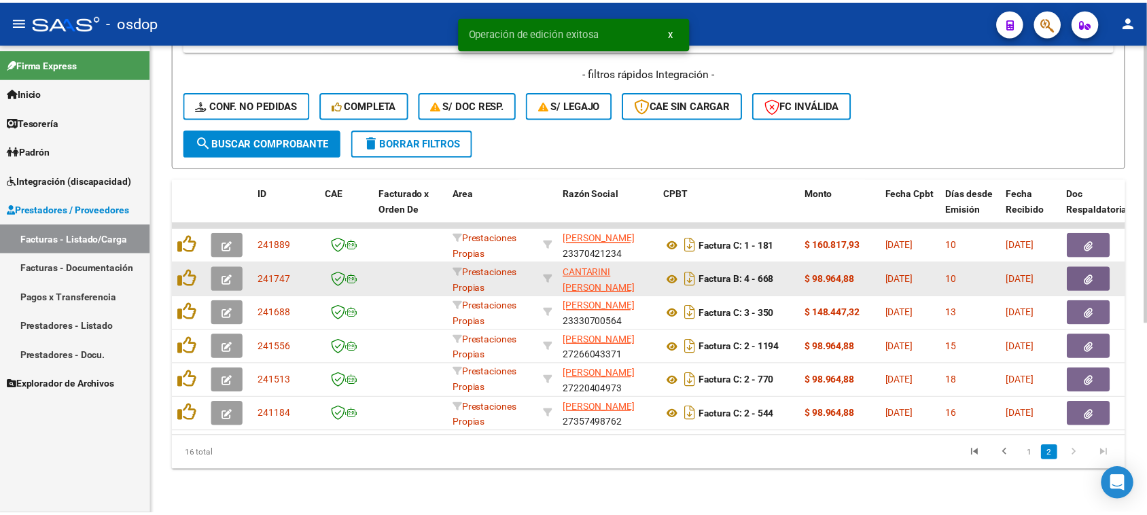
scroll to position [321, 0]
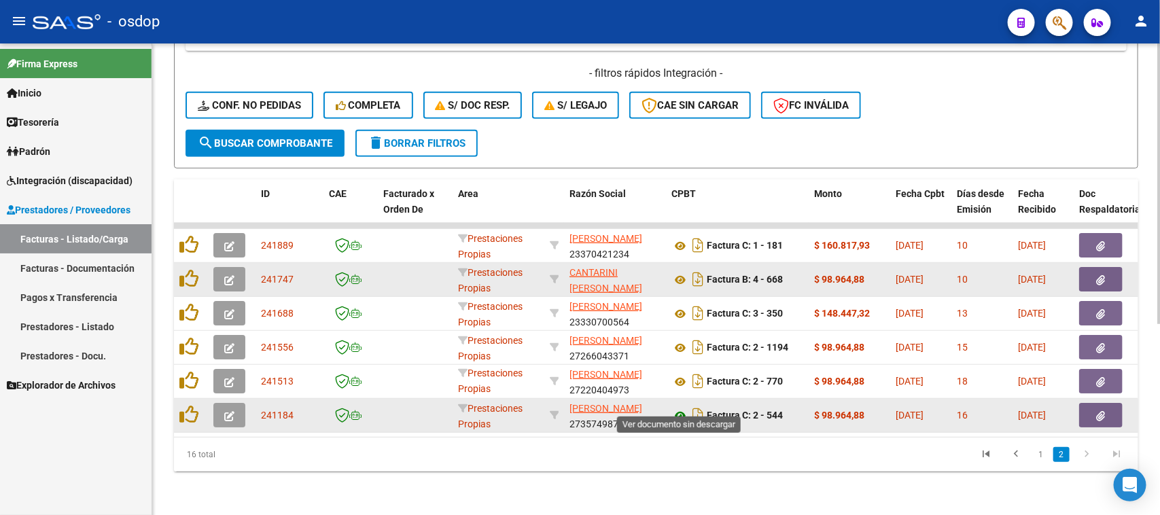
click at [682, 408] on icon at bounding box center [680, 416] width 18 height 16
click at [1102, 408] on button "button" at bounding box center [1100, 415] width 43 height 24
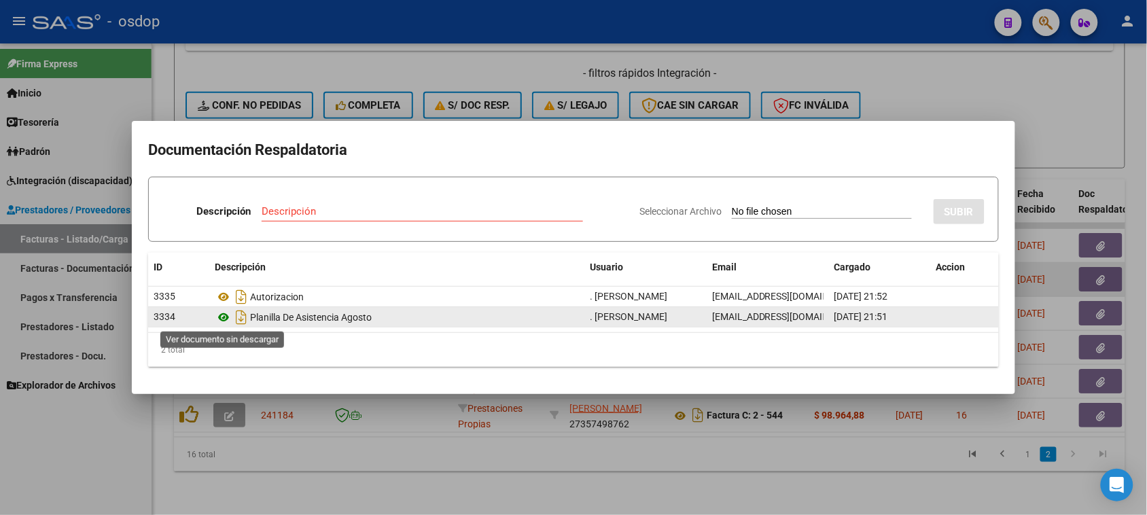
click at [219, 318] on icon at bounding box center [224, 317] width 18 height 16
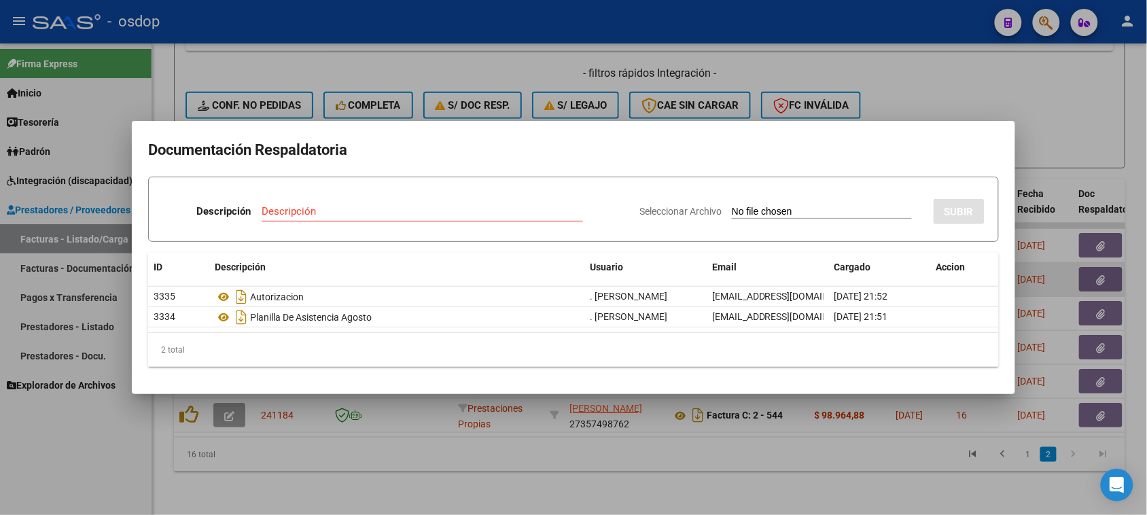
click at [554, 482] on div at bounding box center [573, 257] width 1147 height 515
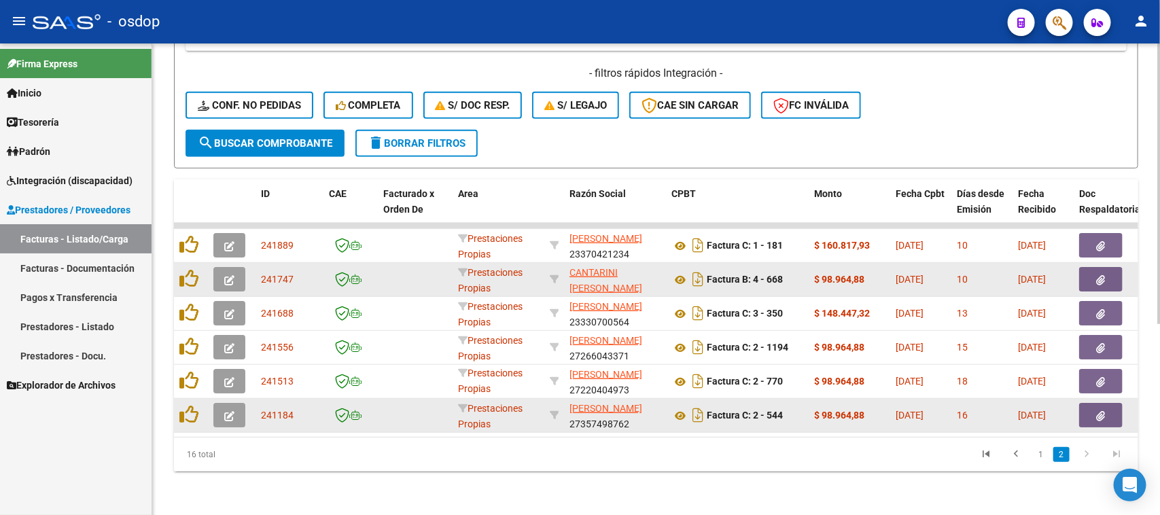
click at [233, 411] on icon "button" at bounding box center [229, 416] width 10 height 10
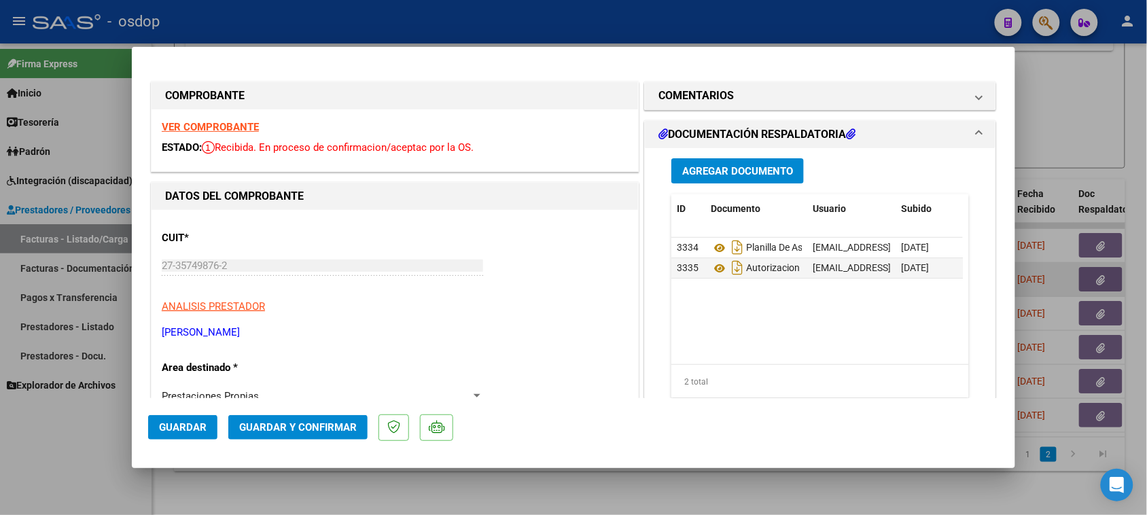
scroll to position [85, 0]
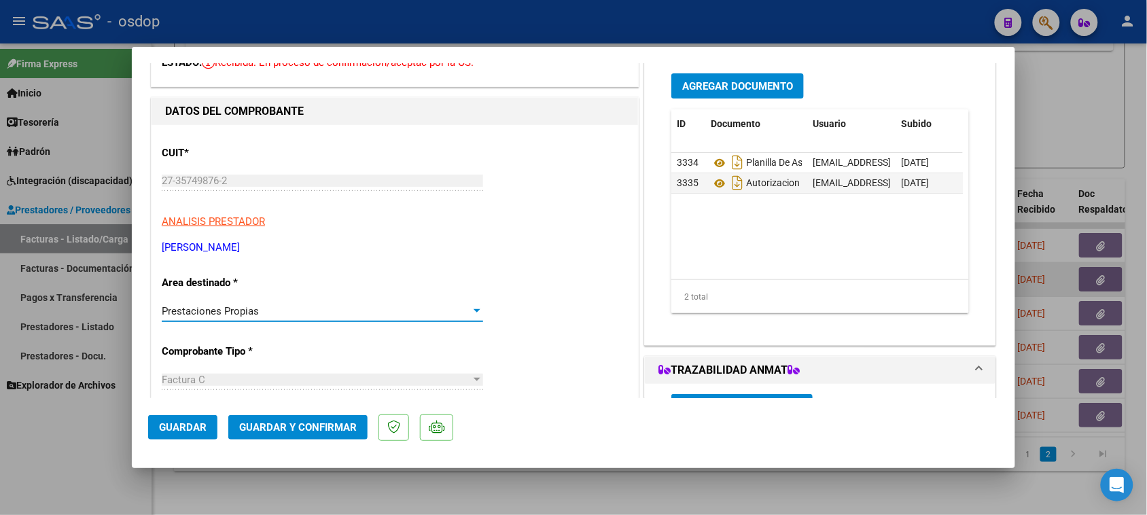
click at [293, 316] on div "Prestaciones Propias" at bounding box center [316, 311] width 309 height 12
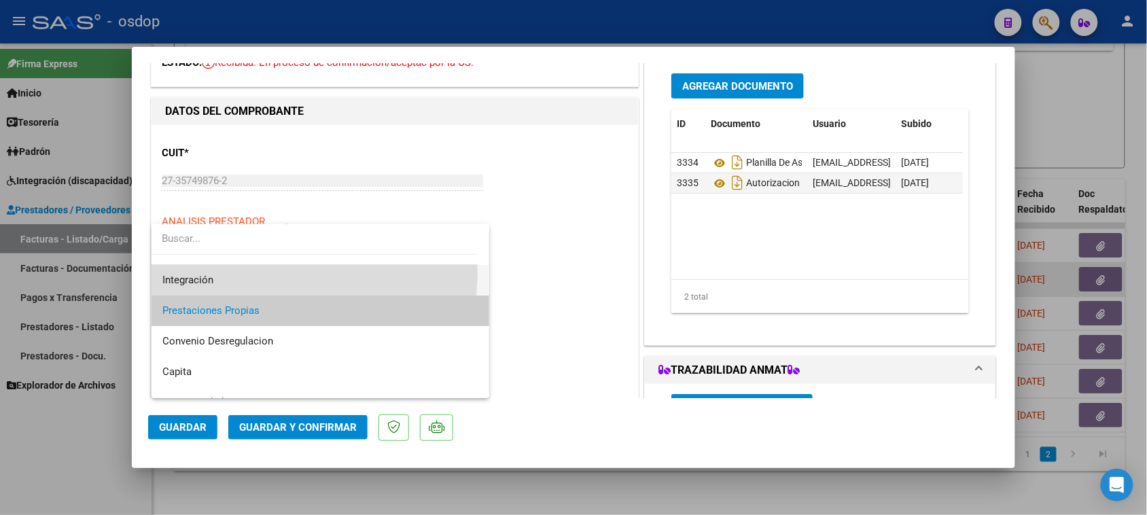
click at [291, 273] on span "Integración" at bounding box center [320, 280] width 317 height 31
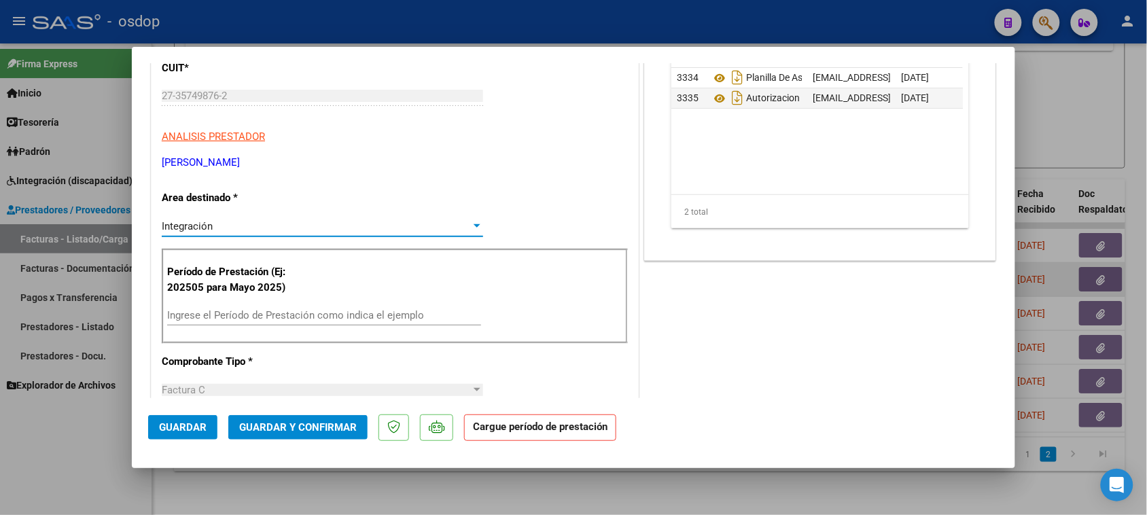
scroll to position [255, 0]
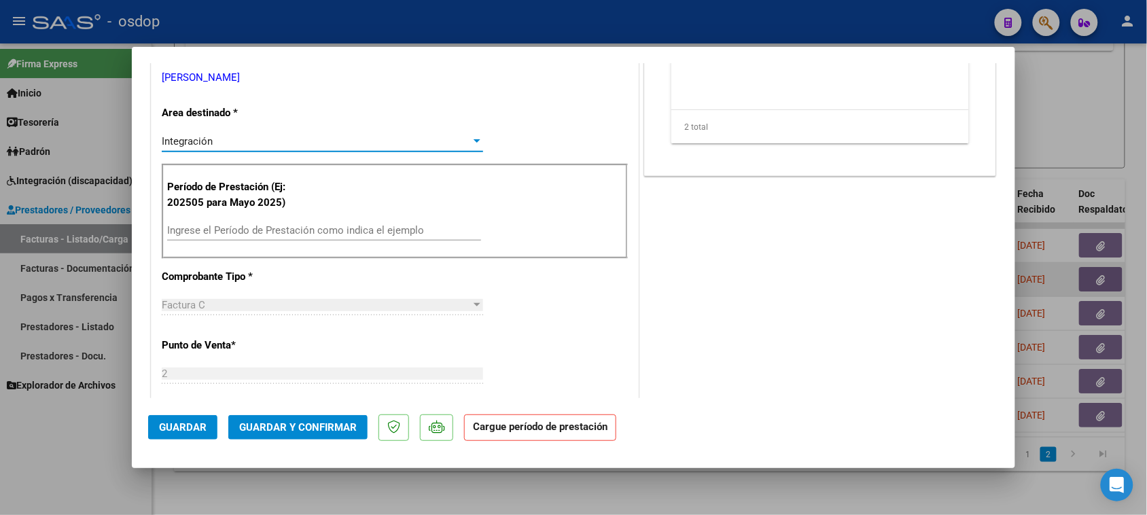
click at [245, 232] on input "Ingrese el Período de Prestación como indica el ejemplo" at bounding box center [324, 230] width 314 height 12
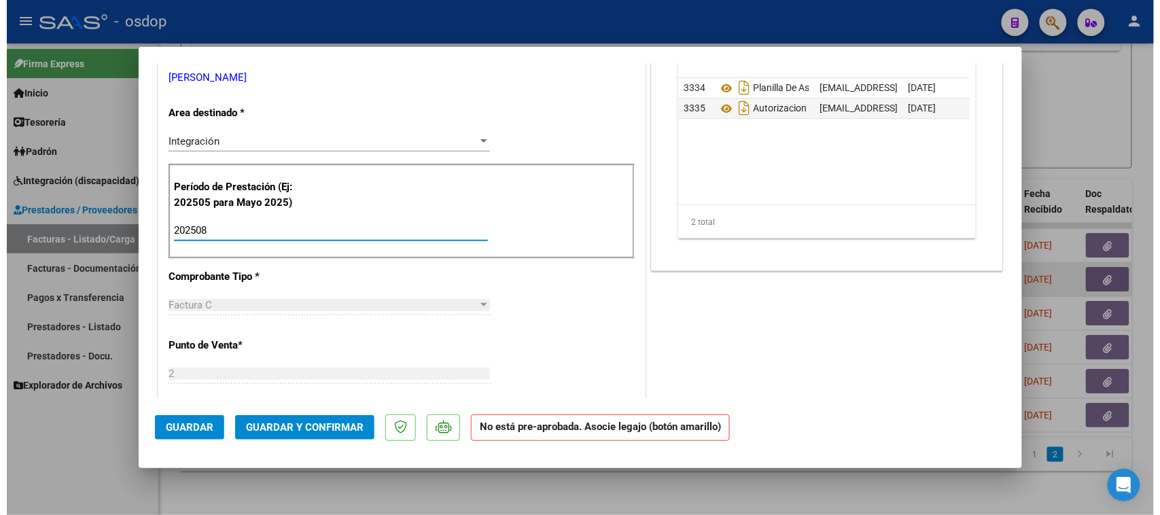
scroll to position [85, 0]
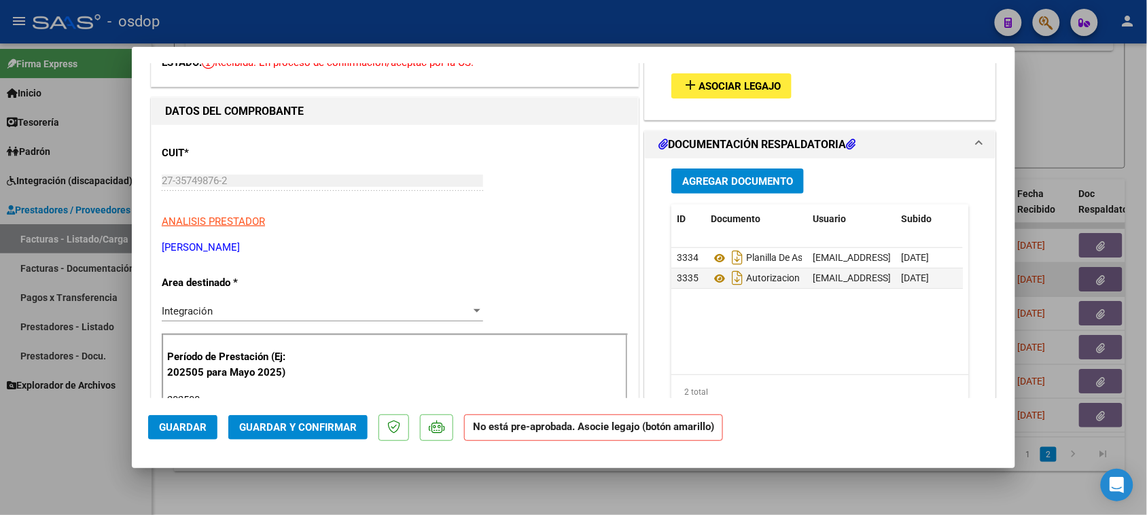
type input "202508"
click at [759, 97] on button "add Asociar Legajo" at bounding box center [731, 85] width 120 height 25
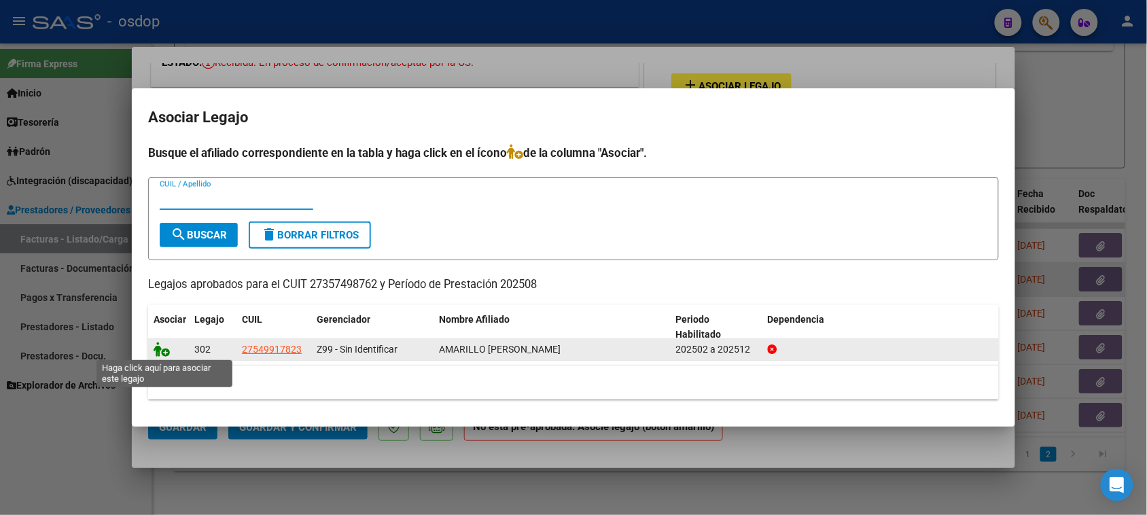
click at [162, 345] on icon at bounding box center [162, 349] width 16 height 15
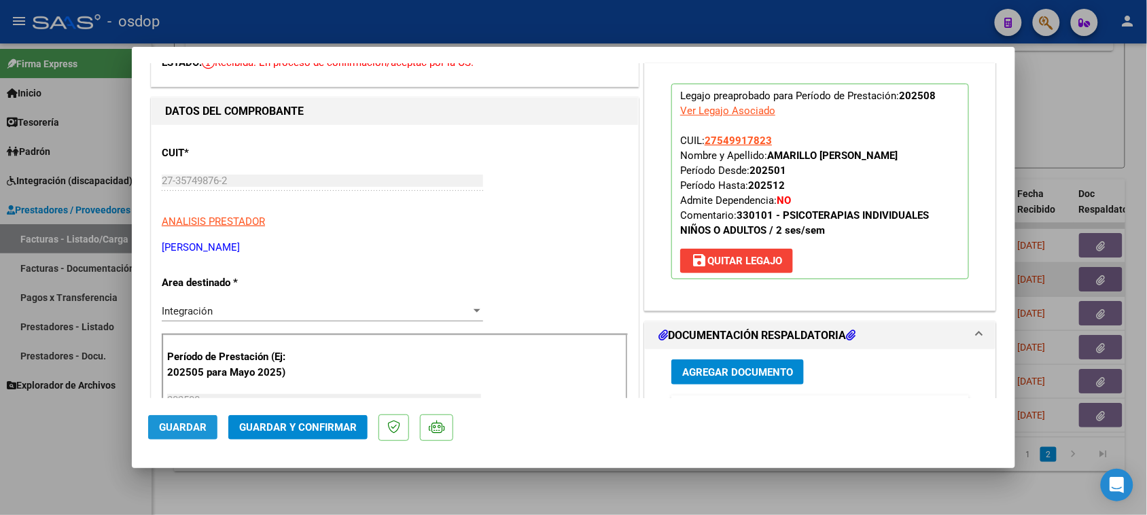
click at [188, 425] on span "Guardar" at bounding box center [183, 427] width 48 height 12
click at [192, 426] on span "Guardar" at bounding box center [183, 427] width 48 height 12
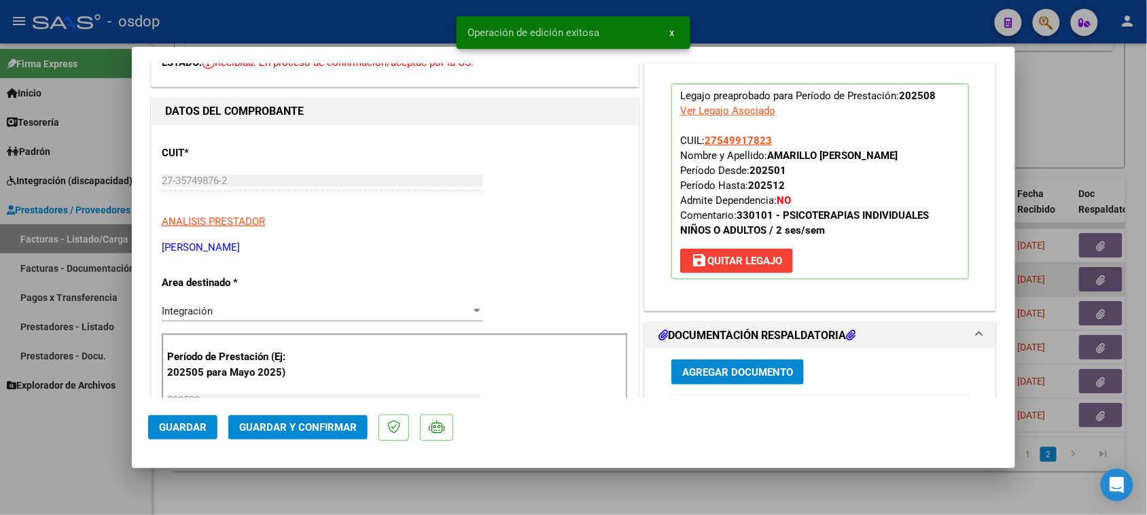
click at [609, 491] on div at bounding box center [573, 257] width 1147 height 515
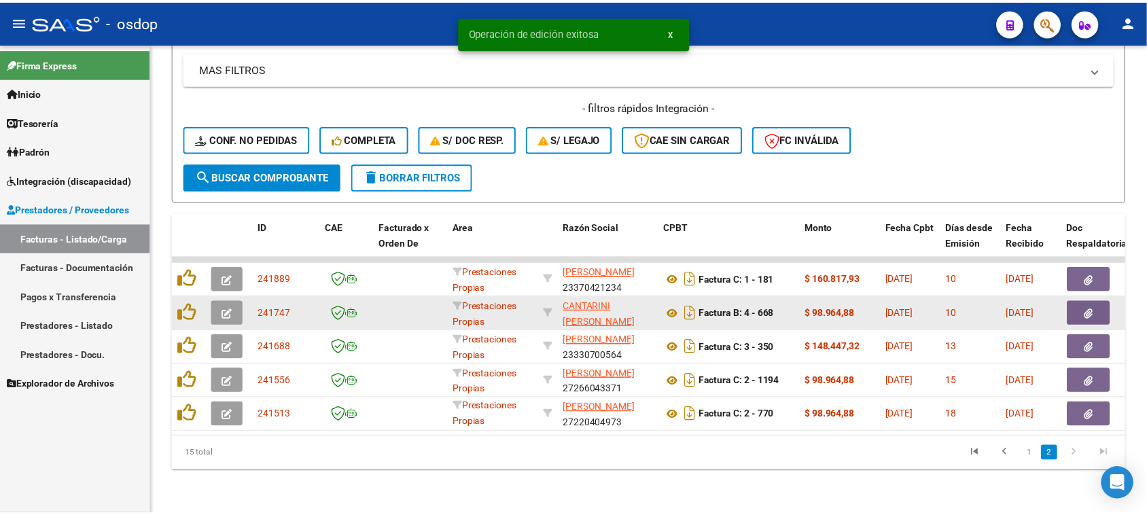
scroll to position [287, 0]
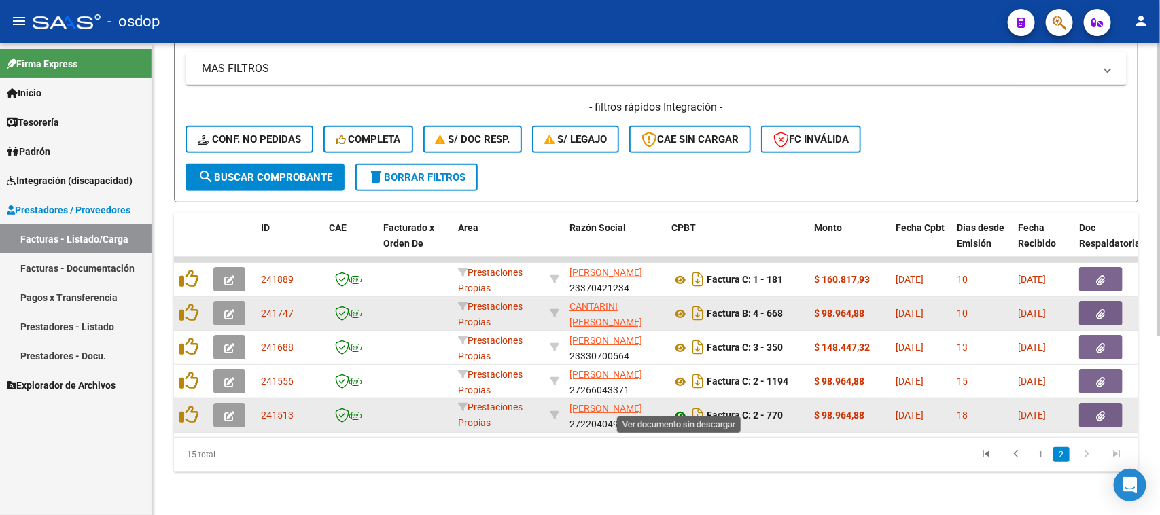
click at [678, 408] on icon at bounding box center [680, 416] width 18 height 16
click at [1115, 403] on button "button" at bounding box center [1100, 415] width 43 height 24
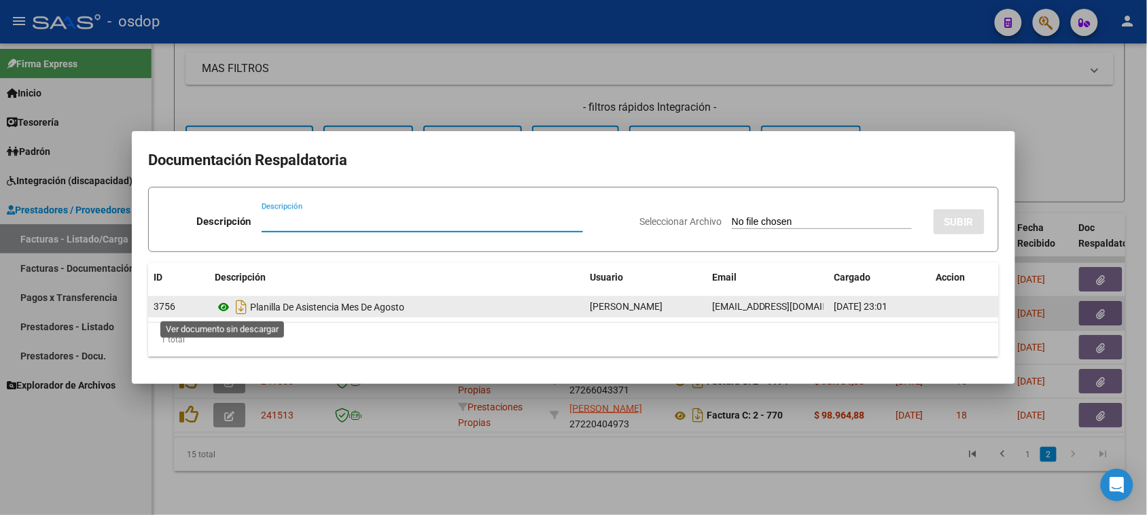
click at [223, 307] on icon at bounding box center [224, 307] width 18 height 16
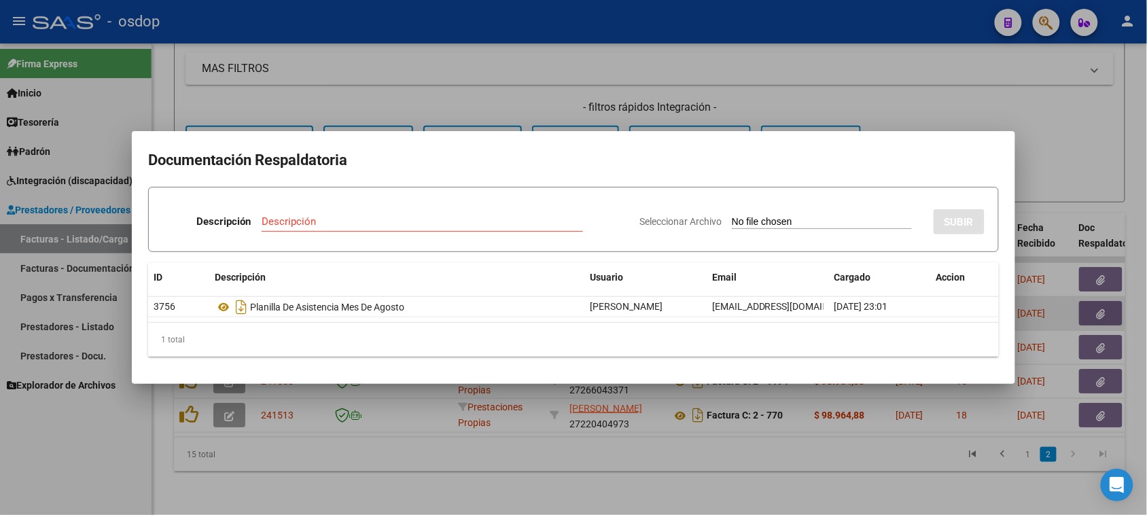
click at [230, 403] on div at bounding box center [573, 257] width 1147 height 515
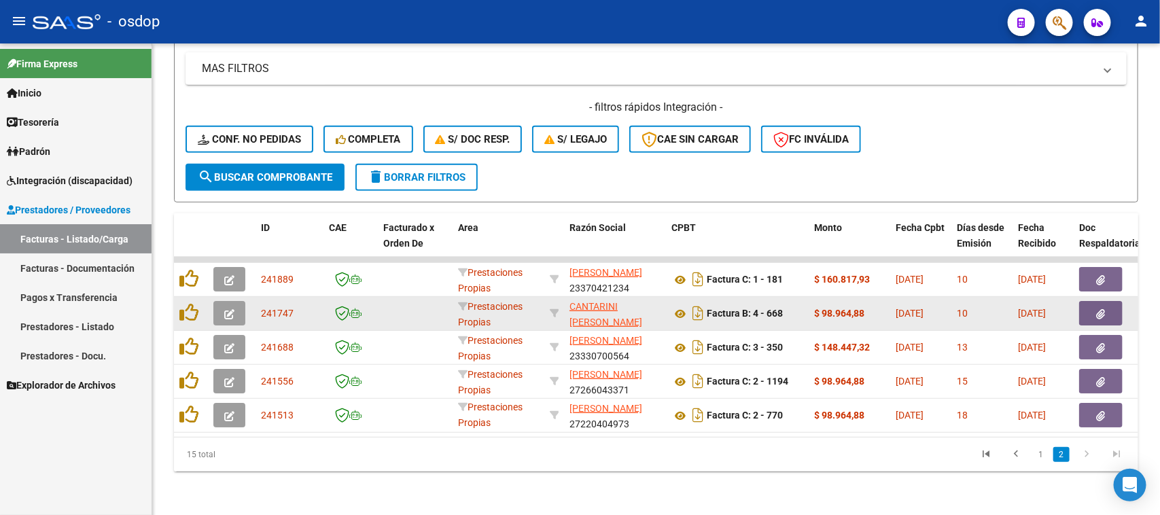
click at [230, 411] on icon "button" at bounding box center [229, 416] width 10 height 10
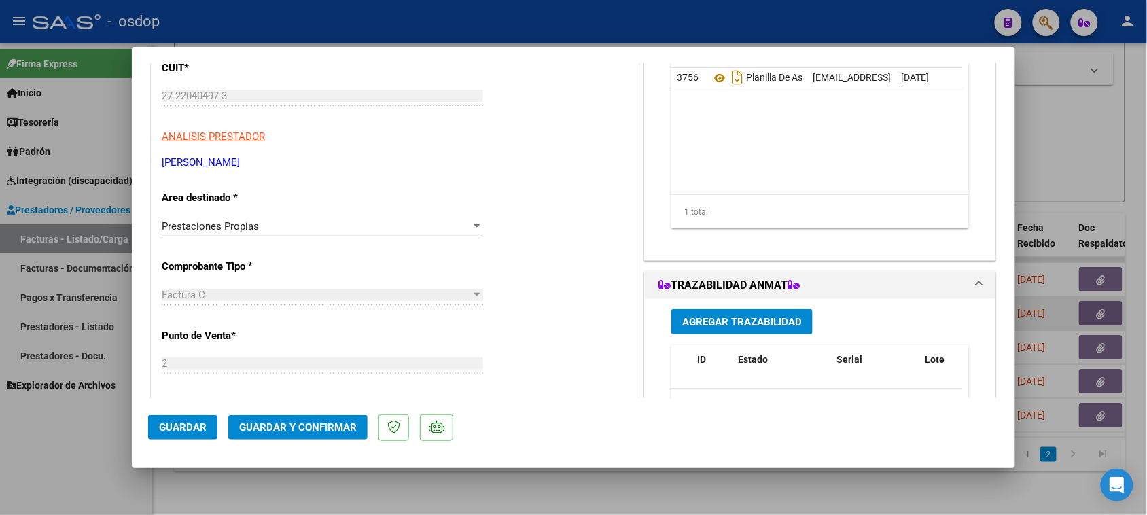
scroll to position [255, 0]
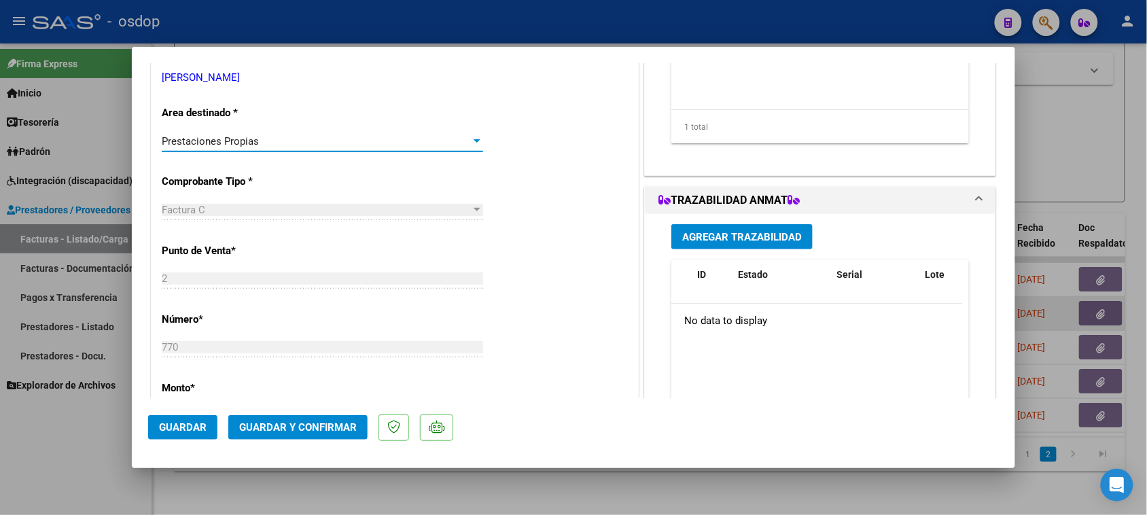
click at [268, 144] on div "Prestaciones Propias" at bounding box center [316, 141] width 309 height 12
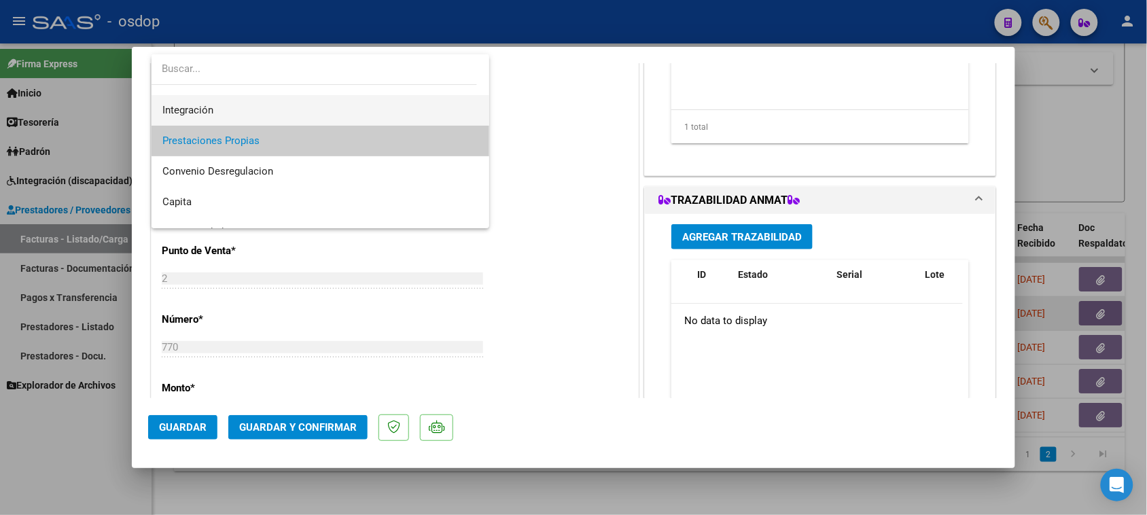
click at [265, 113] on span "Integración" at bounding box center [320, 110] width 317 height 31
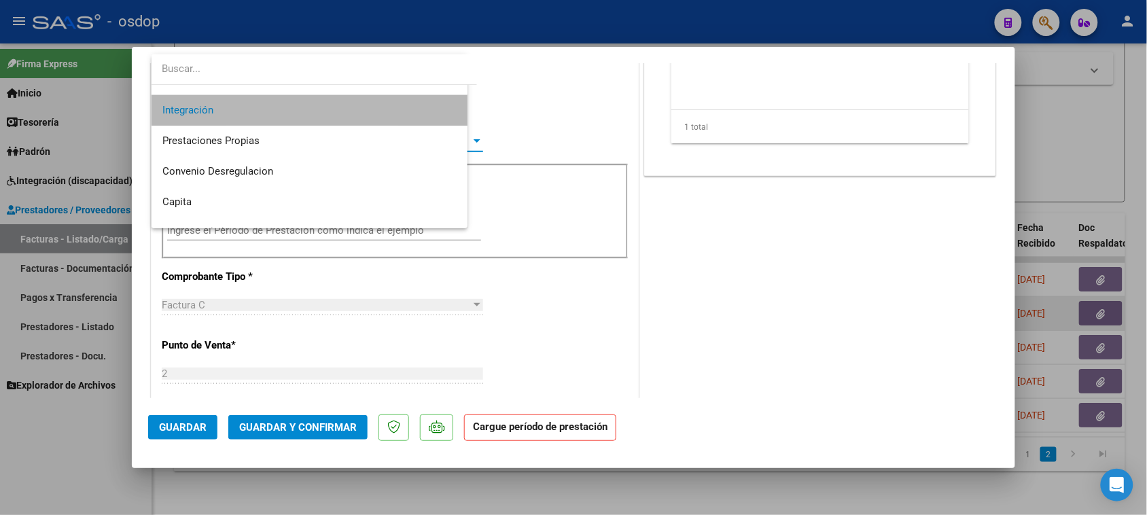
scroll to position [92, 0]
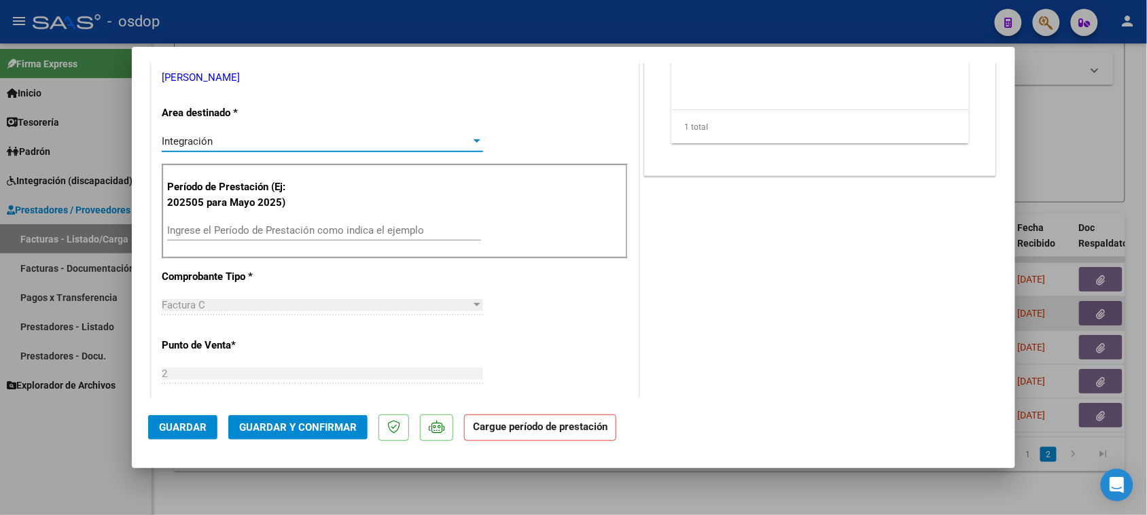
click at [298, 228] on input "Ingrese el Período de Prestación como indica el ejemplo" at bounding box center [324, 230] width 314 height 12
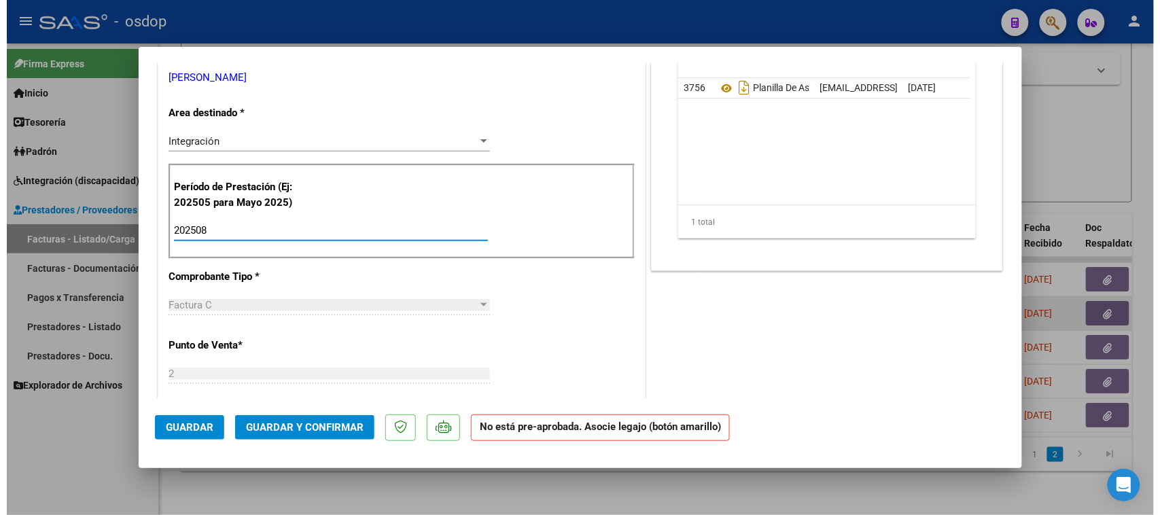
scroll to position [0, 0]
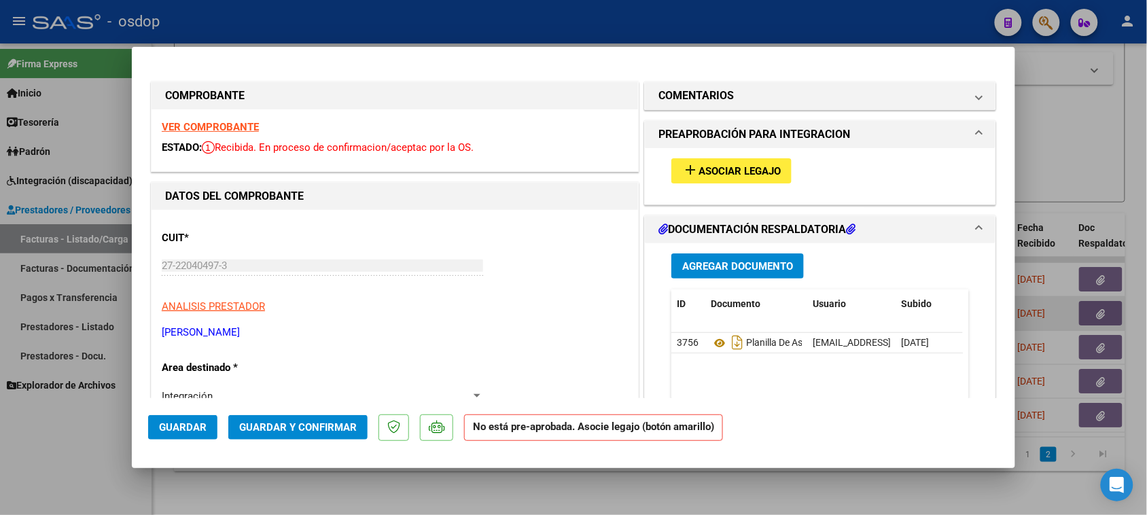
type input "202508"
click at [729, 165] on span "Asociar Legajo" at bounding box center [739, 171] width 82 height 12
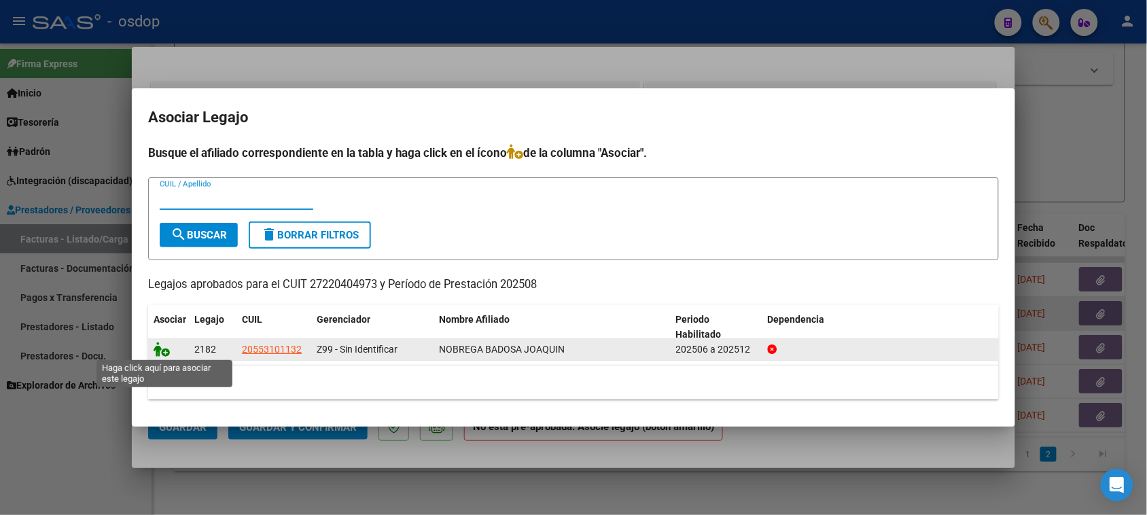
click at [164, 344] on icon at bounding box center [162, 349] width 16 height 15
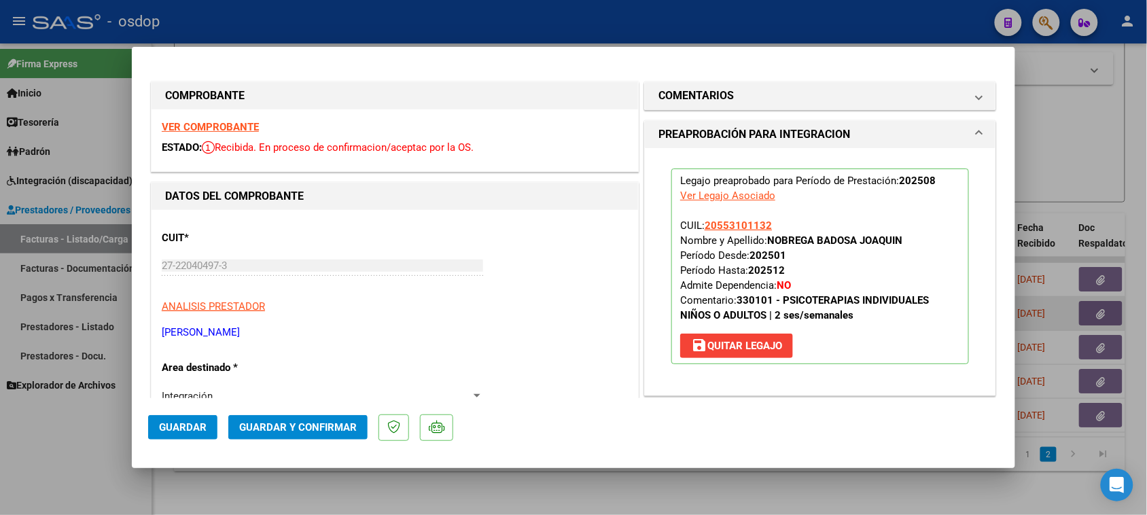
click at [181, 426] on span "Guardar" at bounding box center [183, 427] width 48 height 12
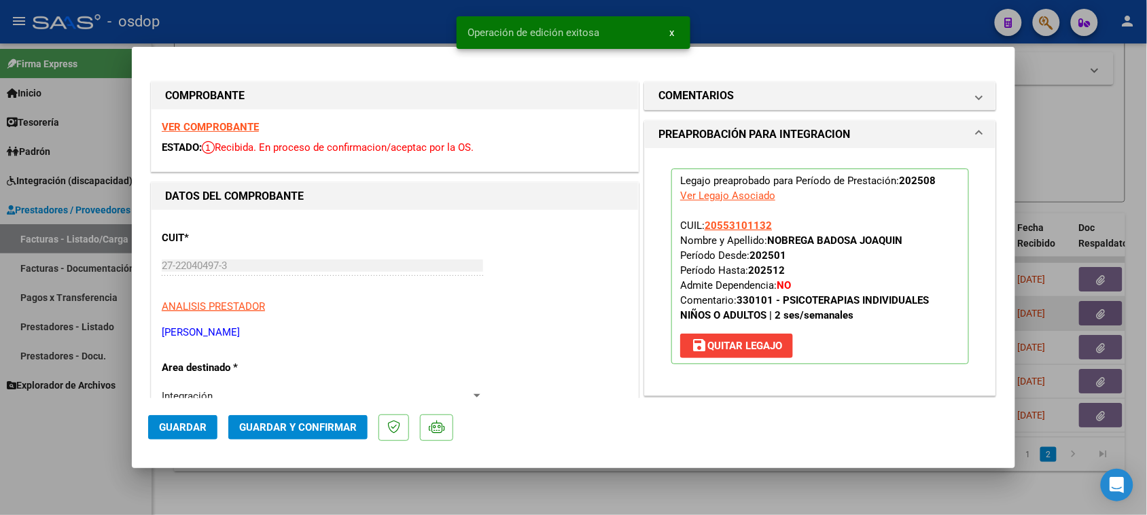
click at [688, 491] on div at bounding box center [573, 257] width 1147 height 515
type input "$ 0,00"
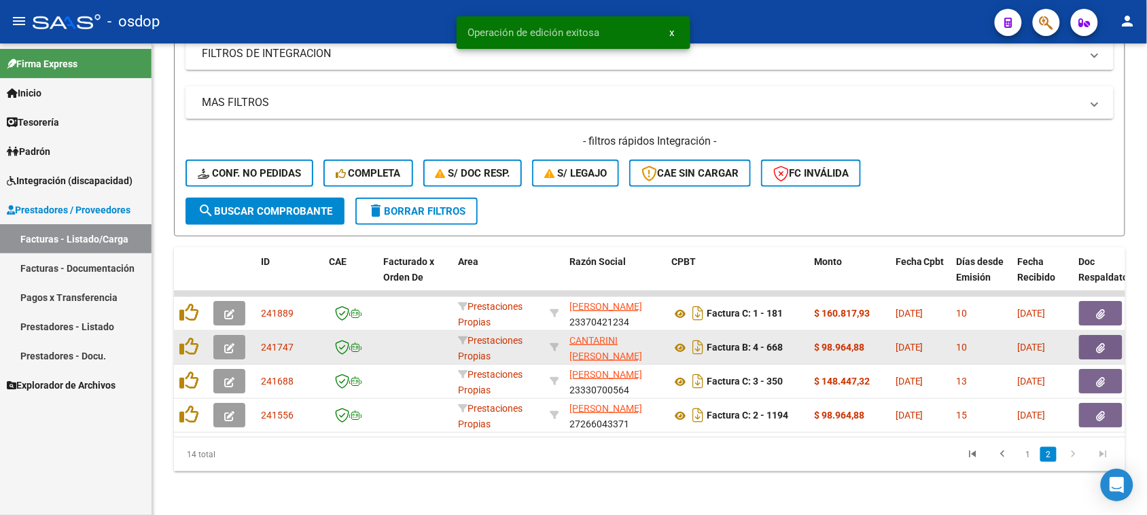
scroll to position [253, 0]
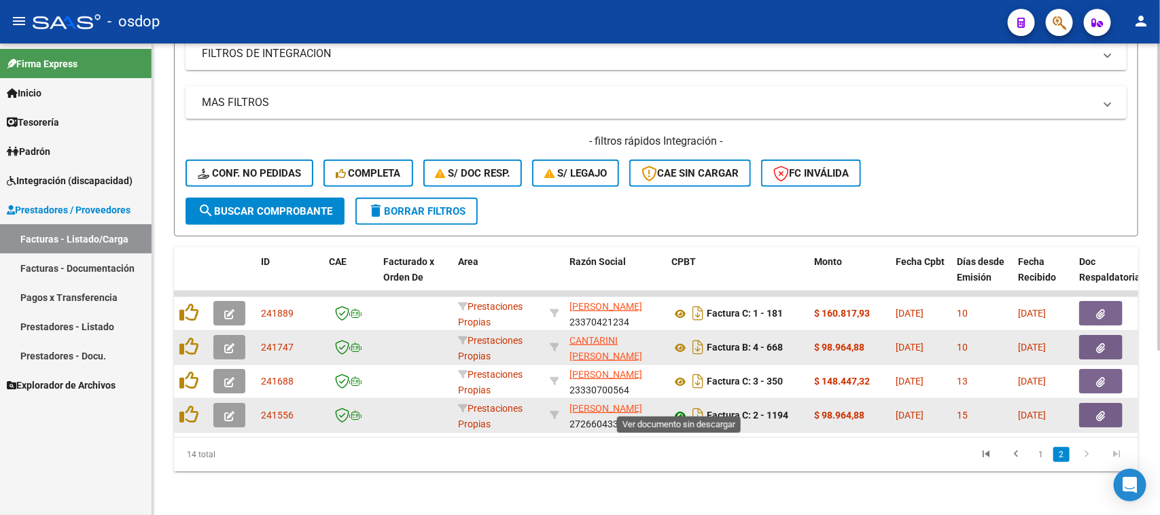
click at [683, 408] on icon at bounding box center [680, 416] width 18 height 16
click at [1109, 403] on button "button" at bounding box center [1100, 415] width 43 height 24
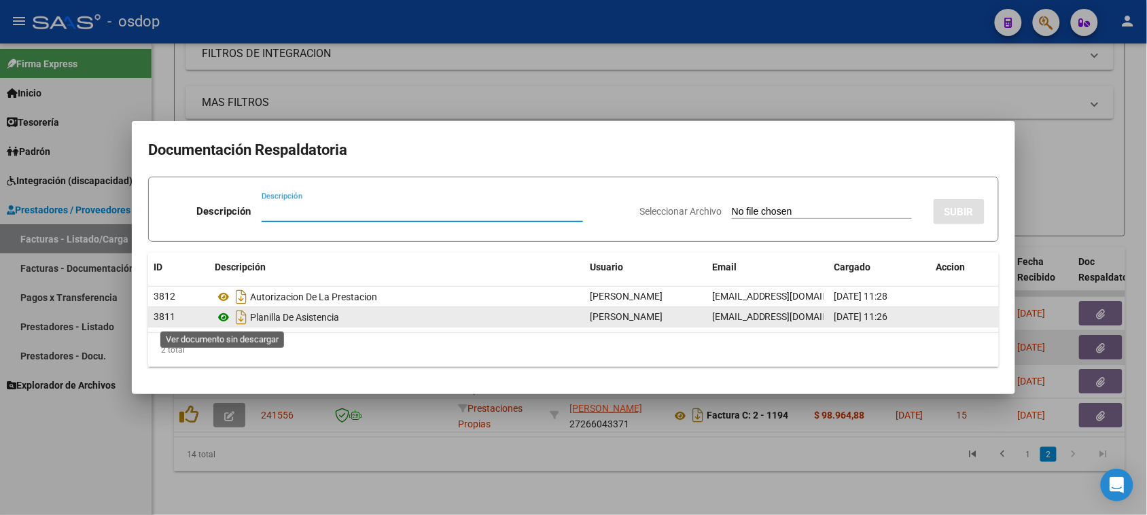
click at [222, 317] on icon at bounding box center [224, 317] width 18 height 16
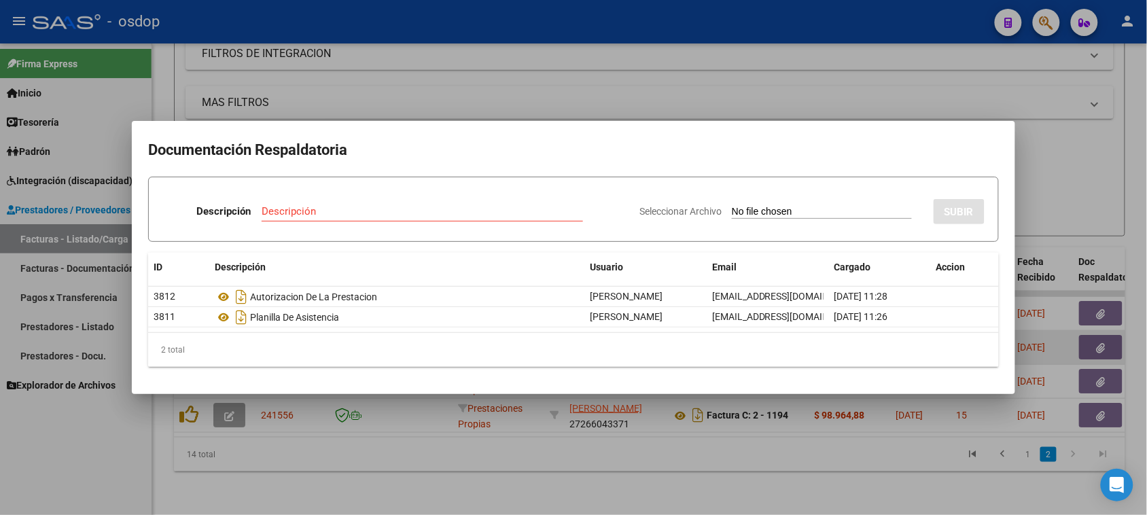
click at [609, 484] on div at bounding box center [573, 257] width 1147 height 515
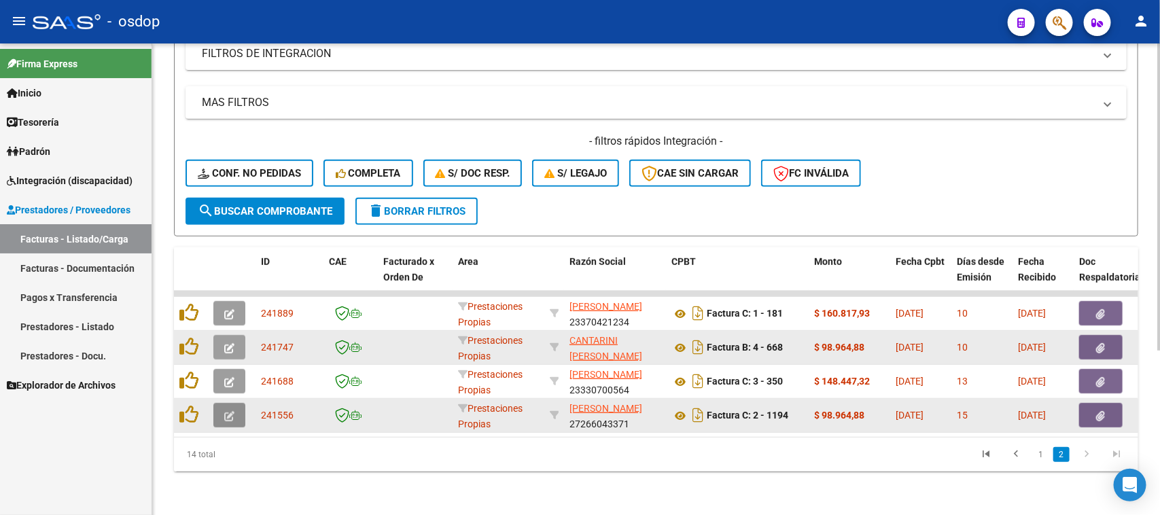
click at [236, 404] on button "button" at bounding box center [229, 415] width 32 height 24
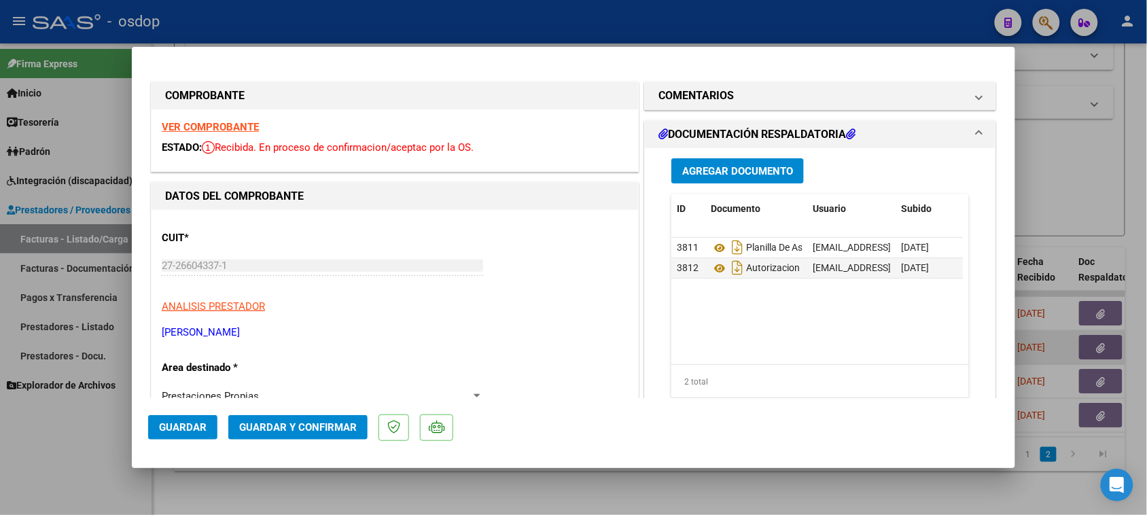
scroll to position [170, 0]
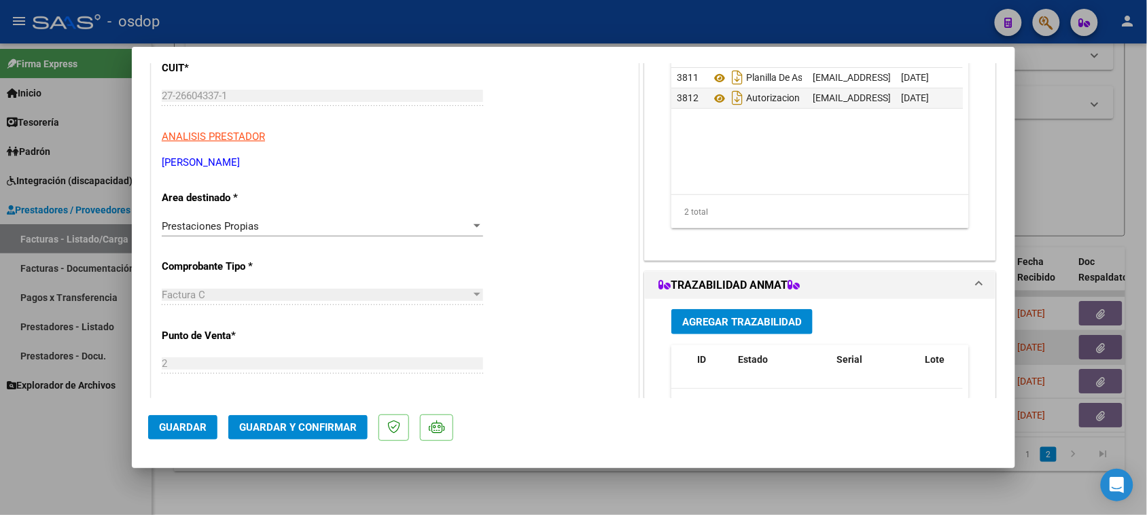
click at [262, 224] on div "Prestaciones Propias" at bounding box center [316, 226] width 309 height 12
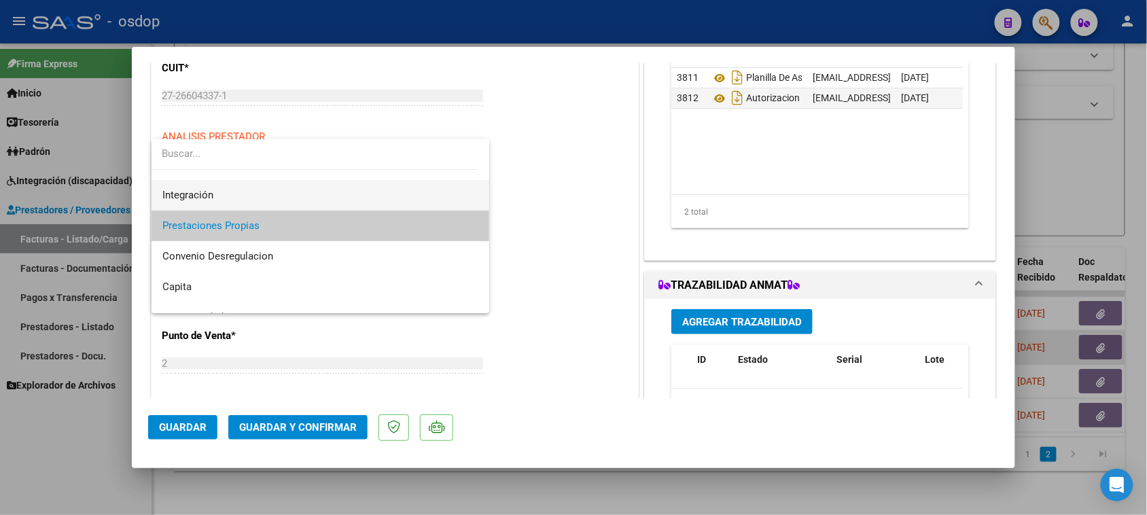
click at [257, 194] on span "Integración" at bounding box center [320, 195] width 317 height 31
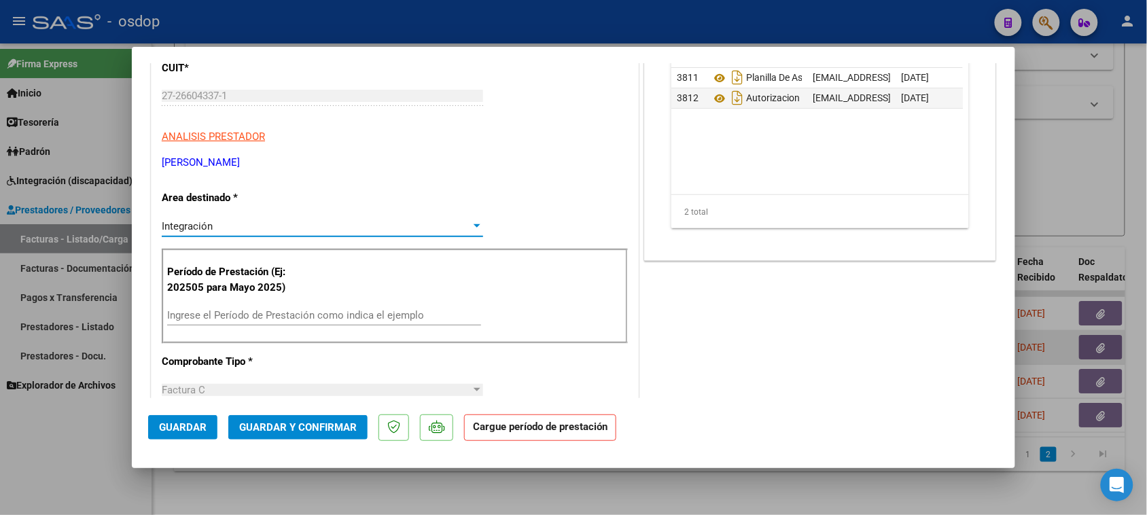
scroll to position [255, 0]
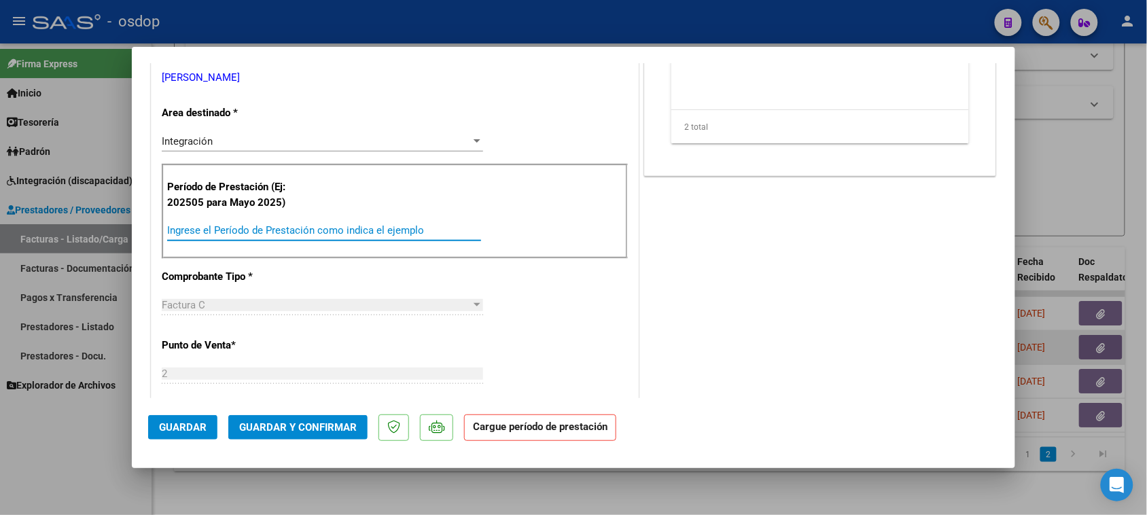
click at [286, 234] on input "Ingrese el Período de Prestación como indica el ejemplo" at bounding box center [324, 230] width 314 height 12
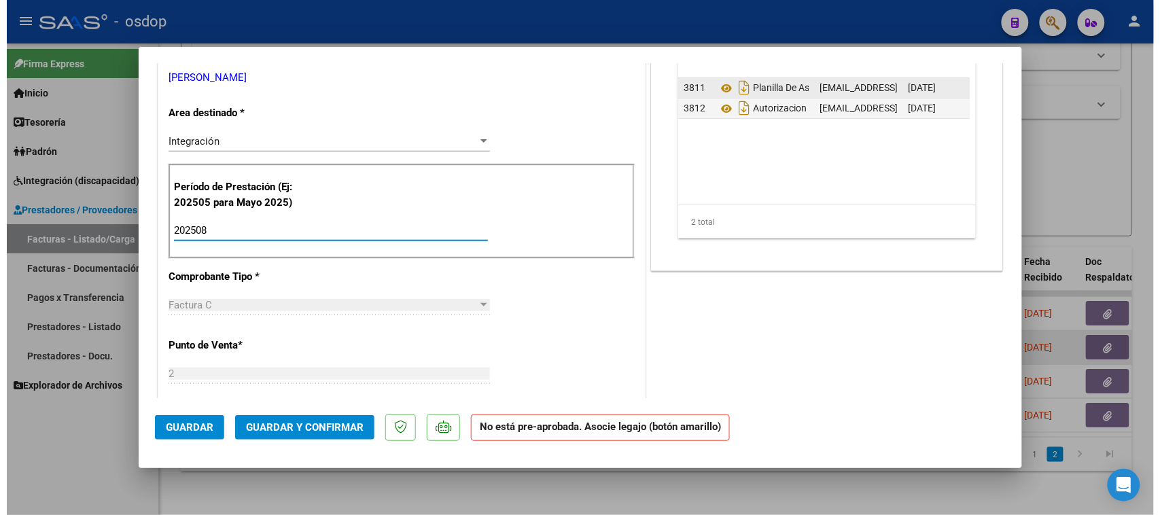
scroll to position [85, 0]
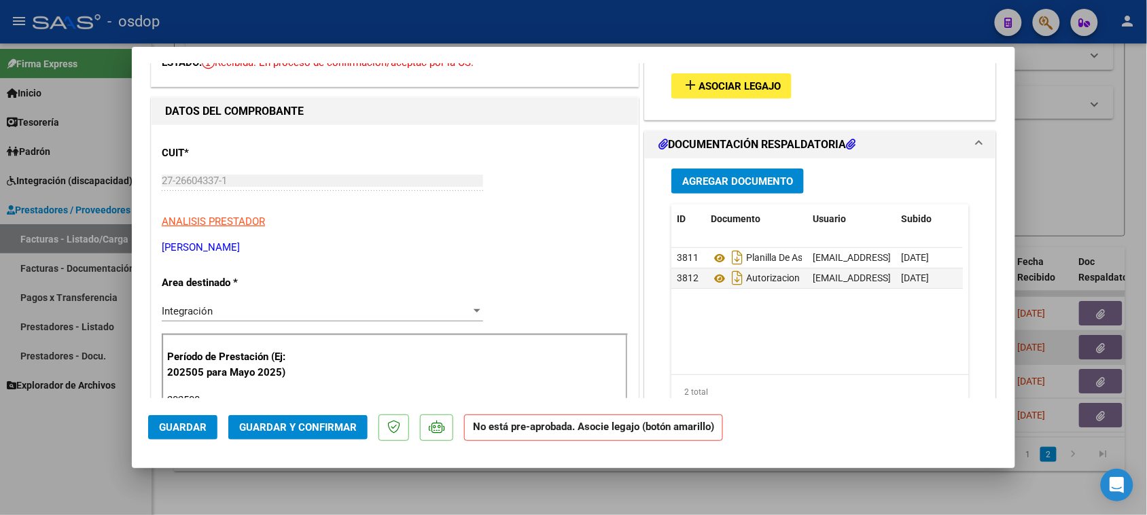
type input "202508"
click at [748, 85] on span "Asociar Legajo" at bounding box center [739, 86] width 82 height 12
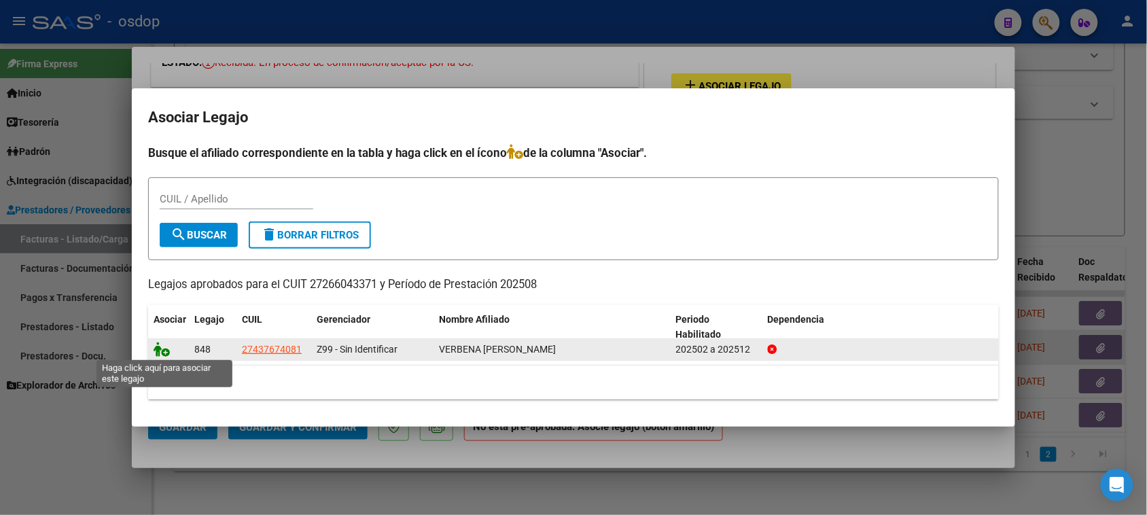
click at [160, 347] on icon at bounding box center [162, 349] width 16 height 15
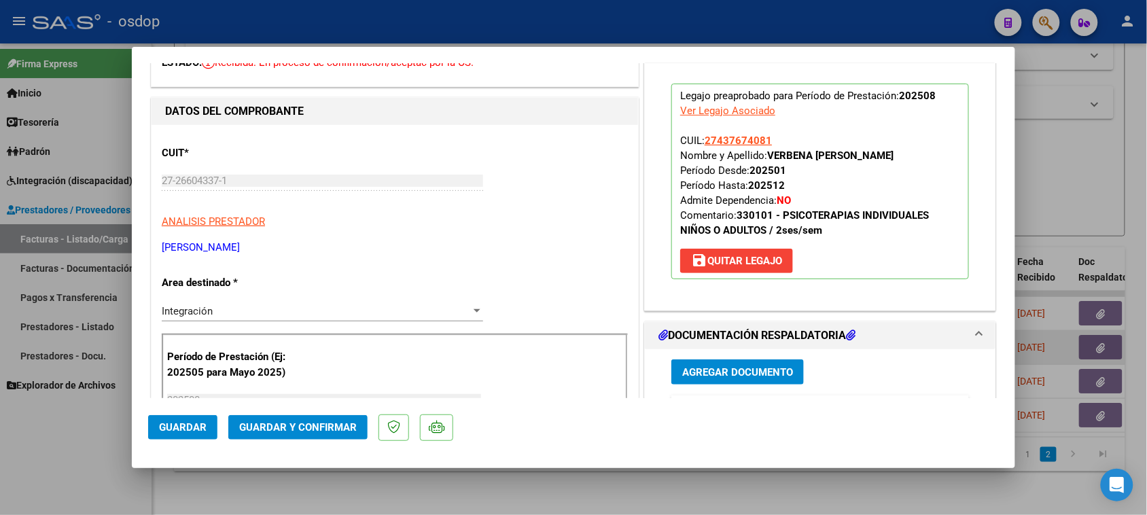
click at [173, 431] on span "Guardar" at bounding box center [183, 427] width 48 height 12
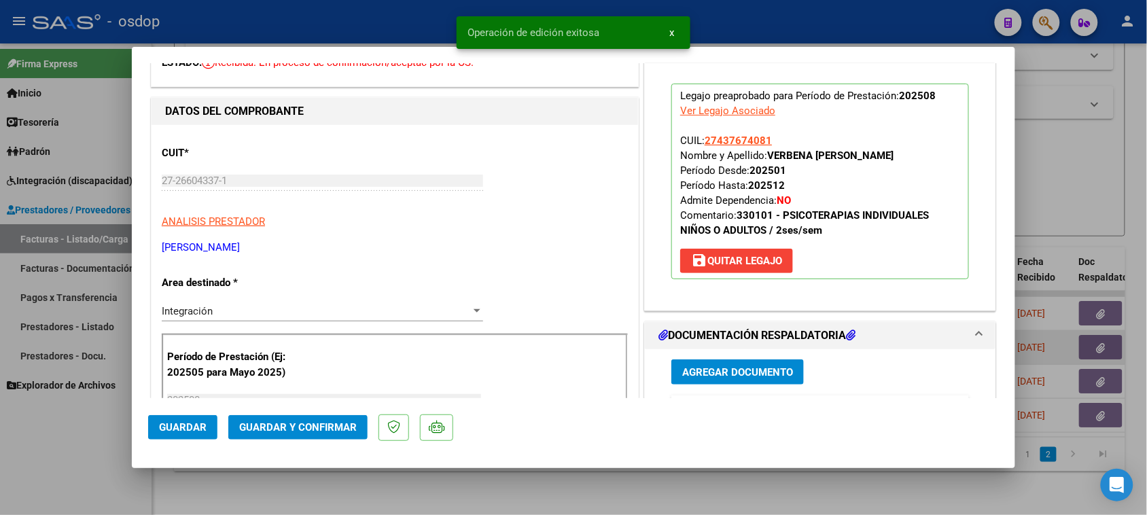
click at [866, 514] on div at bounding box center [573, 257] width 1147 height 515
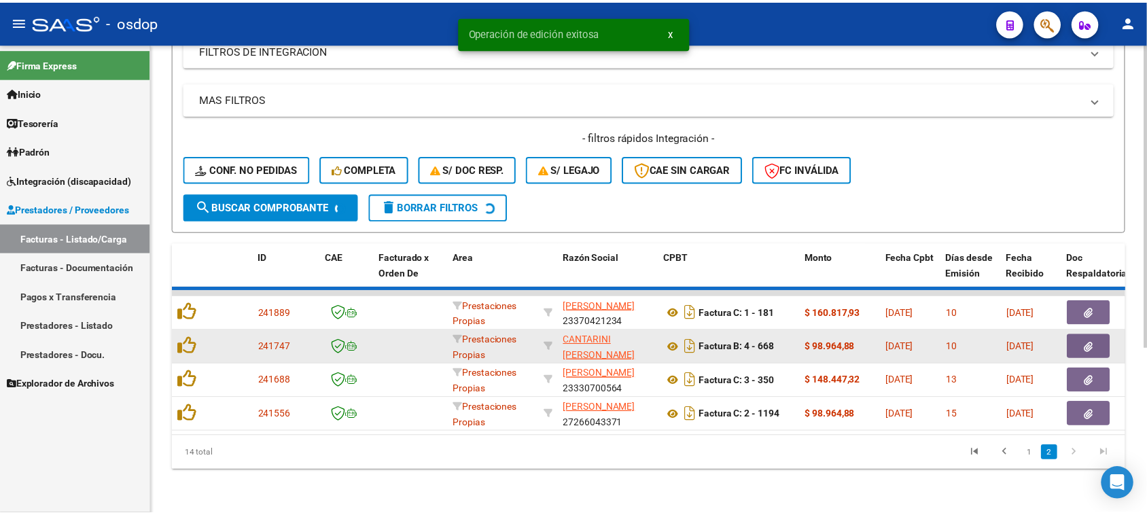
scroll to position [219, 0]
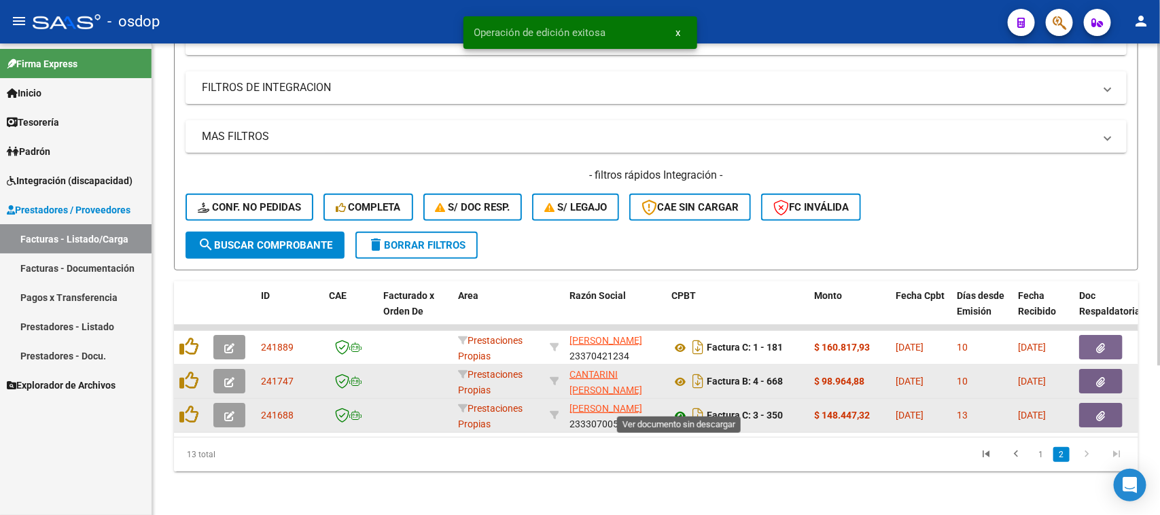
click at [683, 408] on icon at bounding box center [680, 416] width 18 height 16
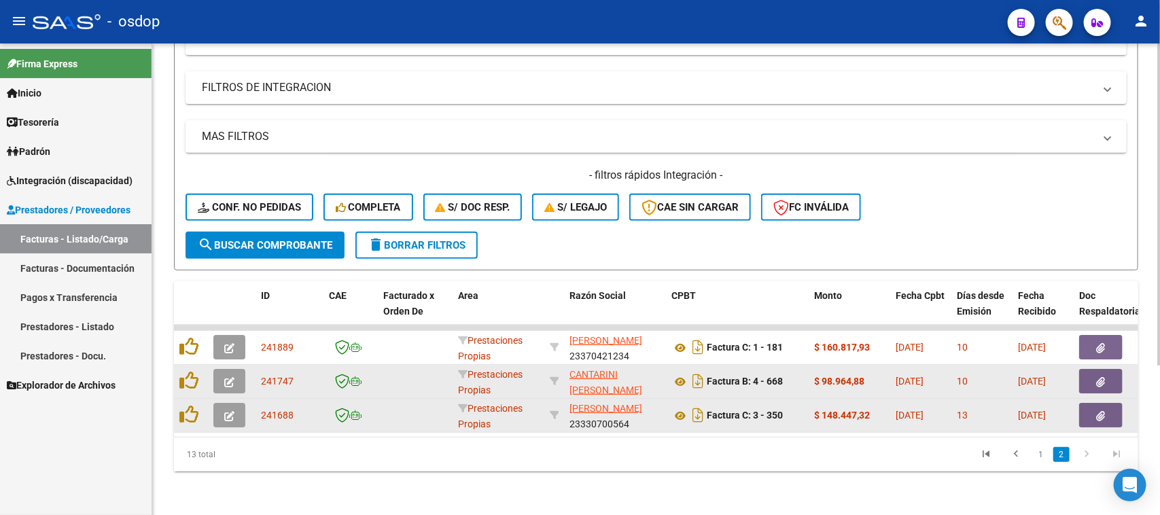
click at [1101, 408] on button "button" at bounding box center [1100, 415] width 43 height 24
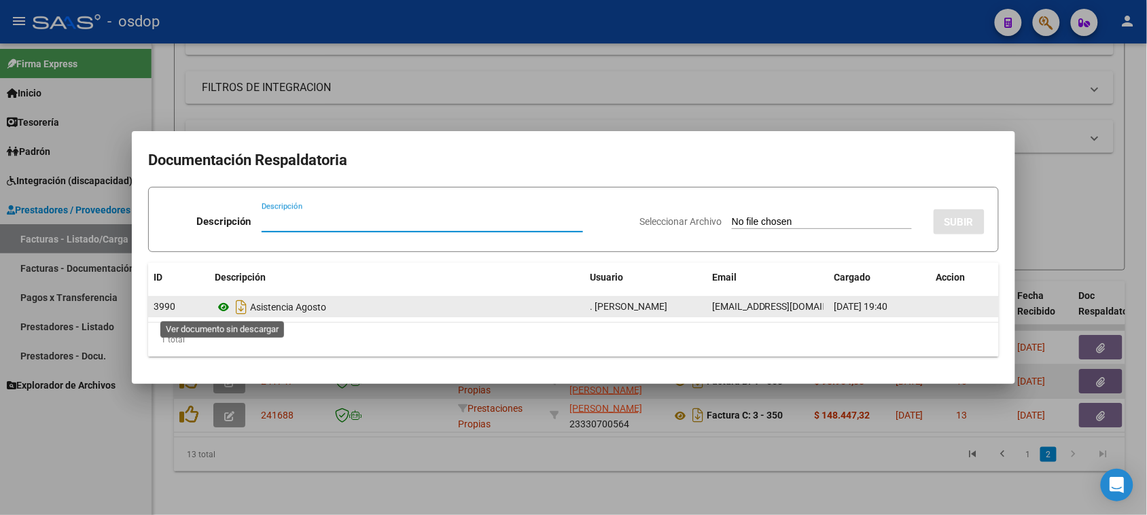
click at [223, 306] on icon at bounding box center [224, 307] width 18 height 16
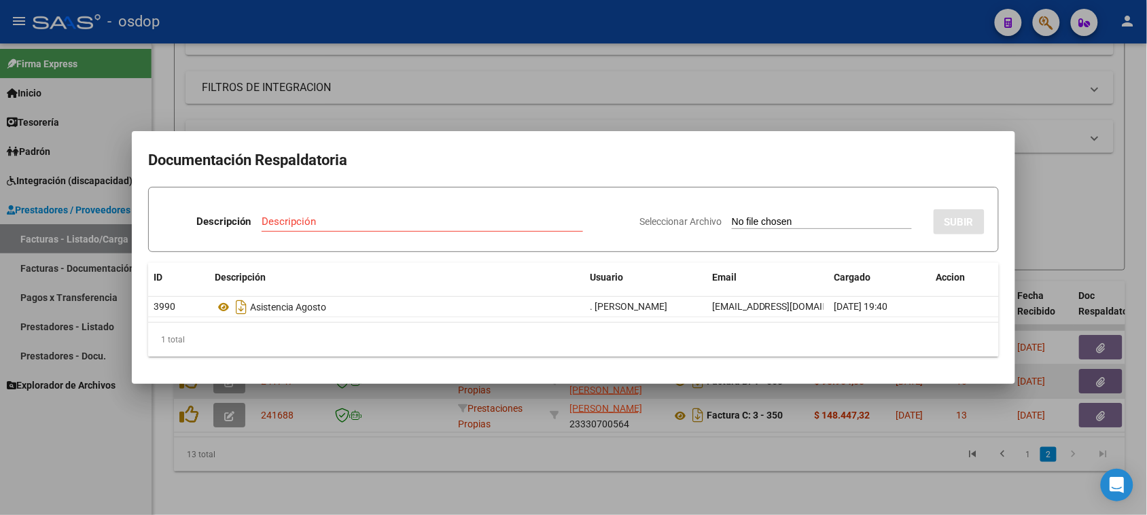
click at [231, 404] on div at bounding box center [573, 257] width 1147 height 515
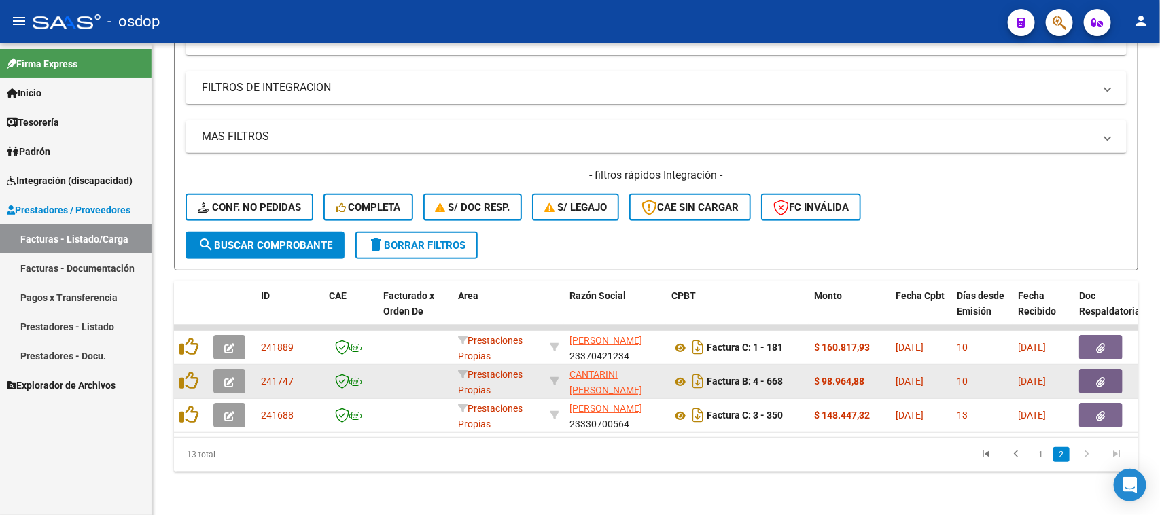
click at [231, 411] on icon "button" at bounding box center [229, 416] width 10 height 10
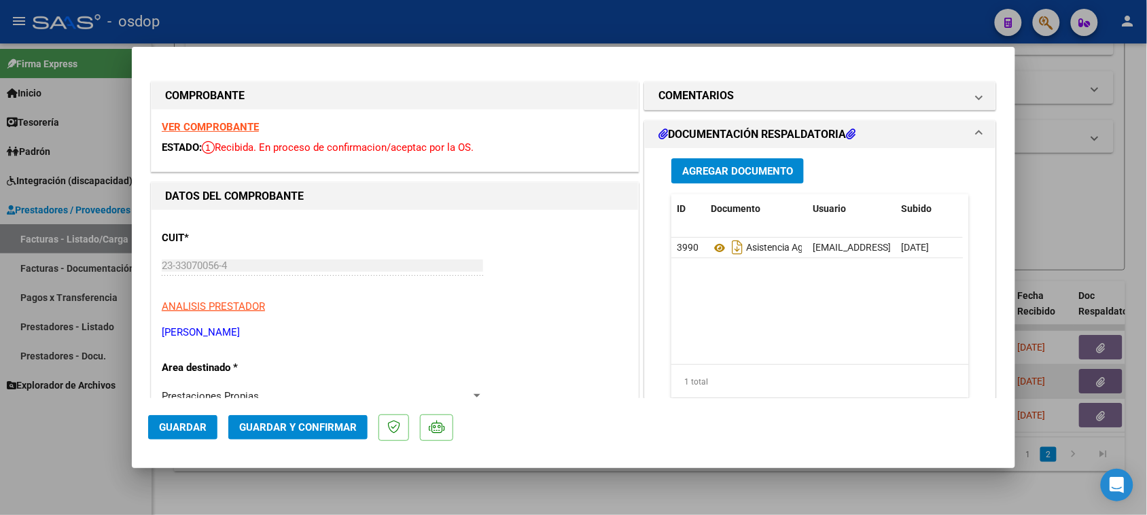
scroll to position [170, 0]
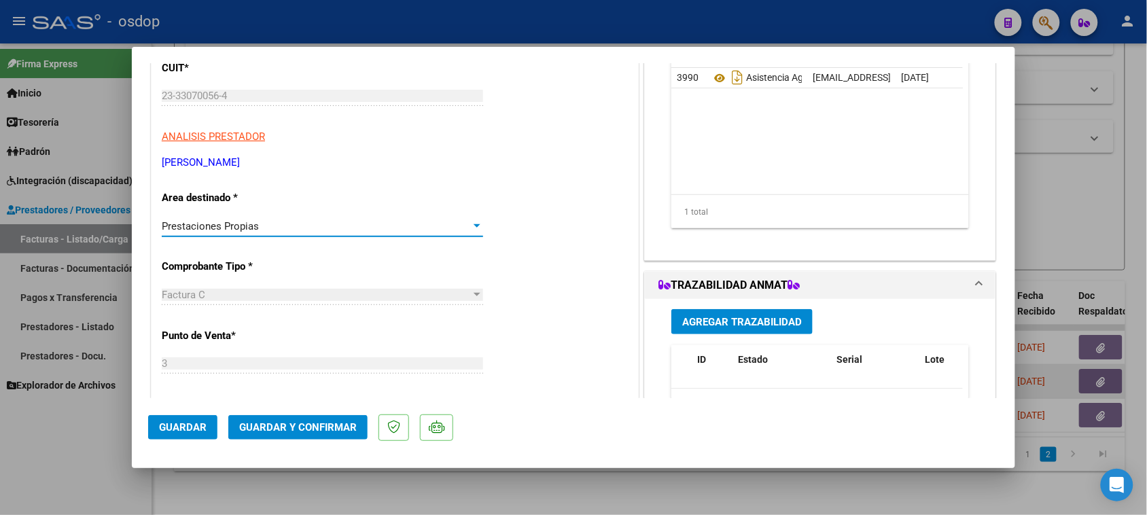
click at [280, 226] on div "Prestaciones Propias" at bounding box center [316, 226] width 309 height 12
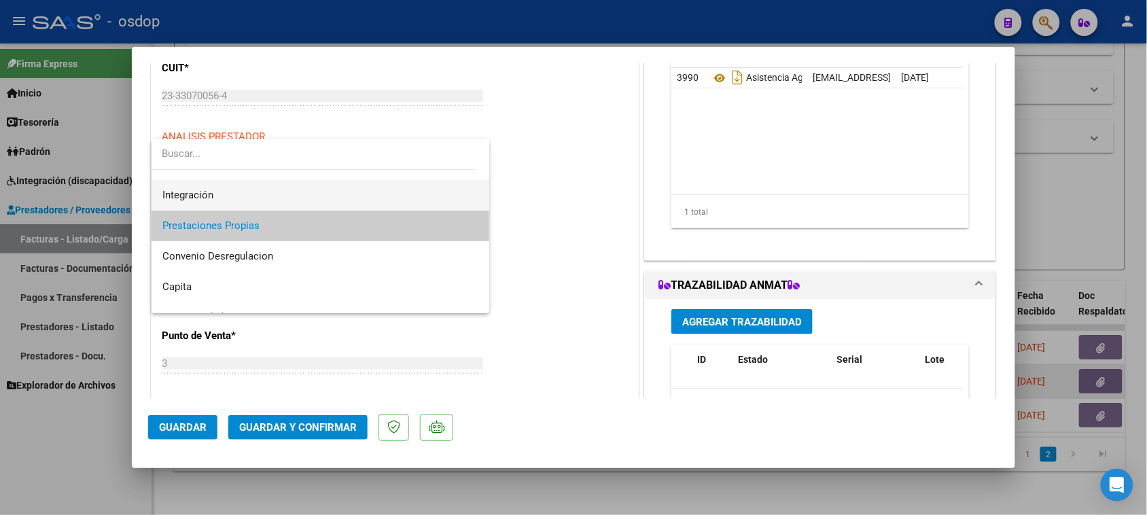
click at [260, 201] on span "Integración" at bounding box center [320, 195] width 317 height 31
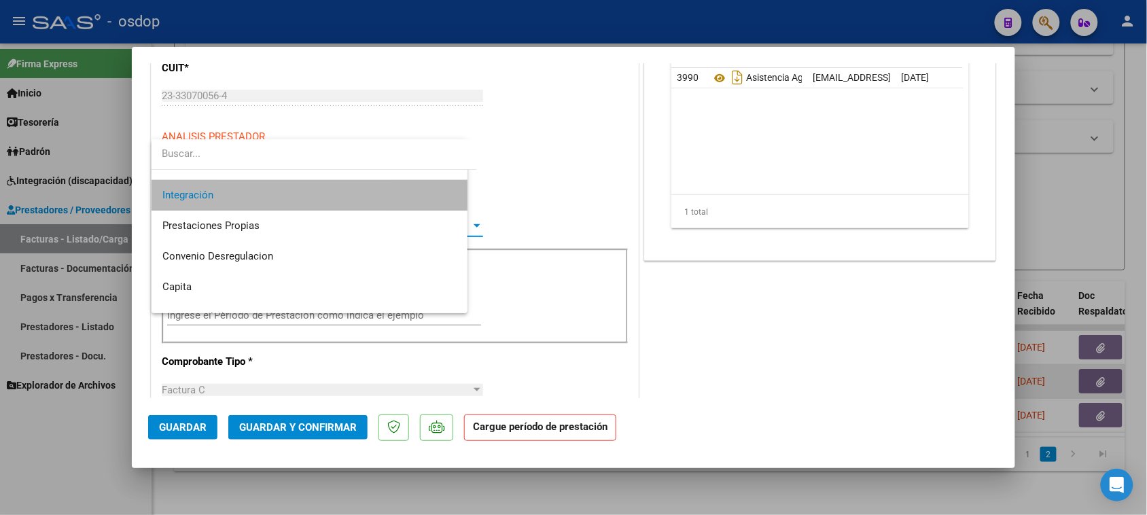
scroll to position [92, 0]
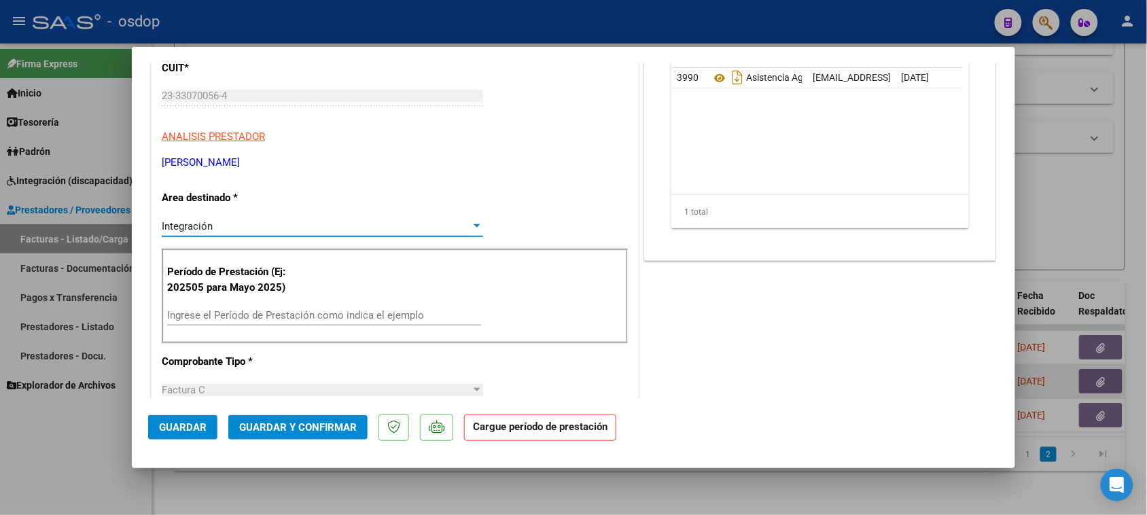
click at [317, 313] on input "Ingrese el Período de Prestación como indica el ejemplo" at bounding box center [324, 315] width 314 height 12
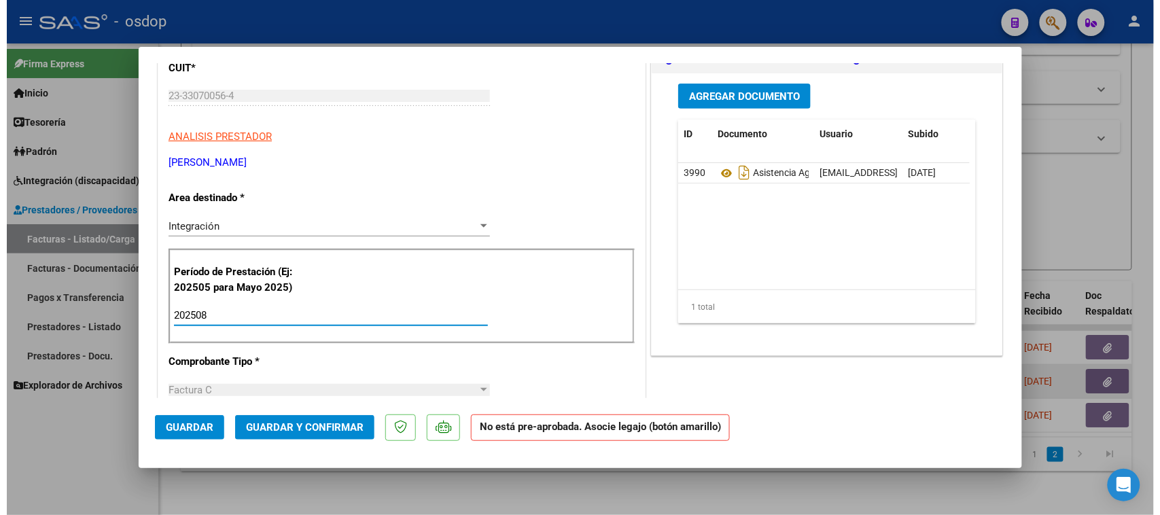
scroll to position [0, 0]
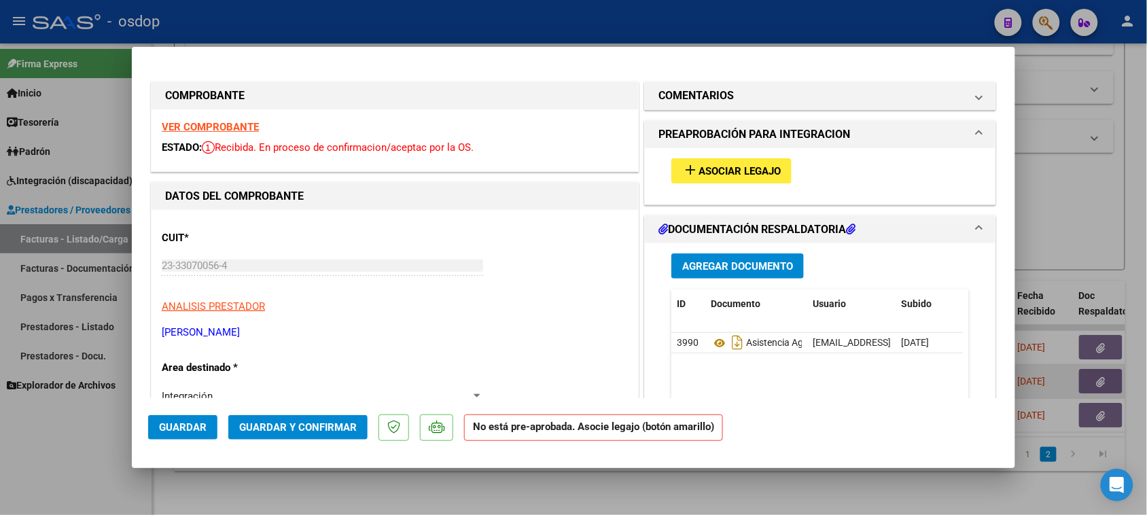
type input "202508"
click at [711, 169] on span "Asociar Legajo" at bounding box center [739, 171] width 82 height 12
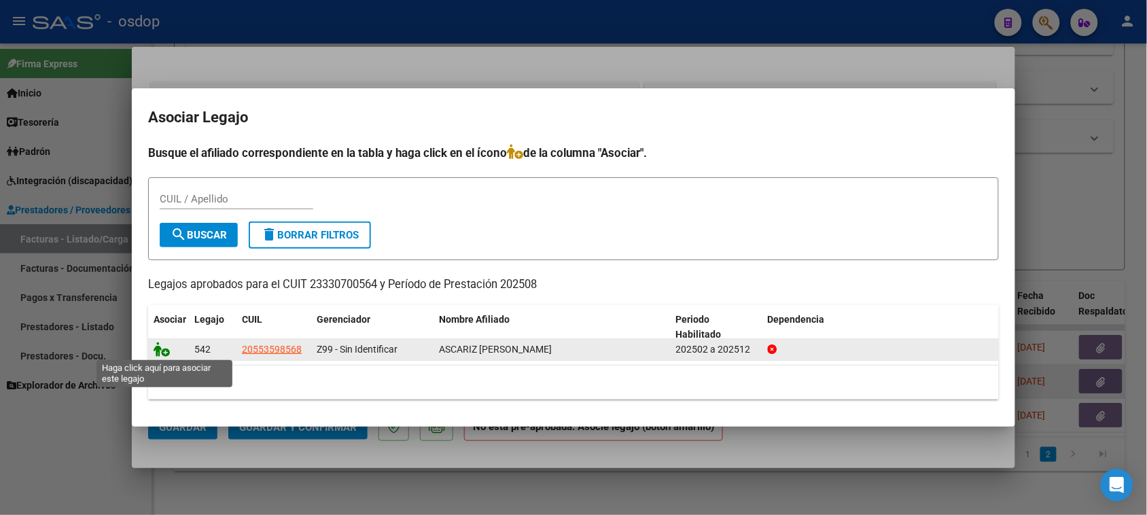
click at [163, 348] on icon at bounding box center [162, 349] width 16 height 15
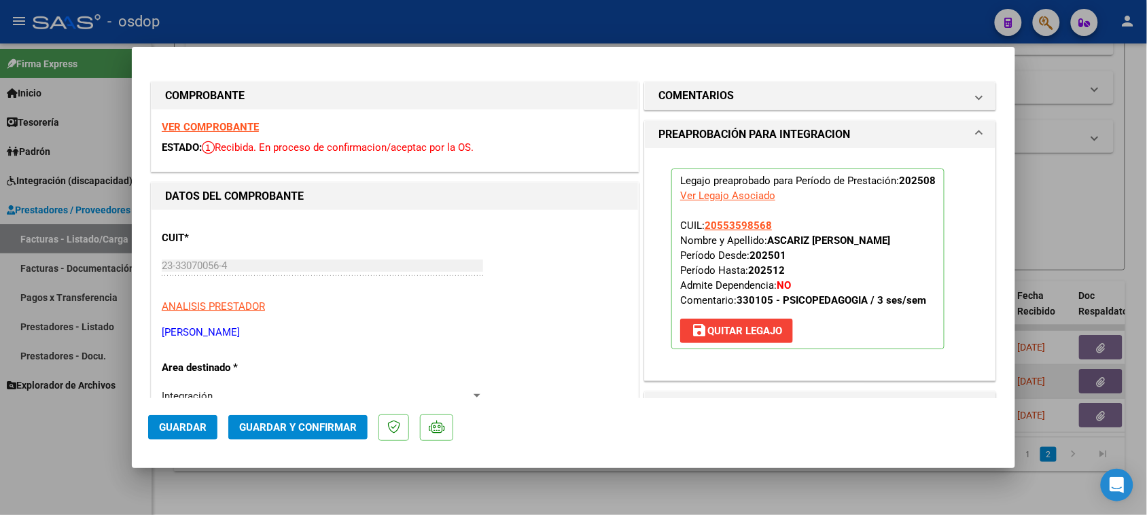
click at [189, 426] on span "Guardar" at bounding box center [183, 427] width 48 height 12
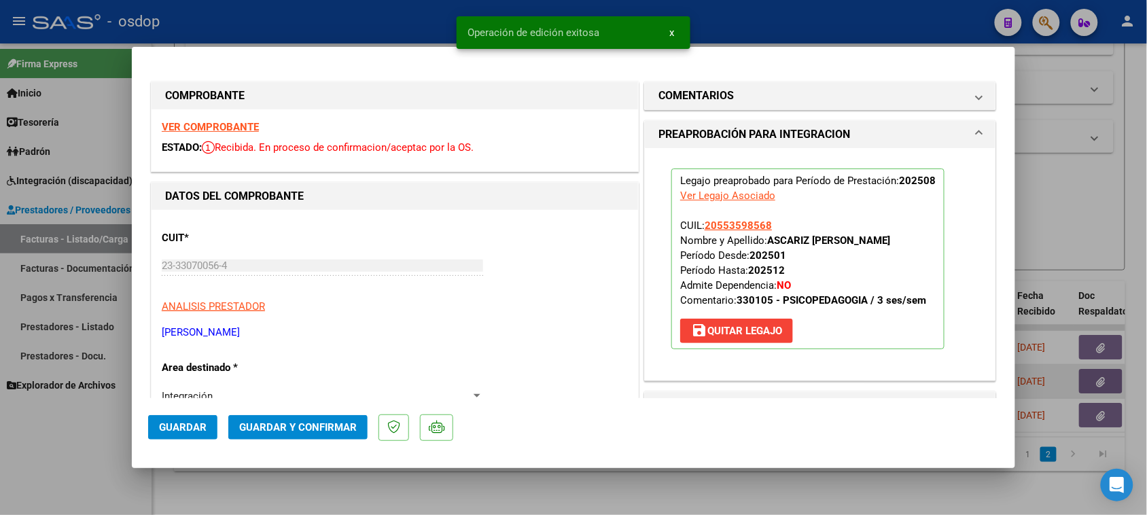
click at [569, 497] on div at bounding box center [573, 257] width 1147 height 515
type input "$ 0,00"
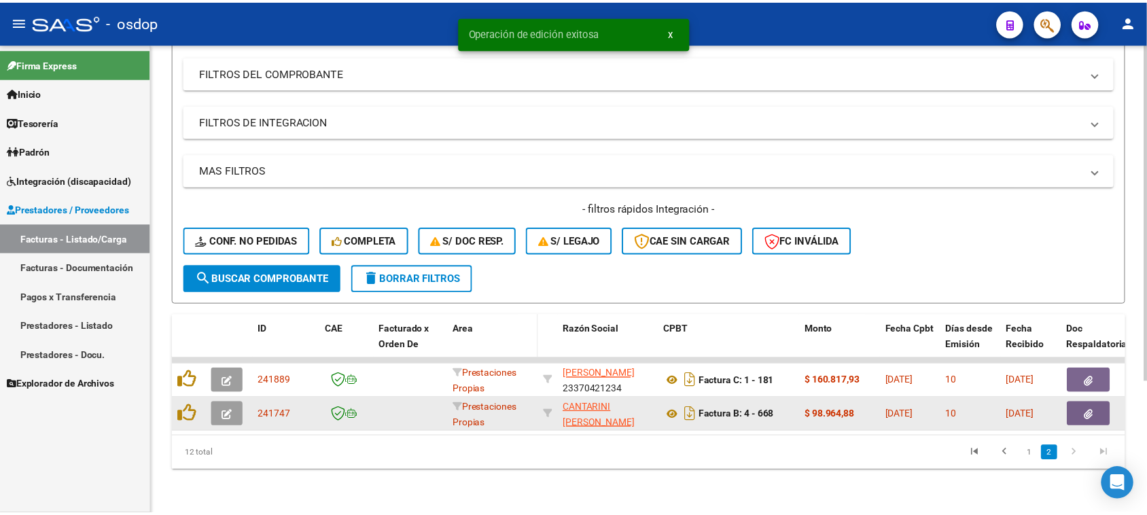
scroll to position [185, 0]
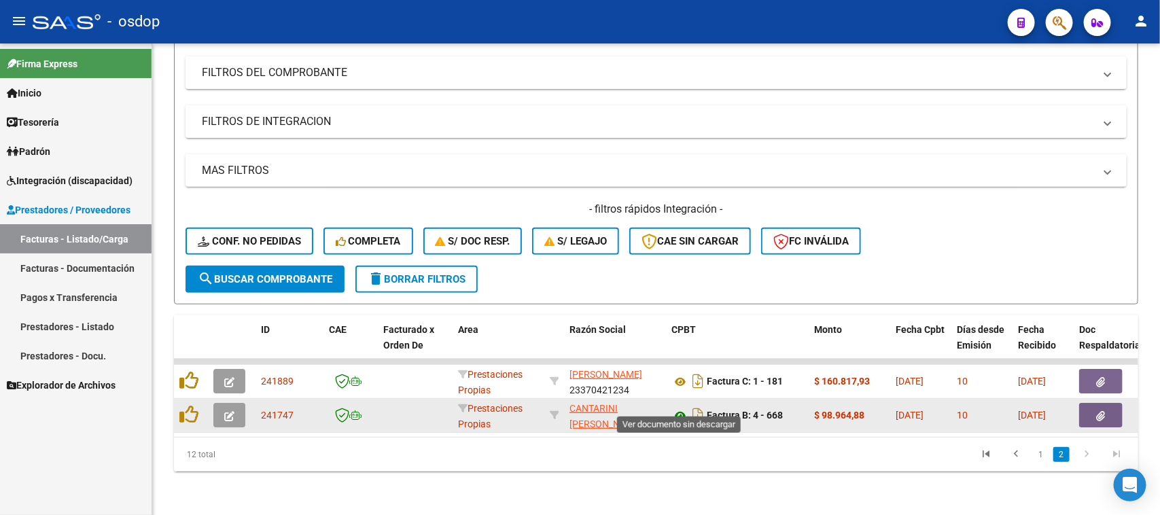
click at [683, 408] on icon at bounding box center [680, 416] width 18 height 16
click at [1113, 403] on button "button" at bounding box center [1100, 415] width 43 height 24
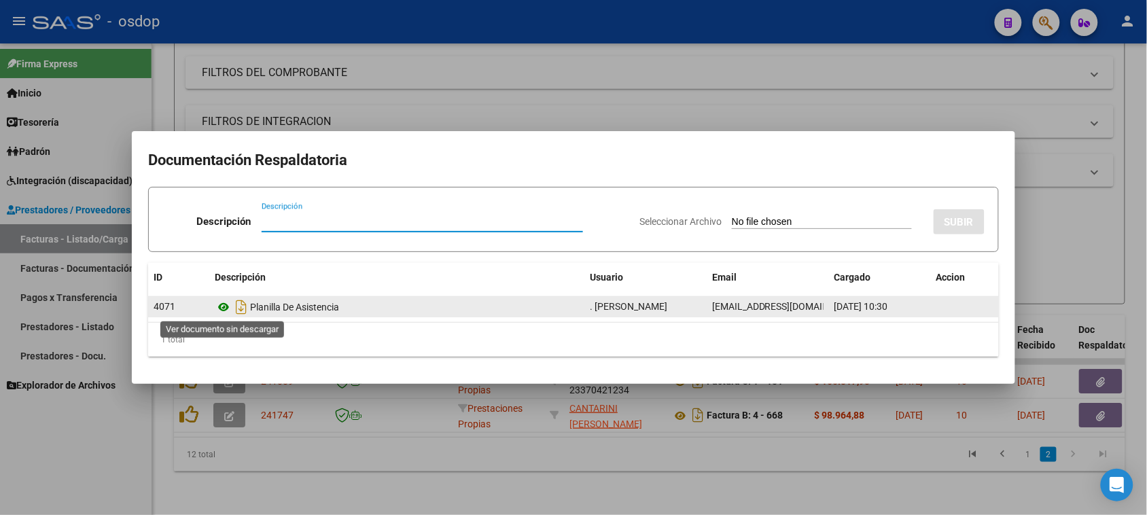
click at [218, 310] on icon at bounding box center [224, 307] width 18 height 16
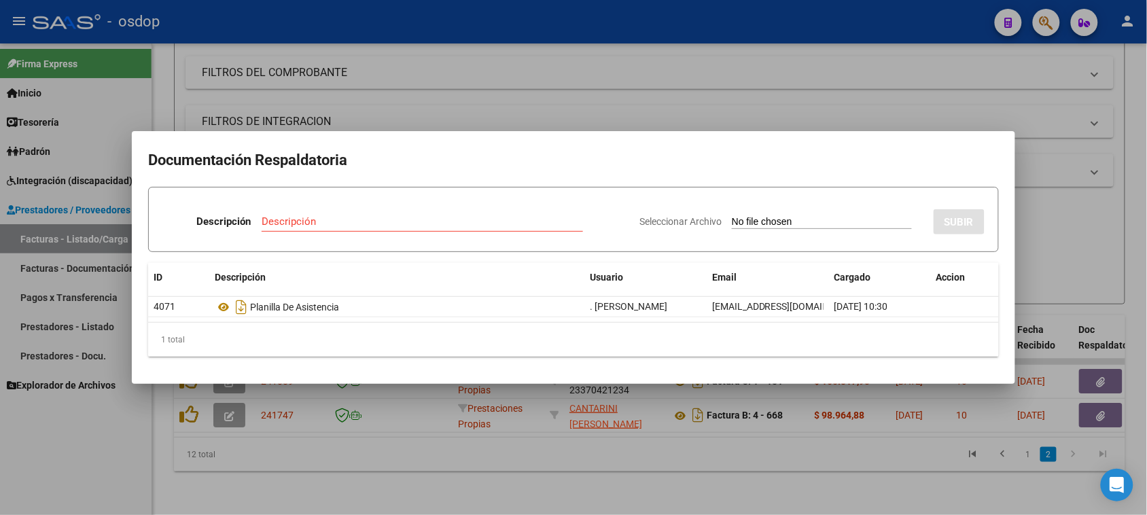
click at [226, 404] on div at bounding box center [573, 257] width 1147 height 515
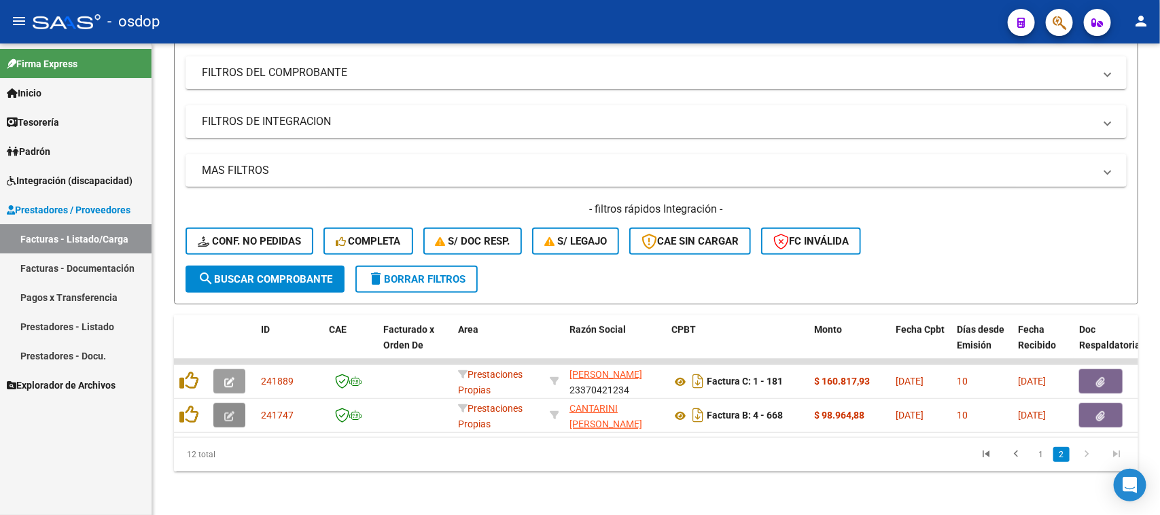
click at [226, 411] on icon "button" at bounding box center [229, 416] width 10 height 10
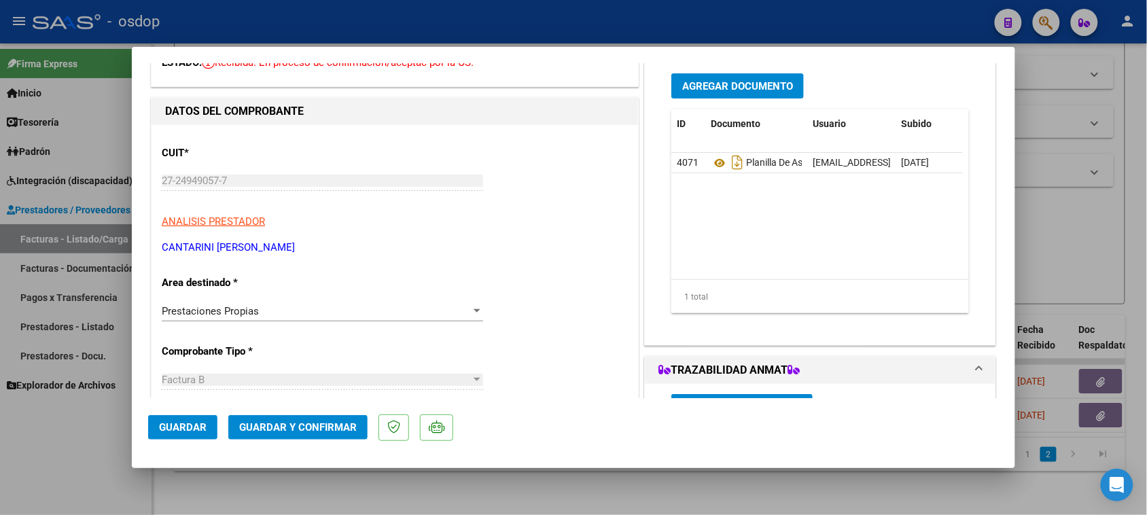
scroll to position [170, 0]
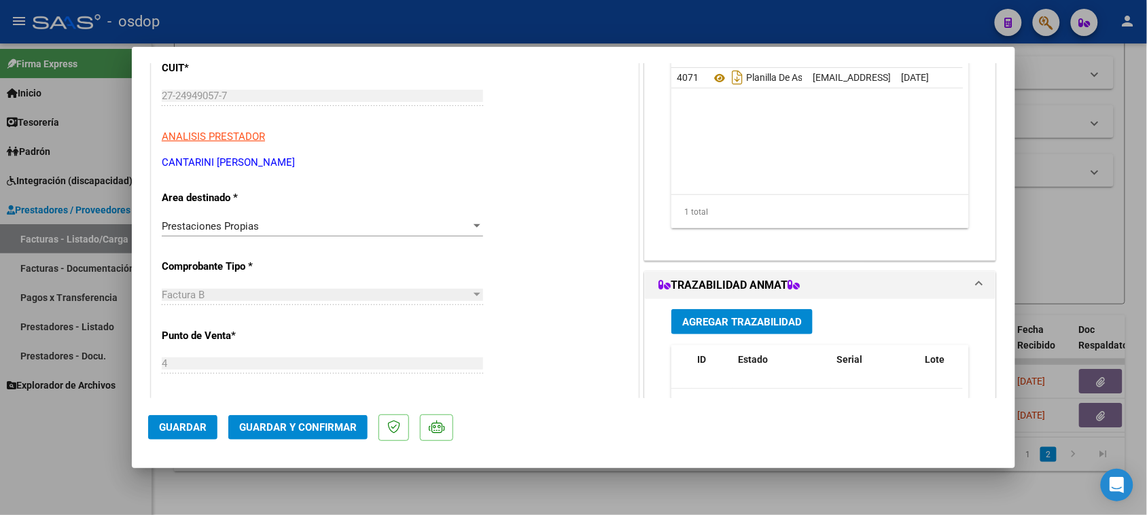
click at [275, 232] on div "Prestaciones Propias Seleccionar Area" at bounding box center [322, 226] width 321 height 20
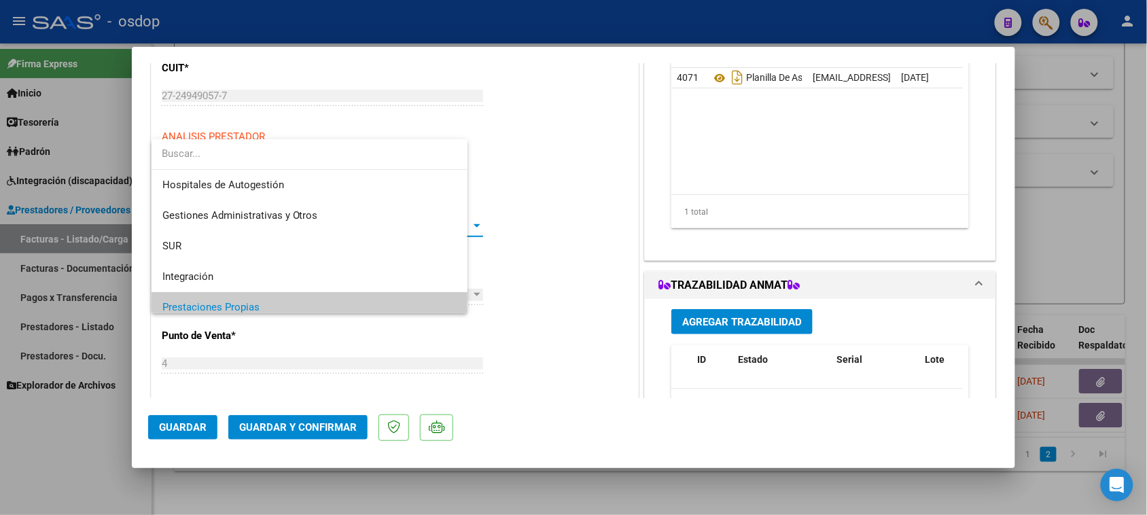
scroll to position [82, 0]
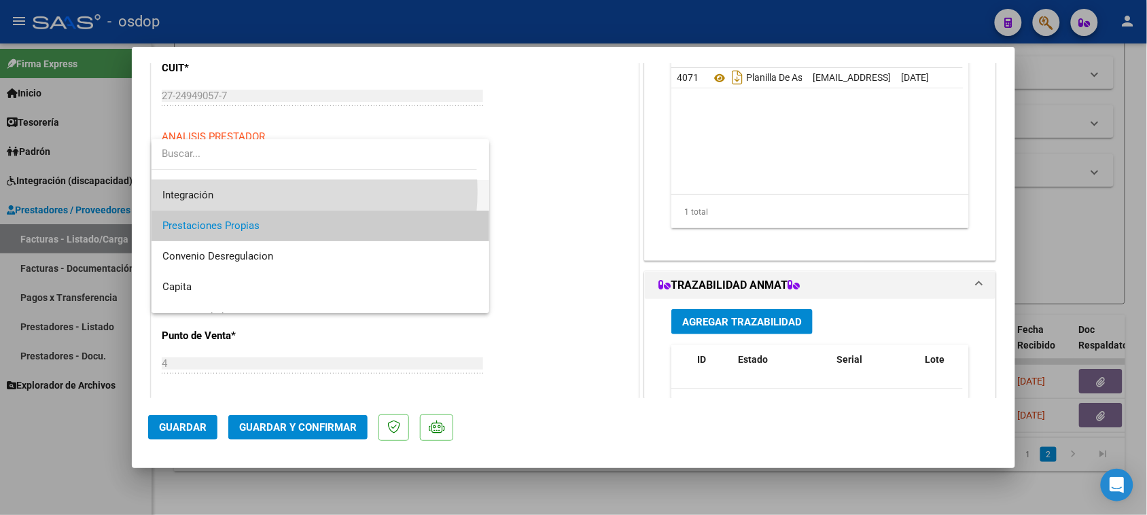
click at [270, 192] on span "Integración" at bounding box center [320, 195] width 317 height 31
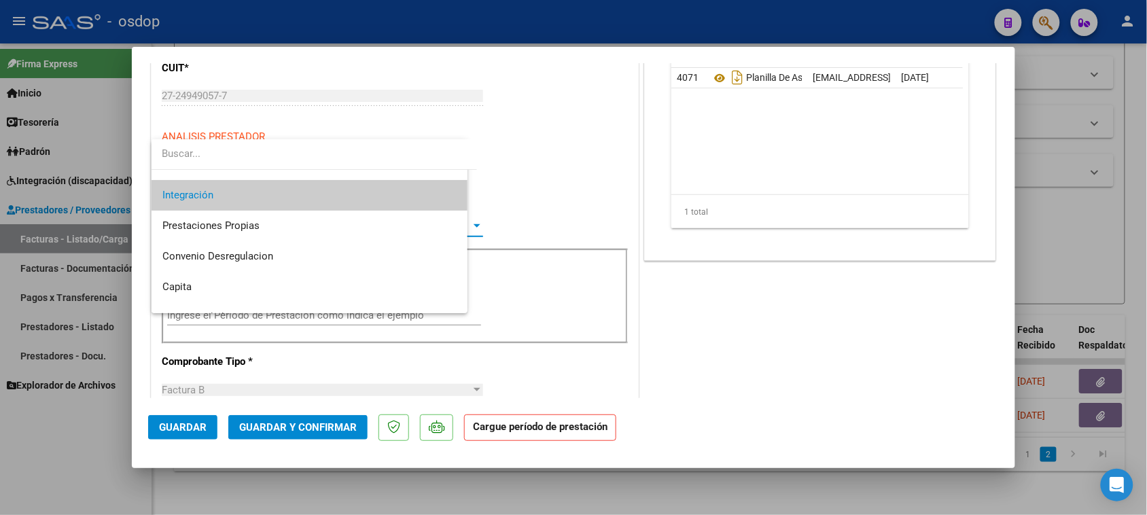
scroll to position [0, 0]
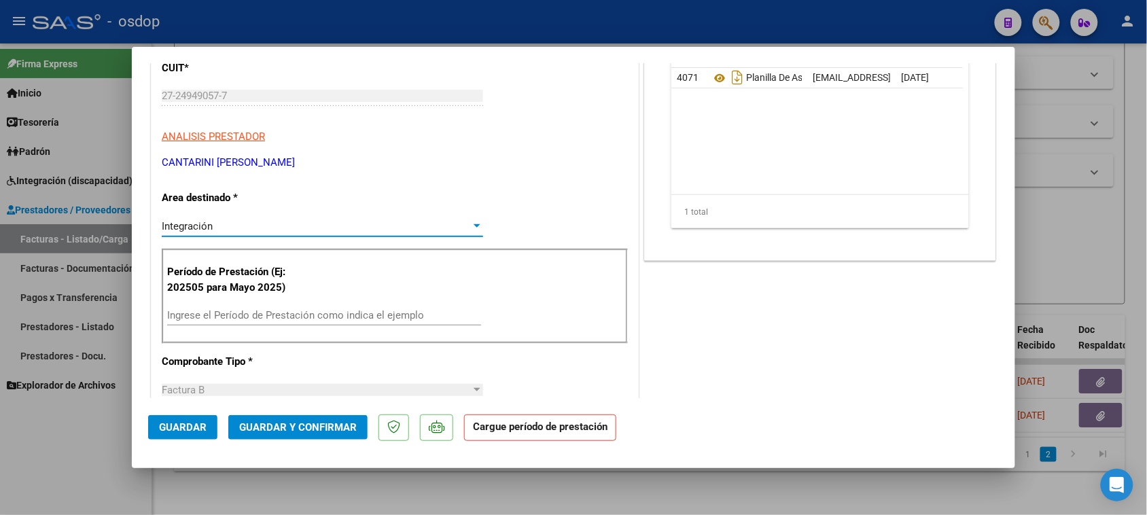
click at [364, 319] on input "Ingrese el Período de Prestación como indica el ejemplo" at bounding box center [324, 315] width 314 height 12
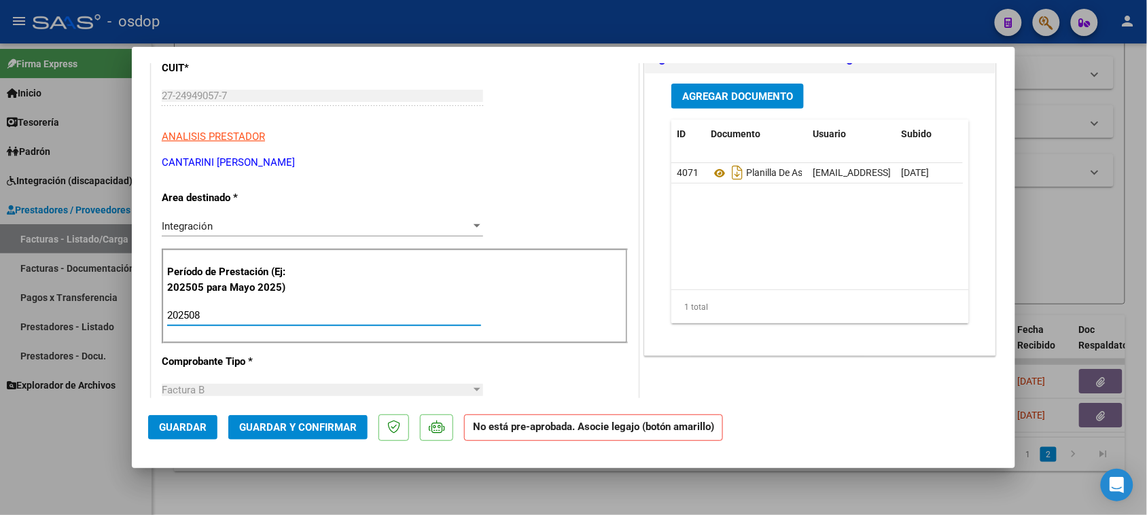
scroll to position [85, 0]
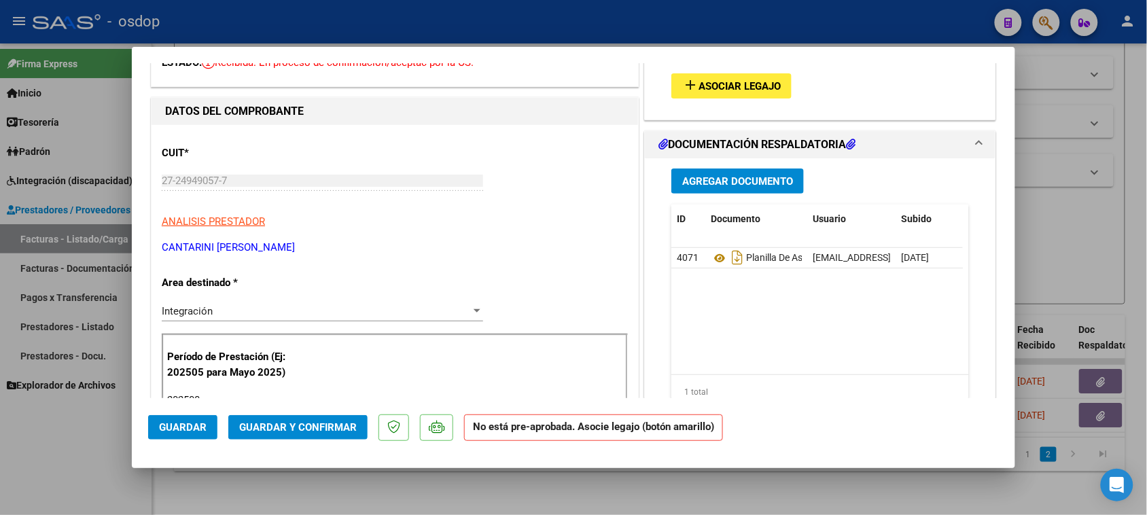
type input "202508"
click at [759, 92] on button "add Asociar Legajo" at bounding box center [731, 85] width 120 height 25
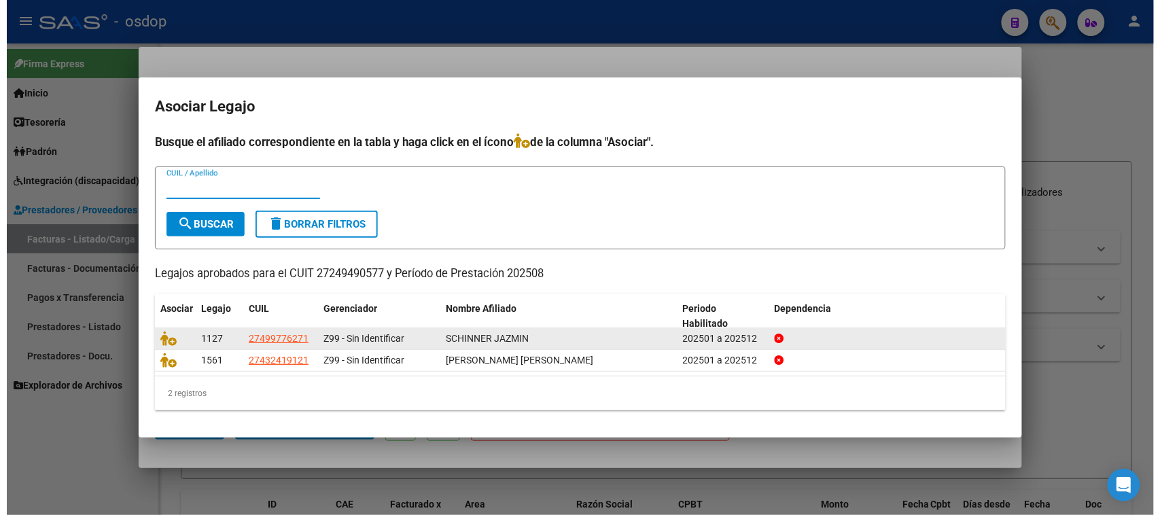
scroll to position [85, 0]
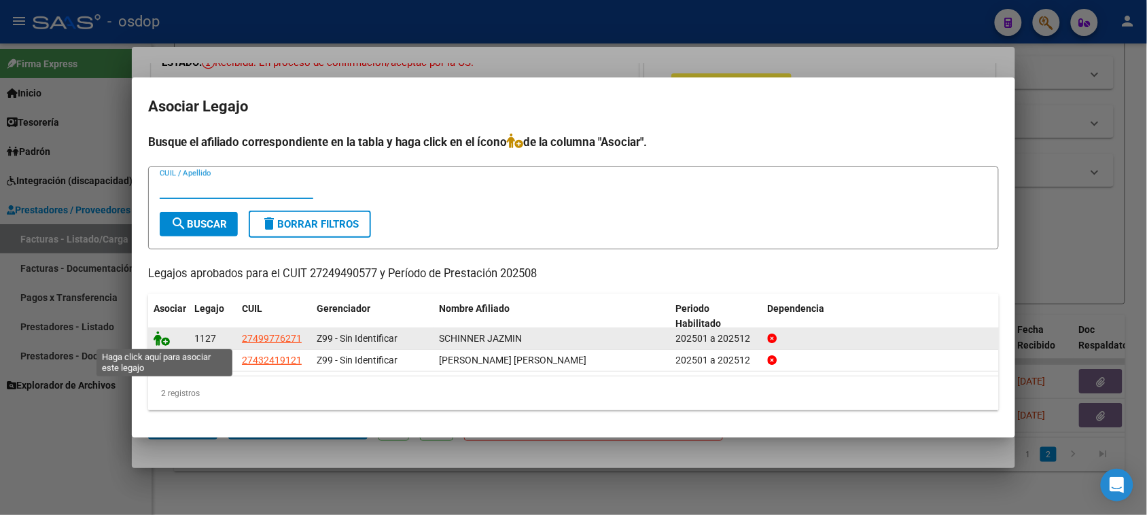
click at [157, 342] on icon at bounding box center [162, 338] width 16 height 15
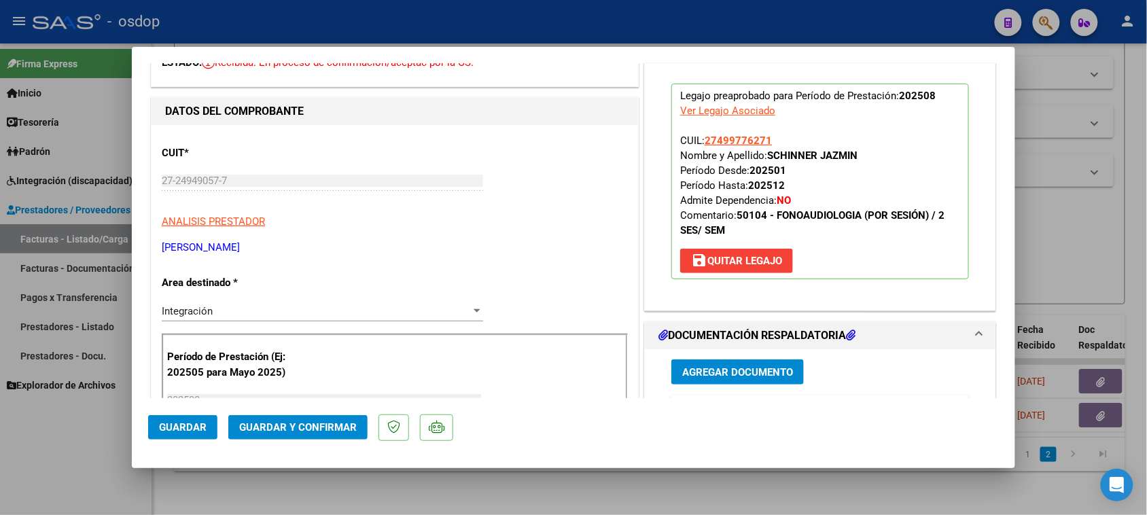
click at [207, 426] on button "Guardar" at bounding box center [182, 427] width 69 height 24
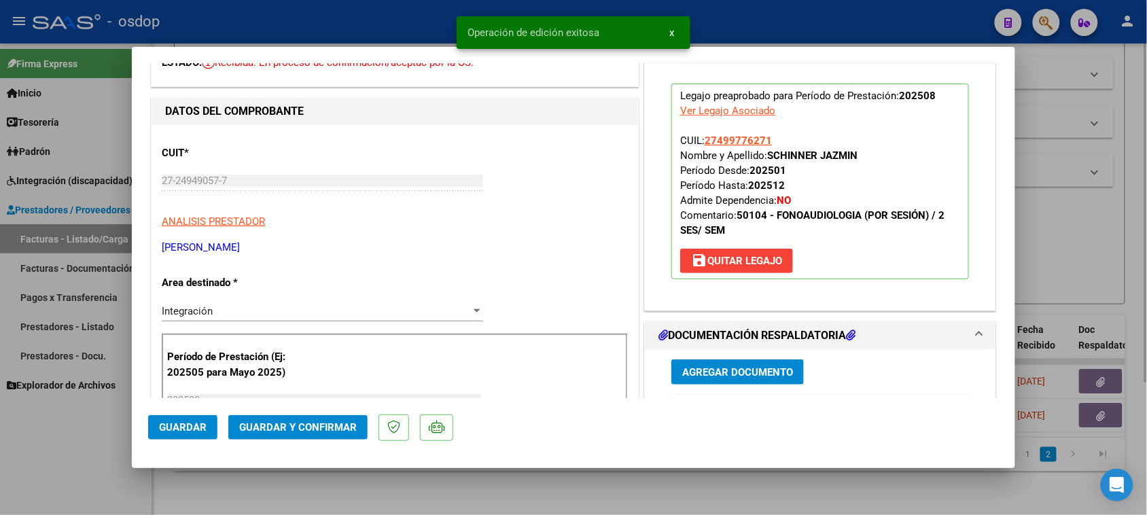
click at [478, 497] on div at bounding box center [573, 257] width 1147 height 515
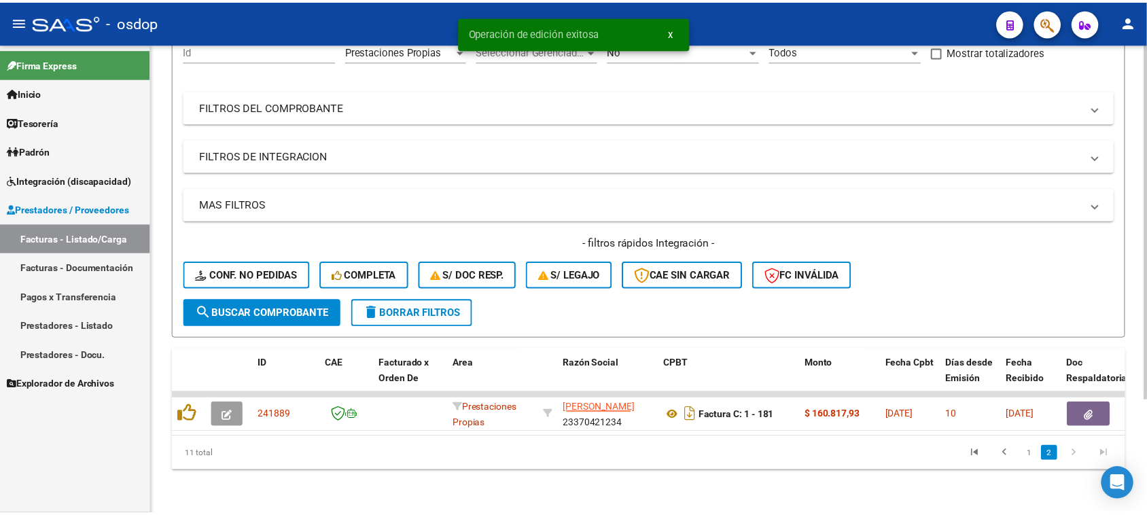
scroll to position [151, 0]
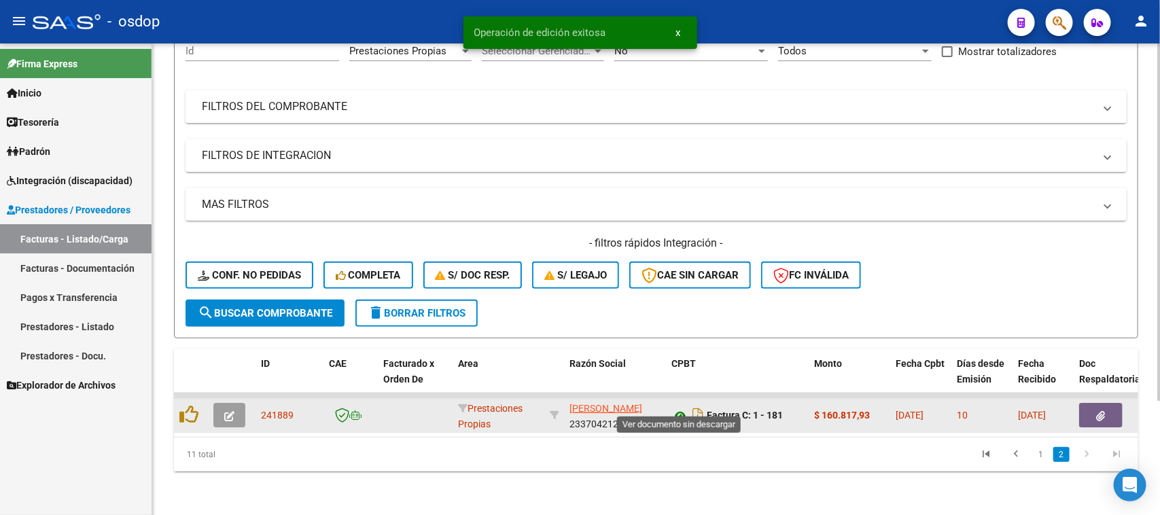
click at [677, 408] on icon at bounding box center [680, 416] width 18 height 16
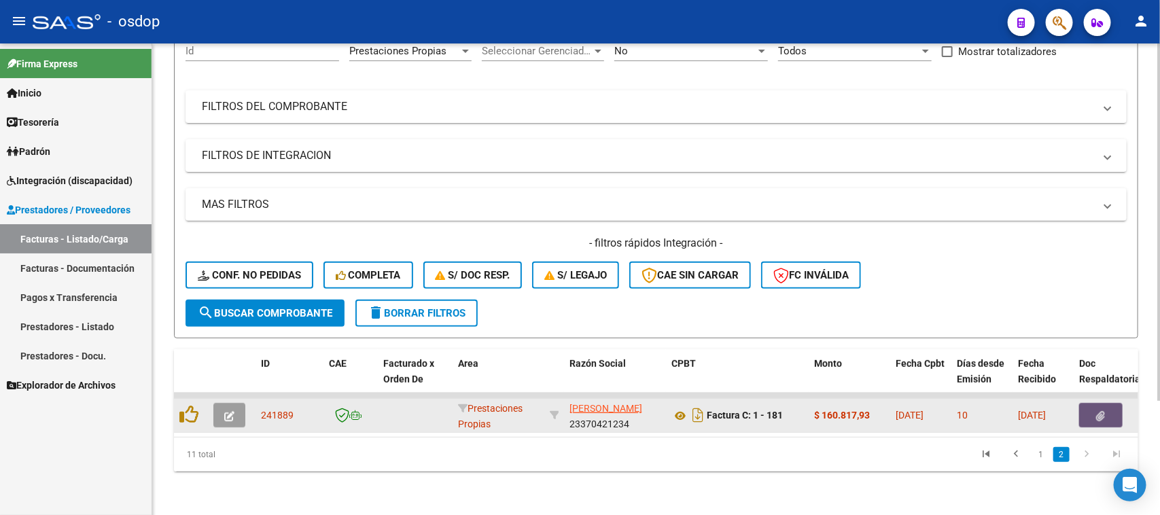
click at [1109, 408] on button "button" at bounding box center [1100, 415] width 43 height 24
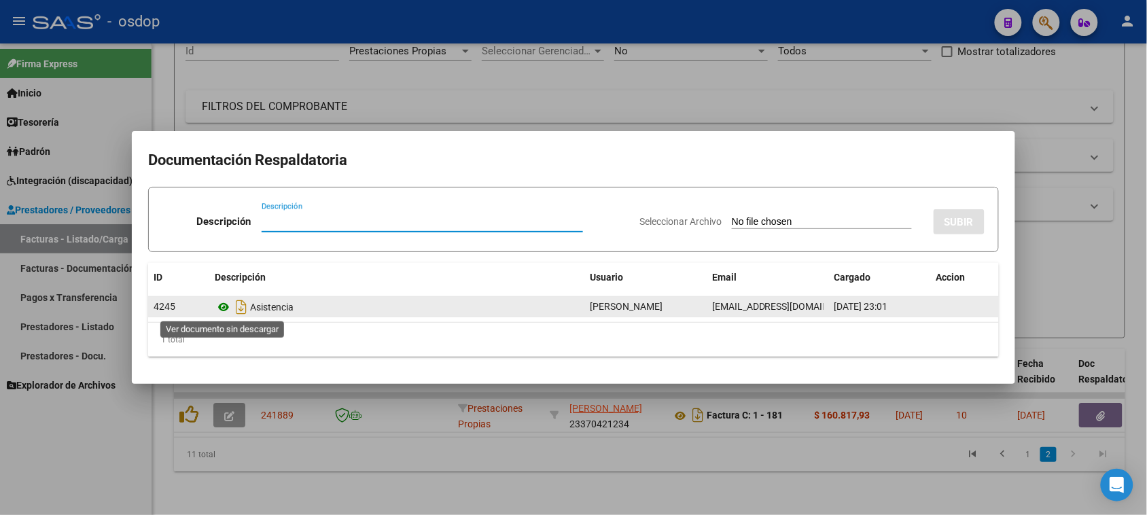
click at [225, 306] on icon at bounding box center [224, 307] width 18 height 16
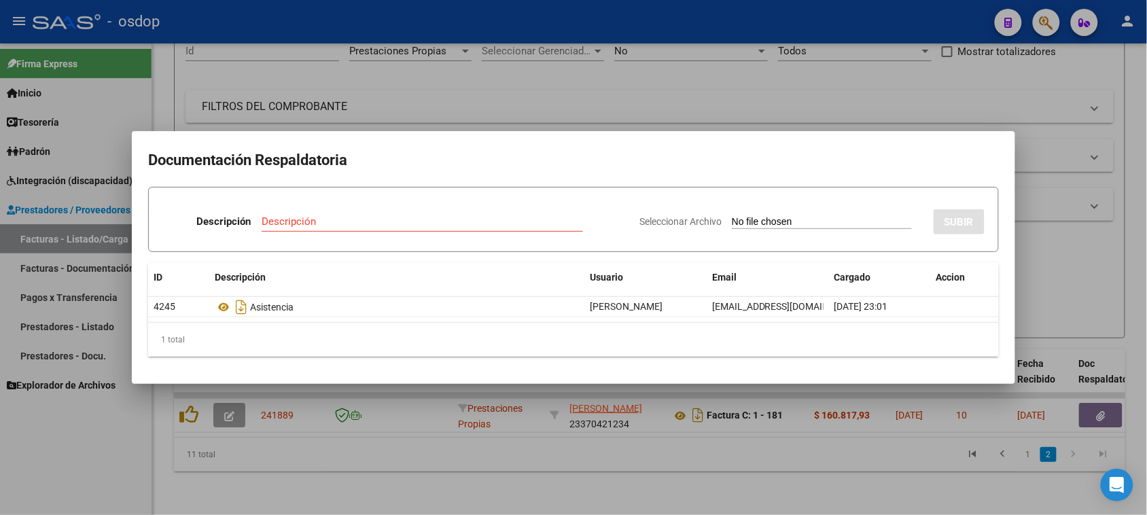
click at [229, 406] on div at bounding box center [573, 257] width 1147 height 515
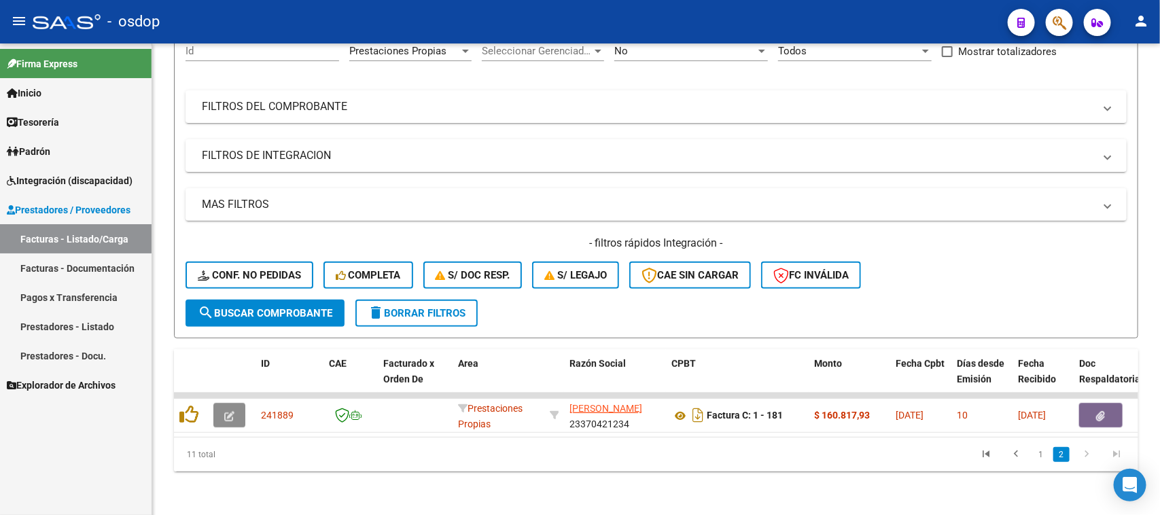
click at [229, 411] on icon "button" at bounding box center [229, 416] width 10 height 10
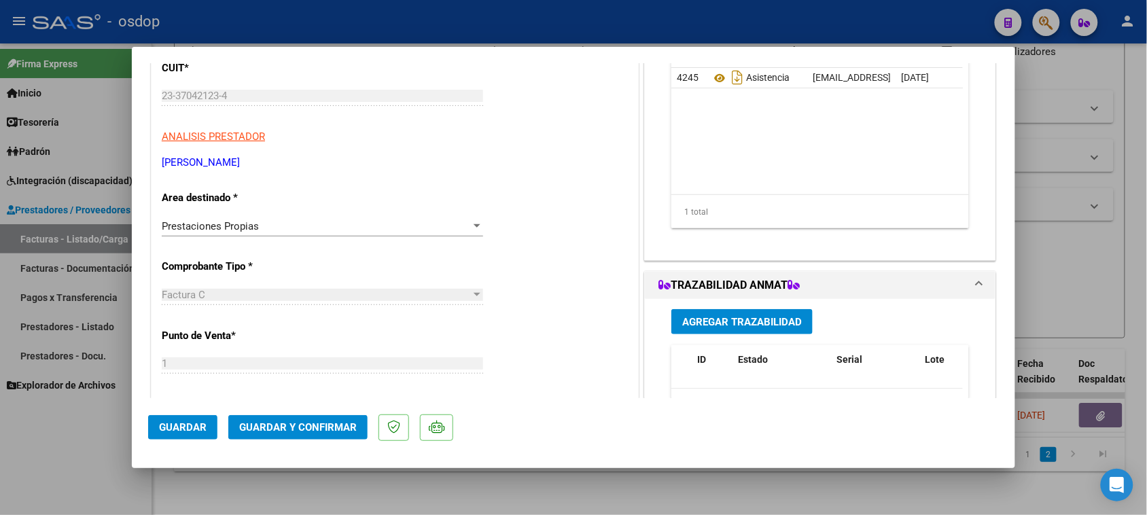
scroll to position [255, 0]
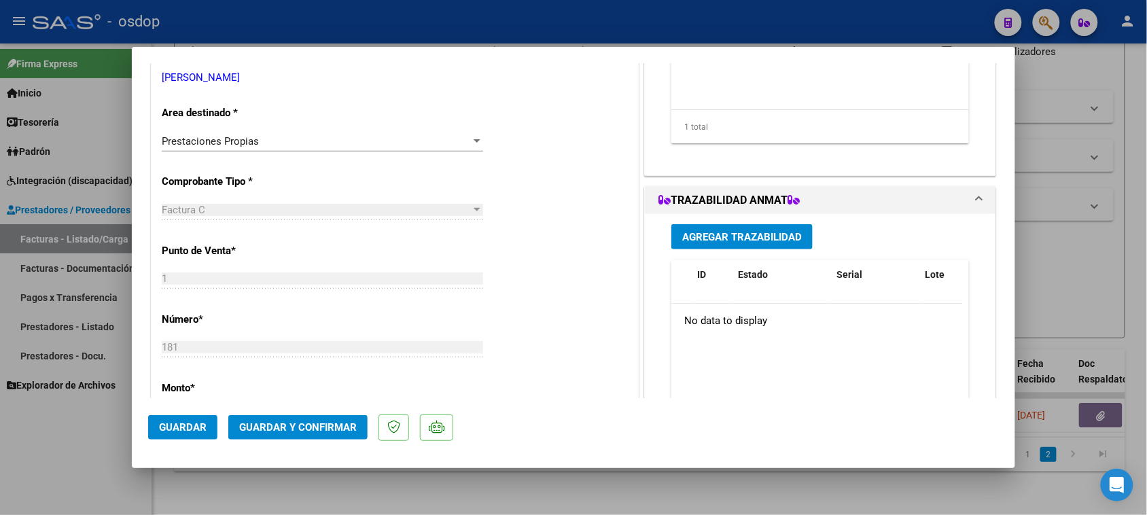
click at [289, 149] on div "Prestaciones Propias Seleccionar Area" at bounding box center [322, 141] width 321 height 20
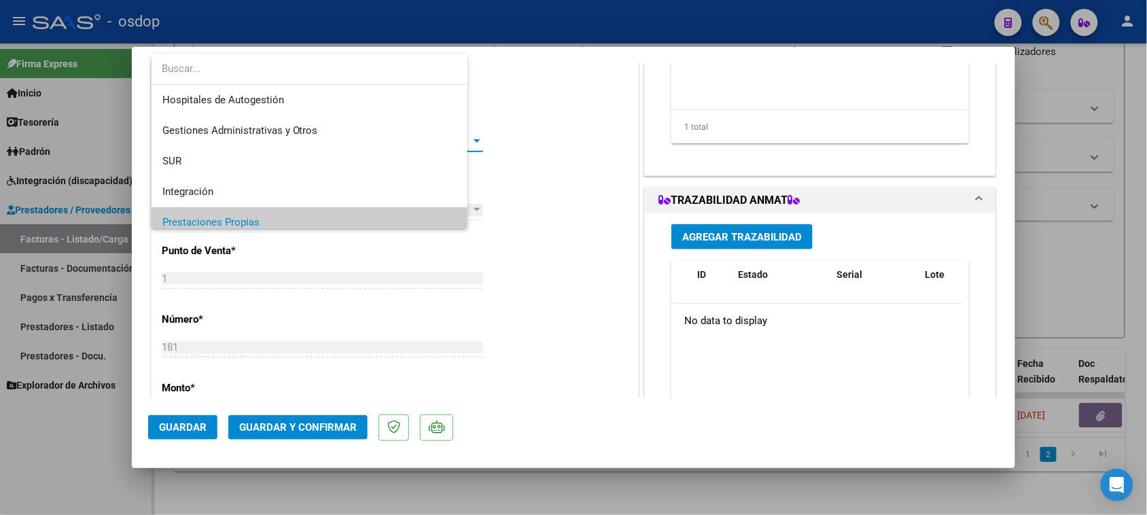
scroll to position [82, 0]
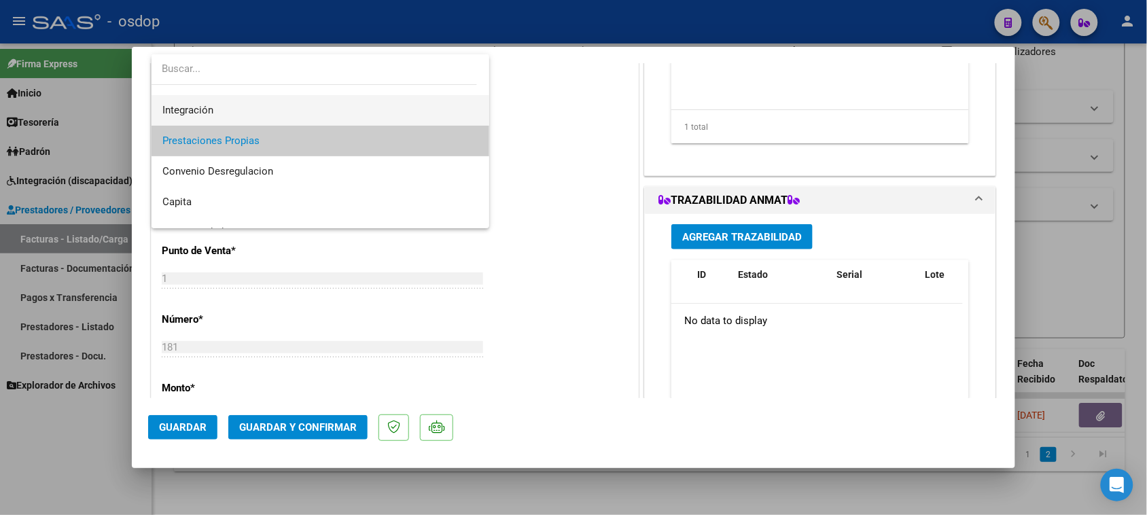
click at [286, 119] on span "Integración" at bounding box center [320, 110] width 317 height 31
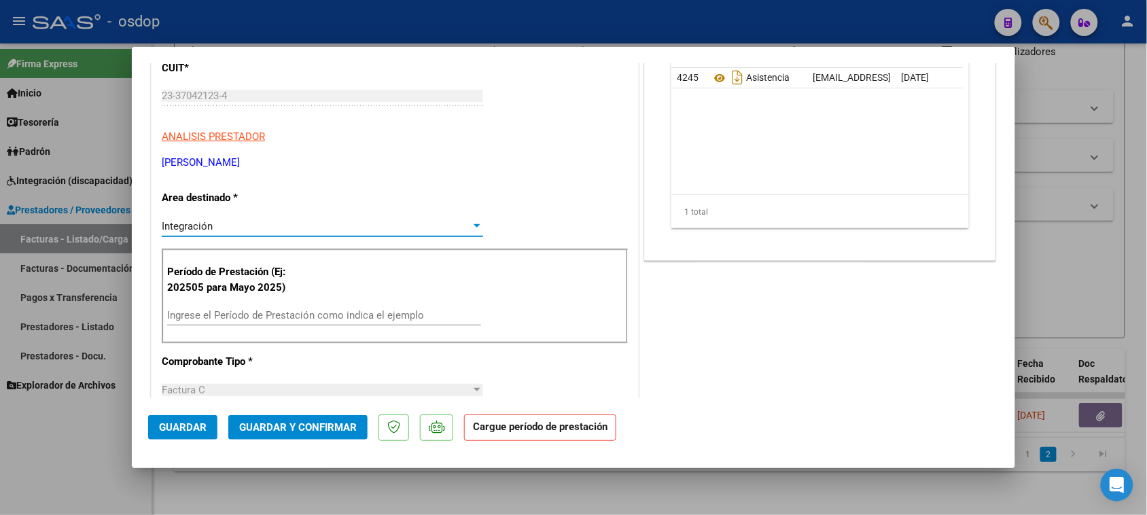
scroll to position [255, 0]
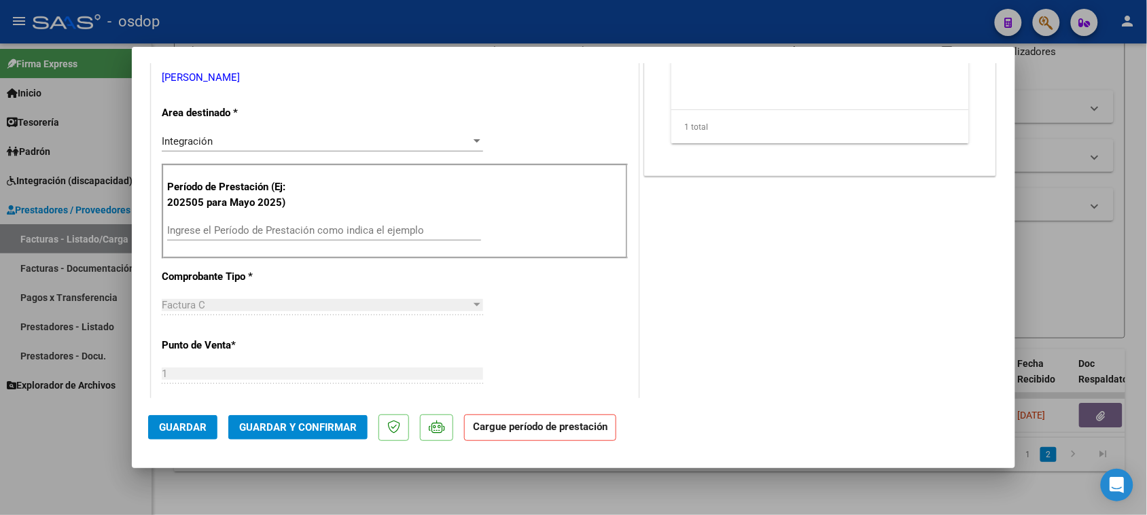
click at [232, 238] on div "Ingrese el Período de Prestación como indica el ejemplo" at bounding box center [324, 230] width 314 height 20
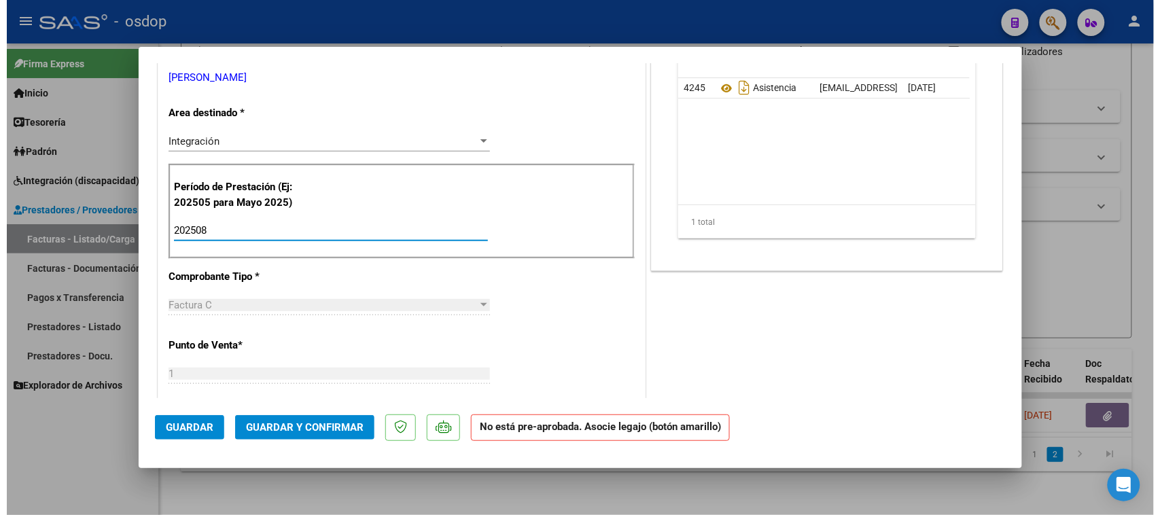
scroll to position [85, 0]
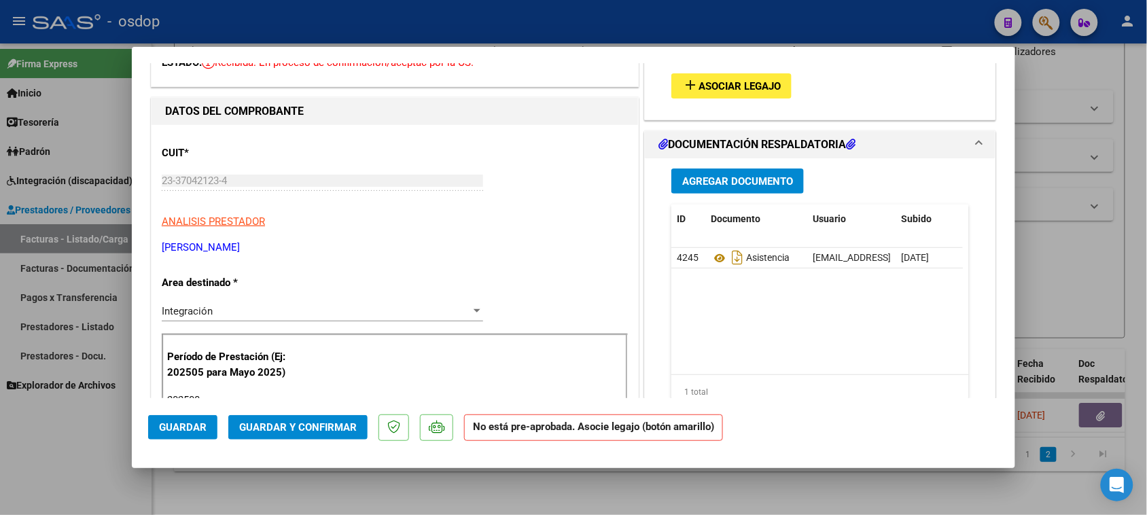
type input "202508"
click at [734, 92] on span "Asociar Legajo" at bounding box center [739, 86] width 82 height 12
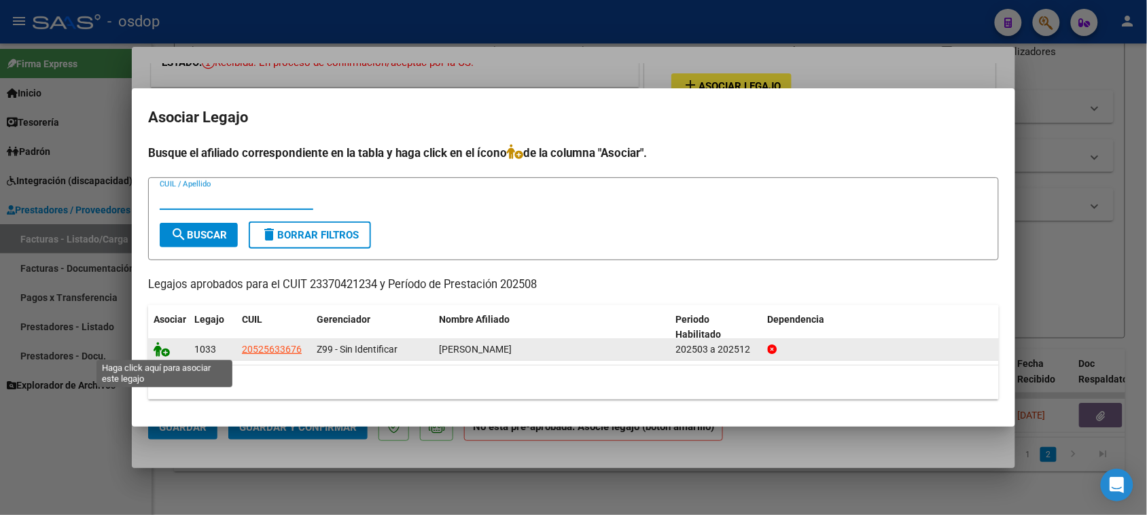
click at [154, 350] on icon at bounding box center [162, 349] width 16 height 15
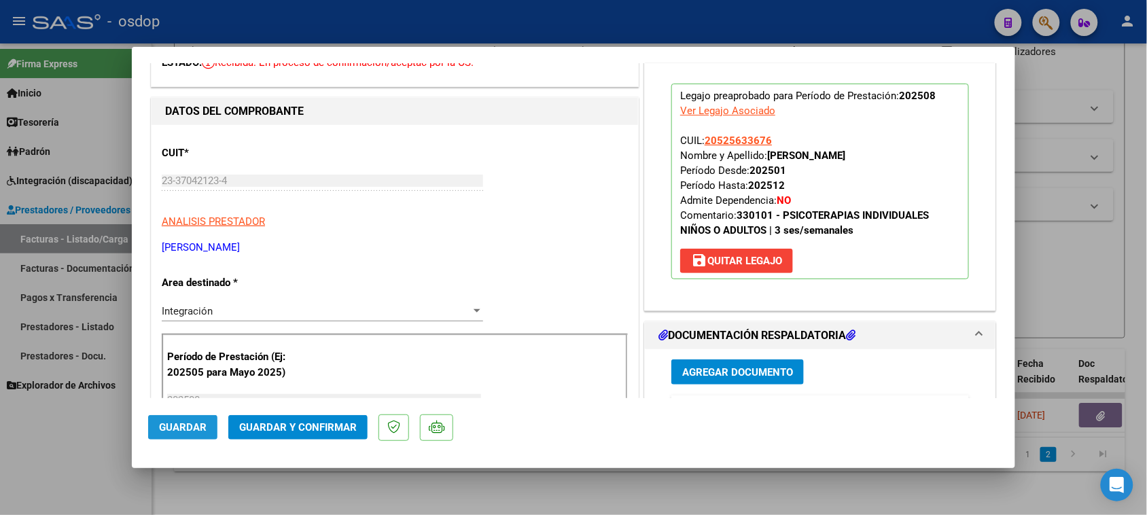
click at [189, 427] on span "Guardar" at bounding box center [183, 427] width 48 height 12
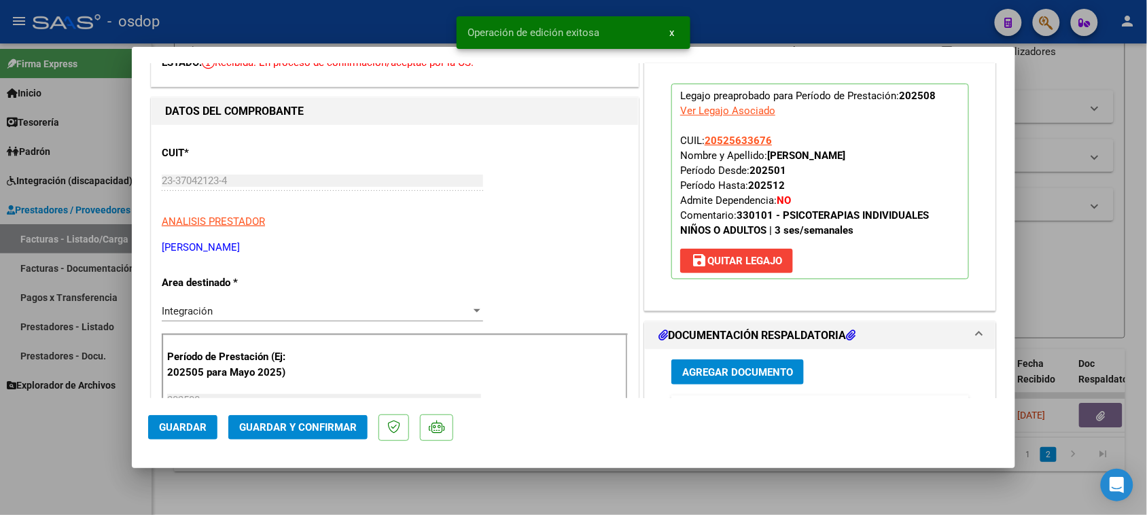
click at [493, 514] on div at bounding box center [573, 257] width 1147 height 515
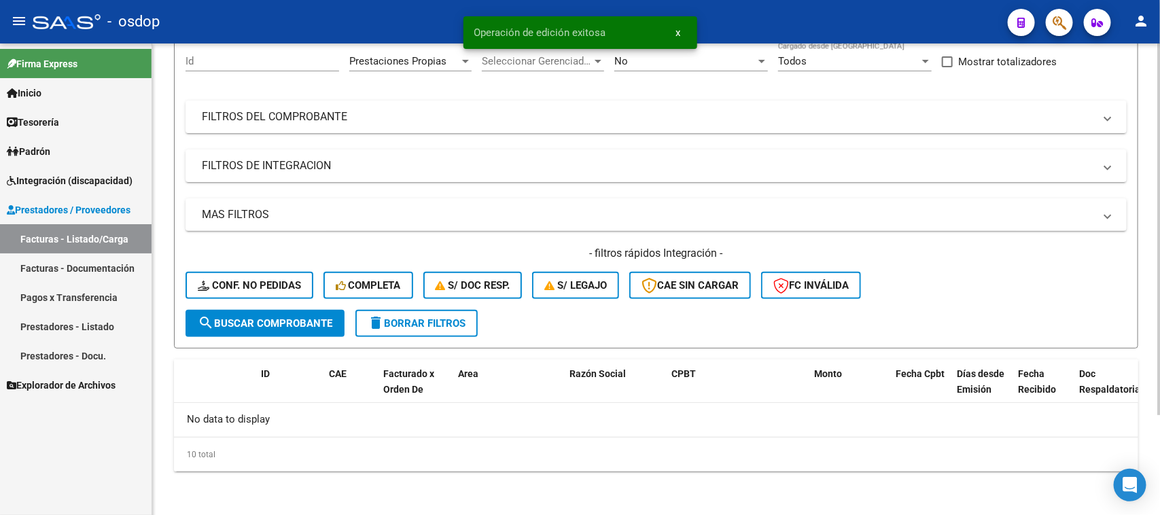
scroll to position [127, 0]
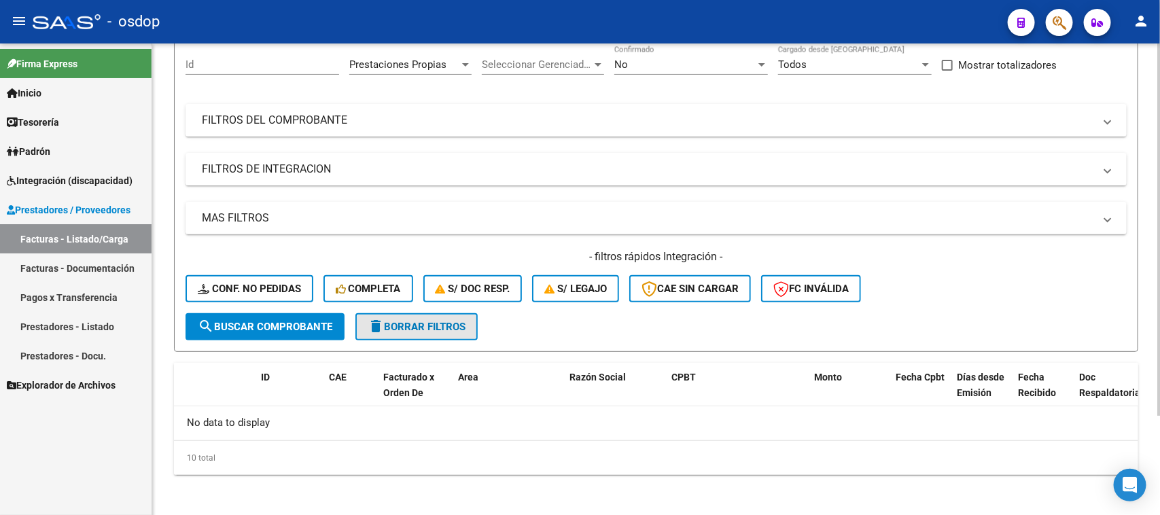
click at [395, 332] on button "delete Borrar Filtros" at bounding box center [416, 326] width 122 height 27
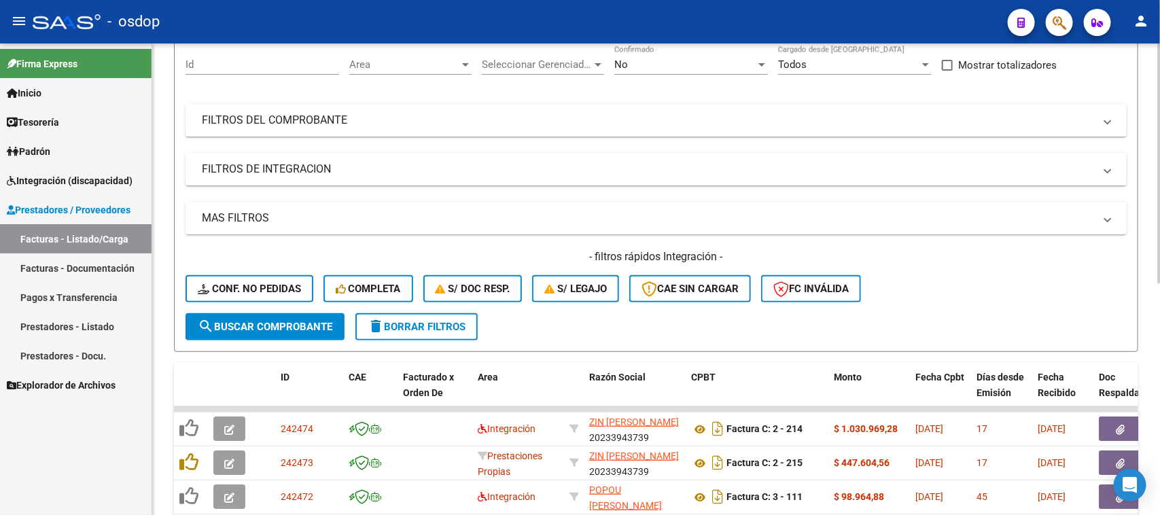
scroll to position [212, 0]
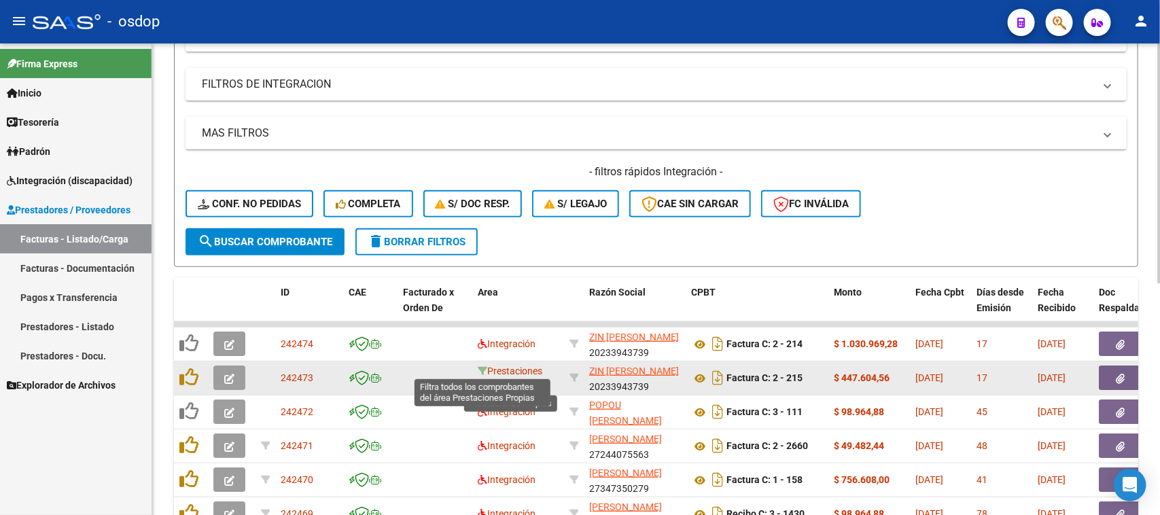
click at [482, 372] on icon at bounding box center [483, 371] width 10 height 10
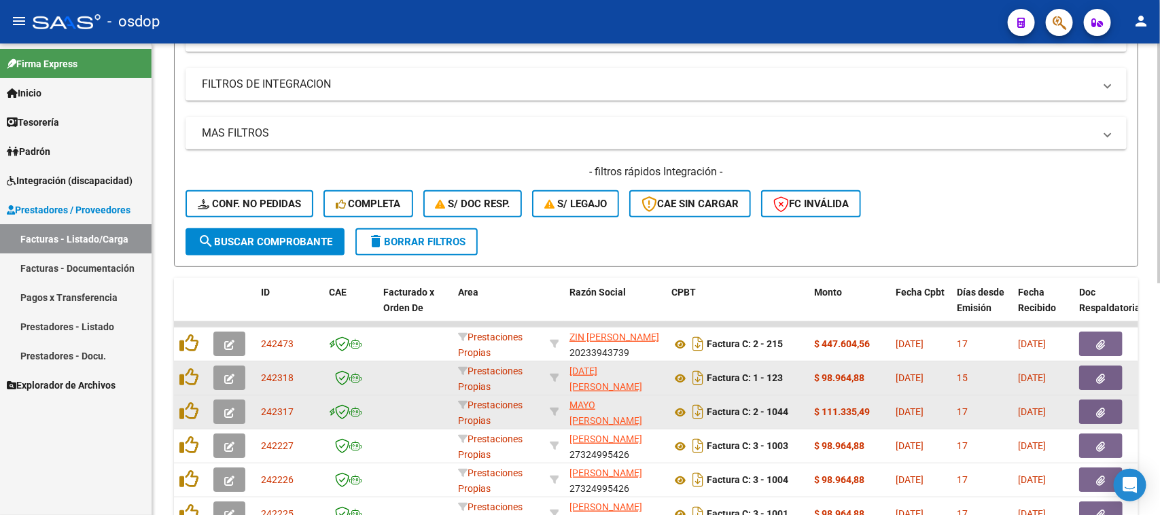
scroll to position [457, 0]
